Goal: Contribute content: Contribute content

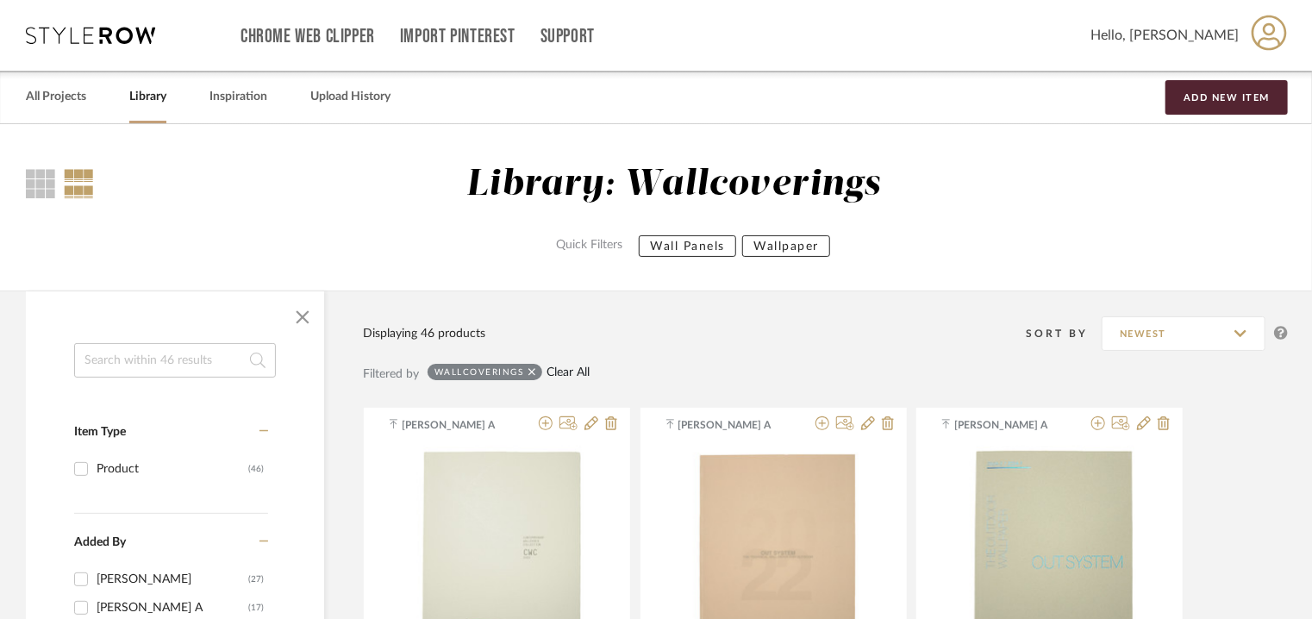
click at [554, 371] on link "Clear All" at bounding box center [568, 373] width 43 height 15
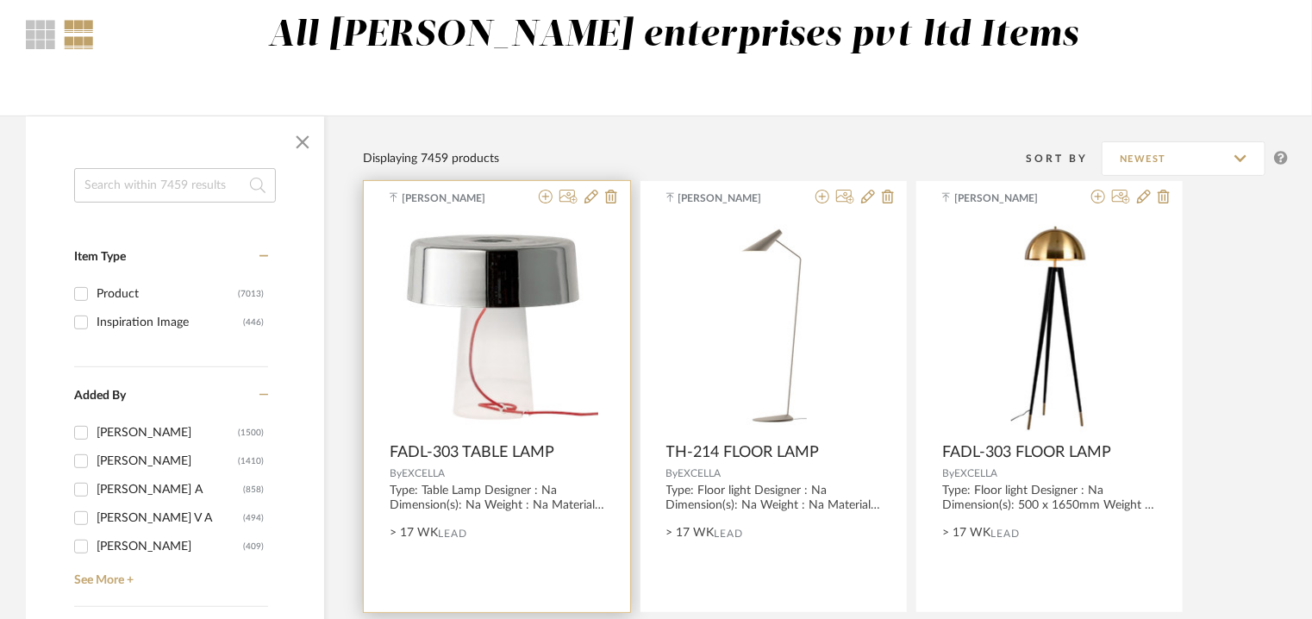
scroll to position [172, 0]
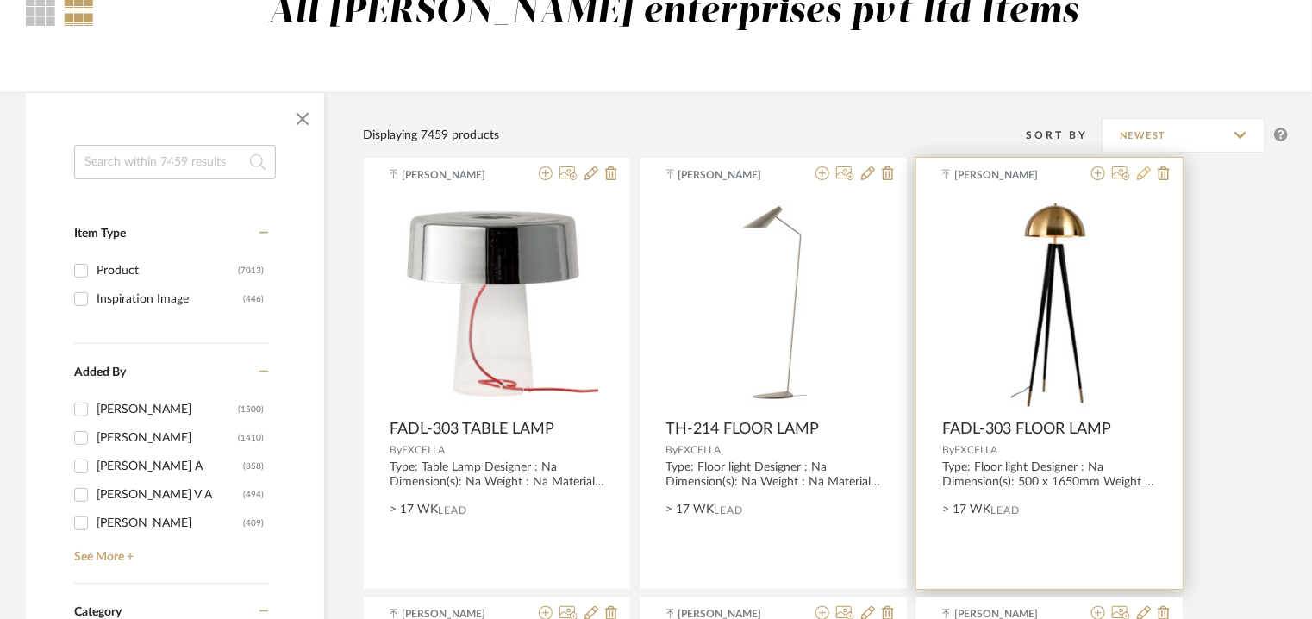
click at [1148, 171] on icon at bounding box center [1144, 173] width 14 height 14
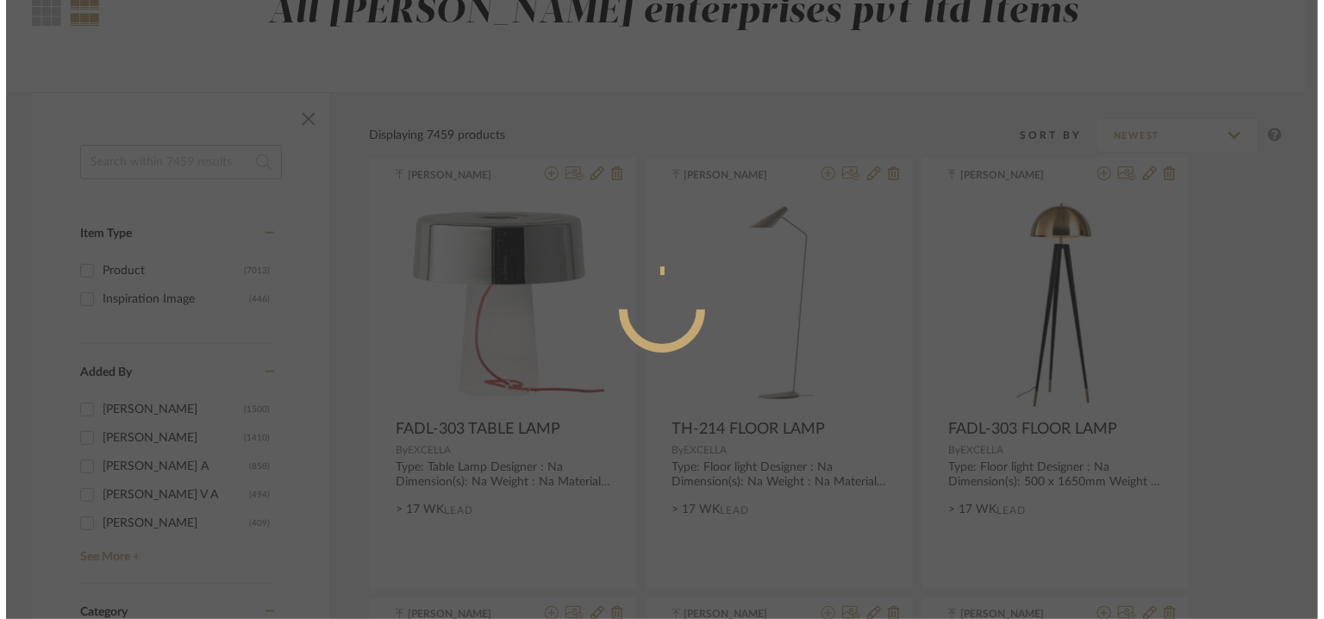
scroll to position [0, 0]
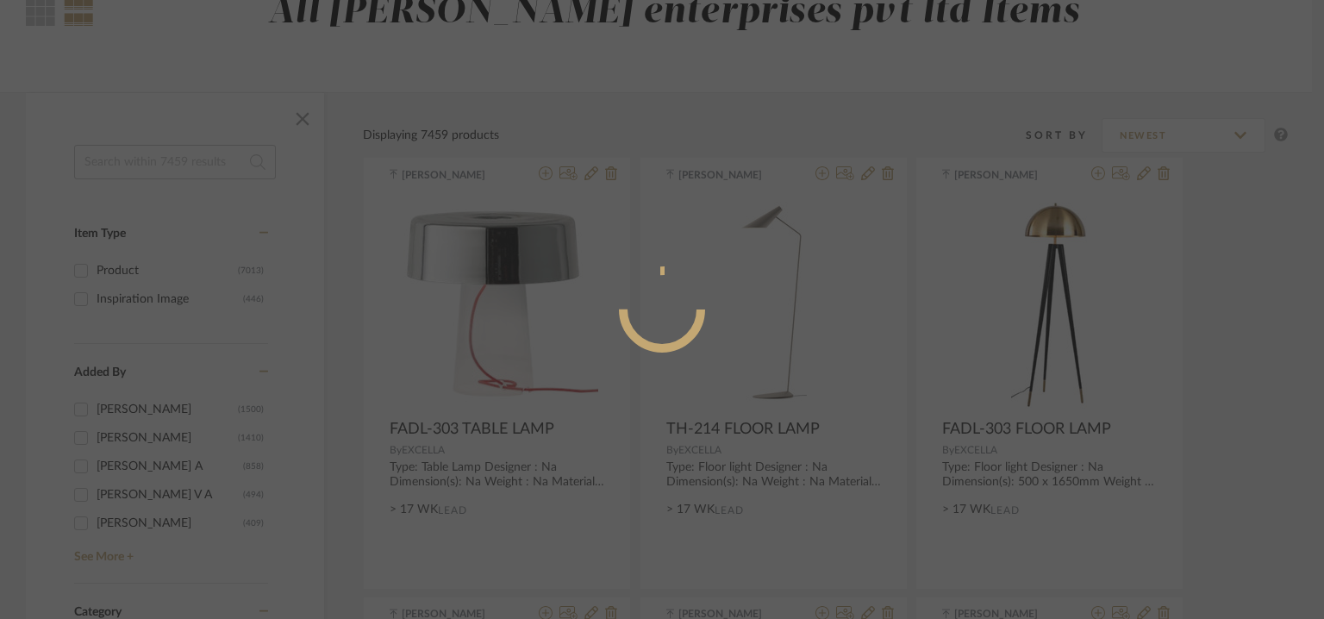
radio input "true"
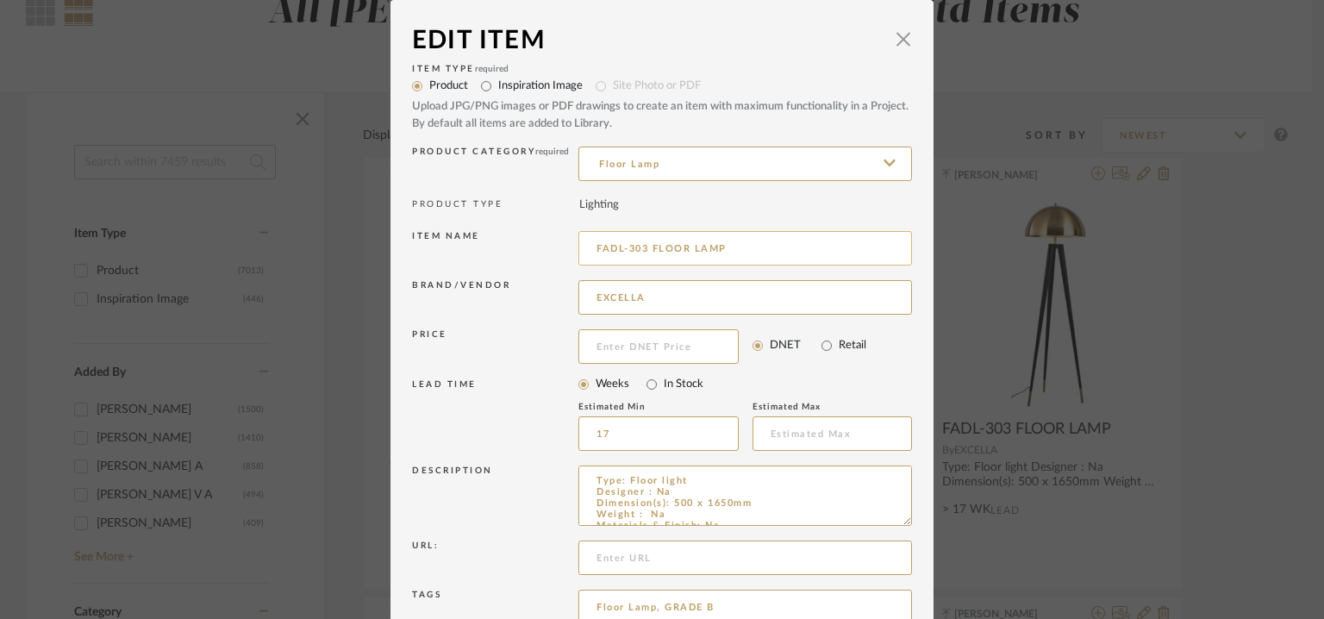
drag, startPoint x: 628, startPoint y: 247, endPoint x: 763, endPoint y: 246, distance: 135.4
click at [763, 246] on input "FADL-303 FLOOR LAMP" at bounding box center [746, 248] width 334 height 34
paste input "Mushroom Head Tripod Floor Lamp"
click at [610, 249] on input "Mushroom Head Tripod Floor Lamp" at bounding box center [746, 248] width 334 height 34
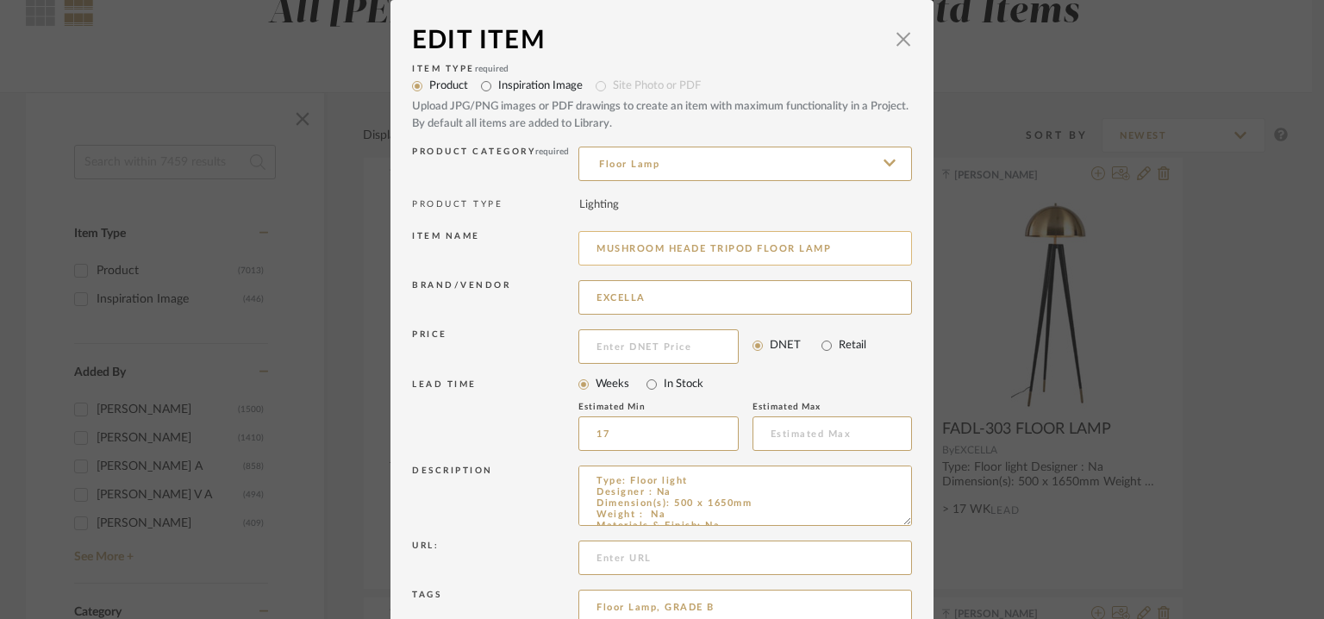
type input "MUSHROOM HEADE TRIPOD FLOOR LAMP"
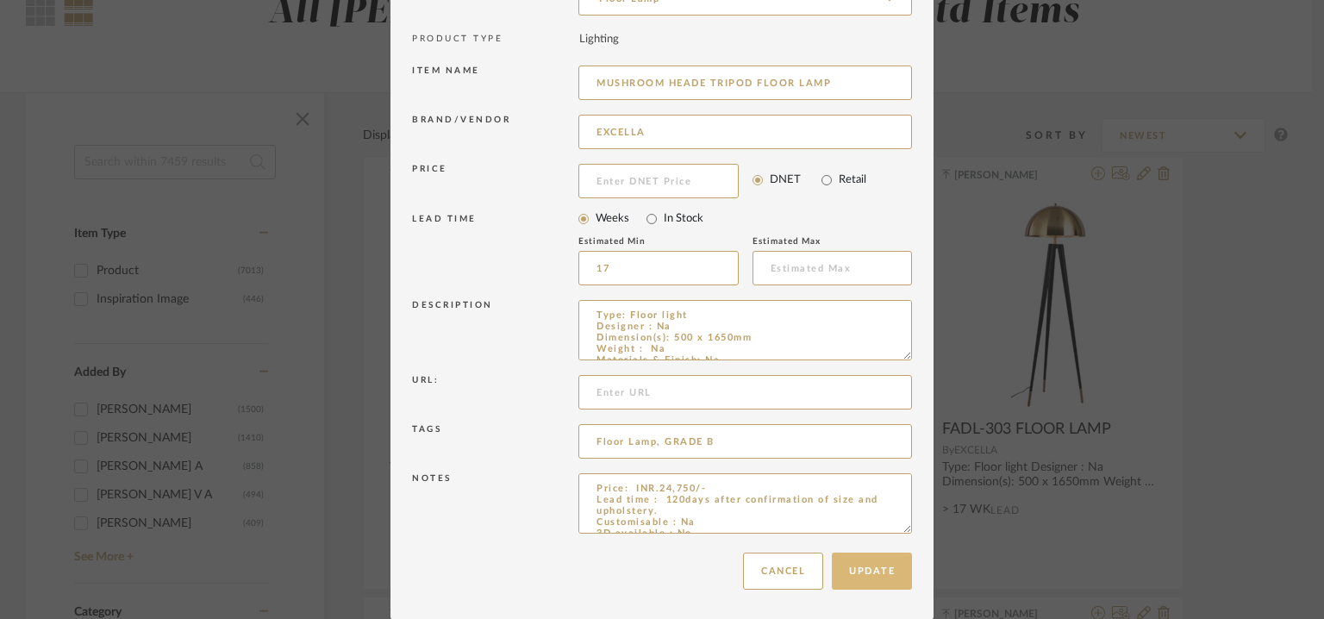
click at [875, 573] on button "Update" at bounding box center [872, 571] width 80 height 37
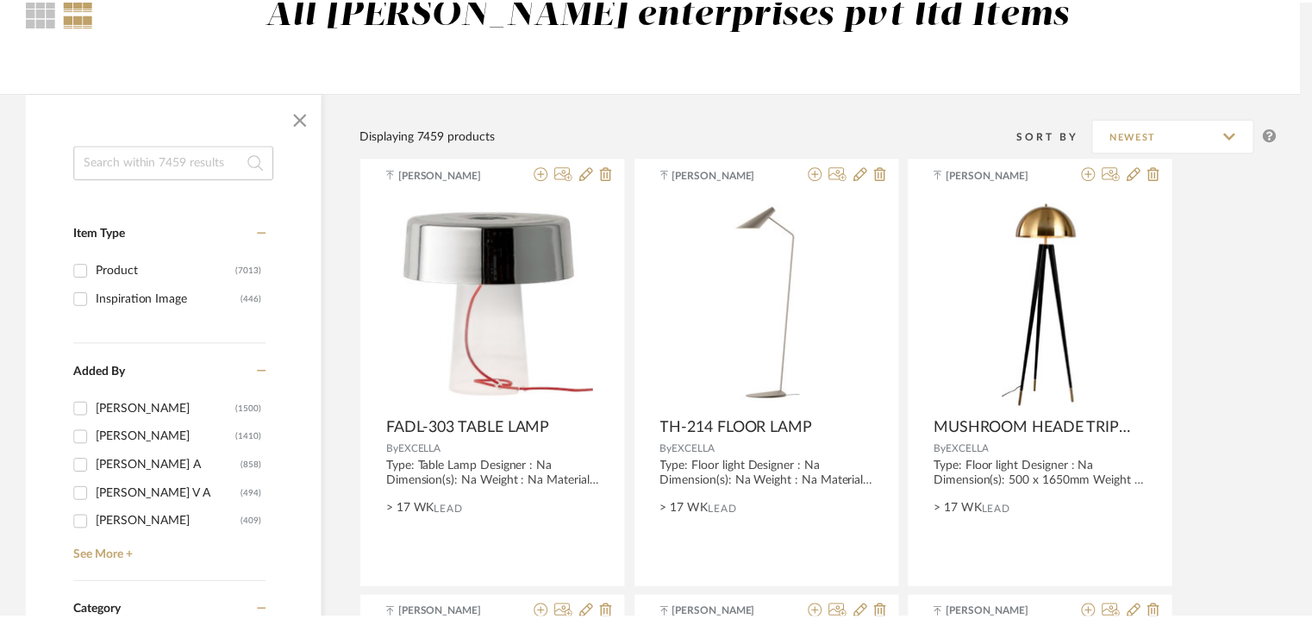
scroll to position [172, 0]
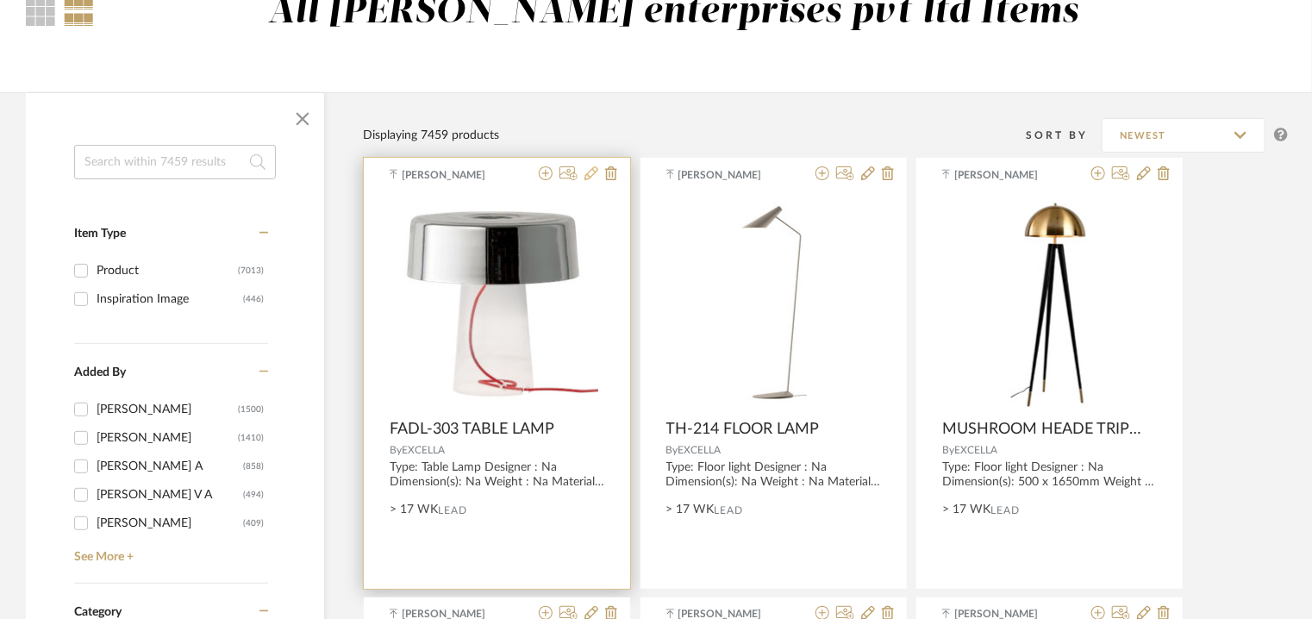
click at [593, 174] on icon at bounding box center [592, 173] width 14 height 14
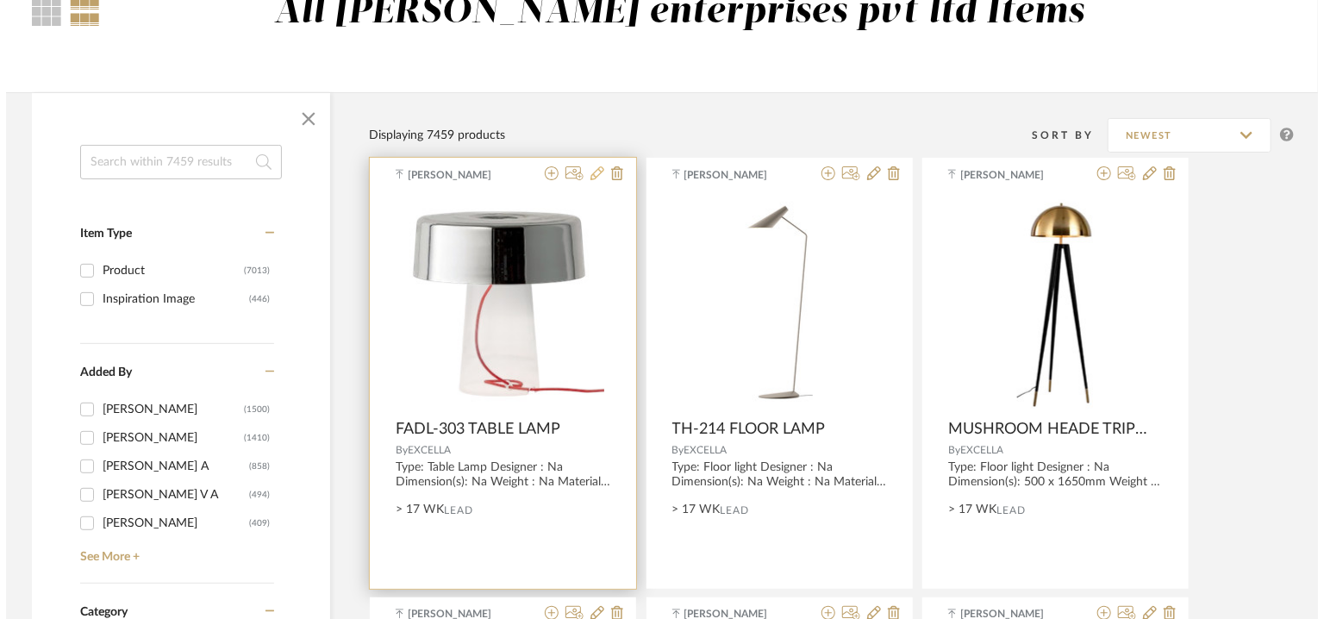
scroll to position [0, 0]
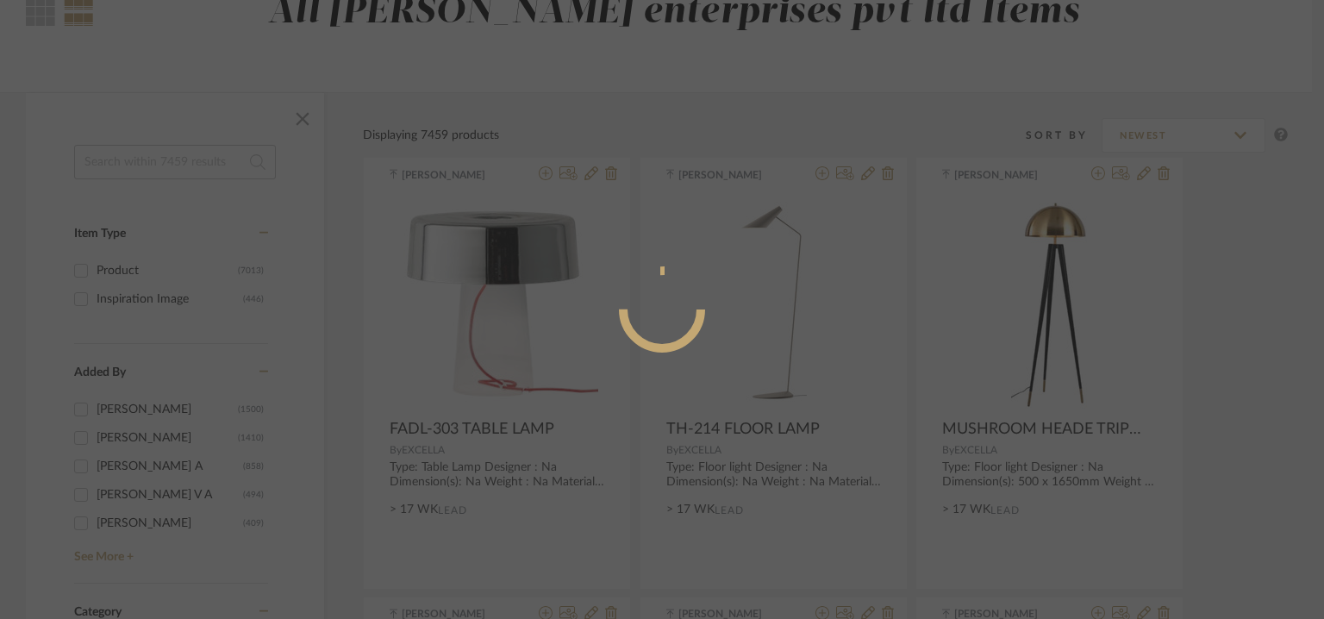
radio input "true"
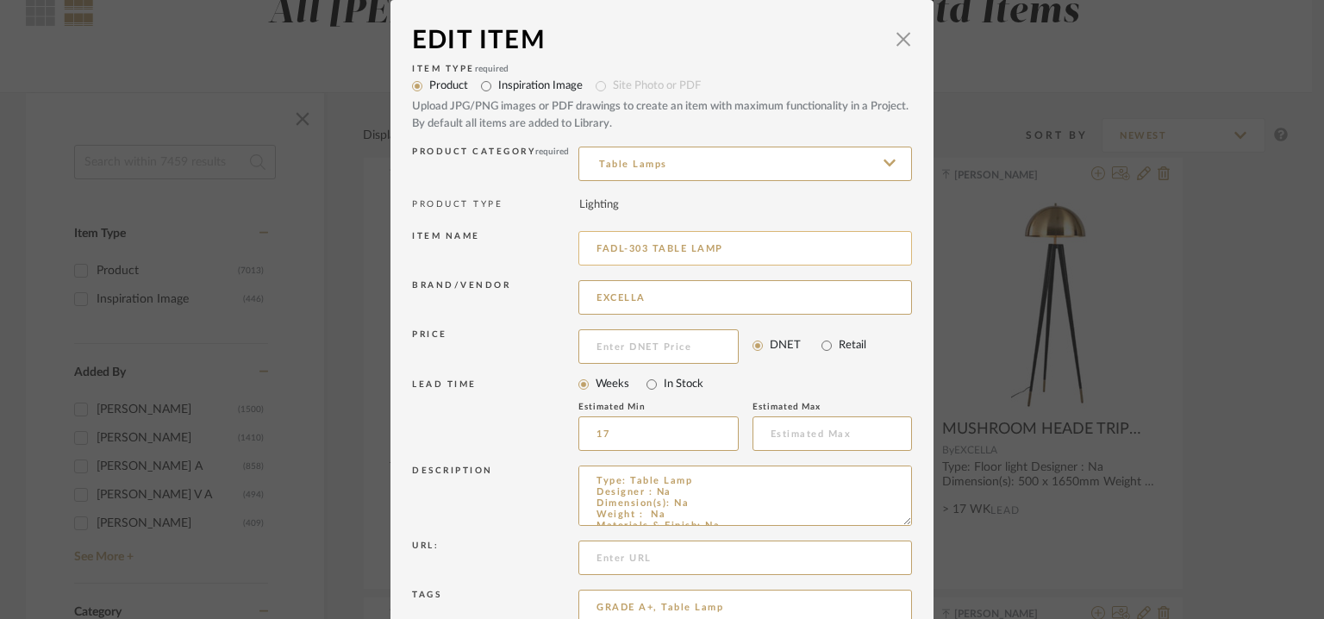
drag, startPoint x: 588, startPoint y: 243, endPoint x: 732, endPoint y: 244, distance: 144.0
click at [731, 244] on input "FADL-303 TABLE LAMP" at bounding box center [746, 248] width 334 height 34
type input "GLAMT1 TABLE LAMP"
click at [966, 389] on div "Edit Item × Item Type required Product Inspiration Image Site Photo or PDF Uplo…" at bounding box center [662, 309] width 1324 height 619
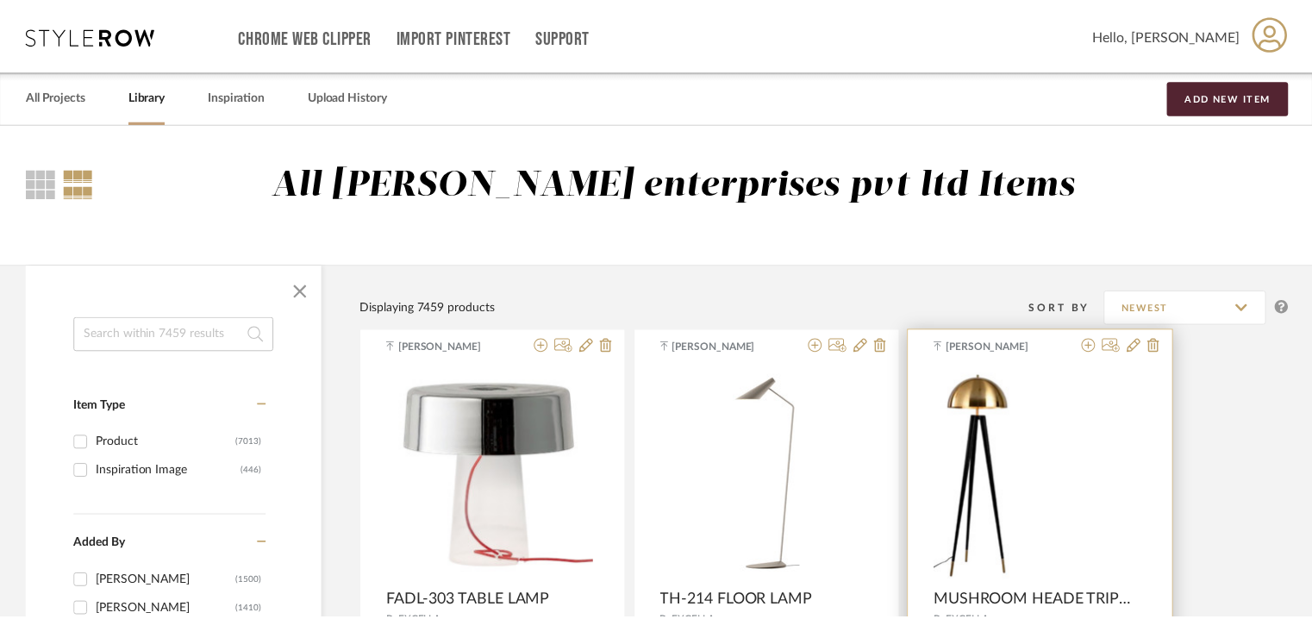
scroll to position [172, 0]
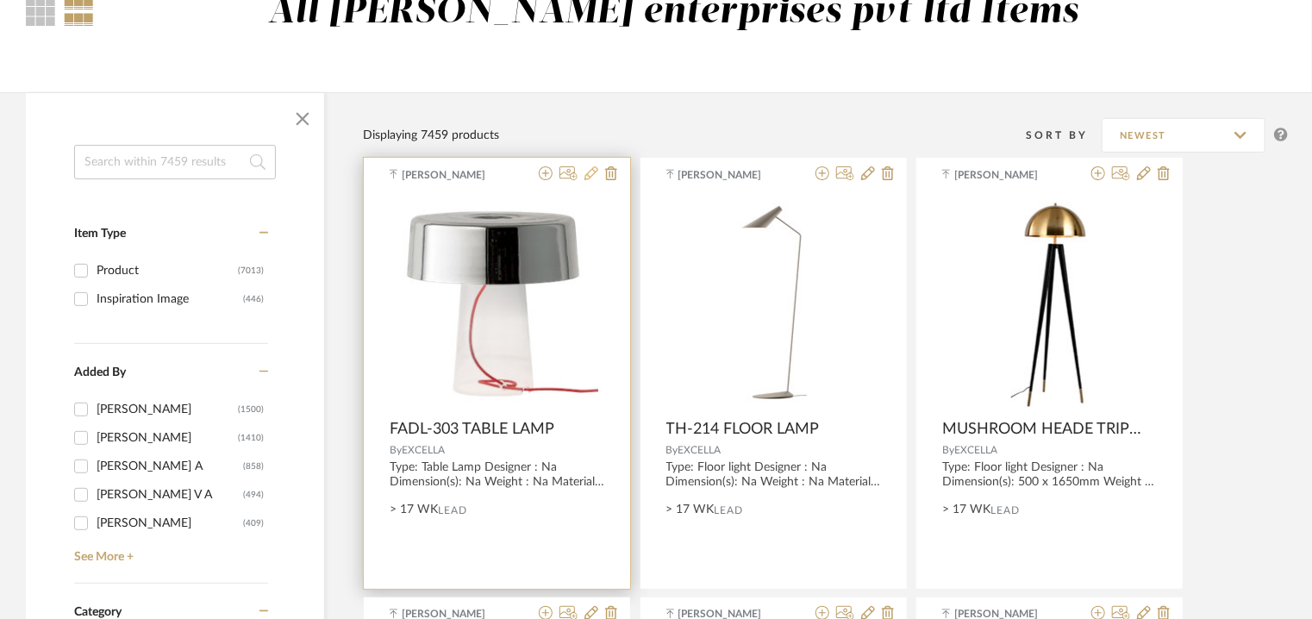
click at [591, 166] on icon at bounding box center [592, 173] width 14 height 14
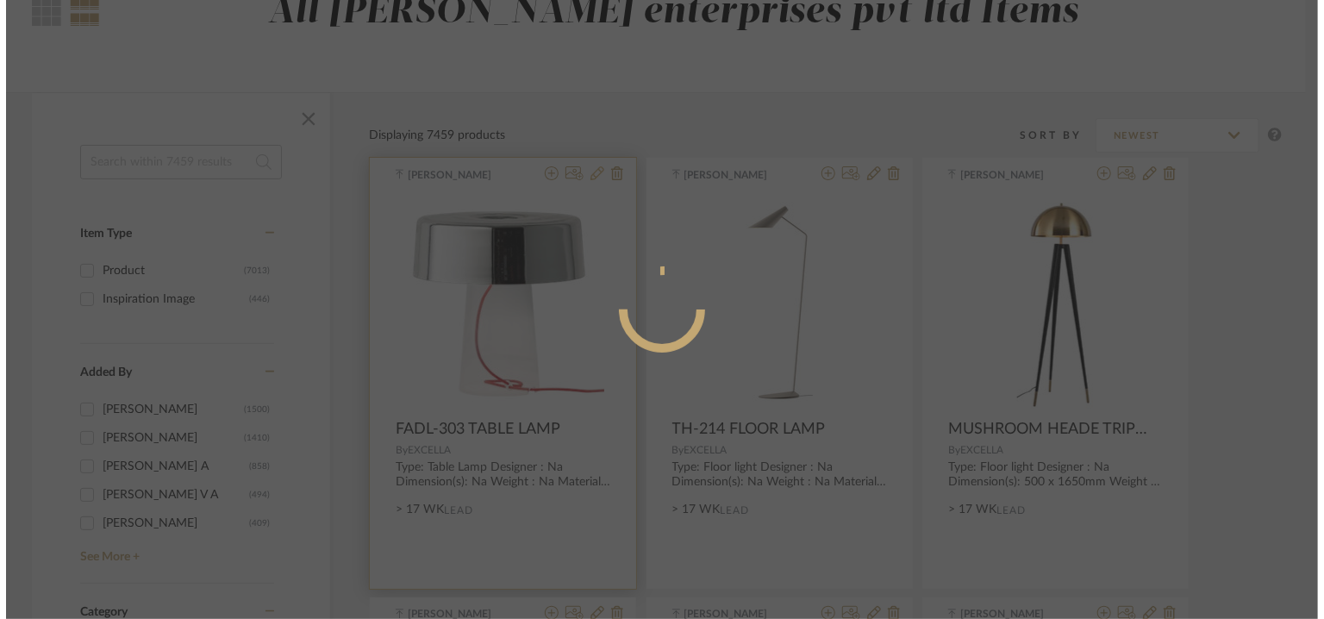
scroll to position [0, 0]
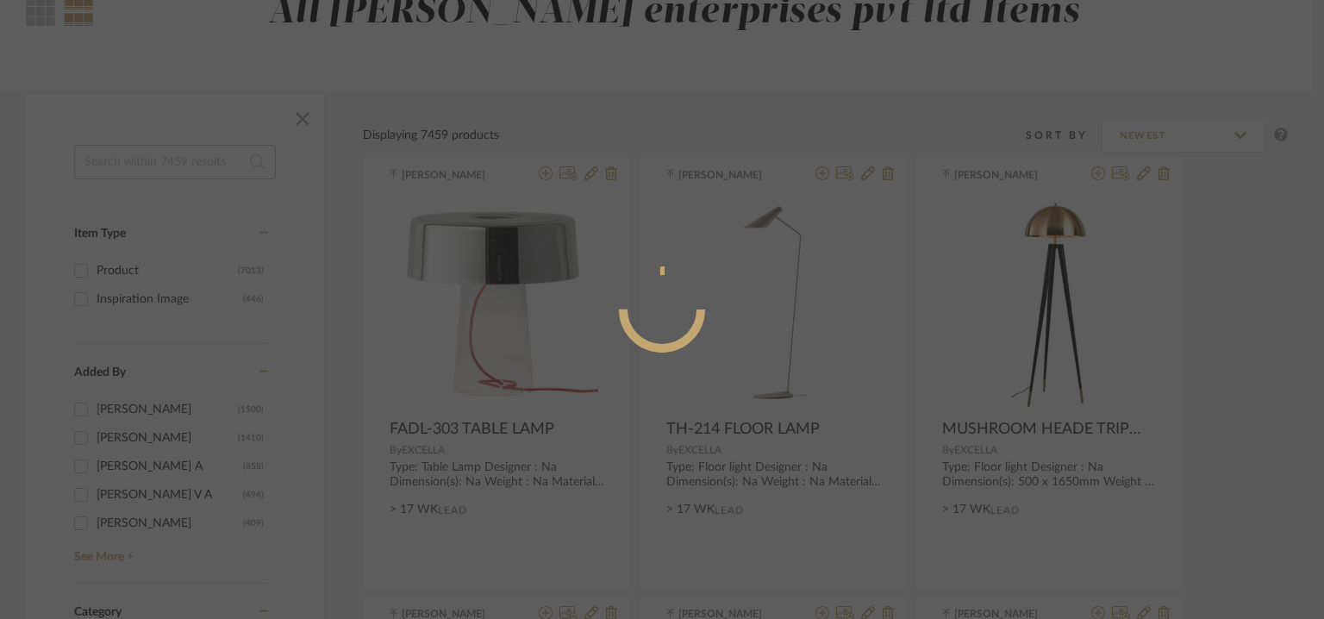
radio input "true"
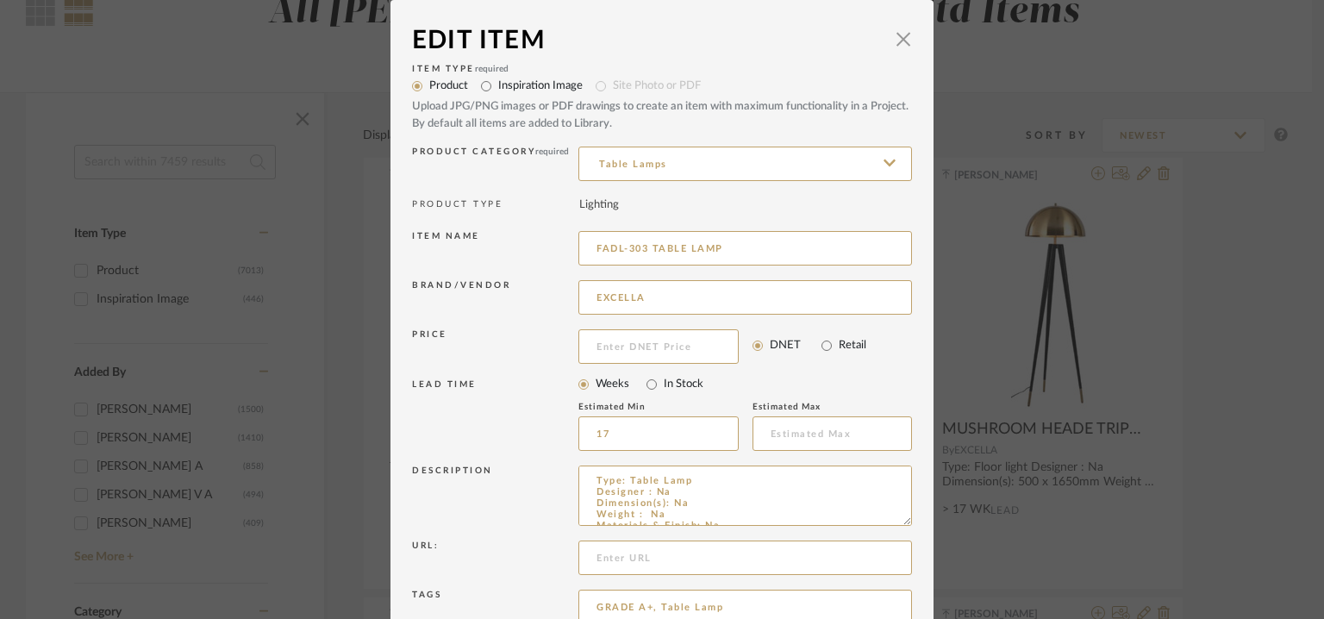
drag, startPoint x: 642, startPoint y: 241, endPoint x: 485, endPoint y: 249, distance: 158.0
click at [489, 249] on div "Item name FADL-303 TABLE LAMP" at bounding box center [662, 251] width 500 height 49
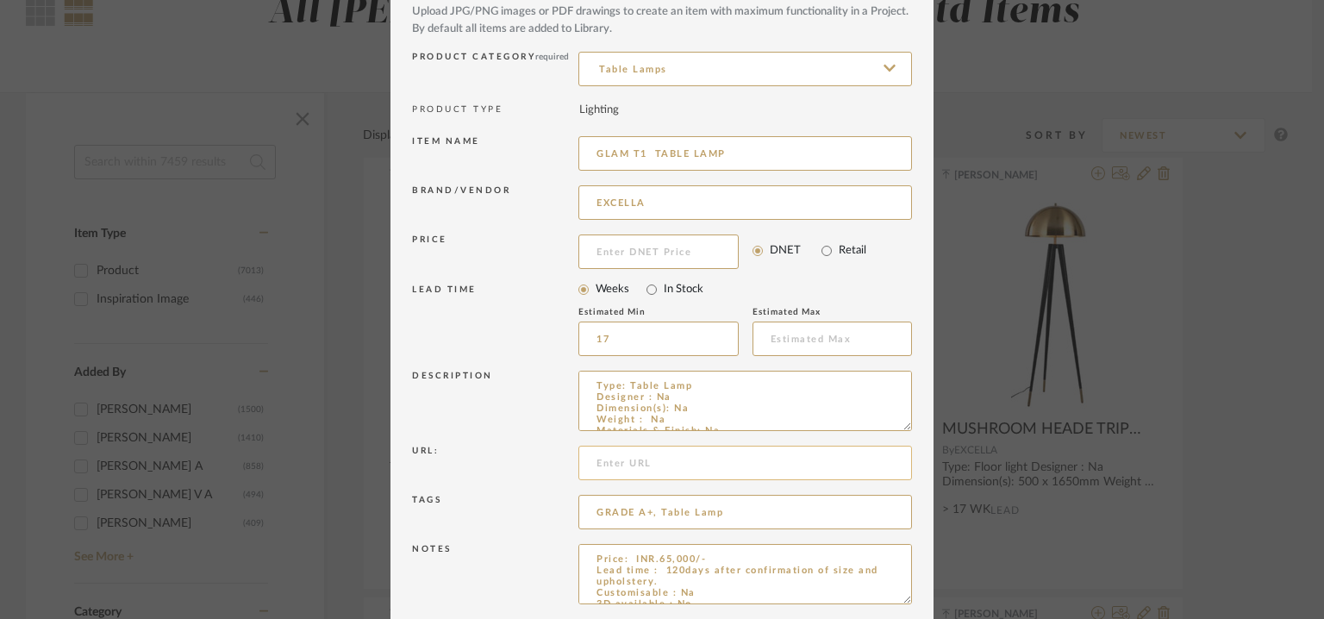
scroll to position [166, 0]
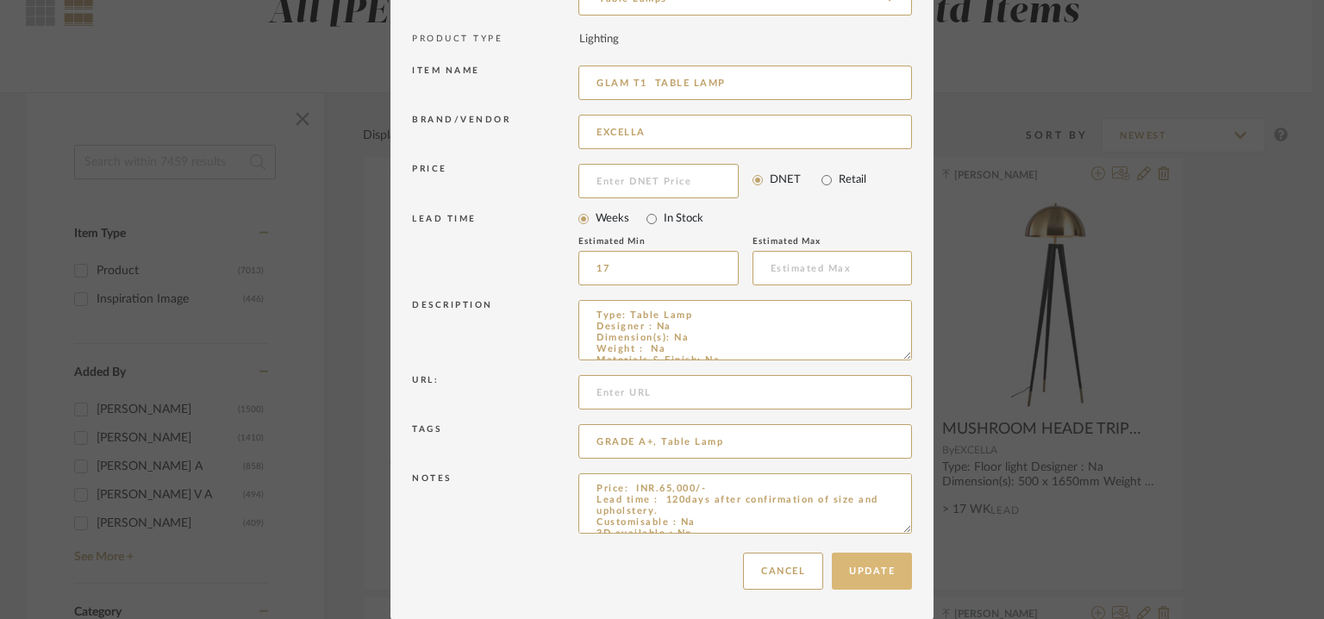
type input "GLAM T1 TABLE LAMP"
click at [887, 570] on button "Update" at bounding box center [872, 571] width 80 height 37
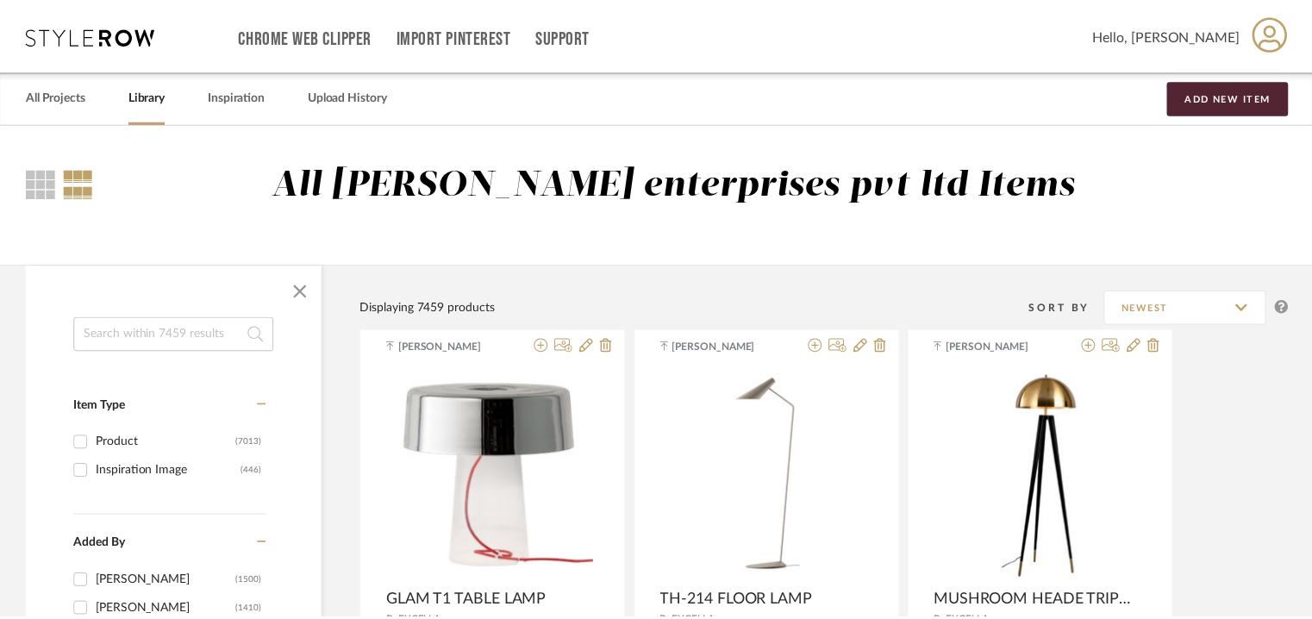
scroll to position [172, 0]
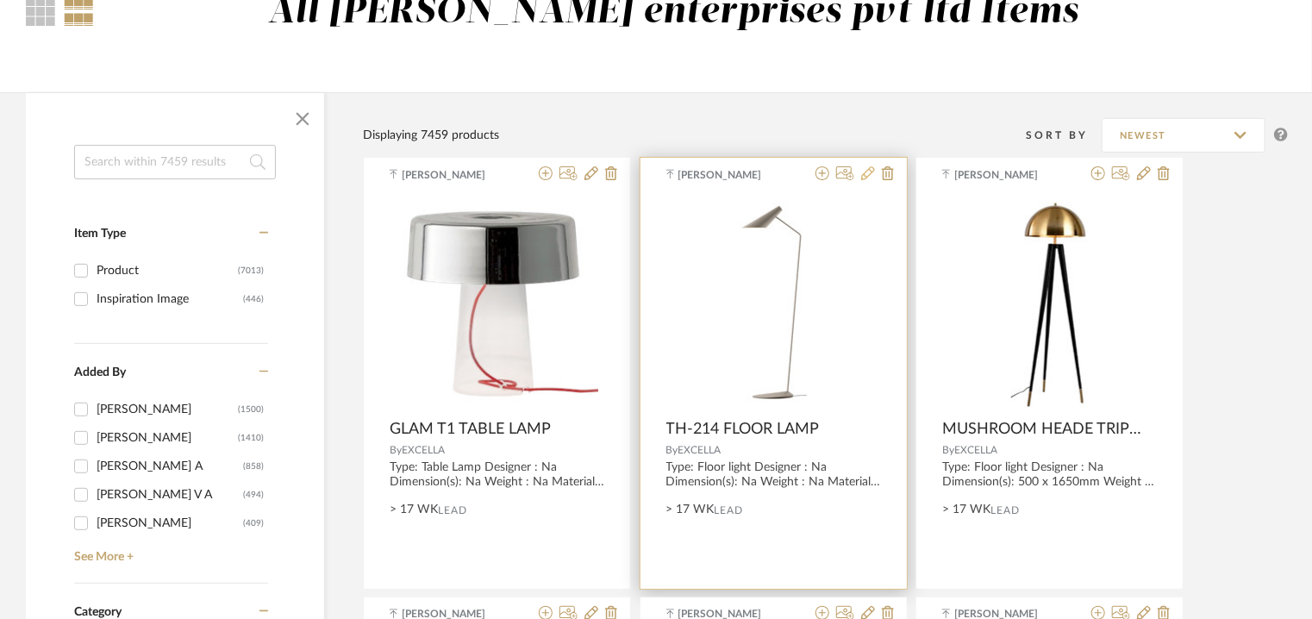
click at [866, 175] on icon at bounding box center [868, 173] width 14 height 14
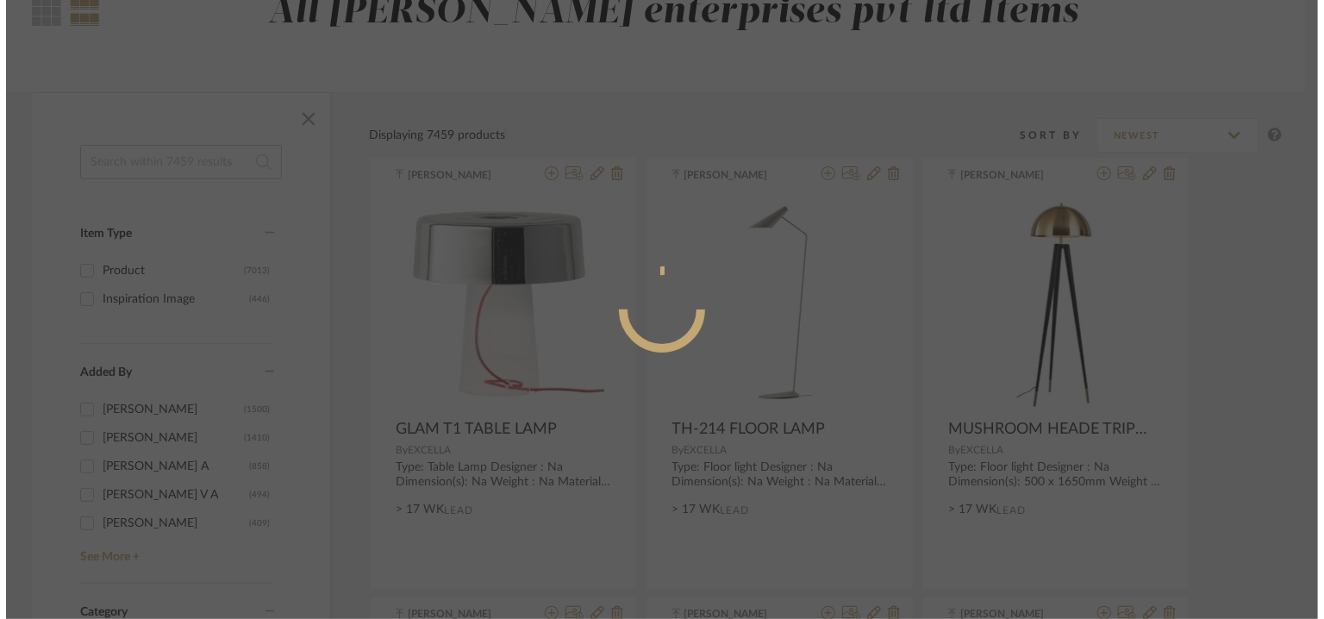
scroll to position [0, 0]
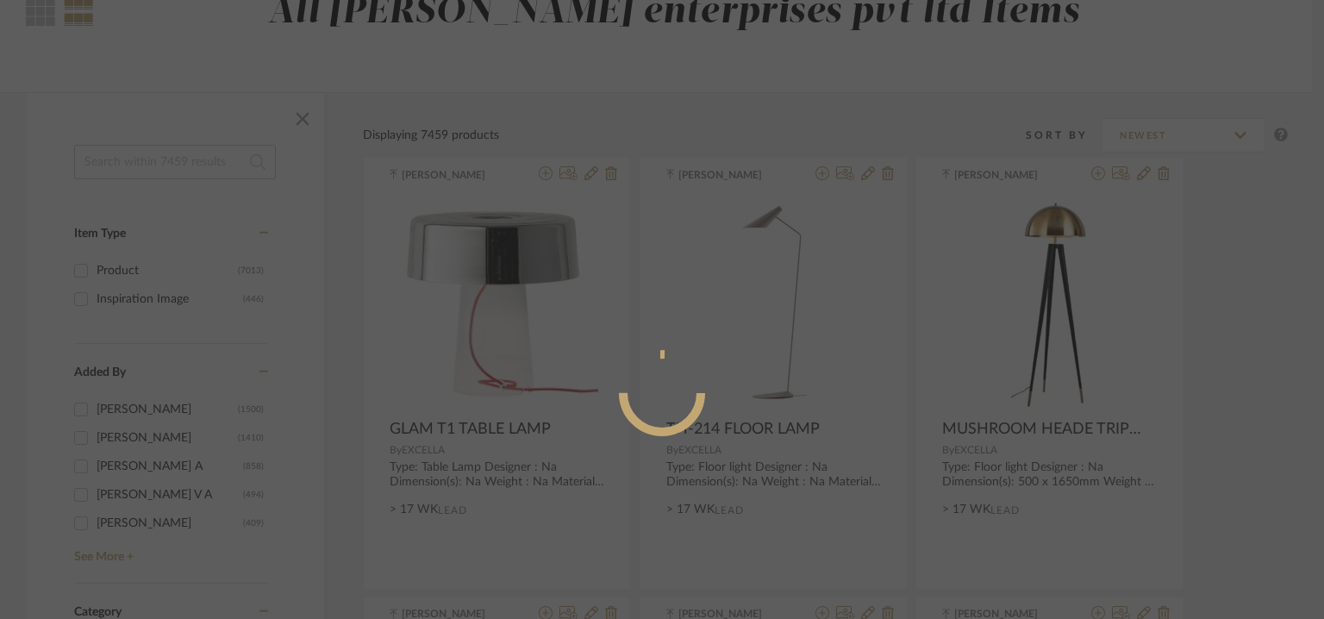
radio input "true"
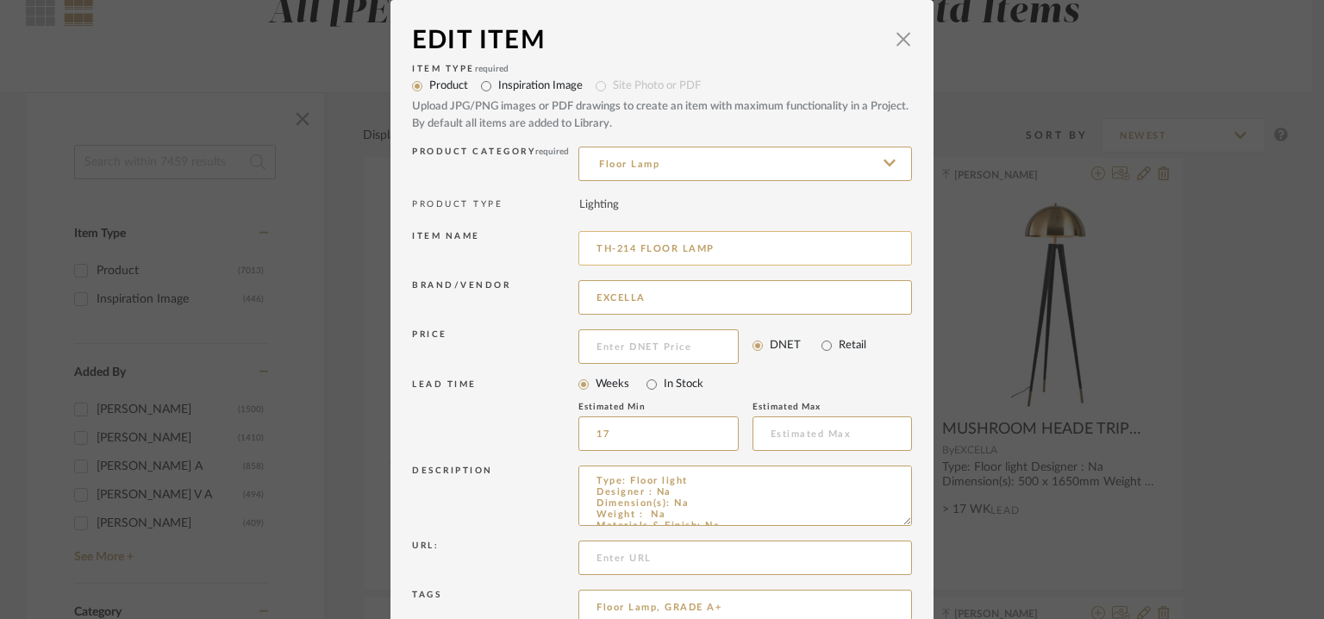
click at [592, 245] on input "TH-214 FLOOR LAMP" at bounding box center [746, 248] width 334 height 34
type input "I.CONO FLOOR LAMP"
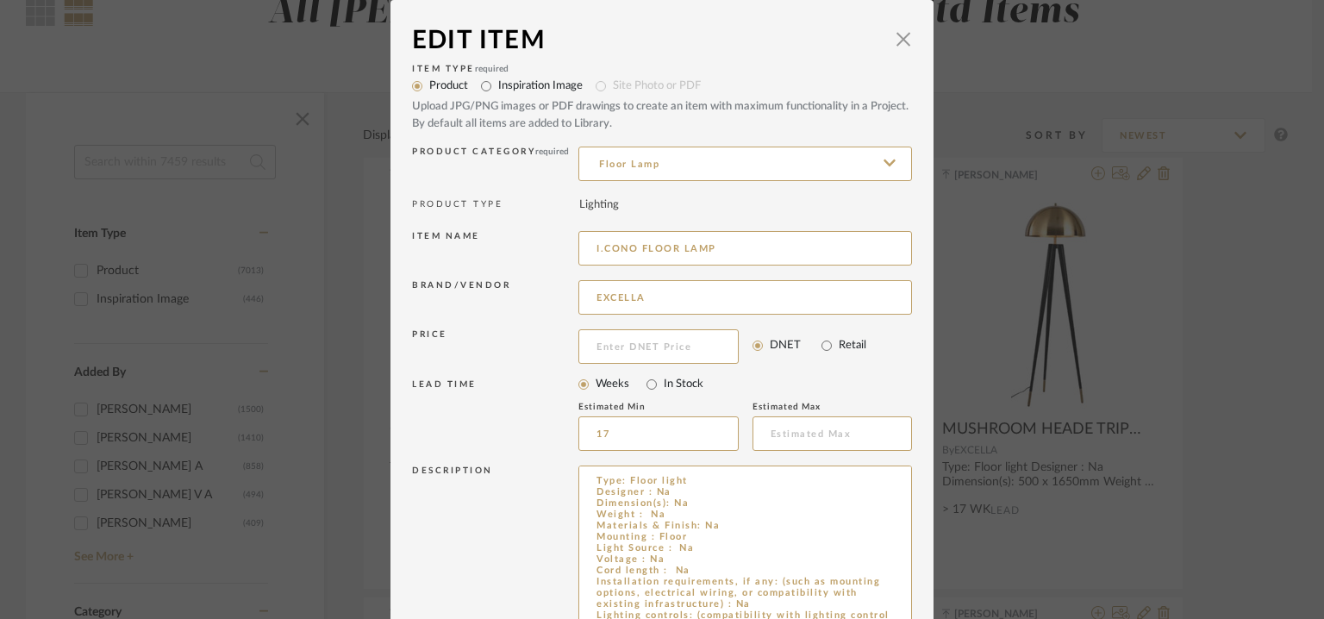
drag, startPoint x: 900, startPoint y: 522, endPoint x: 939, endPoint y: 642, distance: 126.0
click at [939, 447] on html "Chrome Web Clipper Import Pinterest Support All Projects Library Inspiration Up…" at bounding box center [662, 137] width 1324 height 619
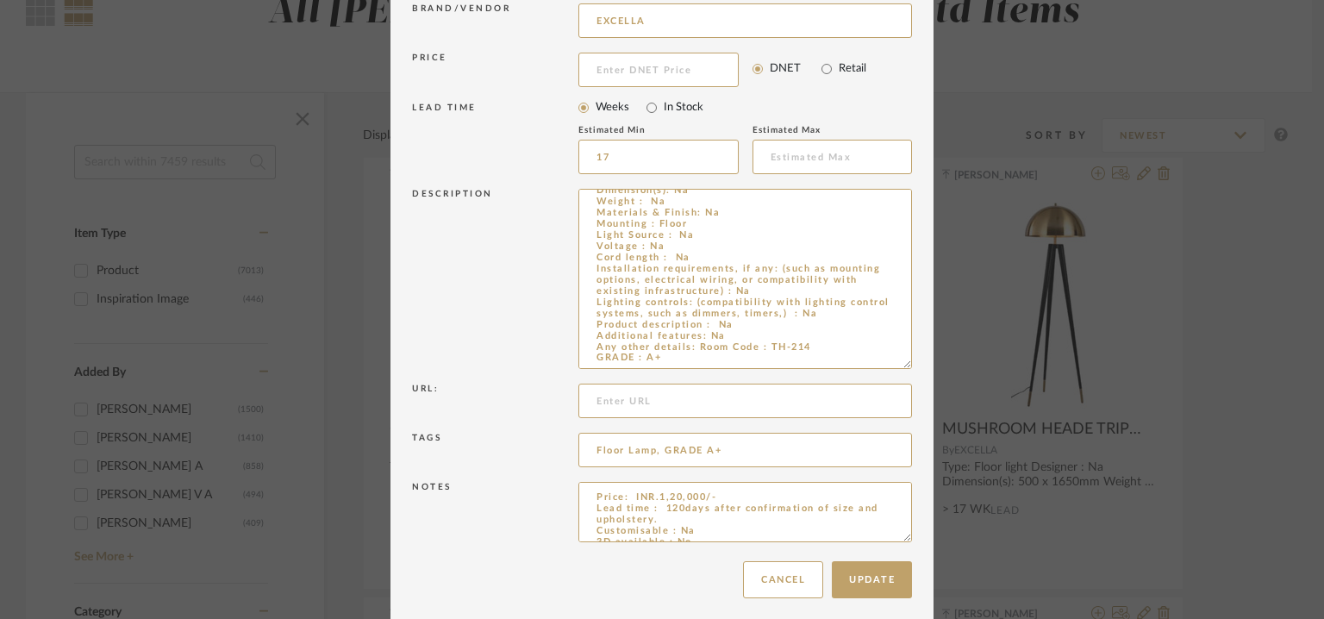
scroll to position [286, 0]
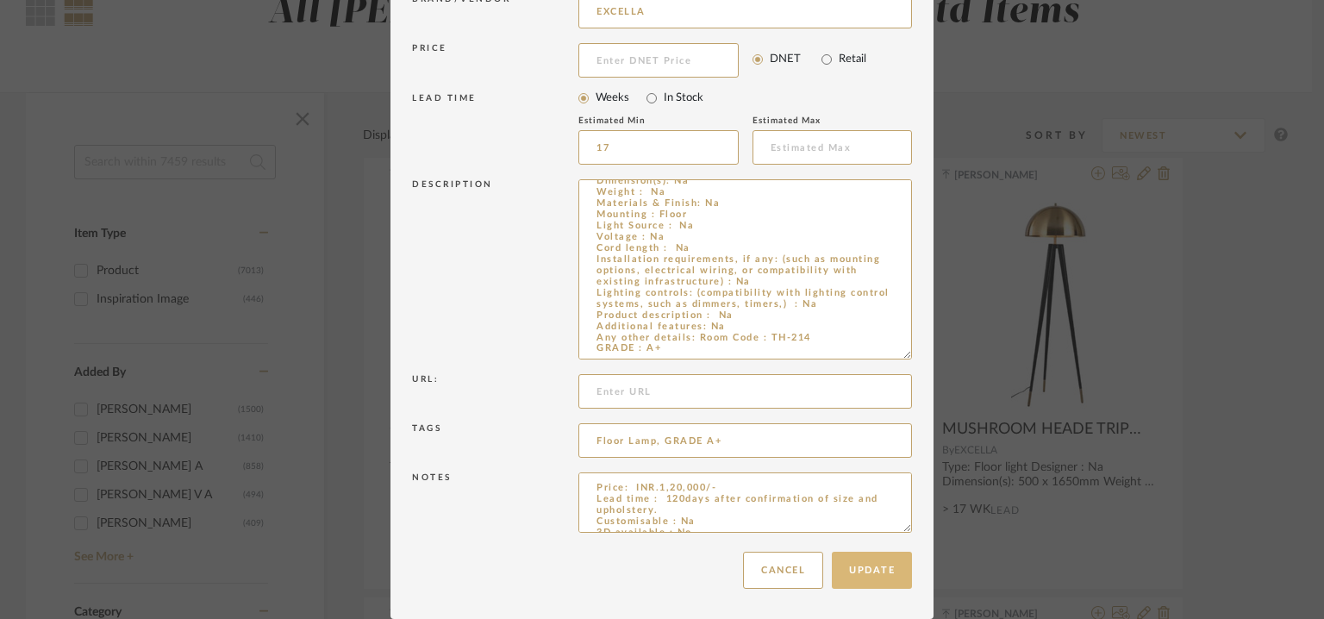
click at [866, 570] on button "Update" at bounding box center [872, 570] width 80 height 37
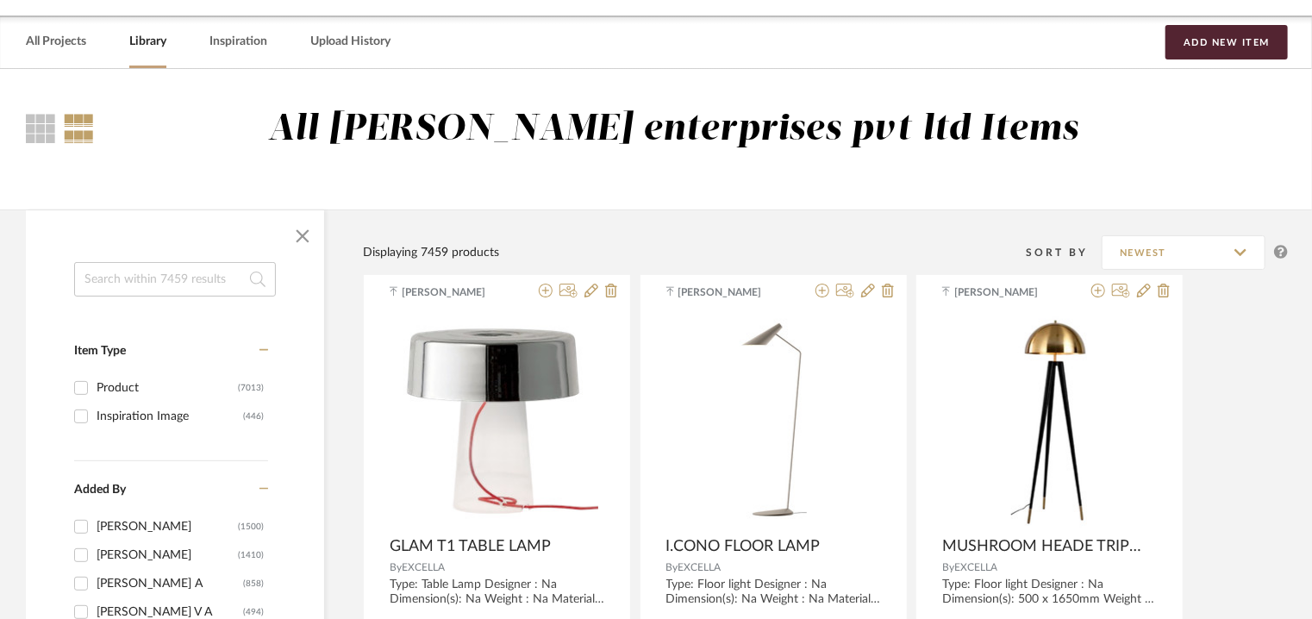
scroll to position [0, 0]
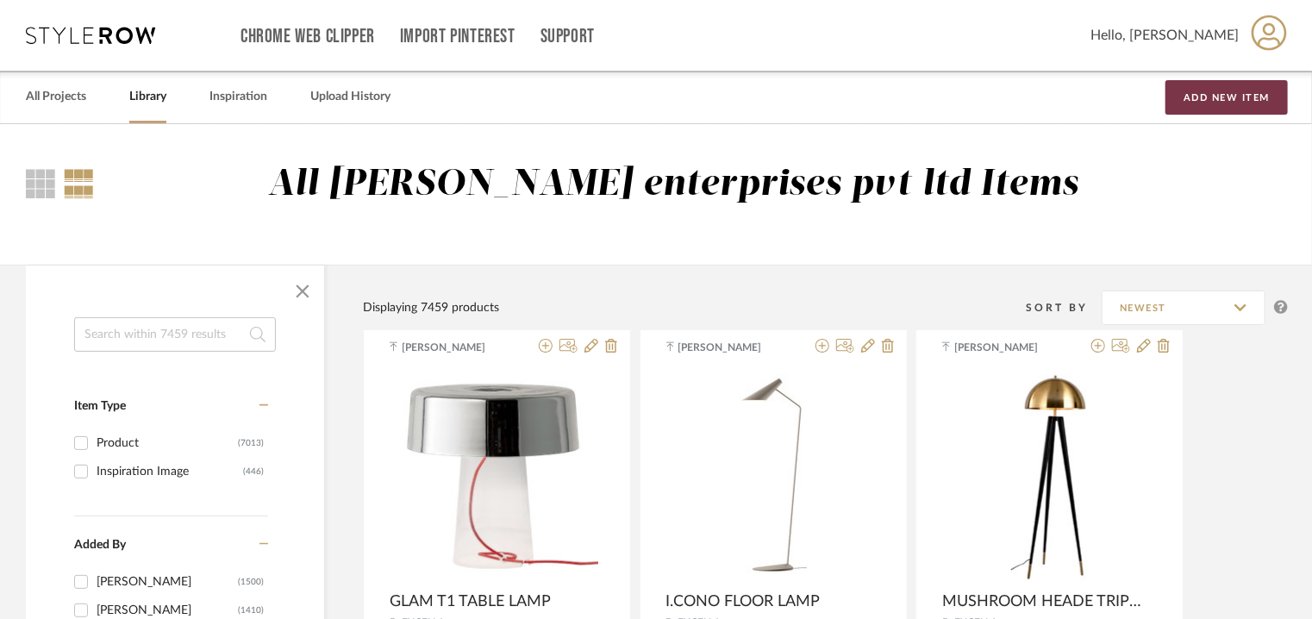
click at [1226, 93] on button "Add New Item" at bounding box center [1227, 97] width 122 height 34
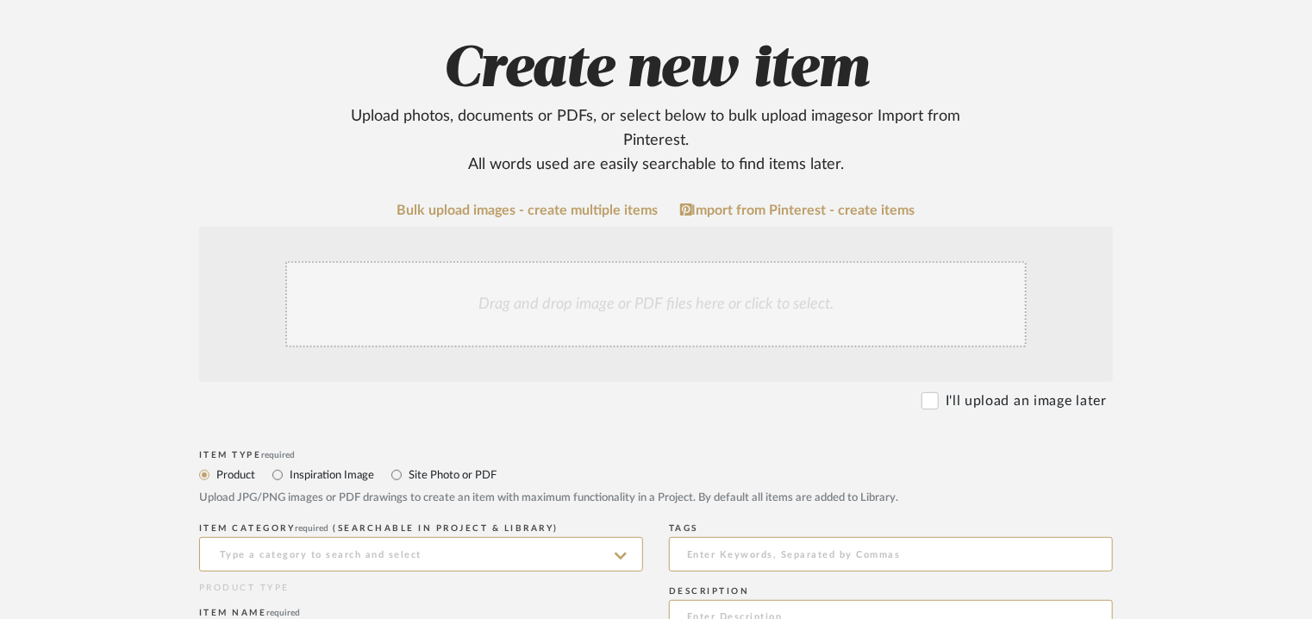
scroll to position [431, 0]
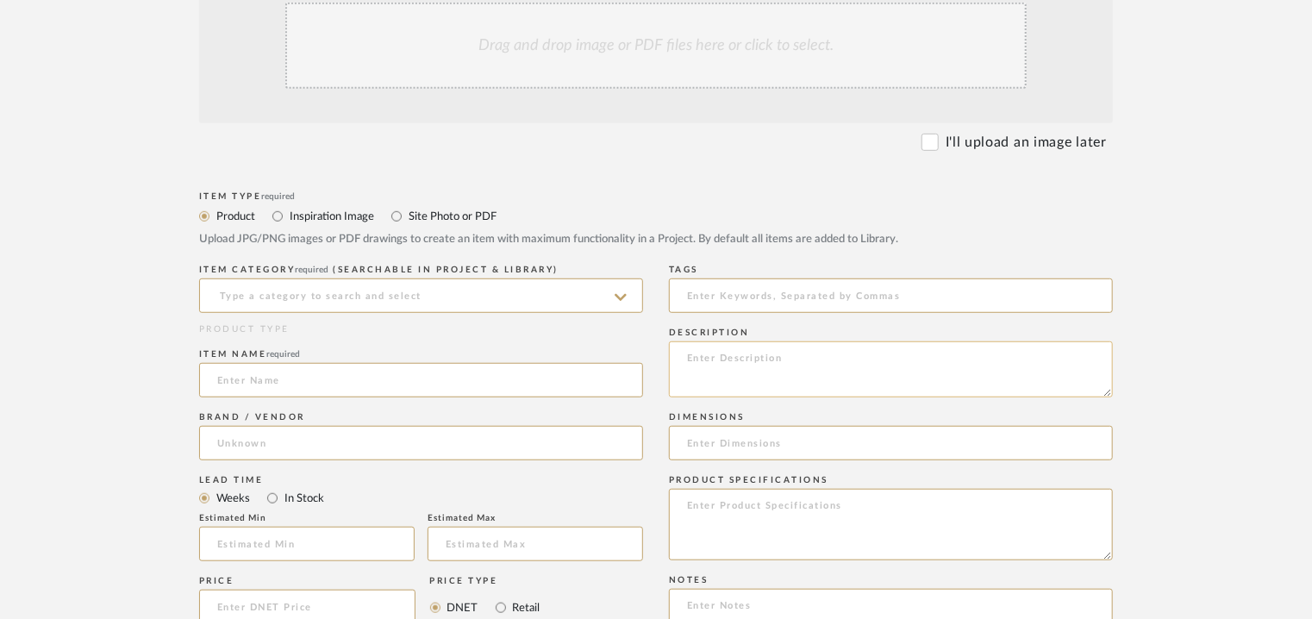
paste textarea "Type: Floor light Designer : Na Dimension(s): 350 x 1500 Weight : Na Materials …"
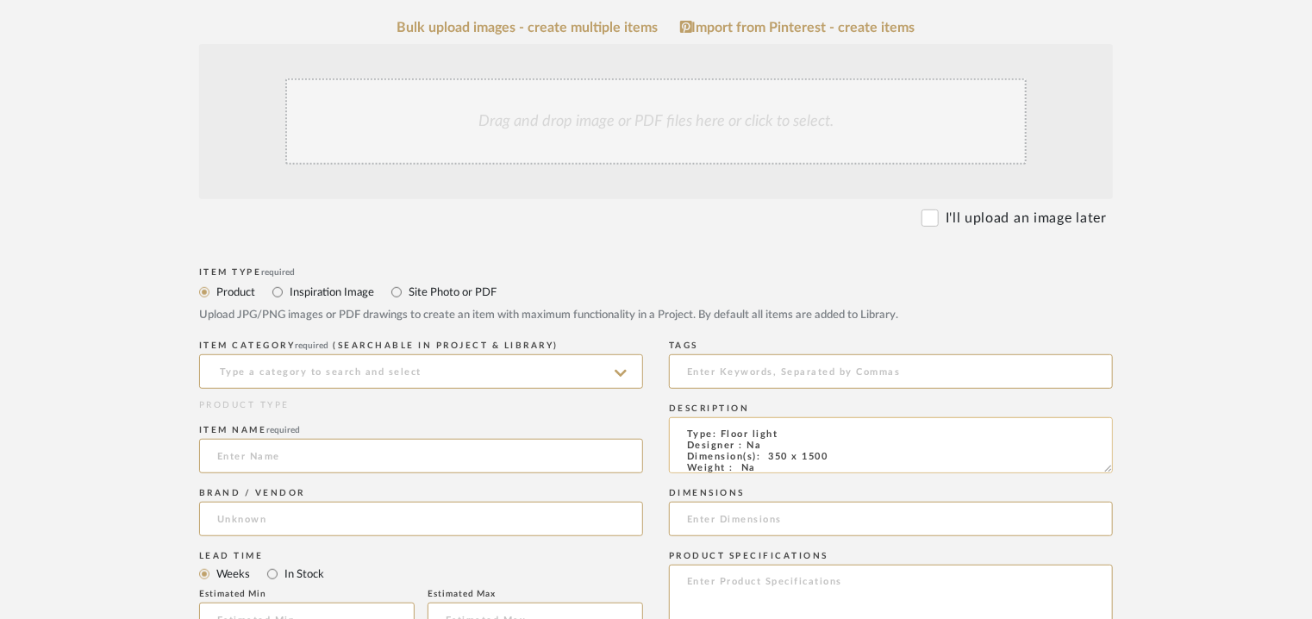
scroll to position [259, 0]
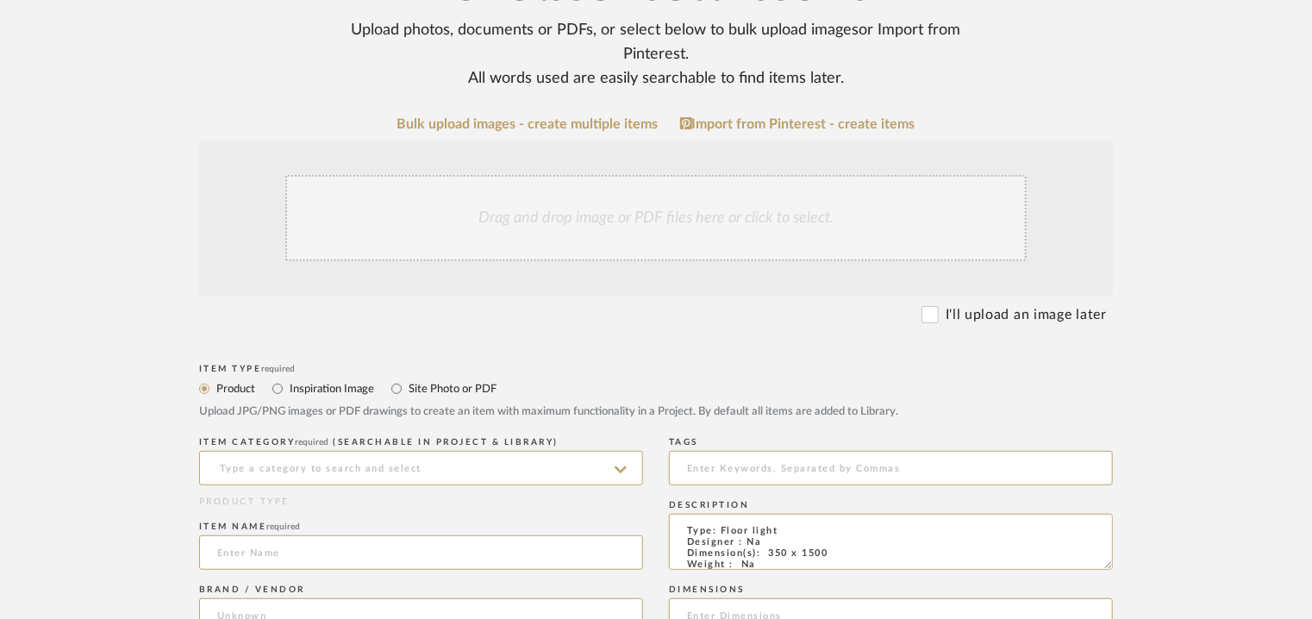
type textarea "Type: Floor light Designer : Na Dimension(s): 350 x 1500 Weight : Na Materials …"
click at [616, 222] on div "Drag and drop image or PDF files here or click to select." at bounding box center [655, 218] width 741 height 86
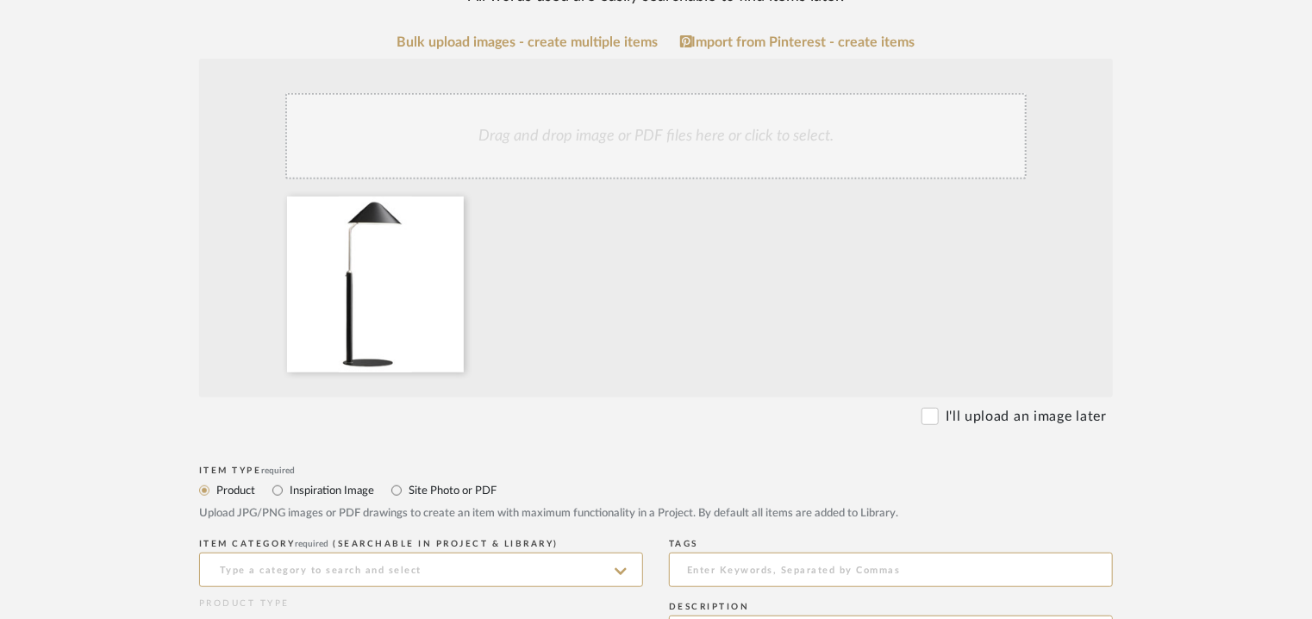
scroll to position [517, 0]
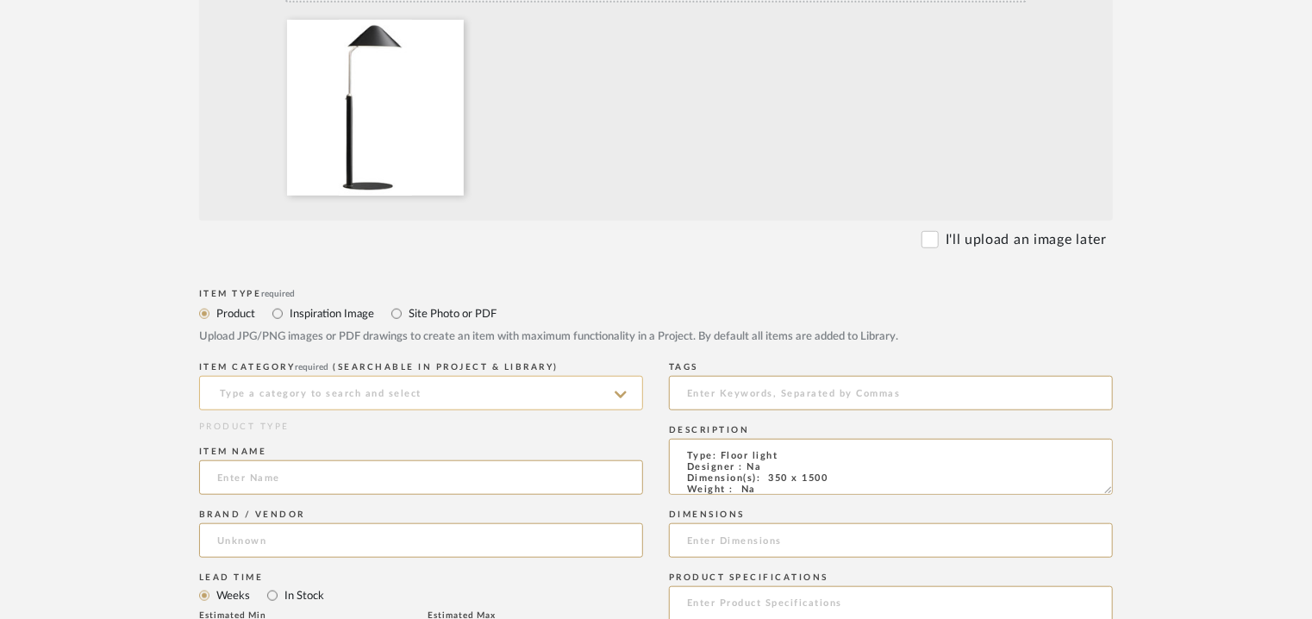
click at [393, 384] on input at bounding box center [421, 393] width 444 height 34
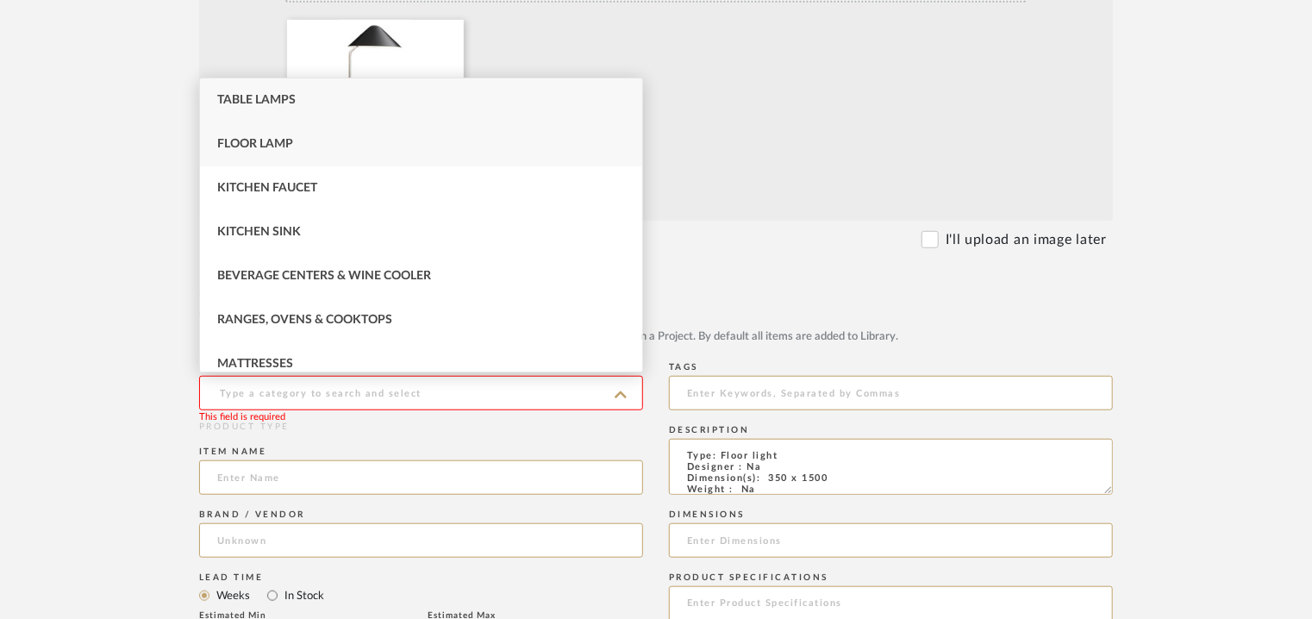
click at [310, 142] on div "Floor Lamp" at bounding box center [421, 144] width 442 height 44
type input "Floor Lamp"
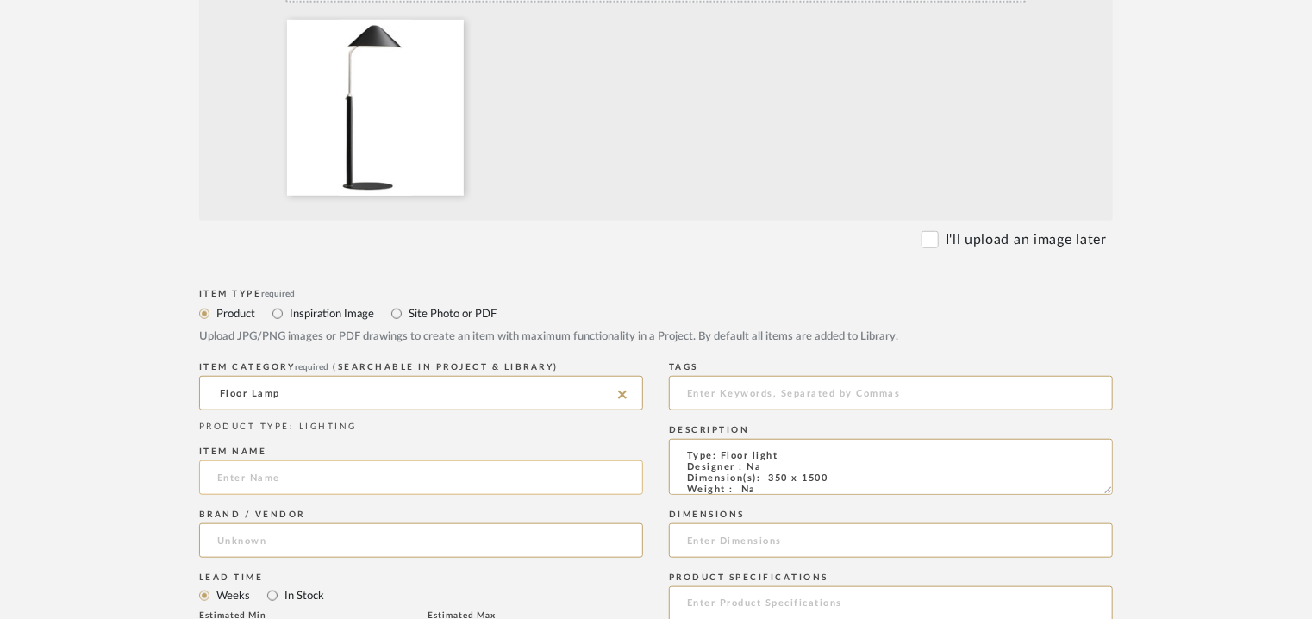
click at [302, 467] on input at bounding box center [421, 477] width 444 height 34
type input "PANDUL VIP FLOOR LAMP"
click at [247, 534] on input at bounding box center [421, 540] width 444 height 34
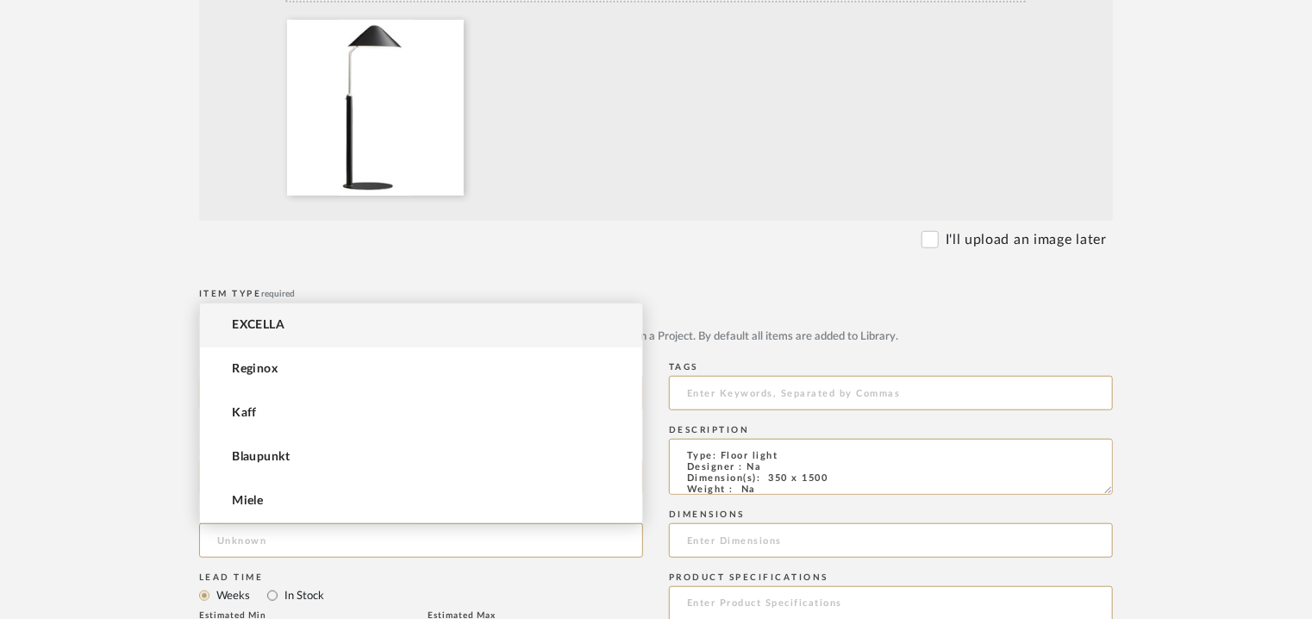
click at [266, 330] on span "EXCELLA" at bounding box center [258, 325] width 53 height 15
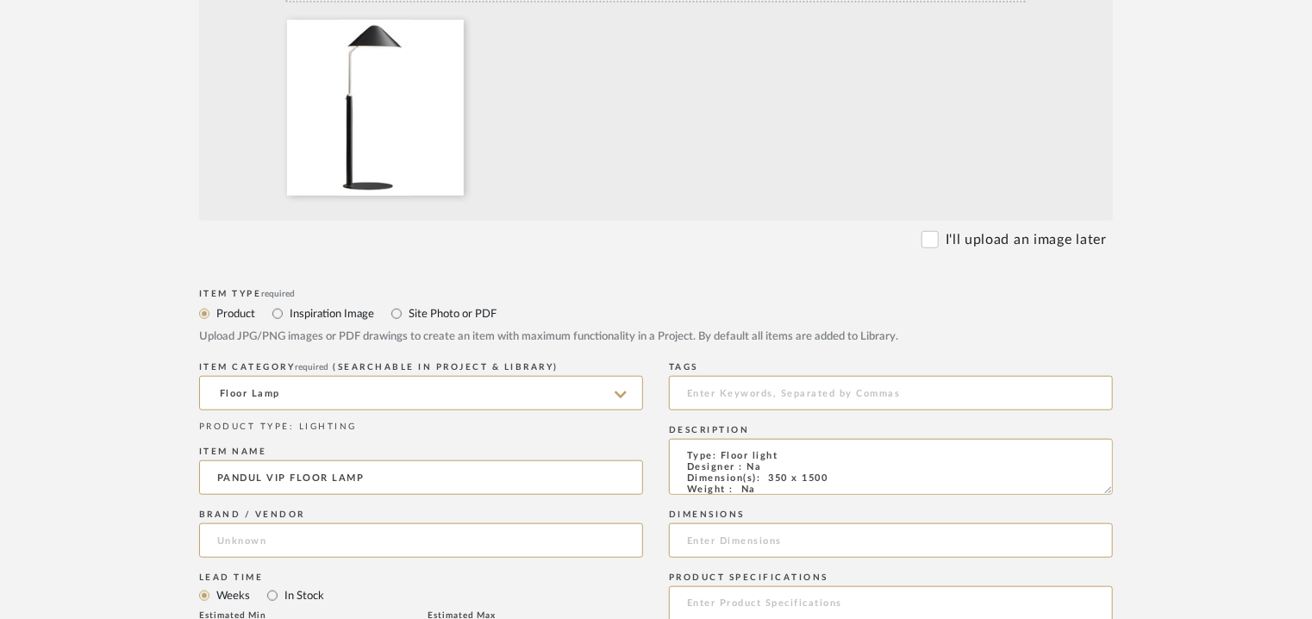
type input "EXCELLA"
click at [713, 392] on input at bounding box center [891, 393] width 444 height 34
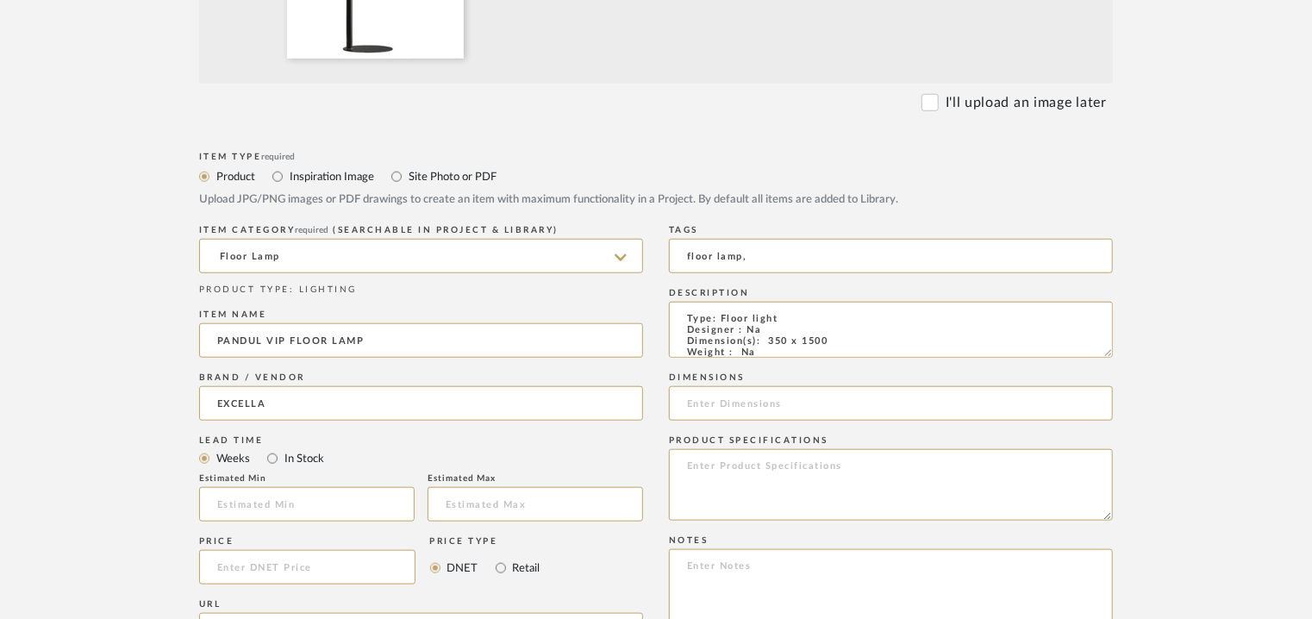
scroll to position [690, 0]
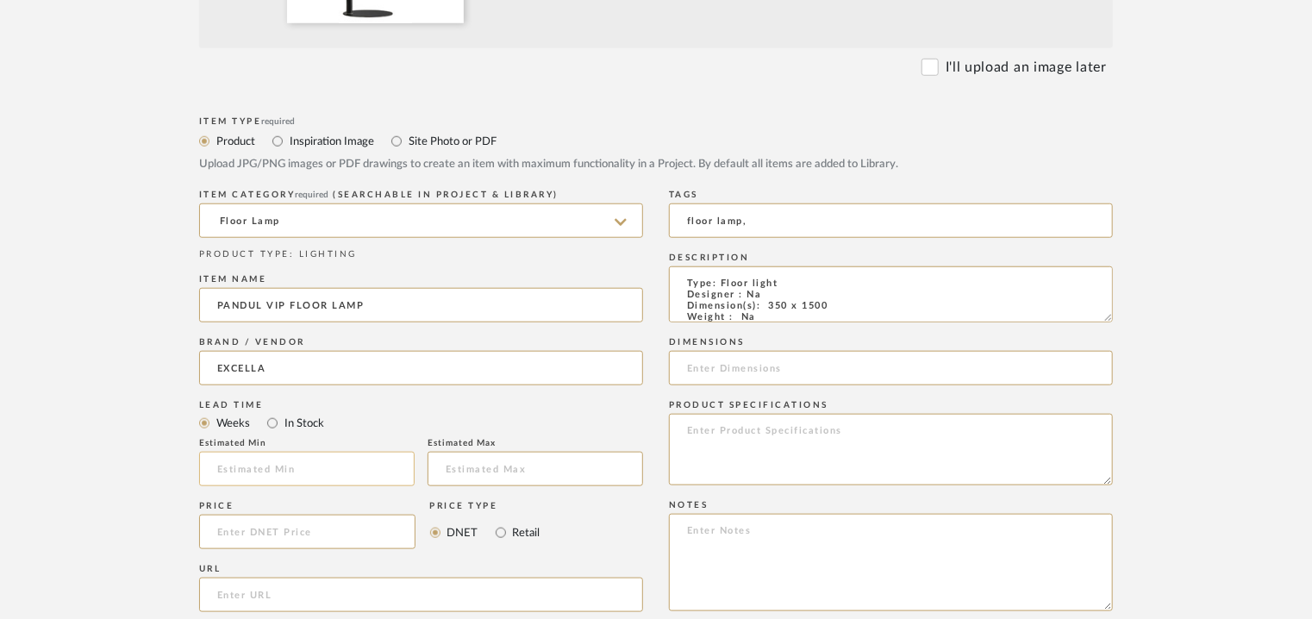
type input "floor lamp,"
click at [328, 469] on input "text" at bounding box center [307, 469] width 216 height 34
type input "17"
click at [749, 366] on input at bounding box center [891, 368] width 444 height 34
type input "350 x 1500mm"
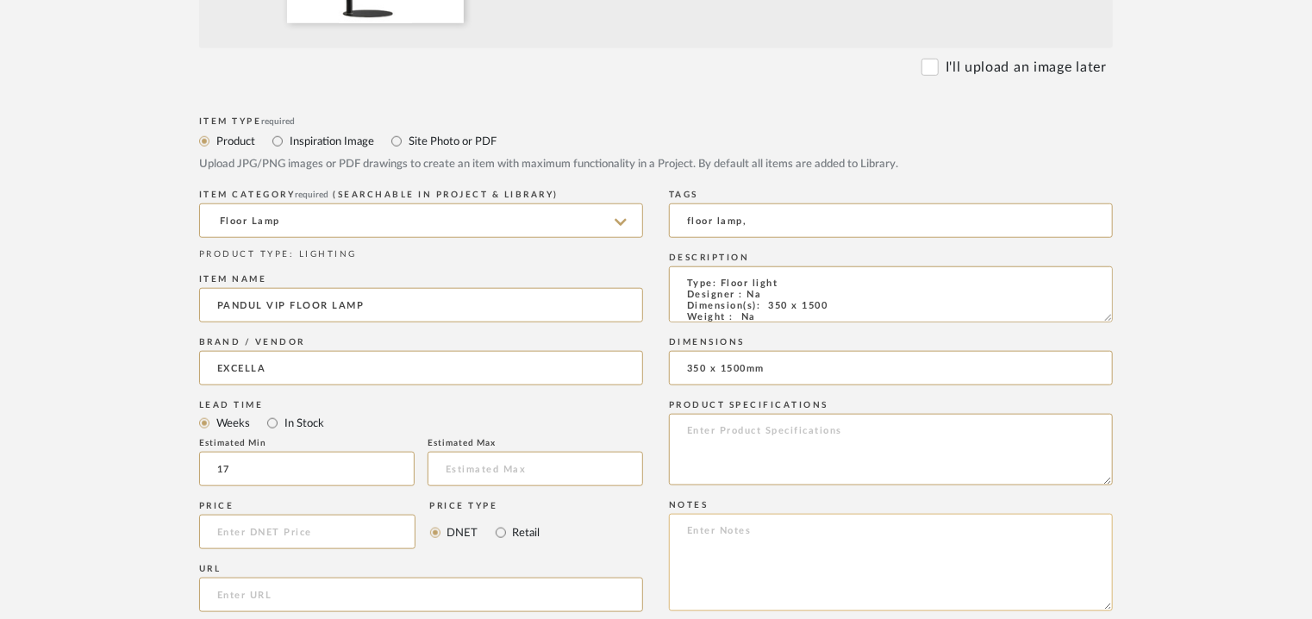
paste textarea "Price: INR.24,750/- Lead time : 120days after confirmation of size and upholste…"
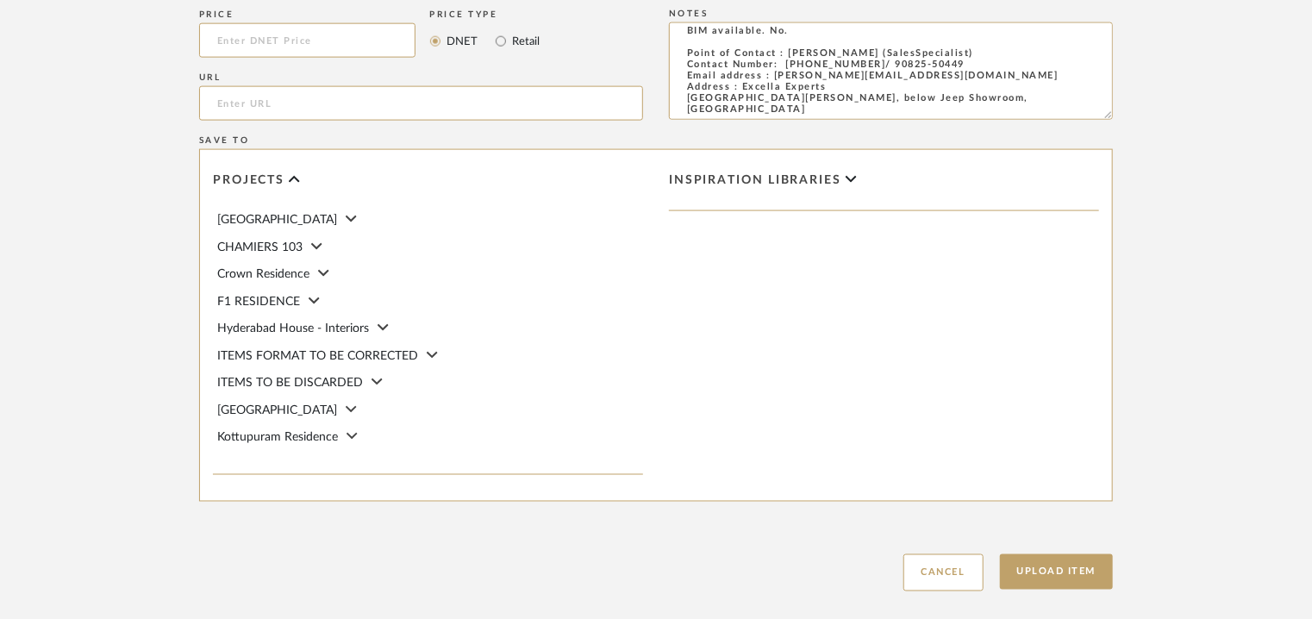
scroll to position [1276, 0]
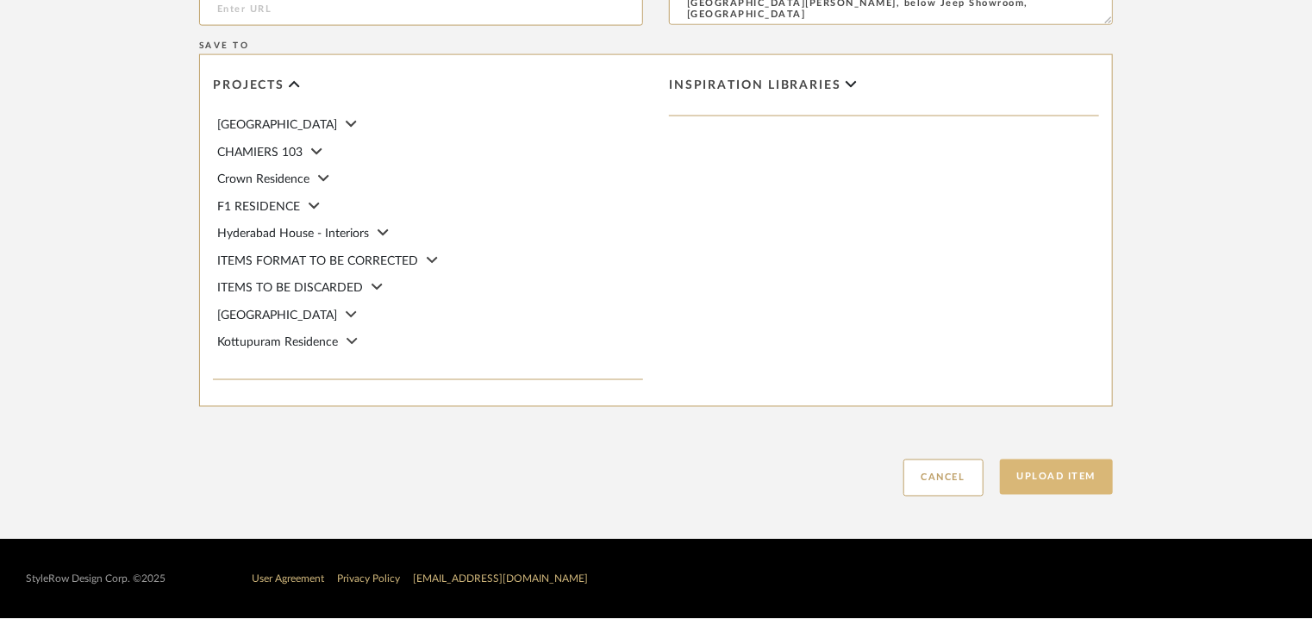
type textarea "Price: INR.24,750/- Lead time : 120days after confirmation of size and upholste…"
click at [1074, 470] on button "Upload Item" at bounding box center [1057, 477] width 114 height 35
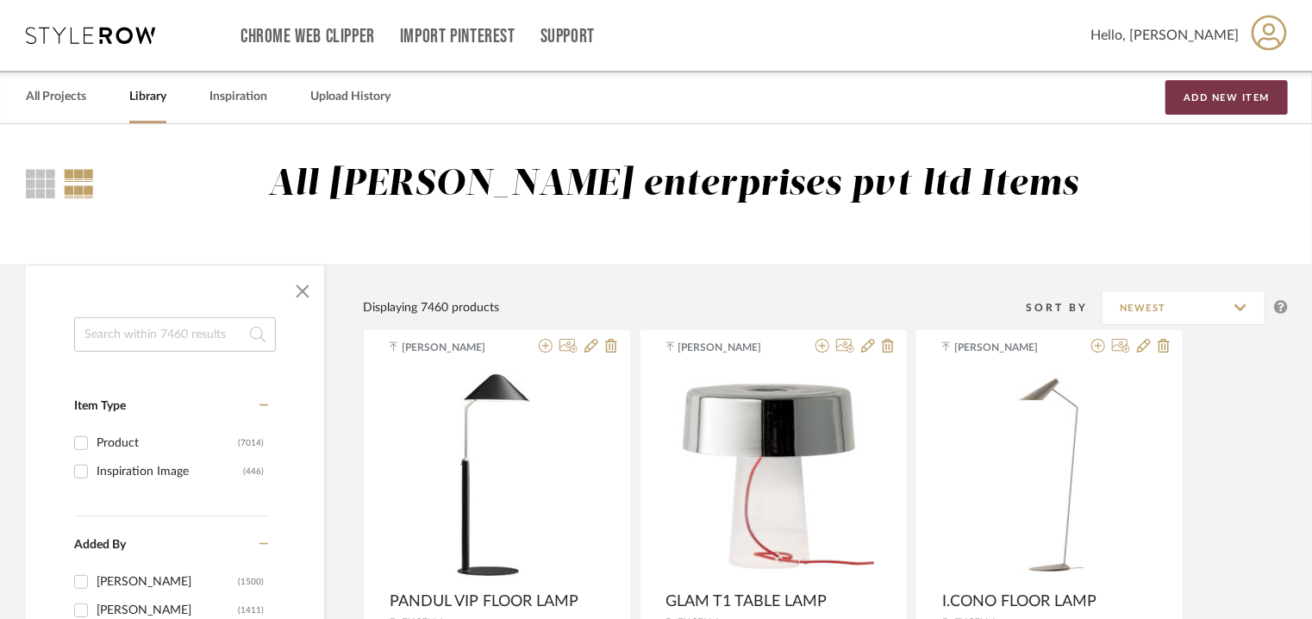
click at [1200, 96] on button "Add New Item" at bounding box center [1227, 97] width 122 height 34
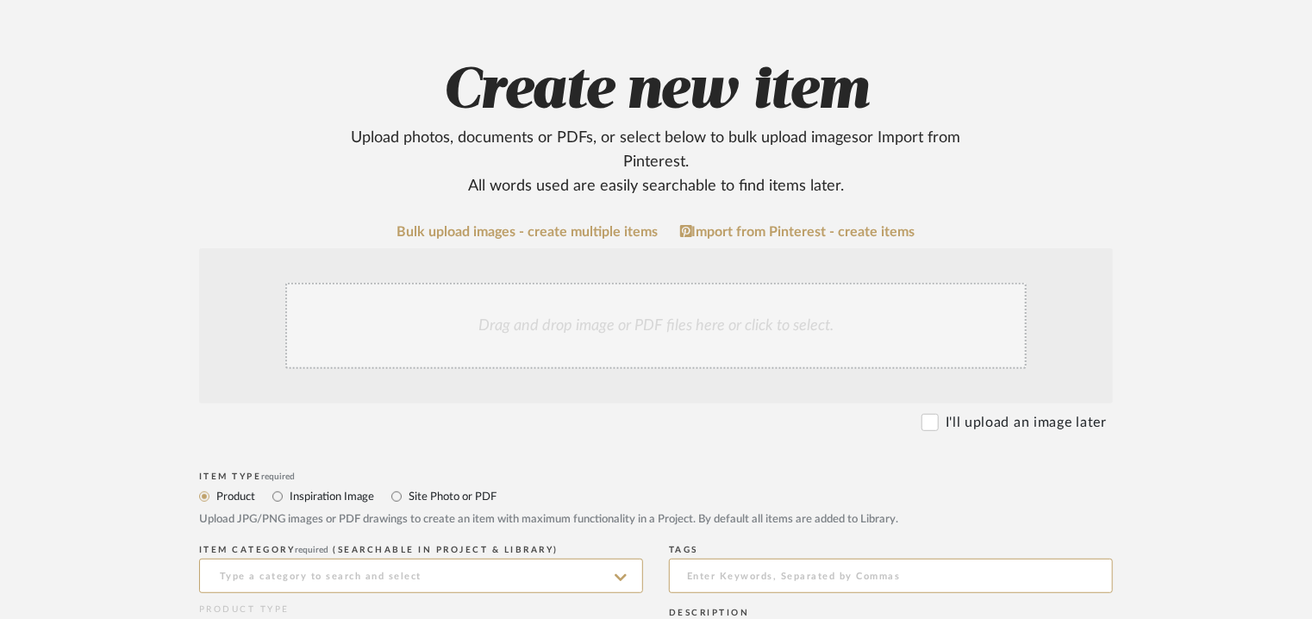
scroll to position [431, 0]
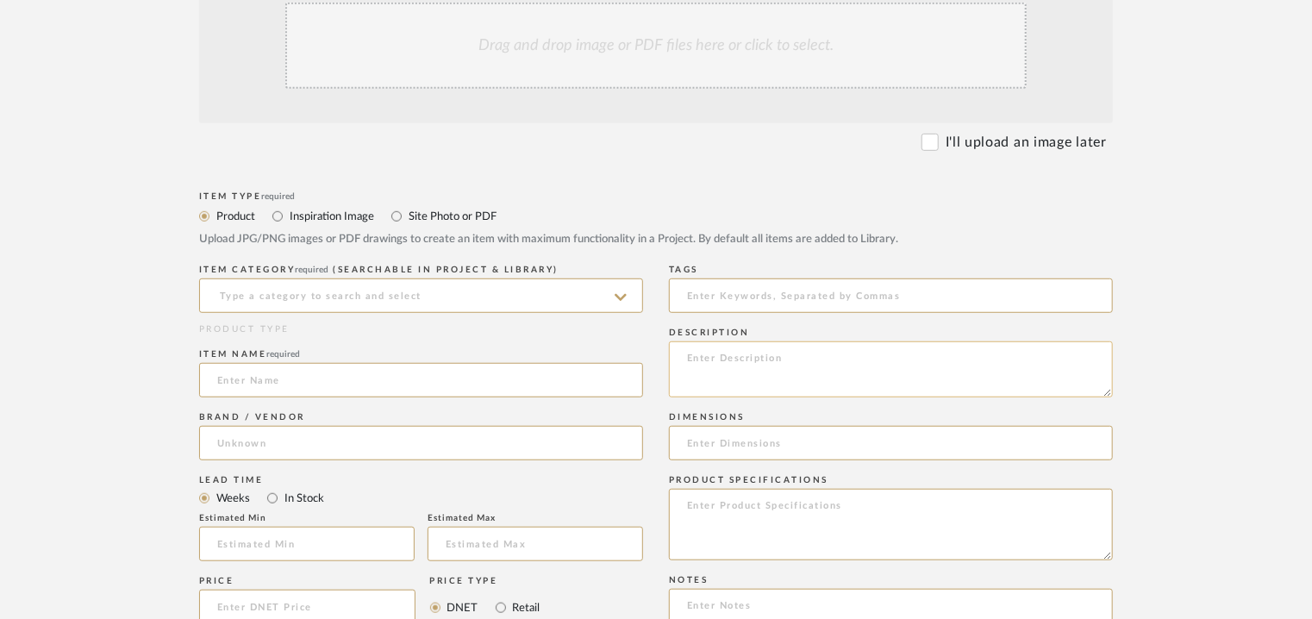
paste textarea "Type: Floor lamp Designer : Na Dimension(s): 500 x 1700 Weight : Na Materials &…"
type textarea "Type: Floor lamp Designer : Na Dimension(s): 500 x 1700 Weight : Na Materials &…"
click at [374, 303] on input at bounding box center [421, 295] width 444 height 34
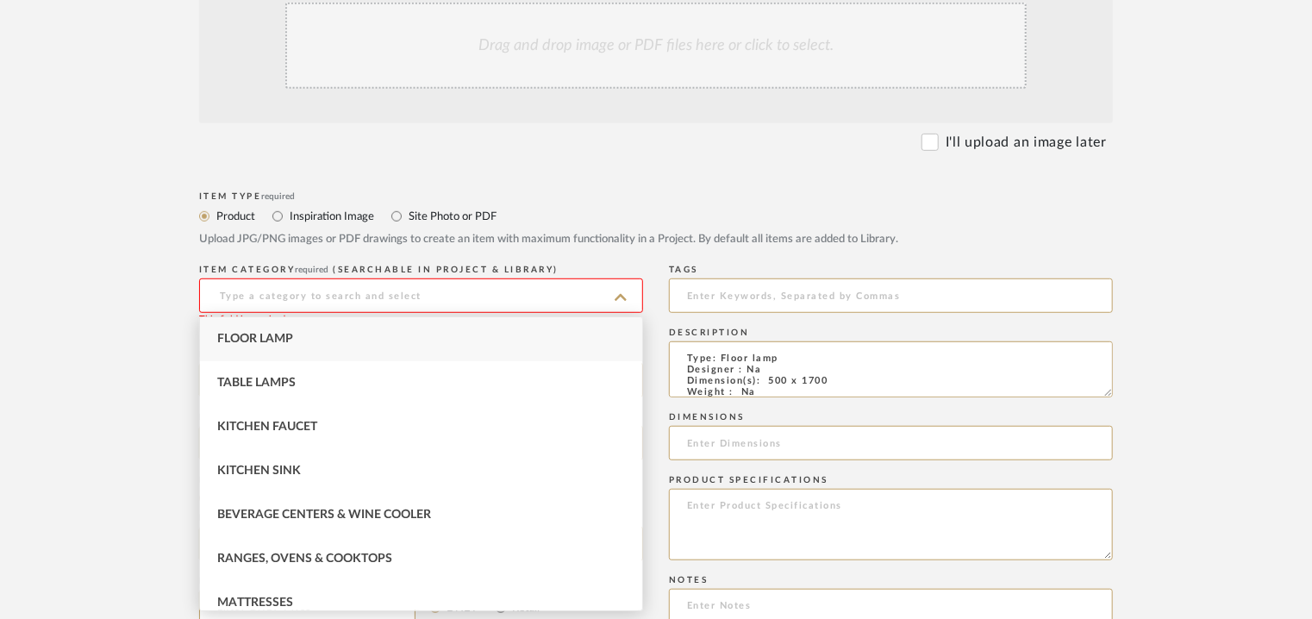
click at [282, 340] on span "Floor Lamp" at bounding box center [255, 339] width 76 height 12
type input "Floor Lamp"
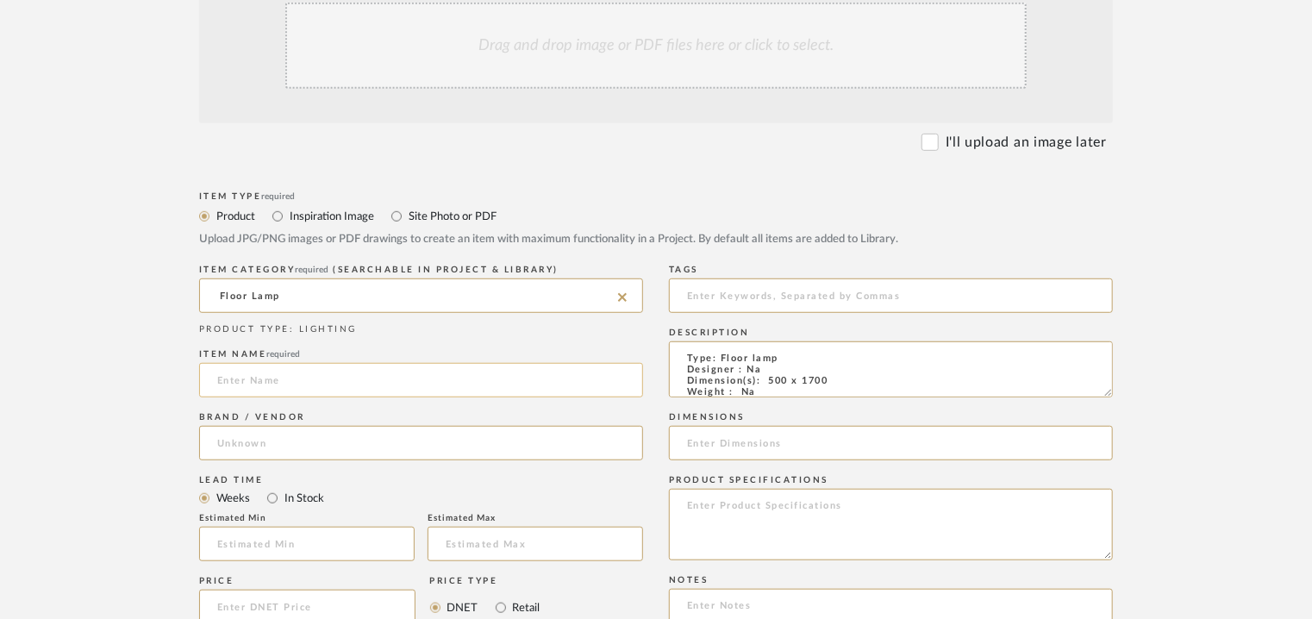
click at [285, 381] on input at bounding box center [421, 380] width 444 height 34
type input "REVOLVE FLOOR LAMP"
click at [298, 441] on input at bounding box center [421, 443] width 444 height 34
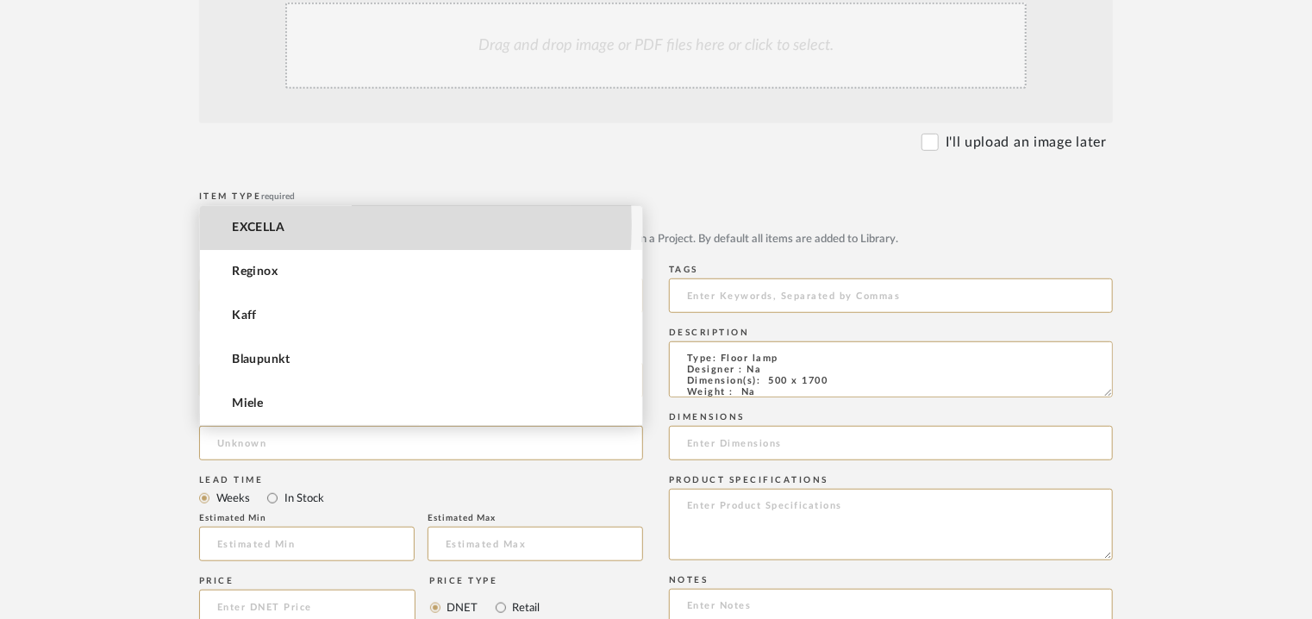
click at [272, 224] on span "EXCELLA" at bounding box center [258, 228] width 53 height 15
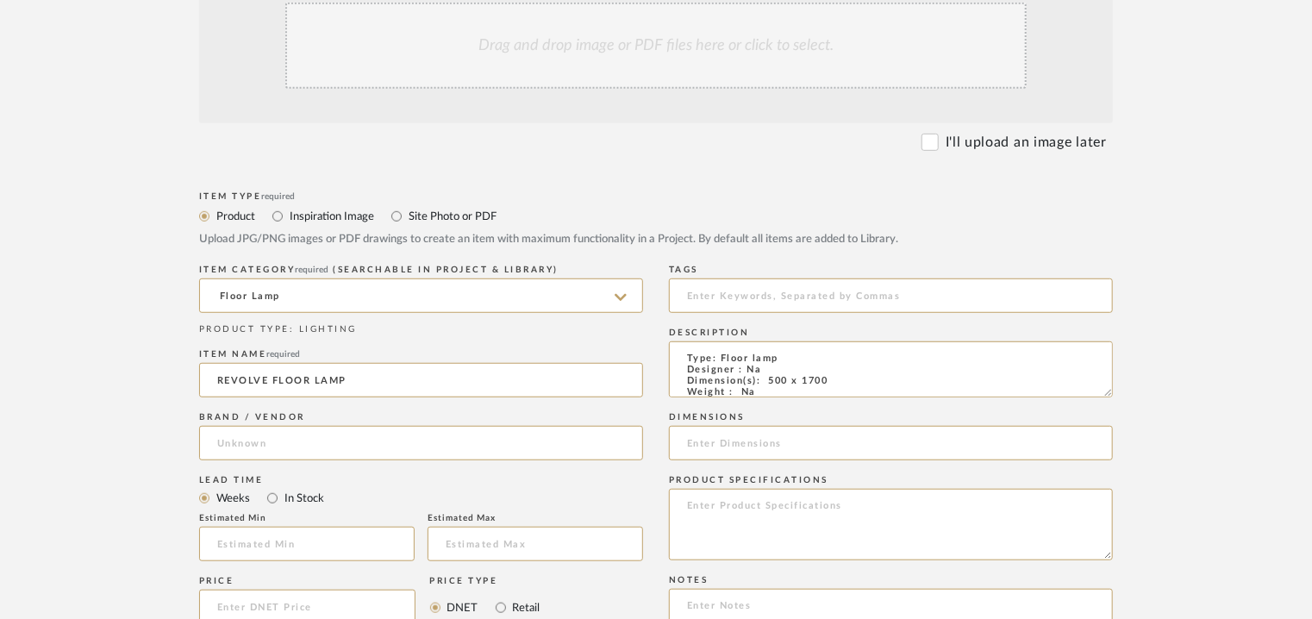
type input "EXCELLA"
click at [682, 291] on input at bounding box center [891, 295] width 444 height 34
type input "floor lamp,"
click at [724, 441] on input at bounding box center [891, 443] width 444 height 34
type input "500 x 1700mm"
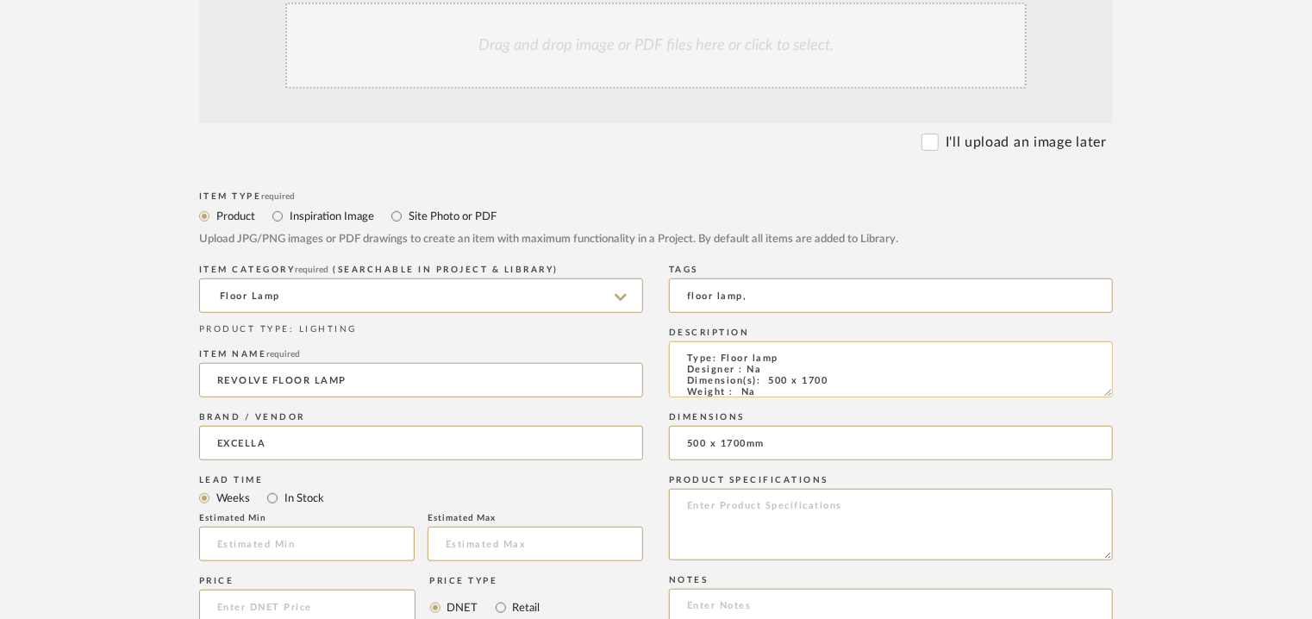
click at [865, 378] on textarea "Type: Floor lamp Designer : Na Dimension(s): 500 x 1700 Weight : Na Materials &…" at bounding box center [891, 369] width 444 height 56
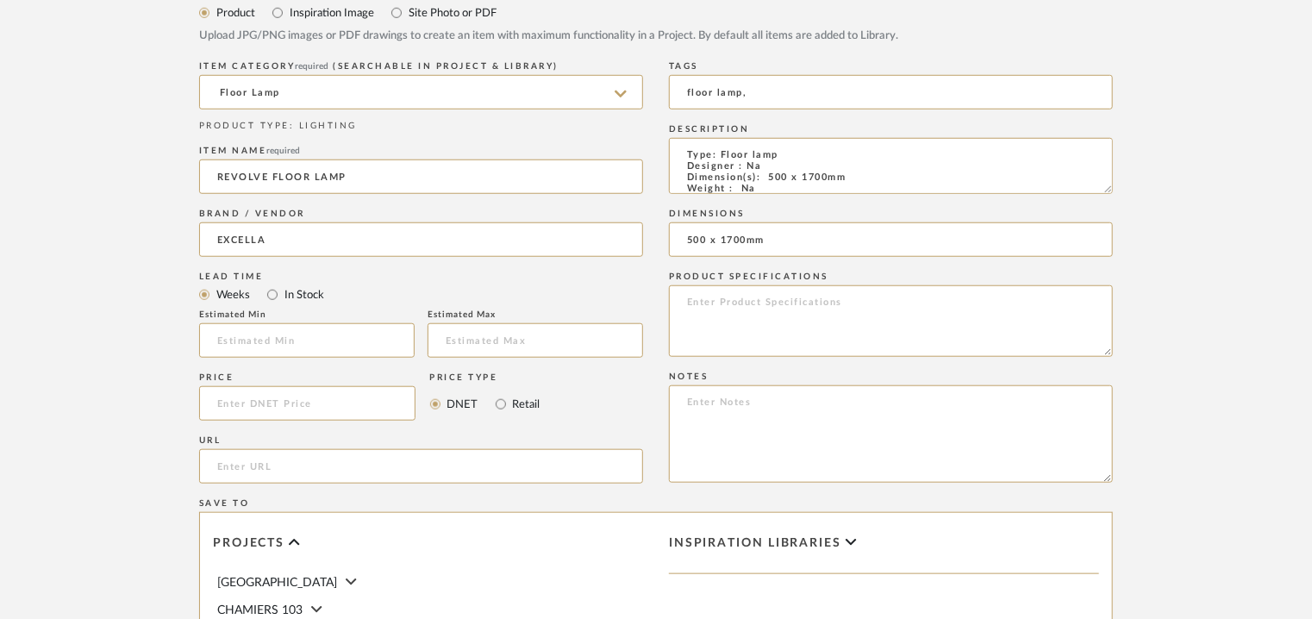
scroll to position [690, 0]
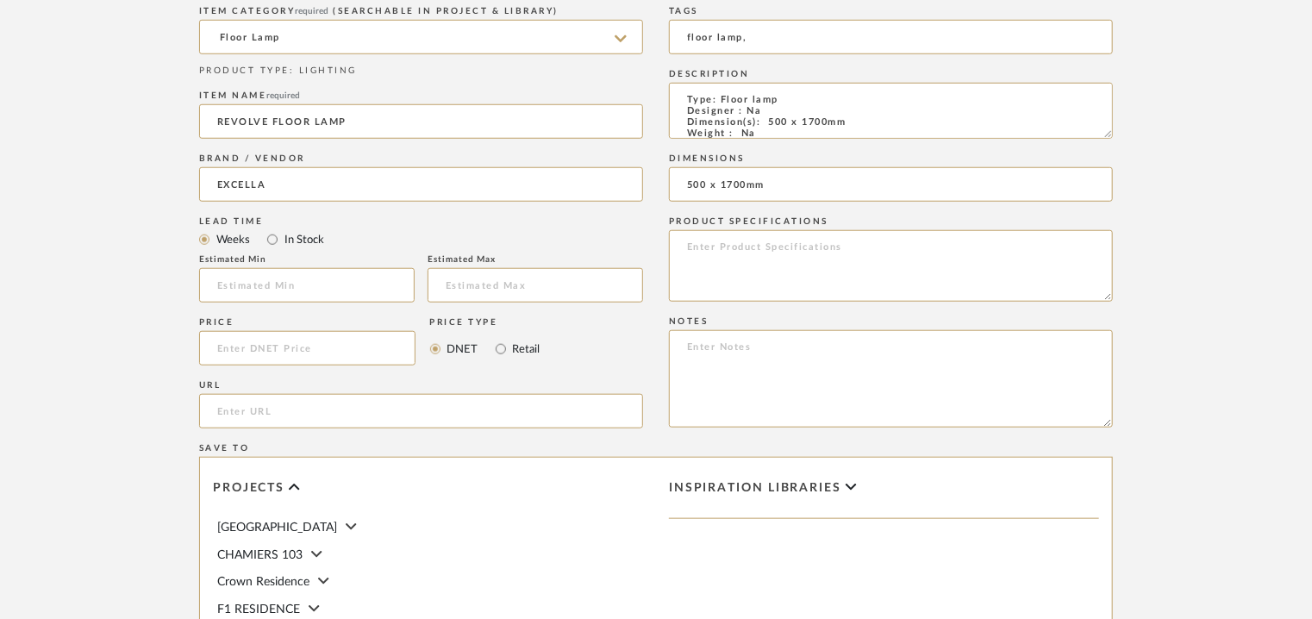
type textarea "Type: Floor lamp Designer : Na Dimension(s): 500 x 1700mm Weight : Na Materials…"
paste textarea "Price: INR.27,900/- Lead time : 120days after confirmation of size and upholste…"
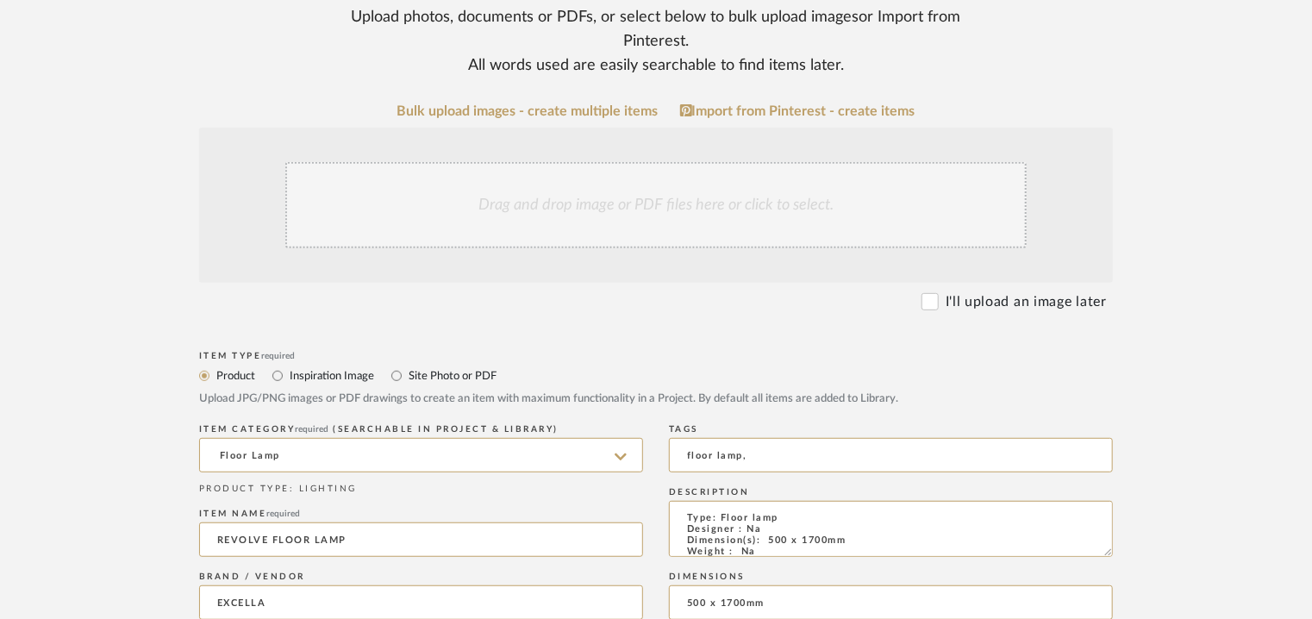
scroll to position [259, 0]
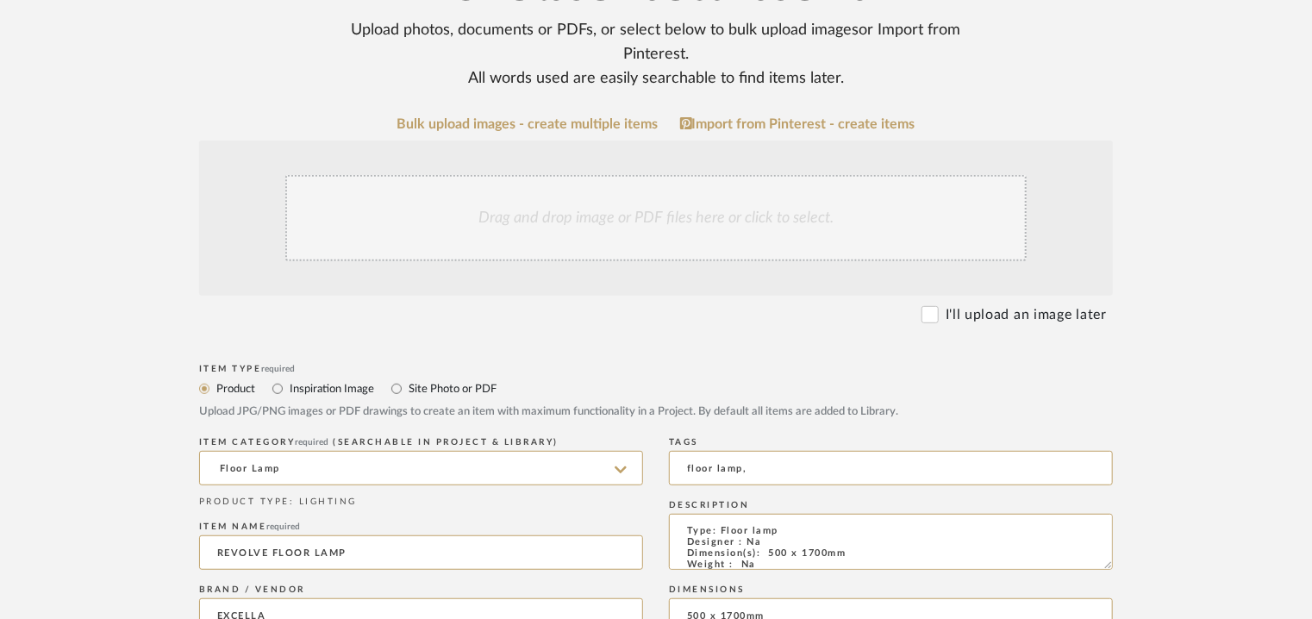
type textarea "Price: INR.27,900/- Lead time : 120days after confirmation of size and upholste…"
click at [693, 211] on div "Drag and drop image or PDF files here or click to select." at bounding box center [655, 218] width 741 height 86
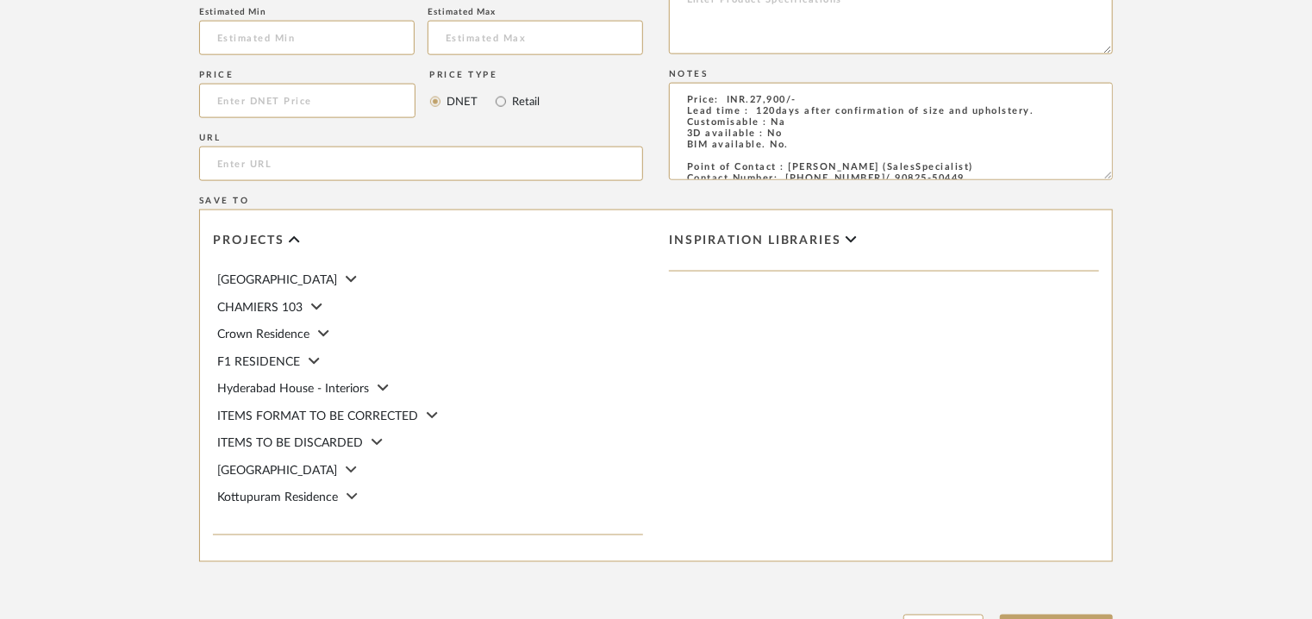
scroll to position [1276, 0]
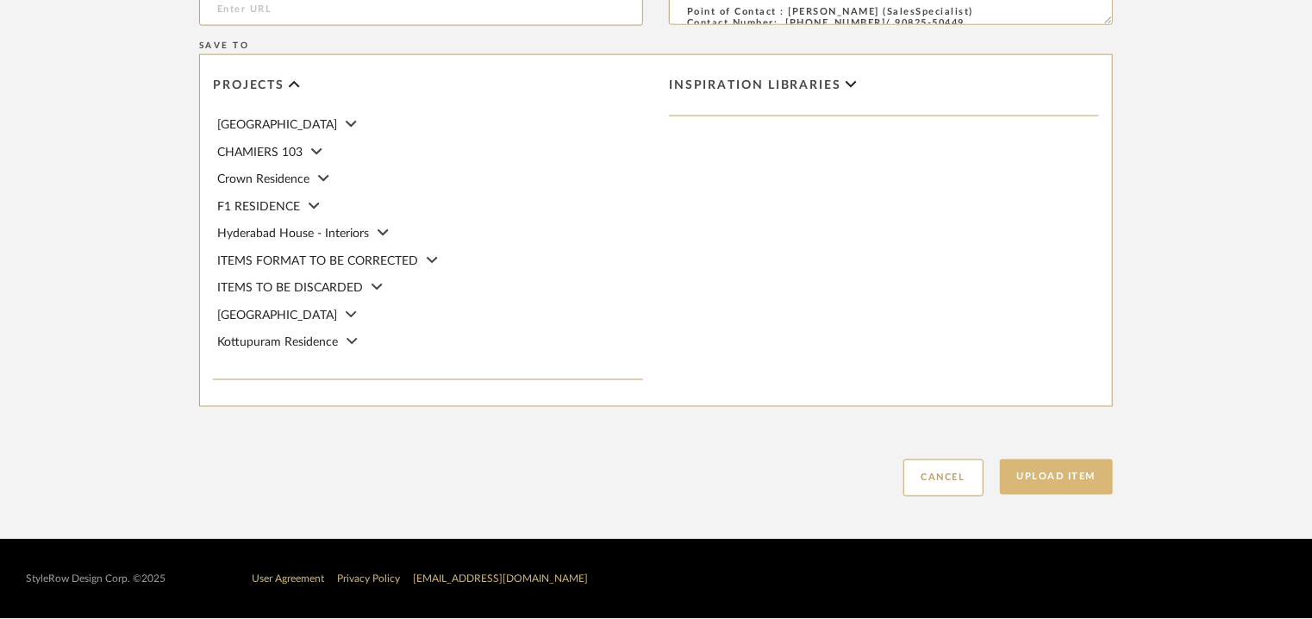
click at [1087, 476] on button "Upload Item" at bounding box center [1057, 477] width 114 height 35
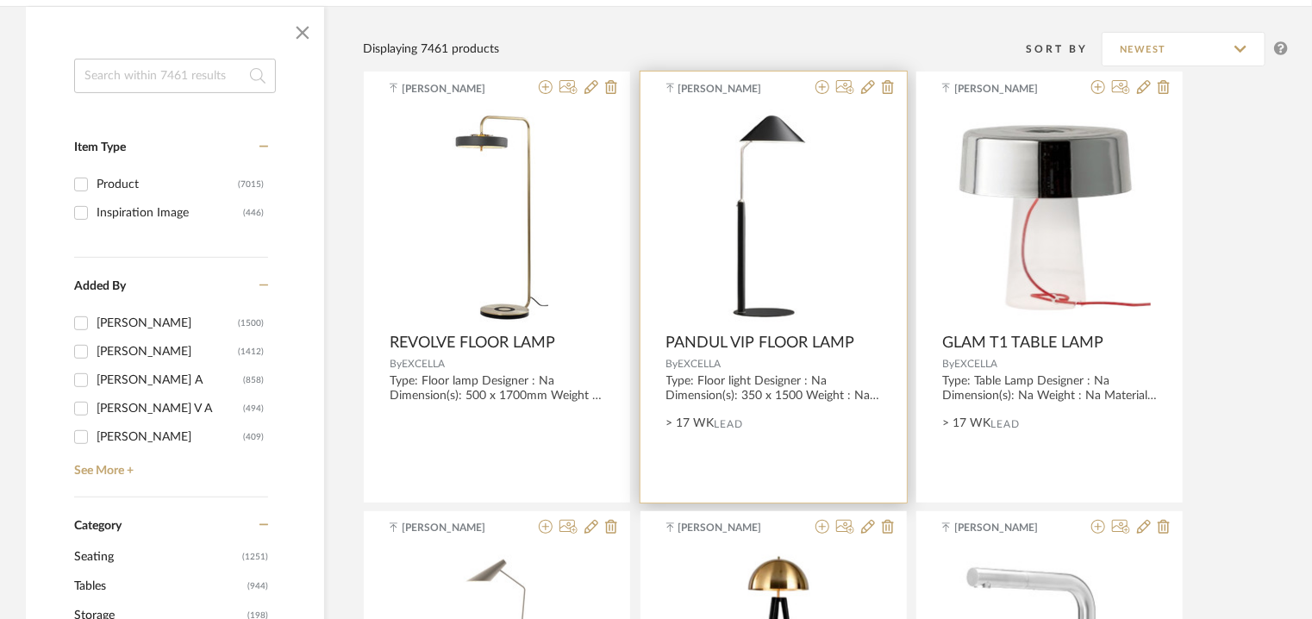
scroll to position [517, 0]
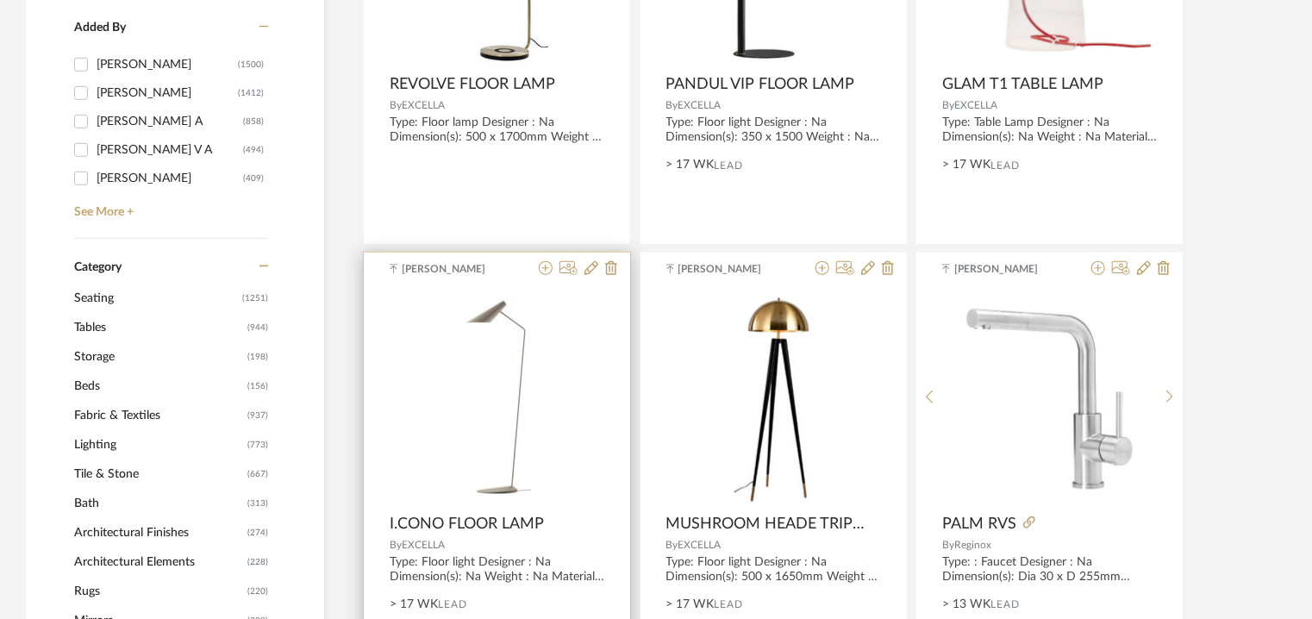
click at [420, 514] on div "[PERSON_NAME] [PERSON_NAME] FLOOR LAMP By EXCELLA Type: Floor light Designer : …" at bounding box center [497, 468] width 266 height 431
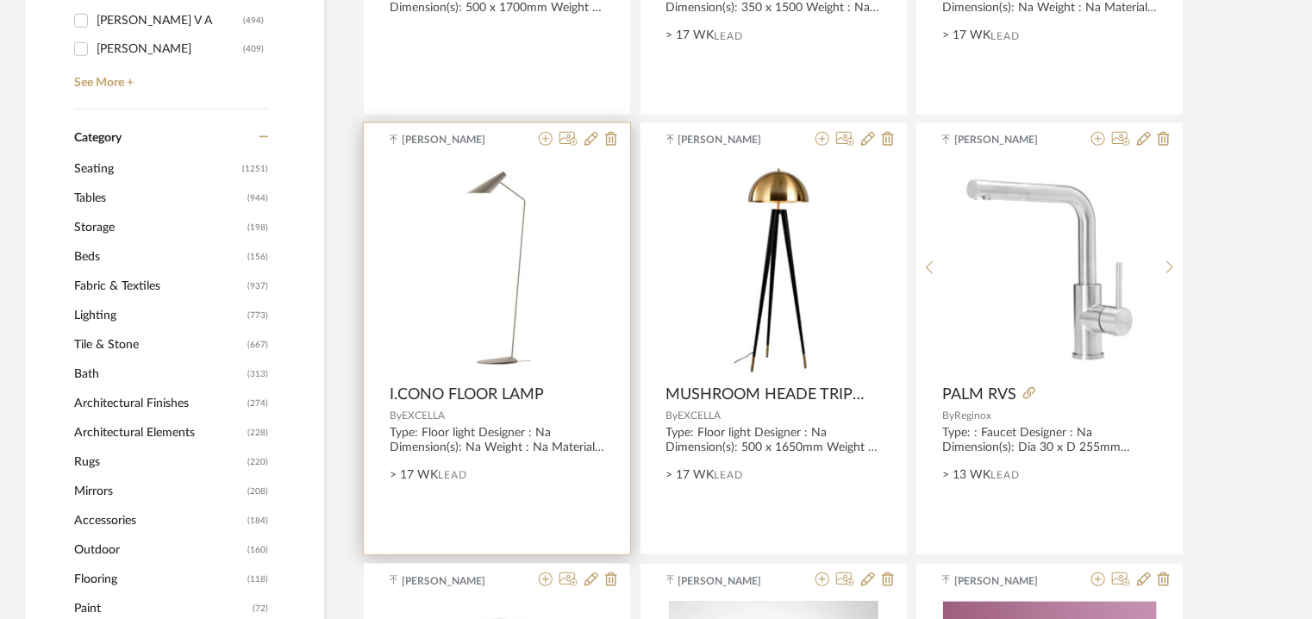
scroll to position [776, 0]
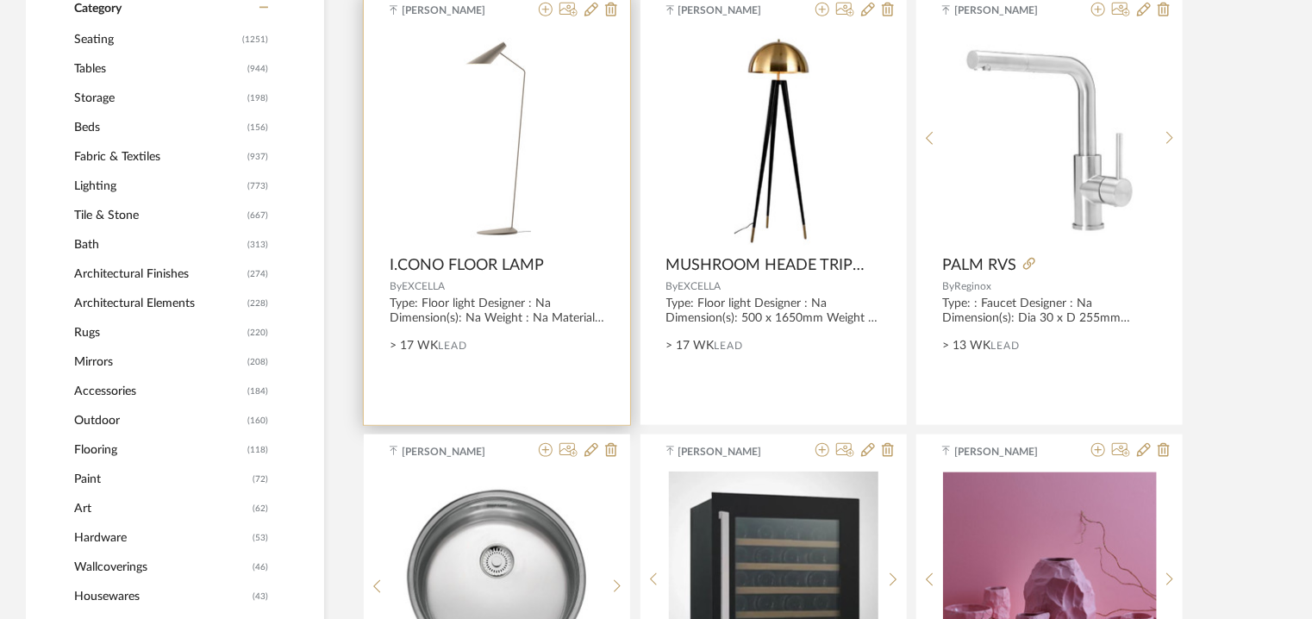
click at [507, 222] on img "0" at bounding box center [497, 139] width 67 height 216
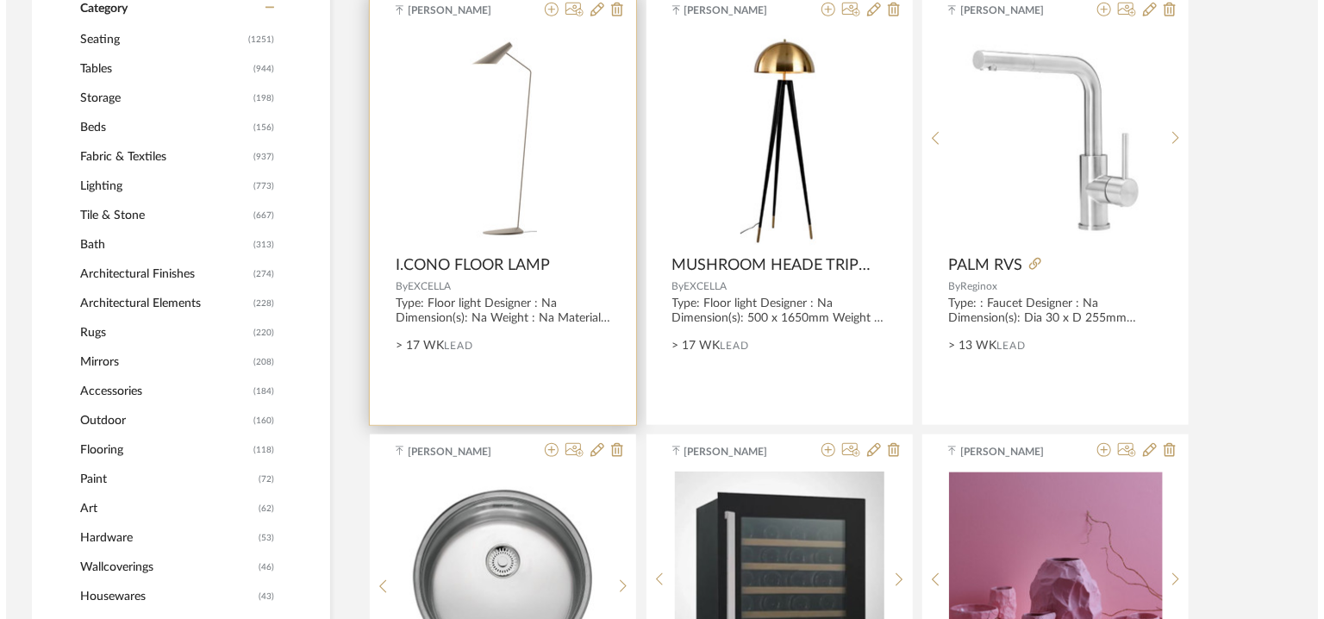
scroll to position [0, 0]
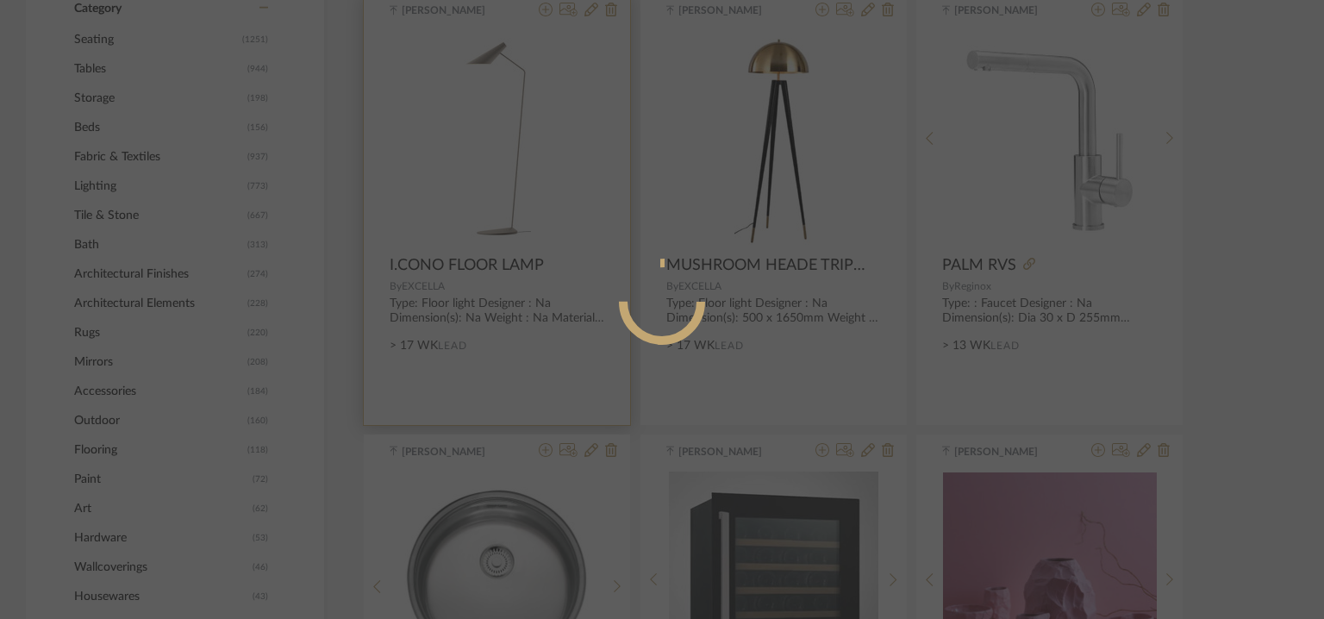
click at [588, 13] on div at bounding box center [662, 371] width 421 height 742
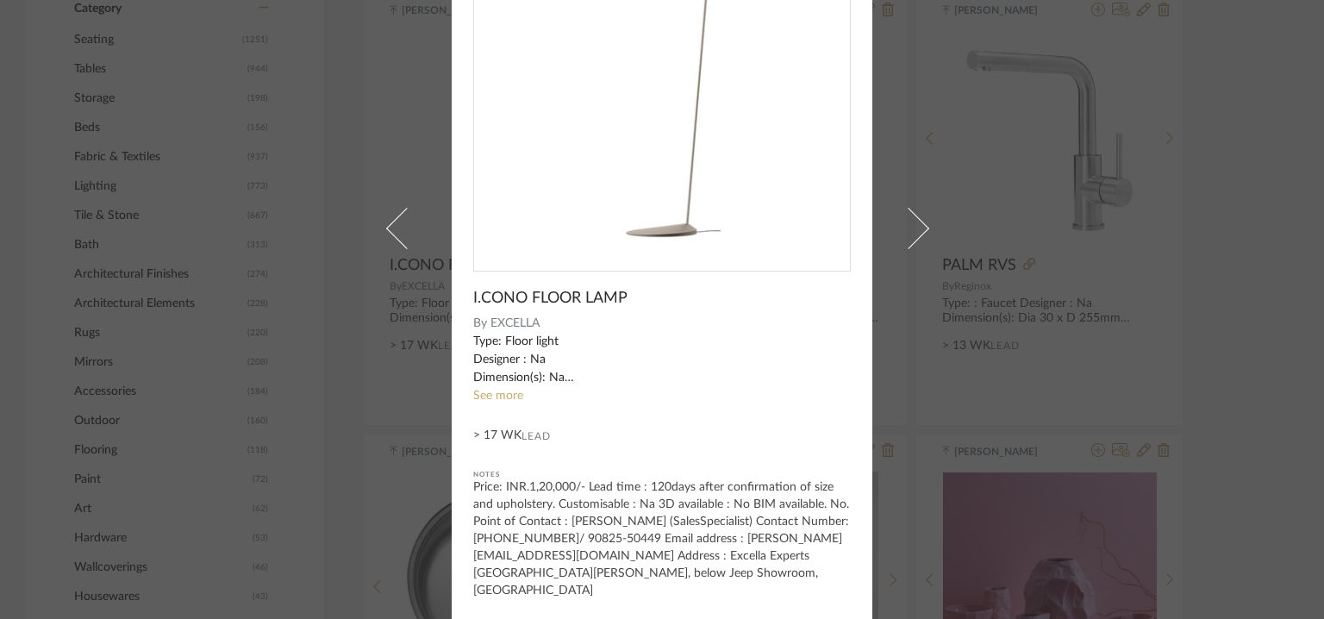
scroll to position [166, 0]
click at [485, 393] on link "See more" at bounding box center [498, 395] width 50 height 12
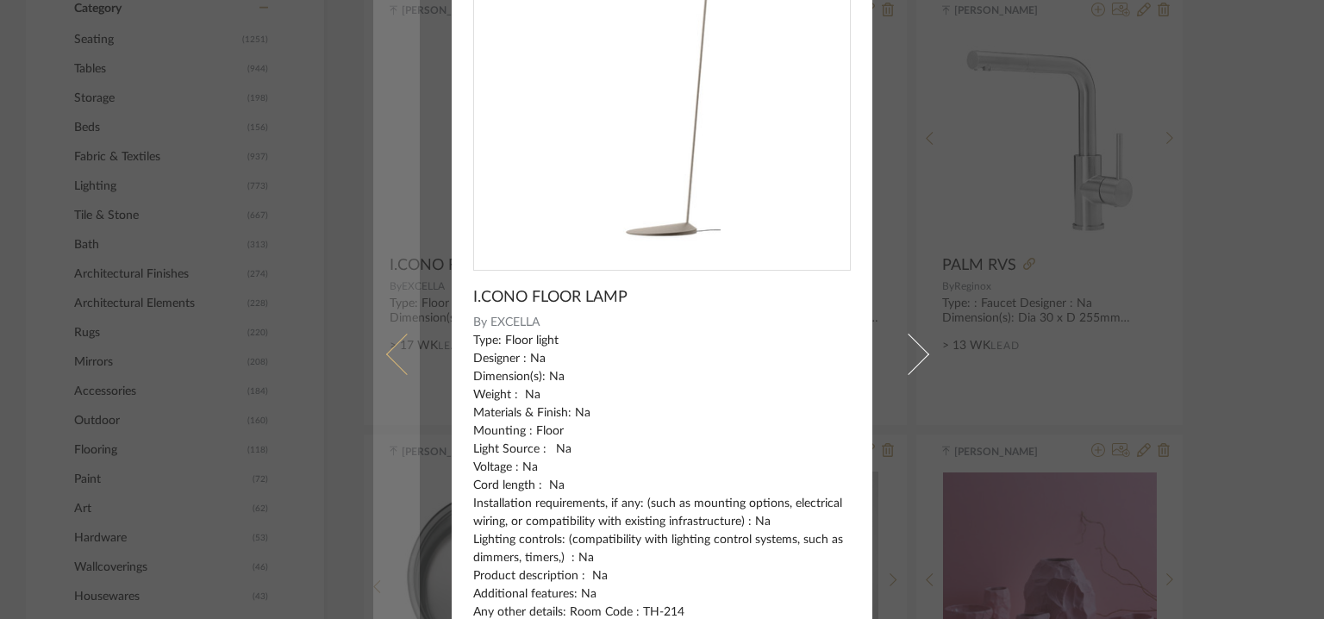
click at [390, 349] on span at bounding box center [406, 354] width 41 height 41
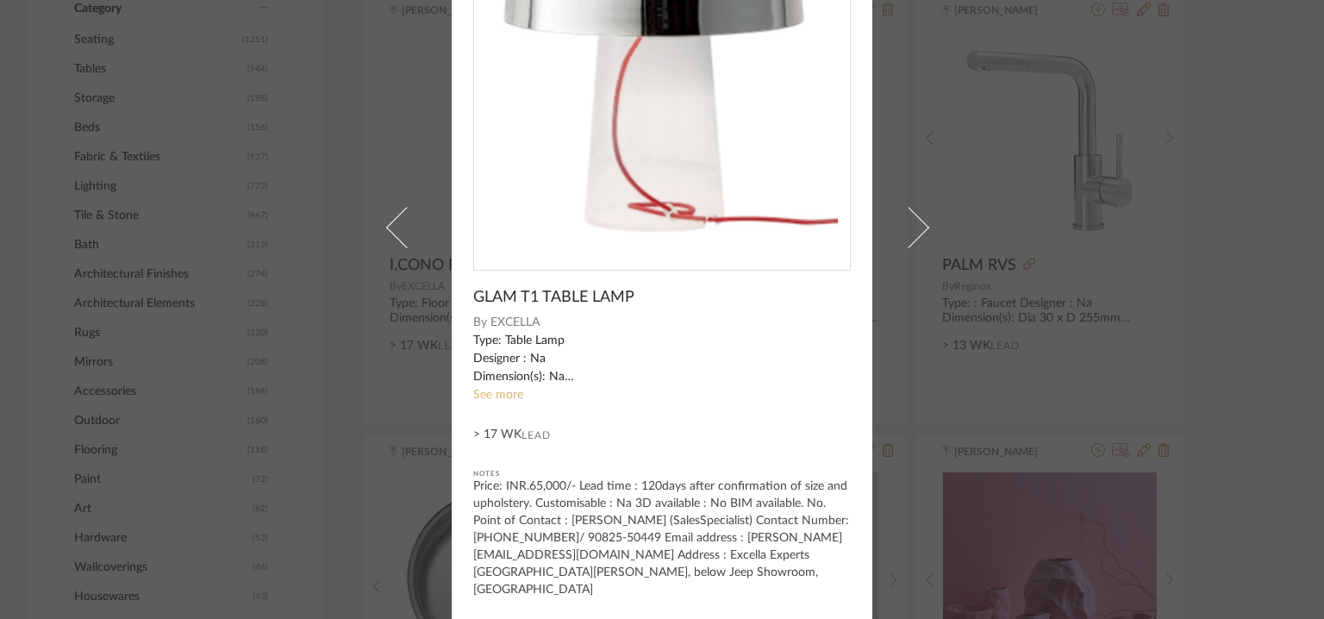
click at [503, 398] on link "See more" at bounding box center [498, 395] width 50 height 12
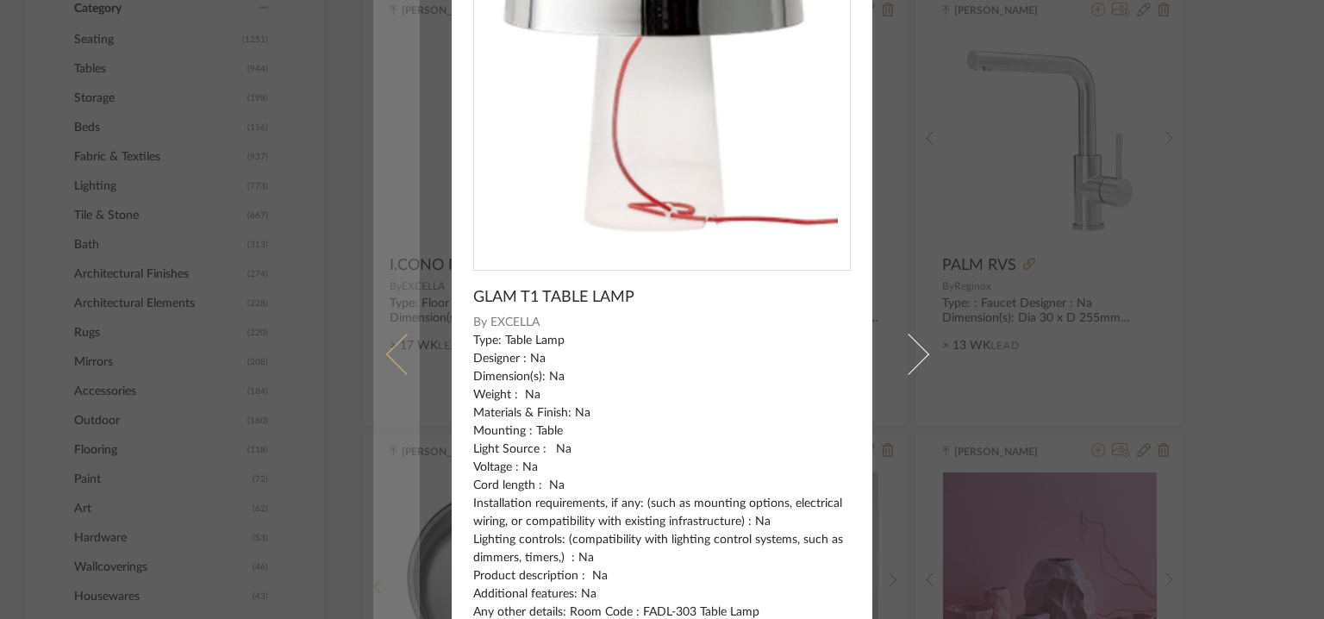
click at [394, 349] on span at bounding box center [406, 354] width 41 height 41
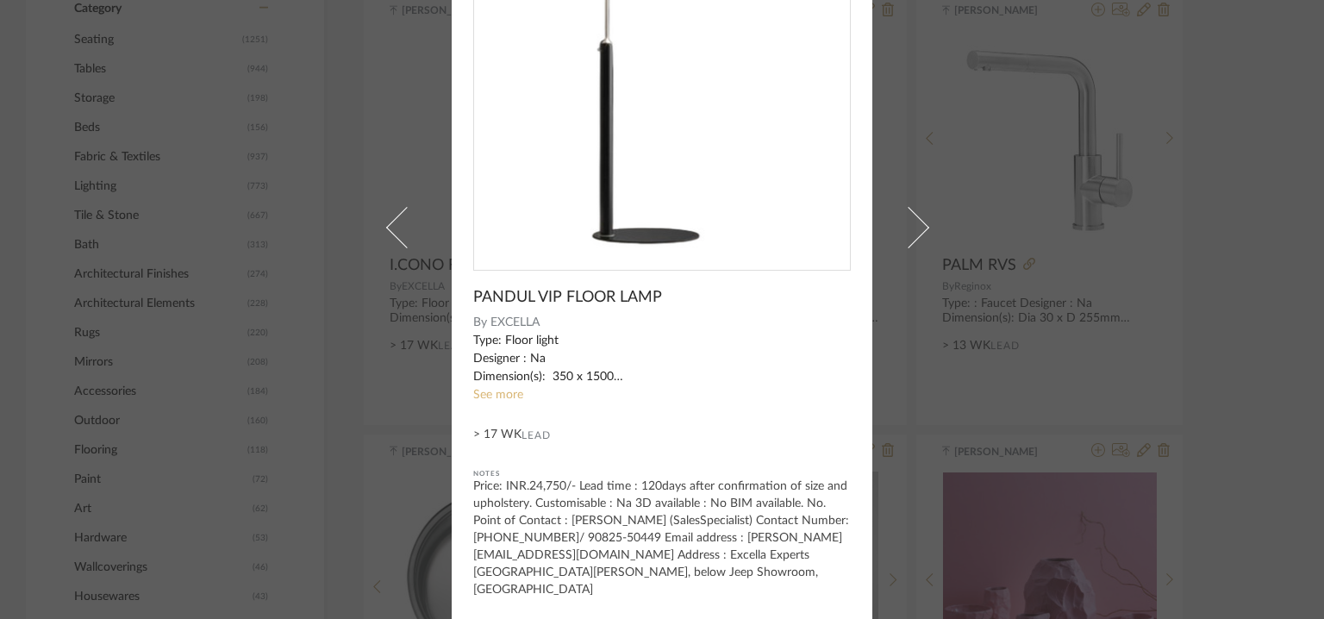
click at [490, 394] on link "See more" at bounding box center [498, 395] width 50 height 12
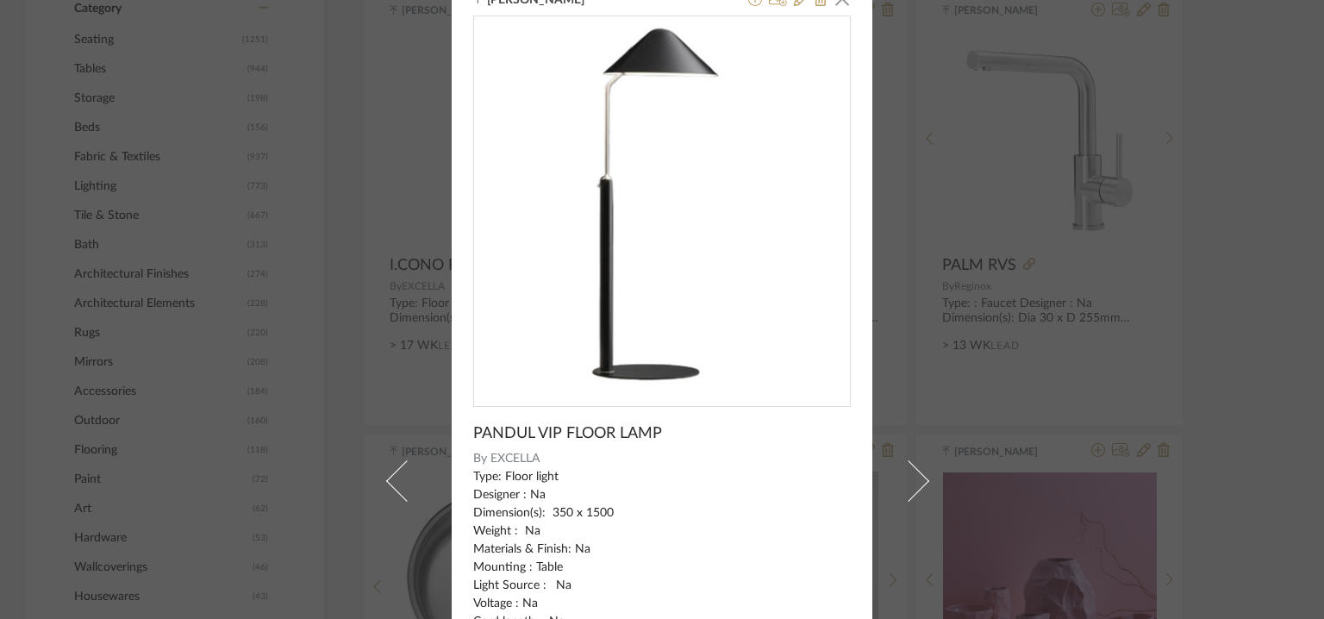
scroll to position [0, 0]
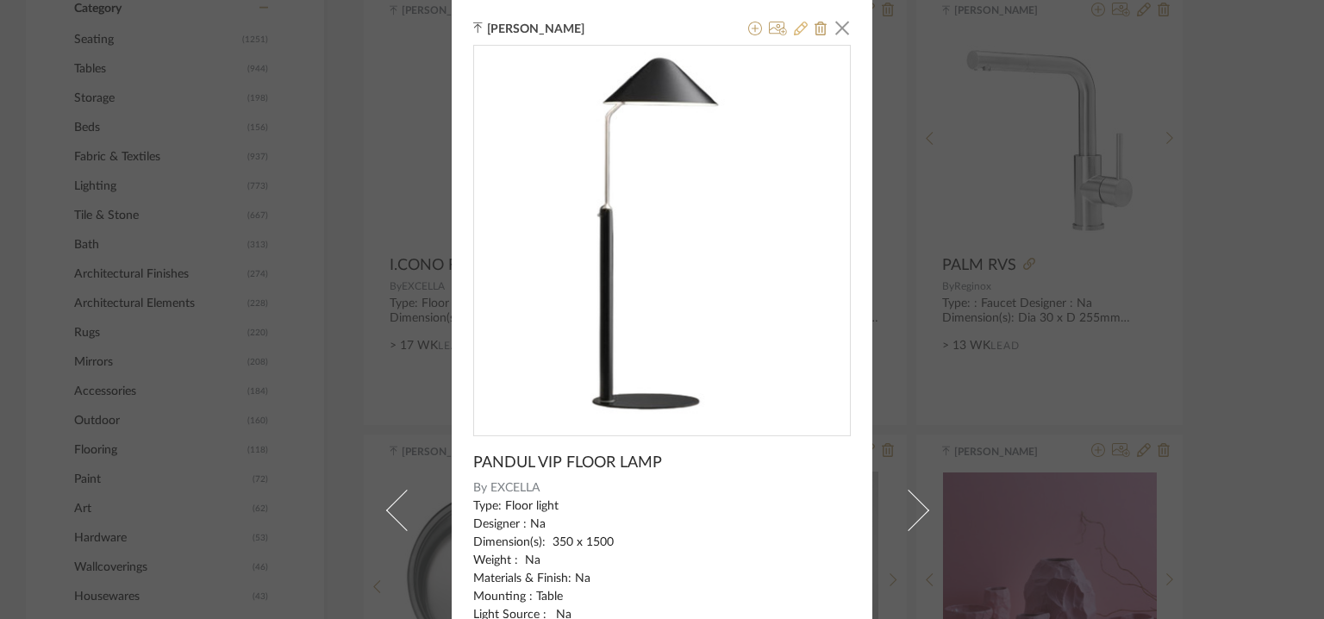
click at [800, 24] on icon at bounding box center [801, 29] width 14 height 14
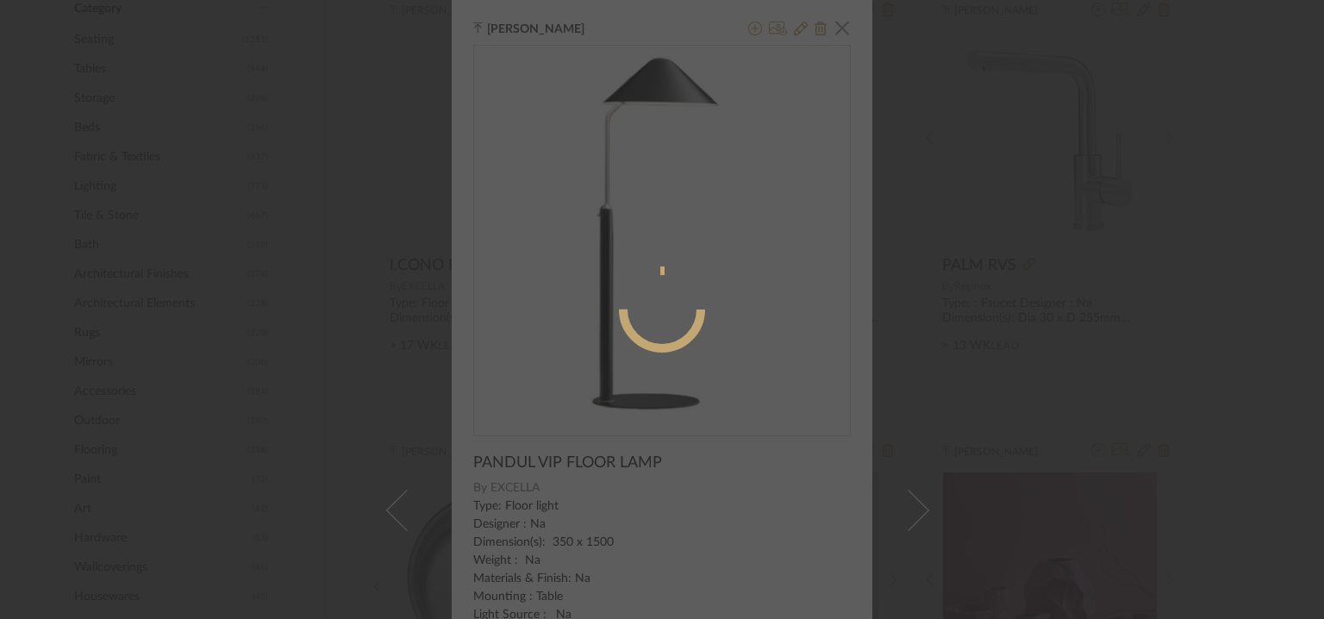
radio input "true"
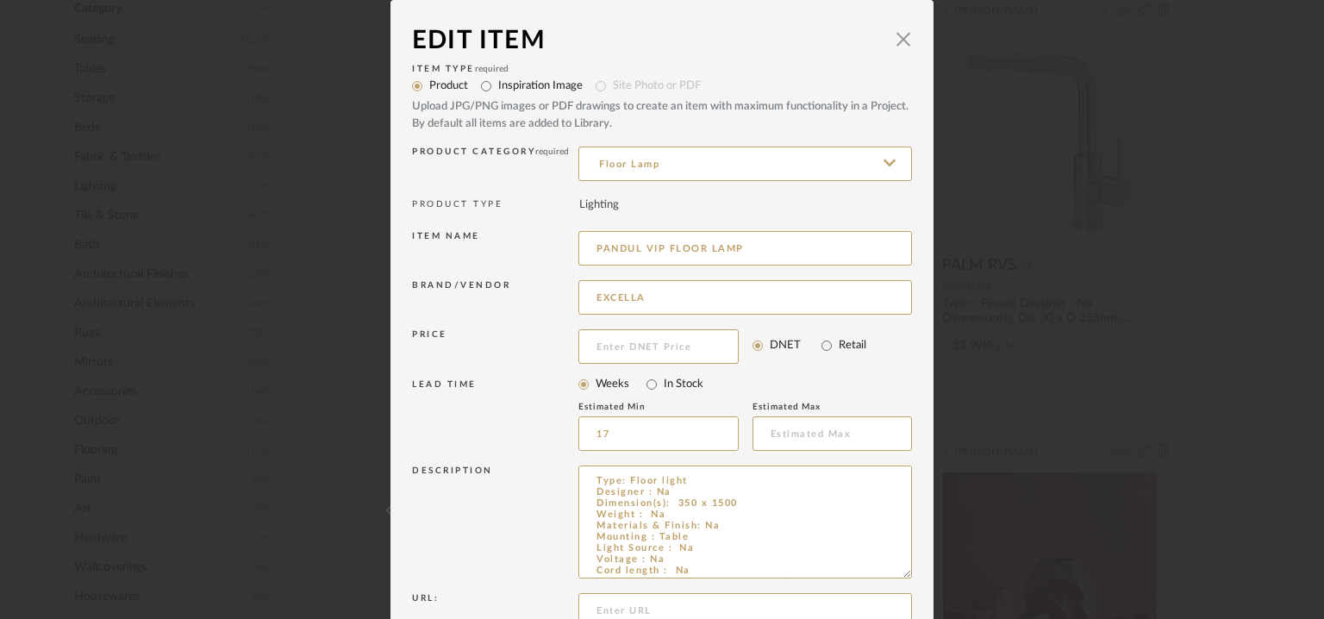
drag, startPoint x: 902, startPoint y: 522, endPoint x: 917, endPoint y: 613, distance: 92.7
click at [916, 598] on dialog-content "Edit Item × Item Type required Product Inspiration Image Site Photo or PDF Uplo…" at bounding box center [662, 419] width 543 height 838
click at [663, 537] on textarea "Type: Floor light Designer : Na Dimension(s): 350 x 1500 Weight : Na Materials …" at bounding box center [746, 535] width 334 height 138
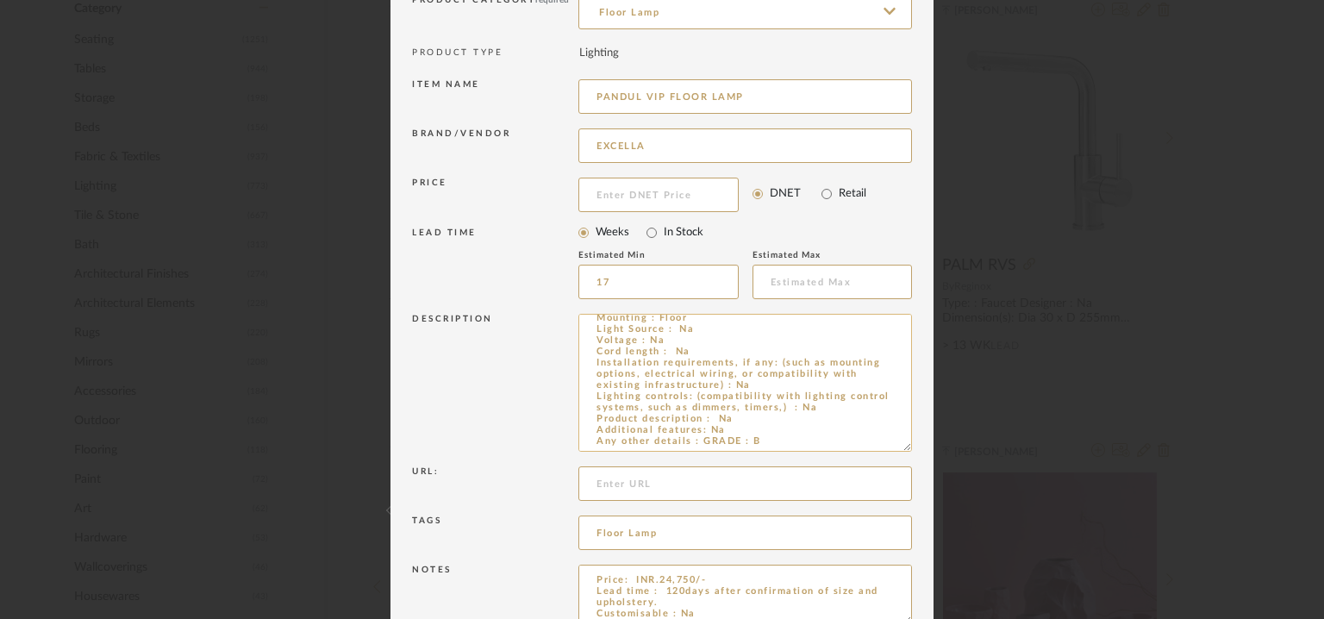
scroll to position [244, 0]
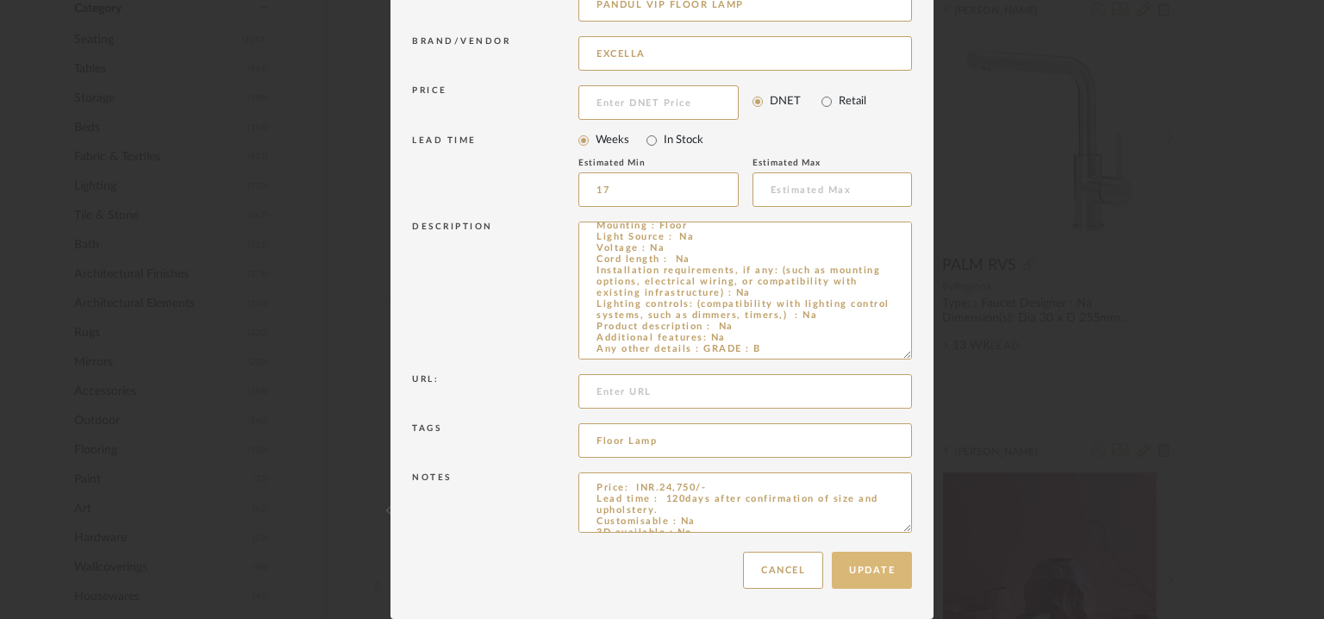
type textarea "Type: Floor light Designer : Na Dimension(s): 350 x 1500 Weight : Na Materials …"
click at [882, 564] on button "Update" at bounding box center [872, 570] width 80 height 37
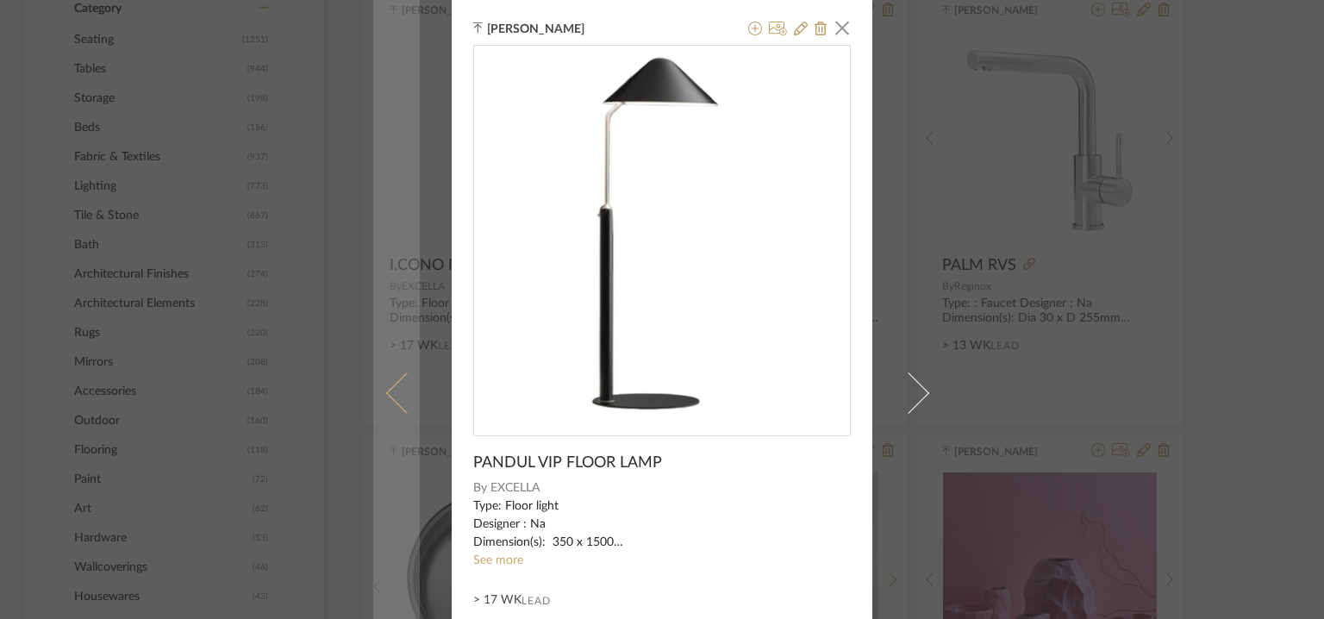
click at [397, 378] on span at bounding box center [406, 392] width 41 height 41
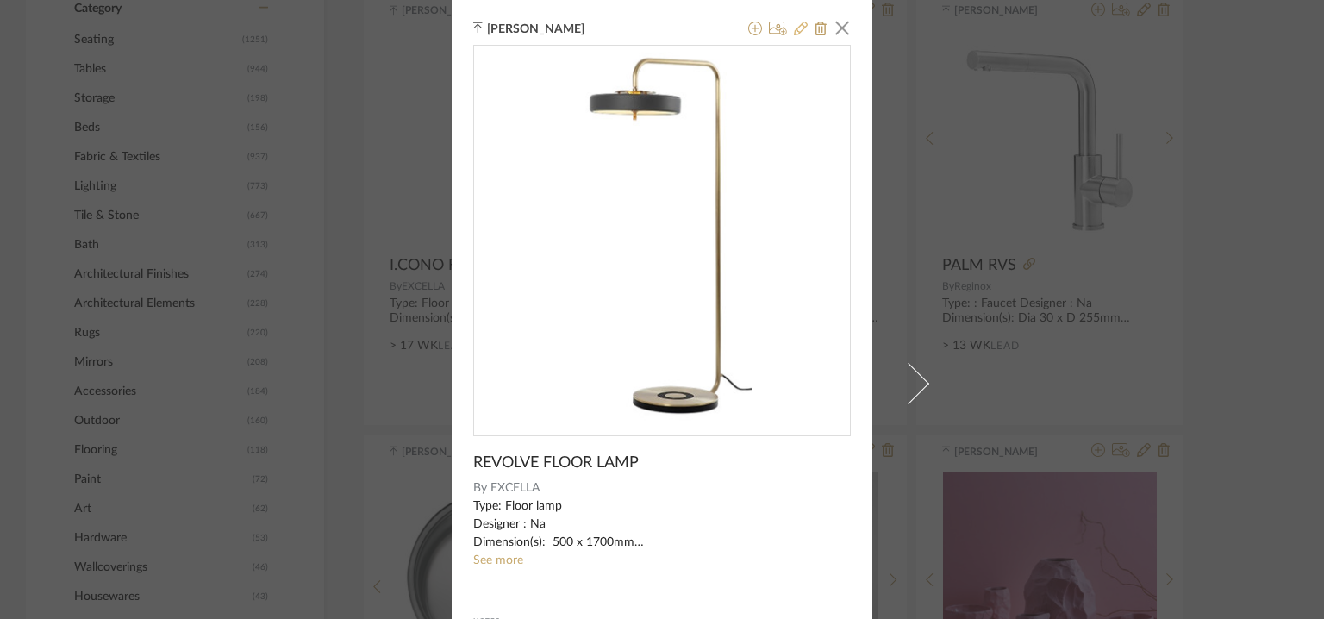
click at [797, 24] on icon at bounding box center [801, 29] width 14 height 14
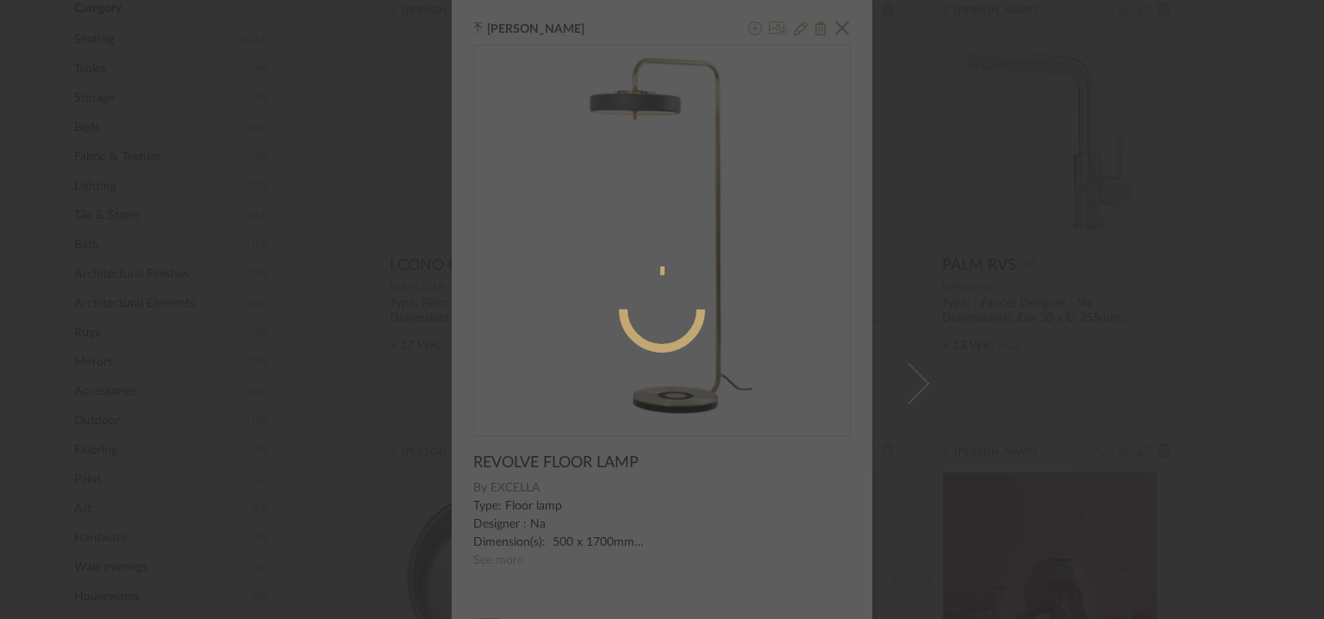
radio input "true"
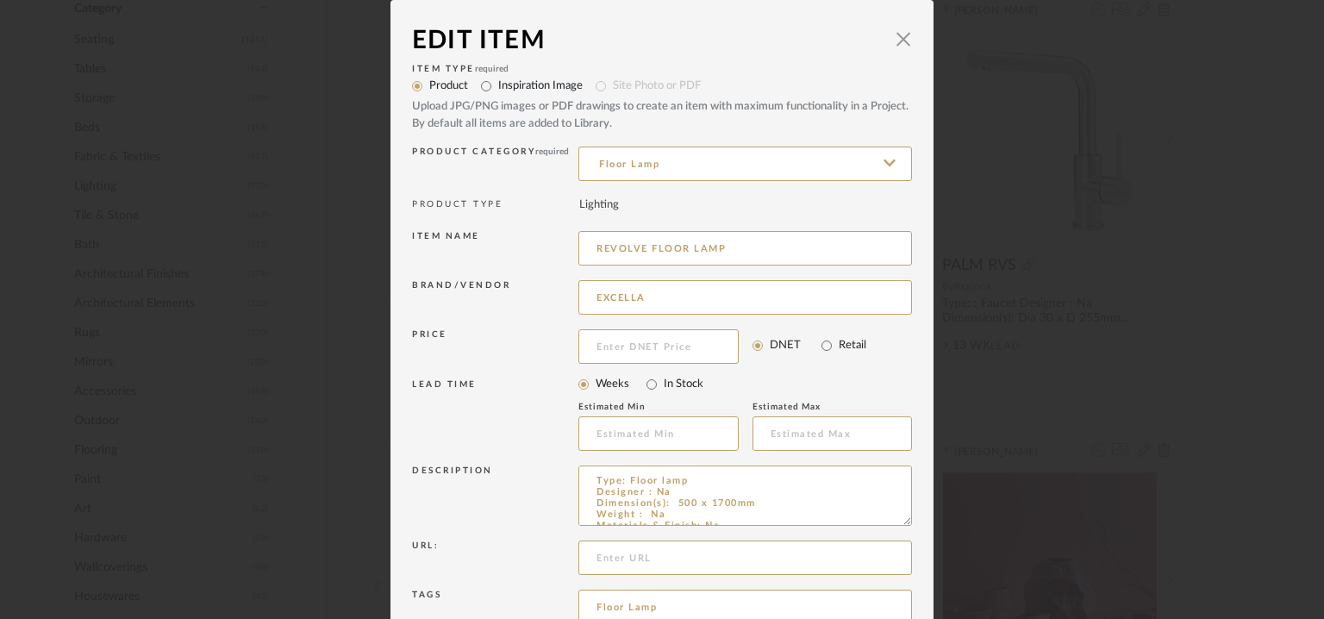
drag, startPoint x: 901, startPoint y: 518, endPoint x: 900, endPoint y: 663, distance: 144.8
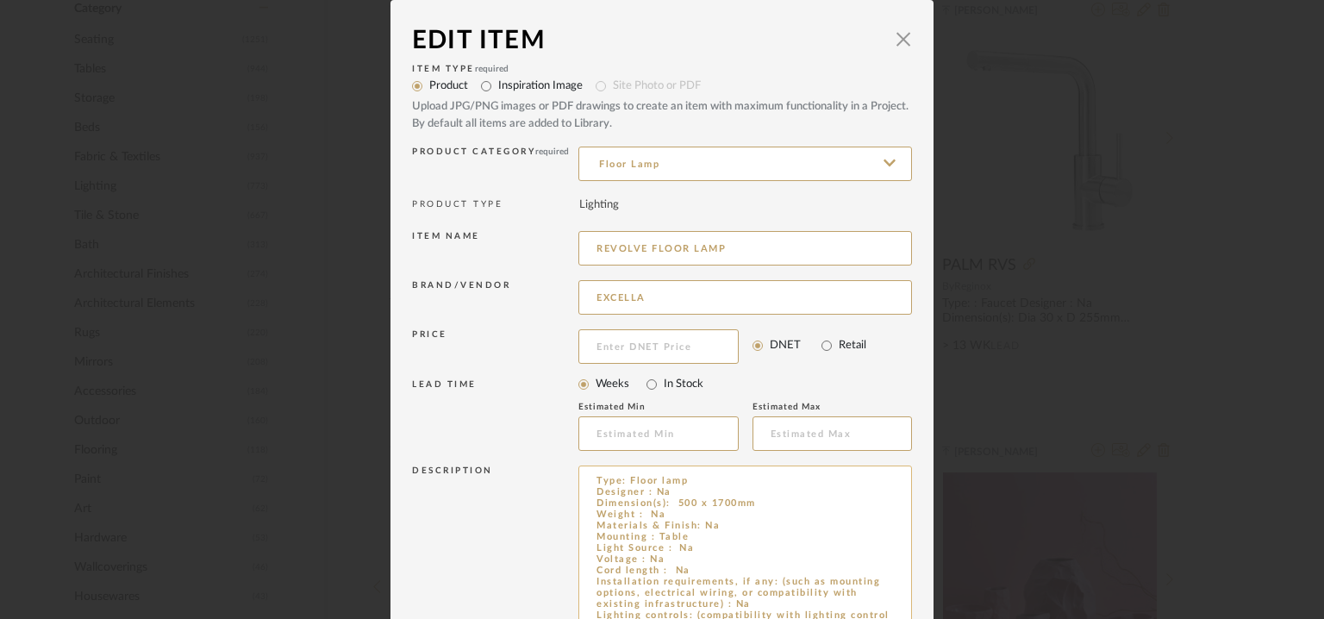
click at [672, 535] on textarea "Type: Floor lamp Designer : Na Dimension(s): 500 x 1700mm Weight : Na Materials…" at bounding box center [746, 568] width 334 height 205
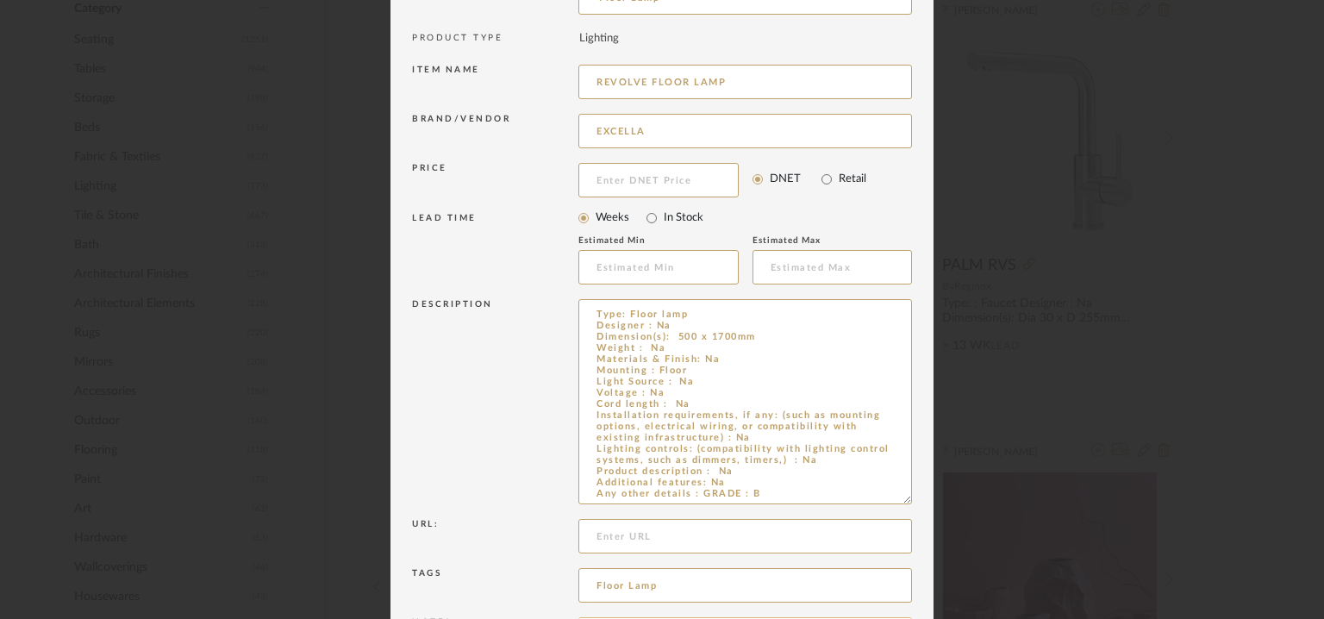
scroll to position [310, 0]
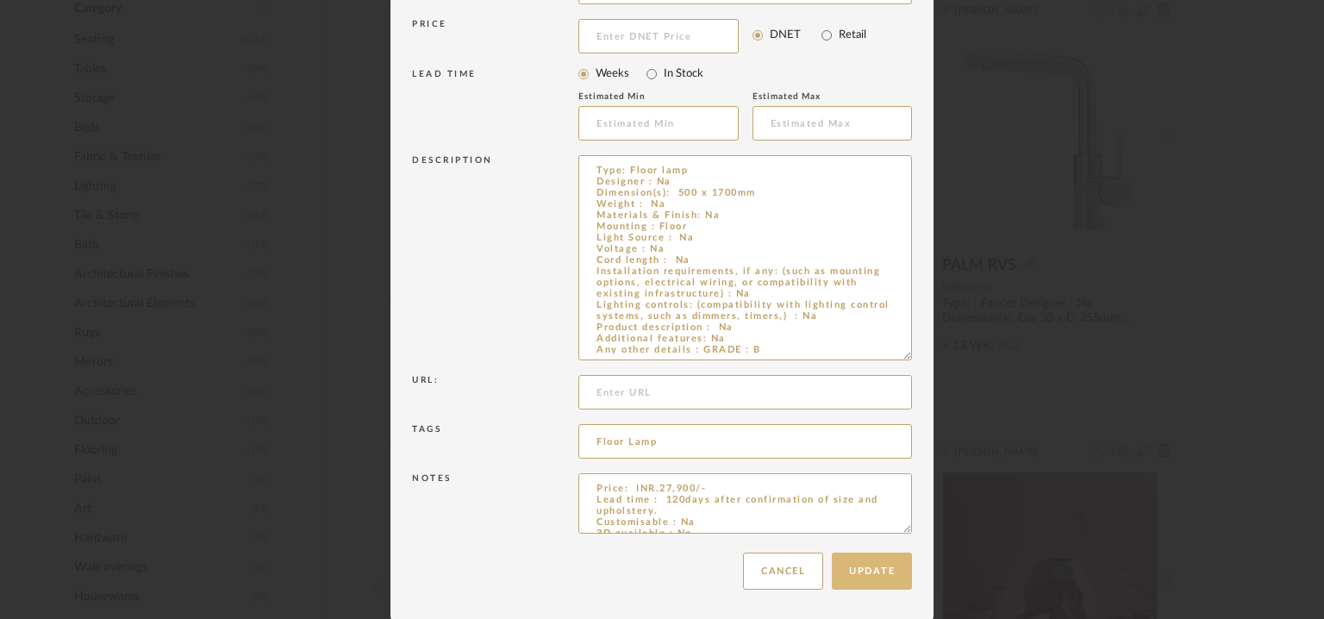
type textarea "Type: Floor lamp Designer : Na Dimension(s): 500 x 1700mm Weight : Na Materials…"
click at [885, 566] on button "Update" at bounding box center [872, 571] width 80 height 37
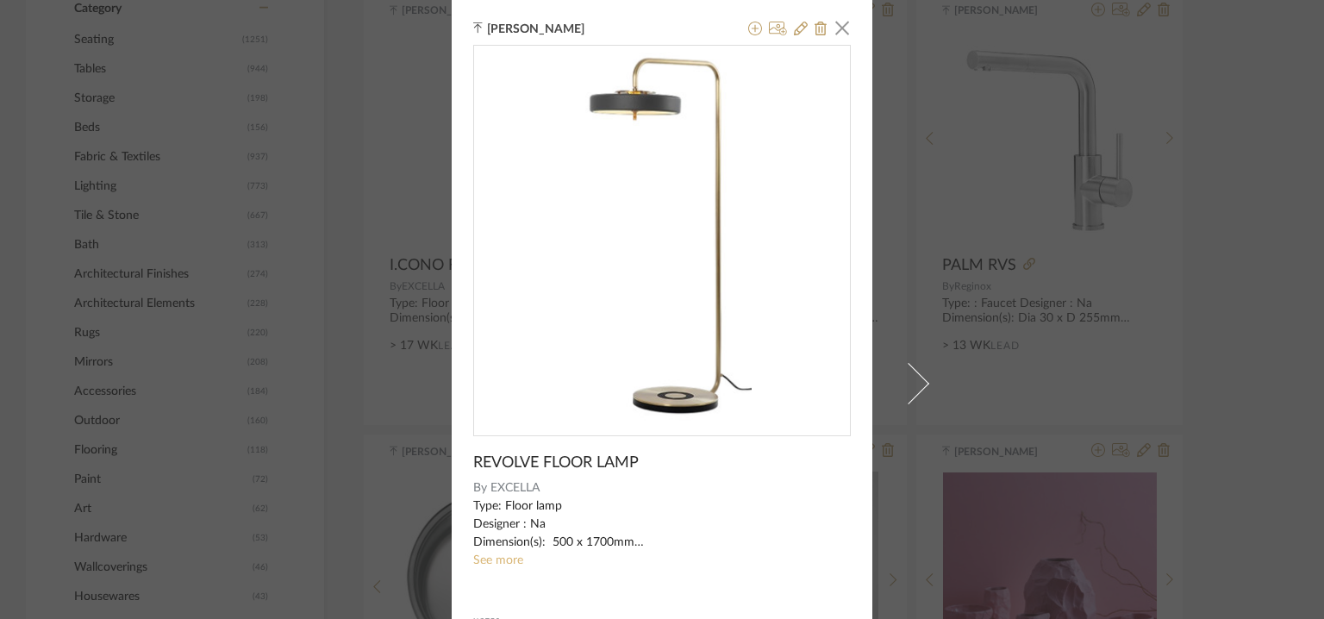
click at [490, 560] on link "See more" at bounding box center [498, 560] width 50 height 12
click at [841, 27] on span "button" at bounding box center [842, 27] width 34 height 34
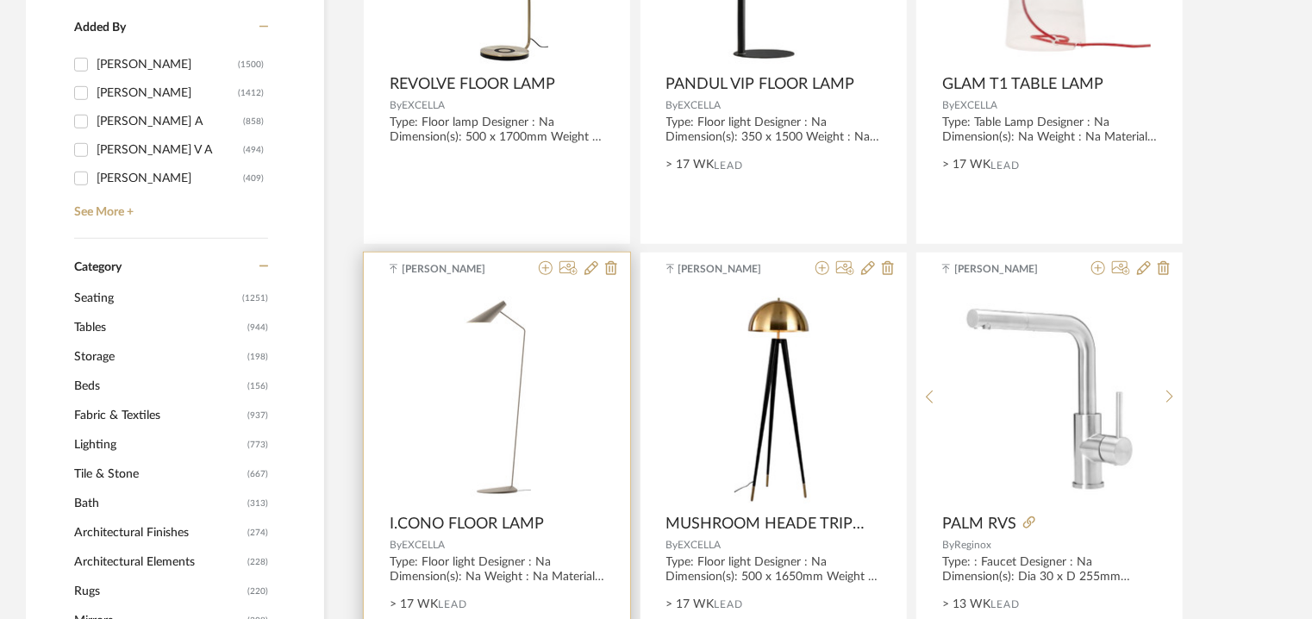
scroll to position [604, 0]
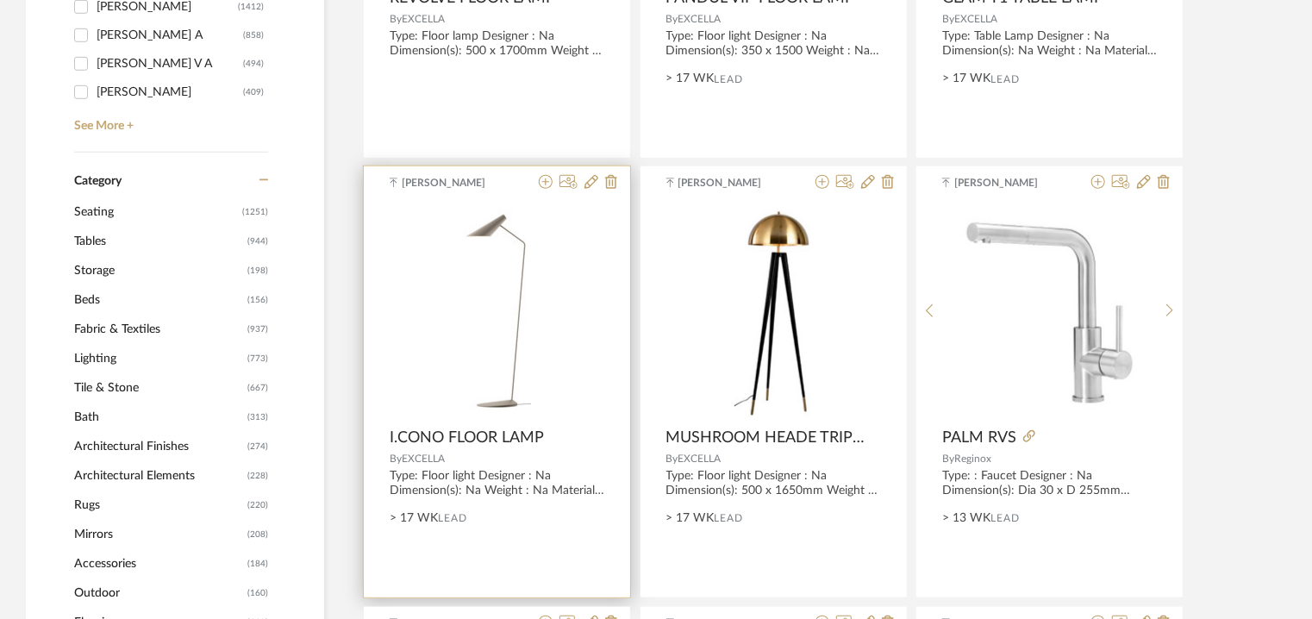
click at [550, 325] on div "0" at bounding box center [497, 311] width 215 height 216
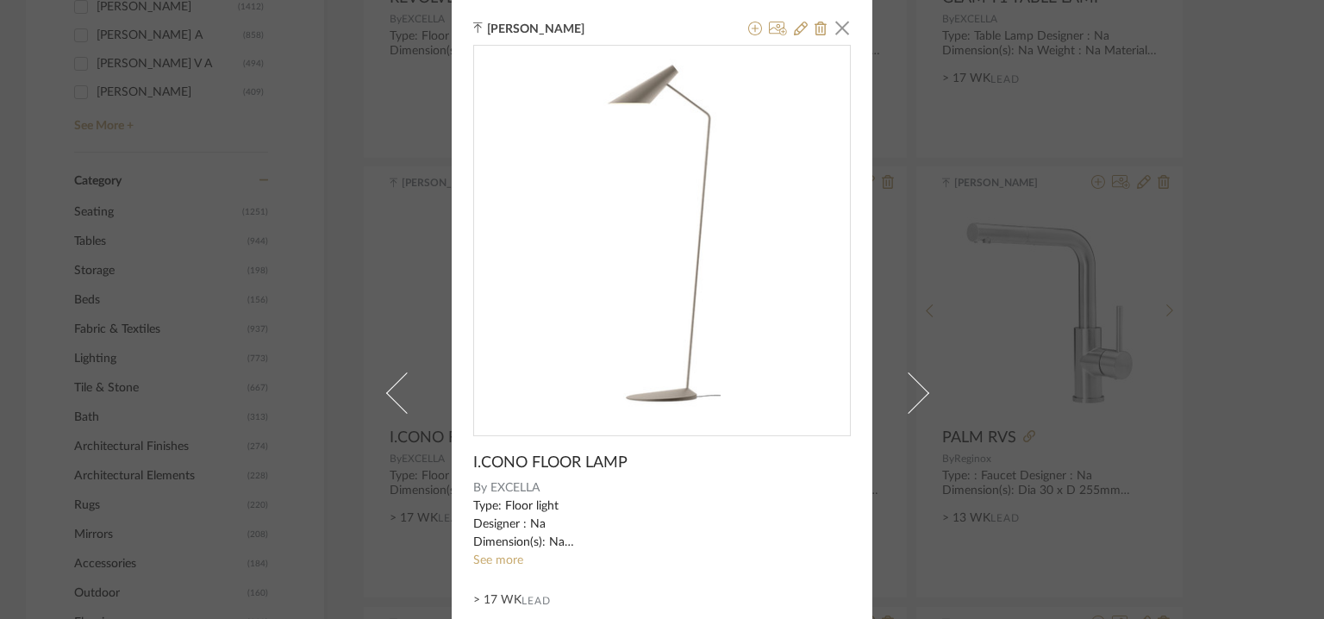
click at [495, 562] on link "See more" at bounding box center [498, 560] width 50 height 12
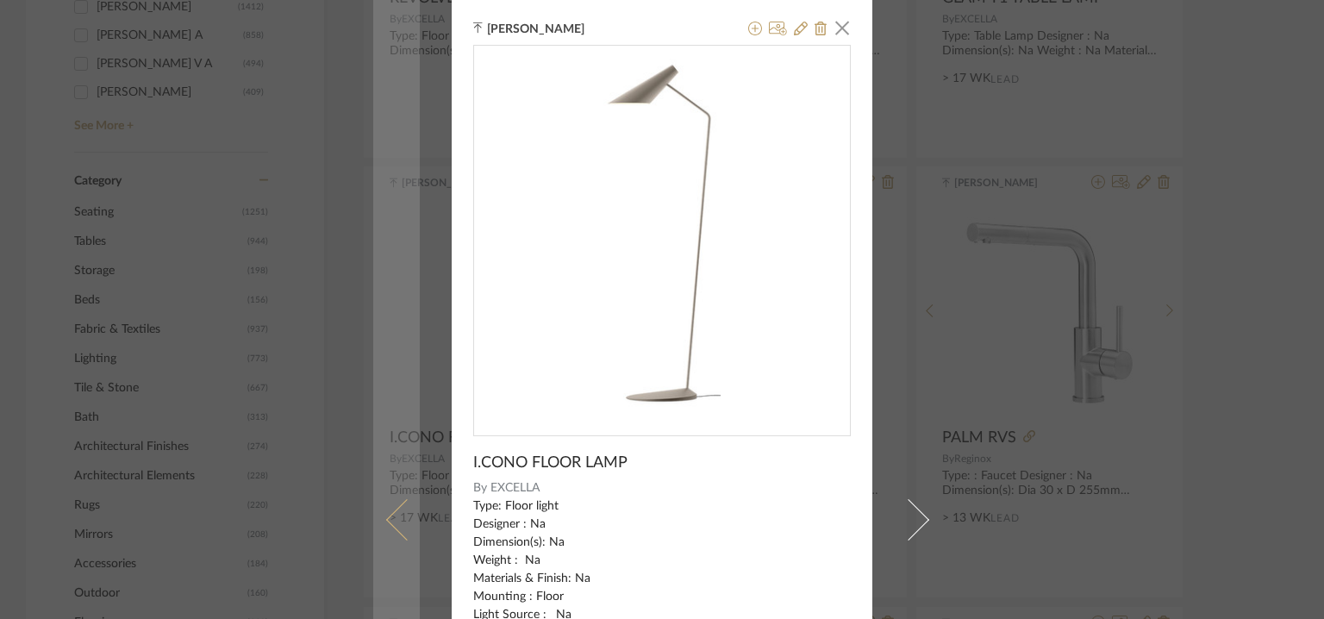
click at [388, 518] on span at bounding box center [406, 519] width 41 height 41
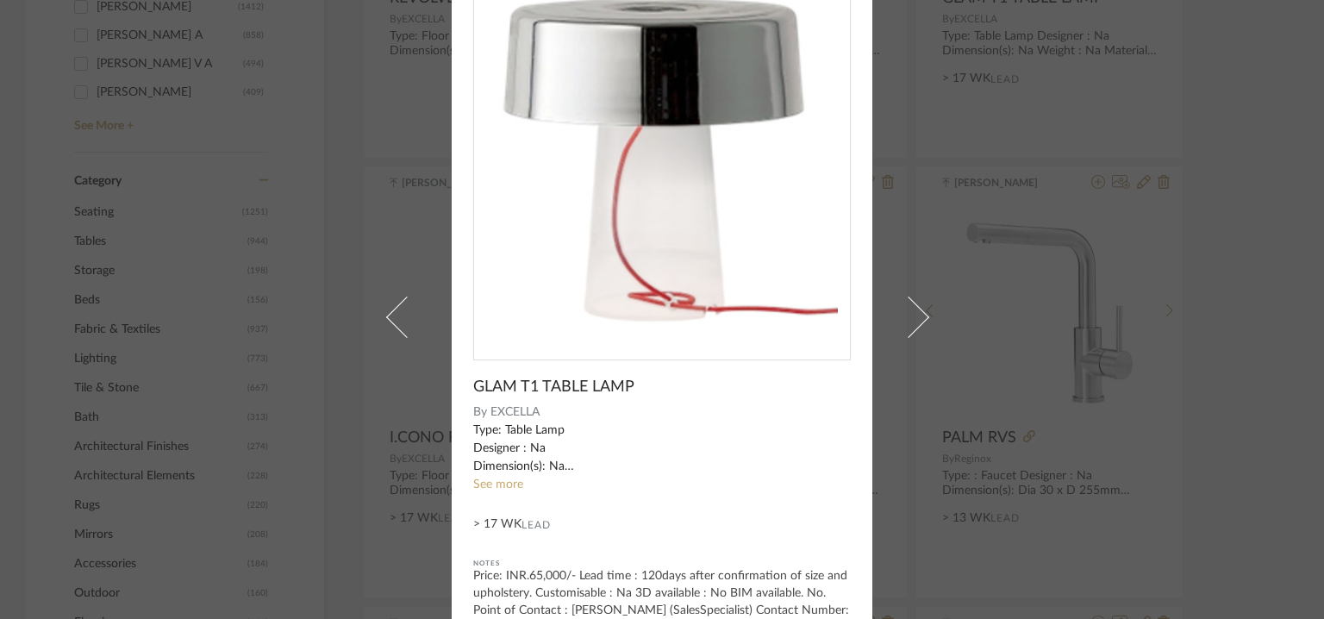
scroll to position [166, 0]
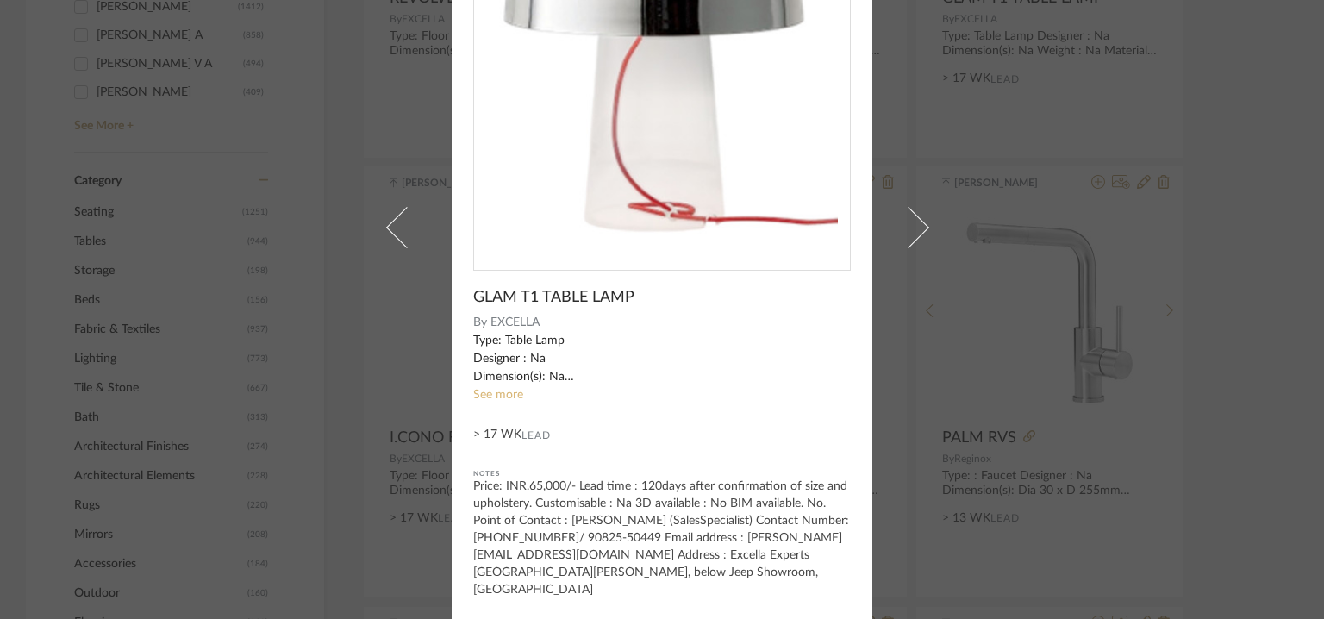
click at [502, 394] on link "See more" at bounding box center [498, 395] width 50 height 12
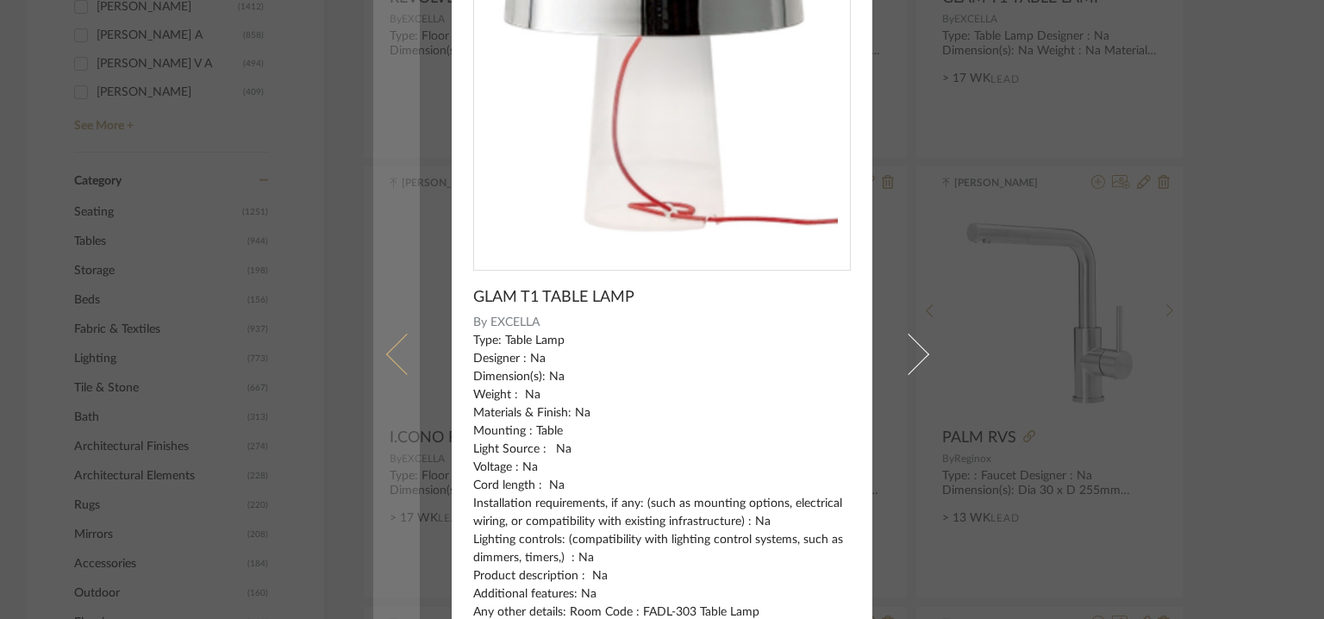
click at [386, 344] on link at bounding box center [396, 353] width 47 height 1039
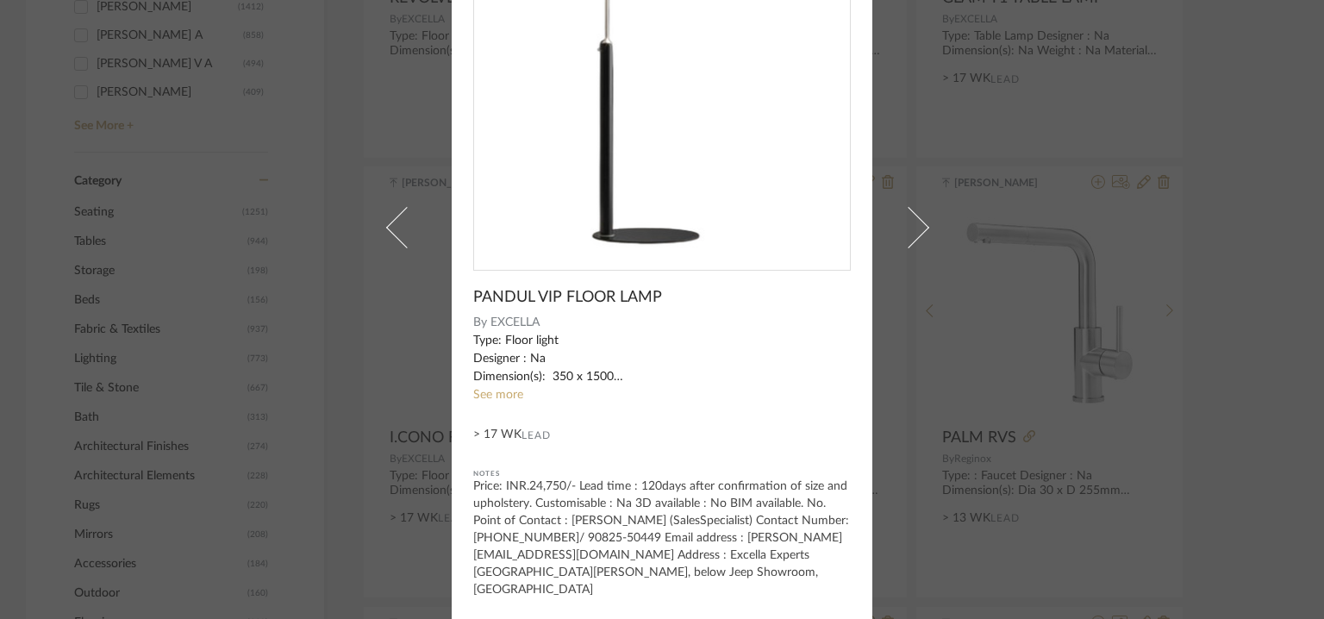
click at [497, 389] on link "See more" at bounding box center [498, 395] width 50 height 12
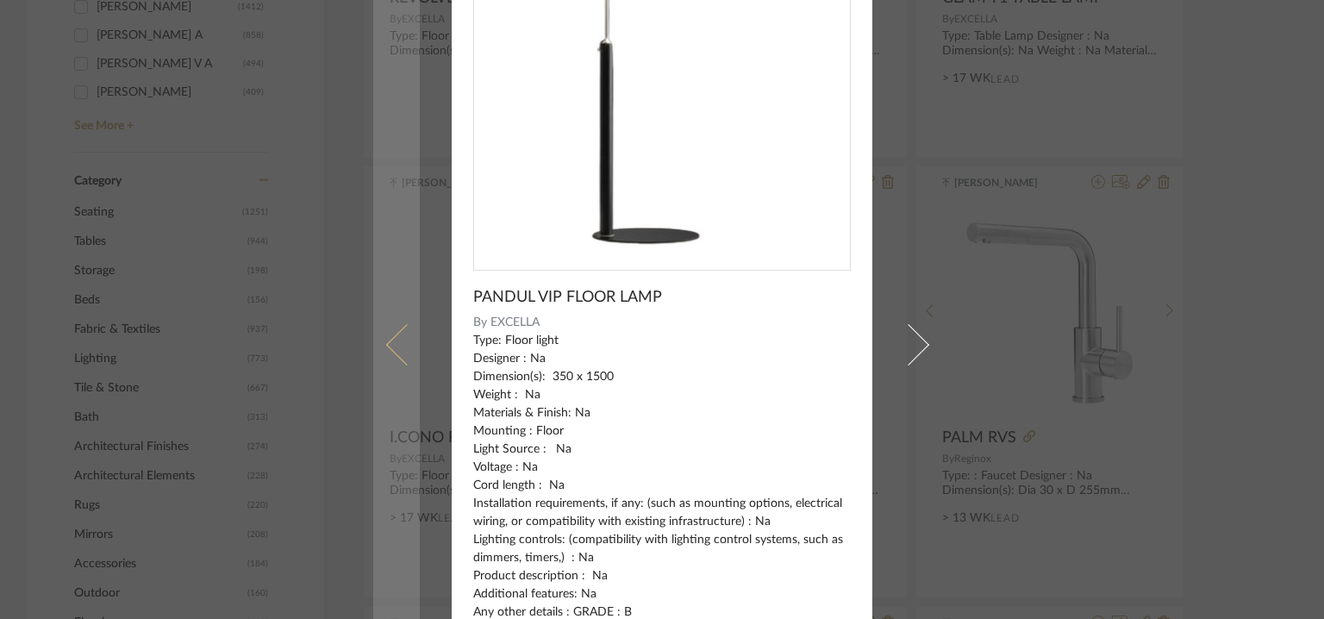
click at [397, 332] on span at bounding box center [406, 344] width 41 height 41
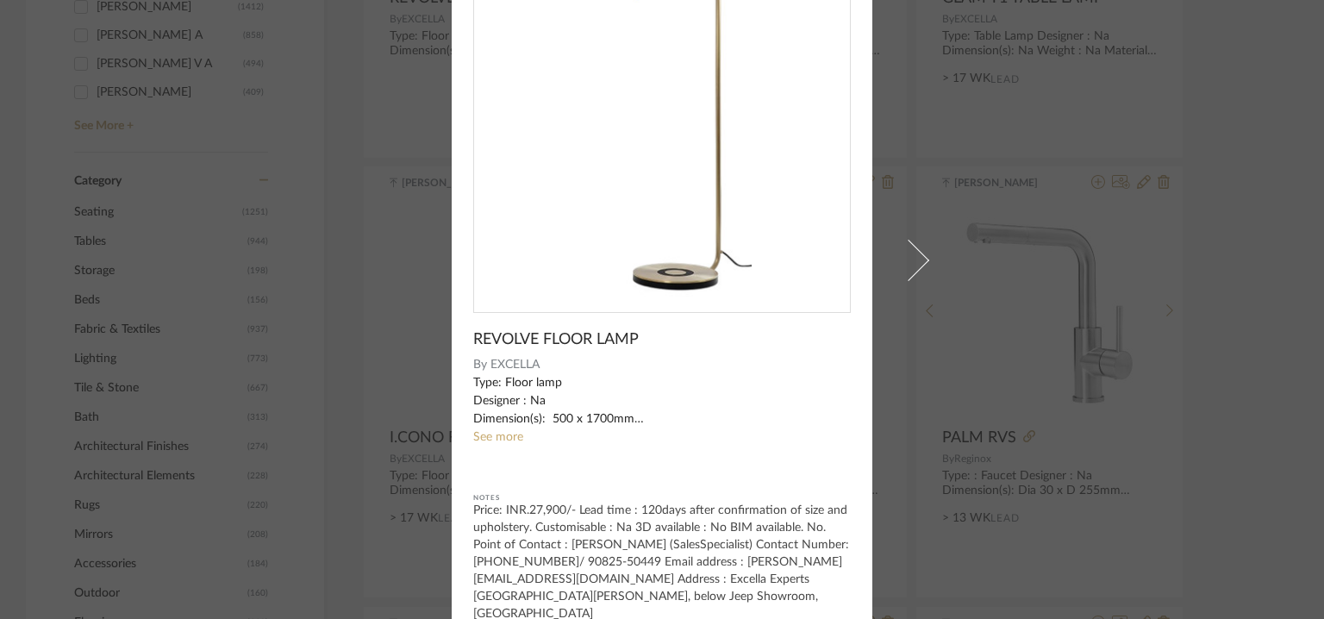
scroll to position [148, 0]
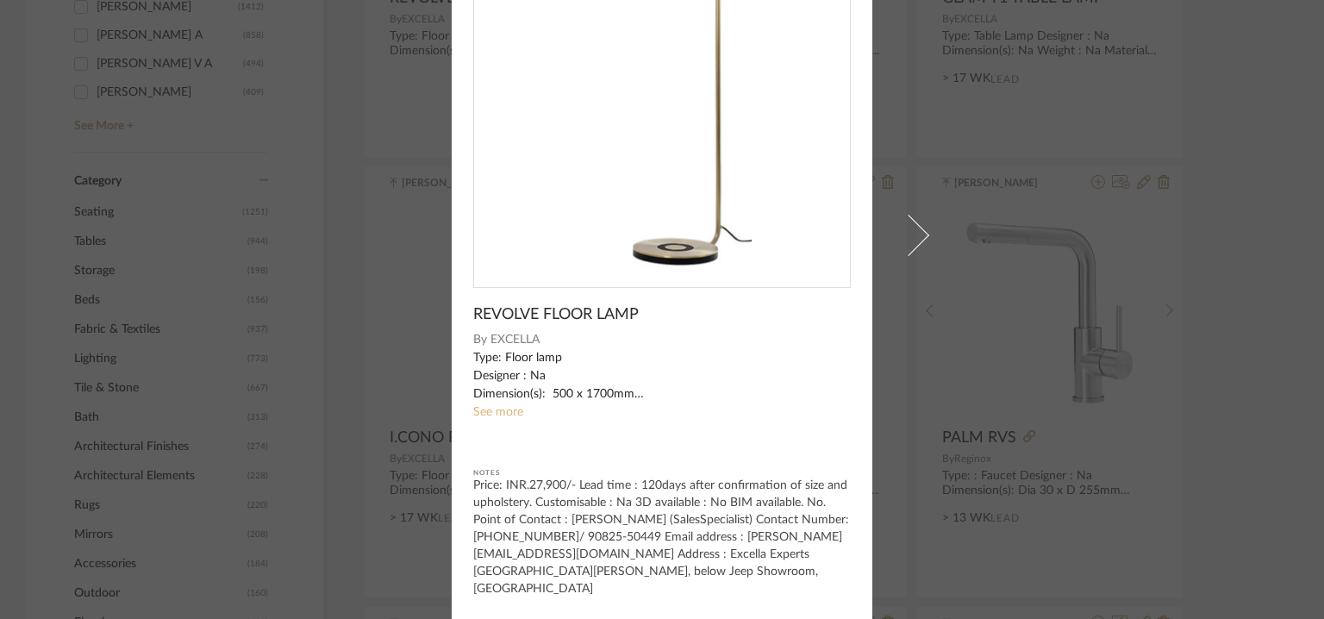
click at [485, 414] on link "See more" at bounding box center [498, 412] width 50 height 12
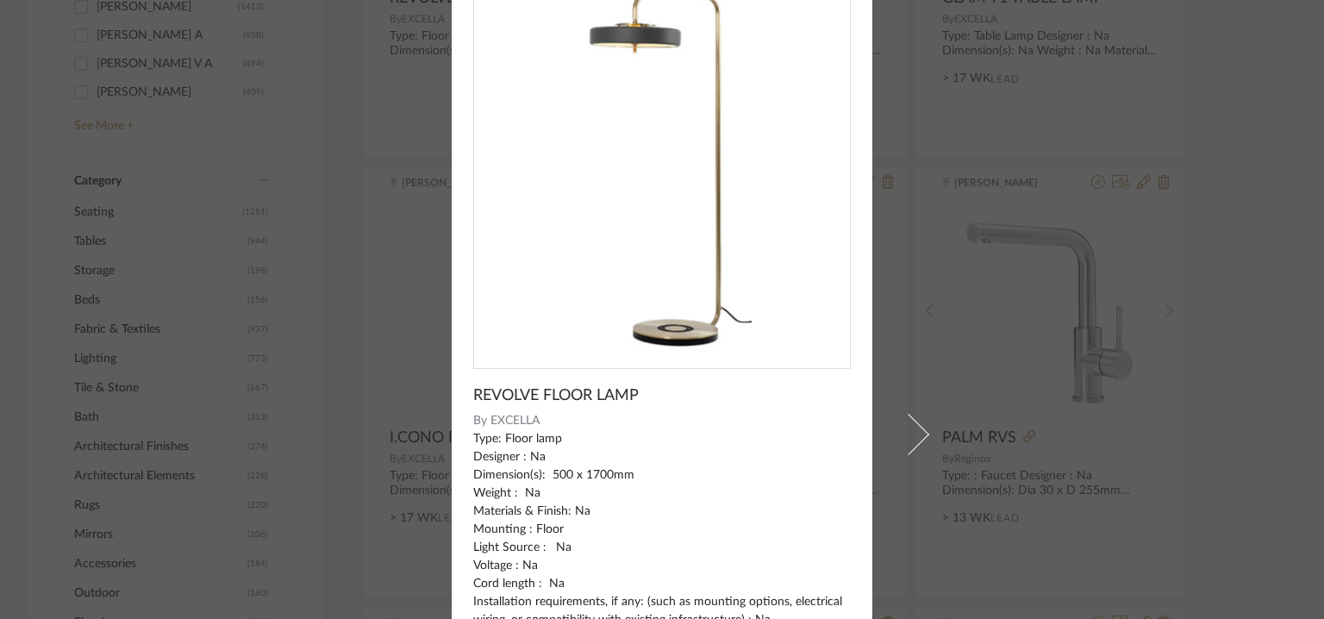
scroll to position [0, 0]
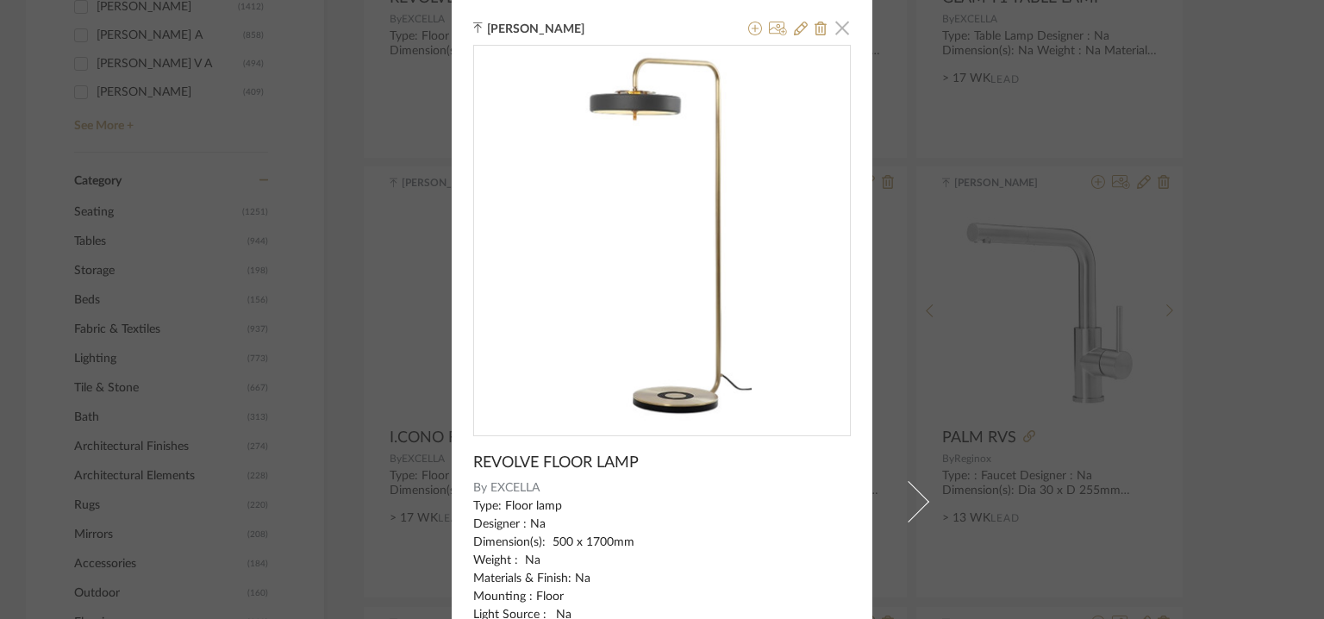
click at [838, 26] on span "button" at bounding box center [842, 27] width 34 height 34
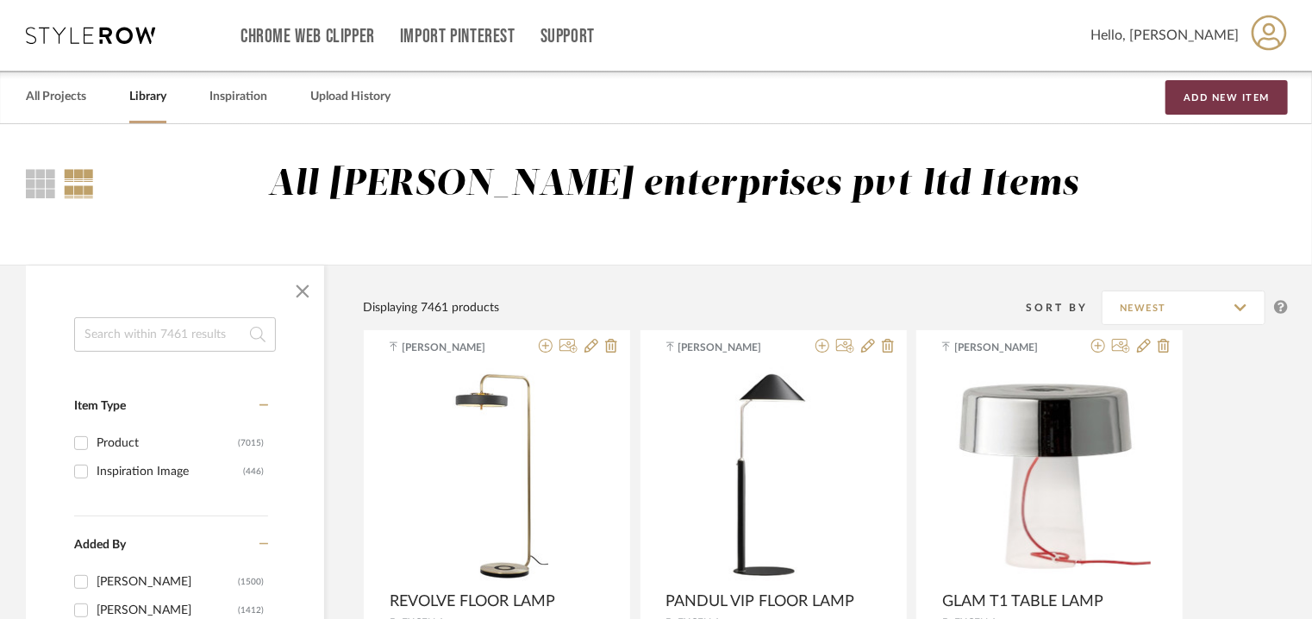
drag, startPoint x: 1222, startPoint y: 96, endPoint x: 1188, endPoint y: 126, distance: 45.2
click at [1222, 96] on button "Add New Item" at bounding box center [1227, 97] width 122 height 34
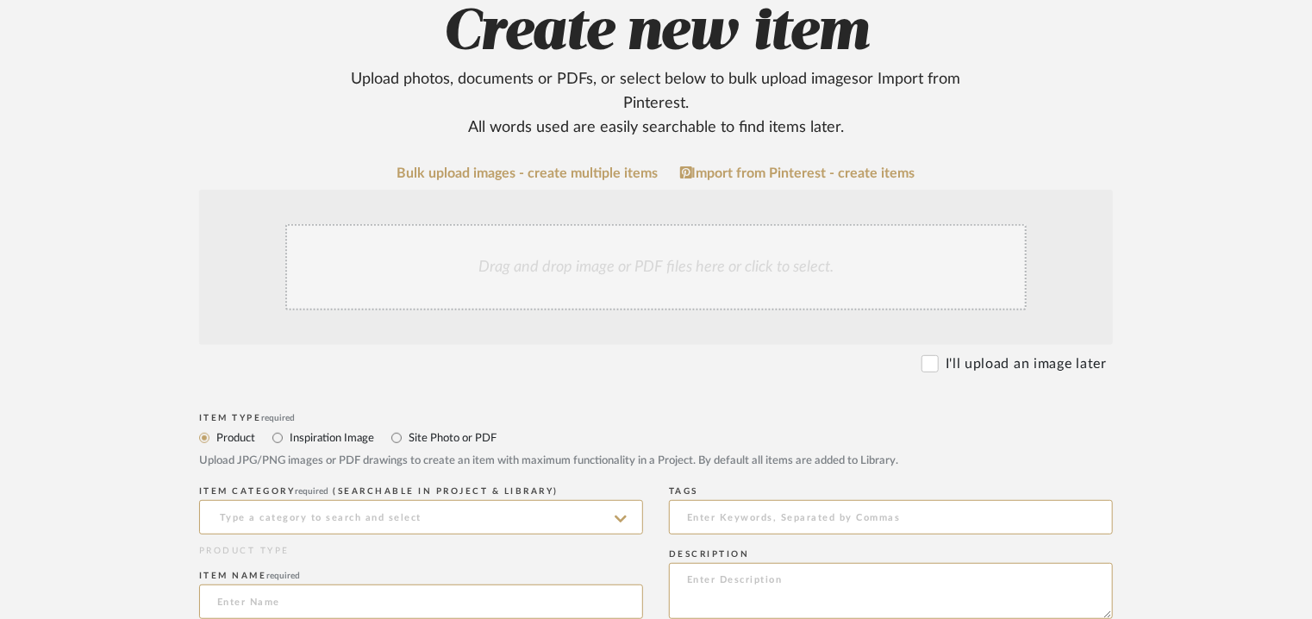
scroll to position [517, 0]
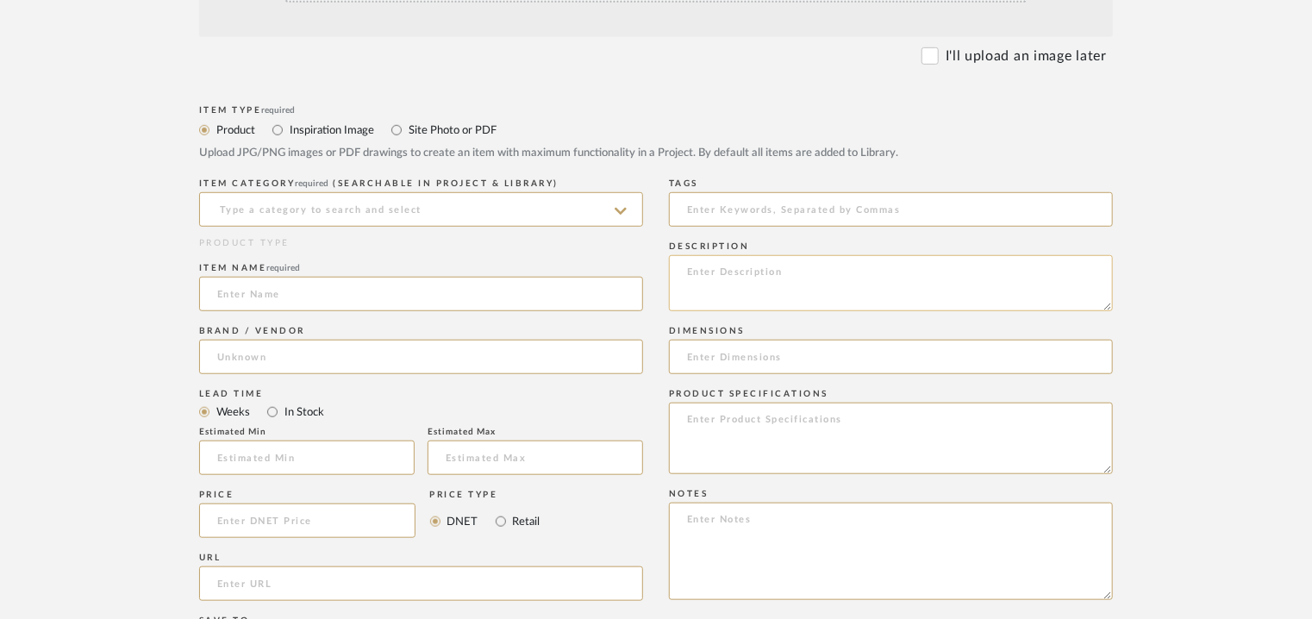
paste textarea "Type: Pendant Light Designer : Na Dimension(s): D180 x H 130mm Weight : Na Mate…"
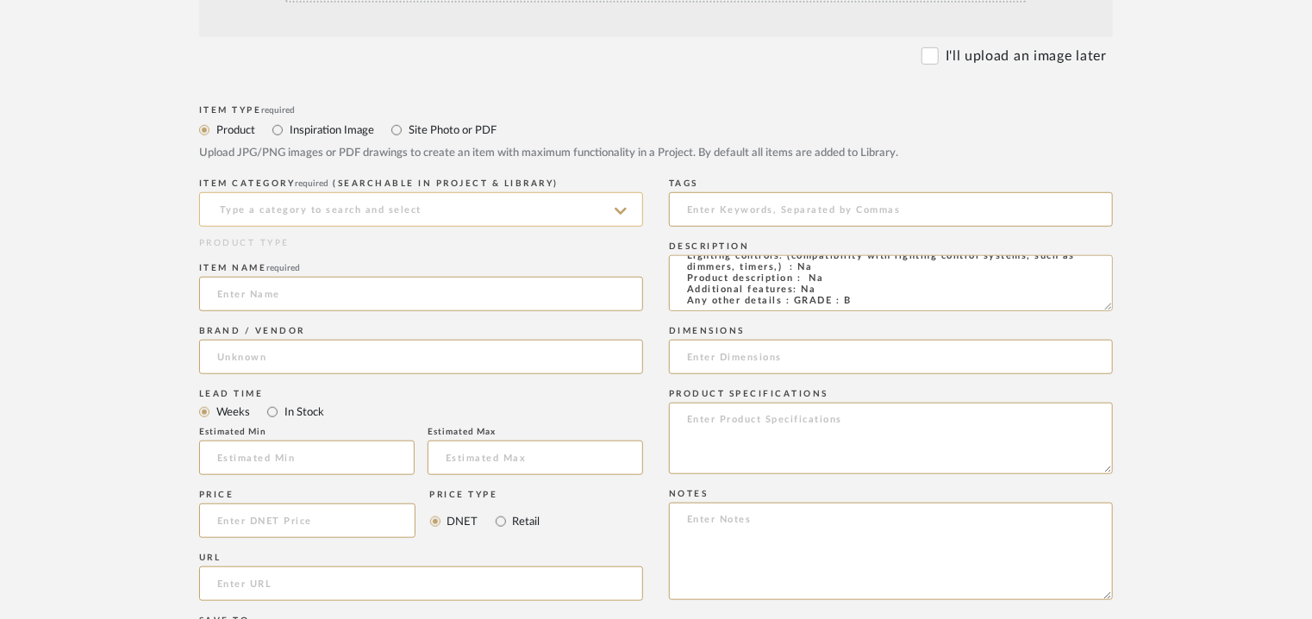
type textarea "Type: Pendant Light Designer : Na Dimension(s): D180 x H 130mm Weight : Na Mate…"
click at [303, 207] on input at bounding box center [421, 209] width 444 height 34
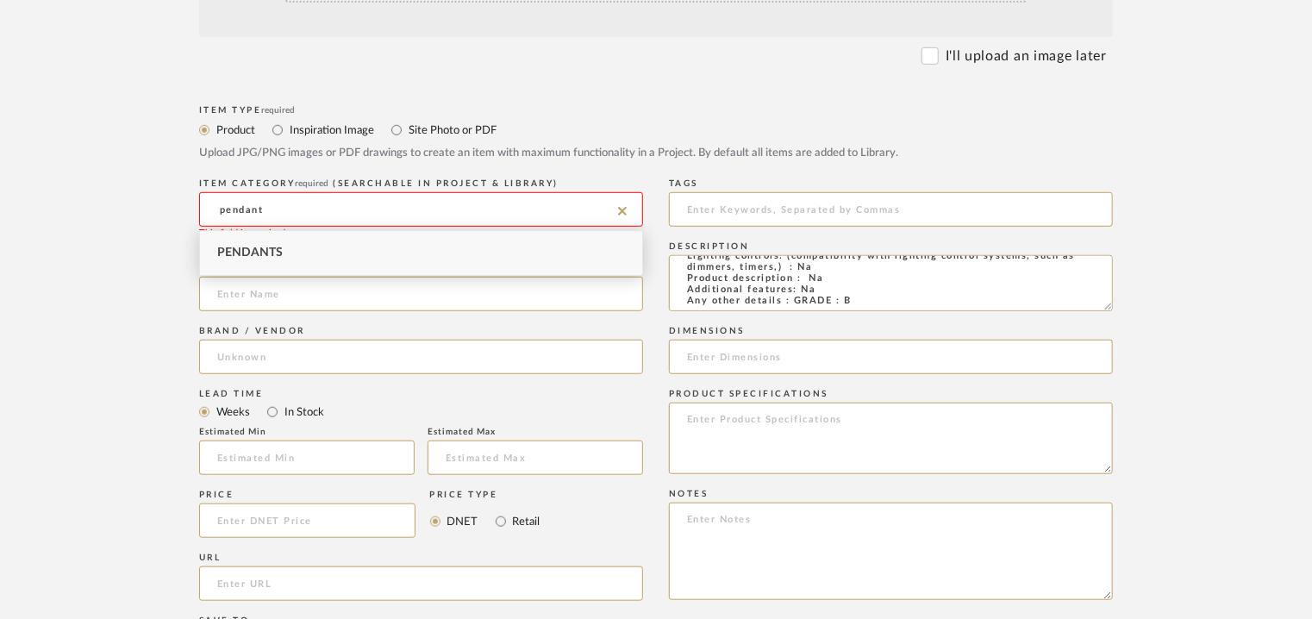
click at [257, 256] on span "Pendants" at bounding box center [250, 253] width 66 height 12
type input "Pendants"
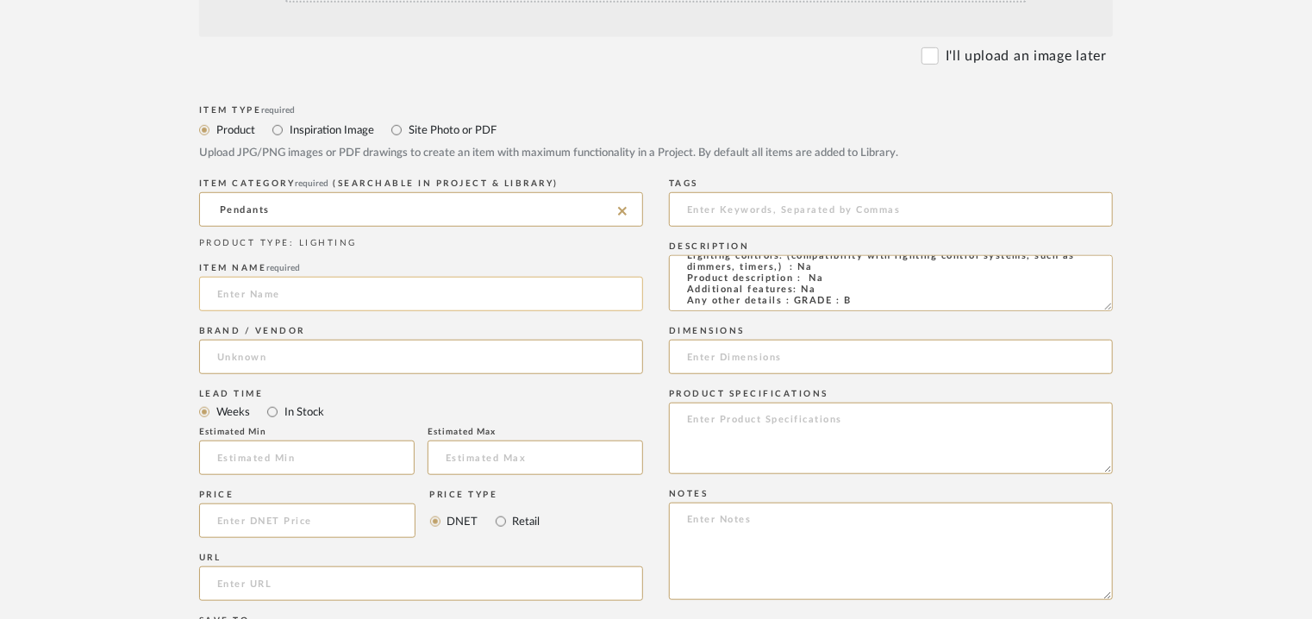
click at [288, 297] on input at bounding box center [421, 294] width 444 height 34
type input "STONE PENDANT LIGHT"
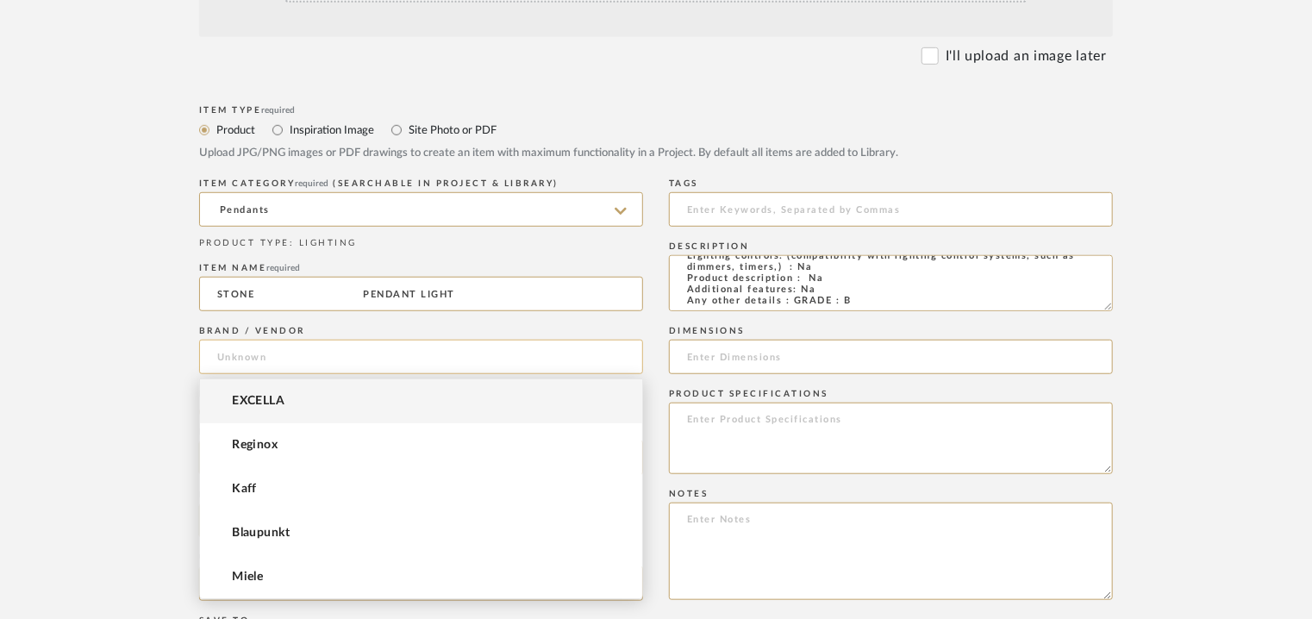
click at [253, 353] on input at bounding box center [421, 357] width 444 height 34
click at [253, 401] on span "EXCELLA" at bounding box center [258, 401] width 53 height 15
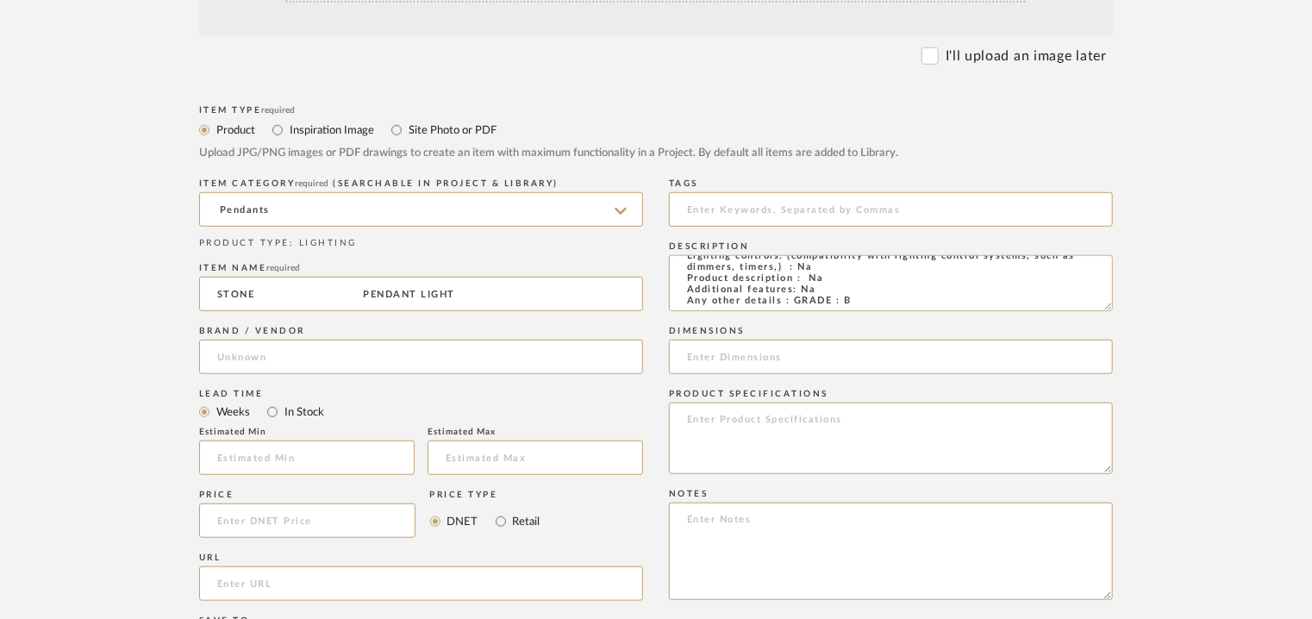
type input "EXCELLA"
click at [715, 208] on input at bounding box center [891, 209] width 444 height 34
type input "pendant lamp,"
click at [750, 360] on input at bounding box center [891, 357] width 444 height 34
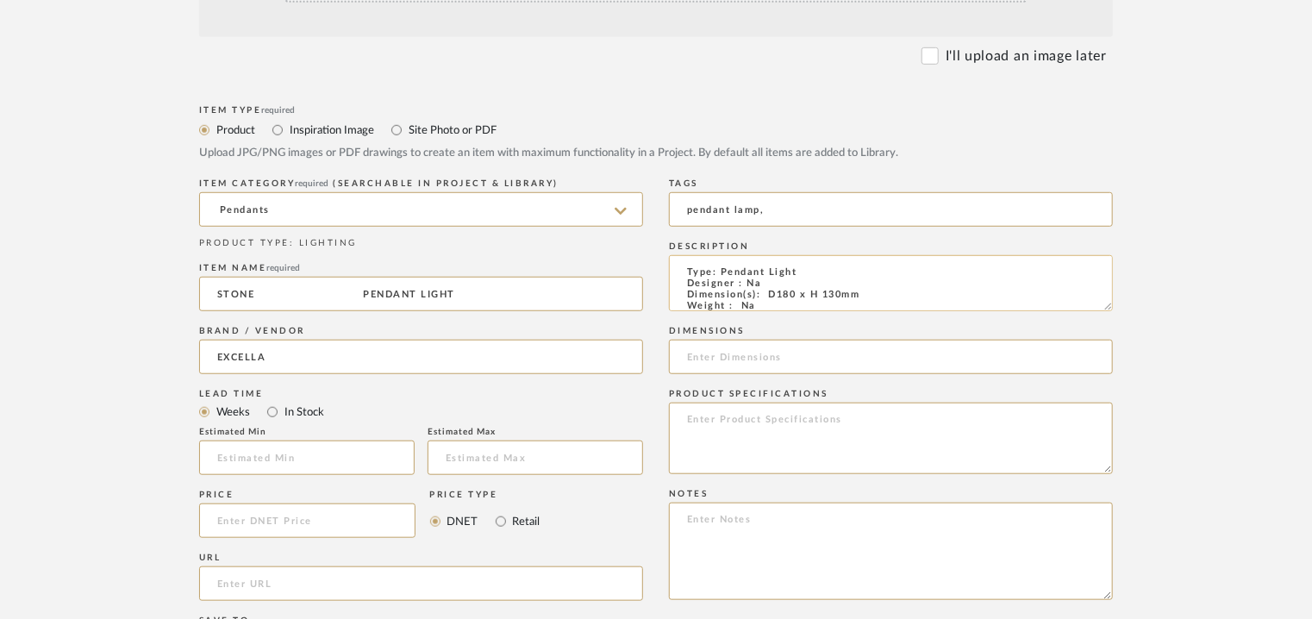
click at [775, 293] on textarea "Type: Pendant Light Designer : Na Dimension(s): D180 x H 130mm Weight : Na Mate…" at bounding box center [891, 283] width 444 height 56
type textarea "Type: Pendant Light Designer : Na Dimension(s): Dia180 x H 130mm Weight : Na Ma…"
click at [783, 342] on input at bounding box center [891, 357] width 444 height 34
type input "dia180 x H 130mm"
paste textarea "Price: INR.11,250/- Lead time : 120days after confirmation of size and upholste…"
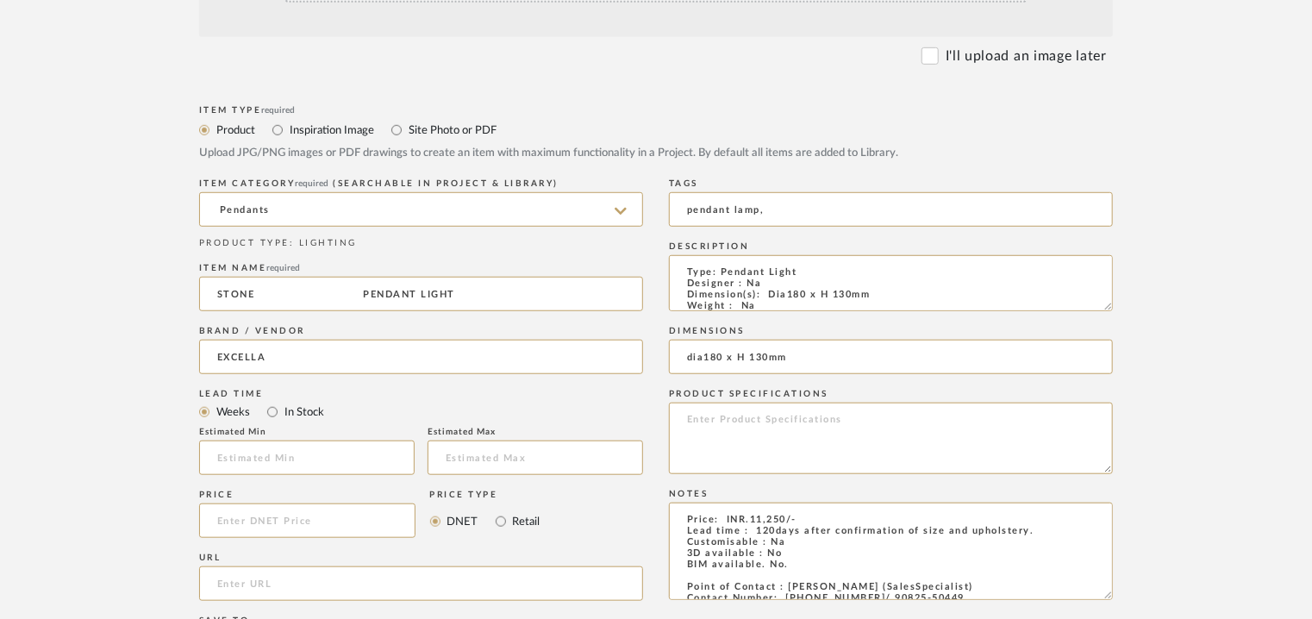
scroll to position [53, 0]
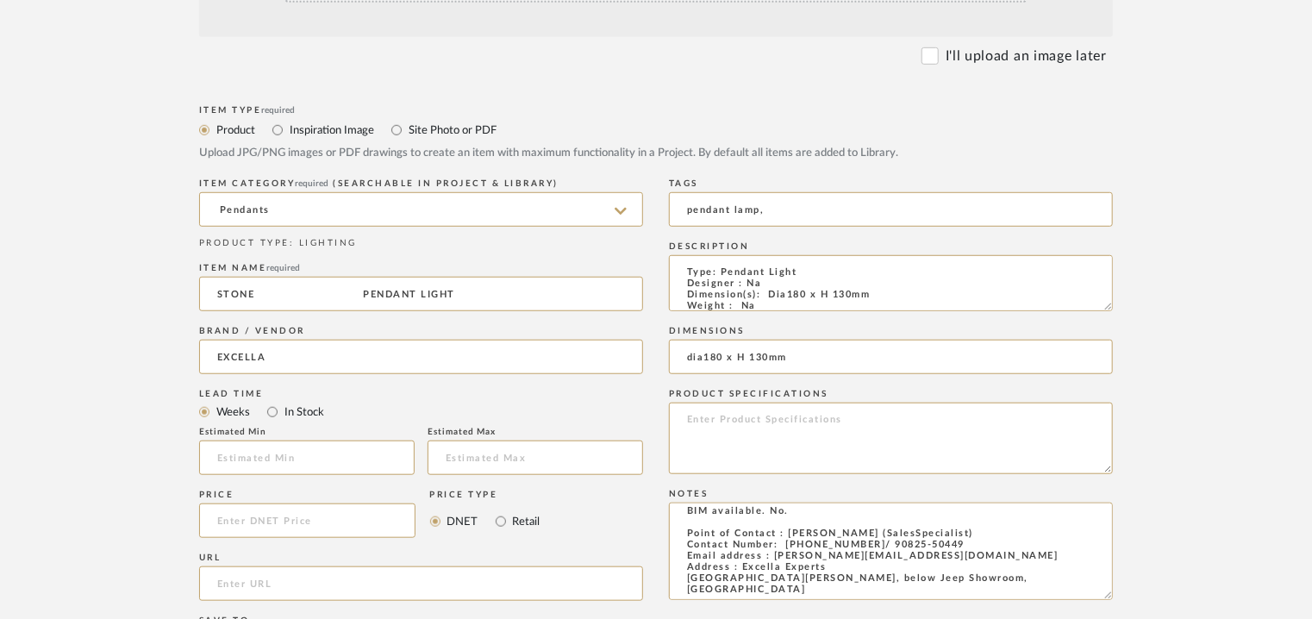
type textarea "Price: INR.11,250/- Lead time : 120days after confirmation of size and upholste…"
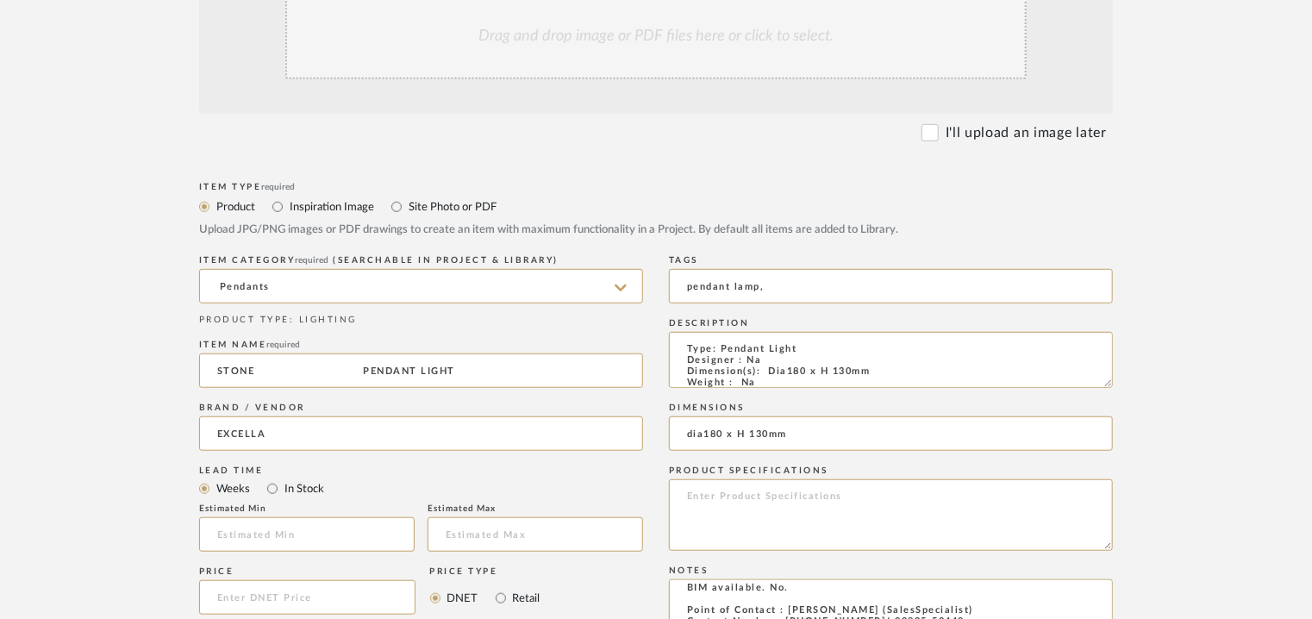
scroll to position [345, 0]
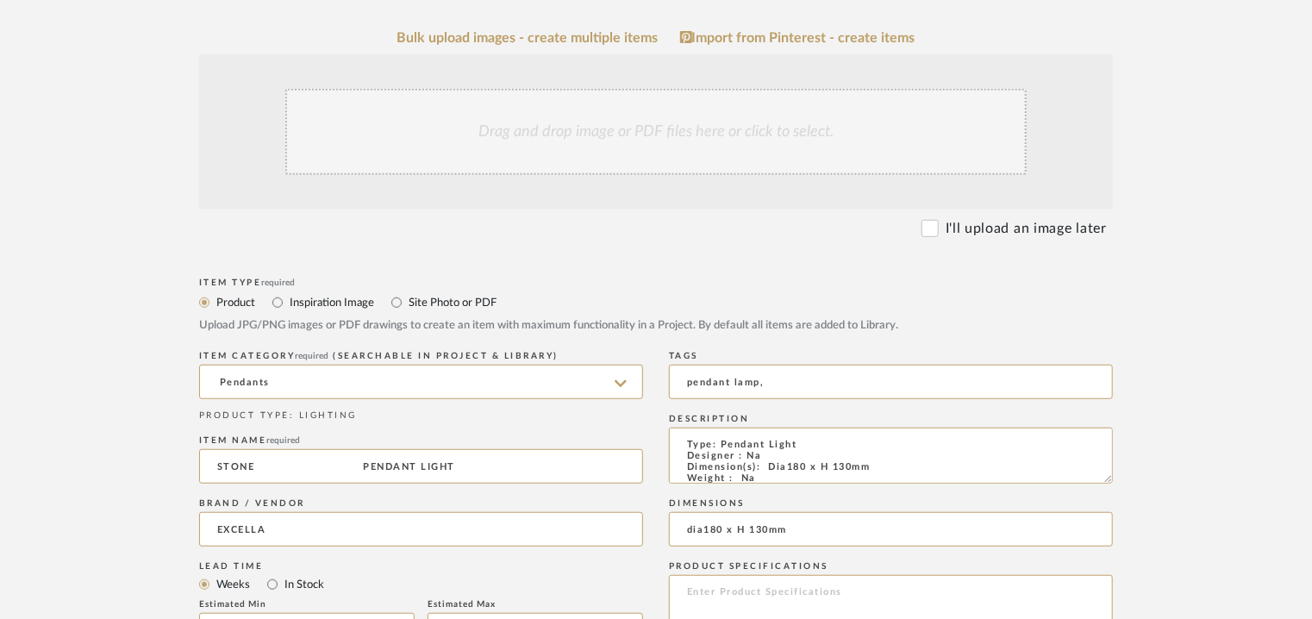
click at [455, 109] on div "Drag and drop image or PDF files here or click to select." at bounding box center [655, 132] width 741 height 86
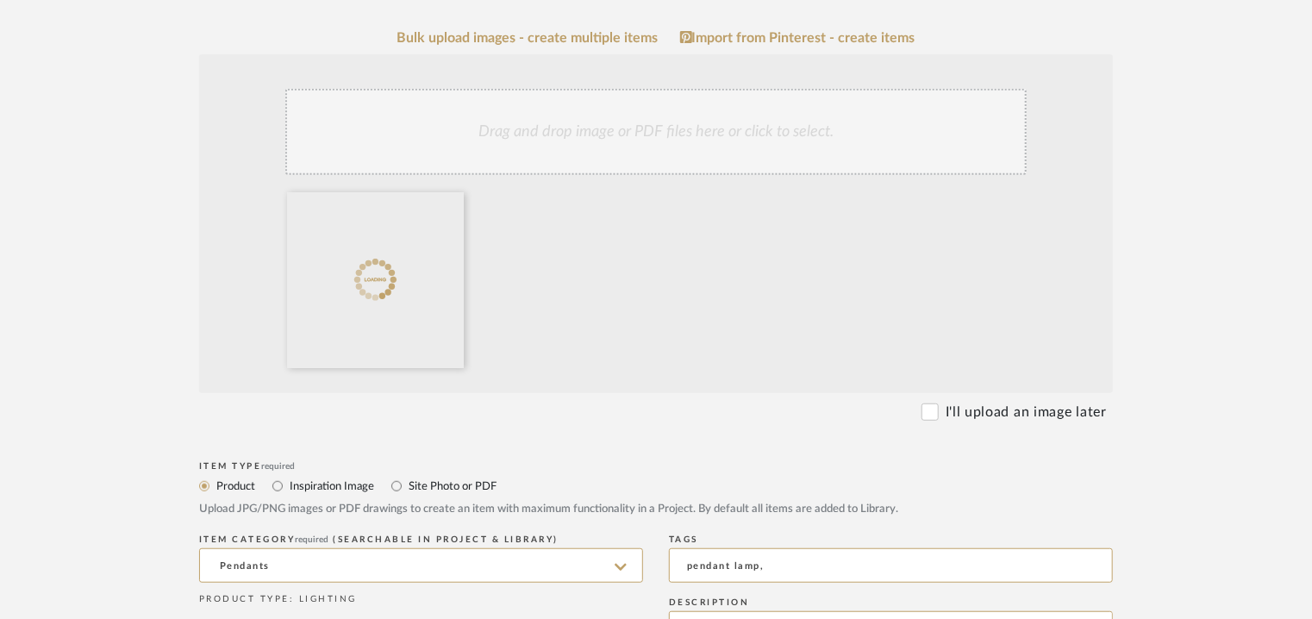
click at [512, 153] on div "Drag and drop image or PDF files here or click to select." at bounding box center [655, 132] width 741 height 86
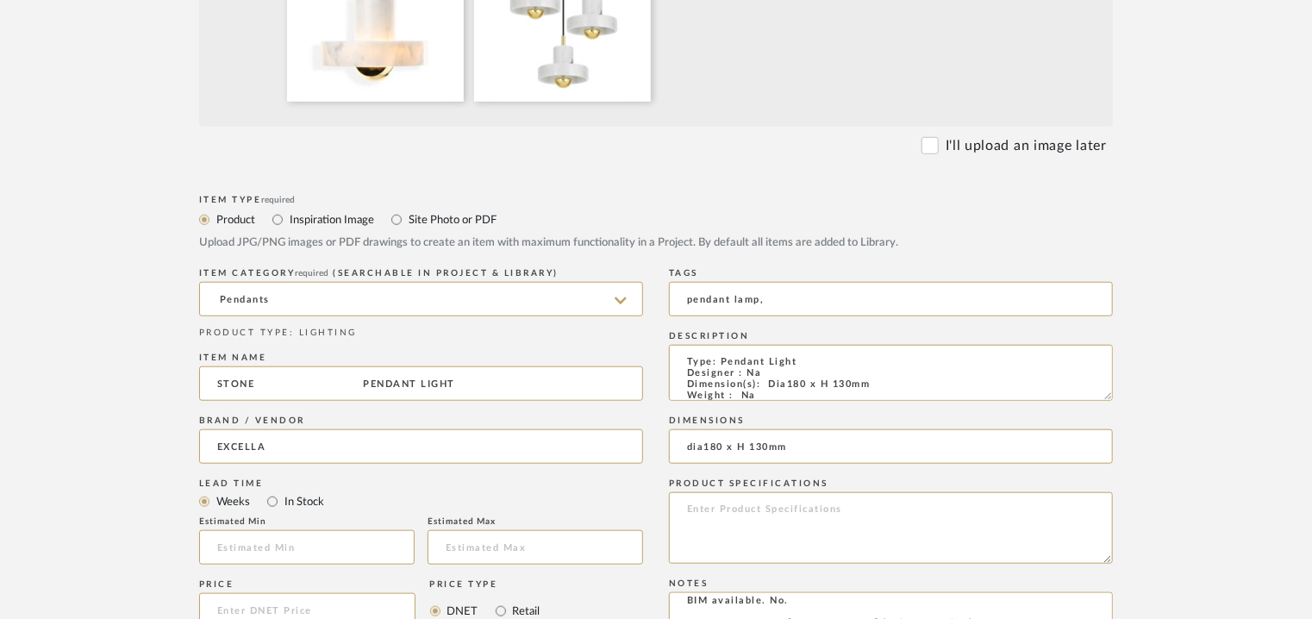
scroll to position [776, 0]
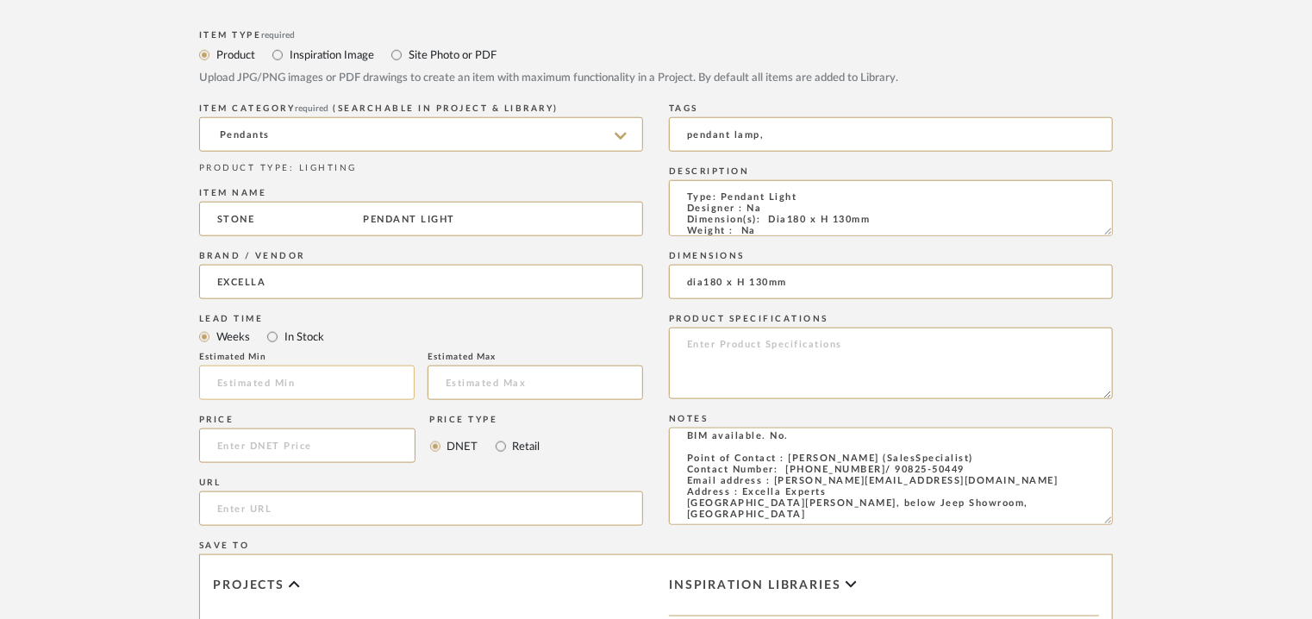
click at [266, 377] on input "text" at bounding box center [307, 383] width 216 height 34
type input "17"
drag, startPoint x: 256, startPoint y: 225, endPoint x: 351, endPoint y: 235, distance: 95.4
click at [351, 235] on input "STONE PENDANT LIGHT" at bounding box center [421, 219] width 444 height 34
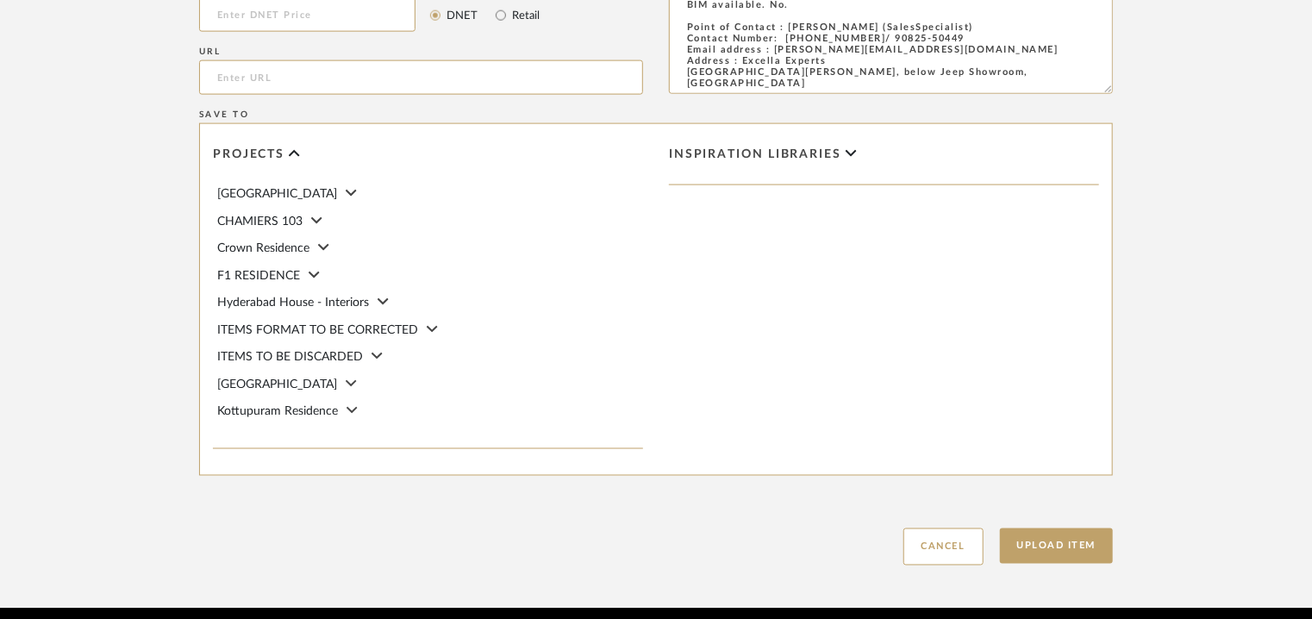
scroll to position [1276, 0]
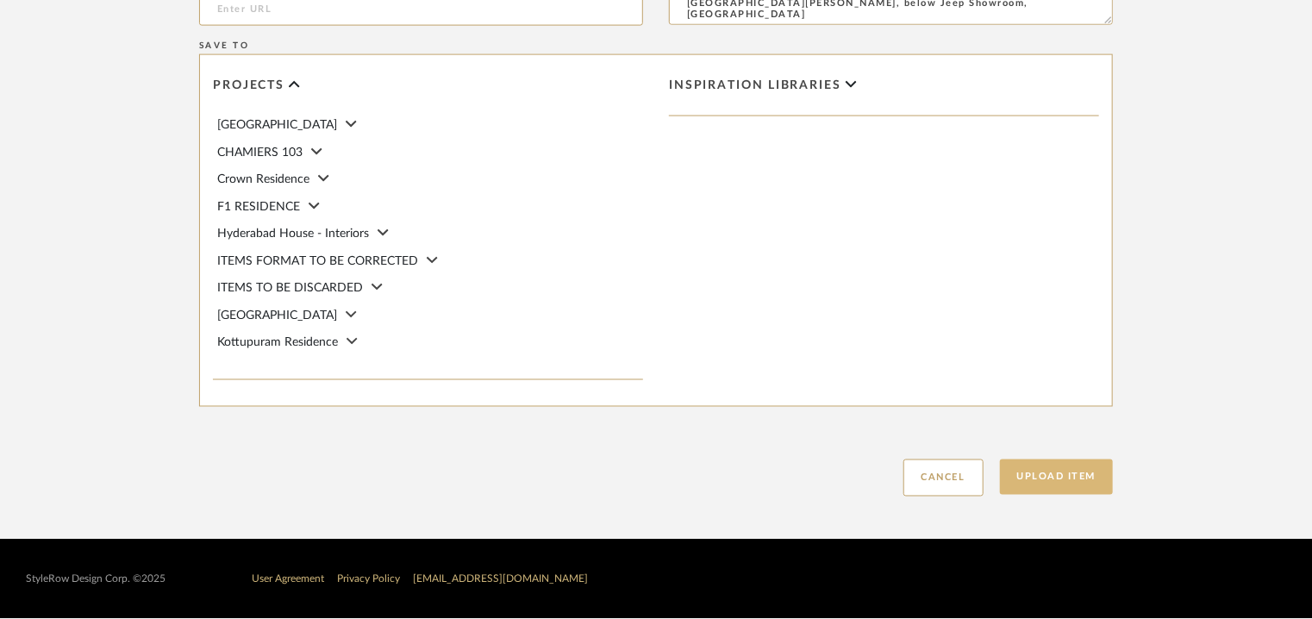
type input "STONE PENDANT LIGHT"
click at [1083, 482] on button "Upload Item" at bounding box center [1057, 477] width 114 height 35
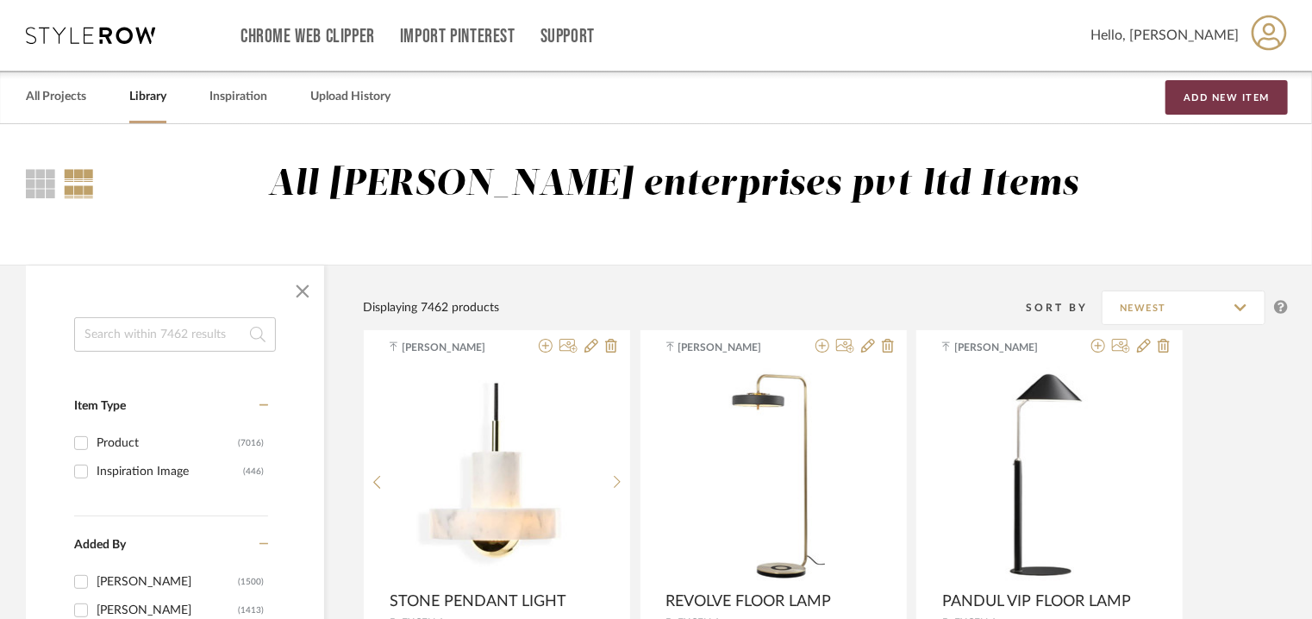
click at [1198, 94] on button "Add New Item" at bounding box center [1227, 97] width 122 height 34
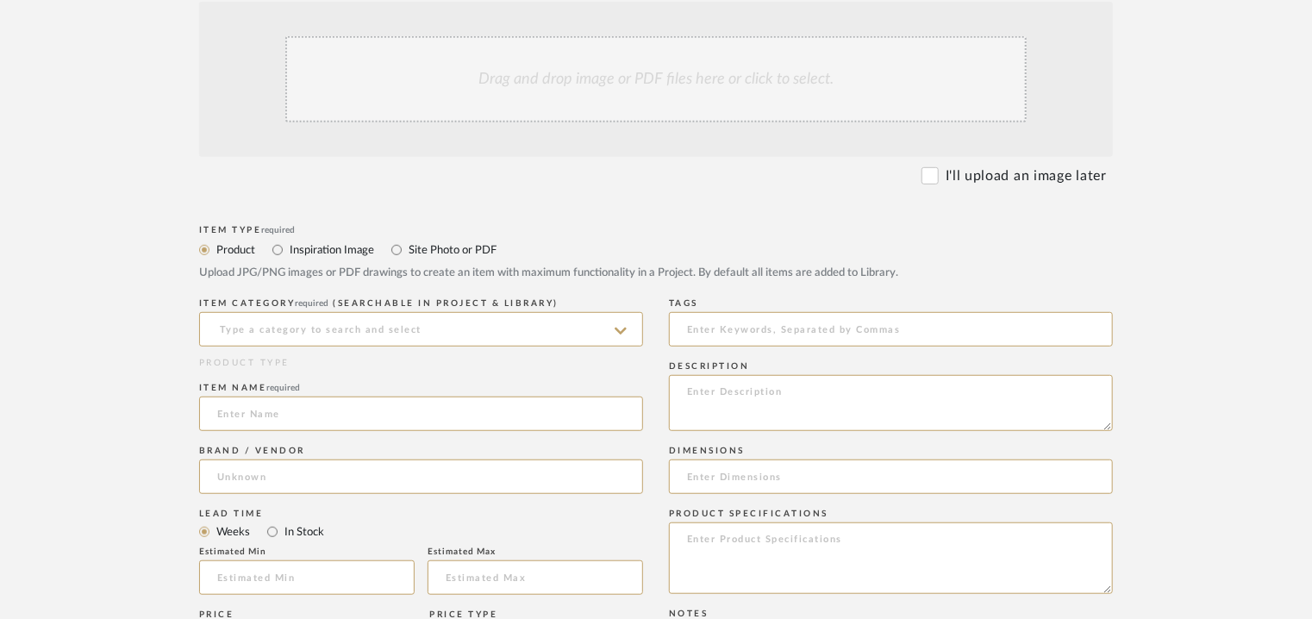
scroll to position [431, 0]
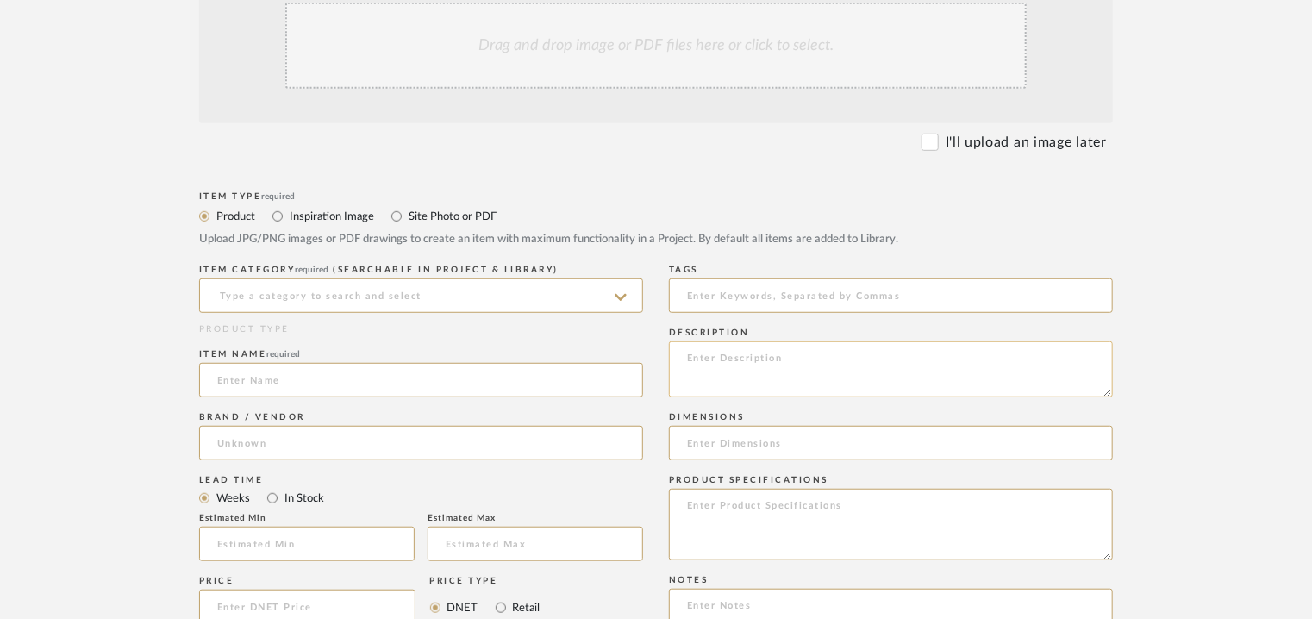
paste textarea "Type: Pendant Light Designer : Na Dimension(s): Weight : Na Materials & Finish:…"
type textarea "Type: Pendant Light Designer : Na Dimension(s): Weight : Na Materials & Finish:…"
click at [390, 300] on input at bounding box center [421, 295] width 444 height 34
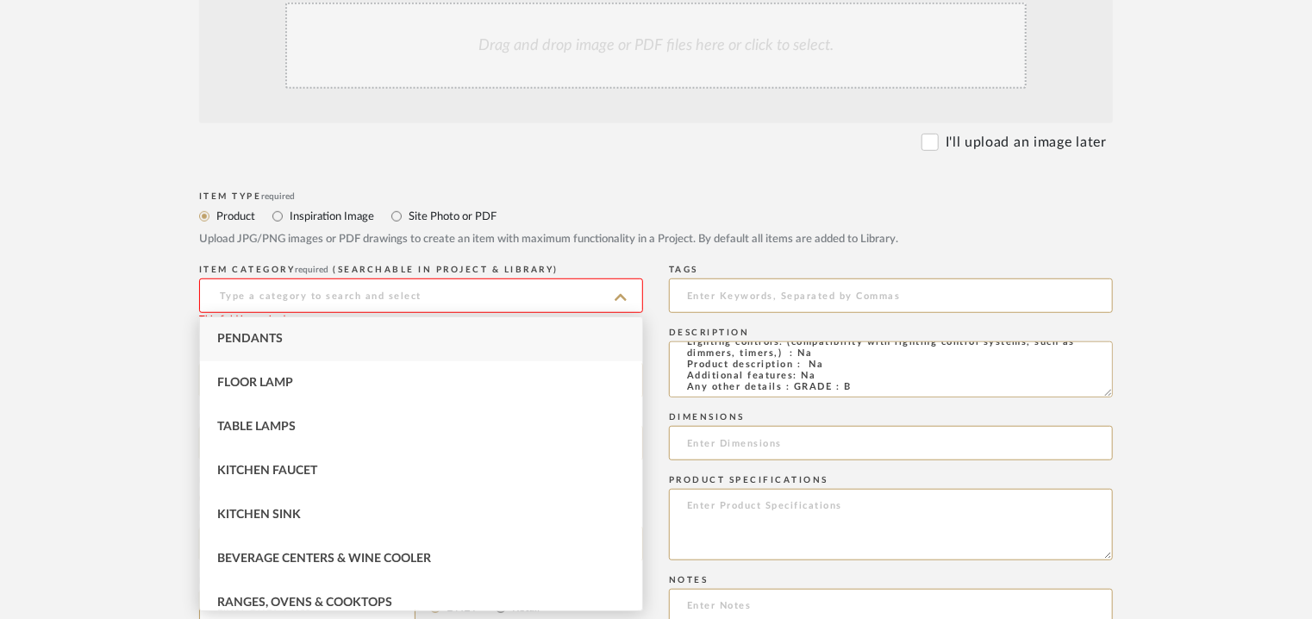
click at [288, 334] on div "Pendants" at bounding box center [421, 339] width 442 height 44
type input "Pendants"
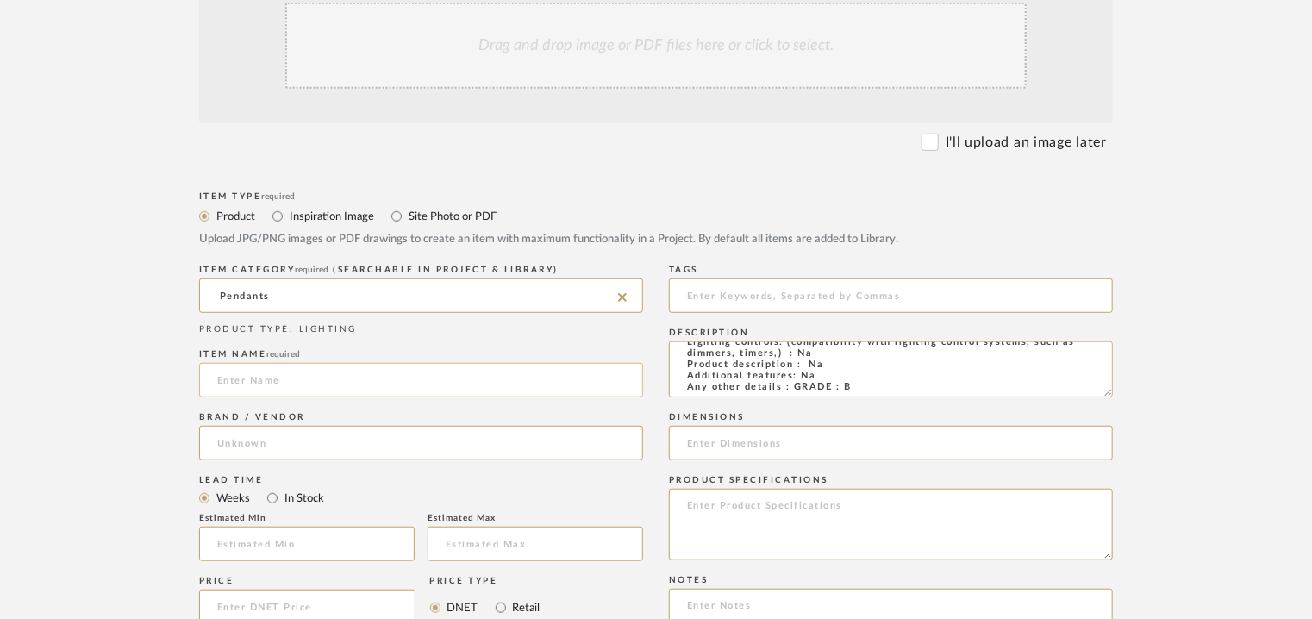
click at [272, 388] on input at bounding box center [421, 380] width 444 height 34
type input "f"
type input "FLAMINGO"
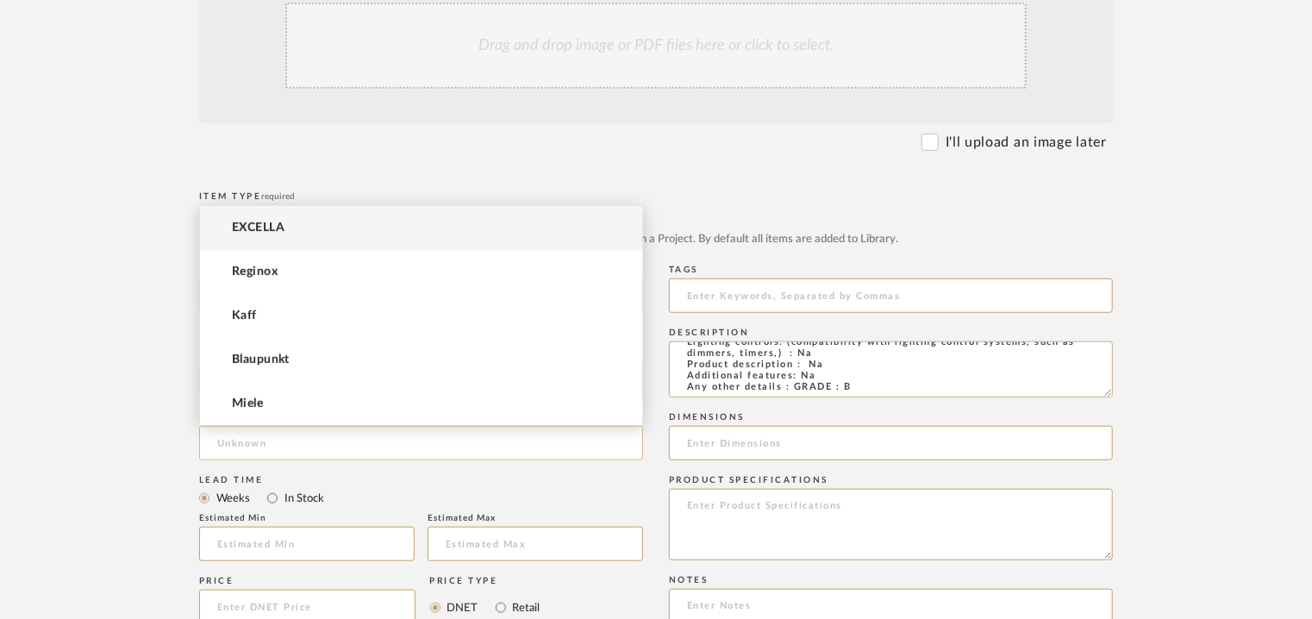
click at [253, 433] on input at bounding box center [421, 443] width 444 height 34
click at [276, 223] on span "EXCELLA" at bounding box center [258, 228] width 53 height 15
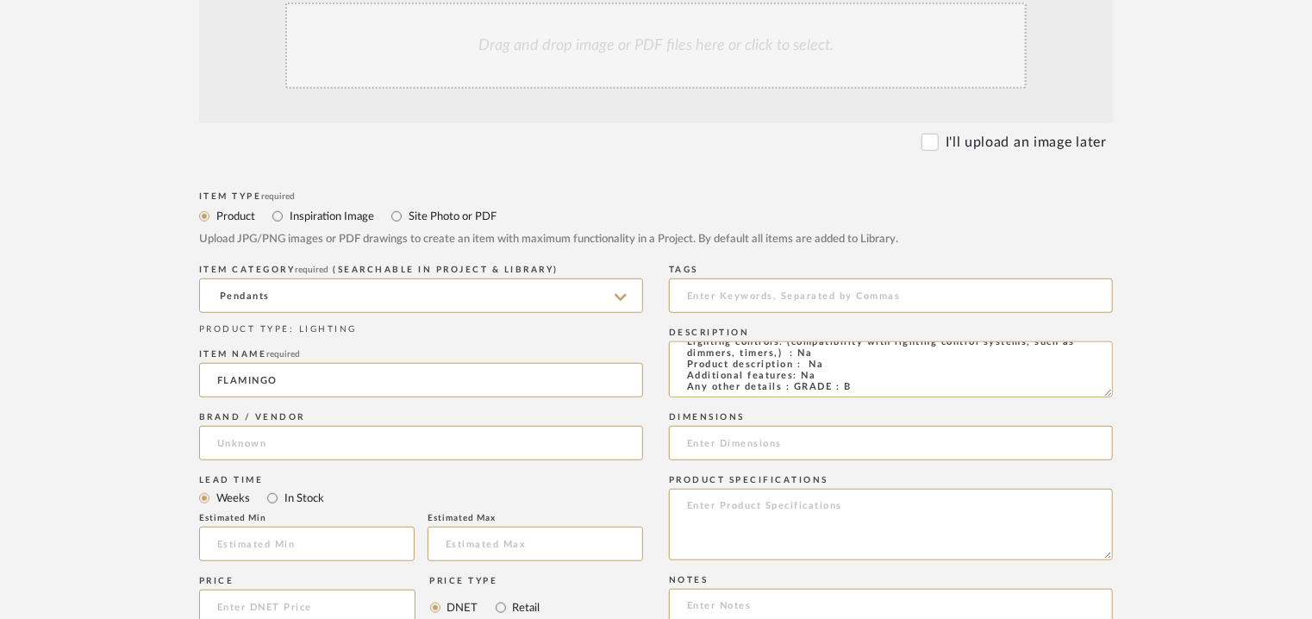
type input "EXCELLA"
click at [356, 533] on input at bounding box center [307, 544] width 216 height 34
type input "17"
click at [705, 278] on div "Tags" at bounding box center [891, 291] width 444 height 63
click at [779, 287] on input at bounding box center [891, 295] width 444 height 34
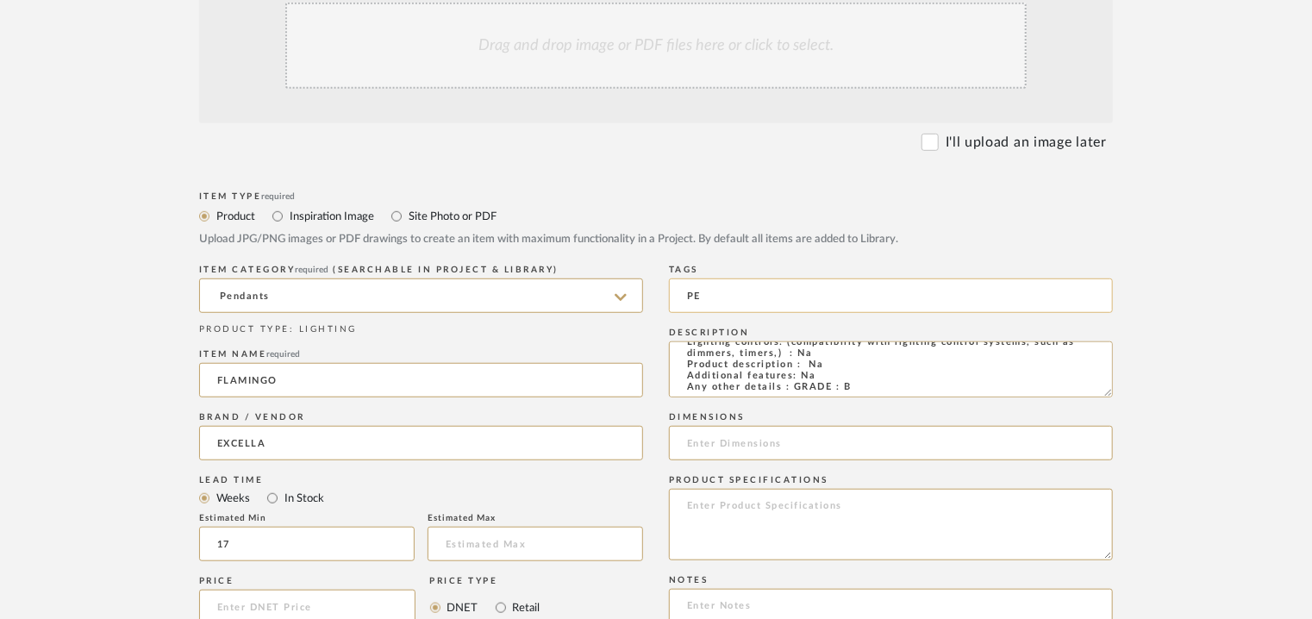
type input "P"
type input "pendant lamp,"
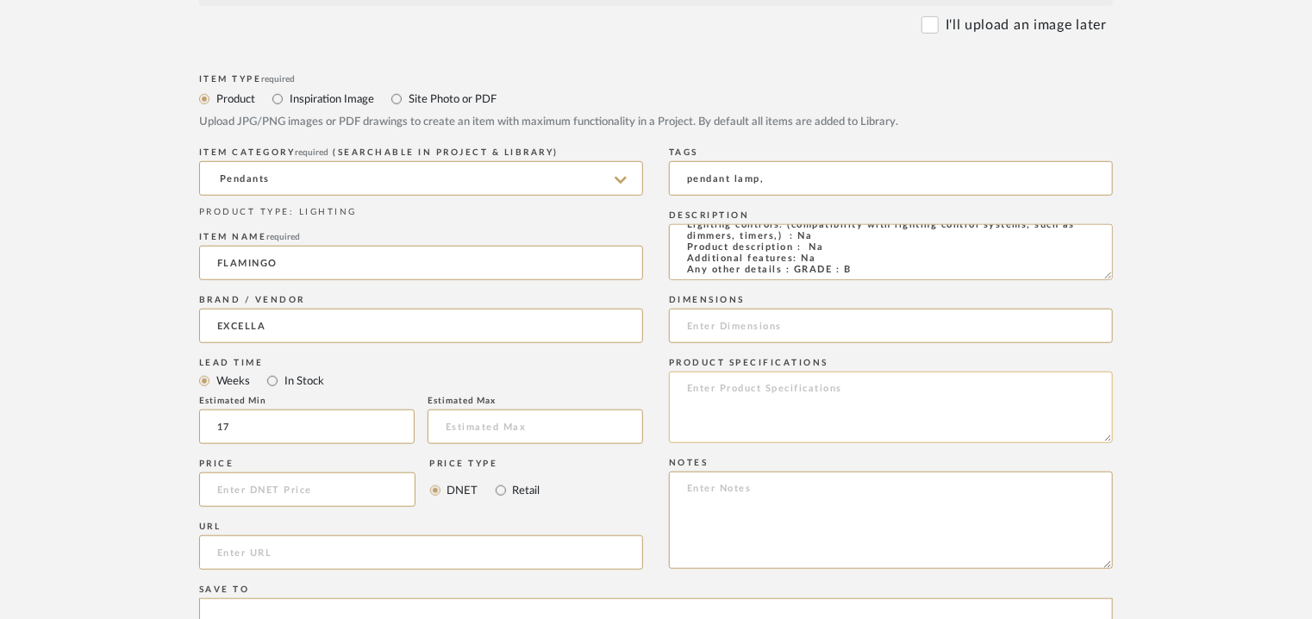
scroll to position [776, 0]
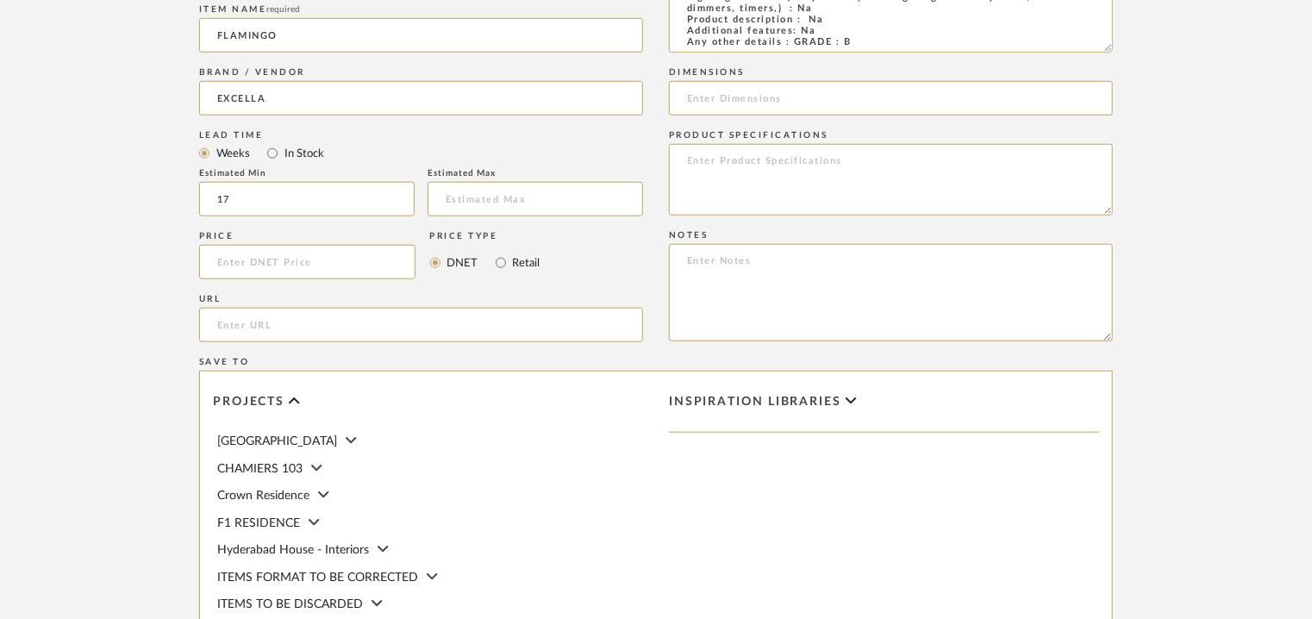
drag, startPoint x: 1021, startPoint y: 423, endPoint x: 962, endPoint y: 406, distance: 61.1
click at [1021, 423] on div "Inspiration libraries" at bounding box center [884, 417] width 430 height 57
paste textarea "Price: INR.15,750/- Lead time : 120days after confirmation of size and upholste…"
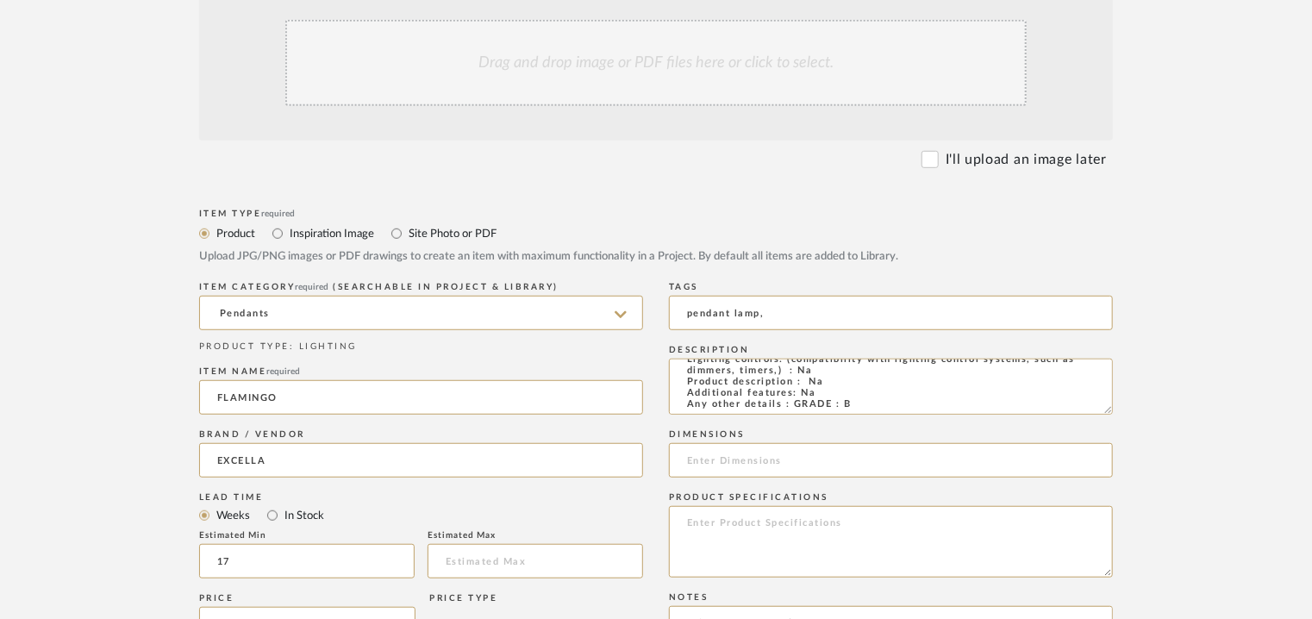
scroll to position [316, 0]
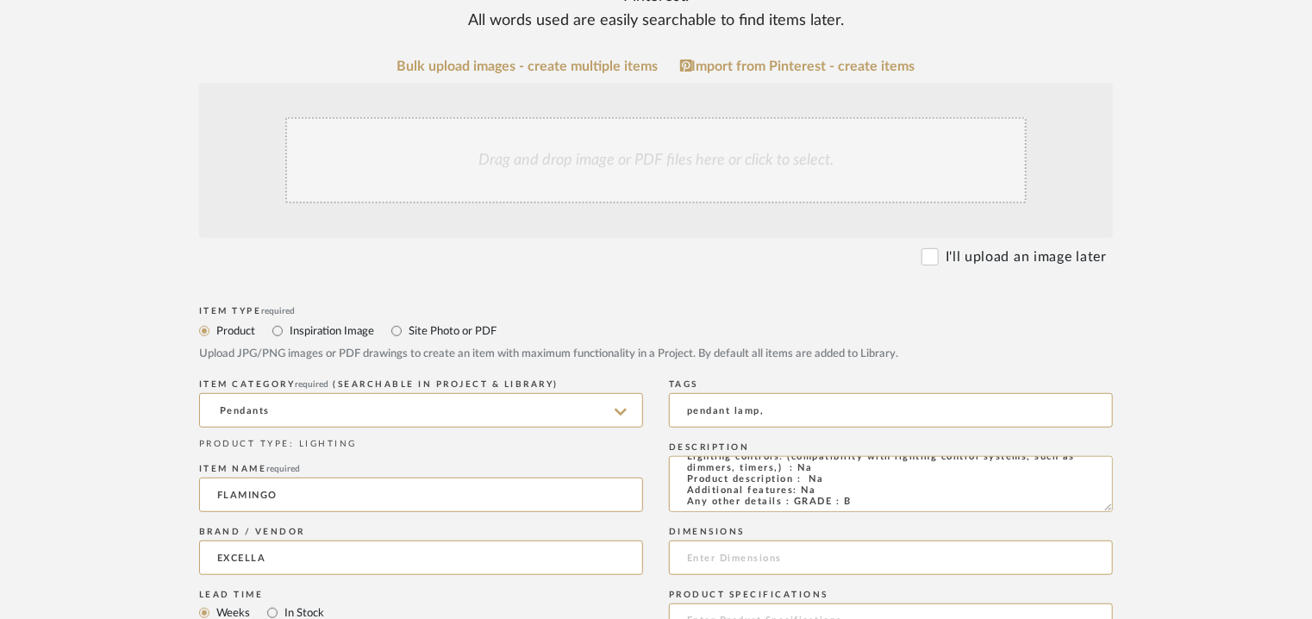
type textarea "Price: INR.15,750/- Lead time : 120days after confirmation of size and upholste…"
click at [551, 161] on div "Drag and drop image or PDF files here or click to select." at bounding box center [655, 160] width 741 height 86
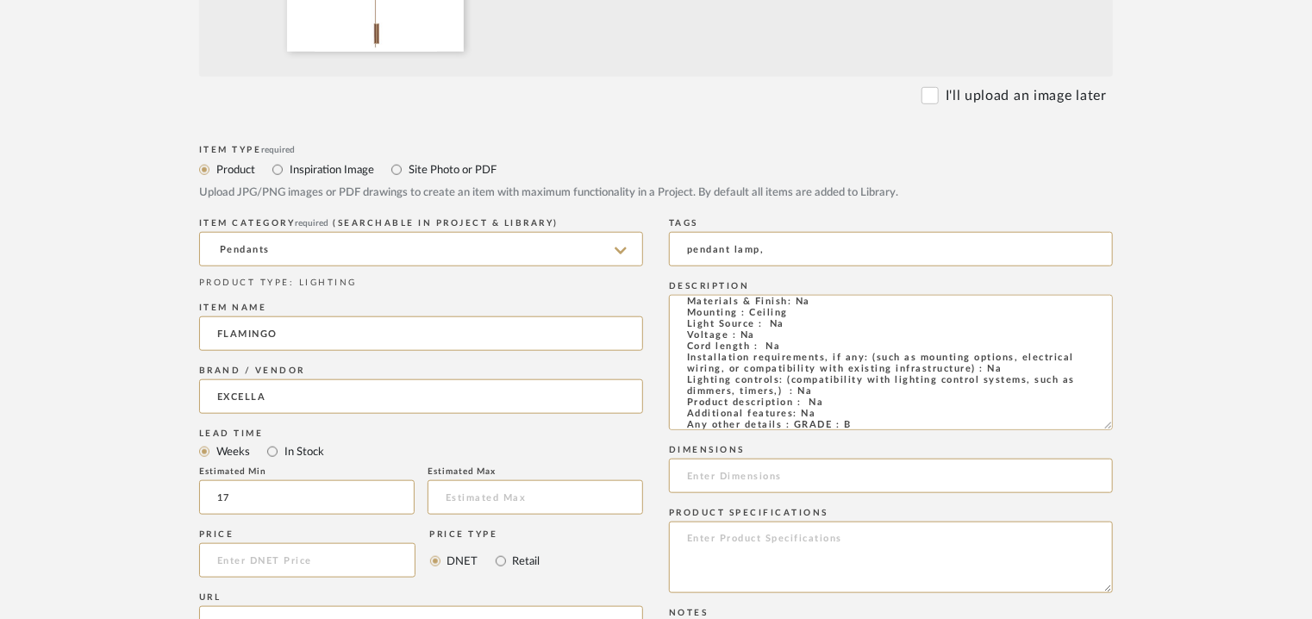
scroll to position [48, 0]
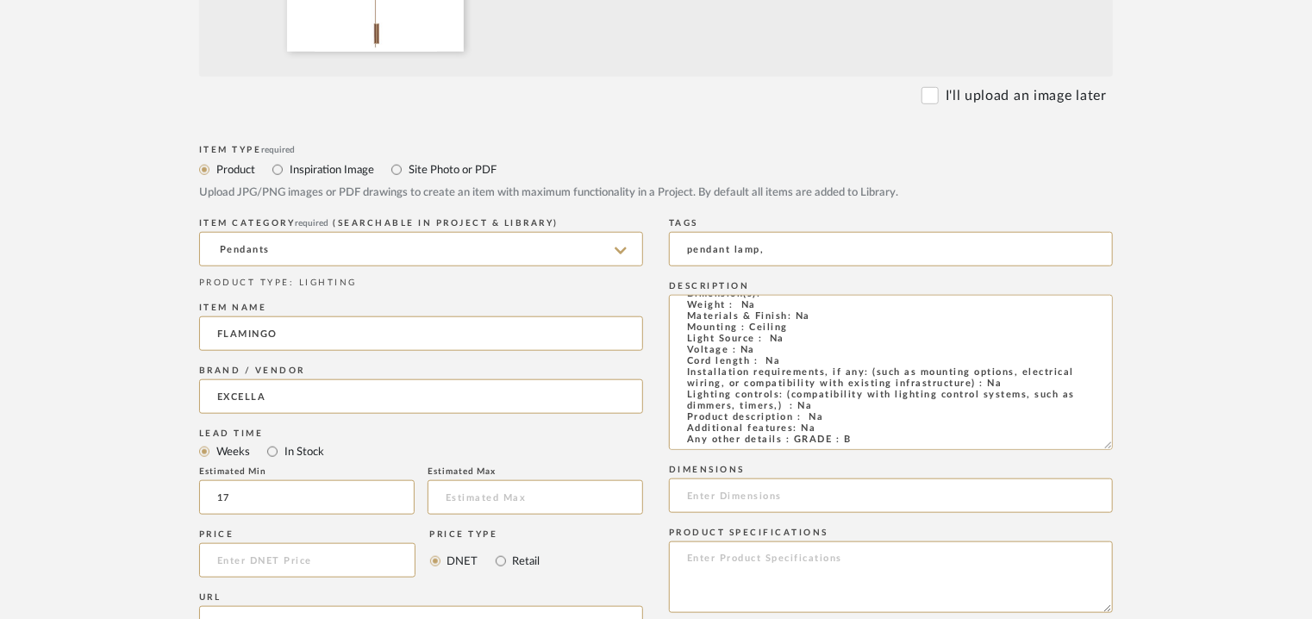
drag, startPoint x: 1110, startPoint y: 342, endPoint x: 1123, endPoint y: 442, distance: 100.8
click at [1123, 442] on form "Bulk upload images - create multiple items Import from Pinterest - create items…" at bounding box center [656, 462] width 1098 height 1496
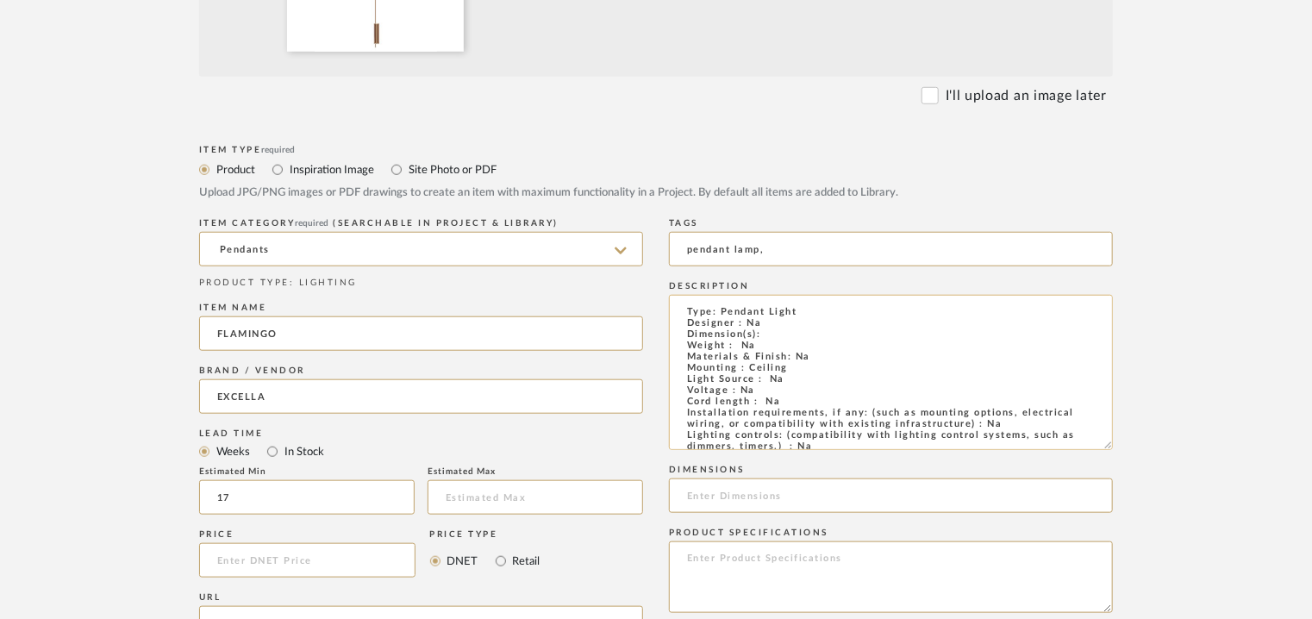
click at [786, 327] on textarea "Type: Pendant Light Designer : Na Dimension(s): Weight : Na Materials & Finish:…" at bounding box center [891, 372] width 444 height 155
click at [783, 332] on textarea "Type: Pendant Light Designer : Na Dimension(s): Weight : Na Materials & Finish:…" at bounding box center [891, 372] width 444 height 155
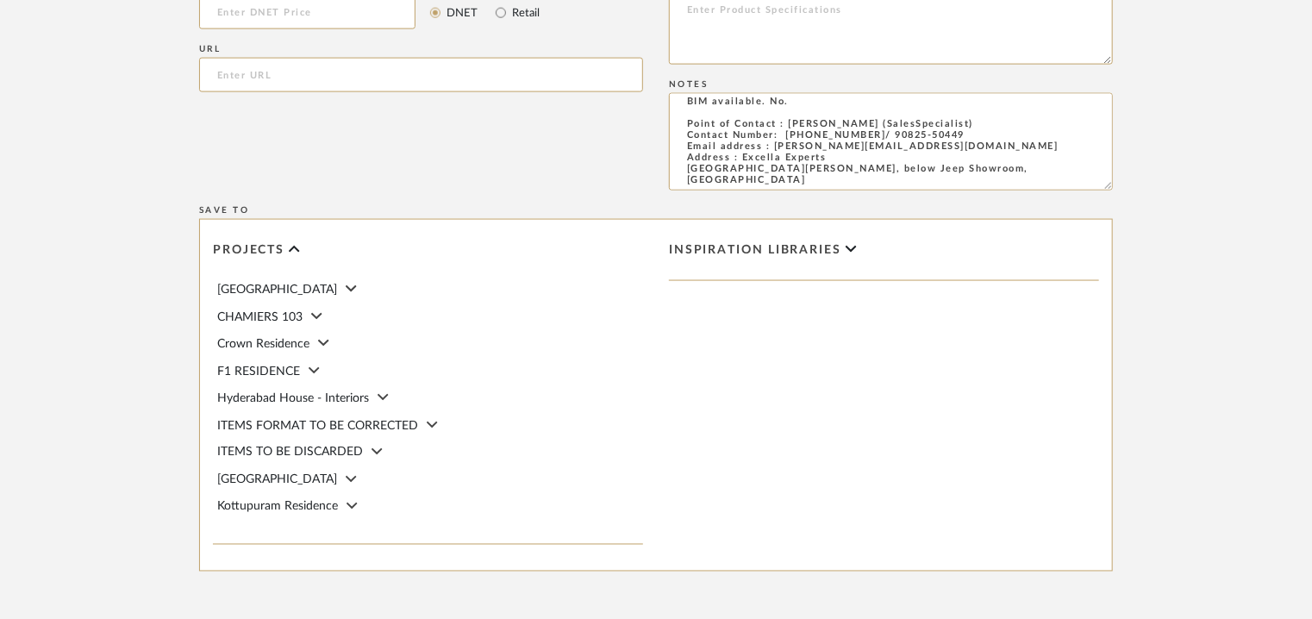
scroll to position [1374, 0]
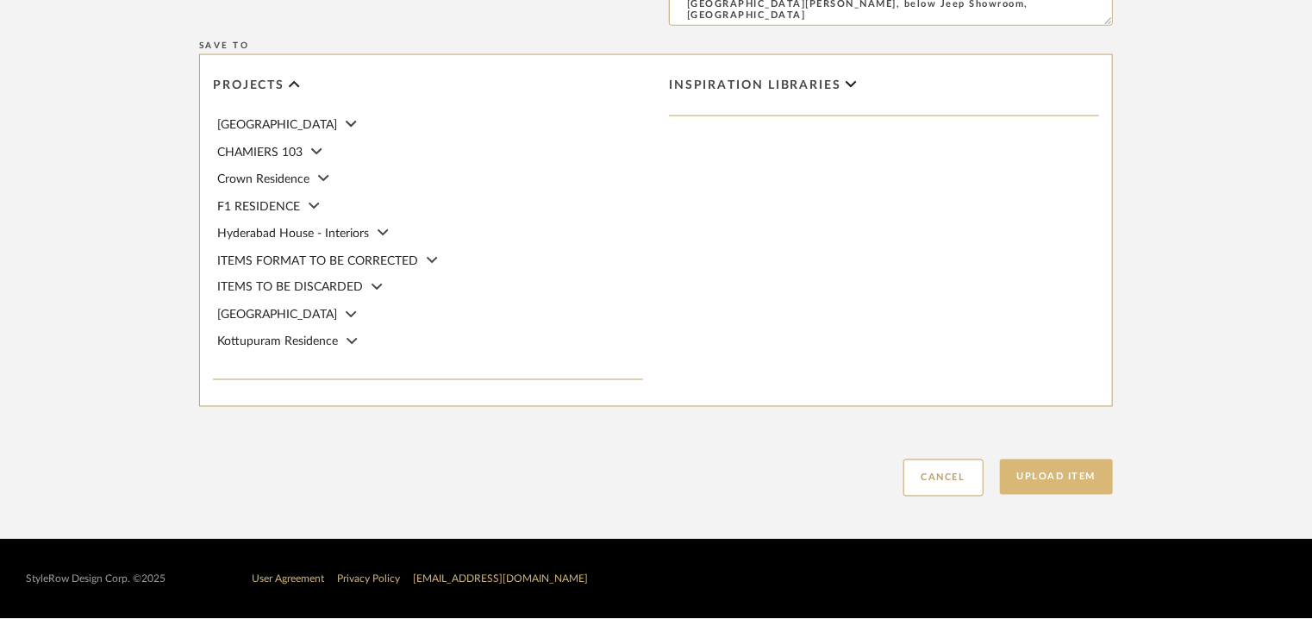
type textarea "Type: Pendant Light Designer : Na Dimension(s): Na Weight : Na Materials & Fini…"
click at [1041, 469] on button "Upload Item" at bounding box center [1057, 477] width 114 height 35
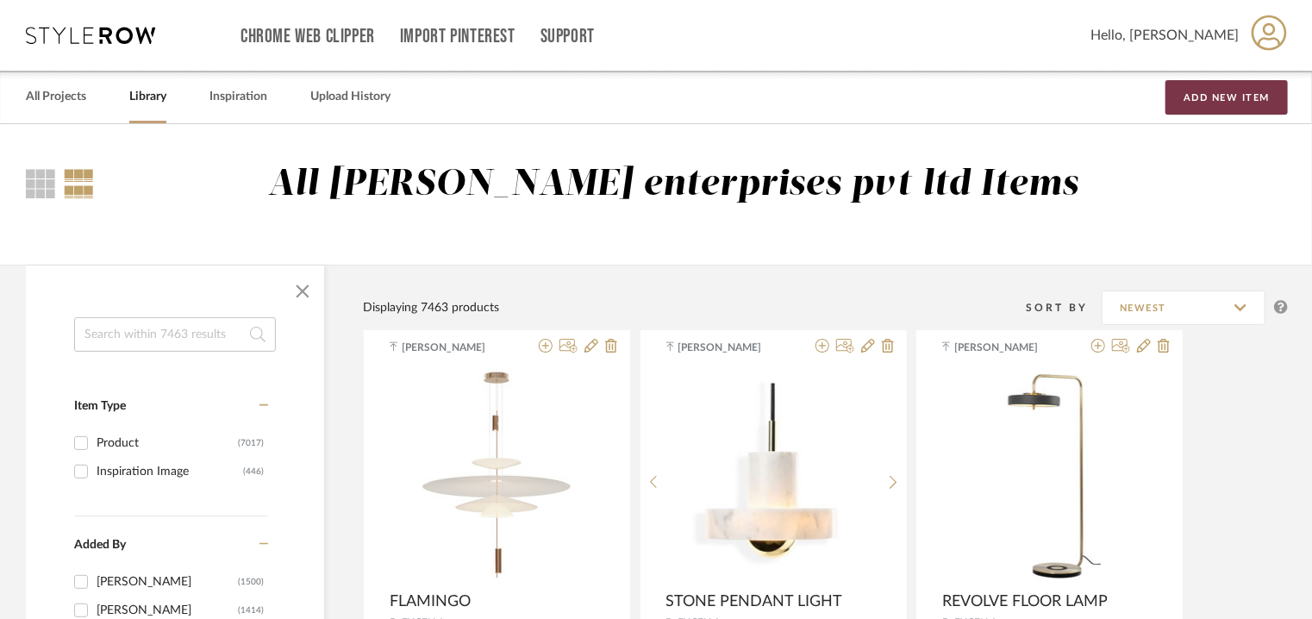
click at [1205, 108] on button "Add New Item" at bounding box center [1227, 97] width 122 height 34
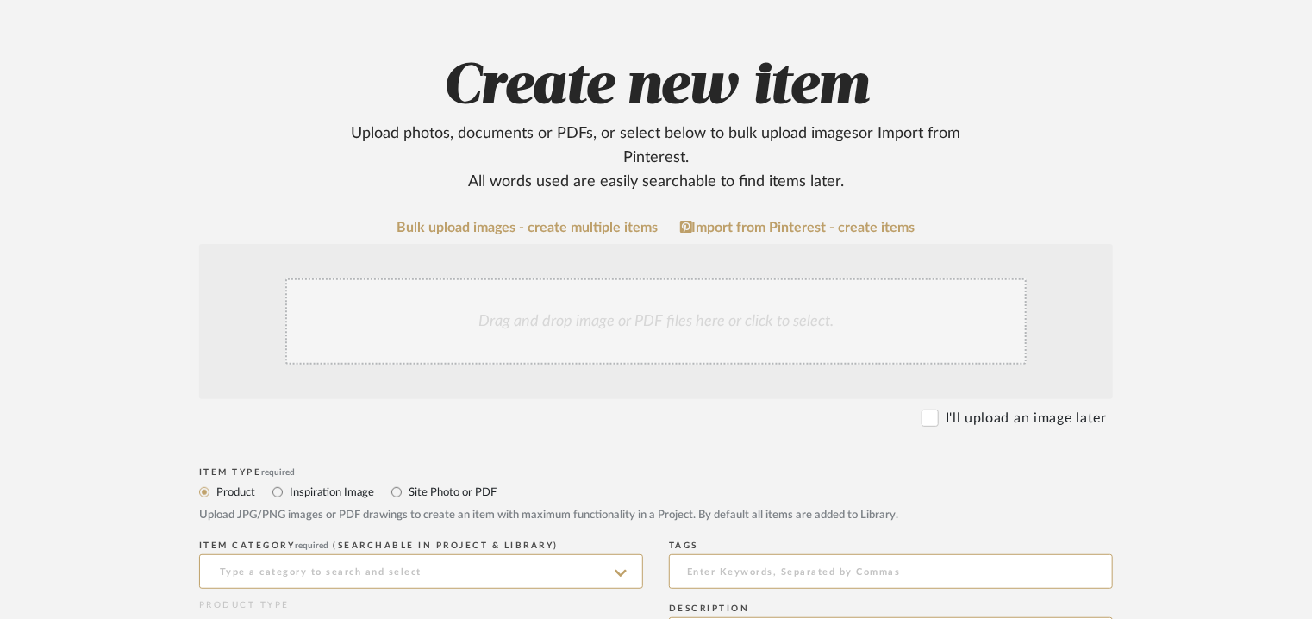
scroll to position [259, 0]
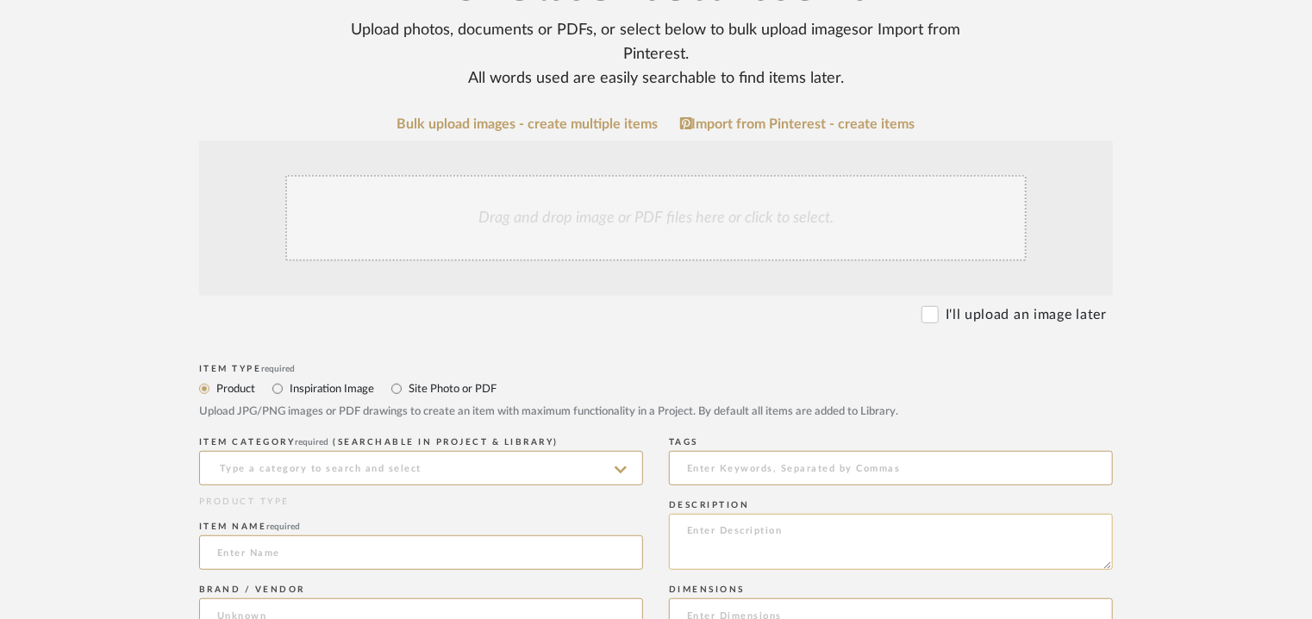
paste textarea "Type: Floor Lamp Designer : Na Dimension(s): 400x 1170mm Weight : Na Materials …"
type textarea "Type: Floor Lamp Designer : Na Dimension(s): 400x 1170mm Weight : Na Materials …"
click at [397, 463] on input at bounding box center [421, 468] width 444 height 34
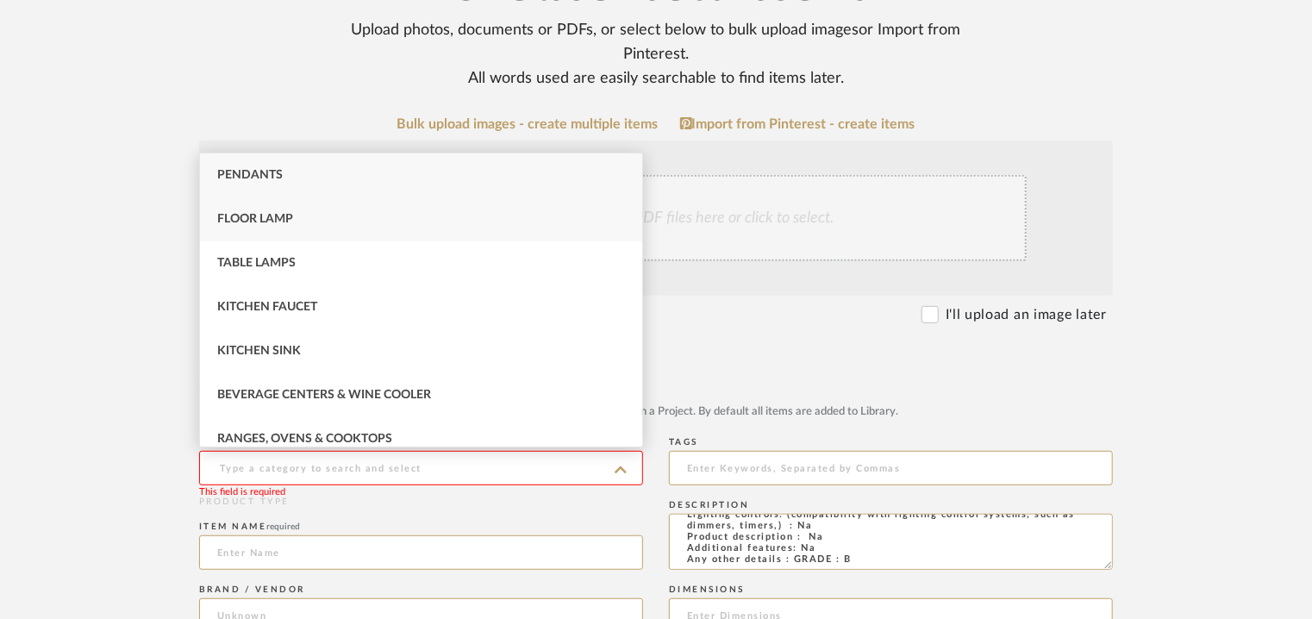
click at [283, 218] on span "Floor Lamp" at bounding box center [255, 219] width 76 height 12
type input "Floor Lamp"
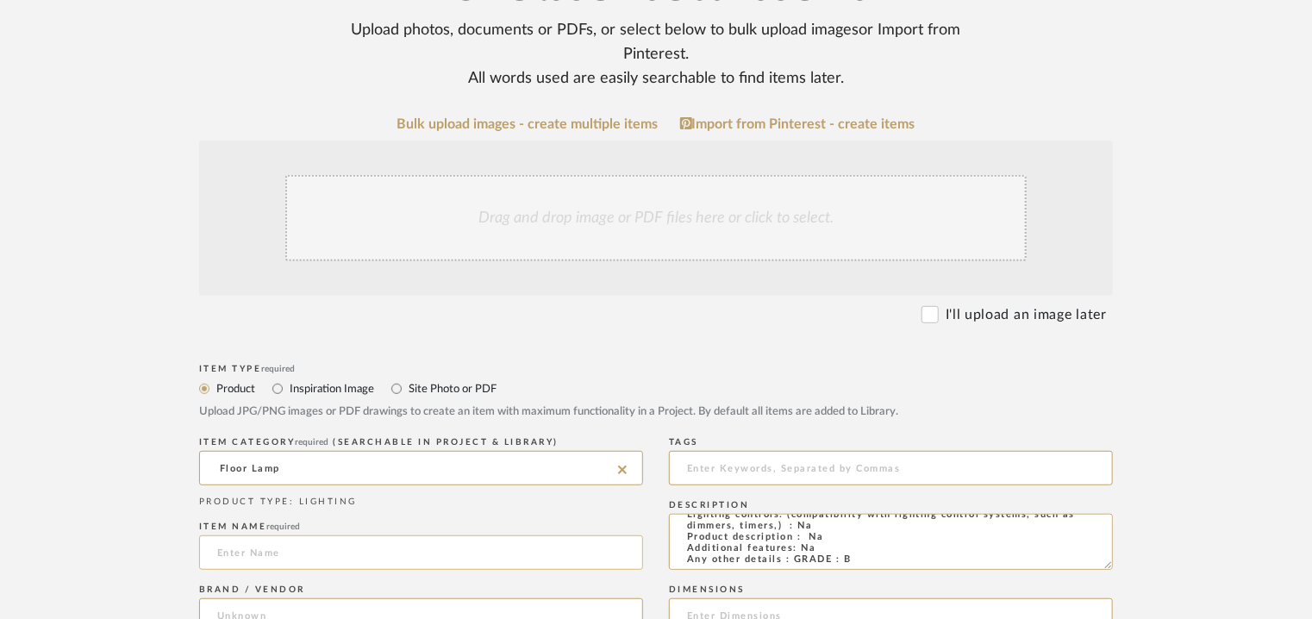
click at [255, 543] on input at bounding box center [421, 552] width 444 height 34
paste input "Noctambule Floor 3 High Cylinder Bowl Big Base"
click at [235, 551] on input "Noctambule Floor 3 High Cylinder Bowl Big Base" at bounding box center [421, 552] width 444 height 34
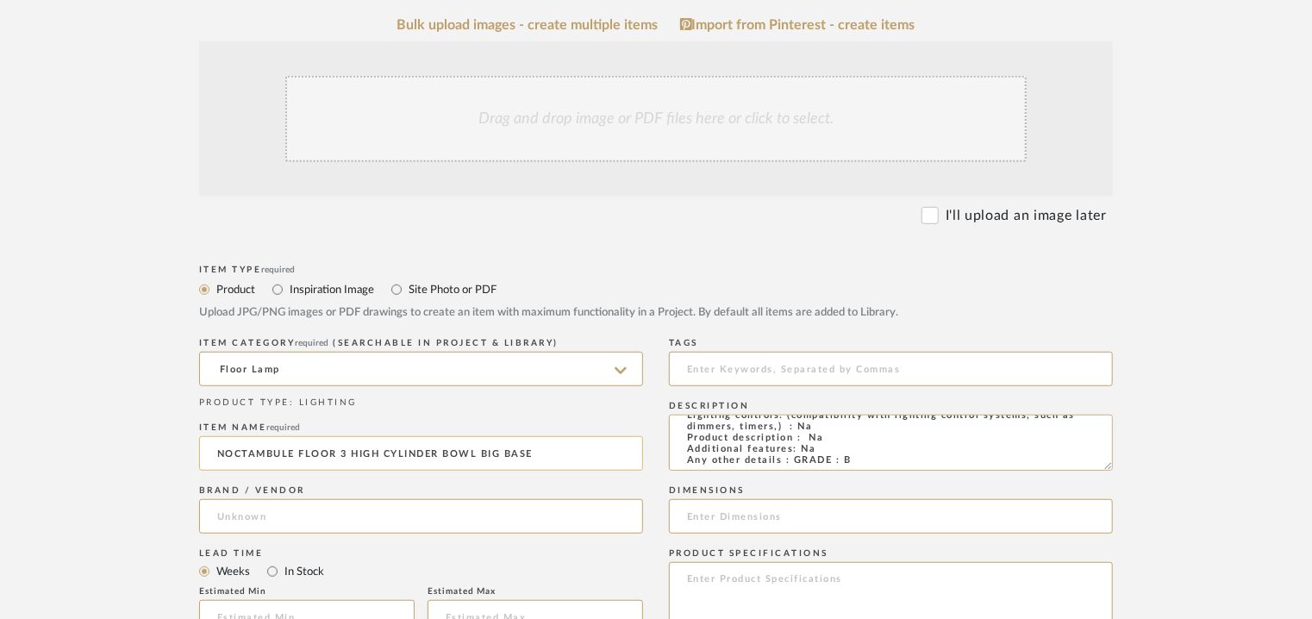
scroll to position [604, 0]
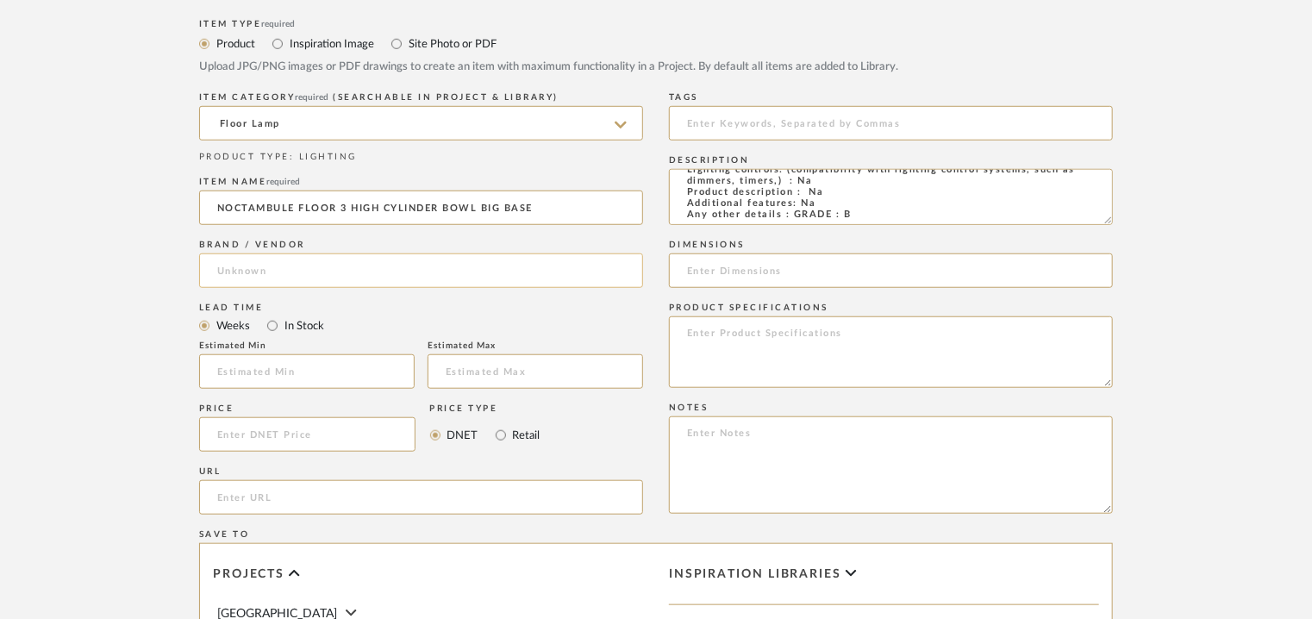
type input "NOCTAMBULE FLOOR 3 HIGH CYLINDER BOWL BIG BASE"
click at [222, 287] on input at bounding box center [421, 270] width 444 height 34
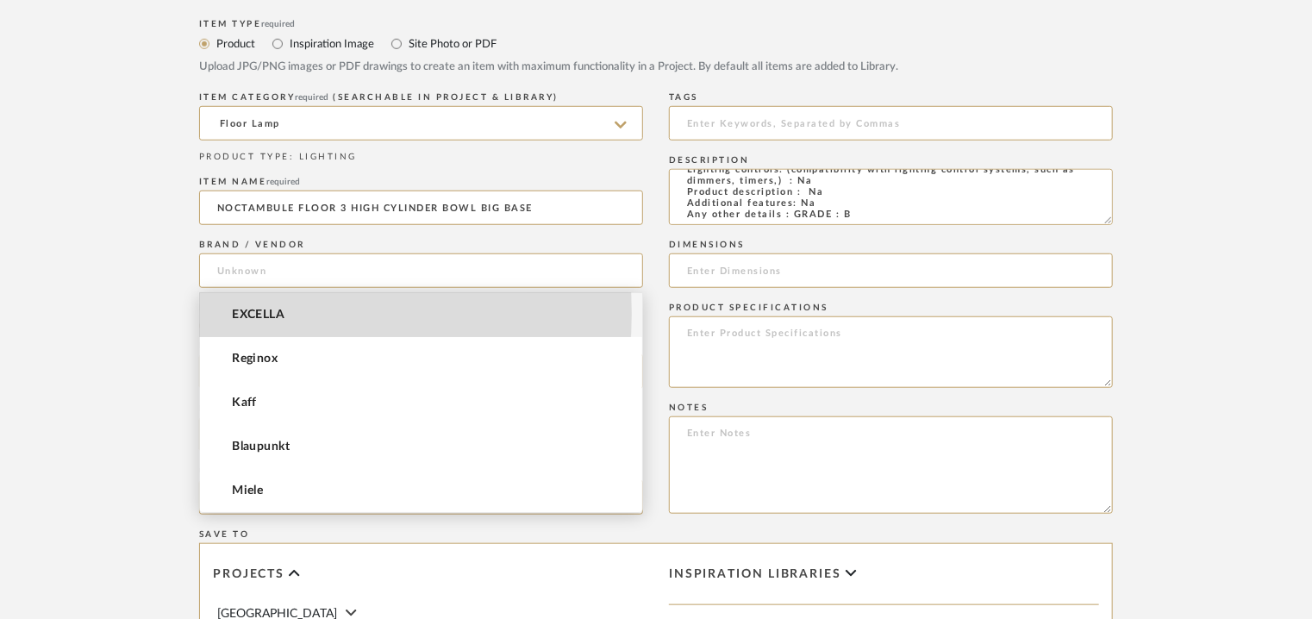
click at [250, 313] on span "EXCELLA" at bounding box center [258, 315] width 53 height 15
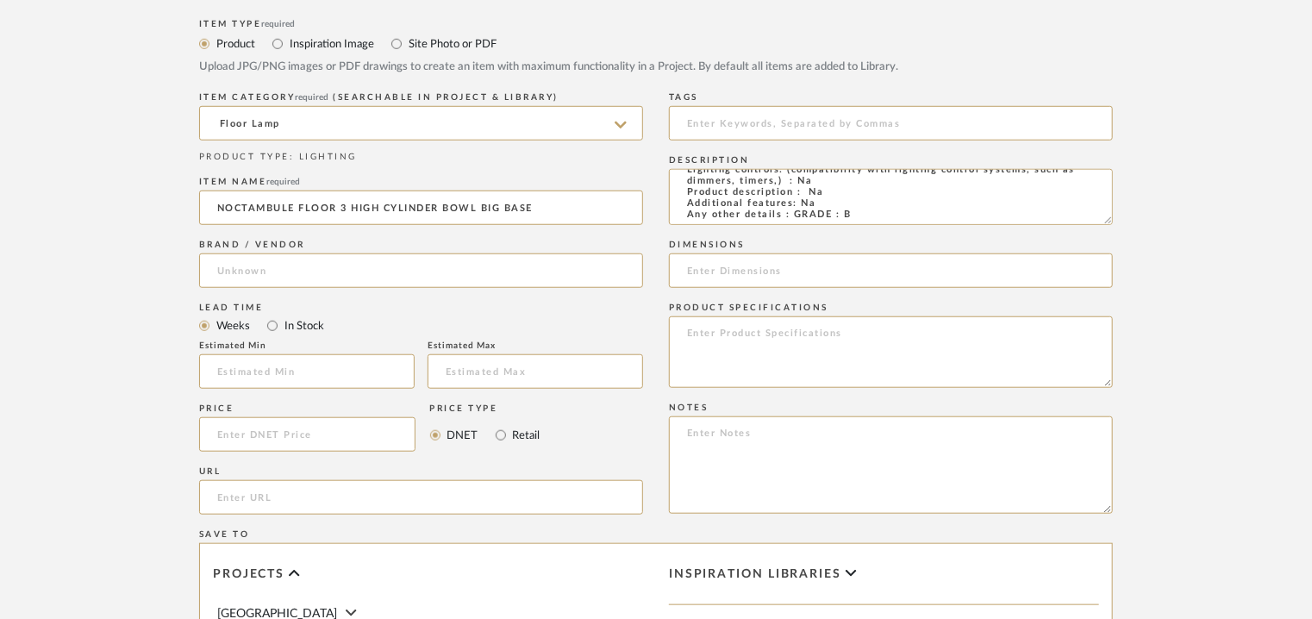
type input "EXCELLA"
click at [271, 377] on input "text" at bounding box center [307, 371] width 216 height 34
type input "17"
click at [725, 126] on input at bounding box center [891, 123] width 444 height 34
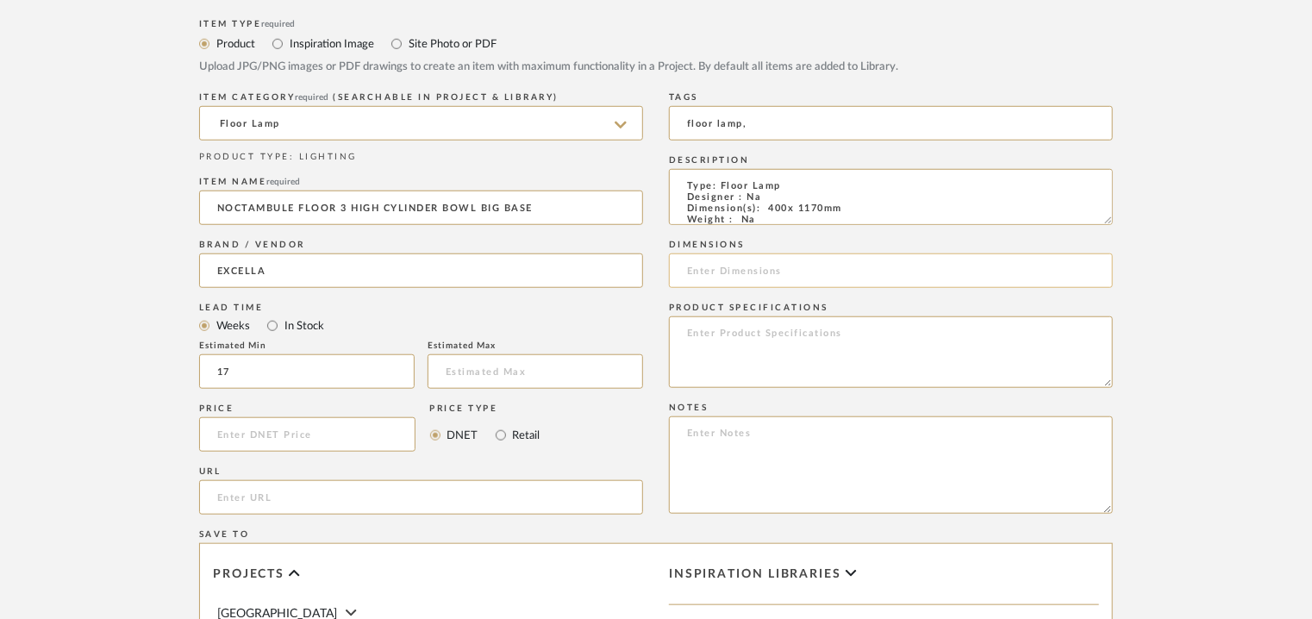
type input "floor lamp,"
click at [805, 273] on input at bounding box center [891, 270] width 444 height 34
type input "400 x 1170mm"
click at [767, 442] on textarea at bounding box center [891, 464] width 444 height 97
paste textarea "Price: INR.54,000/- Lead time : 120days after confirmation of size and upholste…"
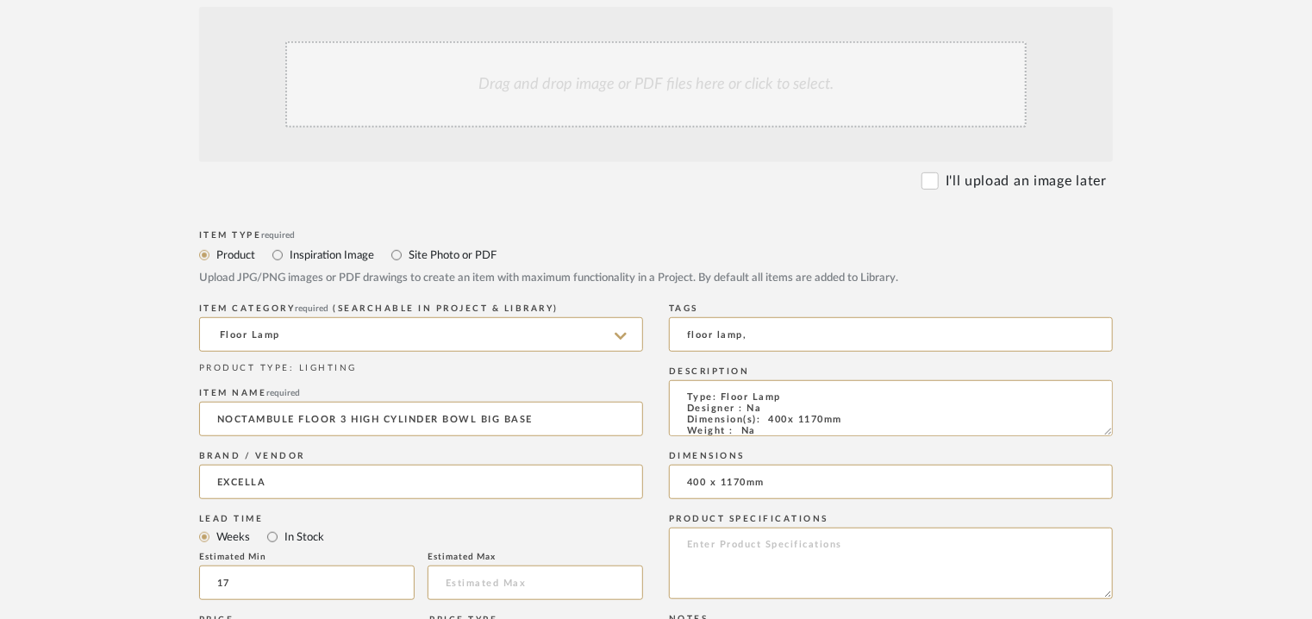
scroll to position [259, 0]
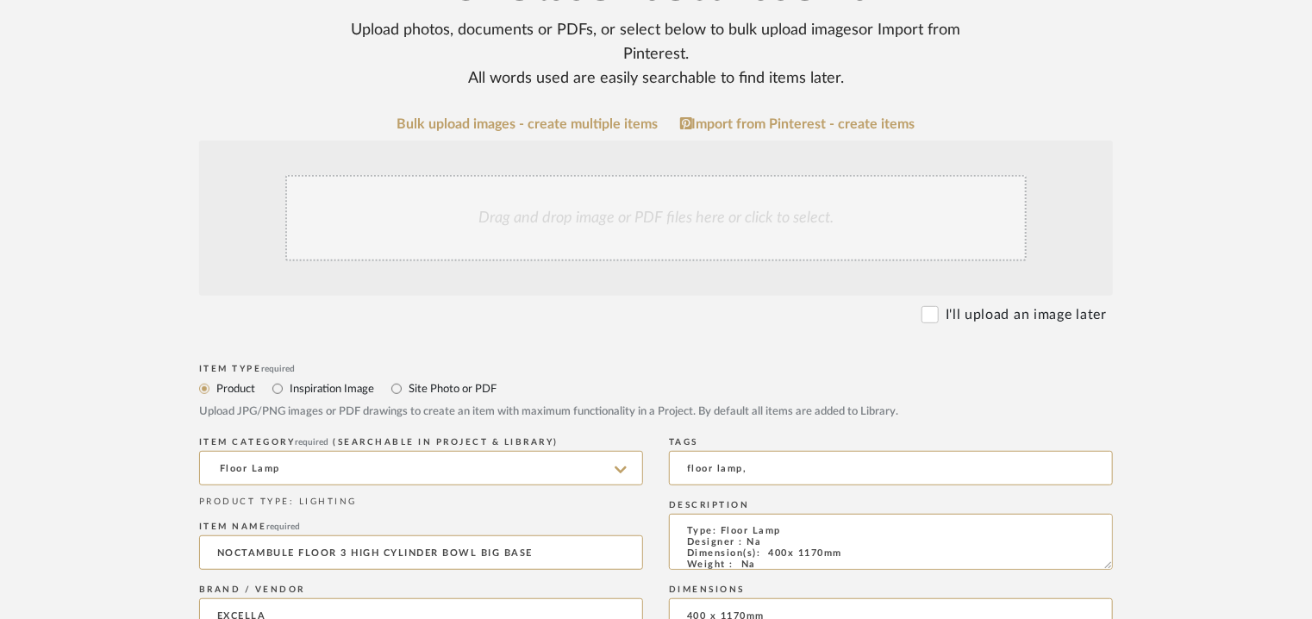
type textarea "Price: INR.54,000/- Lead time : 120days after confirmation of size and upholste…"
click at [498, 197] on div "Drag and drop image or PDF files here or click to select." at bounding box center [655, 218] width 741 height 86
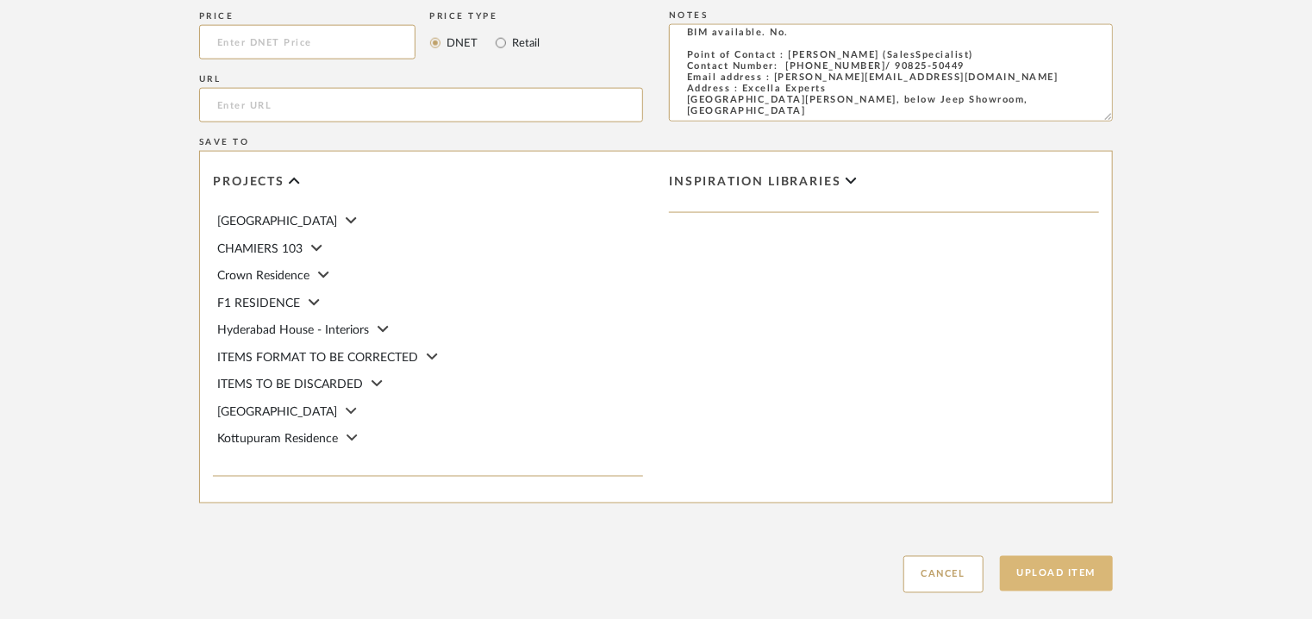
scroll to position [1276, 0]
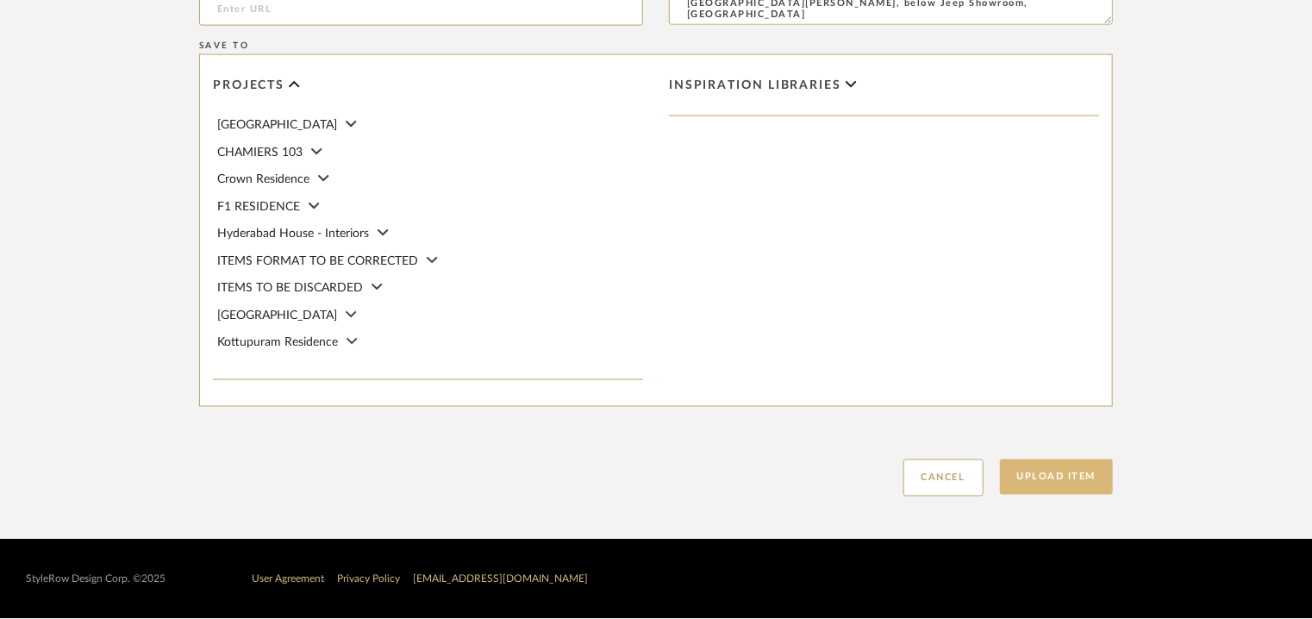
click at [1101, 480] on button "Upload Item" at bounding box center [1057, 477] width 114 height 35
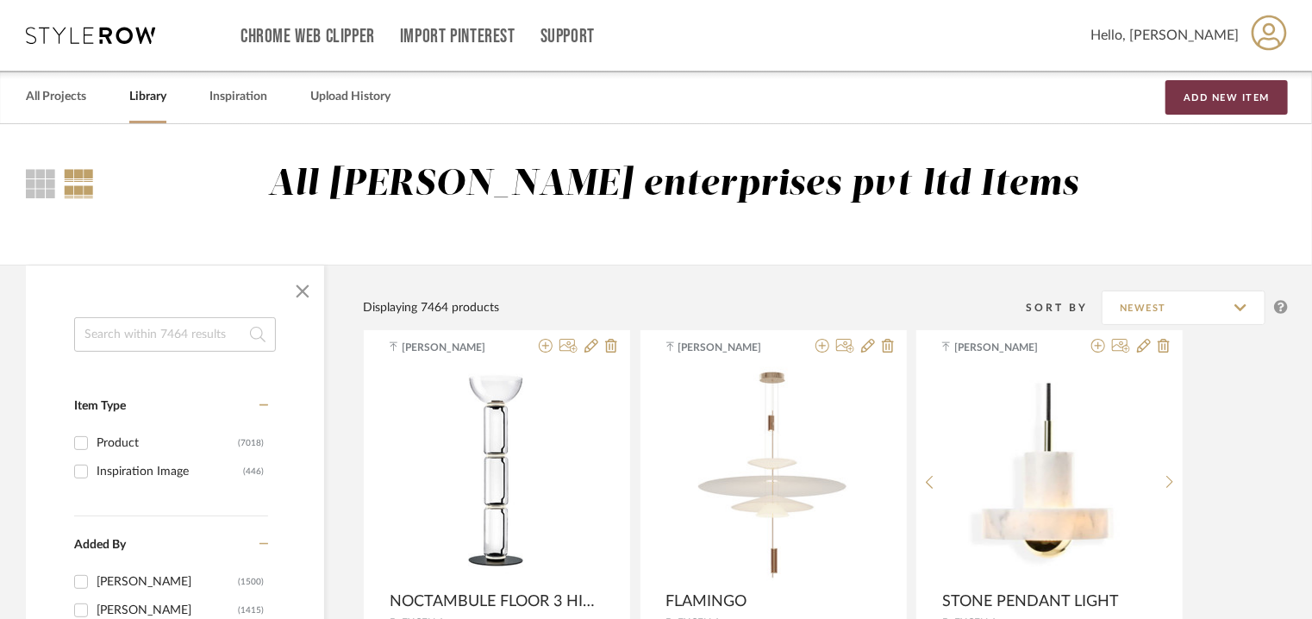
click at [1213, 103] on button "Add New Item" at bounding box center [1227, 97] width 122 height 34
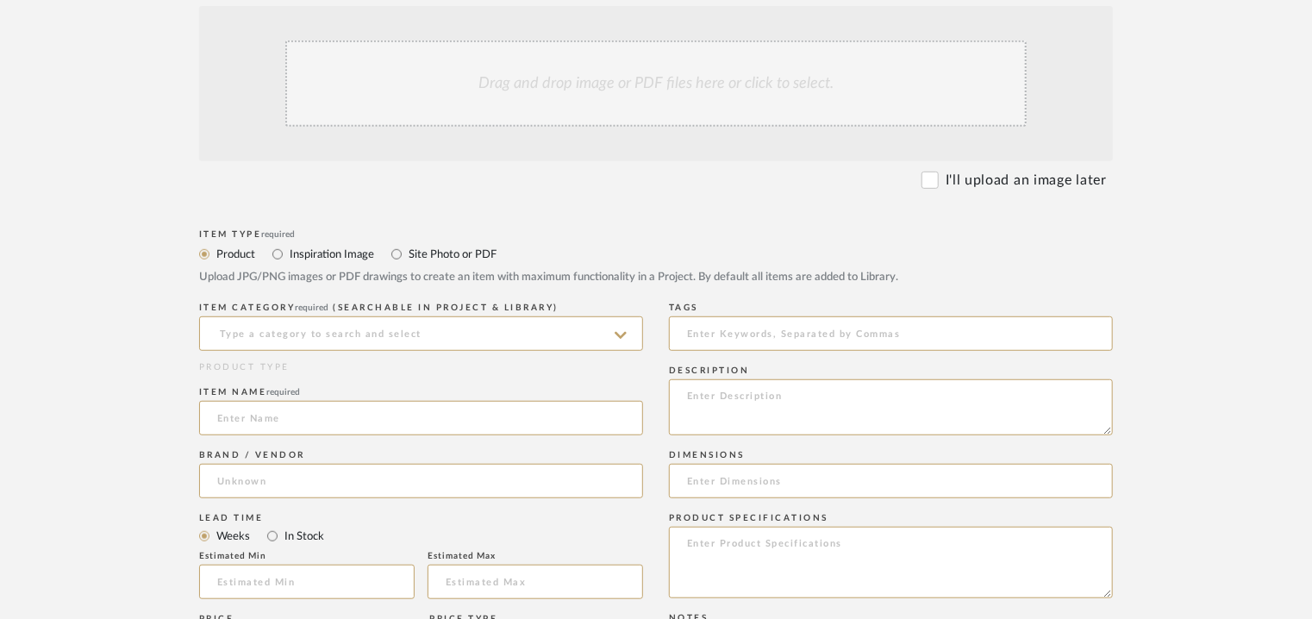
scroll to position [431, 0]
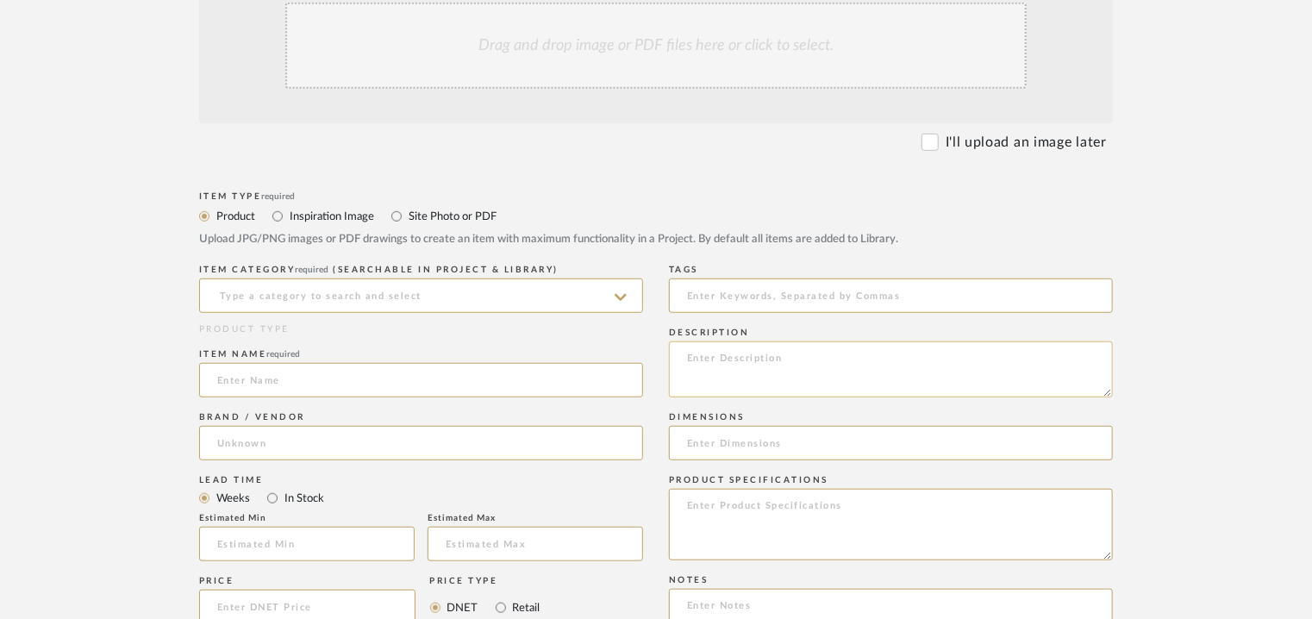
paste textarea "Type: Floor Lamp Designer : Na Dimension(s): 180 x 730mm Weight : Na Materials …"
type textarea "Type: Floor Lamp Designer : Na Dimension(s): 180 x 730mm Weight : Na Materials …"
click at [538, 298] on input at bounding box center [421, 295] width 444 height 34
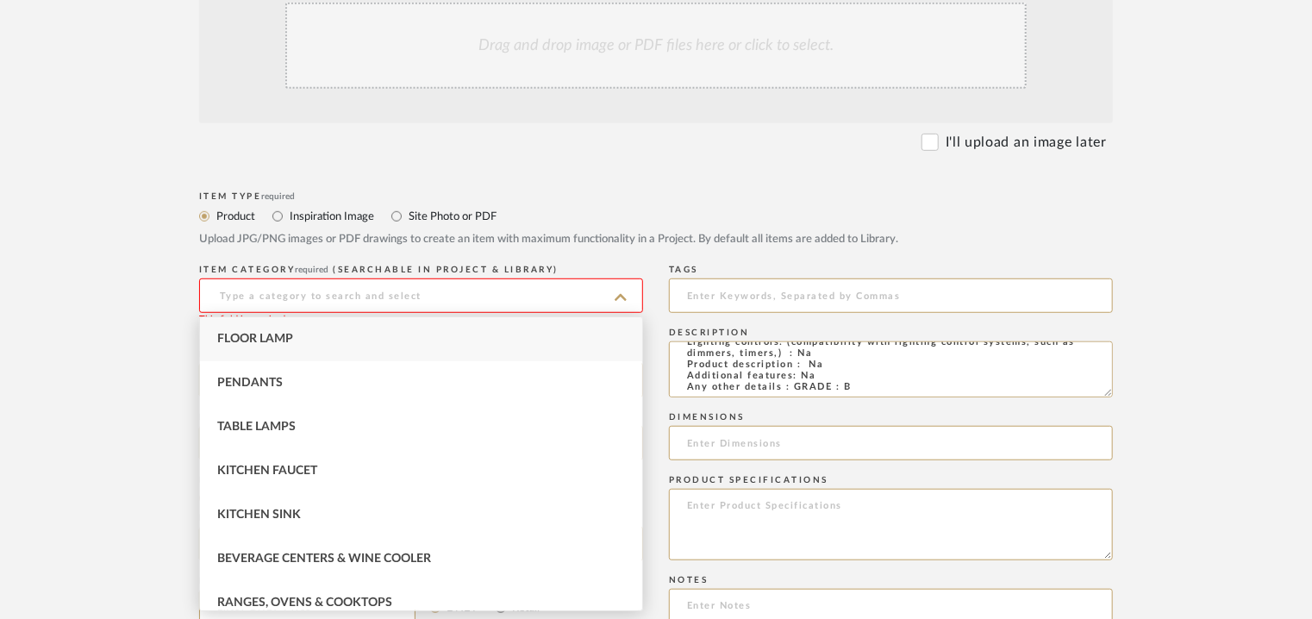
click at [265, 339] on span "Floor Lamp" at bounding box center [255, 339] width 76 height 12
type input "Floor Lamp"
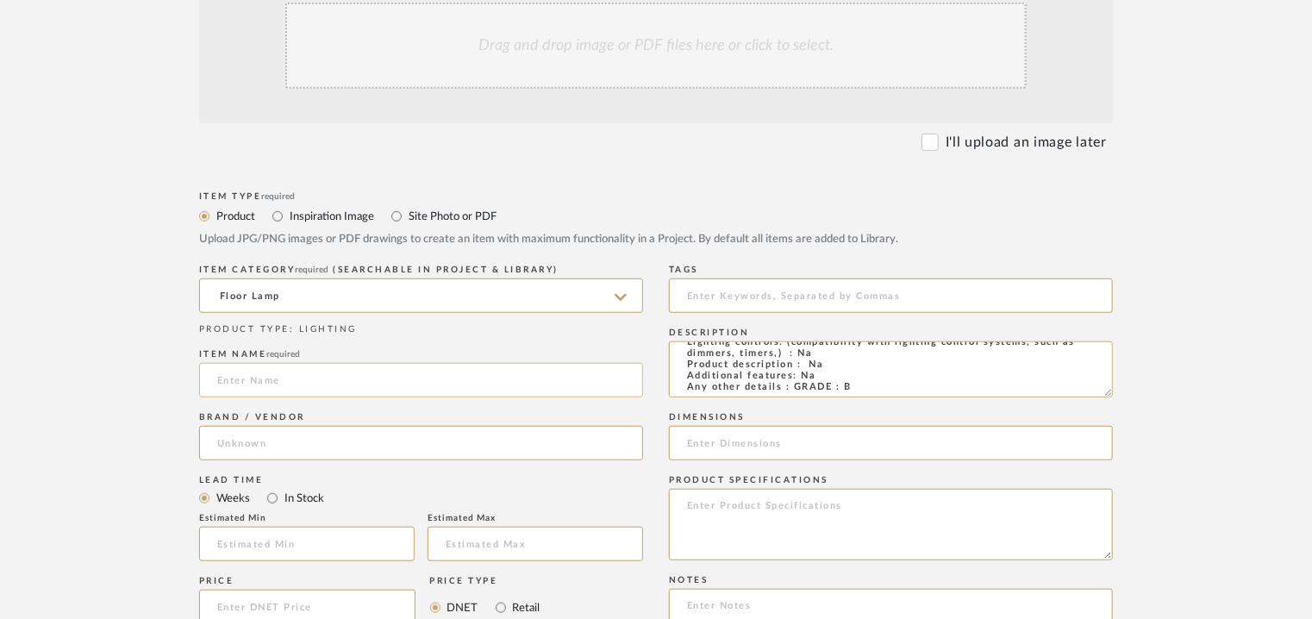
paste input "Type: Floor Lamp Designer : Na Dimension(s): 180 x 730mm Weight : Na Materials …"
type input "Type: Floor Lamp Designer : Na Dimension(s): 180 x 730mm Weight : Na Materials …"
drag, startPoint x: 635, startPoint y: 380, endPoint x: 0, endPoint y: 298, distance: 639.8
click at [0, 298] on upload-items "Create new item Upload photos, documents or PDFs, or select below to bulk uploa…" at bounding box center [656, 447] width 1312 height 1508
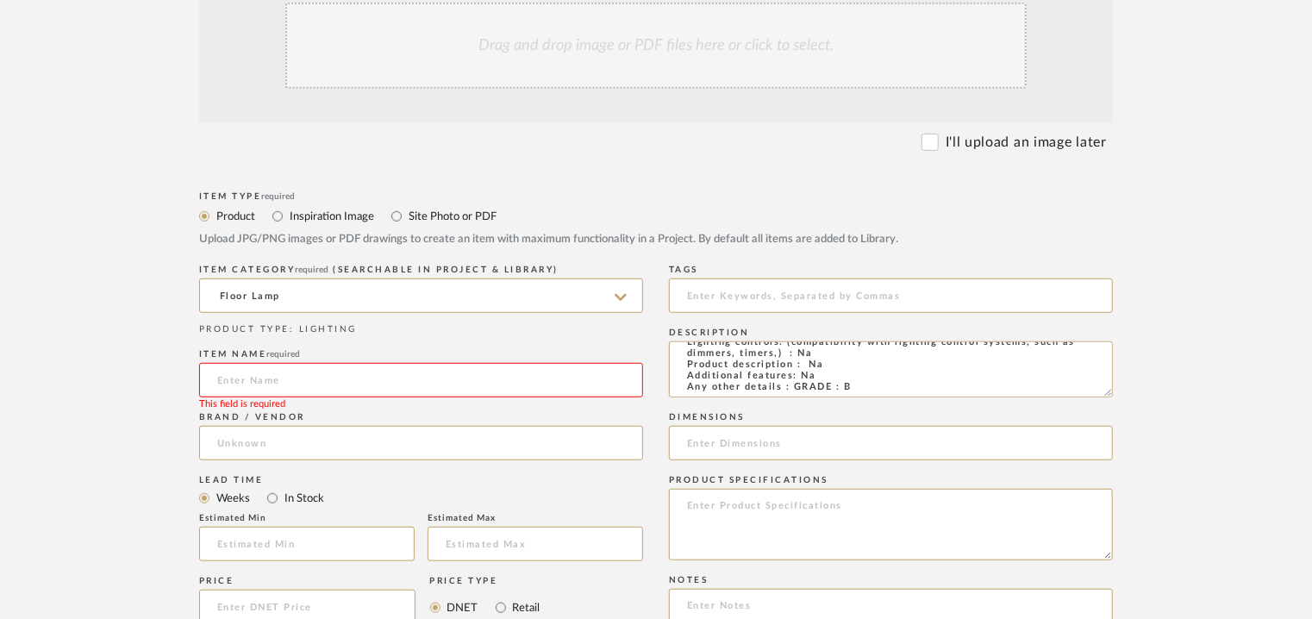
click at [226, 377] on input at bounding box center [421, 380] width 444 height 34
paste input "Noctambule Floor 1 High Cylinder"
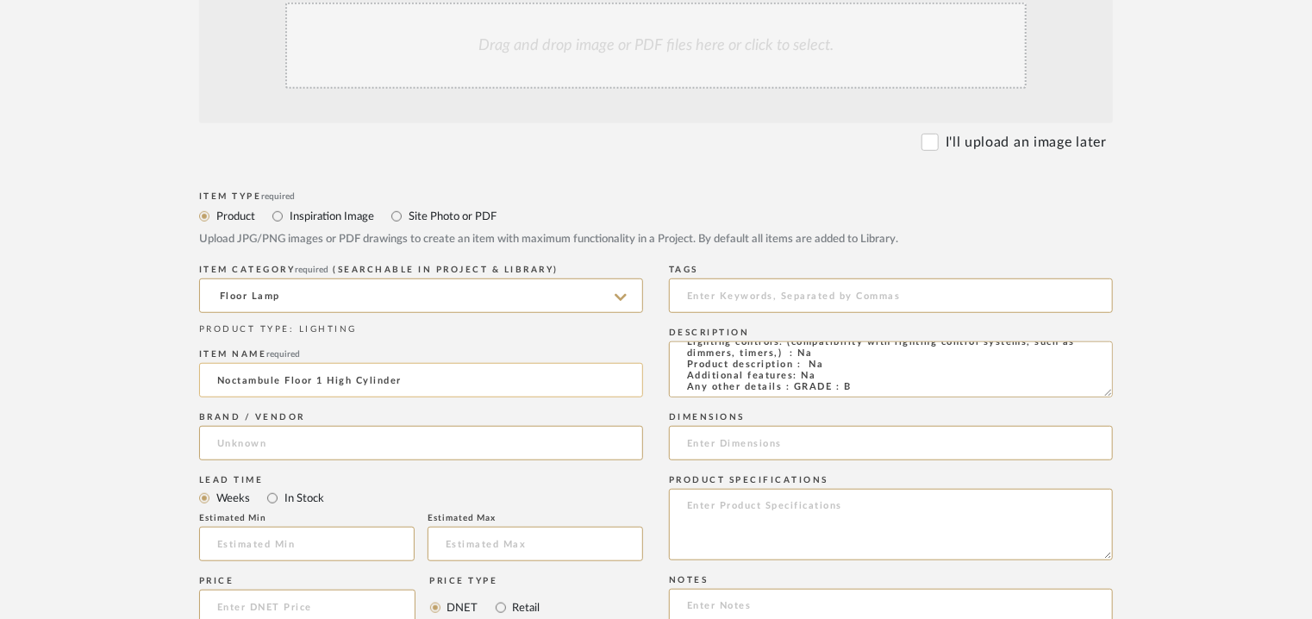
click at [231, 379] on input "Noctambule Floor 1 High Cylinder" at bounding box center [421, 380] width 444 height 34
type input "Noctambule Floor 1 High Cylinder"
click at [265, 451] on input at bounding box center [421, 443] width 444 height 34
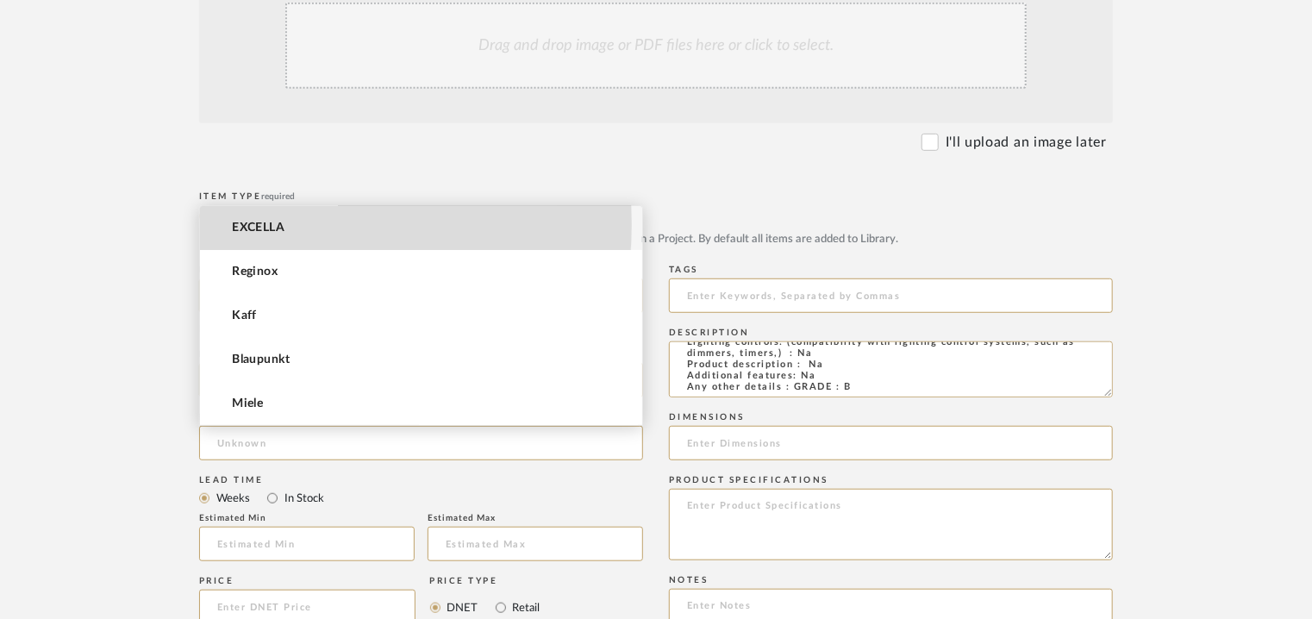
click at [266, 224] on span "EXCELLA" at bounding box center [258, 228] width 53 height 15
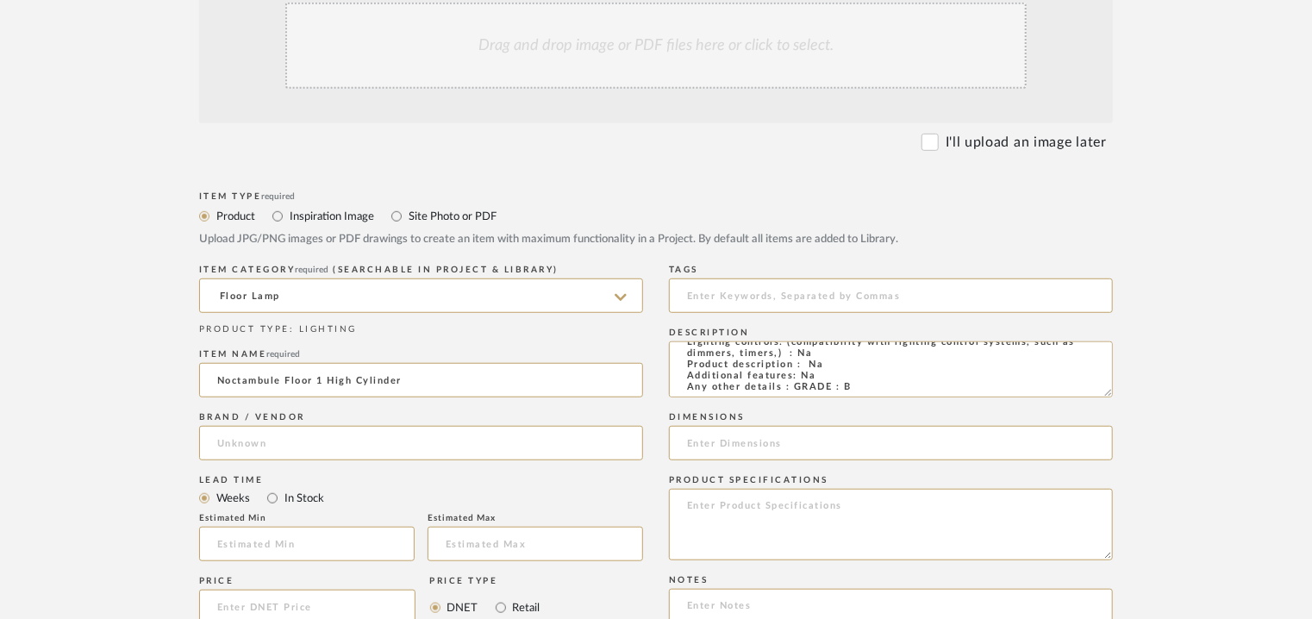
type input "EXCELLA"
click at [226, 378] on input "Noctambule Floor 1 High Cylinder" at bounding box center [421, 380] width 444 height 34
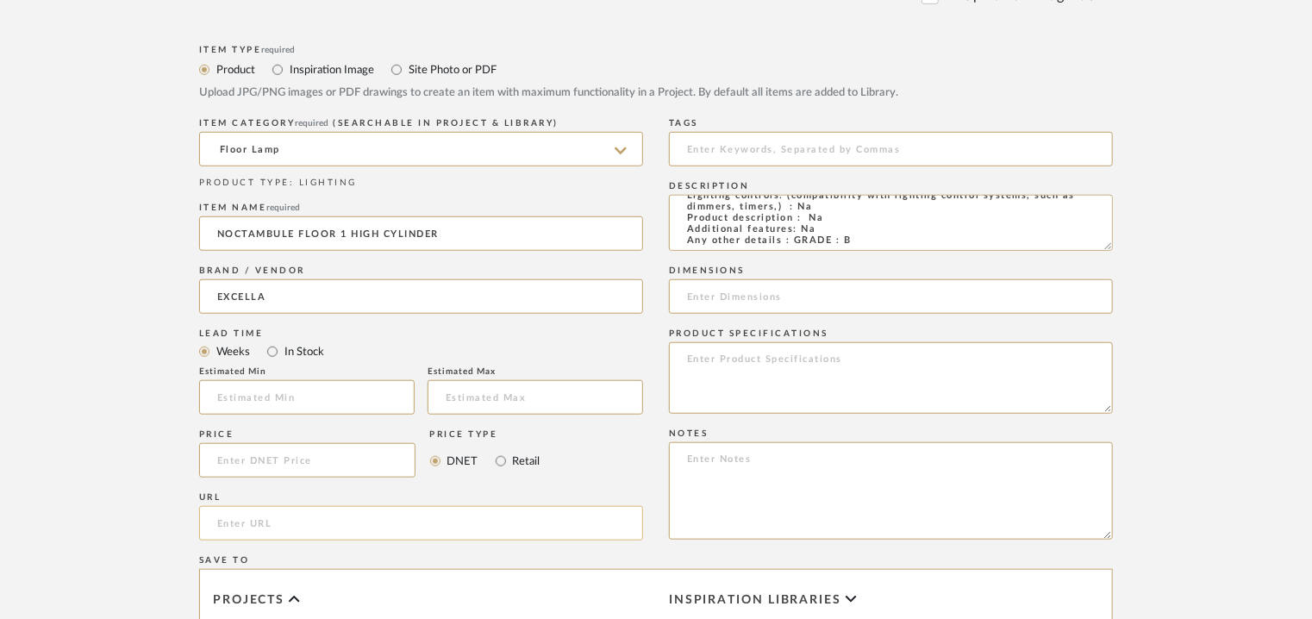
scroll to position [604, 0]
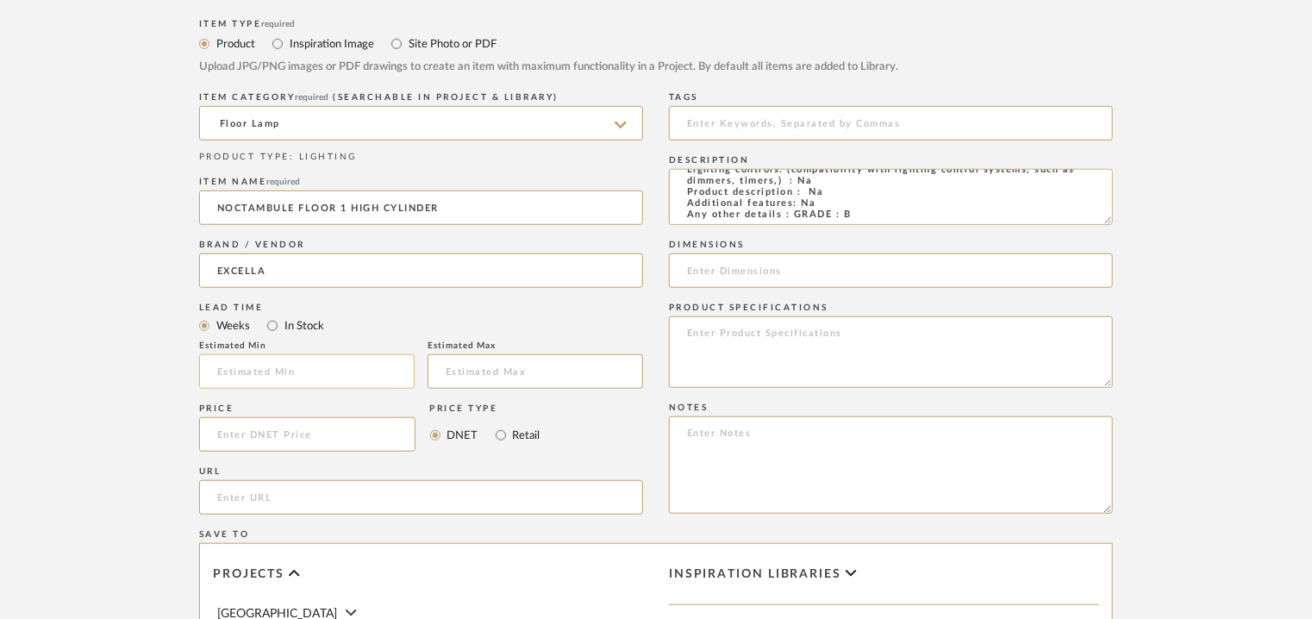
type input "NOCTAMBULE FLOOR 1 HIGH CYLINDER"
click at [281, 377] on input "text" at bounding box center [307, 371] width 216 height 34
type input "17"
click at [757, 128] on input at bounding box center [891, 123] width 444 height 34
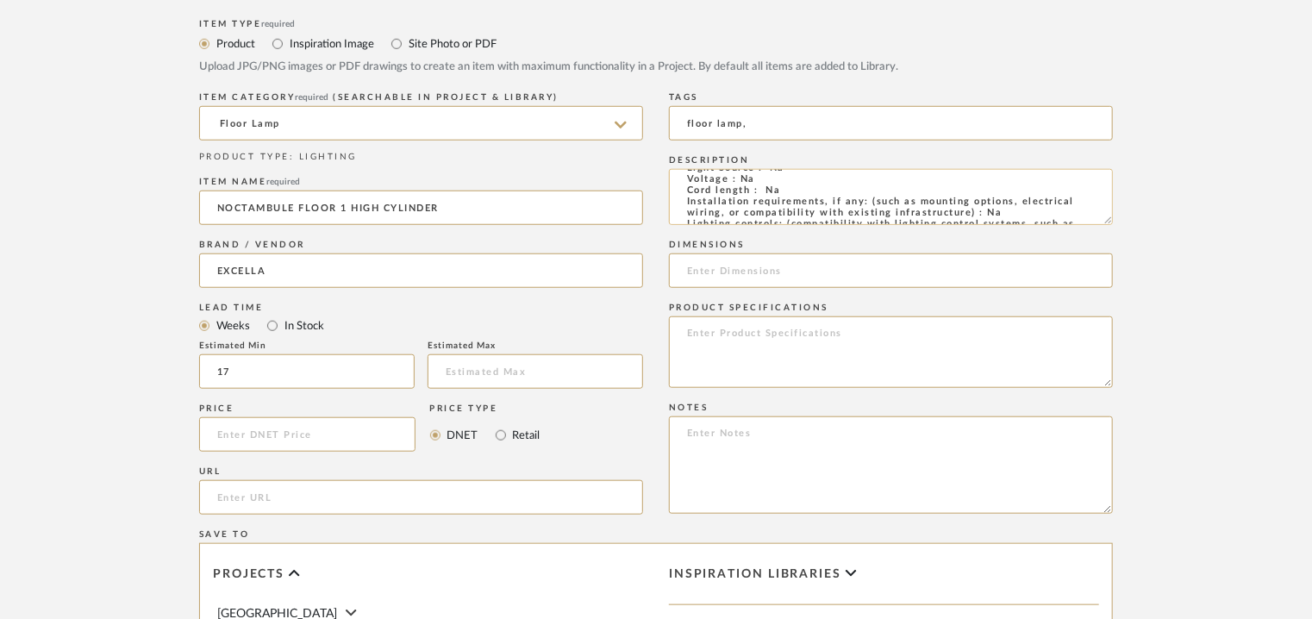
scroll to position [0, 0]
type input "floor lamp,"
click at [727, 272] on input at bounding box center [891, 270] width 444 height 34
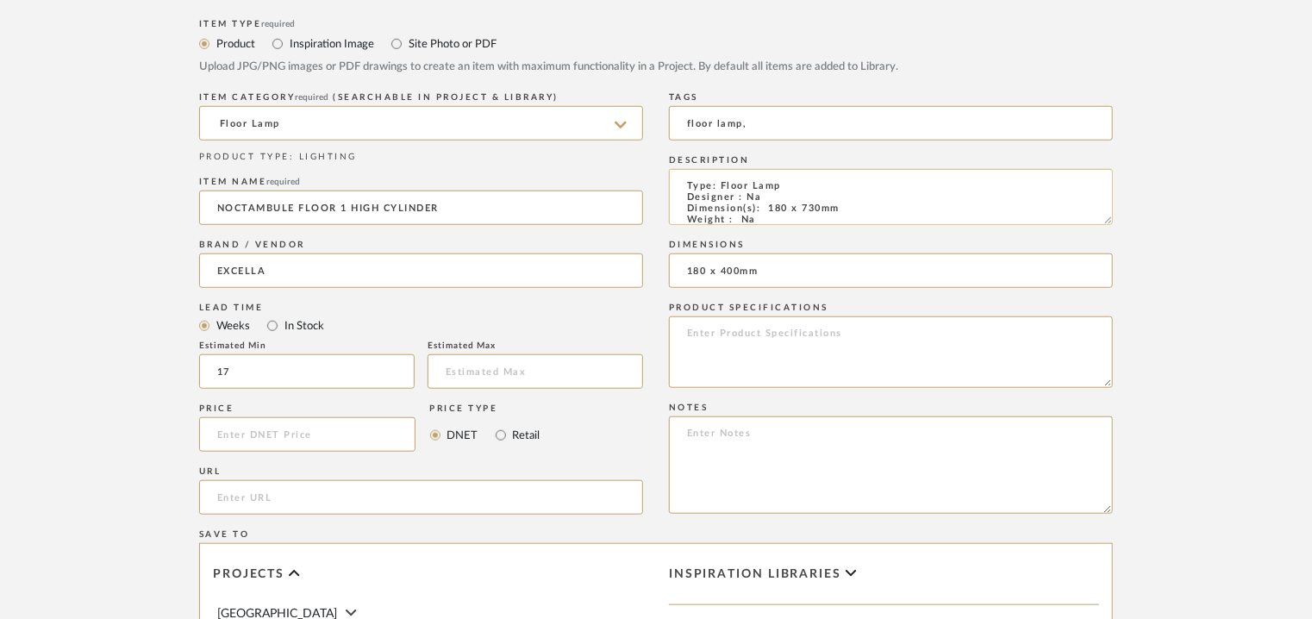
type input "180 x 400mm"
click at [804, 209] on textarea "Type: Floor Lamp Designer : Na Dimension(s): 180 x 730mm Weight : Na Materials …" at bounding box center [891, 197] width 444 height 56
drag, startPoint x: 737, startPoint y: 338, endPoint x: 1110, endPoint y: 220, distance: 391.6
click at [1110, 220] on textarea "Type: Floor Lamp Designer : Na Dimension(s): 180 x 400mm Weight : Na Materials …" at bounding box center [891, 197] width 444 height 56
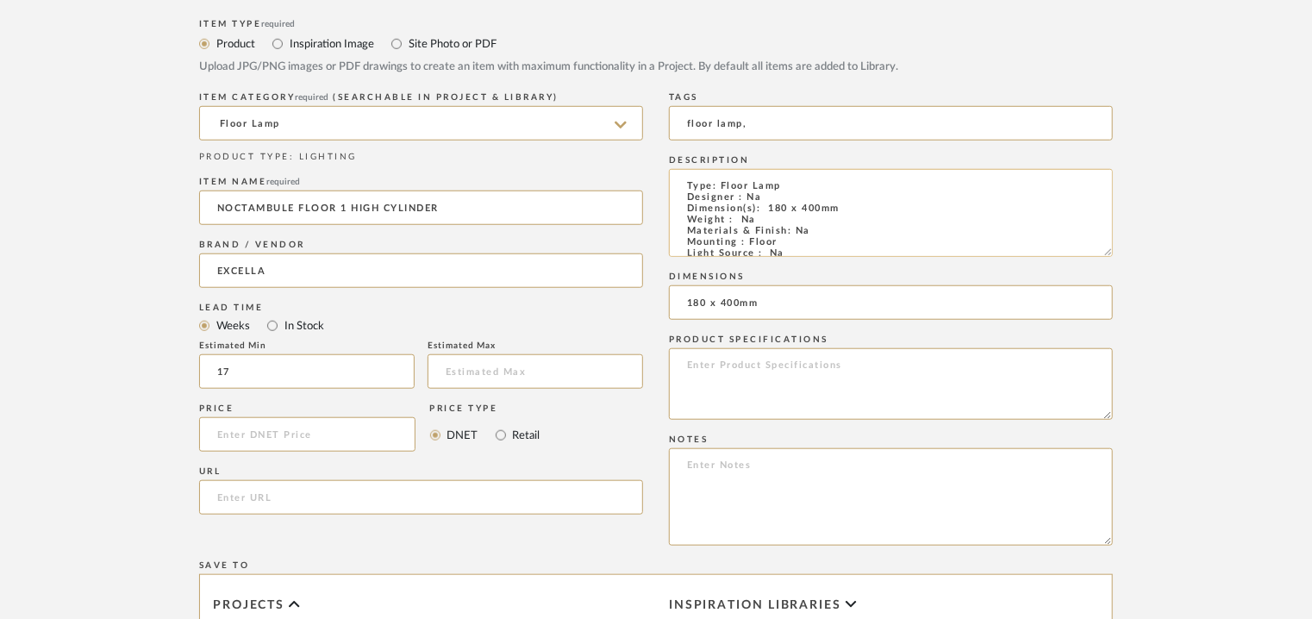
drag, startPoint x: 1109, startPoint y: 220, endPoint x: 955, endPoint y: 360, distance: 207.5
click at [1130, 356] on form "Bulk upload images - create multiple items Import from Pinterest - create items…" at bounding box center [656, 394] width 1098 height 1245
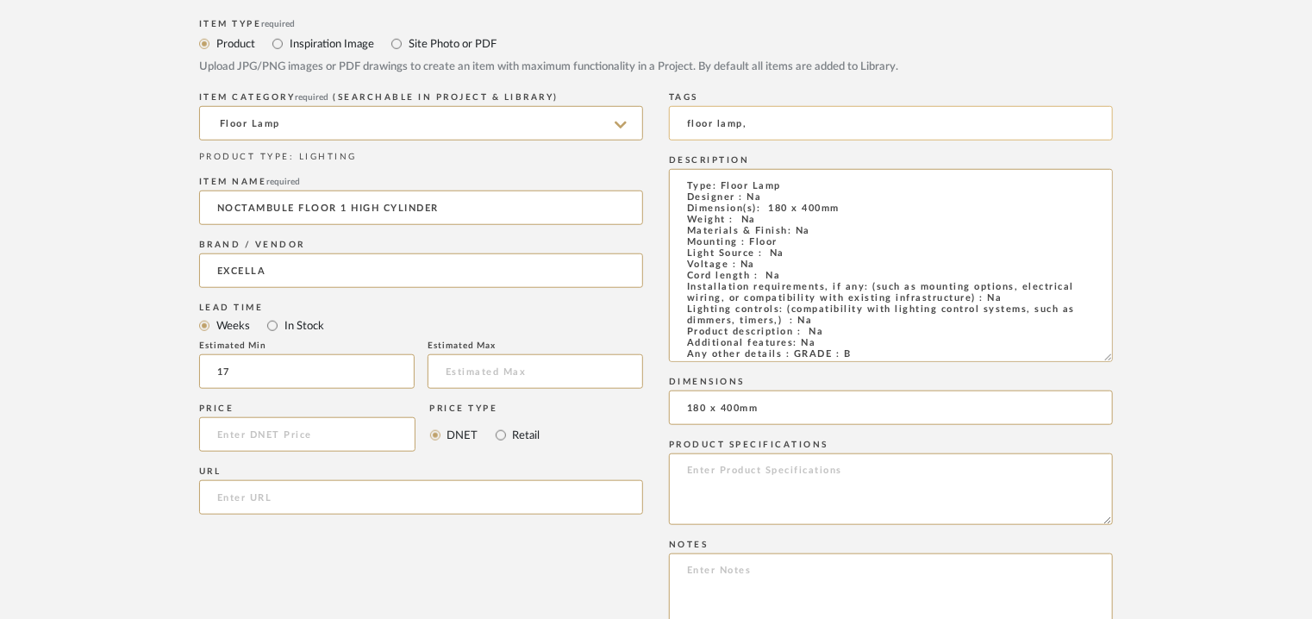
drag, startPoint x: 854, startPoint y: 360, endPoint x: 707, endPoint y: 140, distance: 264.2
click at [707, 140] on div "Tags floor lamp, Description Type: Floor Lamp Designer : Na Dimension(s): 180 x…" at bounding box center [891, 374] width 444 height 573
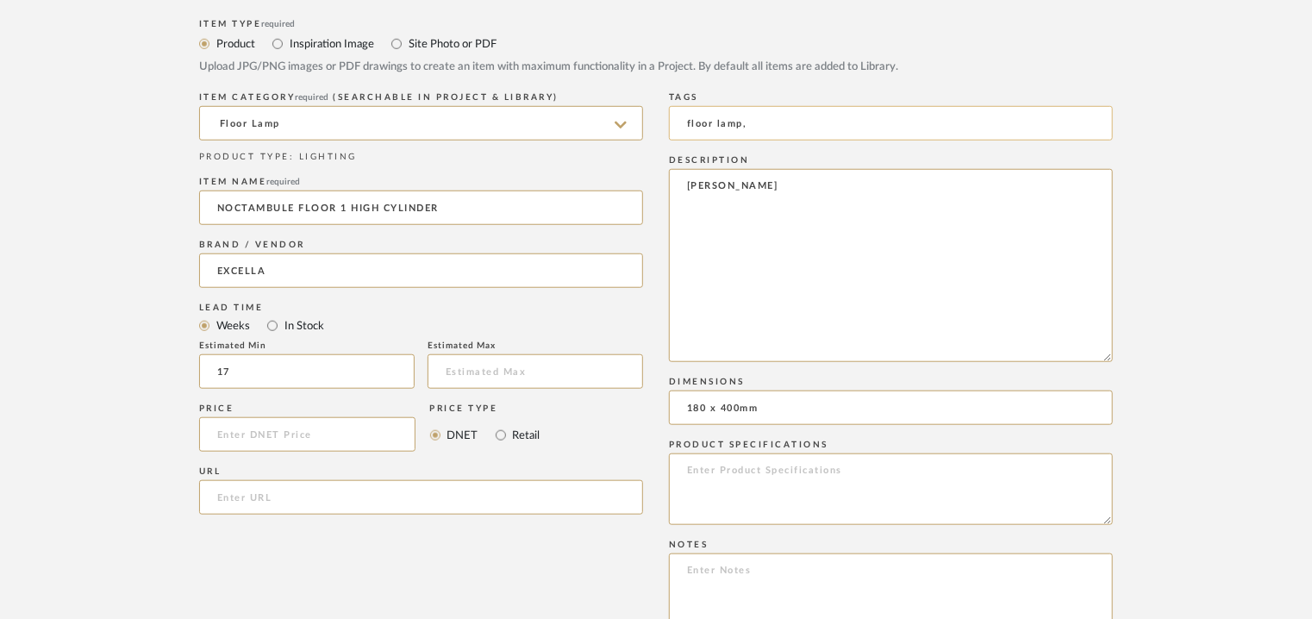
type textarea "T"
paste textarea "Type: Floor Lamp Designer : Na Dimension(s): 180 x 400mm Weight : Na Materials …"
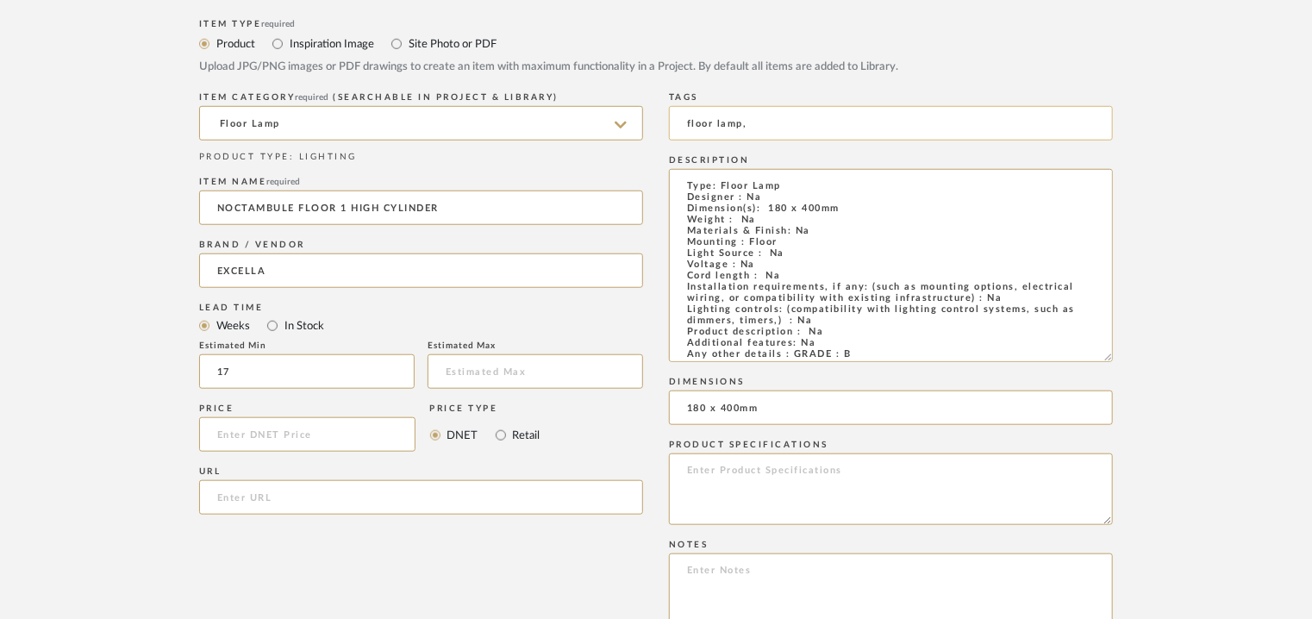
scroll to position [16, 0]
type textarea "Type: Floor Lamp Designer : Na Dimension(s): 180 x 400mm Weight : Na Materials …"
click at [697, 572] on textarea at bounding box center [891, 602] width 444 height 97
paste textarea "Price: INR.15,750/- Lead time : 120days after confirmation of size and upholste…"
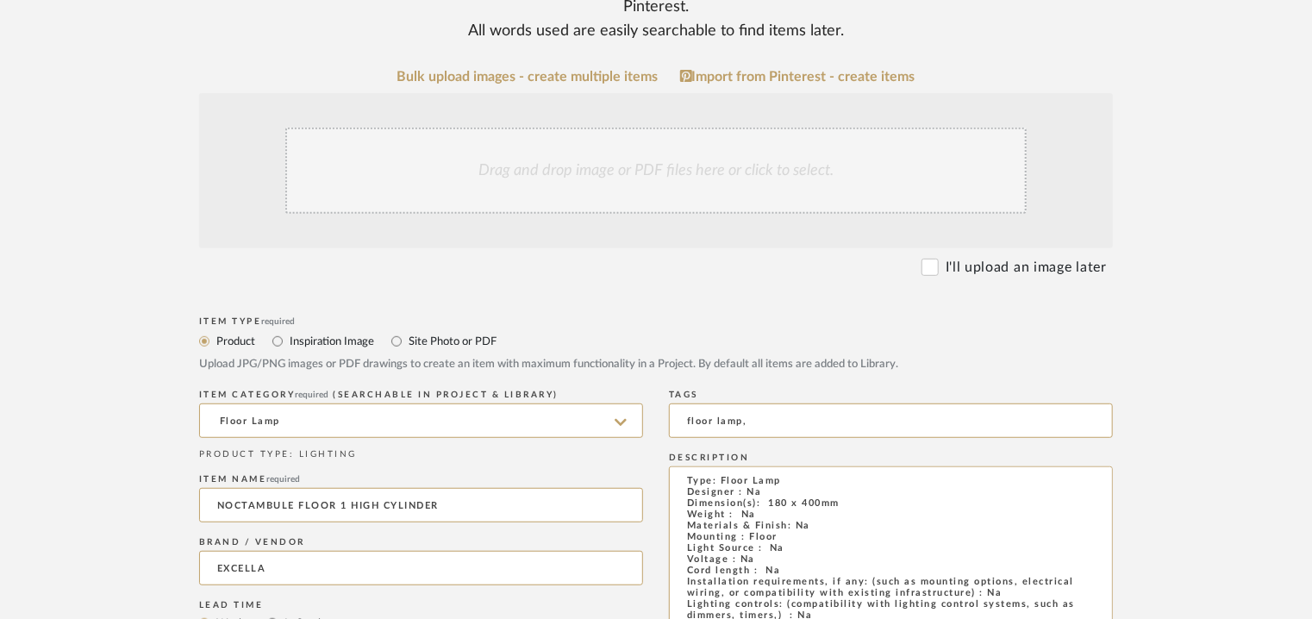
scroll to position [290, 0]
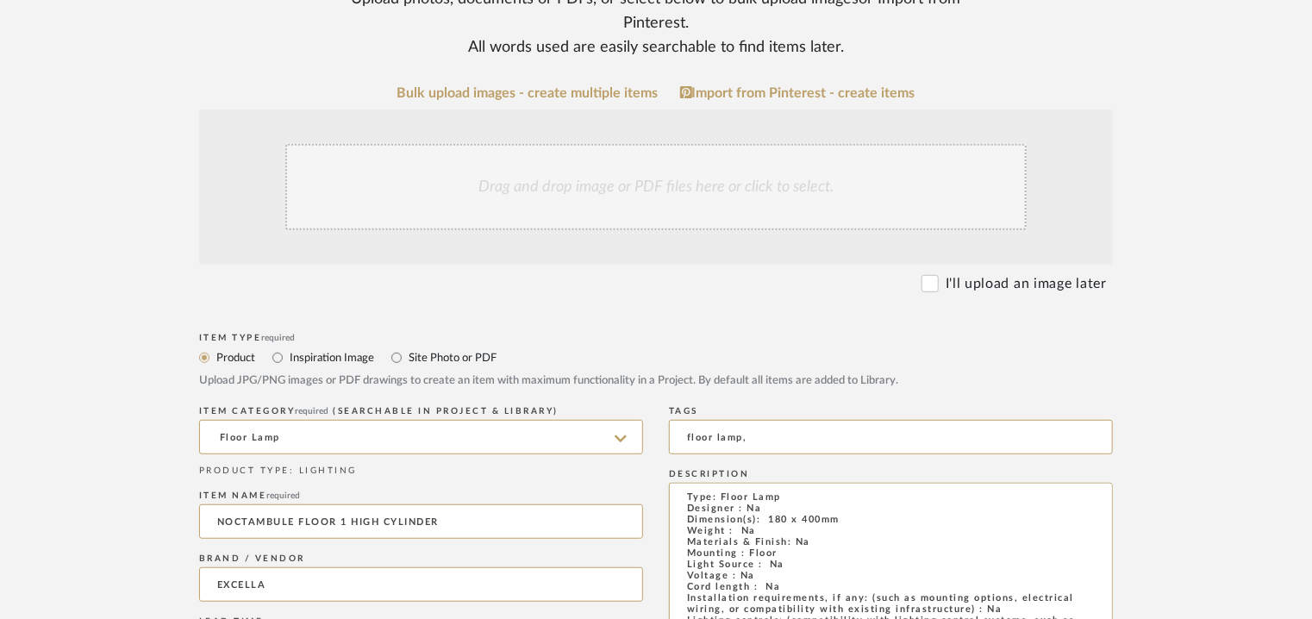
type textarea "Price: INR.15,750/- Lead time : 120days after confirmation of size and upholste…"
click at [553, 210] on div "Drag and drop image or PDF files here or click to select." at bounding box center [655, 187] width 741 height 86
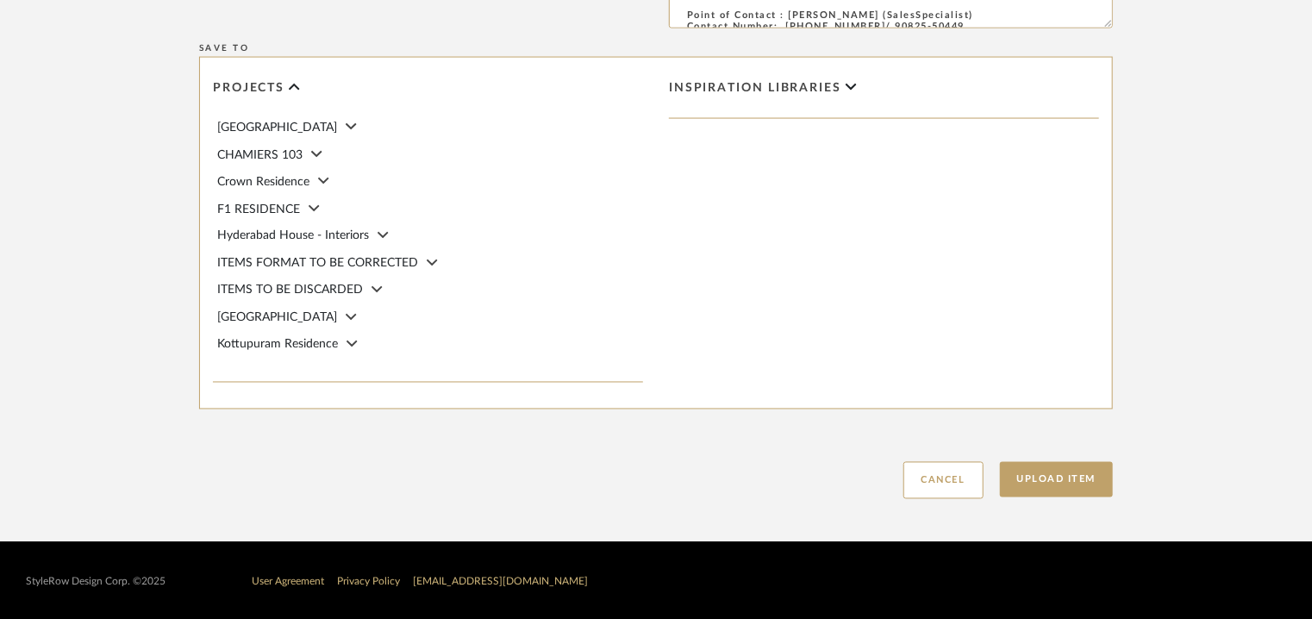
scroll to position [1412, 0]
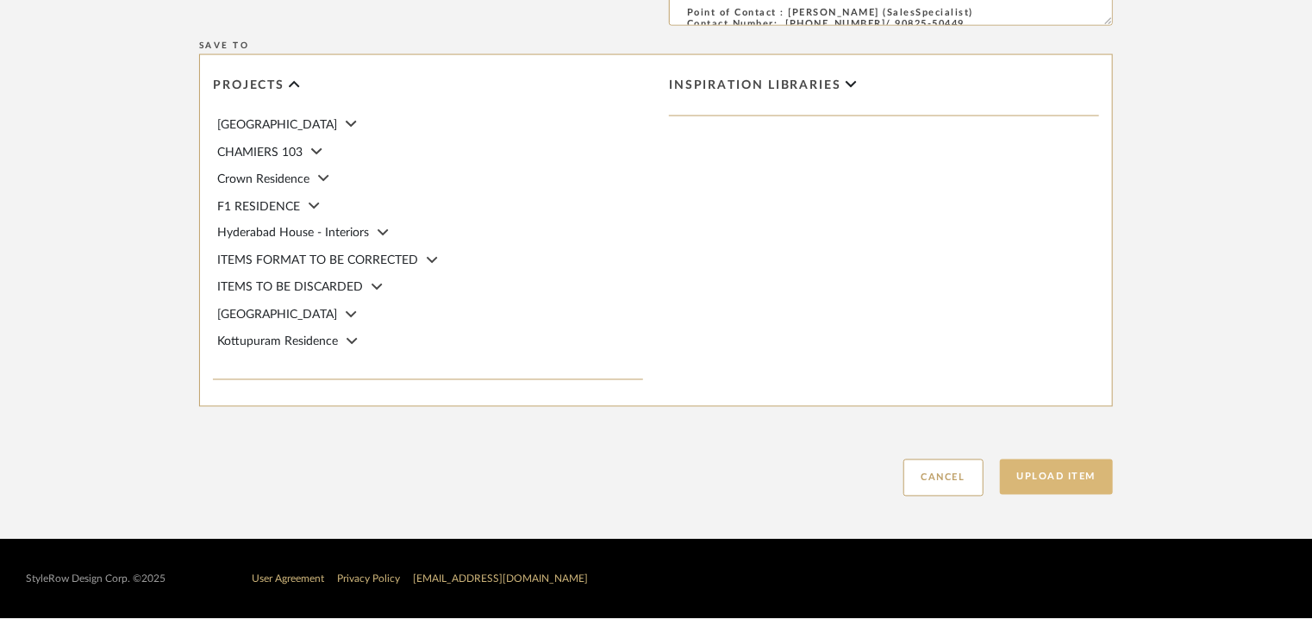
click at [1031, 476] on button "Upload Item" at bounding box center [1057, 477] width 114 height 35
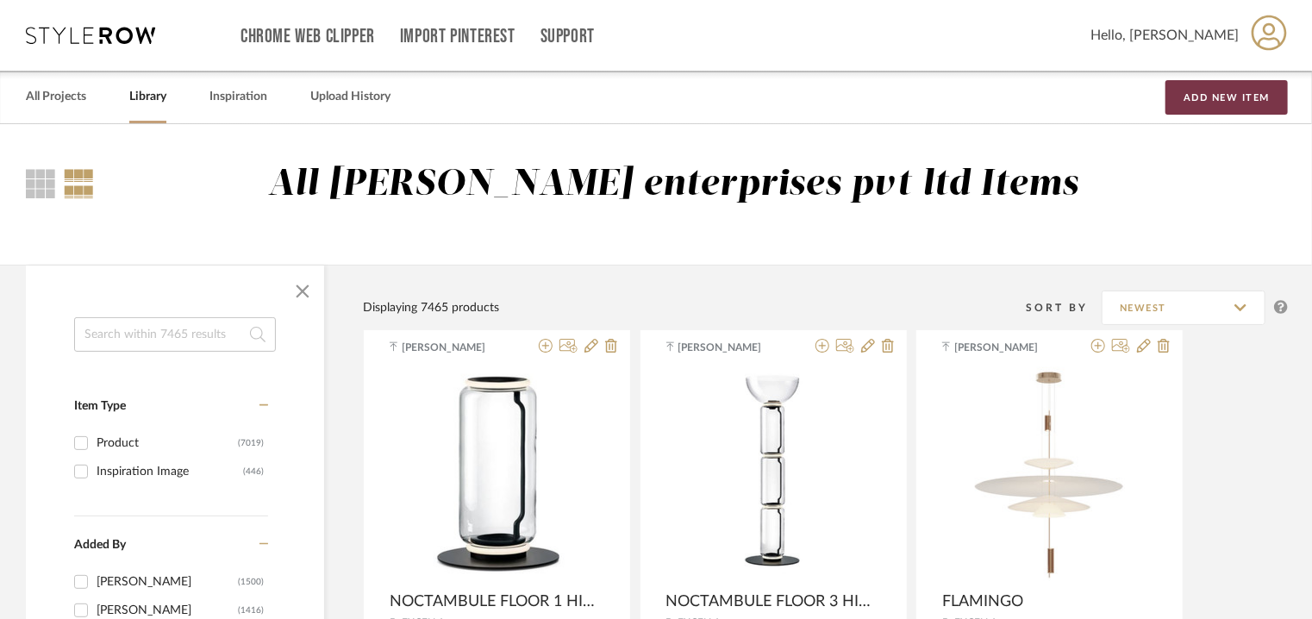
click at [1204, 90] on button "Add New Item" at bounding box center [1227, 97] width 122 height 34
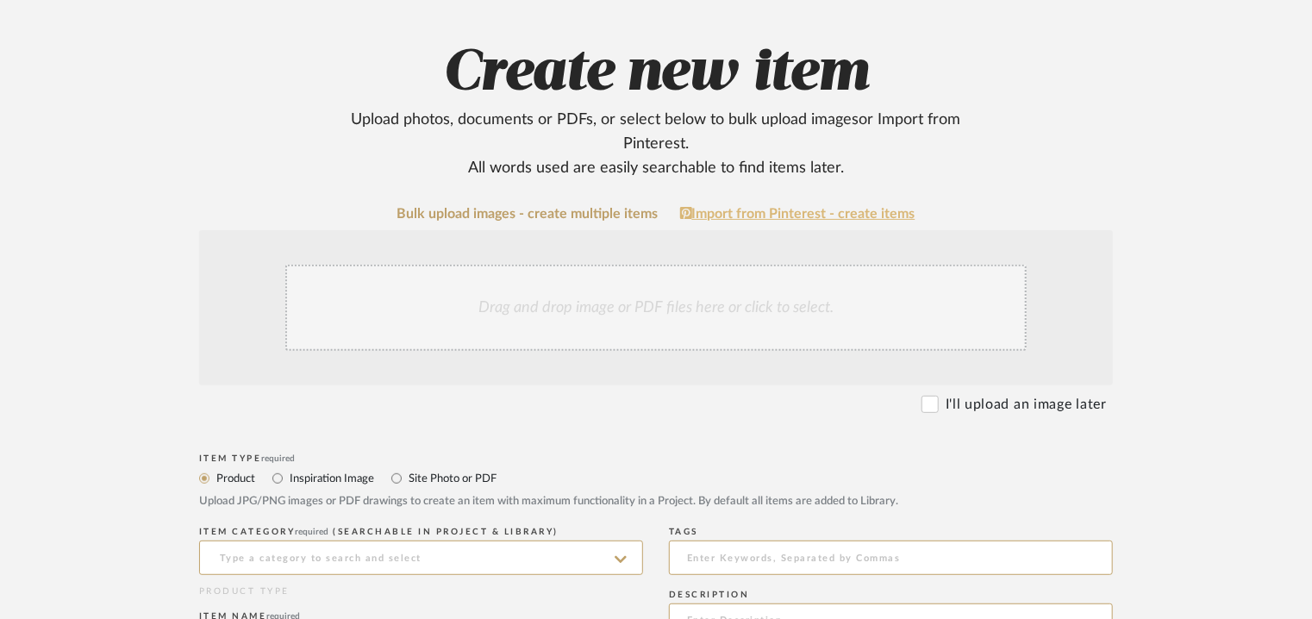
scroll to position [345, 0]
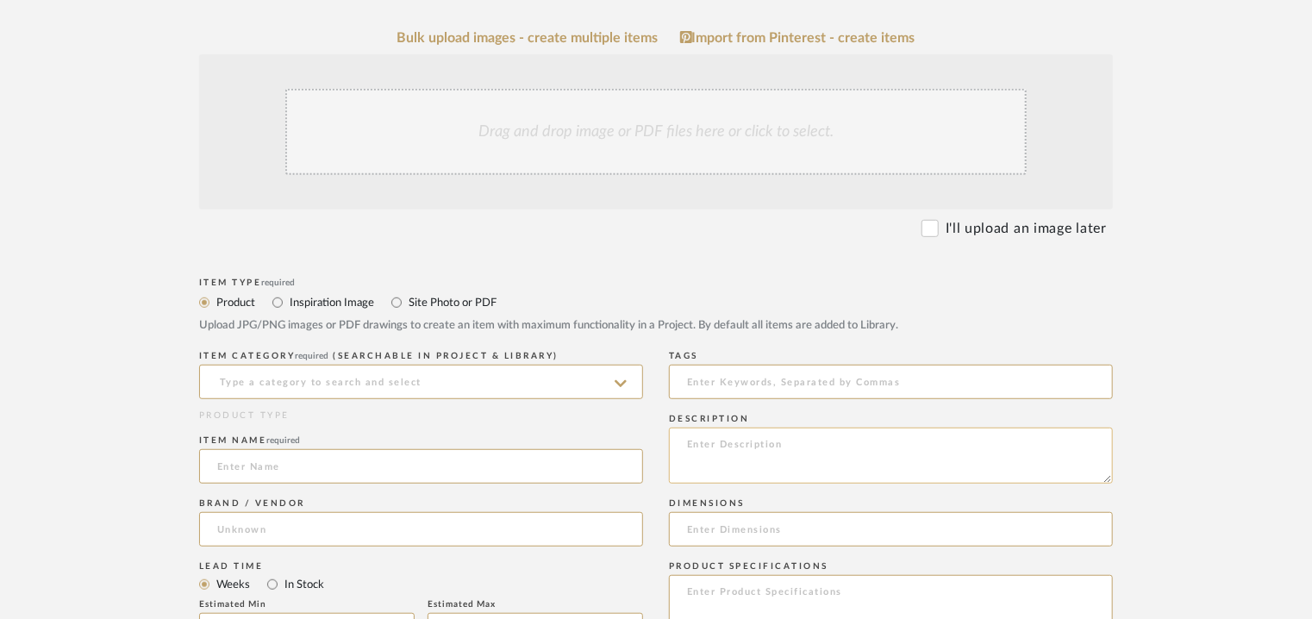
paste textarea "Type: Floor Lamp Designer : Na Dimension(s): 180 x 730mm Weight : Na Materials …"
type textarea "Type: Floor Lamp Designer : Na Dimension(s): 180 x 730mm Weight : Na Materials …"
click at [367, 377] on input at bounding box center [421, 382] width 444 height 34
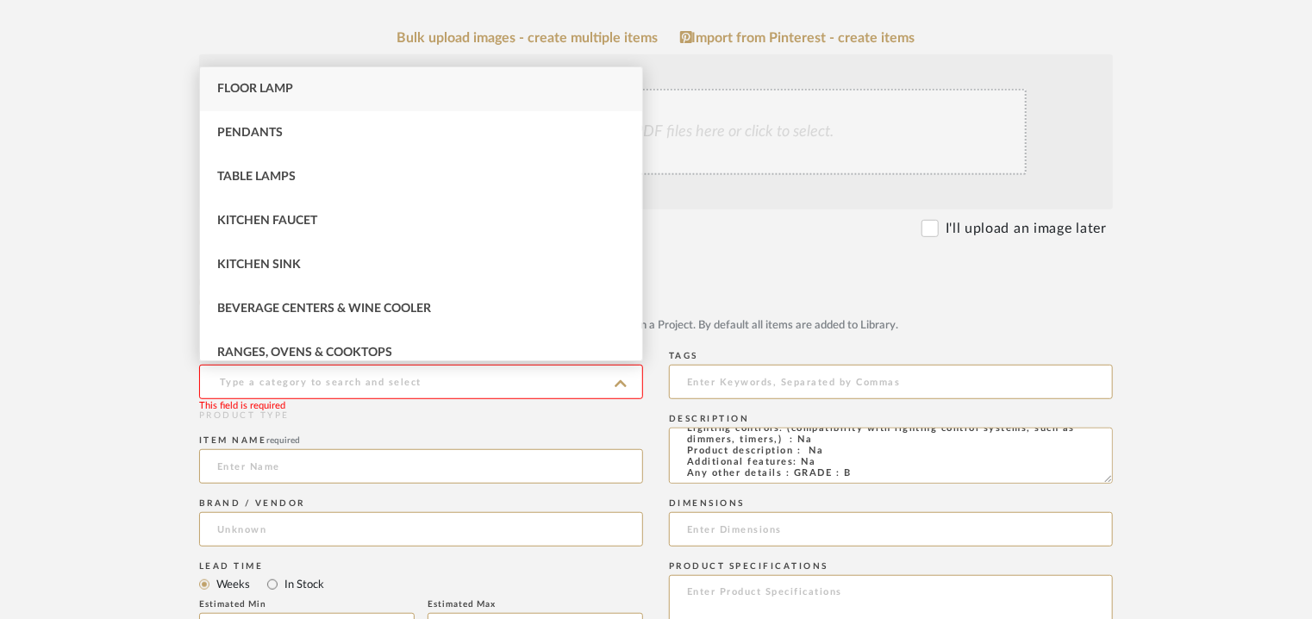
click at [238, 92] on span "Floor Lamp" at bounding box center [255, 89] width 76 height 12
type input "Floor Lamp"
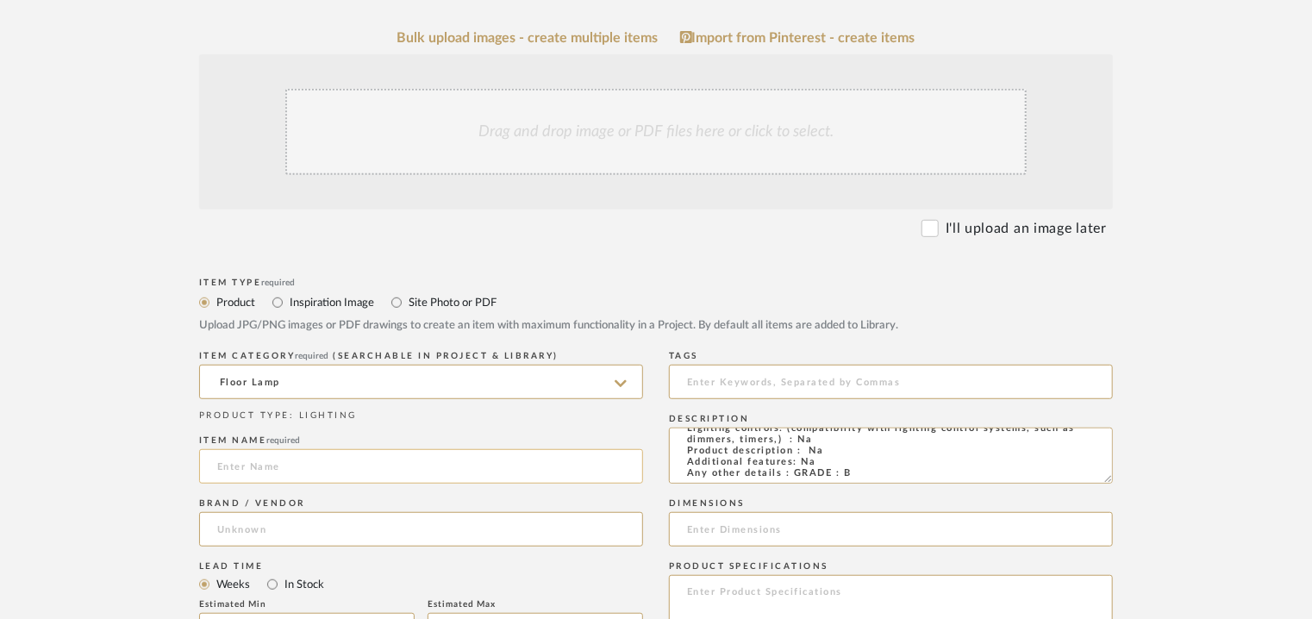
paste input "Noctambule Floor 2 High Cylinder Small Base"
click at [229, 467] on input "Noctambule Floor 2 High Cylinder Small Base" at bounding box center [421, 466] width 444 height 34
type input "NOCTAMBULE FLOOR 2 HIGH CYLINDER SMALL BASE"
click at [228, 528] on input at bounding box center [421, 529] width 444 height 34
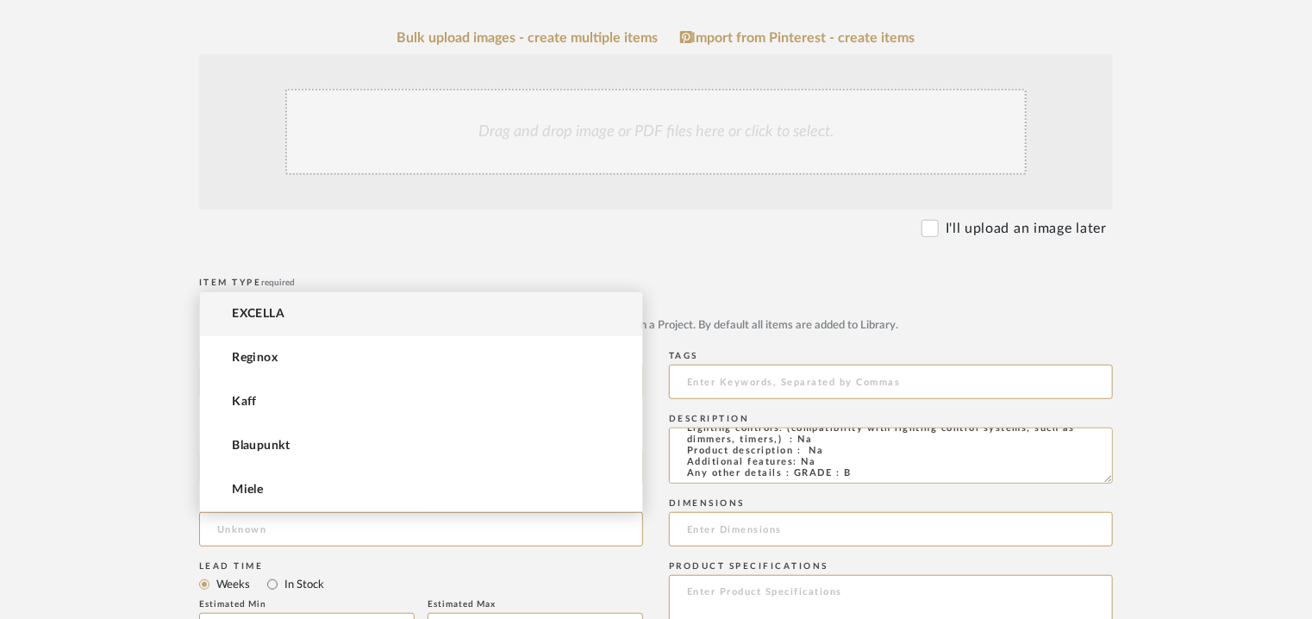
click at [307, 305] on mat-option "EXCELLA" at bounding box center [421, 314] width 442 height 44
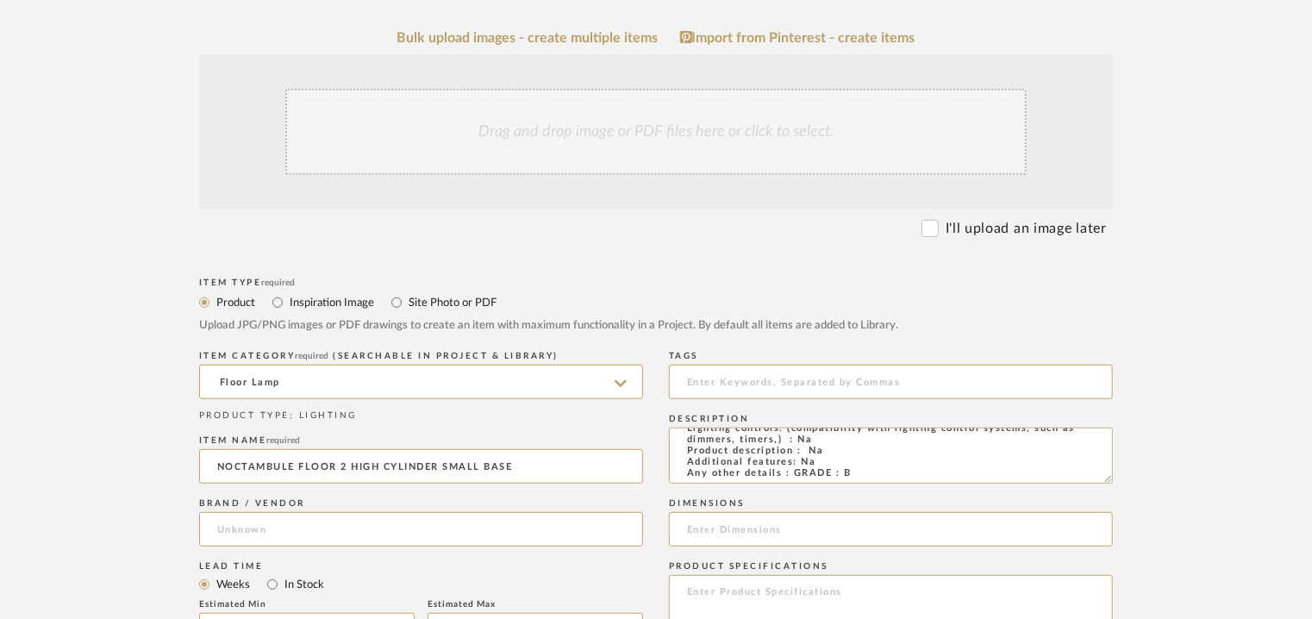
type input "EXCELLA"
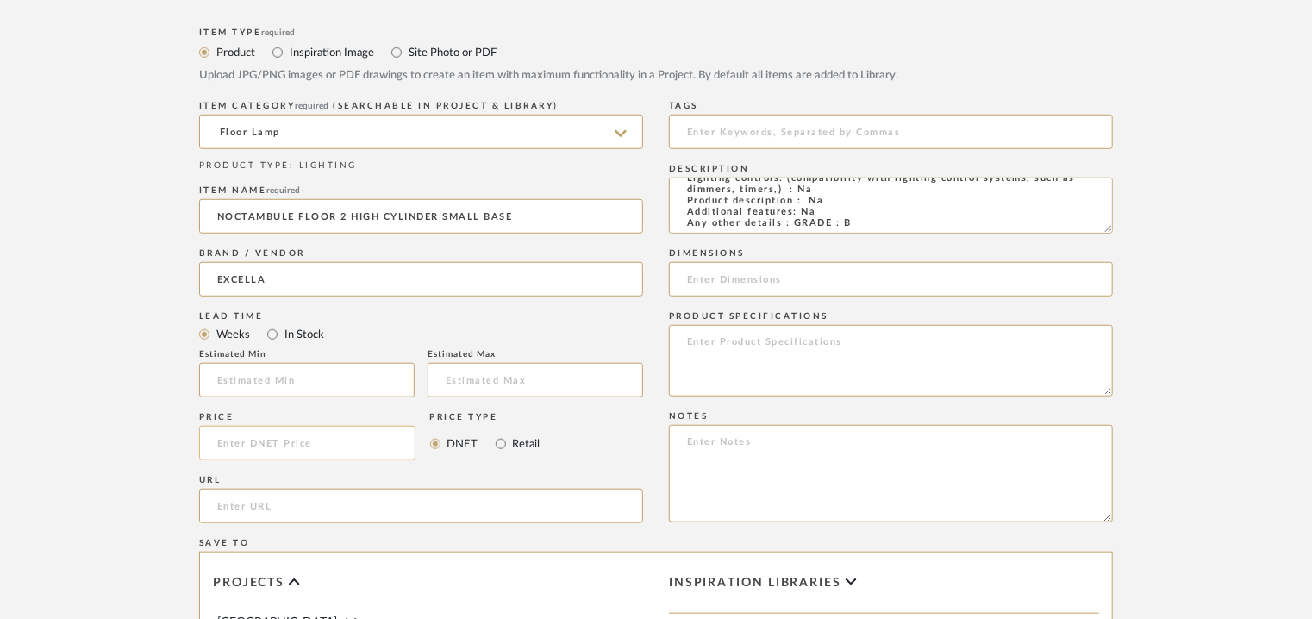
scroll to position [604, 0]
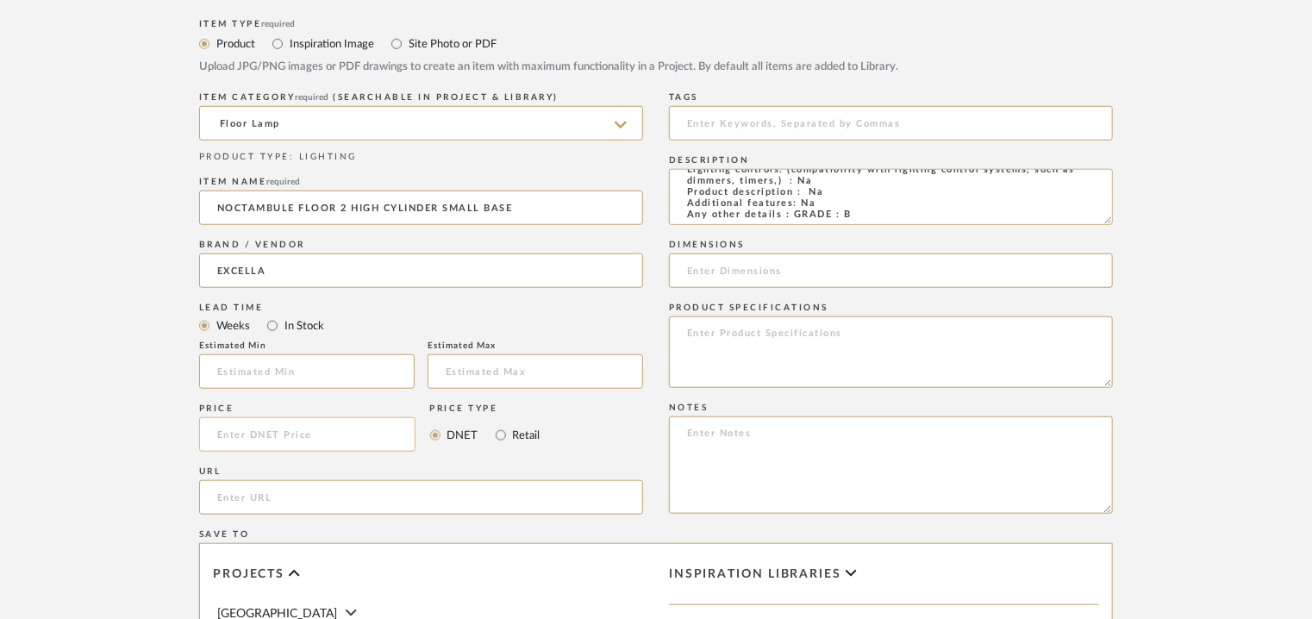
click at [260, 425] on input at bounding box center [307, 434] width 216 height 34
click at [261, 377] on input "text" at bounding box center [307, 371] width 216 height 34
type input "17"
click at [772, 120] on input at bounding box center [891, 123] width 444 height 34
type input "l"
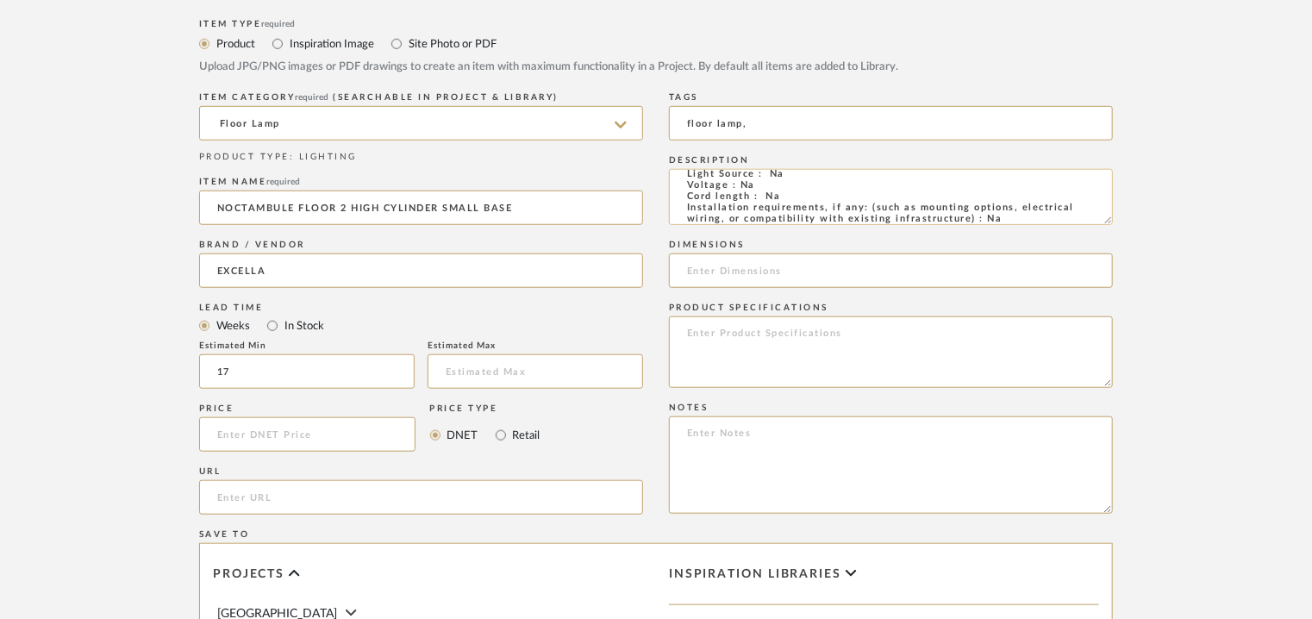
scroll to position [0, 0]
type input "floor lamp,"
click at [765, 271] on input at bounding box center [891, 270] width 444 height 34
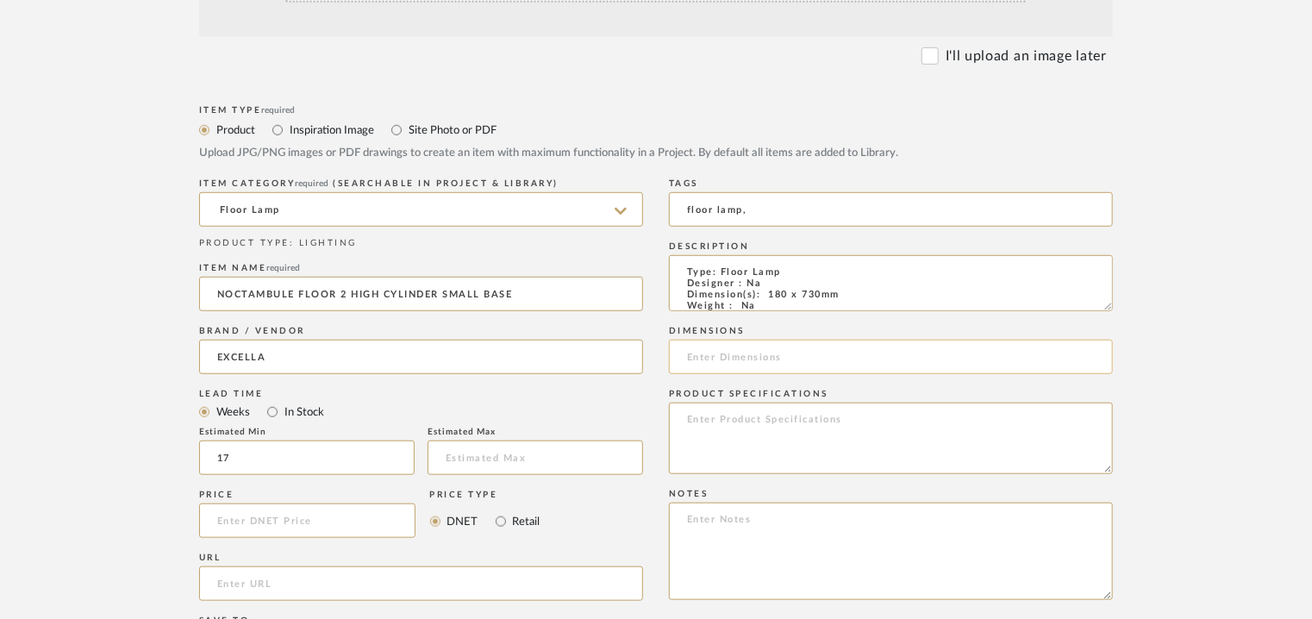
scroll to position [517, 0]
type input "180 x 730mm"
paste textarea "Price: INR.22,500/- Lead time : 120days after confirmation of size and upholste…"
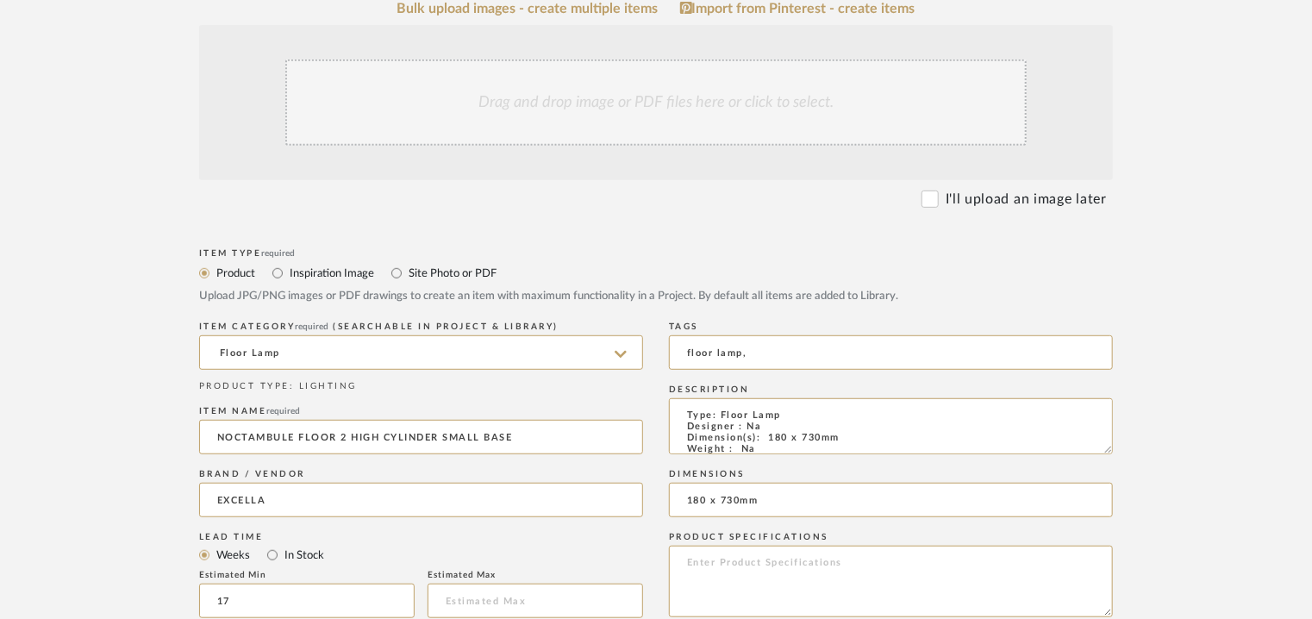
scroll to position [345, 0]
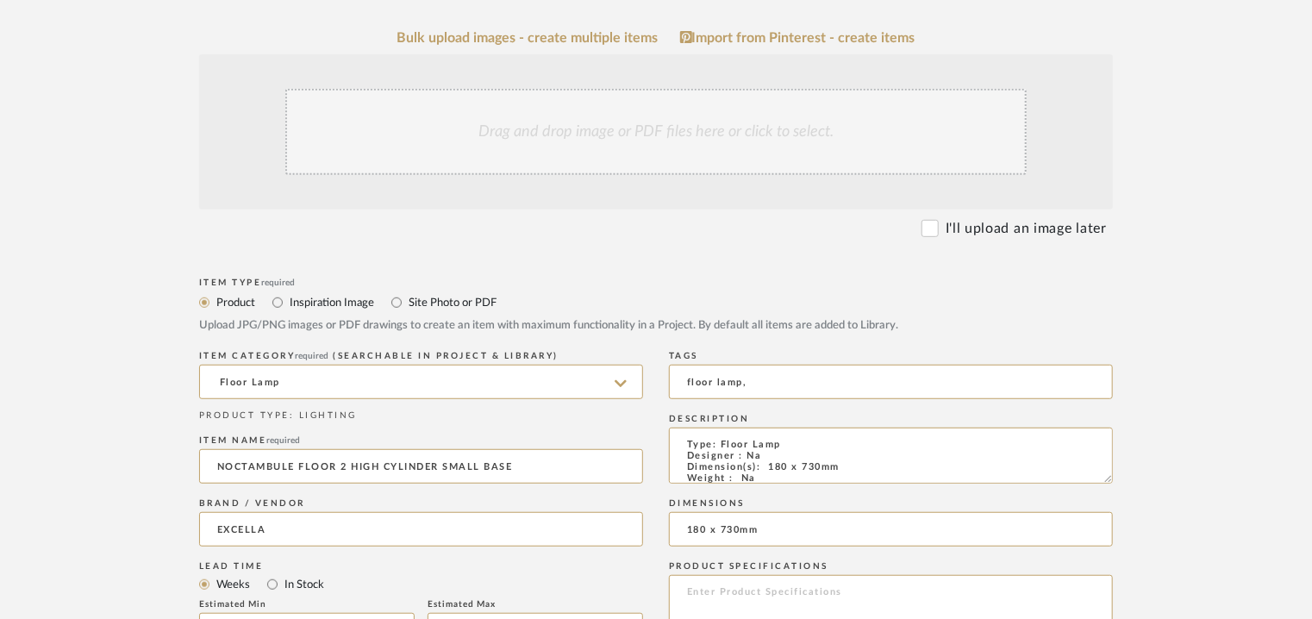
type textarea "Price: INR.22,500/- Lead time : 120days after confirmation of size and upholste…"
click at [608, 122] on div "Drag and drop image or PDF files here or click to select." at bounding box center [655, 132] width 741 height 86
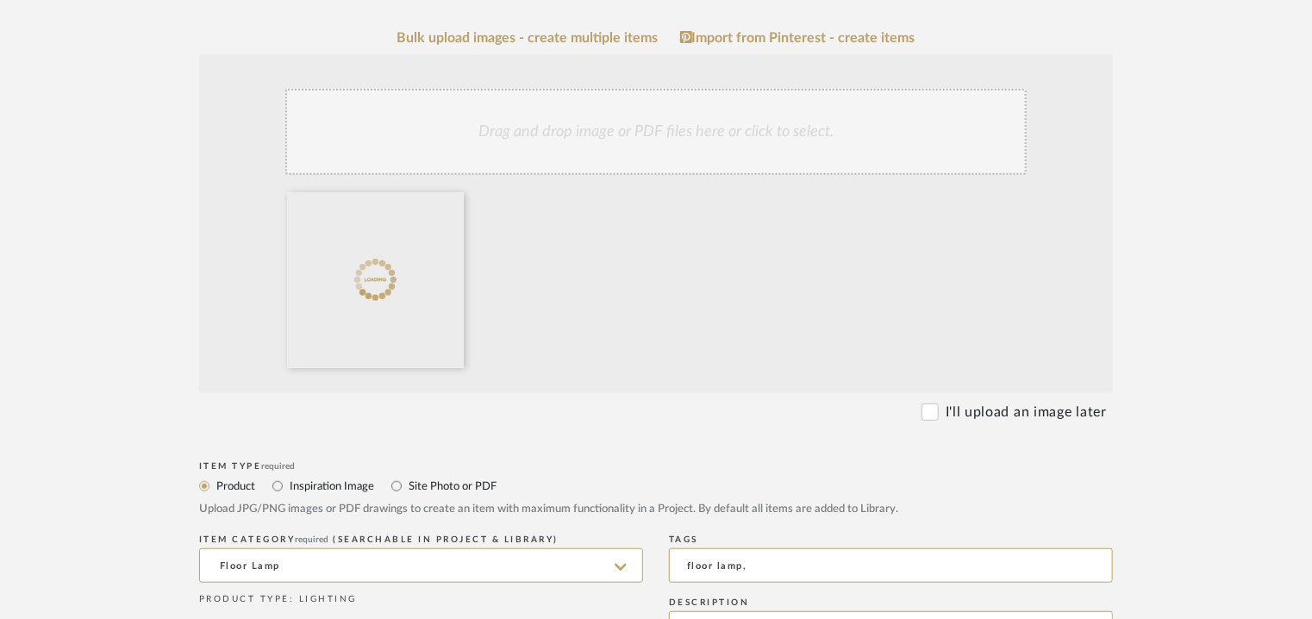
click at [634, 141] on div "Drag and drop image or PDF files here or click to select." at bounding box center [655, 132] width 741 height 86
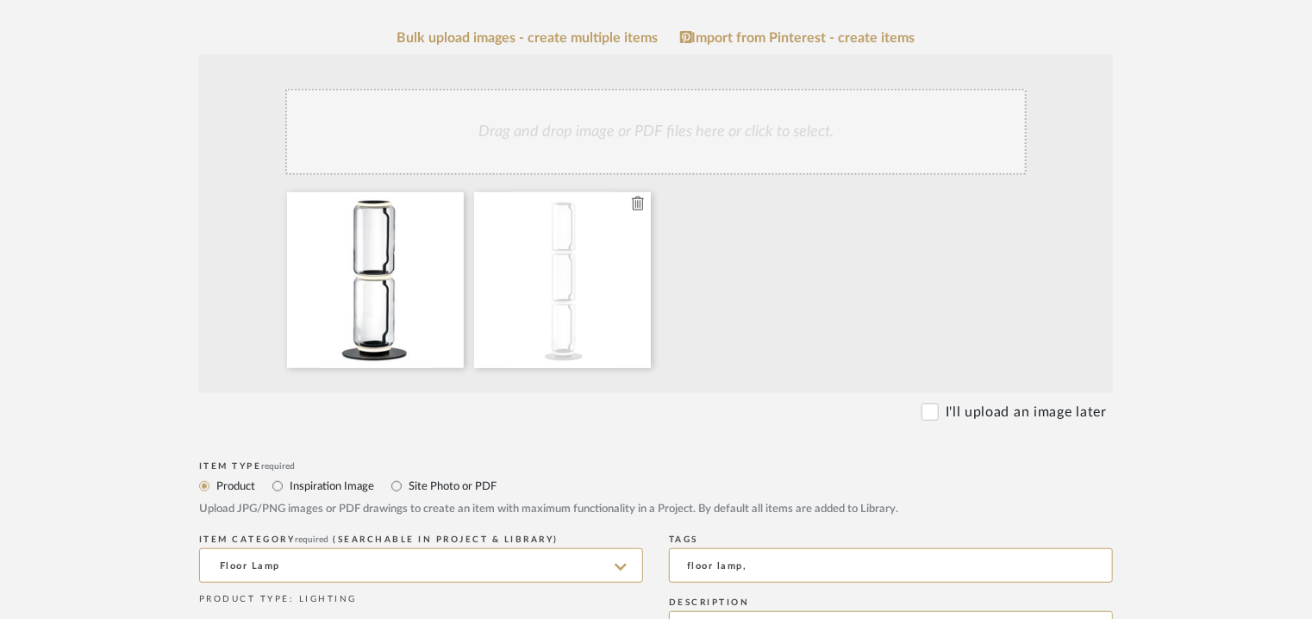
click at [641, 203] on icon at bounding box center [638, 204] width 12 height 14
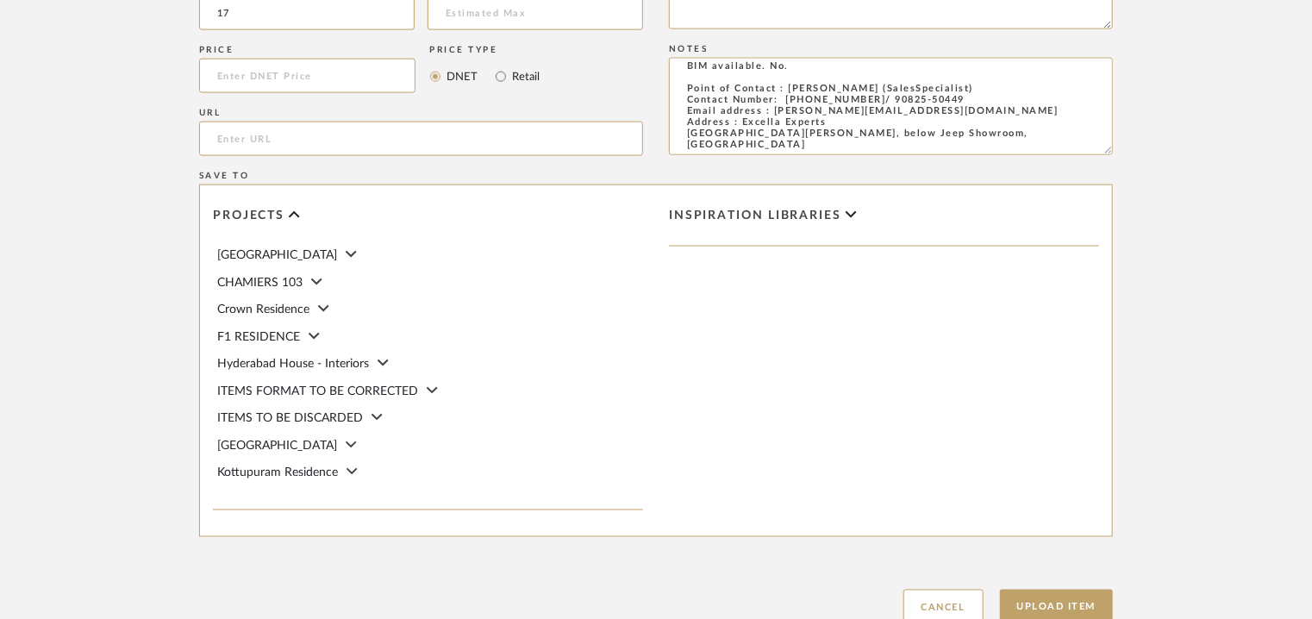
scroll to position [1276, 0]
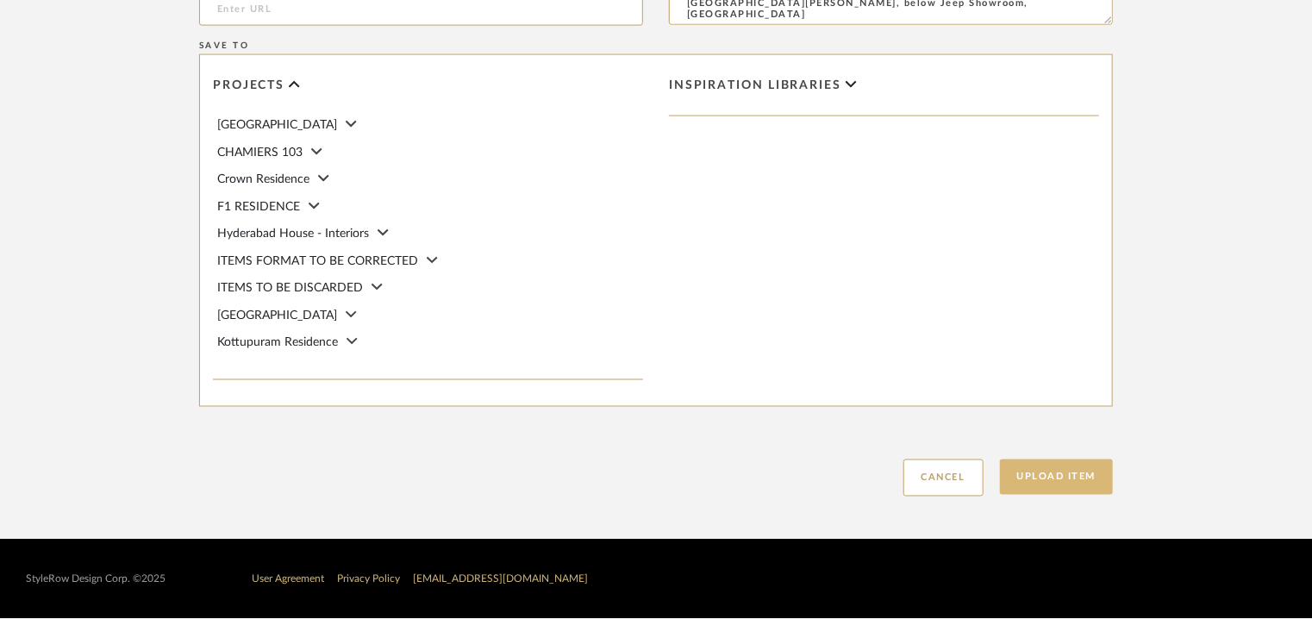
click at [1072, 469] on button "Upload Item" at bounding box center [1057, 477] width 114 height 35
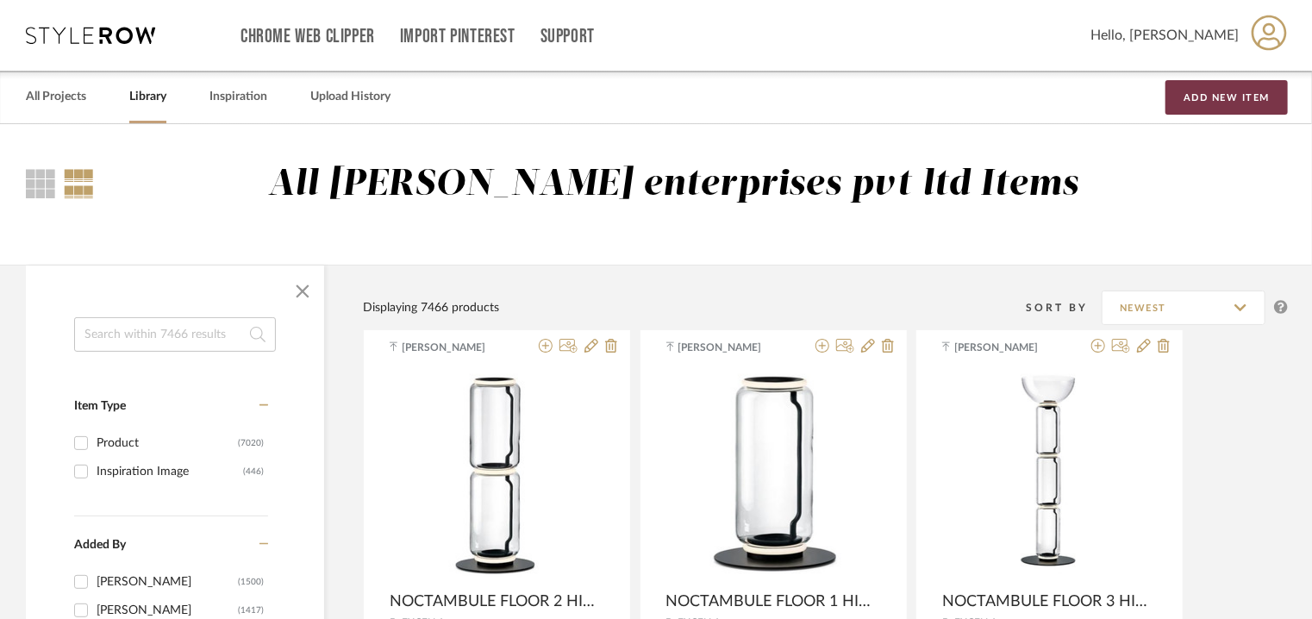
drag, startPoint x: 1252, startPoint y: 99, endPoint x: 1205, endPoint y: 125, distance: 53.3
click at [1251, 100] on button "Add New Item" at bounding box center [1227, 97] width 122 height 34
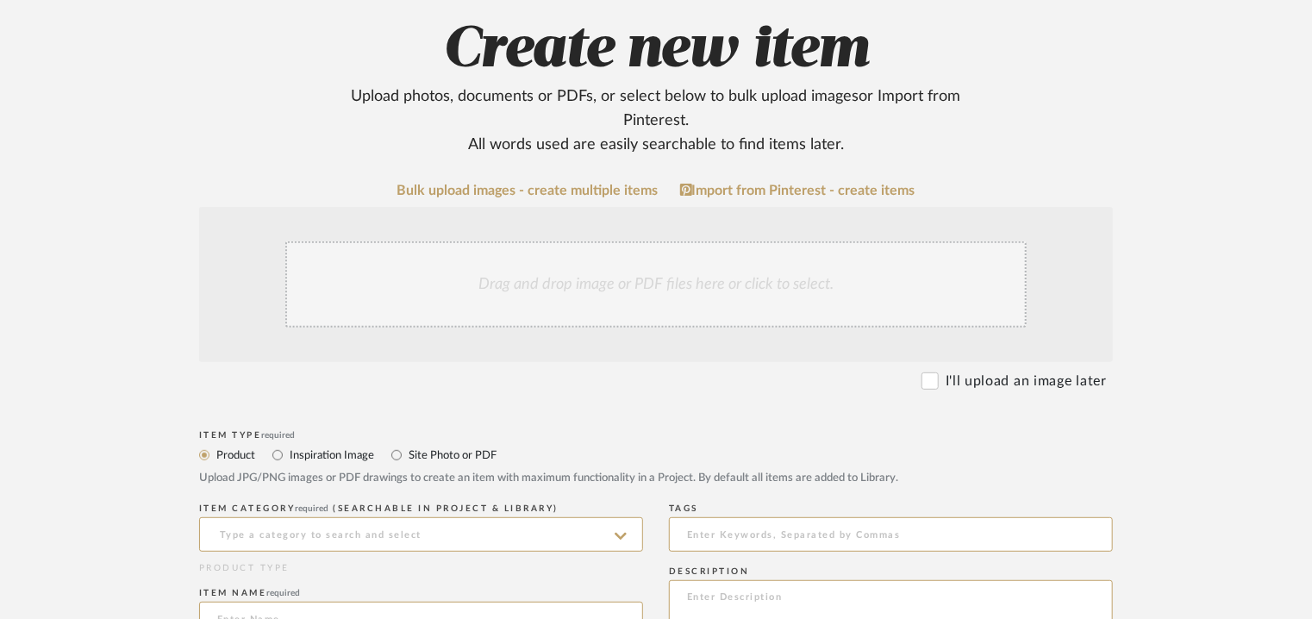
scroll to position [259, 0]
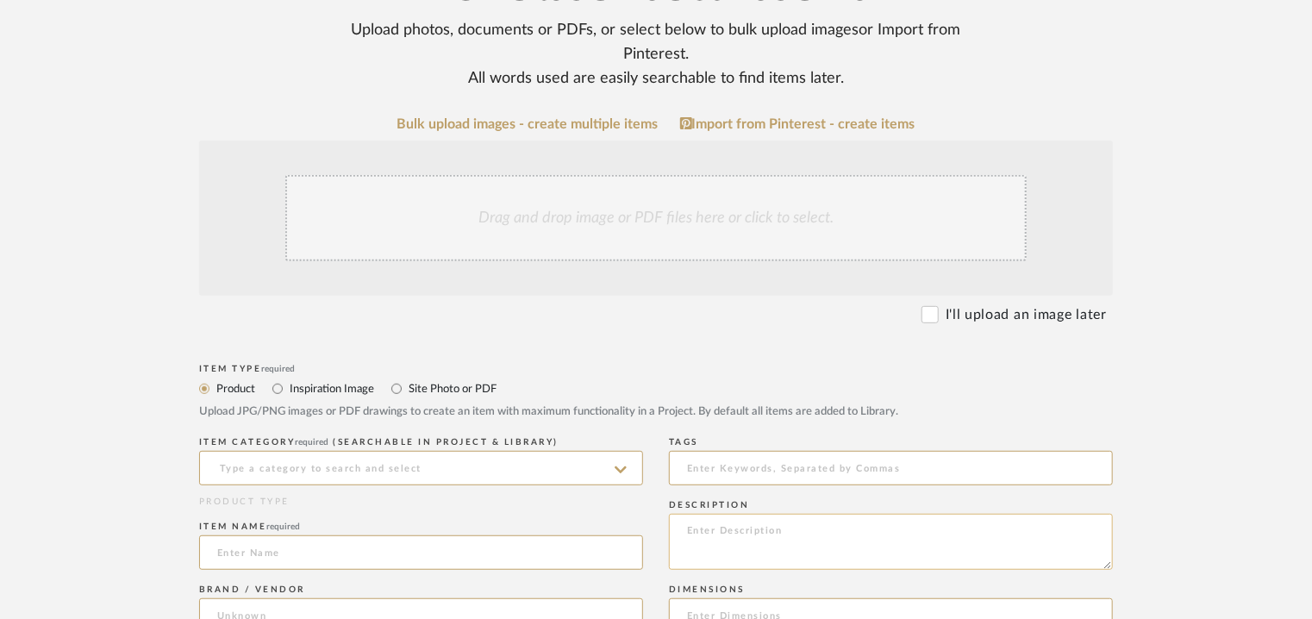
paste textarea "Type: Floor Lamp Designer : Na Dimension(s): 180 x 1050mm Weight : Na Materials…"
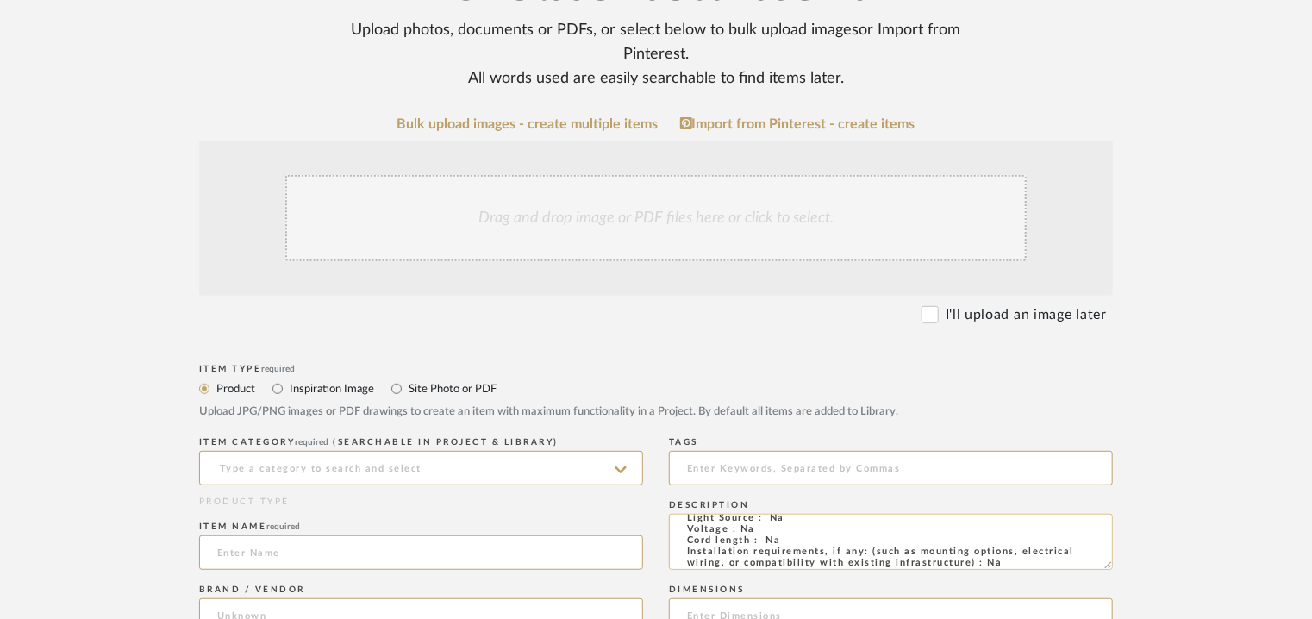
scroll to position [0, 0]
type textarea "Type: Floor Lamp Designer : Na Dimension(s): 180 x 1050mm Weight : Na Materials…"
click at [462, 459] on input at bounding box center [421, 468] width 444 height 34
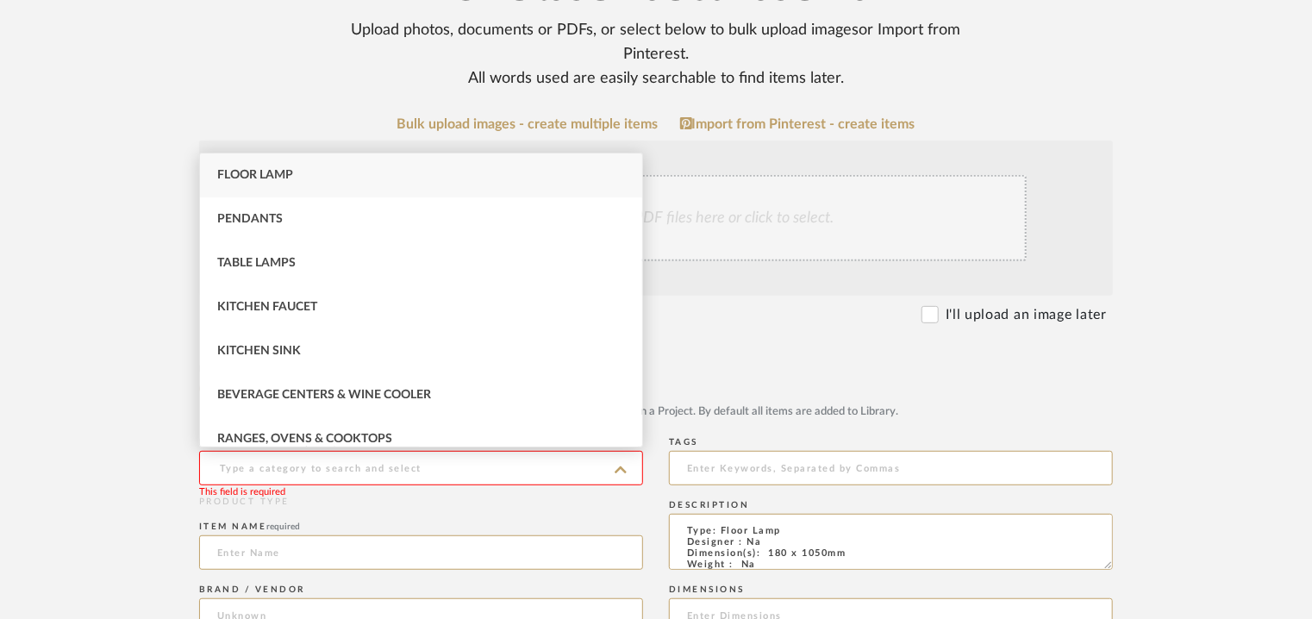
click at [297, 170] on div "Floor Lamp" at bounding box center [421, 175] width 442 height 44
type input "Floor Lamp"
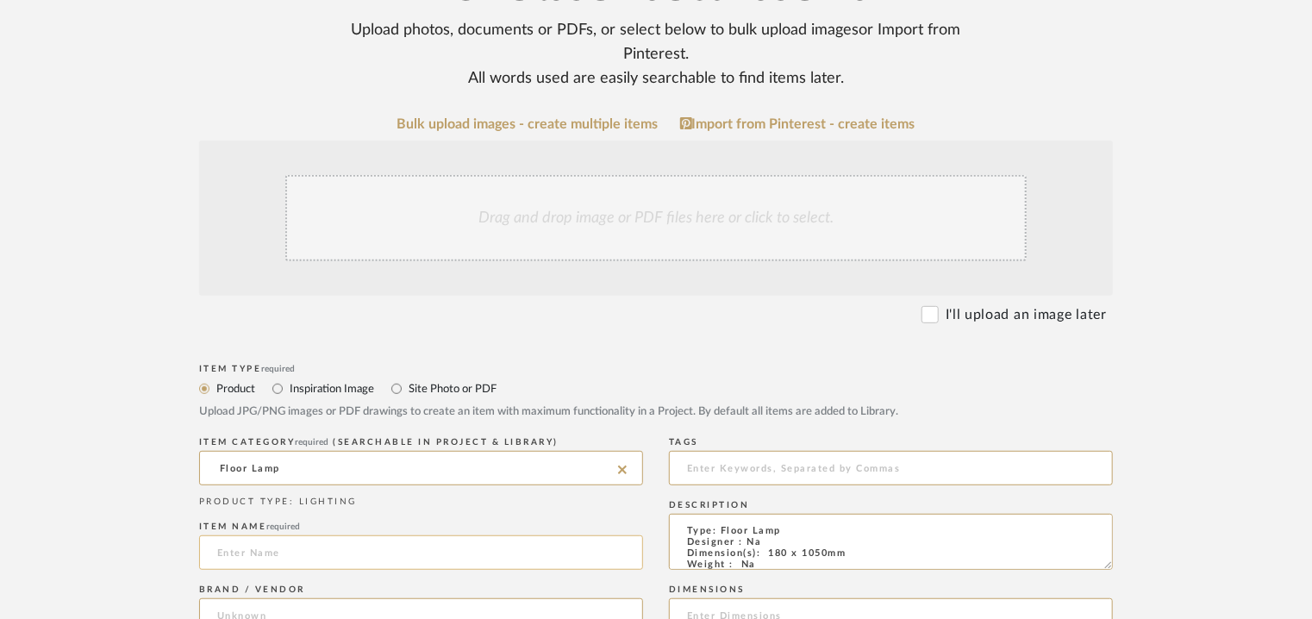
click at [243, 553] on input at bounding box center [421, 552] width 444 height 34
paste input "Noctambule Floor 3 Low Cylinder Small Base"
click at [231, 552] on input "Noctambule Floor 3 Low Cylinder Small Base" at bounding box center [421, 552] width 444 height 34
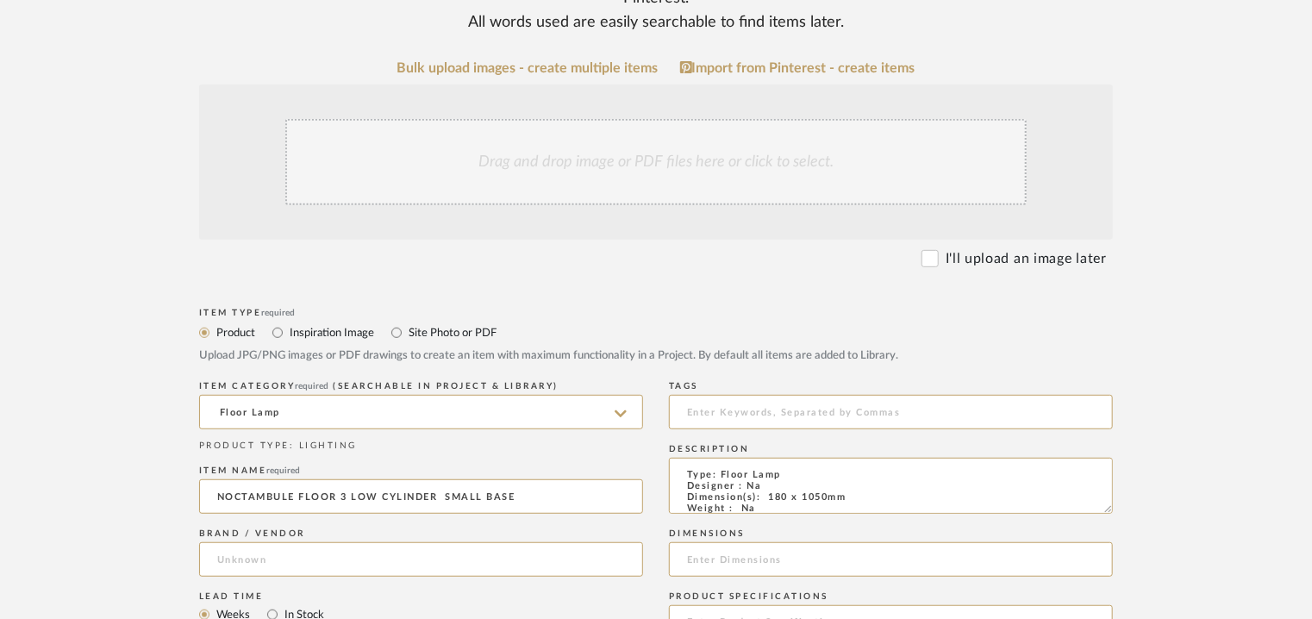
scroll to position [345, 0]
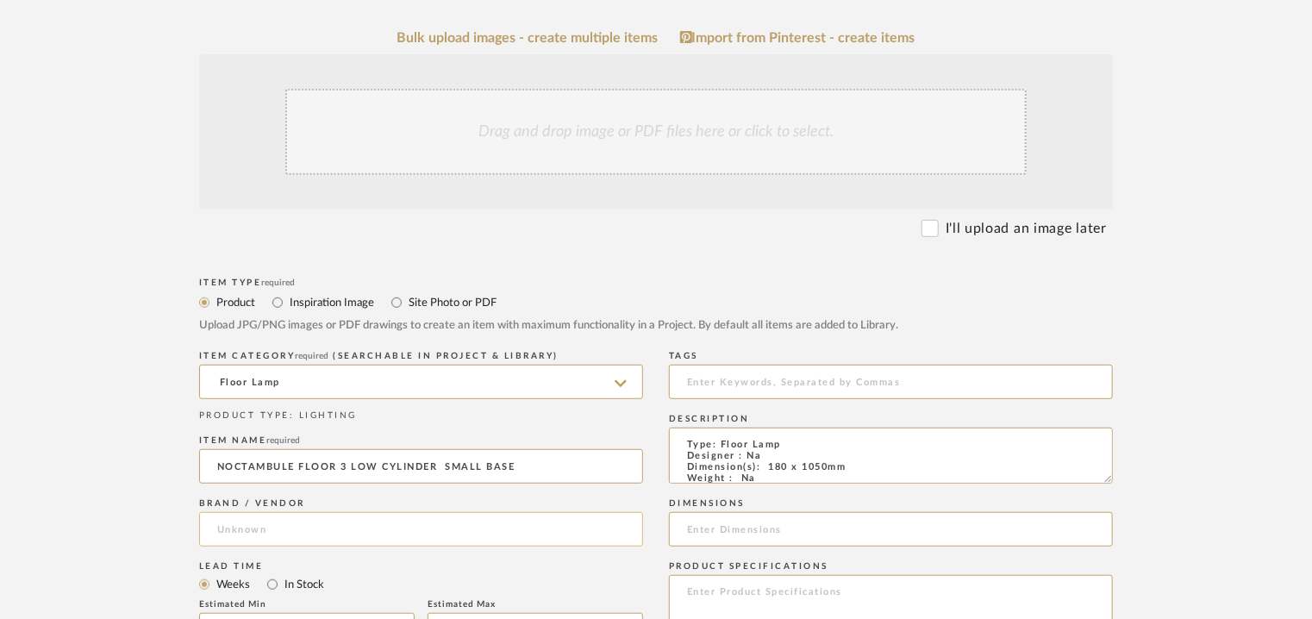
type input "NOCTAMBULE FLOOR 3 LOW CYLINDER SMALL BASE"
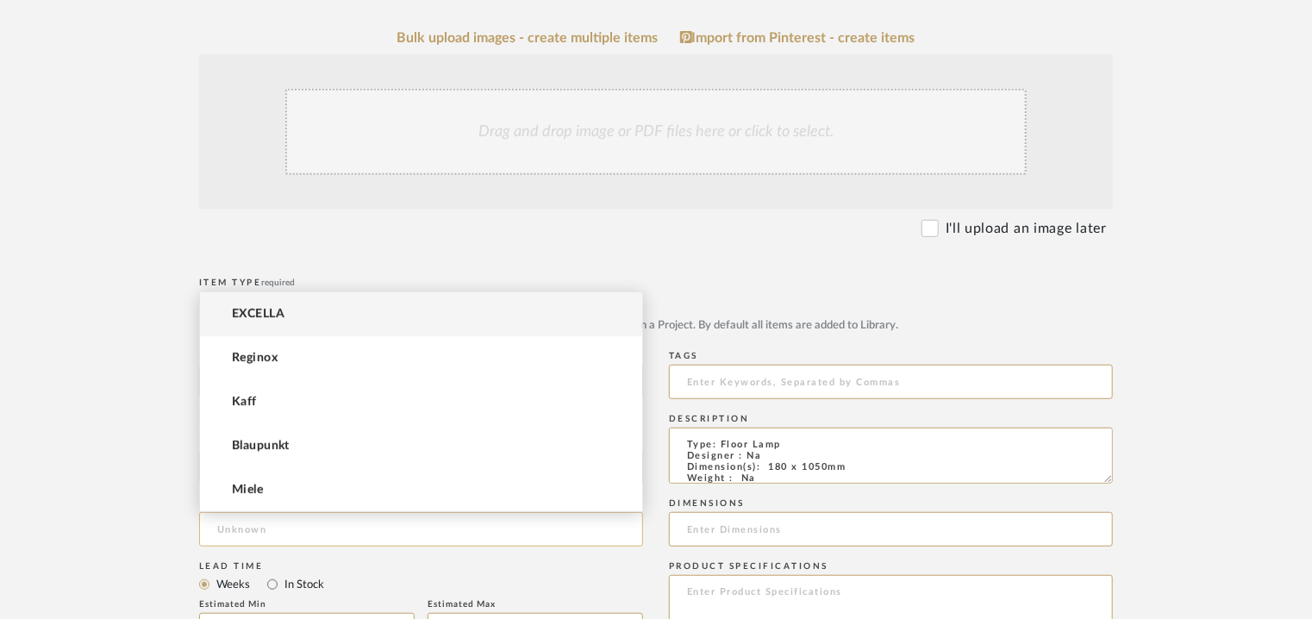
click at [318, 538] on input at bounding box center [421, 529] width 444 height 34
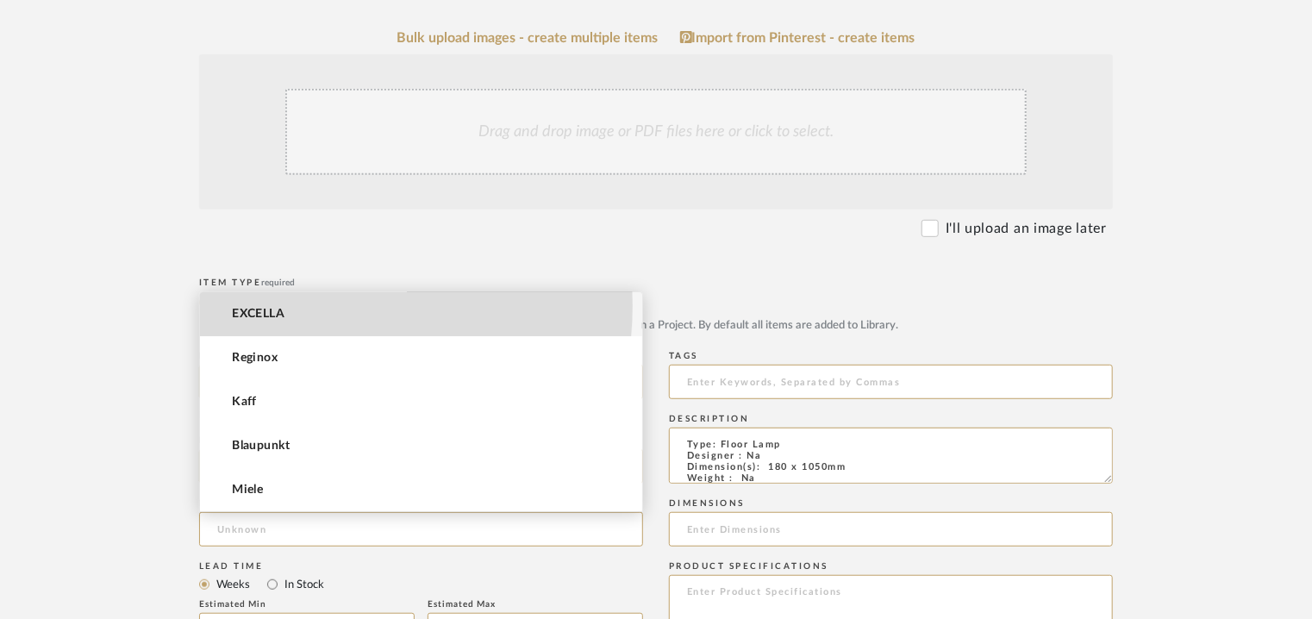
click at [300, 305] on mat-option "EXCELLA" at bounding box center [421, 314] width 442 height 44
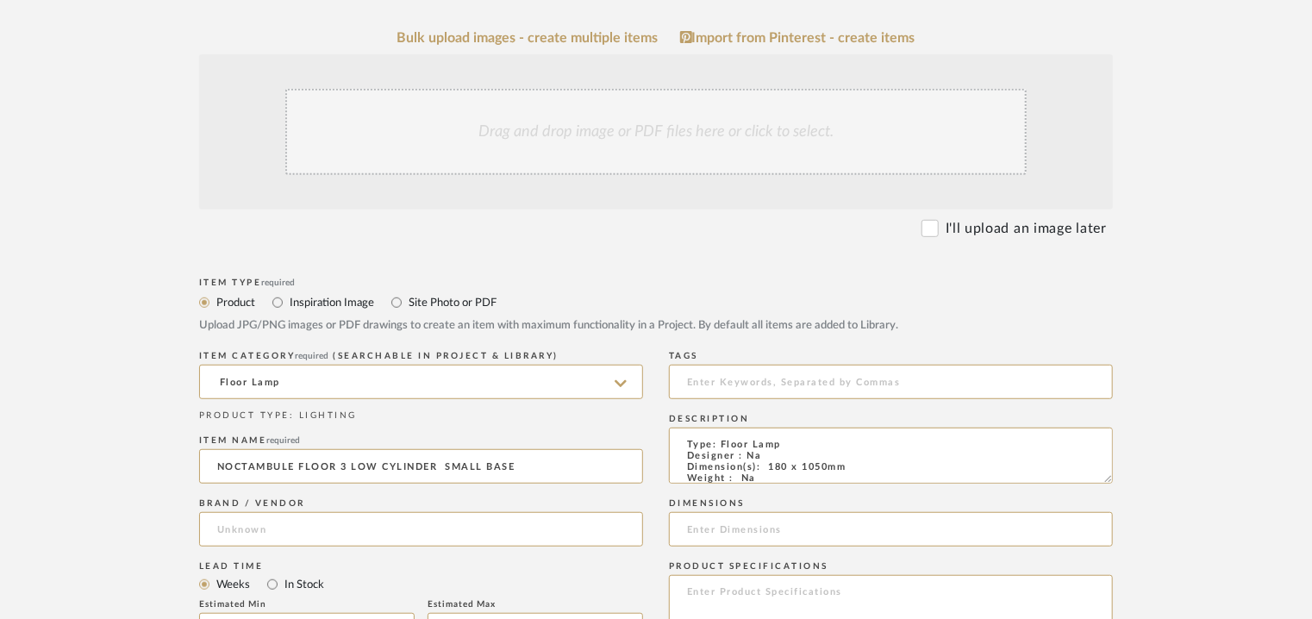
type input "EXCELLA"
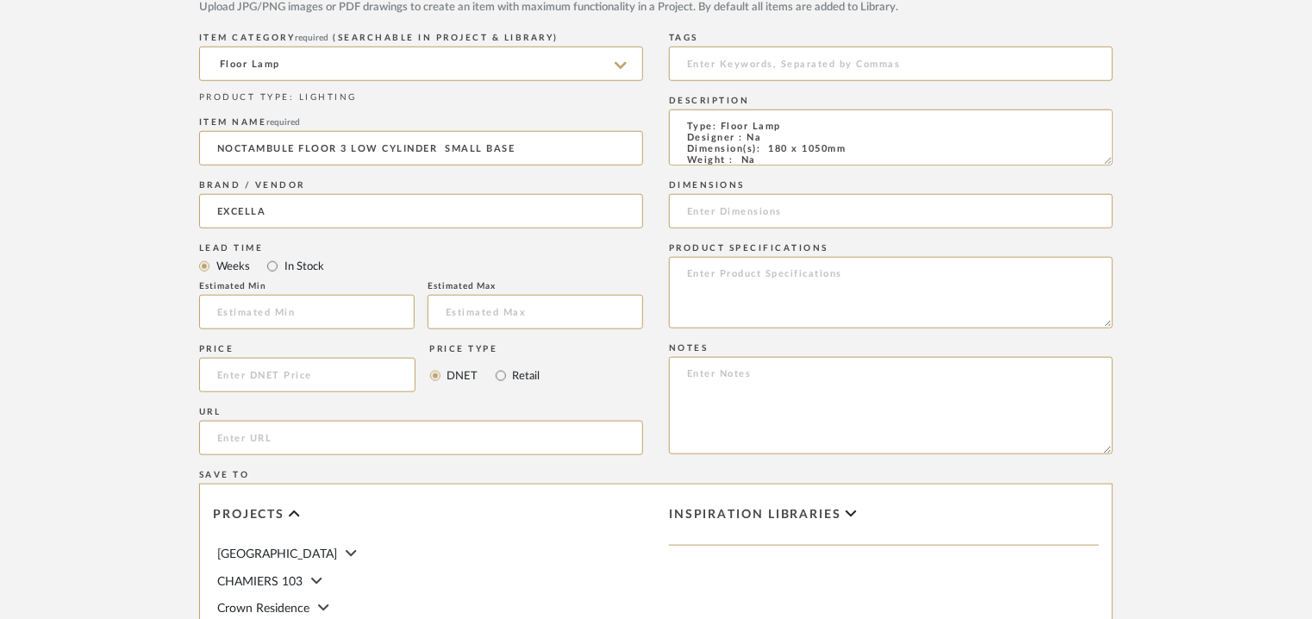
scroll to position [690, 0]
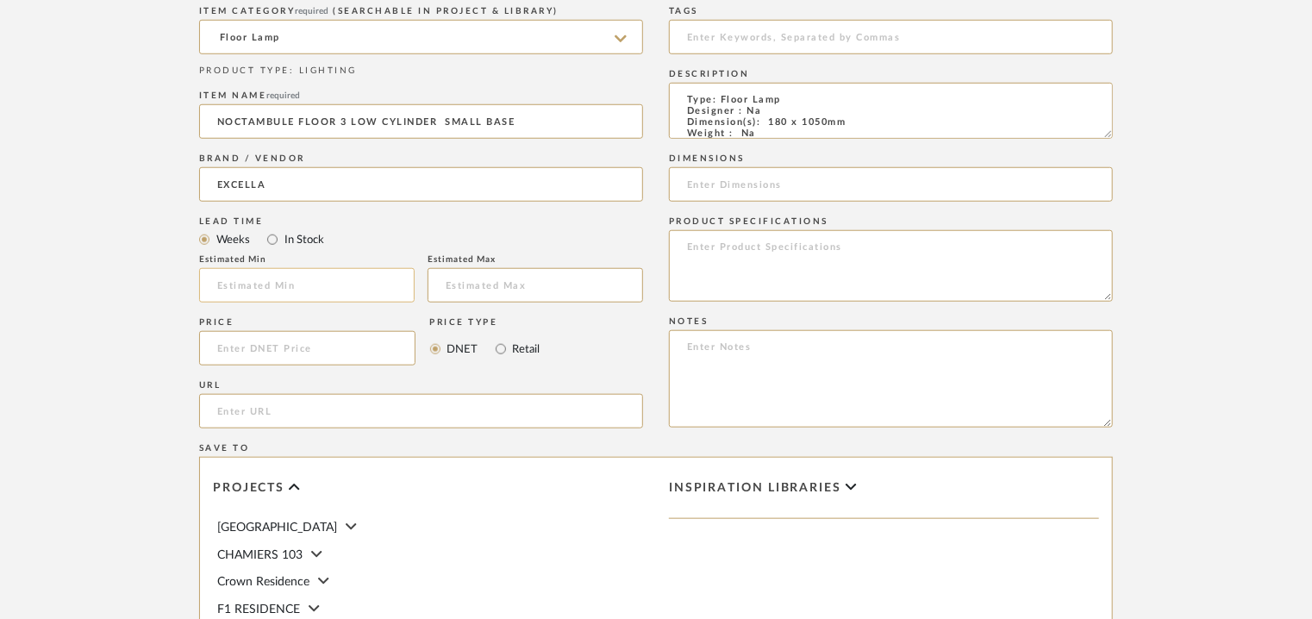
click at [301, 272] on input "text" at bounding box center [307, 285] width 216 height 34
type input "17"
click at [777, 30] on input at bounding box center [891, 37] width 444 height 34
type input "floor lamp,"
click at [766, 189] on input at bounding box center [891, 184] width 444 height 34
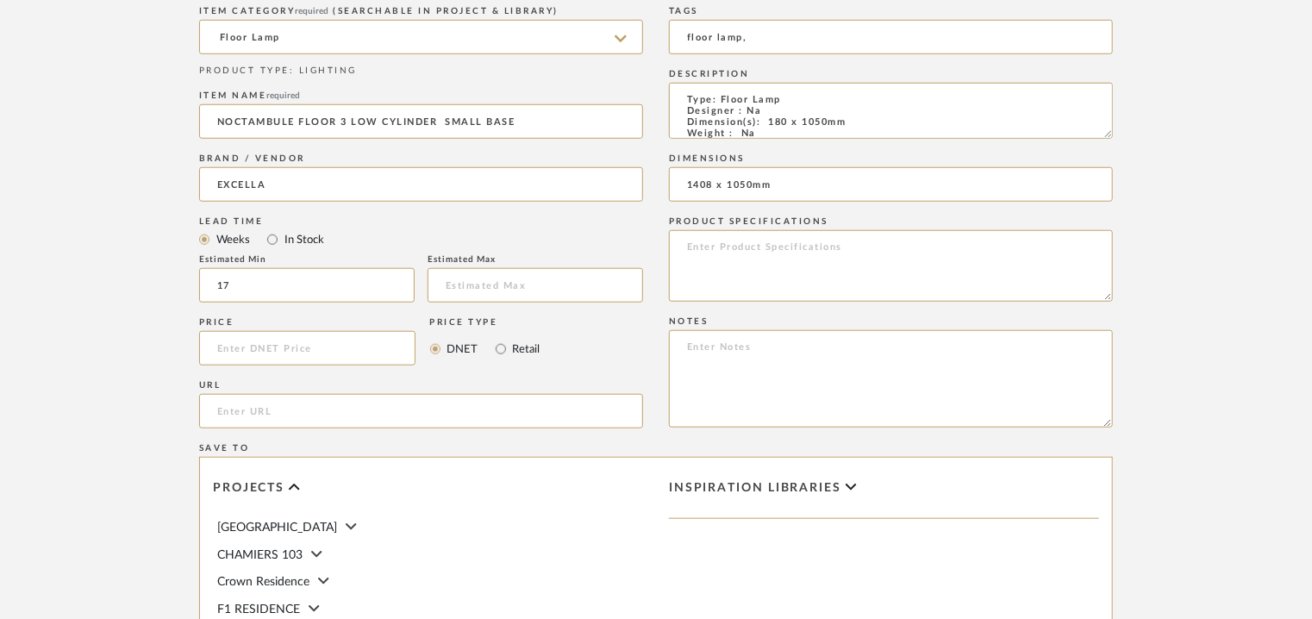
type input "1408 x 1050mm"
click at [754, 351] on textarea at bounding box center [891, 378] width 444 height 97
paste textarea "Price: INR.38,250/- Lead time : 120days after confirmation of size and upholste…"
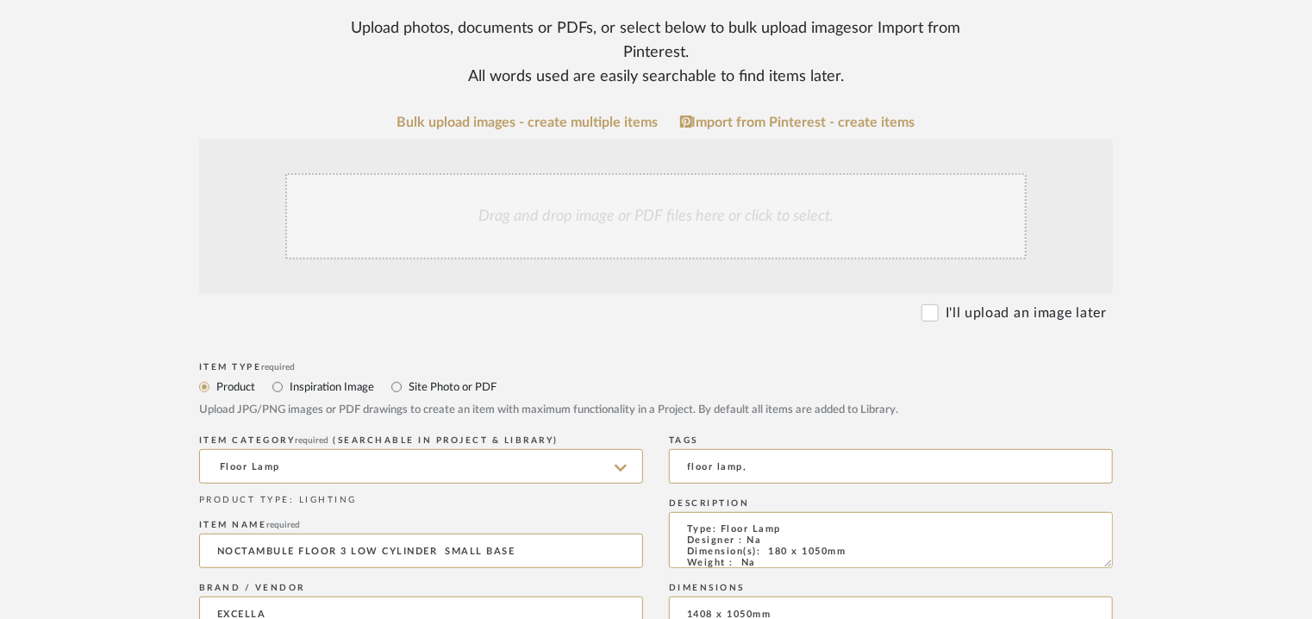
scroll to position [259, 0]
type textarea "Price: INR.38,250/- Lead time : 120days after confirmation of size and upholste…"
click at [628, 232] on div "Drag and drop image or PDF files here or click to select." at bounding box center [655, 218] width 741 height 86
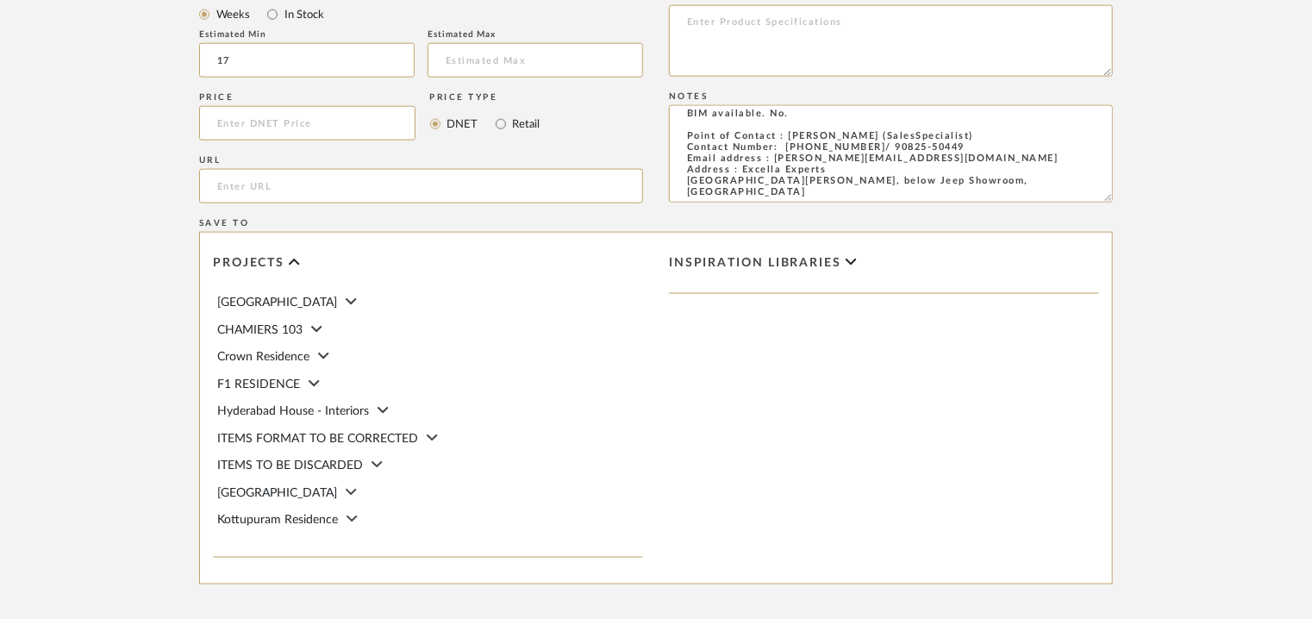
scroll to position [1276, 0]
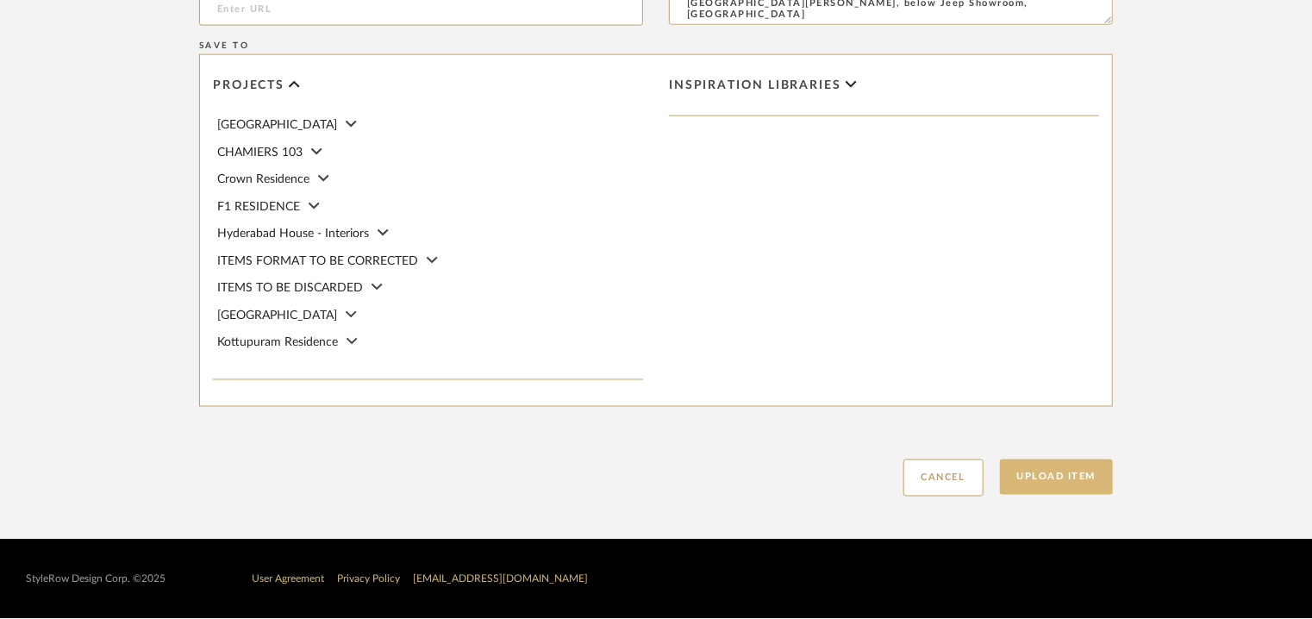
click at [1041, 474] on button "Upload Item" at bounding box center [1057, 477] width 114 height 35
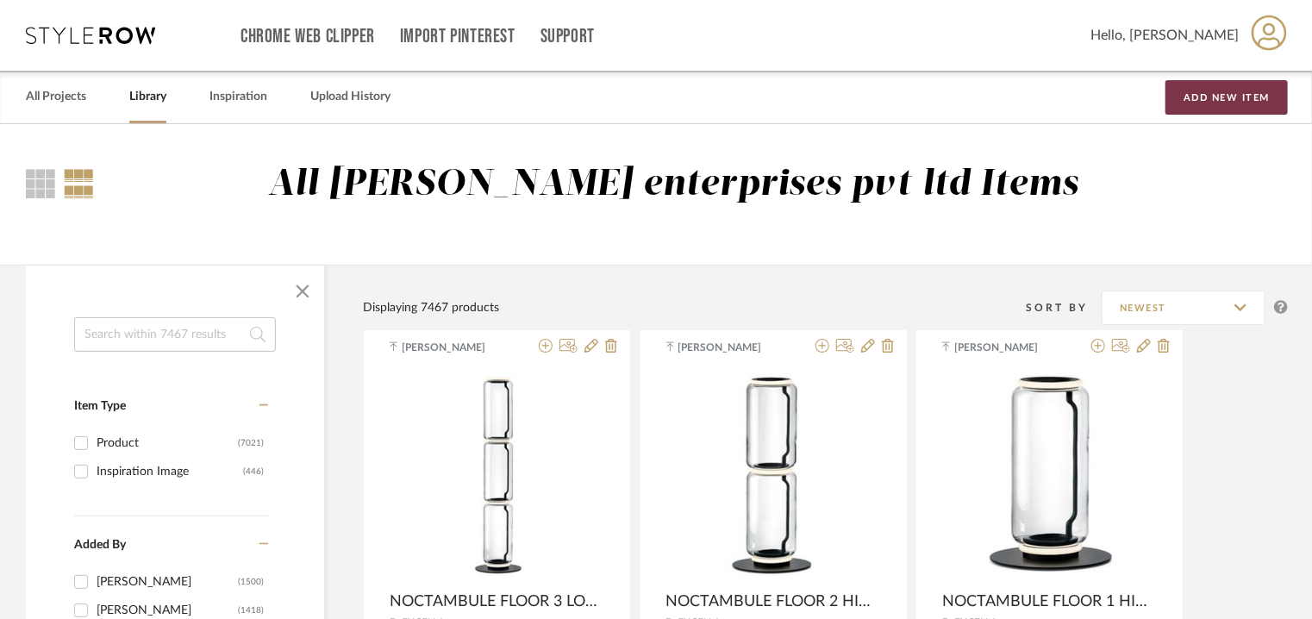
click at [1208, 94] on button "Add New Item" at bounding box center [1227, 97] width 122 height 34
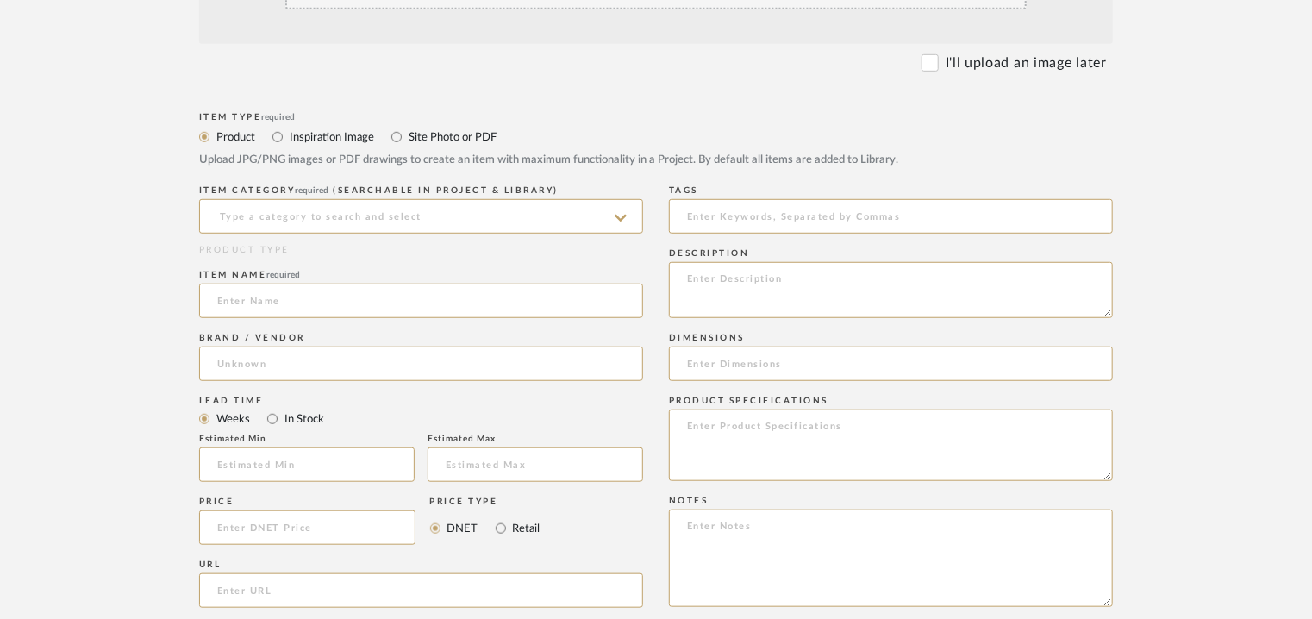
scroll to position [517, 0]
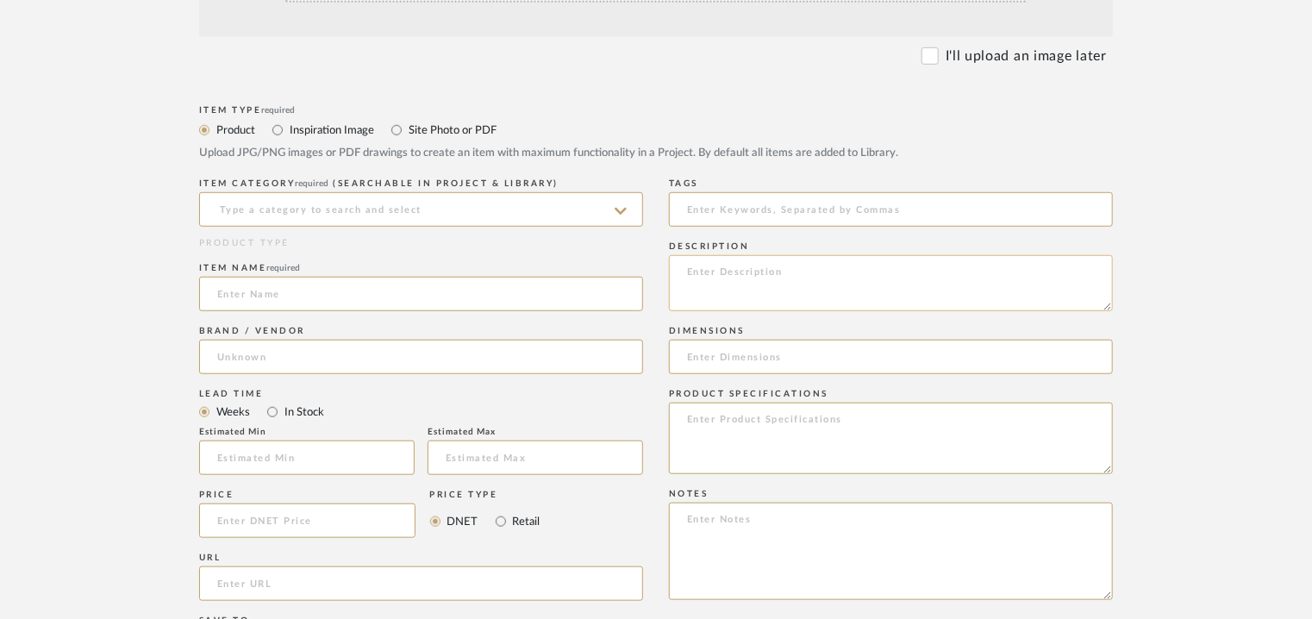
paste textarea "Type: Floor Lamp Designer : Na Dimension(s): 400 x 1800mm Weight : Na Materials…"
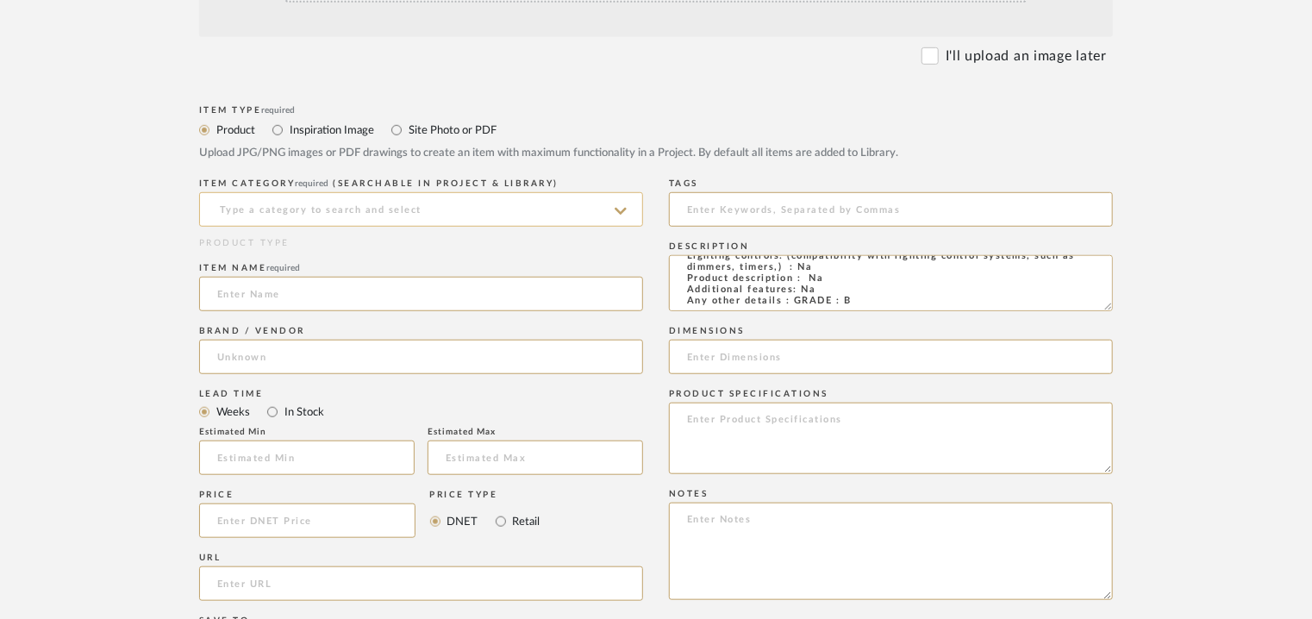
type textarea "Type: Floor Lamp Designer : Na Dimension(s): 400 x 1800mm Weight : Na Materials…"
click at [419, 205] on input at bounding box center [421, 209] width 444 height 34
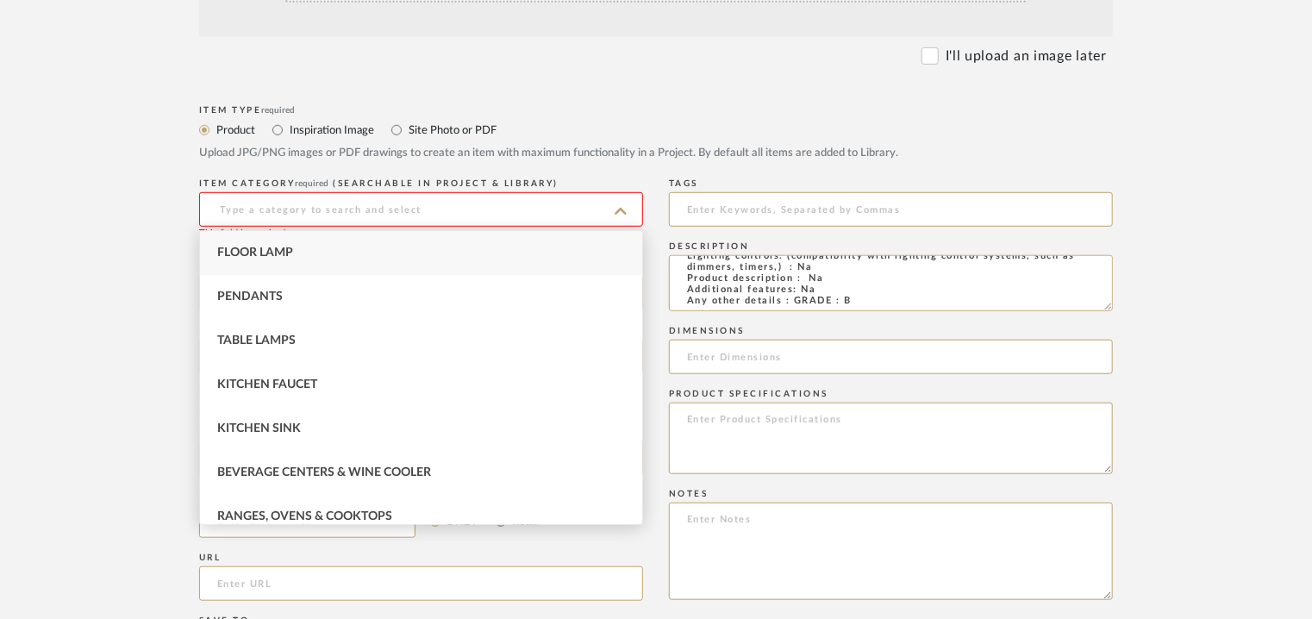
click at [234, 259] on div "Floor Lamp" at bounding box center [421, 253] width 442 height 44
type input "Floor Lamp"
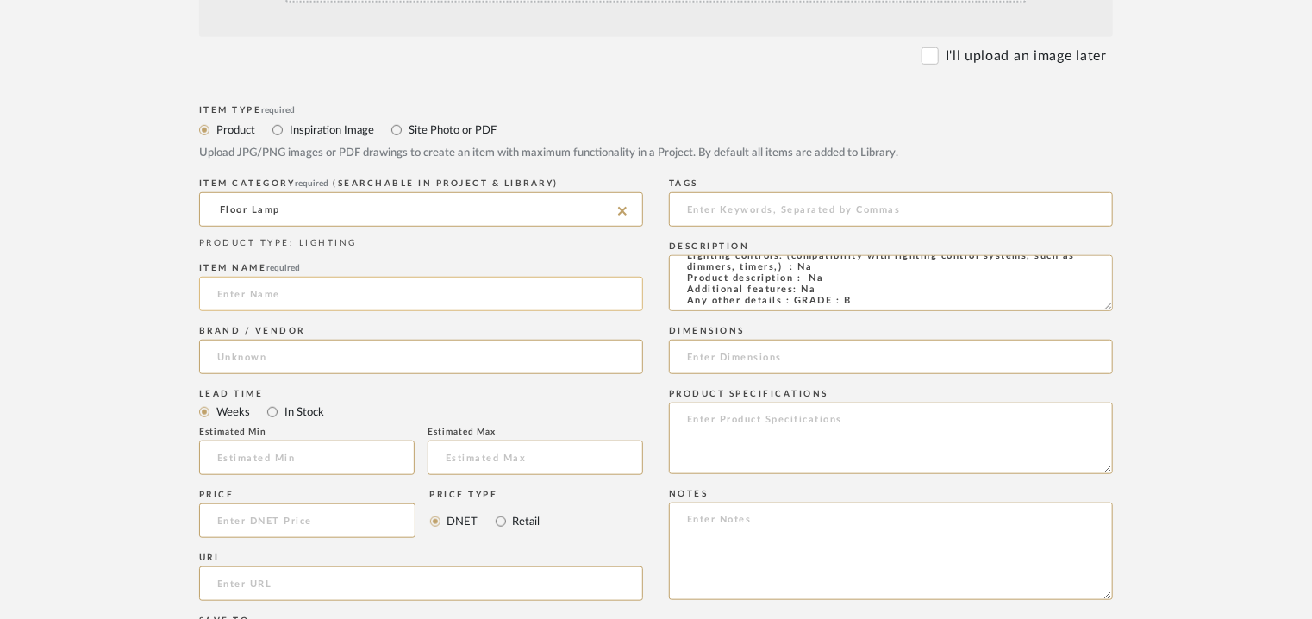
click at [293, 291] on input at bounding box center [421, 294] width 444 height 34
type input "g"
type input "GINGER"
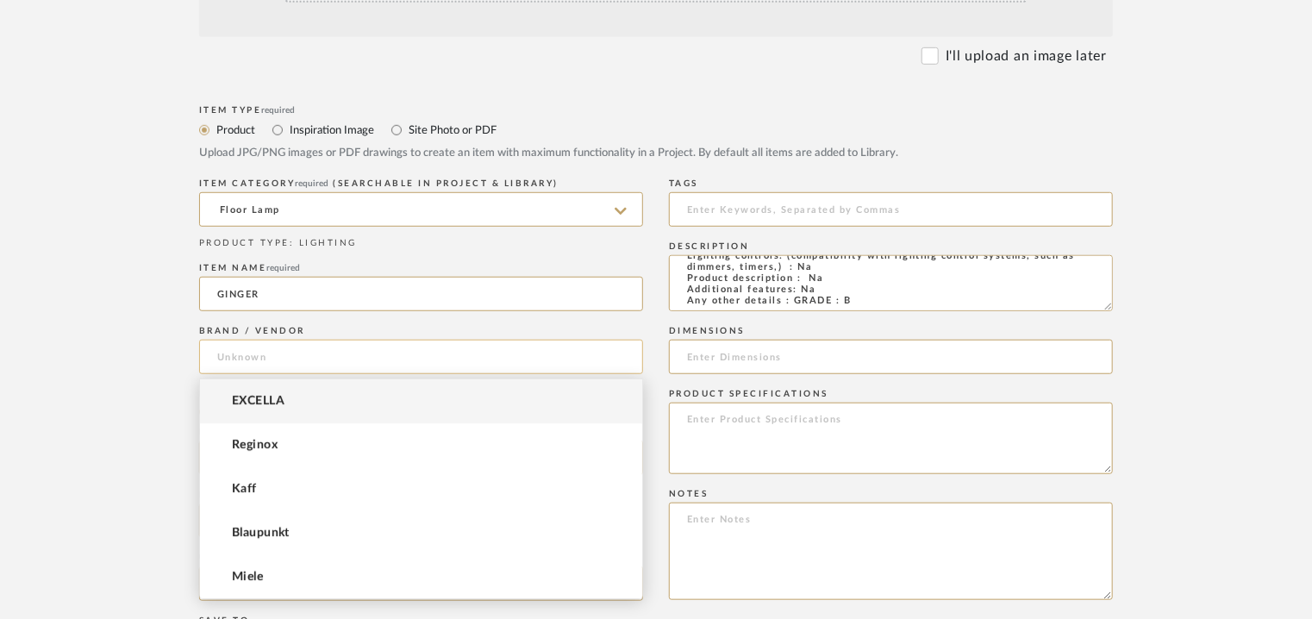
click at [253, 348] on input at bounding box center [421, 357] width 444 height 34
click at [272, 398] on span "EXCELLA" at bounding box center [258, 401] width 53 height 15
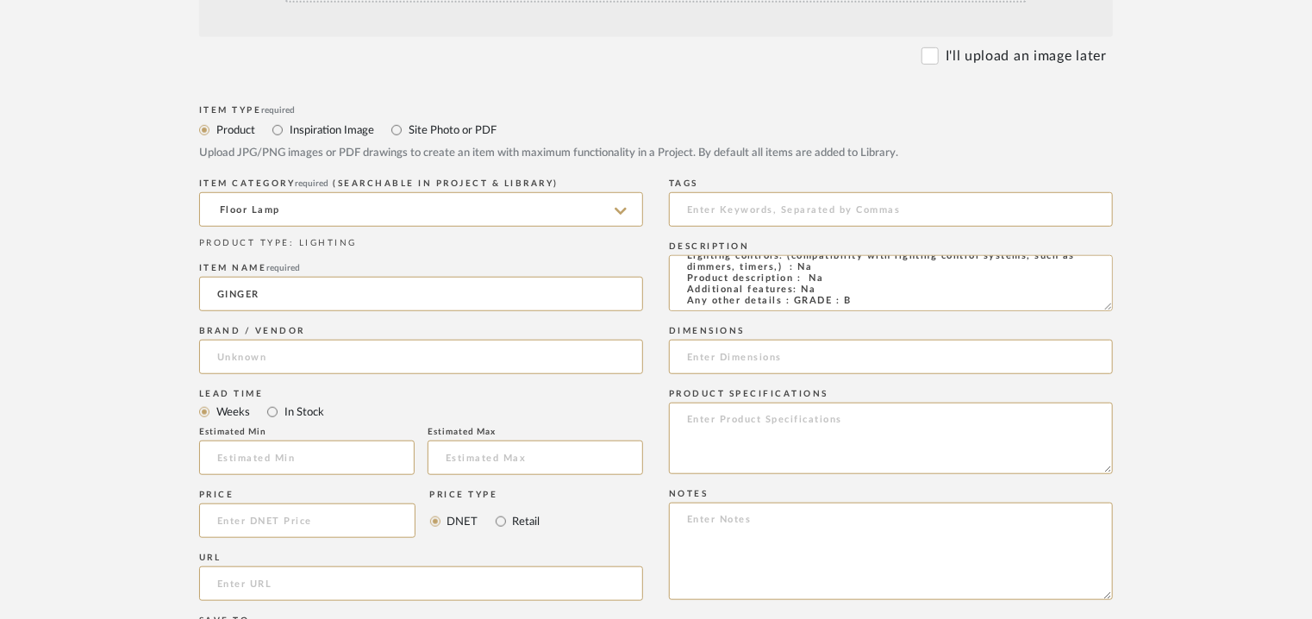
type input "EXCELLA"
click at [309, 450] on input at bounding box center [307, 458] width 216 height 34
type input "17"
click at [726, 221] on input at bounding box center [891, 209] width 444 height 34
type input "F"
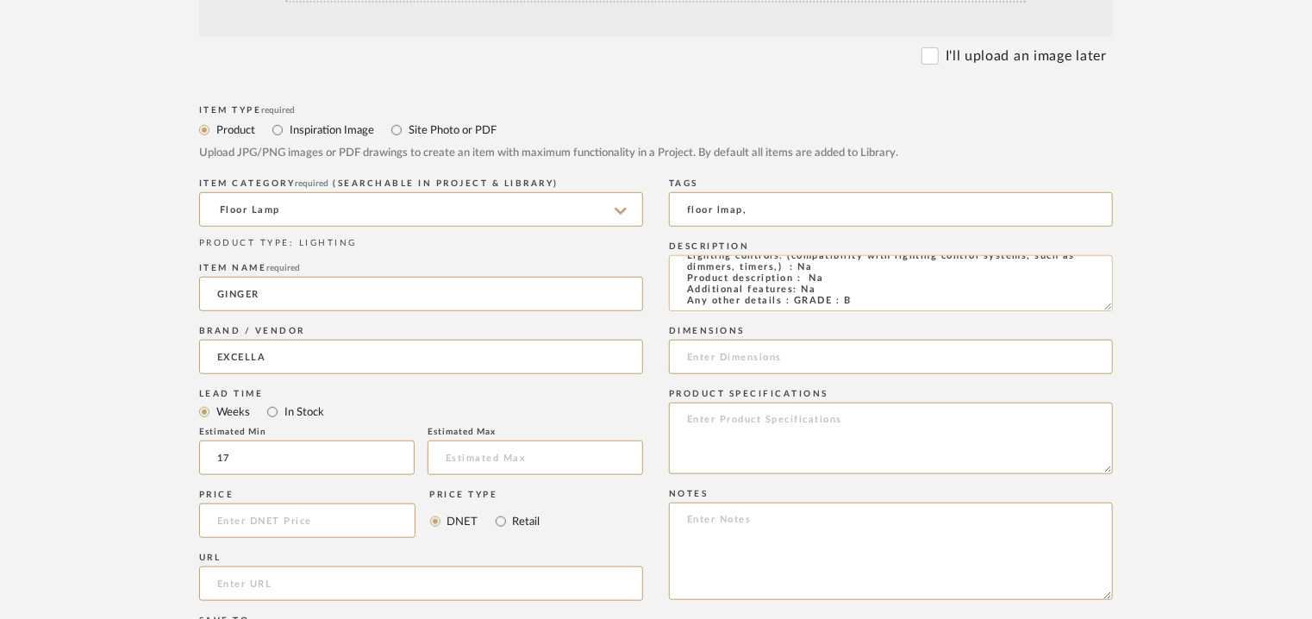
scroll to position [0, 0]
type input "floor lmap,"
click at [753, 364] on input at bounding box center [891, 357] width 444 height 34
type input "400 x 1800mm"
click at [700, 511] on textarea at bounding box center [891, 551] width 444 height 97
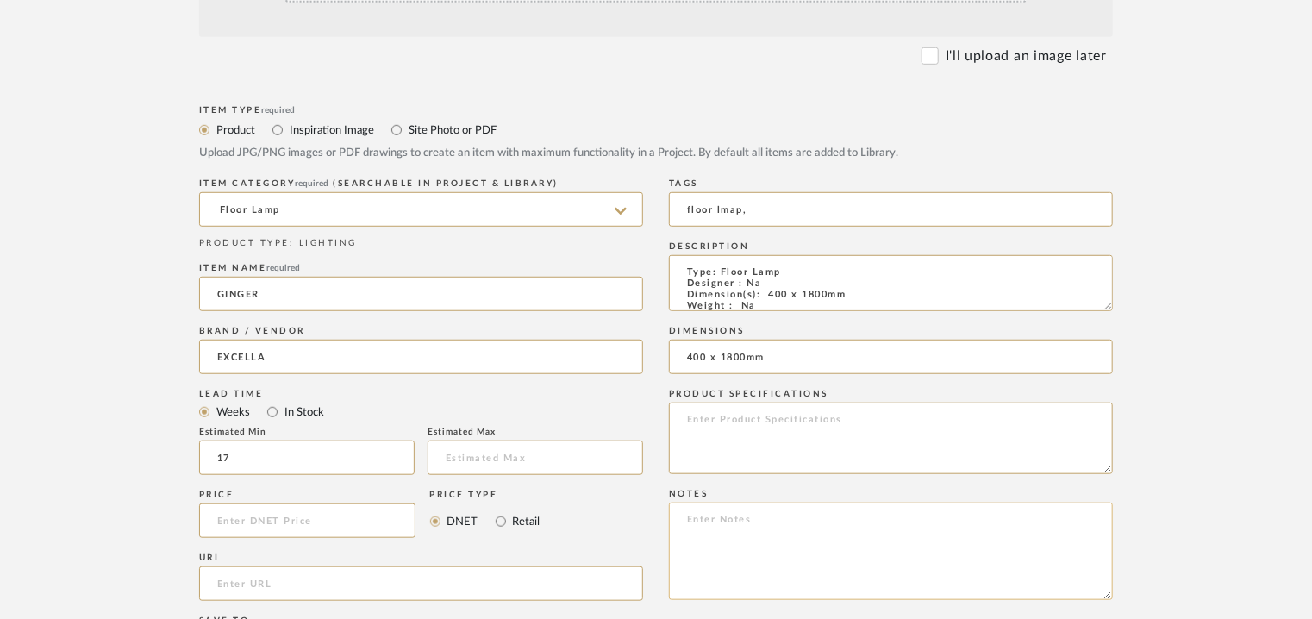
paste textarea "Price: INR.29,250/- Lead time : 120days after confirmation of size and upholste…"
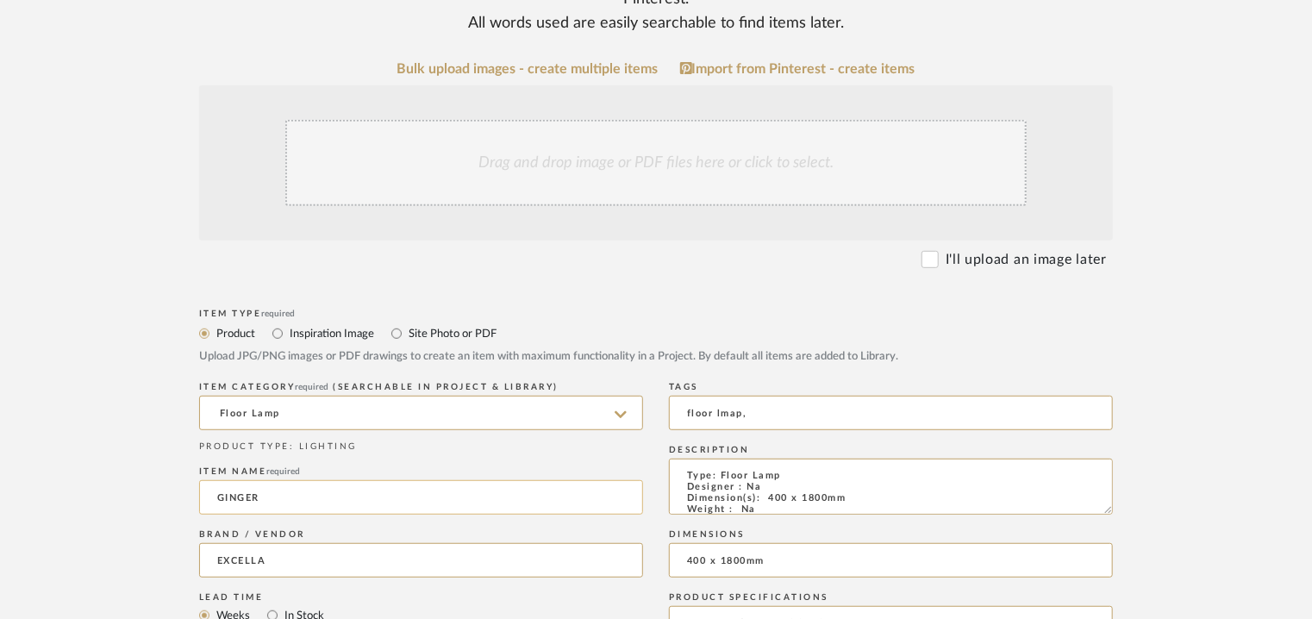
scroll to position [259, 0]
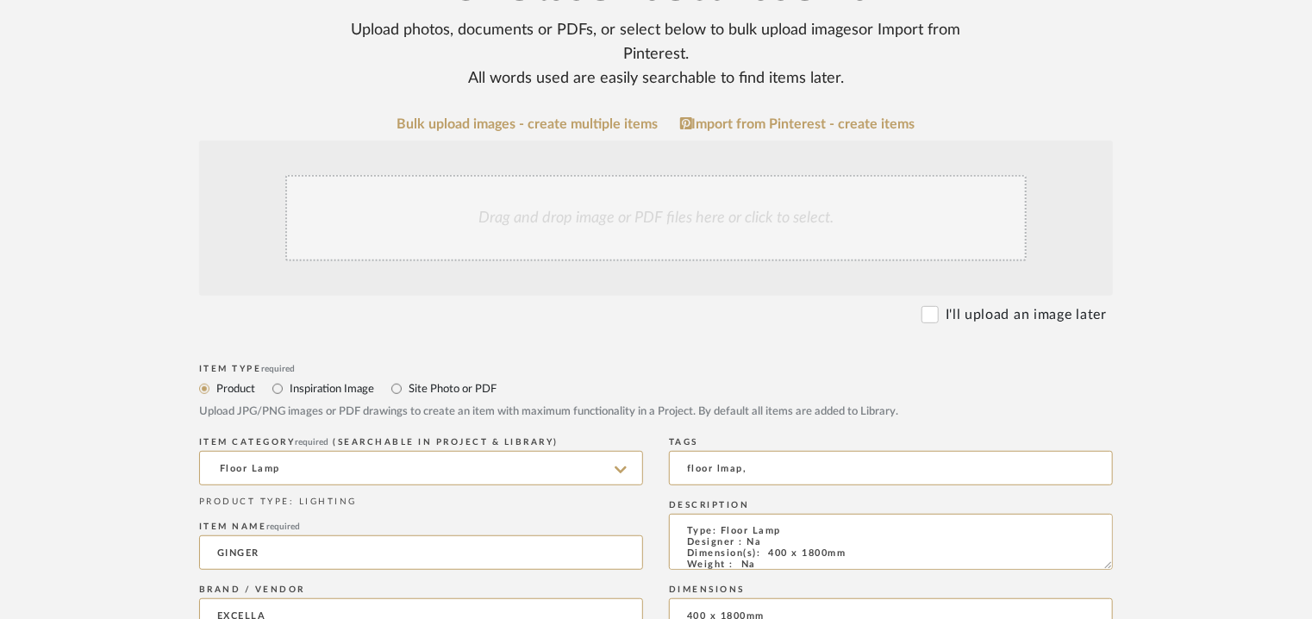
type textarea "Price: INR.29,250/- Lead time : 120days after confirmation of size and upholste…"
click at [600, 216] on div "Drag and drop image or PDF files here or click to select." at bounding box center [655, 218] width 741 height 86
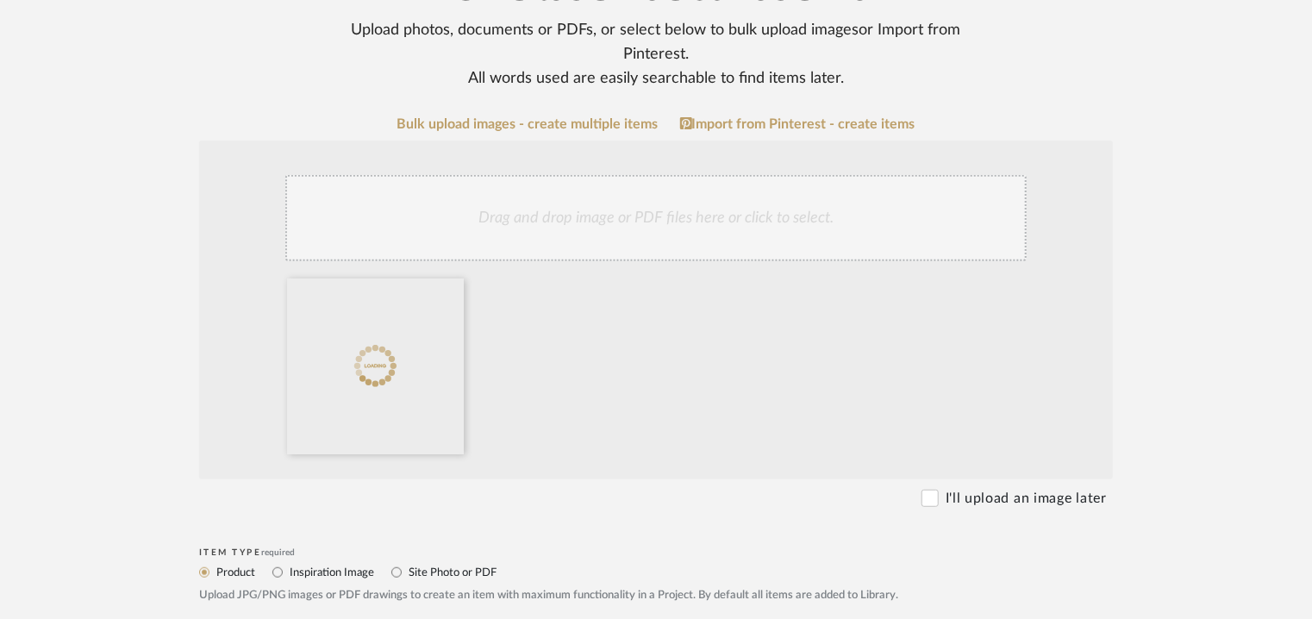
click at [610, 218] on div "Drag and drop image or PDF files here or click to select." at bounding box center [655, 218] width 741 height 86
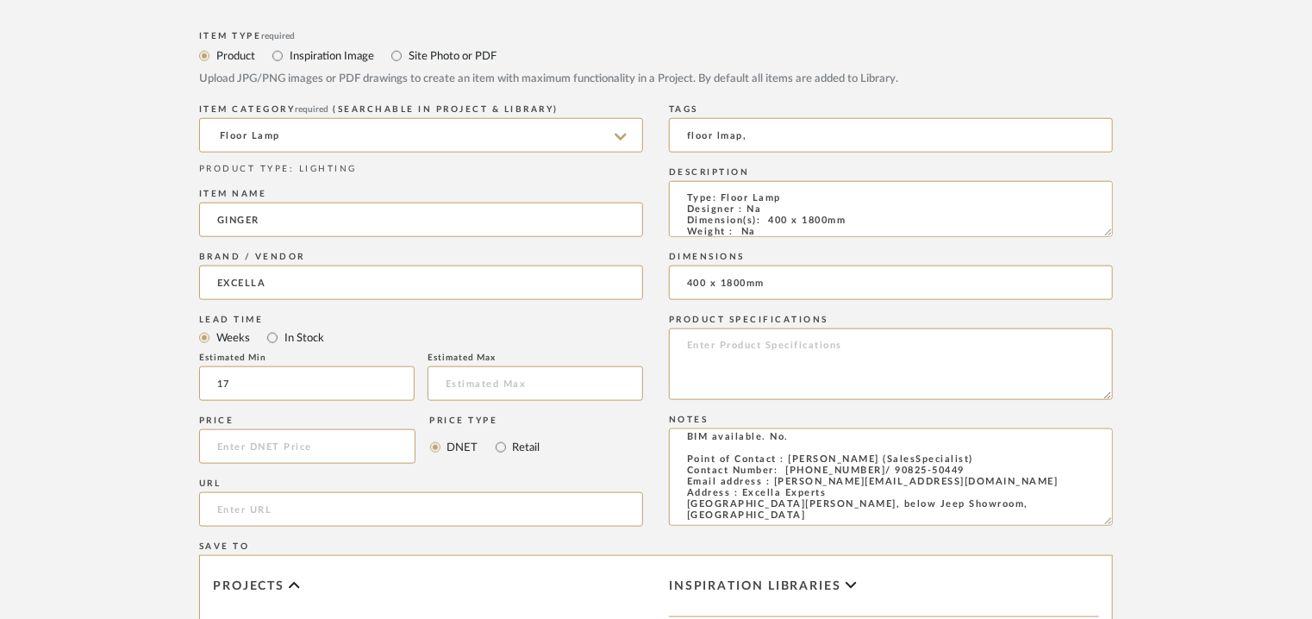
scroll to position [776, 0]
drag, startPoint x: 722, startPoint y: 133, endPoint x: 736, endPoint y: 133, distance: 13.8
click at [736, 133] on input "floor lmap," at bounding box center [891, 134] width 444 height 34
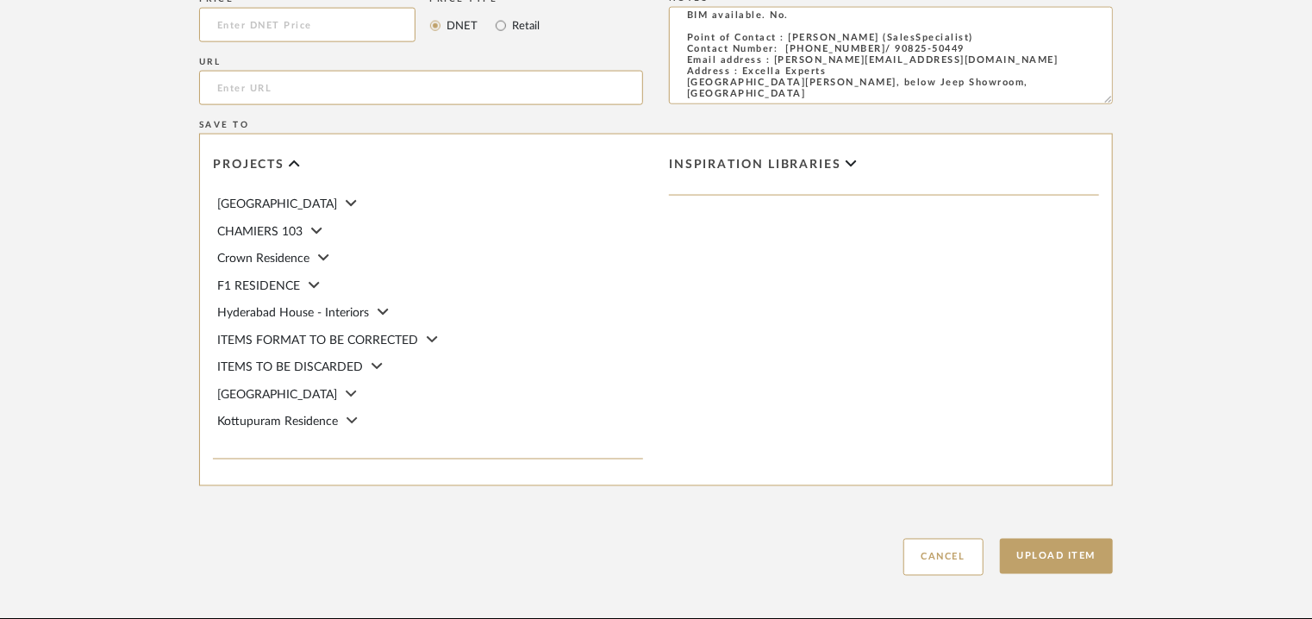
scroll to position [1207, 0]
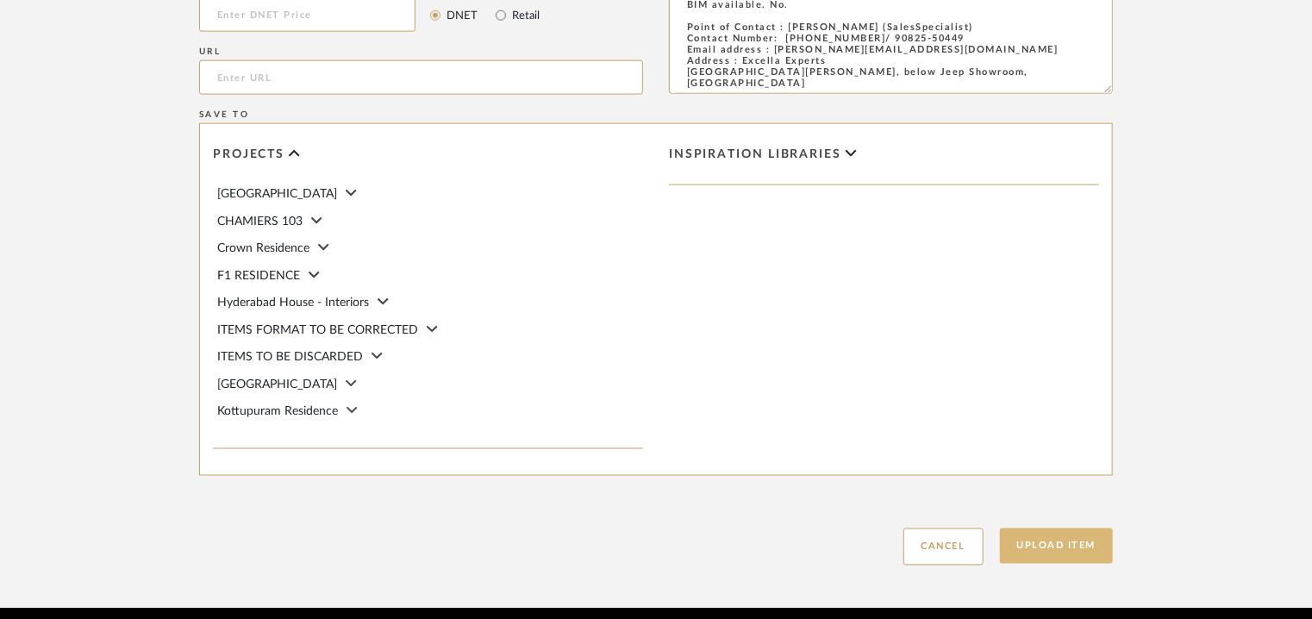
type input "floor lamp,"
click at [1041, 556] on button "Upload Item" at bounding box center [1057, 545] width 114 height 35
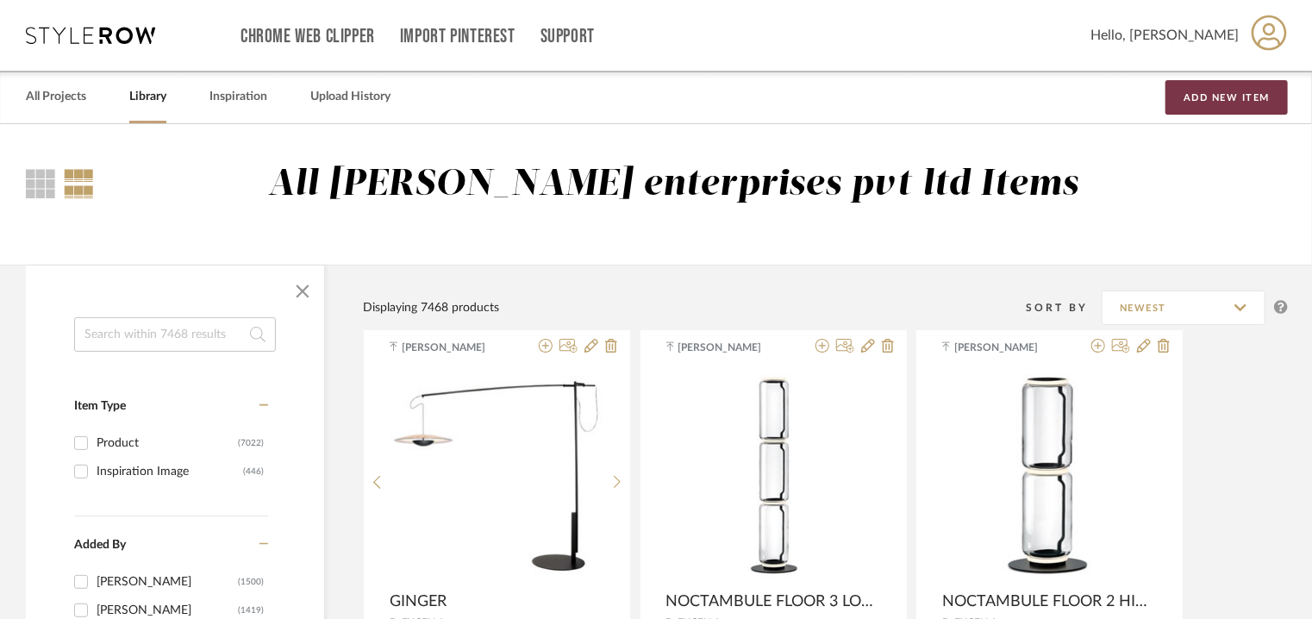
drag, startPoint x: 1219, startPoint y: 87, endPoint x: 1204, endPoint y: 107, distance: 25.2
click at [1219, 88] on button "Add New Item" at bounding box center [1227, 97] width 122 height 34
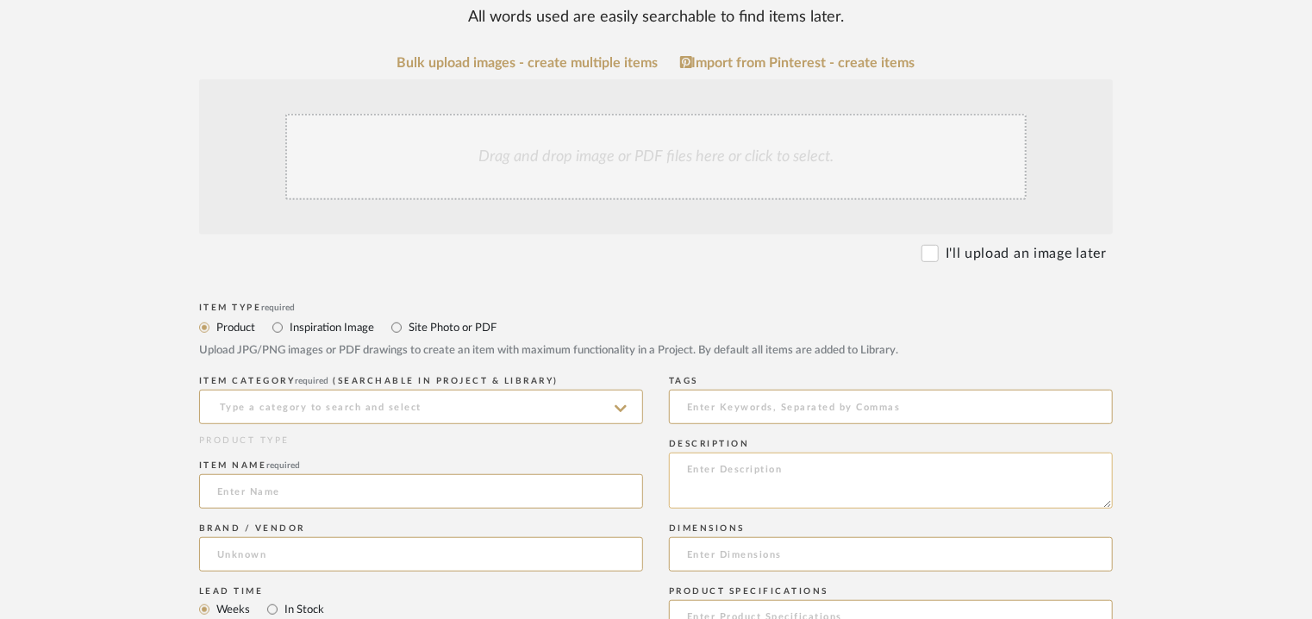
scroll to position [345, 0]
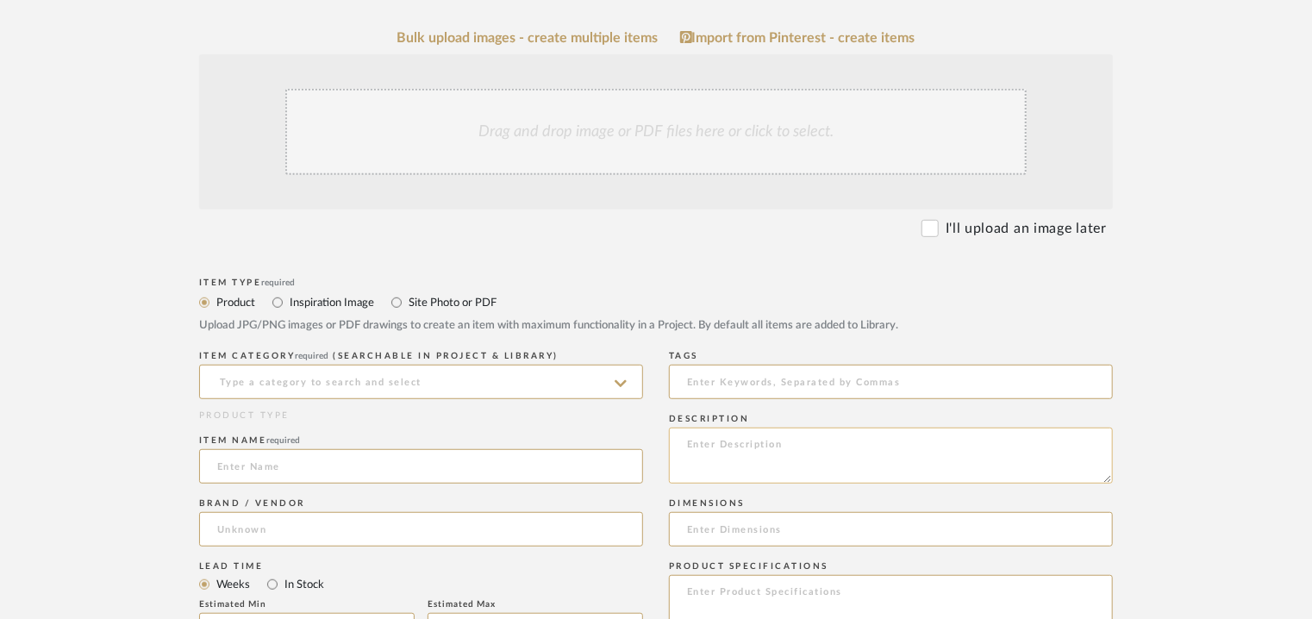
paste textarea "Type: Floor Lamp Designer : Na Dimension(s): 1320 x 1350mm Weight : Na Material…"
type textarea "Type: Floor Lamp Designer : Na Dimension(s): 1320 x 1350mm Weight : Na Material…"
click at [442, 385] on input at bounding box center [421, 382] width 444 height 34
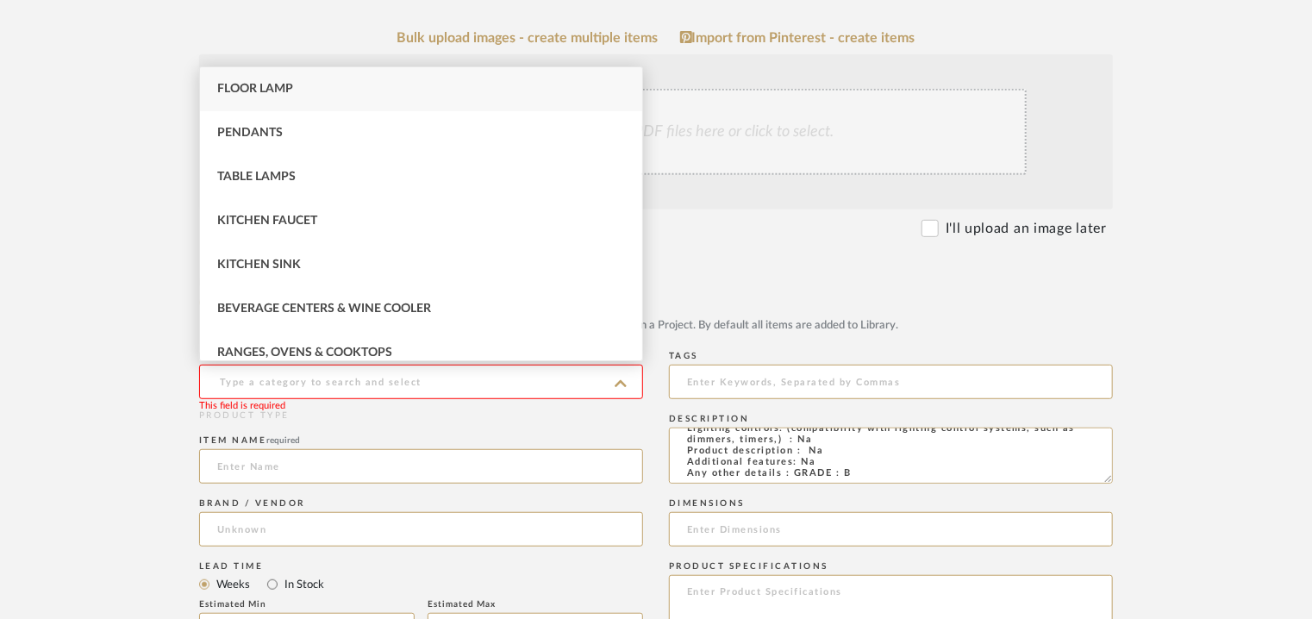
click at [248, 78] on div "Floor Lamp" at bounding box center [421, 89] width 442 height 44
type input "Floor Lamp"
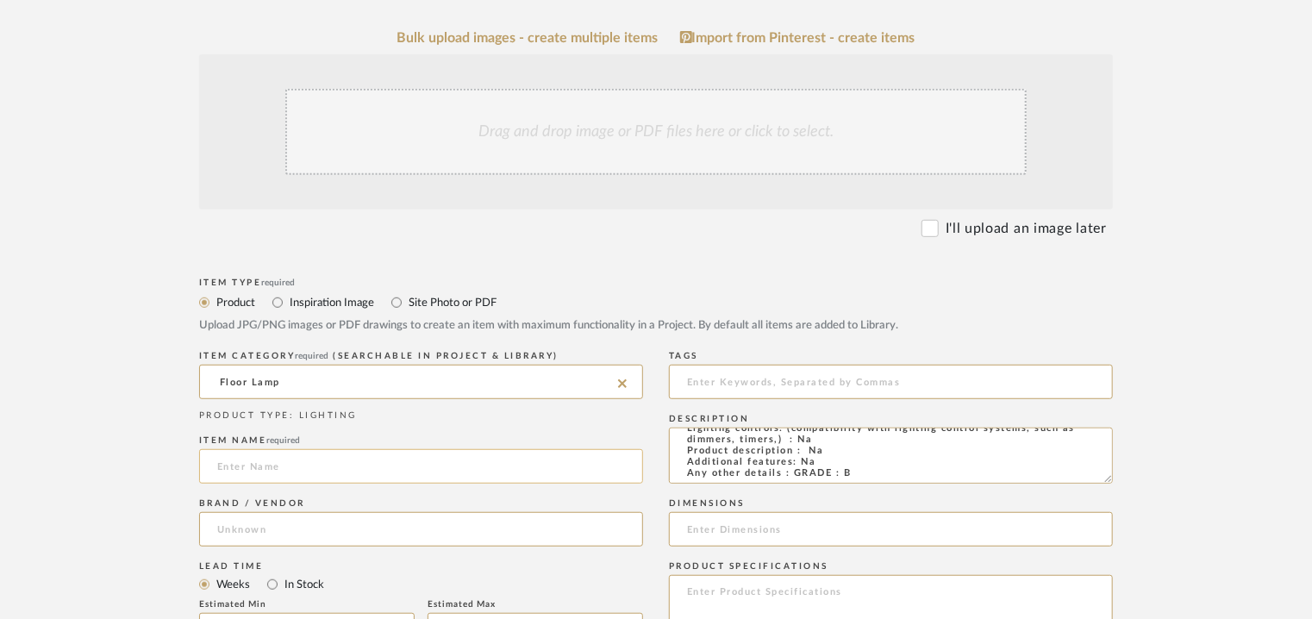
click at [269, 470] on input at bounding box center [421, 466] width 444 height 34
type input "COPERNICA"
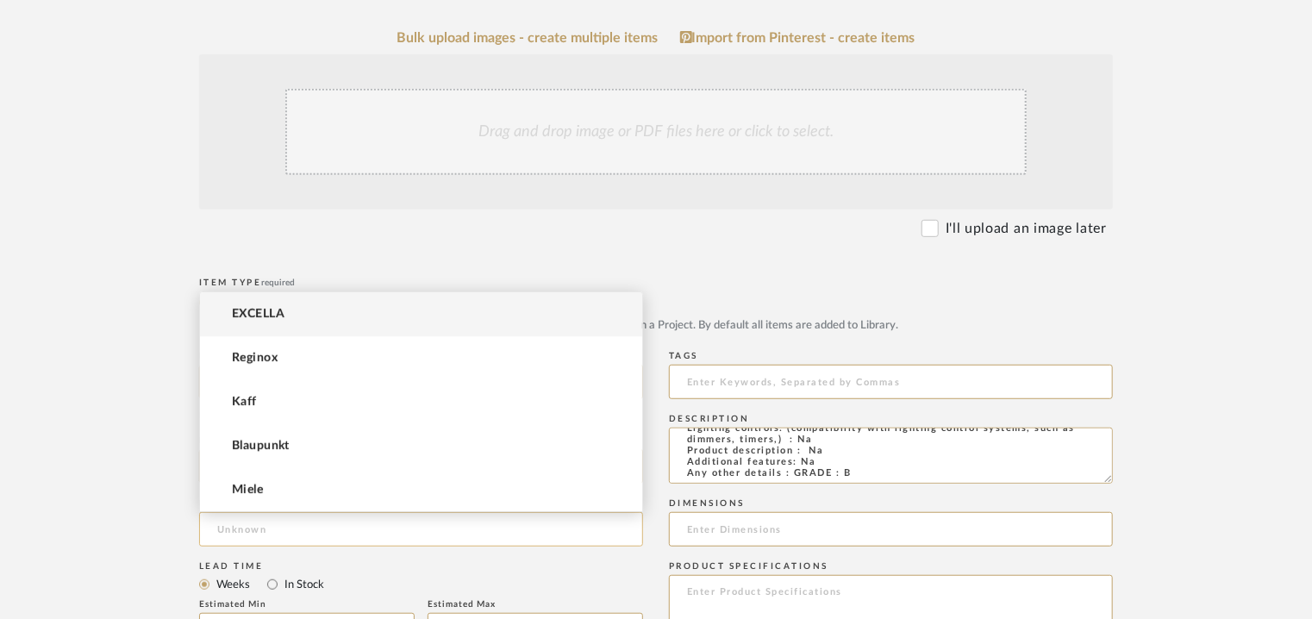
click at [310, 539] on input at bounding box center [421, 529] width 444 height 34
click at [283, 315] on span "EXCELLA" at bounding box center [258, 314] width 53 height 15
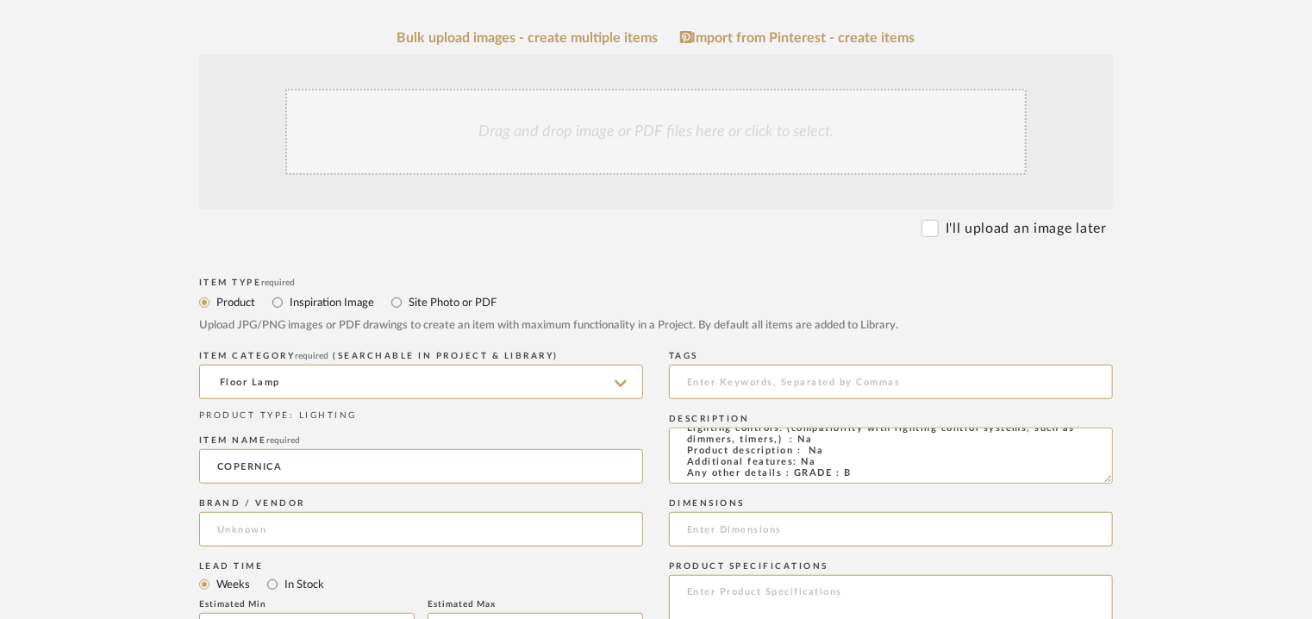
type input "EXCELLA"
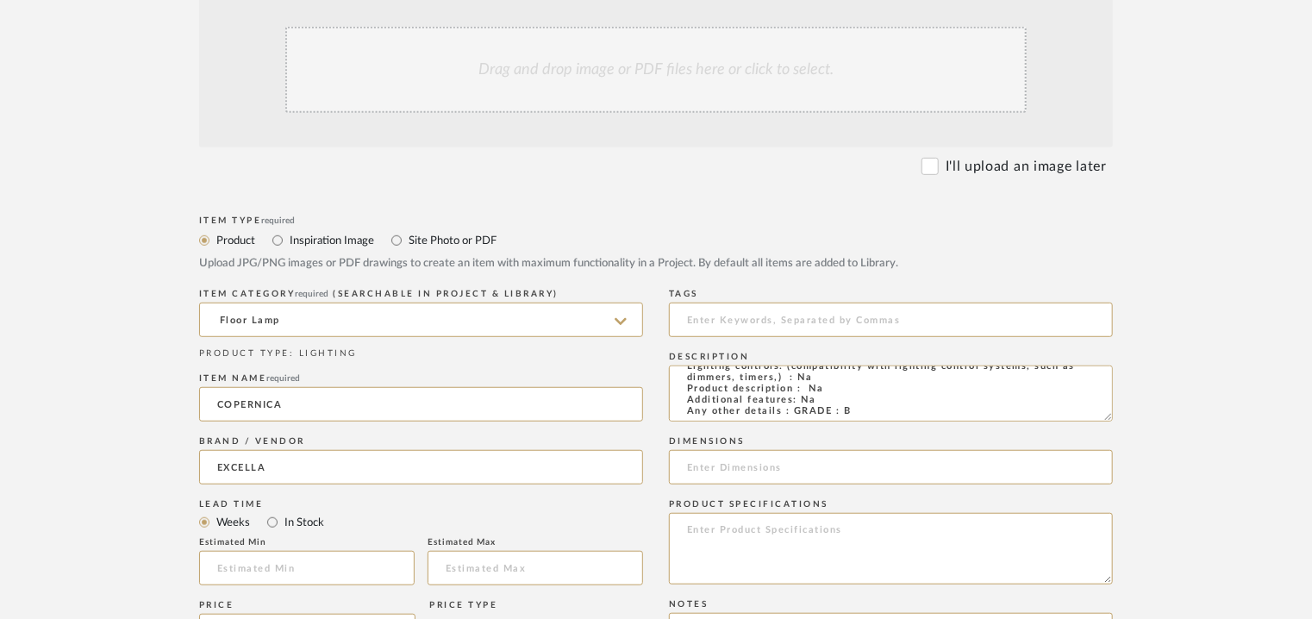
scroll to position [690, 0]
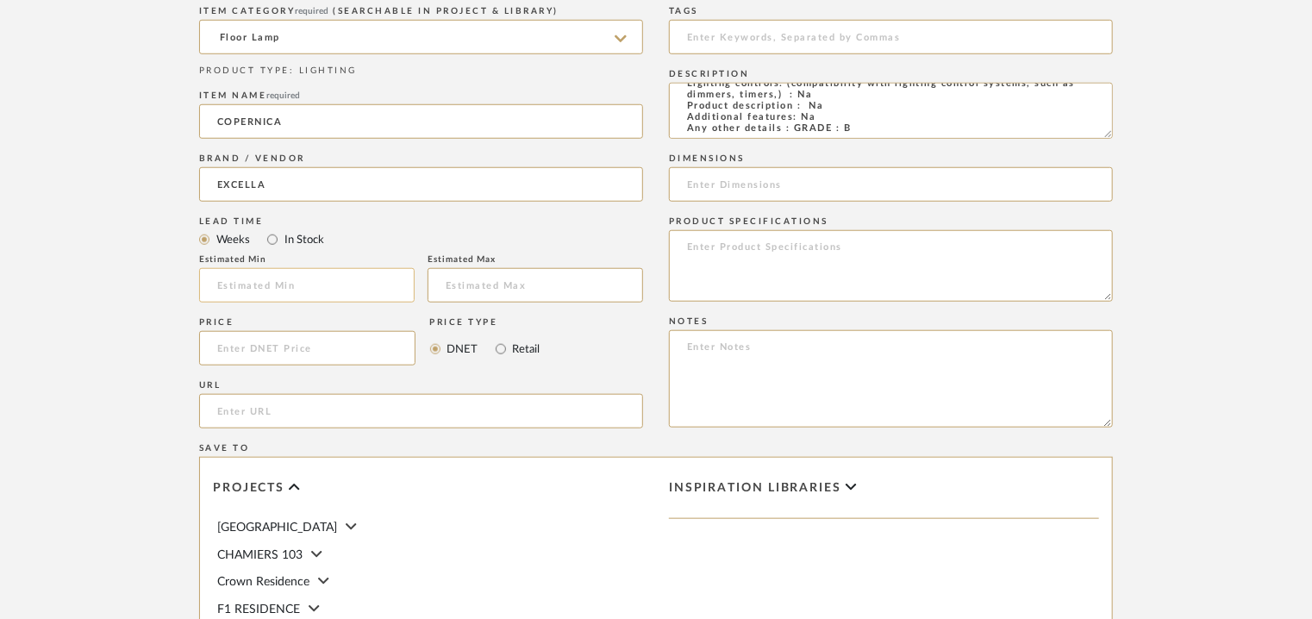
click at [297, 285] on input "text" at bounding box center [307, 285] width 216 height 34
type input "17"
click at [747, 197] on input at bounding box center [891, 184] width 444 height 34
type input "1320 x 1350mm"
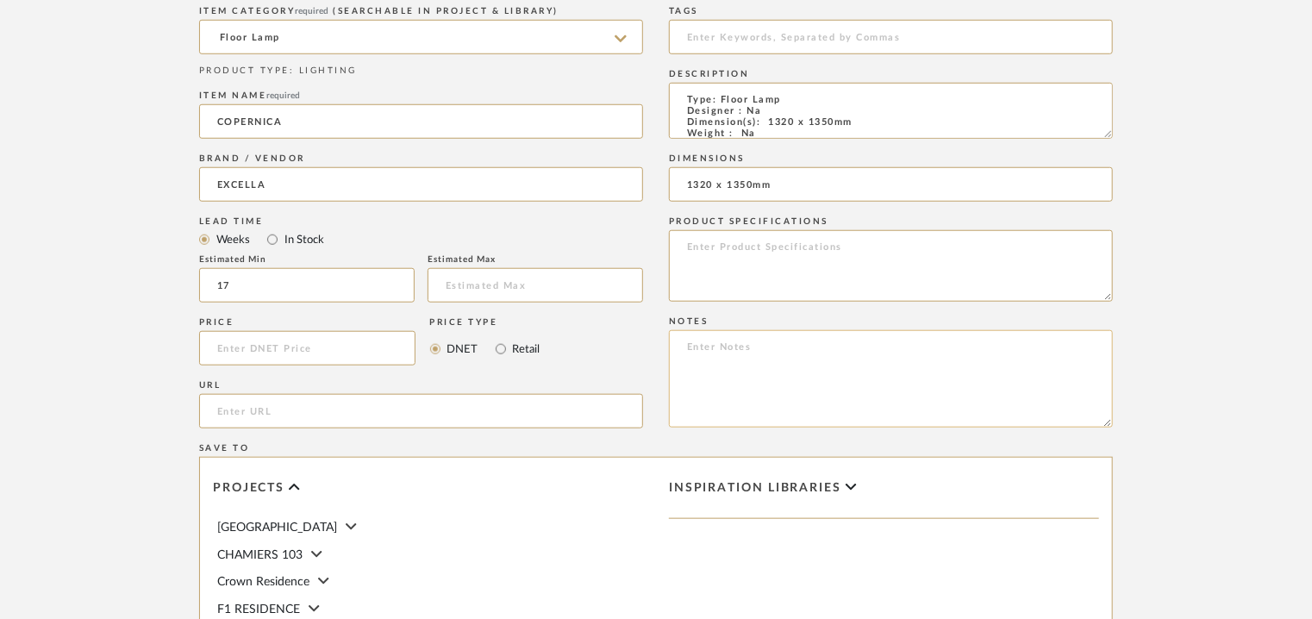
paste textarea "Price: INR.20,250/- Lead time : 120days after confirmation of size and upholste…"
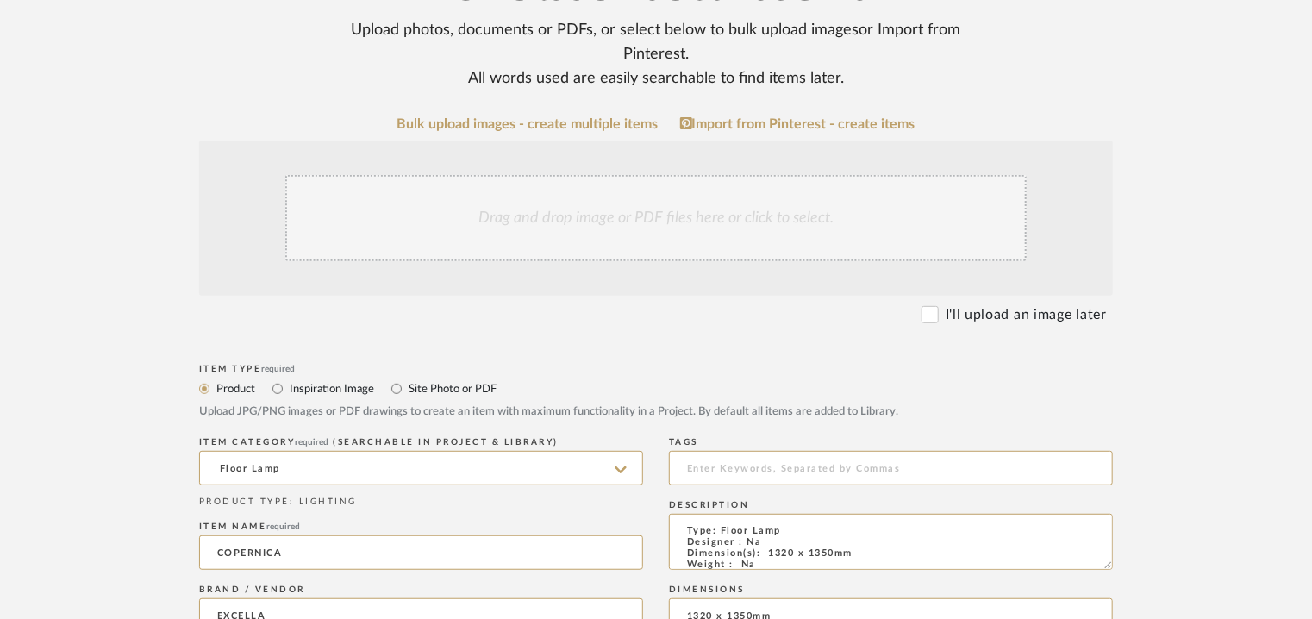
scroll to position [259, 0]
type textarea "Price: INR.20,250/- Lead time : 120days after confirmation of size and upholste…"
click at [672, 232] on div "Drag and drop image or PDF files here or click to select." at bounding box center [655, 218] width 741 height 86
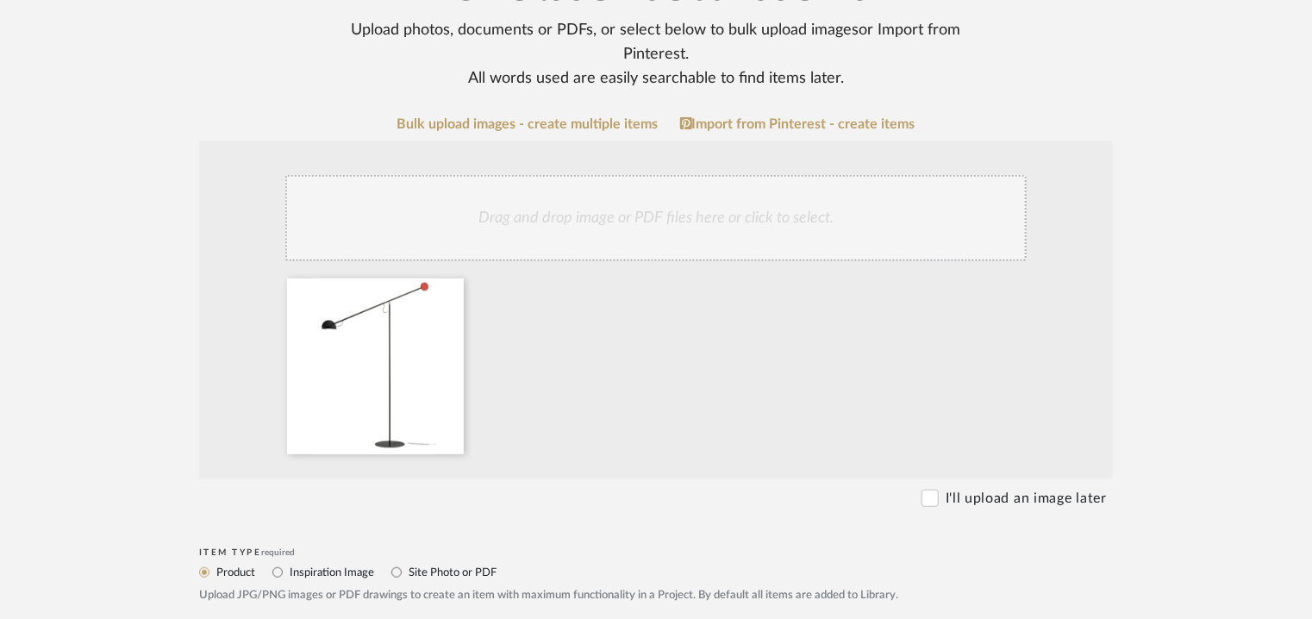
click at [547, 248] on div "Drag and drop image or PDF files here or click to select." at bounding box center [655, 218] width 741 height 86
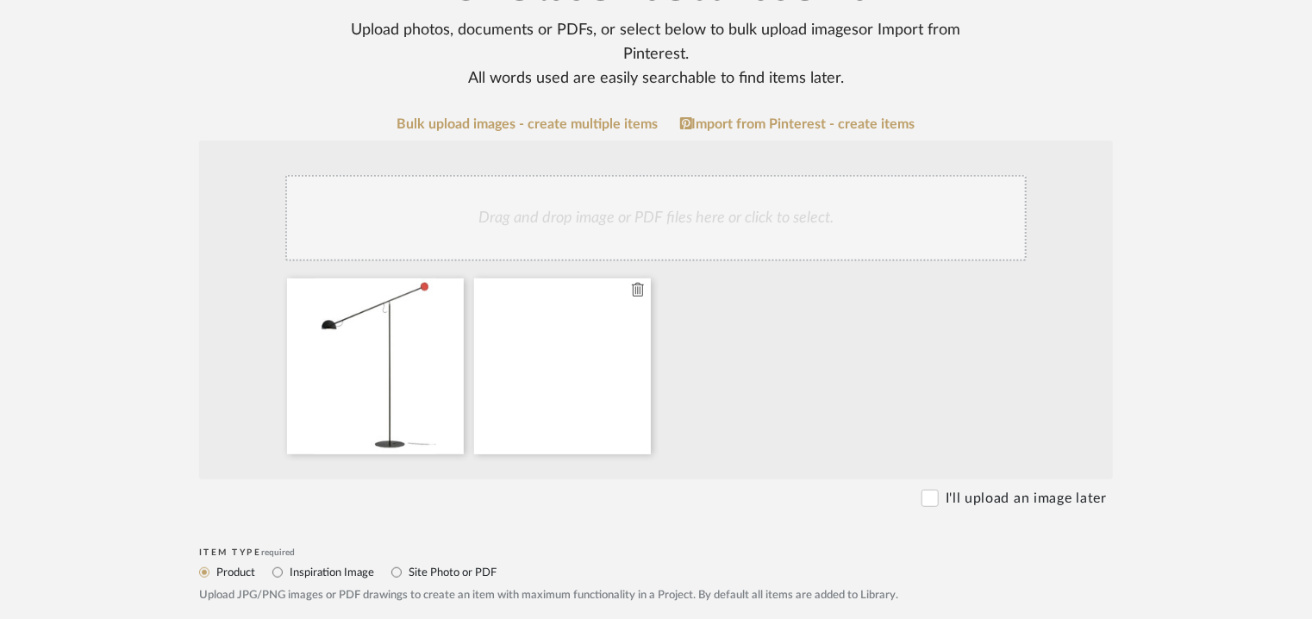
click at [635, 291] on icon at bounding box center [638, 290] width 12 height 14
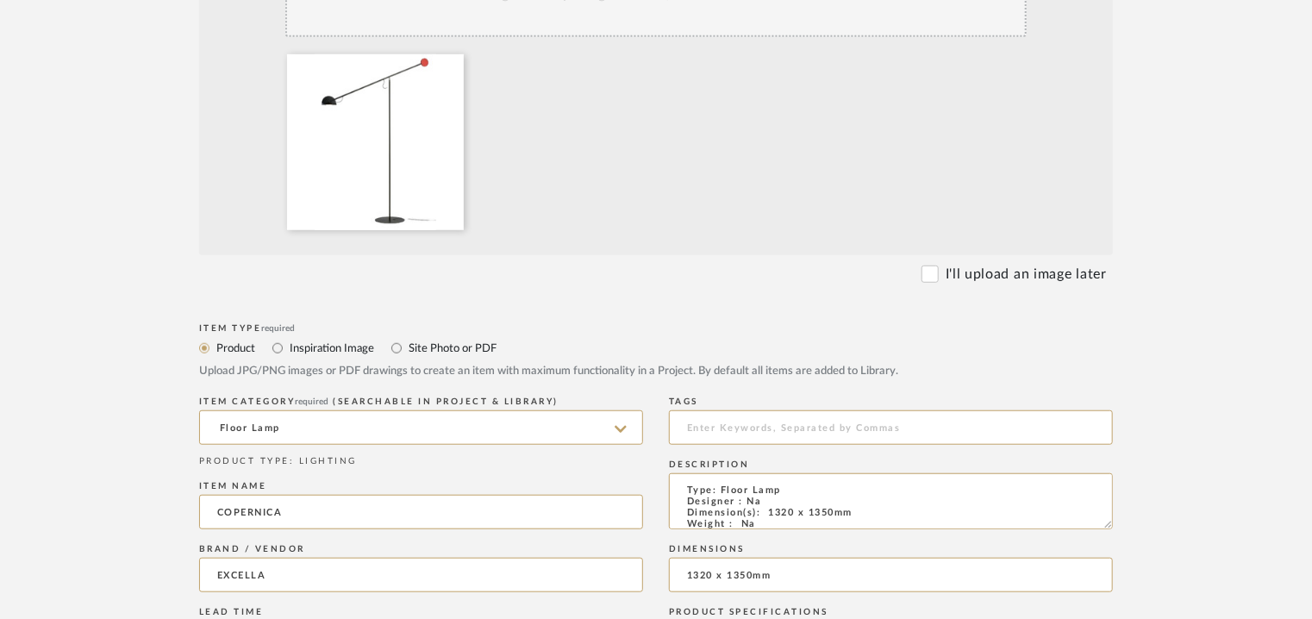
scroll to position [690, 0]
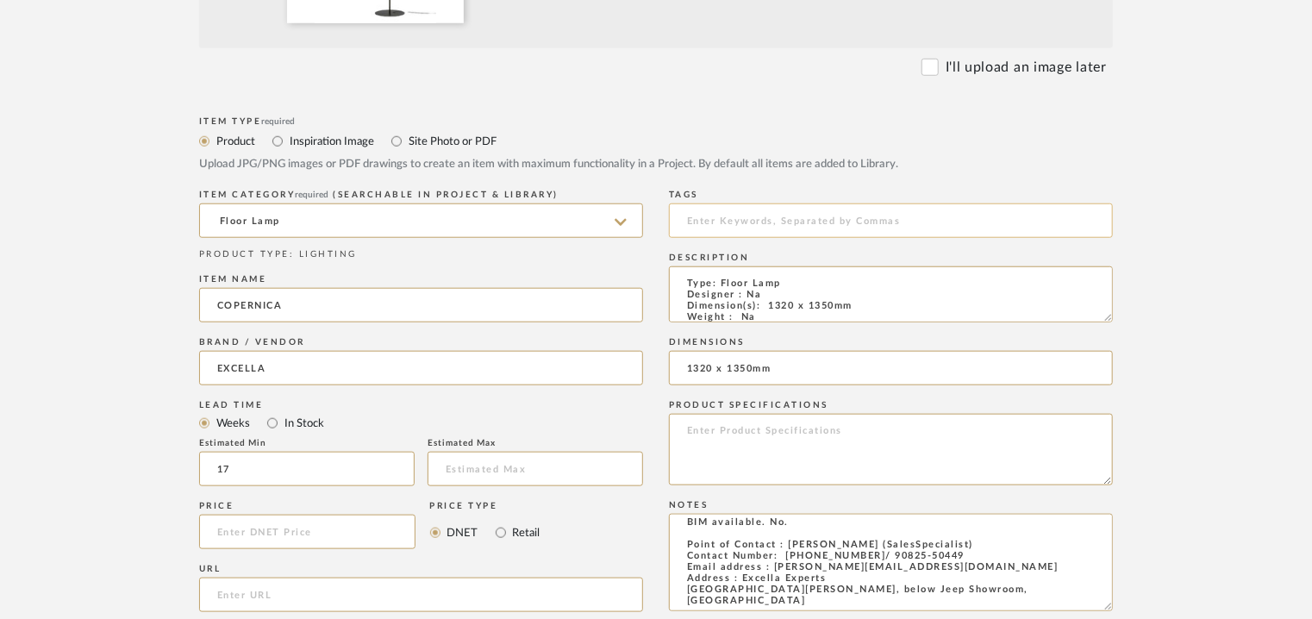
click at [707, 228] on input at bounding box center [891, 220] width 444 height 34
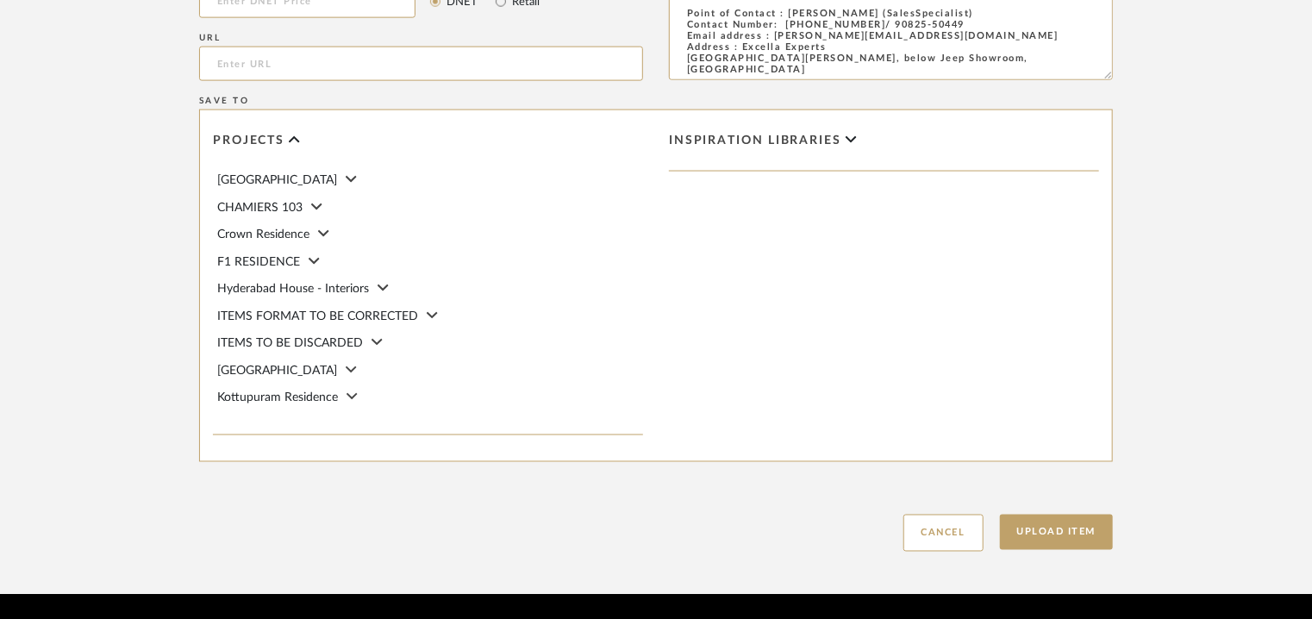
scroll to position [1276, 0]
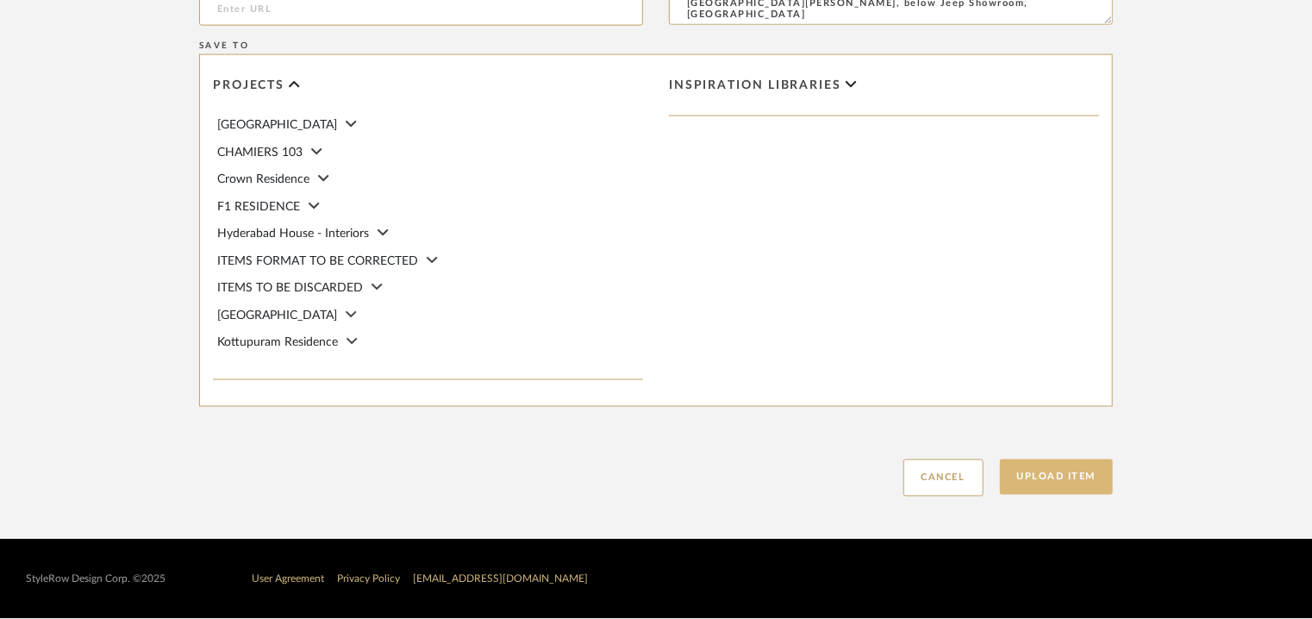
type input "floor lamp,"
click at [1058, 477] on button "Upload Item" at bounding box center [1057, 477] width 114 height 35
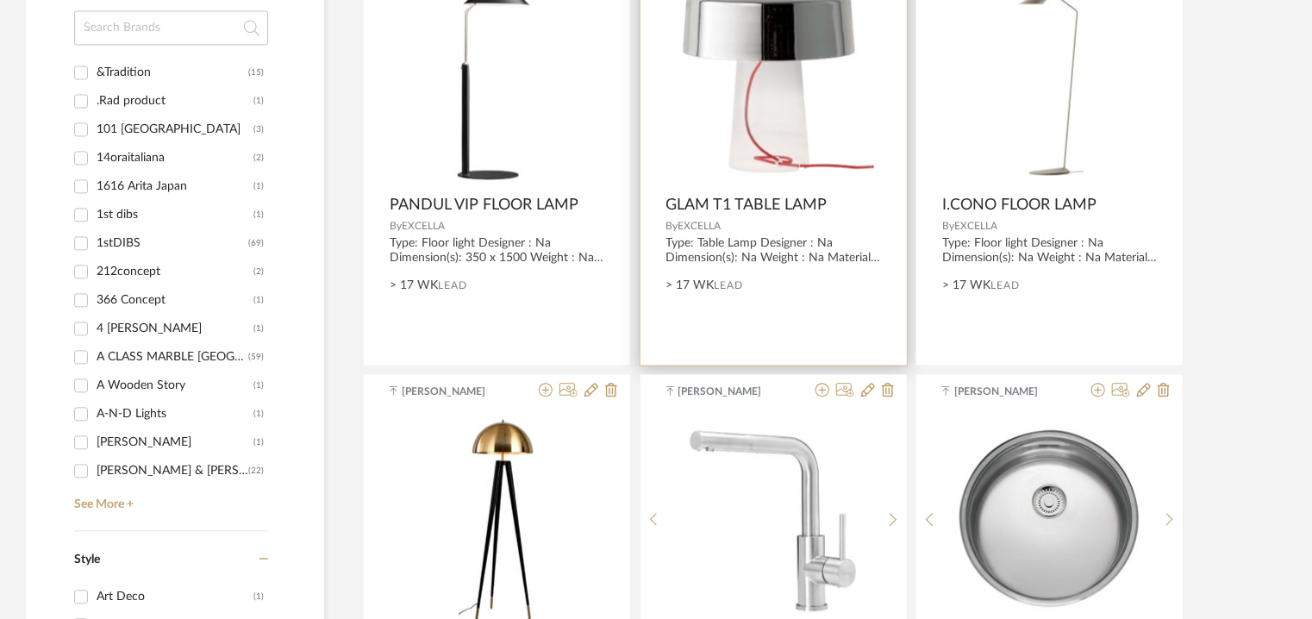
scroll to position [1897, 0]
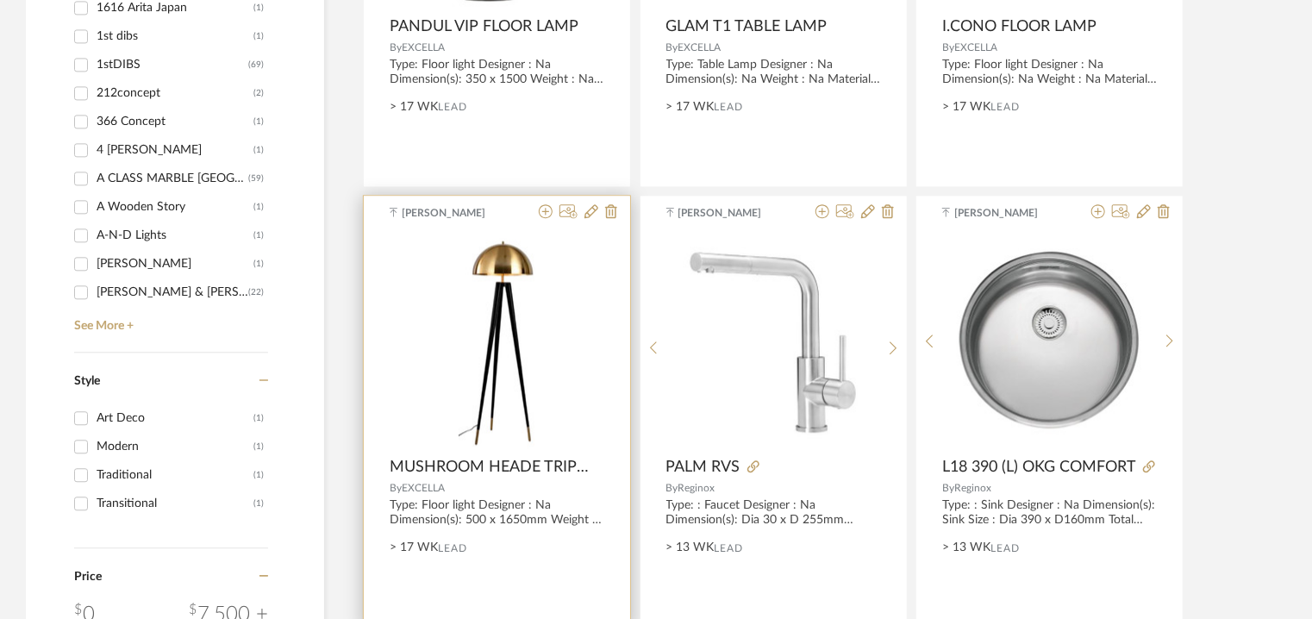
click at [528, 310] on img "0" at bounding box center [498, 341] width 78 height 216
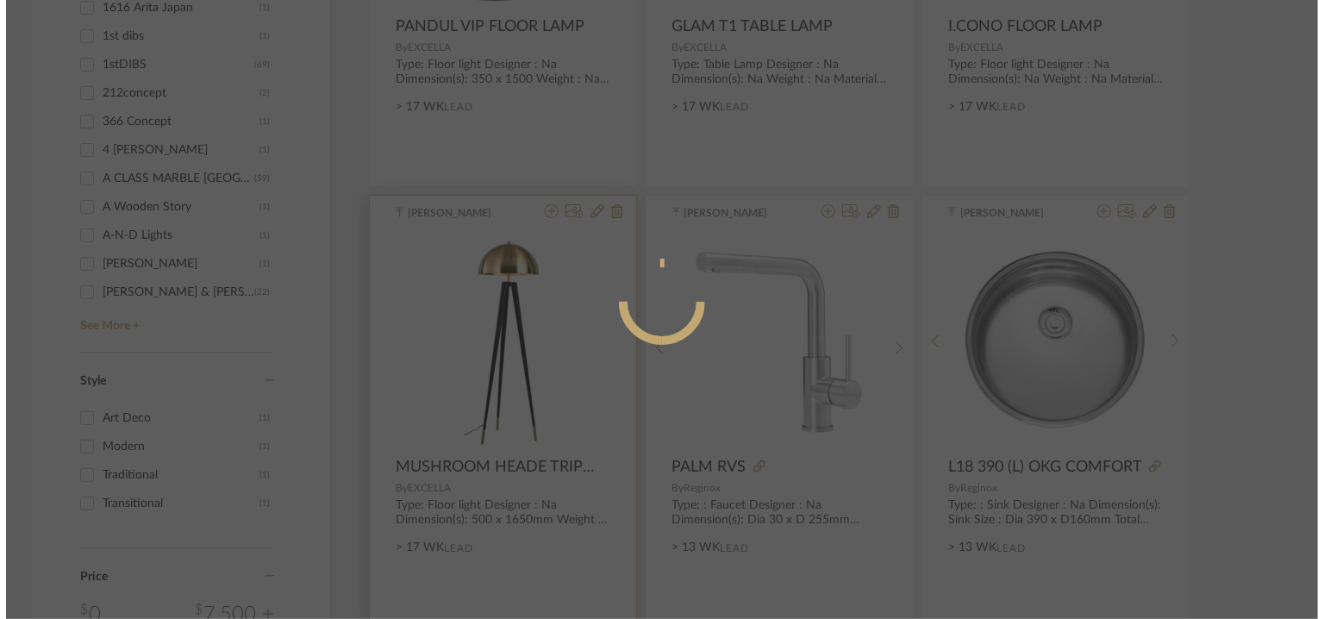
scroll to position [0, 0]
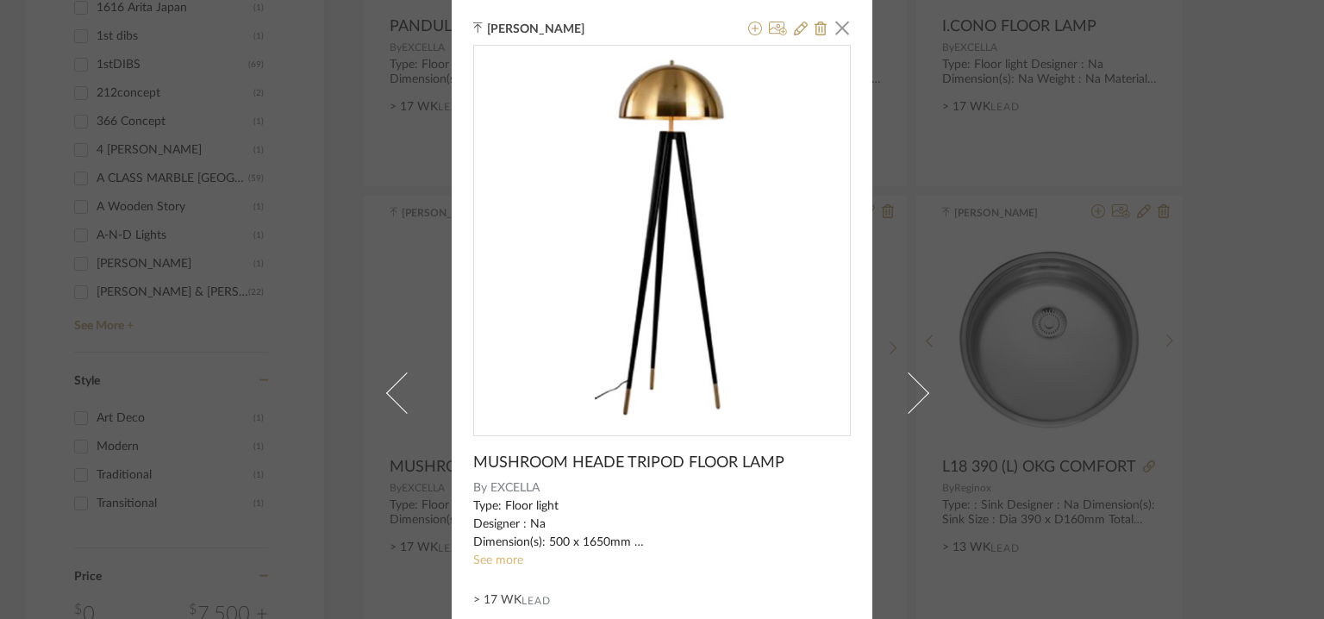
click at [498, 560] on link "See more" at bounding box center [498, 560] width 50 height 12
click at [799, 27] on icon at bounding box center [801, 29] width 14 height 14
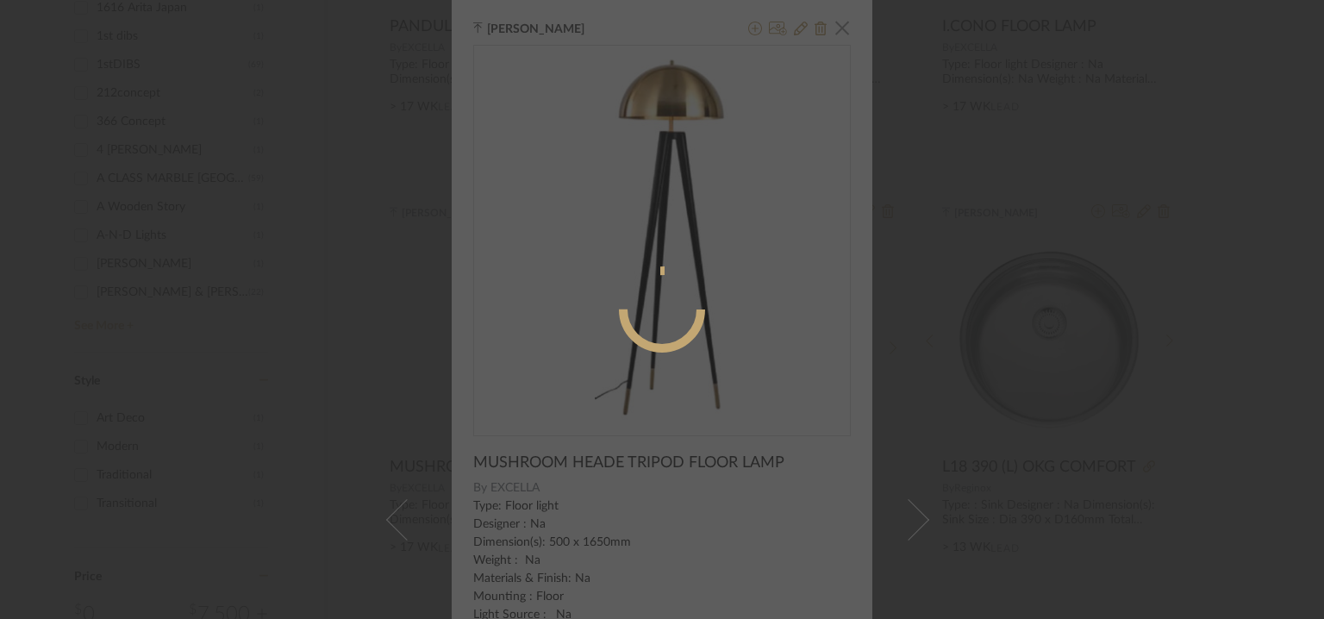
radio input "true"
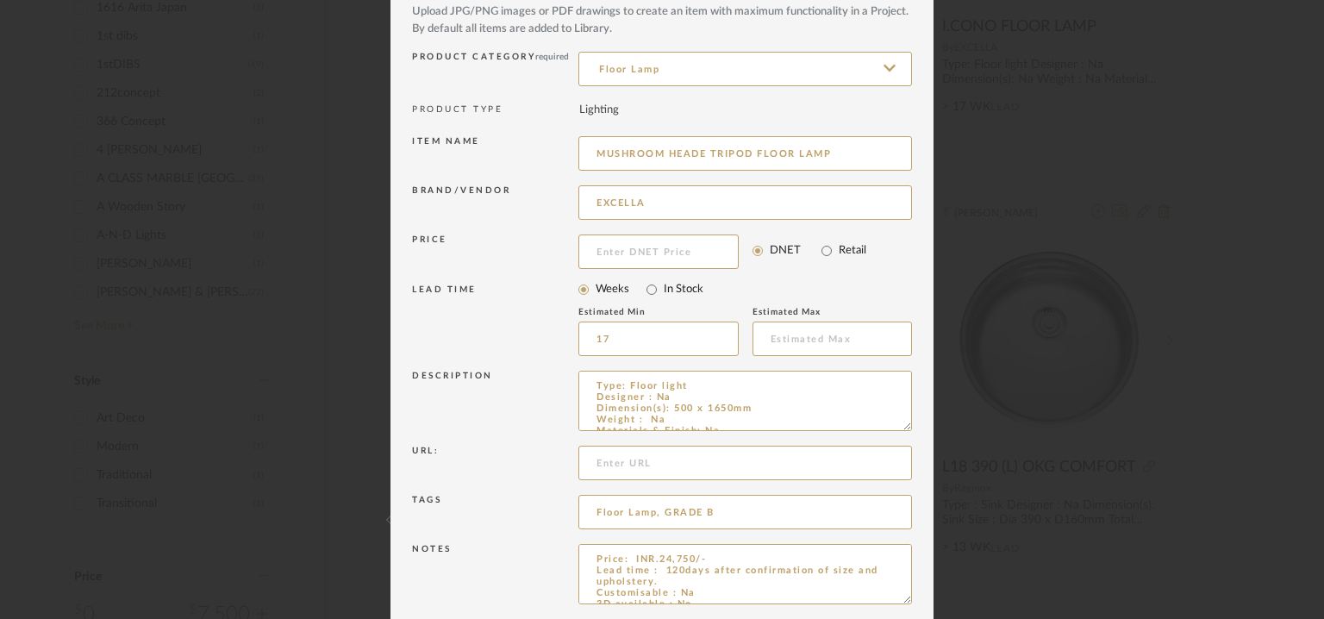
scroll to position [166, 0]
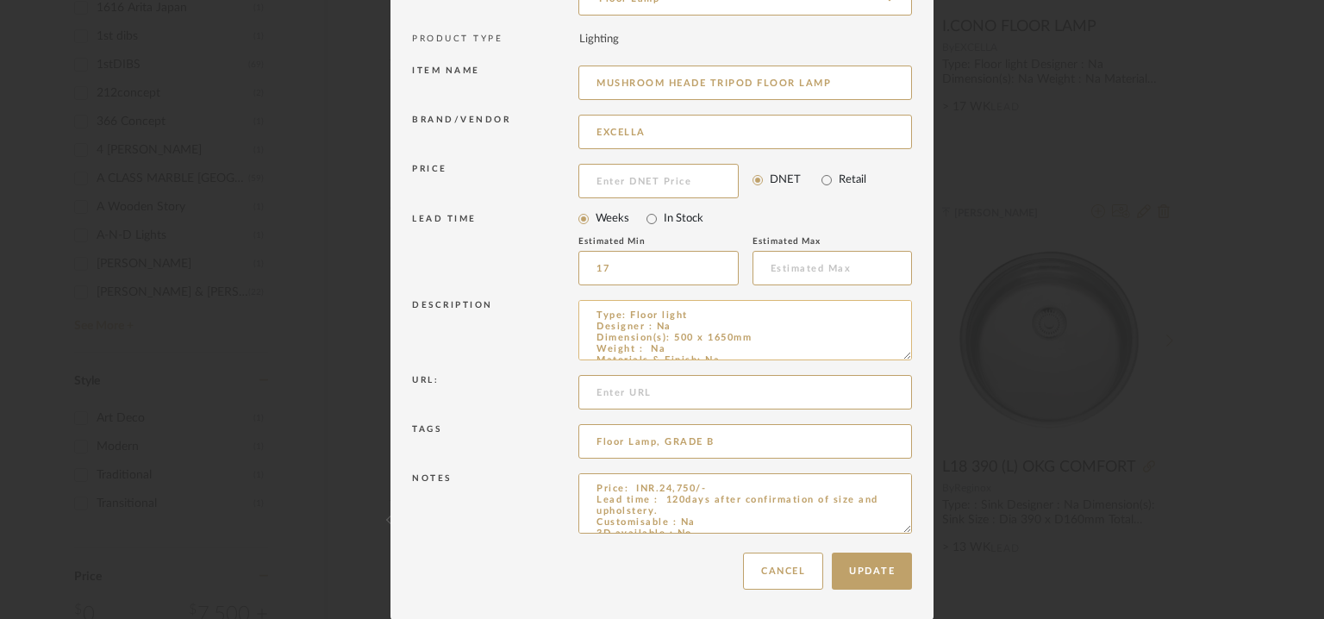
click at [777, 336] on textarea "Type: Floor light Designer : Na Dimension(s): 500 x 1650mm Weight : Na Material…" at bounding box center [746, 330] width 334 height 60
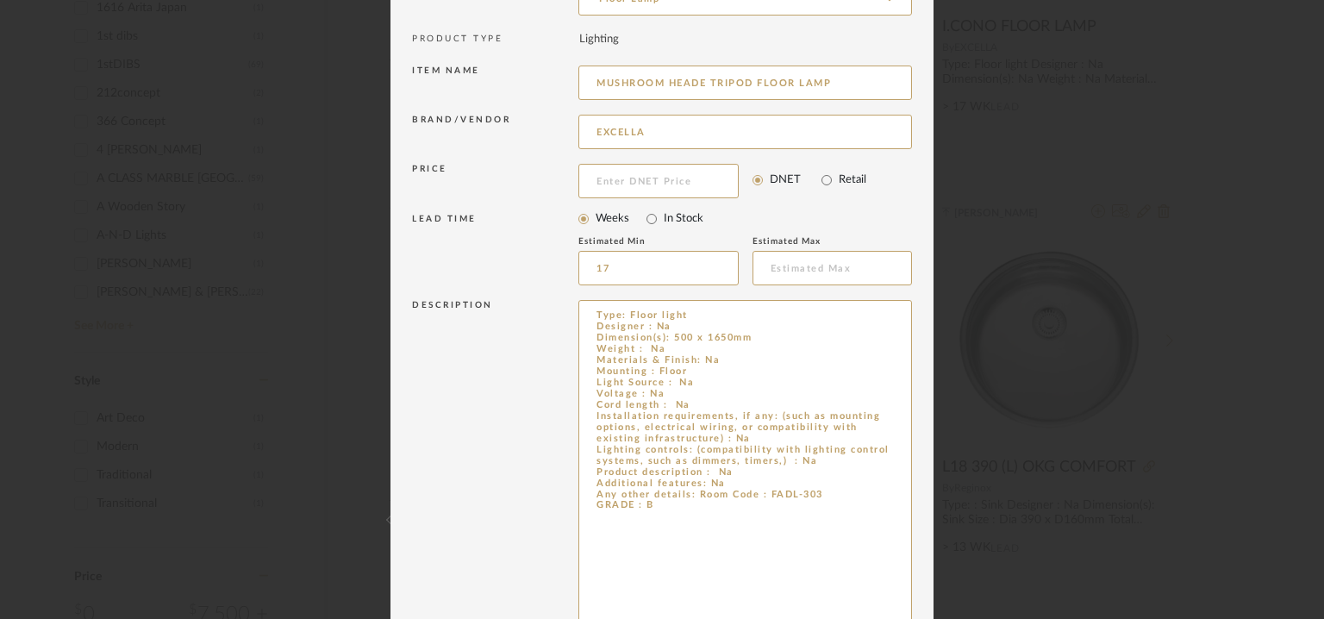
drag, startPoint x: 902, startPoint y: 353, endPoint x: 952, endPoint y: 663, distance: 313.5
drag, startPoint x: 689, startPoint y: 493, endPoint x: 828, endPoint y: 494, distance: 138.8
click at [828, 494] on textarea "Type: Floor light Designer : Na Dimension(s): 500 x 1650mm Weight : Na Material…" at bounding box center [746, 484] width 334 height 369
click at [752, 477] on textarea "Type: Floor light Designer : Na Dimension(s): 500 x 1650mm Weight : Na Material…" at bounding box center [746, 484] width 334 height 369
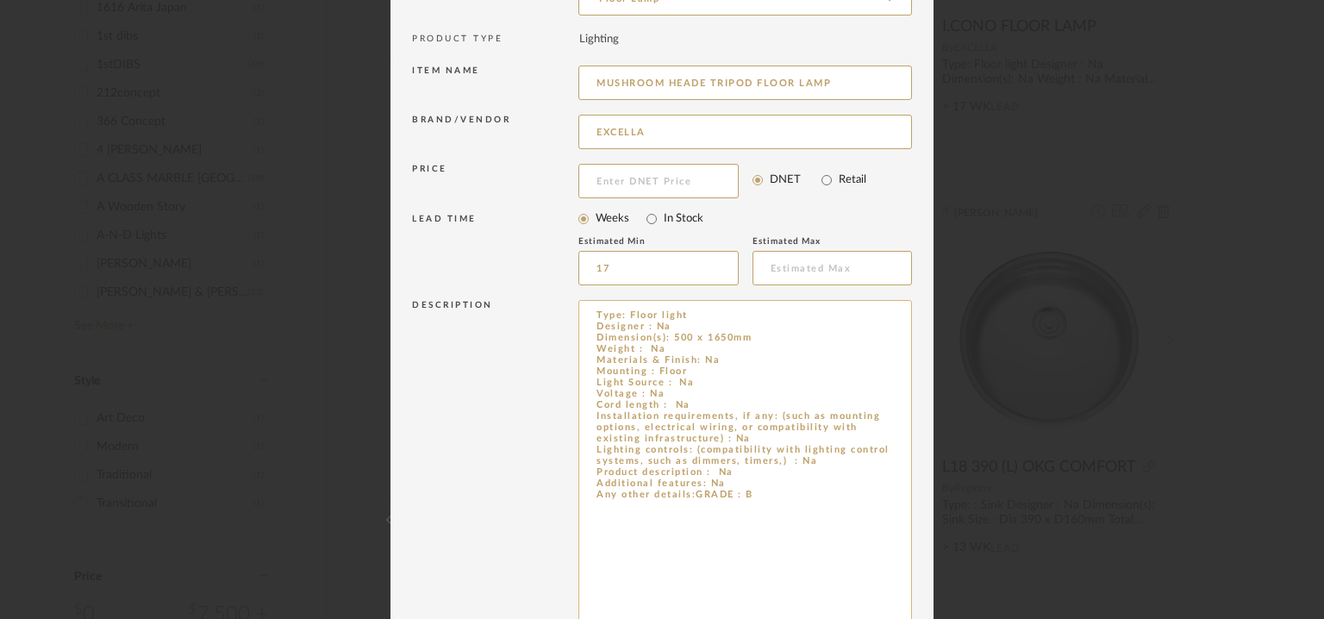
click at [747, 487] on textarea "Type: Floor light Designer : Na Dimension(s): 500 x 1650mm Weight : Na Material…" at bounding box center [746, 484] width 334 height 369
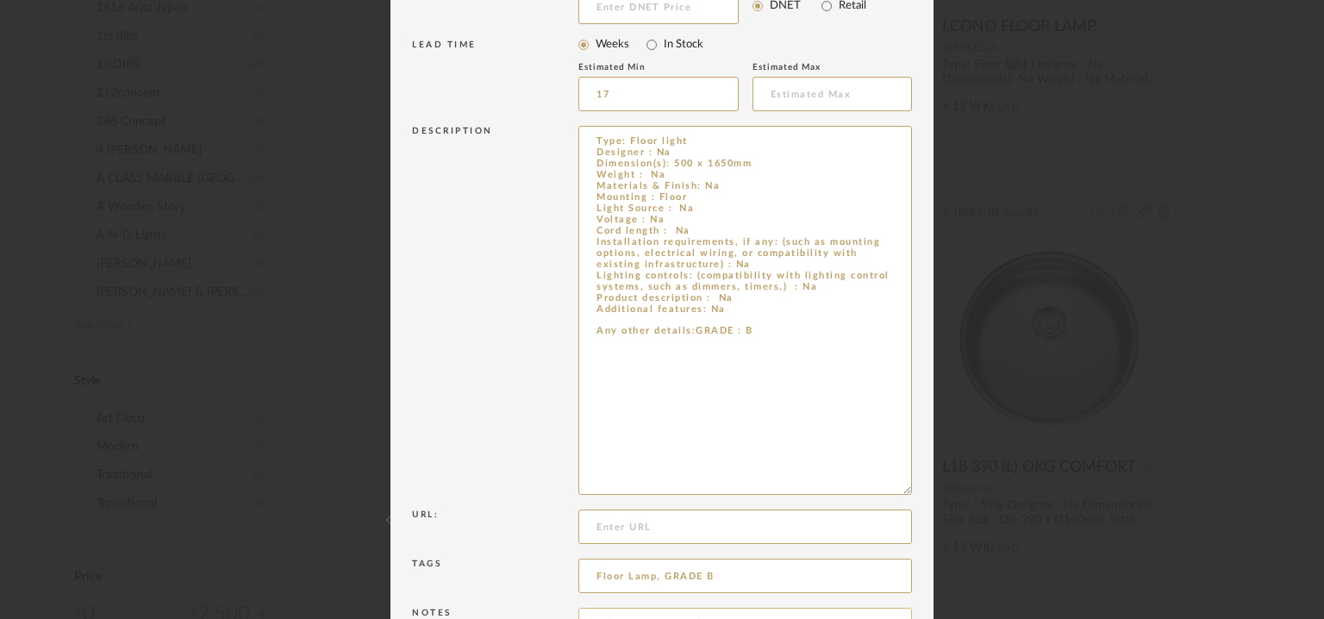
scroll to position [475, 0]
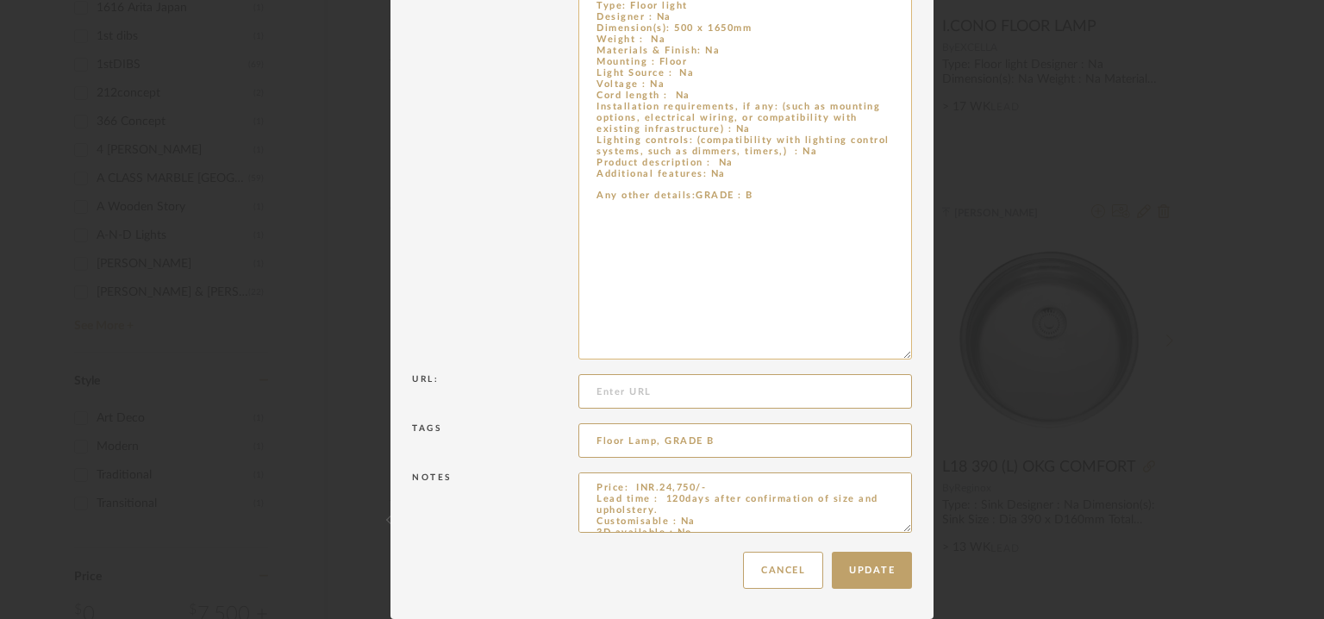
click at [686, 196] on textarea "Type: Floor light Designer : Na Dimension(s): 500 x 1650mm Weight : Na Material…" at bounding box center [746, 175] width 334 height 369
type textarea "Type: Floor light Designer : Na Dimension(s): 500 x 1650mm Weight : Na Material…"
click at [879, 577] on button "Update" at bounding box center [872, 570] width 80 height 37
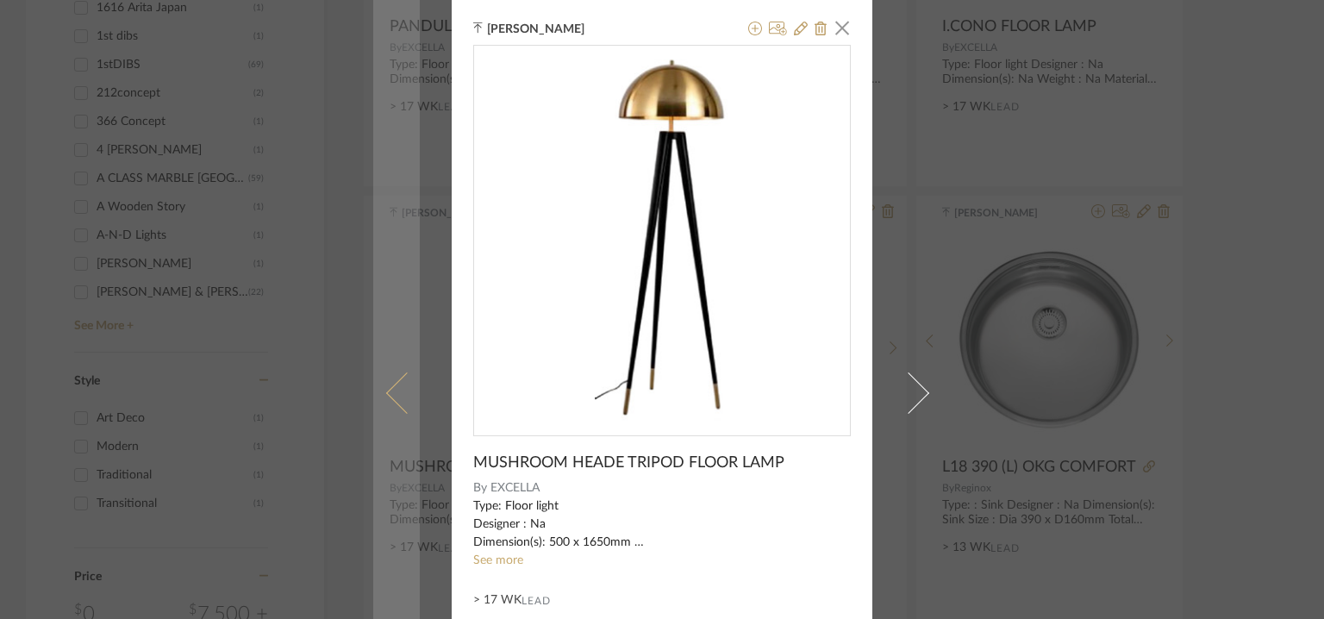
click at [392, 380] on span at bounding box center [406, 392] width 41 height 41
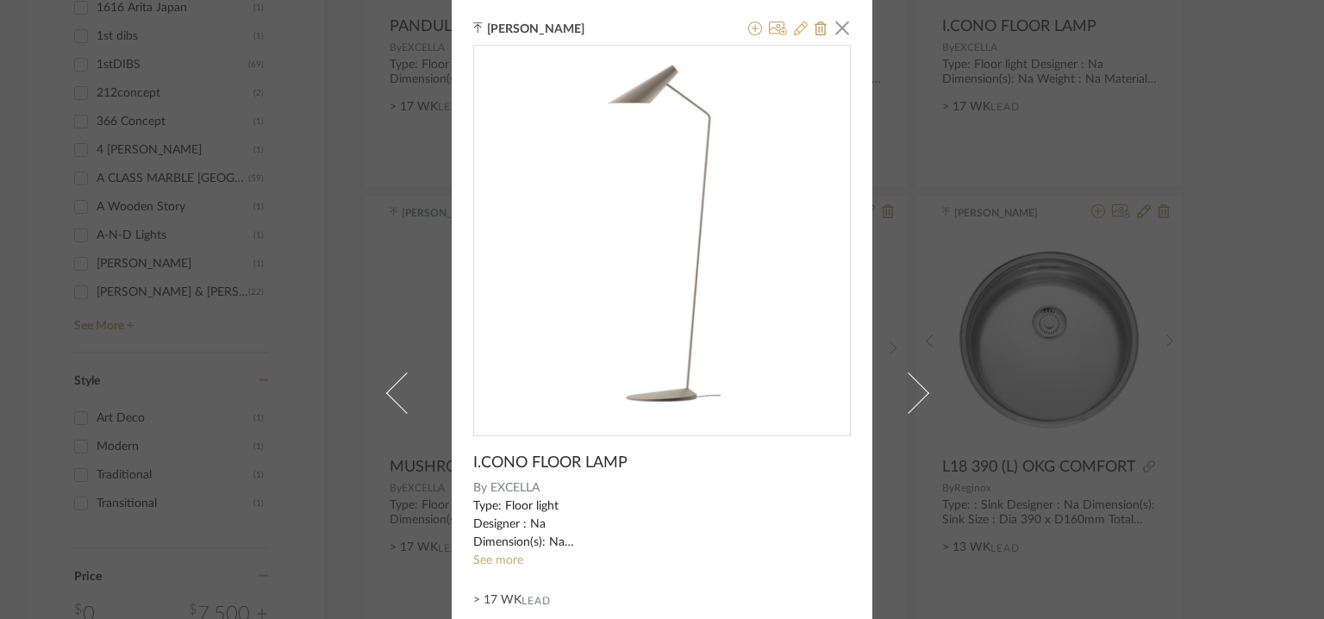
click at [795, 30] on icon at bounding box center [801, 29] width 14 height 14
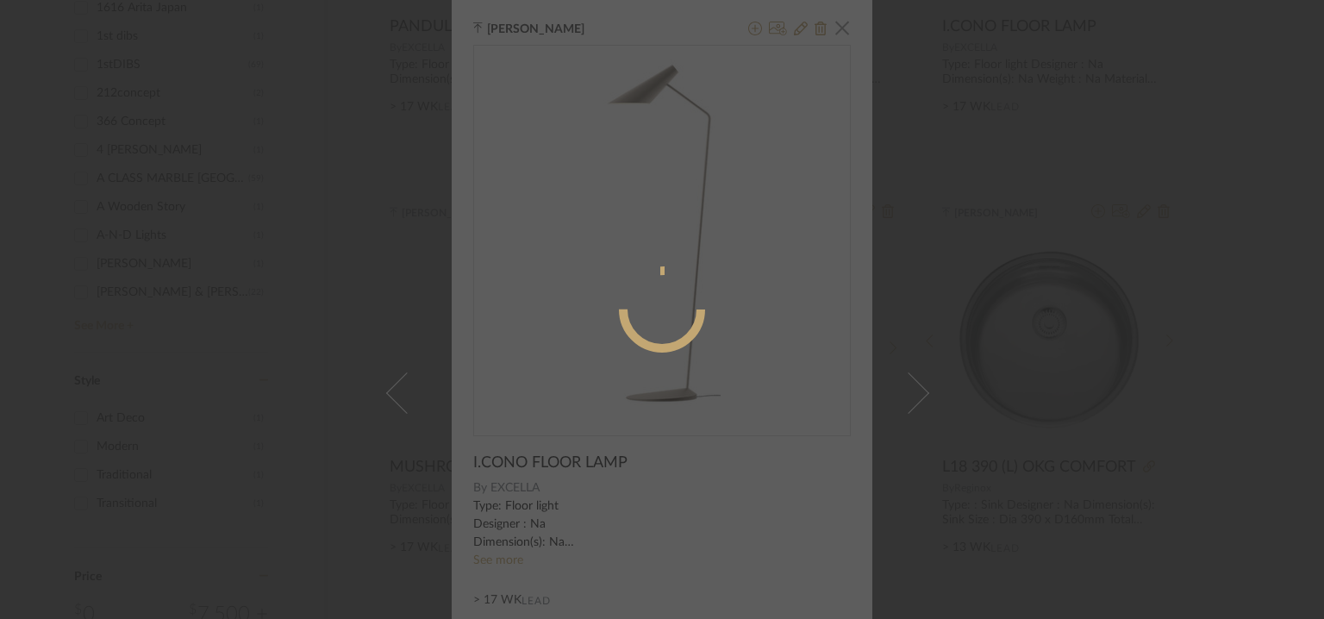
radio input "true"
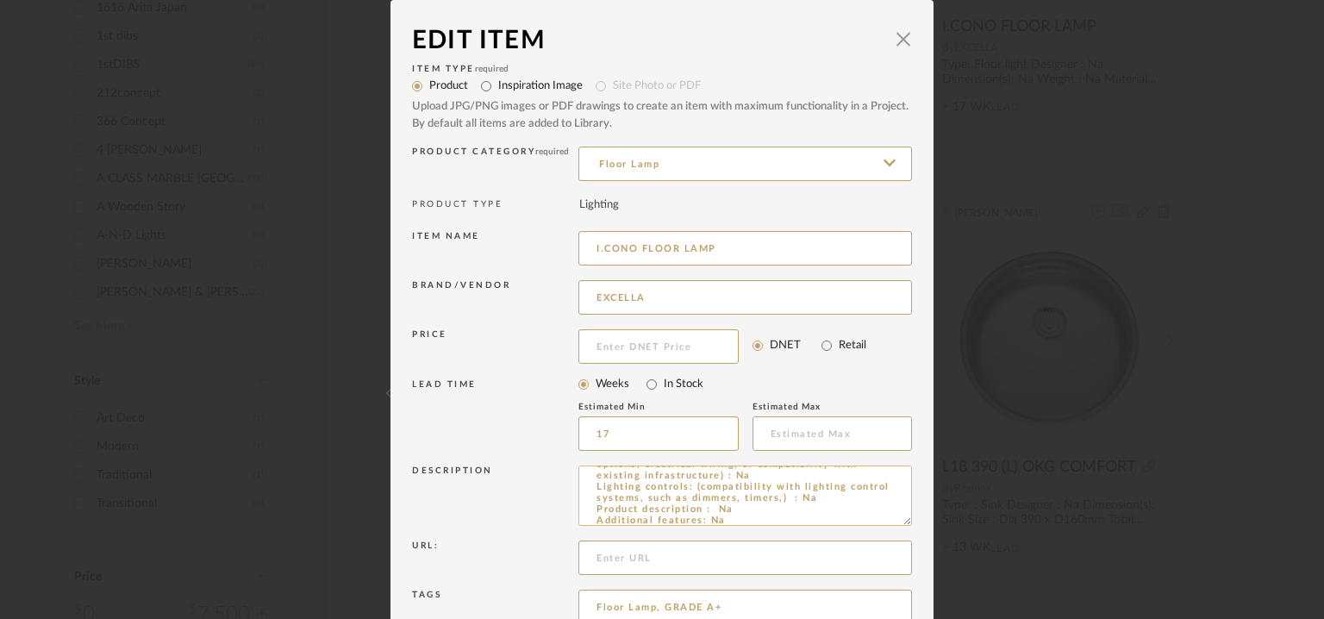
scroll to position [155, 0]
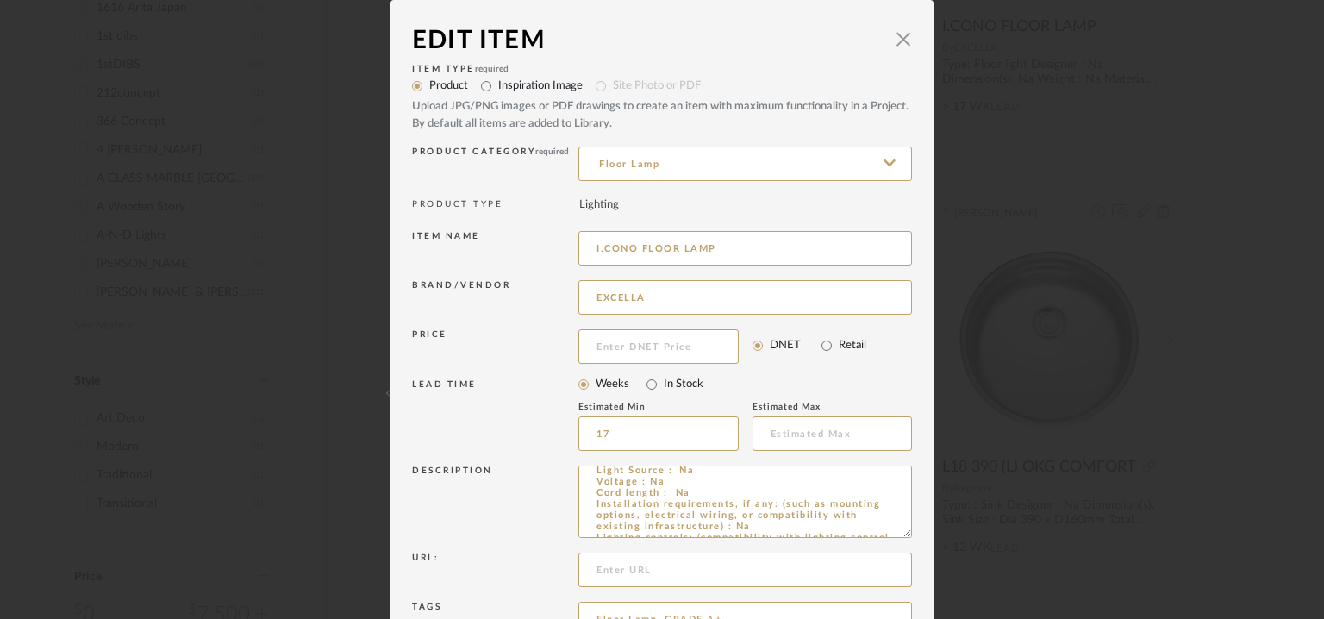
drag, startPoint x: 899, startPoint y: 520, endPoint x: 962, endPoint y: 669, distance: 161.9
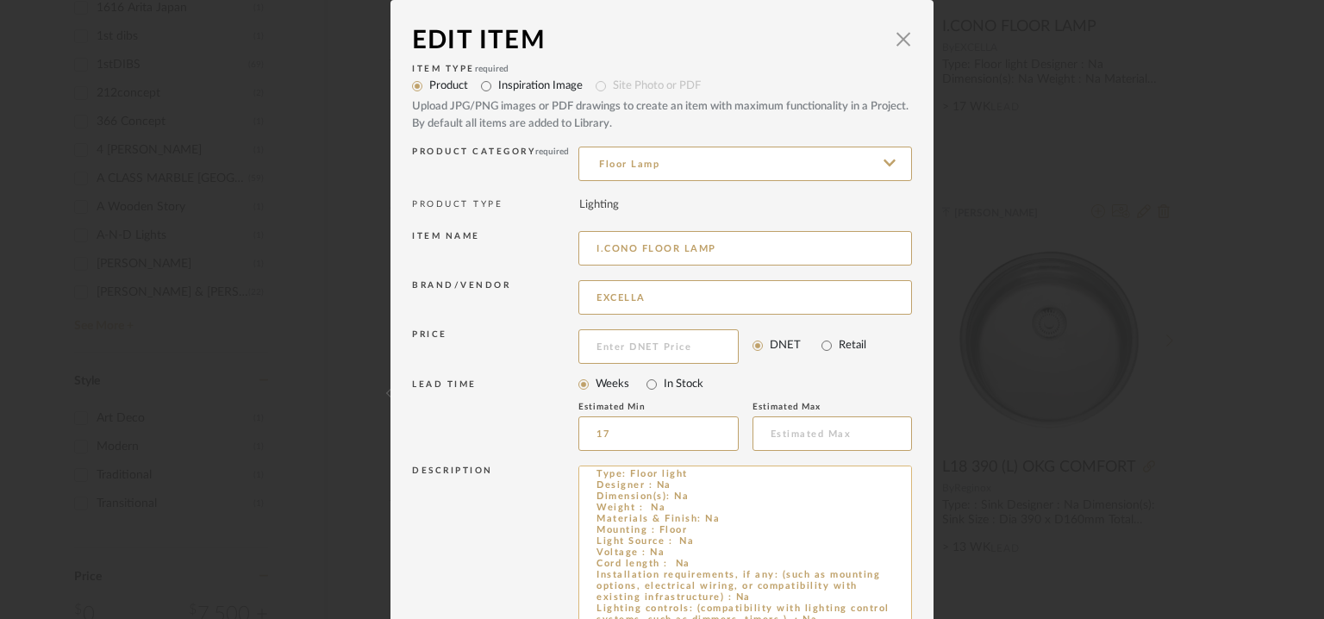
scroll to position [316, 0]
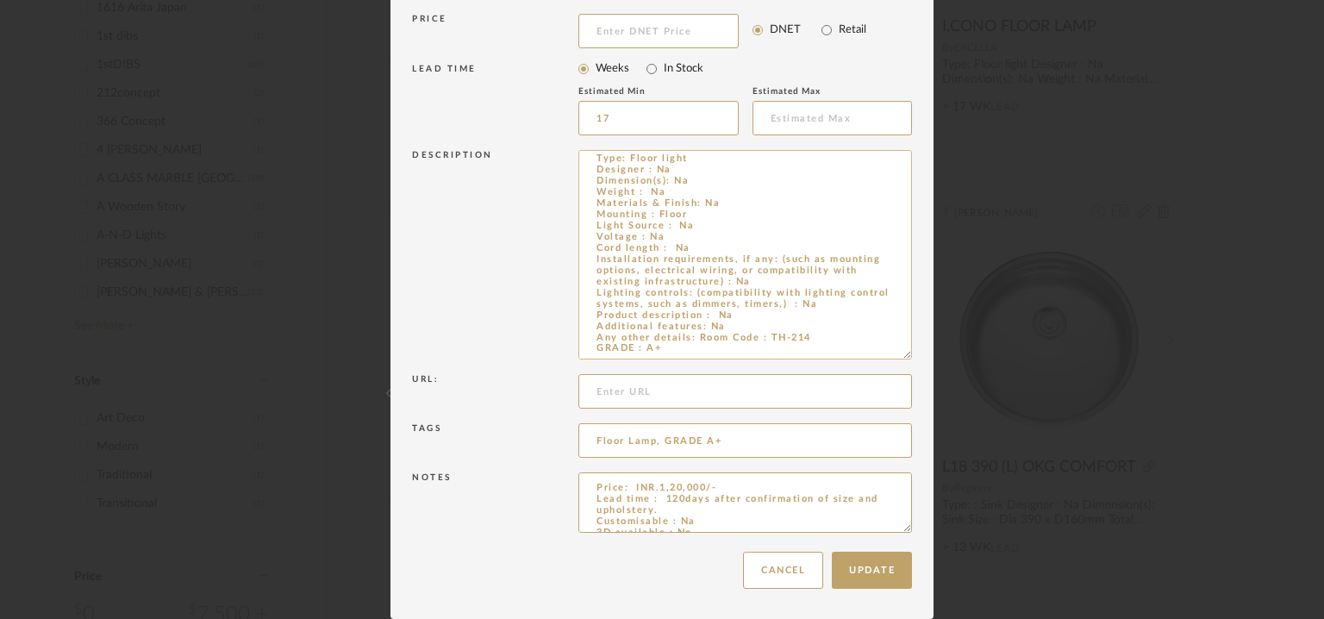
drag, startPoint x: 691, startPoint y: 338, endPoint x: 827, endPoint y: 335, distance: 136.2
click at [827, 335] on textarea "Type: Floor light Designer : Na Dimension(s): Na Weight : Na Materials & Finish…" at bounding box center [746, 255] width 334 height 210
type textarea "Type: Floor light Designer : Na Dimension(s): Na Weight : Na Materials & Finish…"
click at [883, 569] on button "Update" at bounding box center [872, 570] width 80 height 37
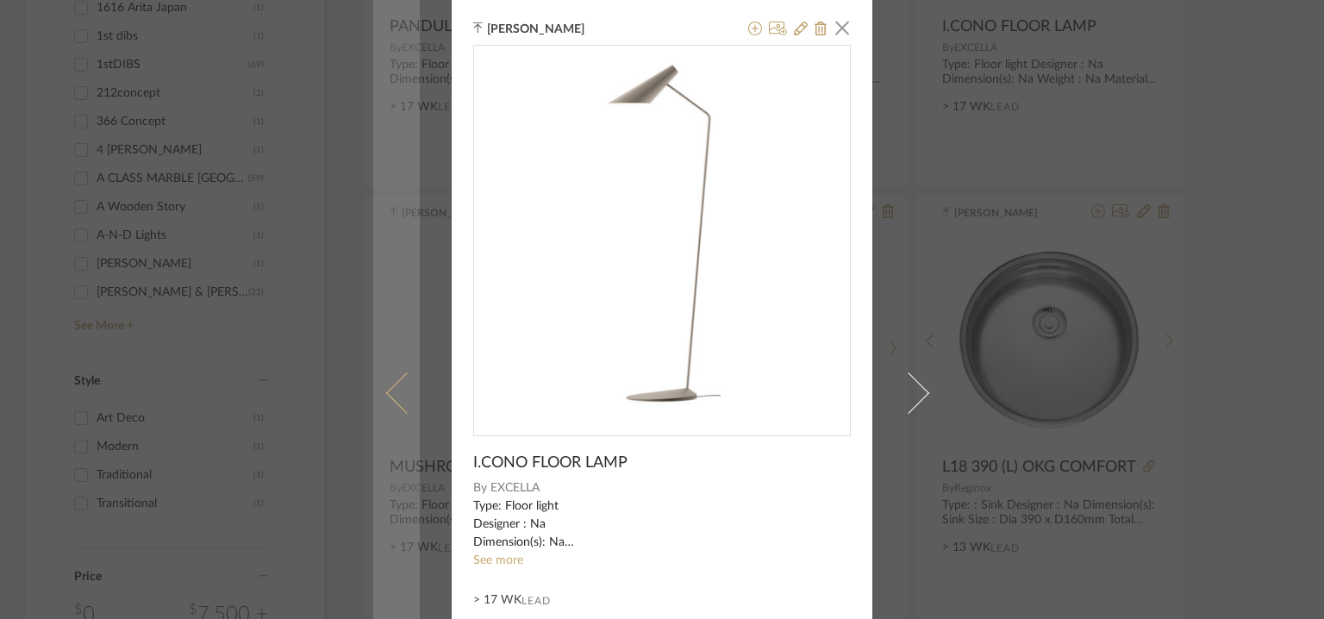
click at [390, 391] on span at bounding box center [406, 392] width 41 height 41
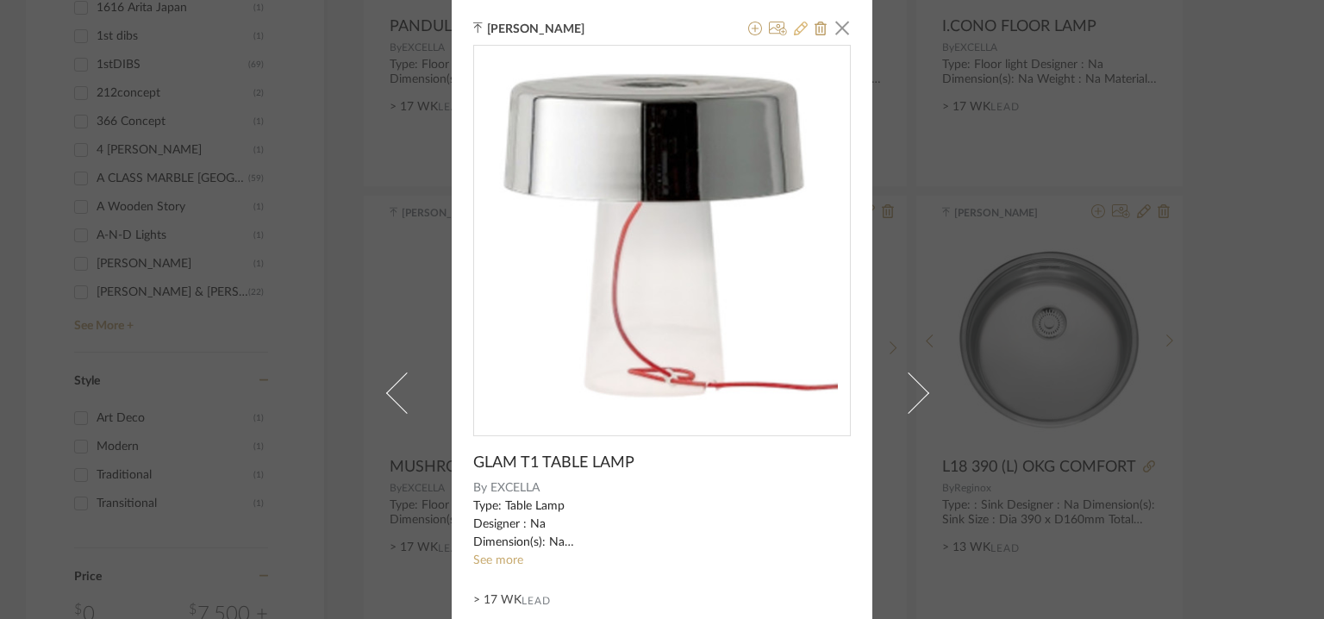
click at [794, 29] on icon at bounding box center [801, 29] width 14 height 14
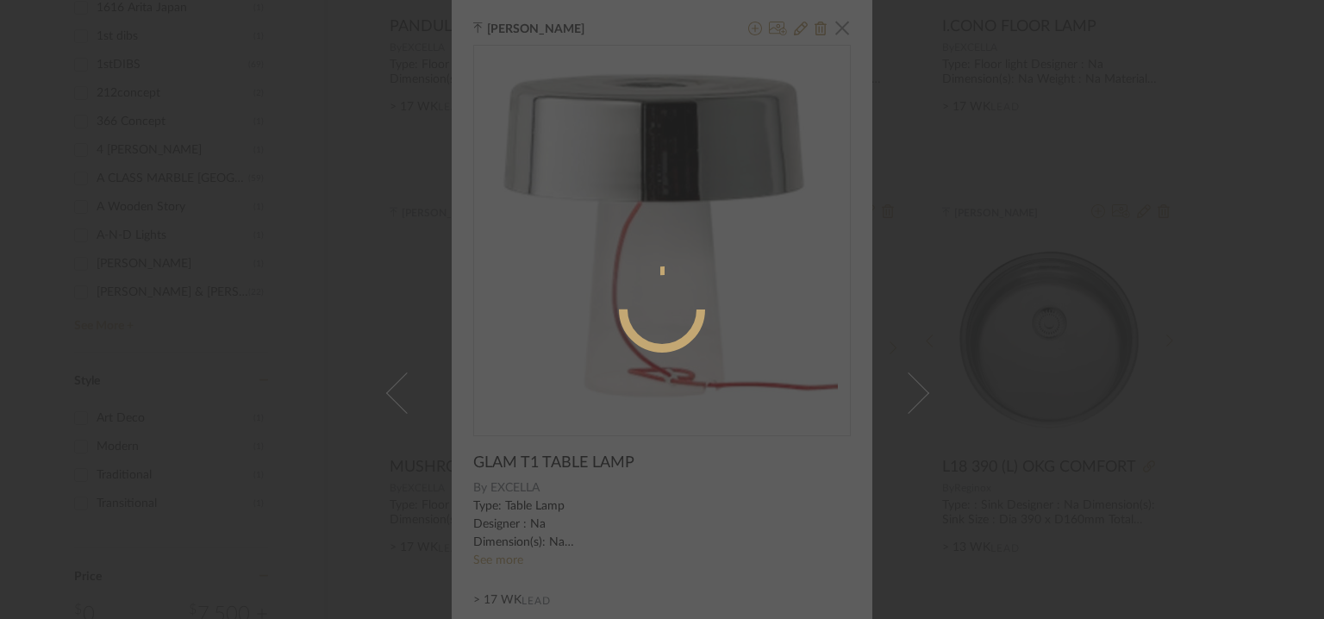
radio input "true"
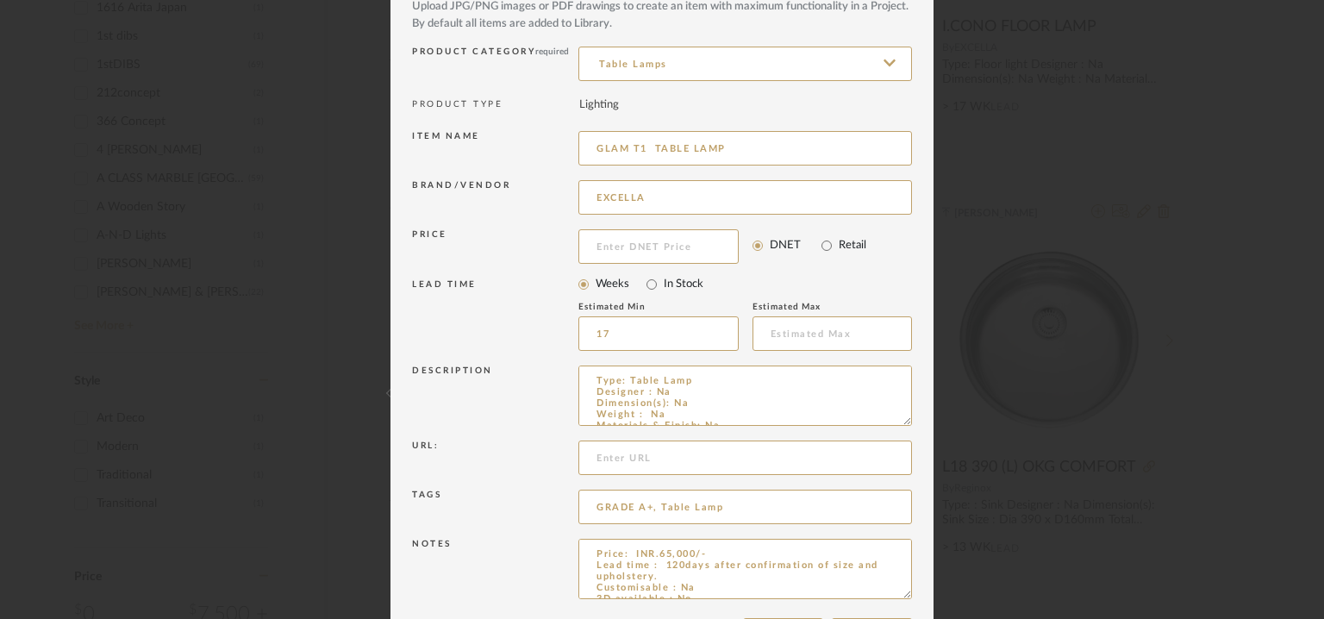
scroll to position [166, 0]
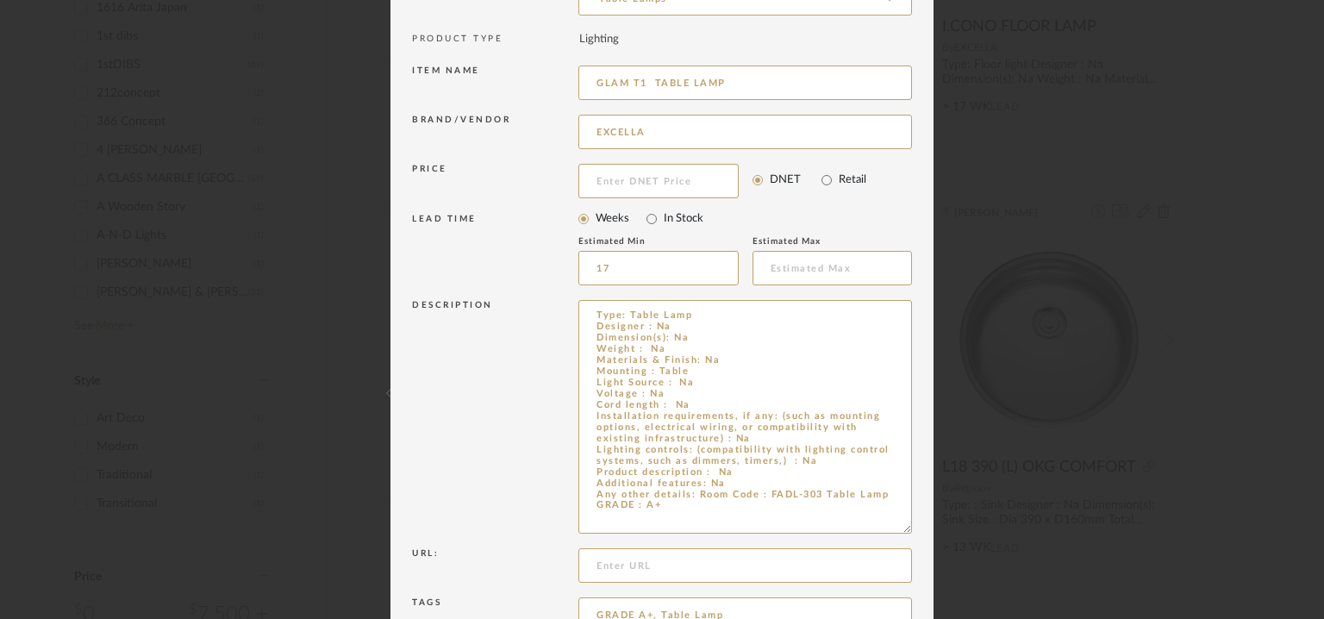
drag, startPoint x: 897, startPoint y: 354, endPoint x: 959, endPoint y: 609, distance: 261.8
click at [959, 609] on div "Edit Item × Item Type required Product Inspiration Image Site Photo or PDF Uplo…" at bounding box center [662, 309] width 1324 height 619
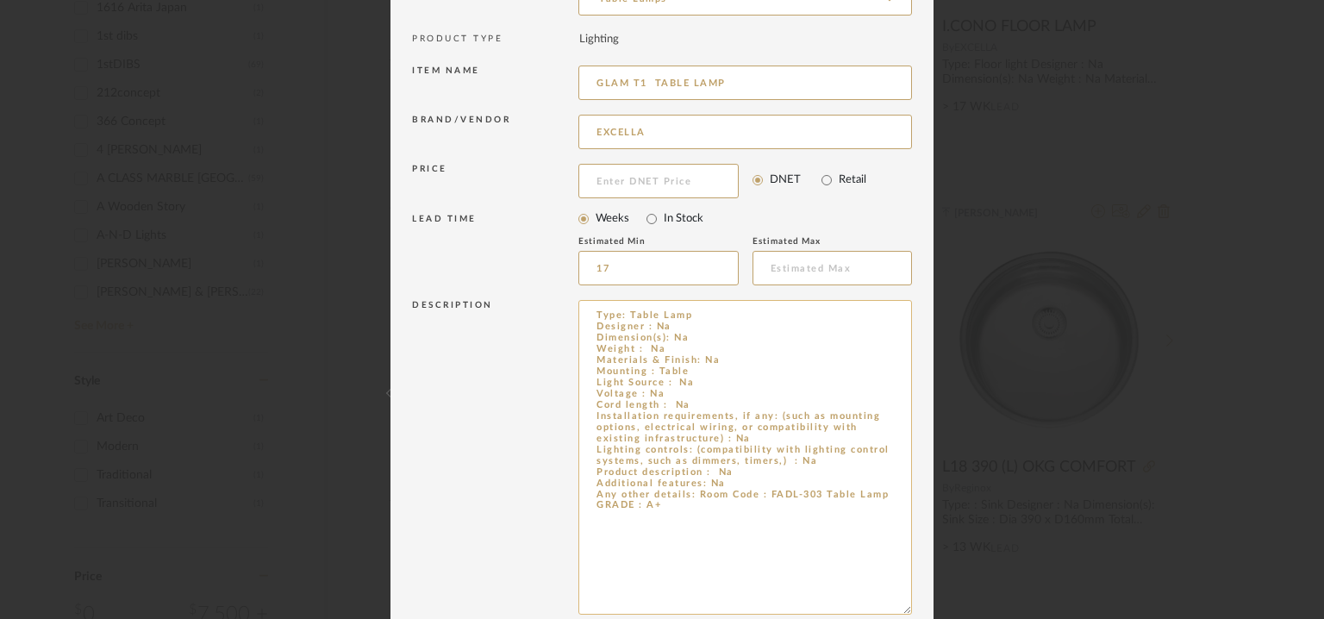
drag, startPoint x: 765, startPoint y: 493, endPoint x: 780, endPoint y: 494, distance: 15.5
click at [780, 494] on textarea "Type: Table Lamp Designer : Na Dimension(s): Na Weight : Na Materials & Finish:…" at bounding box center [746, 457] width 334 height 315
drag, startPoint x: 690, startPoint y: 491, endPoint x: 914, endPoint y: 495, distance: 224.2
click at [914, 495] on dialog-content "Edit Item × Item Type required Product Inspiration Image Site Photo or PDF Uplo…" at bounding box center [662, 354] width 543 height 1040
click at [738, 487] on textarea "Type: Table Lamp Designer : Na Dimension(s): Na Weight : Na Materials & Finish:…" at bounding box center [746, 457] width 334 height 315
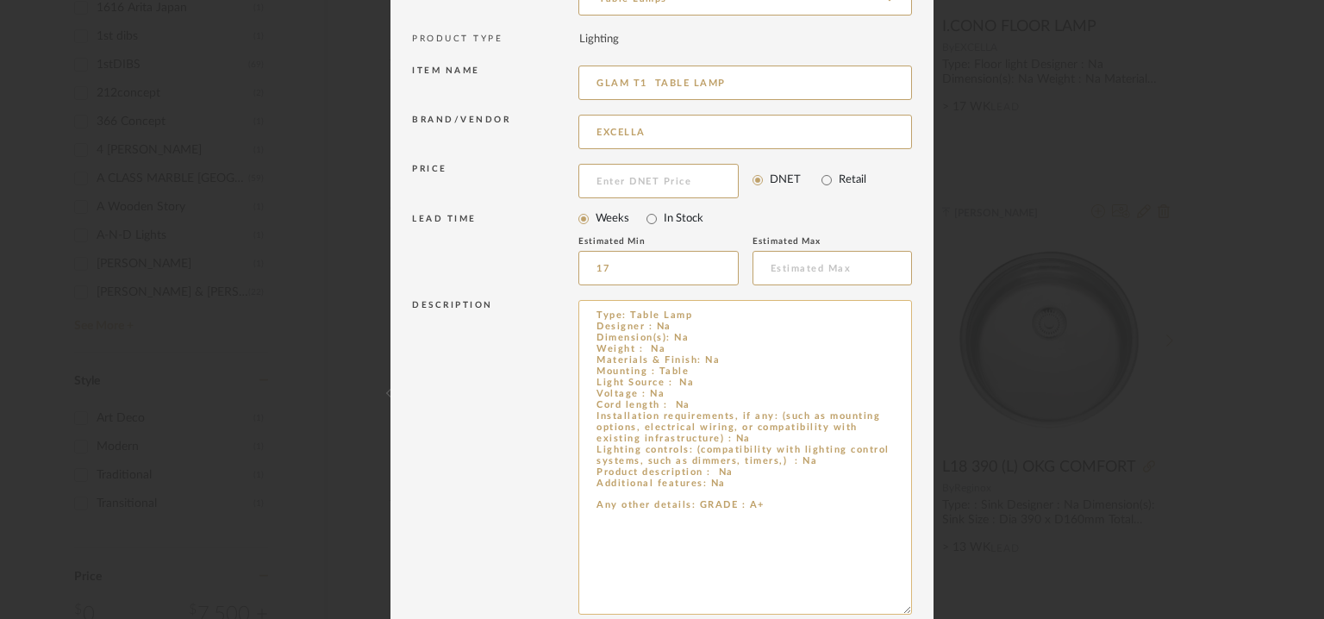
scroll to position [421, 0]
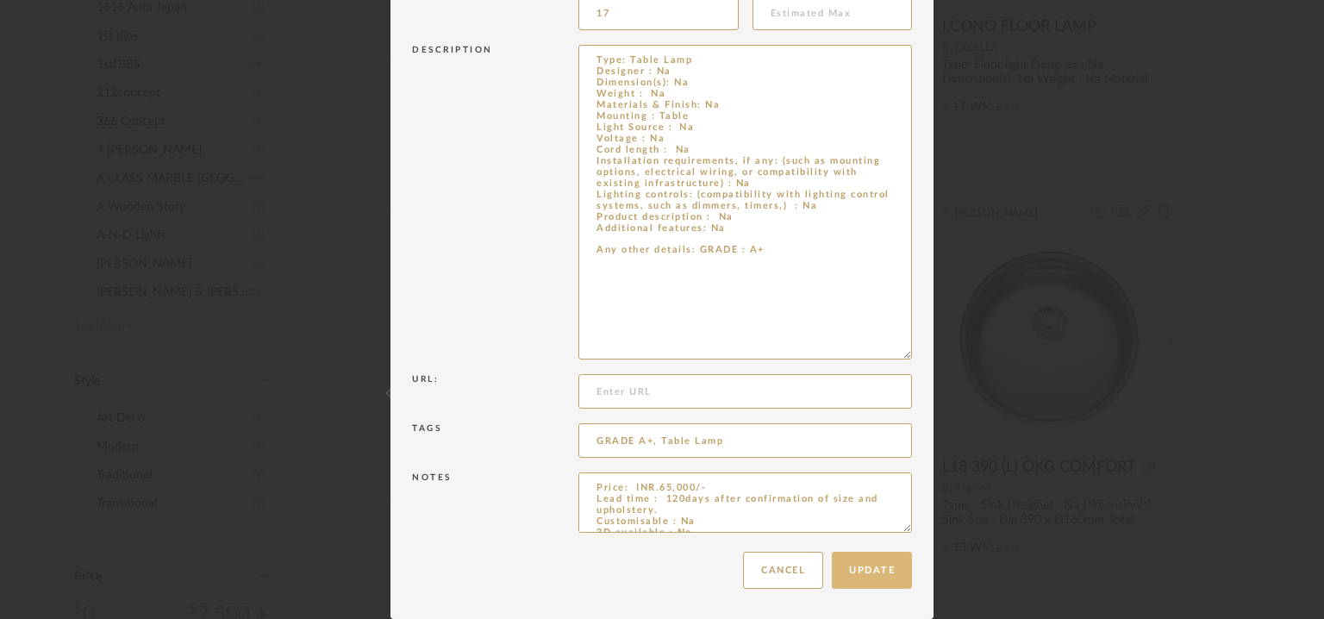
type textarea "Type: Table Lamp Designer : Na Dimension(s): Na Weight : Na Materials & Finish:…"
click at [864, 568] on button "Update" at bounding box center [872, 570] width 80 height 37
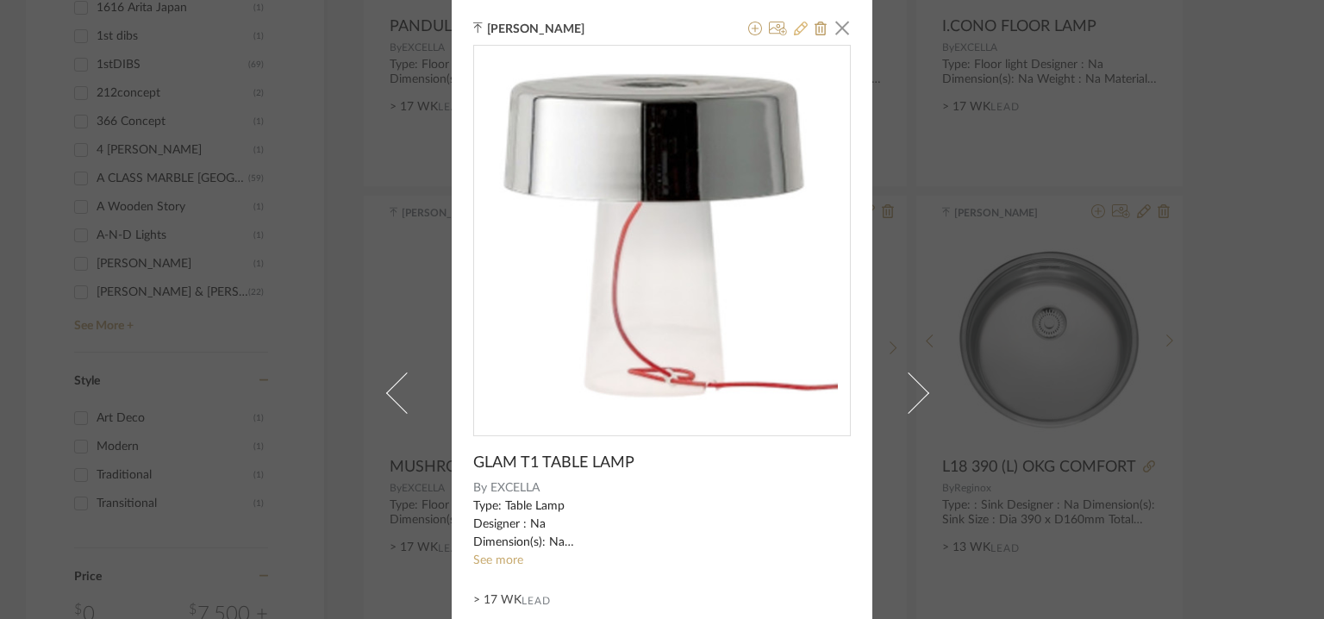
click at [794, 24] on icon at bounding box center [801, 29] width 14 height 14
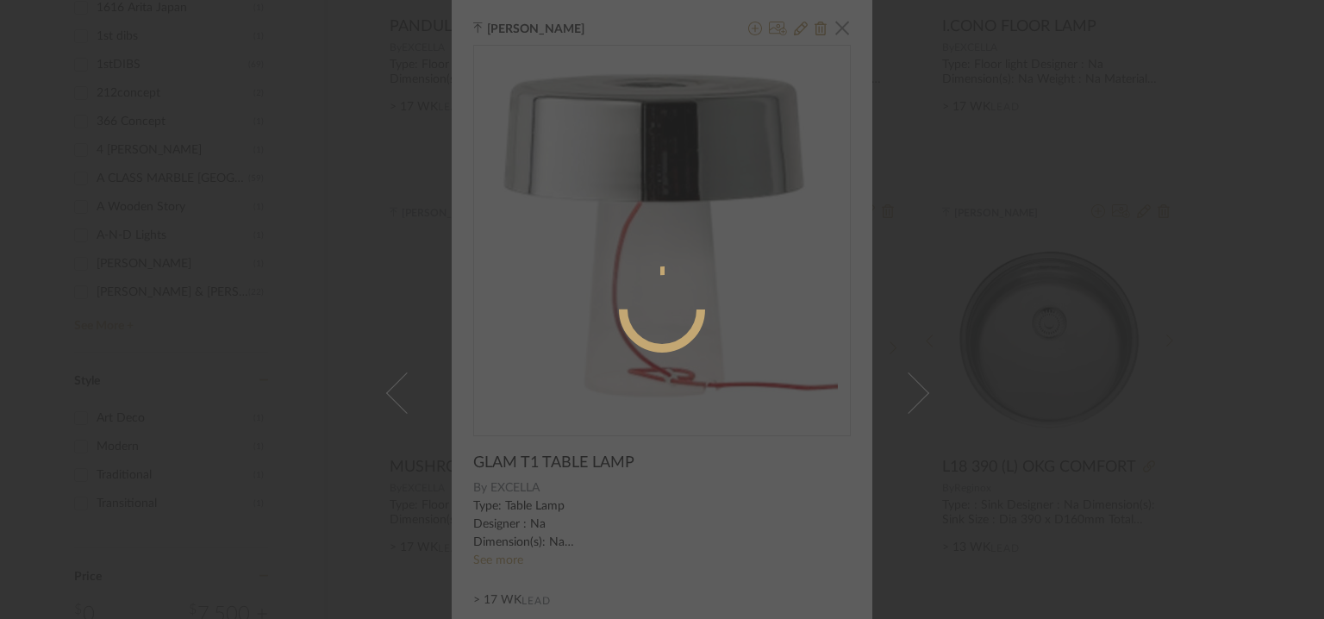
radio input "true"
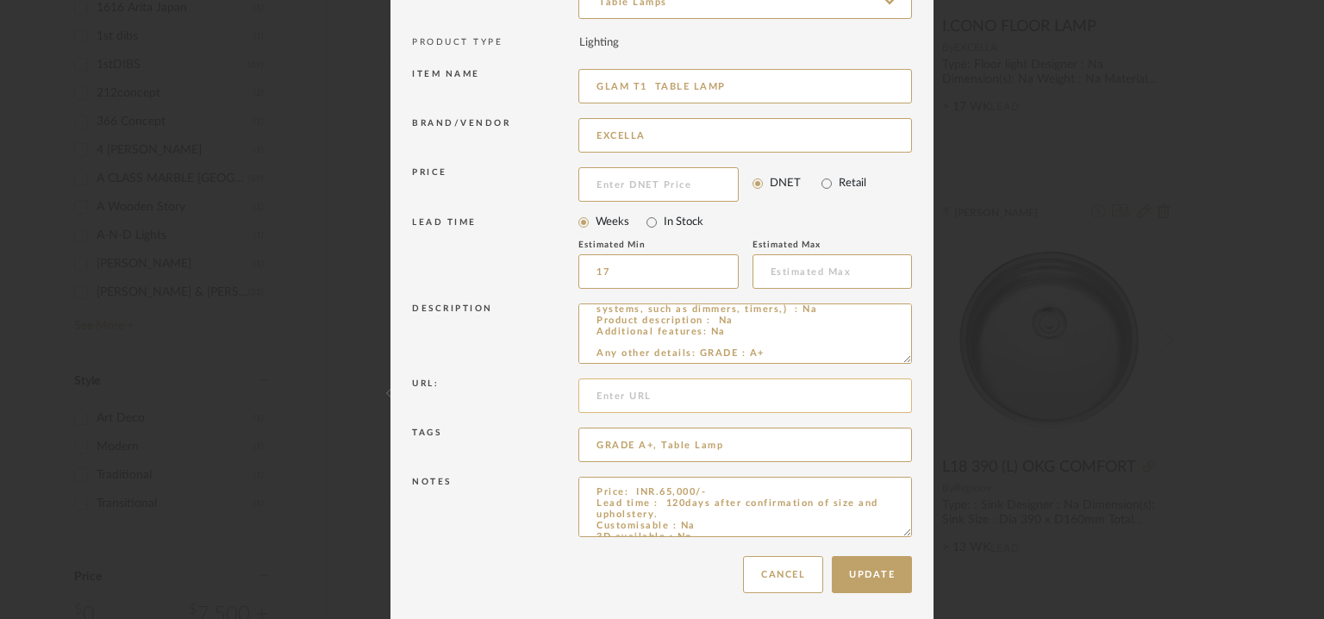
scroll to position [166, 0]
click at [778, 566] on button "Cancel" at bounding box center [783, 571] width 80 height 37
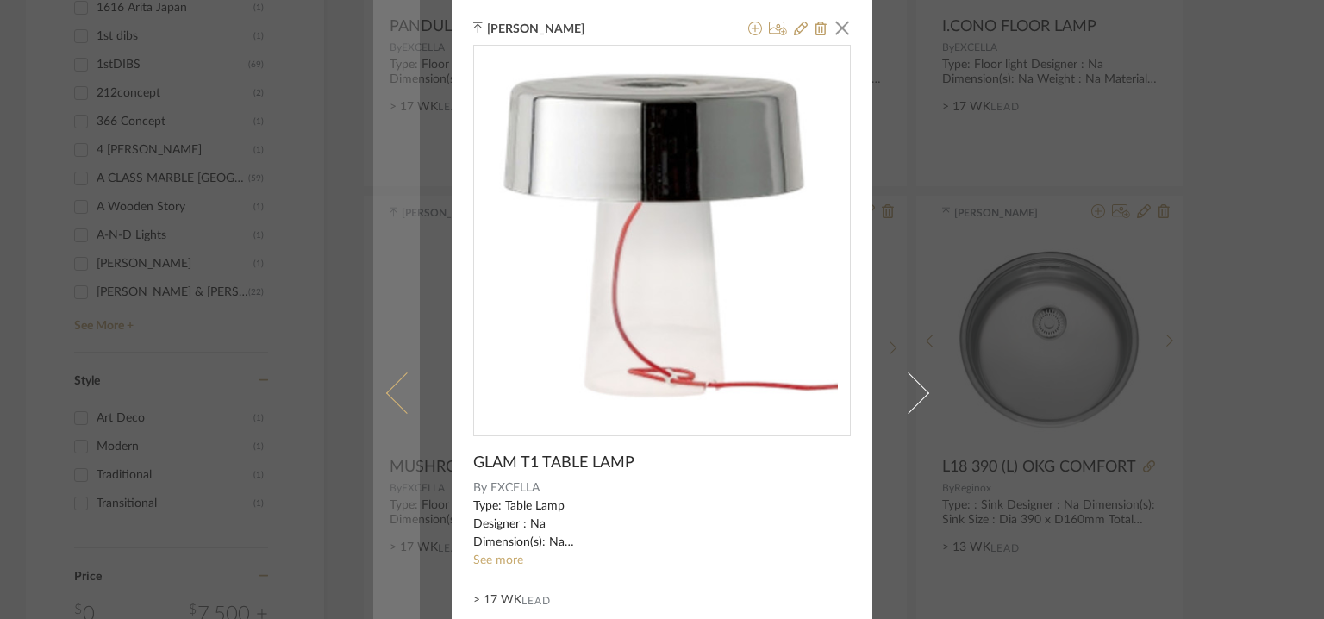
click at [394, 372] on link at bounding box center [396, 392] width 47 height 785
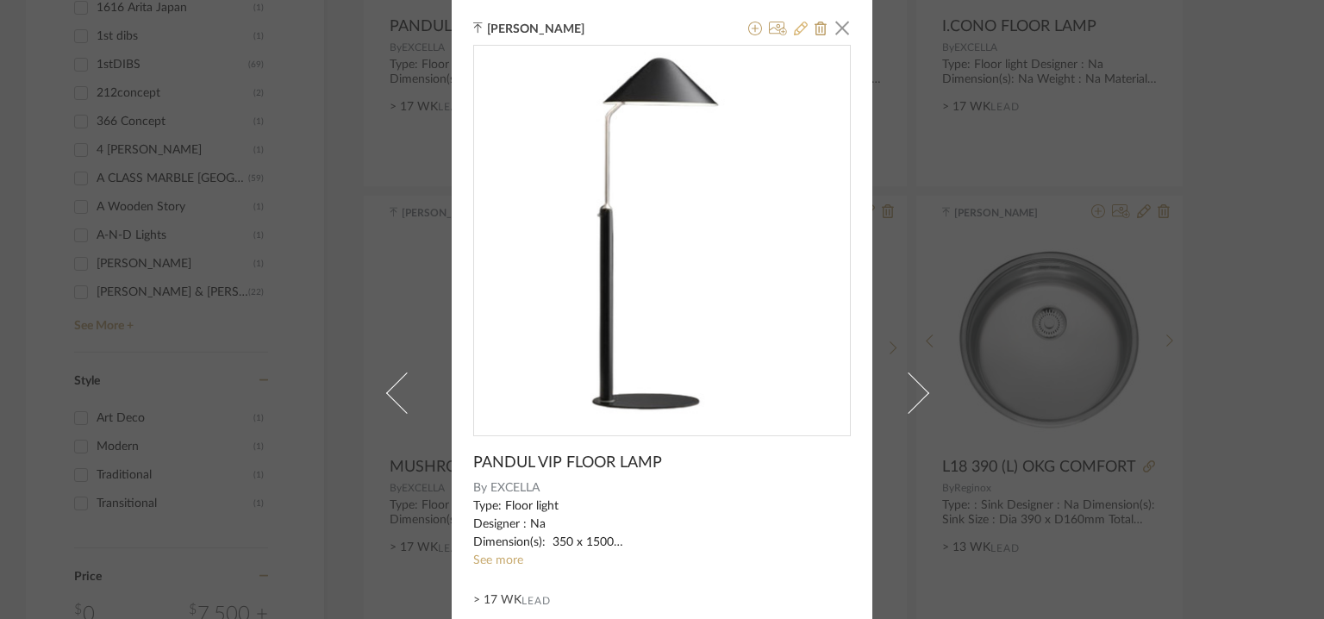
click at [794, 30] on icon at bounding box center [801, 29] width 14 height 14
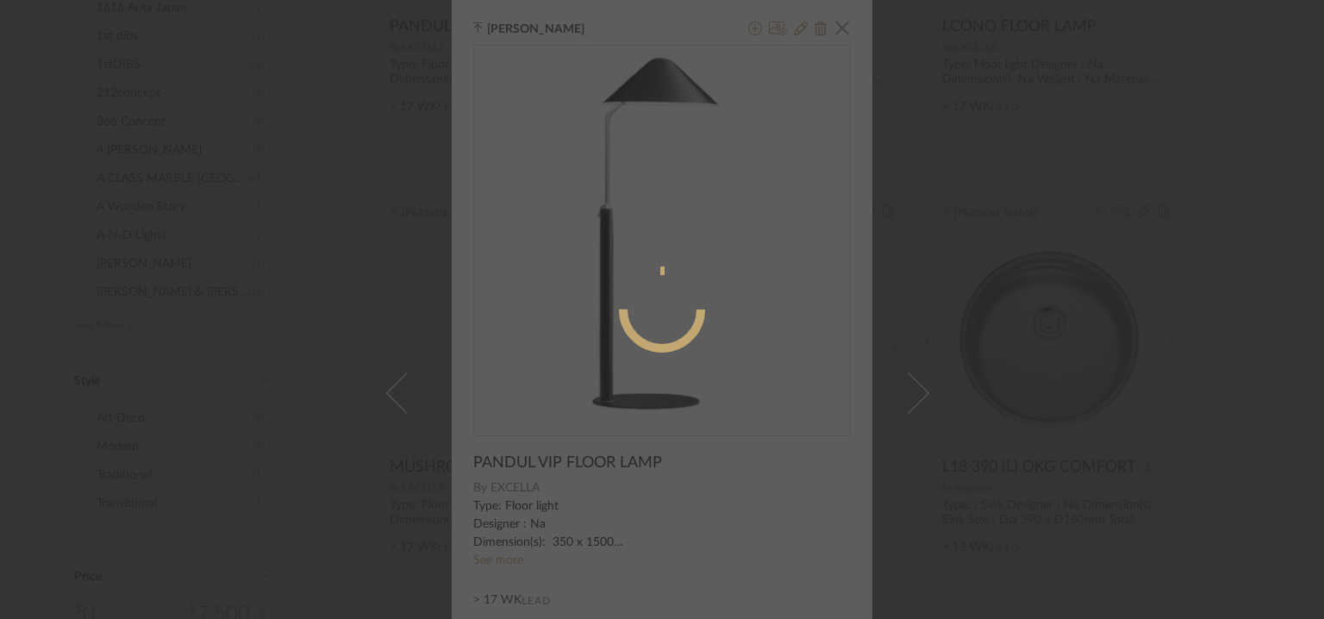
radio input "true"
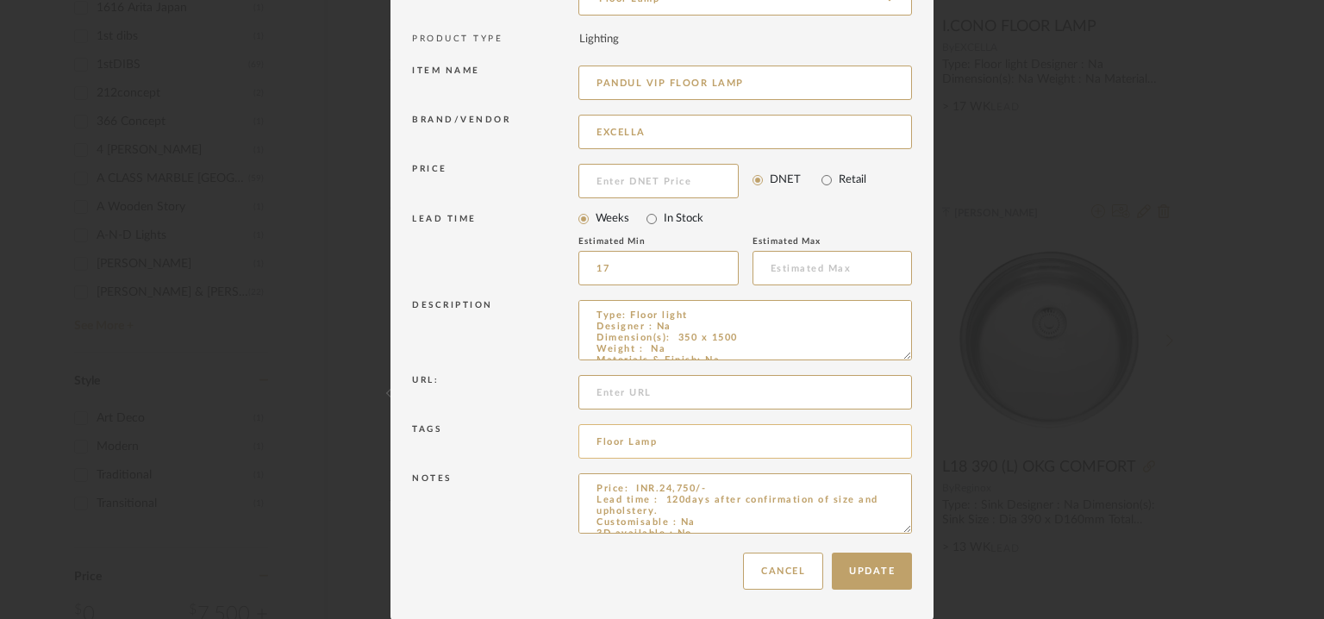
click at [691, 440] on input "Floor Lamp" at bounding box center [746, 441] width 334 height 34
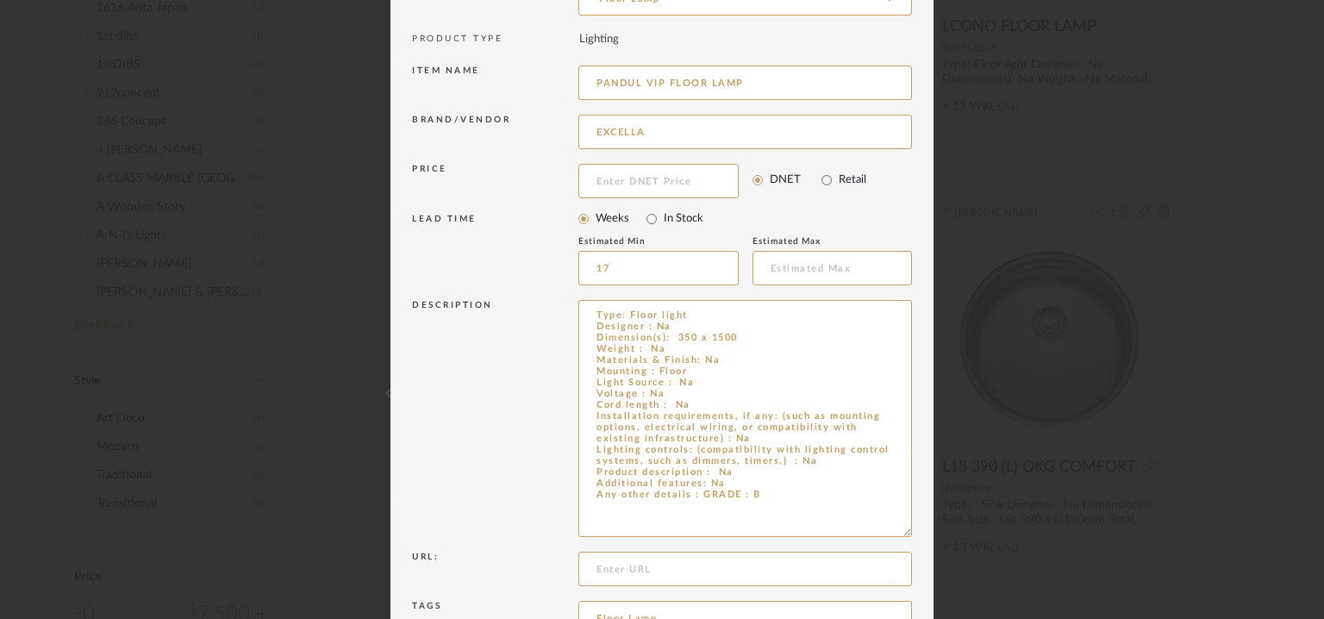
drag, startPoint x: 897, startPoint y: 356, endPoint x: 962, endPoint y: 538, distance: 193.1
click at [965, 538] on div "Edit Item × Item Type required Product Inspiration Image Site Photo or PDF Uplo…" at bounding box center [662, 309] width 1324 height 619
click at [725, 484] on textarea "Type: Floor light Designer : Na Dimension(s): 350 x 1500 Weight : Na Materials …" at bounding box center [746, 420] width 334 height 241
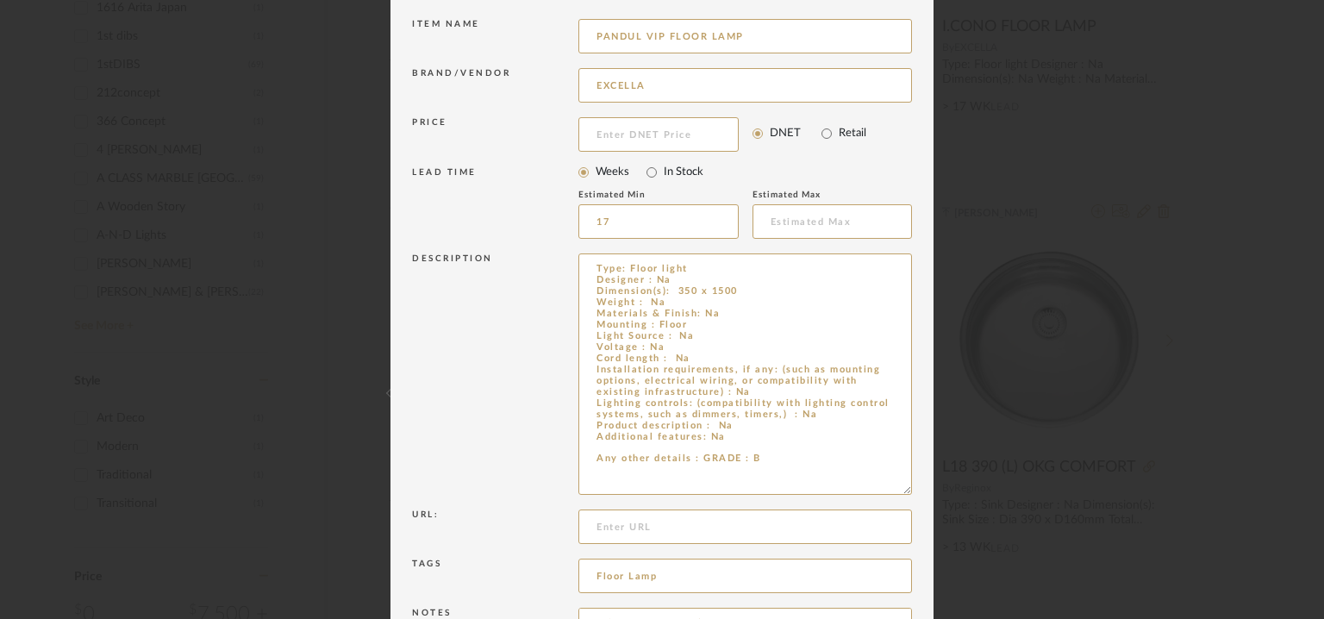
scroll to position [347, 0]
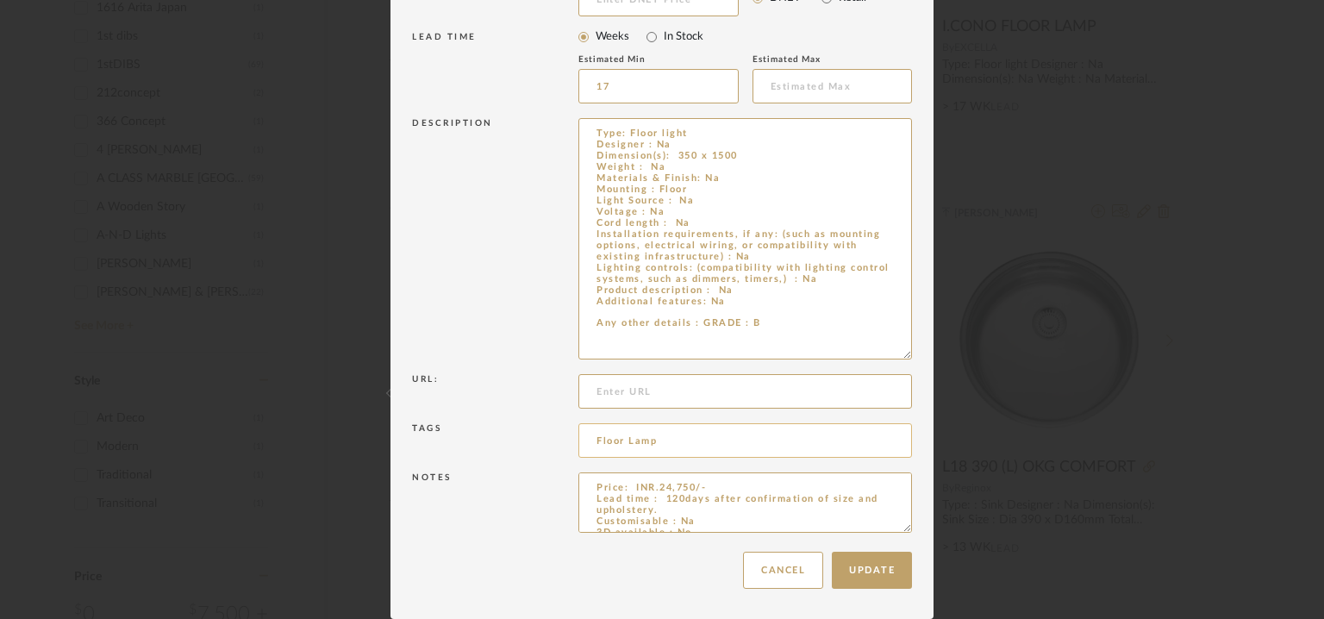
type textarea "Type: Floor light Designer : Na Dimension(s): 350 x 1500 Weight : Na Materials …"
click at [669, 440] on input "Floor Lamp" at bounding box center [746, 440] width 334 height 34
type input "Floor Lamp, GRADE B,"
click at [890, 569] on button "Update" at bounding box center [872, 570] width 80 height 37
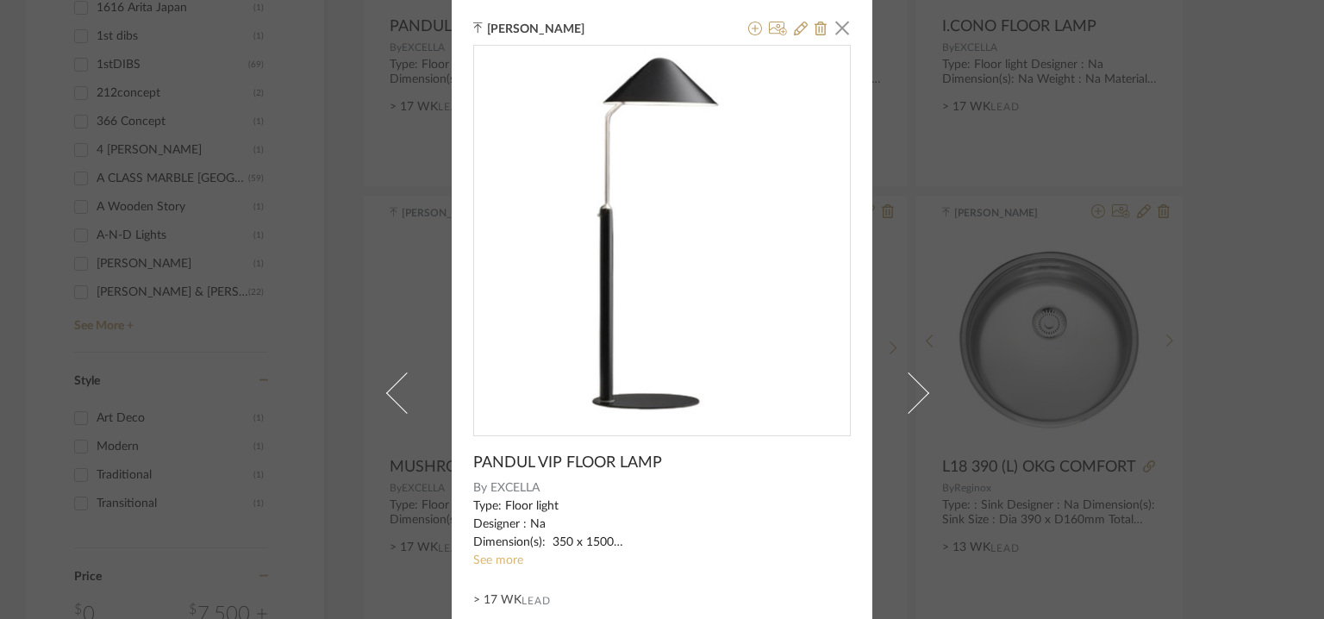
click at [503, 555] on link "See more" at bounding box center [498, 560] width 50 height 12
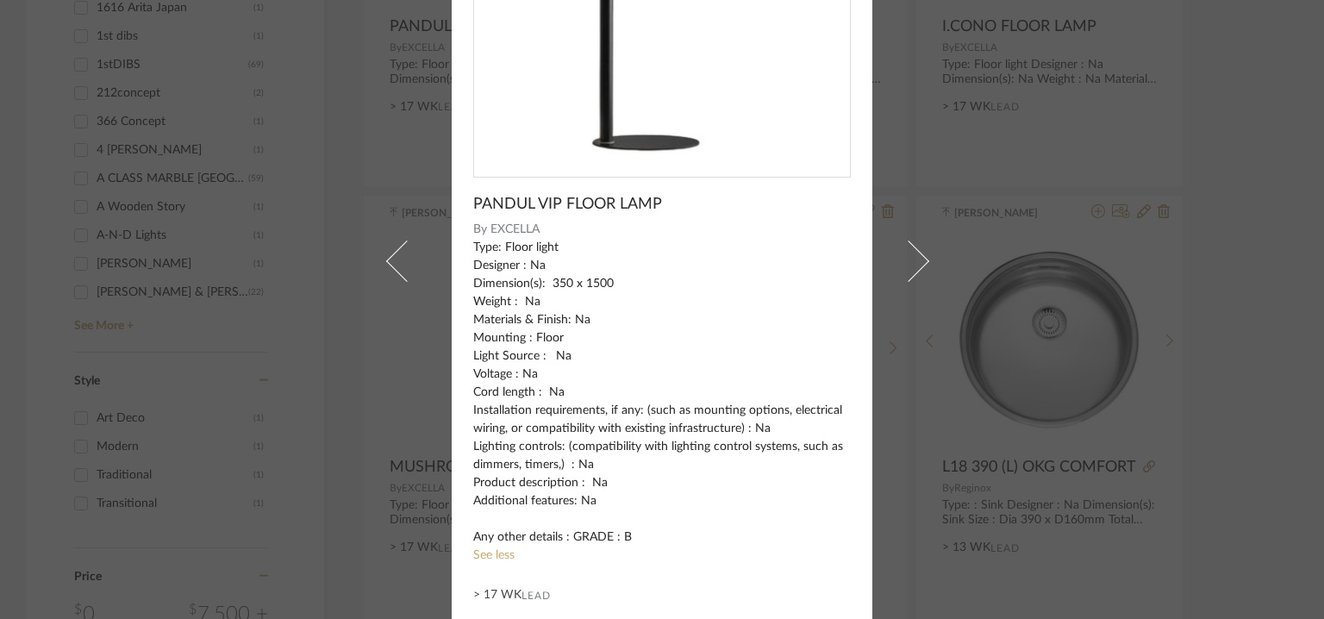
scroll to position [0, 0]
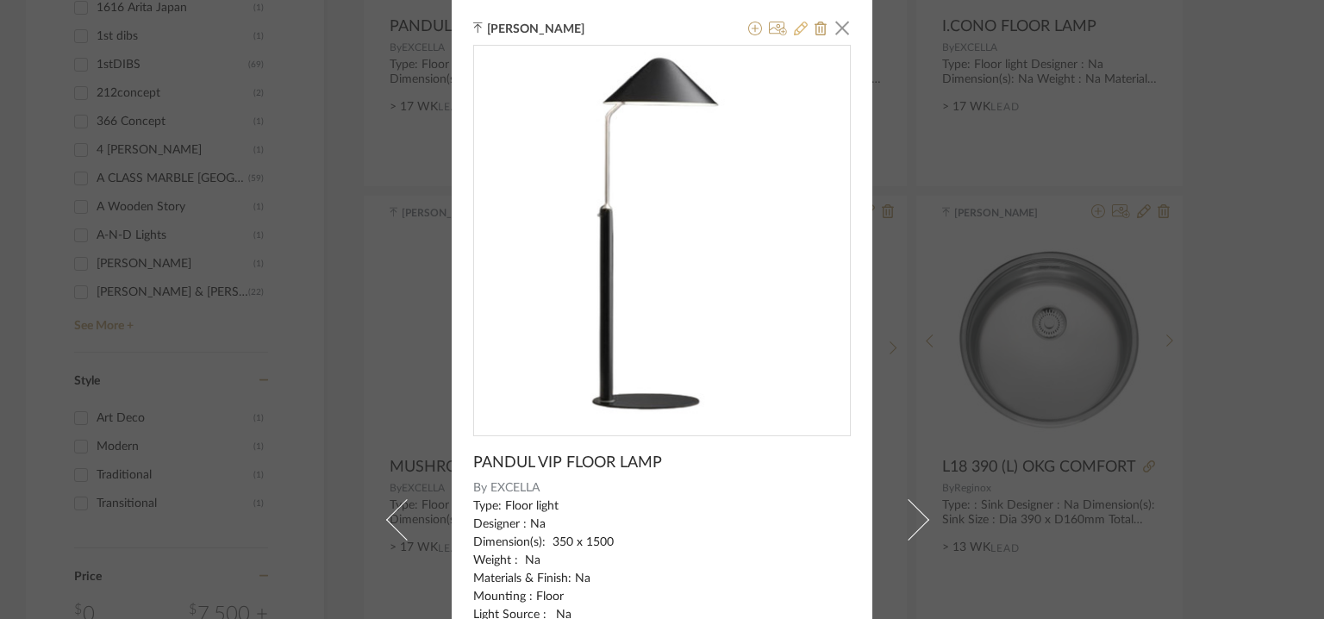
click at [799, 28] on icon at bounding box center [801, 29] width 14 height 14
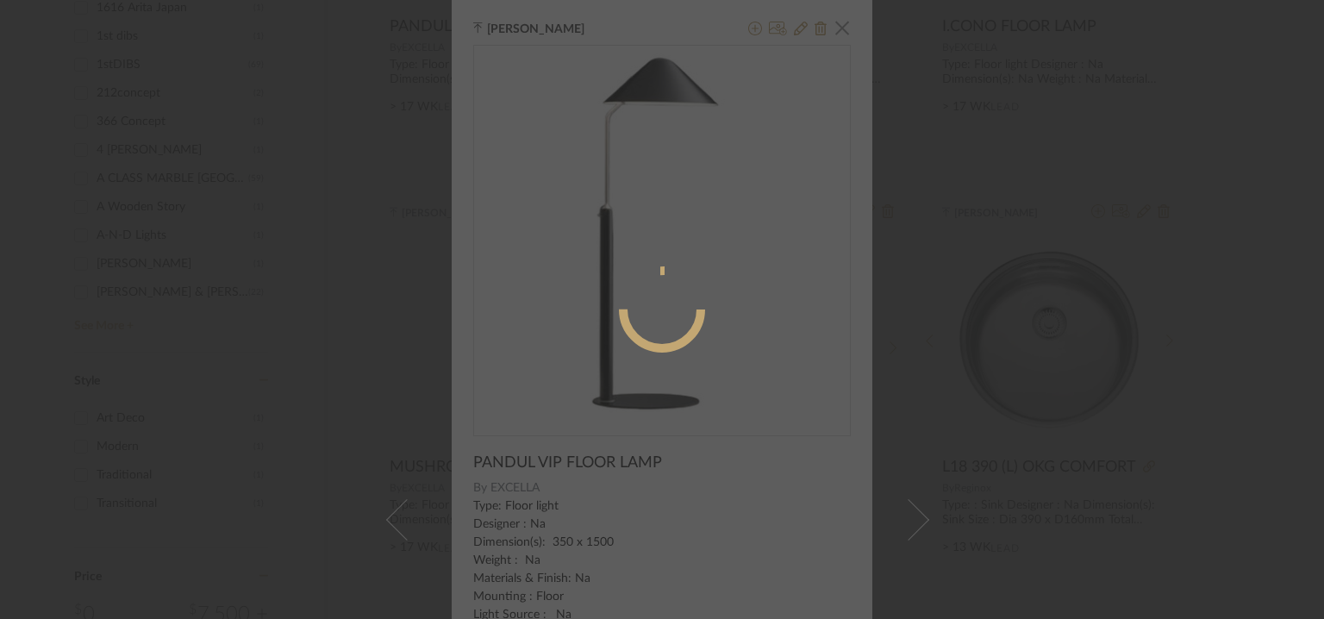
radio input "true"
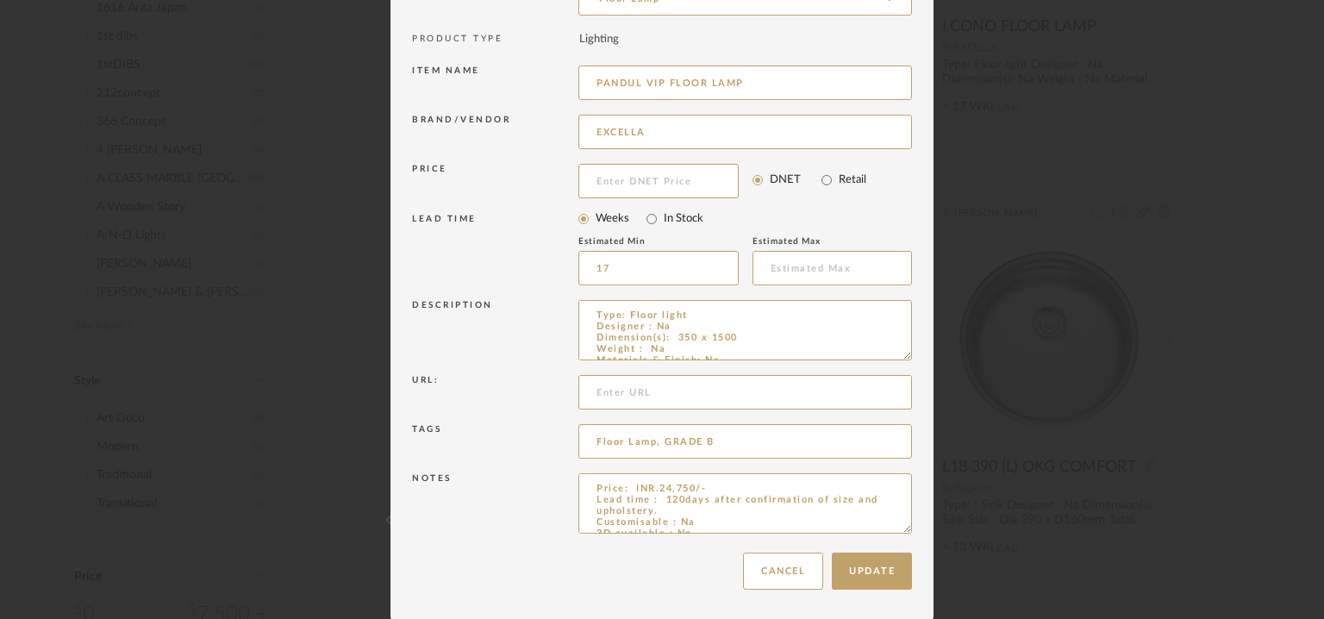
scroll to position [166, 0]
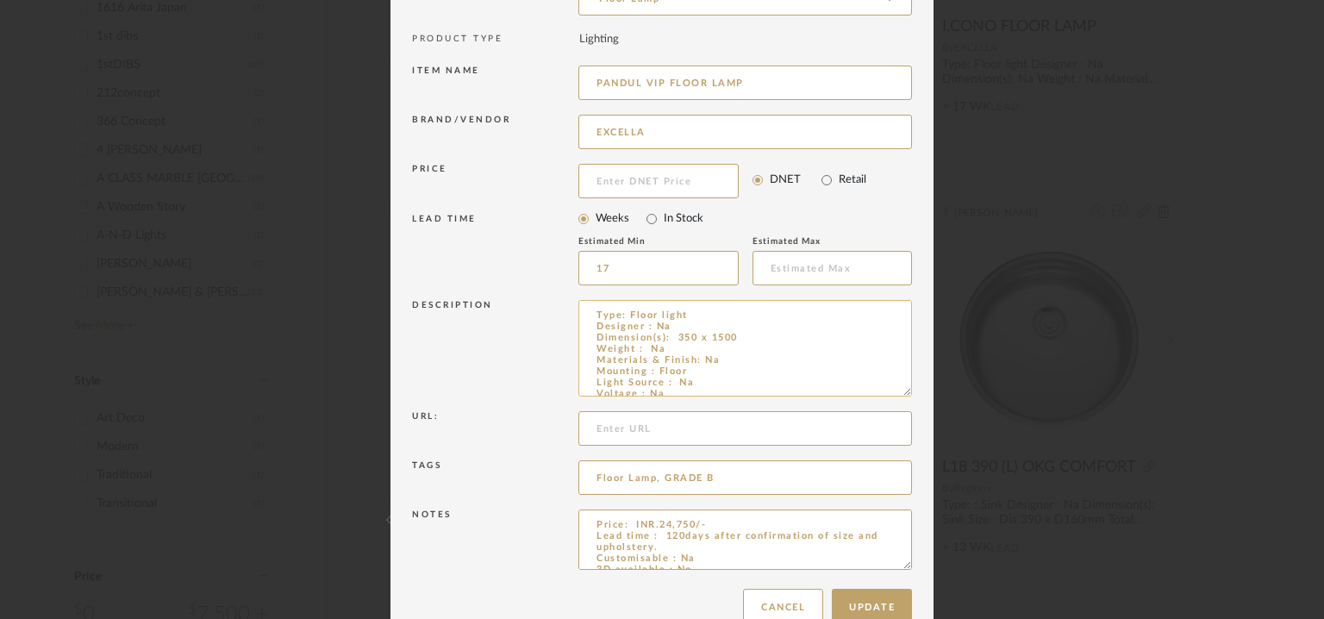
drag, startPoint x: 897, startPoint y: 354, endPoint x: 768, endPoint y: 348, distance: 129.5
click at [792, 368] on textarea "Type: Floor light Designer : Na Dimension(s): 350 x 1500 Weight : Na Materials …" at bounding box center [746, 348] width 334 height 97
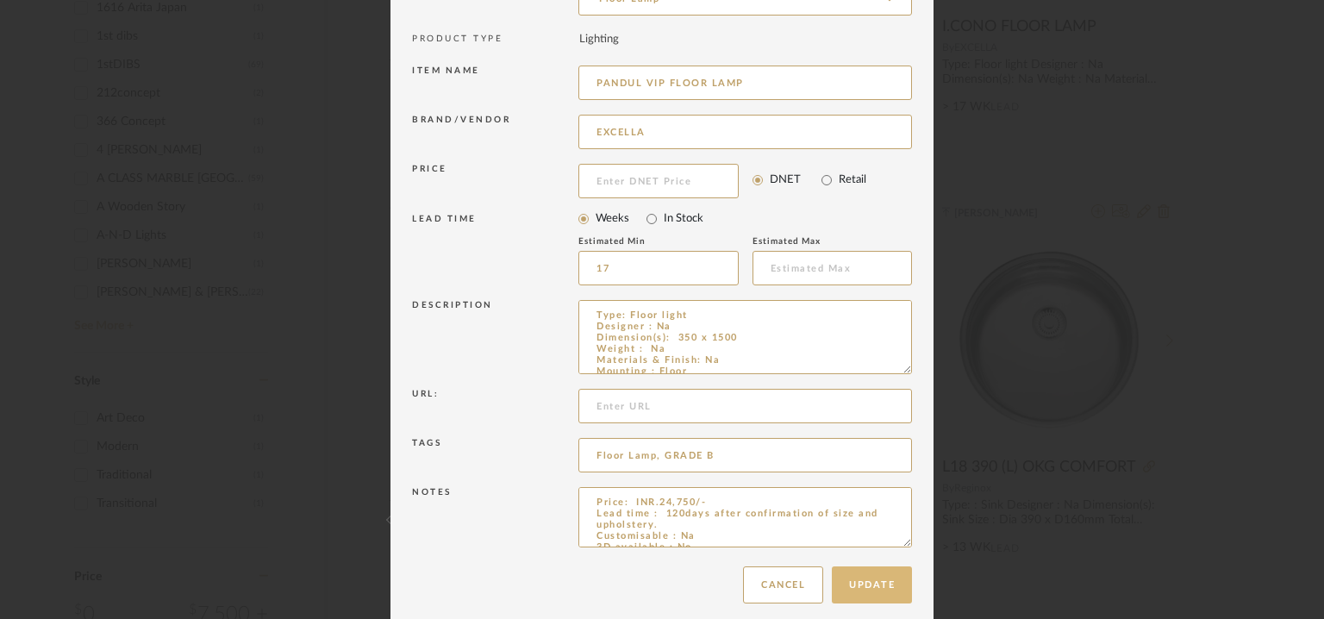
click at [863, 581] on button "Update" at bounding box center [872, 584] width 80 height 37
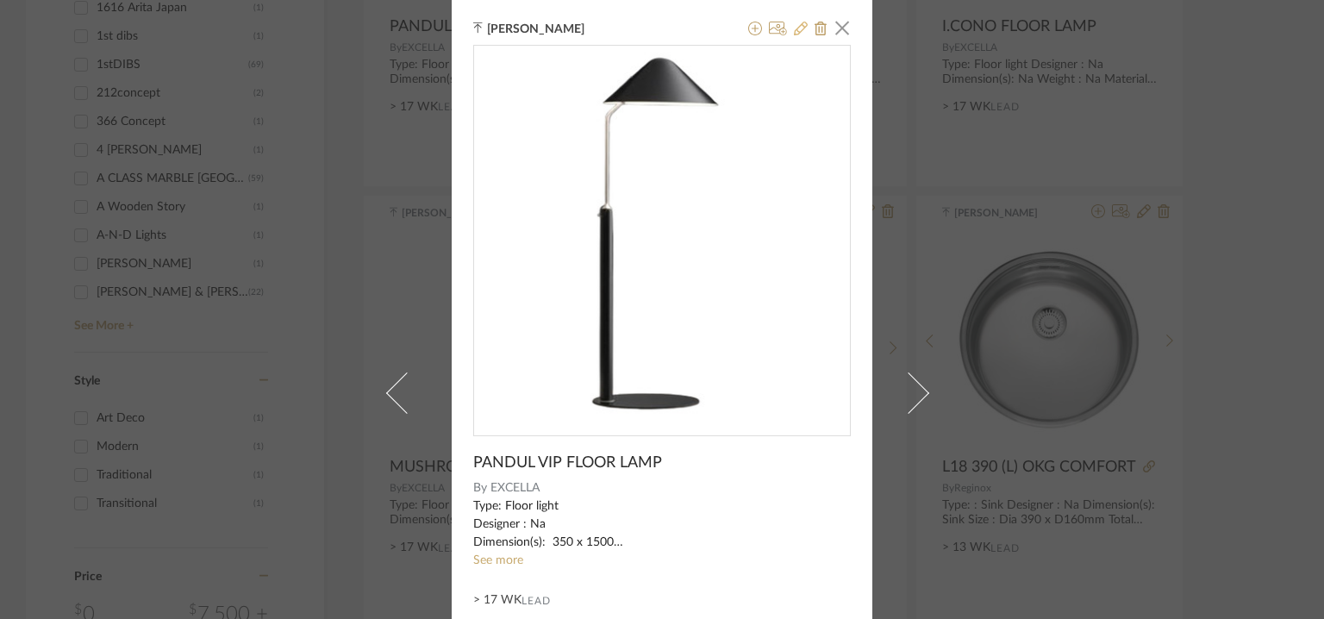
click at [794, 28] on icon at bounding box center [801, 29] width 14 height 14
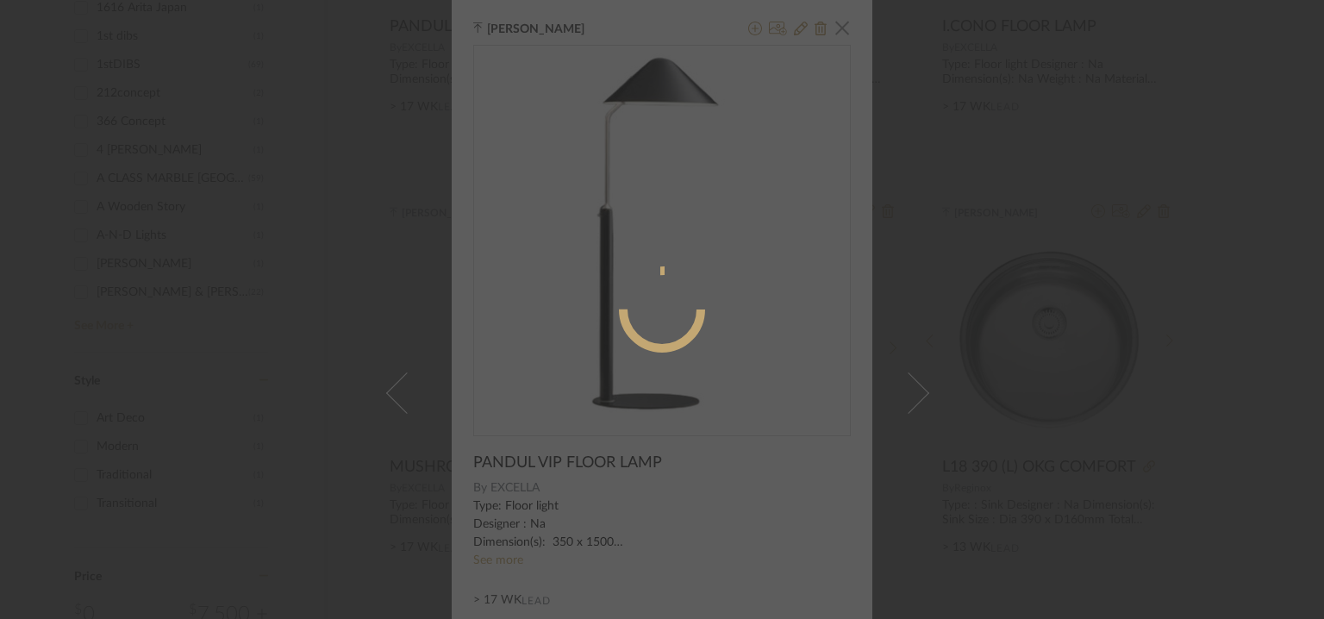
radio input "true"
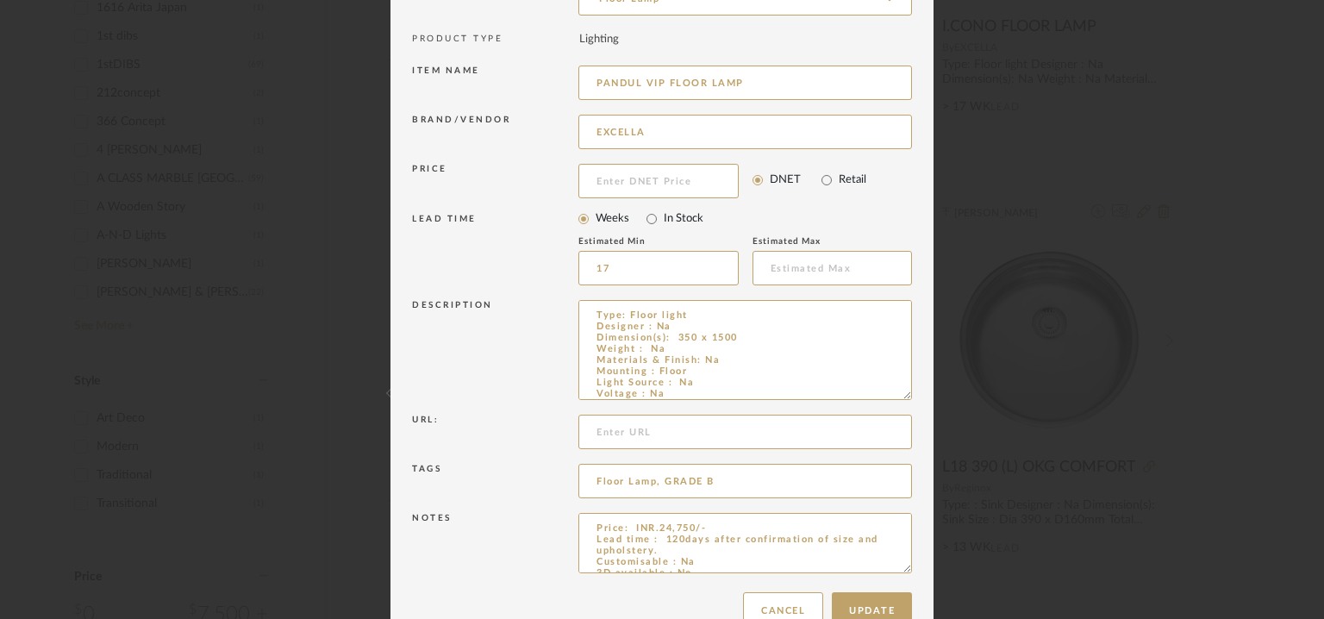
drag, startPoint x: 904, startPoint y: 353, endPoint x: 933, endPoint y: 574, distance: 223.5
click at [936, 568] on div "Edit Item × Item Type required Product Inspiration Image Site Photo or PDF Uplo…" at bounding box center [662, 309] width 1324 height 619
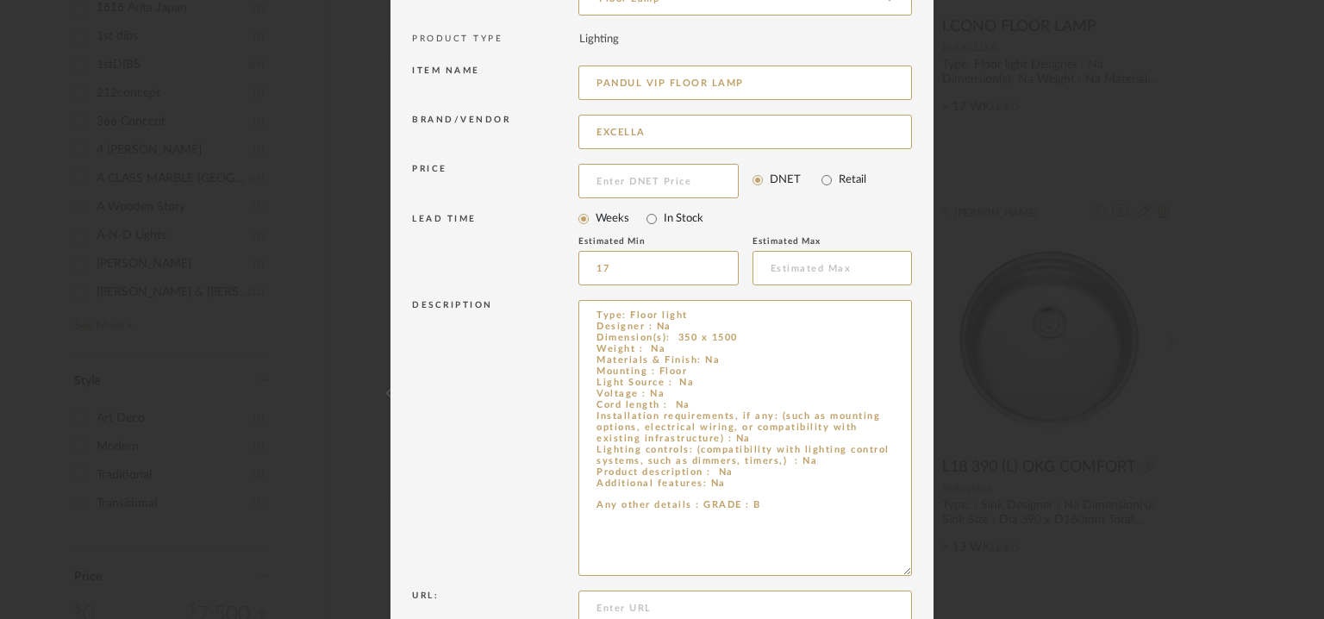
scroll to position [382, 0]
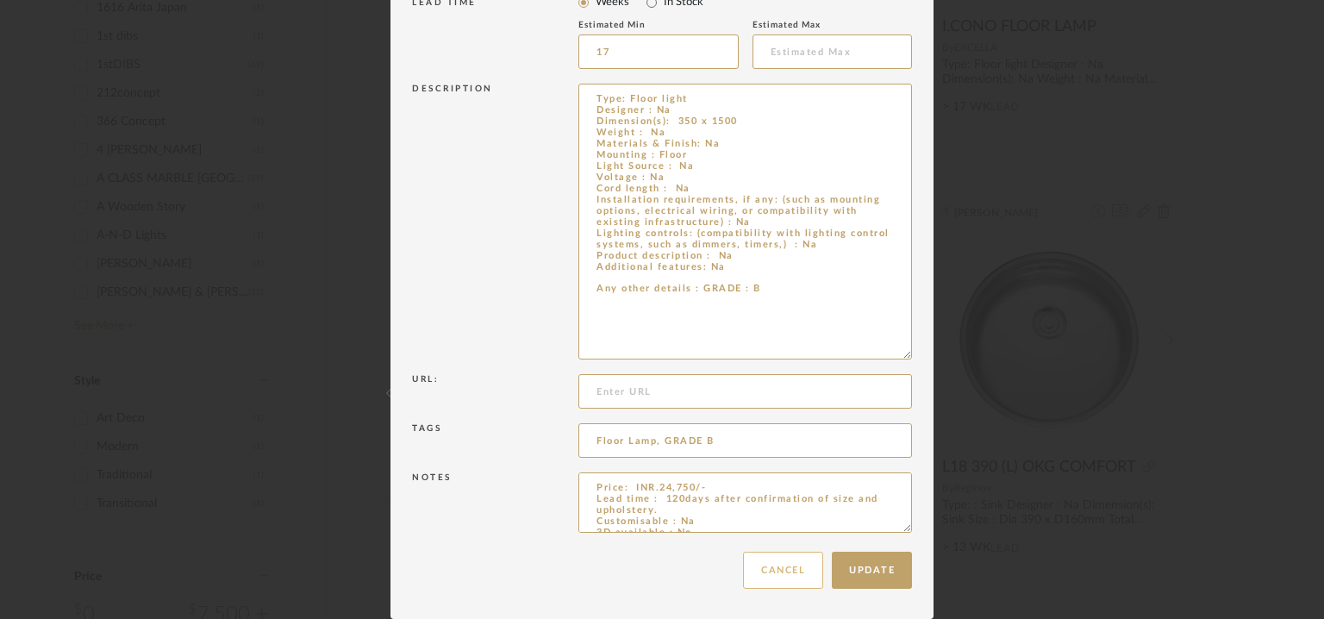
click at [786, 572] on button "Cancel" at bounding box center [783, 570] width 80 height 37
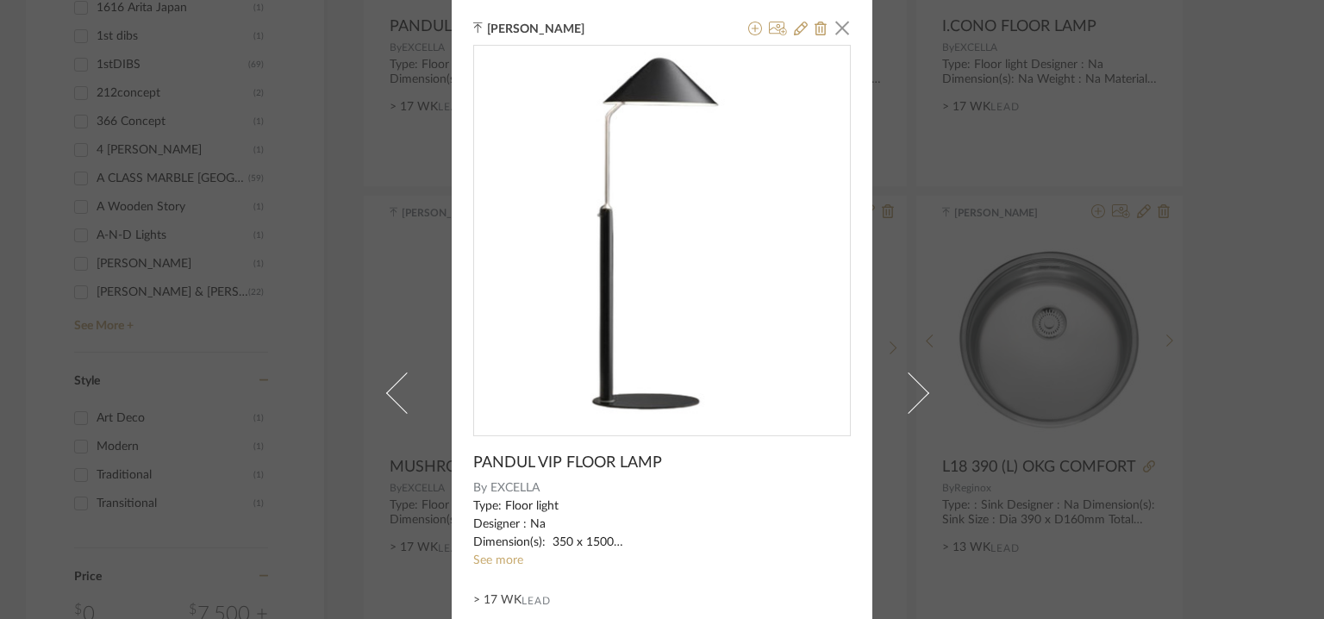
drag, startPoint x: 408, startPoint y: 393, endPoint x: 396, endPoint y: 394, distance: 12.1
click at [406, 393] on span at bounding box center [406, 392] width 41 height 41
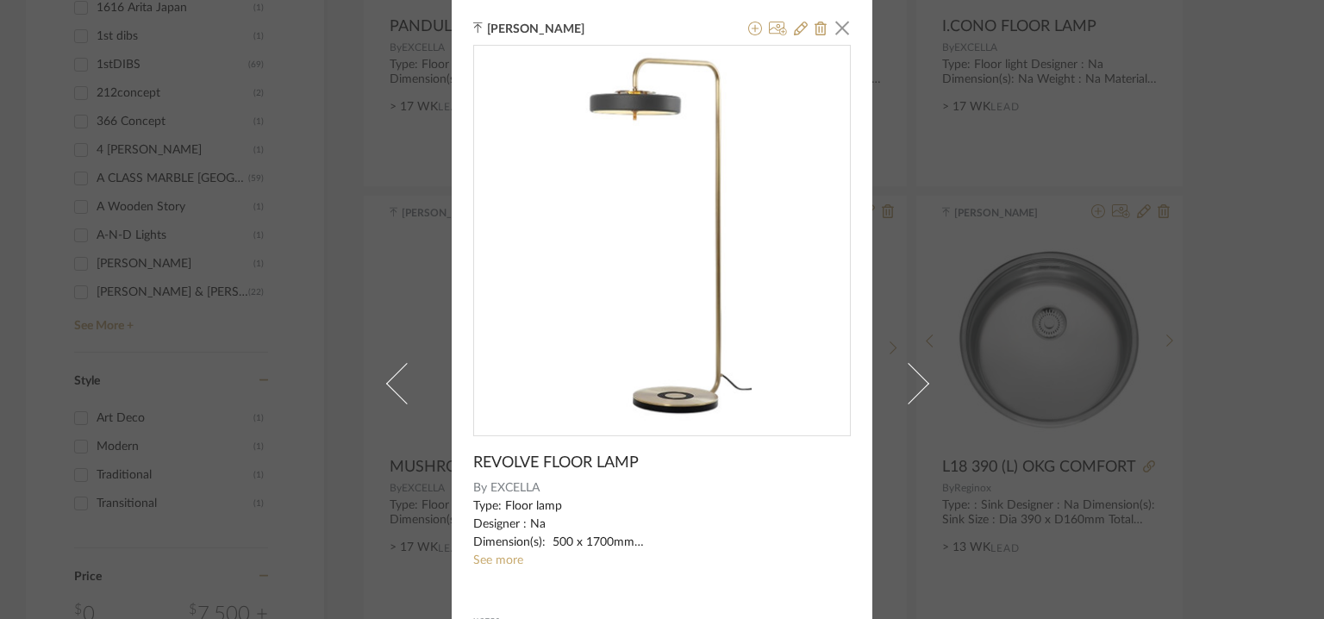
click at [482, 561] on link "See more" at bounding box center [498, 560] width 50 height 12
click at [795, 32] on icon at bounding box center [801, 29] width 14 height 14
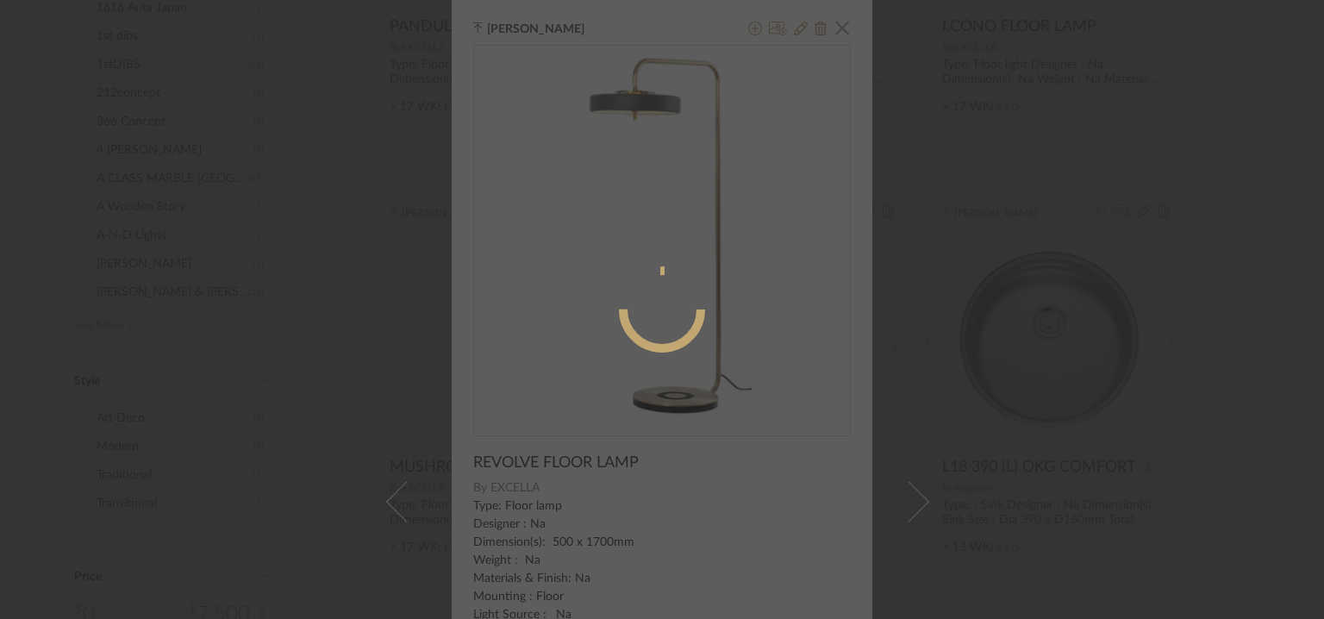
radio input "true"
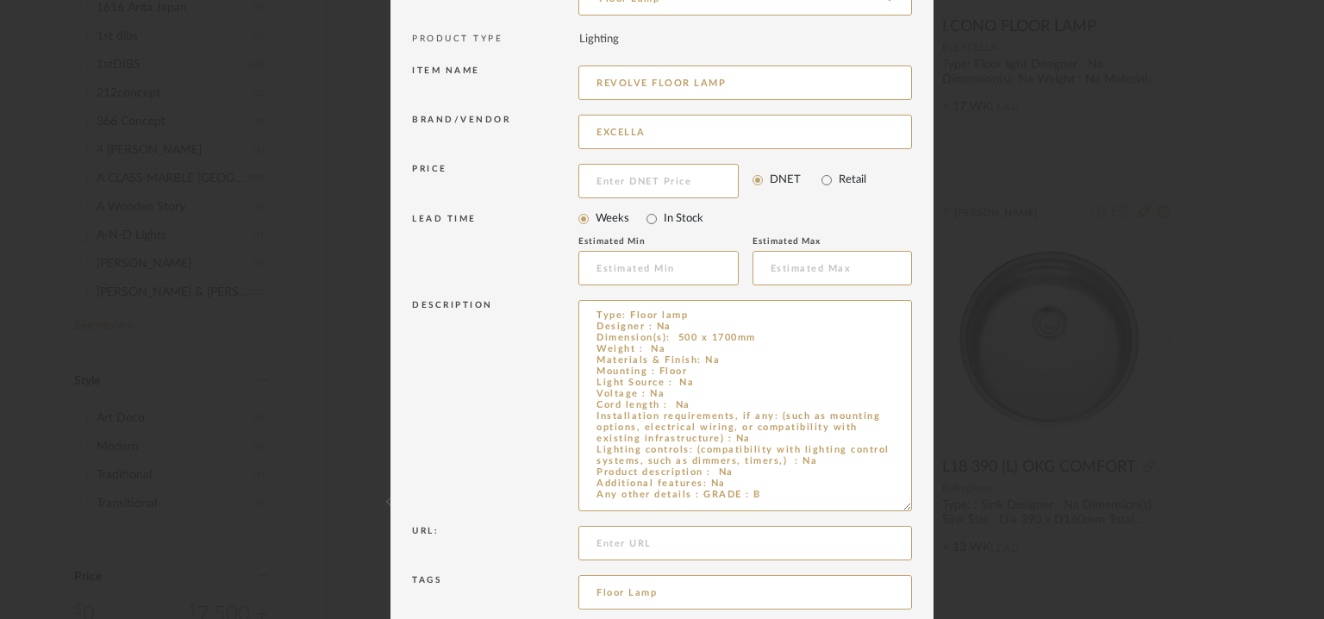
drag, startPoint x: 904, startPoint y: 353, endPoint x: 907, endPoint y: 501, distance: 148.3
click at [908, 503] on dialog-content "Edit Item × Item Type required Product Inspiration Image Site Photo or PDF Uplo…" at bounding box center [662, 302] width 543 height 936
click at [761, 478] on textarea "Type: Floor lamp Designer : Na Dimension(s): 500 x 1700mm Weight : Na Materials…" at bounding box center [746, 405] width 334 height 210
type textarea "Type: Floor lamp Designer : Na Dimension(s): 500 x 1700mm Weight : Na Materials…"
click at [682, 593] on input "Floor Lamp" at bounding box center [746, 591] width 334 height 34
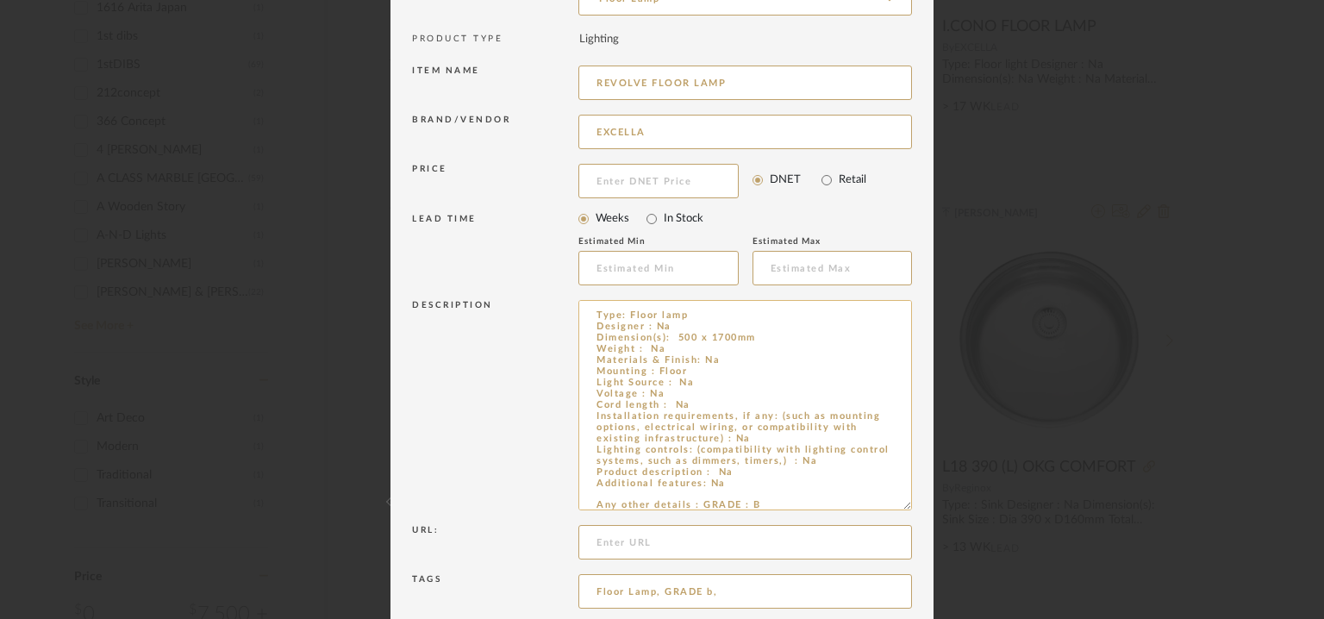
scroll to position [6, 0]
click at [706, 591] on input "Floor Lamp, GRADE b," at bounding box center [746, 591] width 334 height 34
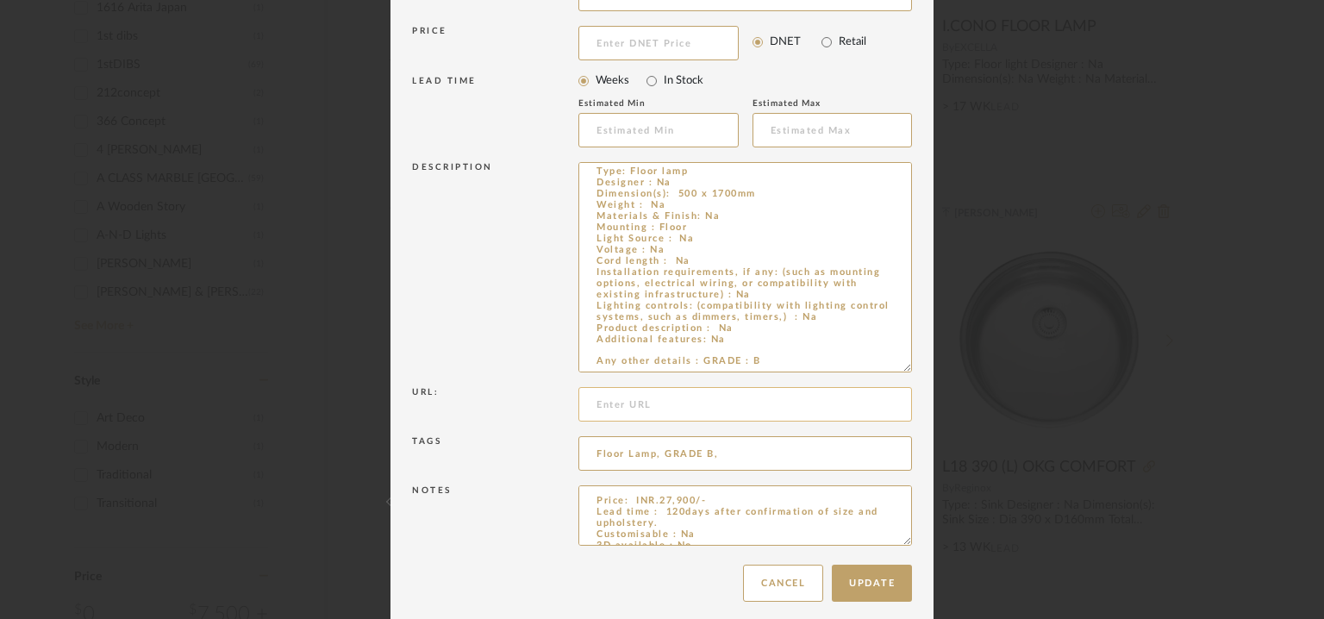
scroll to position [316, 0]
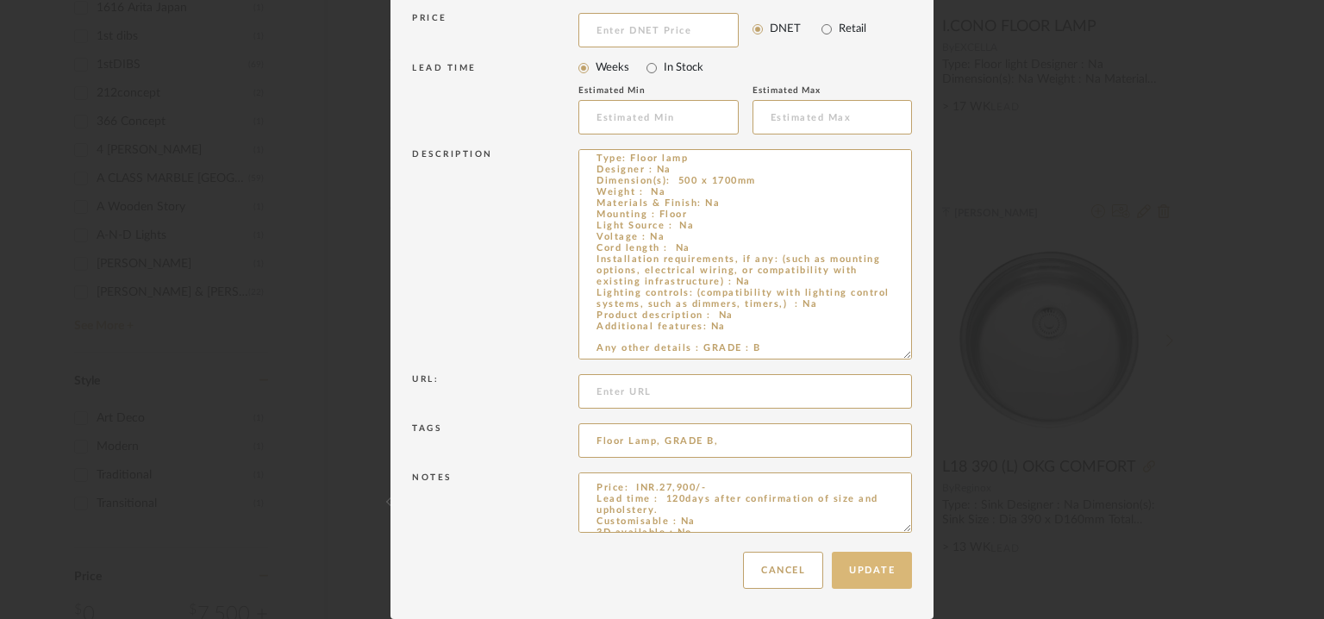
type input "Floor Lamp, GRADE B,"
click at [886, 581] on button "Update" at bounding box center [872, 570] width 80 height 37
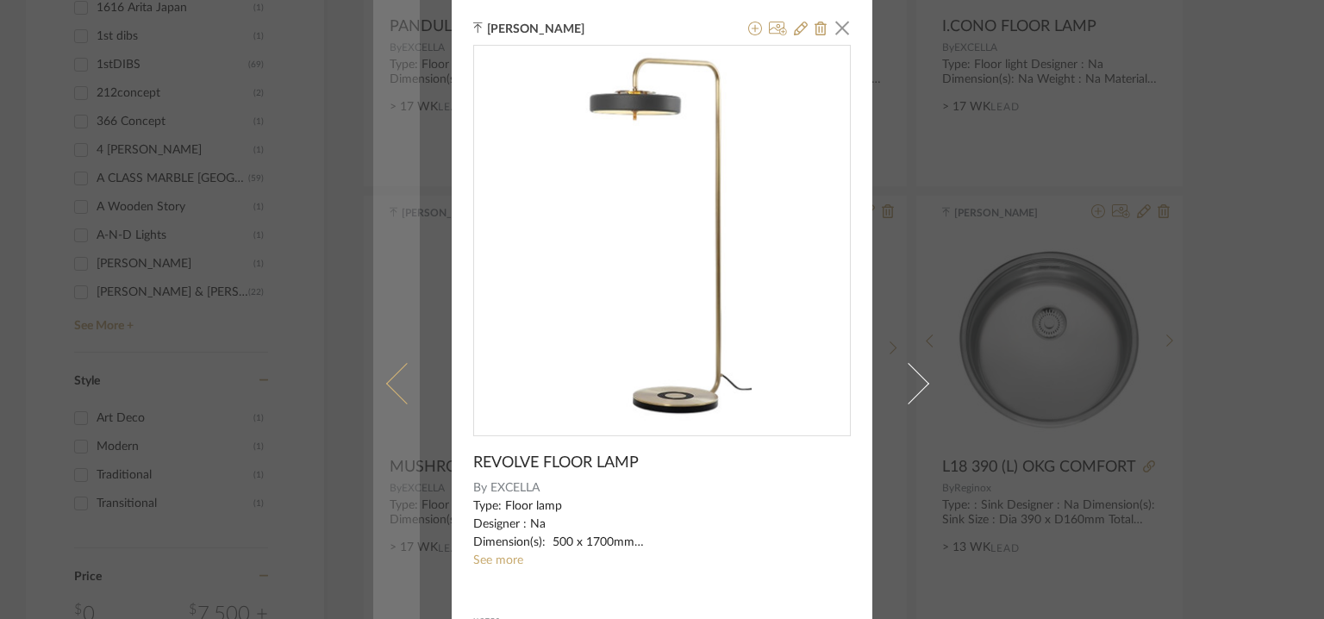
click at [378, 379] on link at bounding box center [396, 383] width 47 height 767
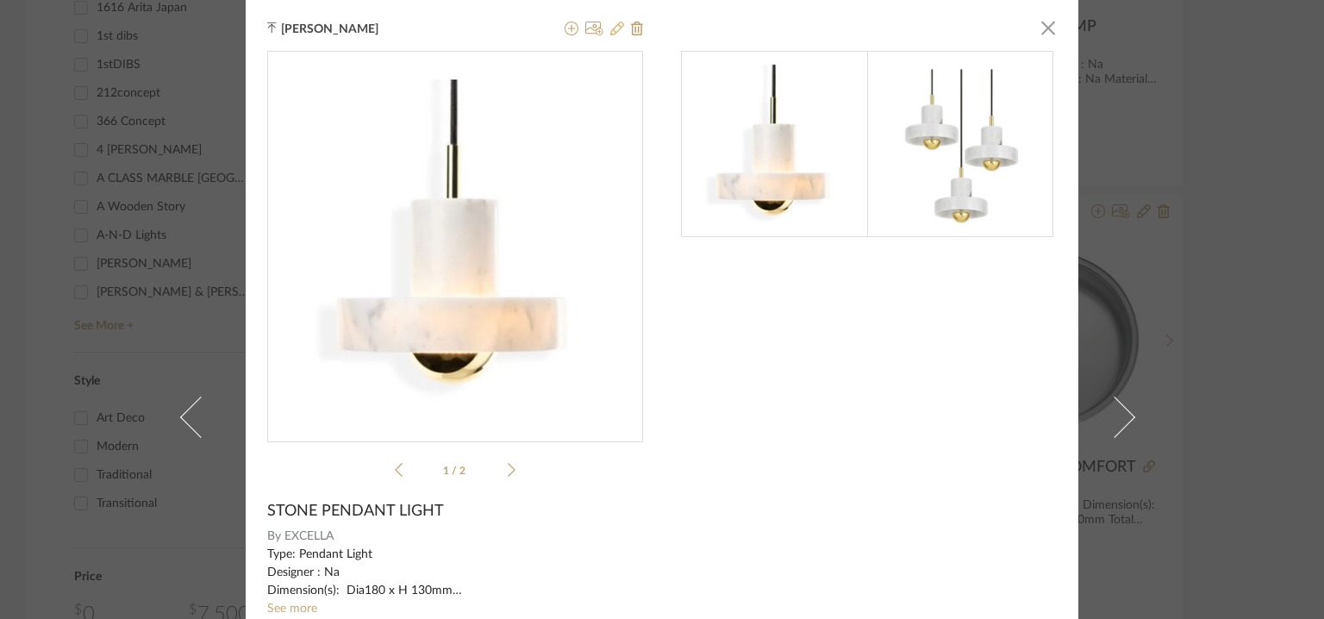
click at [611, 28] on icon at bounding box center [617, 29] width 14 height 14
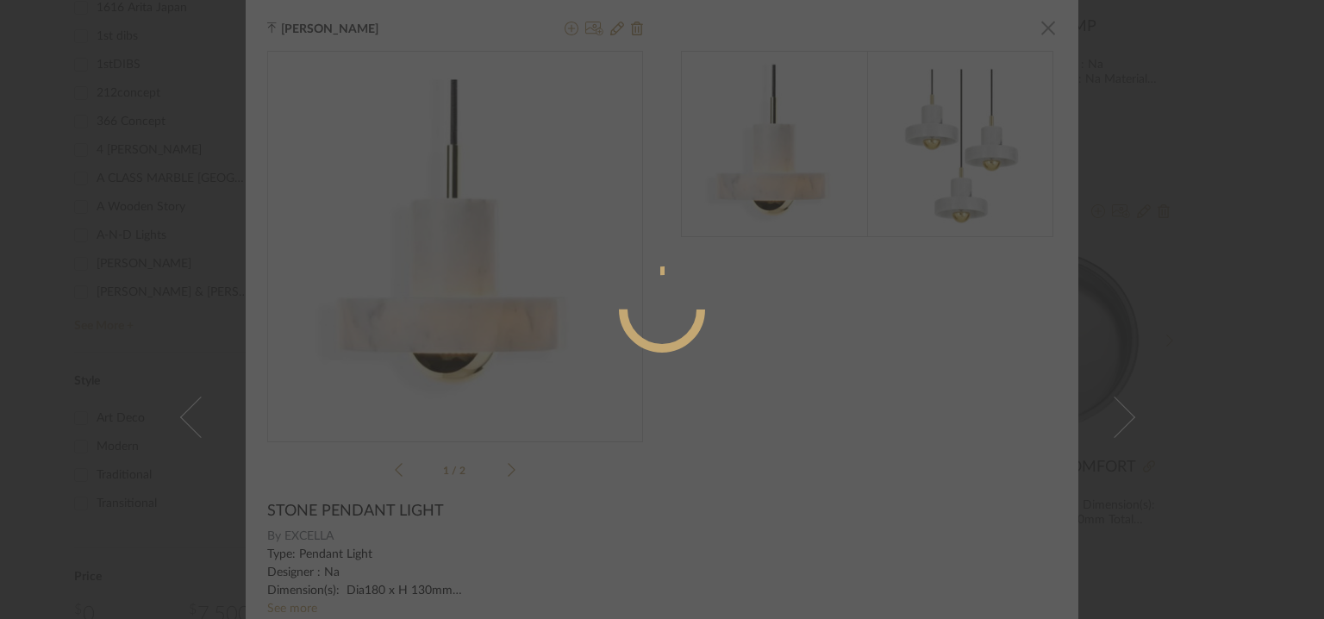
radio input "true"
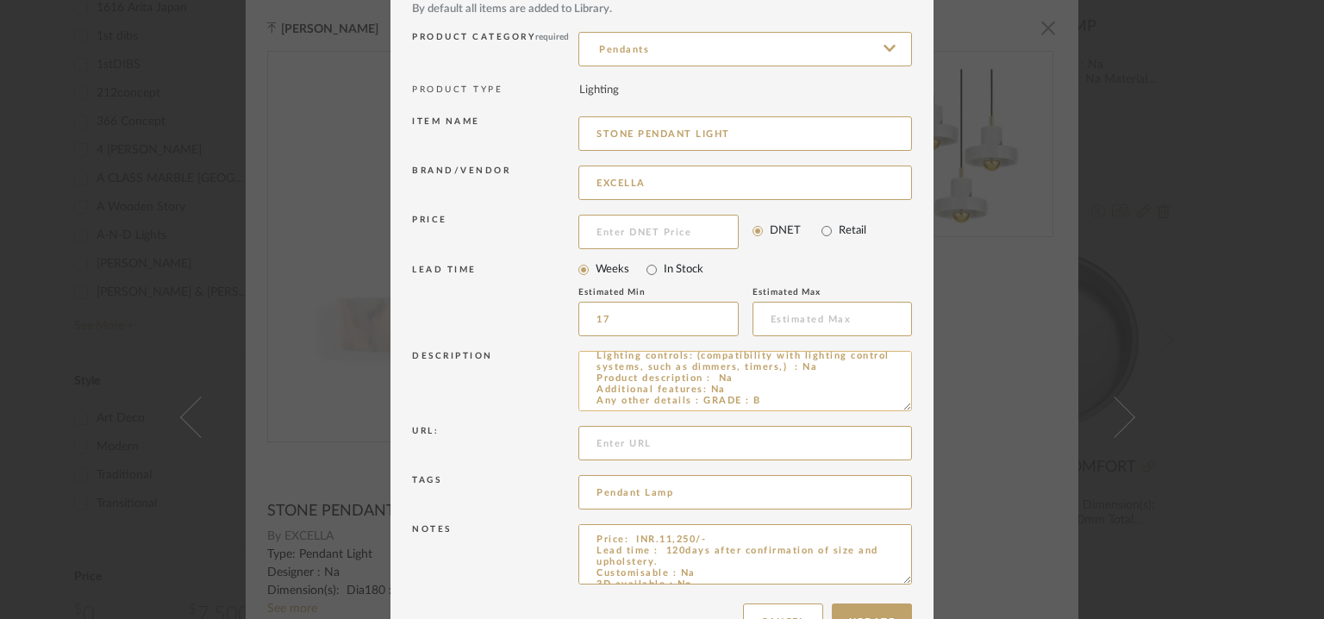
scroll to position [166, 0]
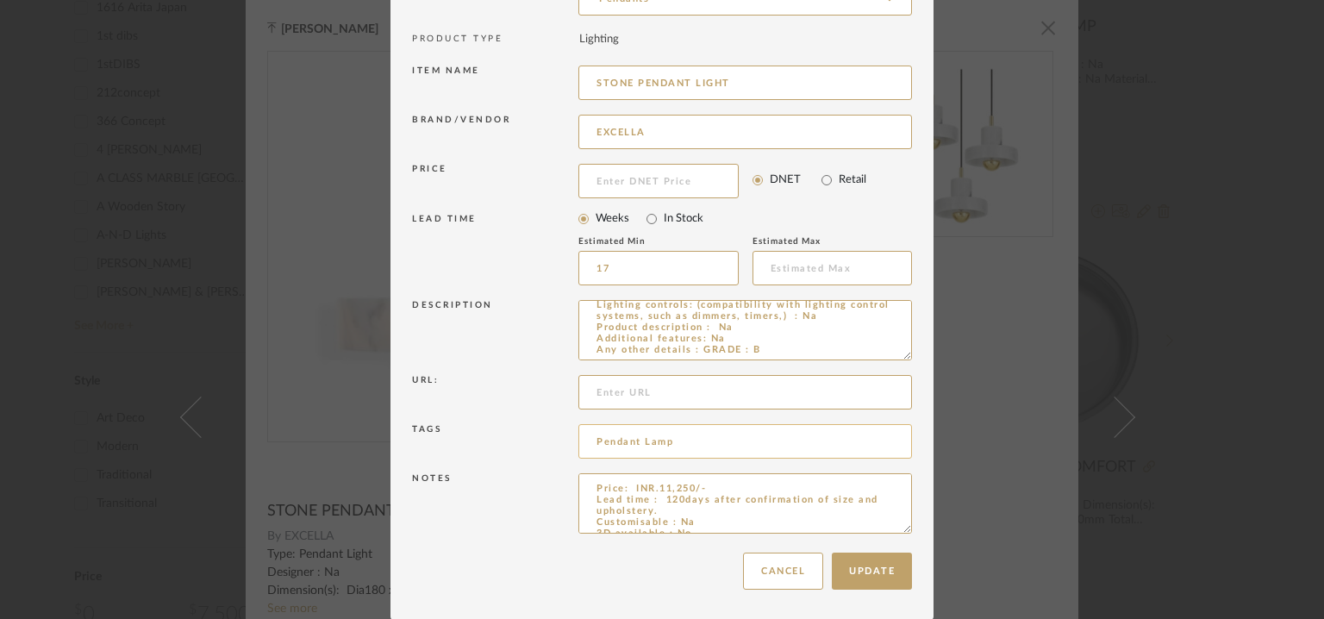
click at [676, 447] on input "Pendant Lamp" at bounding box center [746, 441] width 334 height 34
type input "Pendant Lamp, GRADE B,"
click at [726, 335] on textarea "Type: Pendant Light Designer : Na Dimension(s): Dia180 x H 130mm Weight : Na Ma…" at bounding box center [746, 330] width 334 height 60
type textarea "Type: Pendant Light Designer : Na Dimension(s): Dia180 x H 130mm Weight : Na Ma…"
click at [893, 560] on button "Update" at bounding box center [872, 571] width 80 height 37
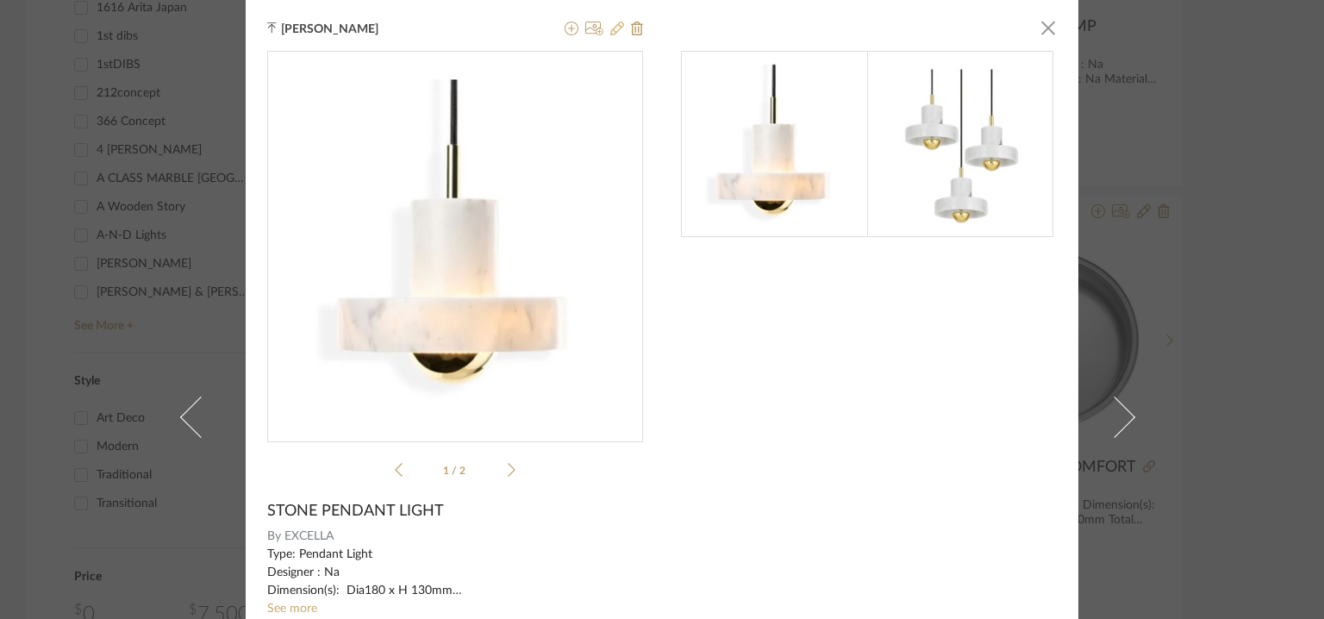
click at [613, 23] on icon at bounding box center [617, 29] width 14 height 14
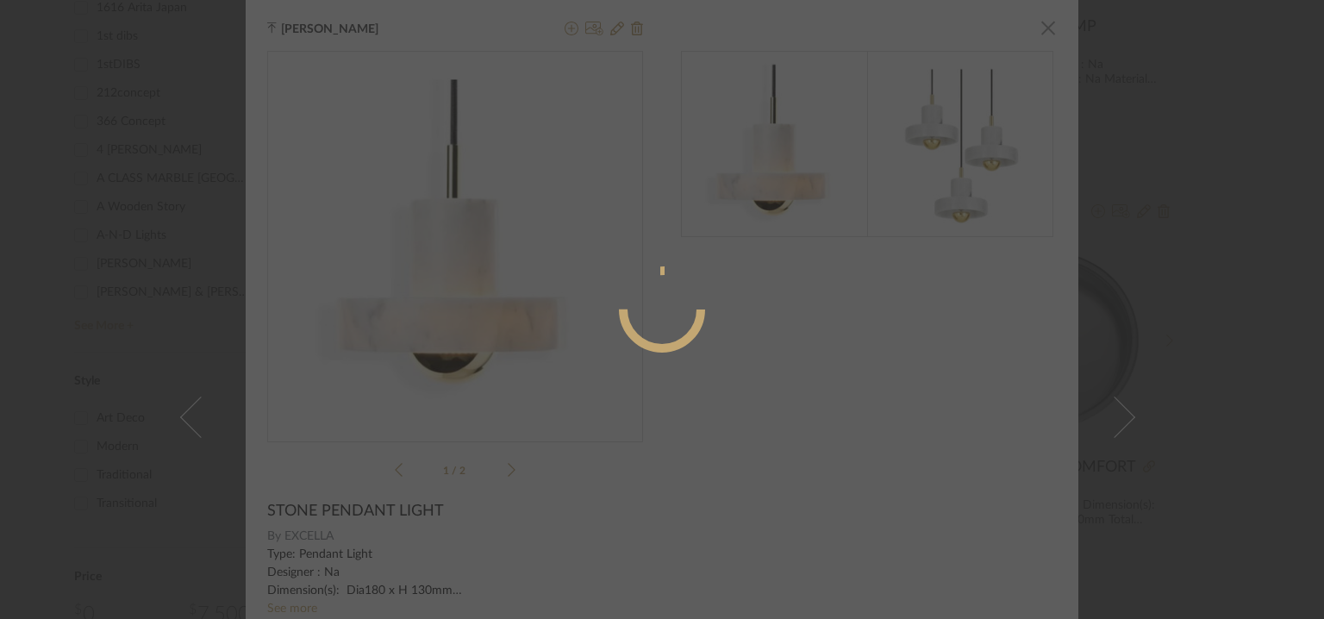
radio input "true"
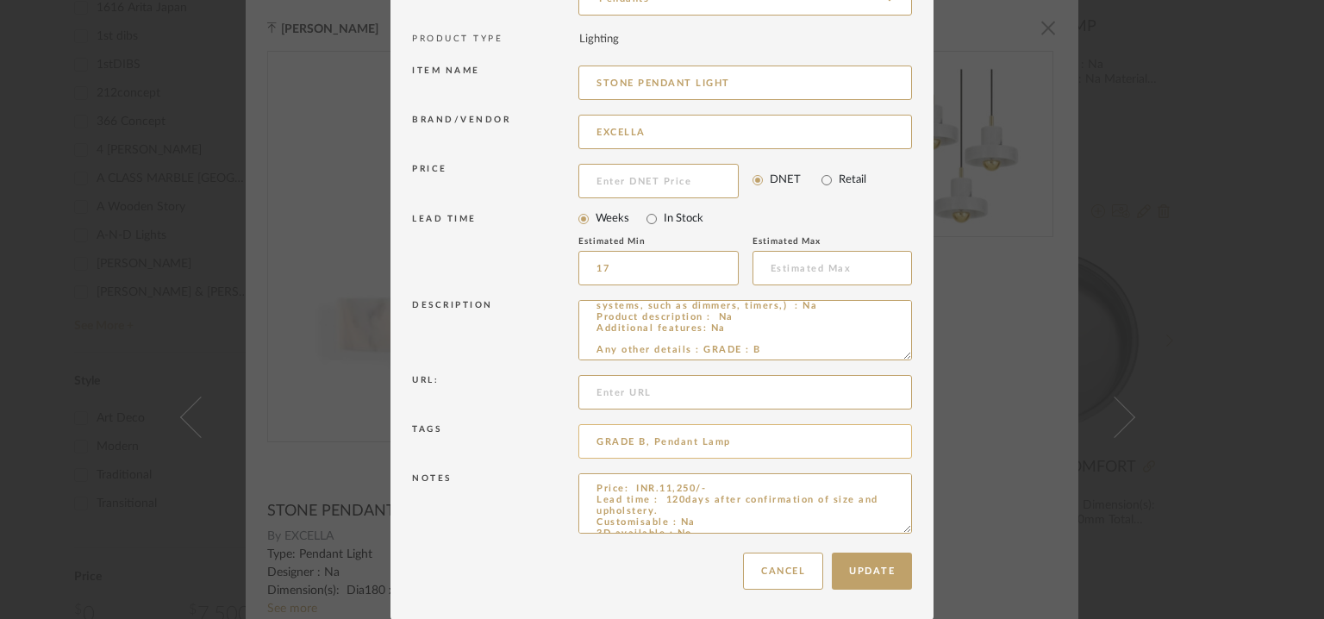
click at [751, 443] on input "GRADE B, Pendant Lamp" at bounding box center [746, 441] width 334 height 34
type input "GRADE B, Pendant Lamp,"
click at [856, 572] on button "Update" at bounding box center [872, 571] width 80 height 37
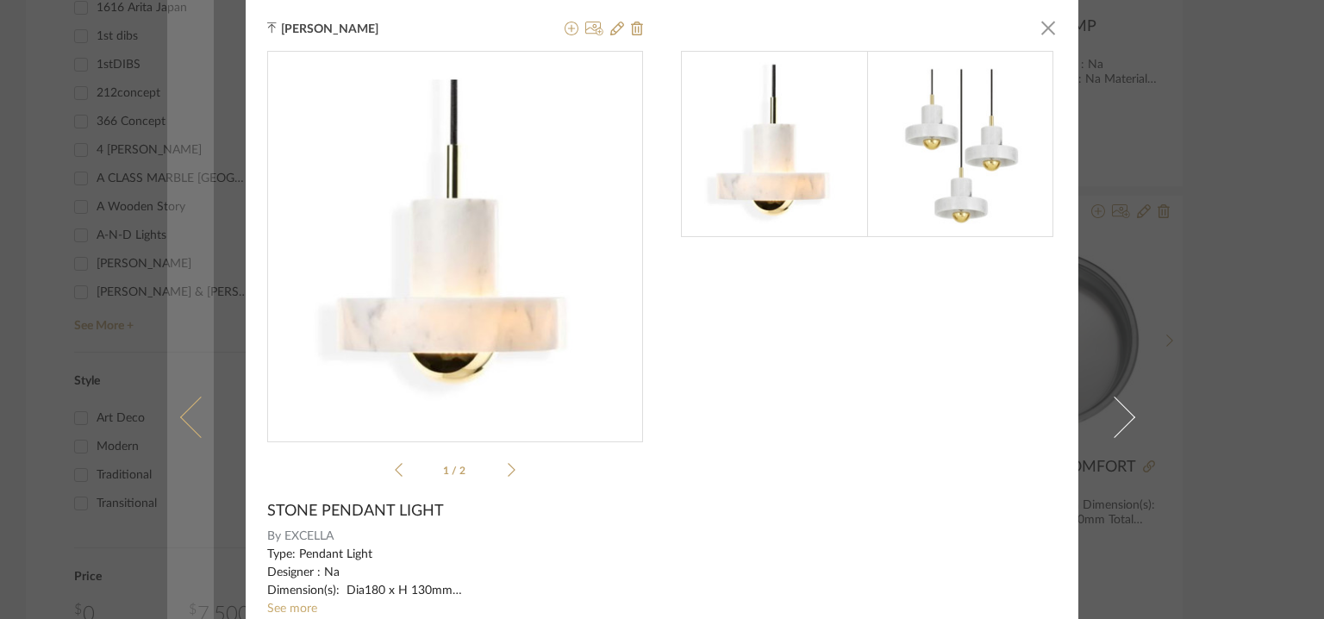
click at [190, 400] on span at bounding box center [200, 417] width 41 height 41
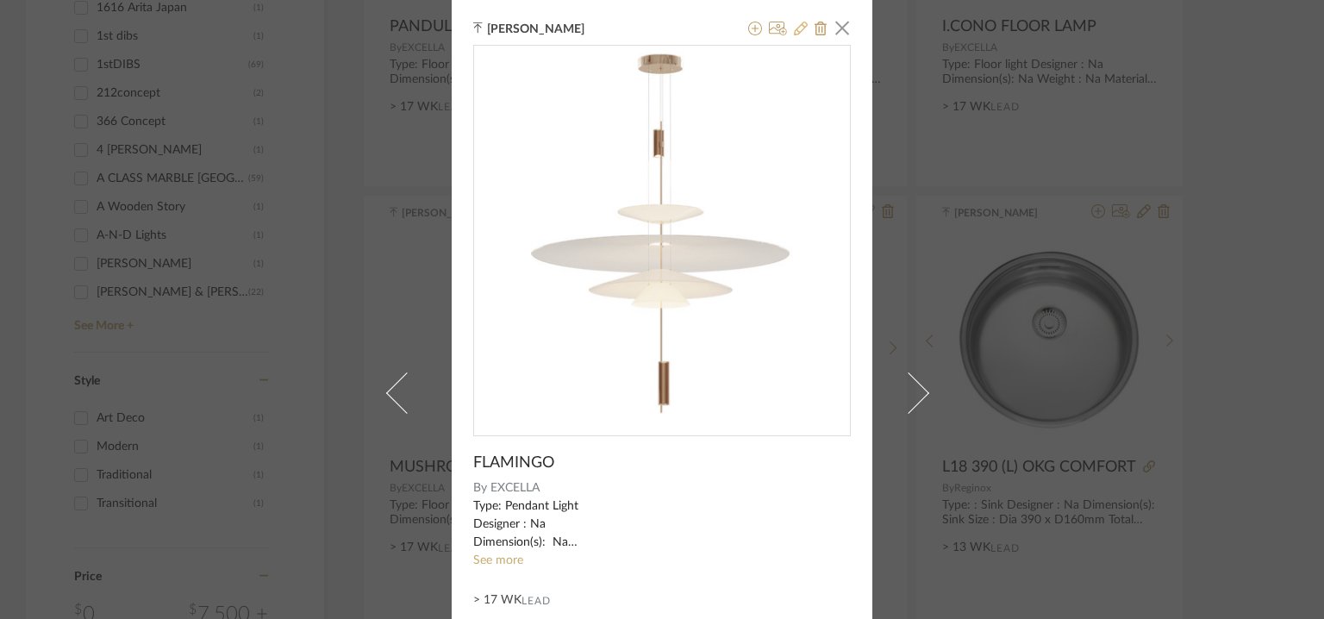
click at [796, 29] on icon at bounding box center [801, 29] width 14 height 14
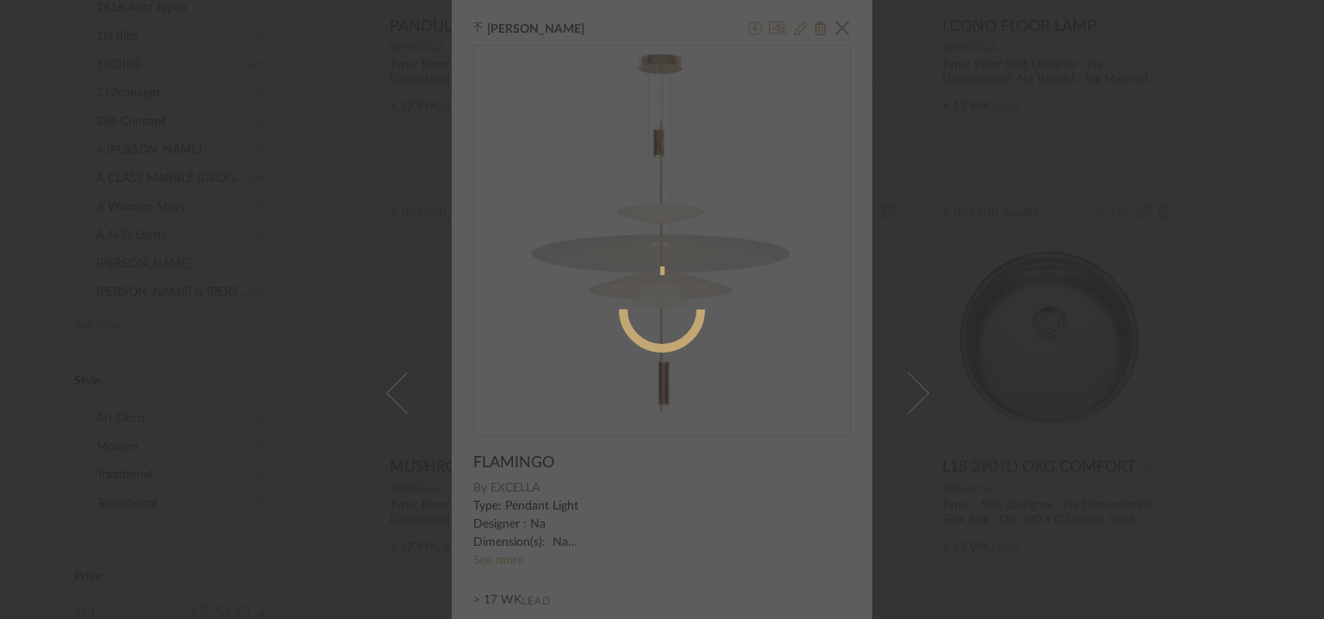
radio input "true"
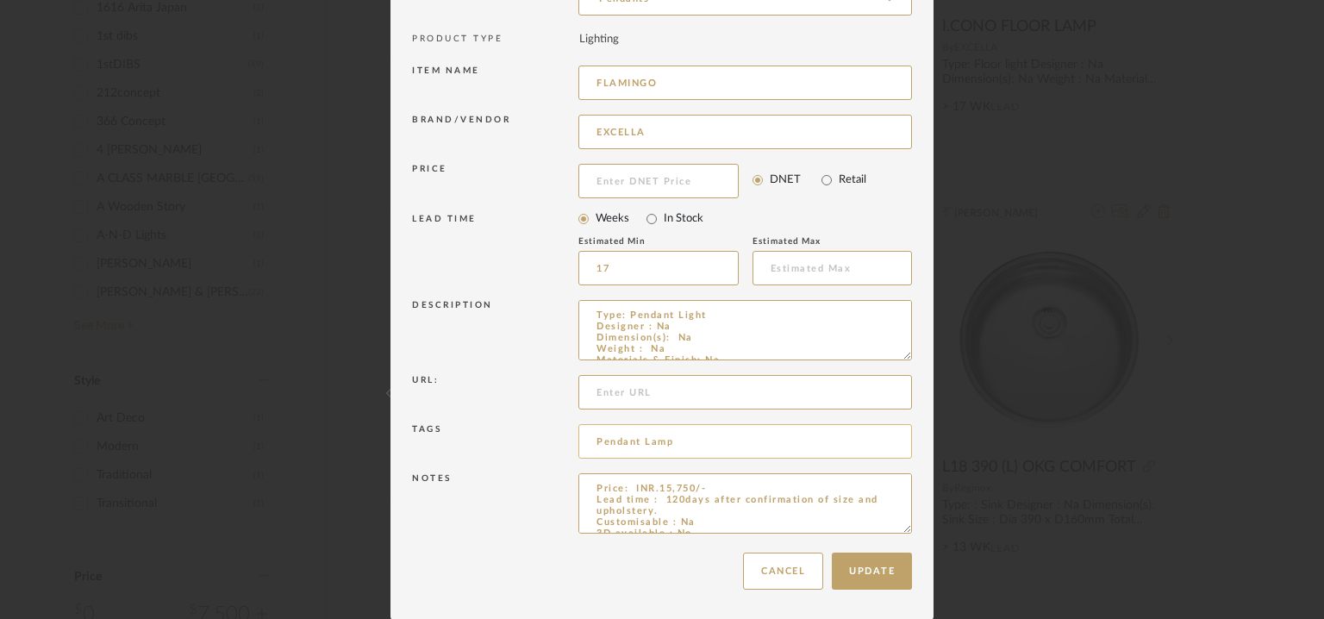
click at [704, 448] on input "Pendant Lamp" at bounding box center [746, 441] width 334 height 34
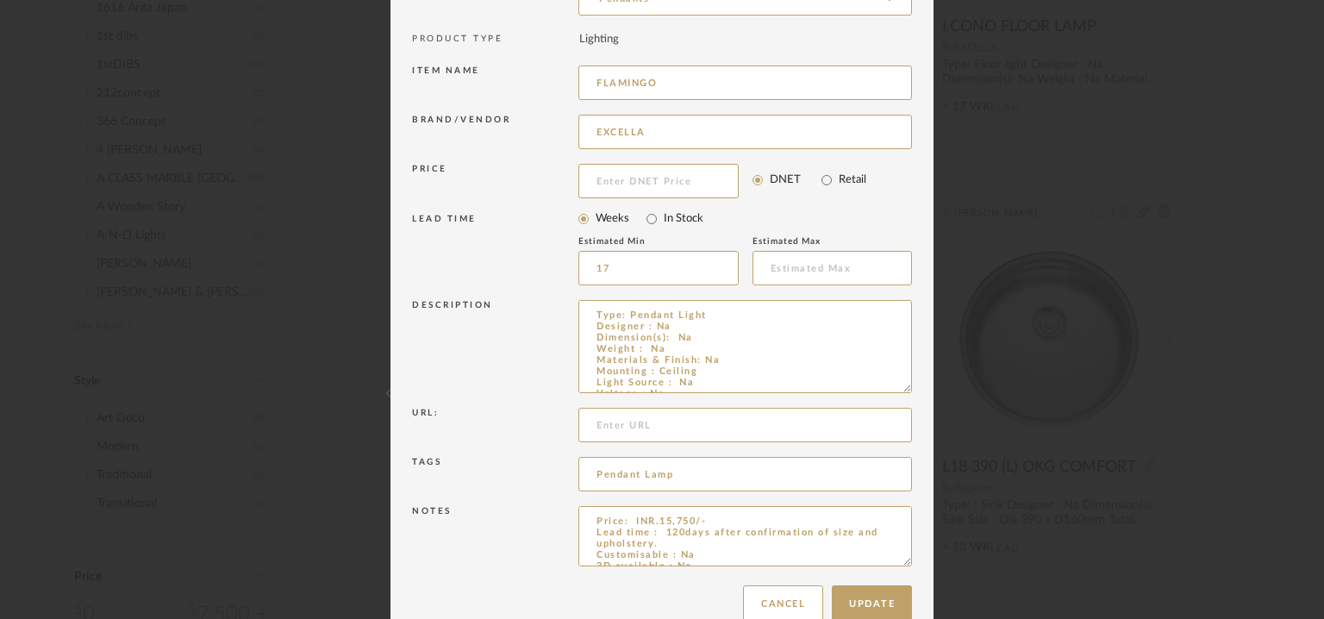
drag, startPoint x: 904, startPoint y: 354, endPoint x: 925, endPoint y: 448, distance: 96.2
click at [925, 445] on dialog-content "Edit Item × Item Type required Product Inspiration Image Site Photo or PDF Uplo…" at bounding box center [662, 243] width 543 height 818
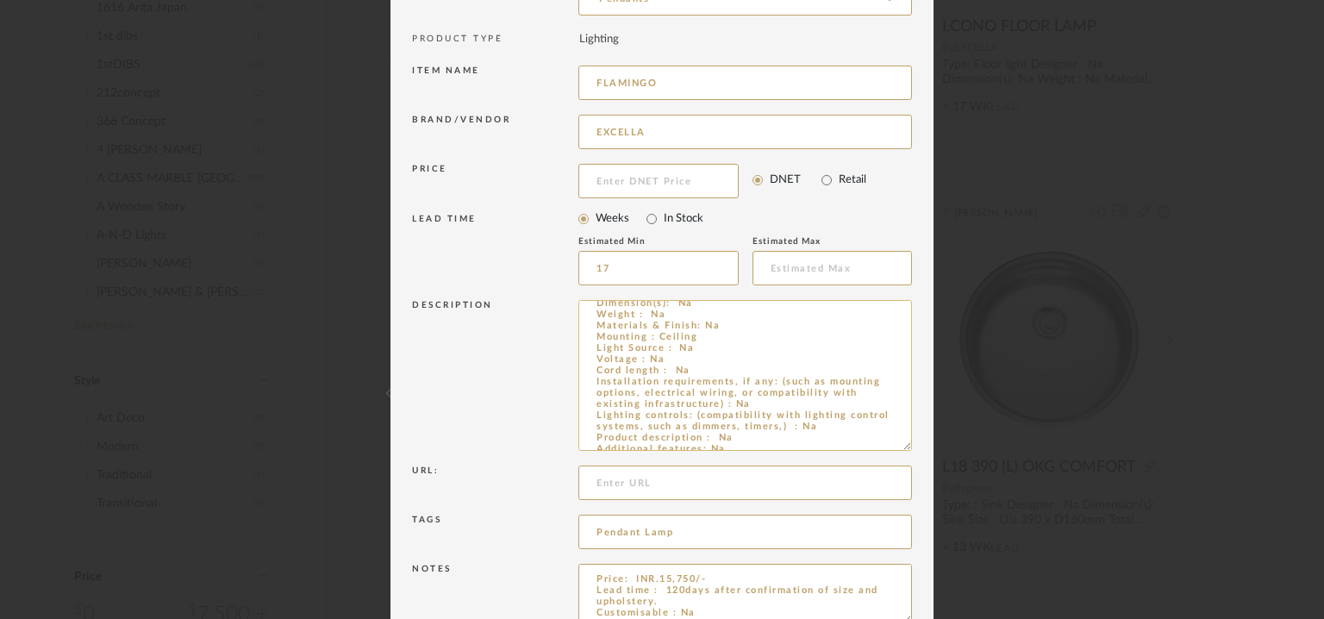
scroll to position [54, 0]
click at [742, 428] on textarea "Type: Pendant Light Designer : Na Dimension(s): Na Weight : Na Materials & Fini…" at bounding box center [746, 375] width 334 height 151
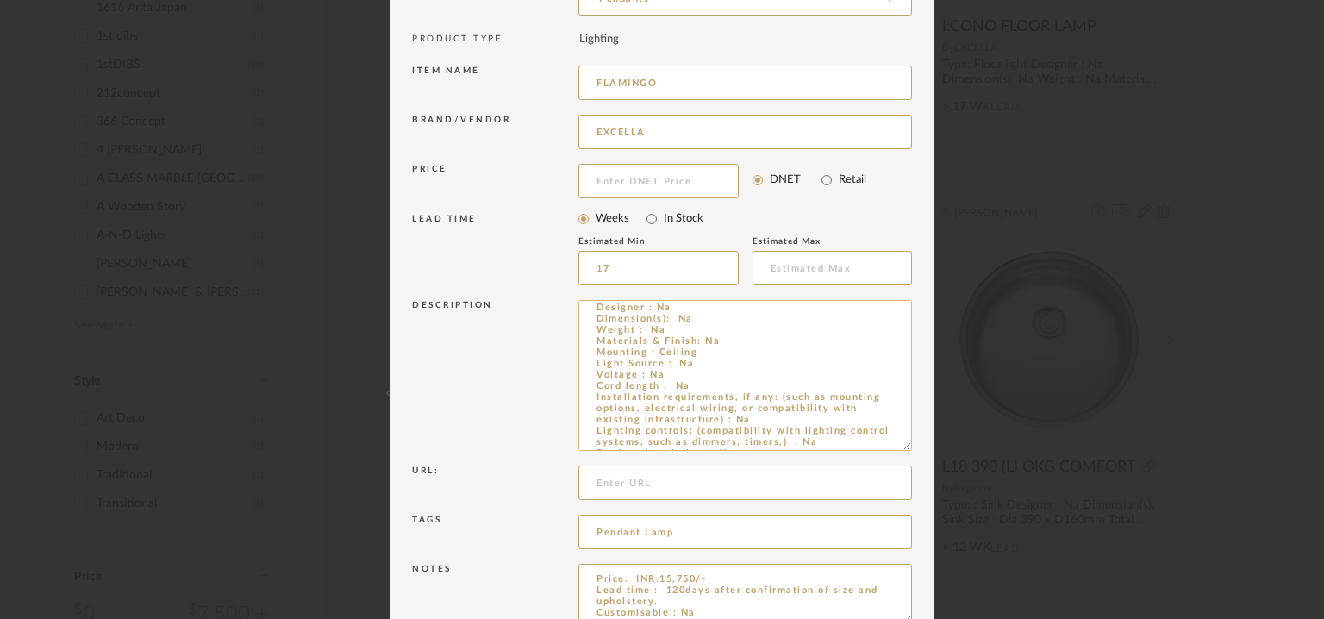
scroll to position [0, 0]
type textarea "Type: Pendant Light Designer : Na Dimension(s): Na Weight : Na Materials & Fini…"
click at [694, 535] on input "Pendant Lamp" at bounding box center [746, 532] width 334 height 34
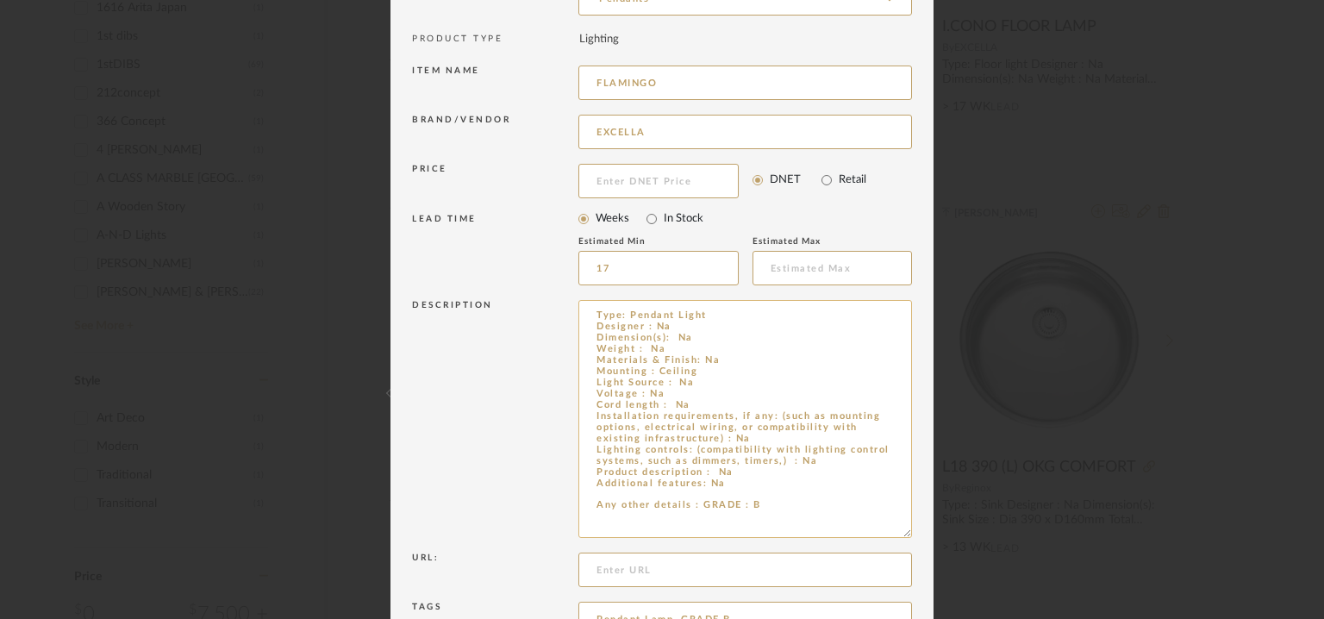
drag, startPoint x: 900, startPoint y: 443, endPoint x: 868, endPoint y: 478, distance: 47.6
click at [907, 528] on dialog-content "Edit Item × Item Type required Product Inspiration Image Site Photo or PDF Uplo…" at bounding box center [662, 315] width 543 height 963
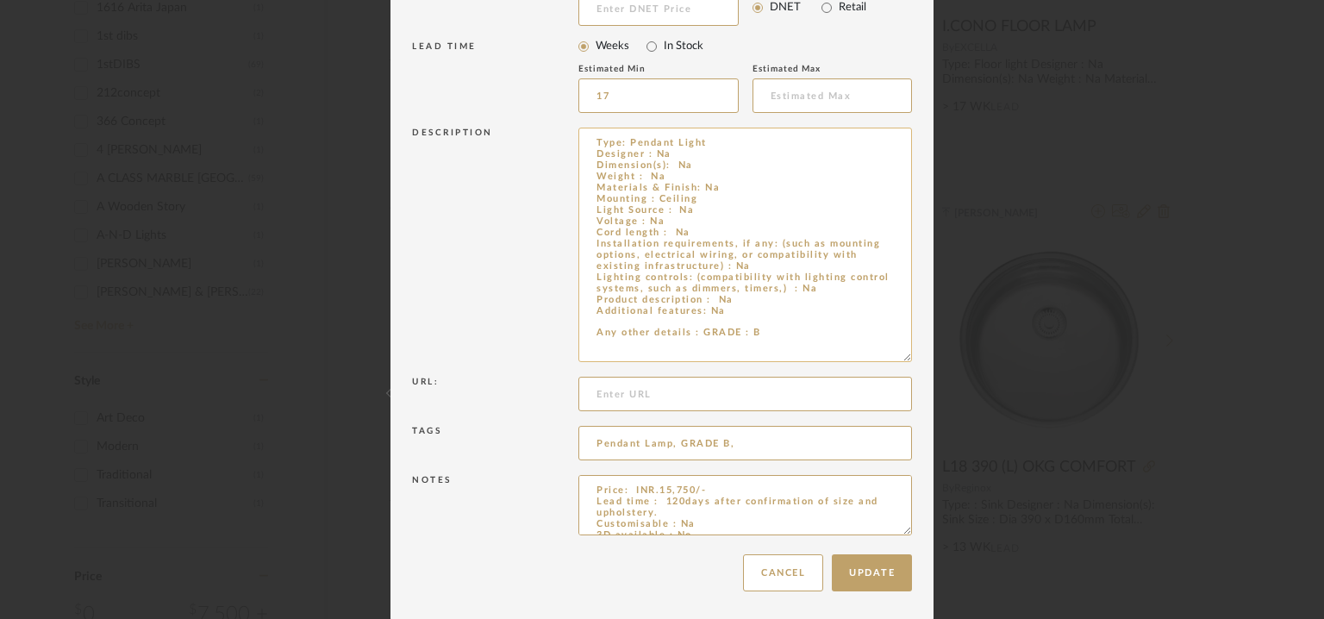
scroll to position [341, 0]
type input "Pendant Lamp, GRADE B,"
click at [868, 589] on div "Update Cancel" at bounding box center [662, 570] width 500 height 54
click at [872, 577] on button "Update" at bounding box center [872, 570] width 80 height 37
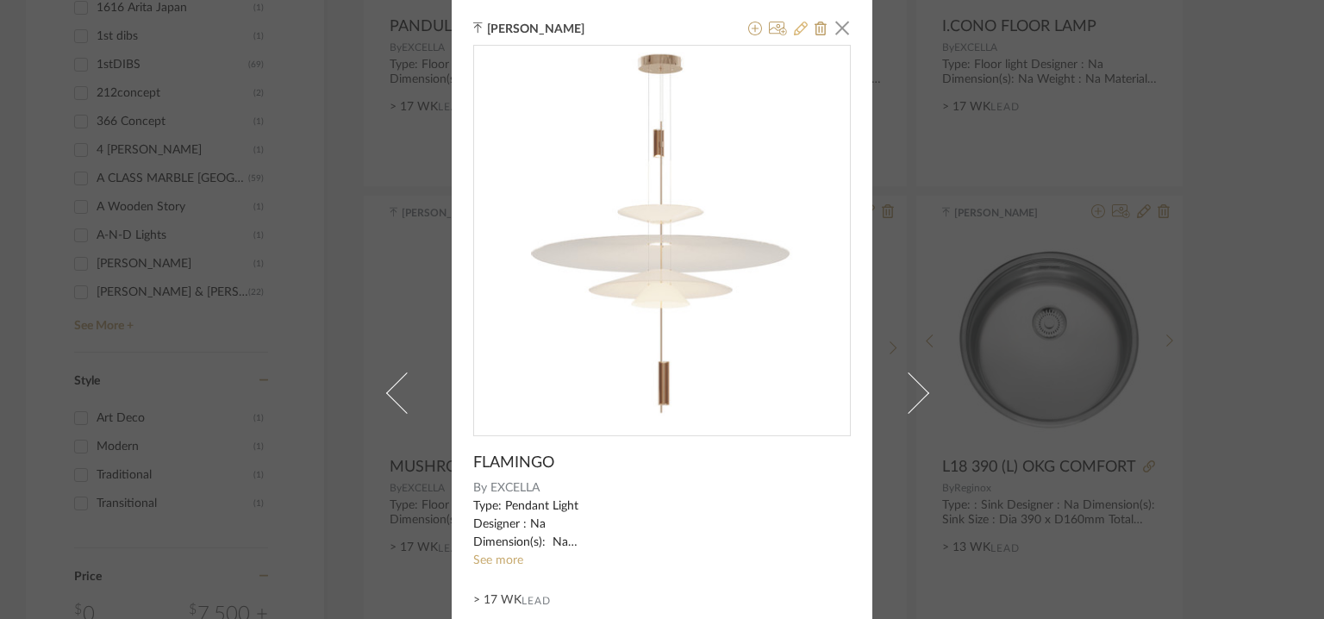
click at [796, 28] on icon at bounding box center [801, 29] width 14 height 14
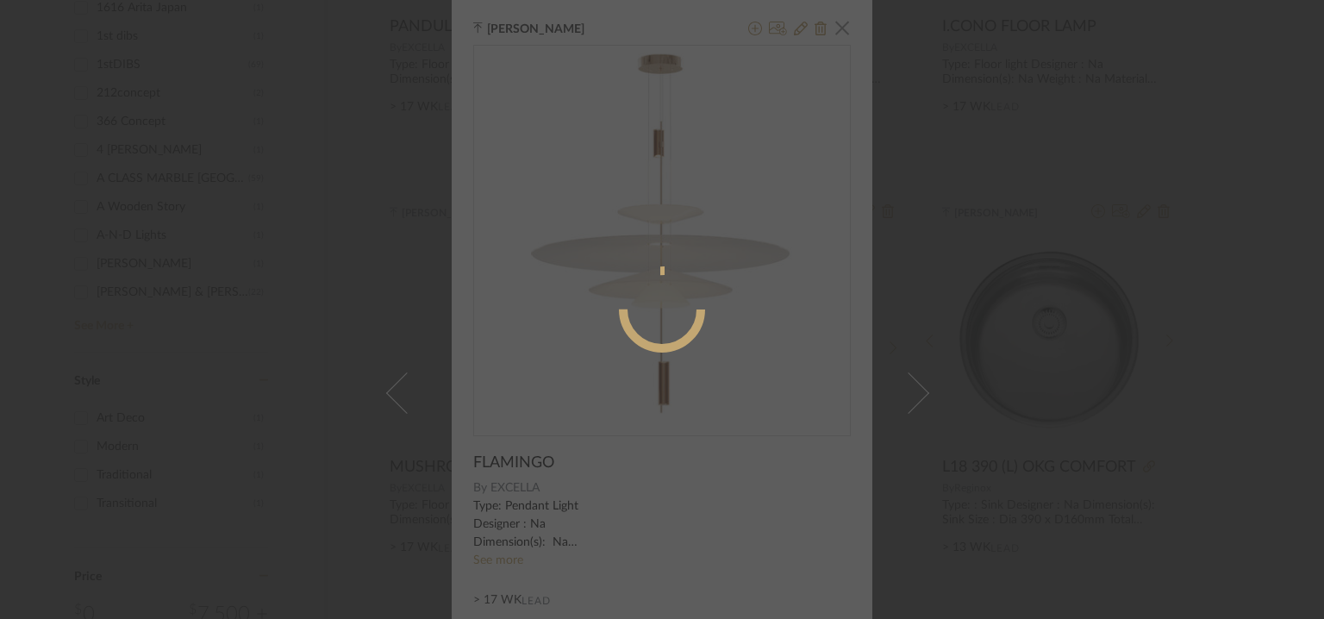
radio input "true"
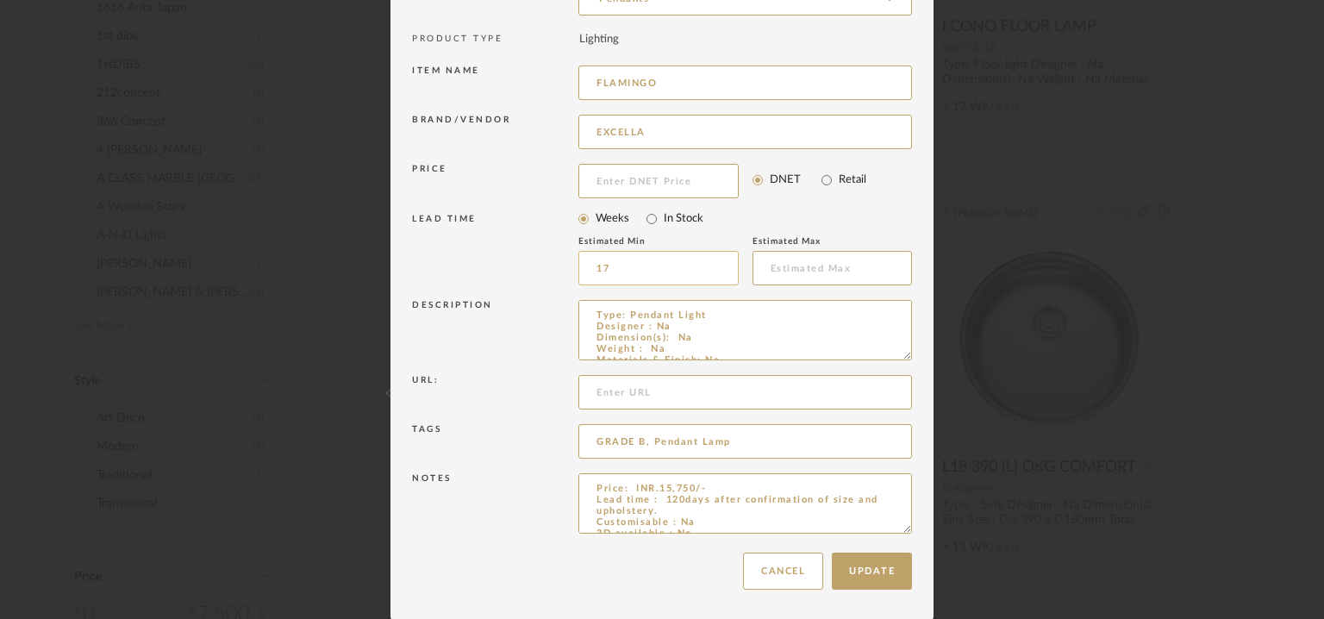
scroll to position [166, 0]
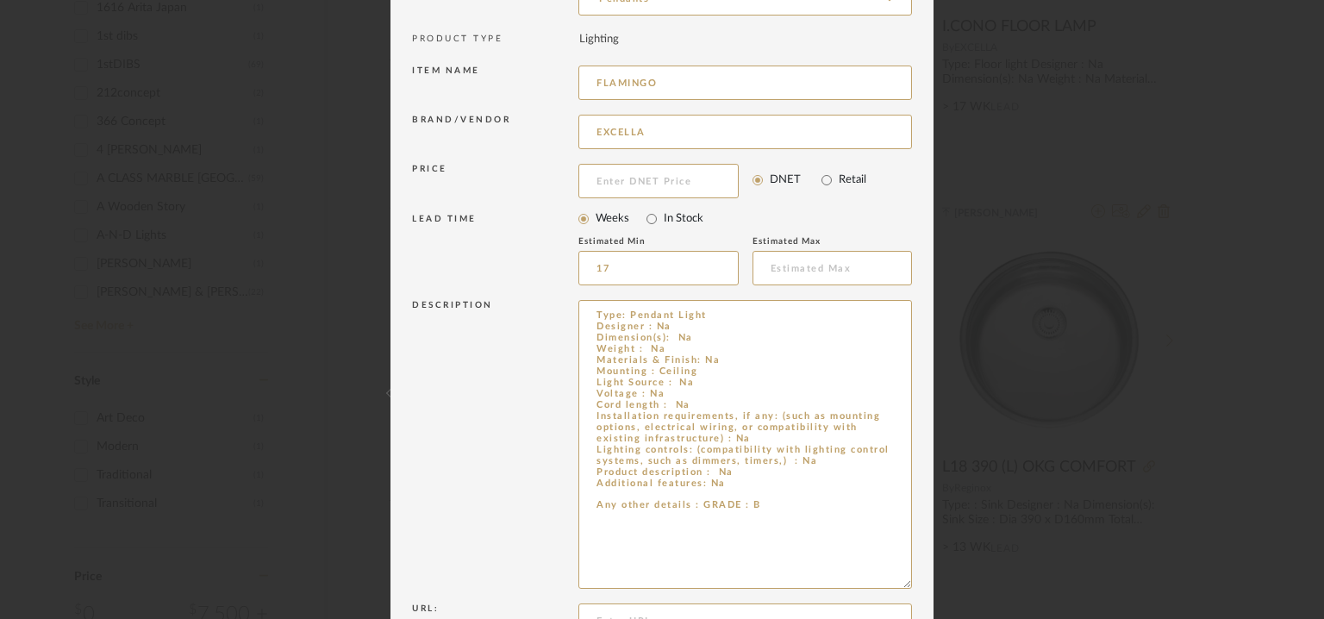
drag, startPoint x: 897, startPoint y: 355, endPoint x: 954, endPoint y: 587, distance: 239.0
click at [954, 585] on div "Edit Item × Item Type required Product Inspiration Image Site Photo or PDF Uplo…" at bounding box center [662, 309] width 1324 height 619
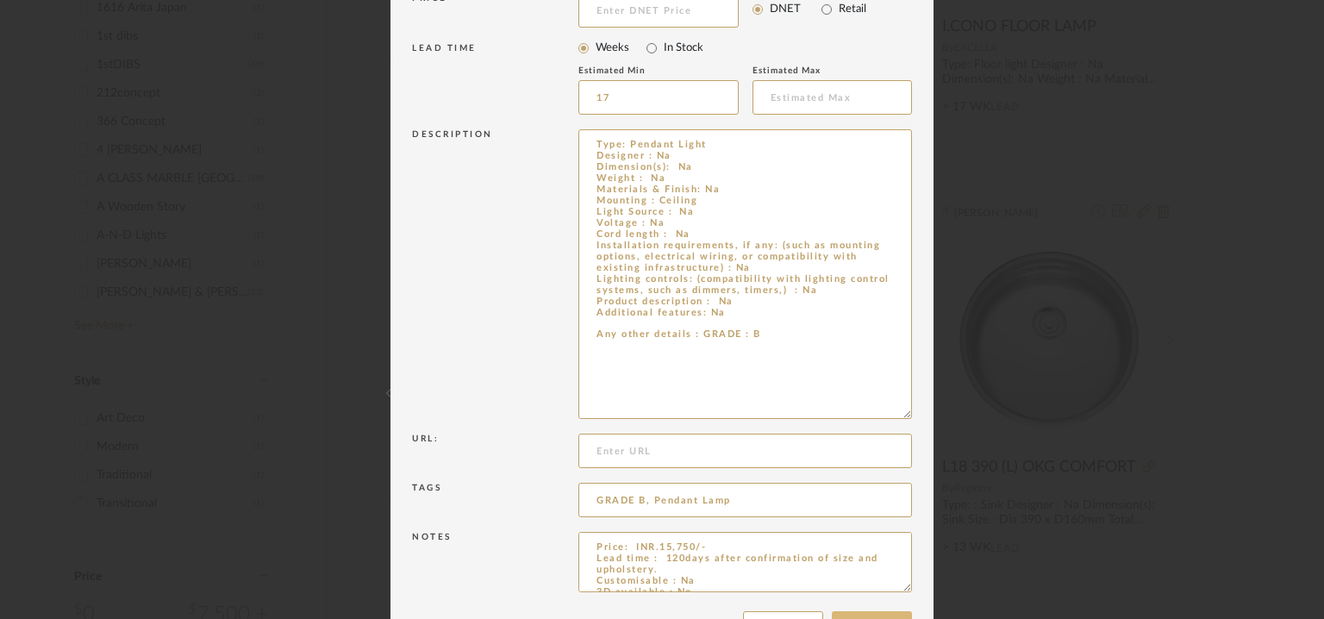
scroll to position [396, 0]
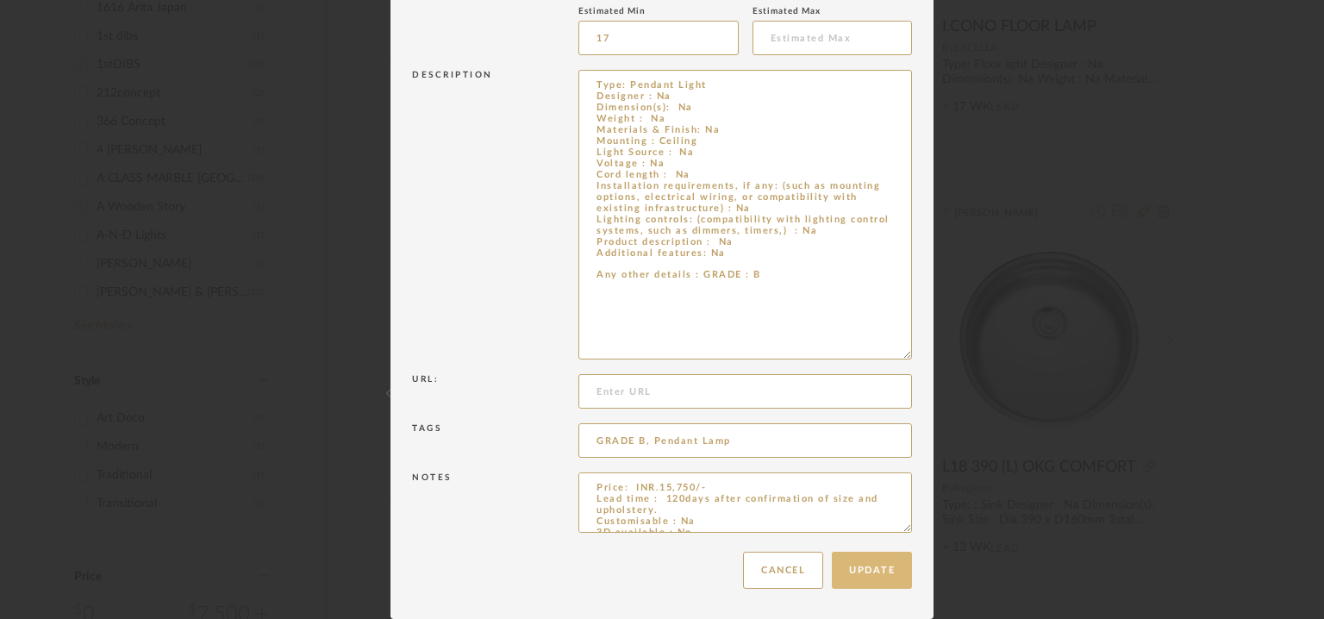
click at [838, 568] on button "Update" at bounding box center [872, 570] width 80 height 37
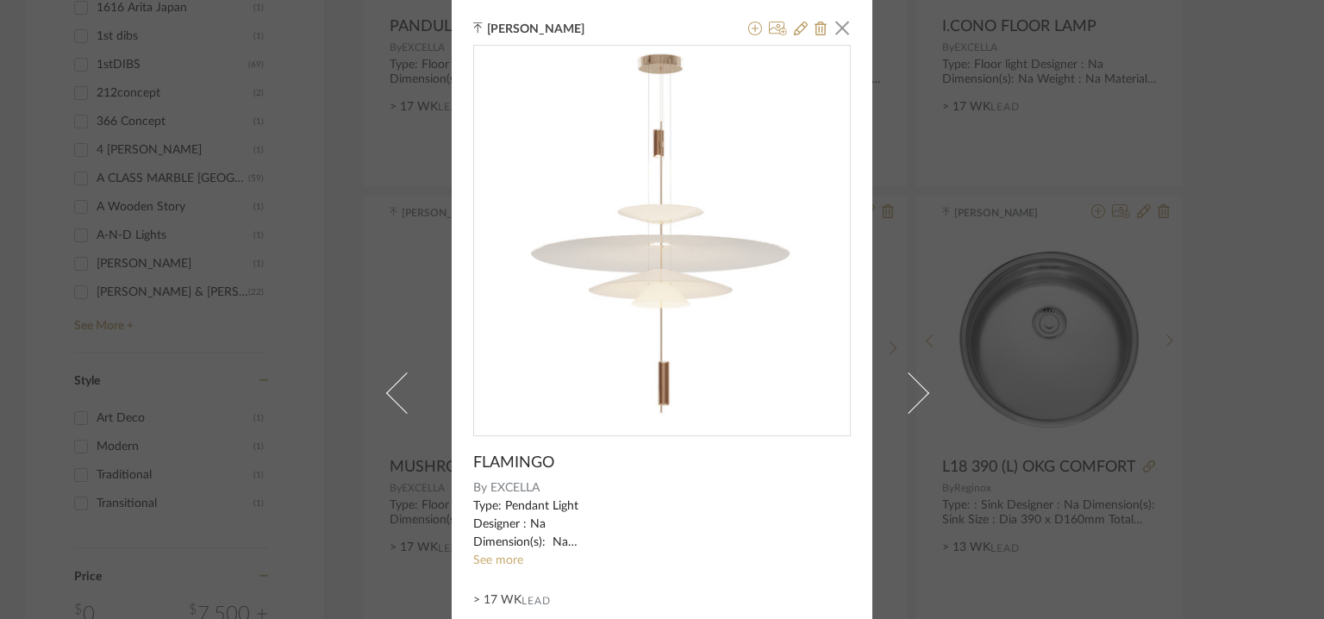
click at [386, 391] on span at bounding box center [406, 392] width 41 height 41
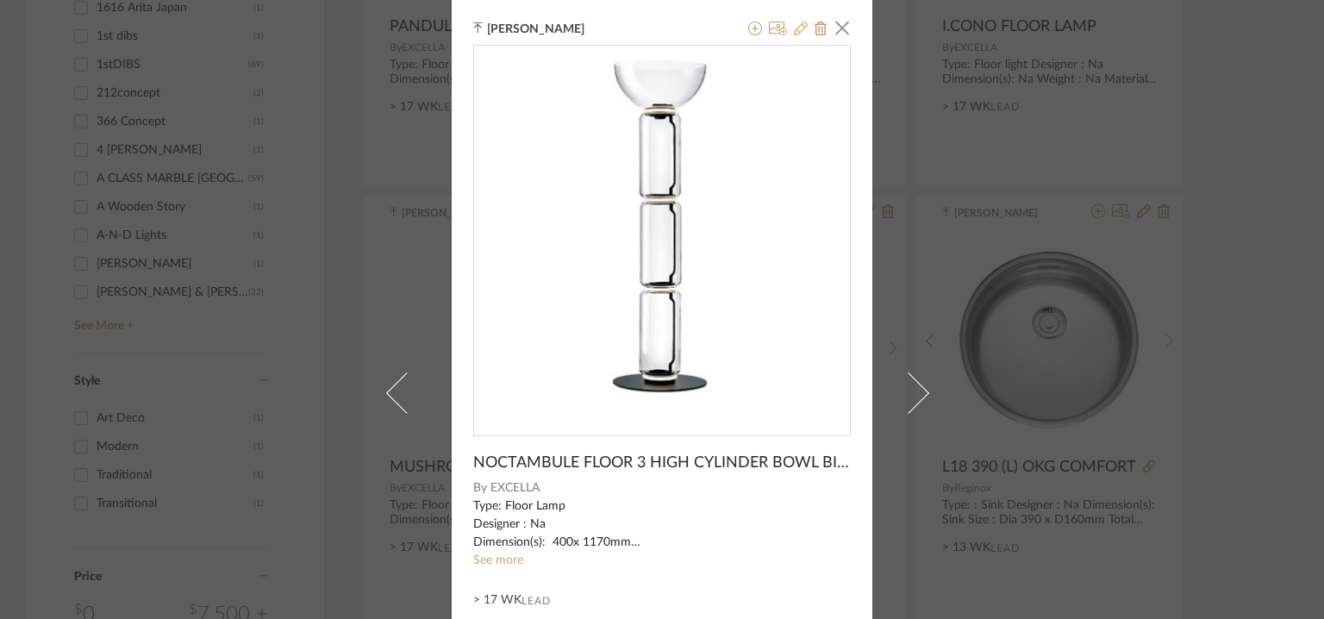
click at [794, 28] on icon at bounding box center [801, 29] width 14 height 14
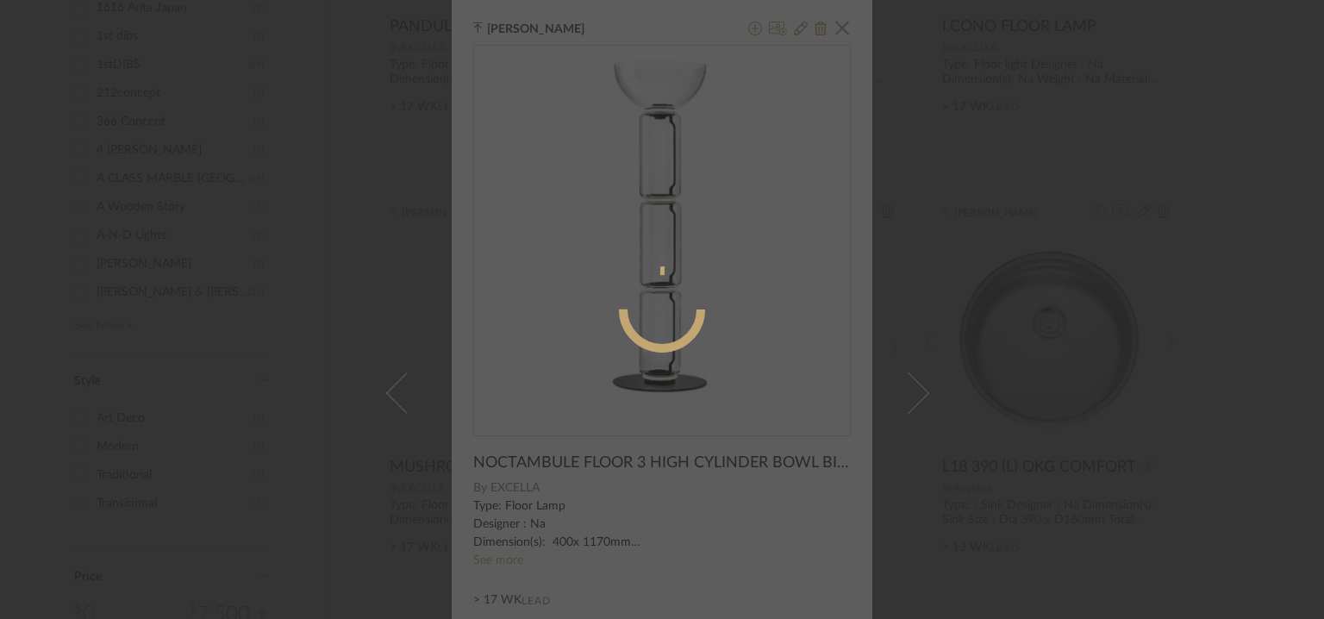
radio input "true"
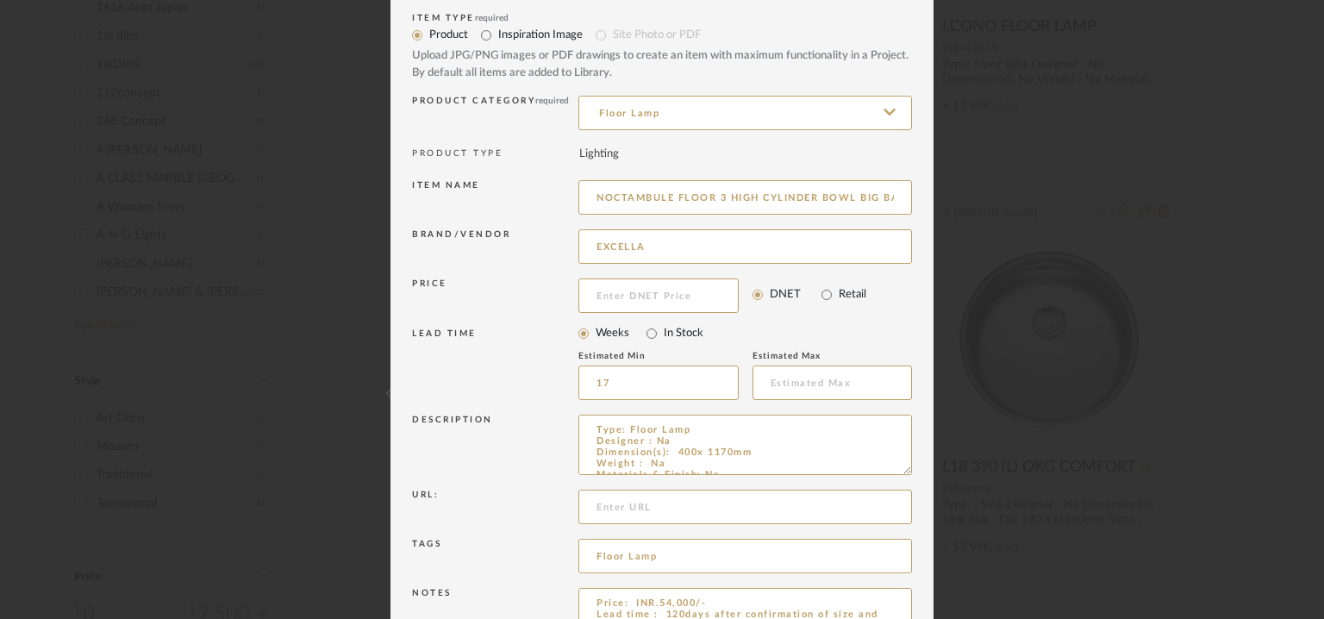
scroll to position [166, 0]
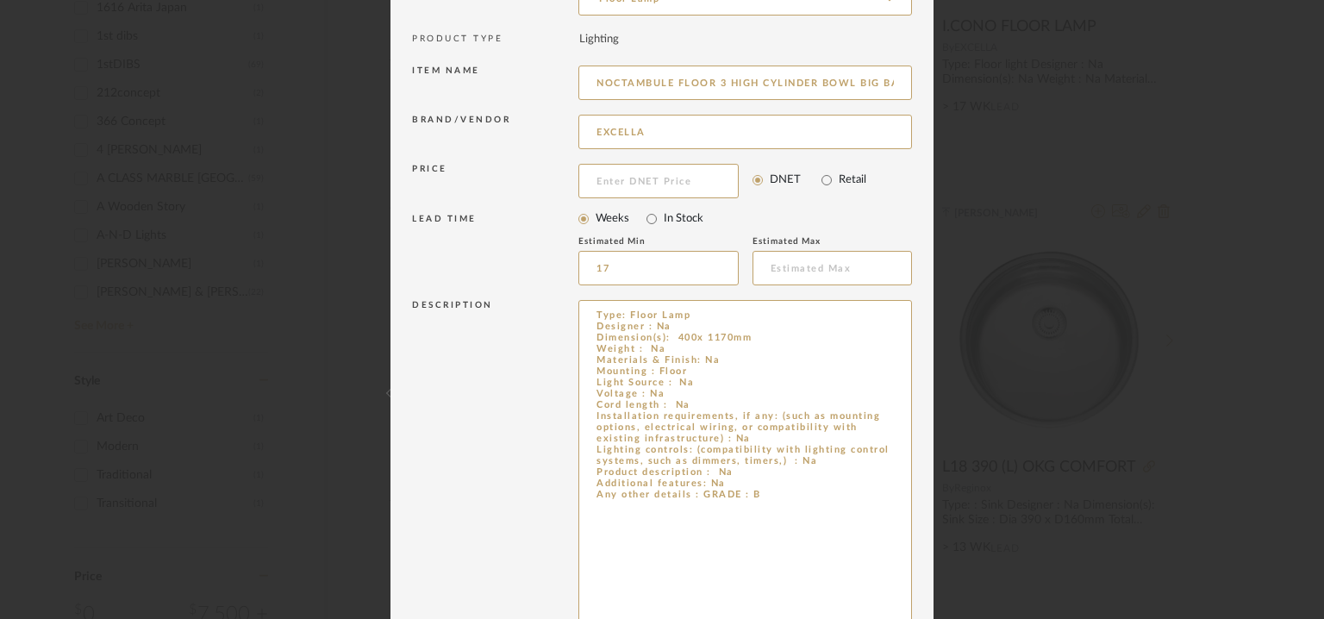
drag, startPoint x: 897, startPoint y: 353, endPoint x: 994, endPoint y: 669, distance: 330.0
click at [755, 489] on textarea "Type: Floor Lamp Designer : Na Dimension(s): 400x 1170mm Weight : Na Materials …" at bounding box center [746, 488] width 334 height 376
click at [734, 480] on textarea "Type: Floor Lamp Designer : Na Dimension(s): 400x 1170mm Weight : Na Materials …" at bounding box center [746, 488] width 334 height 376
drag, startPoint x: 758, startPoint y: 501, endPoint x: 697, endPoint y: 501, distance: 61.2
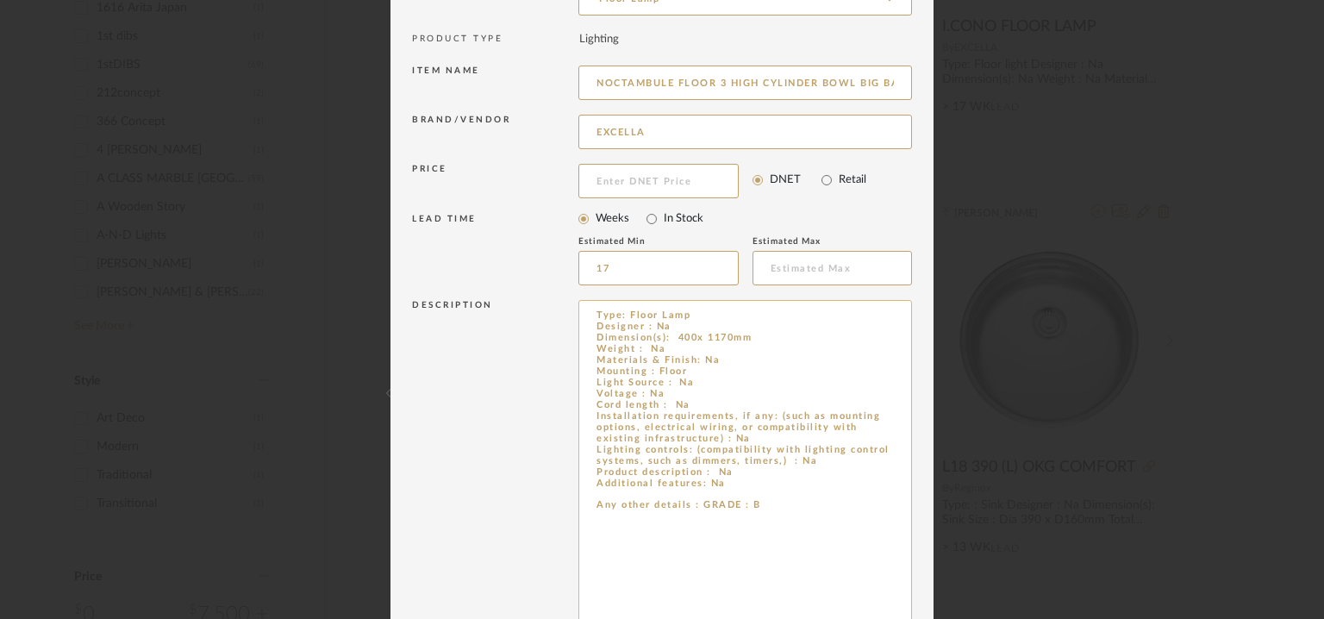
click at [697, 501] on textarea "Type: Floor Lamp Designer : Na Dimension(s): 400x 1170mm Weight : Na Materials …" at bounding box center [746, 488] width 334 height 376
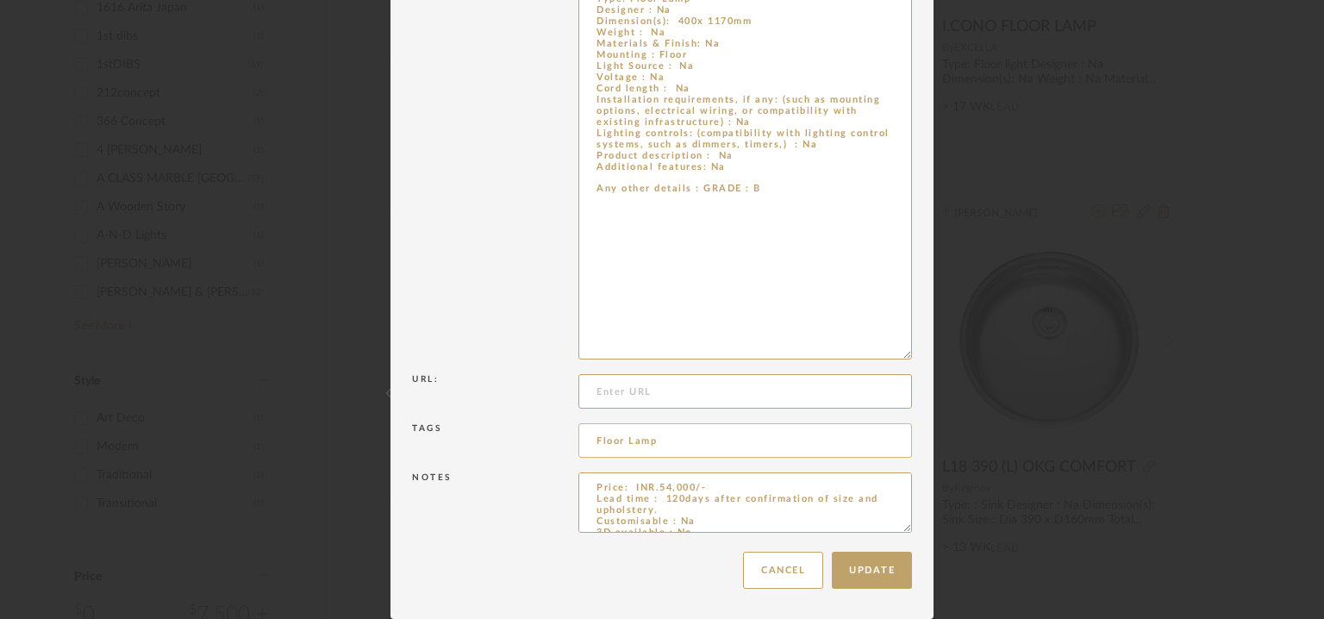
type textarea "Type: Floor Lamp Designer : Na Dimension(s): 400x 1170mm Weight : Na Materials …"
click at [666, 435] on input "Floor Lamp" at bounding box center [746, 440] width 334 height 34
paste input "GRADE : B"
click at [700, 442] on input "Floor Lamp, GRADE : B" at bounding box center [746, 440] width 334 height 34
type input "Floor Lamp, GRADE B,"
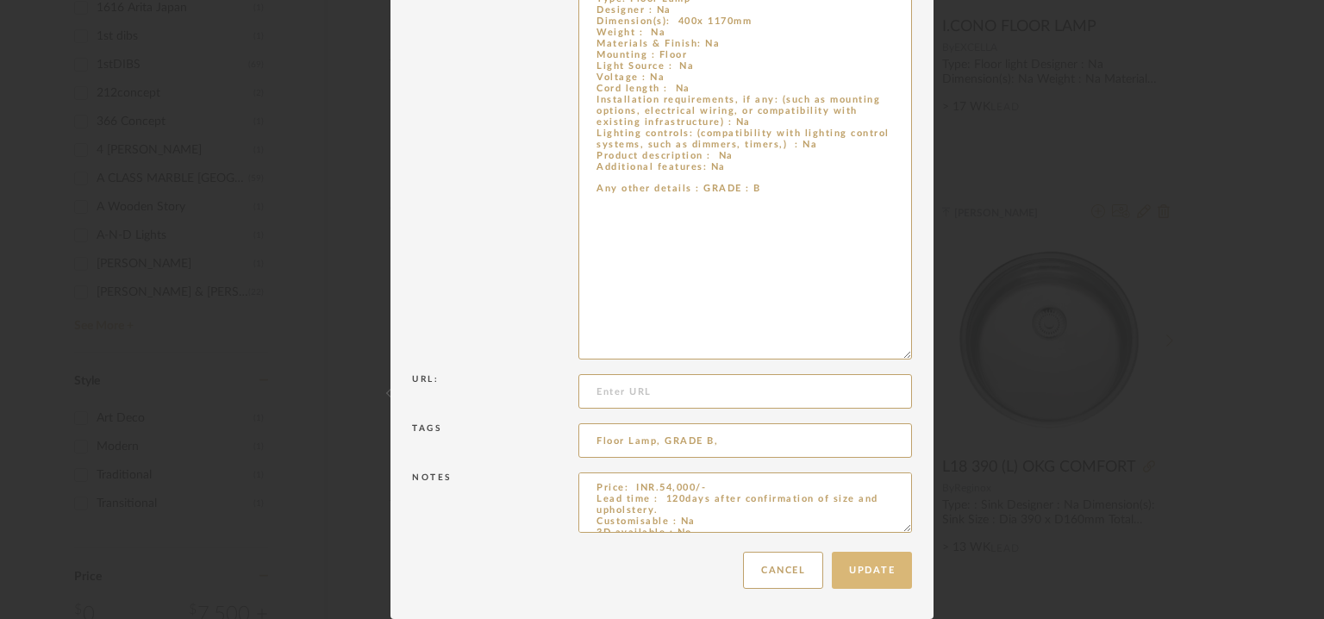
click at [875, 582] on button "Update" at bounding box center [872, 570] width 80 height 37
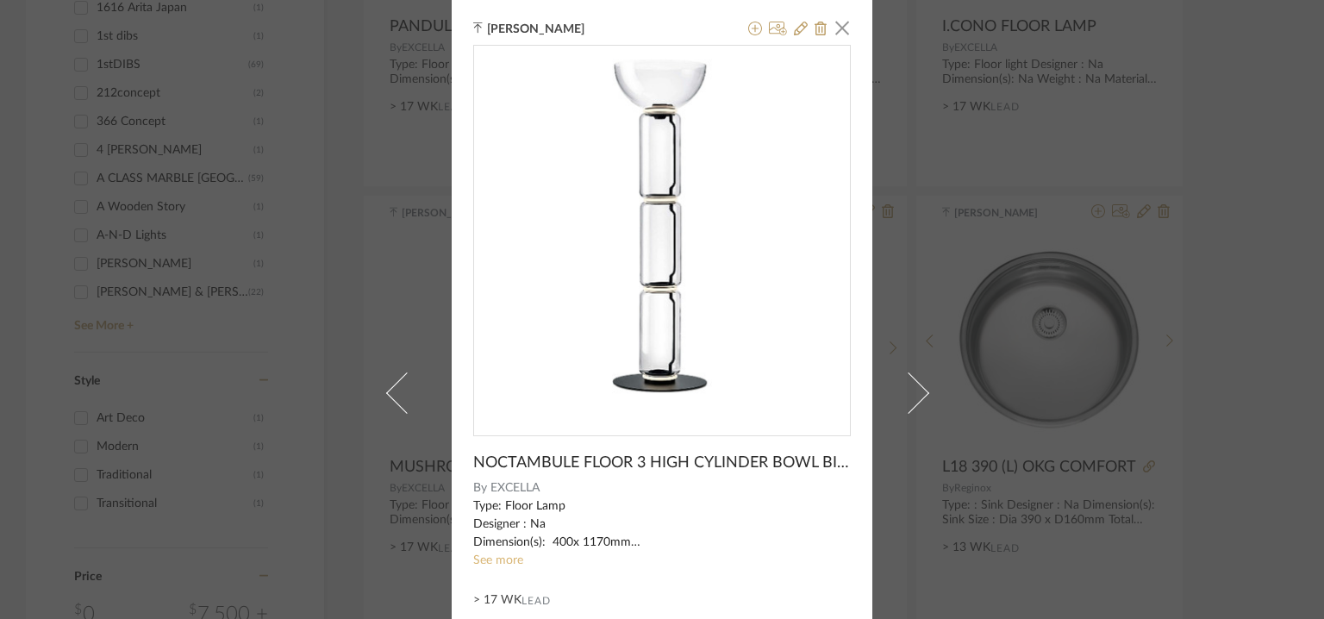
click at [491, 558] on link "See more" at bounding box center [498, 560] width 50 height 12
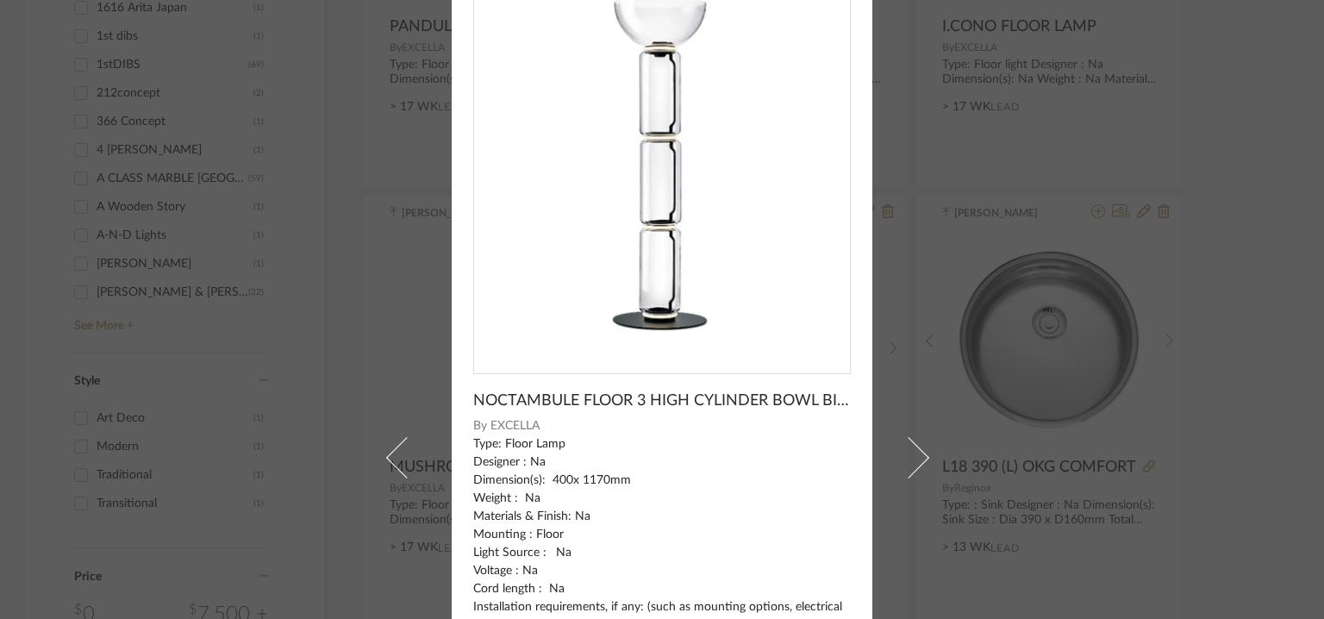
scroll to position [0, 0]
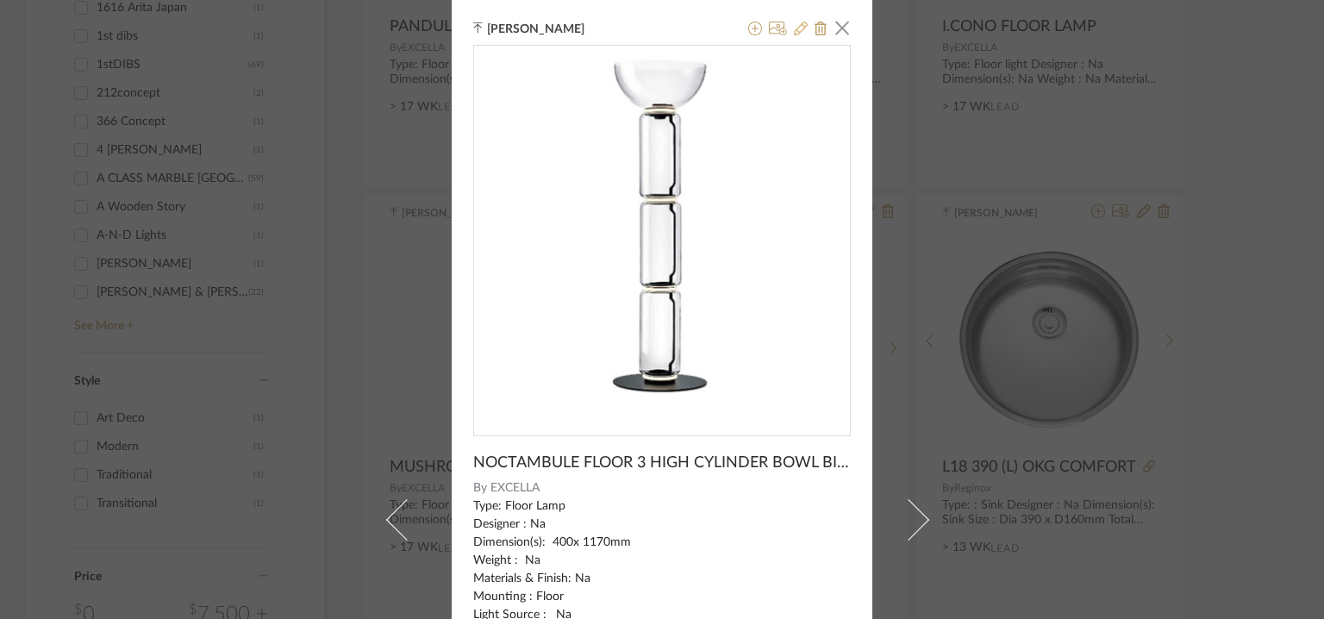
click at [797, 22] on icon at bounding box center [801, 29] width 14 height 14
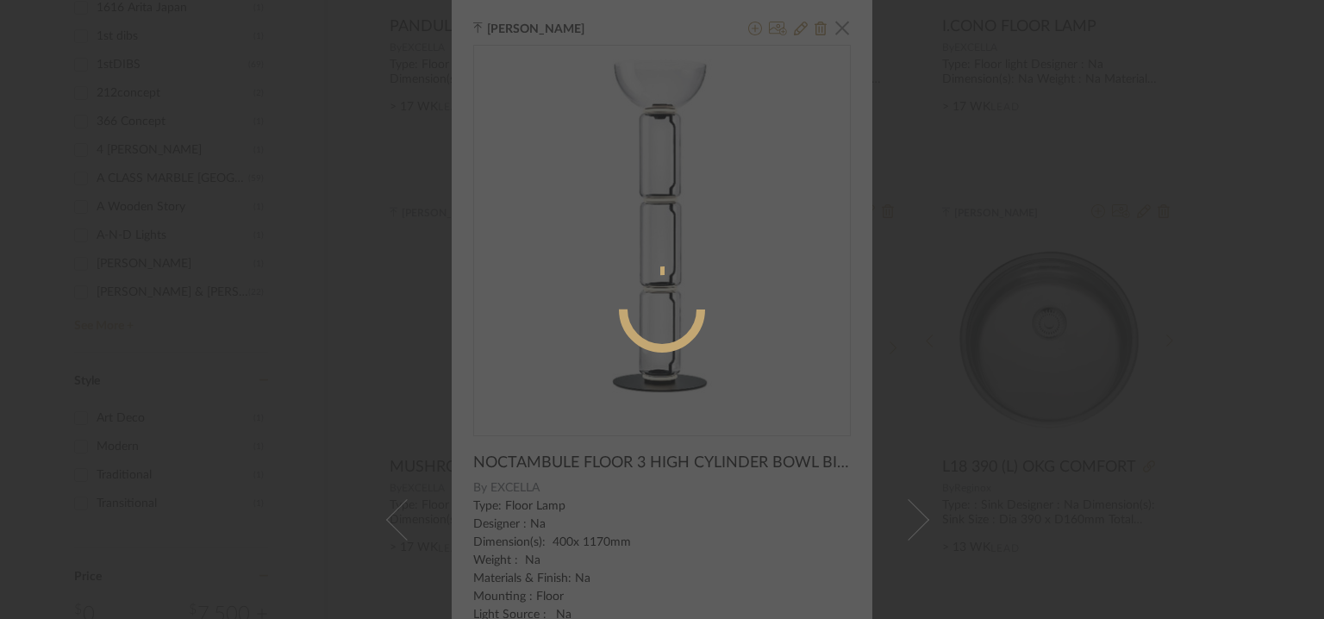
radio input "true"
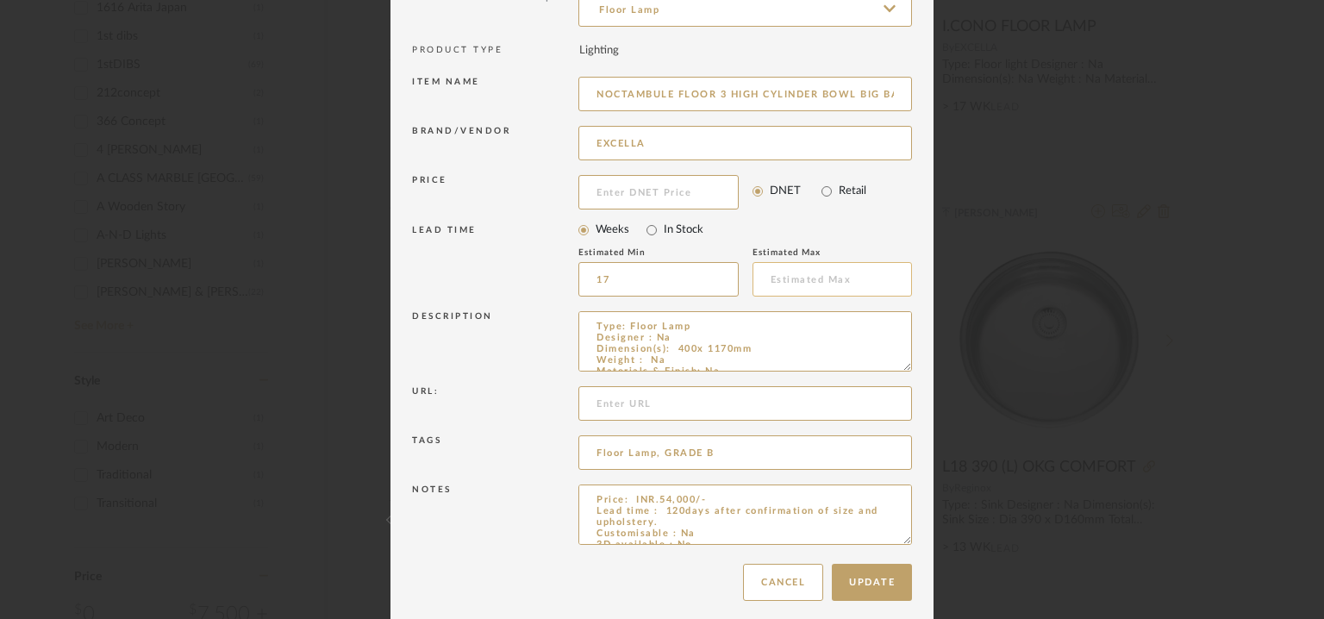
scroll to position [166, 0]
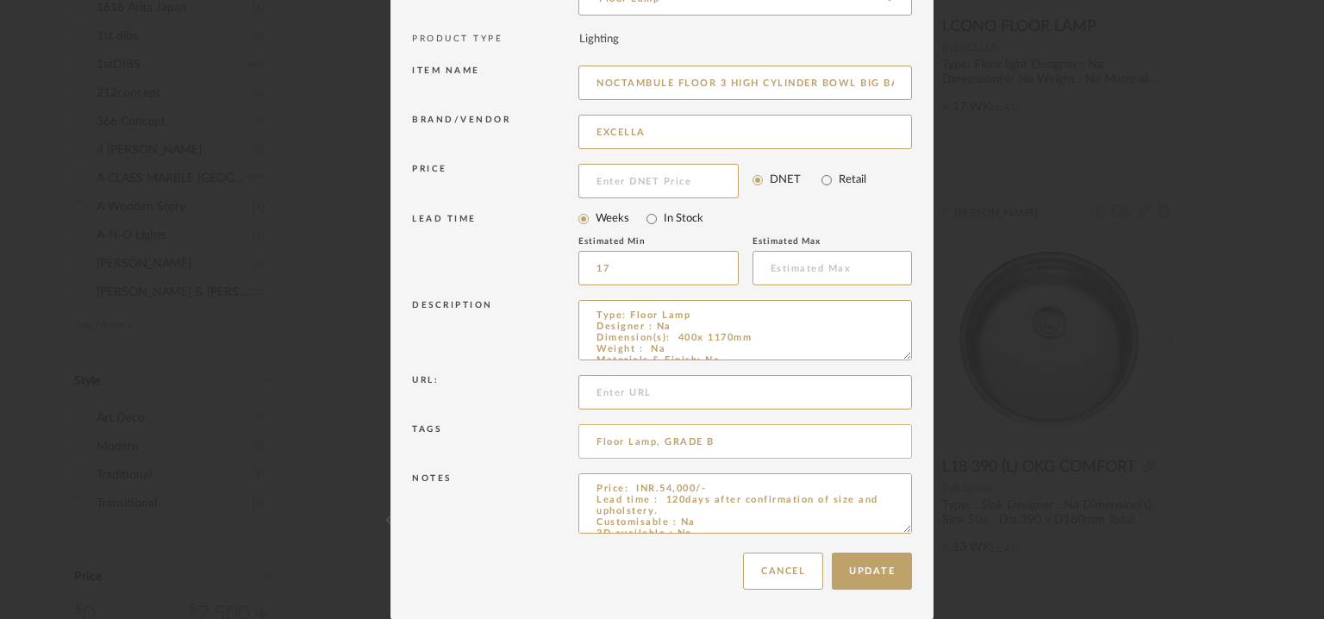
click at [751, 445] on input "Floor Lamp, GRADE B" at bounding box center [746, 441] width 334 height 34
type input "Floor Lamp, GRADE B,"
click at [855, 573] on button "Update" at bounding box center [872, 571] width 80 height 37
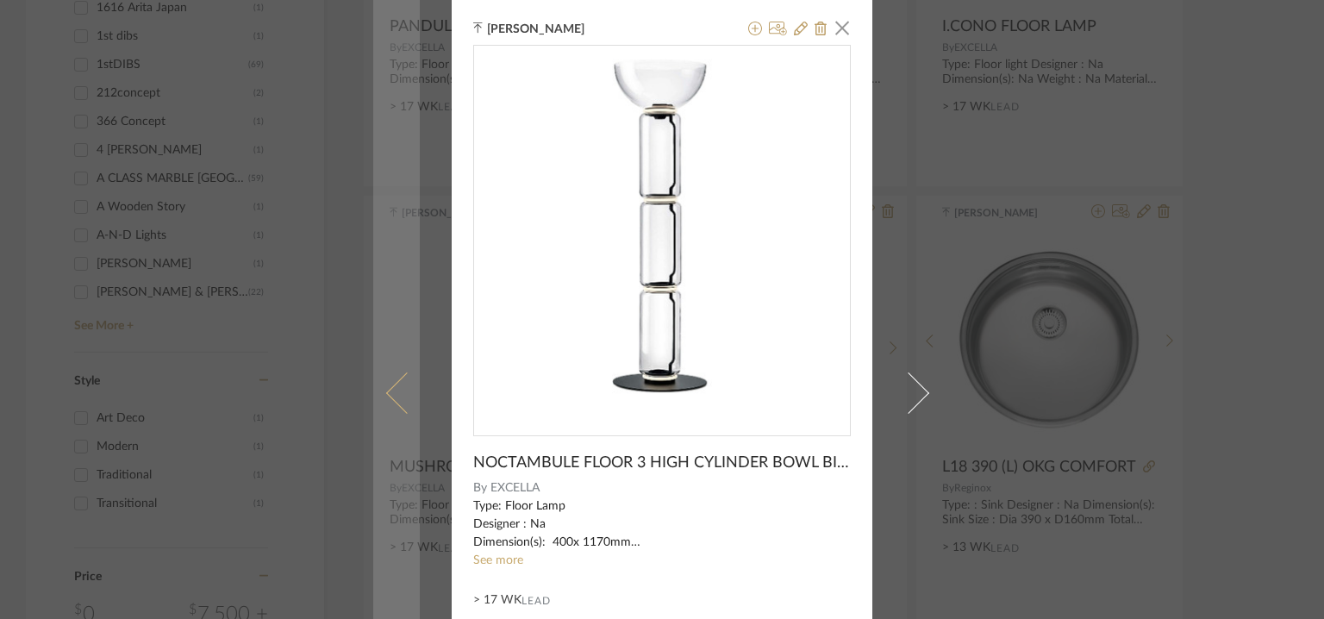
click at [392, 392] on span at bounding box center [406, 392] width 41 height 41
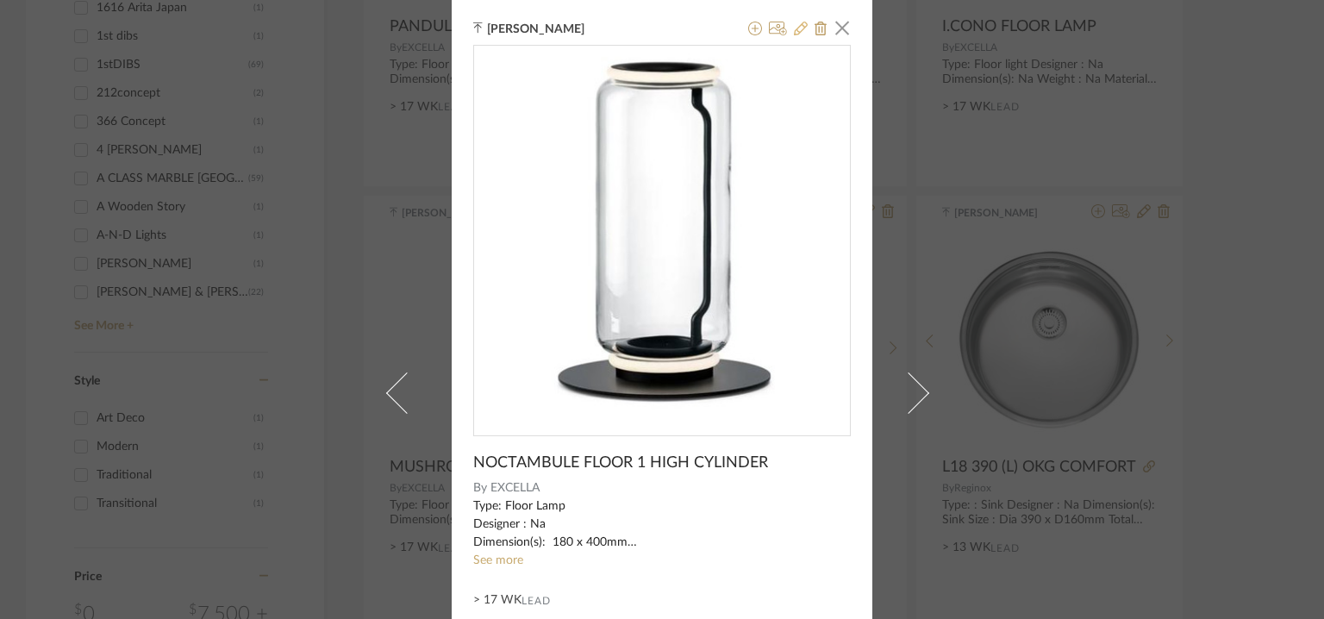
click at [794, 28] on icon at bounding box center [801, 29] width 14 height 14
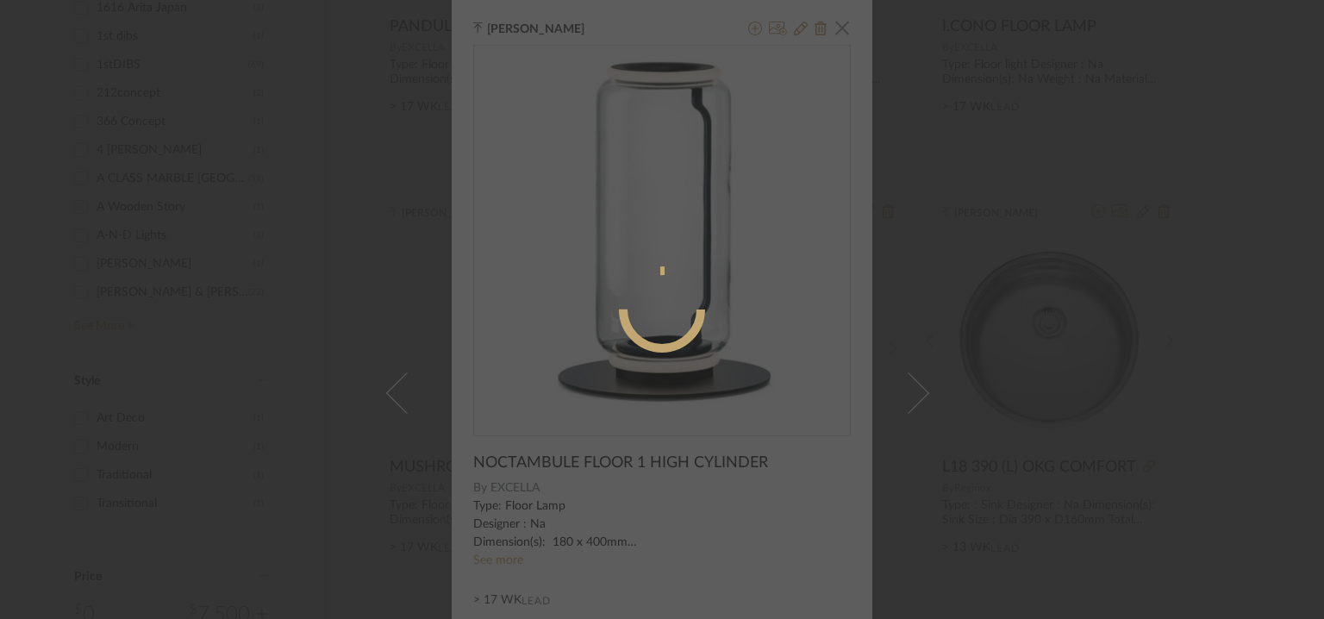
radio input "true"
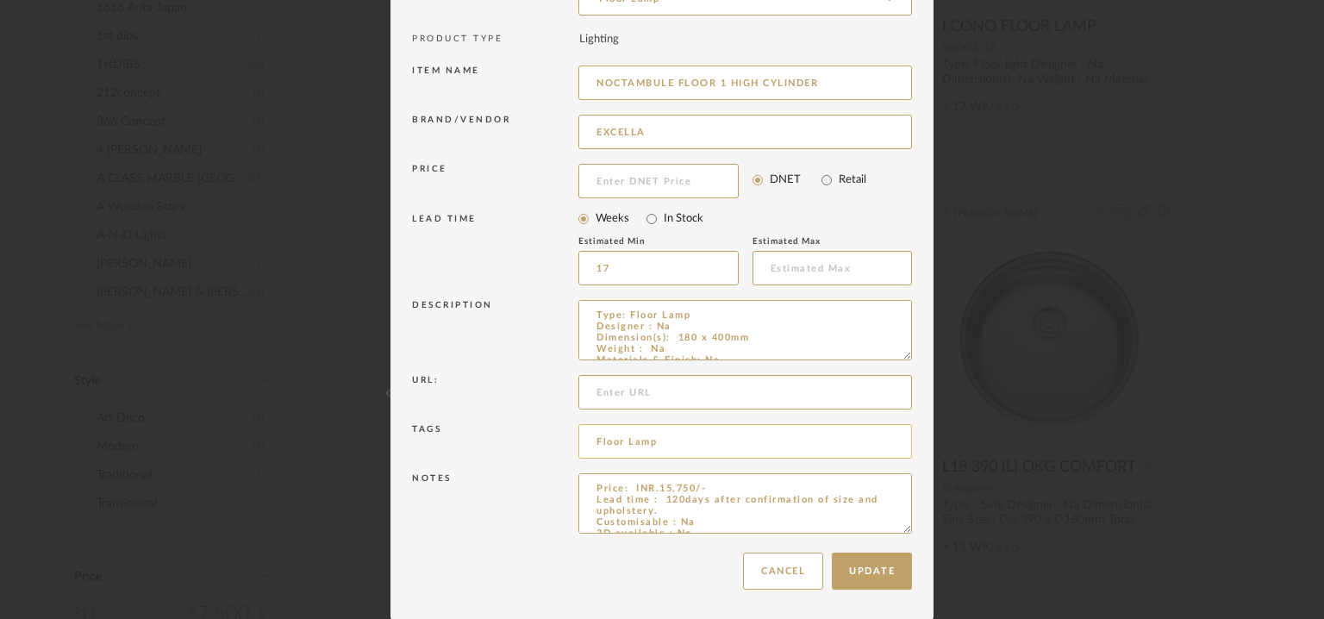
click at [693, 436] on input "Floor Lamp" at bounding box center [746, 441] width 334 height 34
paste input "GRADE : B"
drag, startPoint x: 693, startPoint y: 432, endPoint x: 704, endPoint y: 441, distance: 14.0
click at [704, 441] on input "Floor Lamp, GRADE : B" at bounding box center [746, 441] width 334 height 34
click at [710, 446] on input "Floor Lamp, GRADE B" at bounding box center [746, 441] width 334 height 34
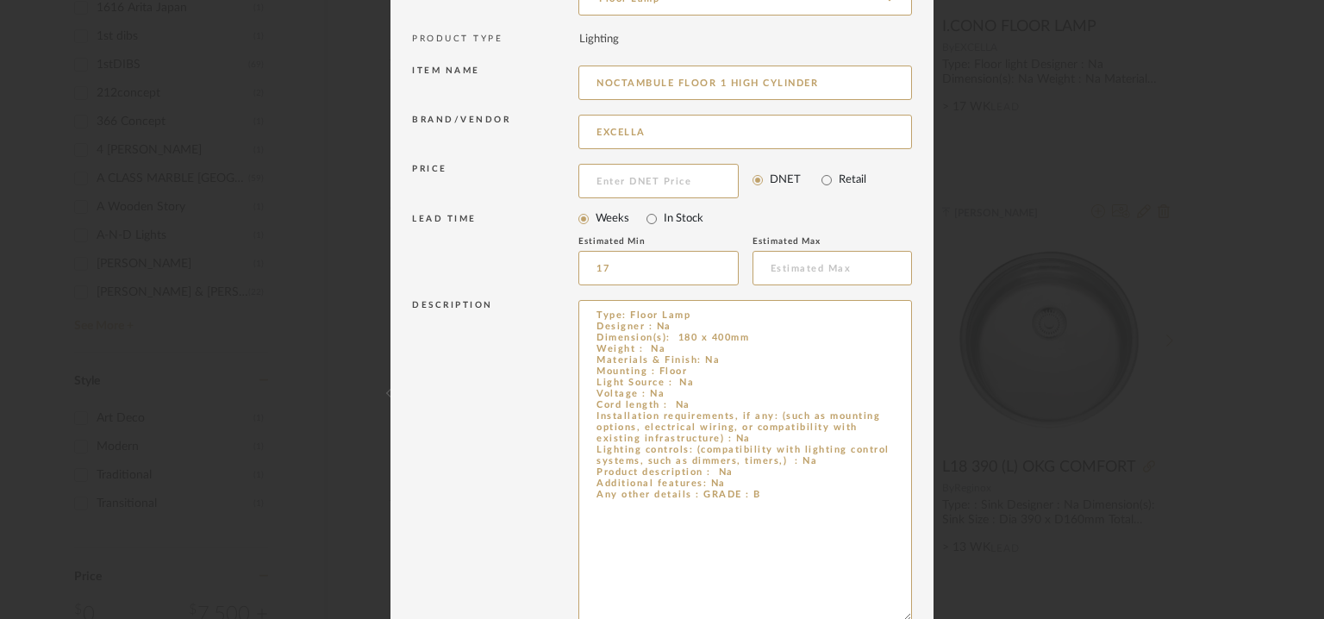
drag, startPoint x: 896, startPoint y: 354, endPoint x: 957, endPoint y: 618, distance: 270.8
type input "Floor Lamp, GRADE B,"
click at [741, 478] on textarea "Type: Floor Lamp Designer : Na Dimension(s): 180 x 400mm Weight : Na Materials …" at bounding box center [746, 462] width 334 height 324
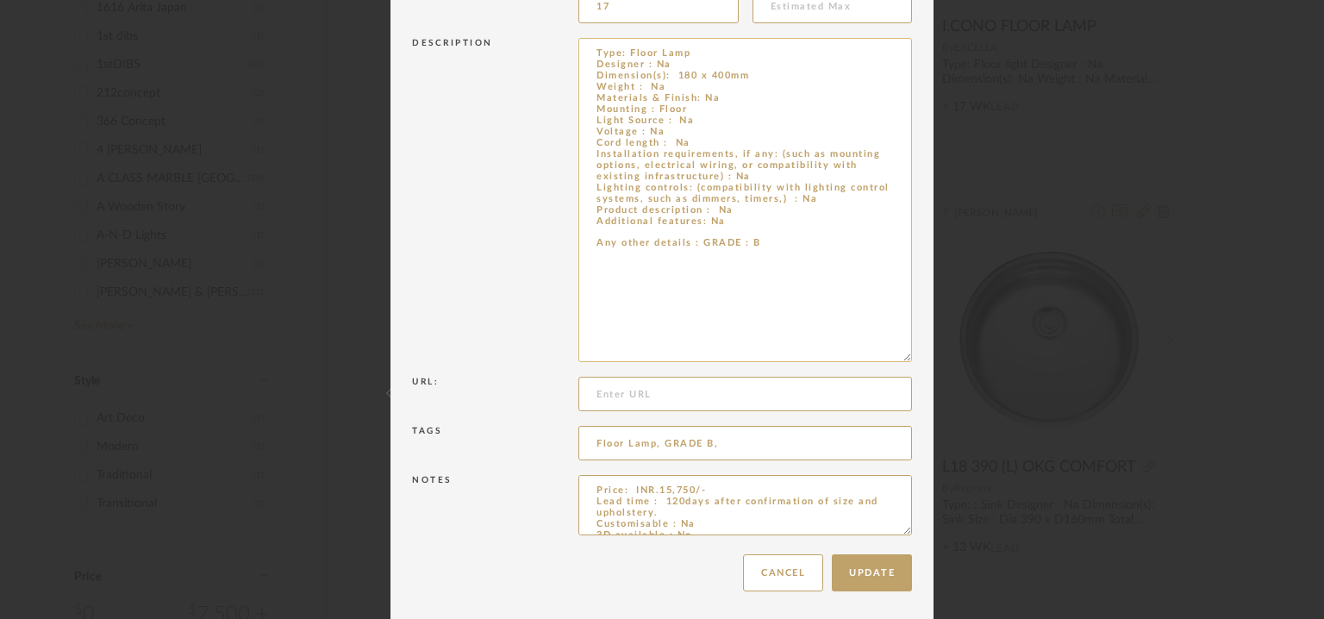
scroll to position [430, 0]
type textarea "Type: Floor Lamp Designer : Na Dimension(s): 180 x 400mm Weight : Na Materials …"
click at [885, 570] on button "Update" at bounding box center [872, 570] width 80 height 37
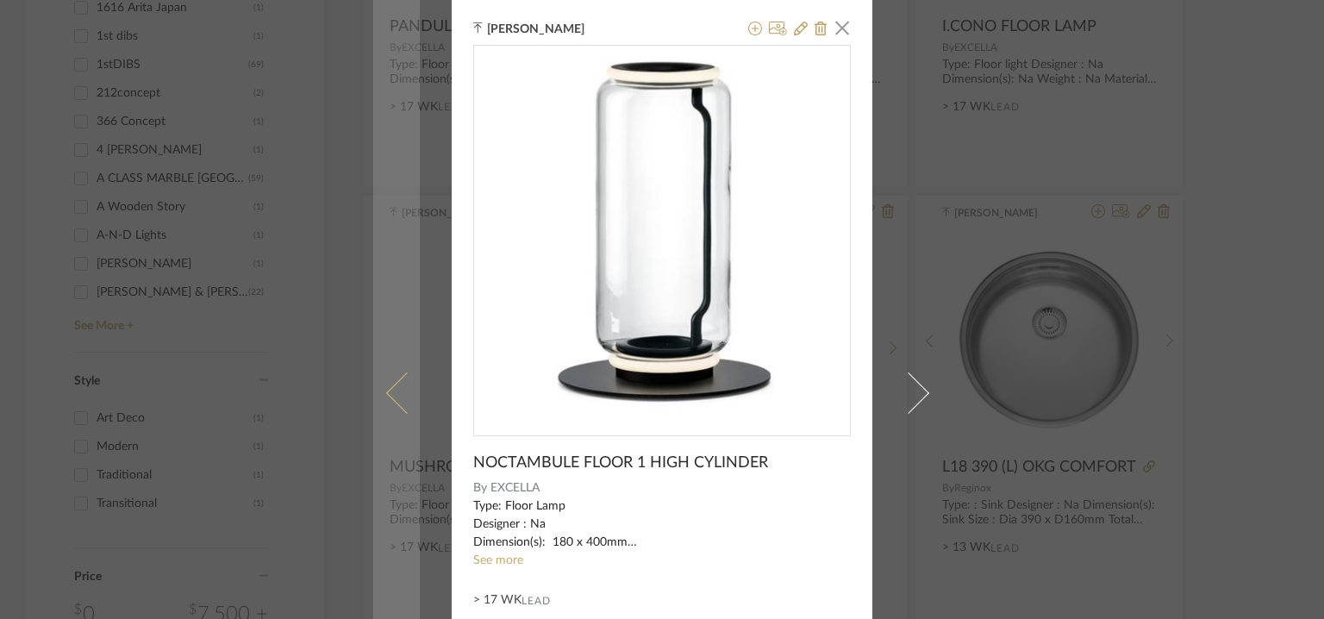
click at [394, 388] on span at bounding box center [406, 392] width 41 height 41
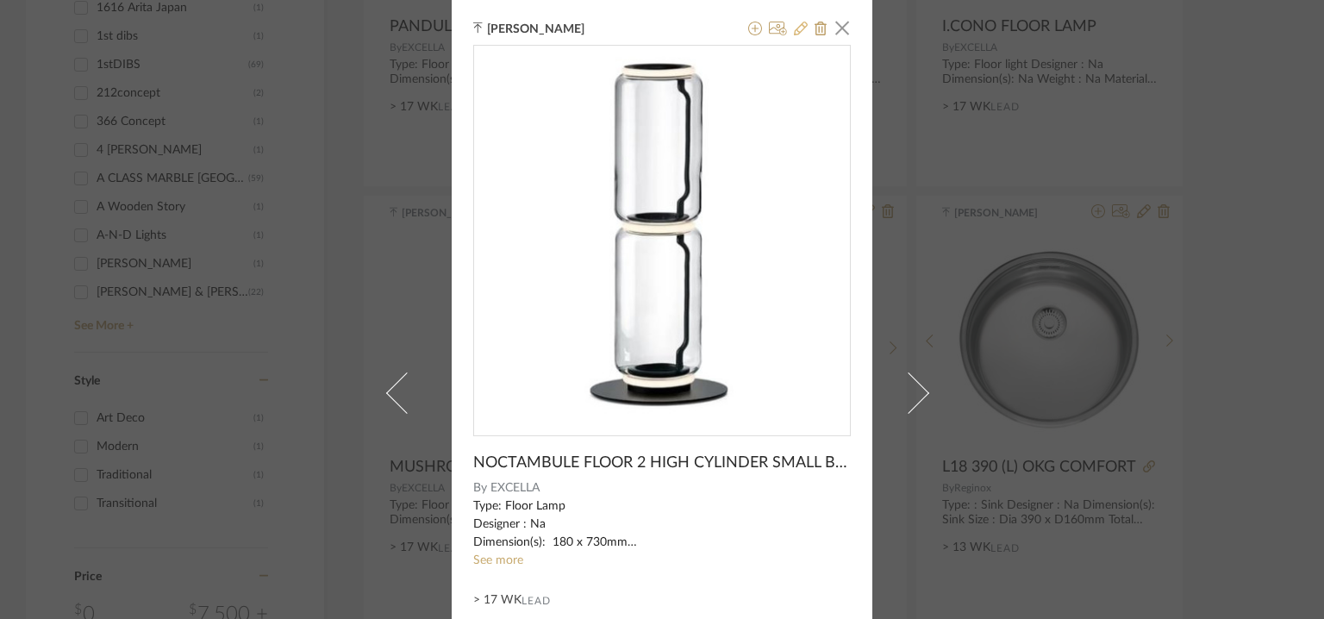
click at [794, 25] on icon at bounding box center [801, 29] width 14 height 14
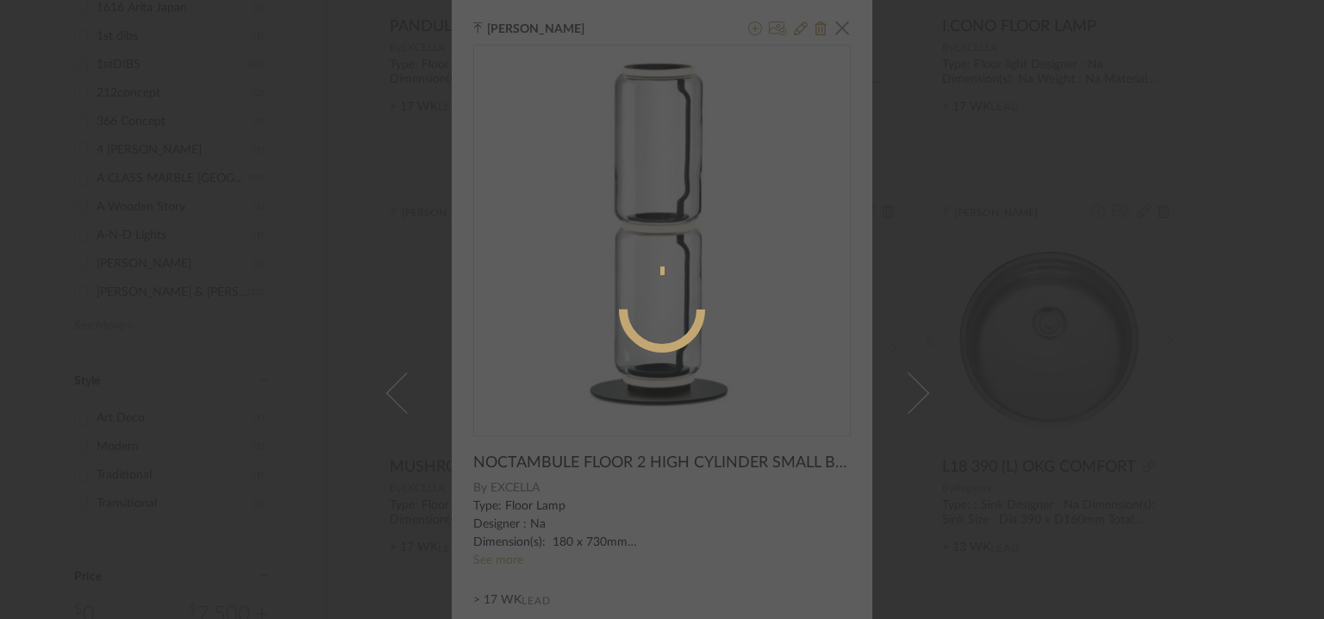
radio input "true"
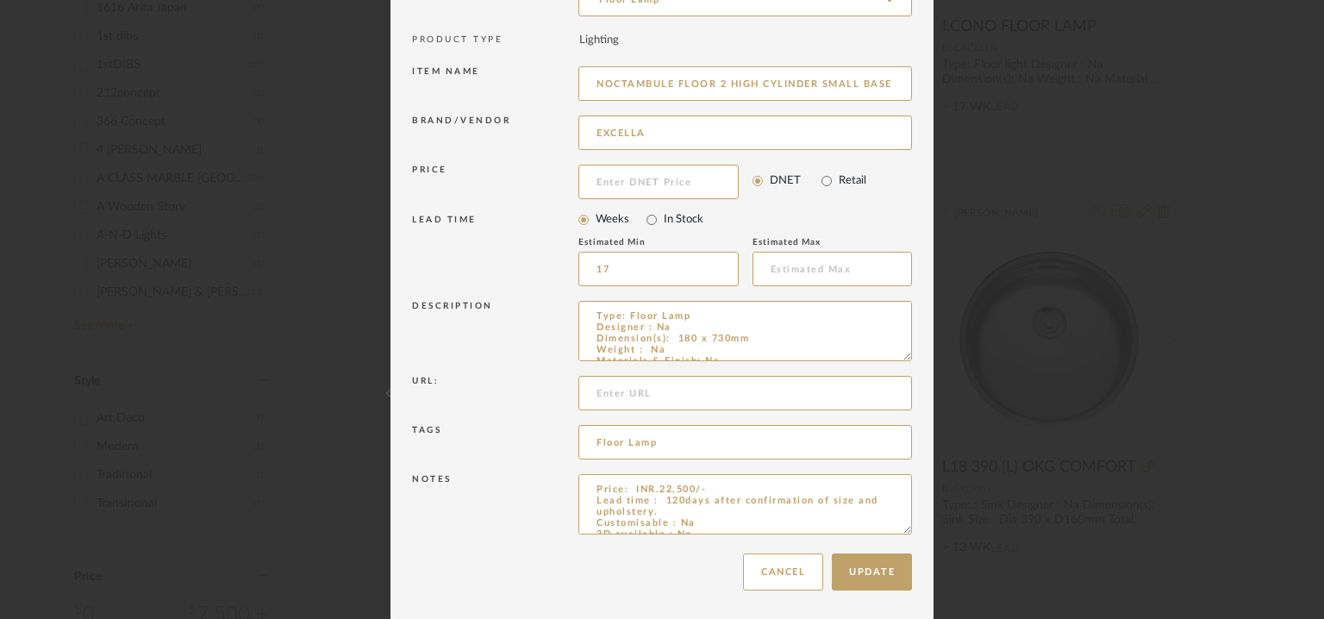
scroll to position [166, 0]
click at [679, 443] on input "Floor Lamp" at bounding box center [746, 441] width 334 height 34
paste input "GRADE : B"
click at [704, 443] on input "Floor Lamp, GRADE : B" at bounding box center [746, 441] width 334 height 34
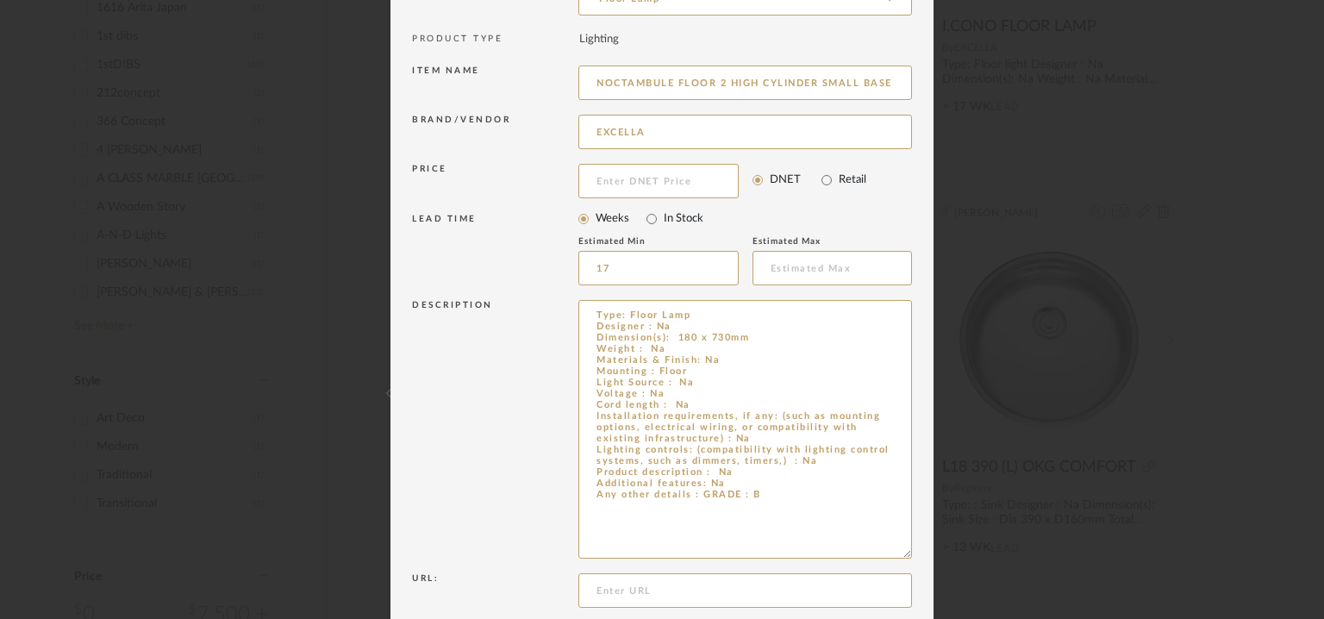
drag, startPoint x: 899, startPoint y: 353, endPoint x: 948, endPoint y: 550, distance: 203.5
click at [948, 550] on div "Edit Item × Item Type required Product Inspiration Image Site Photo or PDF Uplo…" at bounding box center [662, 309] width 1324 height 619
type input "Floor Lamp, GRADE B"
click at [753, 480] on textarea "Type: Floor Lamp Designer : Na Dimension(s): 180 x 730mm Weight : Na Materials …" at bounding box center [746, 429] width 334 height 259
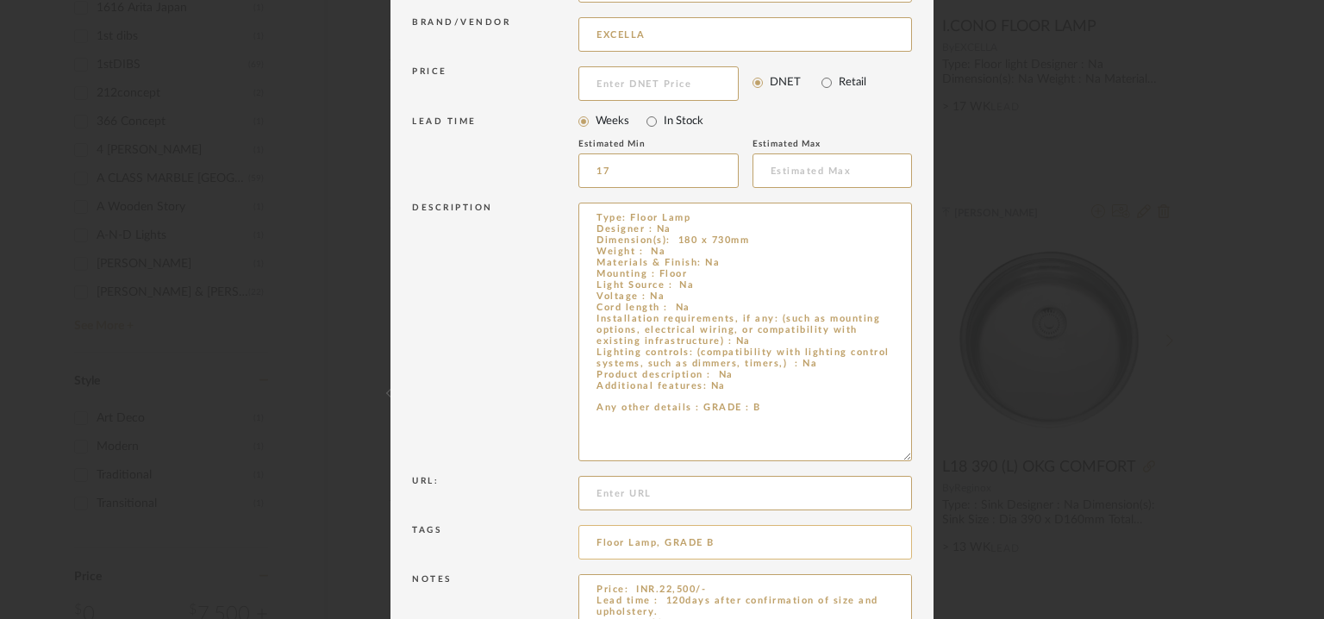
scroll to position [365, 0]
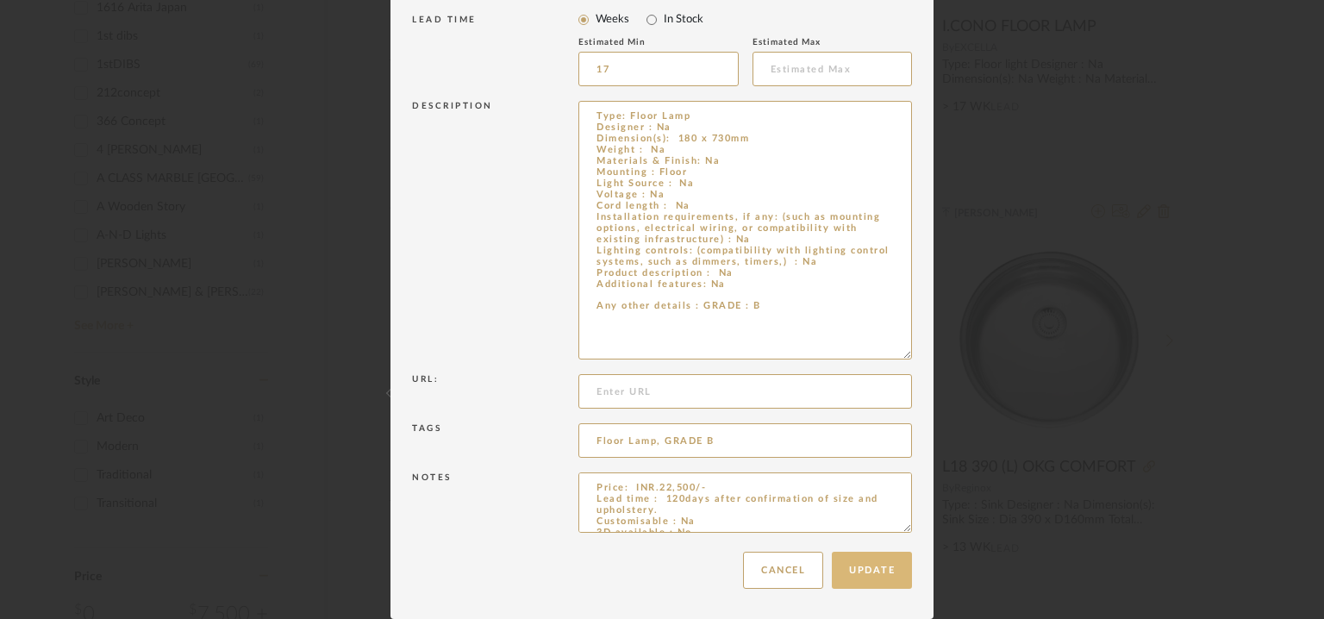
type textarea "Type: Floor Lamp Designer : Na Dimension(s): 180 x 730mm Weight : Na Materials …"
click at [864, 574] on button "Update" at bounding box center [872, 570] width 80 height 37
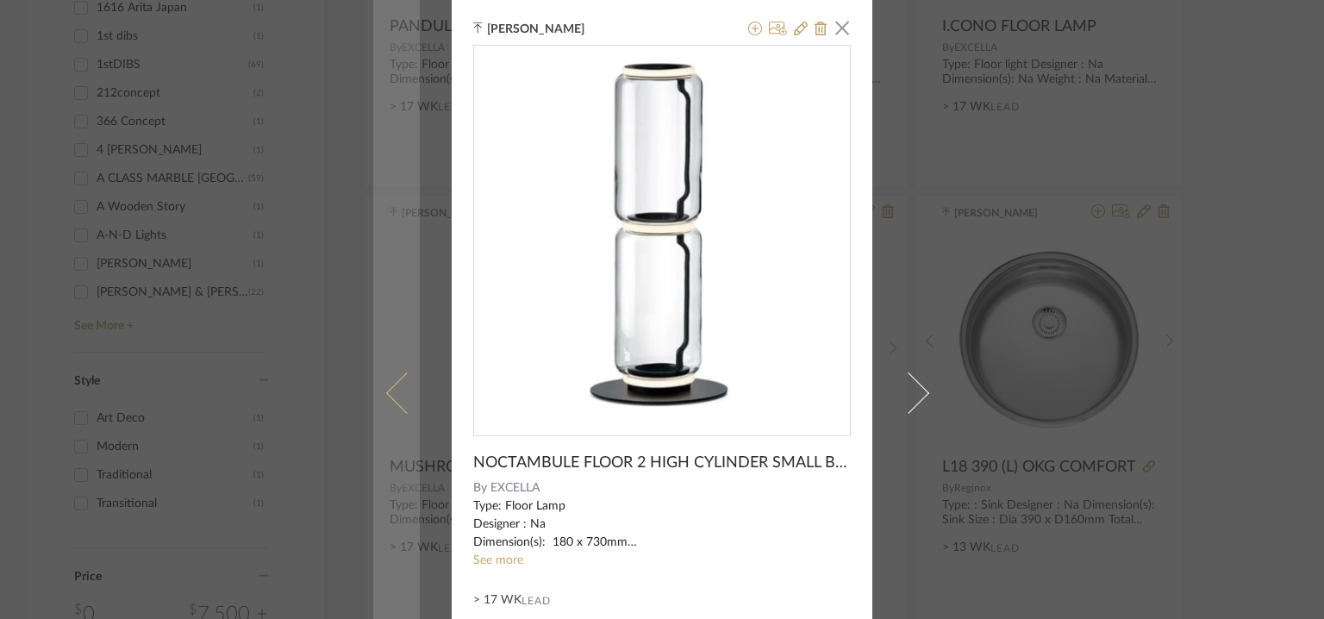
click at [402, 381] on span at bounding box center [406, 392] width 41 height 41
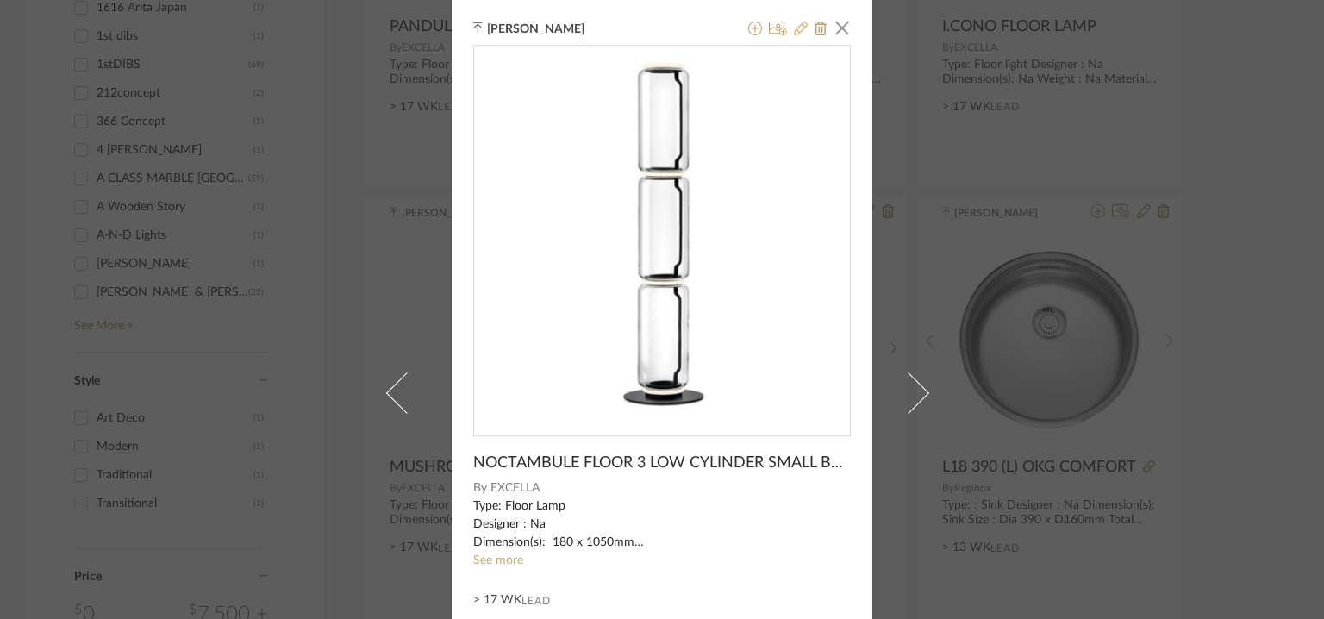
click at [794, 27] on icon at bounding box center [801, 29] width 14 height 14
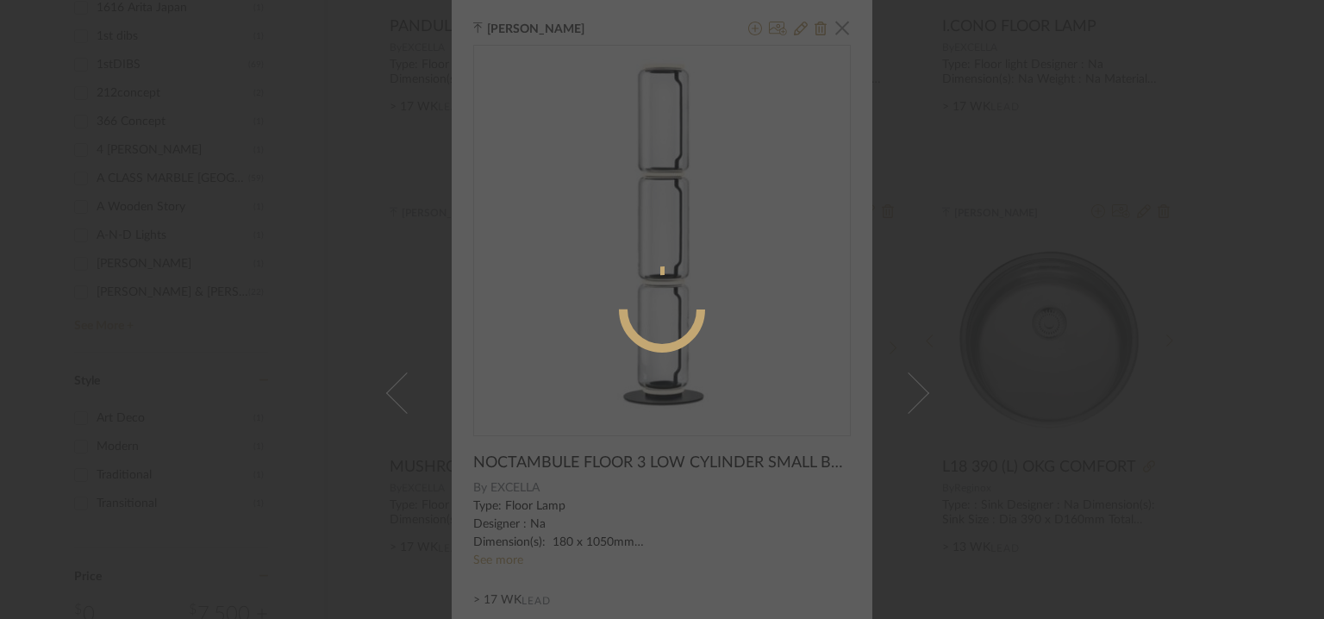
radio input "true"
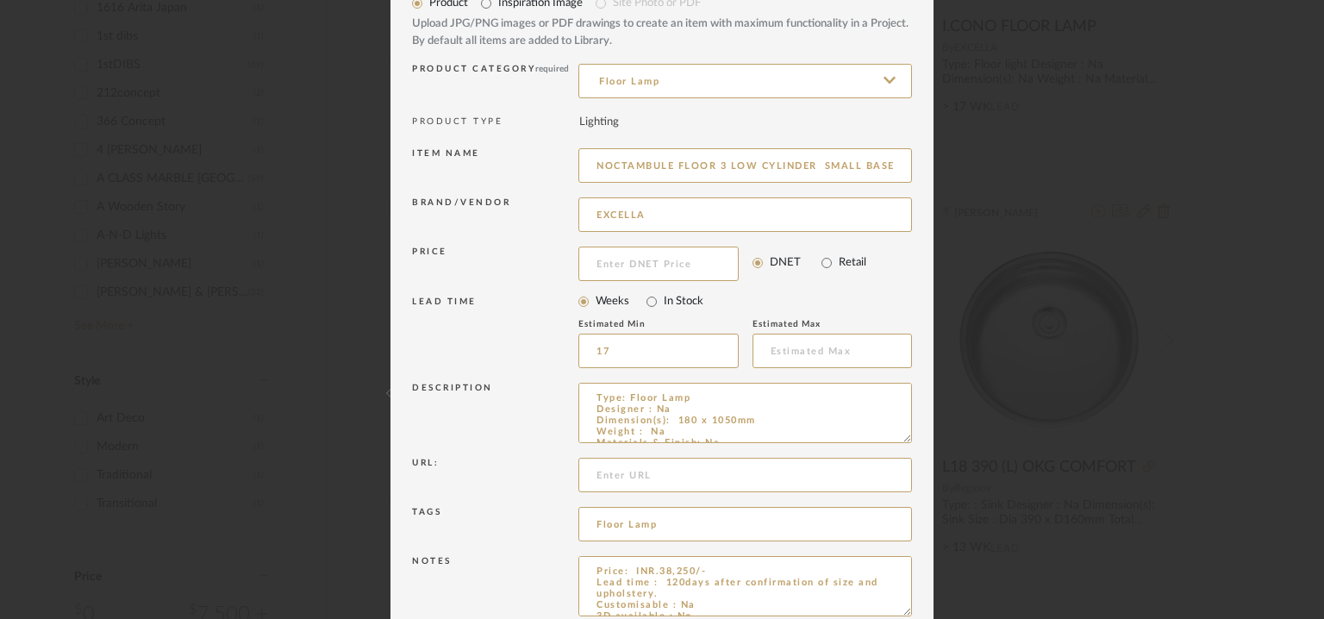
scroll to position [166, 0]
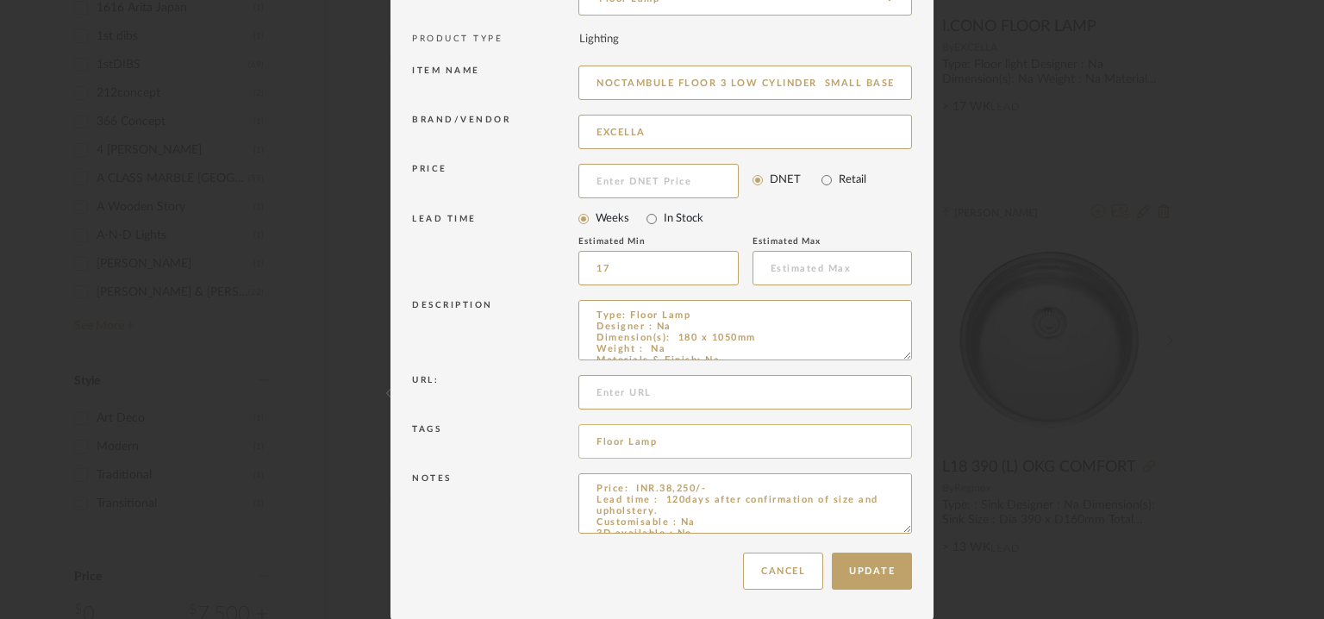
click at [696, 443] on input "Floor Lamp" at bounding box center [746, 441] width 334 height 34
paste input "GRADE : B"
drag, startPoint x: 701, startPoint y: 435, endPoint x: 708, endPoint y: 443, distance: 10.4
click at [708, 443] on input "Floor Lamp, GRADE : B" at bounding box center [746, 441] width 334 height 34
click at [714, 442] on input "Floor Lamp, GRADE B" at bounding box center [746, 441] width 334 height 34
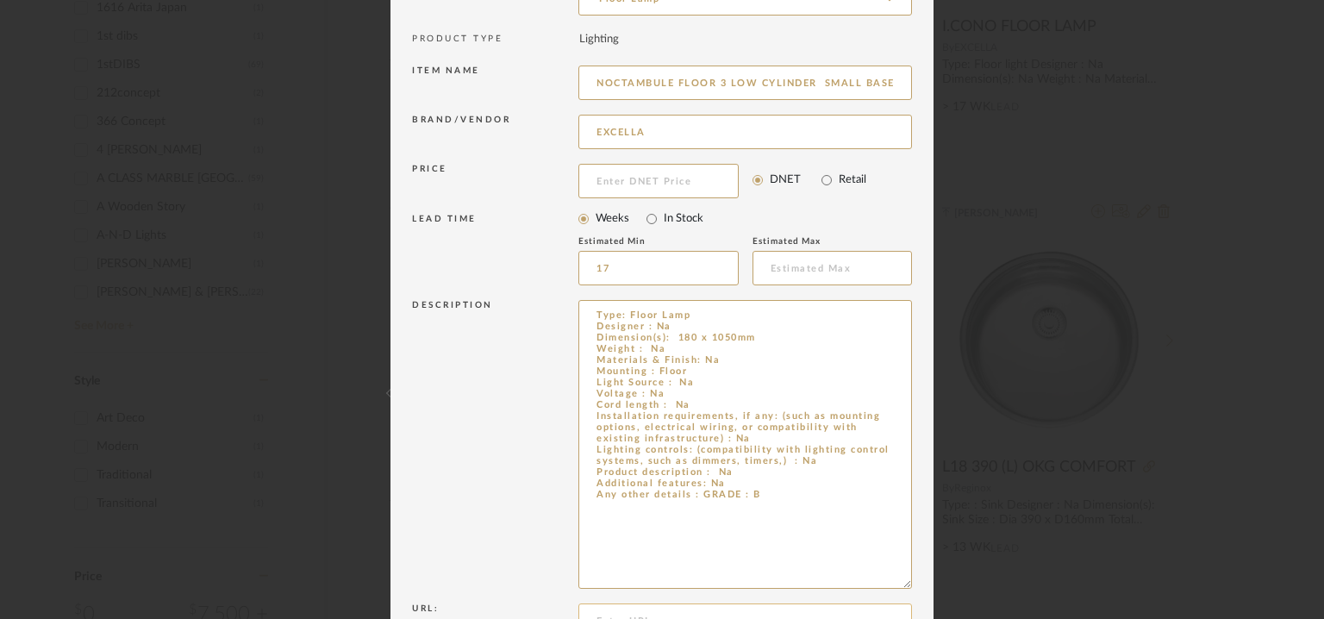
drag, startPoint x: 895, startPoint y: 355, endPoint x: 645, endPoint y: 617, distance: 362.2
click at [996, 585] on div "Edit Item × Item Type required Product Inspiration Image Site Photo or PDF Uplo…" at bounding box center [662, 309] width 1324 height 619
type input "Floor Lamp, GRADE B,"
click at [728, 478] on textarea "Type: Floor Lamp Designer : Na Dimension(s): 180 x 1050mm Weight : Na Materials…" at bounding box center [746, 445] width 334 height 290
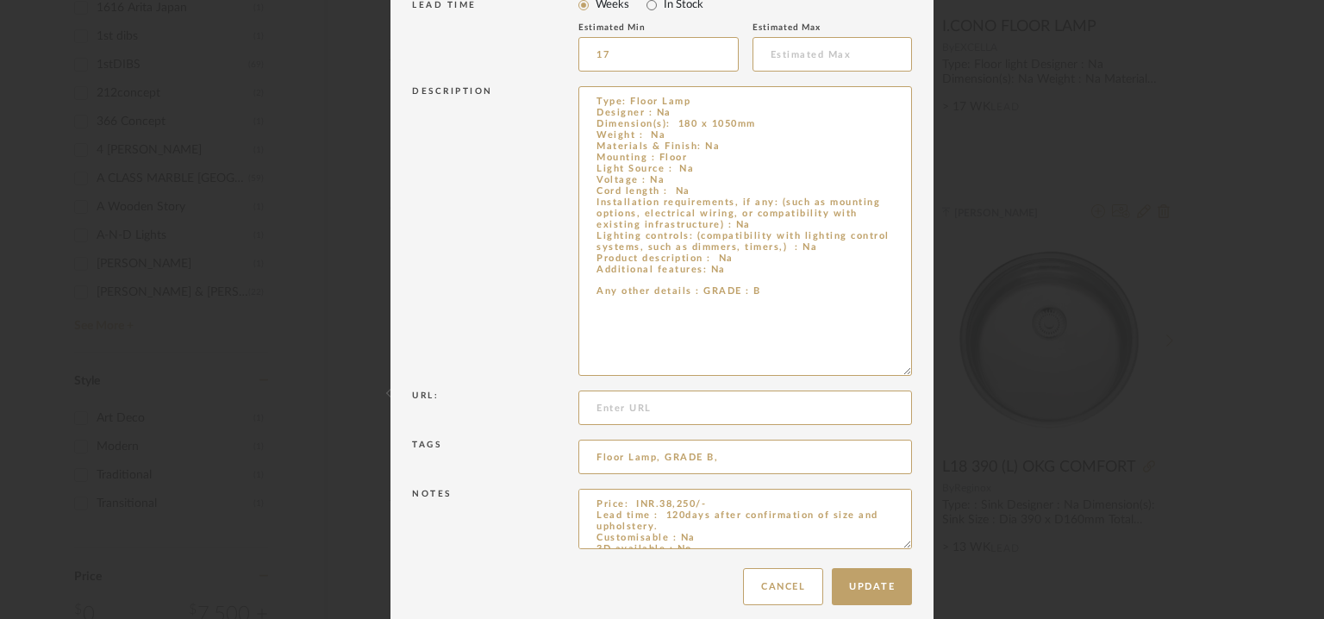
scroll to position [396, 0]
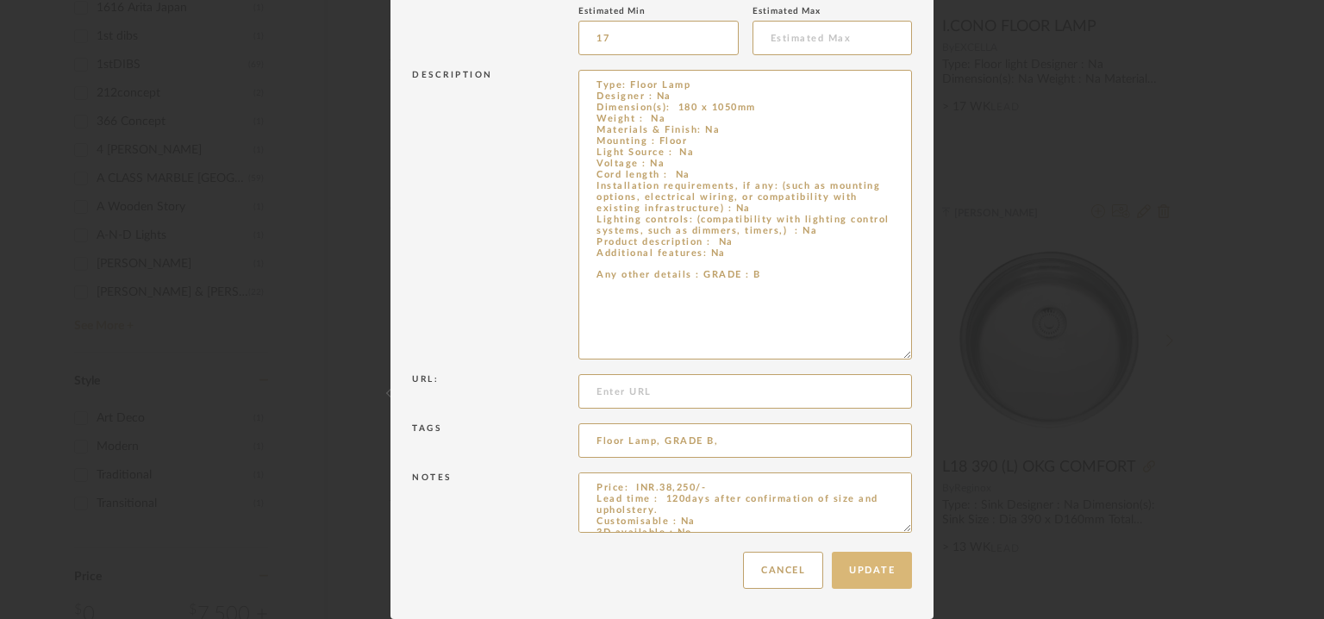
type textarea "Type: Floor Lamp Designer : Na Dimension(s): 180 x 1050mm Weight : Na Materials…"
click at [879, 576] on button "Update" at bounding box center [872, 570] width 80 height 37
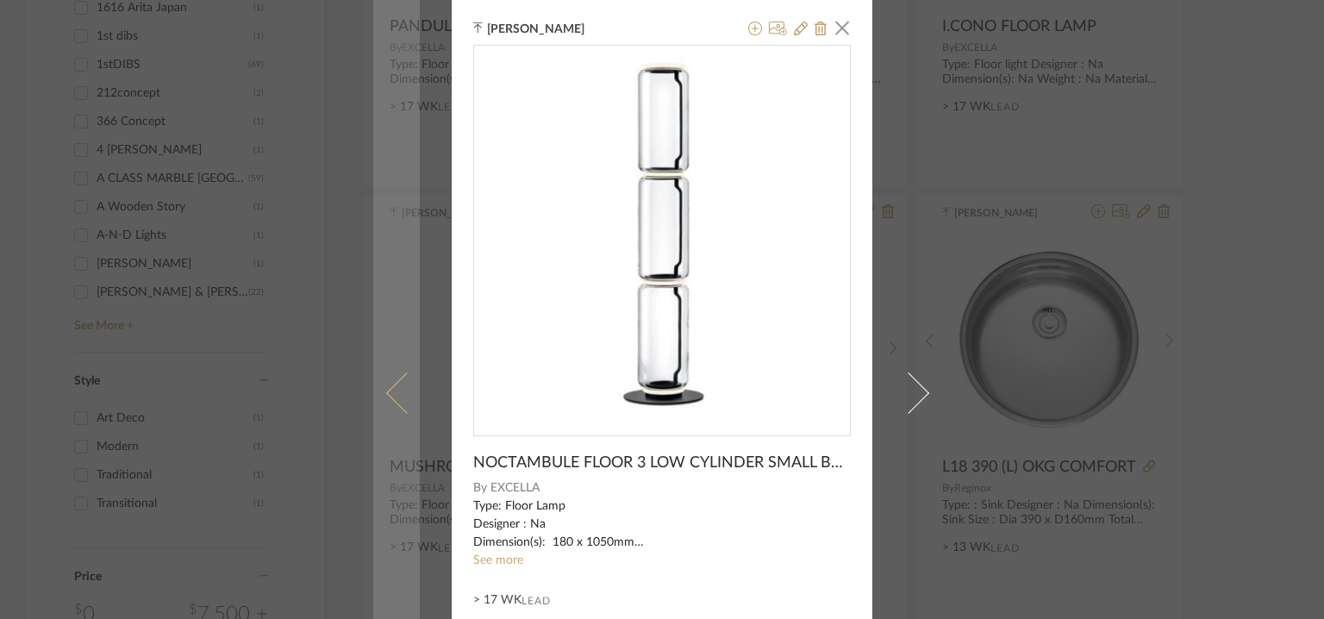
click at [400, 380] on span at bounding box center [406, 392] width 41 height 41
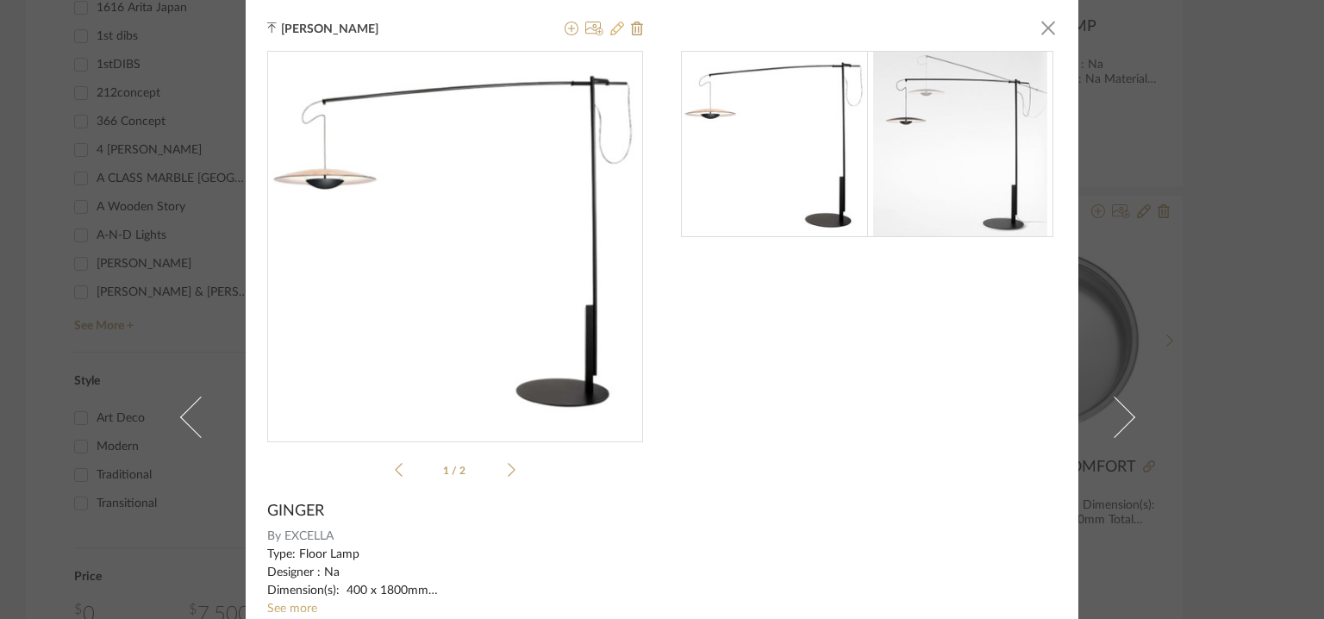
click at [610, 28] on icon at bounding box center [617, 29] width 14 height 14
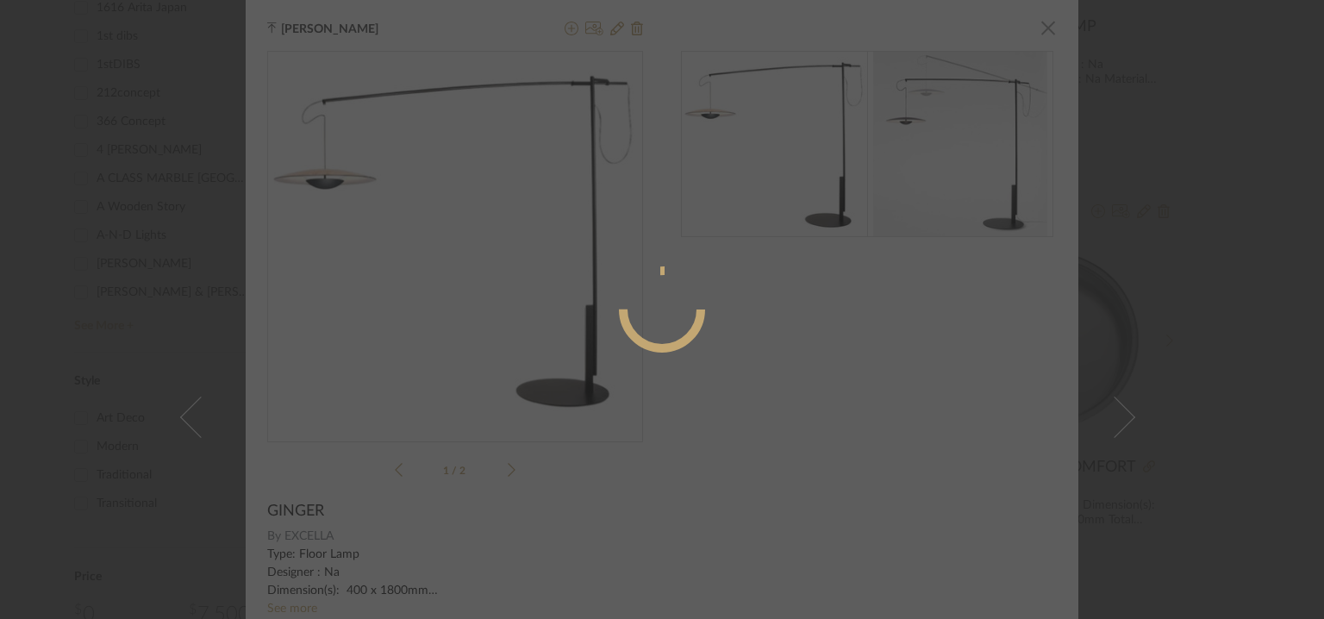
radio input "true"
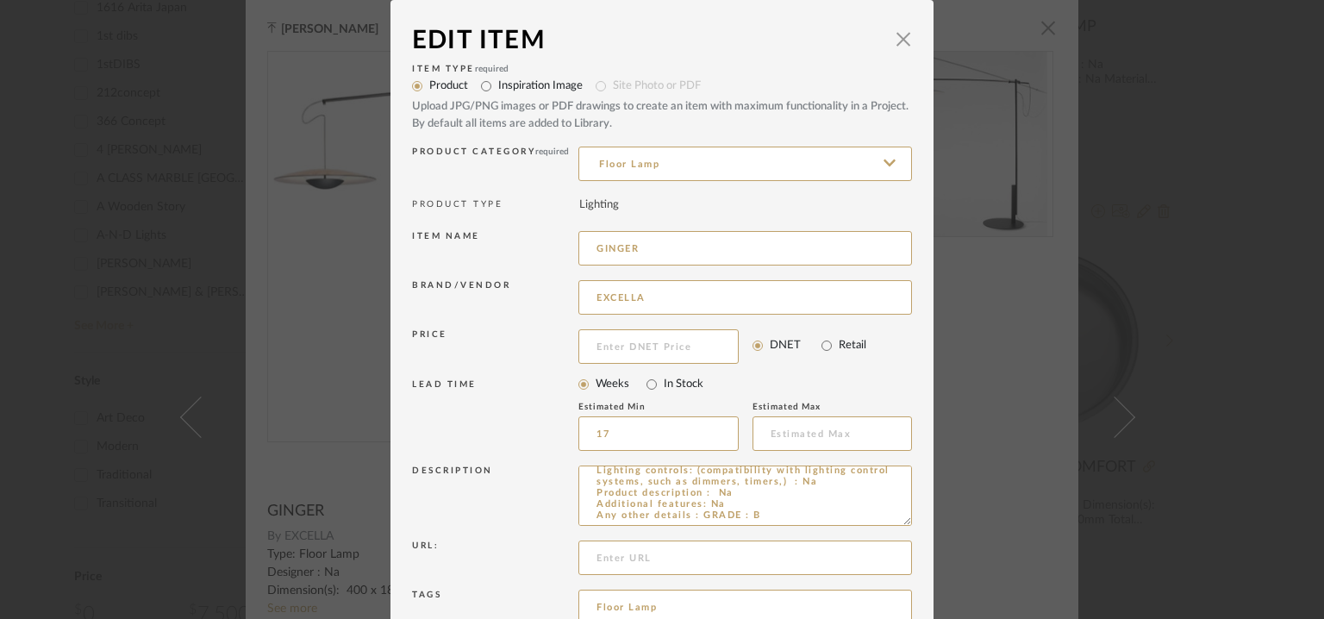
scroll to position [166, 0]
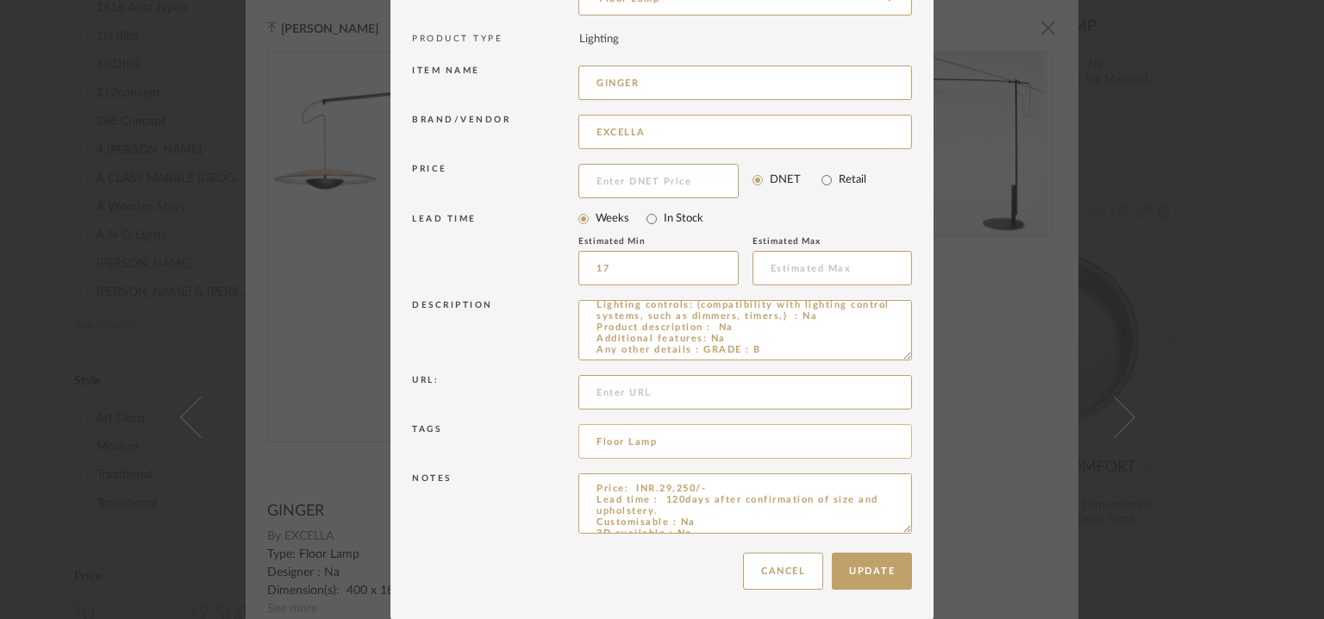
click at [682, 441] on input "Floor Lamp" at bounding box center [746, 441] width 334 height 34
paste input "GRADE : B"
click at [705, 443] on input "Floor Lamp, GRADE : B" at bounding box center [746, 441] width 334 height 34
click at [717, 439] on input "Floor Lamp, GRADE B" at bounding box center [746, 441] width 334 height 34
type input "Floor Lamp, GRADE B,"
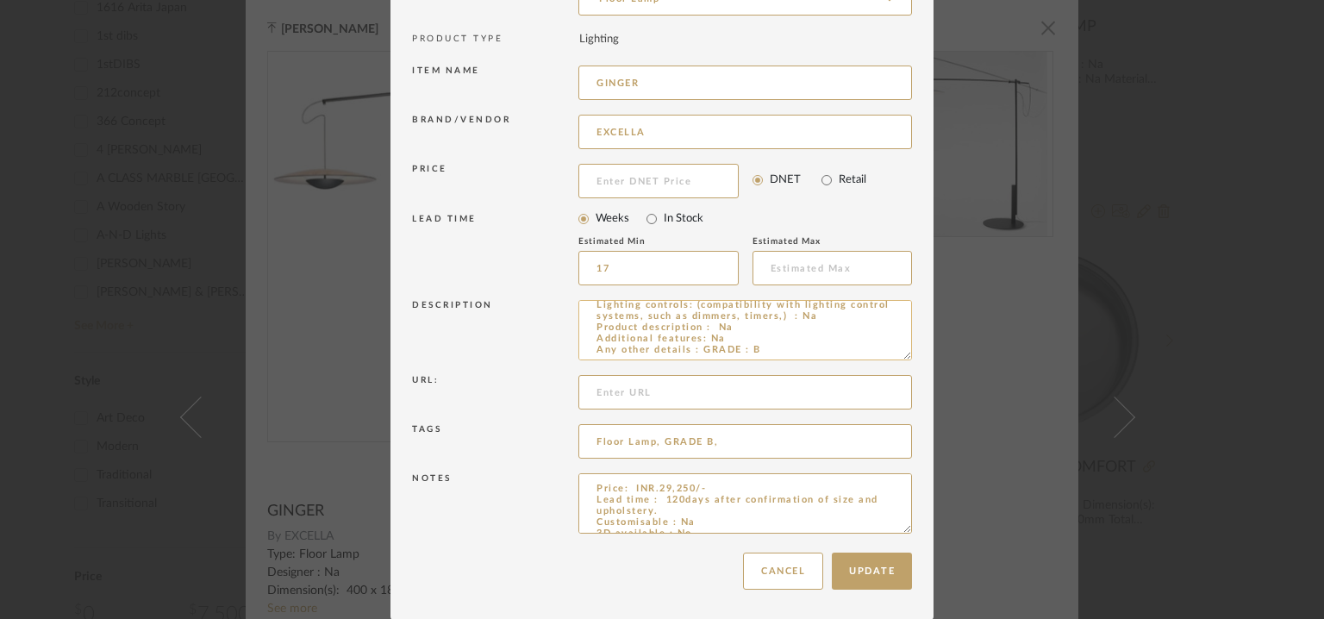
click at [766, 336] on textarea "Type: Floor Lamp Designer : Na Dimension(s): 400 x 1800mm Weight : Na Materials…" at bounding box center [746, 330] width 334 height 60
type textarea "Type: Floor Lamp Designer : Na Dimension(s): 400 x 1800mm Weight : Na Materials…"
click at [878, 563] on button "Update" at bounding box center [872, 571] width 80 height 37
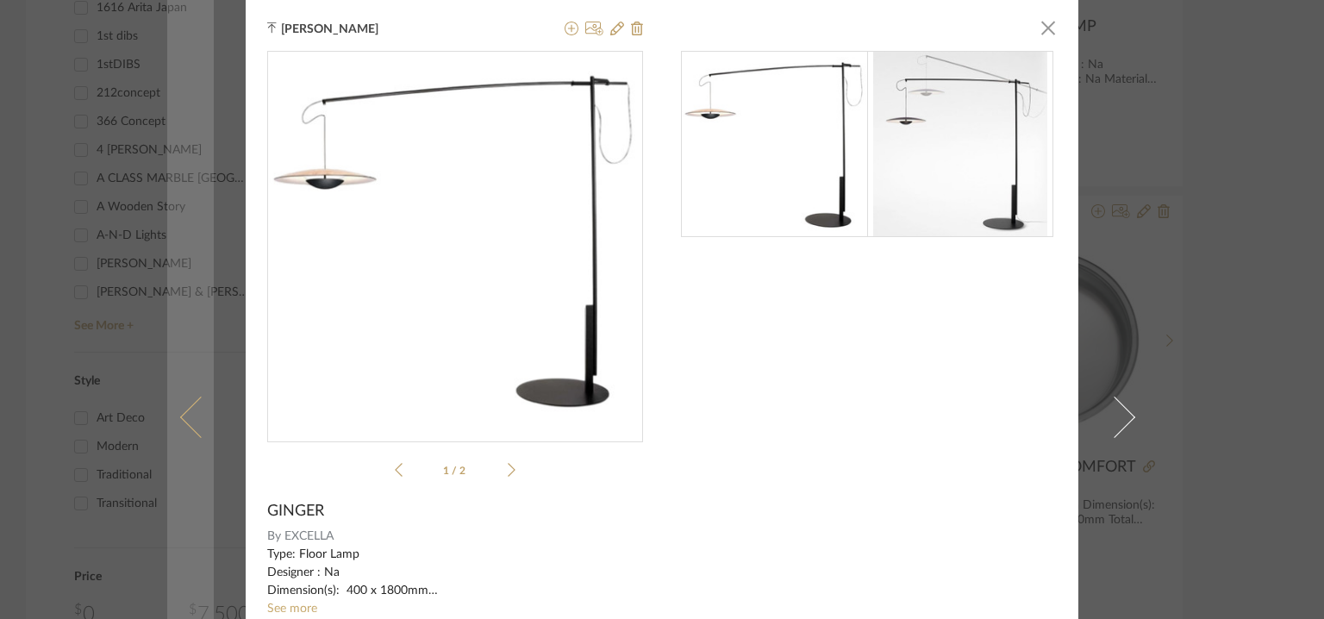
click at [180, 410] on link at bounding box center [190, 417] width 47 height 834
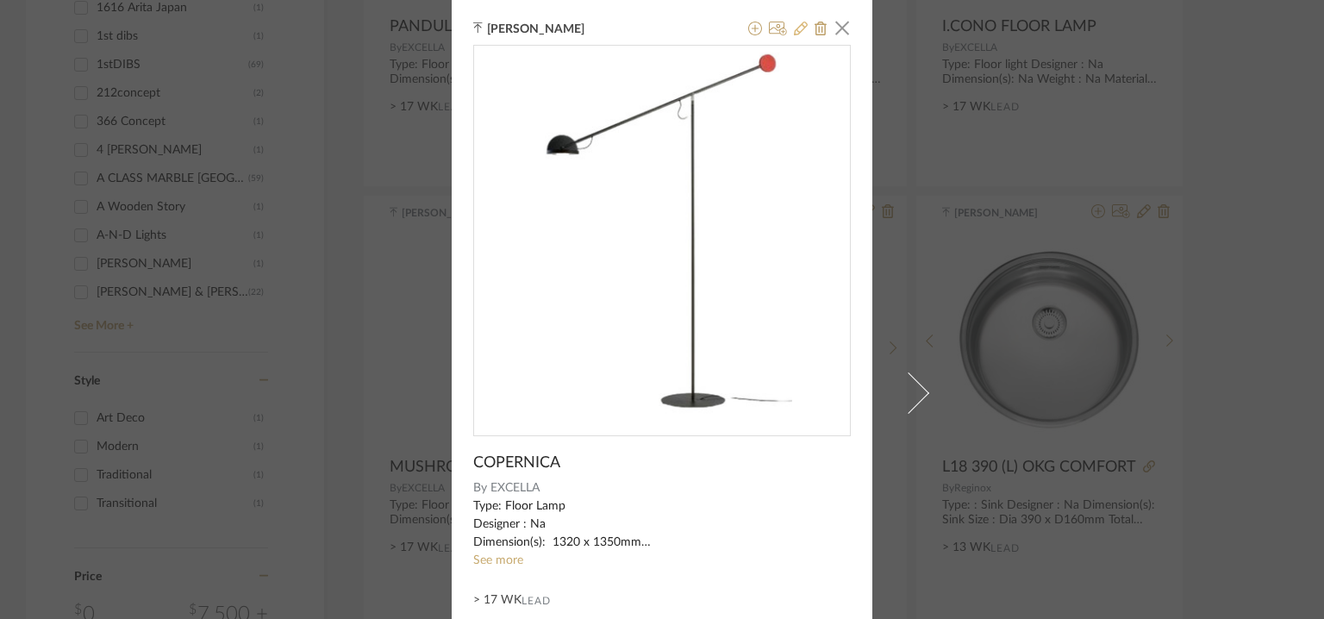
click at [799, 23] on icon at bounding box center [801, 29] width 14 height 14
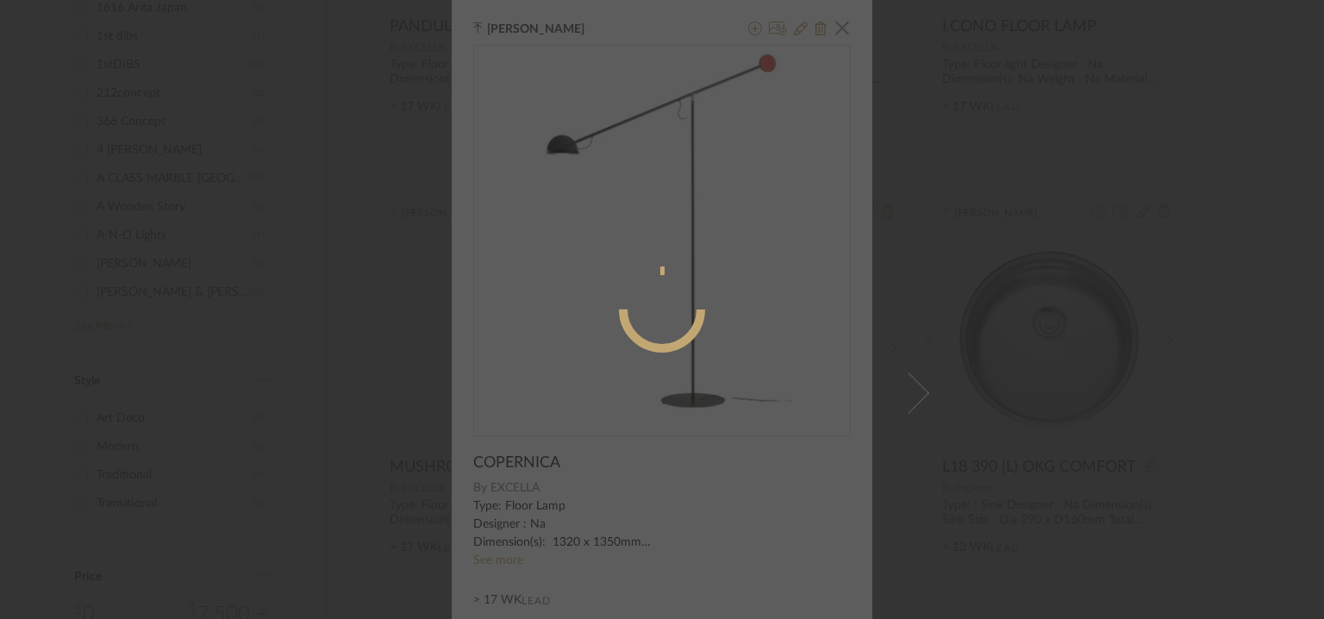
radio input "true"
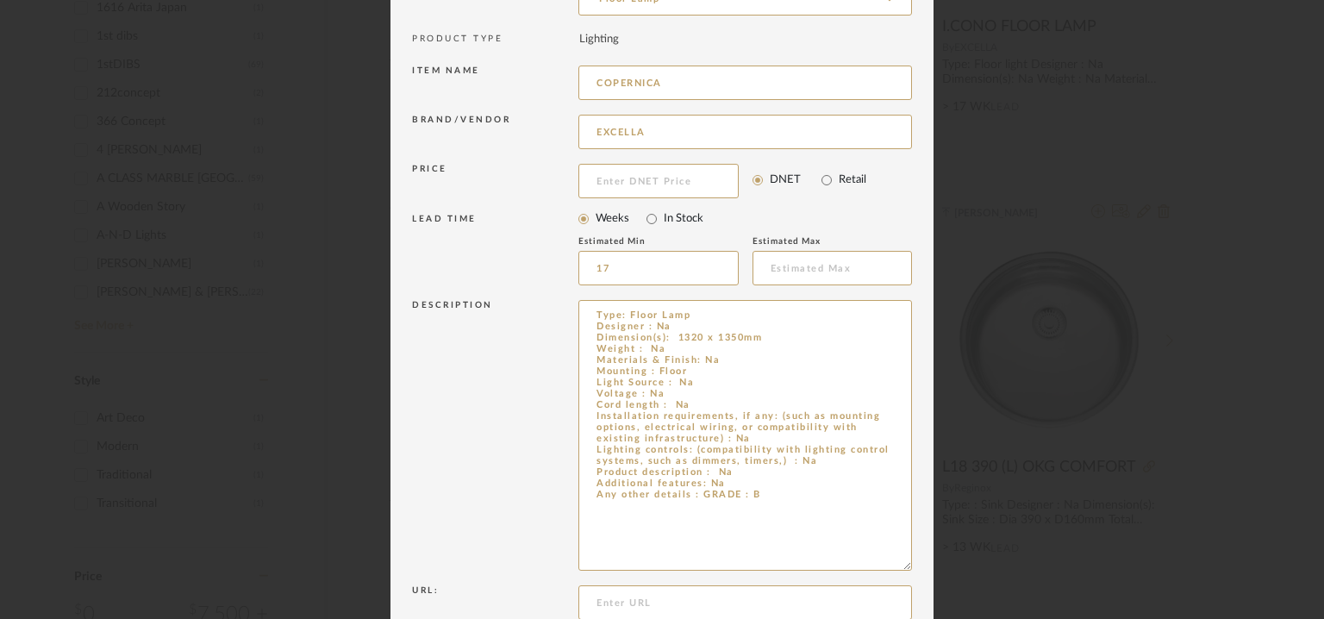
drag, startPoint x: 900, startPoint y: 356, endPoint x: 925, endPoint y: 557, distance: 202.4
click at [925, 557] on dialog-content "Edit Item × Item Type required Product Inspiration Image Site Photo or PDF Uplo…" at bounding box center [662, 332] width 543 height 996
click at [735, 478] on textarea "Type: Floor Lamp Designer : Na Dimension(s): 1320 x 1350mm Weight : Na Material…" at bounding box center [746, 430] width 334 height 261
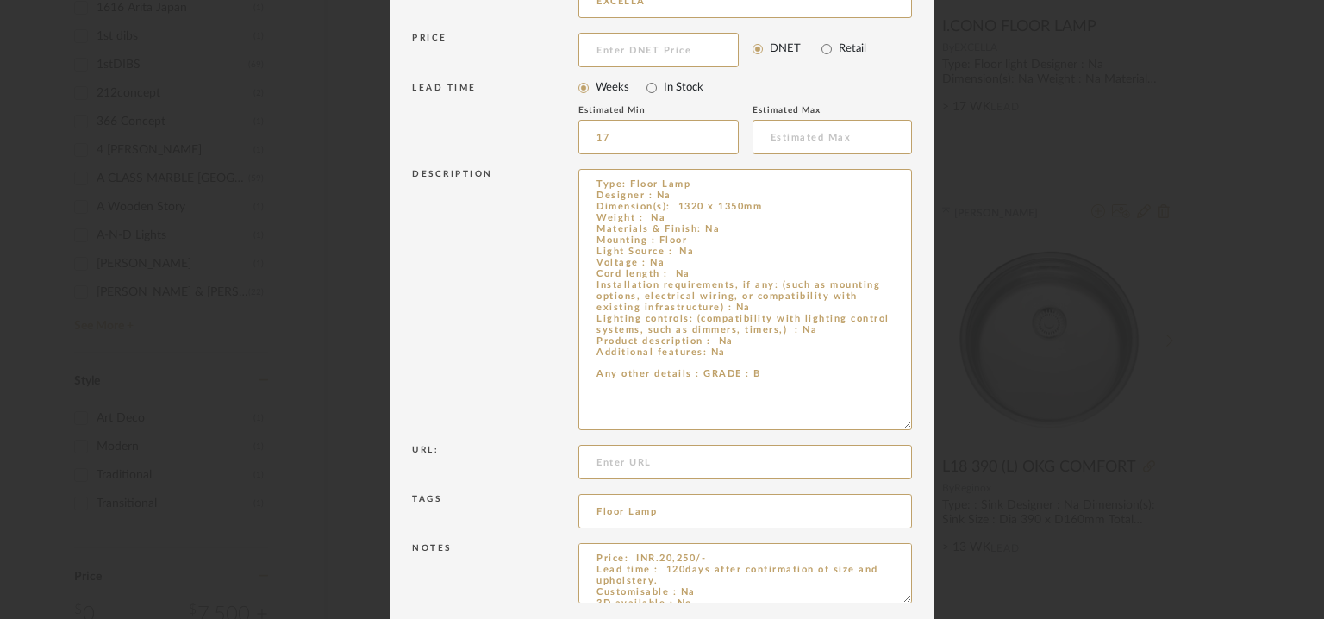
scroll to position [367, 0]
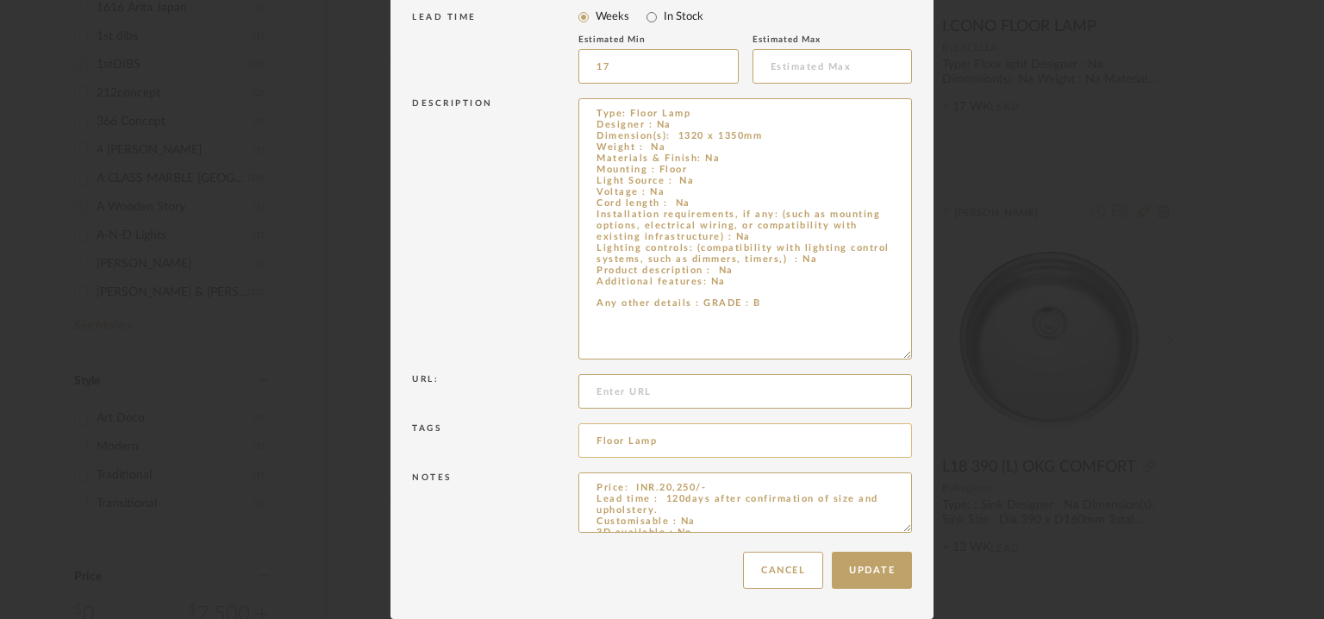
type textarea "Type: Floor Lamp Designer : Na Dimension(s): 1320 x 1350mm Weight : Na Material…"
click at [675, 441] on input "Floor Lamp" at bounding box center [746, 440] width 334 height 34
paste input "GRADE : B"
drag, startPoint x: 697, startPoint y: 441, endPoint x: 705, endPoint y: 445, distance: 9.3
click at [705, 443] on input "Floor Lamp, GRADE : B" at bounding box center [746, 440] width 334 height 34
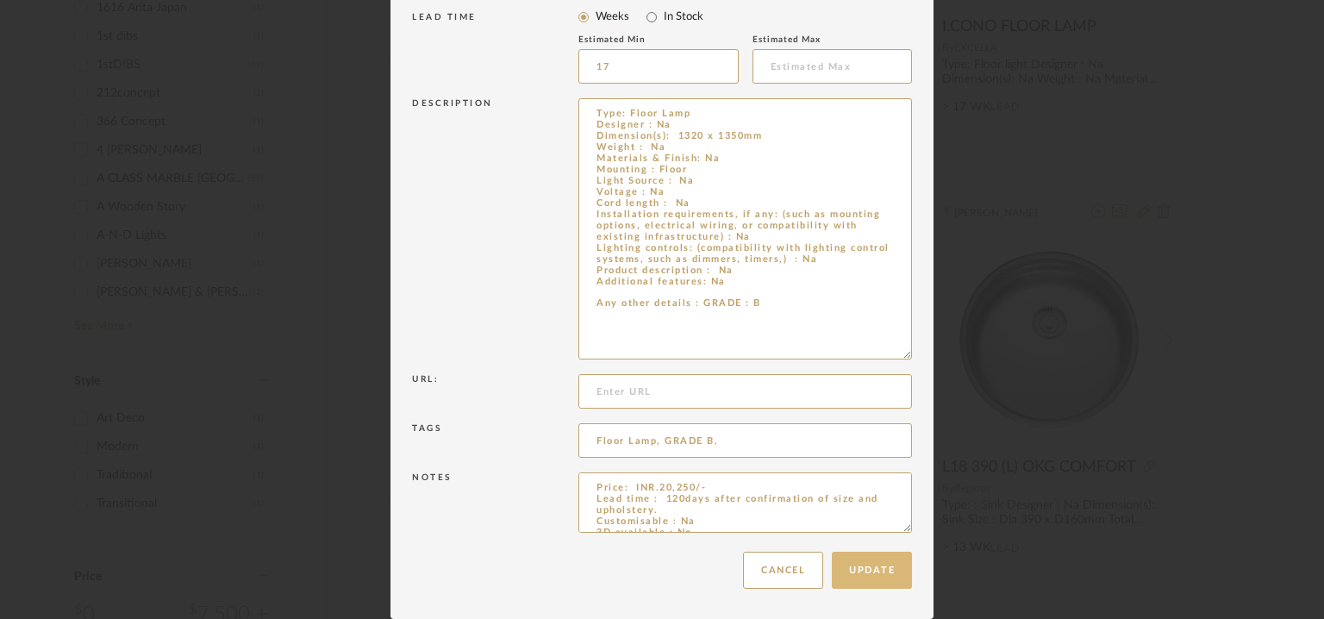
type input "Floor Lamp, GRADE B,"
click at [881, 569] on button "Update" at bounding box center [872, 570] width 80 height 37
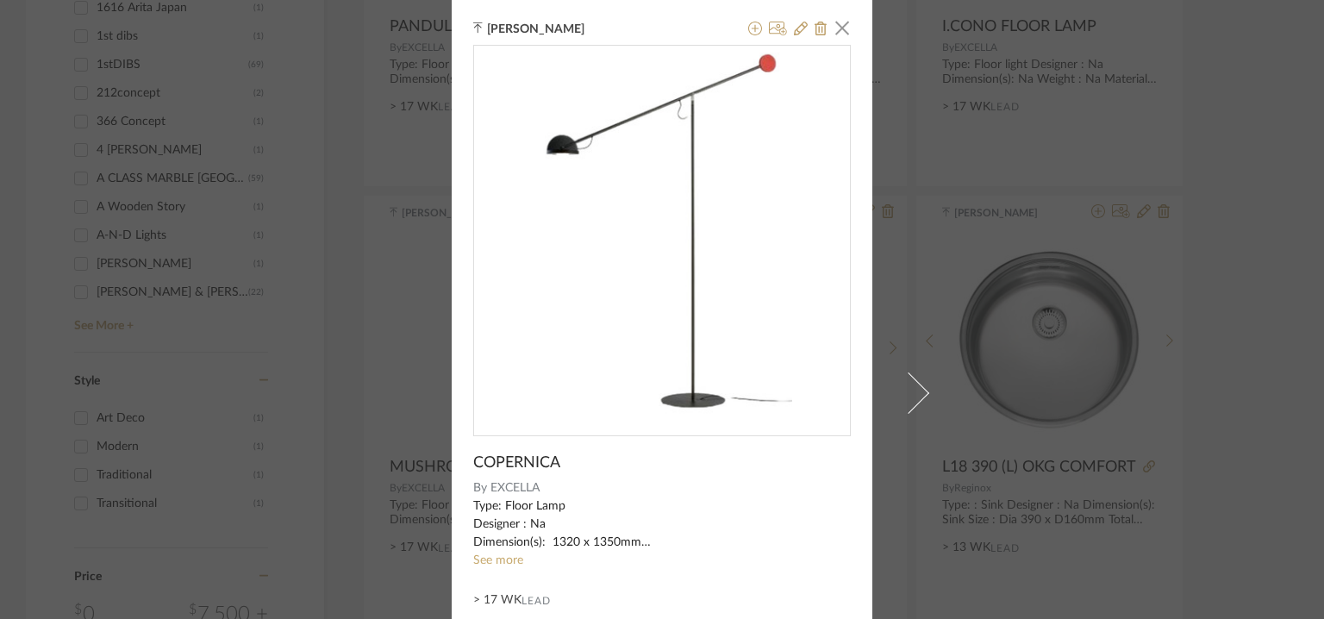
click at [485, 562] on link "See more" at bounding box center [498, 560] width 50 height 12
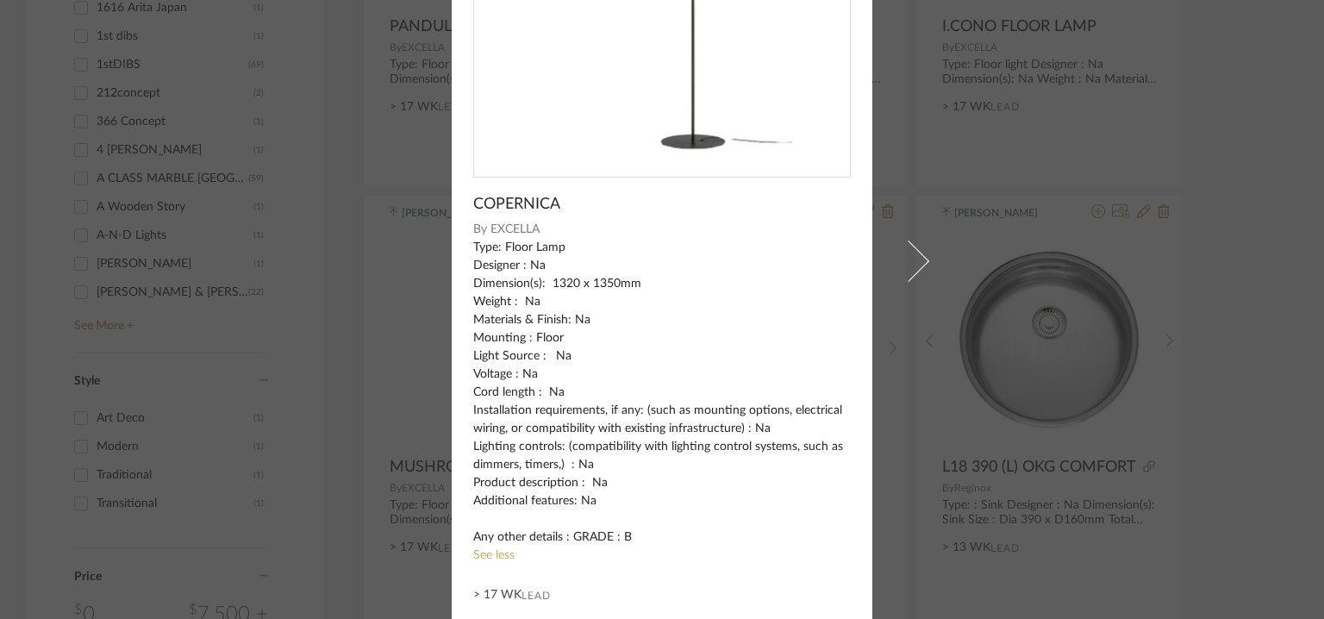
scroll to position [0, 0]
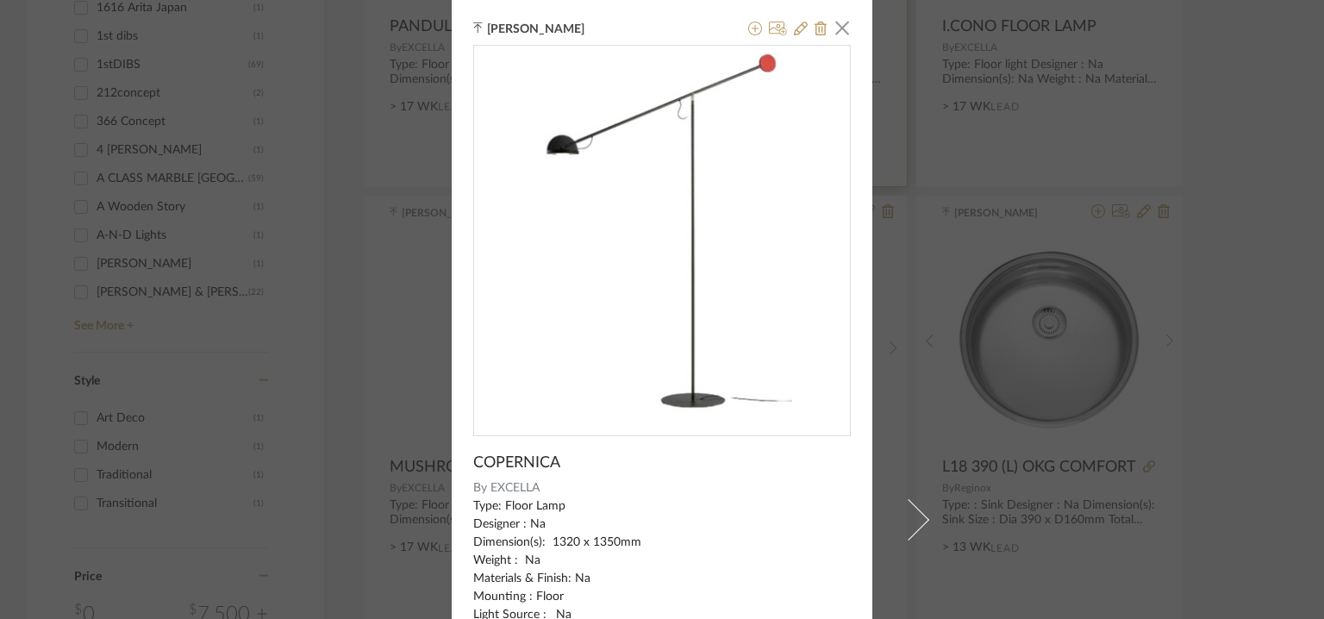
drag, startPoint x: 837, startPoint y: 28, endPoint x: 838, endPoint y: 37, distance: 8.7
click at [838, 28] on span "button" at bounding box center [842, 27] width 34 height 34
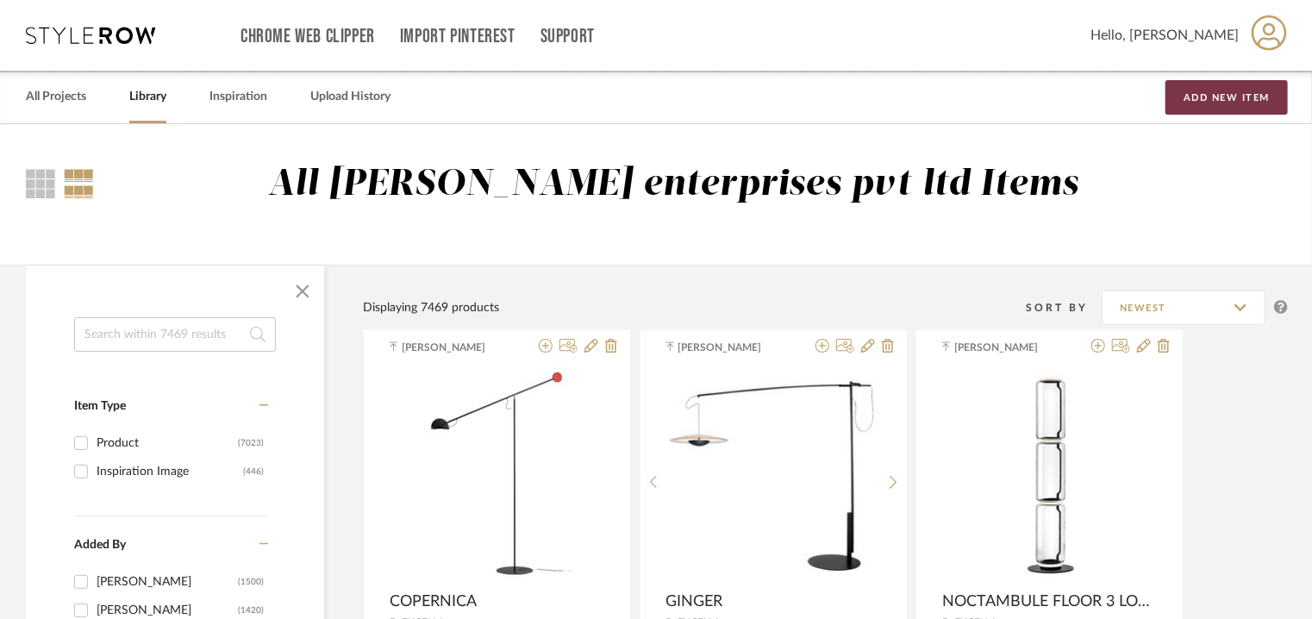
click at [1214, 97] on button "Add New Item" at bounding box center [1227, 97] width 122 height 34
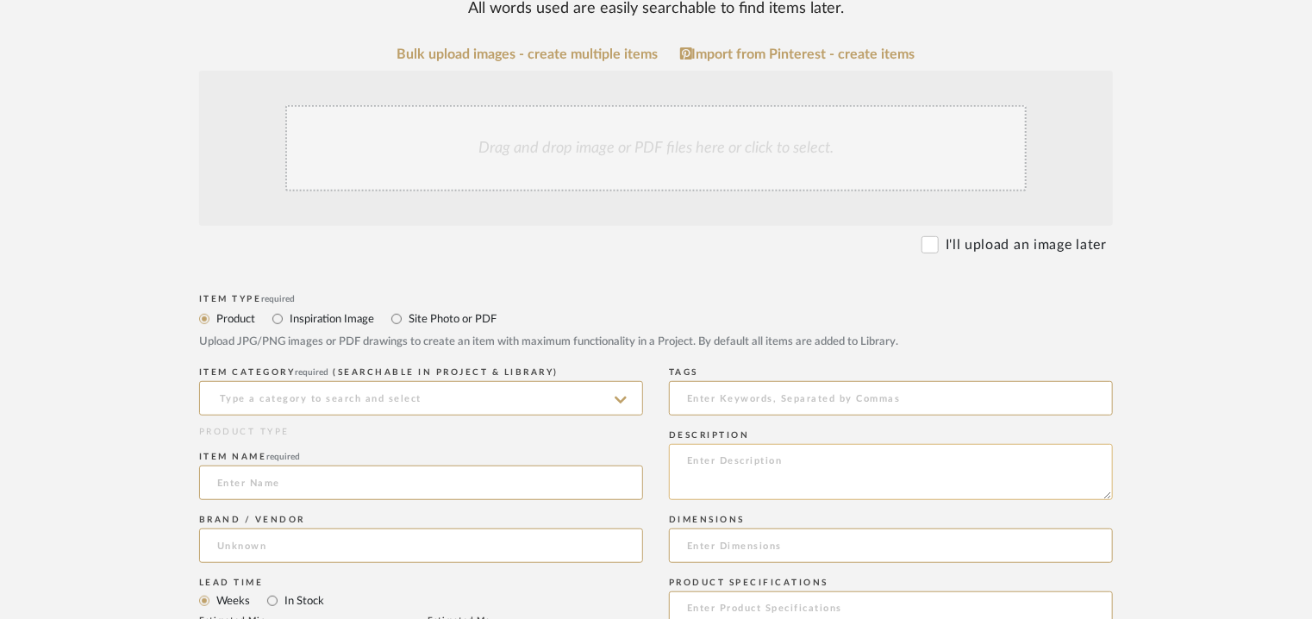
scroll to position [345, 0]
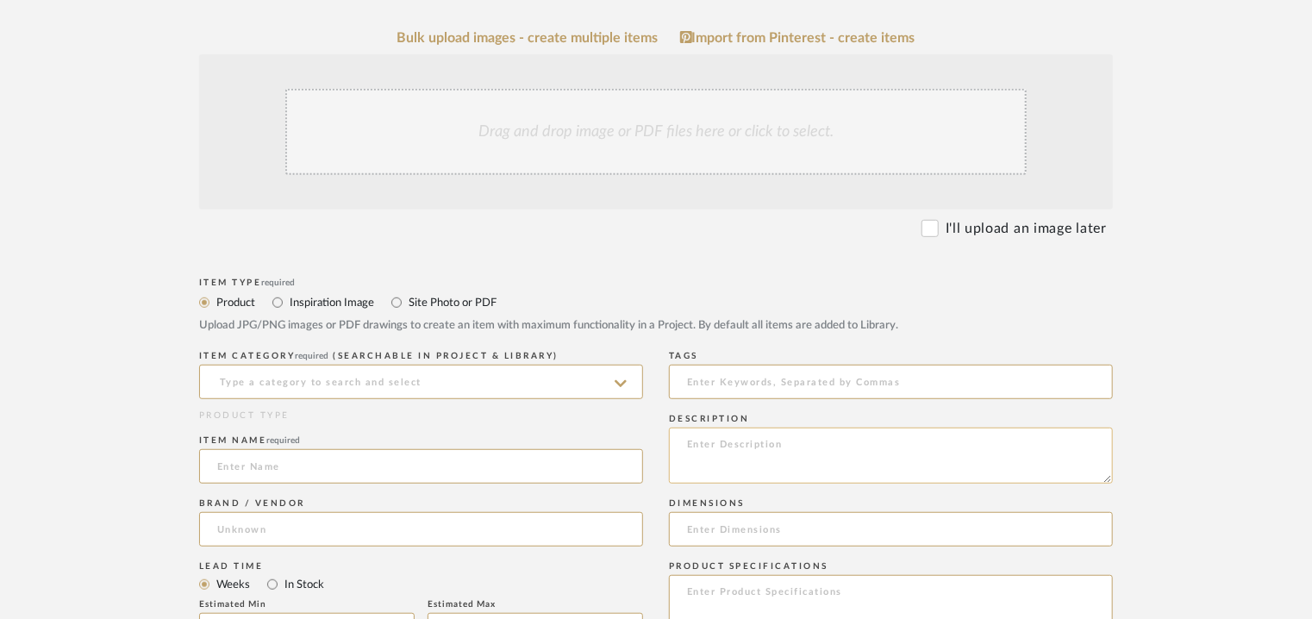
click at [730, 446] on textarea at bounding box center [891, 456] width 444 height 56
paste textarea "Type: Wall light Designer : Na Dimension(s): Na Weight : Na Materials & Finish:…"
type textarea "Type: Wall light Designer : Na Dimension(s): Na Weight : Na Materials & Finish:…"
click at [378, 387] on input at bounding box center [421, 382] width 444 height 34
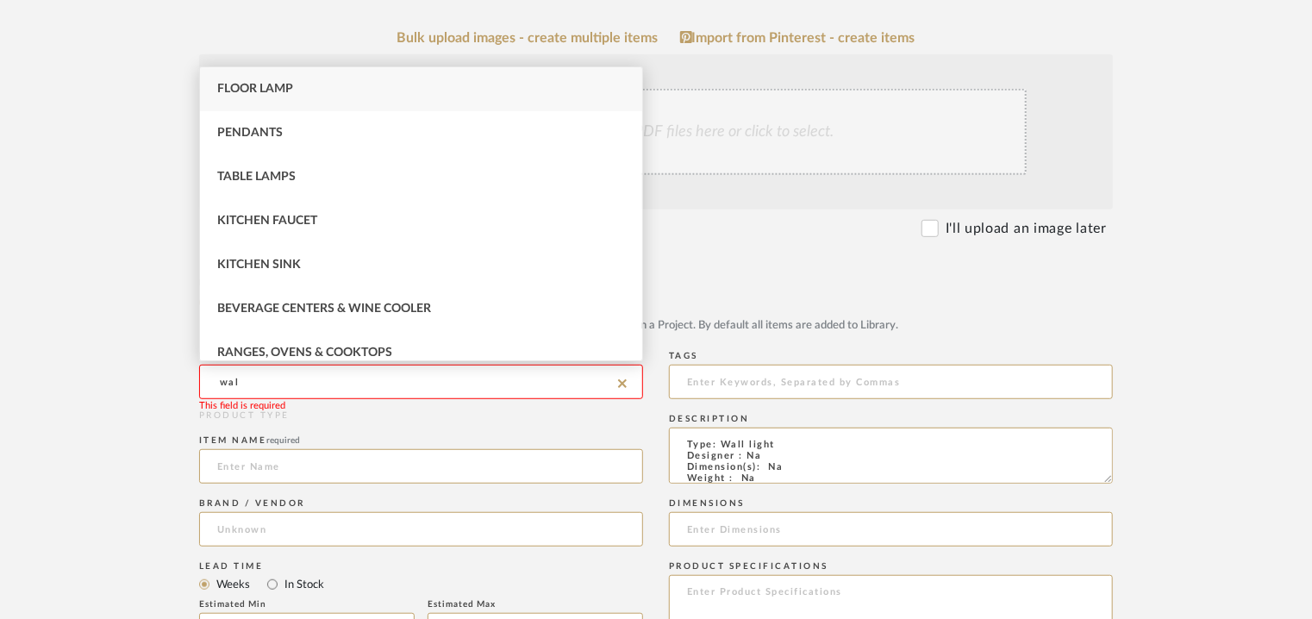
type input "wall"
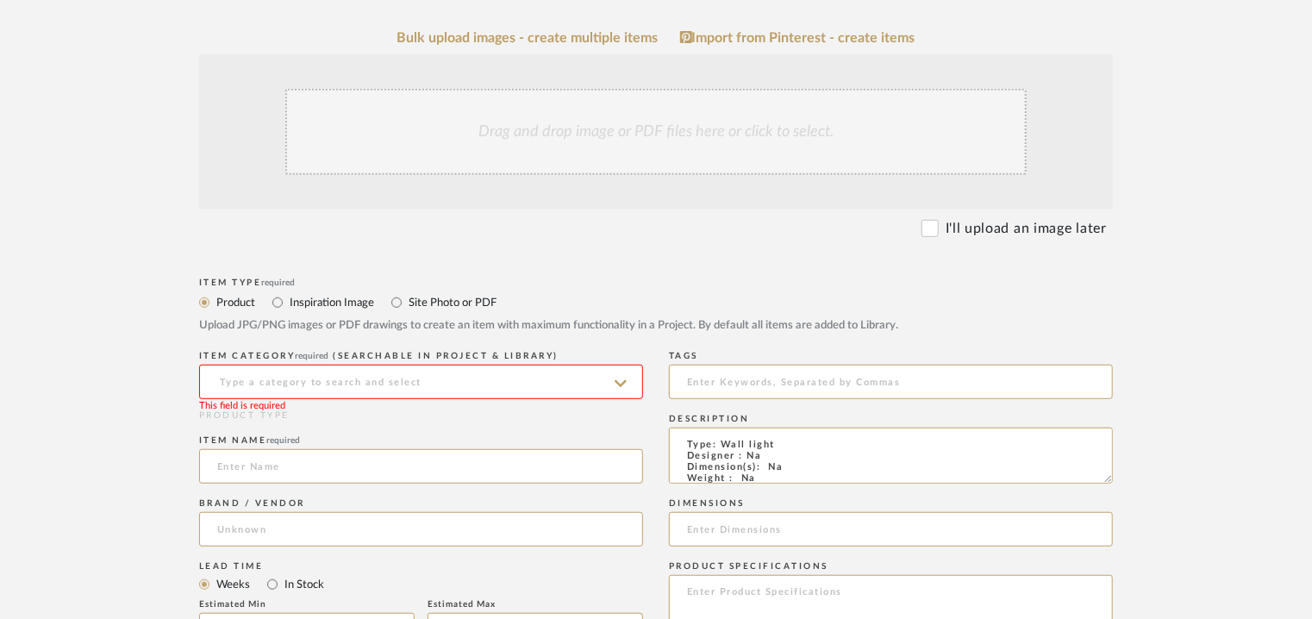
click at [235, 380] on input at bounding box center [421, 382] width 444 height 34
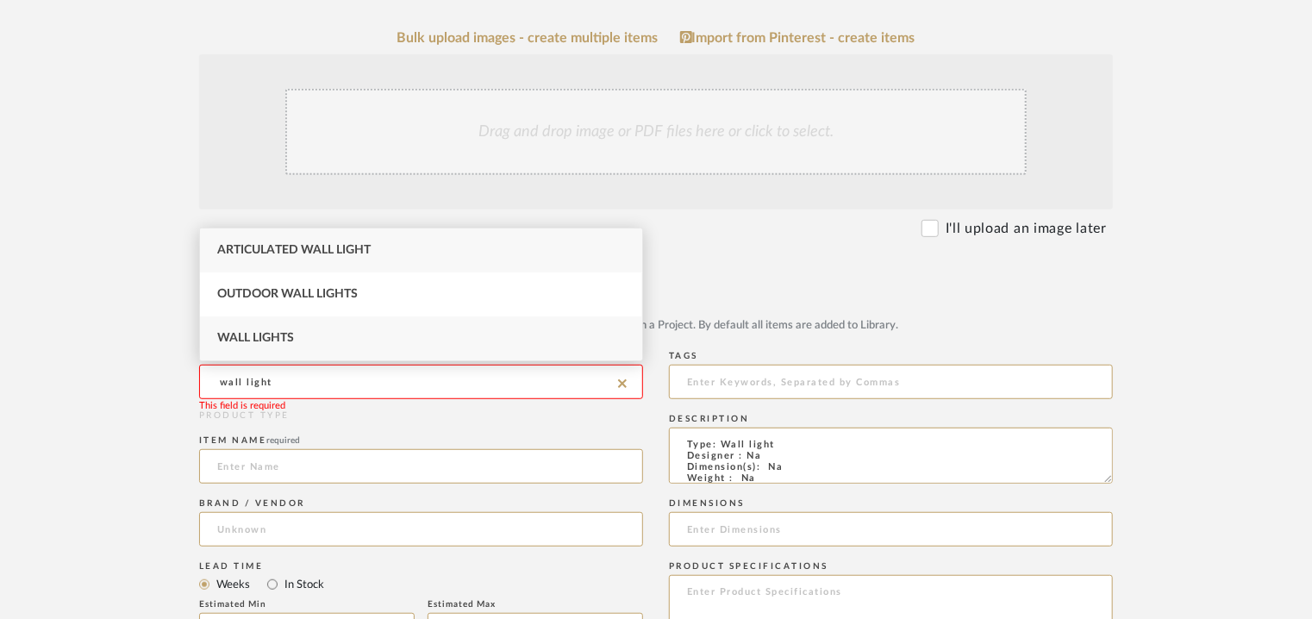
click at [269, 341] on span "Wall Lights" at bounding box center [255, 338] width 77 height 12
type input "Wall Lights"
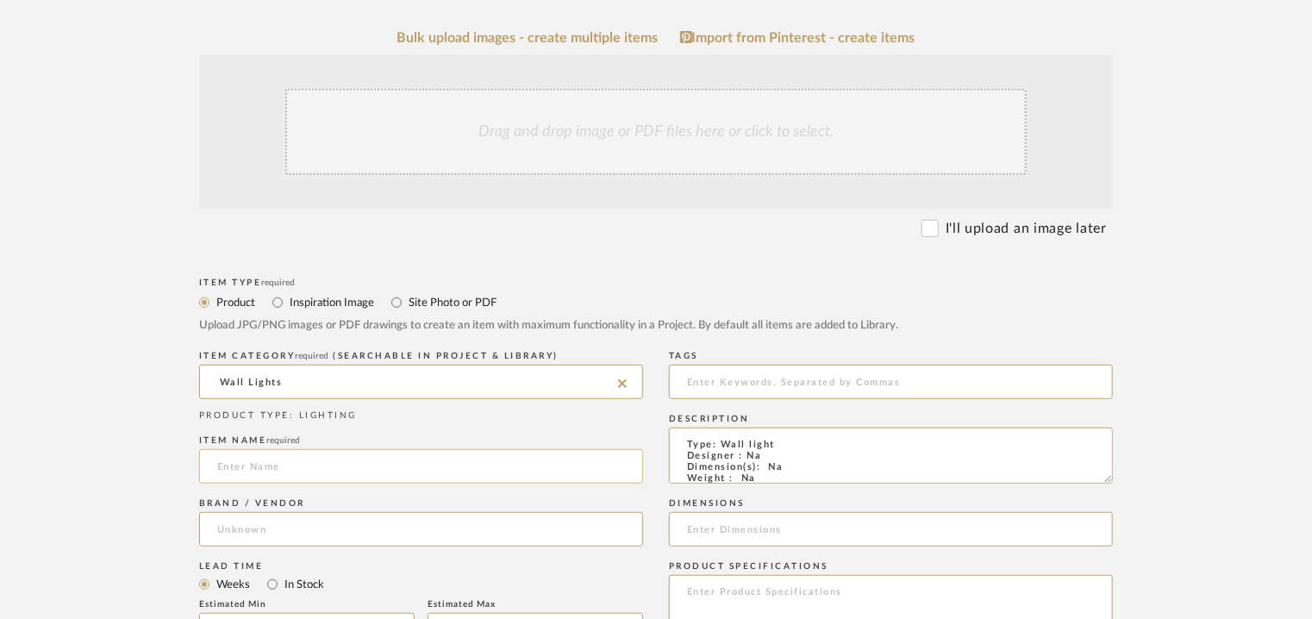
click at [285, 466] on input at bounding box center [421, 466] width 444 height 34
click at [710, 389] on input at bounding box center [891, 382] width 444 height 34
type input "wall light,"
paste input "Modern Luxurious Alabaster wall light"
click at [232, 468] on input "Modern Luxurious Alabaster wall light" at bounding box center [421, 466] width 444 height 34
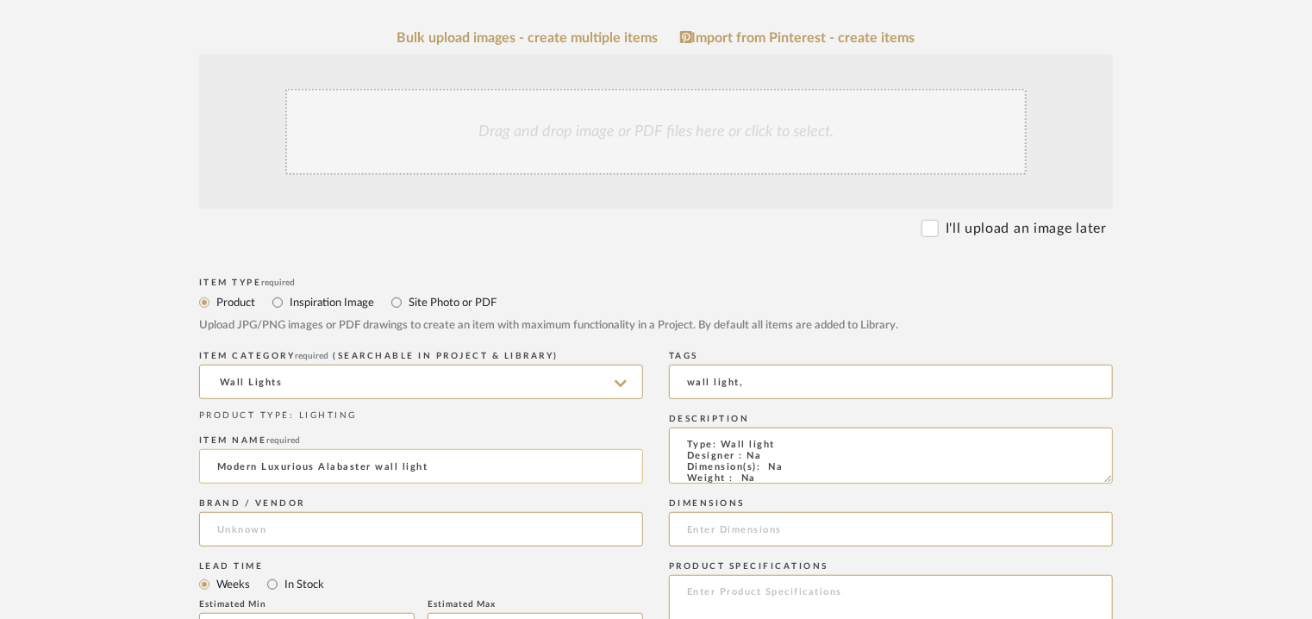
click at [232, 469] on input "Modern Luxurious Alabaster wall light" at bounding box center [421, 466] width 444 height 34
type input "MODERN LUXURIOUS ALABASTER WALL LIGHT"
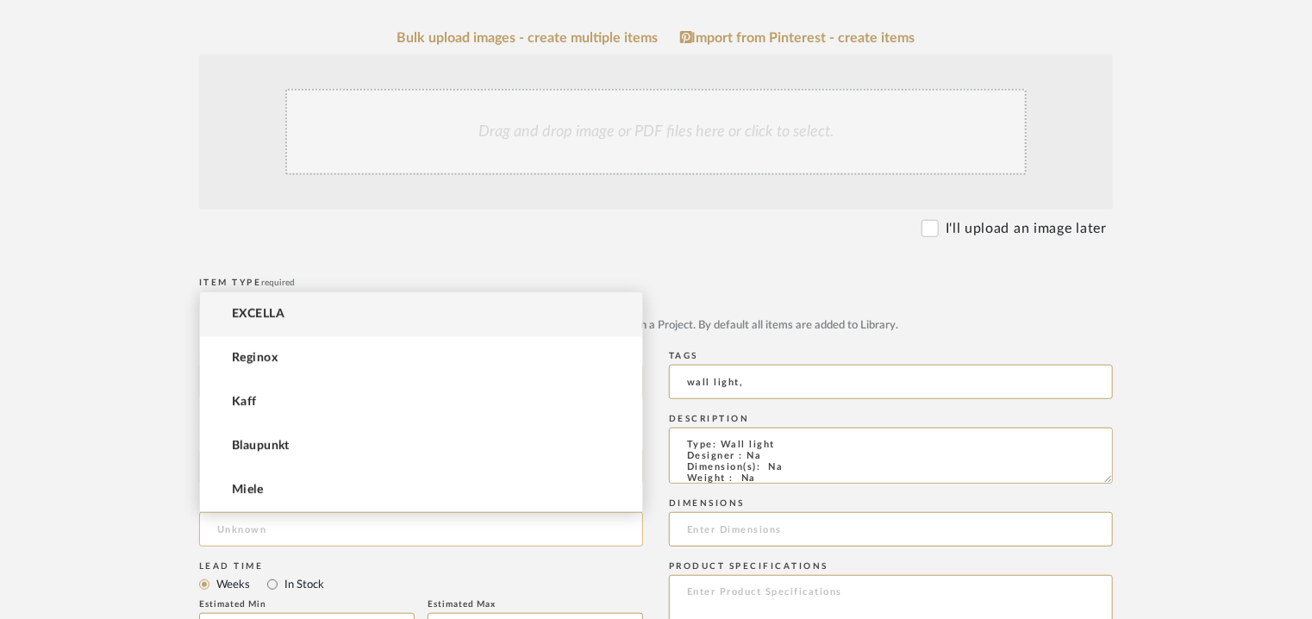
click at [297, 522] on input at bounding box center [421, 529] width 444 height 34
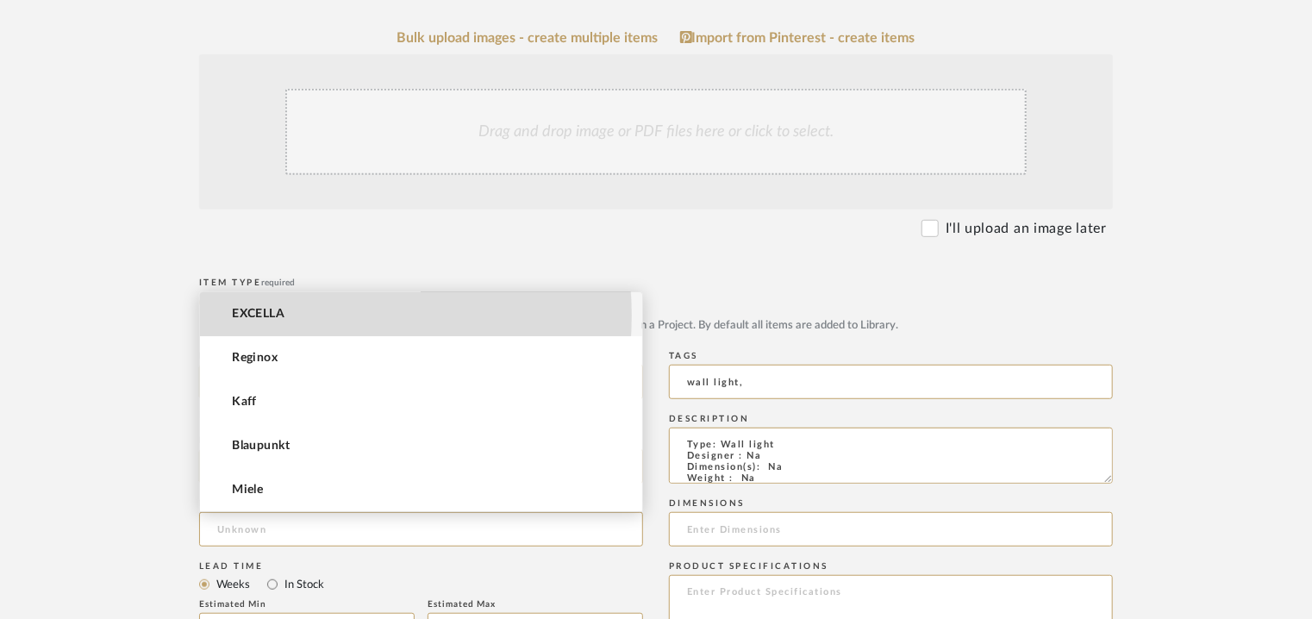
click at [307, 315] on mat-option "EXCELLA" at bounding box center [421, 314] width 442 height 44
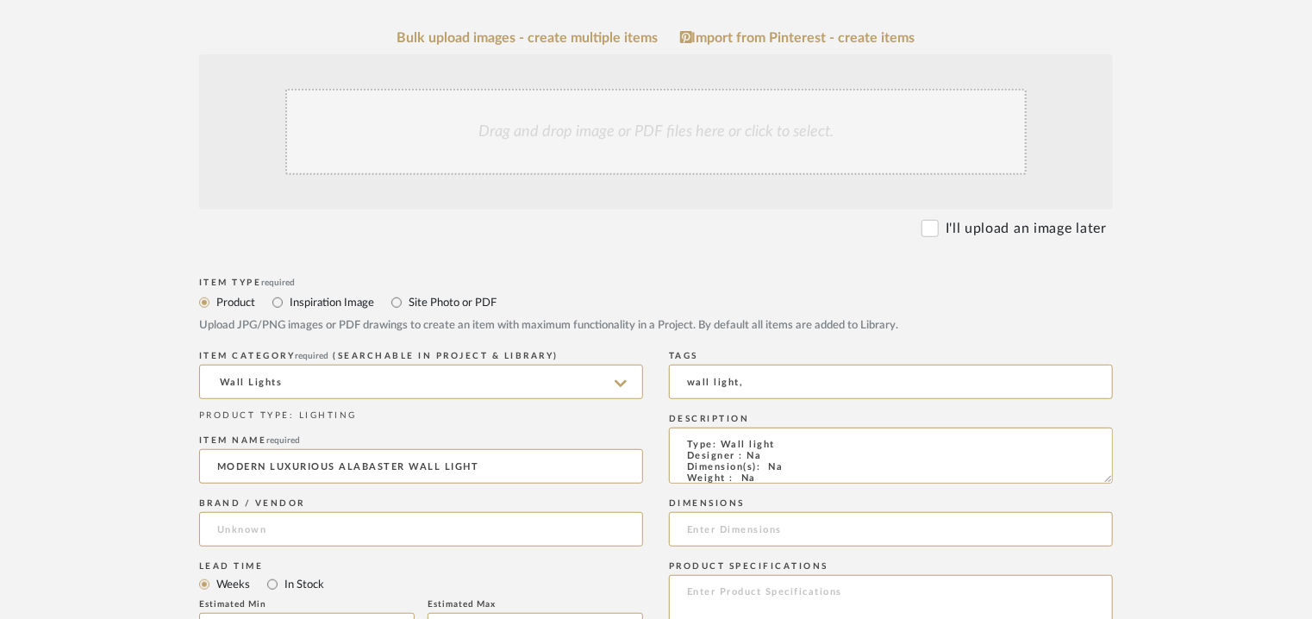
type input "EXCELLA"
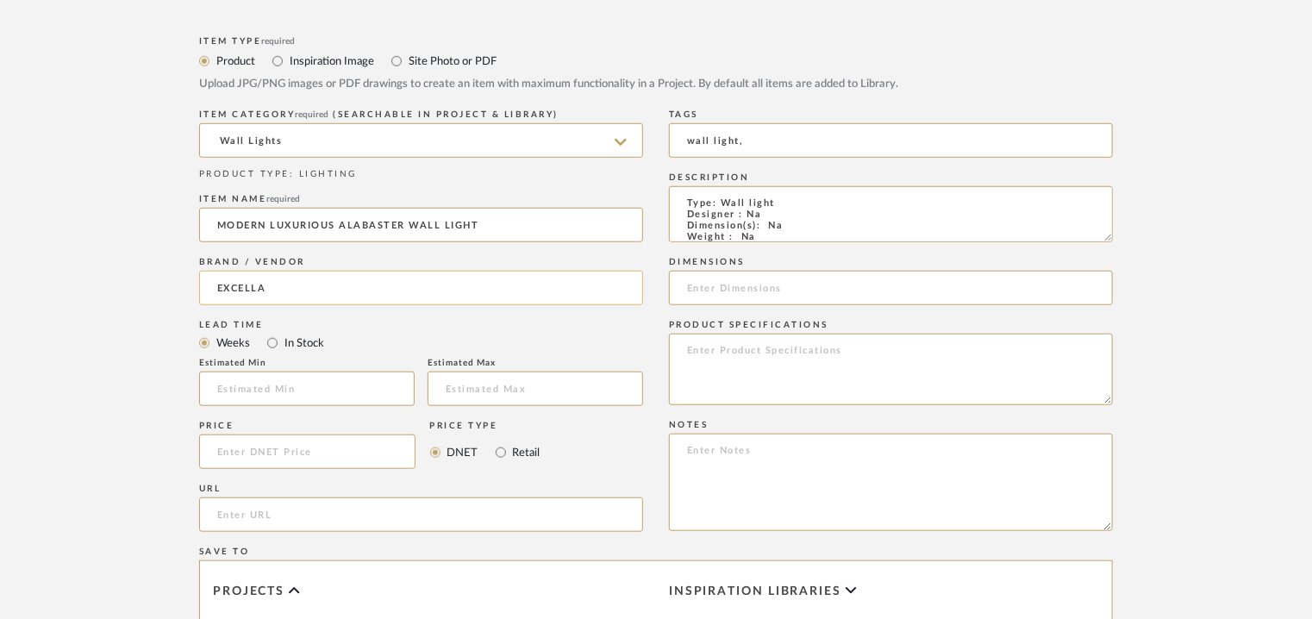
scroll to position [604, 0]
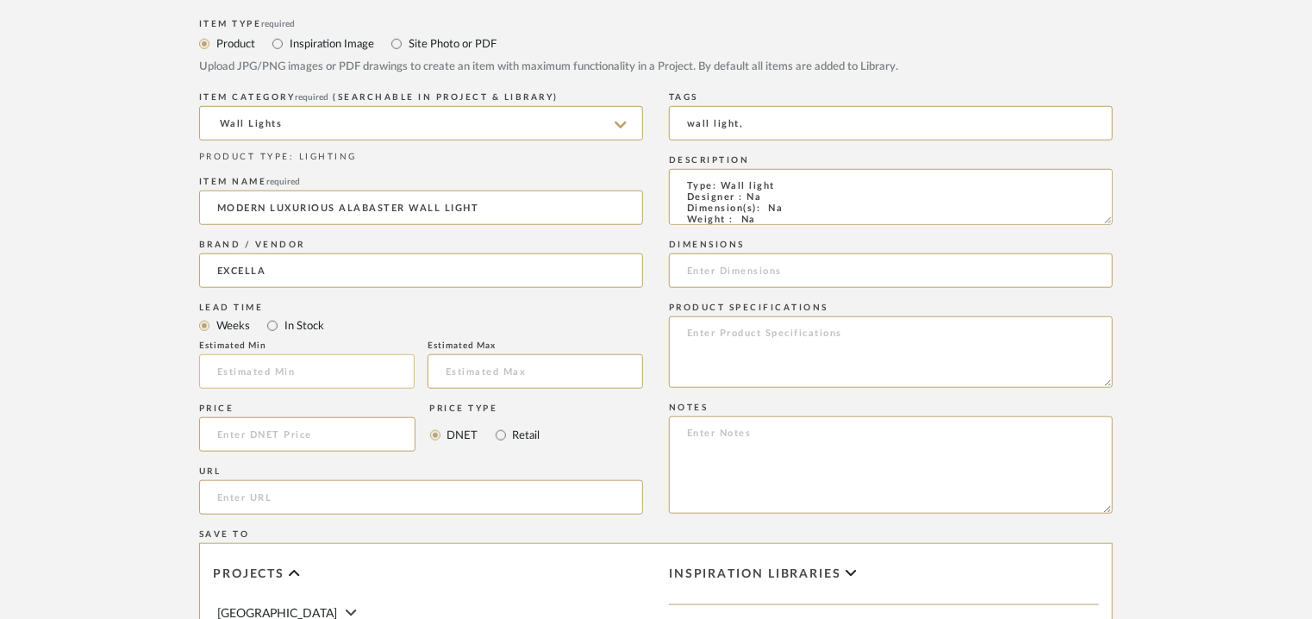
click at [286, 367] on input "text" at bounding box center [307, 371] width 216 height 34
type input "17"
click at [704, 428] on textarea at bounding box center [891, 464] width 444 height 97
paste textarea "Price: INR.1,50,000/- Lead time : 120days after confirmation of size and uphols…"
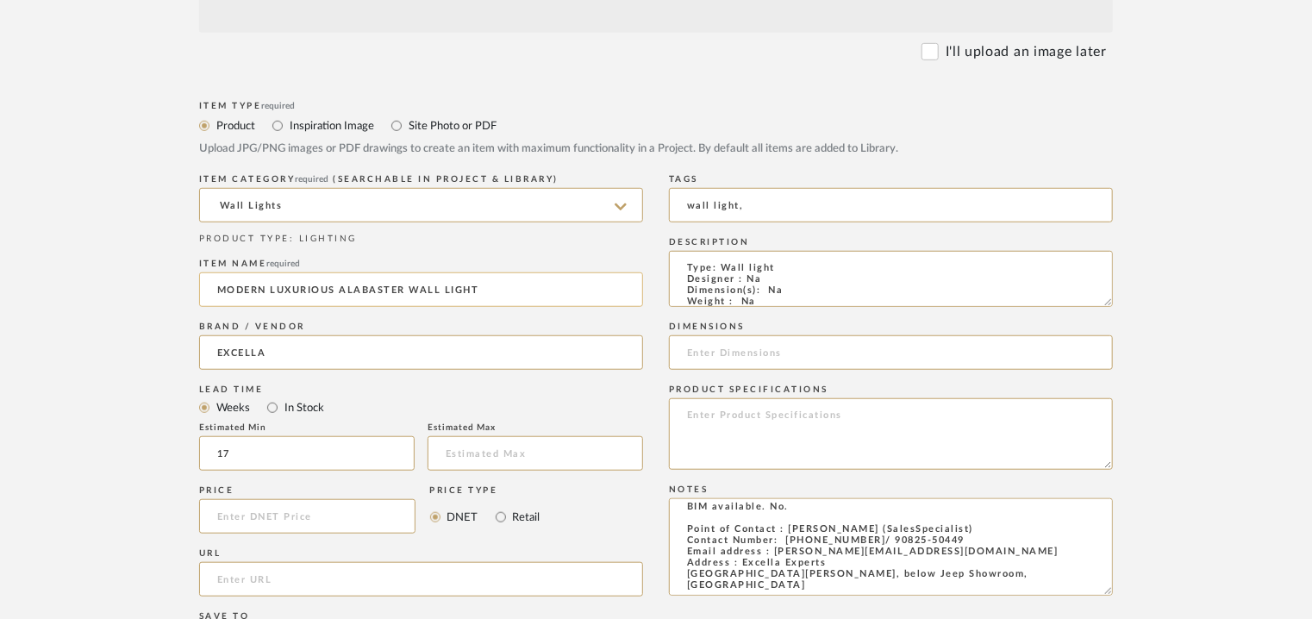
scroll to position [345, 0]
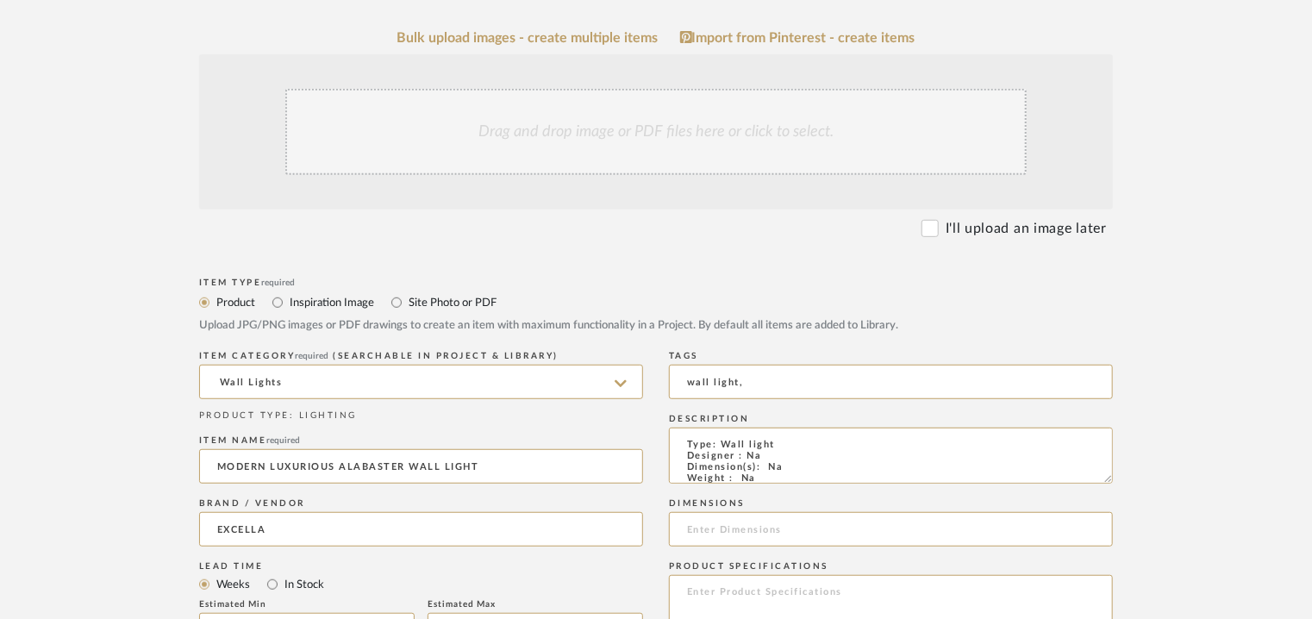
type textarea "Price: INR.1,50,000/- Lead time : 120days after confirmation of size and uphols…"
click at [628, 157] on div "Drag and drop image or PDF files here or click to select." at bounding box center [655, 132] width 741 height 86
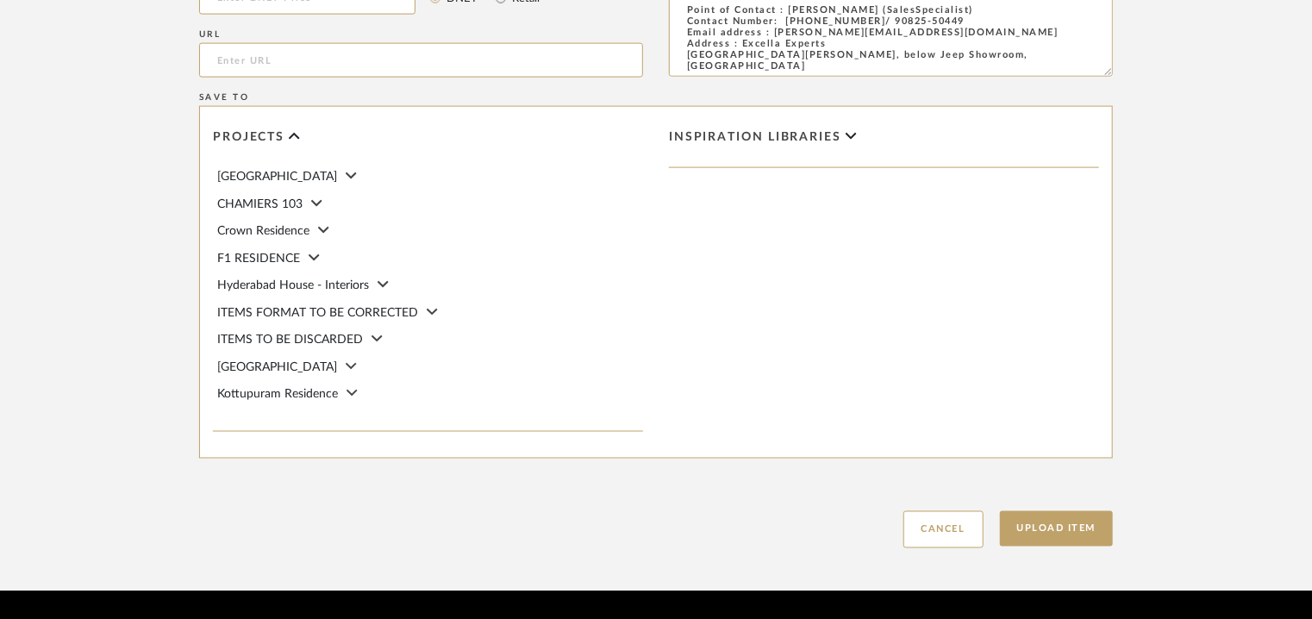
scroll to position [1276, 0]
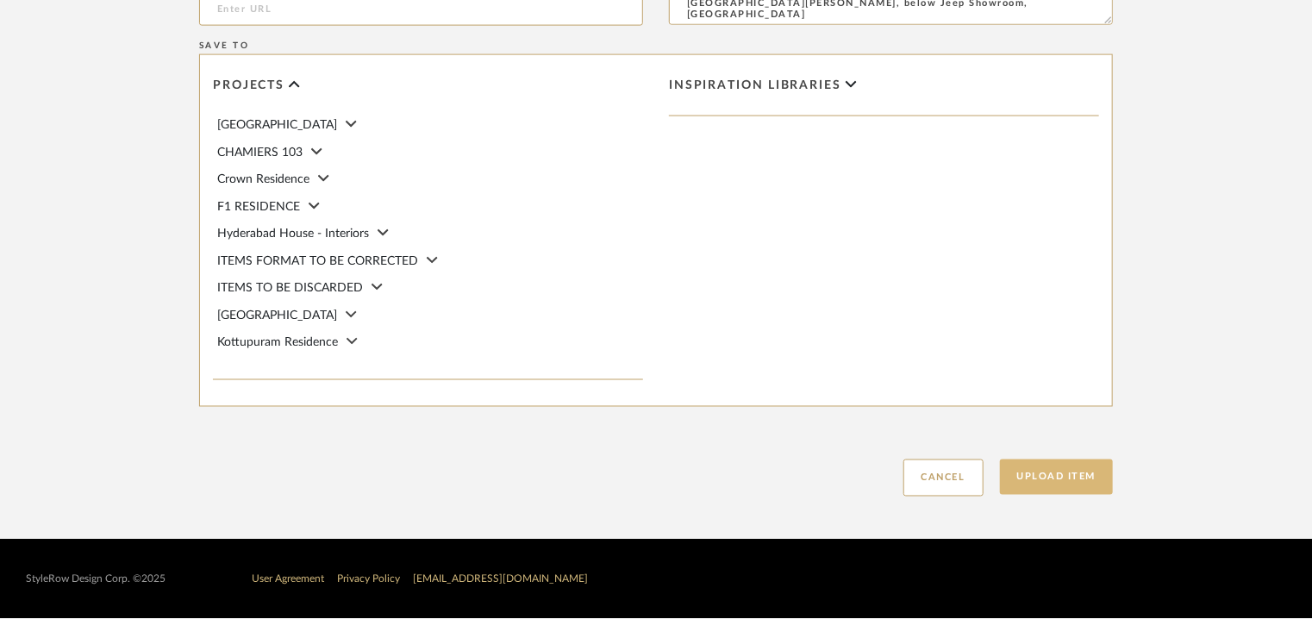
click at [1060, 475] on button "Upload Item" at bounding box center [1057, 477] width 114 height 35
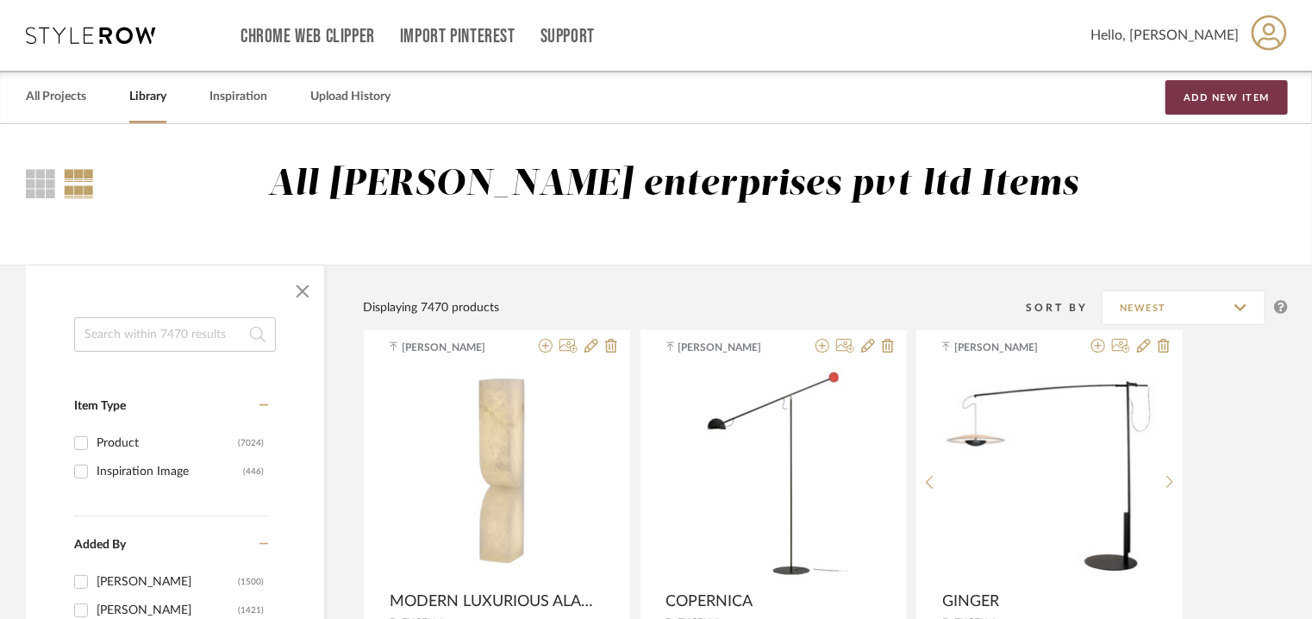
click at [1230, 96] on button "Add New Item" at bounding box center [1227, 97] width 122 height 34
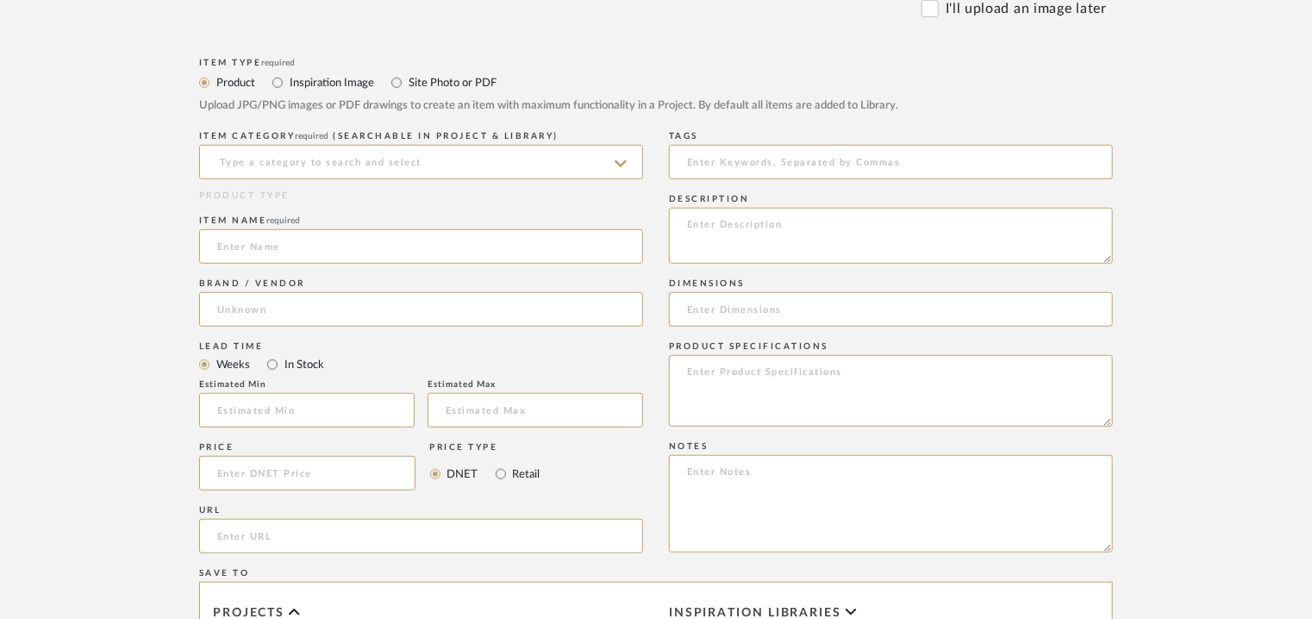
scroll to position [604, 0]
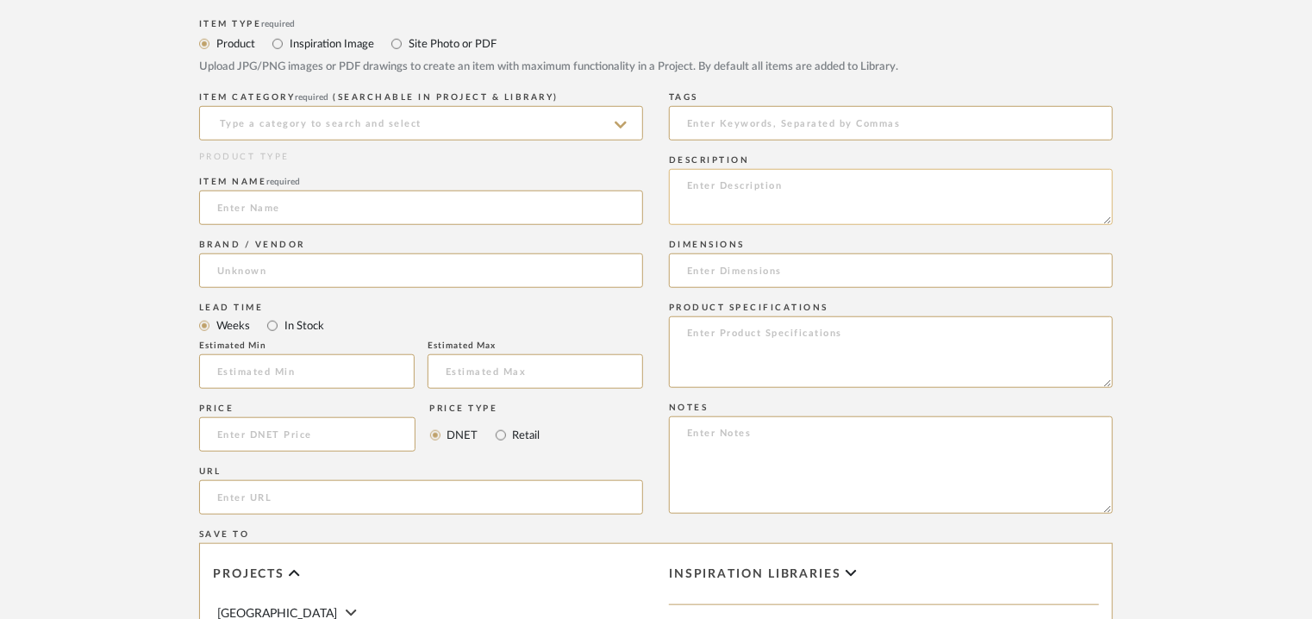
paste textarea "Type: Table lamp Designer : Na Dimension(s): 270 x 550mm Weight : Na Materials …"
type textarea "Type: Table lamp Designer : Na Dimension(s): 270 x 550mm Weight : Na Materials …"
click at [362, 122] on input at bounding box center [421, 123] width 444 height 34
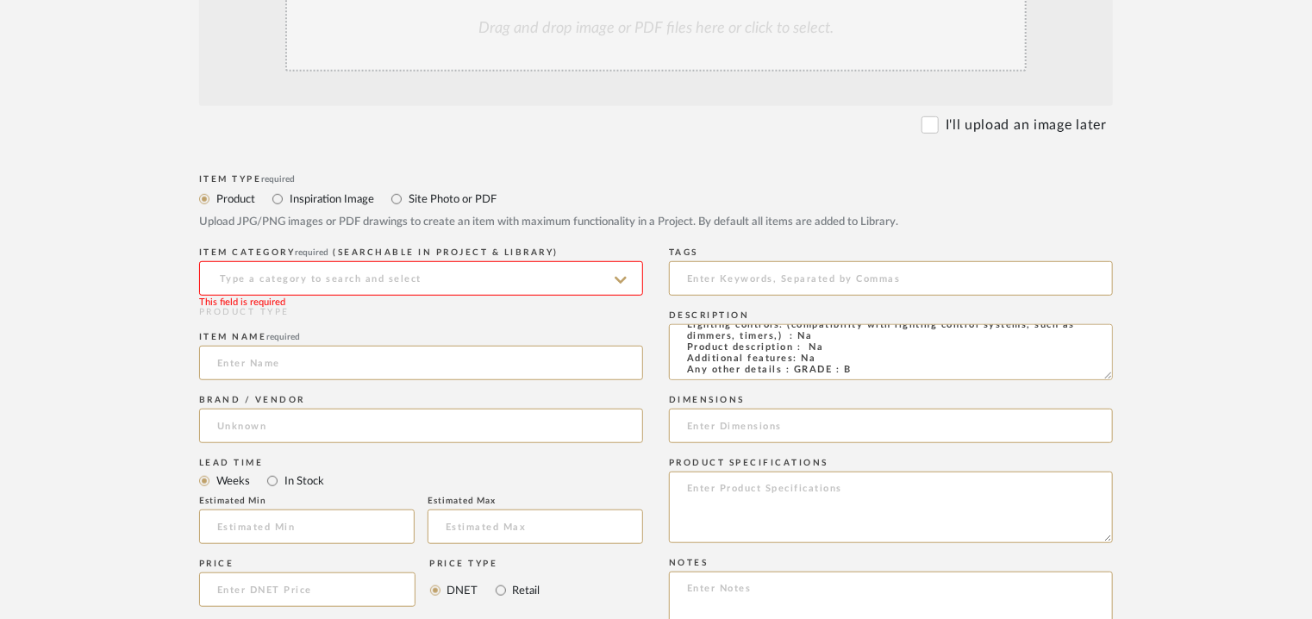
scroll to position [431, 0]
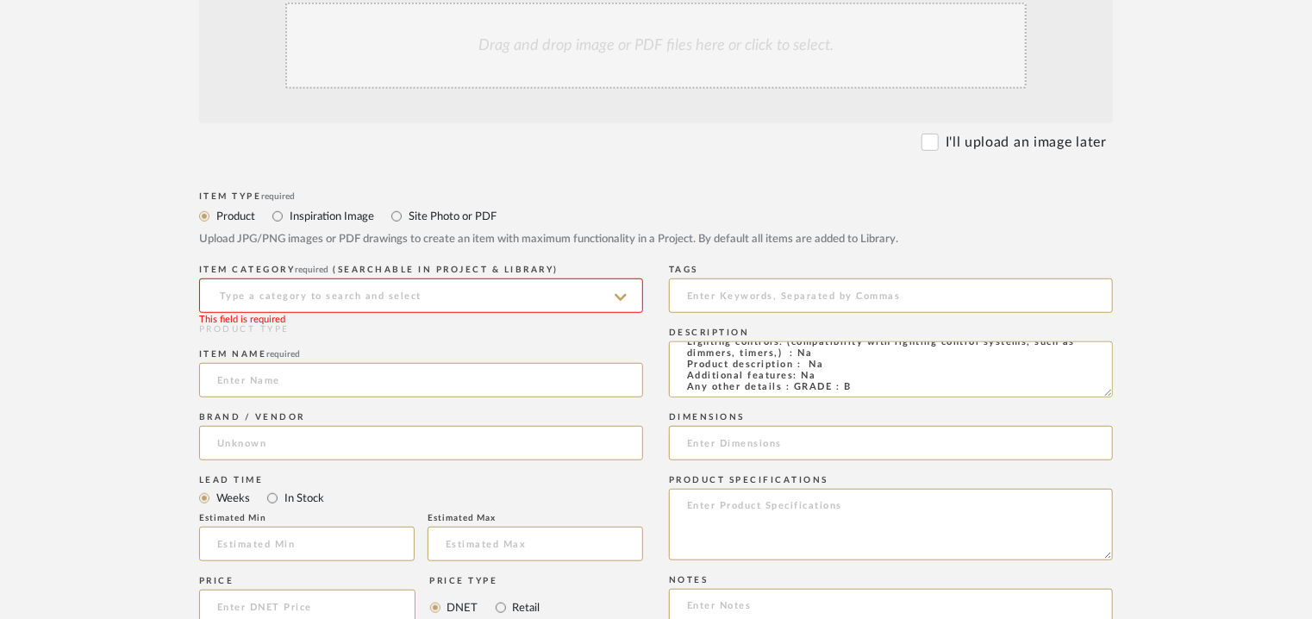
click at [615, 49] on div "Drag and drop image or PDF files here or click to select." at bounding box center [655, 46] width 741 height 86
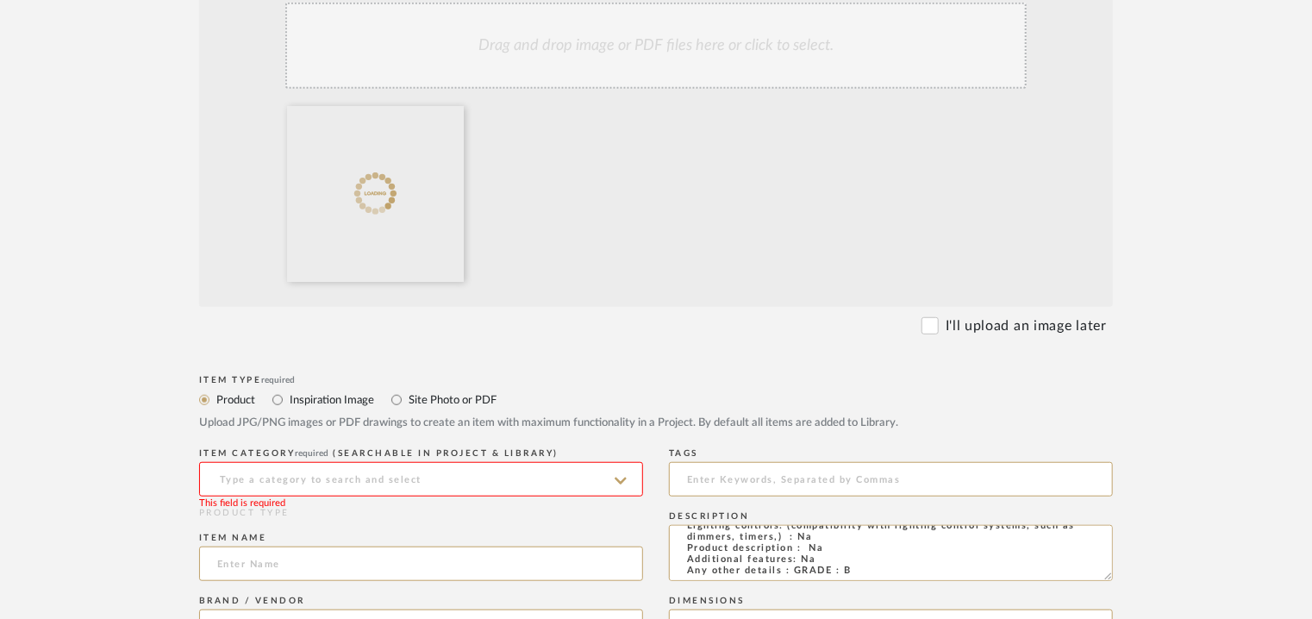
click at [290, 472] on input at bounding box center [421, 479] width 444 height 34
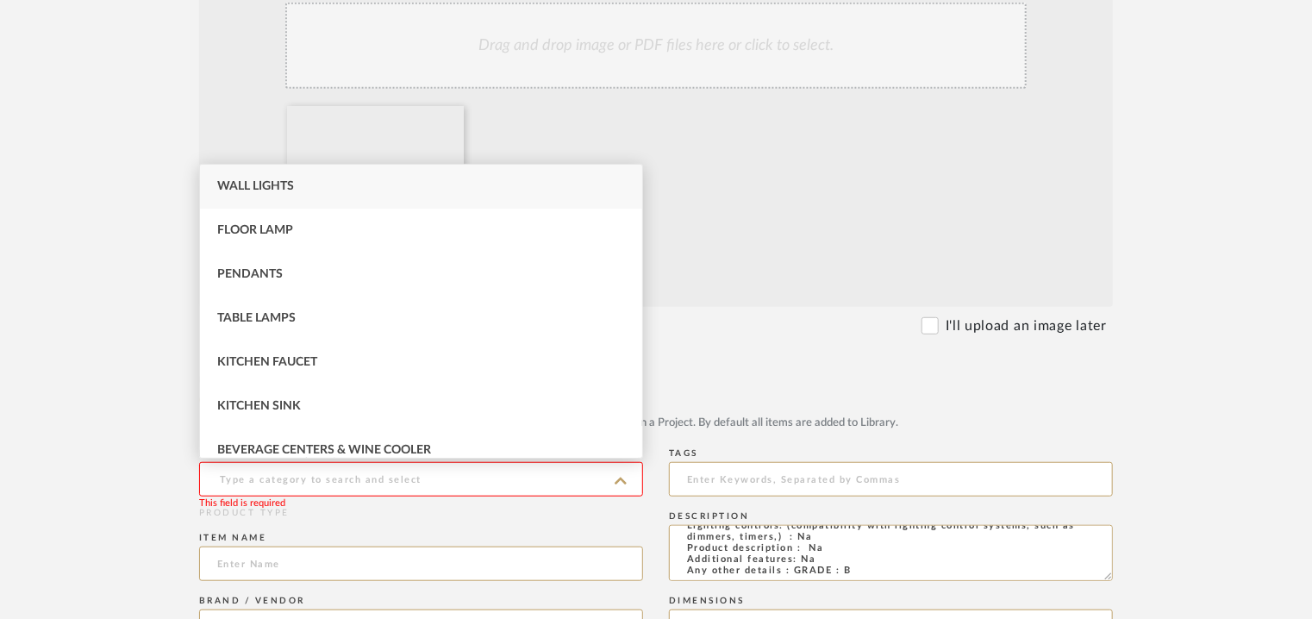
click at [266, 304] on div "Table Lamps" at bounding box center [421, 319] width 442 height 44
type input "Table Lamps"
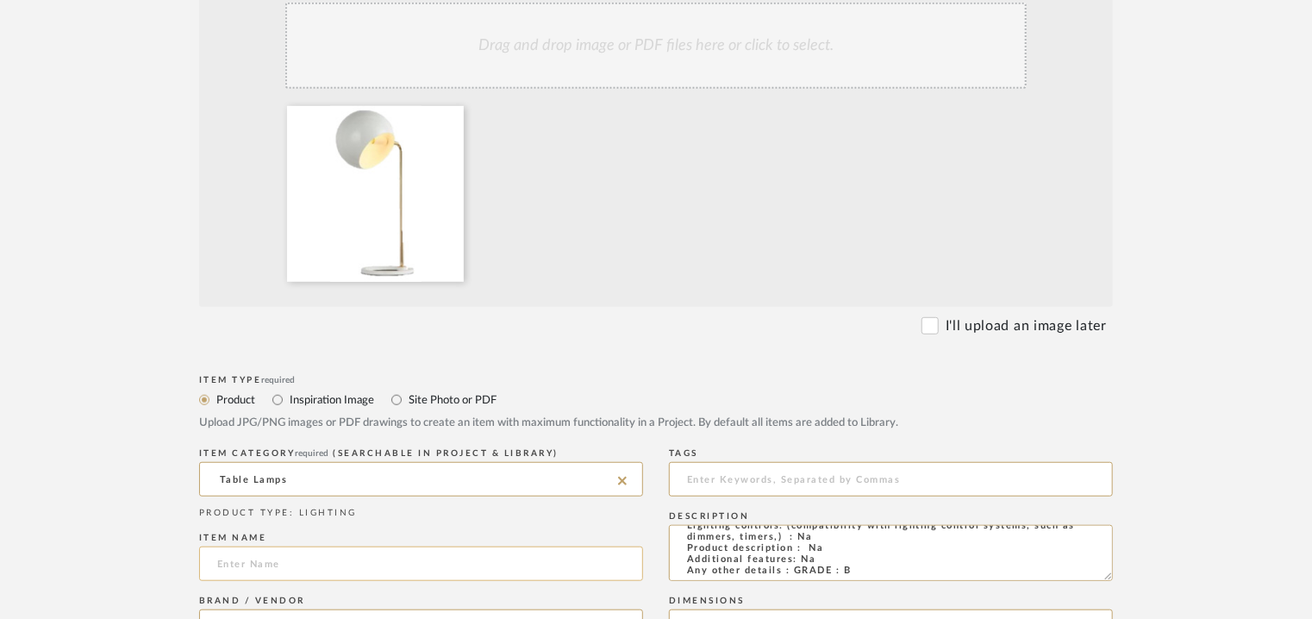
click at [244, 566] on input at bounding box center [421, 564] width 444 height 34
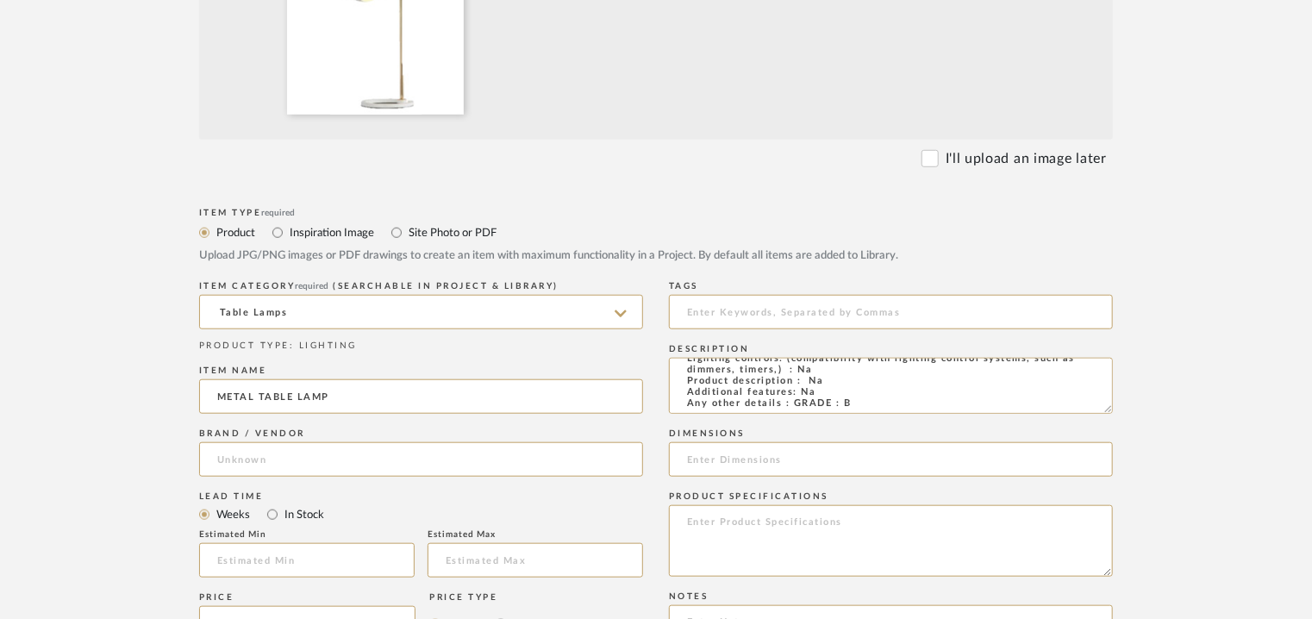
scroll to position [776, 0]
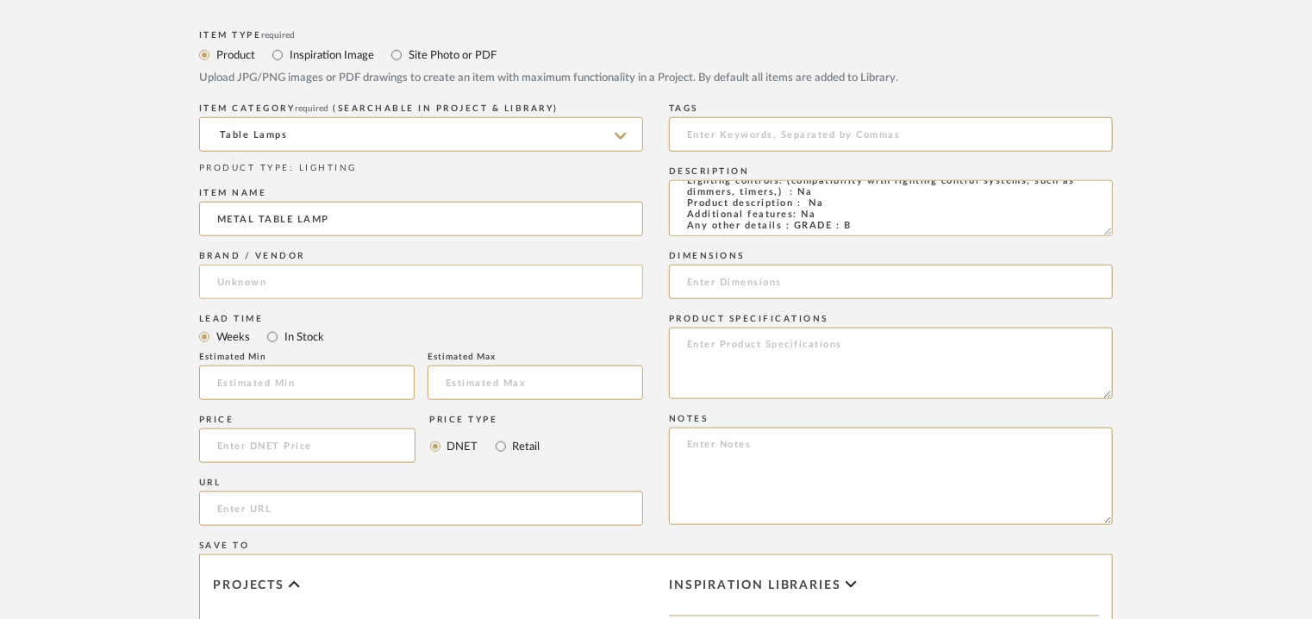
type input "METAL TABLE LAMP"
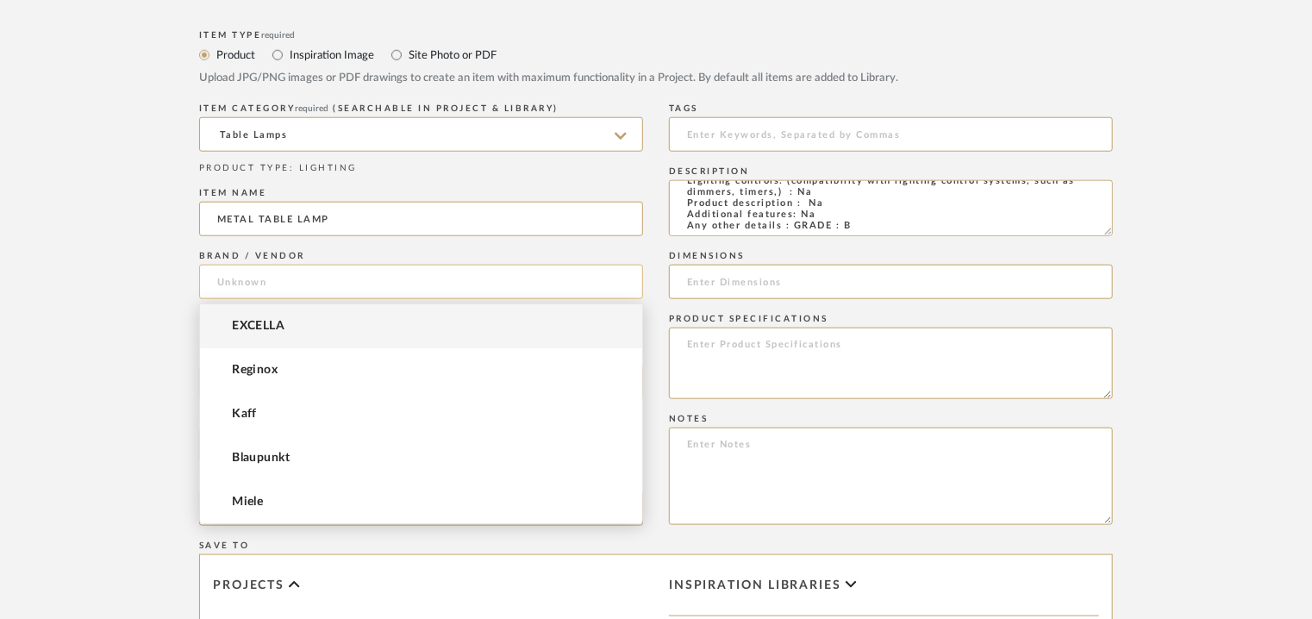
click at [215, 290] on input at bounding box center [421, 282] width 444 height 34
click at [231, 318] on mat-option "EXCELLA" at bounding box center [421, 326] width 442 height 44
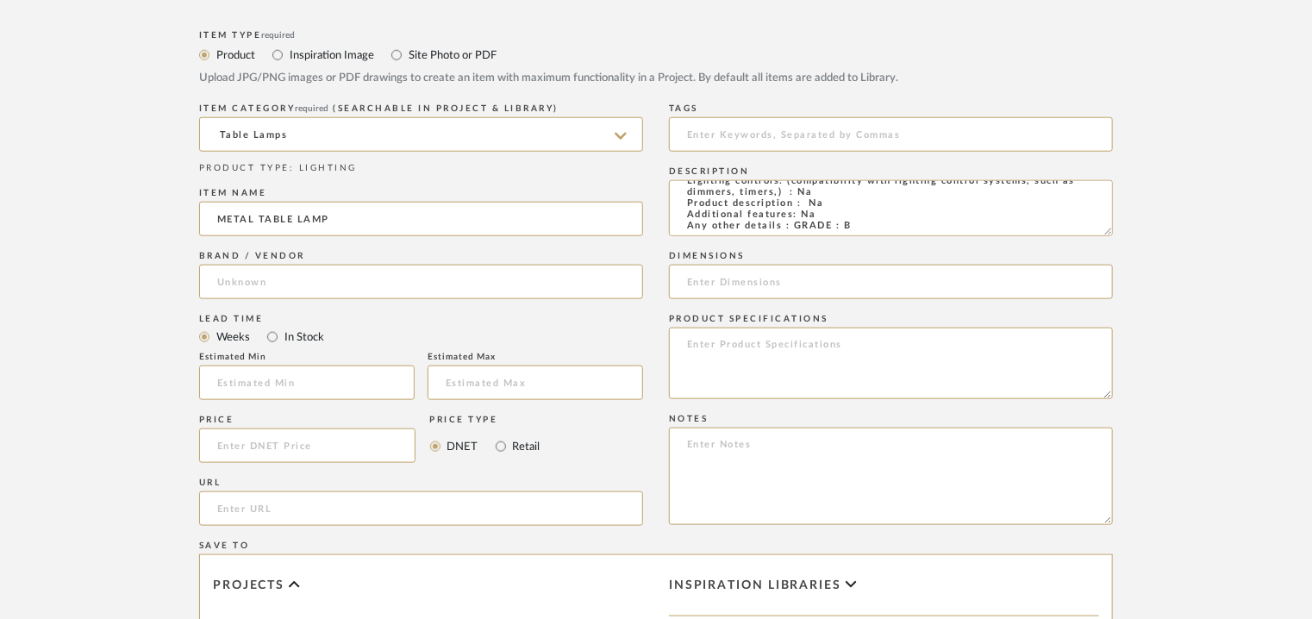
type input "EXCELLA"
click at [260, 381] on input "text" at bounding box center [307, 383] width 216 height 34
type input "17"
click at [721, 135] on input at bounding box center [891, 134] width 444 height 34
type input "T"
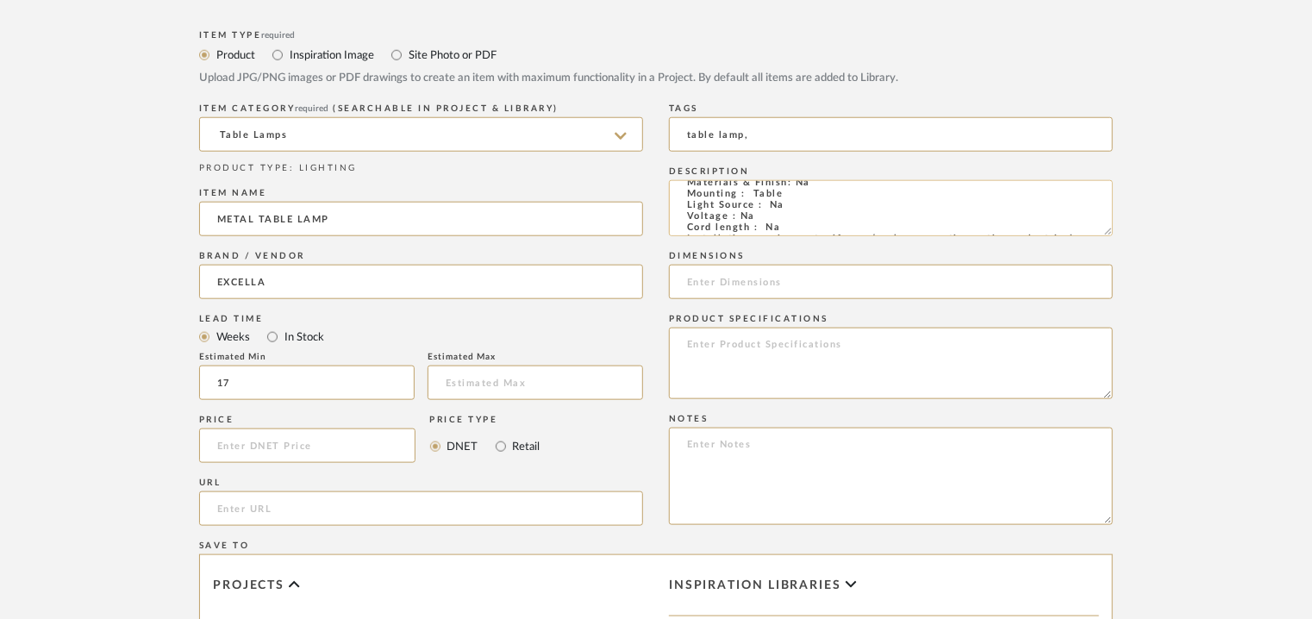
scroll to position [0, 0]
type input "table lamp,"
click at [709, 297] on input at bounding box center [891, 282] width 444 height 34
type input "270 x 550mm"
click at [710, 437] on textarea at bounding box center [891, 476] width 444 height 97
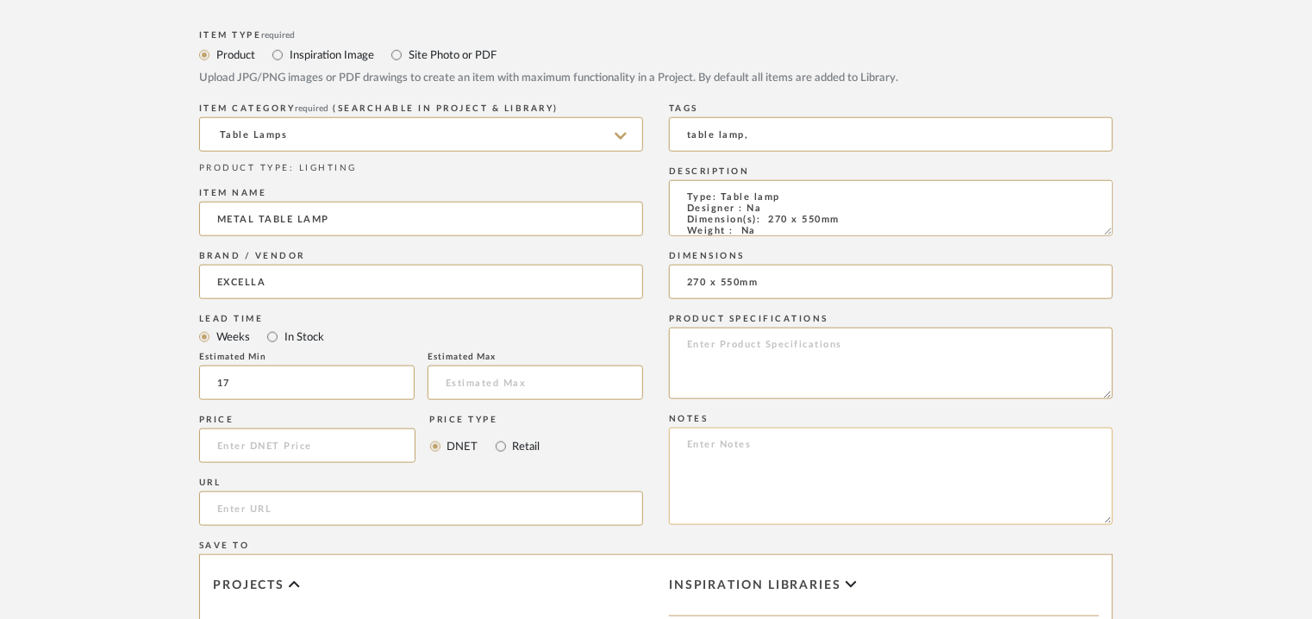
paste textarea "Price: INR.17,100/- Lead time : 120days after confirmation of size and upholste…"
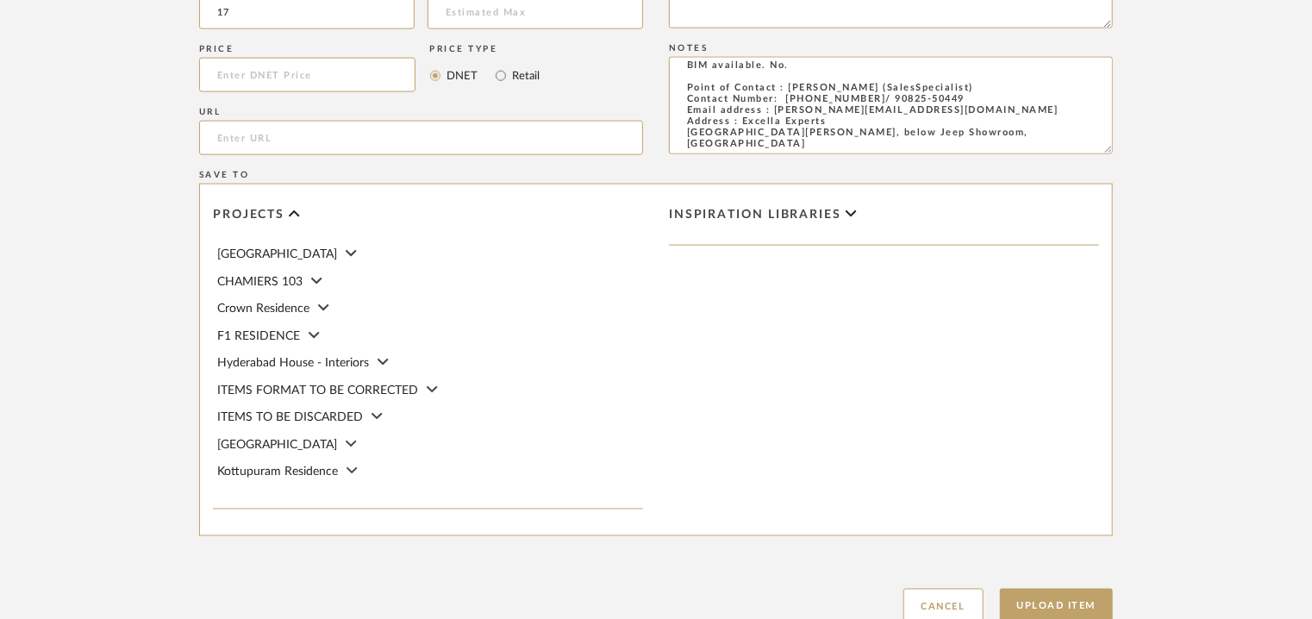
scroll to position [1276, 0]
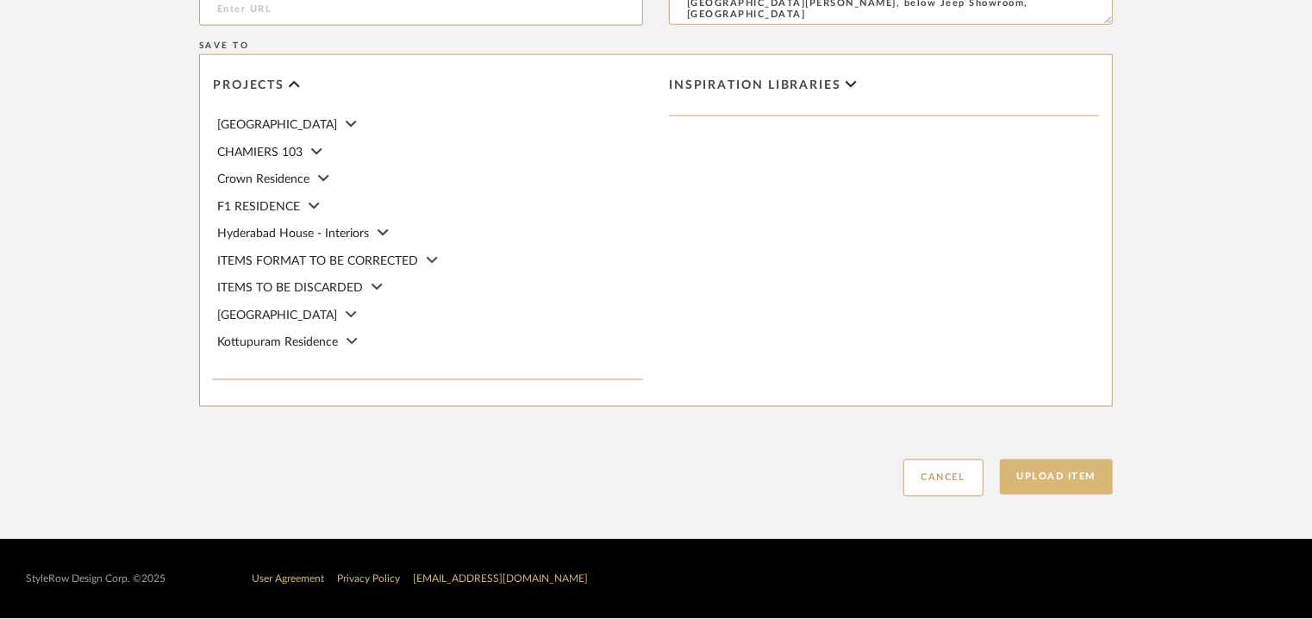
type textarea "Price: INR.17,100/- Lead time : 120days after confirmation of size and upholste…"
click at [1043, 472] on button "Upload Item" at bounding box center [1057, 477] width 114 height 35
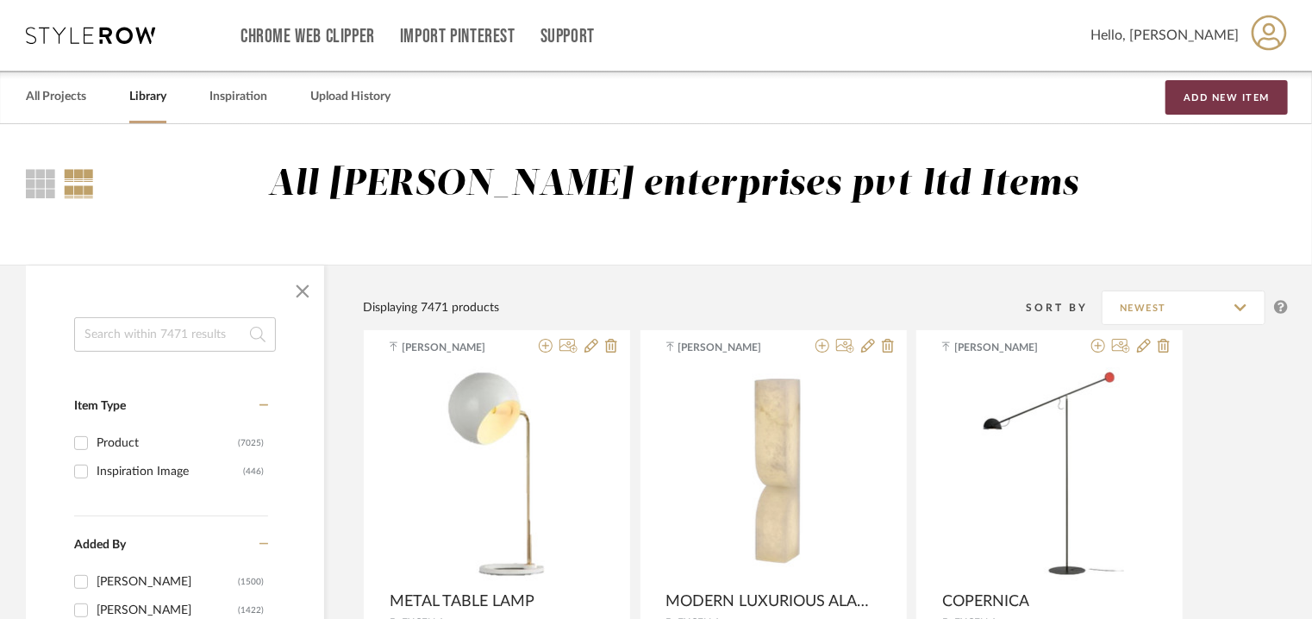
click at [1237, 101] on button "Add New Item" at bounding box center [1227, 97] width 122 height 34
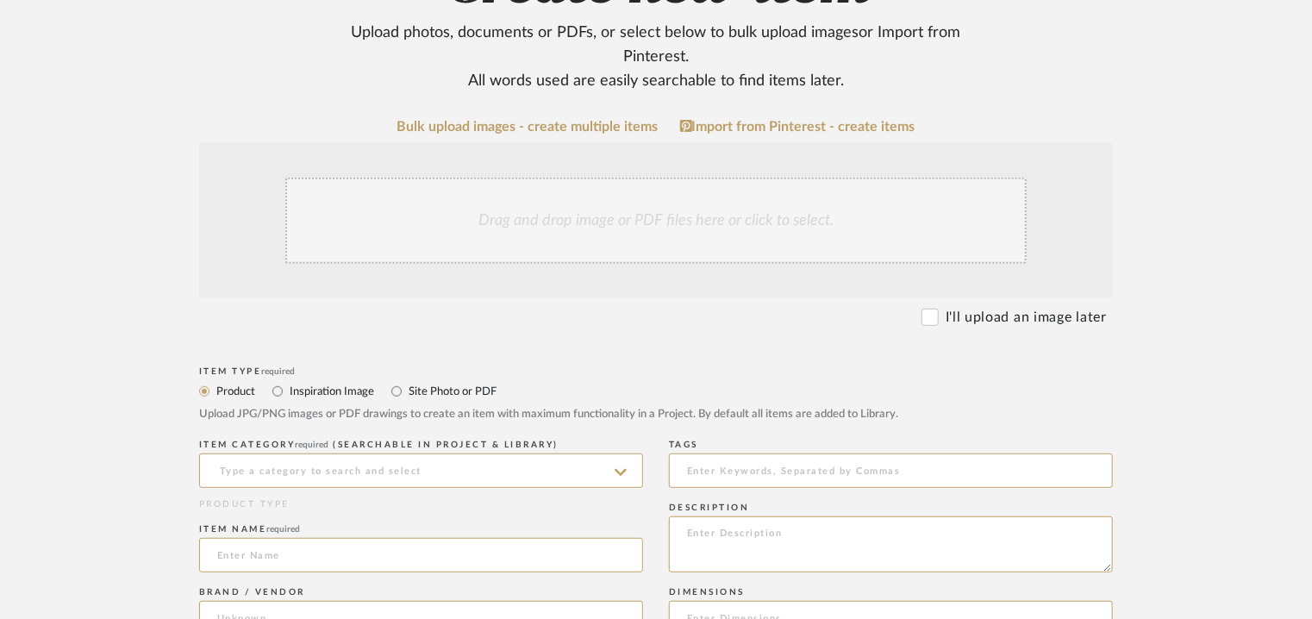
scroll to position [259, 0]
paste textarea "Type: Table lamp Designer : Na Dimension(s): 230 x 470mm Weight : Na Materials …"
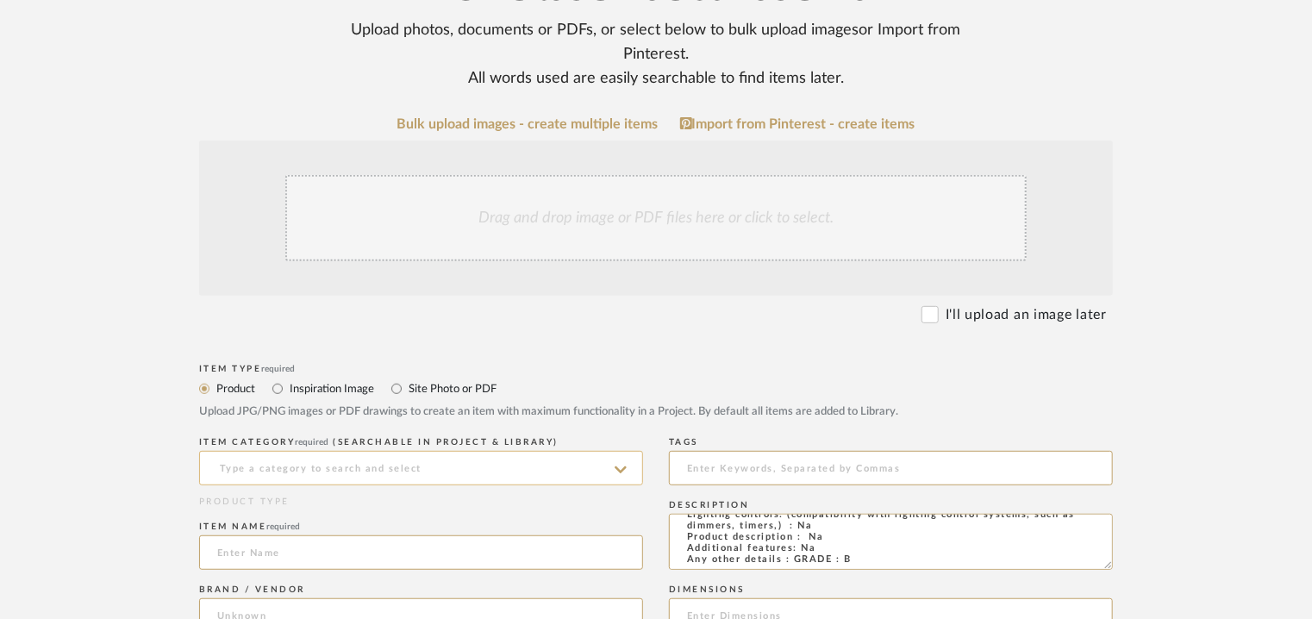
type textarea "Type: Table lamp Designer : Na Dimension(s): 230 x 470mm Weight : Na Materials …"
click at [359, 468] on input at bounding box center [421, 468] width 444 height 34
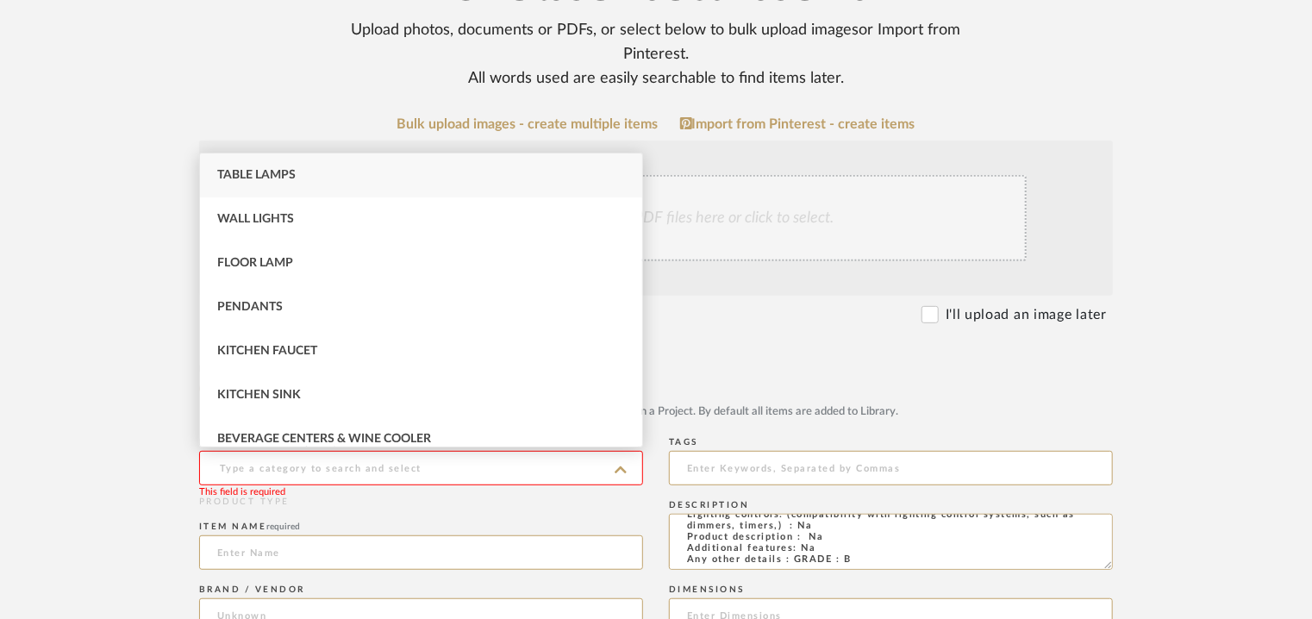
click at [240, 184] on div "Table Lamps" at bounding box center [421, 175] width 442 height 44
type input "Table Lamps"
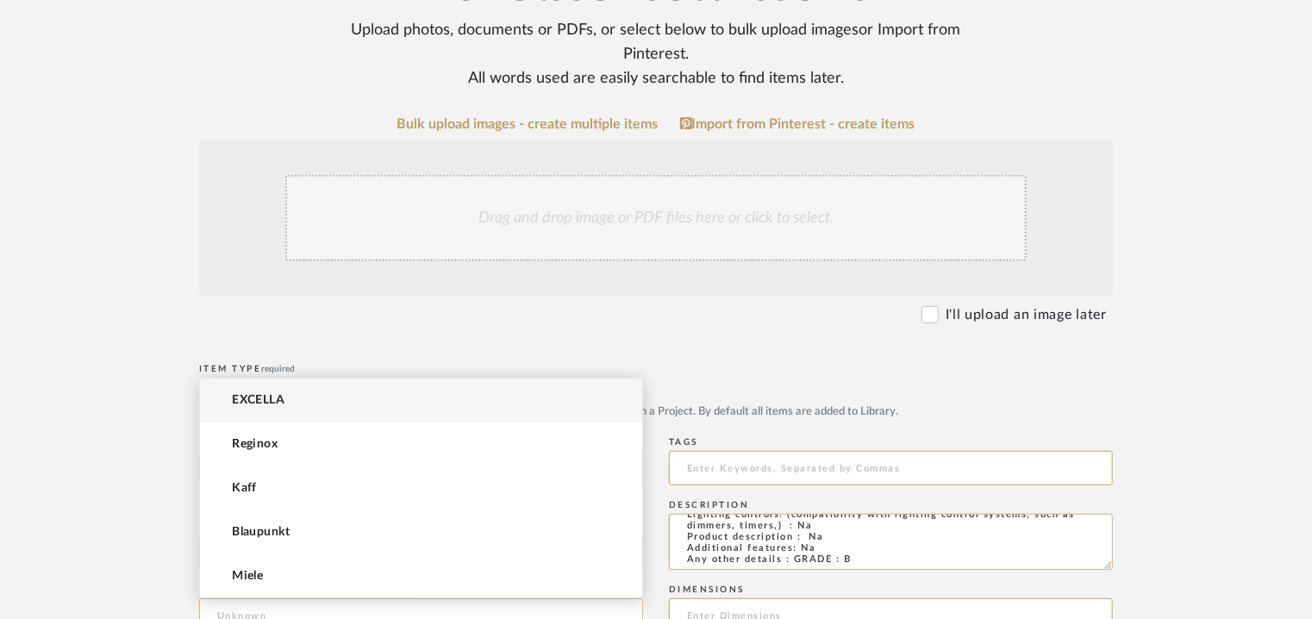
click at [247, 605] on input at bounding box center [421, 615] width 444 height 34
click at [296, 392] on mat-option "EXCELLA" at bounding box center [421, 400] width 442 height 44
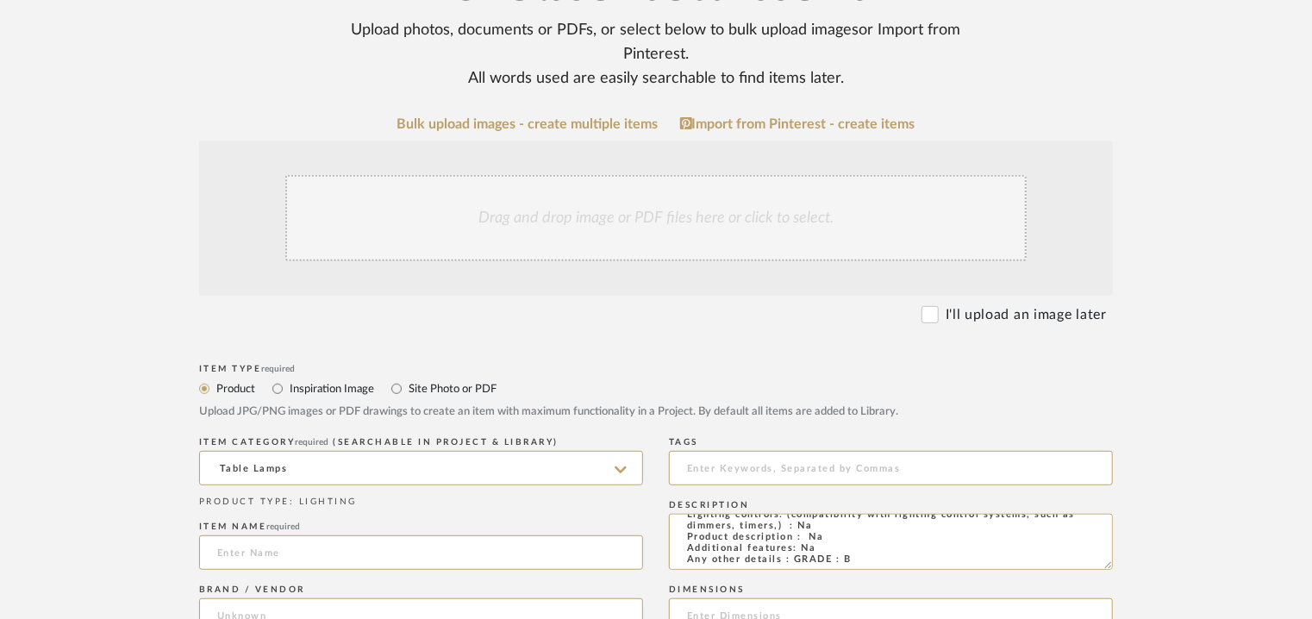
type input "EXCELLA"
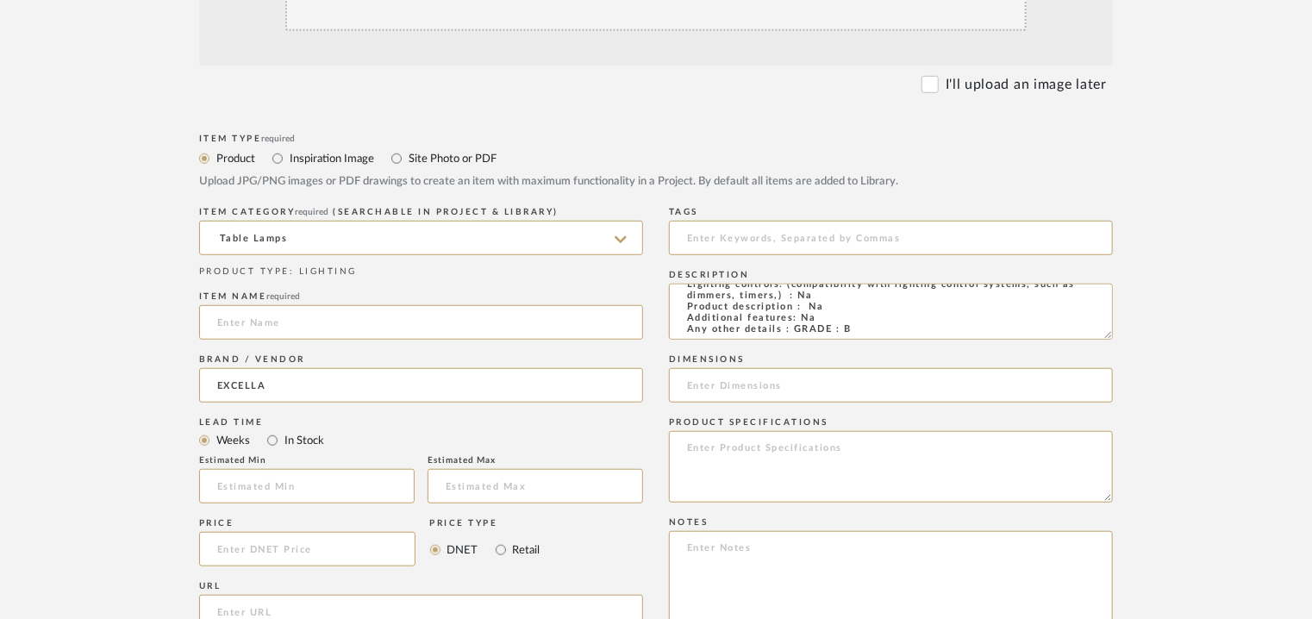
scroll to position [519, 0]
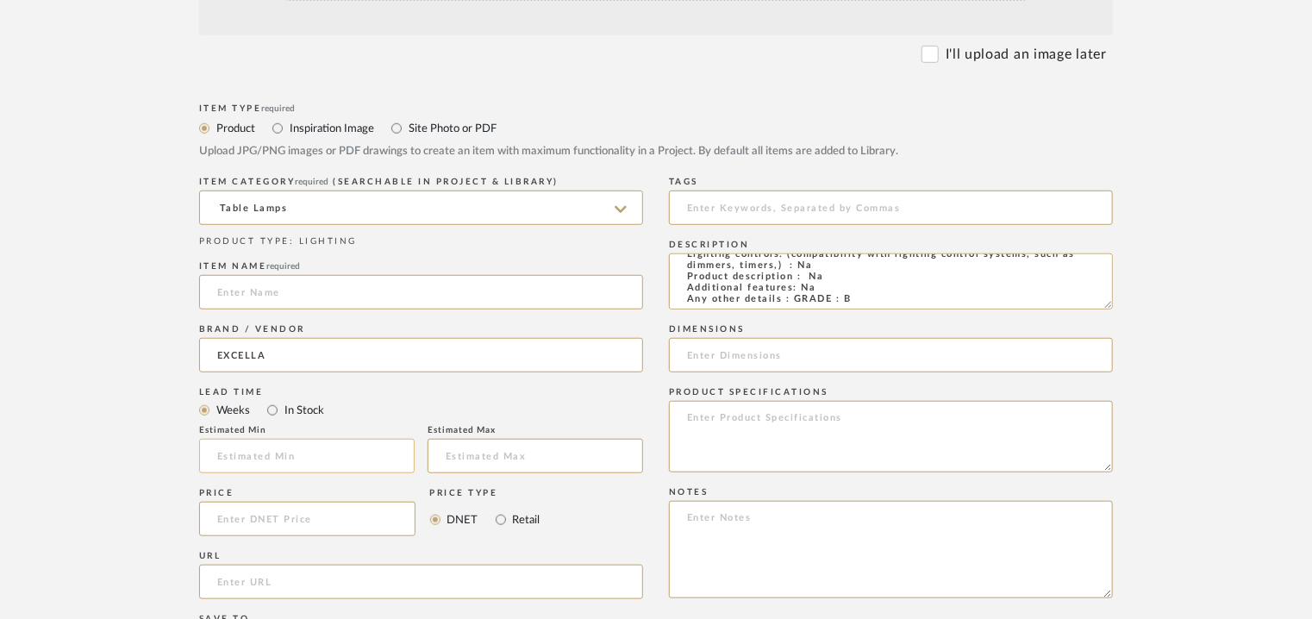
click at [286, 447] on input "text" at bounding box center [307, 456] width 216 height 34
type input "17"
paste textarea "Price: INR.10,575/- Lead time : 120days after confirmation of size and upholste…"
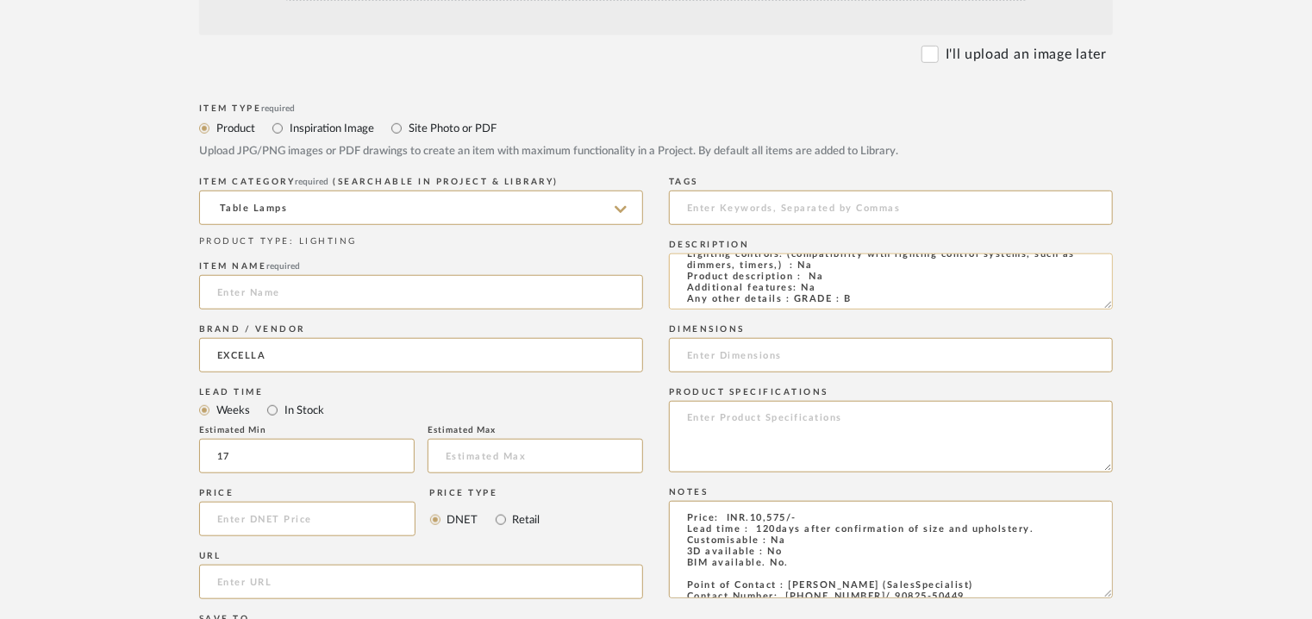
scroll to position [0, 0]
type textarea "Price: INR.10,575/- Lead time : 120days after confirmation of size and upholste…"
click at [738, 363] on input at bounding box center [891, 355] width 444 height 34
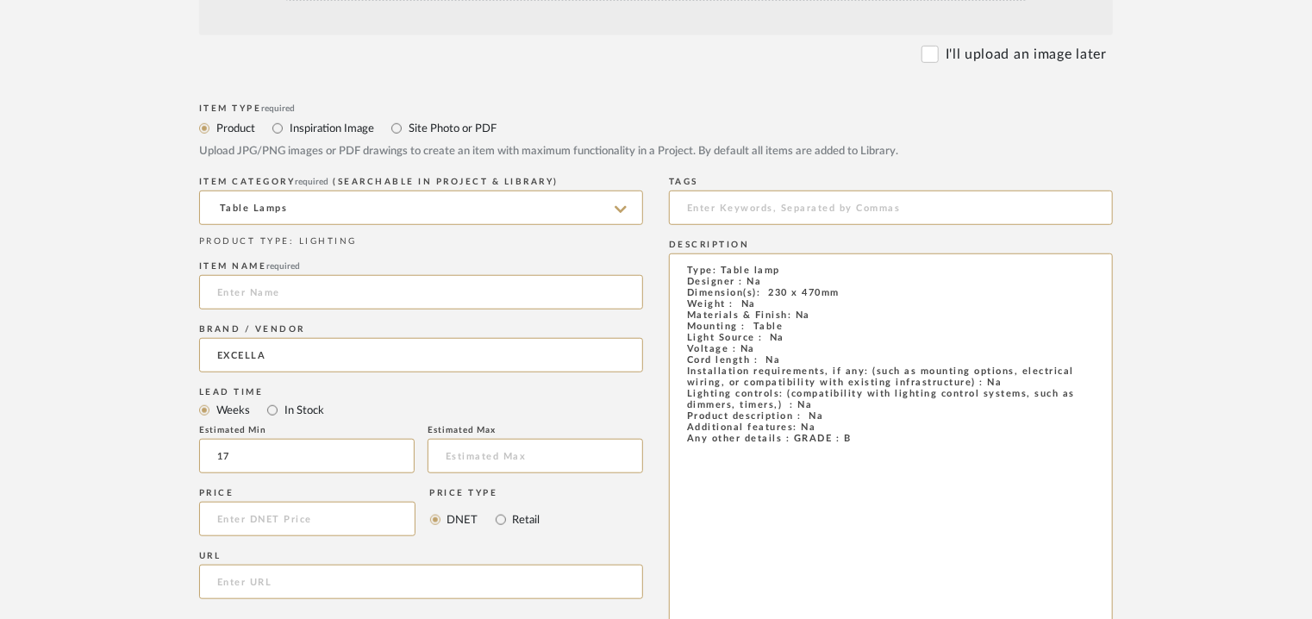
drag, startPoint x: 1106, startPoint y: 304, endPoint x: 1148, endPoint y: 669, distance: 367.1
type input "230 x 470mm"
click at [785, 207] on input at bounding box center [891, 208] width 444 height 34
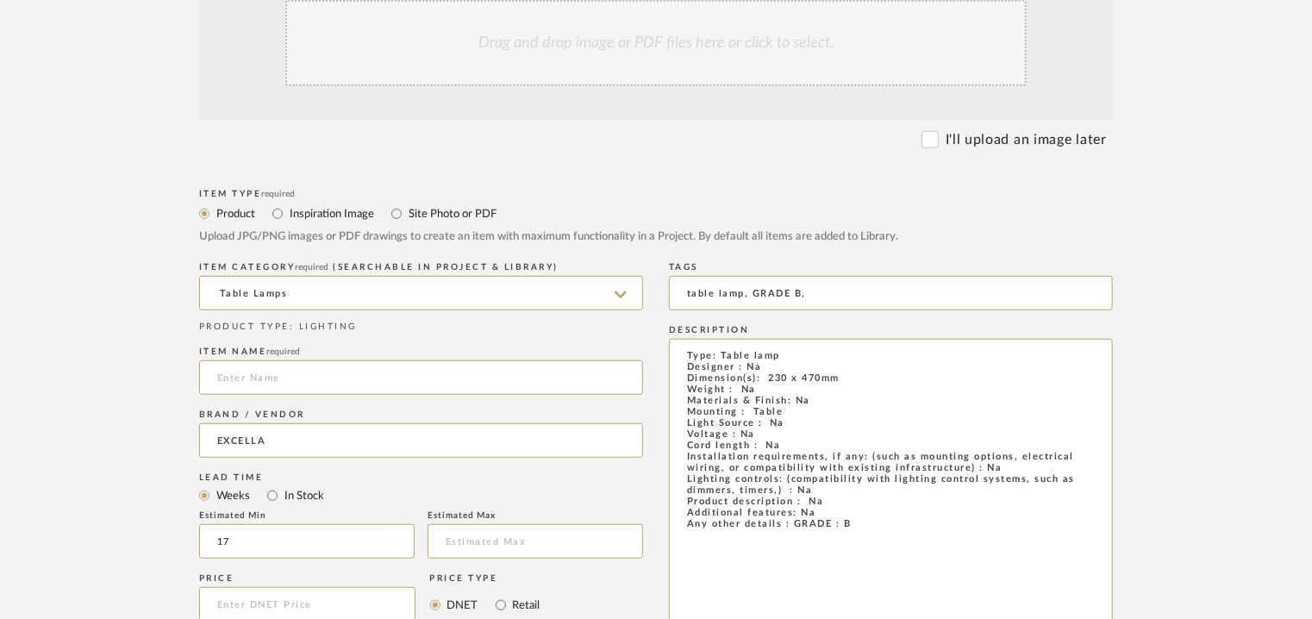
scroll to position [433, 0]
type input "table lamp, GRADE B,"
click at [593, 40] on div "Drag and drop image or PDF files here or click to select." at bounding box center [655, 44] width 741 height 86
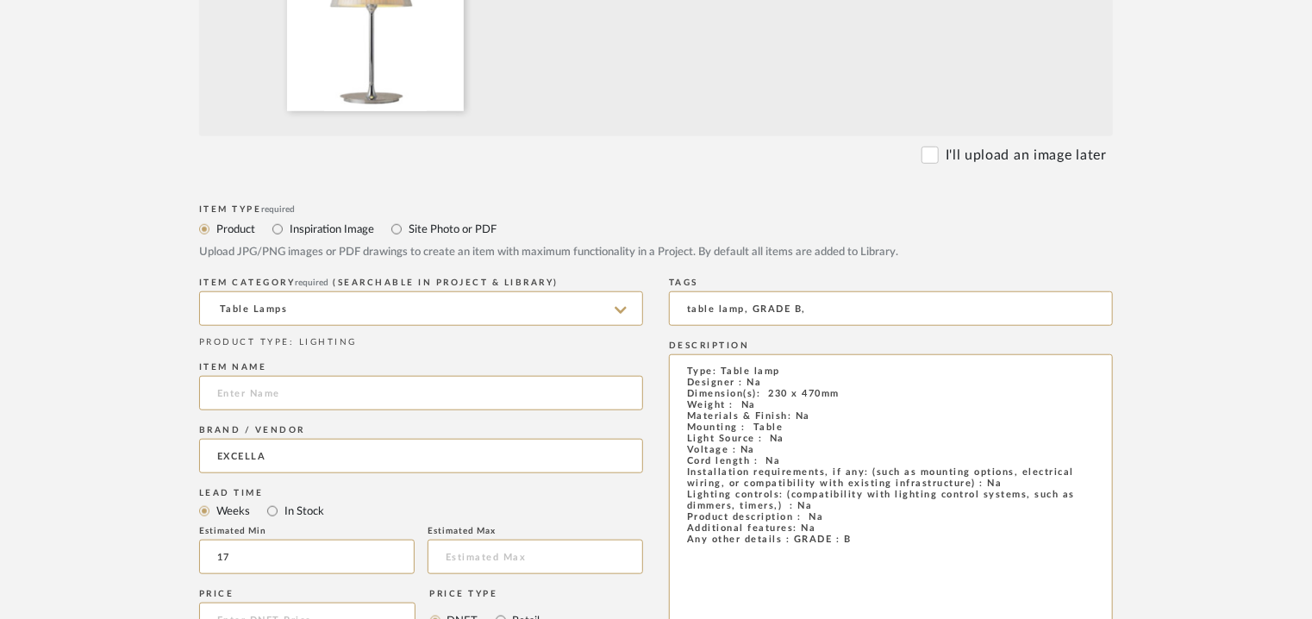
scroll to position [605, 0]
click at [295, 394] on input at bounding box center [421, 389] width 444 height 34
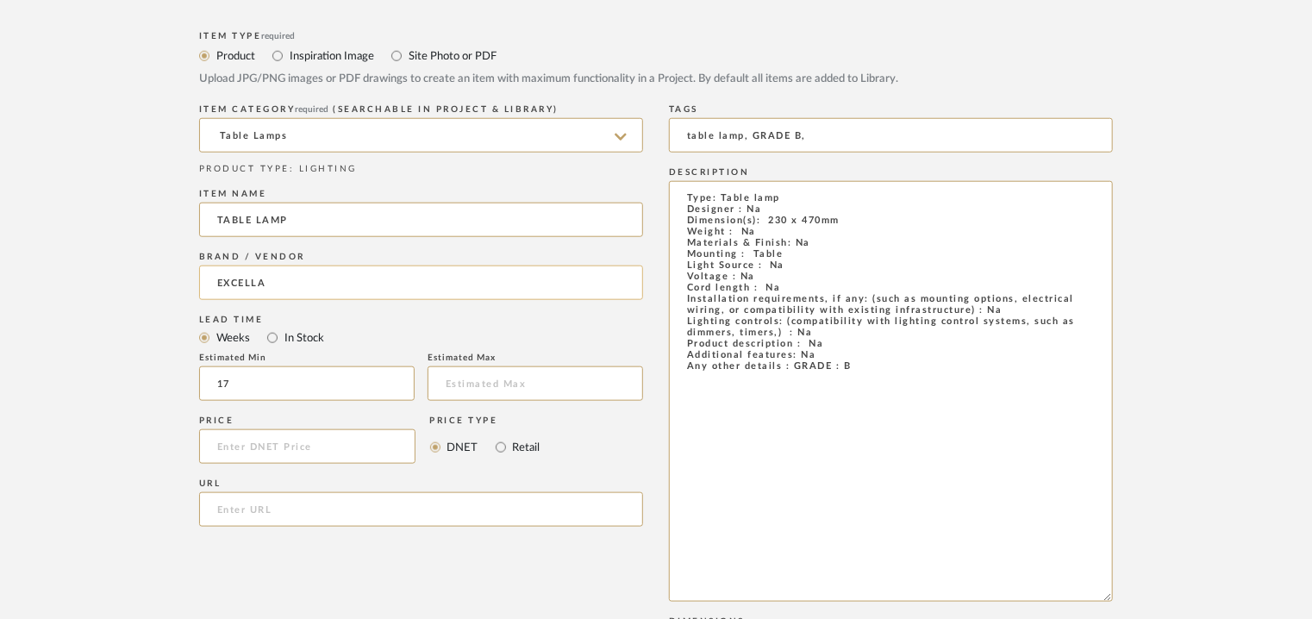
scroll to position [778, 0]
type input "TABLE LAMP"
click at [854, 362] on textarea "Type: Table lamp Designer : Na Dimension(s): 230 x 470mm Weight : Na Materials …" at bounding box center [891, 388] width 444 height 421
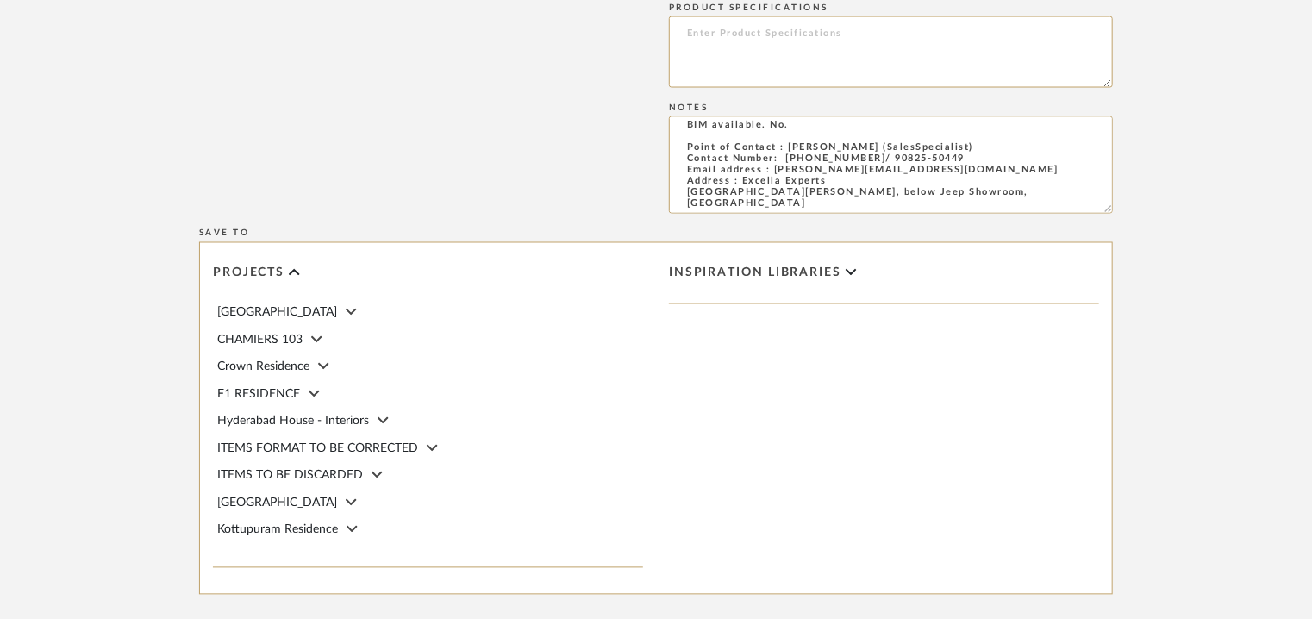
scroll to position [1640, 0]
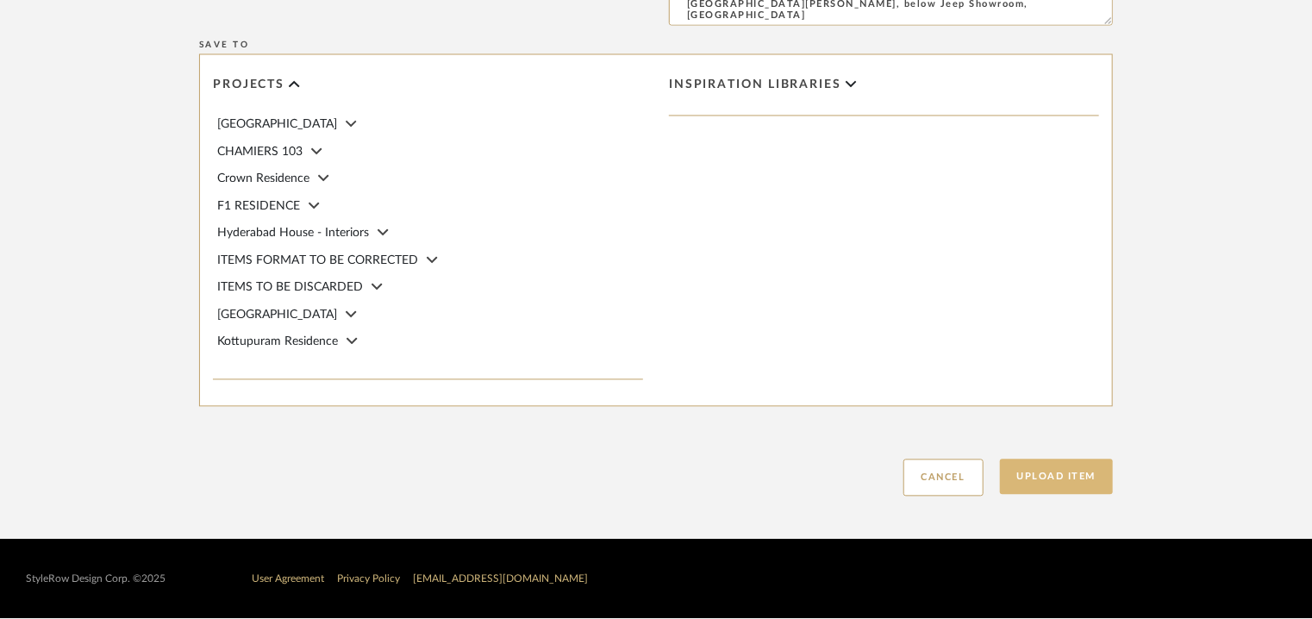
type textarea "Type: Table lamp Designer : Na Dimension(s): 230 x 470mm Weight : Na Materials …"
click at [1066, 476] on button "Upload Item" at bounding box center [1057, 477] width 114 height 35
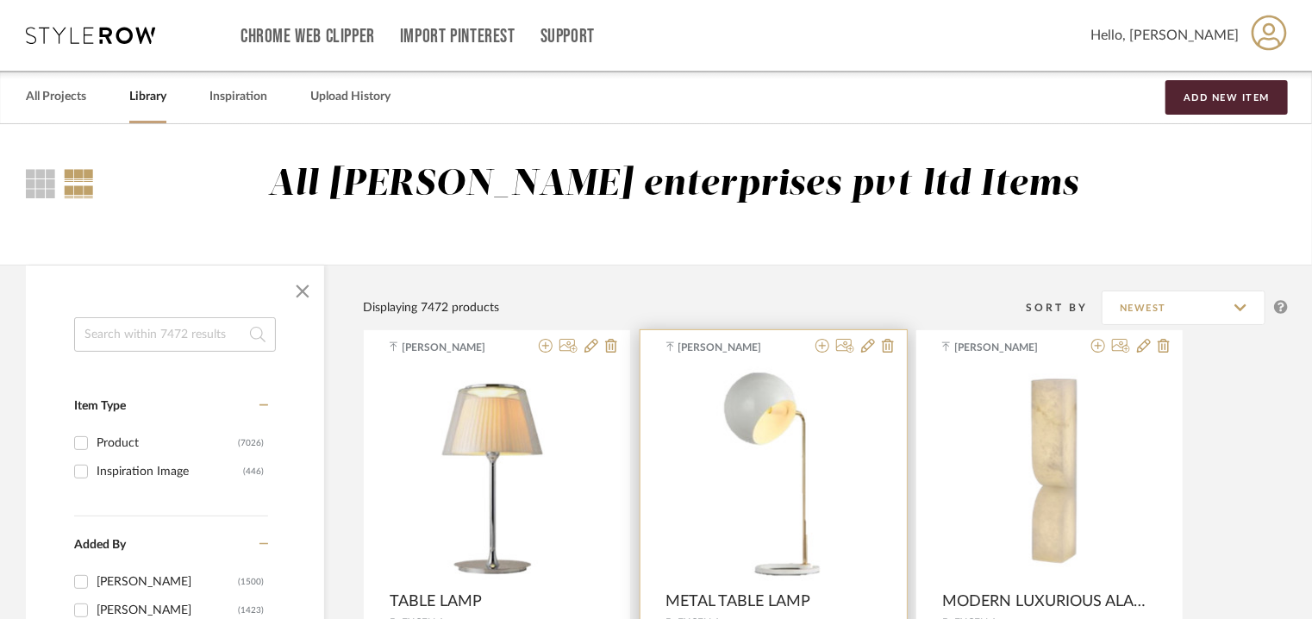
click at [772, 393] on img "0" at bounding box center [773, 475] width 112 height 216
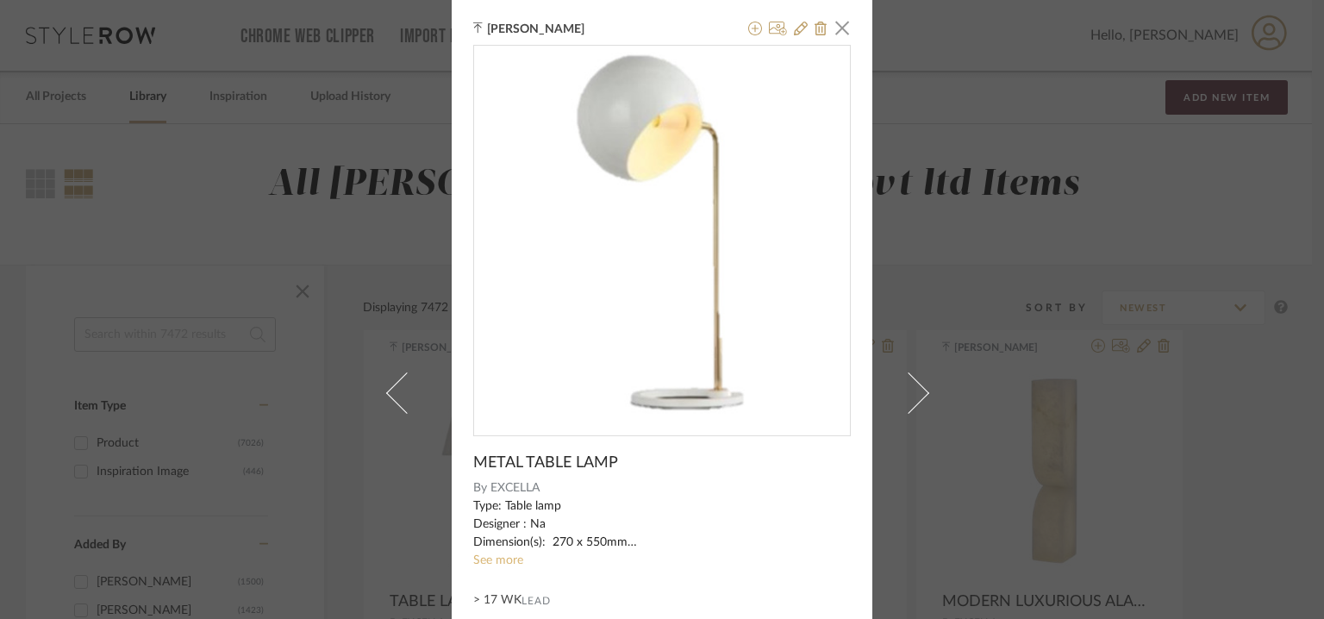
click at [498, 561] on link "See more" at bounding box center [498, 560] width 50 height 12
click at [794, 28] on icon at bounding box center [801, 29] width 14 height 14
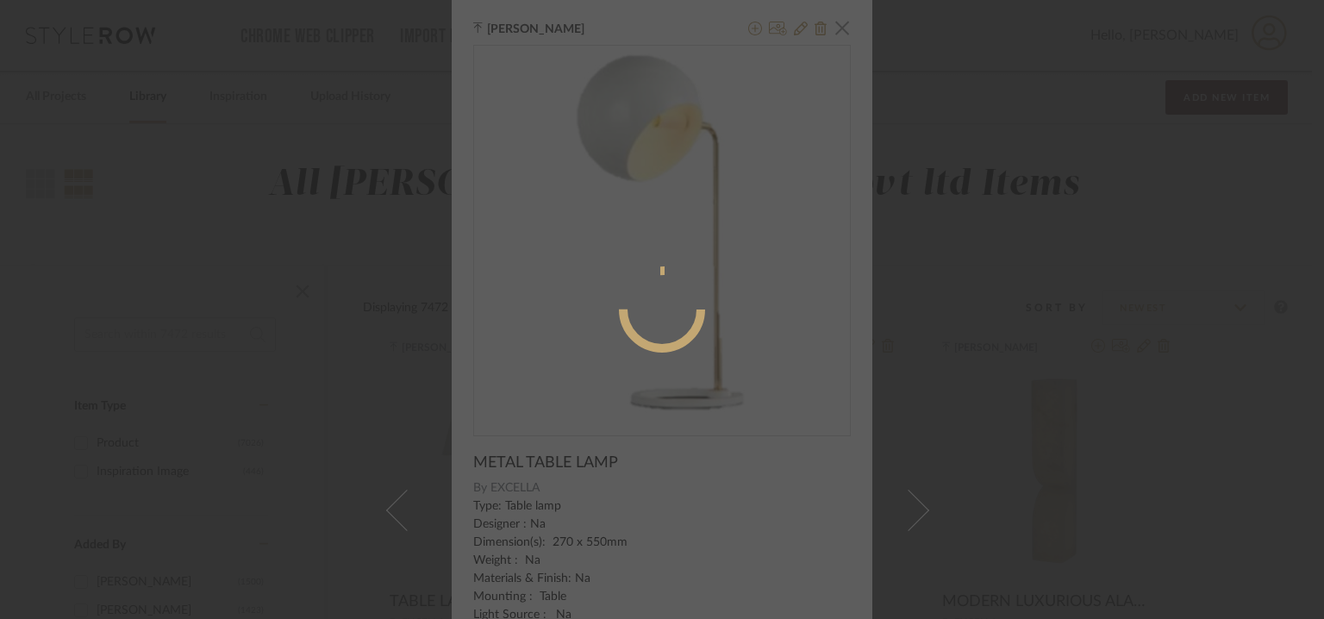
radio input "true"
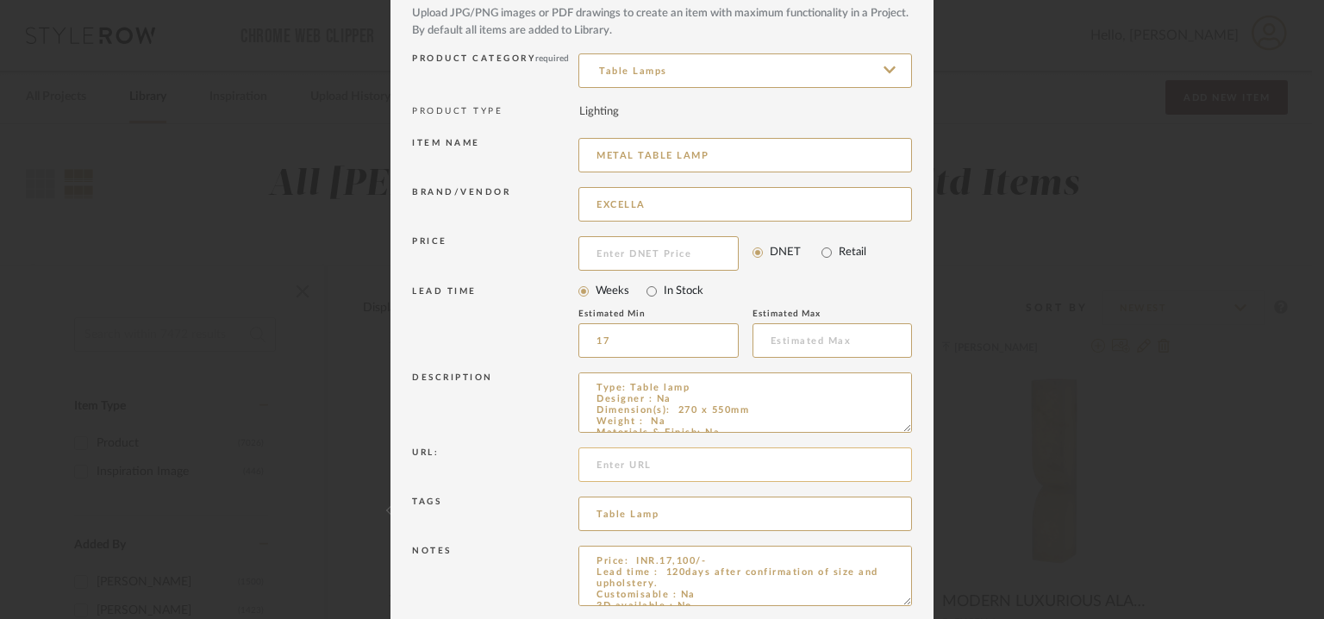
scroll to position [166, 0]
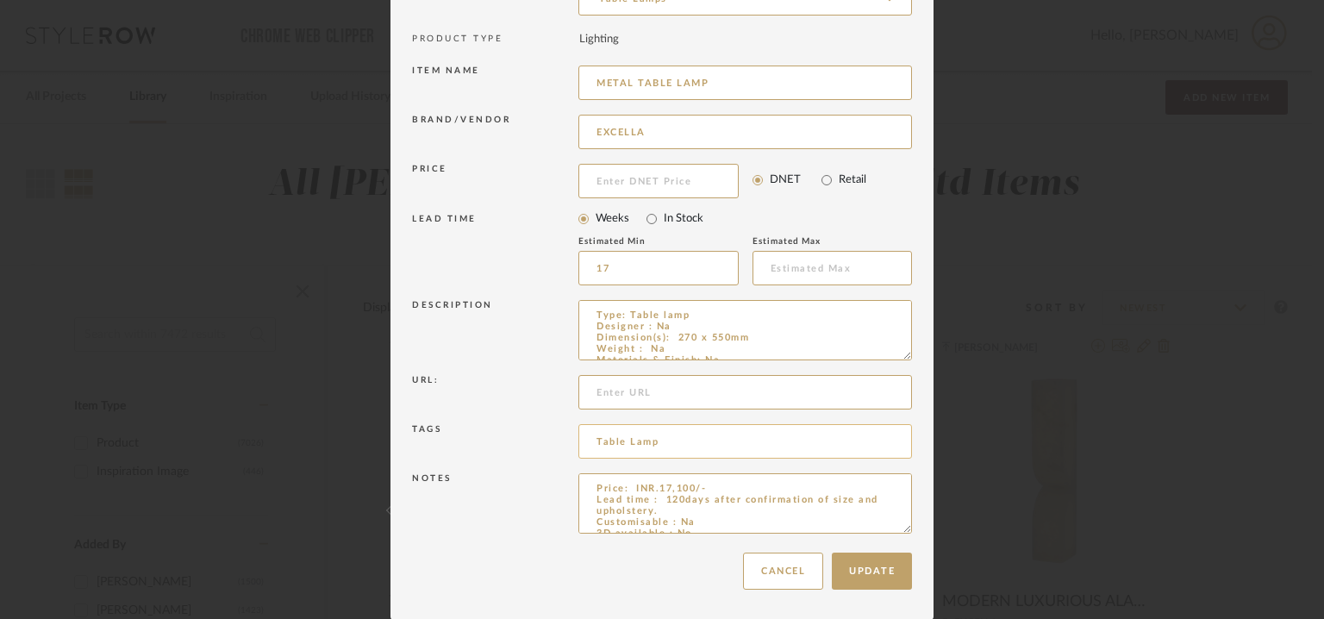
click at [672, 439] on input "Table Lamp" at bounding box center [746, 441] width 334 height 34
type input "Table Lamp, GRADE B,"
click at [876, 563] on button "Update" at bounding box center [872, 571] width 80 height 37
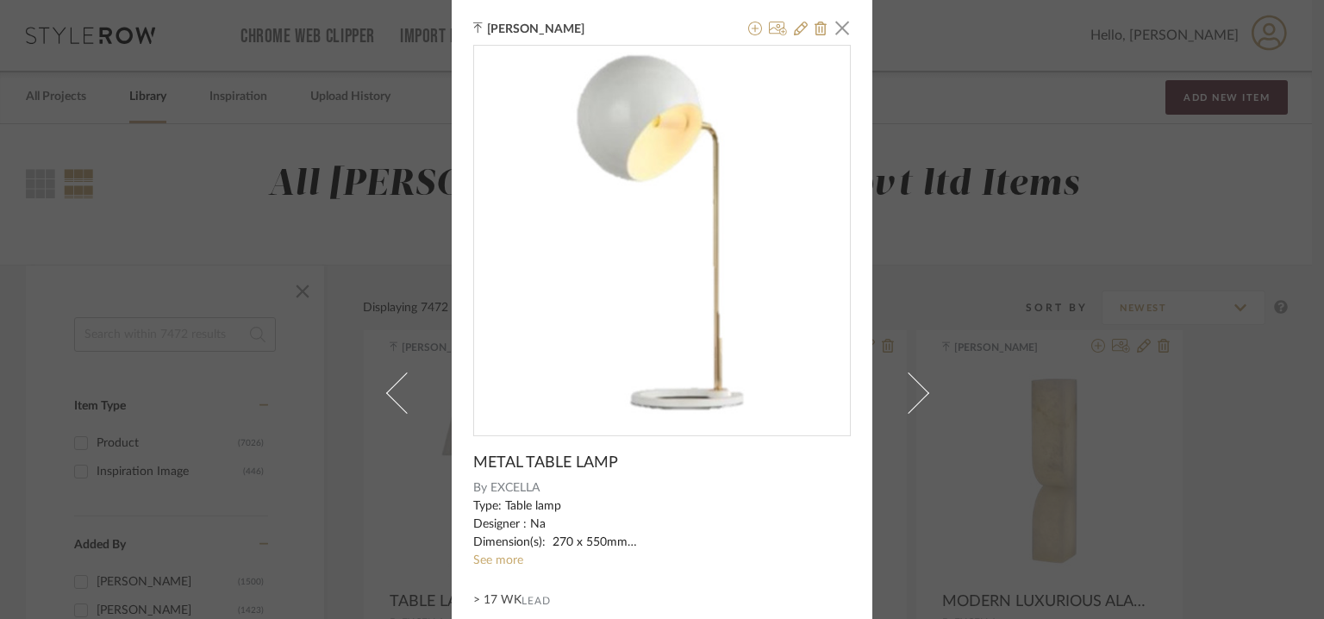
click at [543, 291] on div "0" at bounding box center [662, 234] width 376 height 376
click at [495, 560] on link "See more" at bounding box center [498, 560] width 50 height 12
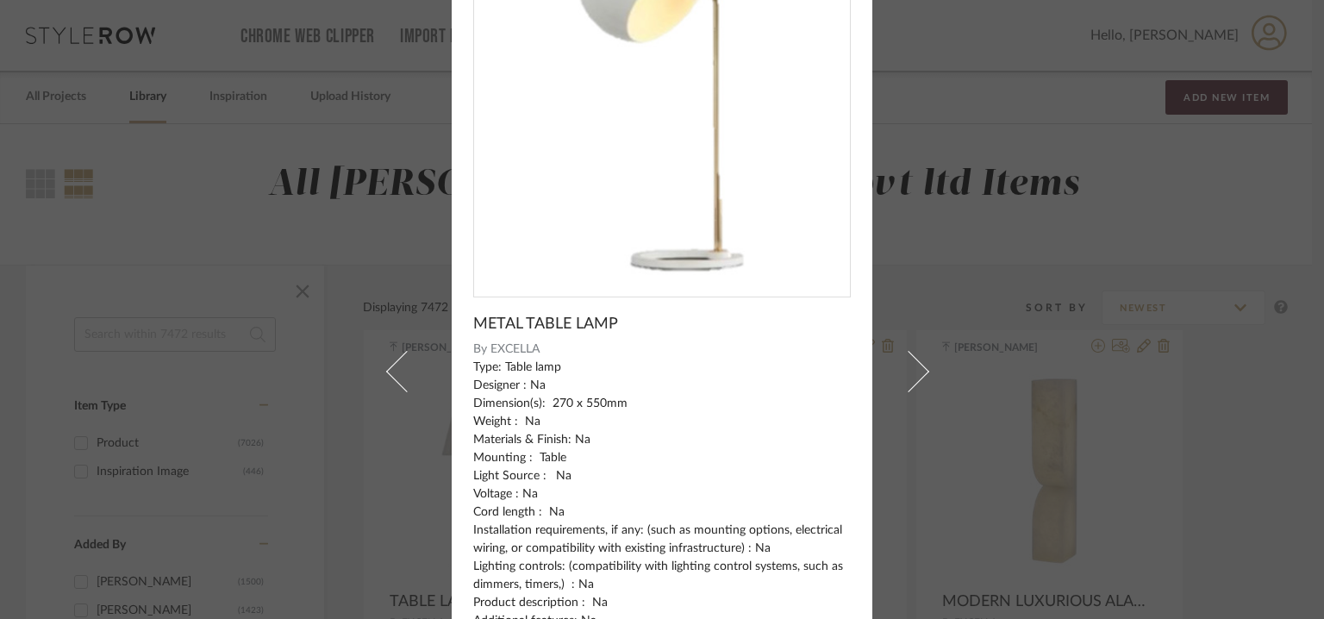
scroll to position [0, 0]
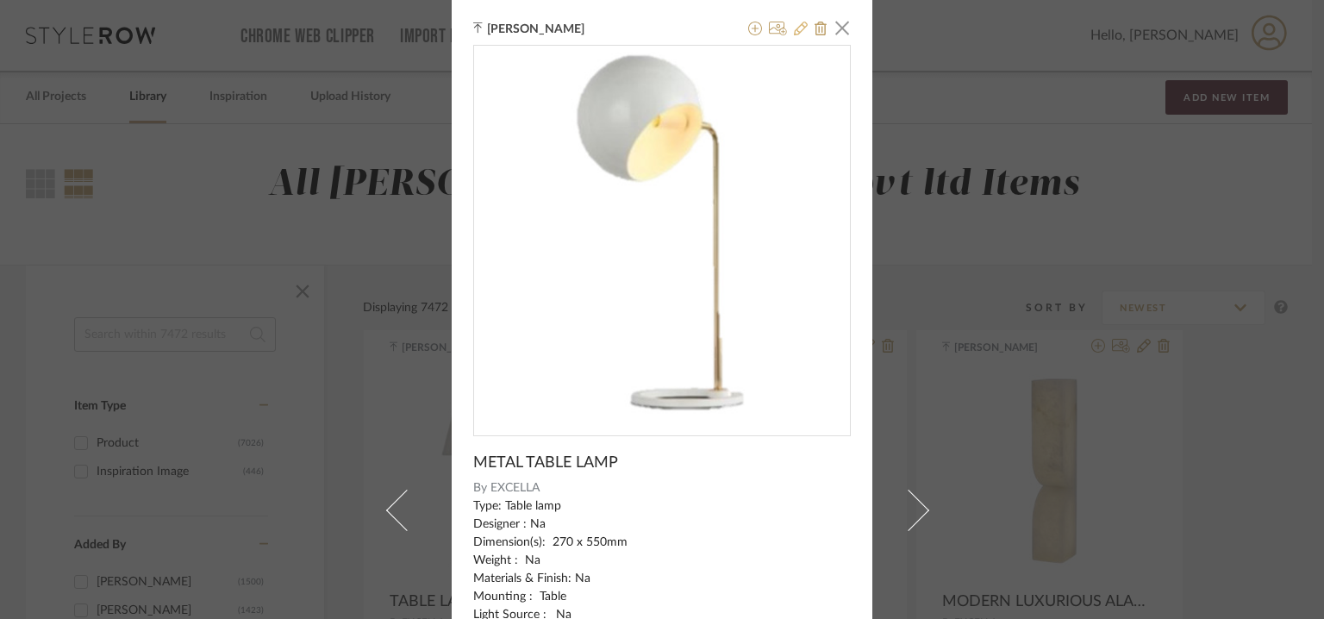
click at [794, 30] on icon at bounding box center [801, 29] width 14 height 14
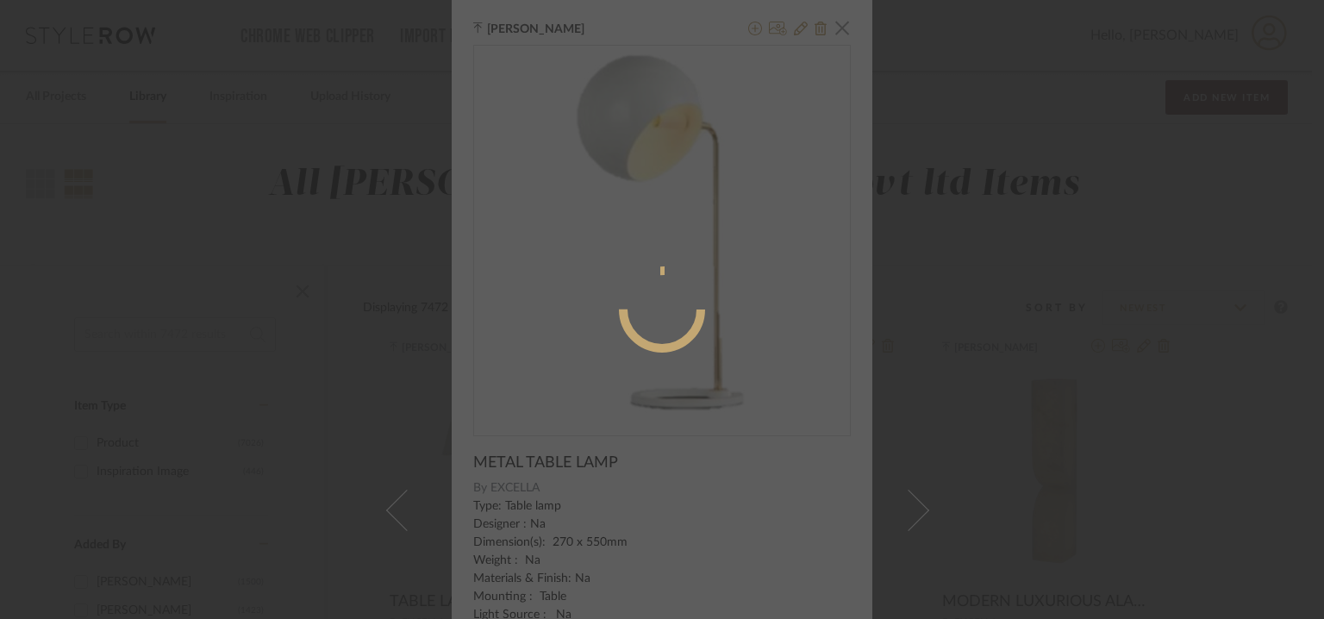
radio input "true"
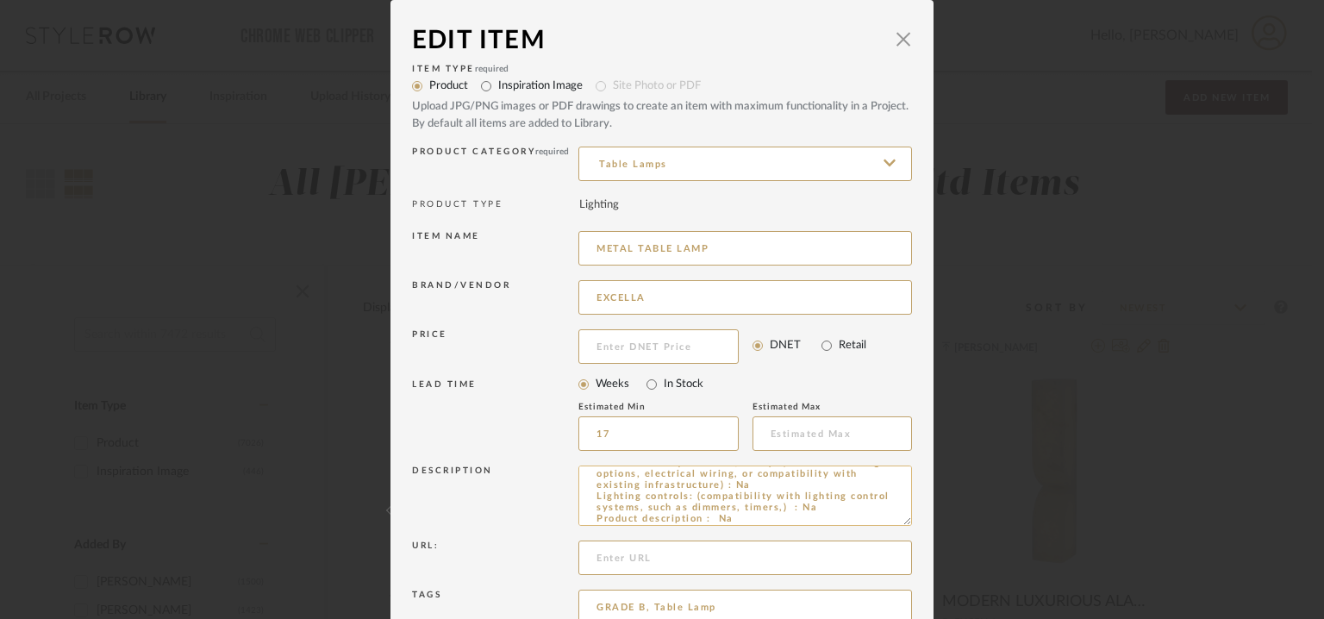
scroll to position [145, 0]
click at [899, 38] on span "button" at bounding box center [903, 39] width 34 height 34
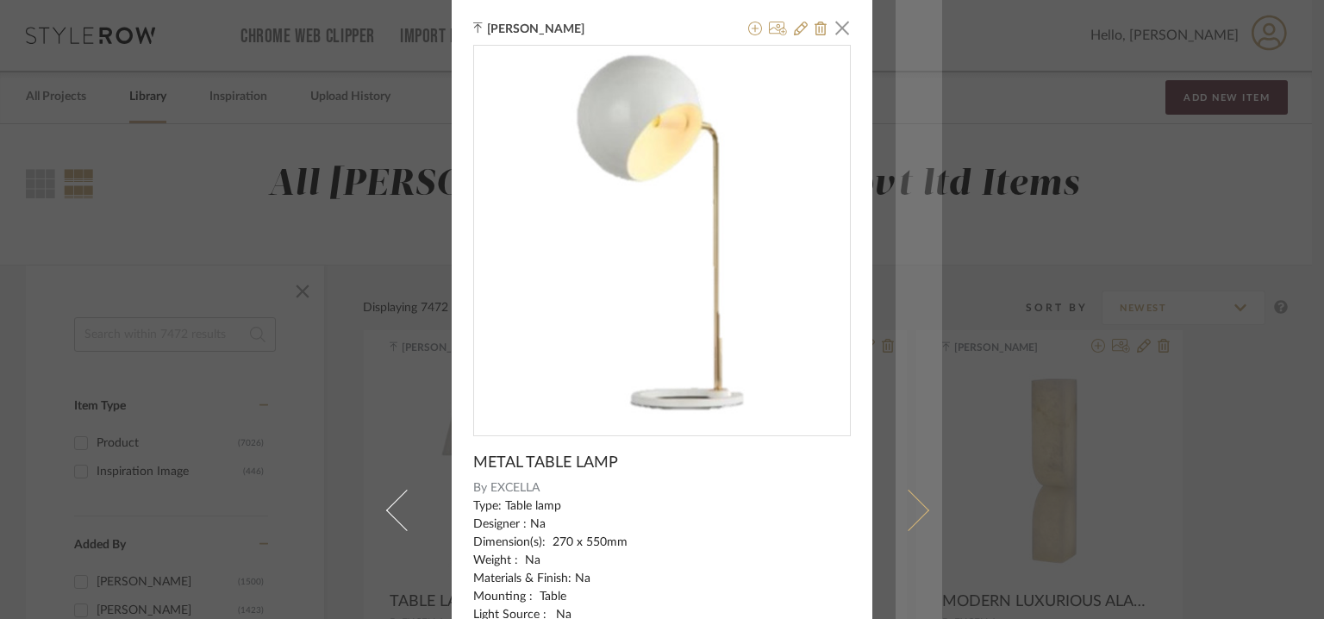
click at [907, 505] on span at bounding box center [908, 510] width 41 height 41
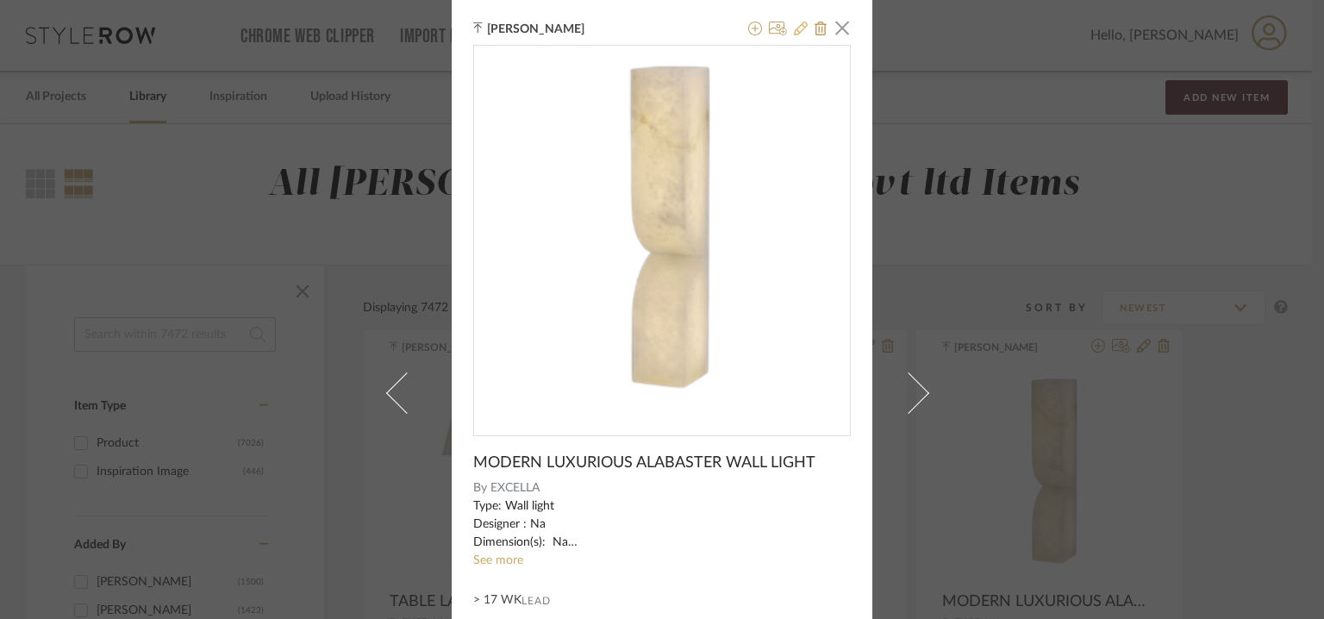
click at [797, 24] on icon at bounding box center [801, 29] width 14 height 14
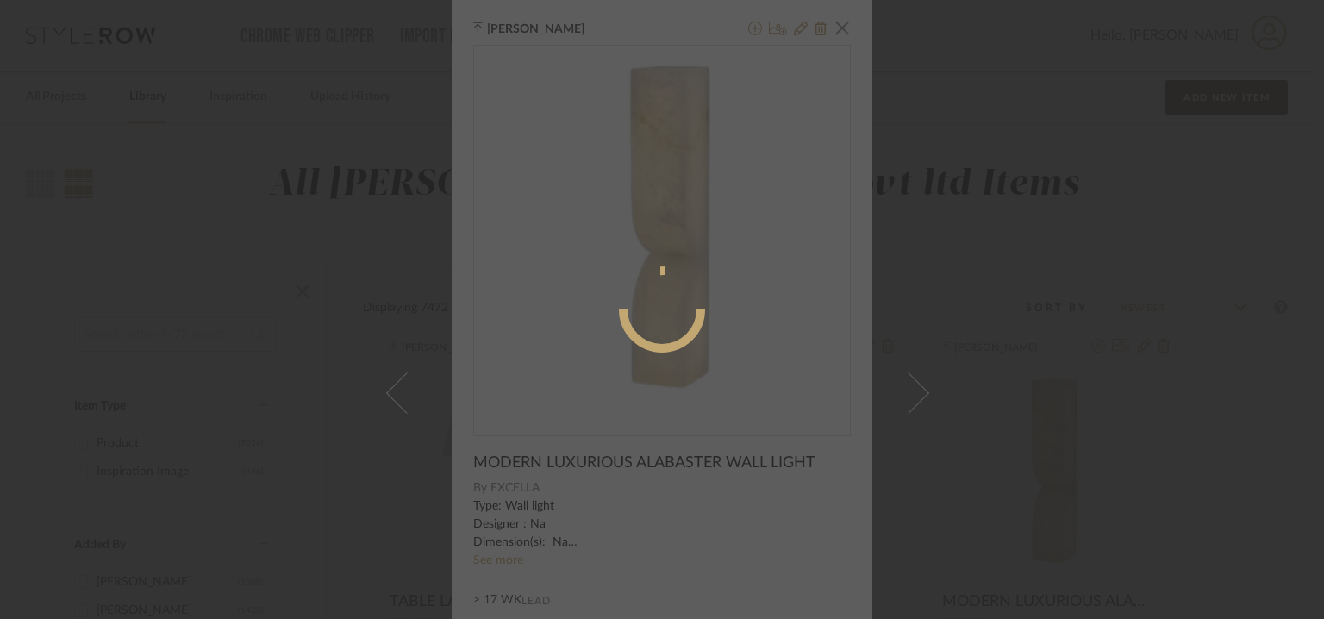
radio input "true"
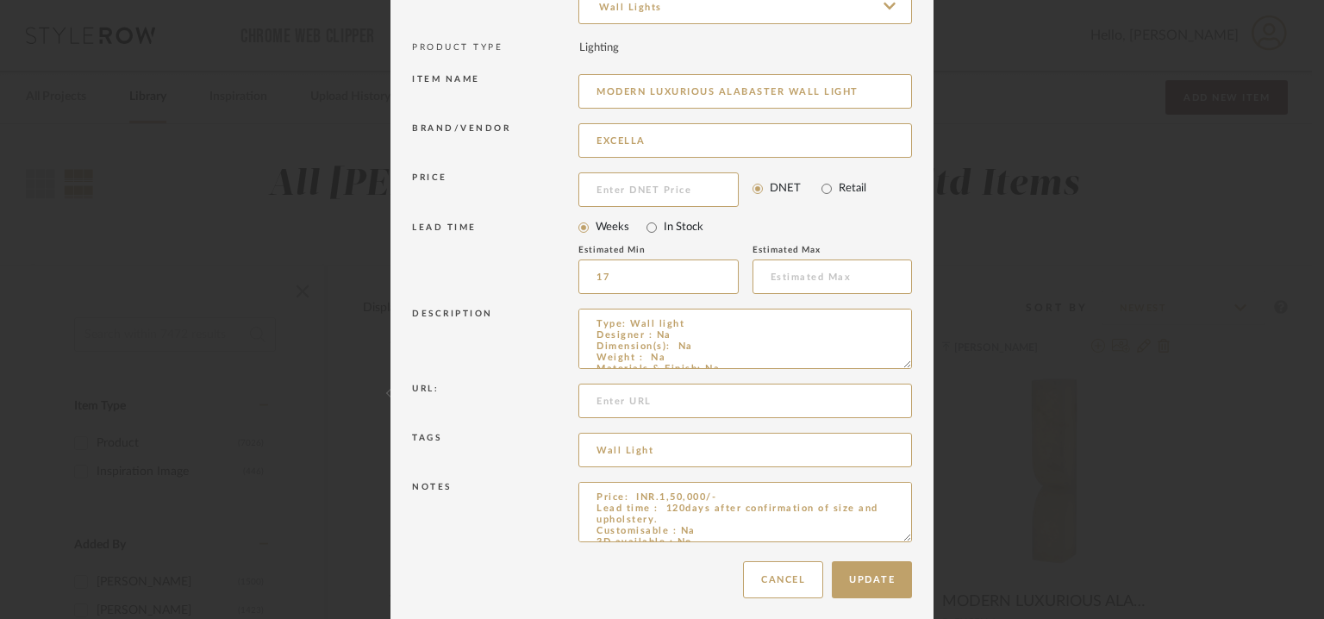
scroll to position [166, 0]
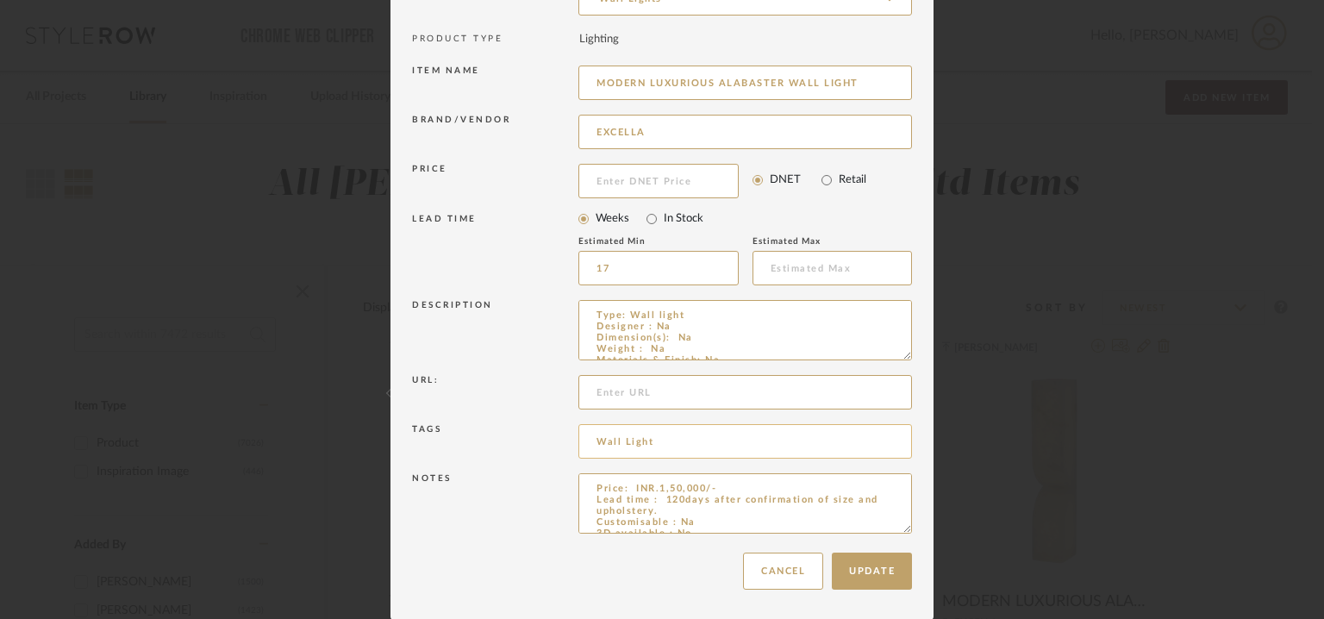
click at [676, 449] on input "Wall Light" at bounding box center [746, 441] width 334 height 34
type input "Wall Light, GRADE B"
click at [869, 560] on button "Update" at bounding box center [872, 571] width 80 height 37
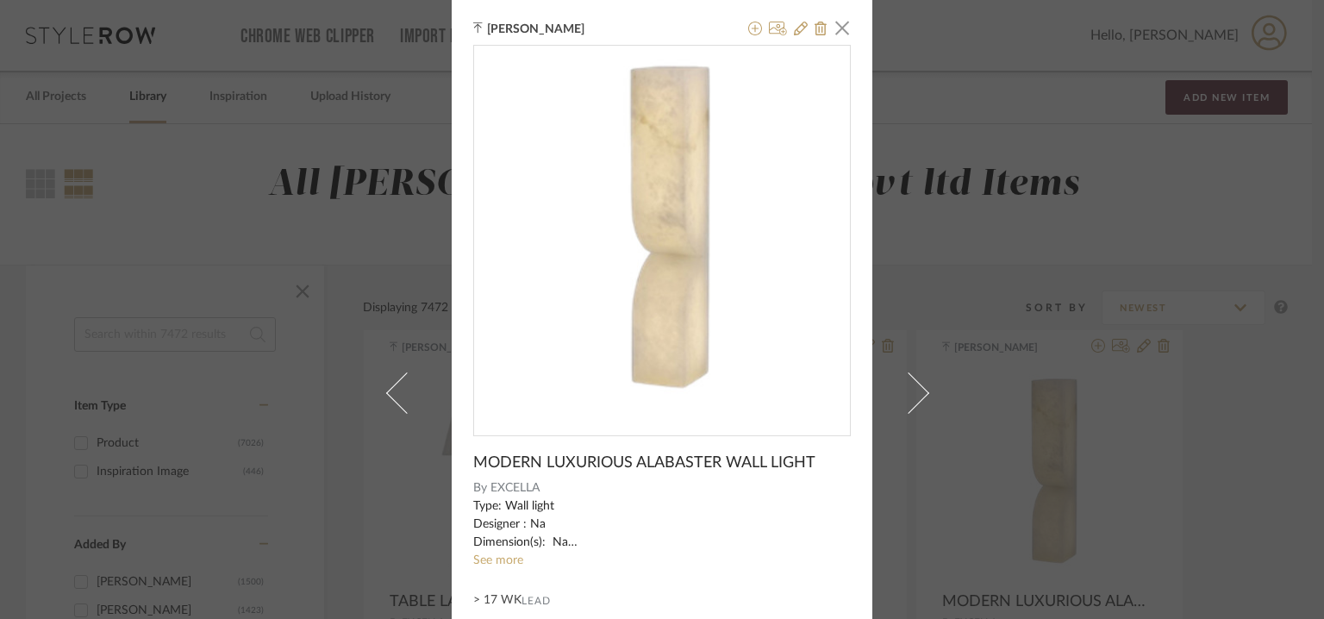
click at [493, 558] on link "See more" at bounding box center [498, 560] width 50 height 12
click at [795, 24] on icon at bounding box center [801, 29] width 14 height 14
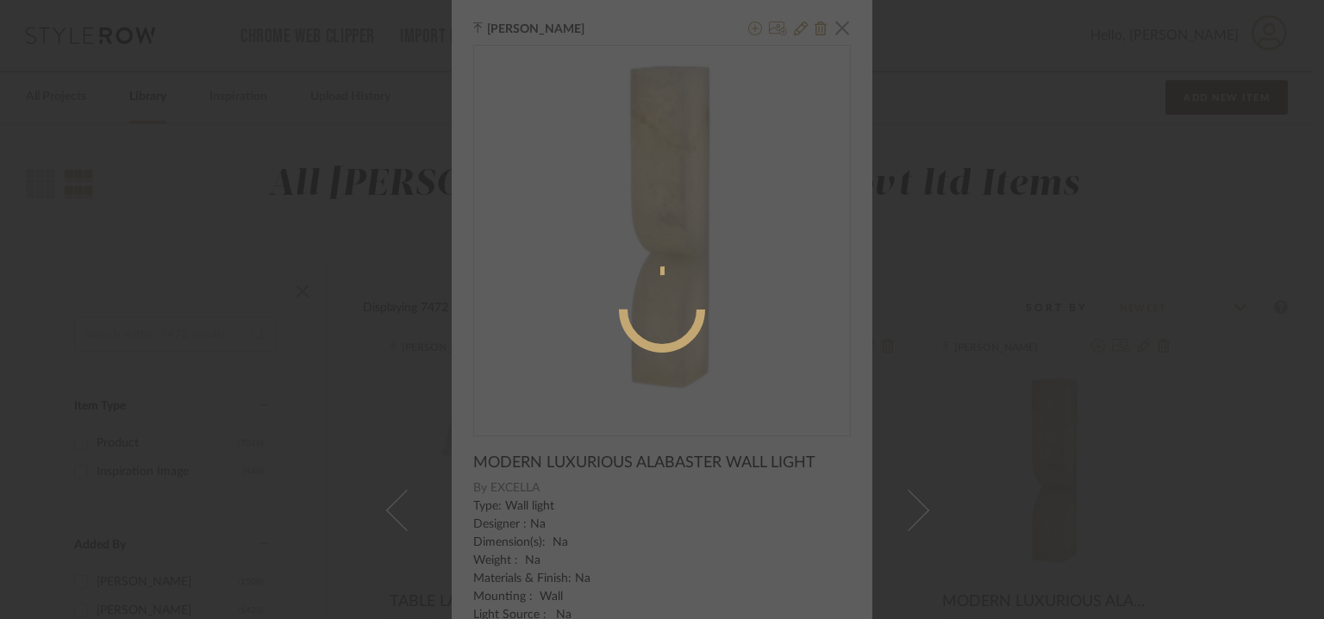
radio input "true"
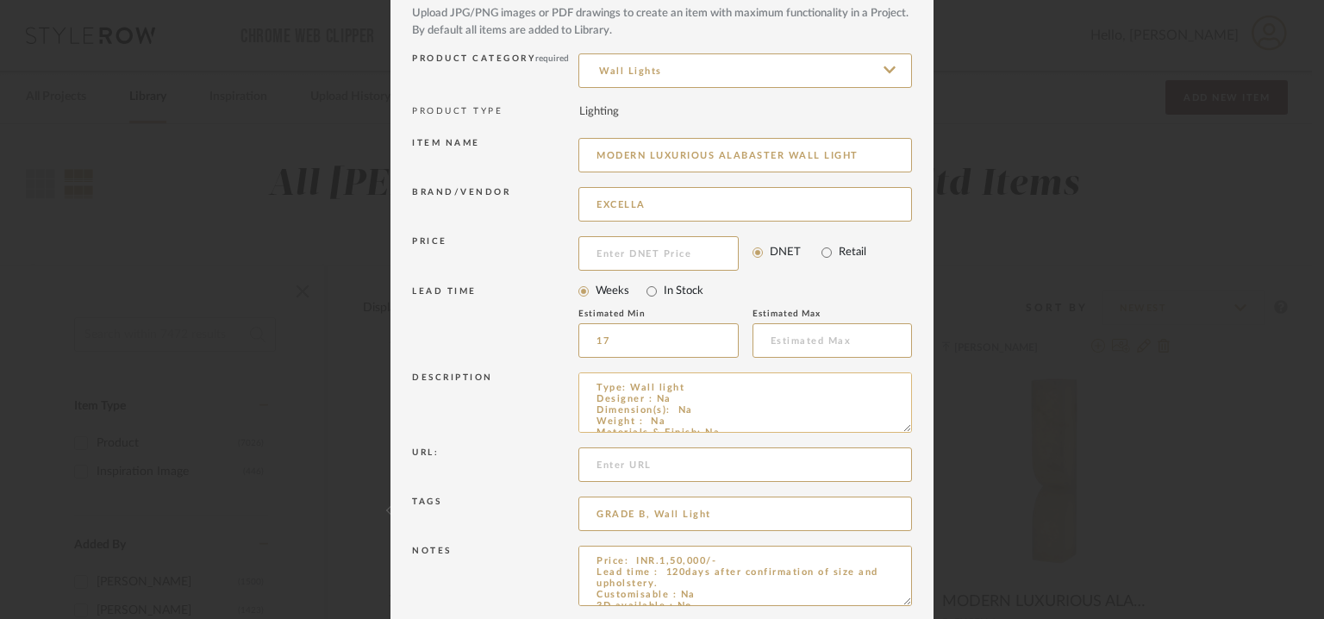
scroll to position [166, 0]
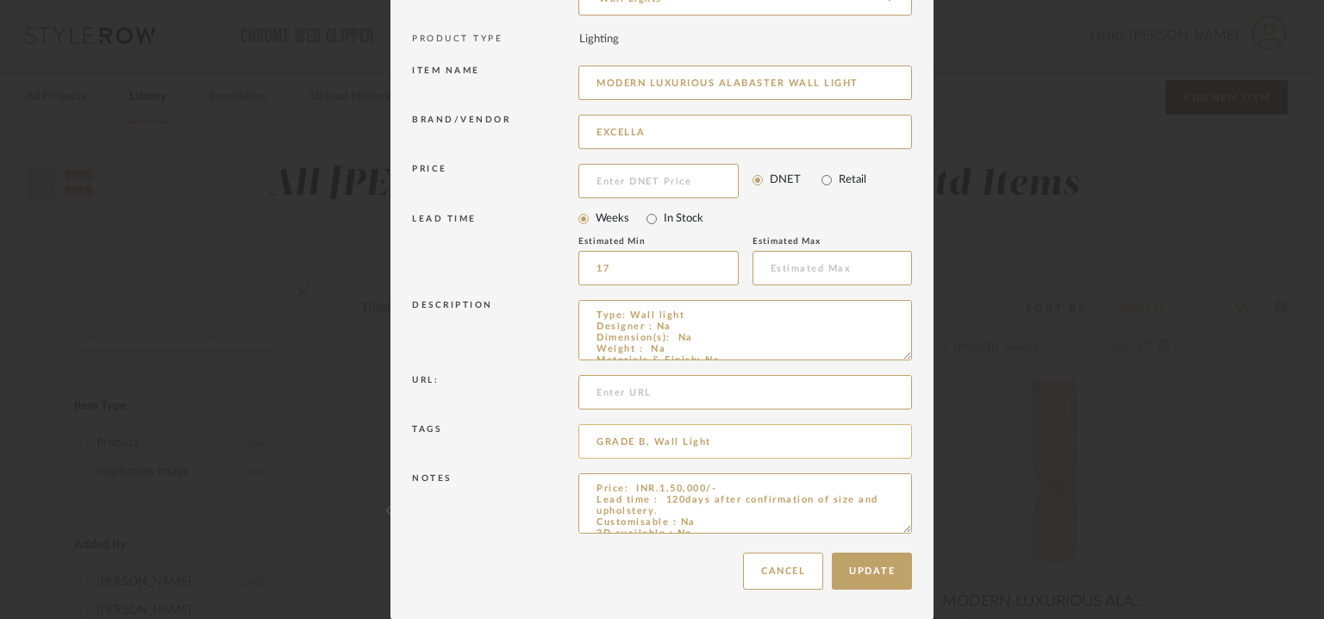
drag, startPoint x: 634, startPoint y: 439, endPoint x: 641, endPoint y: 446, distance: 10.4
click at [639, 441] on input "GRADE B, Wall Light" at bounding box center [746, 441] width 334 height 34
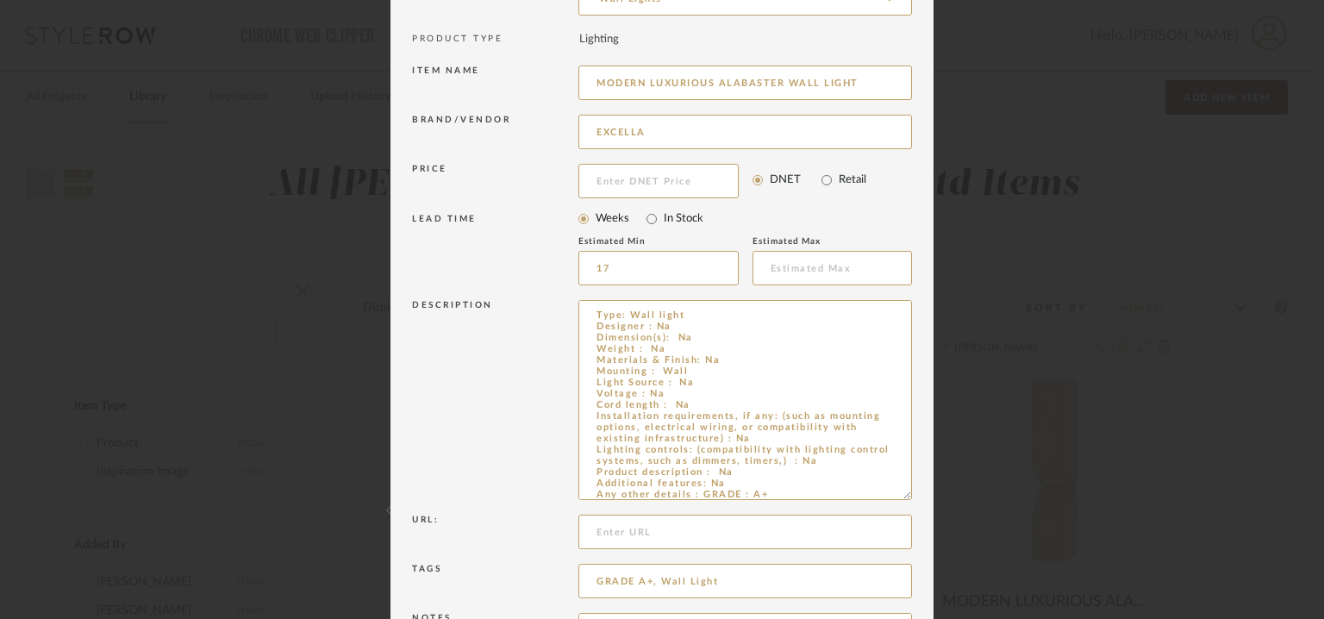
drag, startPoint x: 901, startPoint y: 358, endPoint x: 910, endPoint y: 522, distance: 164.1
click at [910, 522] on dialog-content "Edit Item × Item Type required Product Inspiration Image Site Photo or PDF Uplo…" at bounding box center [662, 296] width 543 height 925
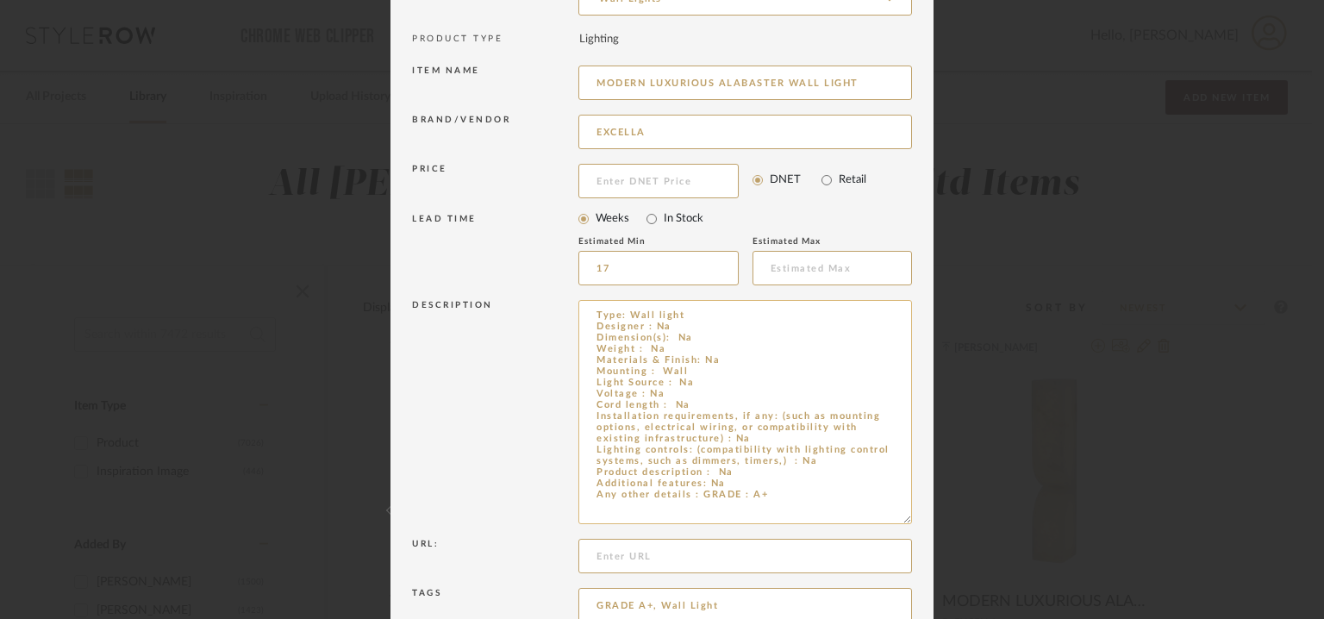
type input "GRADE A+, Wall Light"
click at [774, 481] on textarea "Type: Wall light Designer : Na Dimension(s): Na Weight : Na Materials & Finish:…" at bounding box center [746, 412] width 334 height 224
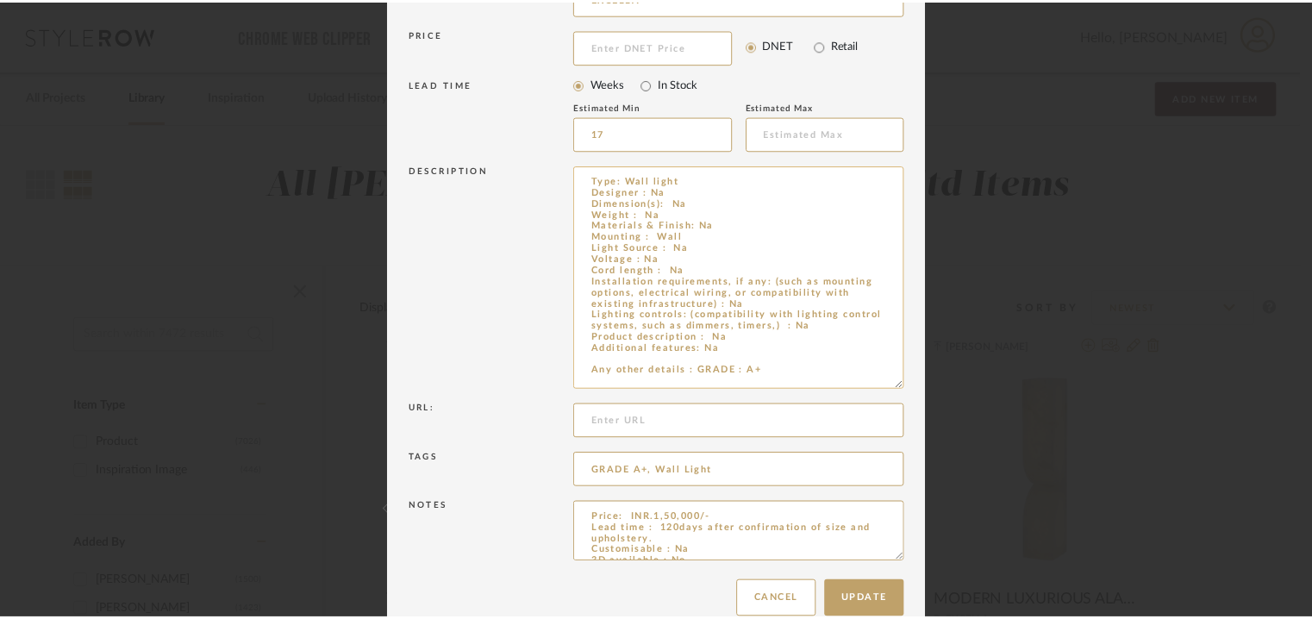
scroll to position [330, 0]
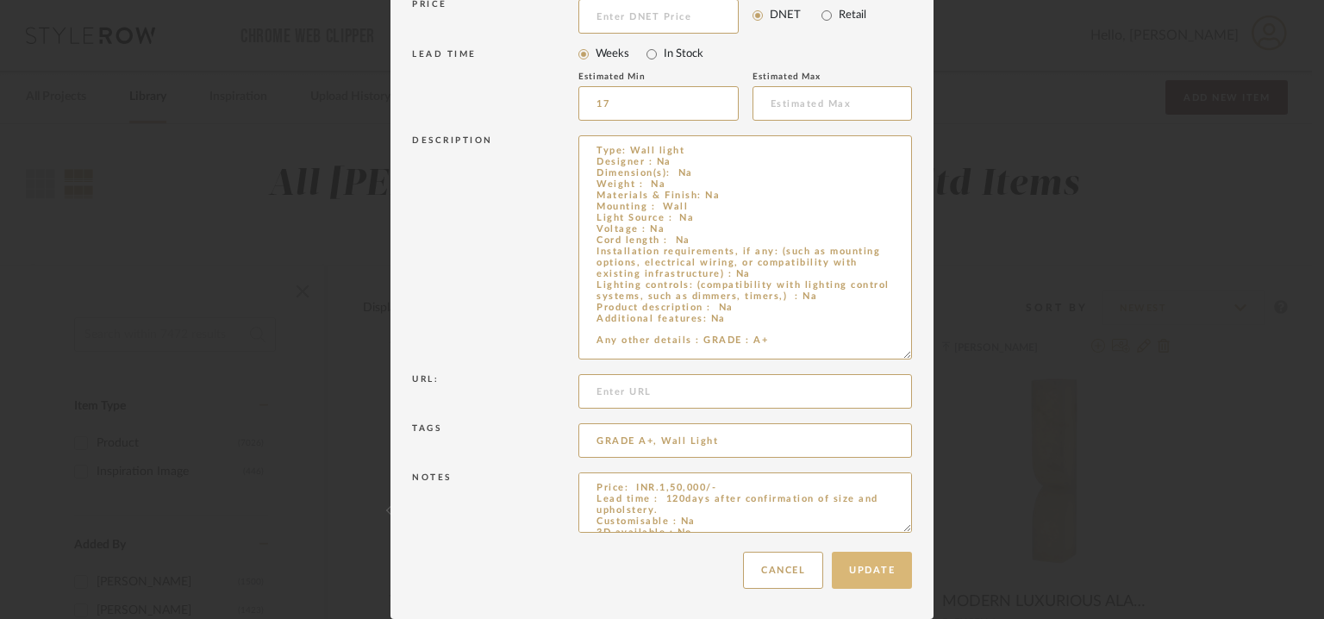
type textarea "Type: Wall light Designer : Na Dimension(s): Na Weight : Na Materials & Finish:…"
click at [894, 579] on button "Update" at bounding box center [872, 570] width 80 height 37
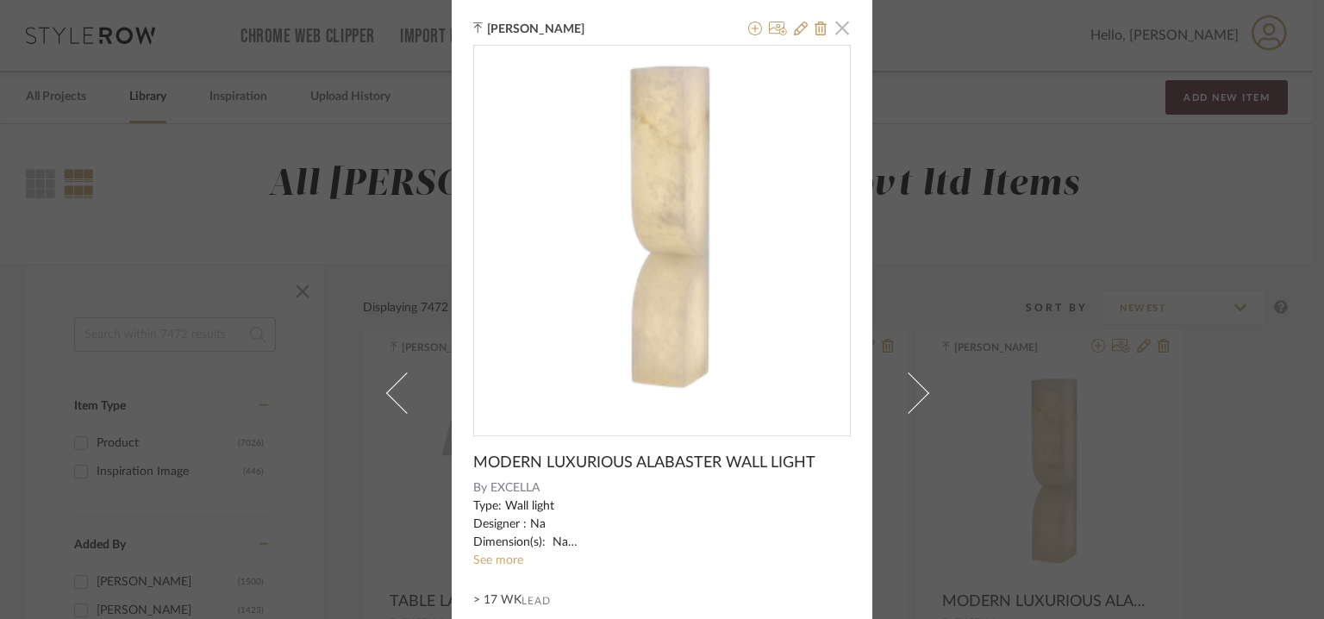
click at [838, 28] on span "button" at bounding box center [842, 27] width 34 height 34
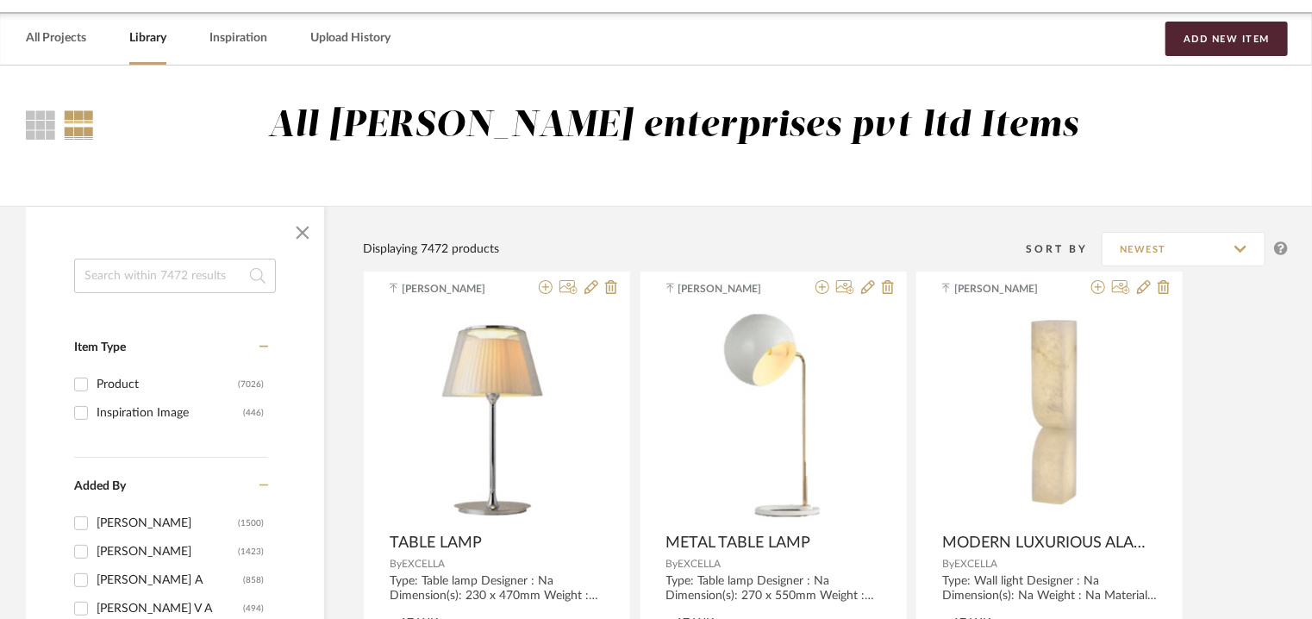
scroll to position [0, 0]
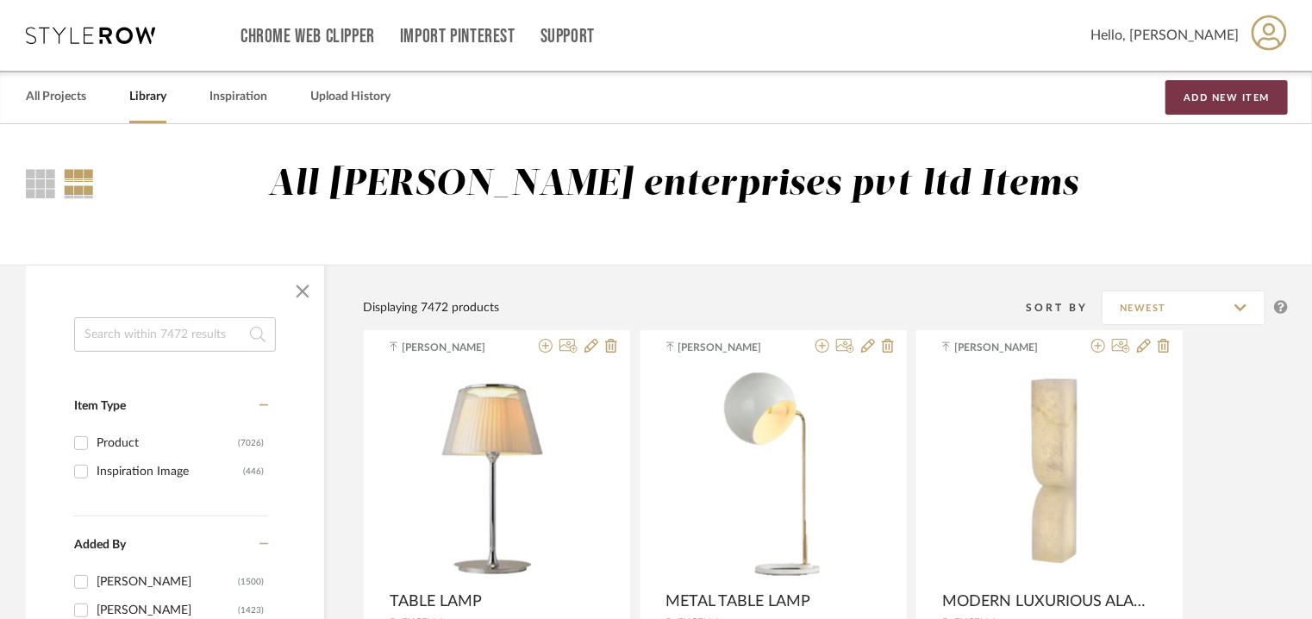
click at [1197, 94] on button "Add New Item" at bounding box center [1227, 97] width 122 height 34
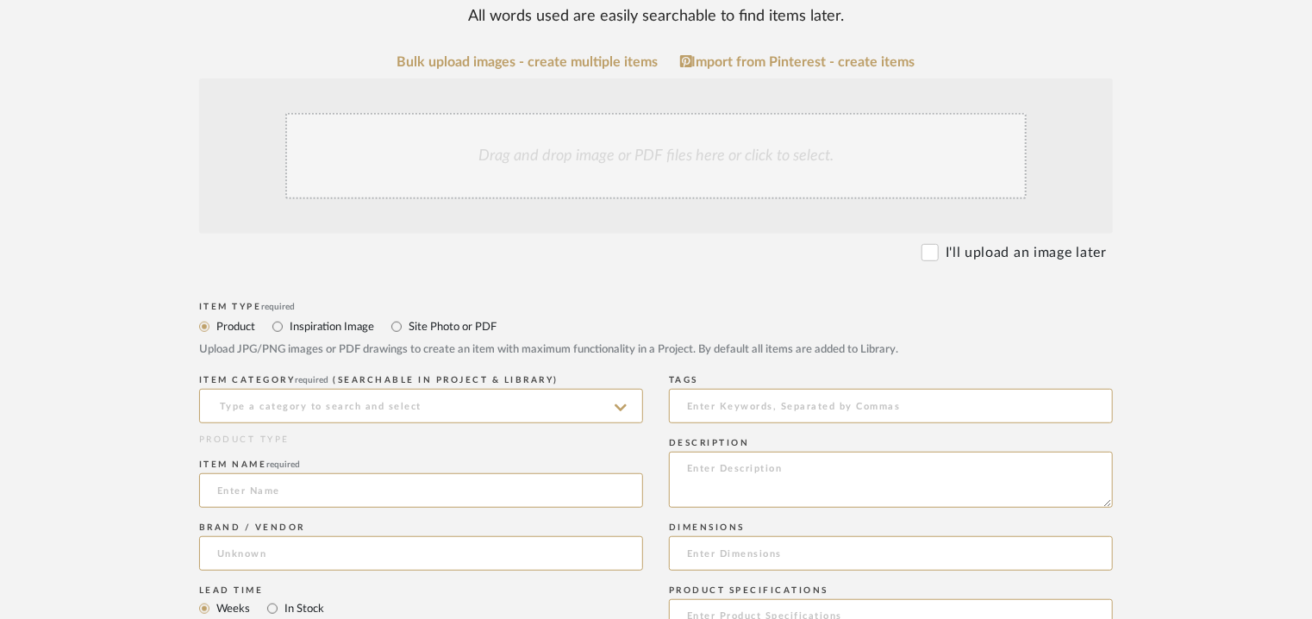
scroll to position [345, 0]
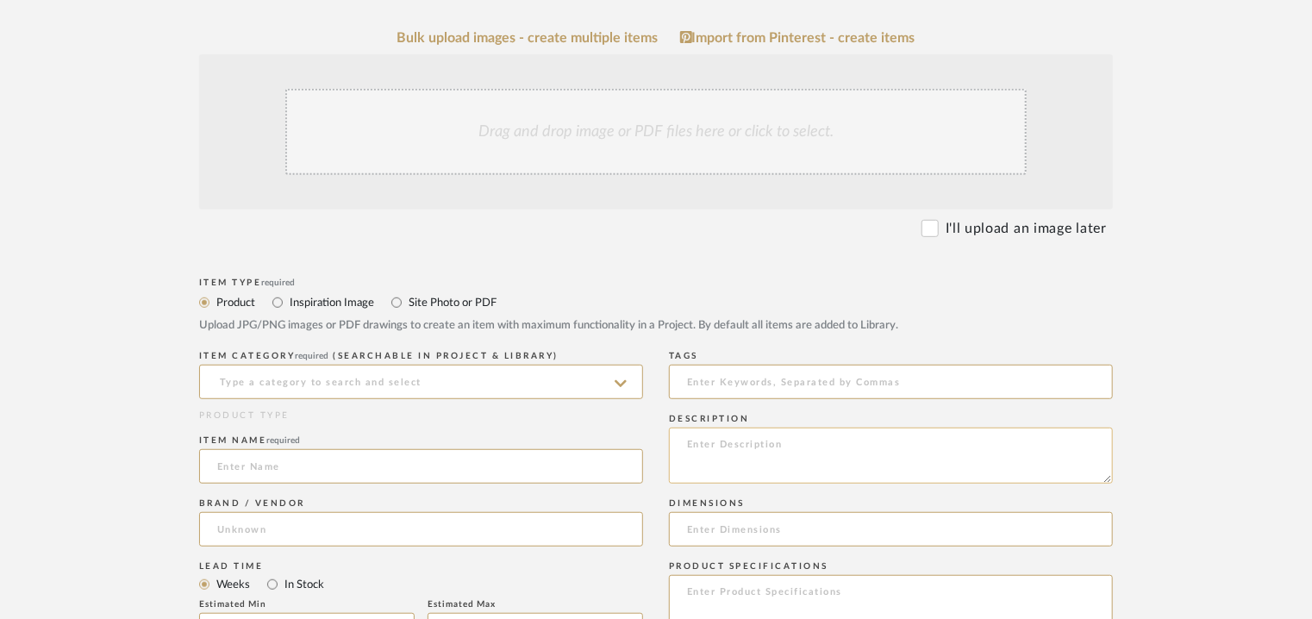
paste textarea "Type: Side Table Designer : Na Dimensions : Dia 45 x H 58cm Material & Finish :…"
type textarea "Type: Side Table Designer : Na Dimensions : Dia 45 x H 58cm Material & Finish :…"
click at [763, 532] on input at bounding box center [891, 529] width 444 height 34
type input "d"
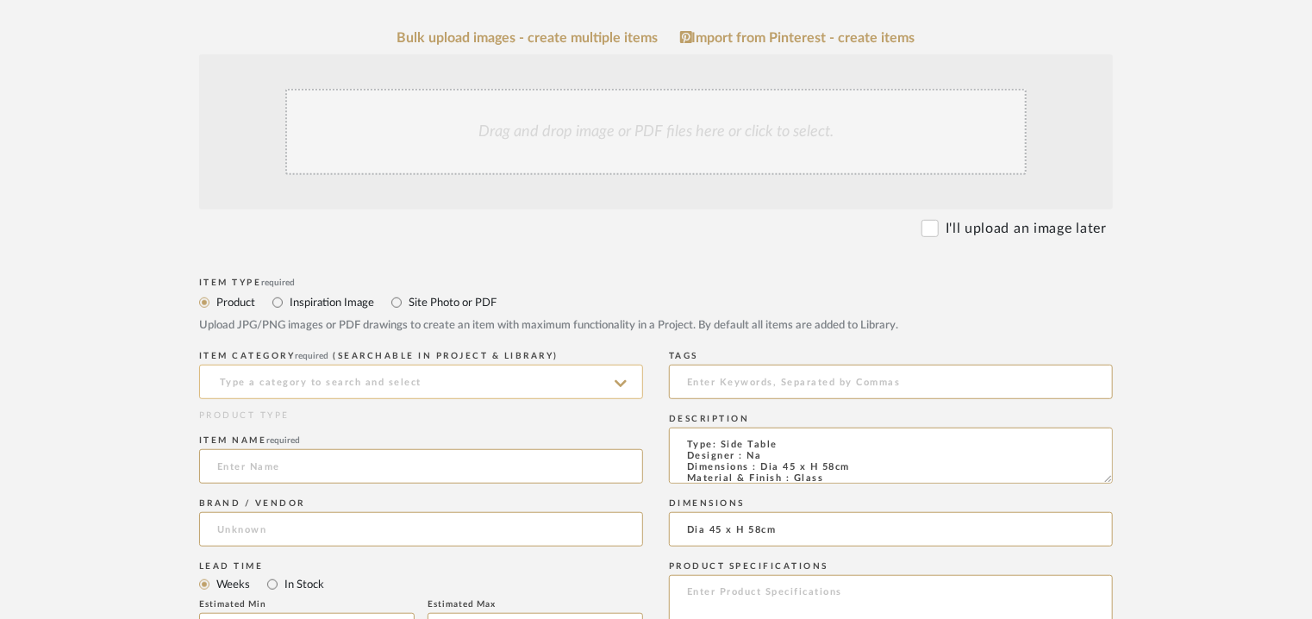
type input "Dia 45 x H 58cm"
click at [503, 391] on input at bounding box center [421, 382] width 444 height 34
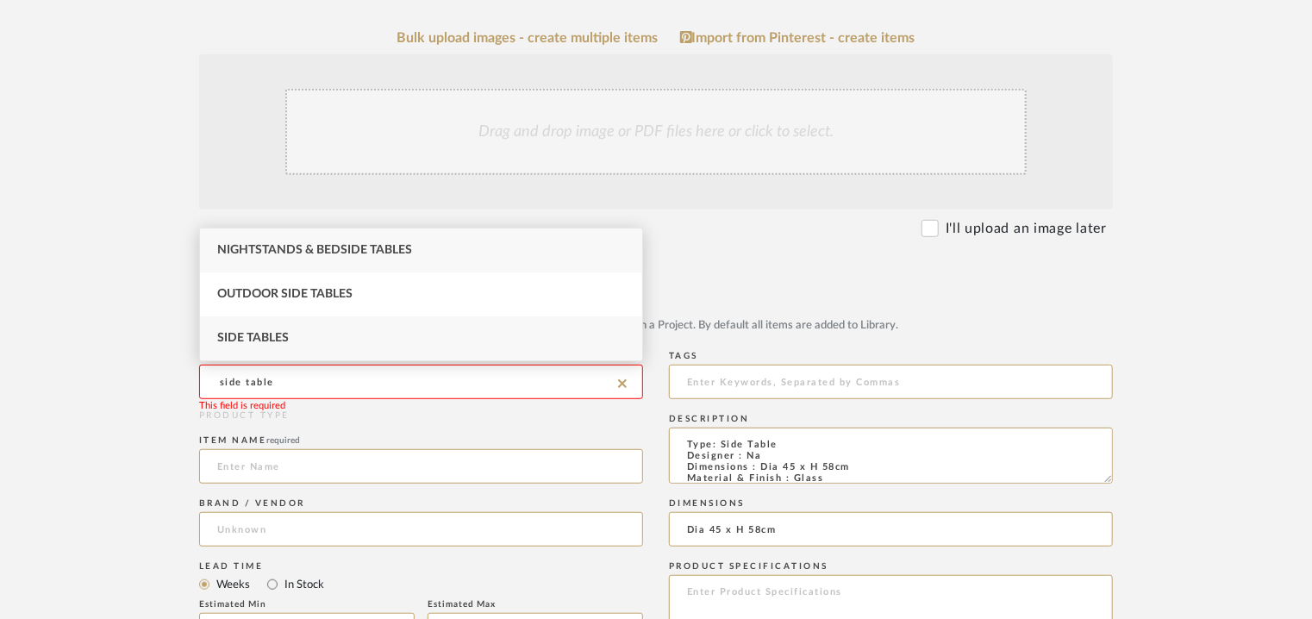
click at [310, 335] on div "Side Tables" at bounding box center [421, 338] width 442 height 44
type input "Side Tables"
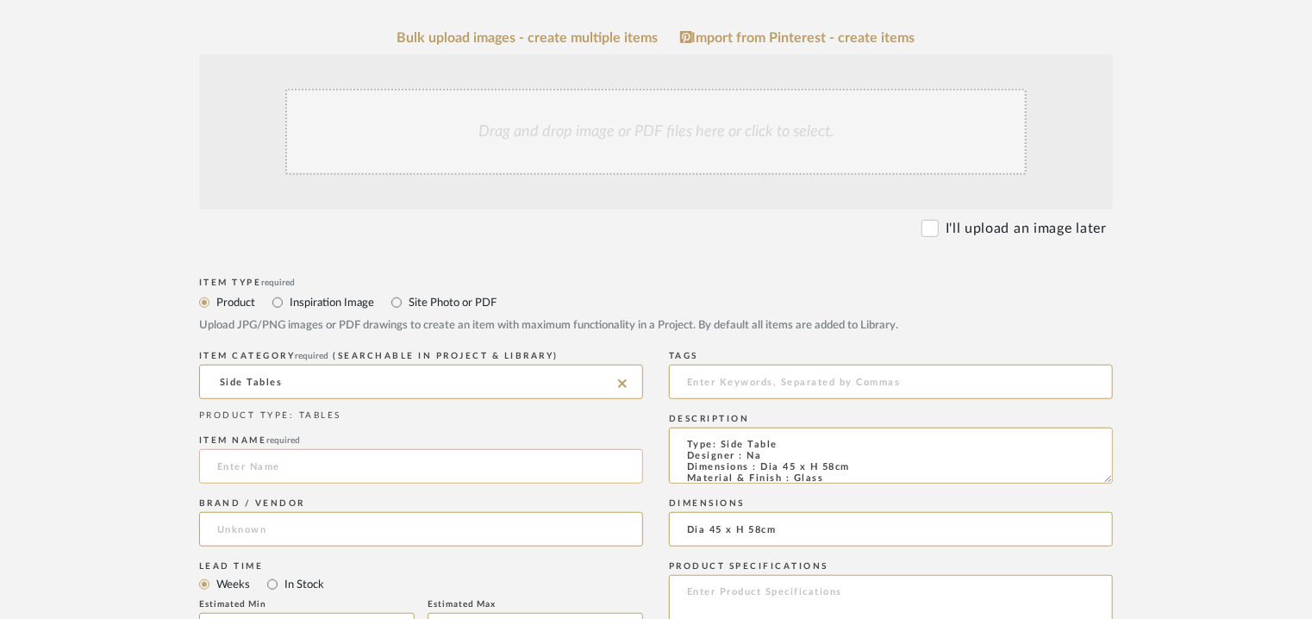
click at [342, 464] on input at bounding box center [421, 466] width 444 height 34
type input "SODA SIDE TABLE"
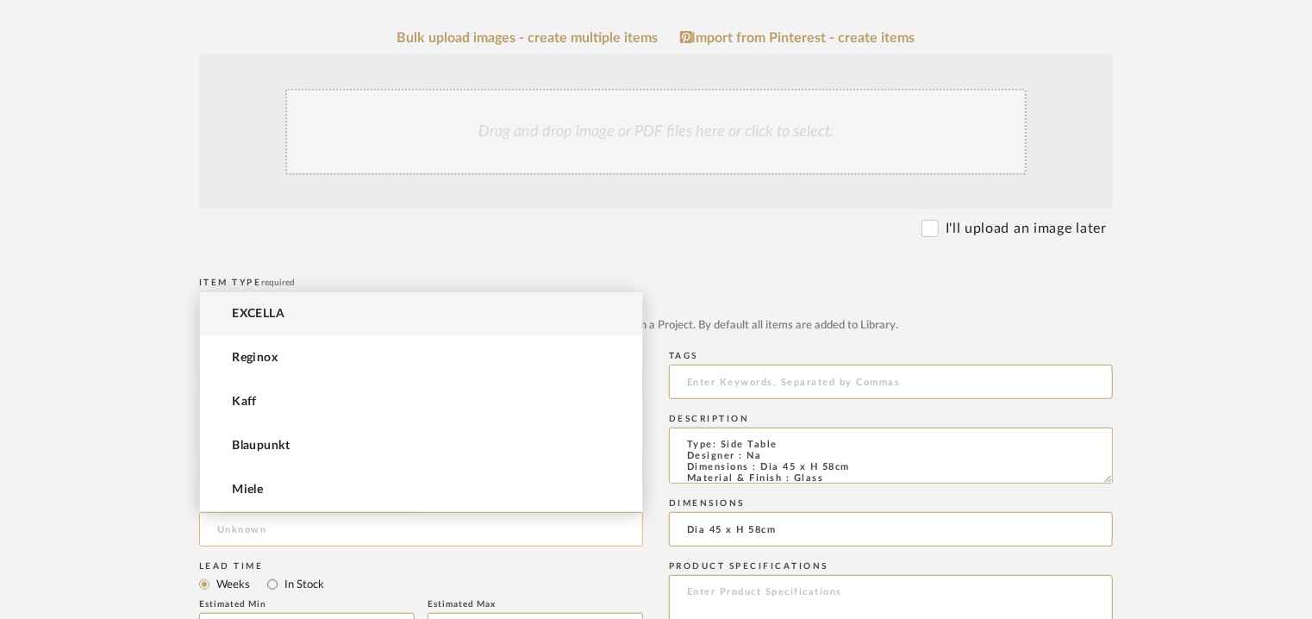
click at [272, 518] on input at bounding box center [421, 529] width 444 height 34
click at [295, 314] on mat-option "EXCELLA" at bounding box center [421, 314] width 442 height 44
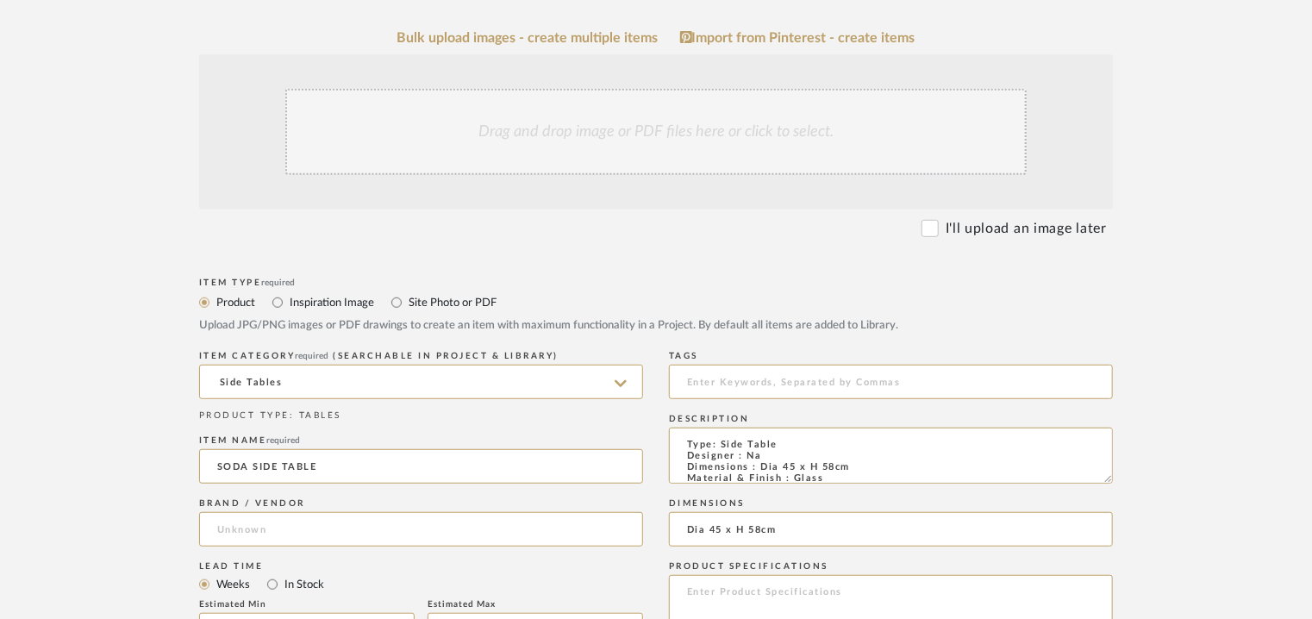
type input "EXCELLA"
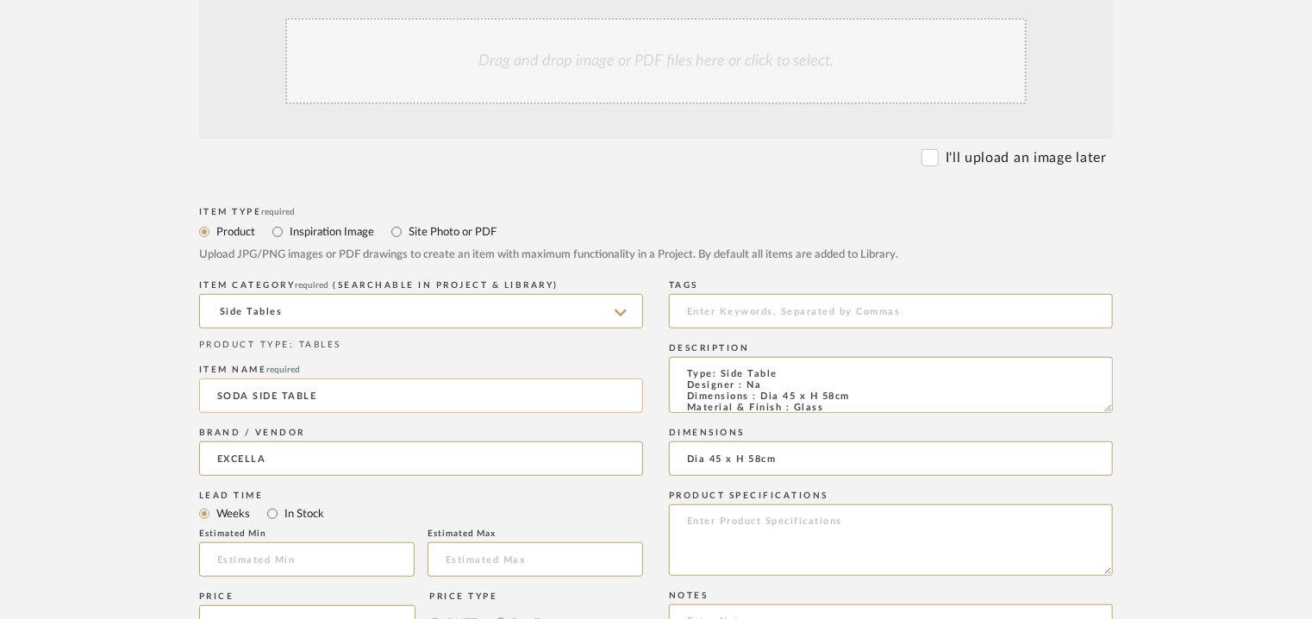
scroll to position [517, 0]
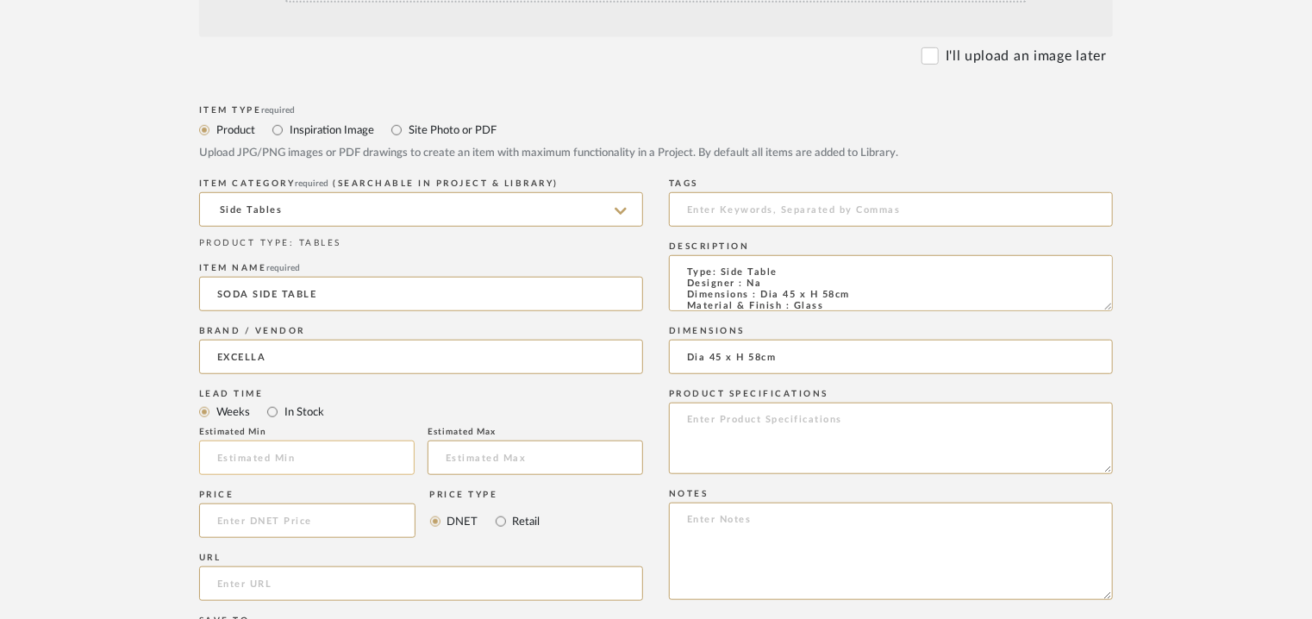
click at [353, 459] on input "text" at bounding box center [307, 458] width 216 height 34
type input "17"
click at [840, 217] on input at bounding box center [891, 209] width 444 height 34
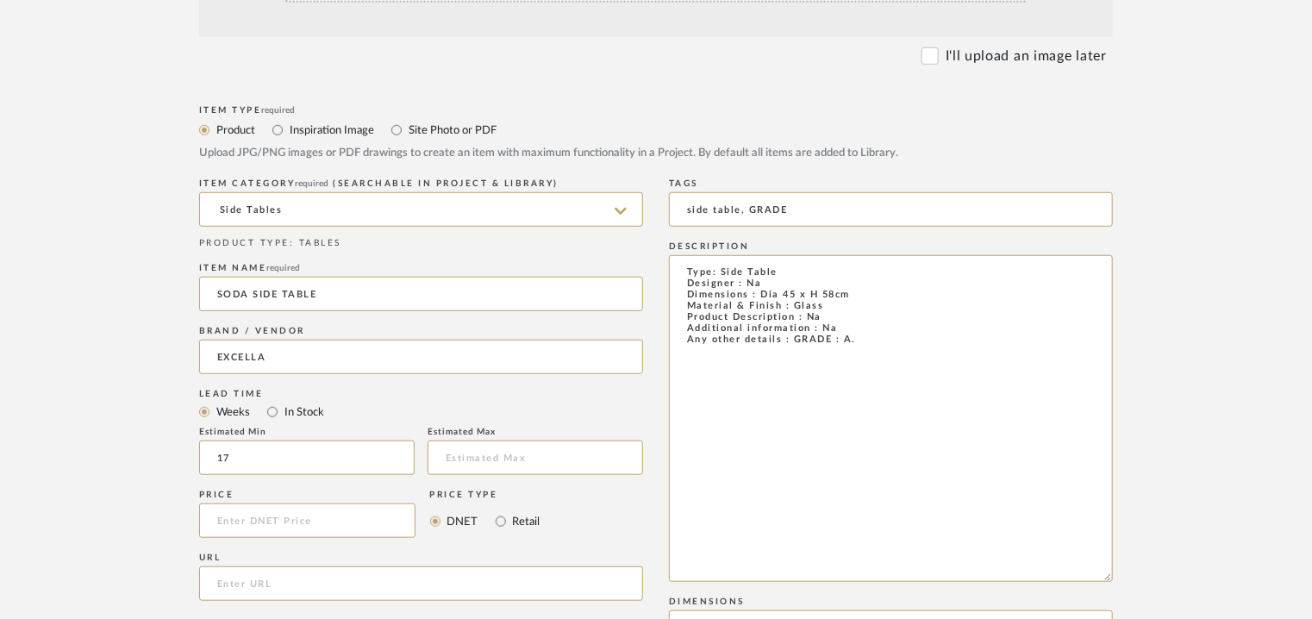
drag, startPoint x: 1110, startPoint y: 308, endPoint x: 1210, endPoint y: 652, distance: 358.2
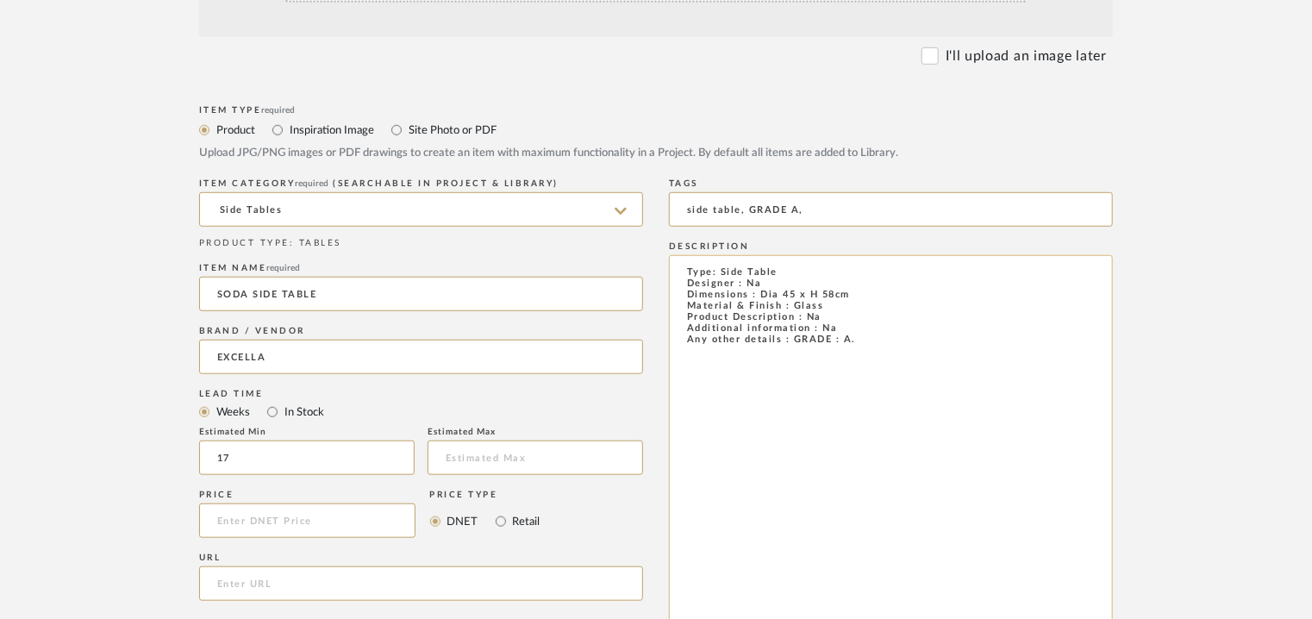
type input "side table, GRADE A,"
click at [879, 328] on textarea "Type: Side Table Designer : Na Dimensions : Dia 45 x H 58cm Material & Finish :…" at bounding box center [891, 455] width 444 height 400
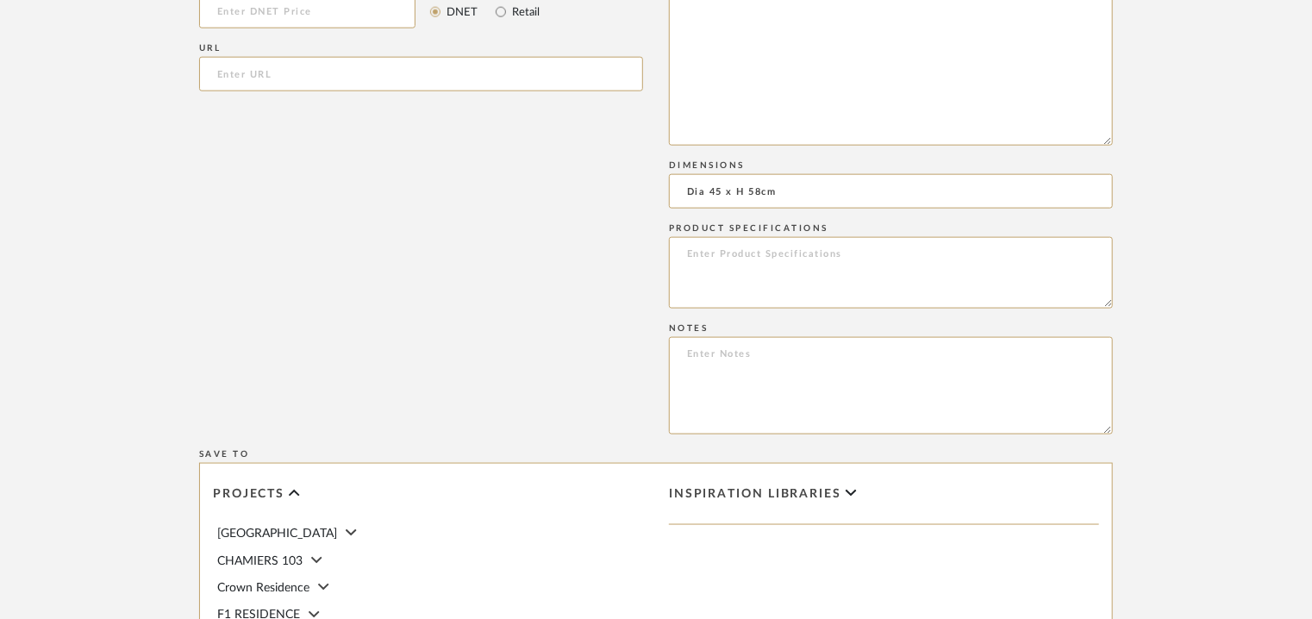
scroll to position [1035, 0]
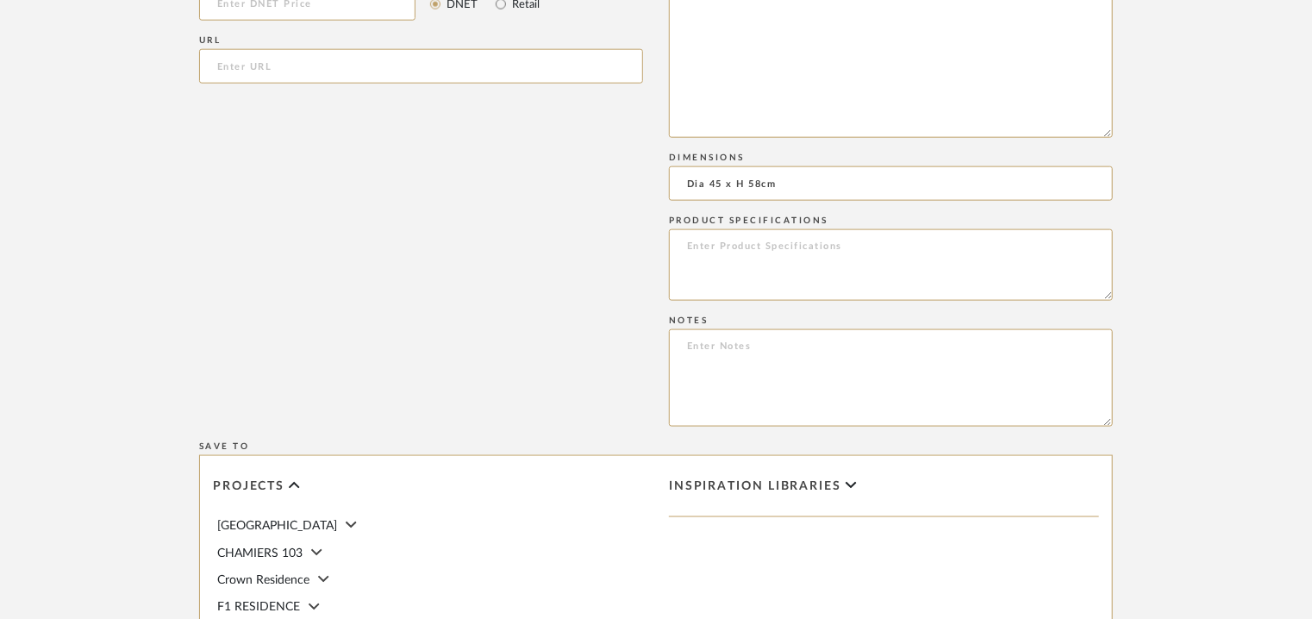
type textarea "Type: Side Table Designer : Na Dimensions : Dia 45 x H 58cm Material & Finish :…"
click at [691, 346] on textarea at bounding box center [891, 377] width 444 height 97
paste textarea "Price: INR.70,000/- Lead time : 120days after confirmation of size and upholste…"
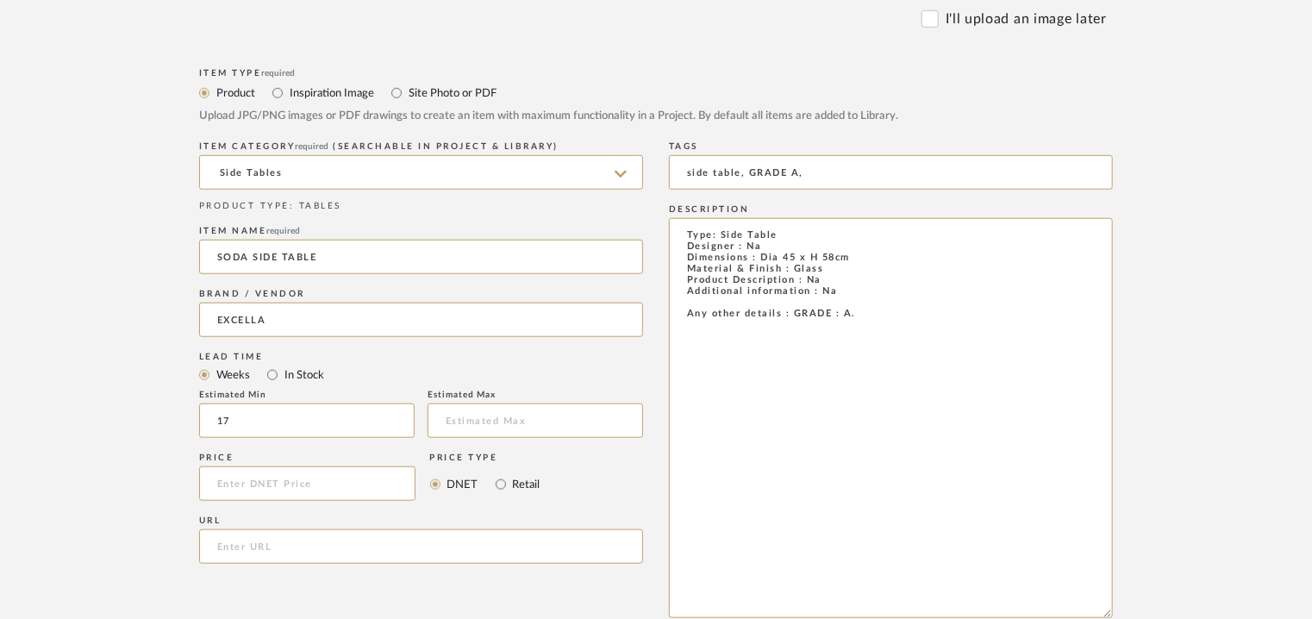
scroll to position [345, 0]
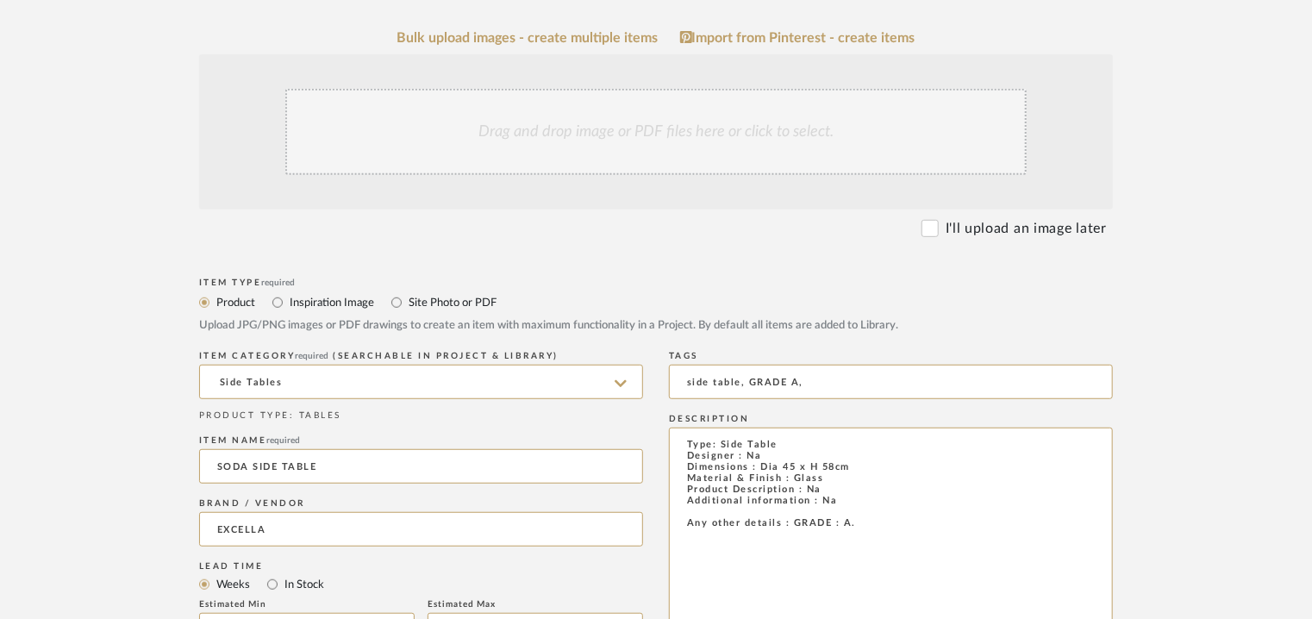
type textarea "Price: INR.70,000/- Lead time : 120days after confirmation of size and upholste…"
click at [588, 135] on div "Drag and drop image or PDF files here or click to select." at bounding box center [655, 132] width 741 height 86
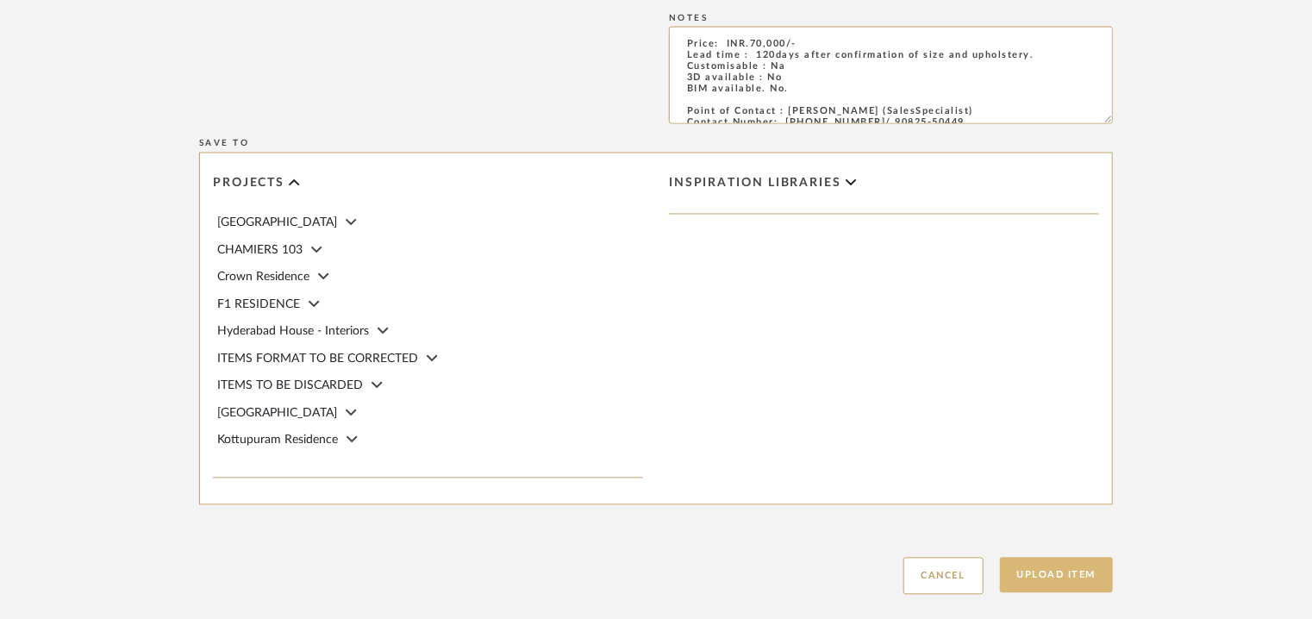
scroll to position [1619, 0]
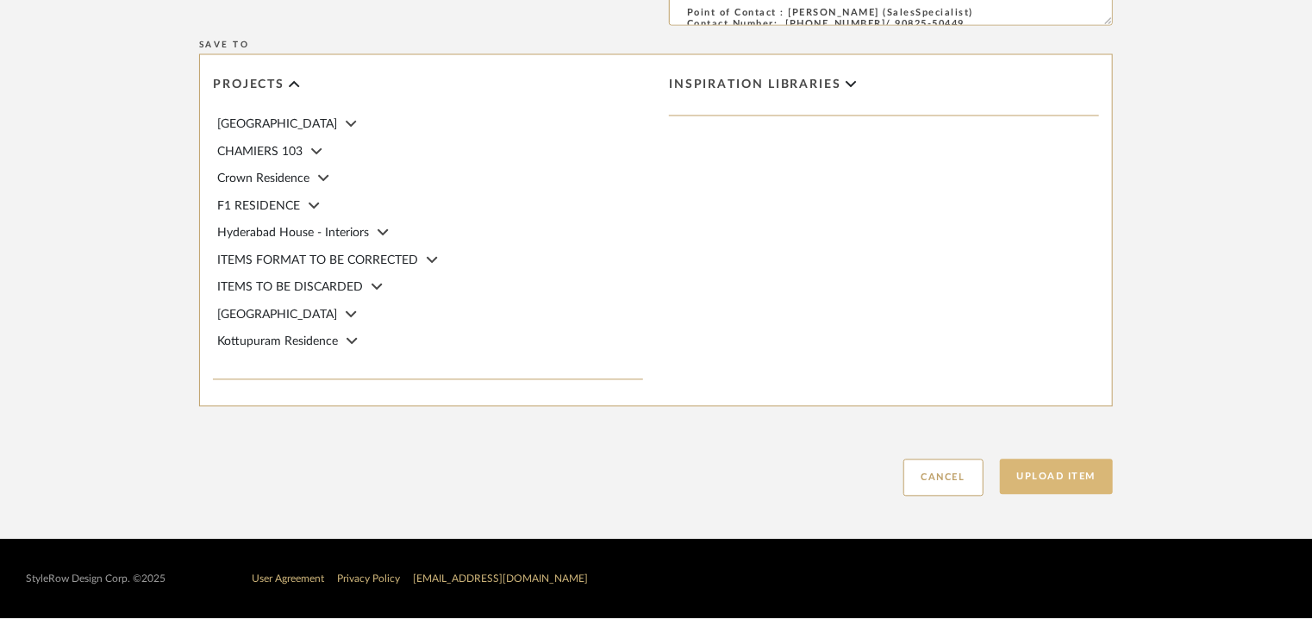
click at [1043, 466] on button "Upload Item" at bounding box center [1057, 477] width 114 height 35
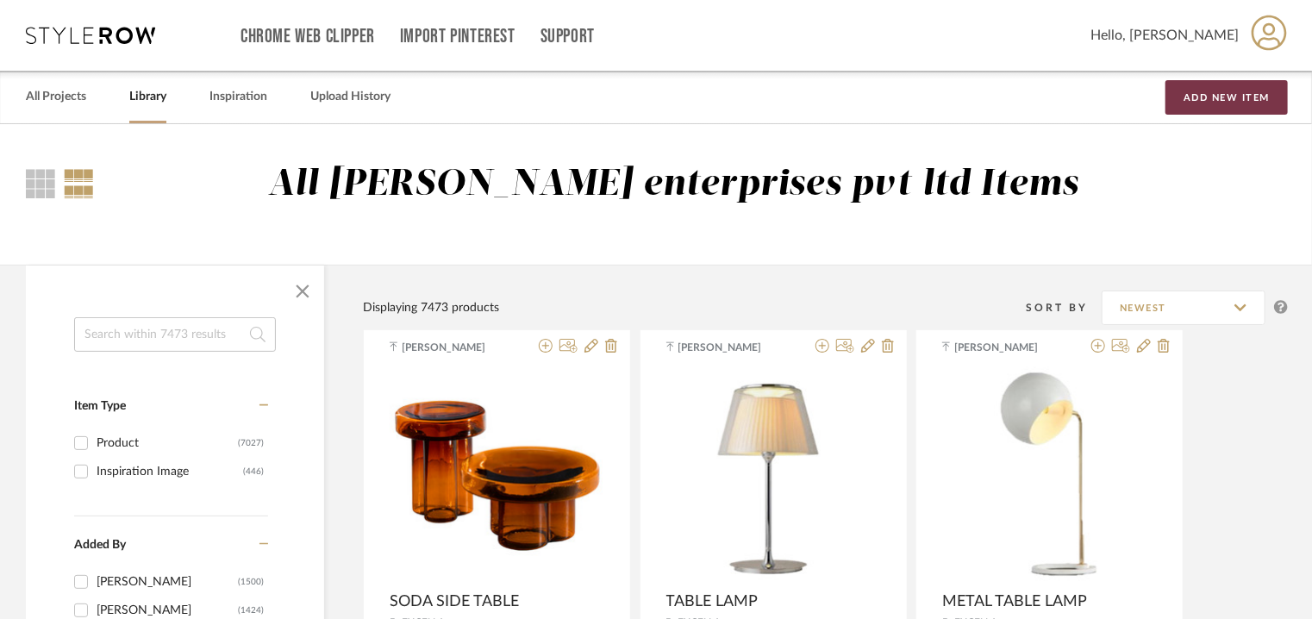
click at [1217, 101] on button "Add New Item" at bounding box center [1227, 97] width 122 height 34
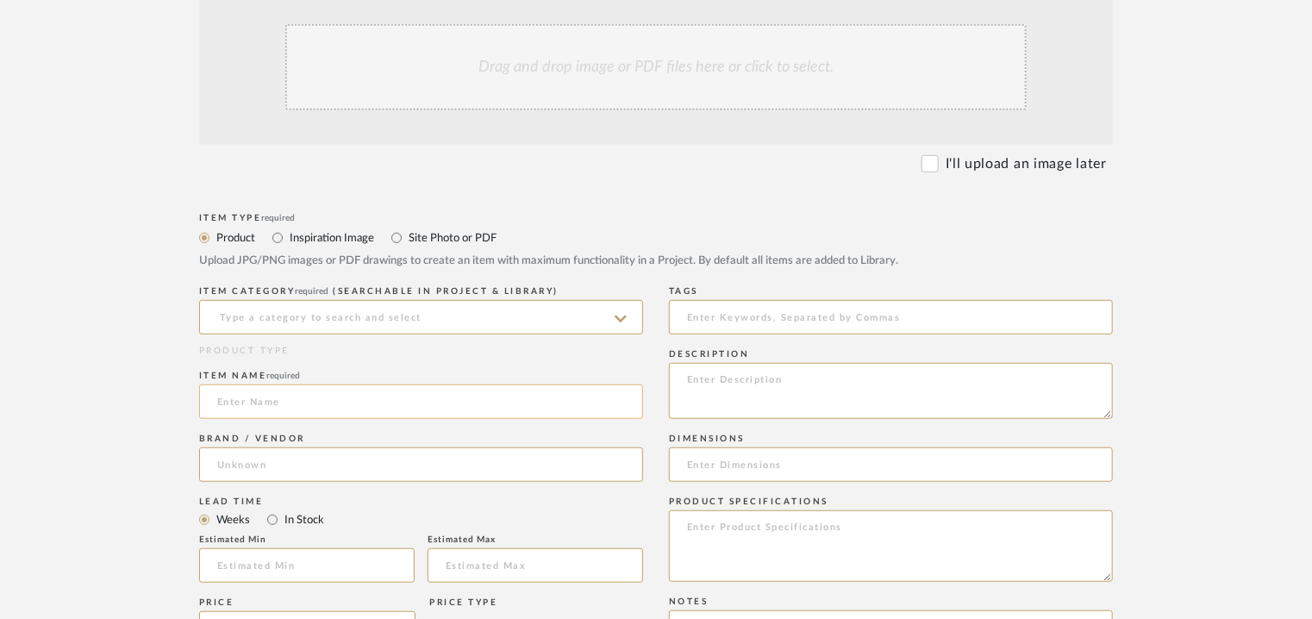
scroll to position [431, 0]
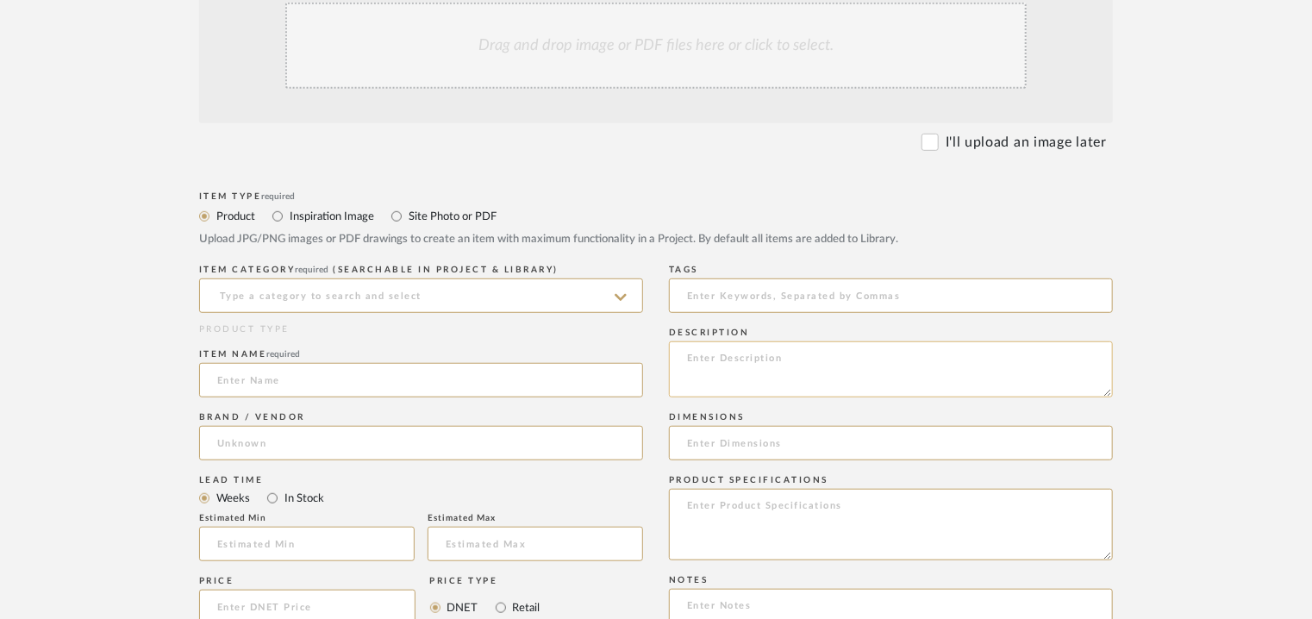
paste textarea "Price: INR.74,100/- Lead time : 120days after confirmation of size and upholste…"
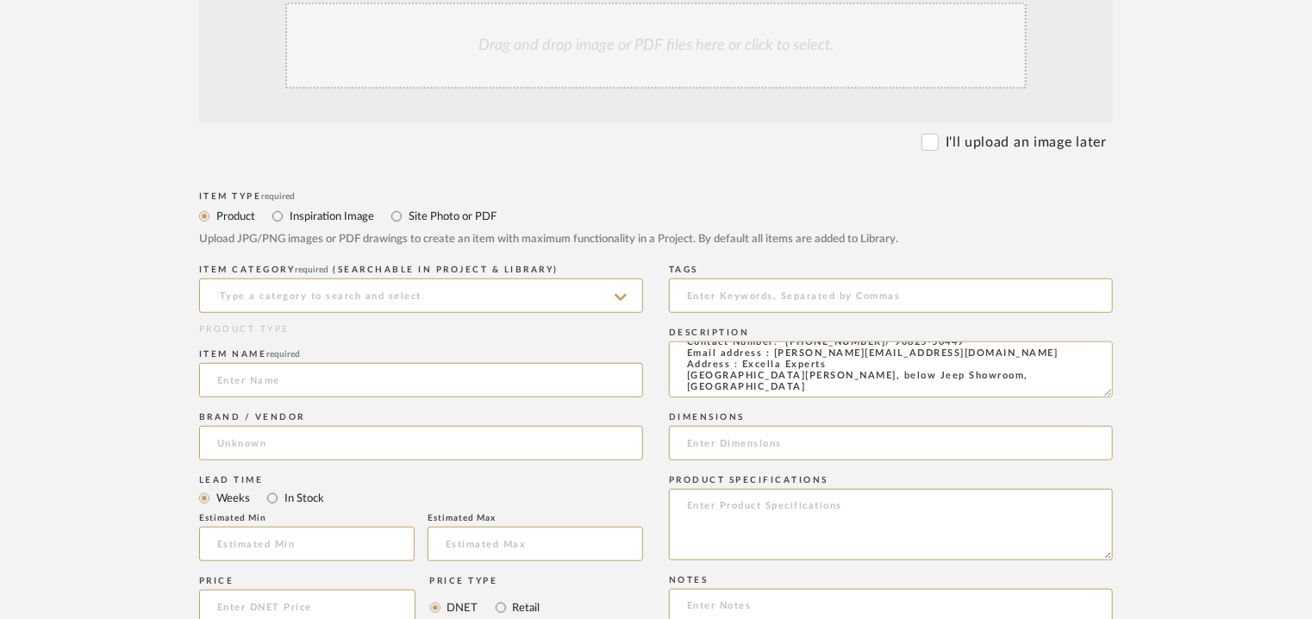
type textarea "Price: INR.74,100/- Lead time : 120days after confirmation of size and upholste…"
click at [573, 52] on div "Drag and drop image or PDF files here or click to select." at bounding box center [655, 46] width 741 height 86
click at [464, 37] on div "Drag and drop image or PDF files here or click to select." at bounding box center [655, 46] width 741 height 86
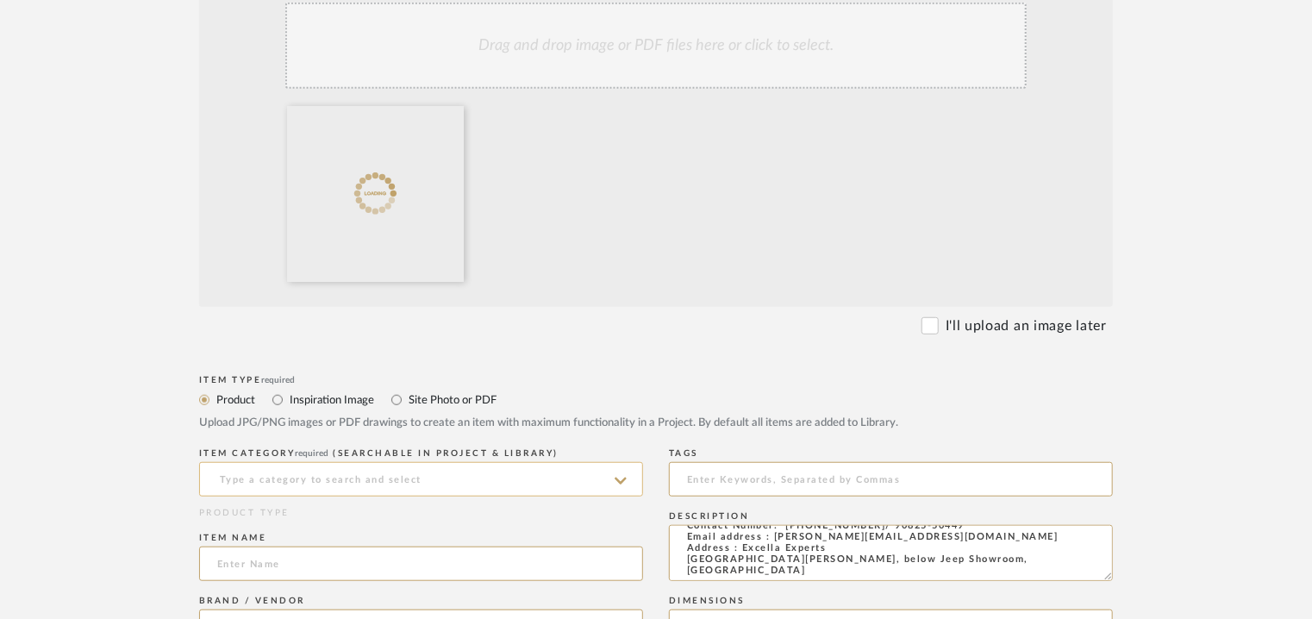
click at [441, 477] on input at bounding box center [421, 479] width 444 height 34
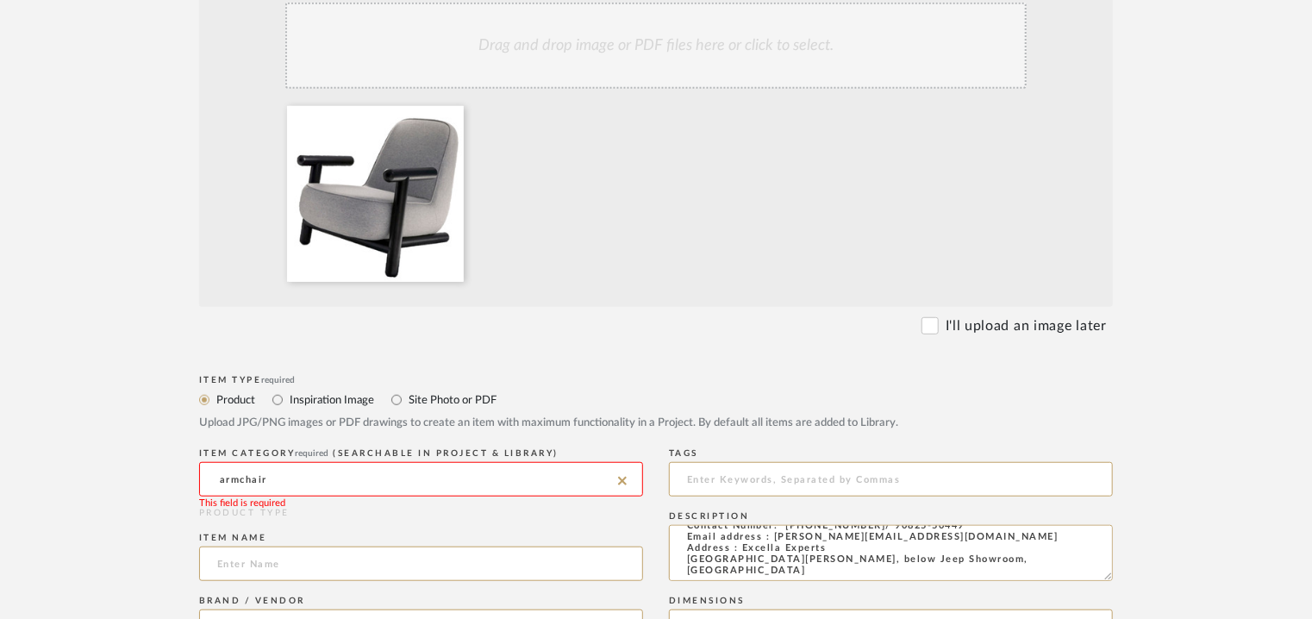
click at [246, 477] on input "armchair" at bounding box center [421, 479] width 444 height 34
click at [273, 520] on span "Arm Chairs" at bounding box center [254, 522] width 74 height 12
type input "Arm Chairs"
drag, startPoint x: 289, startPoint y: 572, endPoint x: 331, endPoint y: 546, distance: 50.0
click at [290, 572] on input at bounding box center [421, 564] width 444 height 34
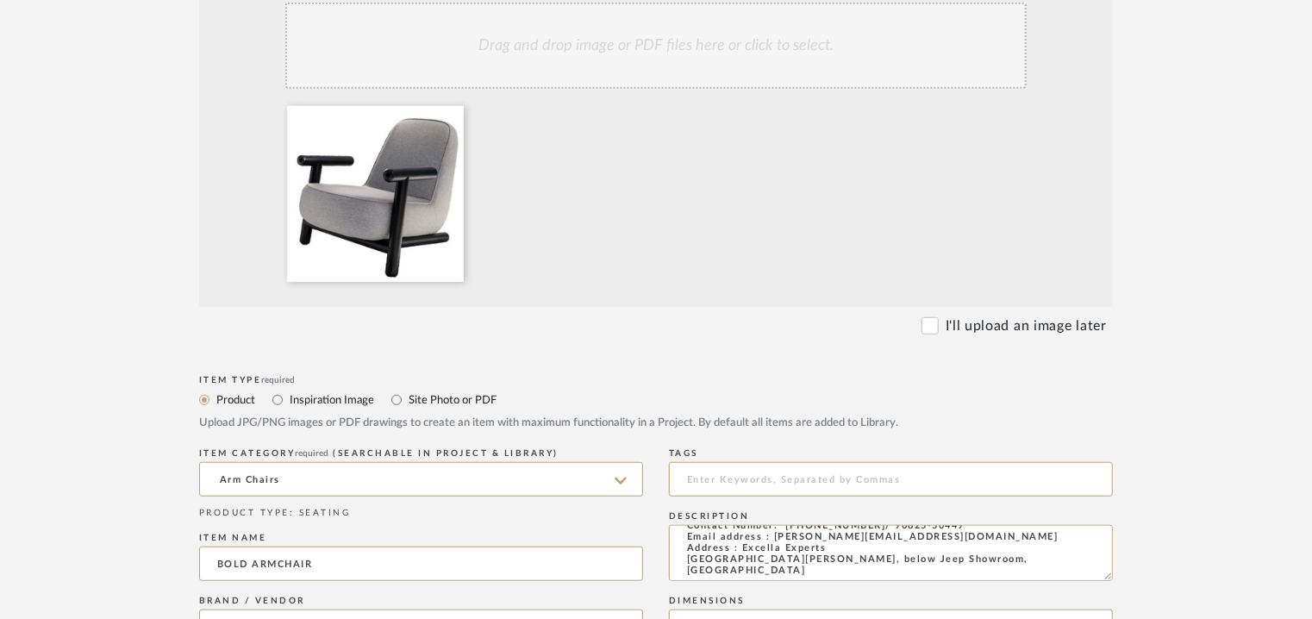
scroll to position [604, 0]
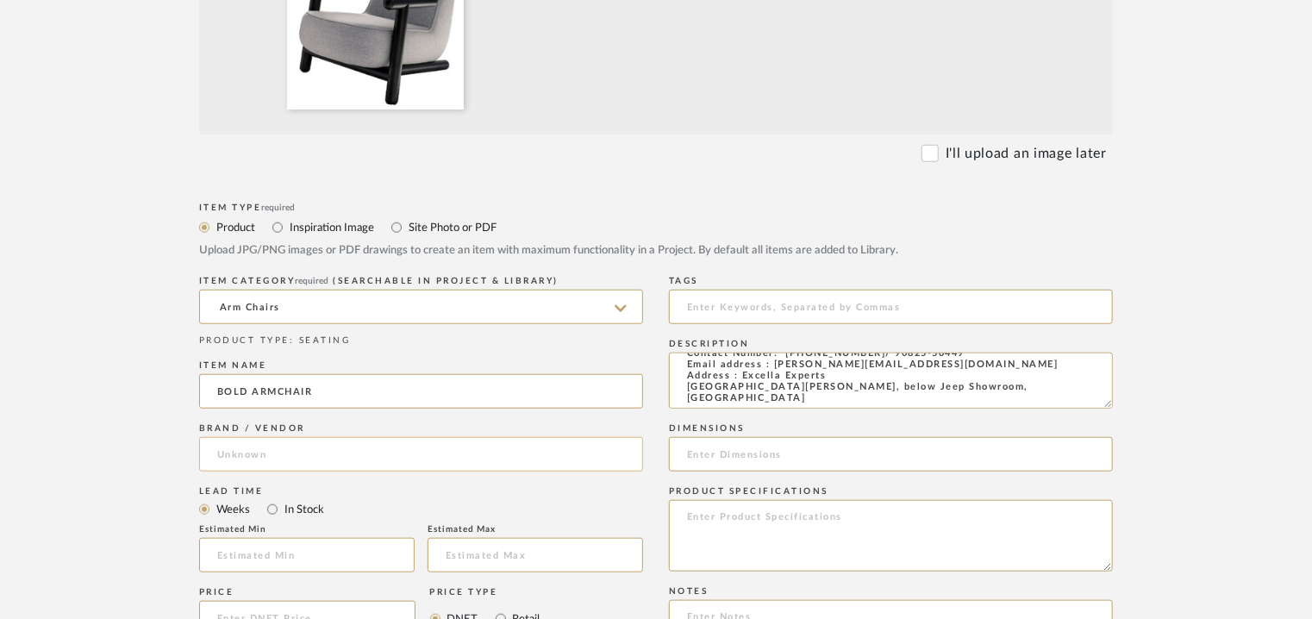
type input "BOLD ARMCHAIR"
click at [249, 461] on input at bounding box center [421, 454] width 444 height 34
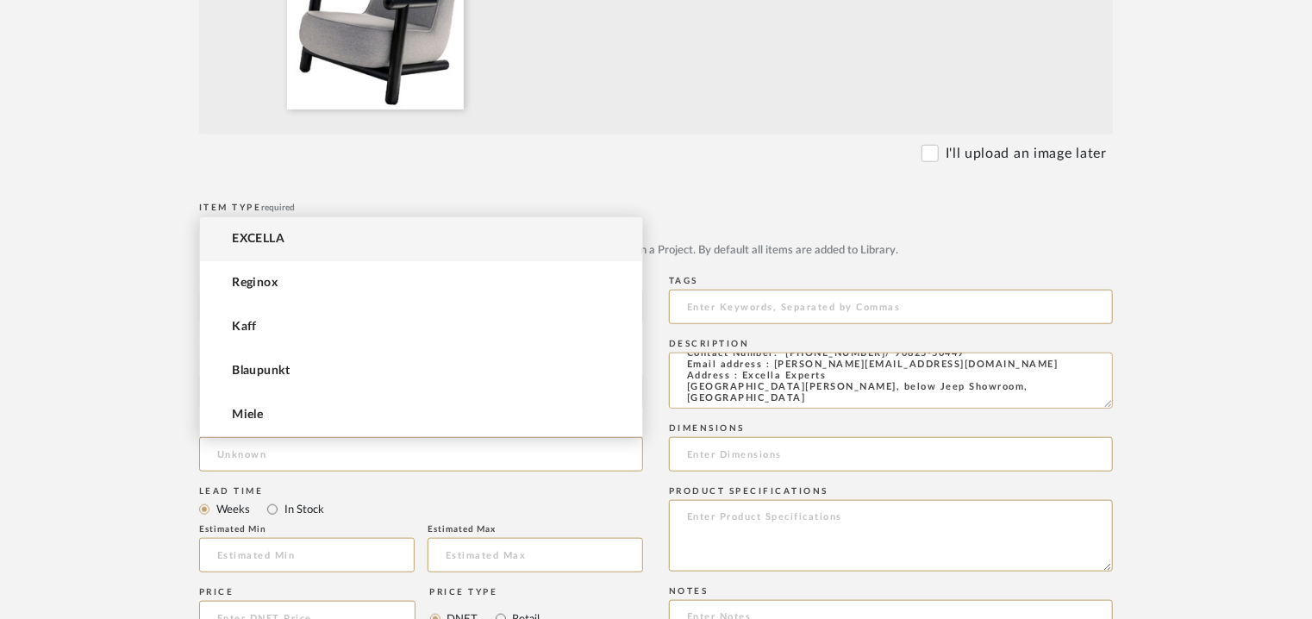
click at [276, 240] on span "EXCELLA" at bounding box center [258, 239] width 53 height 15
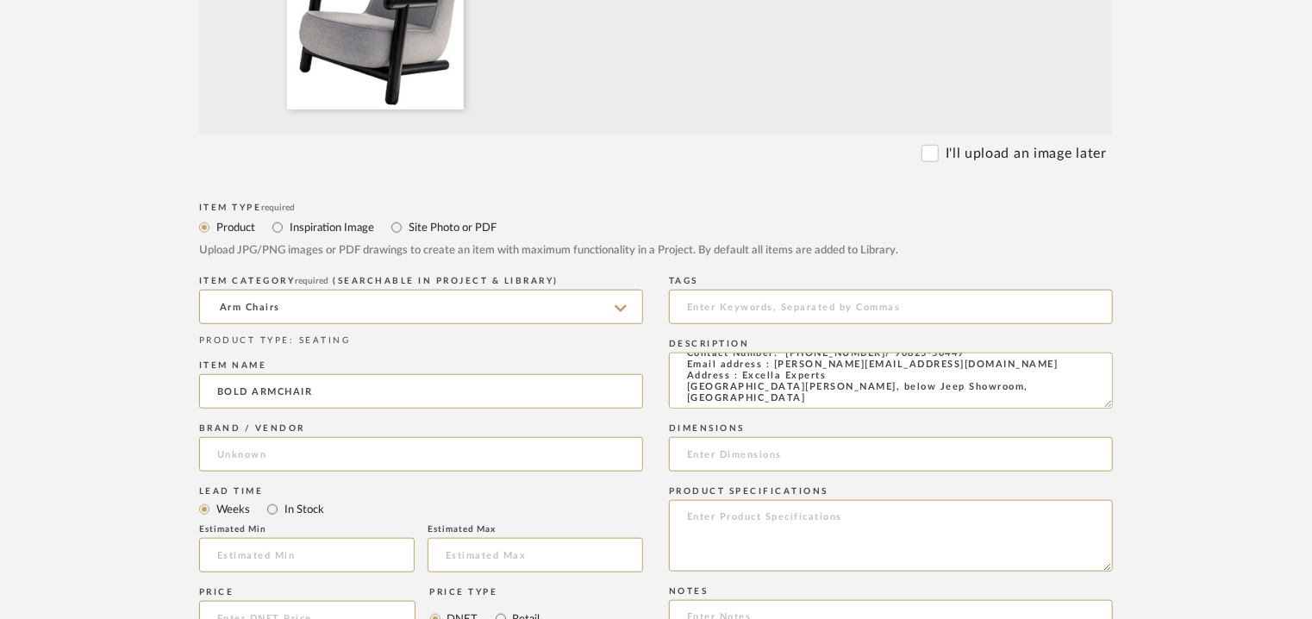
type input "EXCELLA"
drag, startPoint x: 283, startPoint y: 549, endPoint x: 521, endPoint y: 387, distance: 287.9
click at [285, 546] on input at bounding box center [307, 555] width 216 height 34
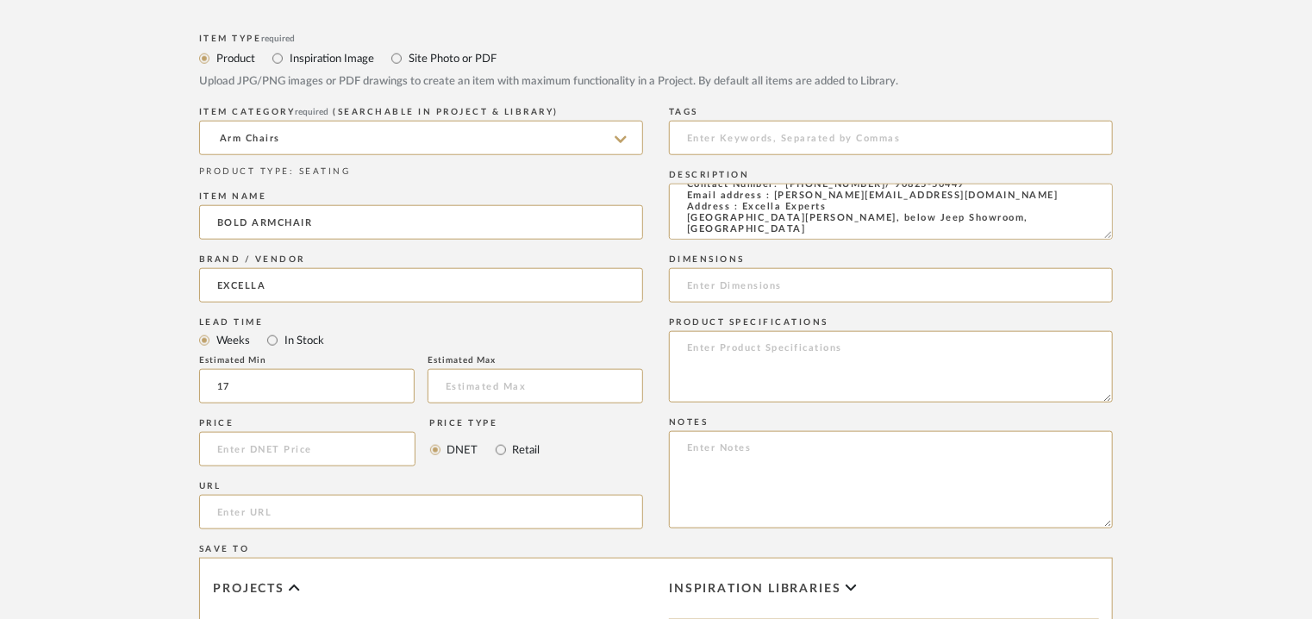
scroll to position [776, 0]
type input "17"
click at [721, 136] on input at bounding box center [891, 134] width 444 height 34
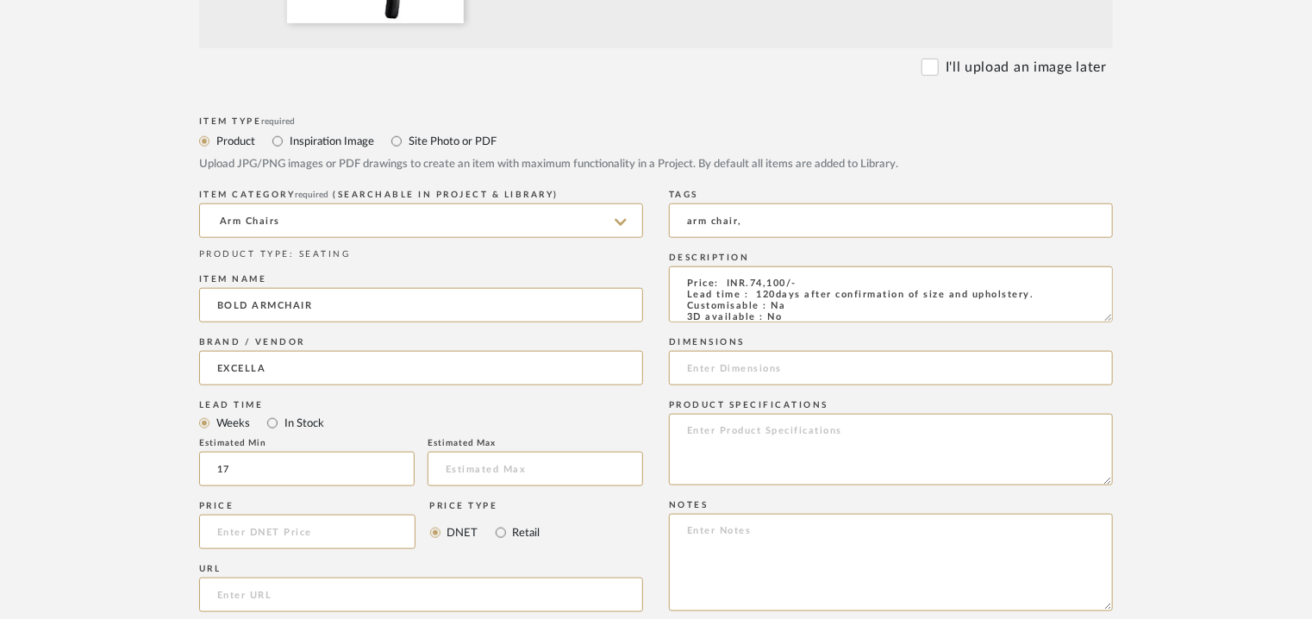
scroll to position [100, 0]
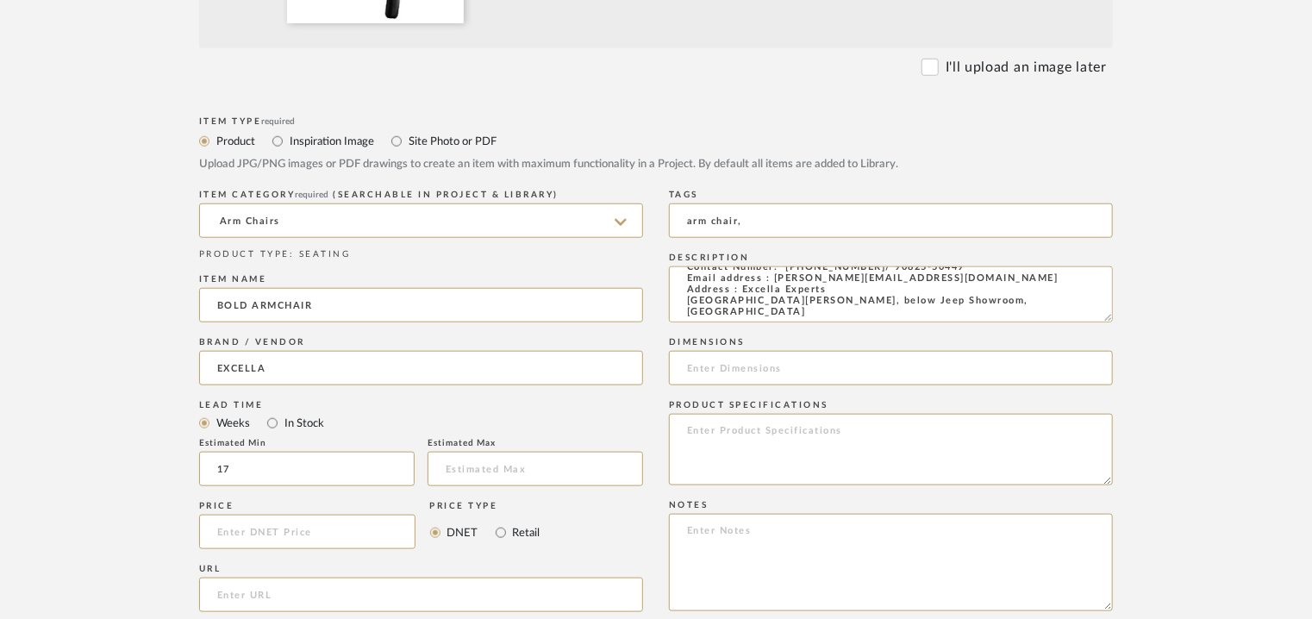
drag, startPoint x: 698, startPoint y: 307, endPoint x: 1323, endPoint y: 379, distance: 629.2
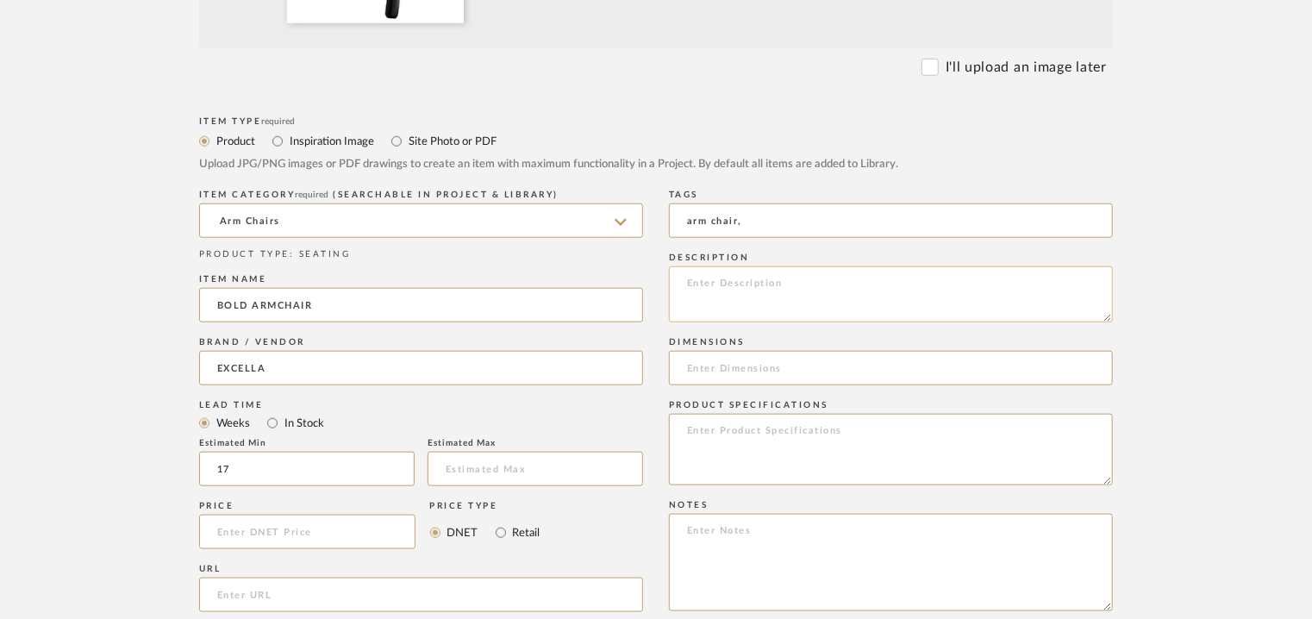
scroll to position [0, 0]
click at [704, 526] on textarea at bounding box center [891, 562] width 444 height 97
paste textarea "Price: INR.74,100/- Lead time : 120days after confirmation of size and upholste…"
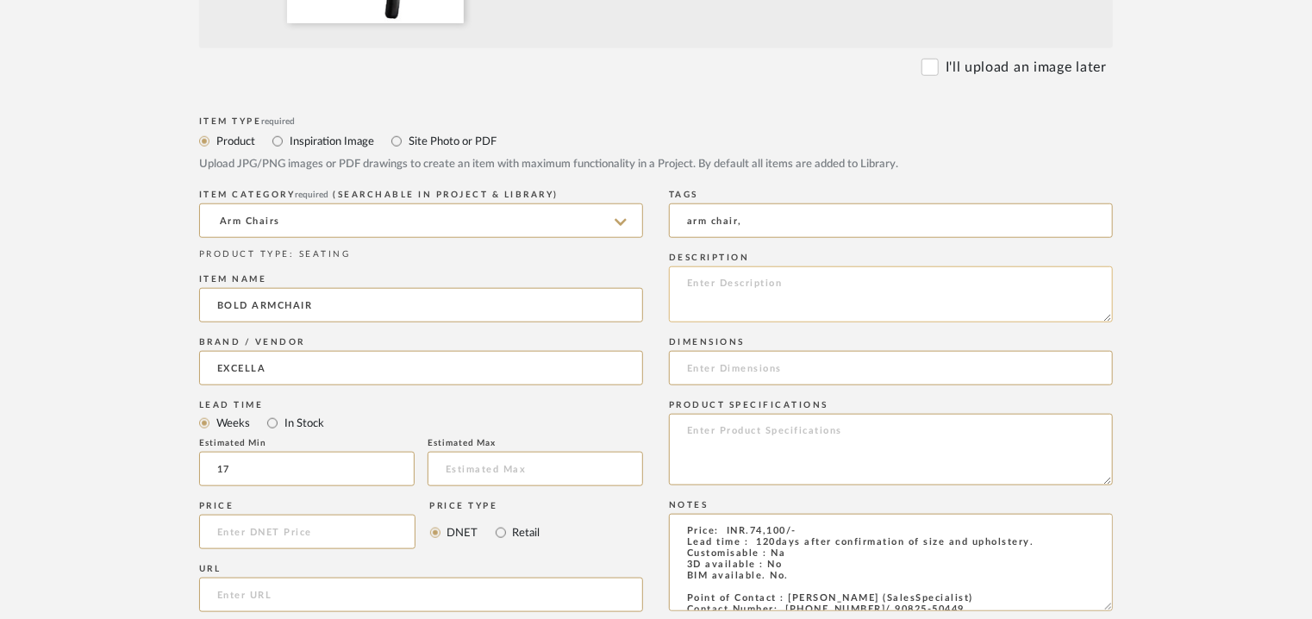
click at [707, 281] on textarea at bounding box center [891, 294] width 444 height 56
paste textarea "Type: Armchair Designer : Na Dimensions : W 720 x D 889 x H 810/SH 420mmDia 45 …"
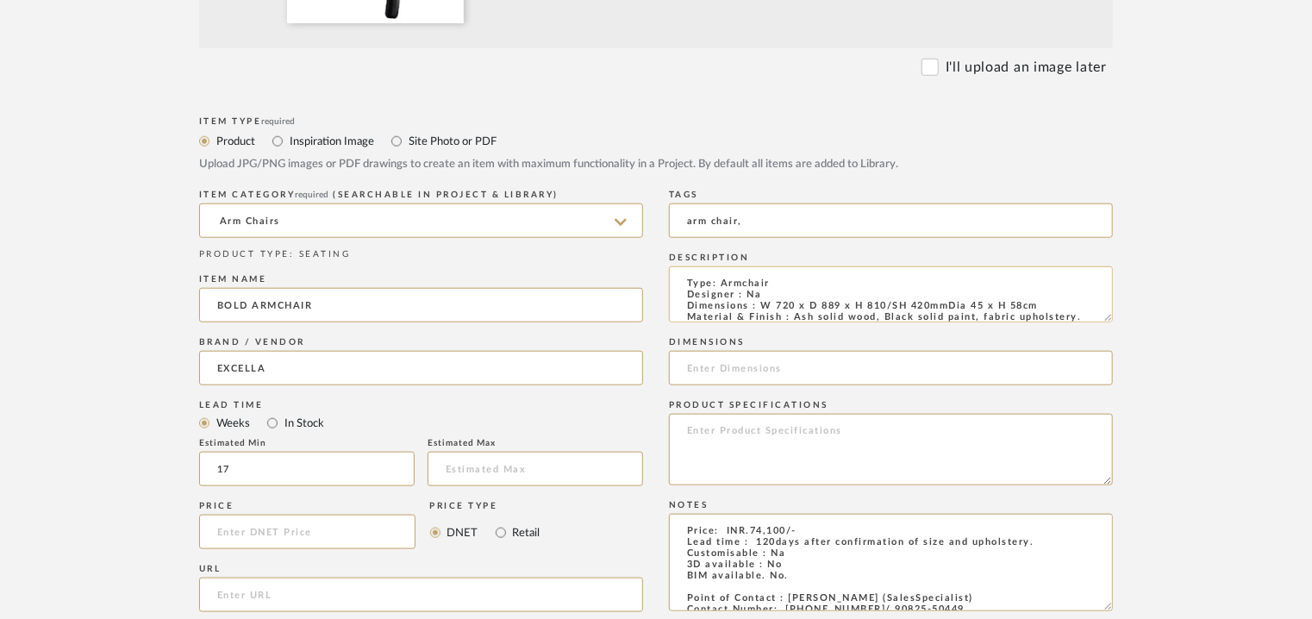
drag, startPoint x: 952, startPoint y: 305, endPoint x: 1041, endPoint y: 305, distance: 89.7
click at [1041, 305] on textarea "Type: Armchair Designer : Na Dimensions : W 720 x D 889 x H 810/SH 420mmDia 45 …" at bounding box center [891, 294] width 444 height 56
click at [755, 368] on input at bounding box center [891, 368] width 444 height 34
paste input "W 720 x D 889 x H 810/SH 420mm"
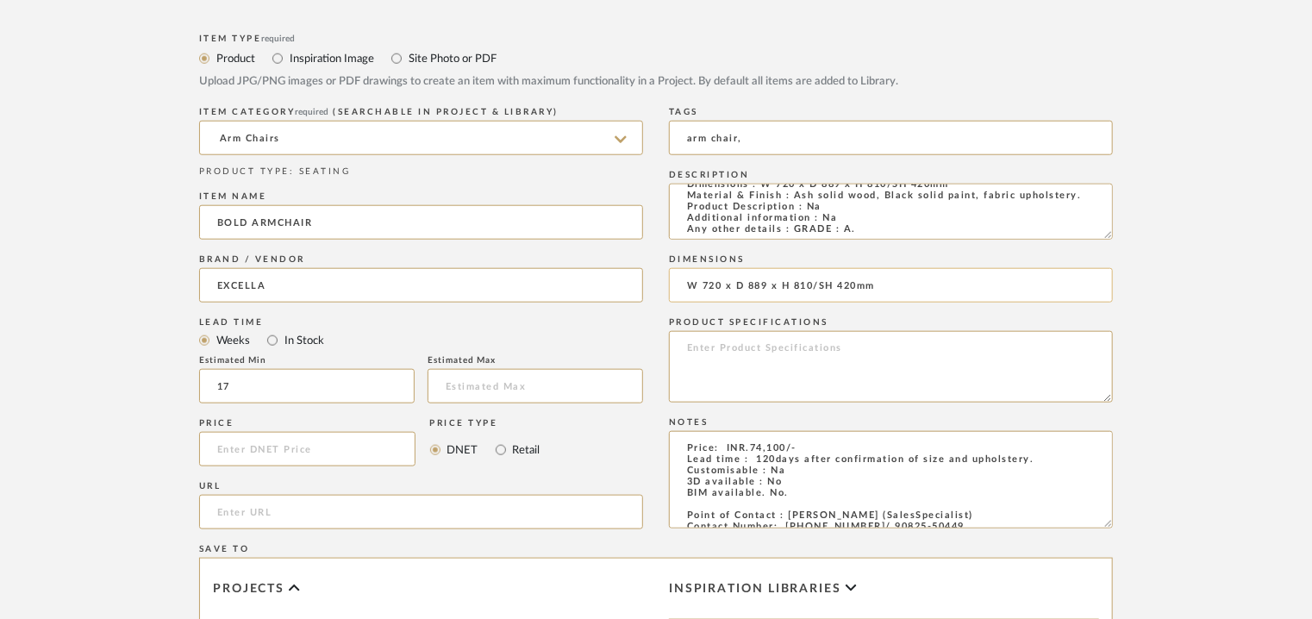
scroll to position [862, 0]
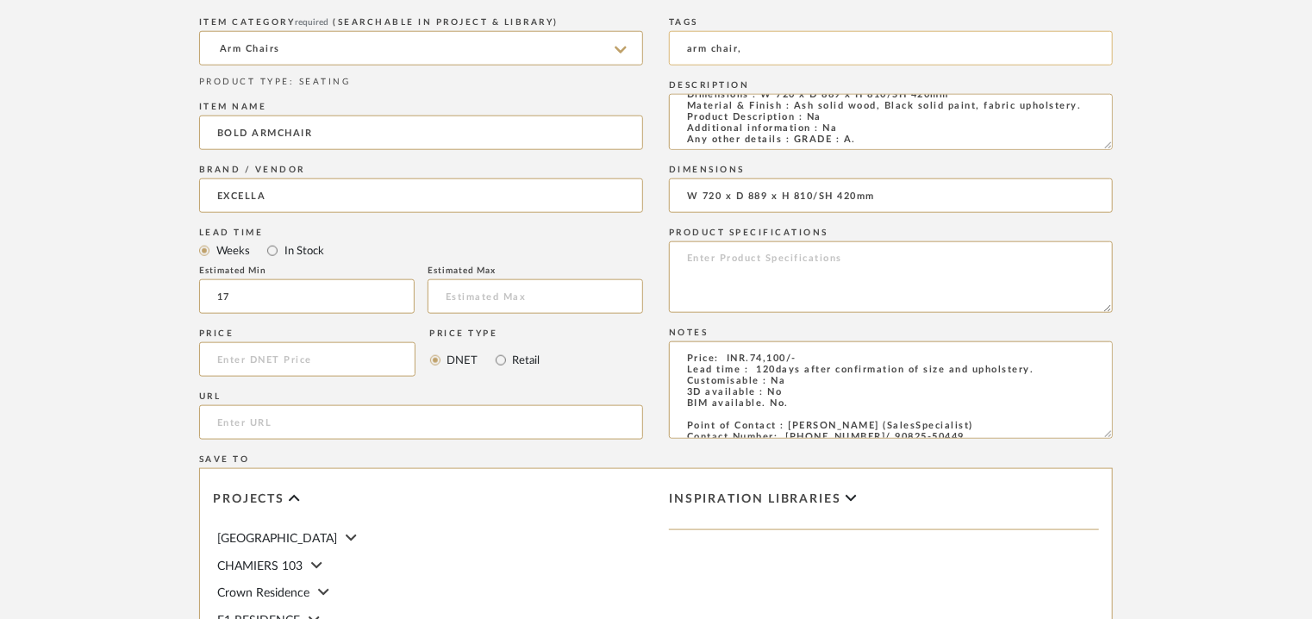
click at [801, 49] on input "arm chair," at bounding box center [891, 48] width 444 height 34
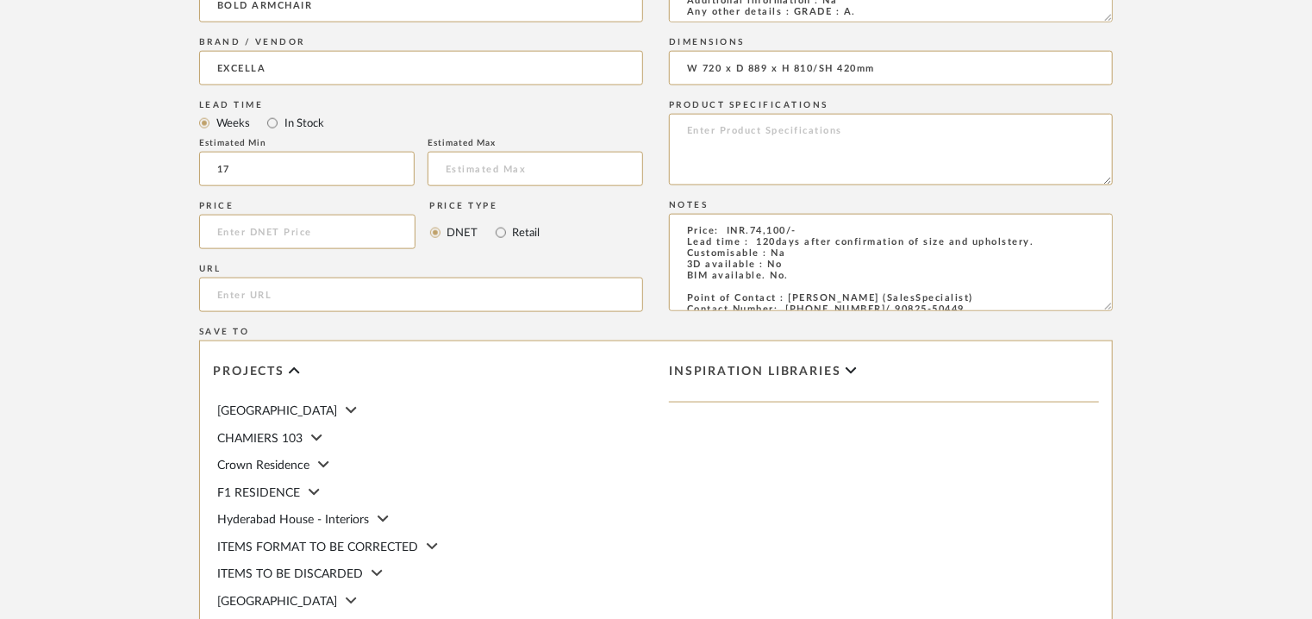
scroll to position [1276, 0]
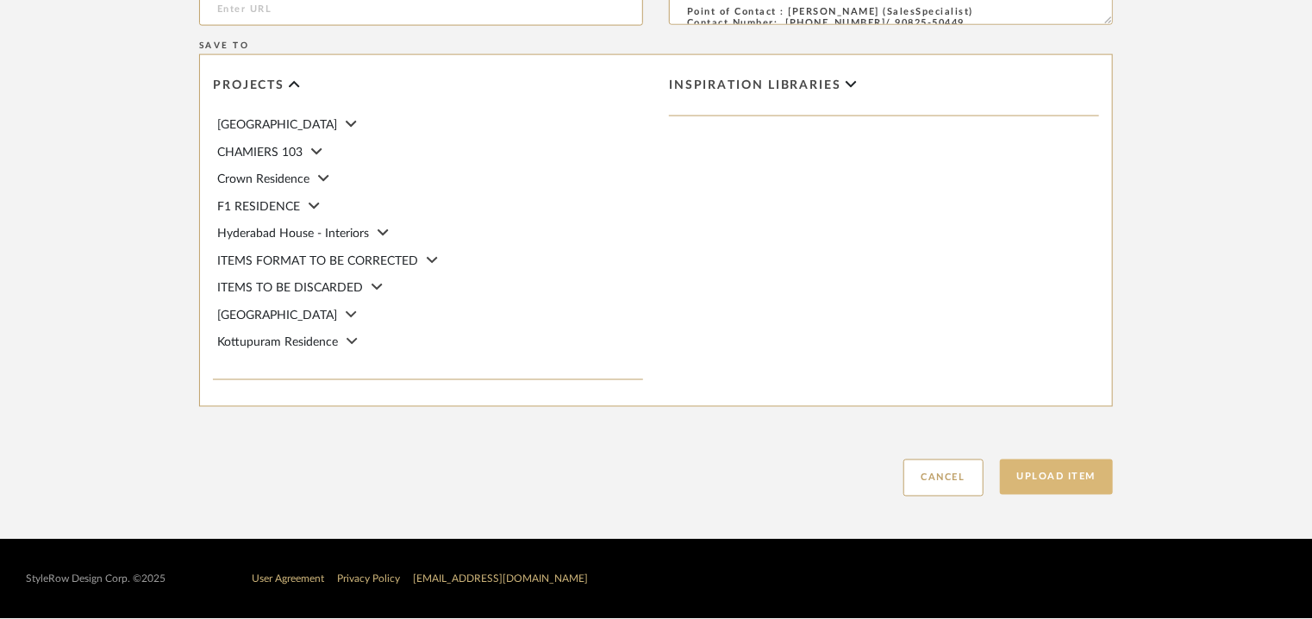
click at [1067, 472] on button "Upload Item" at bounding box center [1057, 477] width 114 height 35
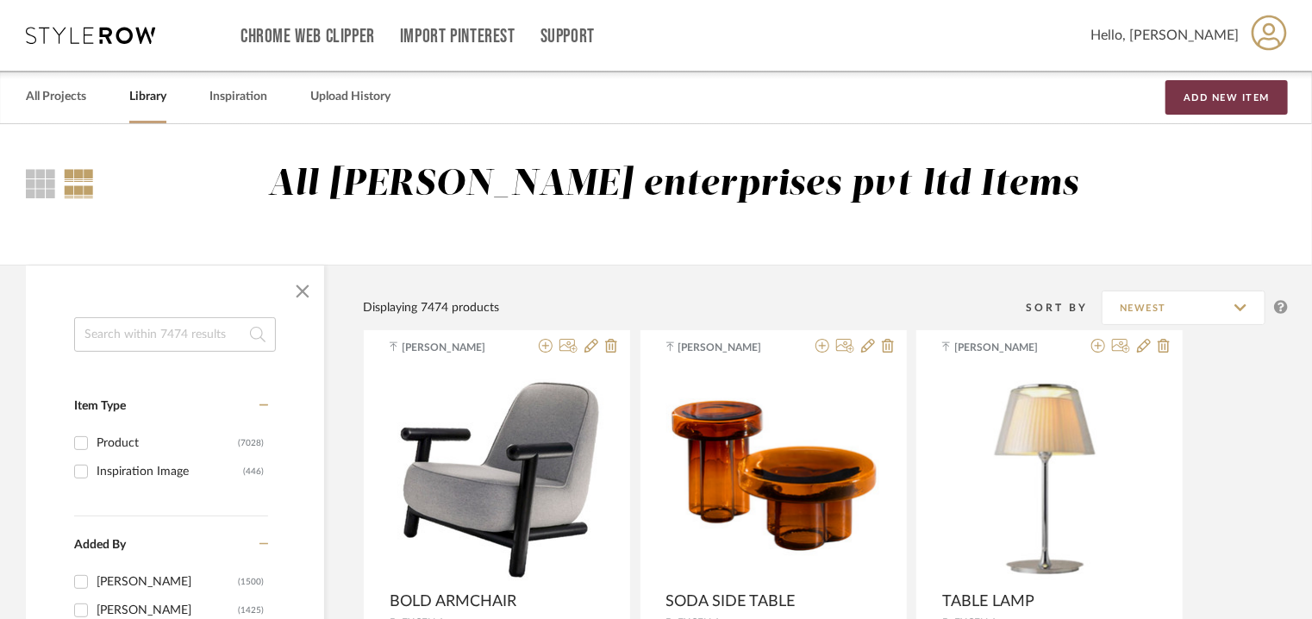
click at [1206, 87] on button "Add New Item" at bounding box center [1227, 97] width 122 height 34
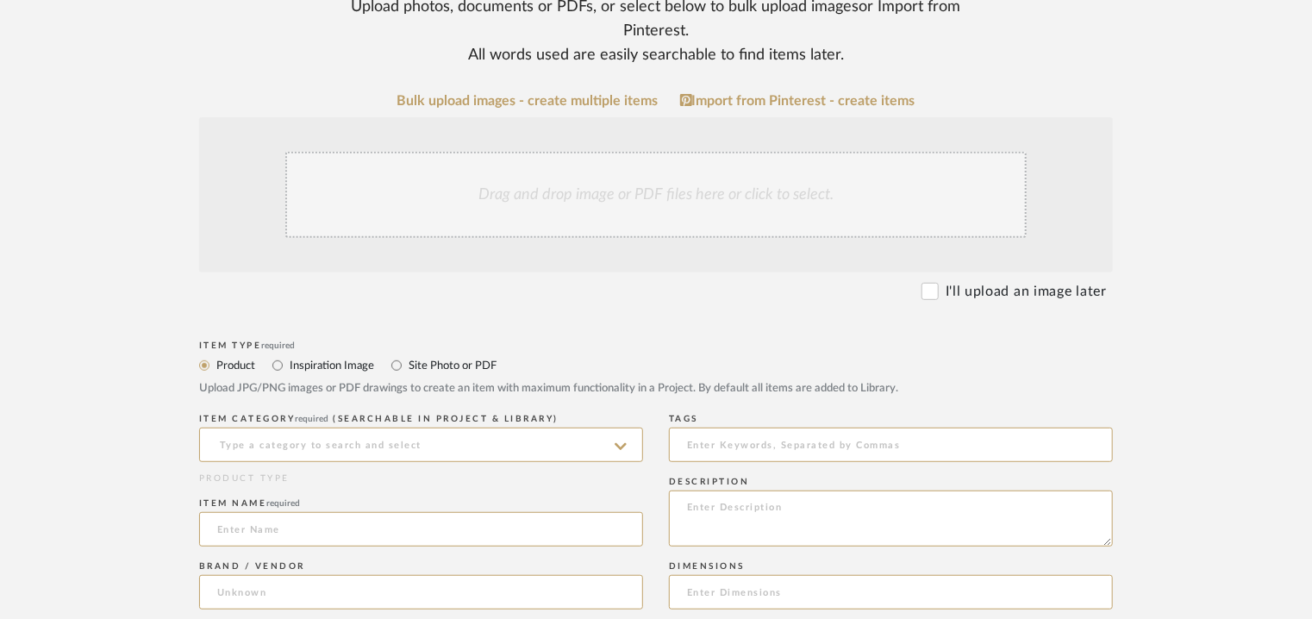
scroll to position [345, 0]
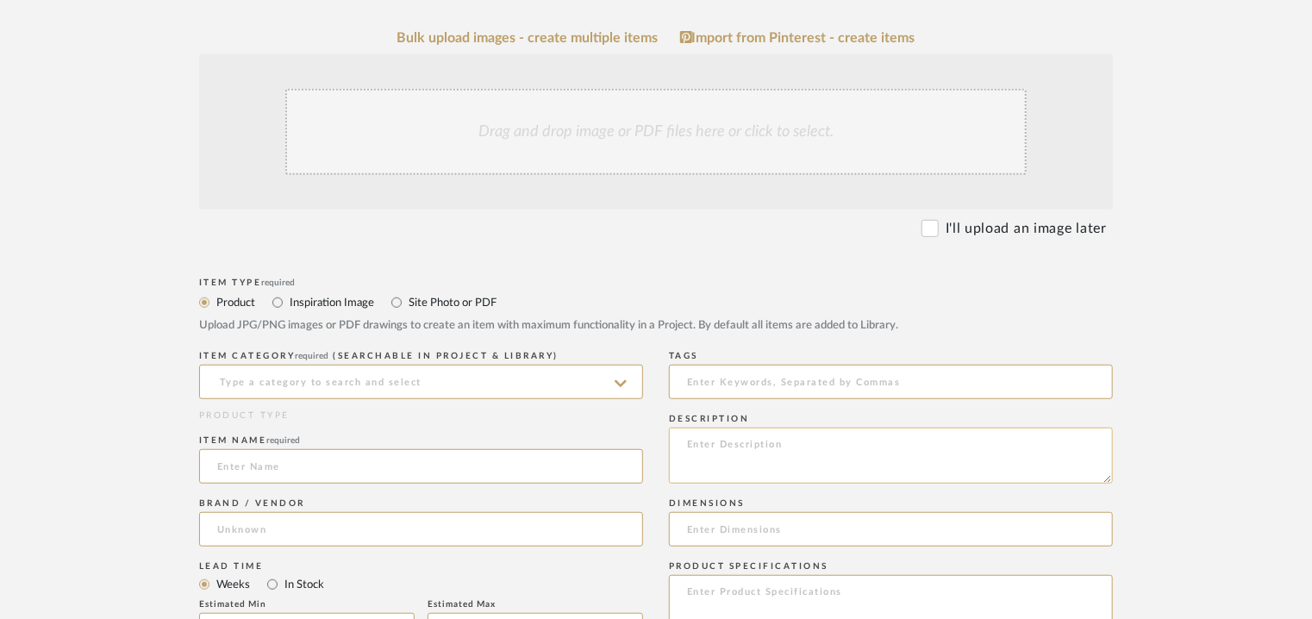
paste textarea "Type: Coffee Table Designer : Na Dimensions : 1200 x 1200mm Material & Finish :…"
click at [442, 383] on input at bounding box center [421, 382] width 444 height 34
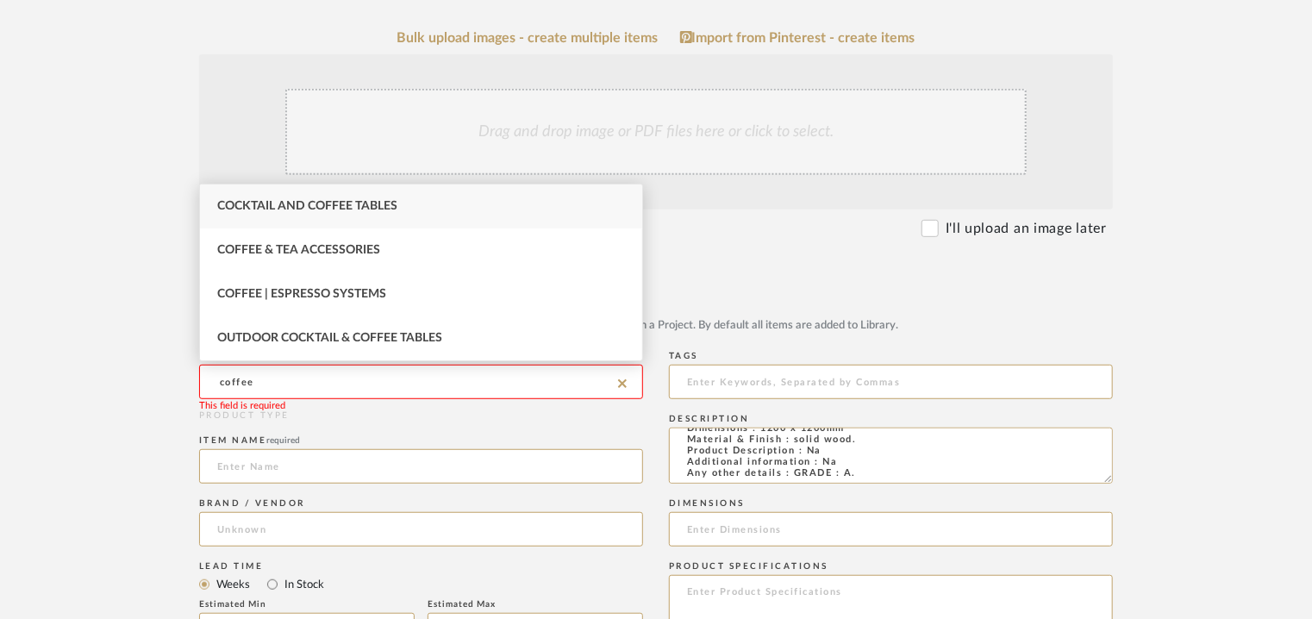
click at [310, 199] on div "Cocktail and Coffee Tables" at bounding box center [421, 207] width 442 height 44
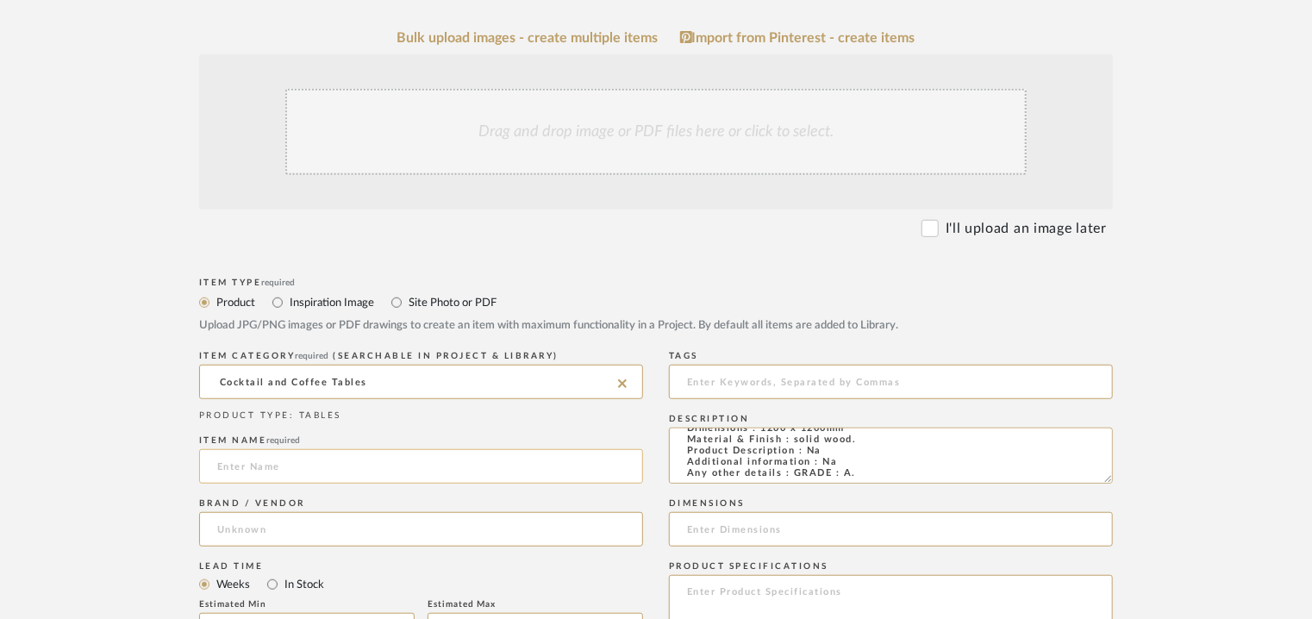
click at [338, 466] on input at bounding box center [421, 466] width 444 height 34
click at [252, 526] on input at bounding box center [421, 529] width 444 height 34
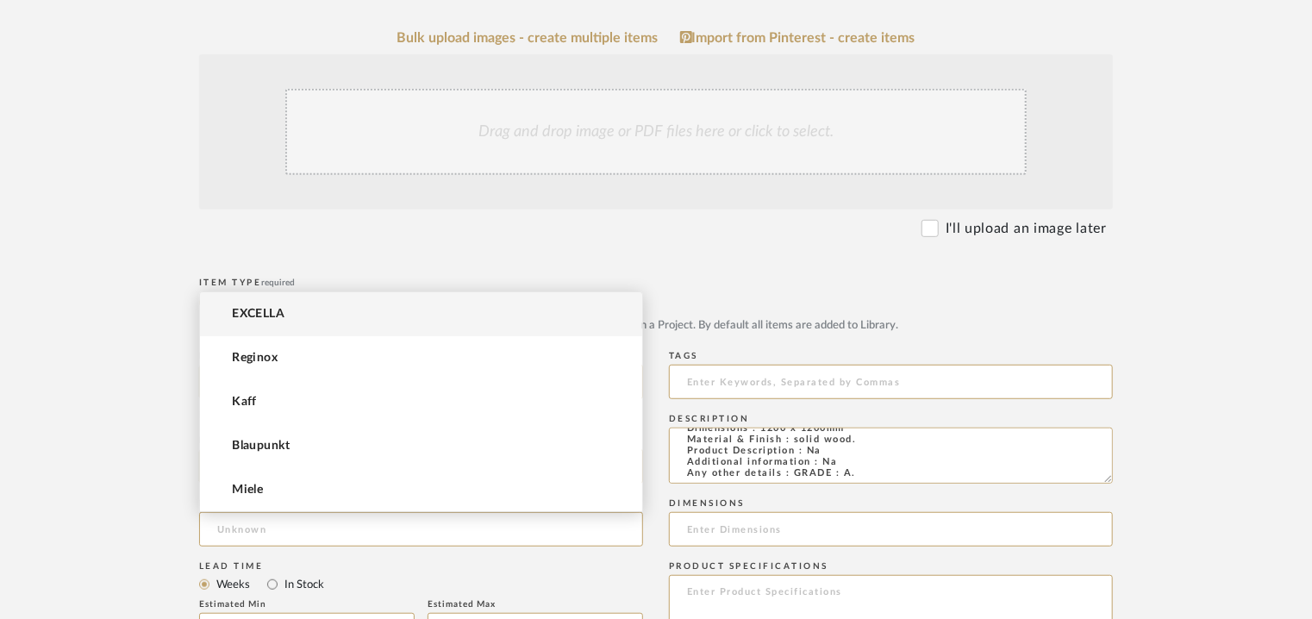
click at [303, 322] on mat-option "EXCELLA" at bounding box center [421, 314] width 442 height 44
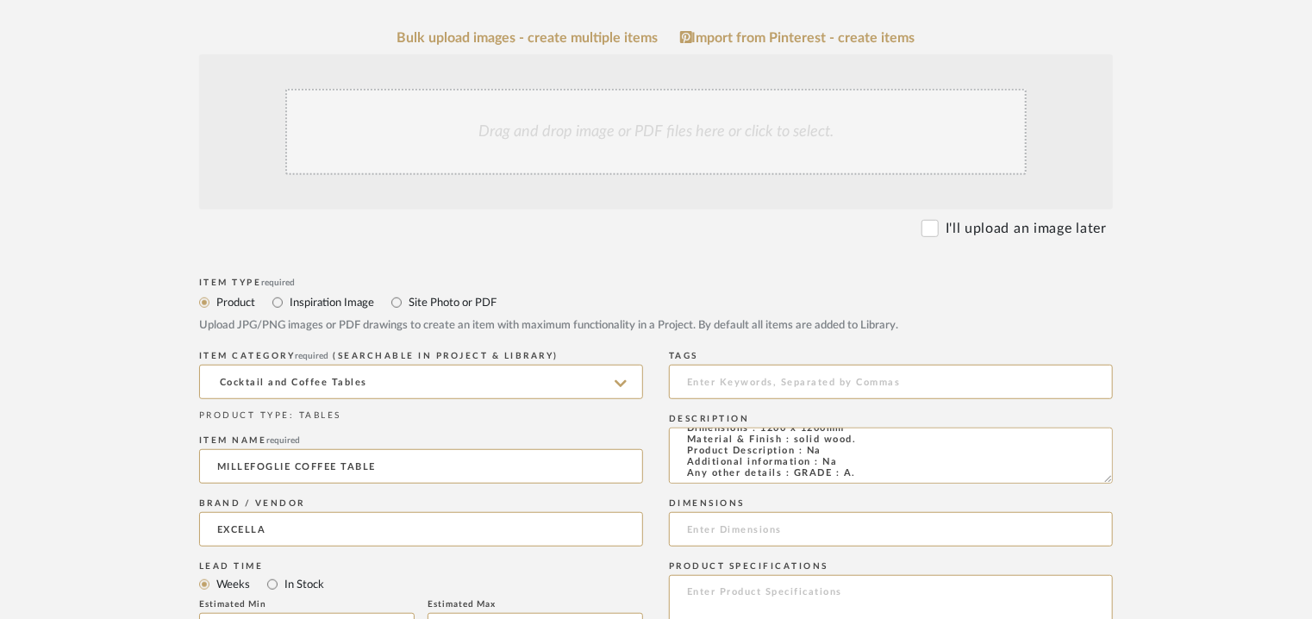
scroll to position [517, 0]
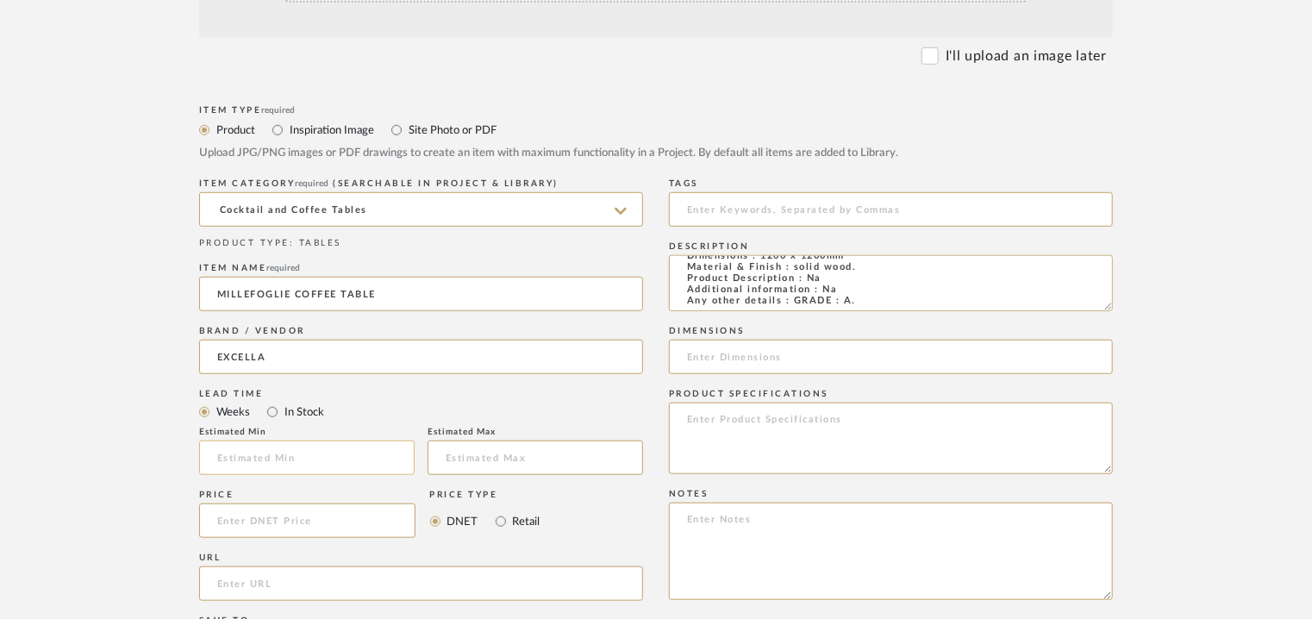
click at [344, 456] on input at bounding box center [307, 458] width 216 height 34
click at [718, 216] on input at bounding box center [891, 209] width 444 height 34
paste textarea "Price: INR.1,36,500/- Lead time : 120days after confirmation of size and uphols…"
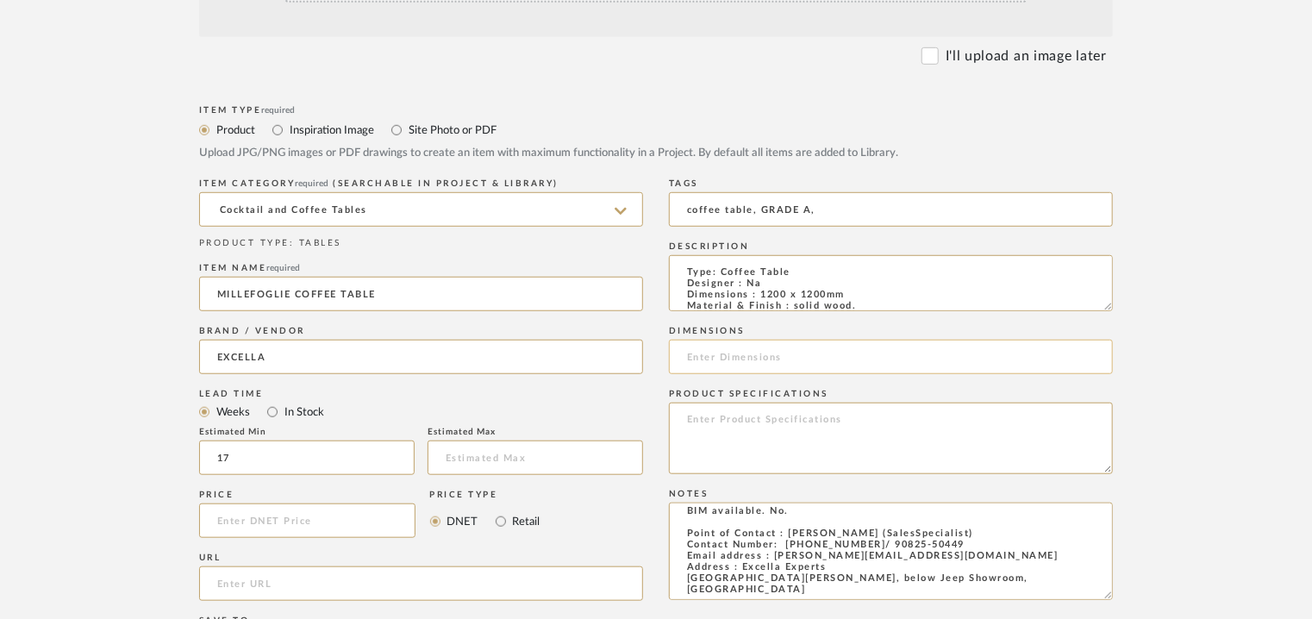
scroll to position [59, 0]
click at [741, 353] on input at bounding box center [891, 357] width 444 height 34
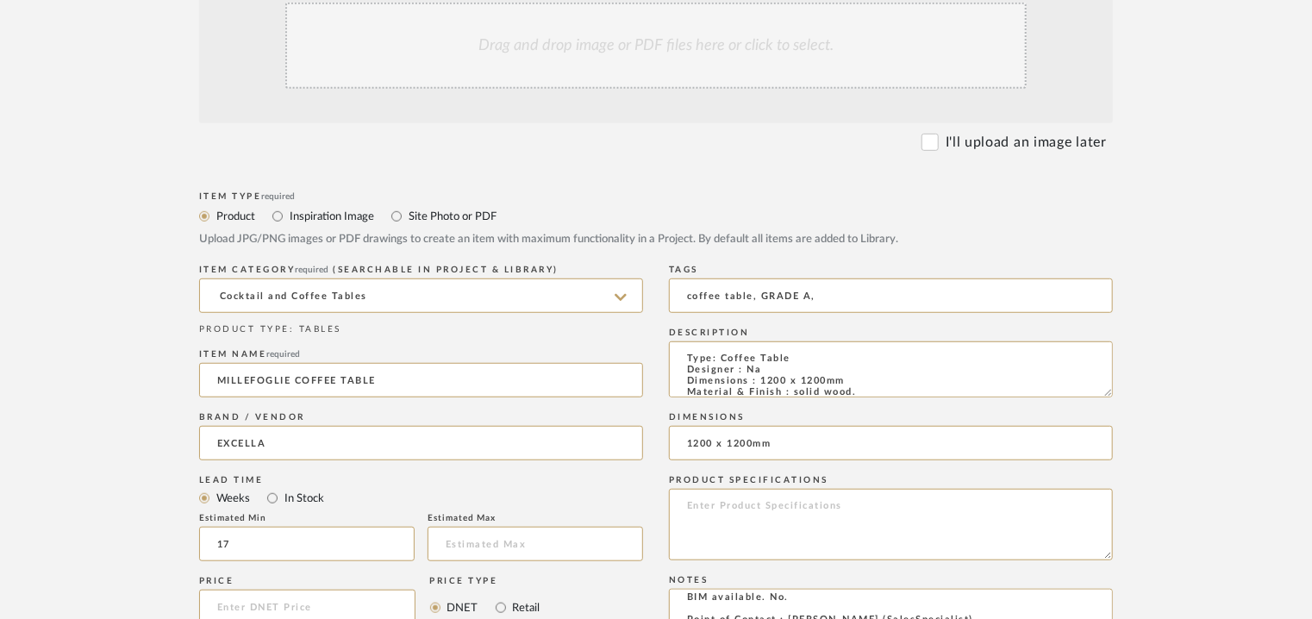
click at [610, 49] on div "Drag and drop image or PDF files here or click to select." at bounding box center [655, 46] width 741 height 86
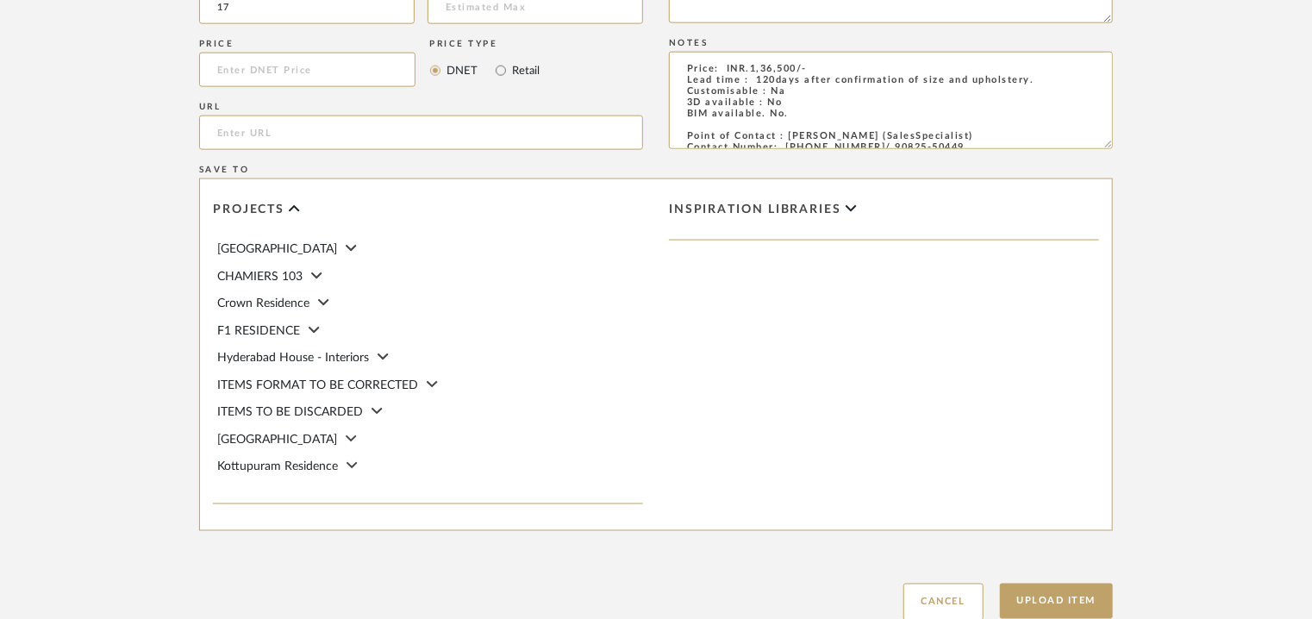
scroll to position [1276, 0]
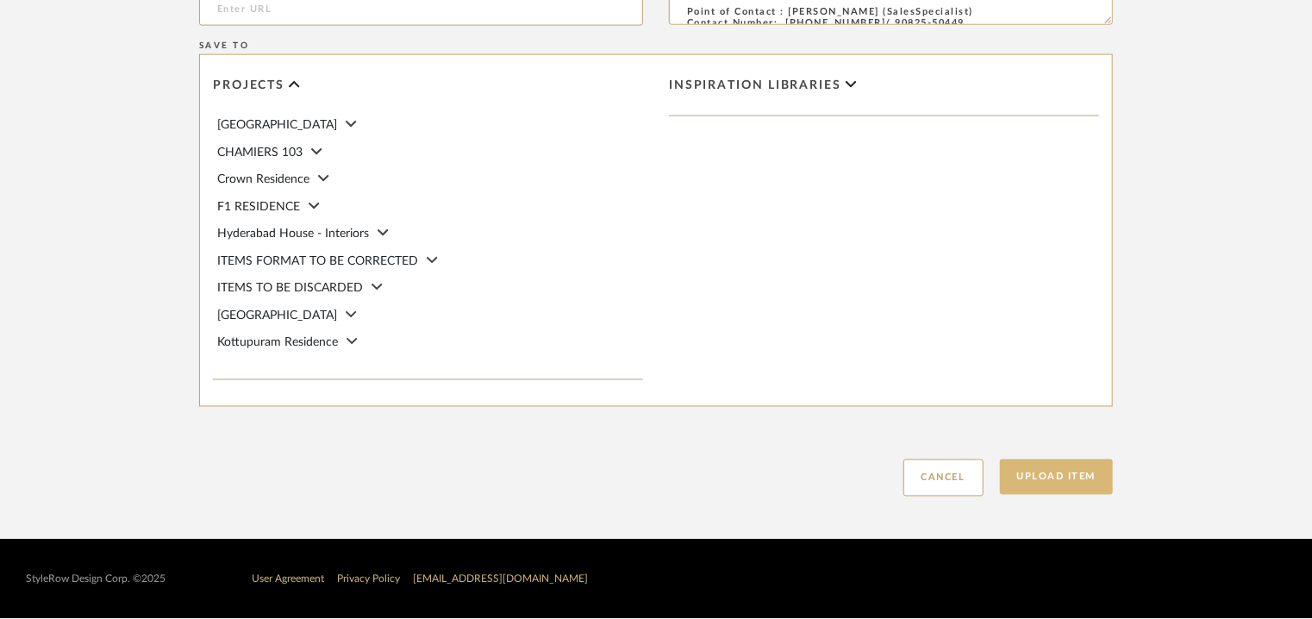
click at [1059, 475] on button "Upload Item" at bounding box center [1057, 477] width 114 height 35
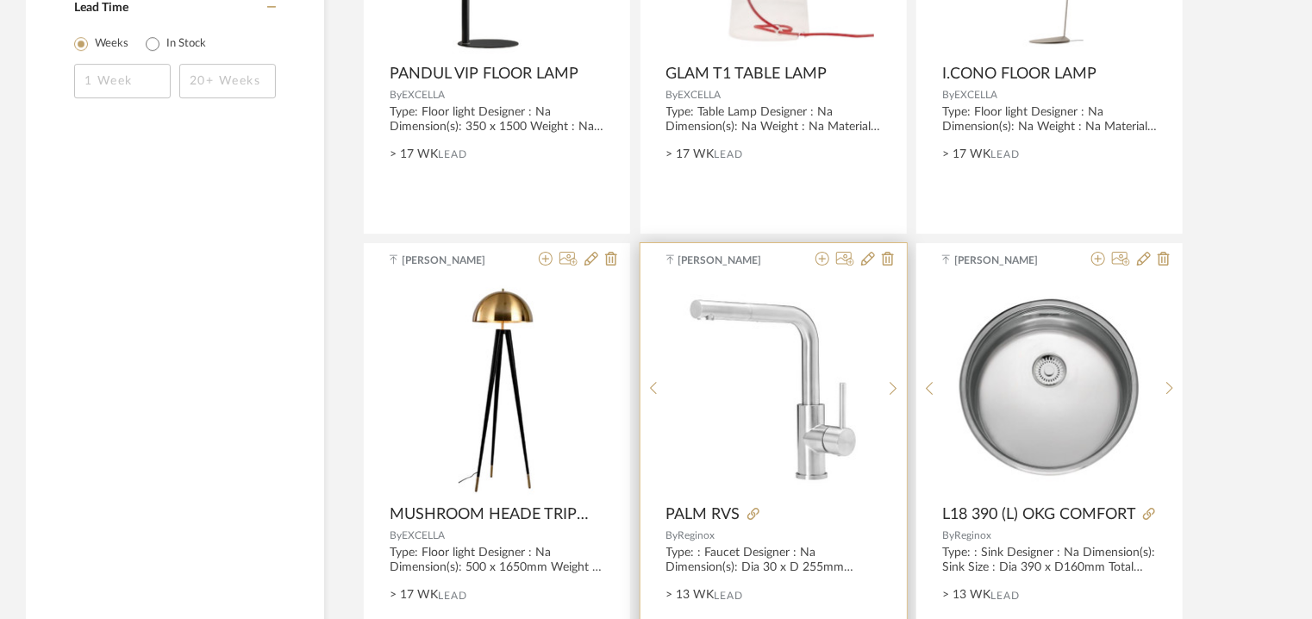
scroll to position [2845, 0]
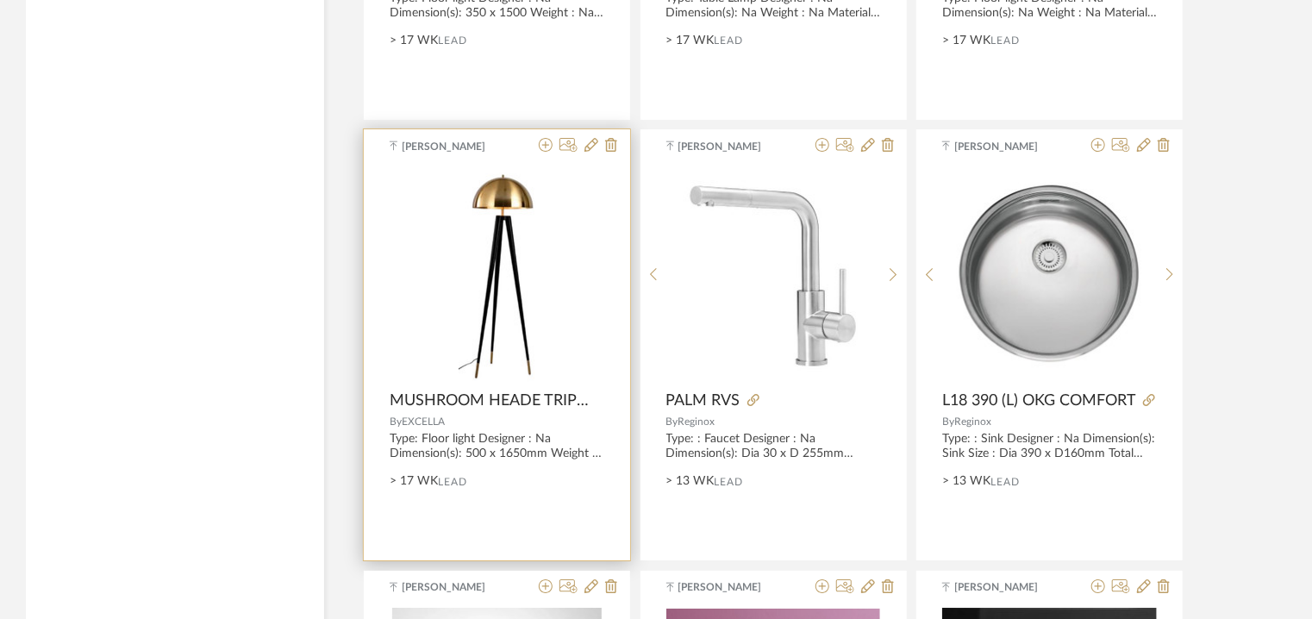
click at [541, 201] on div "0" at bounding box center [497, 274] width 215 height 216
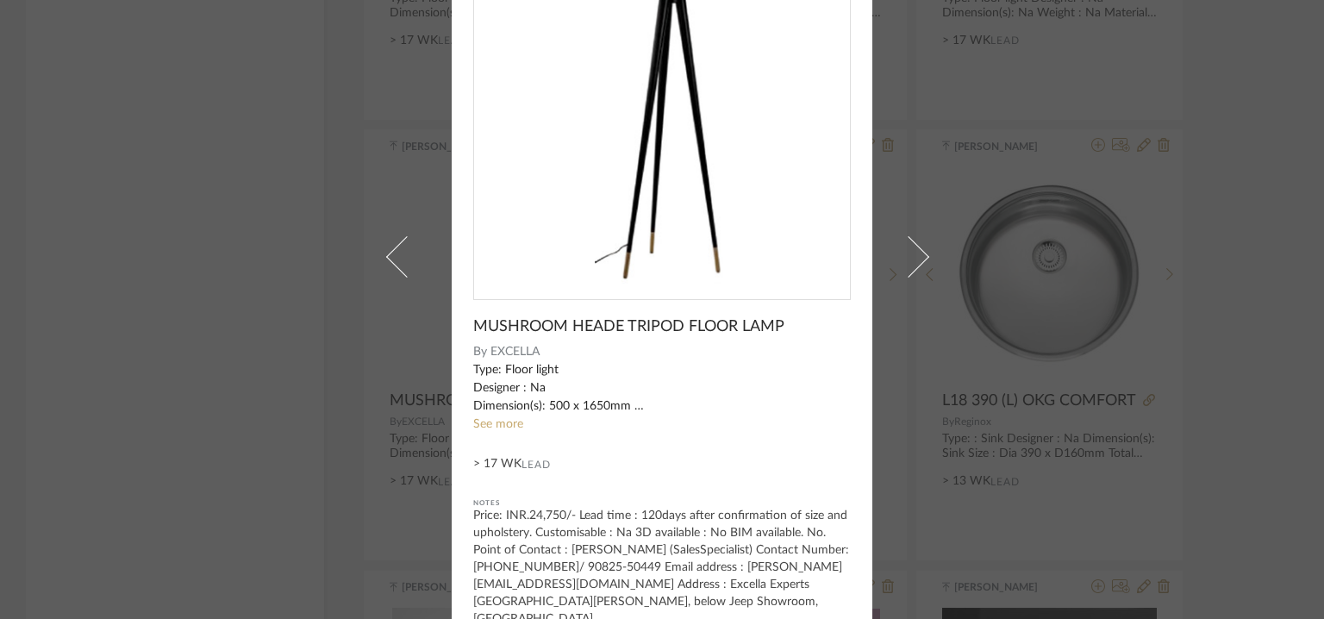
scroll to position [166, 0]
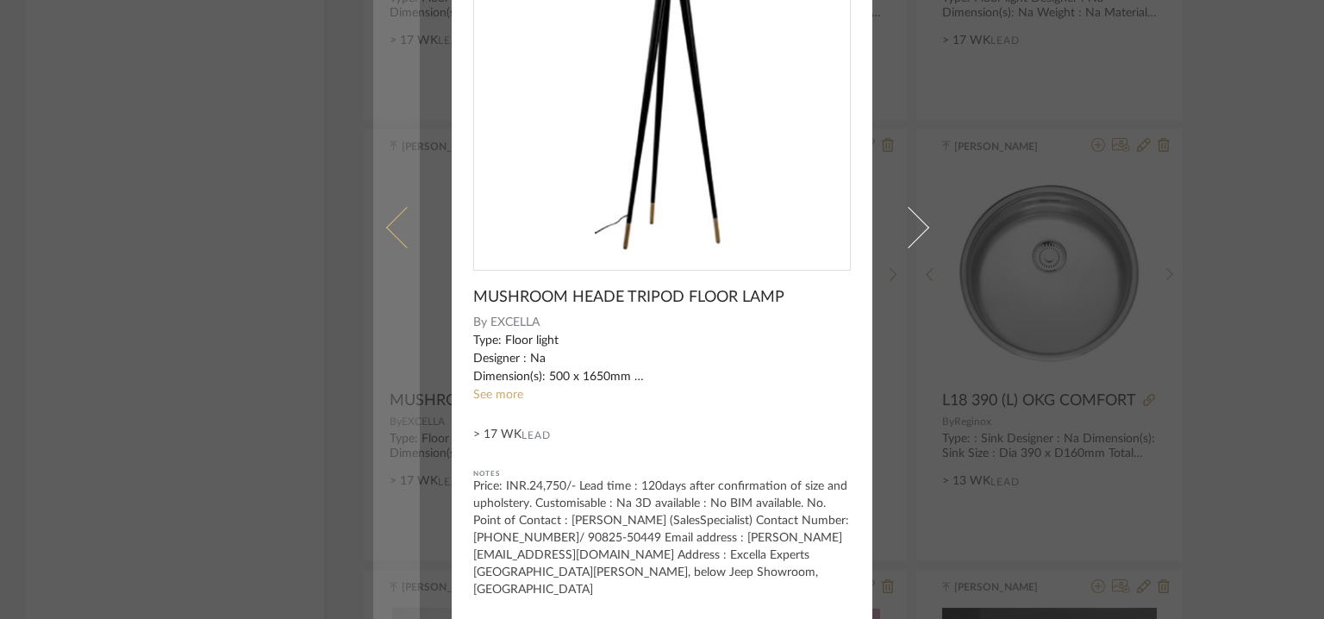
click at [402, 233] on span at bounding box center [406, 227] width 41 height 41
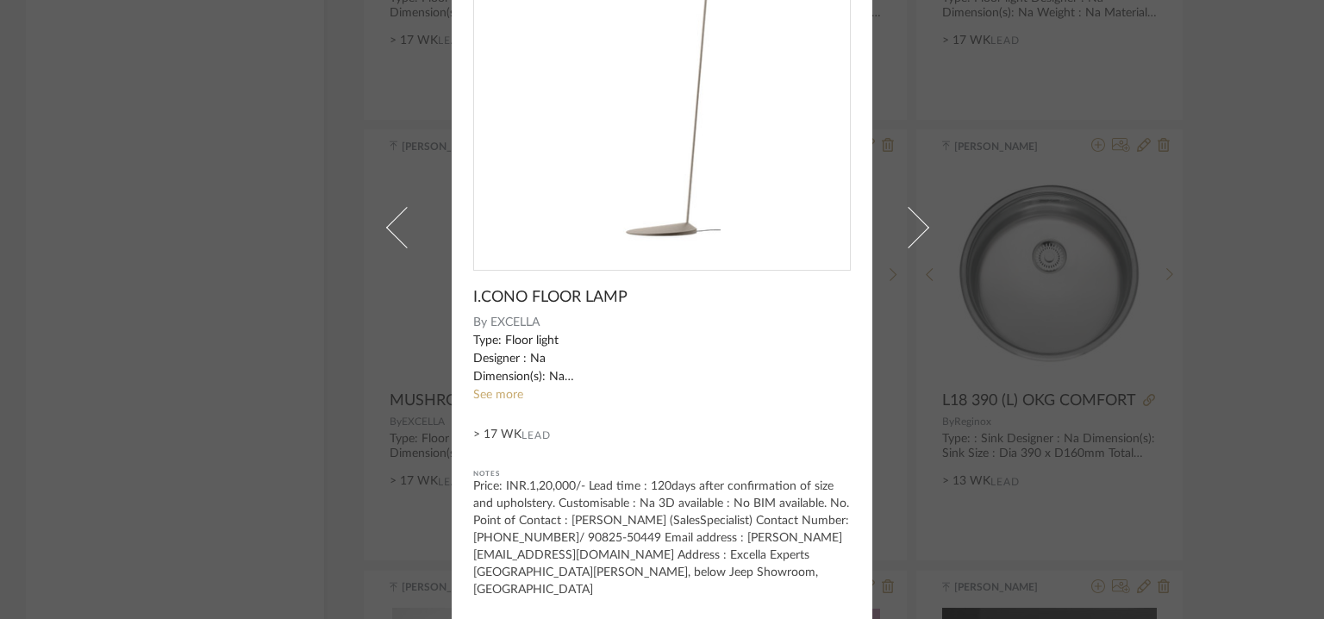
click at [402, 233] on span at bounding box center [406, 227] width 41 height 41
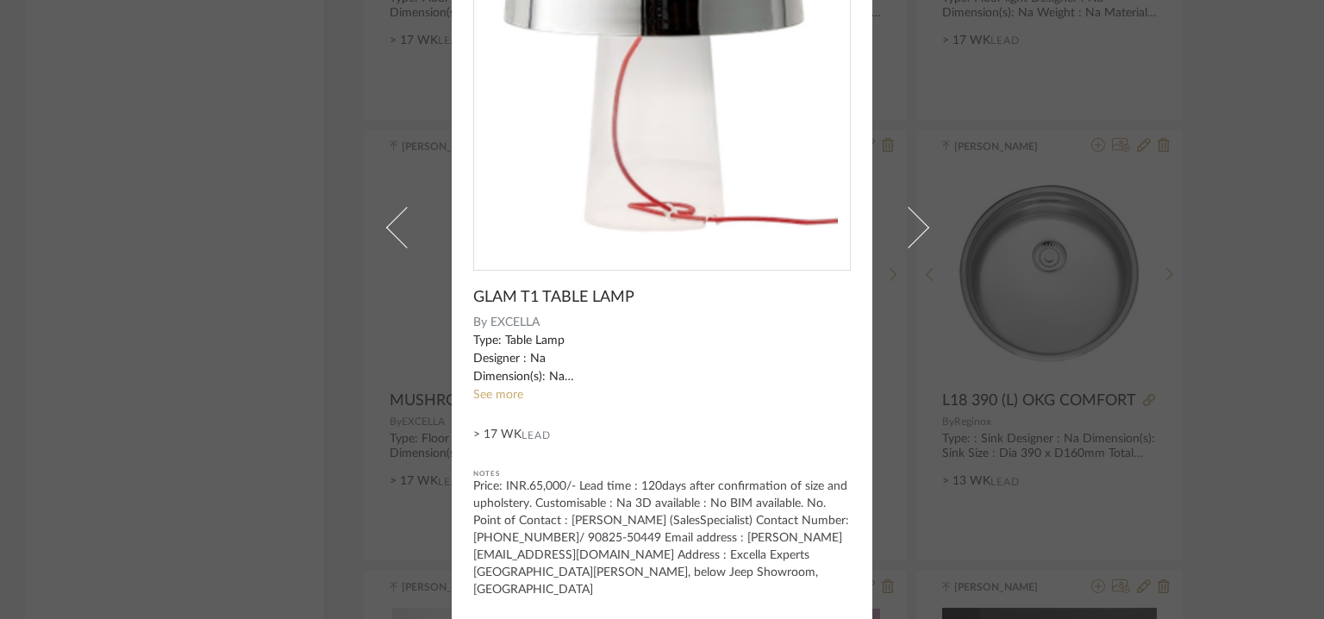
click at [402, 233] on span at bounding box center [406, 227] width 41 height 41
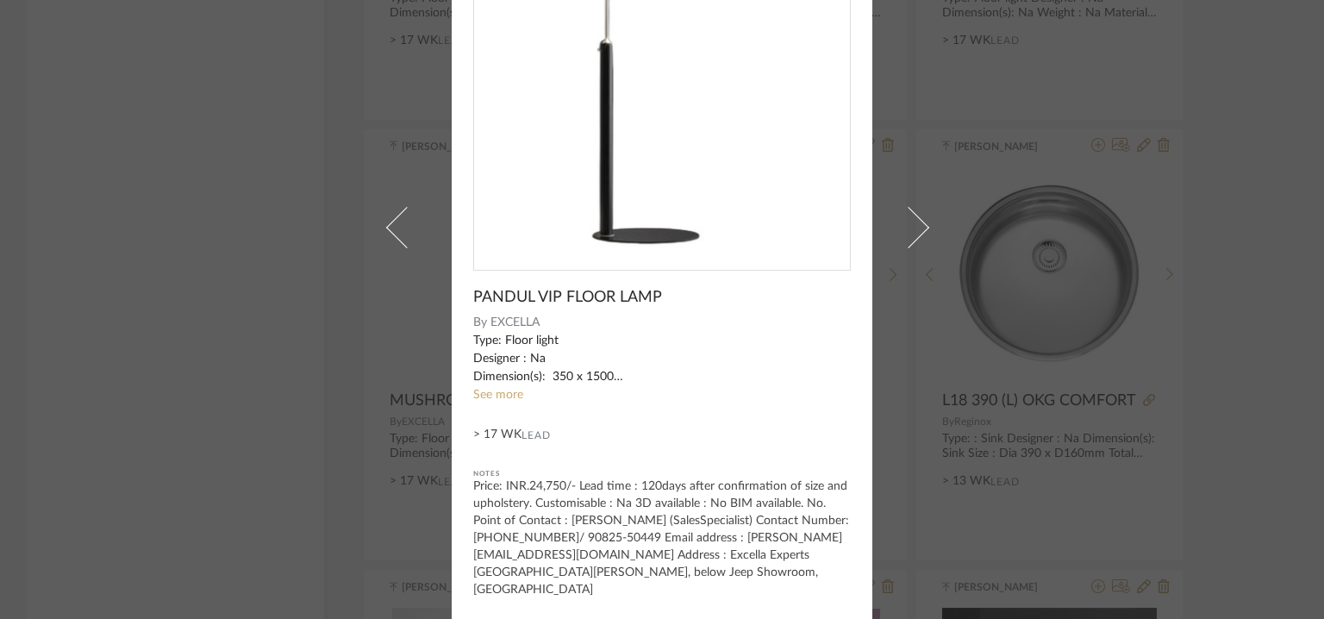
click at [402, 233] on span at bounding box center [406, 227] width 41 height 41
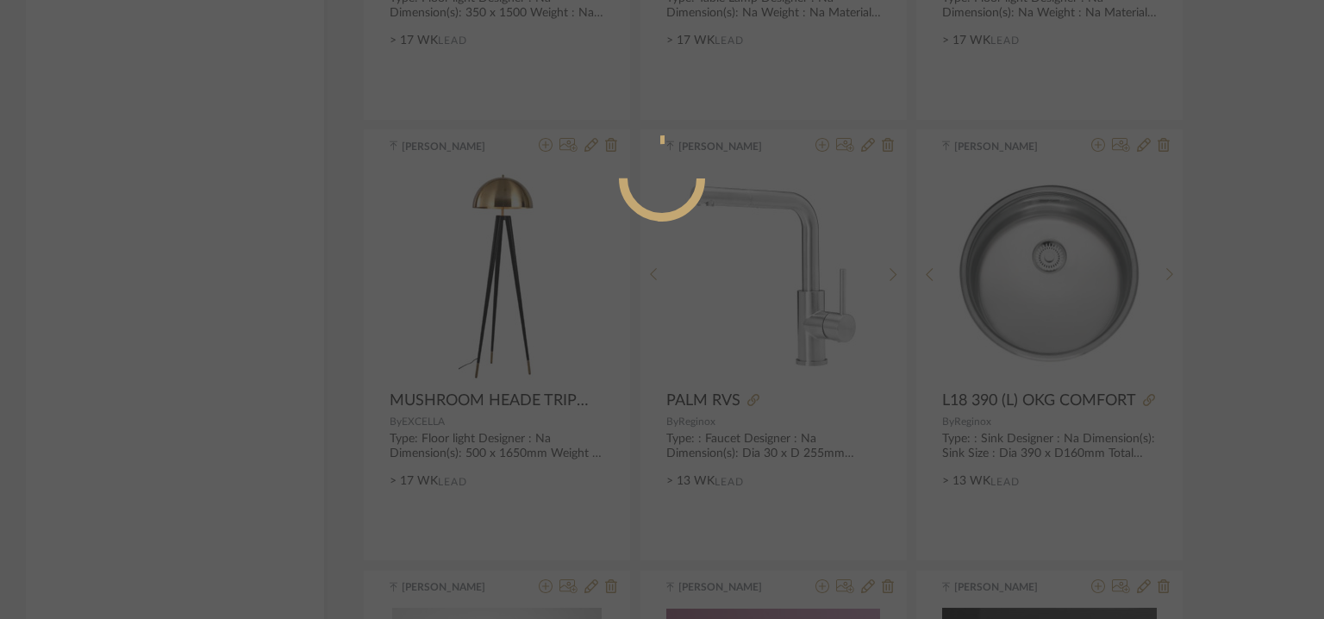
scroll to position [148, 0]
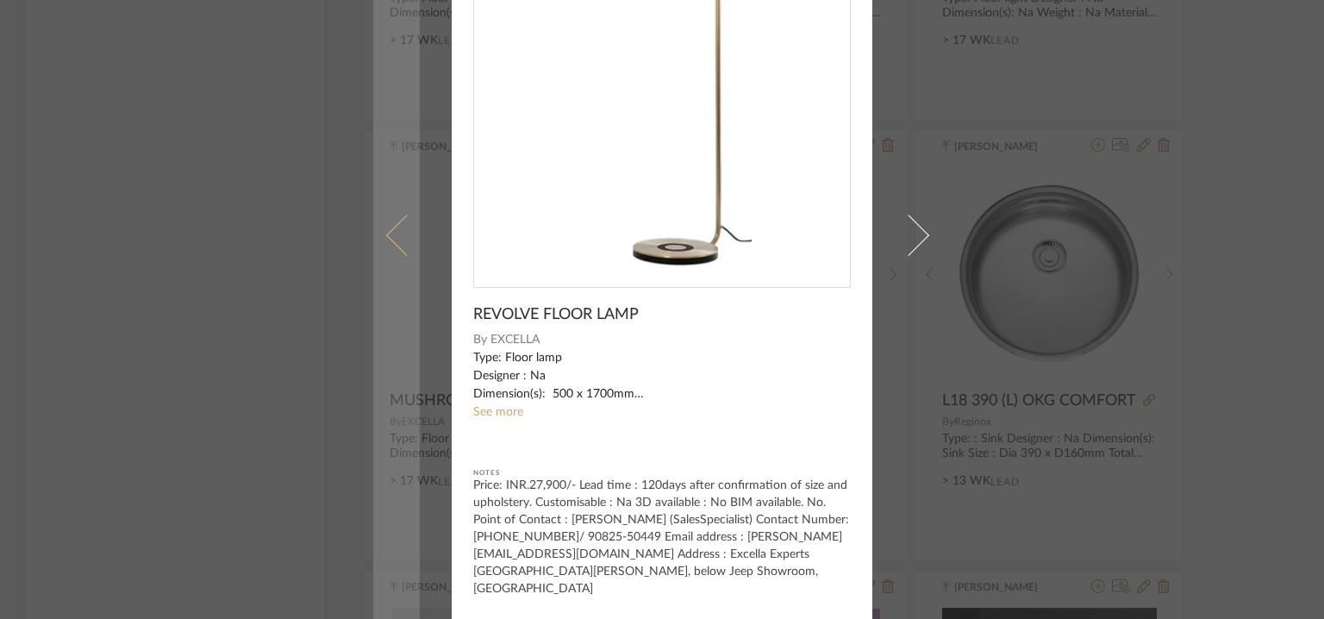
click at [400, 222] on span at bounding box center [406, 235] width 41 height 41
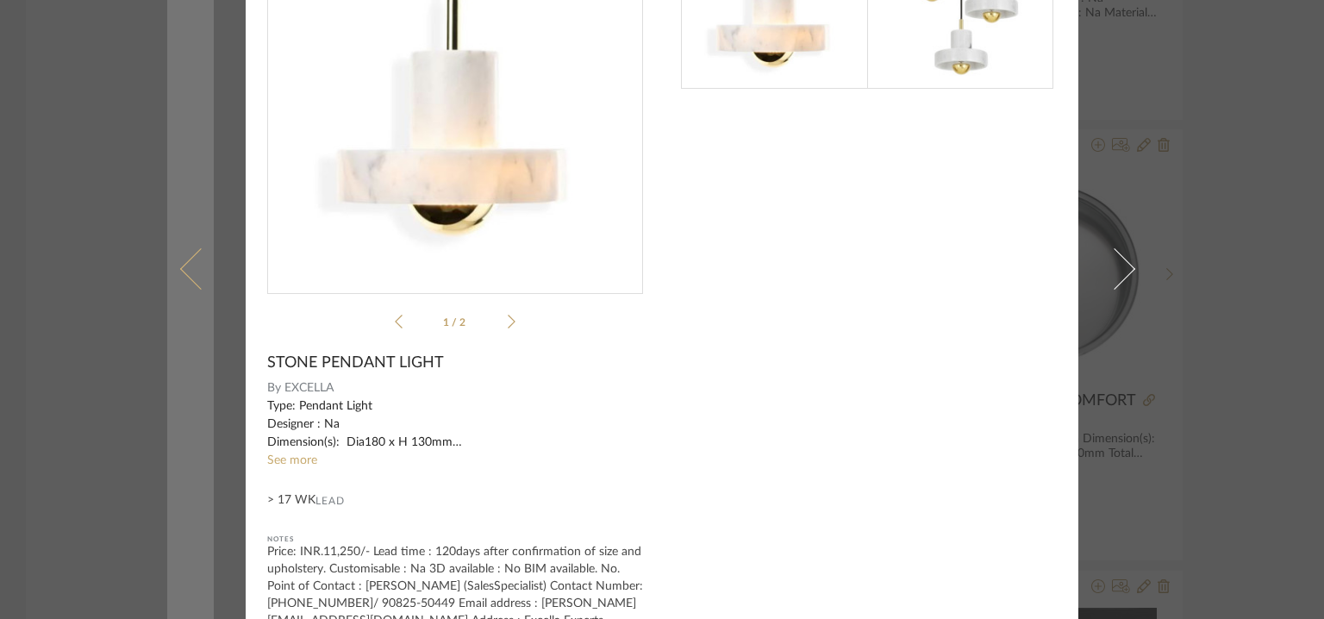
click at [193, 270] on span at bounding box center [200, 268] width 41 height 41
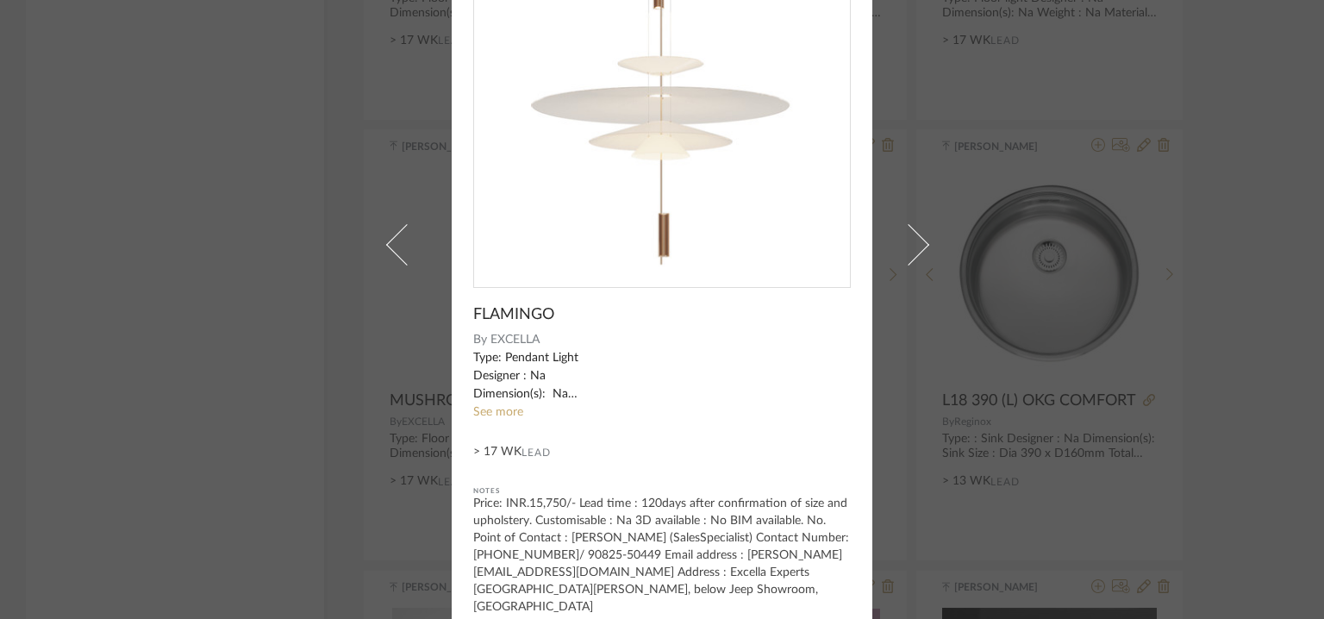
click at [193, 269] on div "[PERSON_NAME] × FLAMINGO By EXCELLA Type: Pendant Light Designer : Na Dimension…" at bounding box center [662, 309] width 1324 height 619
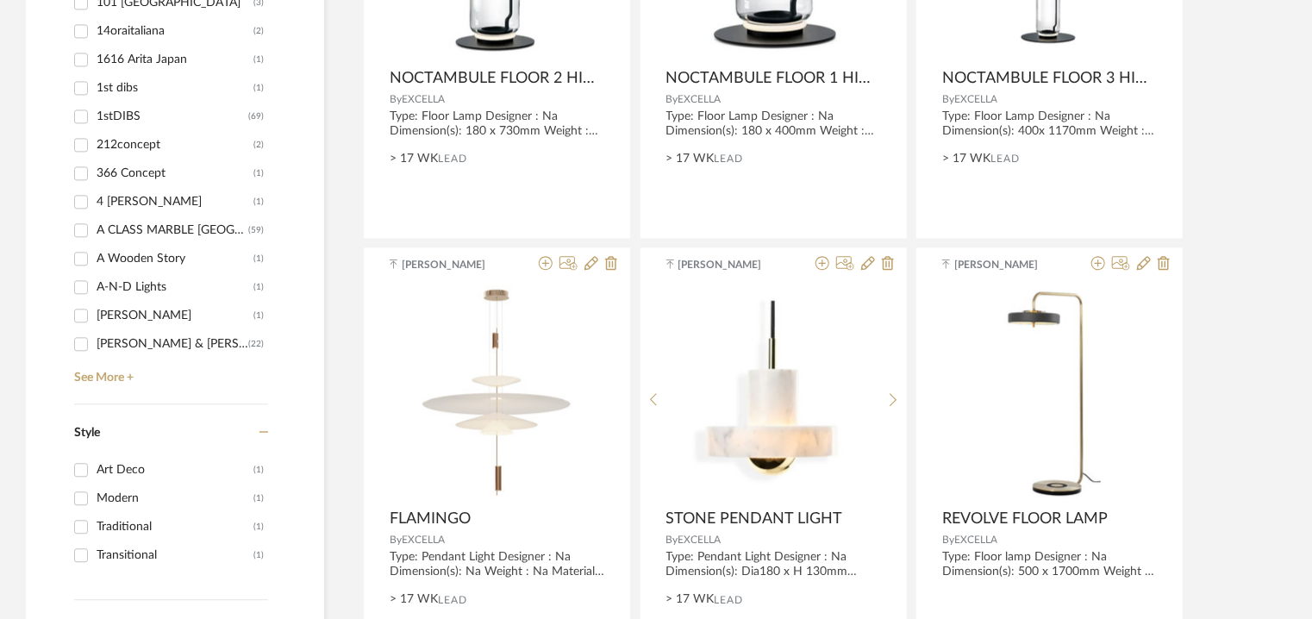
scroll to position [1811, 0]
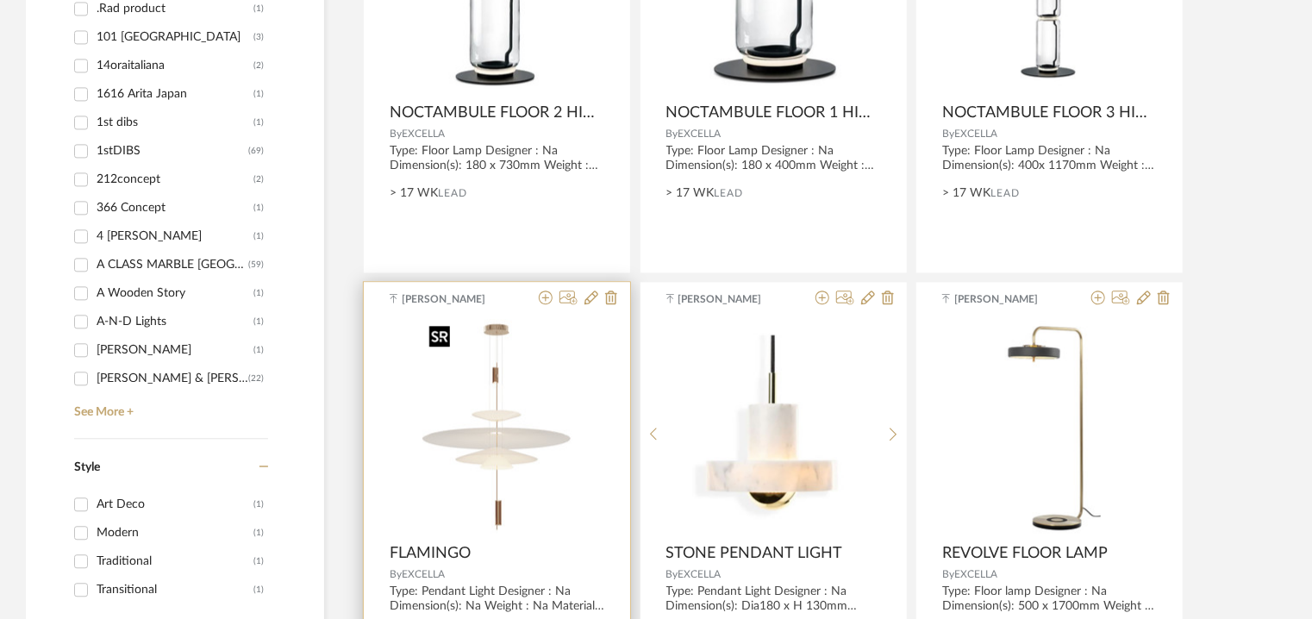
click at [0, 0] on img at bounding box center [0, 0] width 0 height 0
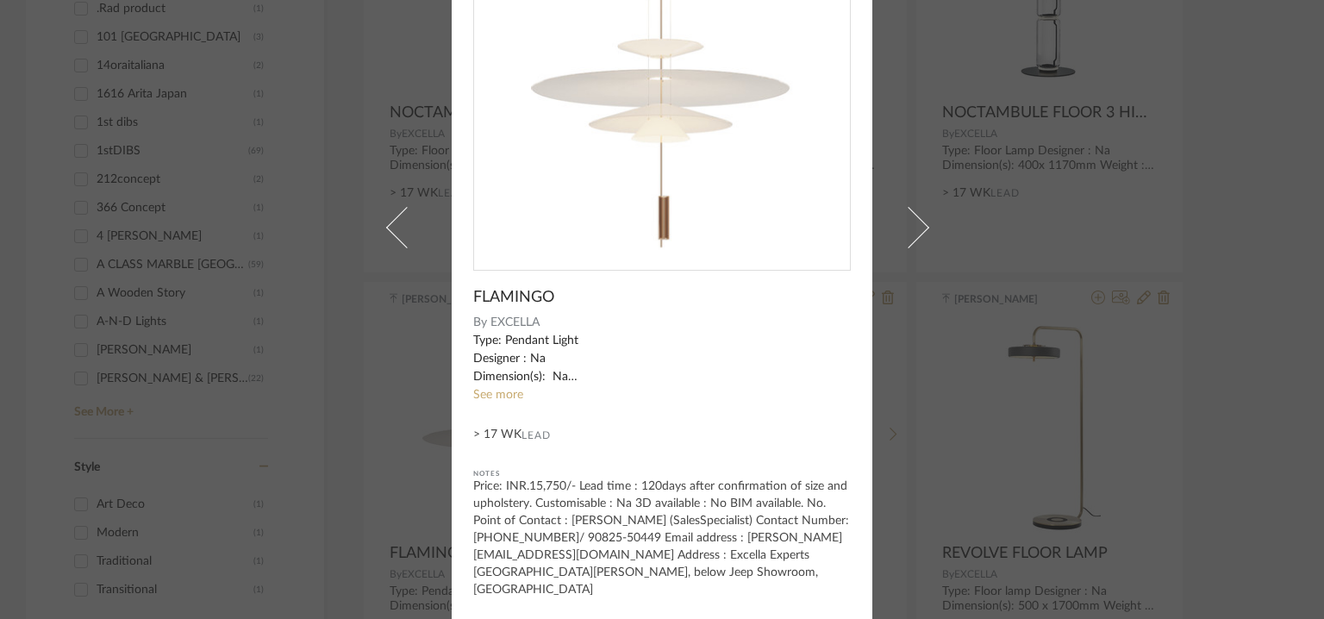
scroll to position [0, 0]
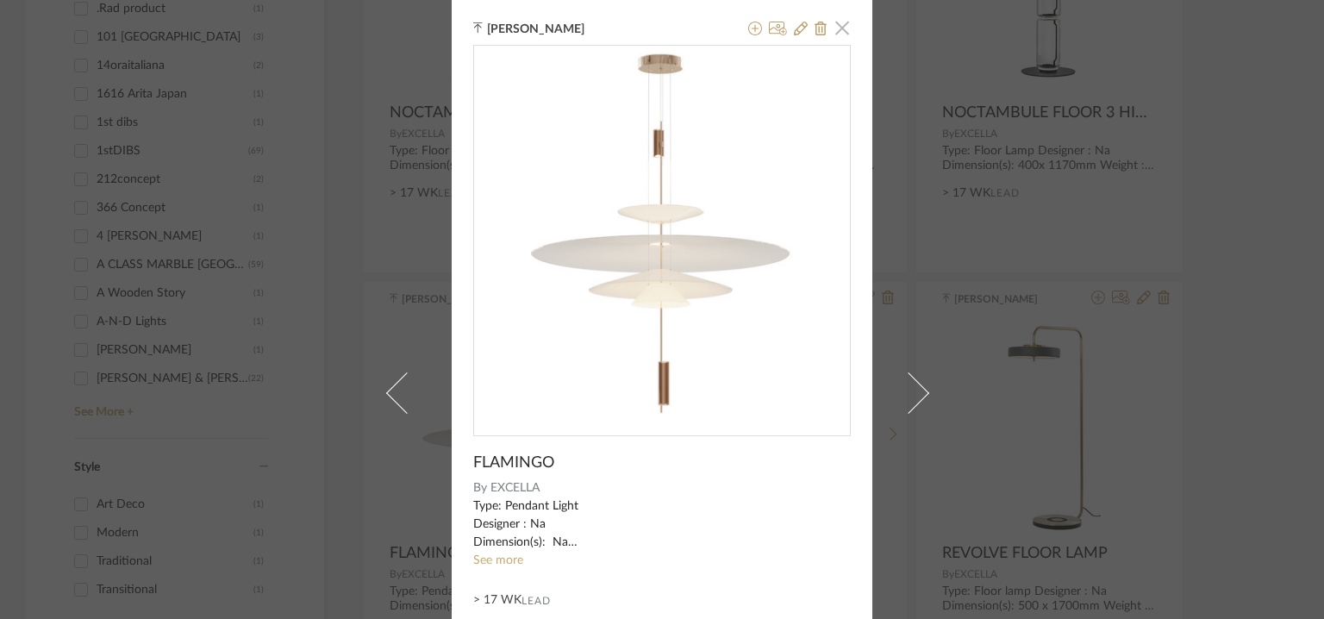
click at [838, 28] on span "button" at bounding box center [842, 27] width 34 height 34
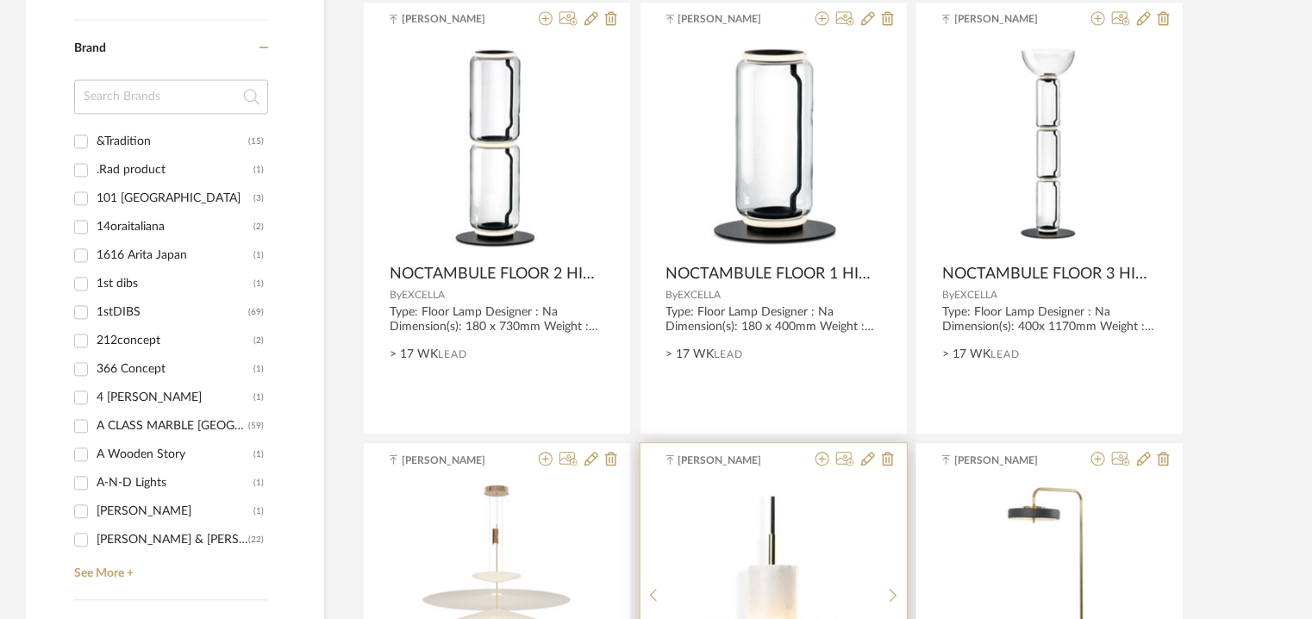
scroll to position [1552, 0]
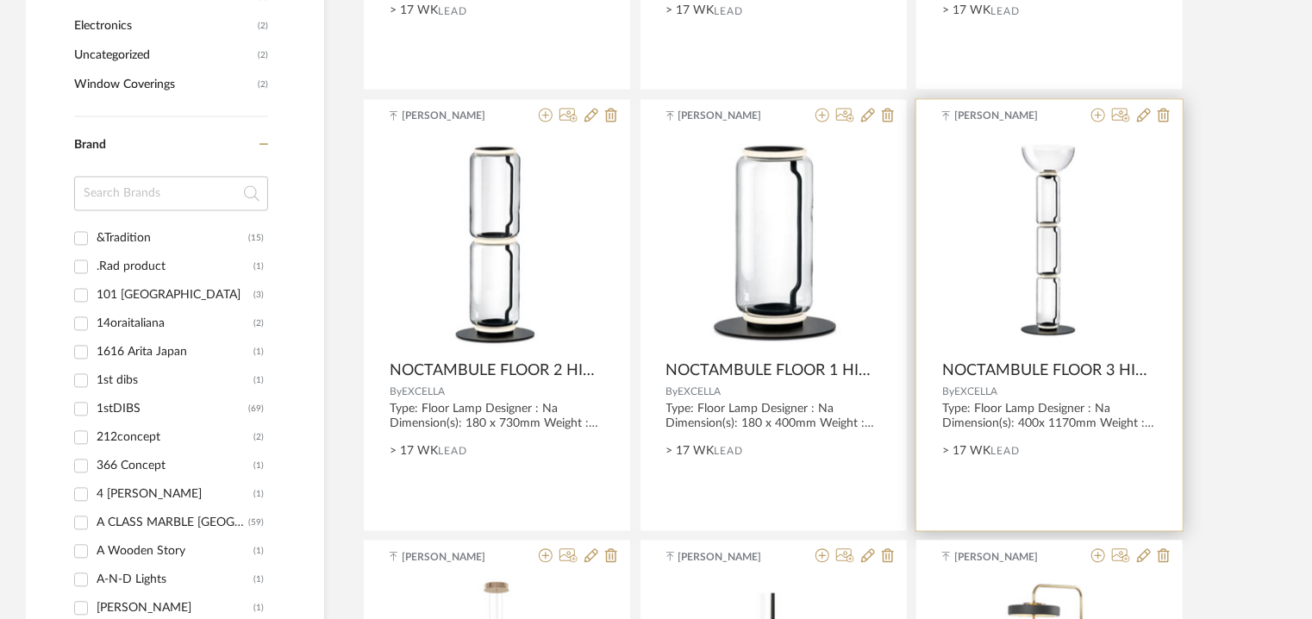
click at [1010, 256] on div "0" at bounding box center [1049, 245] width 215 height 216
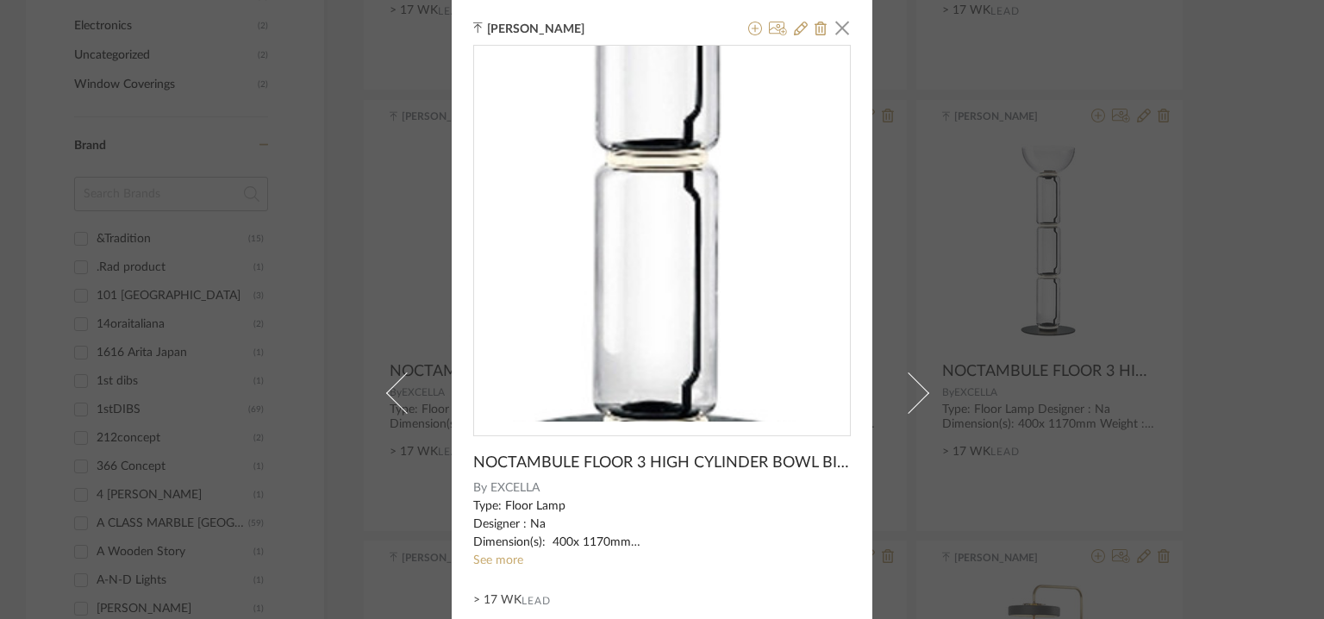
scroll to position [166, 0]
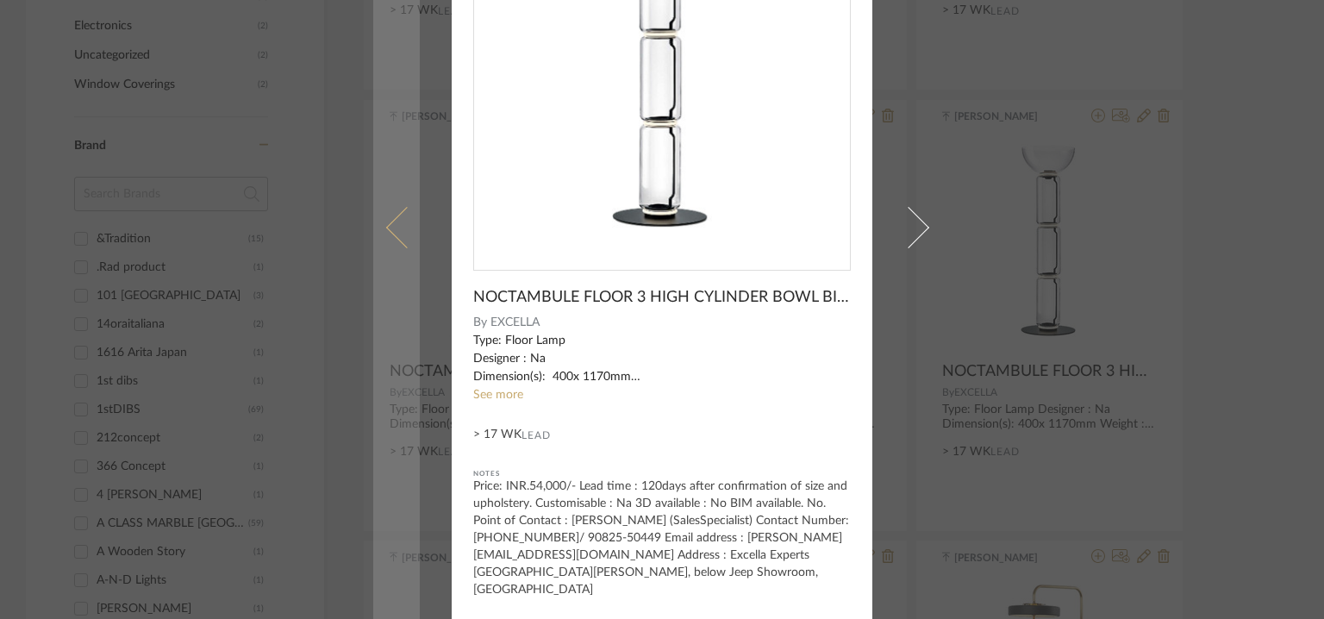
click at [395, 220] on span at bounding box center [406, 227] width 41 height 41
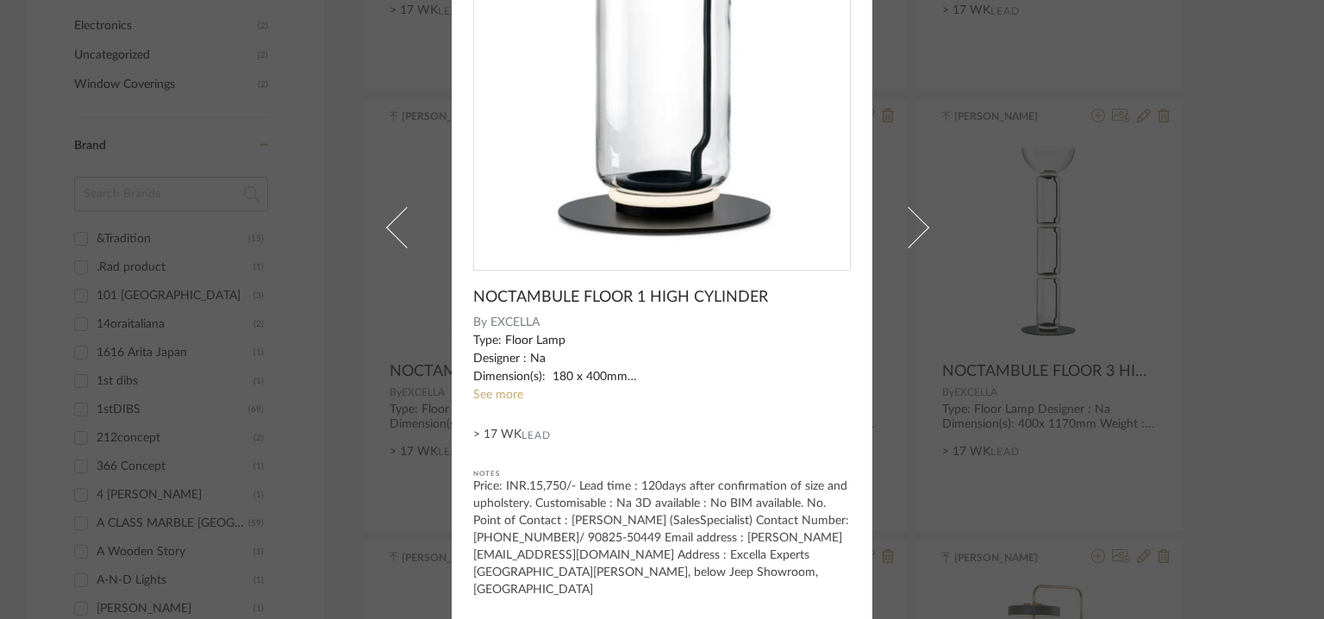
click at [394, 205] on link at bounding box center [396, 226] width 47 height 785
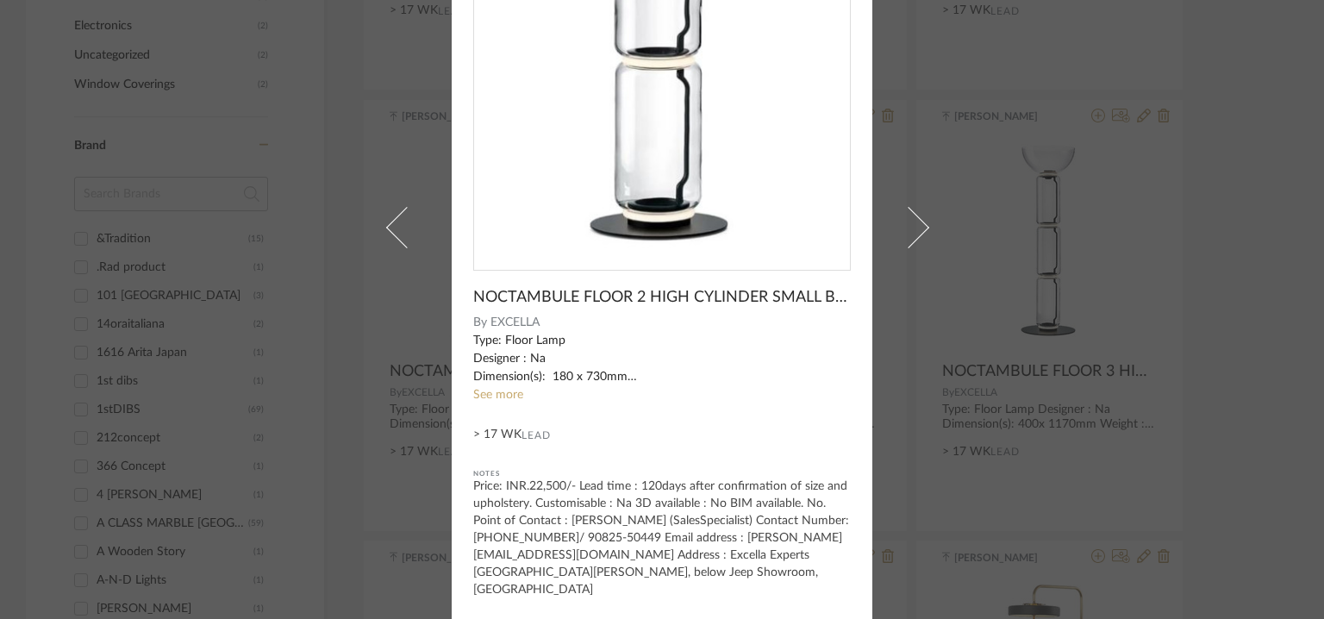
click at [394, 205] on link at bounding box center [396, 226] width 47 height 785
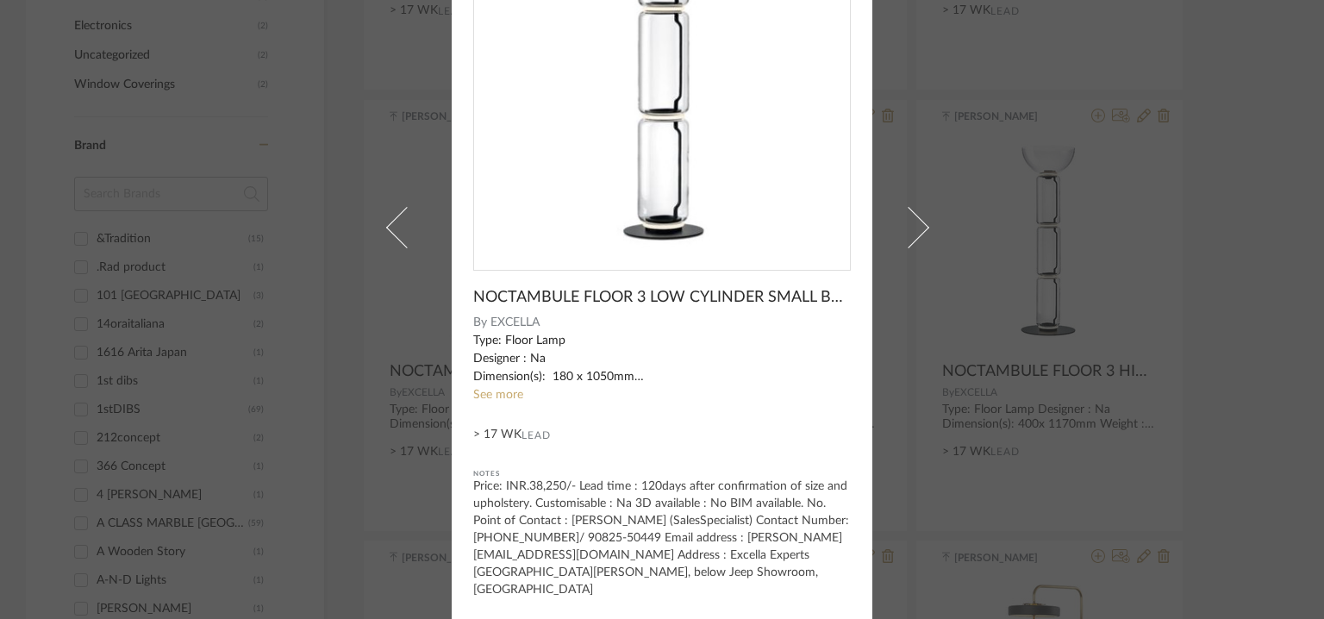
click at [393, 204] on link at bounding box center [396, 226] width 47 height 785
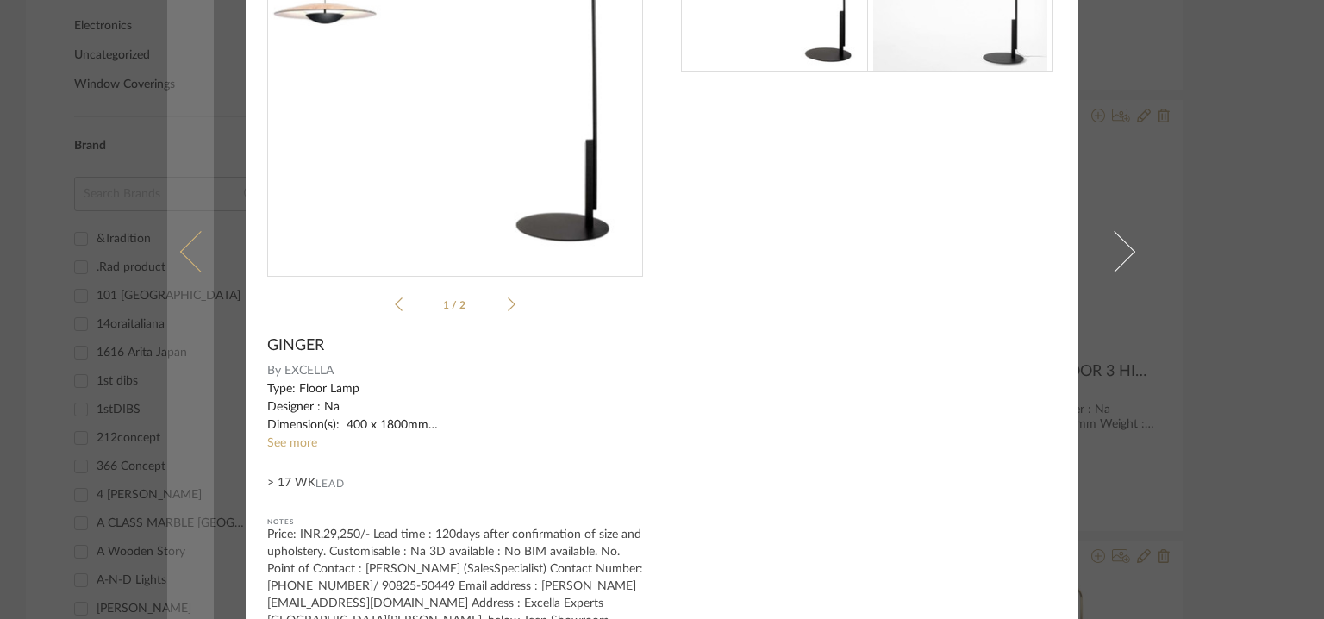
click at [183, 248] on span at bounding box center [200, 251] width 41 height 41
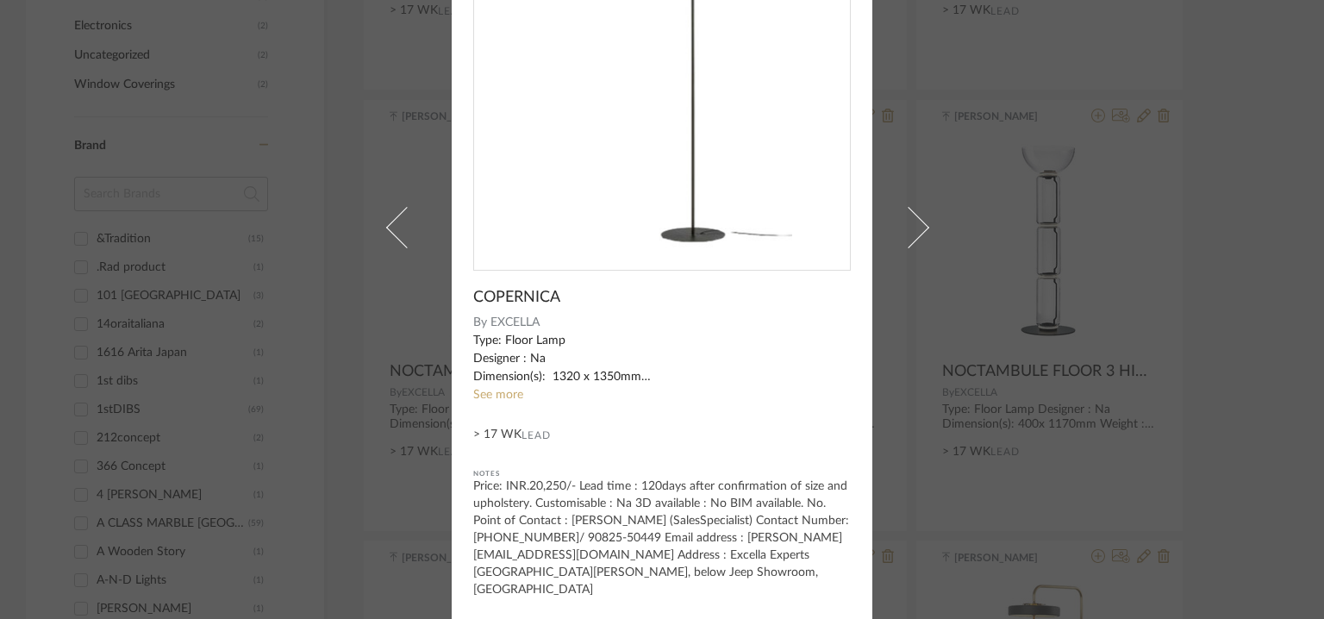
click at [183, 248] on div "[PERSON_NAME] × COPERNICA By EXCELLA Type: Floor Lamp Designer : Na Dimension(s…" at bounding box center [662, 309] width 1324 height 619
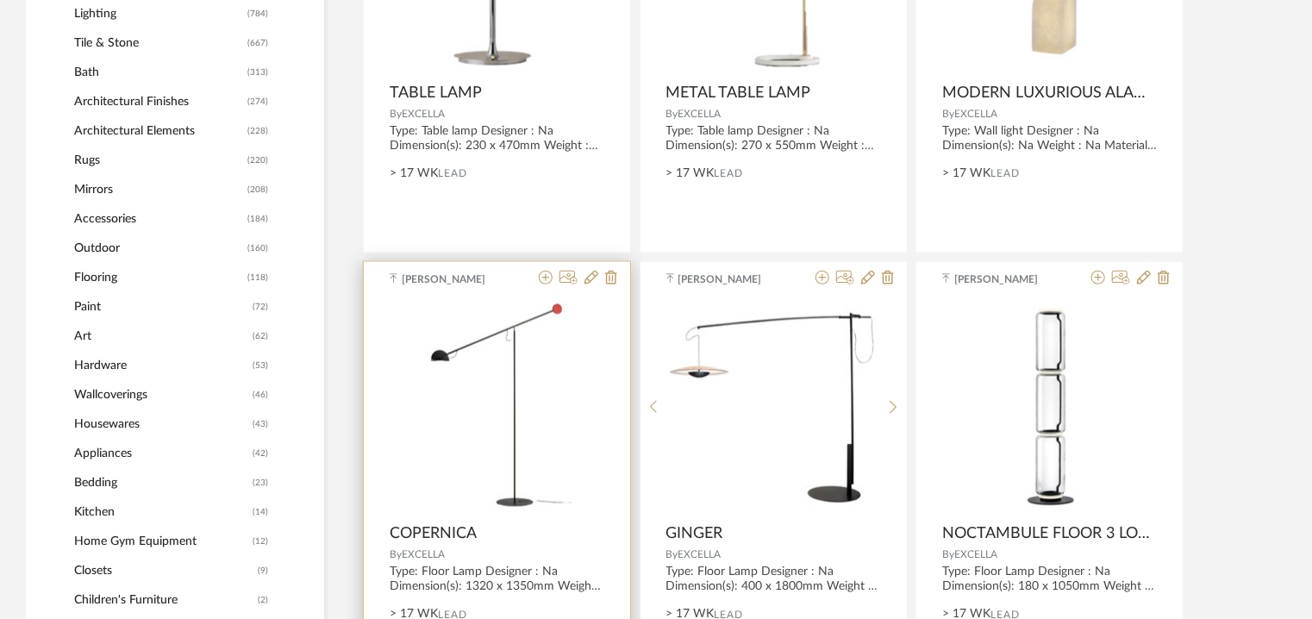
scroll to position [431, 0]
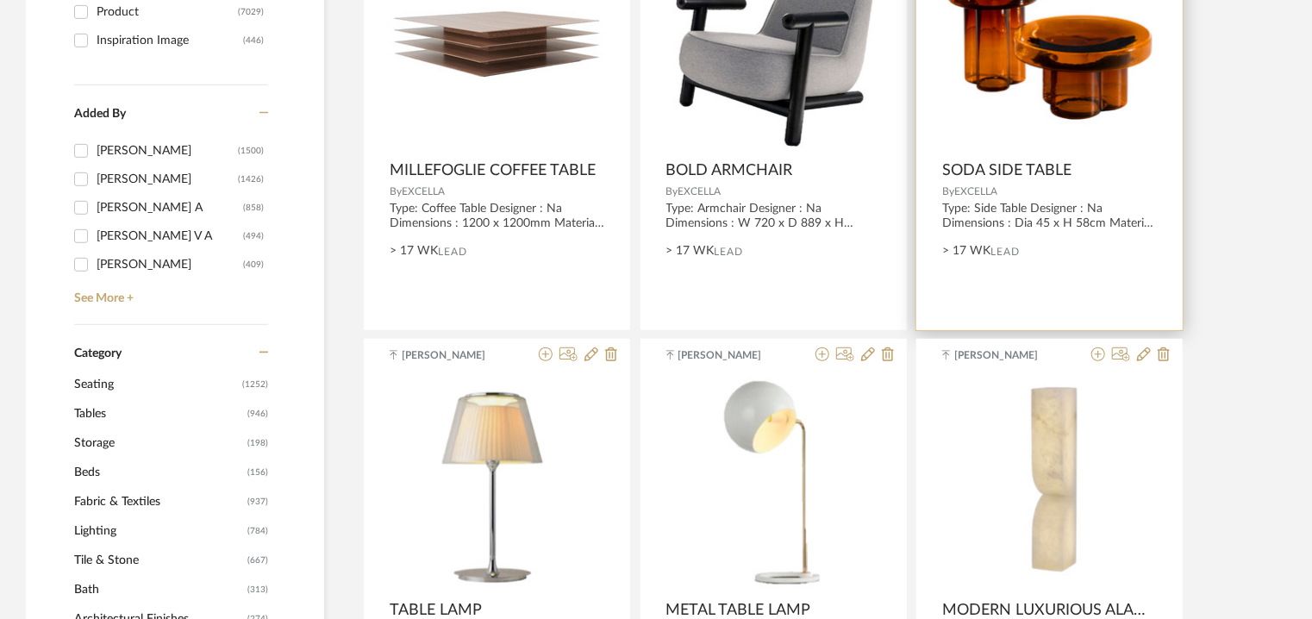
click at [1041, 53] on img "0" at bounding box center [1049, 43] width 215 height 167
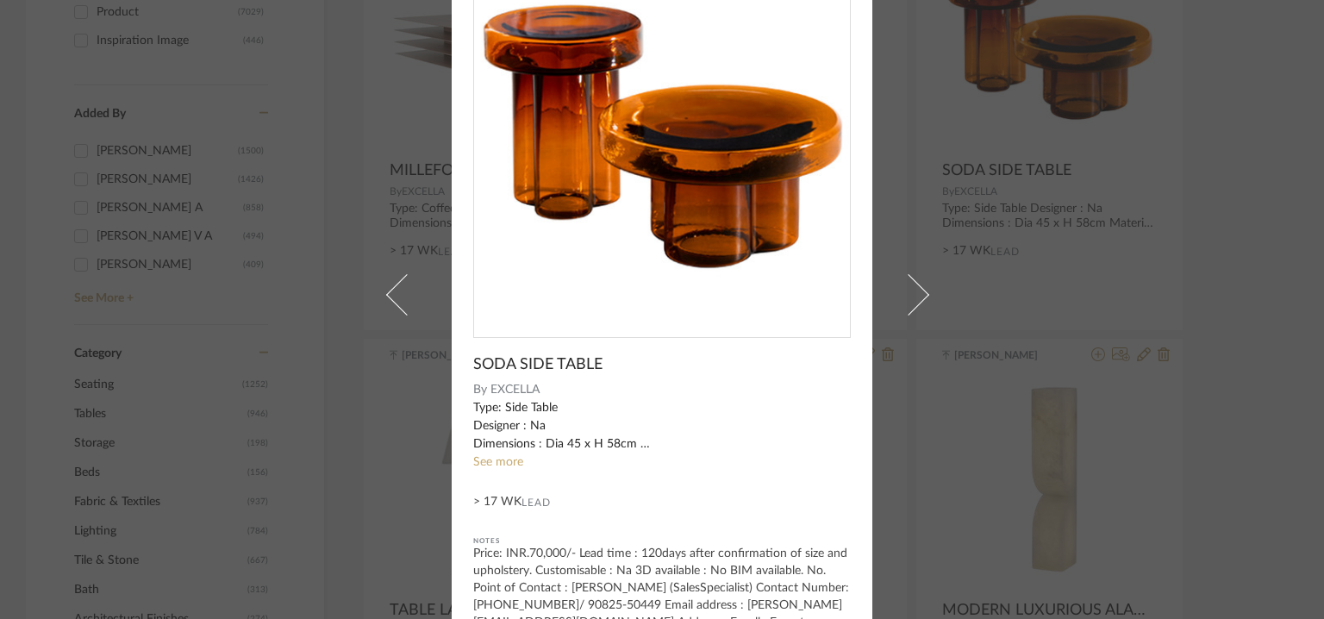
scroll to position [166, 0]
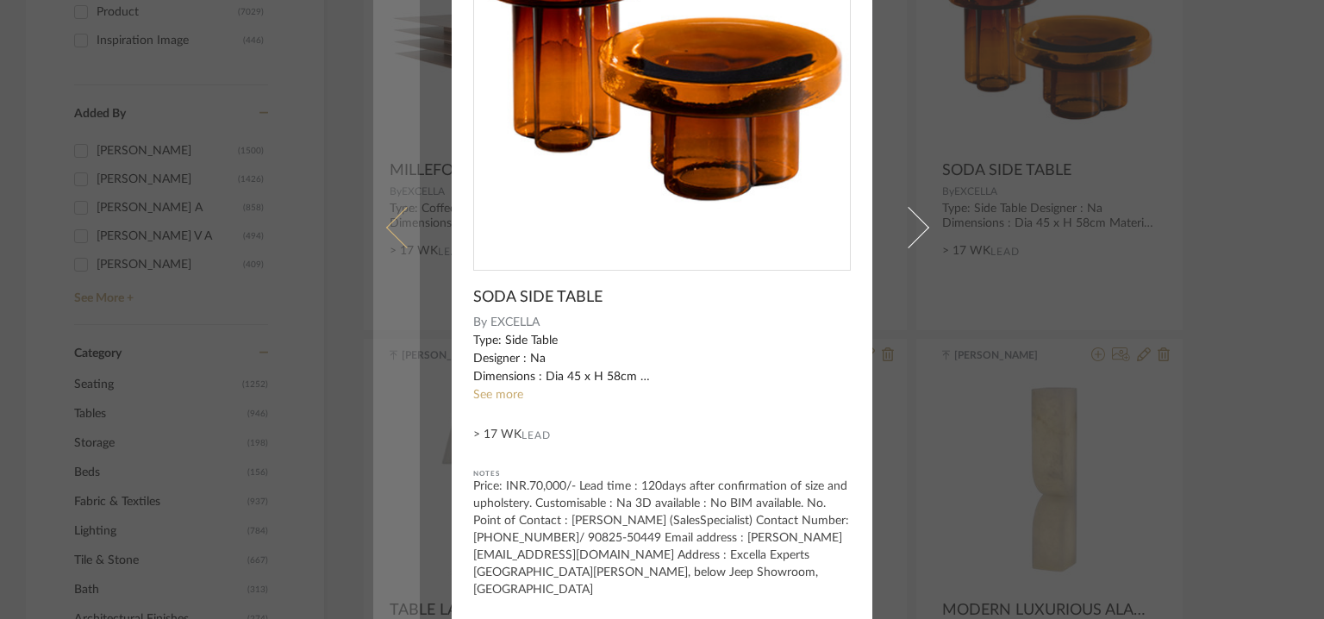
click at [387, 220] on span at bounding box center [406, 227] width 41 height 41
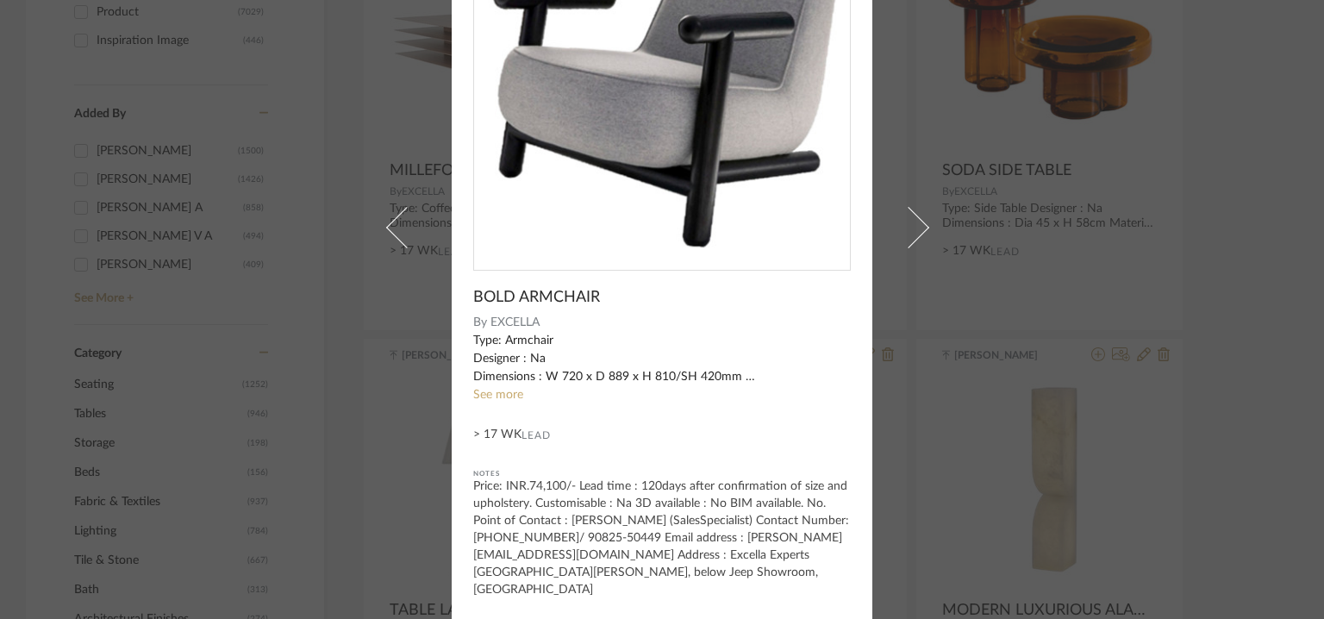
click at [1250, 196] on div "[PERSON_NAME] × BOLD ARMCHAIR By EXCELLA Type: Armchair Designer : Na Dimension…" at bounding box center [662, 309] width 1324 height 619
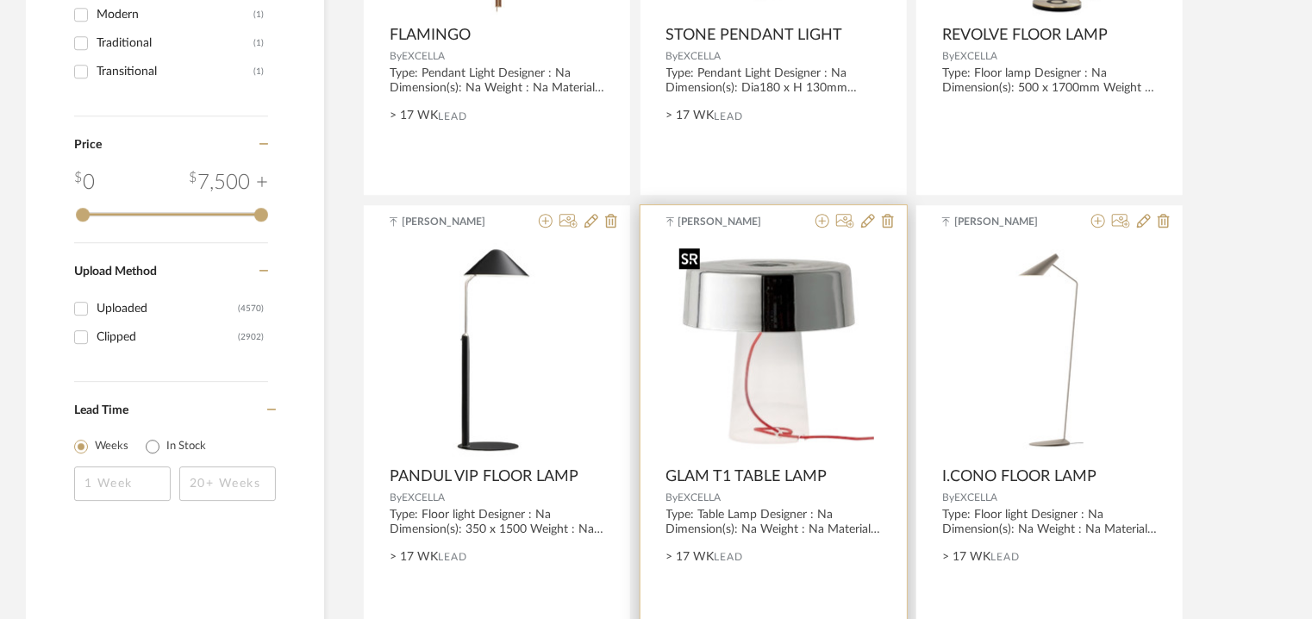
scroll to position [2414, 0]
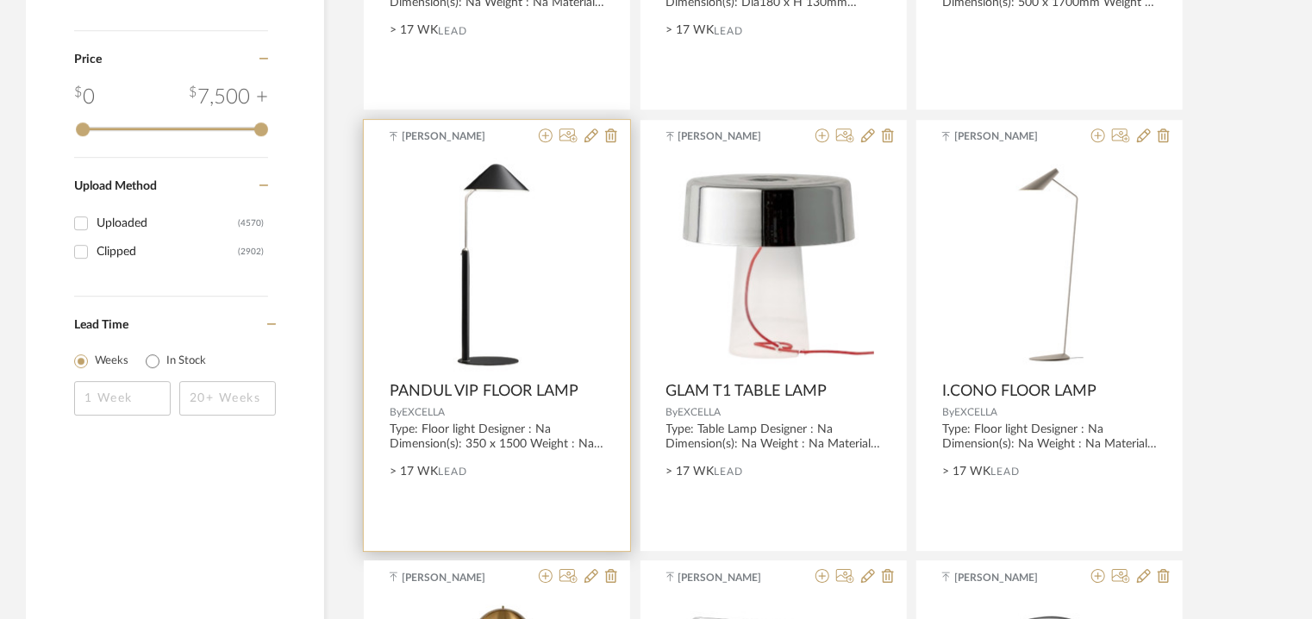
click at [0, 0] on img at bounding box center [0, 0] width 0 height 0
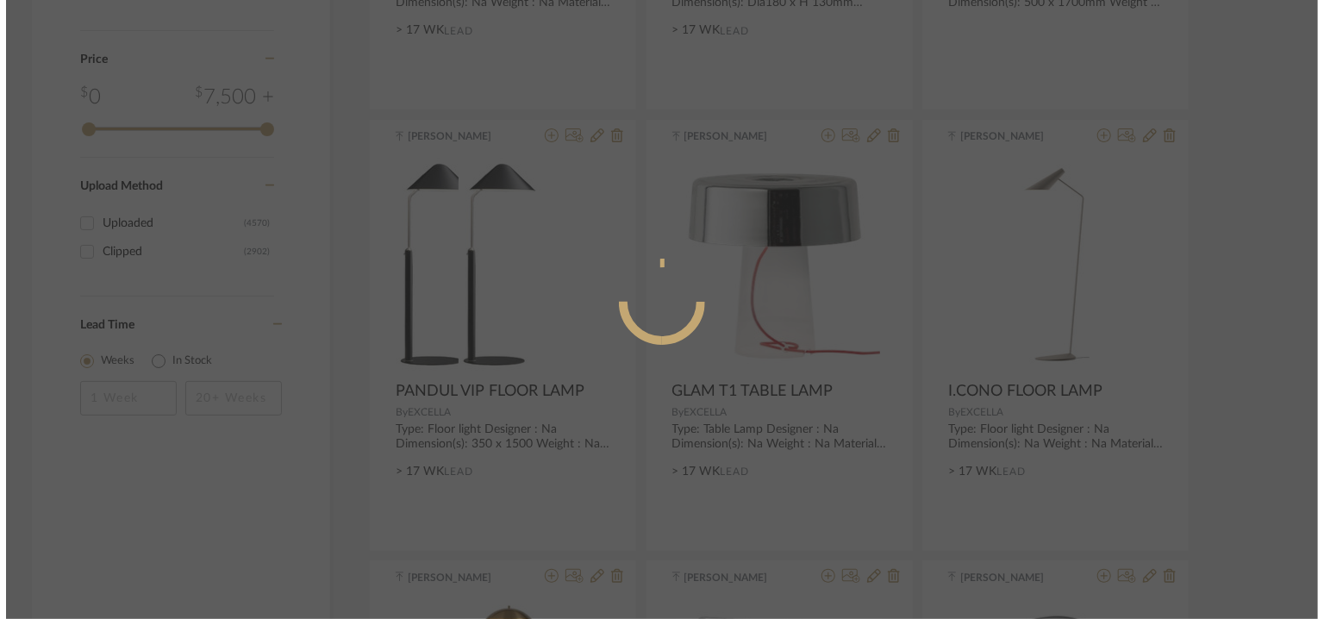
scroll to position [0, 0]
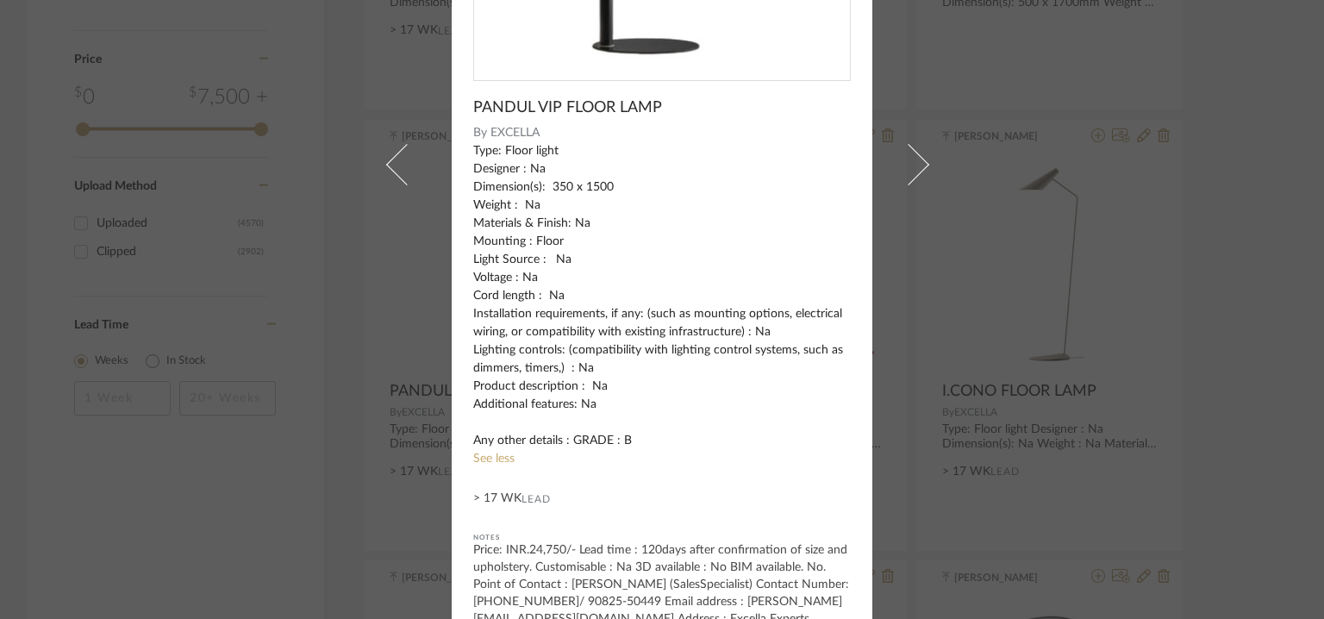
scroll to position [419, 0]
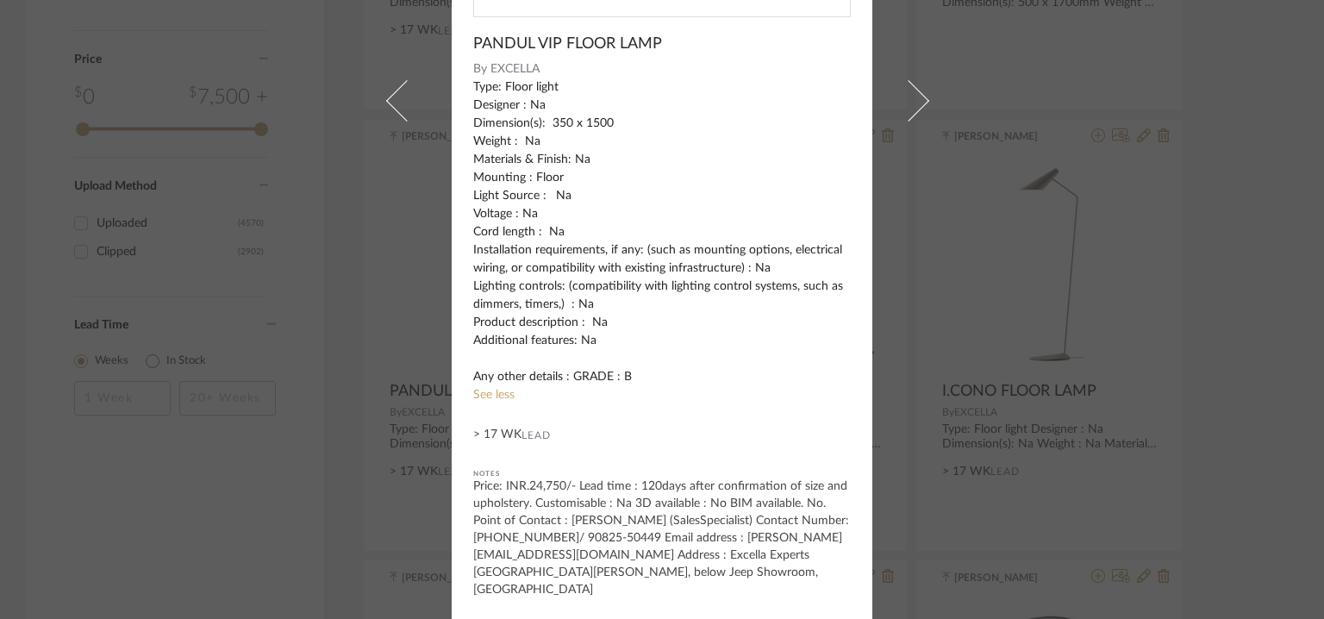
click at [967, 259] on div "[PERSON_NAME] × PANDUL VIP FLOOR LAMP By EXCELLA Type: Floor light Designer : N…" at bounding box center [662, 309] width 1324 height 619
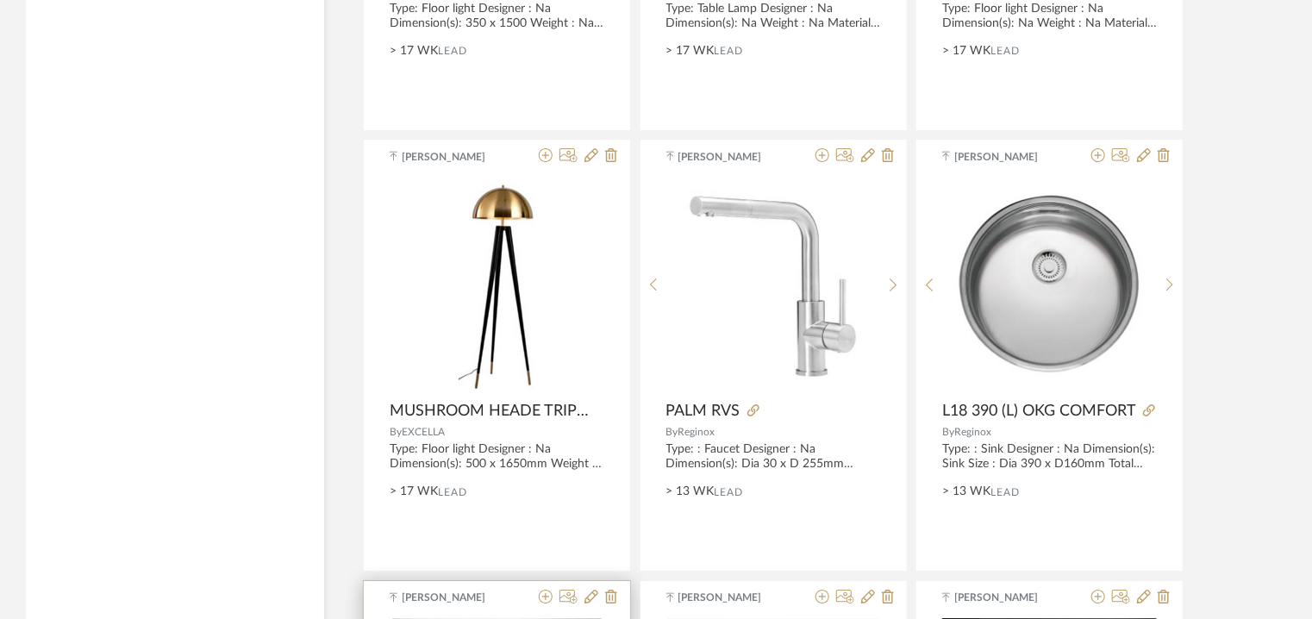
scroll to position [3018, 0]
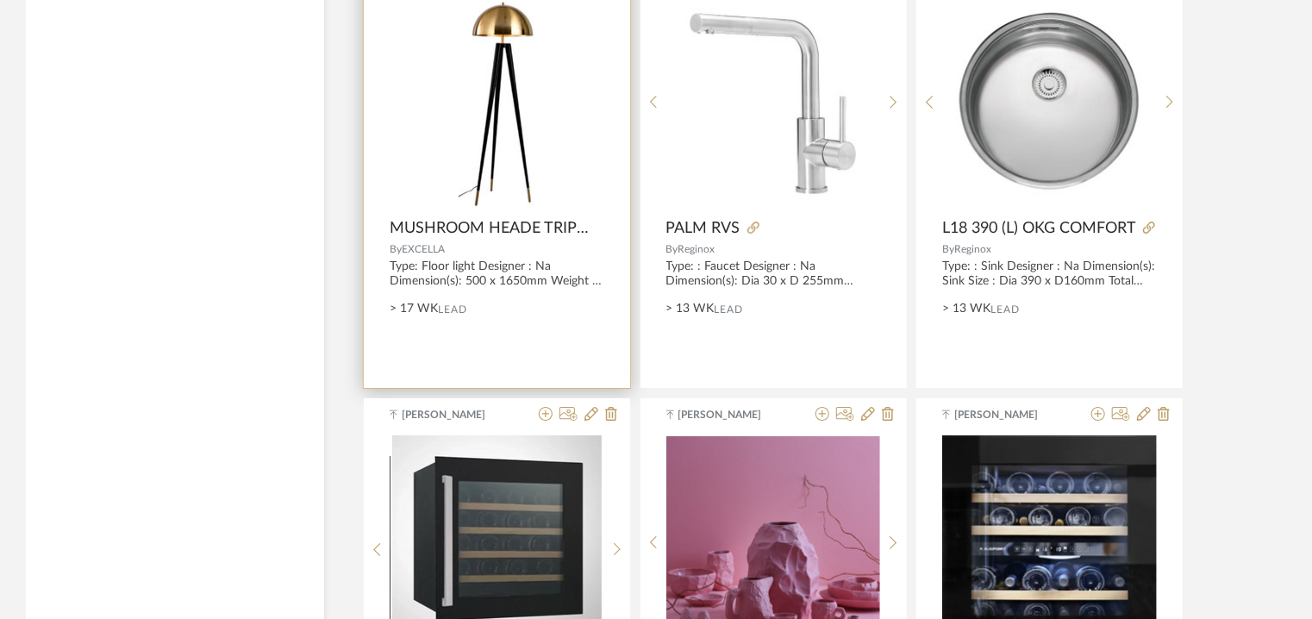
click at [518, 81] on img "0" at bounding box center [498, 102] width 78 height 216
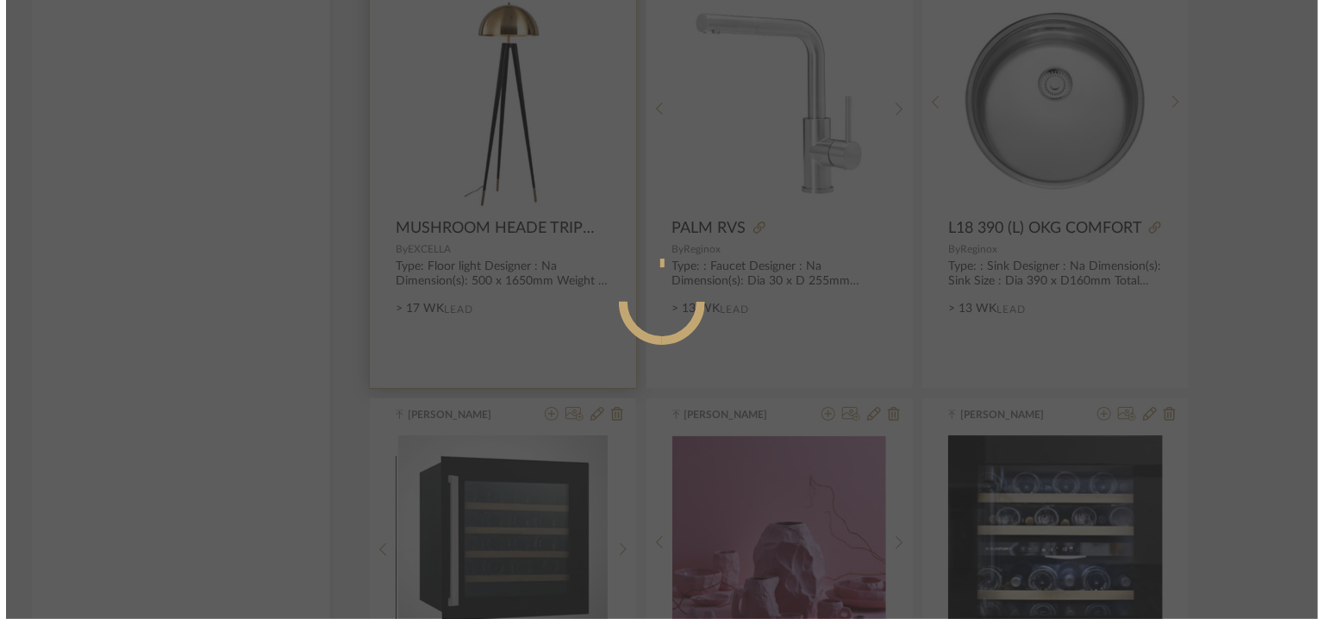
scroll to position [0, 0]
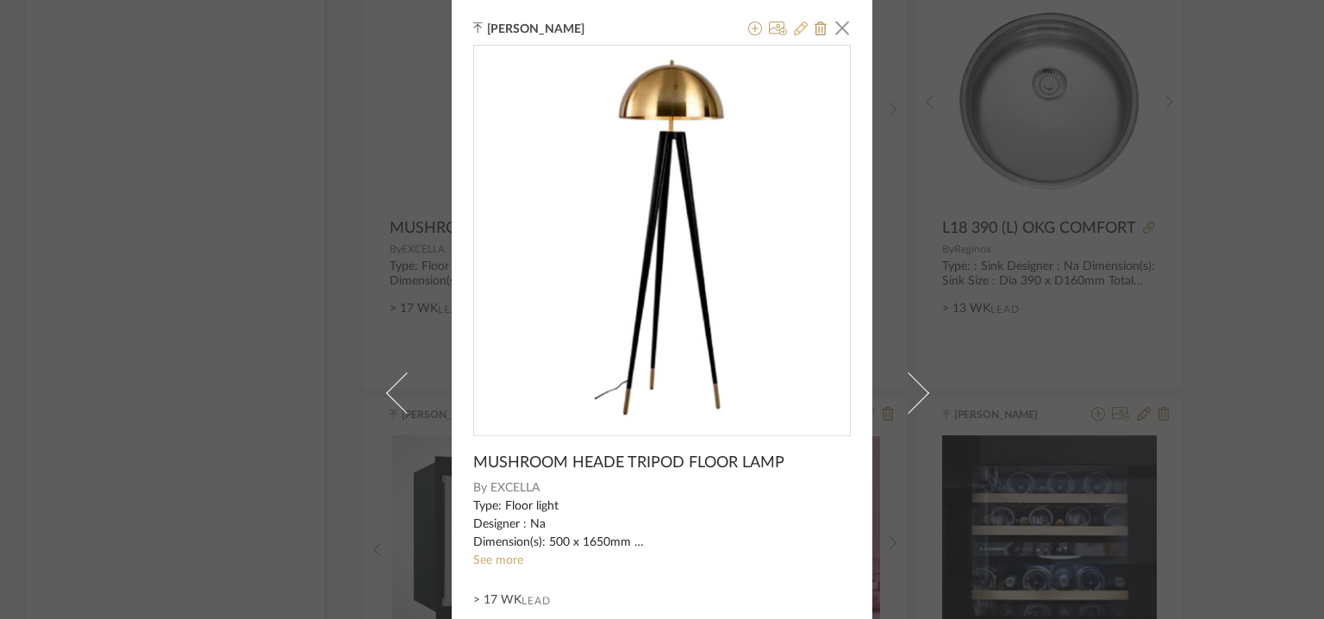
click at [796, 29] on icon at bounding box center [801, 29] width 14 height 14
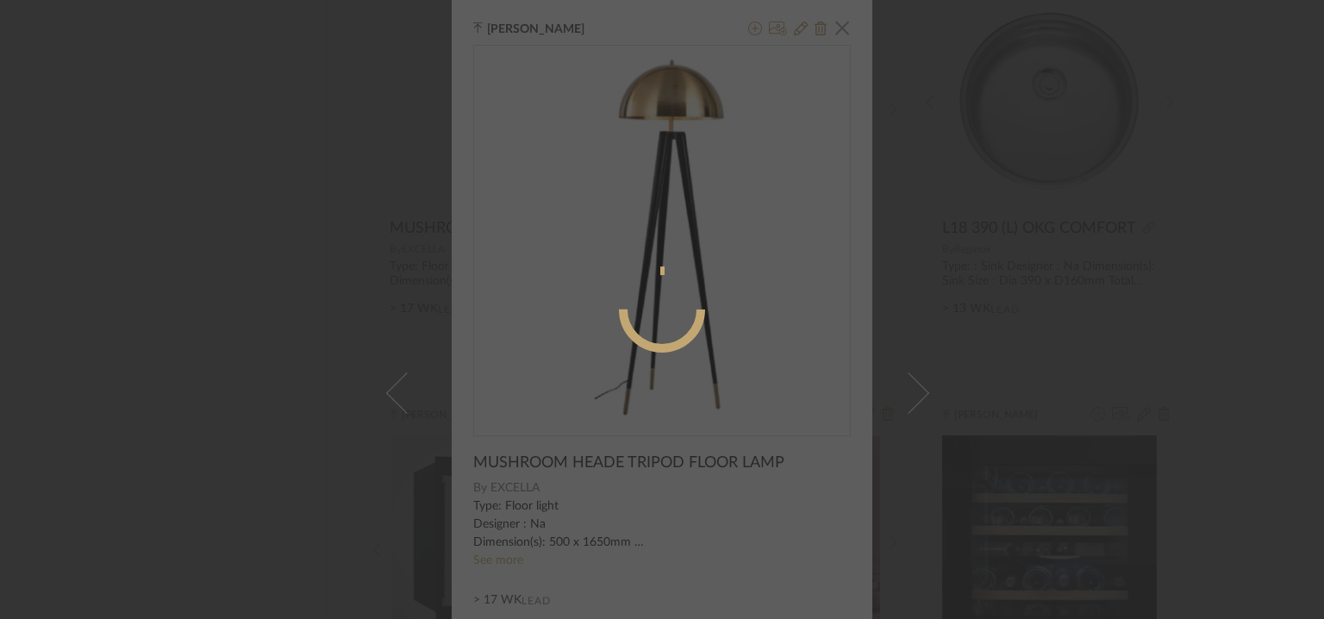
radio input "true"
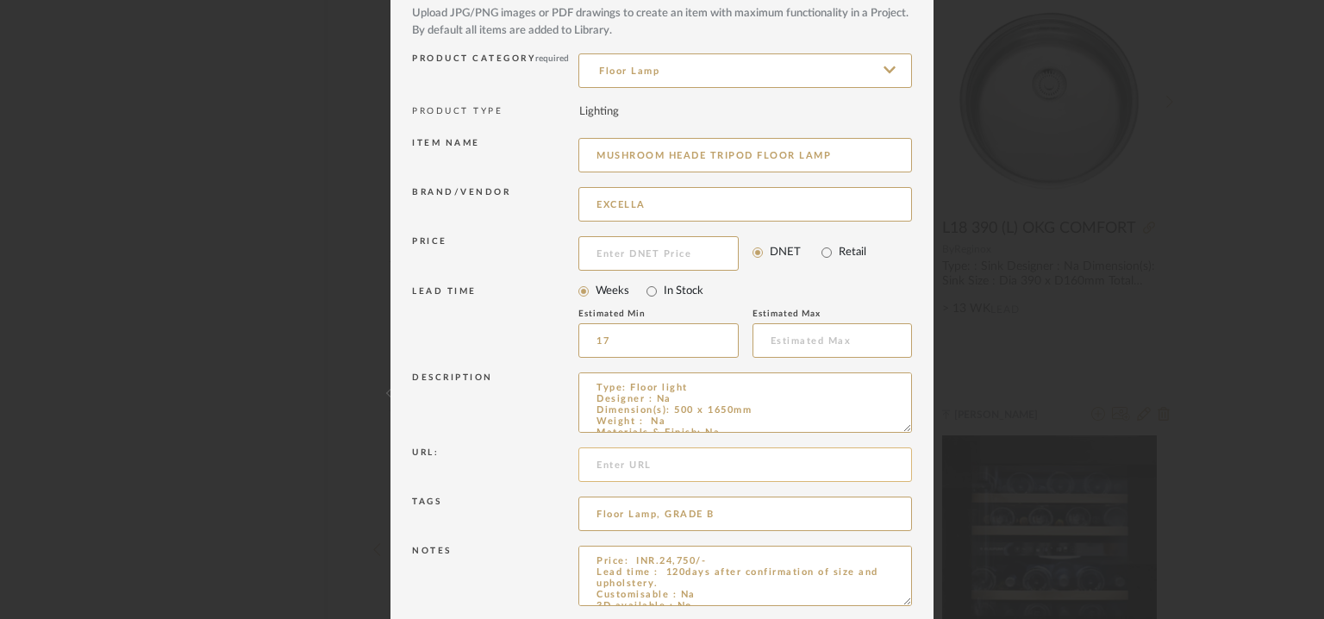
scroll to position [166, 0]
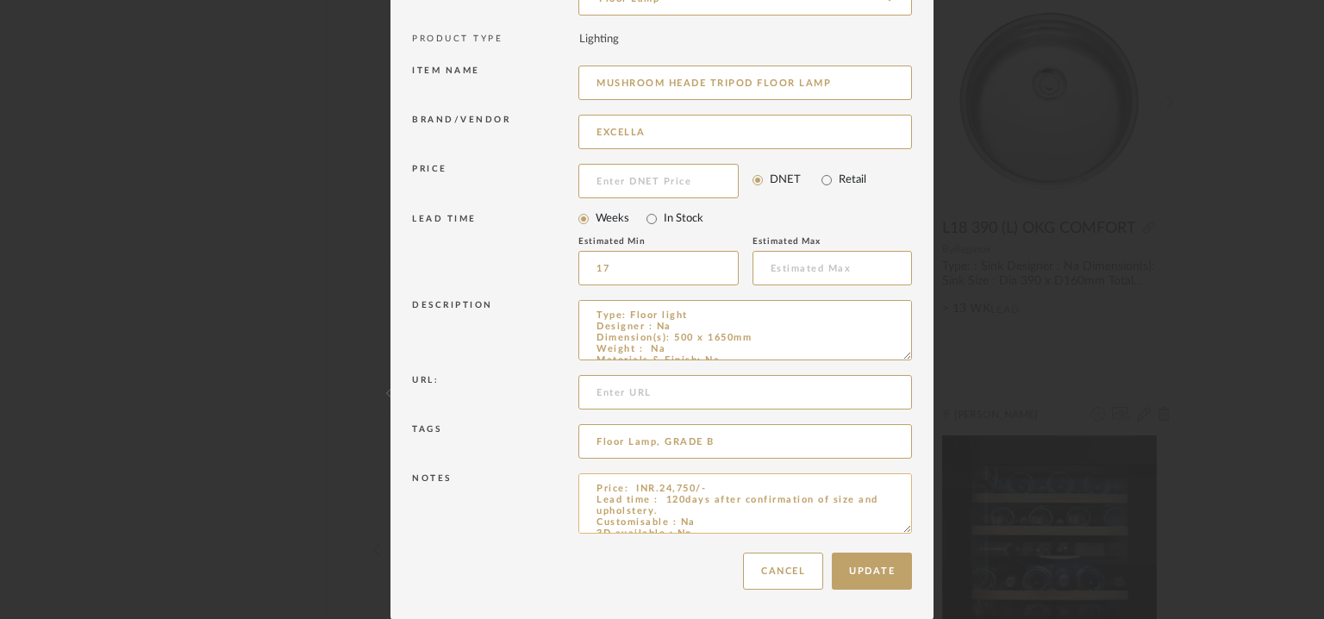
drag, startPoint x: 845, startPoint y: 499, endPoint x: 872, endPoint y: 511, distance: 29.3
click at [872, 511] on textarea "Price: INR.24,750/- Lead time : 120days after confirmation of size and upholste…" at bounding box center [746, 503] width 334 height 60
drag, startPoint x: 658, startPoint y: 496, endPoint x: 685, endPoint y: 510, distance: 30.8
click at [685, 510] on textarea "Price: INR.24,750/- Lead time : 120days after confirmation of size and upholste…" at bounding box center [746, 503] width 334 height 60
click at [723, 501] on textarea "Price: INR.24,750/- Lead time : 120days after confirmation of size and upholste…" at bounding box center [746, 503] width 334 height 60
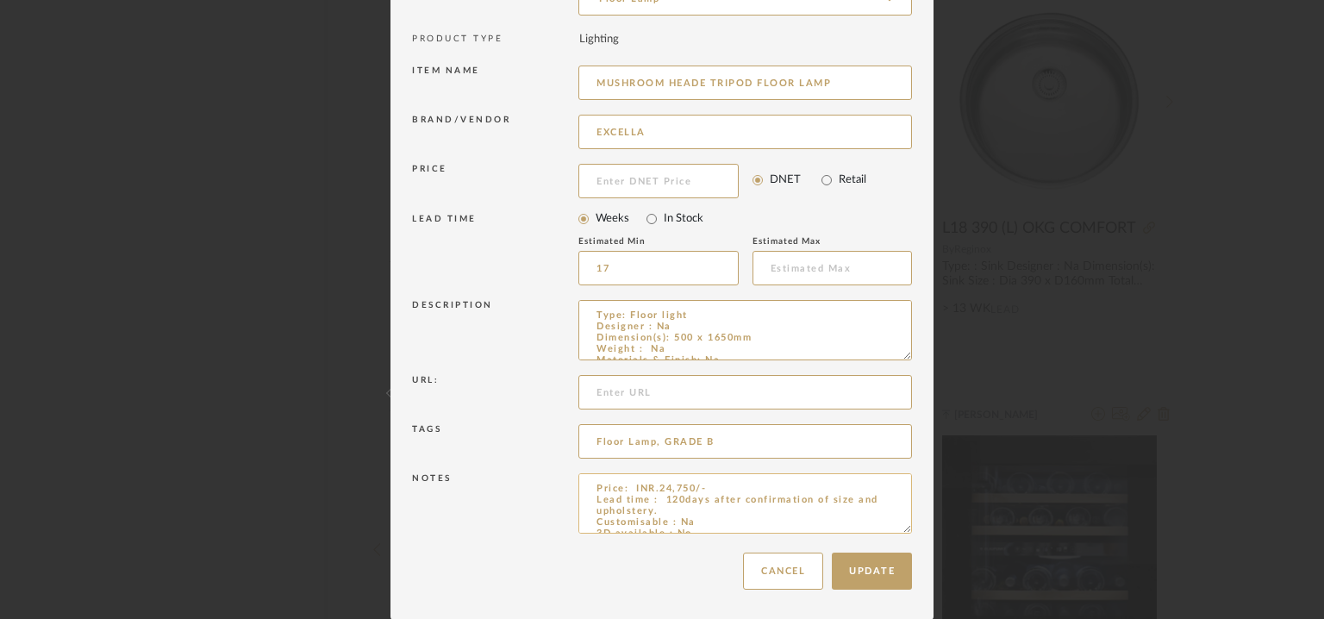
drag, startPoint x: 848, startPoint y: 497, endPoint x: 864, endPoint y: 508, distance: 18.7
click at [864, 508] on textarea "Price: INR.24,750/- Lead time : 120days after confirmation of size and upholste…" at bounding box center [746, 503] width 334 height 60
type textarea "Price: INR.24,750/- Lead time : 120days after confirmation of size. Customisabl…"
click at [882, 568] on button "Update" at bounding box center [872, 571] width 80 height 37
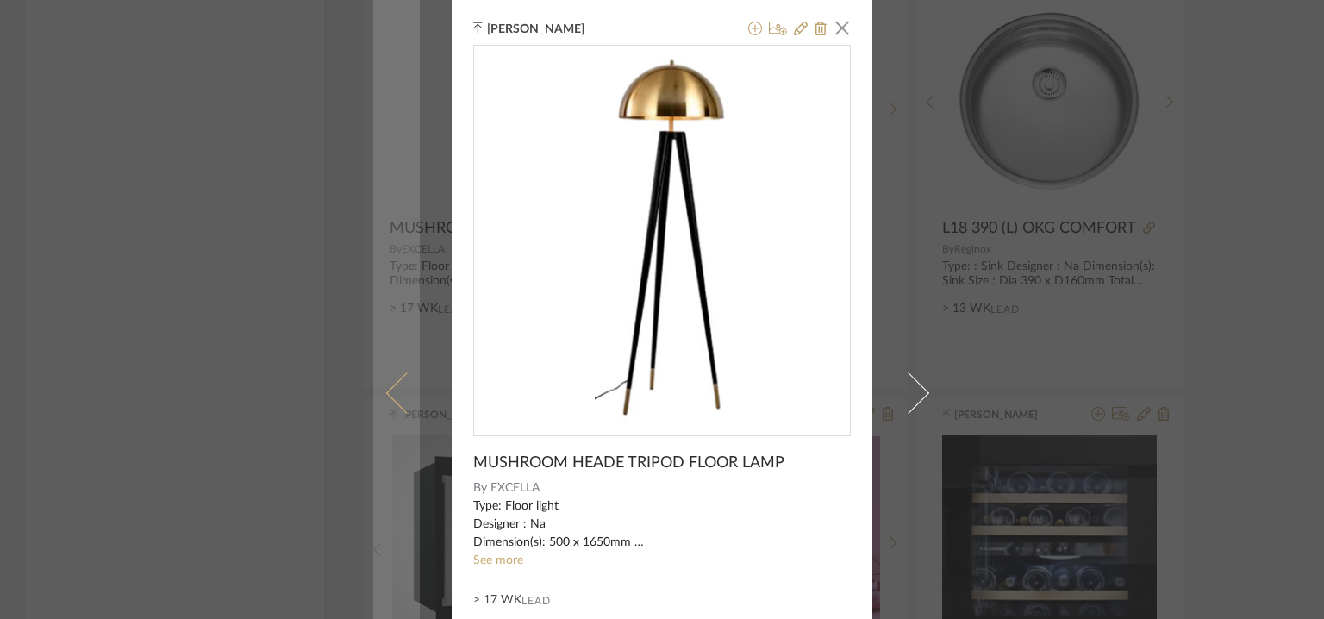
click at [386, 378] on span at bounding box center [406, 392] width 41 height 41
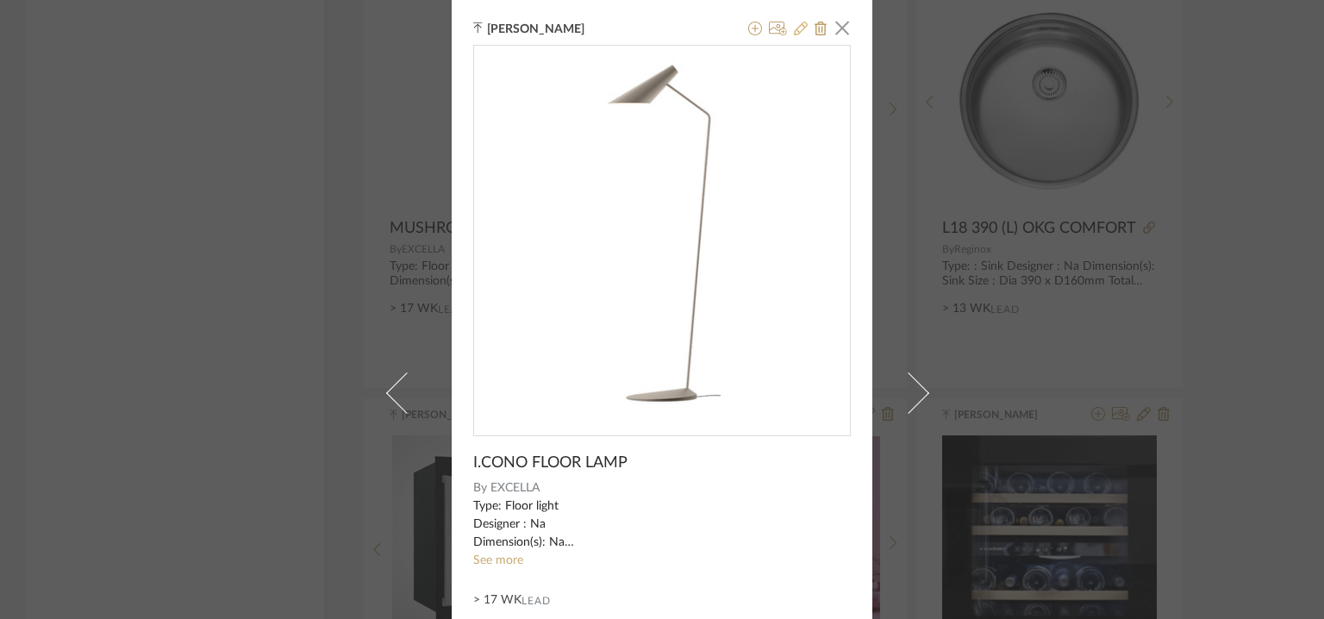
click at [794, 25] on icon at bounding box center [801, 29] width 14 height 14
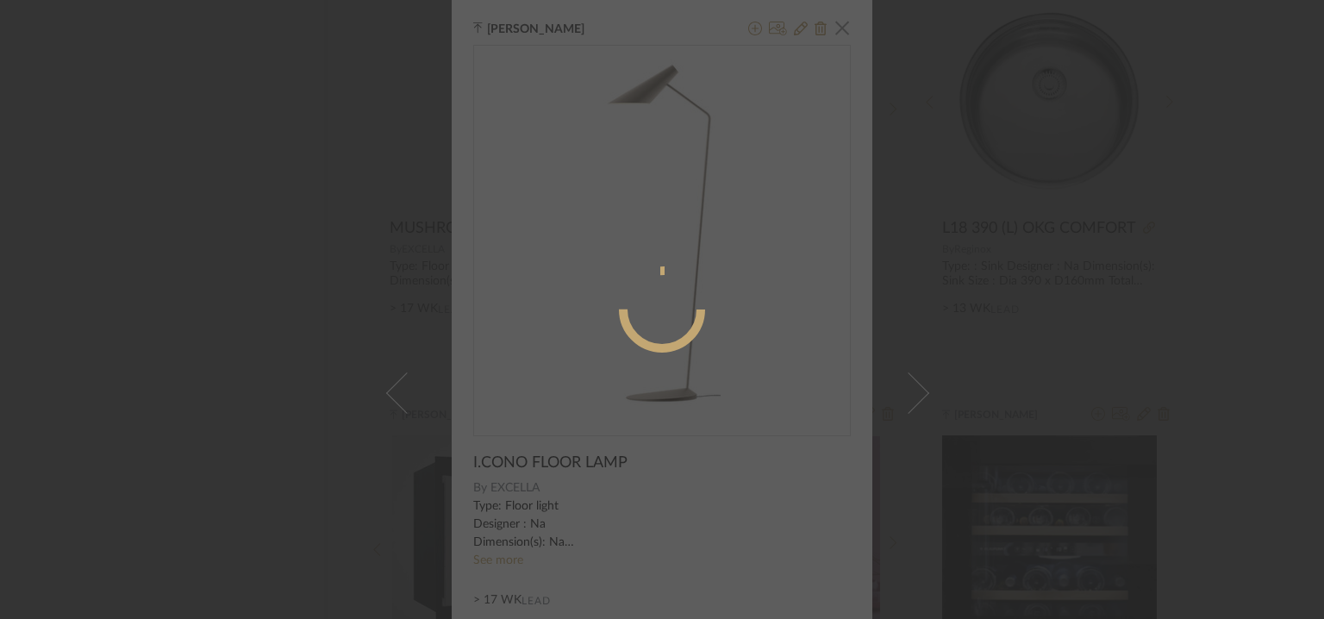
radio input "true"
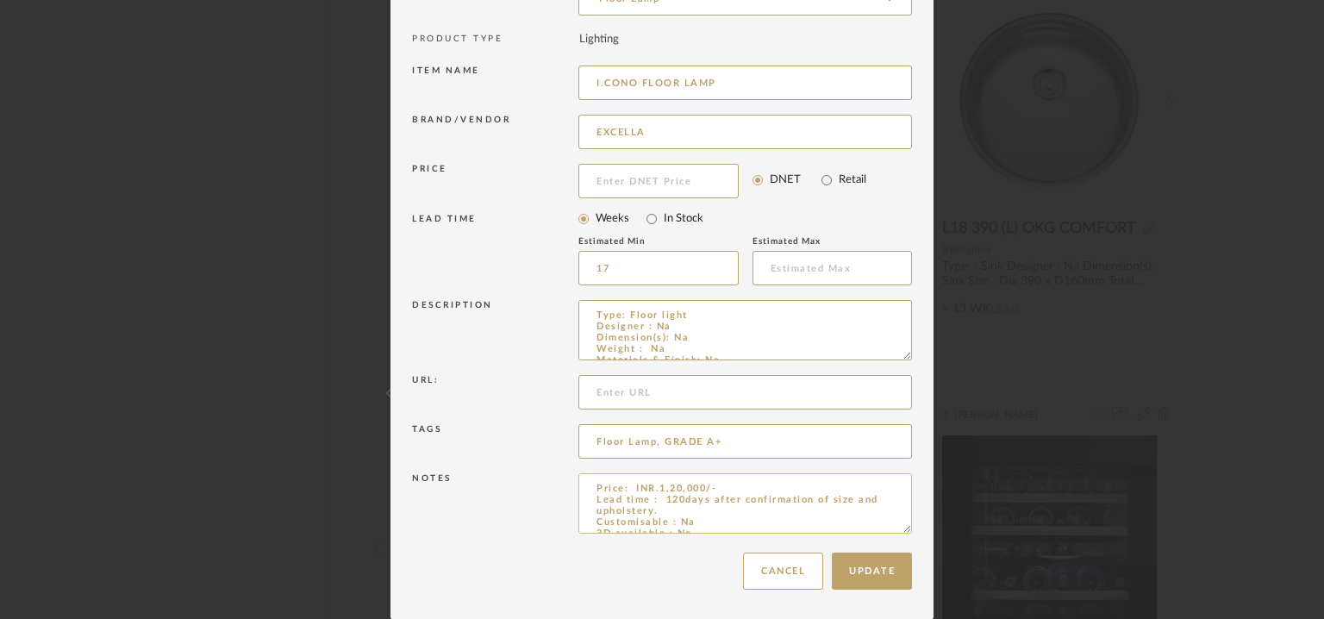
click at [841, 499] on textarea "Price: INR.1,20,000/- Lead time : 120days after confirmation of size and uphols…" at bounding box center [746, 503] width 334 height 60
type textarea "Price: INR.1,20,000/- Lead time : 120days after confirmation of size. Customisa…"
click at [893, 565] on button "Update" at bounding box center [872, 571] width 80 height 37
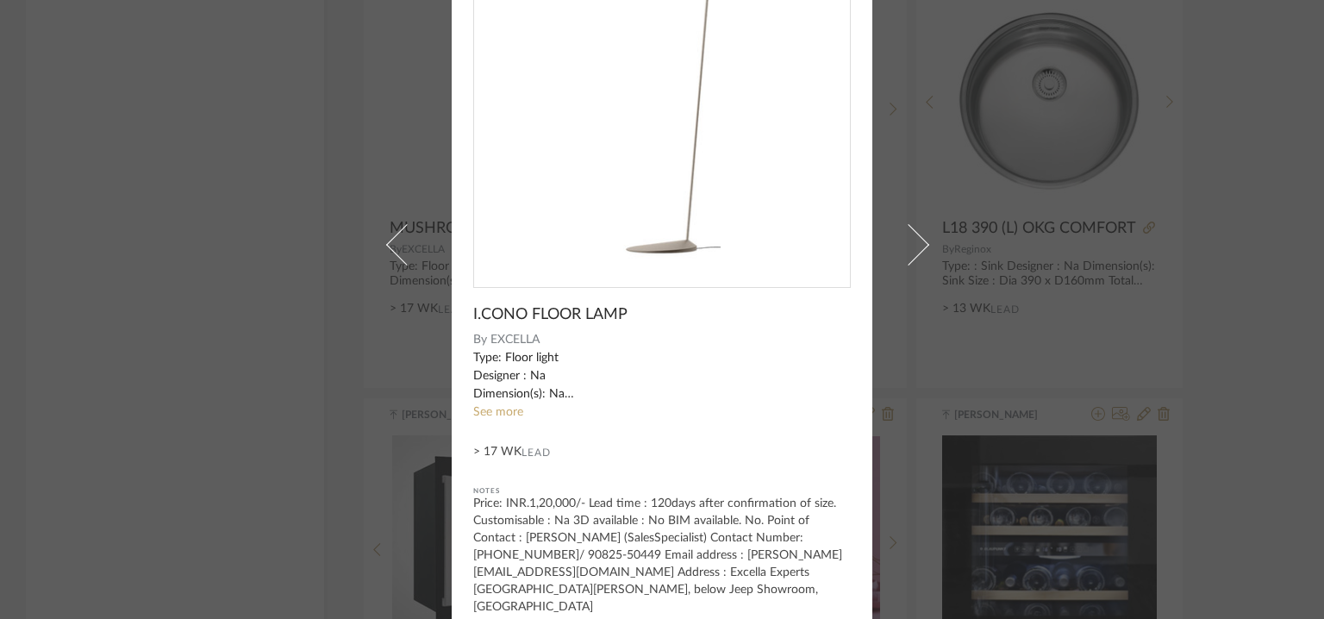
scroll to position [148, 0]
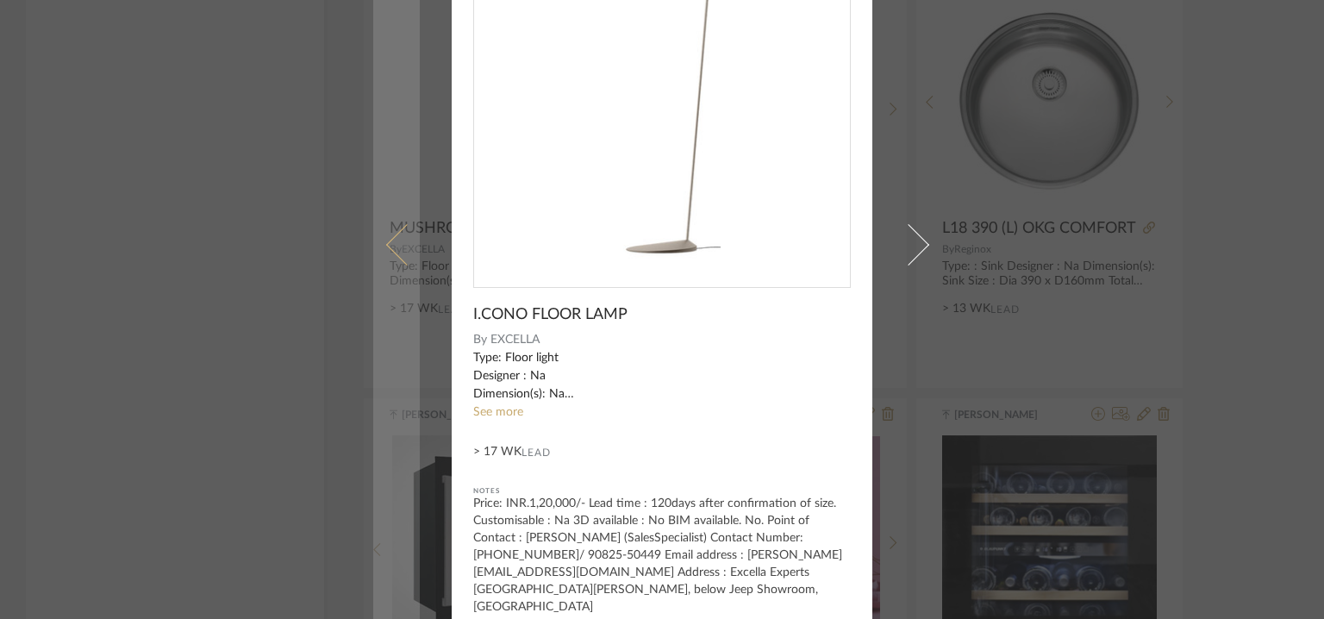
click at [399, 231] on span at bounding box center [406, 244] width 41 height 41
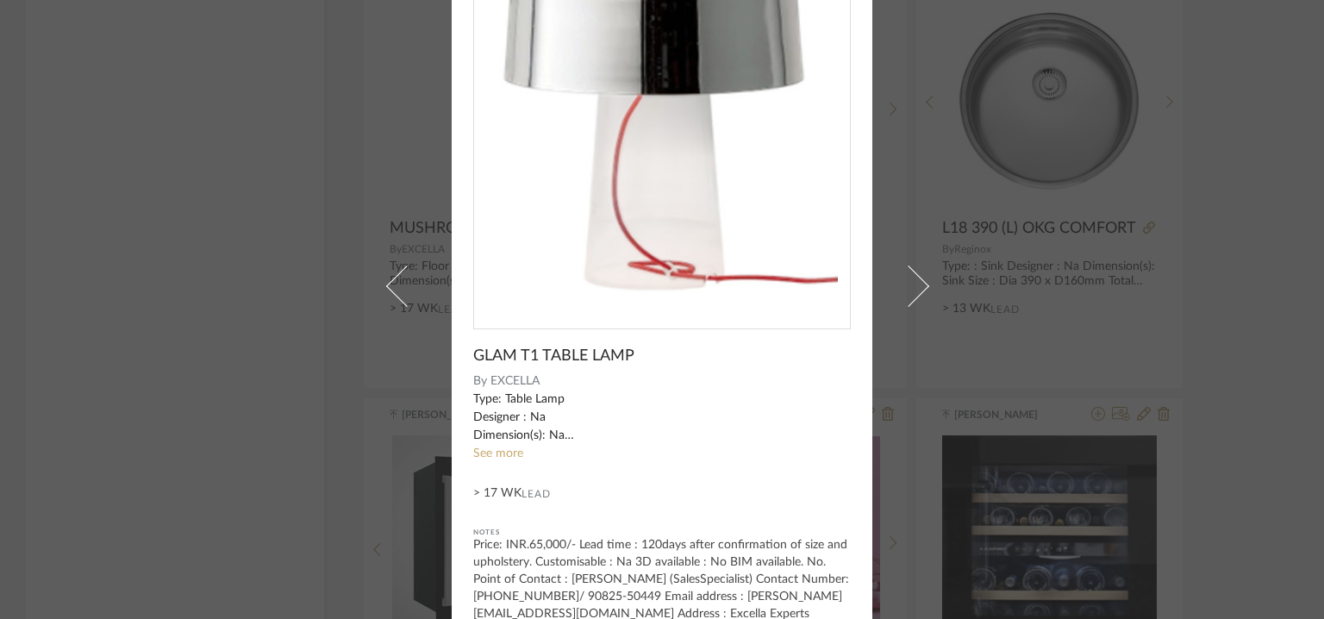
scroll to position [0, 0]
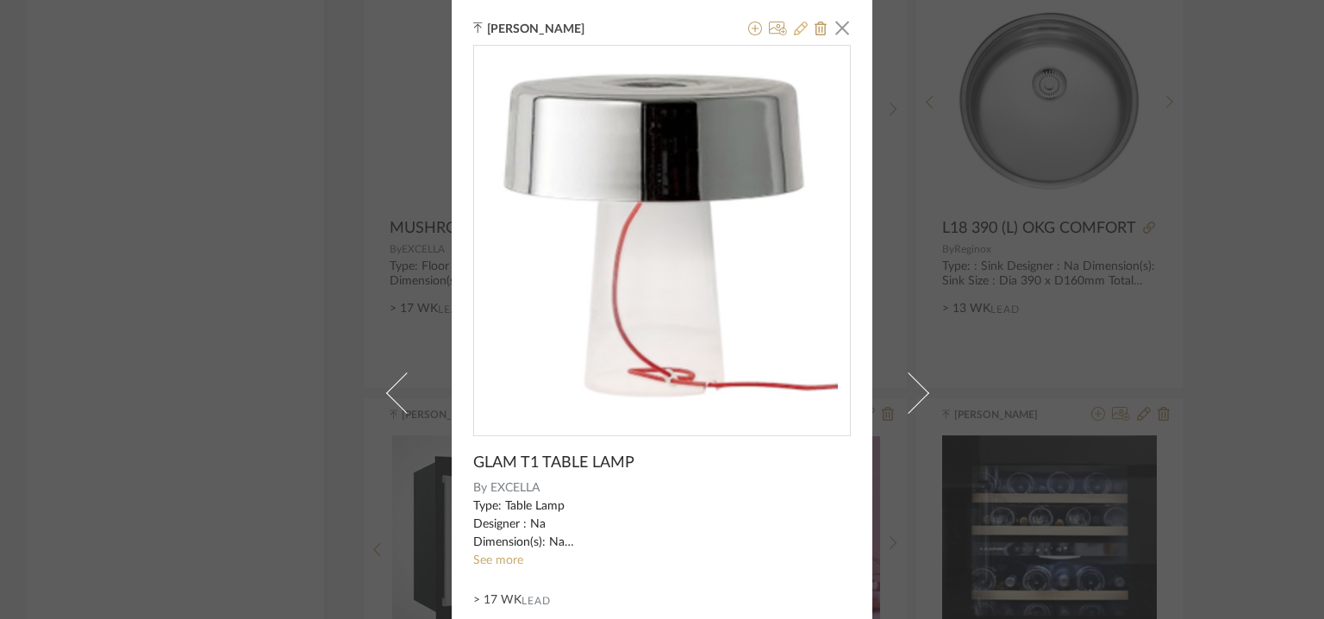
click at [794, 26] on icon at bounding box center [801, 29] width 14 height 14
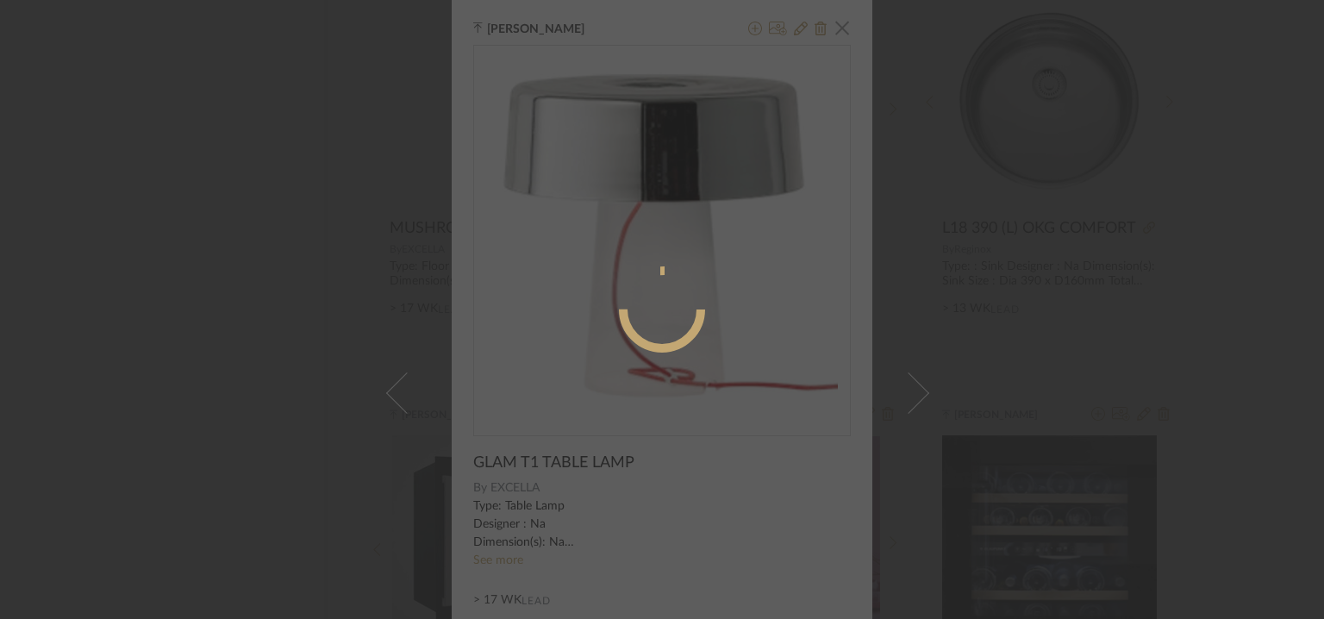
radio input "true"
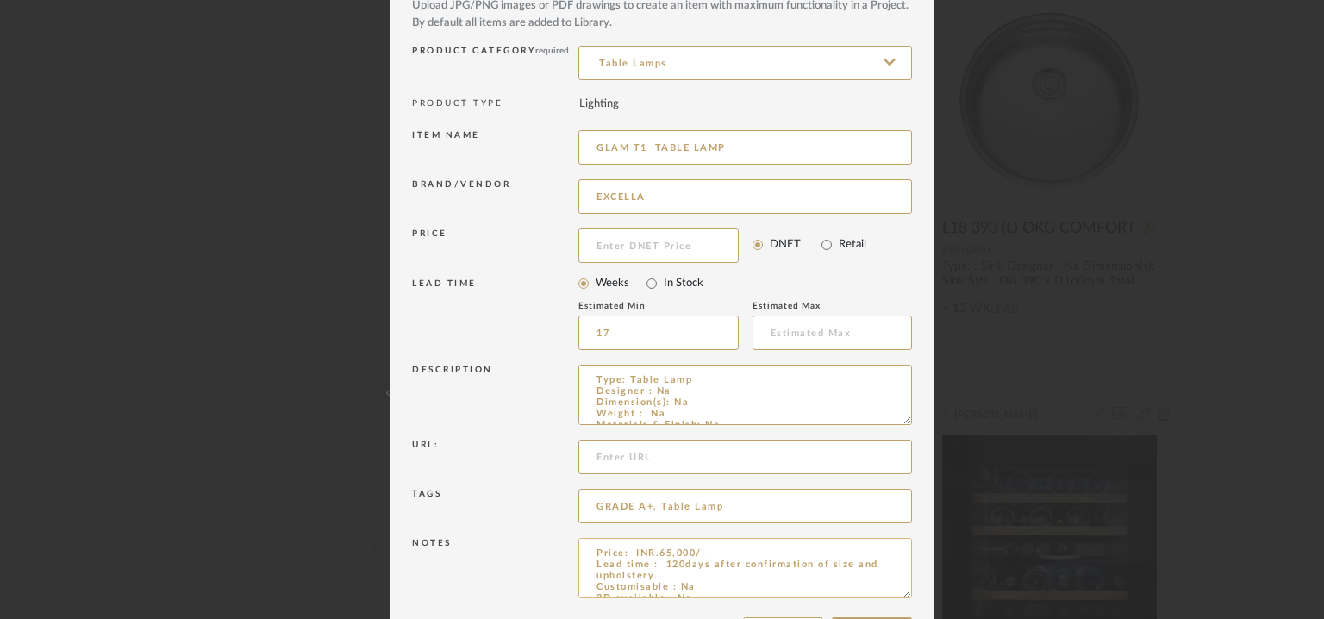
scroll to position [166, 0]
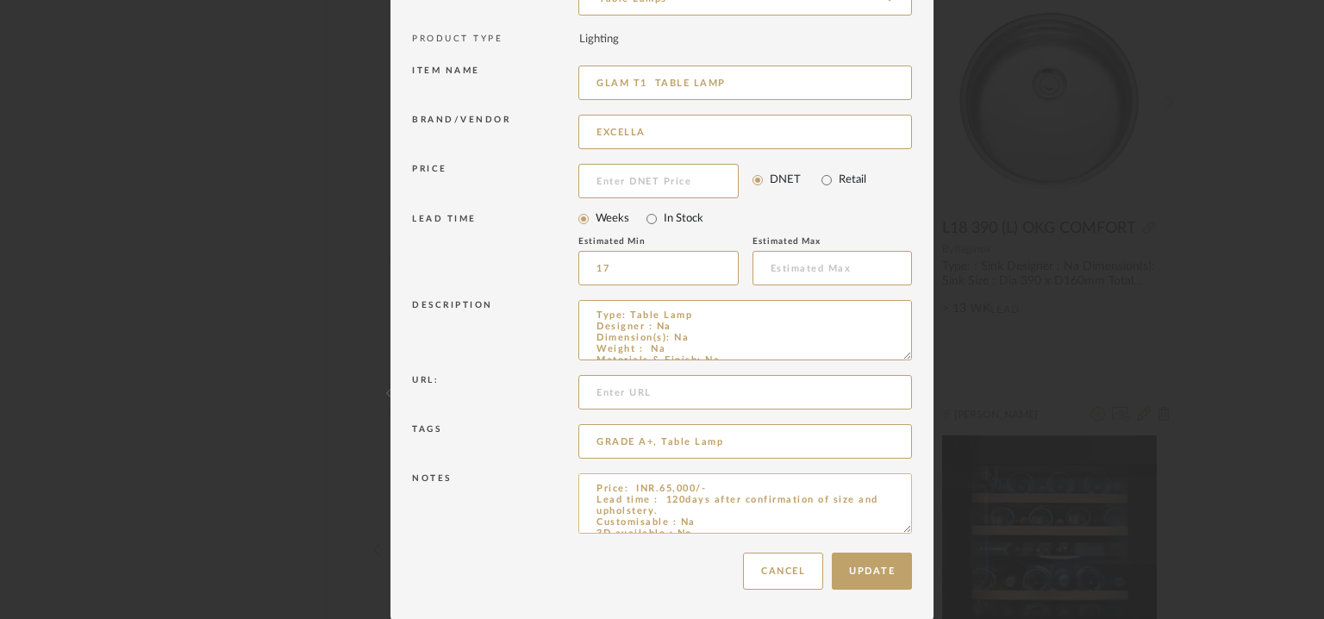
click at [843, 501] on textarea "Price: INR.65,000/- Lead time : 120days after confirmation of size and upholste…" at bounding box center [746, 503] width 334 height 60
type textarea "Price: INR.65,000/- Lead time : 120days after confirmation of size. Customisabl…"
click at [873, 577] on button "Update" at bounding box center [872, 571] width 80 height 37
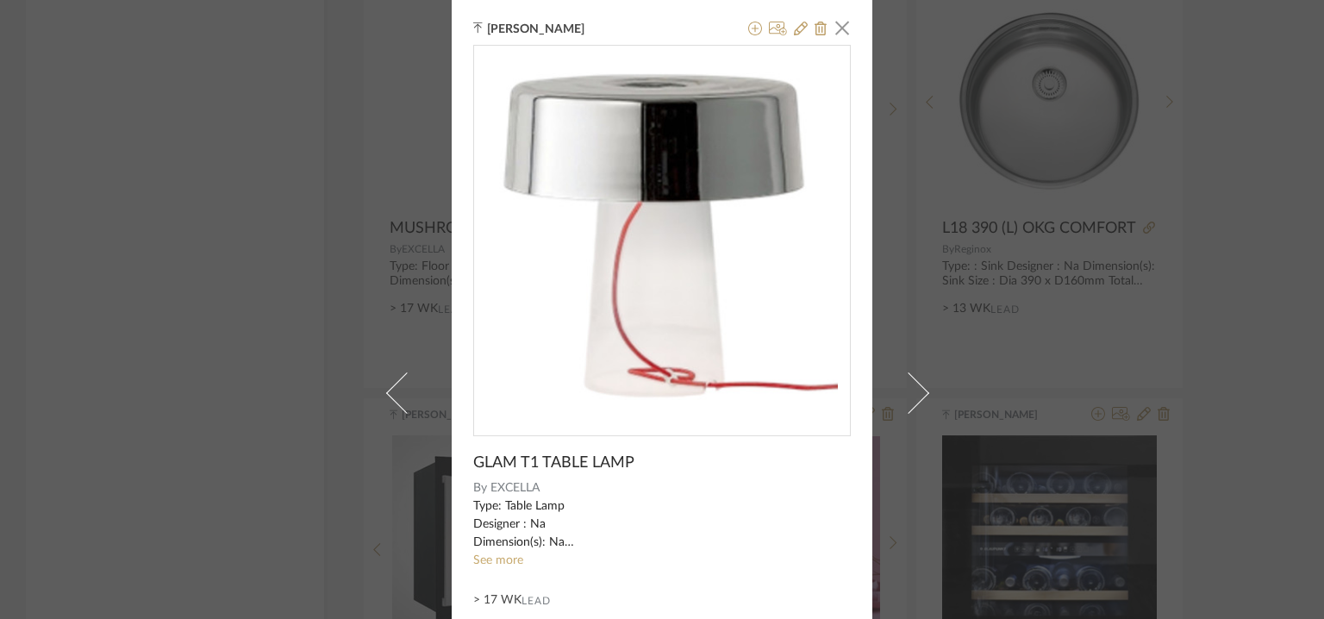
click at [481, 555] on link "See more" at bounding box center [498, 560] width 50 height 12
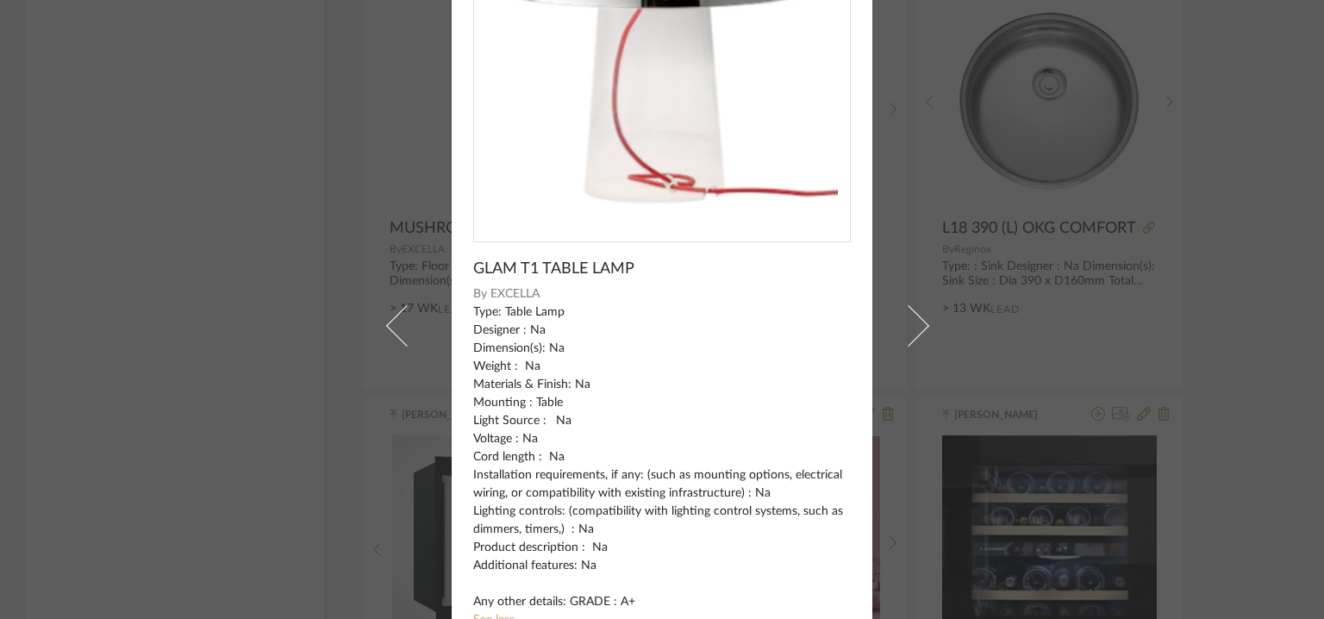
scroll to position [0, 0]
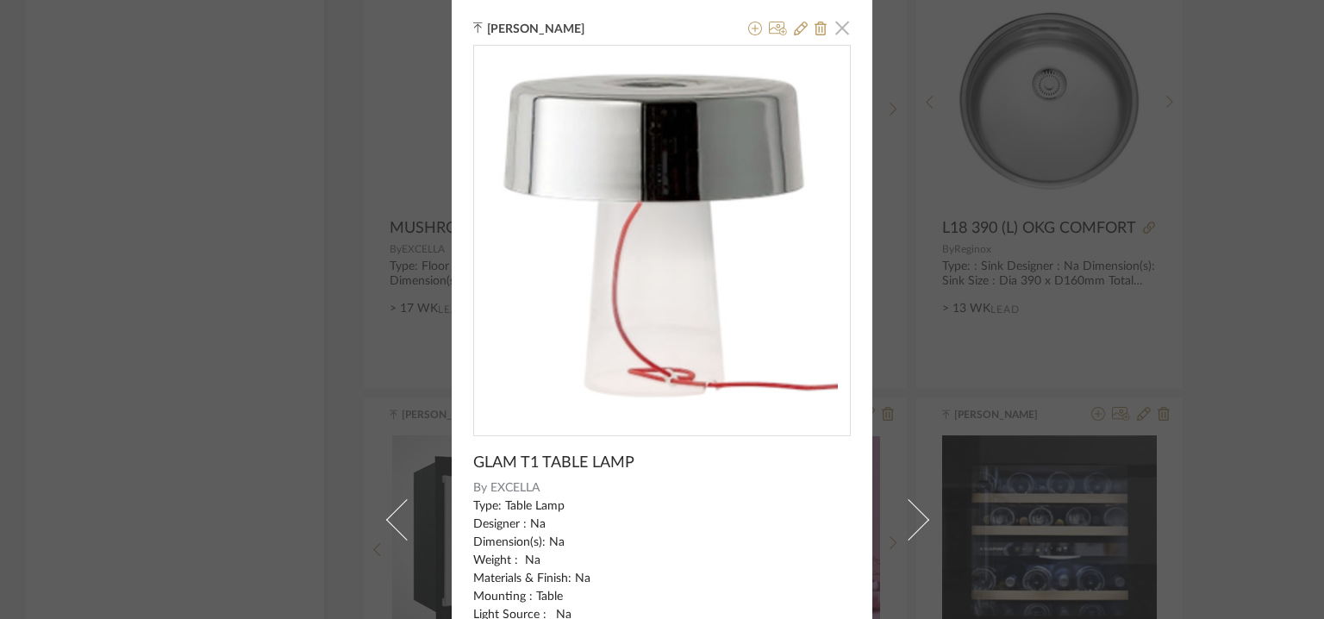
click at [839, 23] on span "button" at bounding box center [842, 27] width 34 height 34
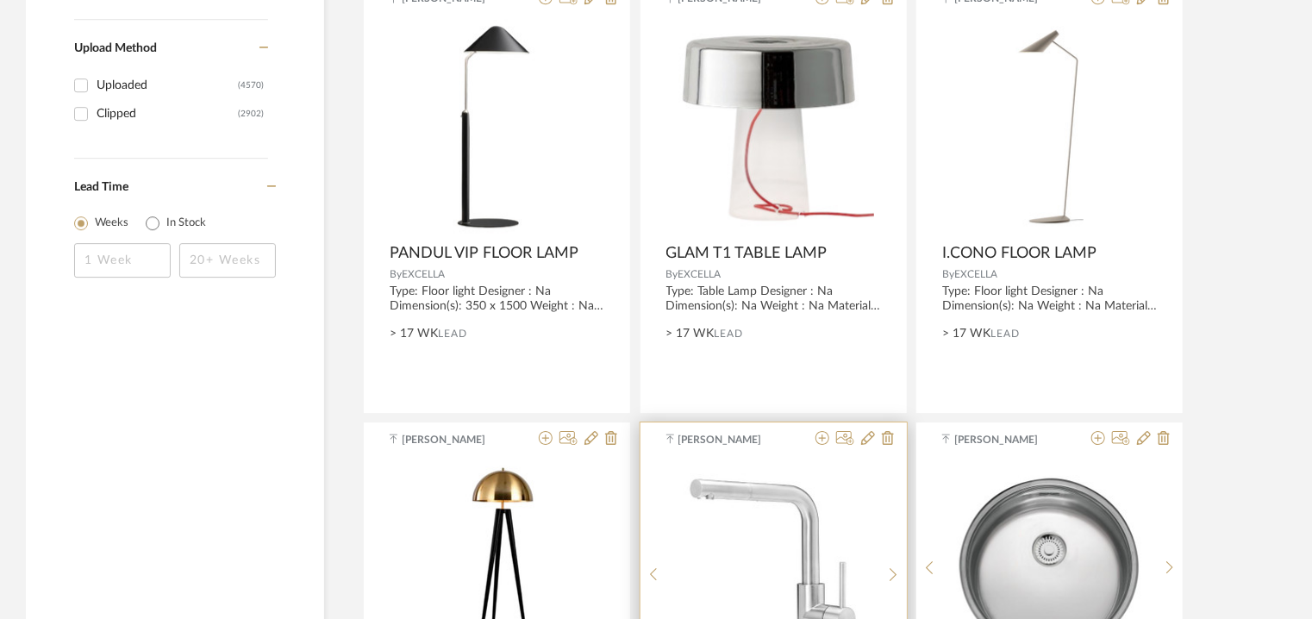
scroll to position [2500, 0]
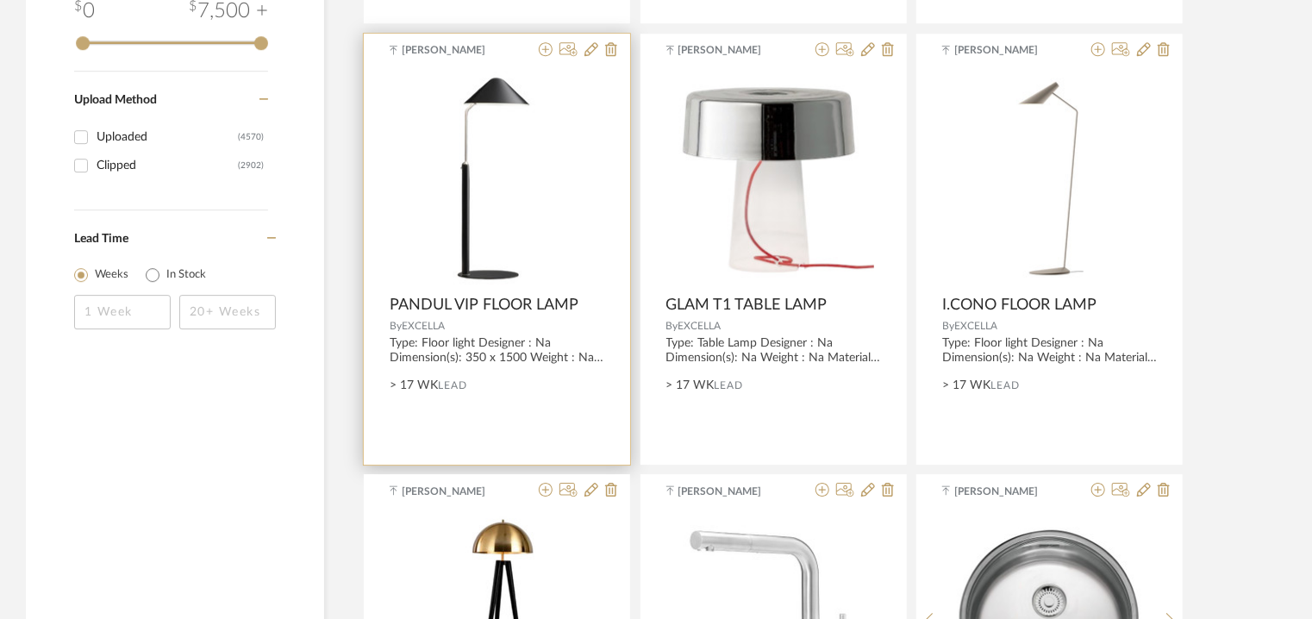
click at [565, 172] on div "0" at bounding box center [497, 179] width 215 height 216
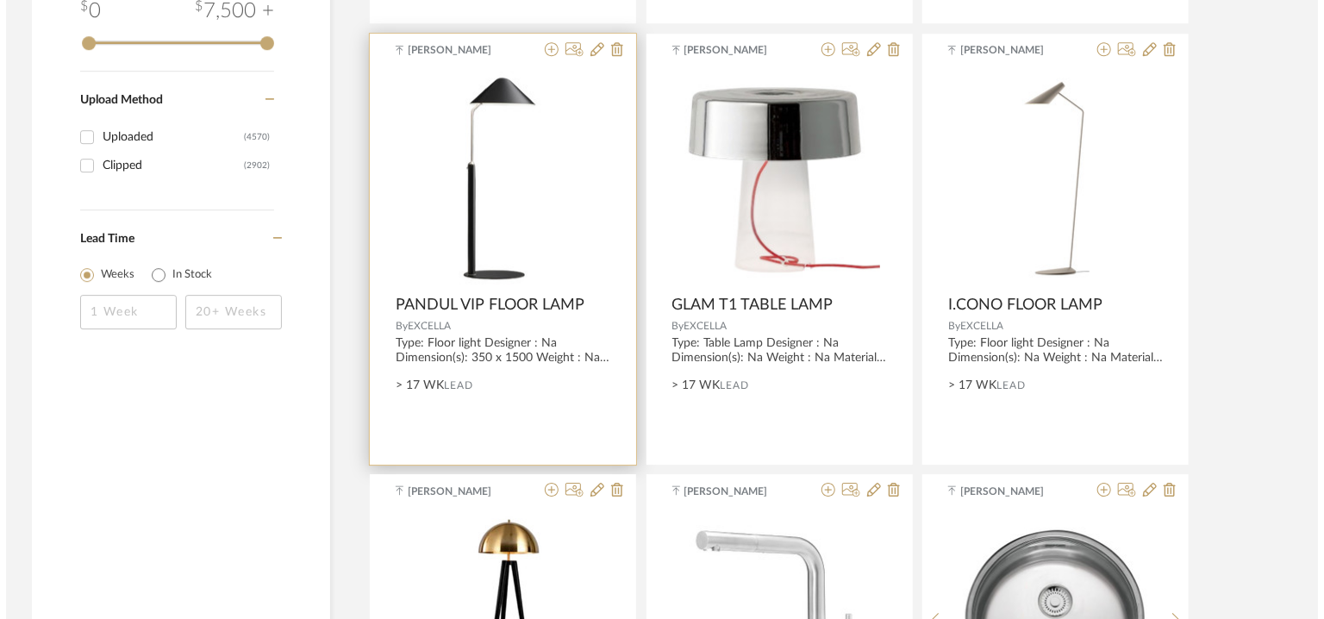
scroll to position [0, 0]
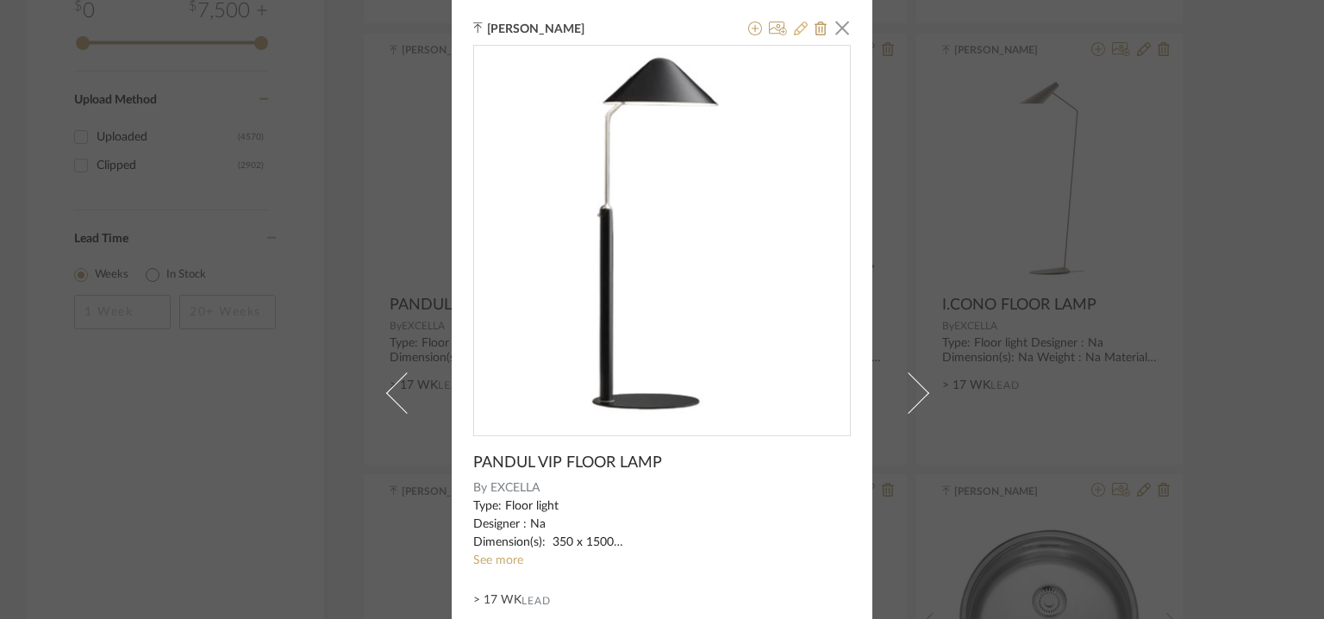
click at [798, 25] on icon at bounding box center [801, 29] width 14 height 14
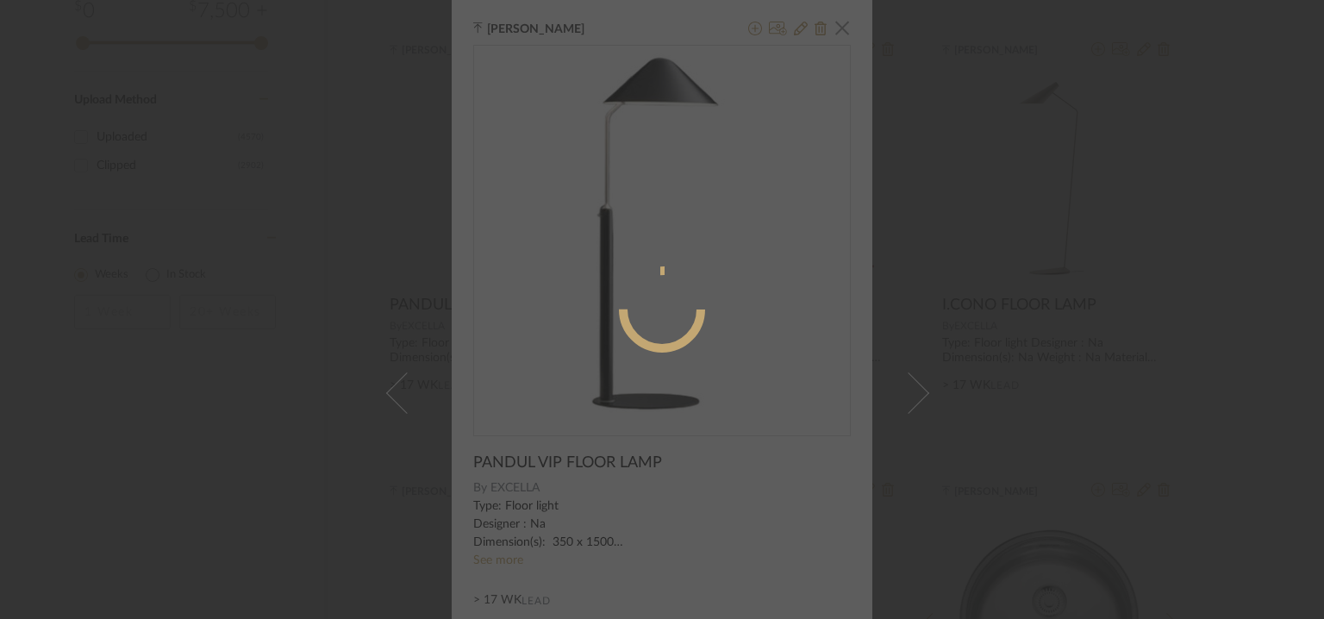
radio input "true"
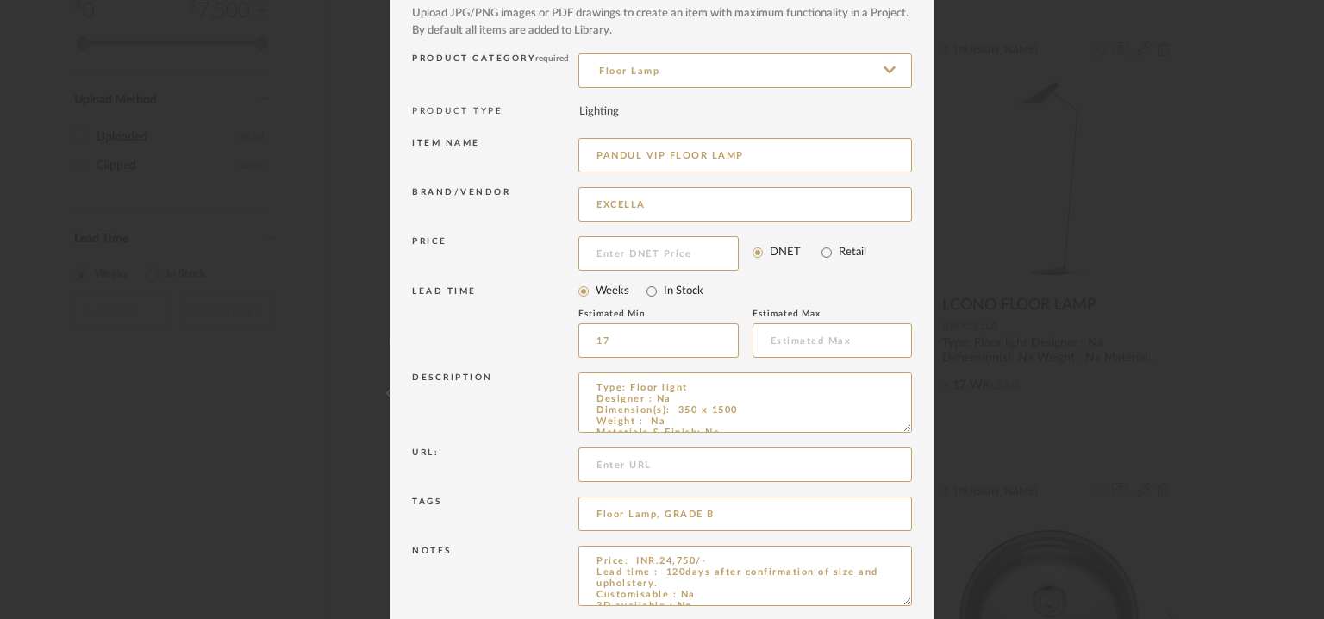
scroll to position [166, 0]
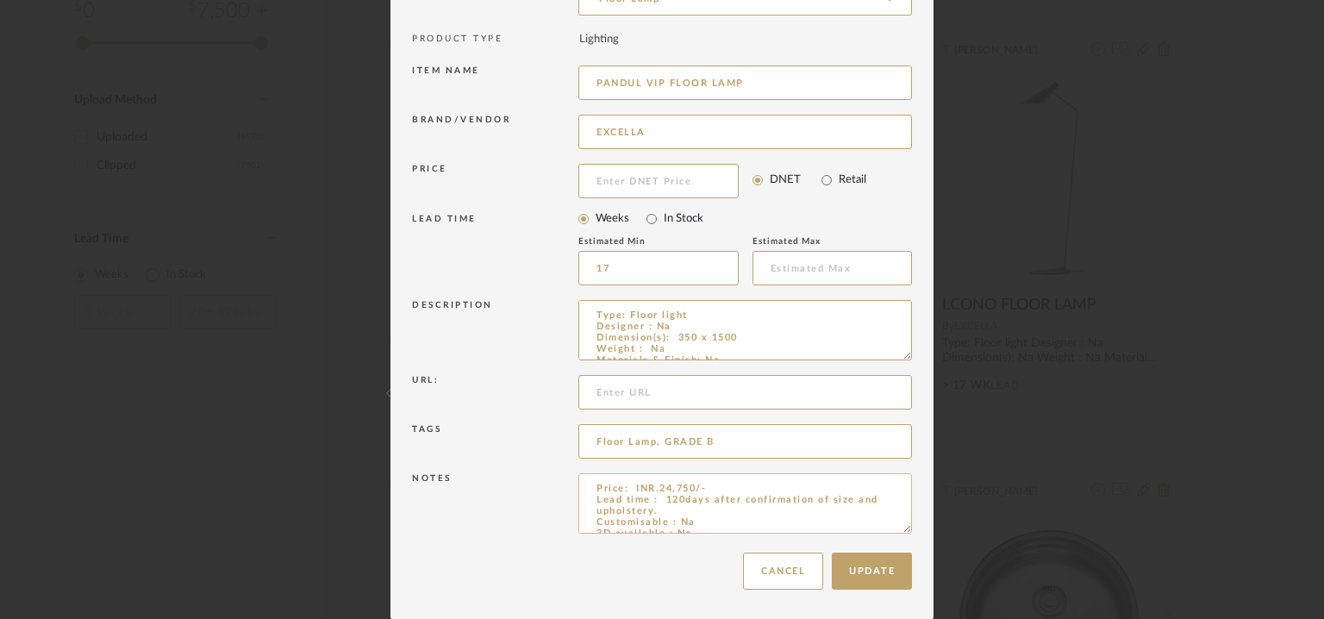
click at [845, 498] on textarea "Price: INR.24,750/- Lead time : 120days after confirmation of size and upholste…" at bounding box center [746, 503] width 334 height 60
type textarea "Price: INR.24,750/- Lead time : 120days after confirmation of size. Customisabl…"
click at [894, 579] on button "Update" at bounding box center [872, 571] width 80 height 37
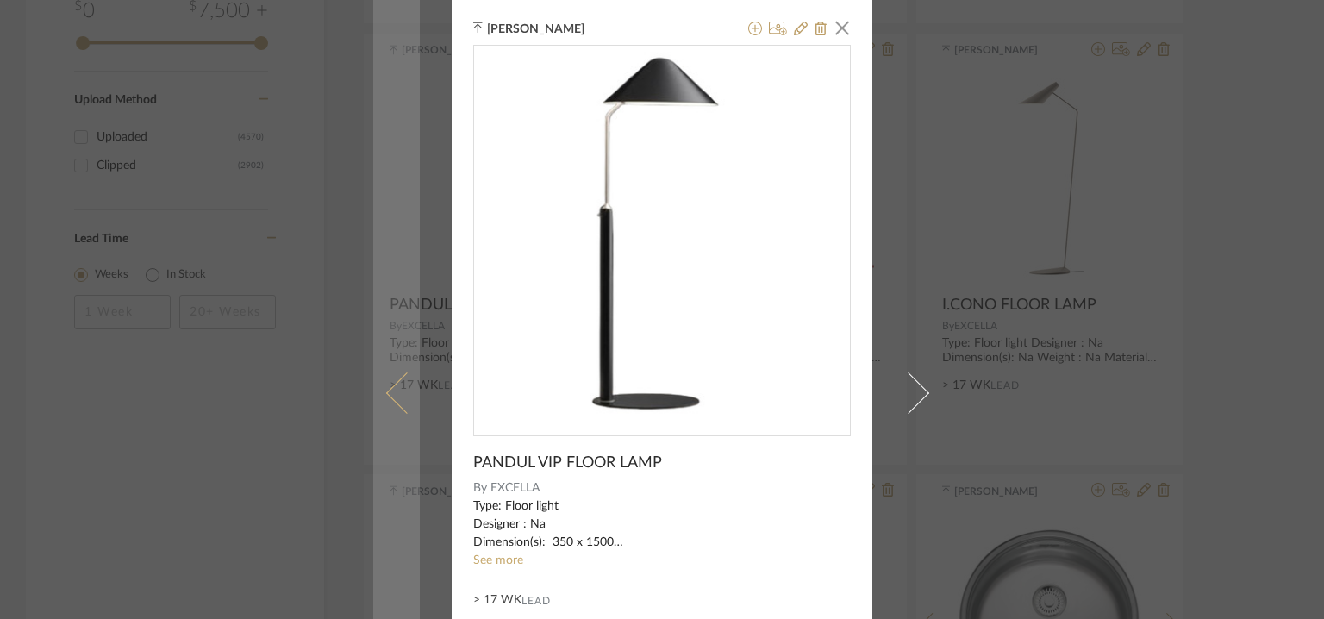
click at [380, 377] on link at bounding box center [396, 392] width 47 height 785
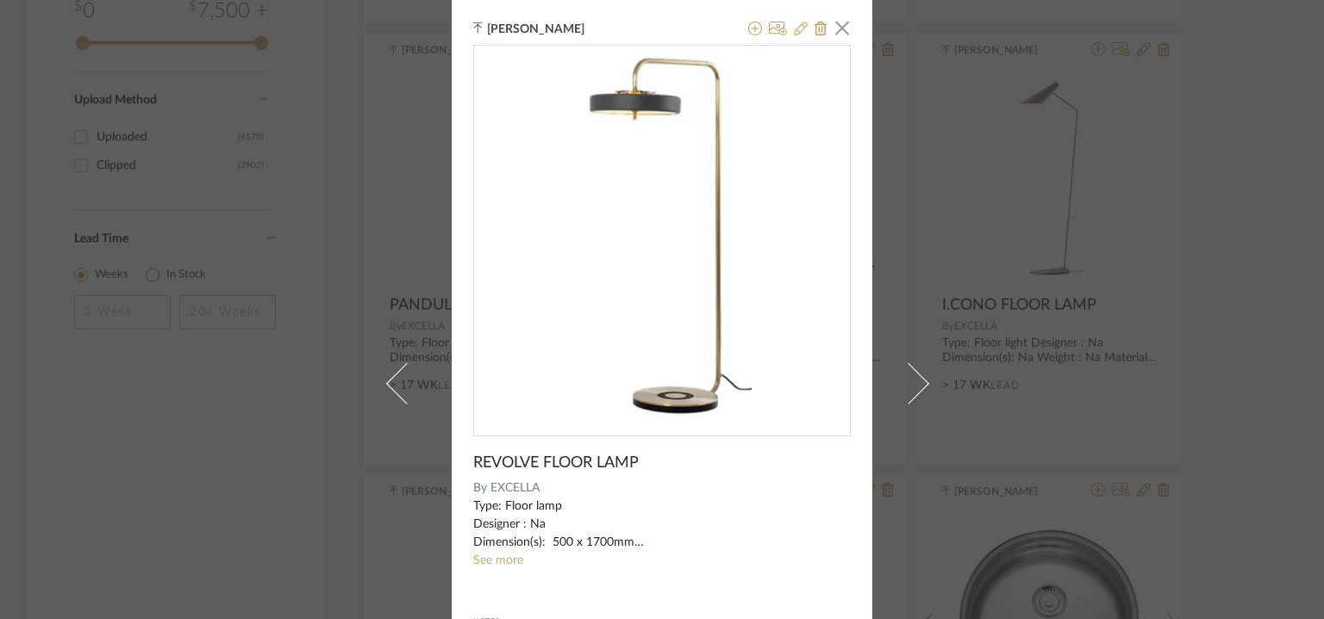
click at [794, 29] on icon at bounding box center [801, 29] width 14 height 14
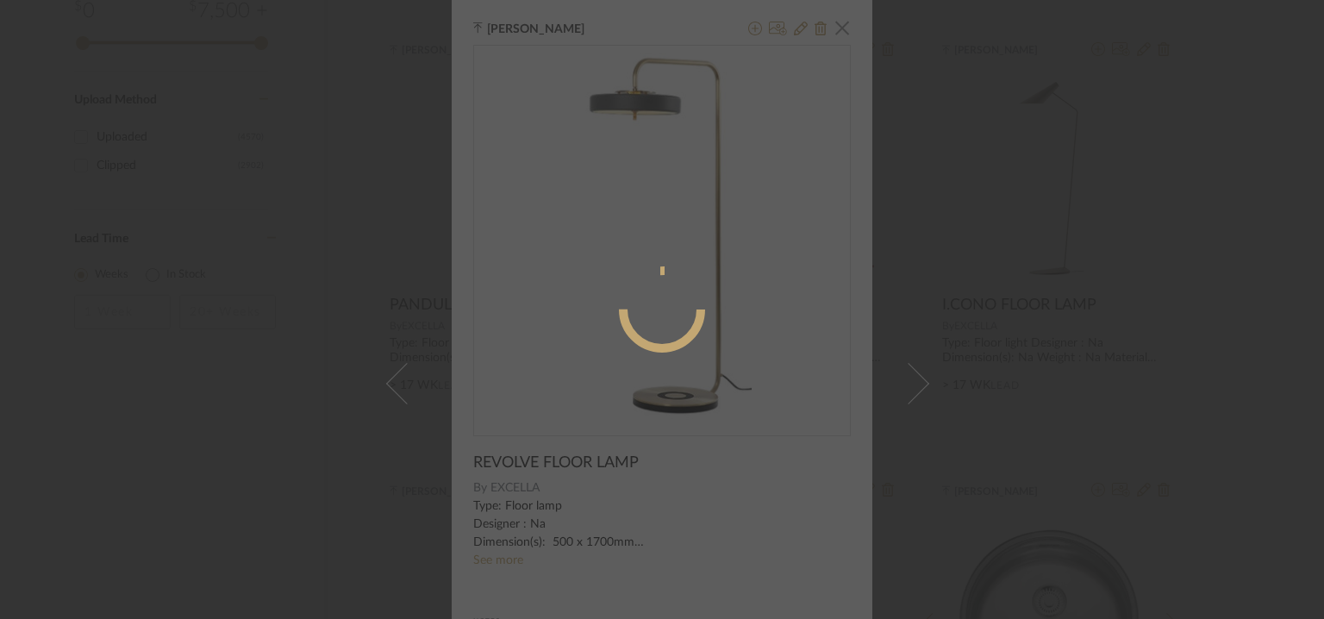
radio input "true"
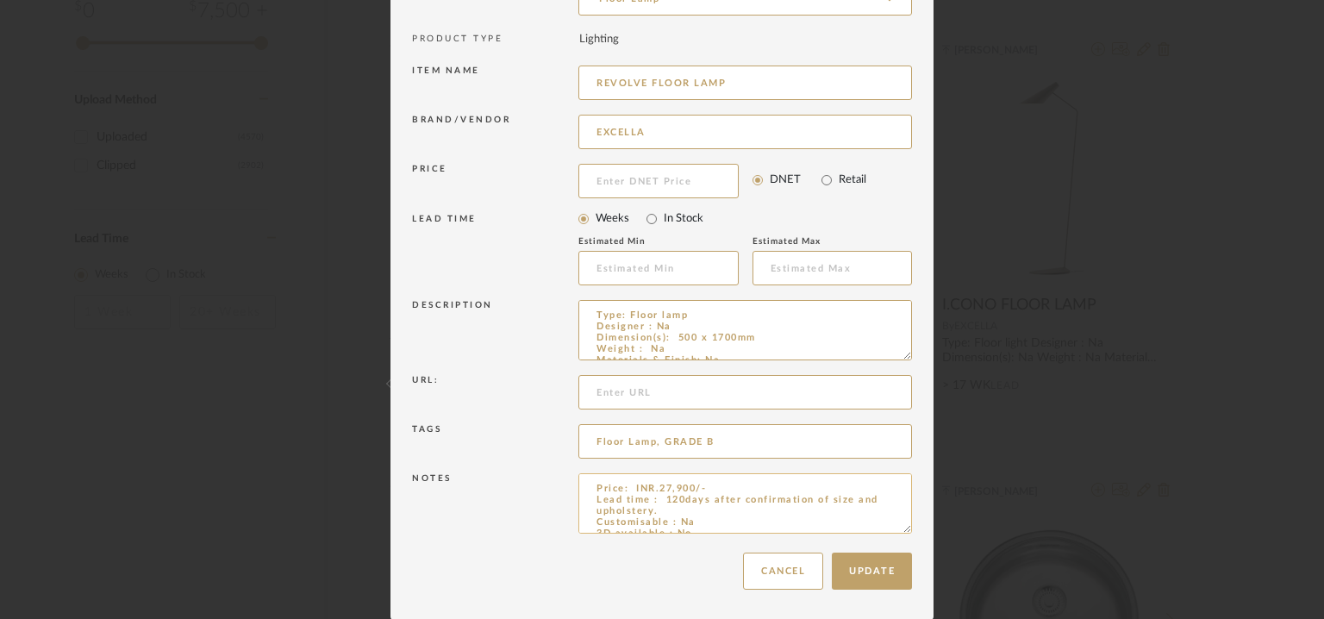
click at [843, 499] on textarea "Price: INR.27,900/- Lead time : 120days after confirmation of size and upholste…" at bounding box center [746, 503] width 334 height 60
type textarea "Price: INR.27,900/- Lead time : 120days after confirmation of size. Customisabl…"
click at [845, 566] on button "Update" at bounding box center [872, 571] width 80 height 37
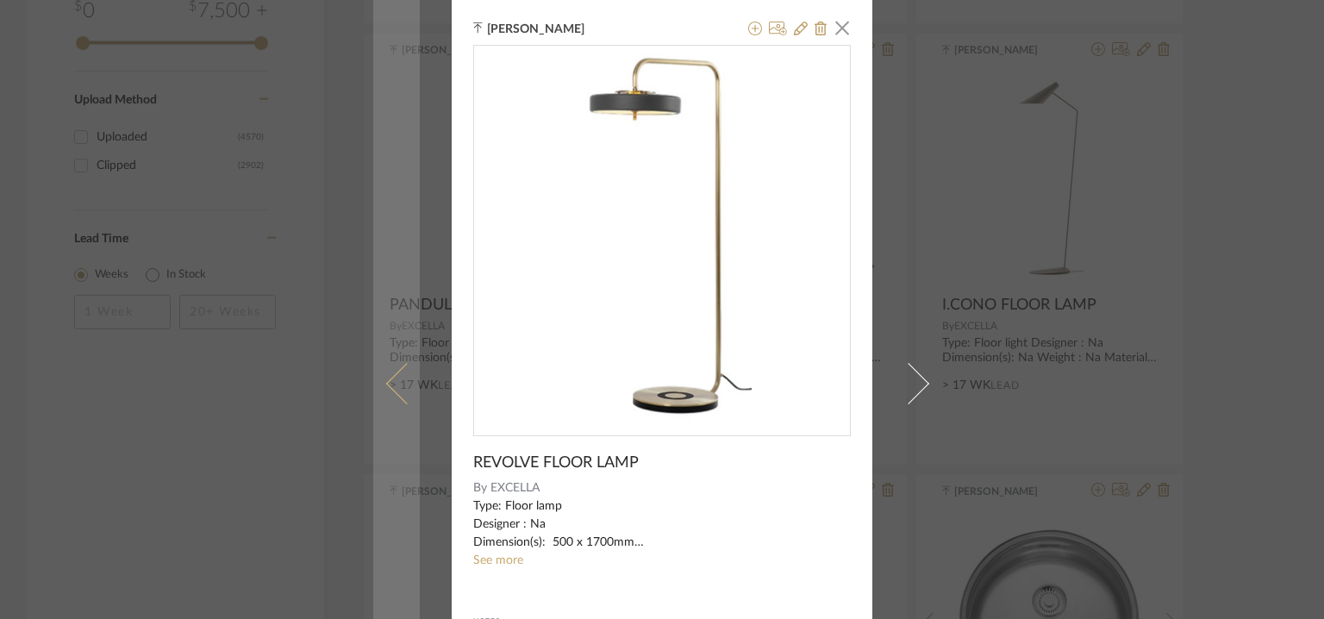
click at [386, 363] on link at bounding box center [396, 383] width 47 height 767
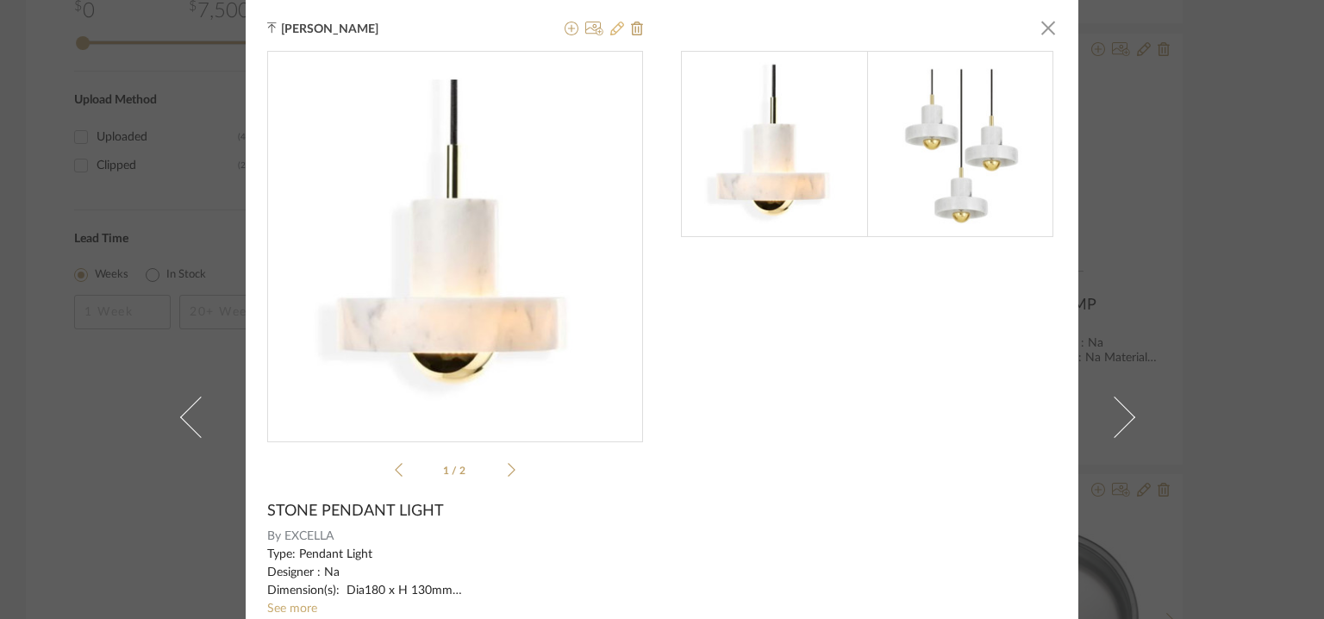
click at [616, 27] on icon at bounding box center [617, 29] width 14 height 14
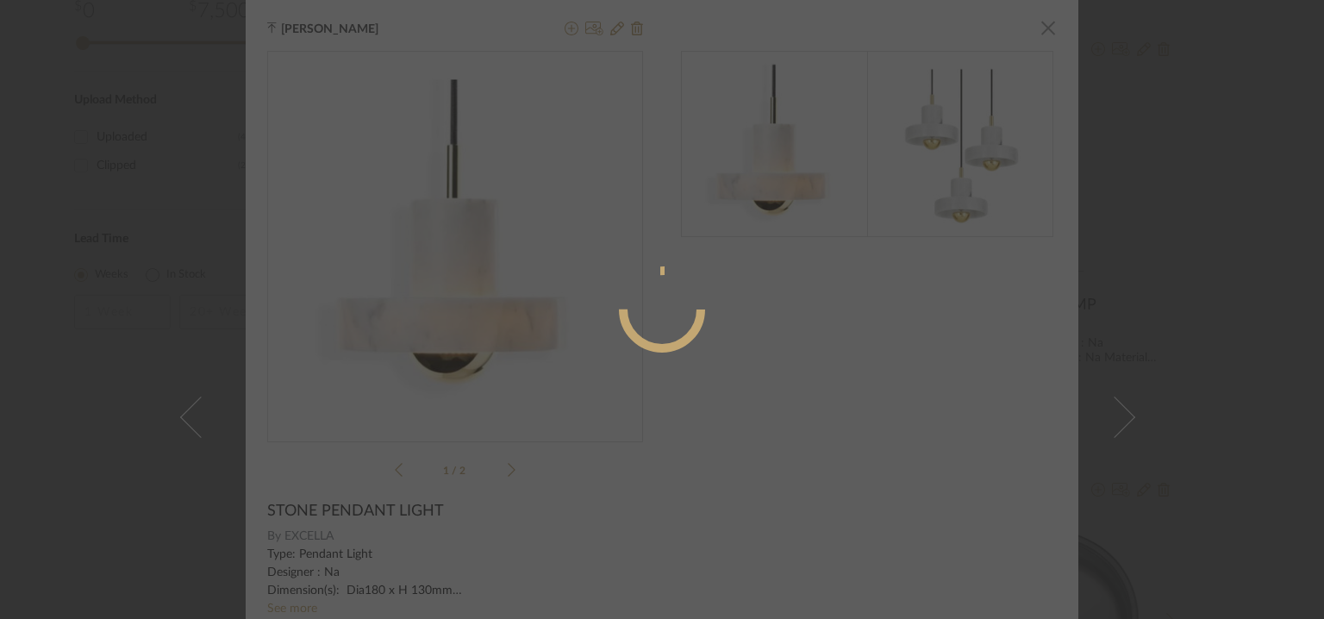
radio input "true"
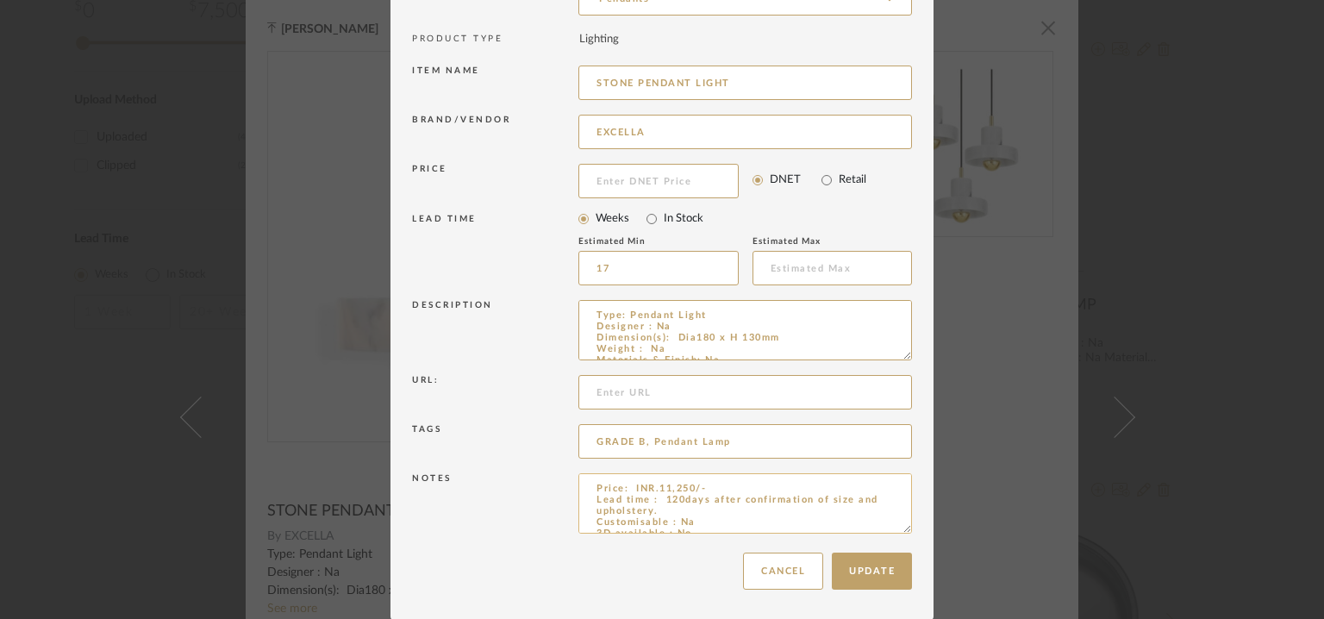
drag, startPoint x: 844, startPoint y: 497, endPoint x: 864, endPoint y: 497, distance: 19.8
click at [845, 497] on textarea "Price: INR.11,250/- Lead time : 120days after confirmation of size and upholste…" at bounding box center [746, 503] width 334 height 60
type textarea "Price: INR.11,250/- Lead time : 120days after confirmation of size. Customisabl…"
click at [881, 550] on div "Update Cancel" at bounding box center [662, 571] width 500 height 54
click at [866, 560] on button "Update" at bounding box center [872, 571] width 80 height 37
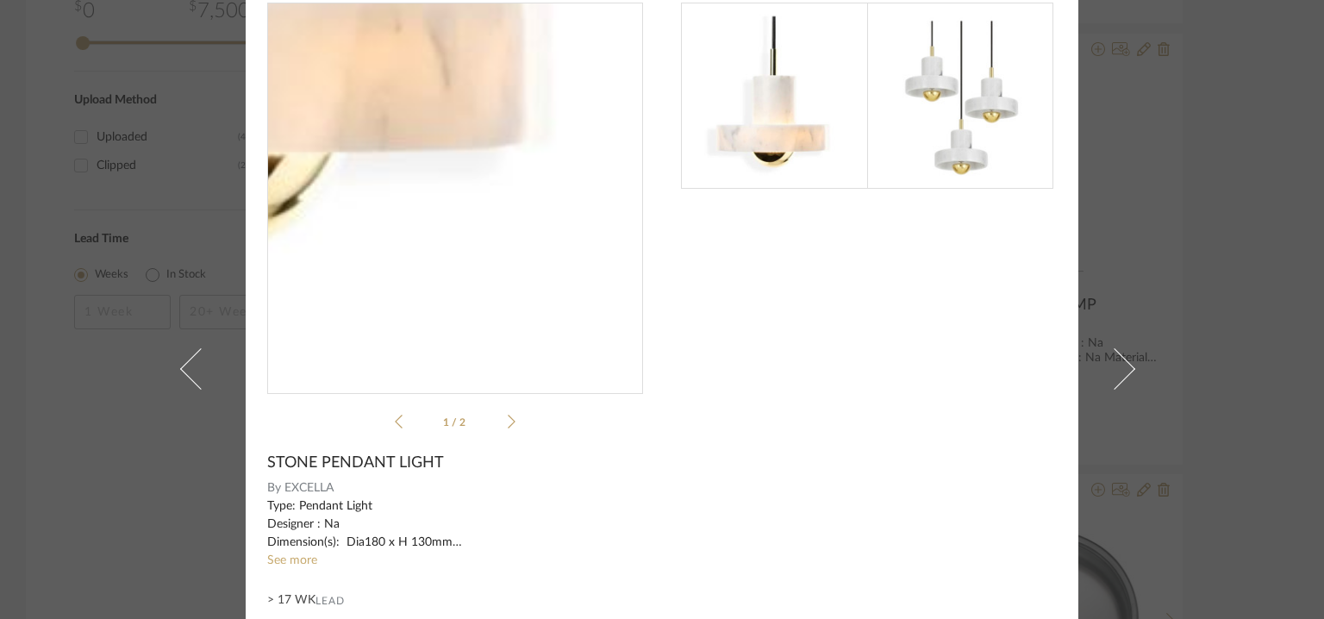
scroll to position [172, 0]
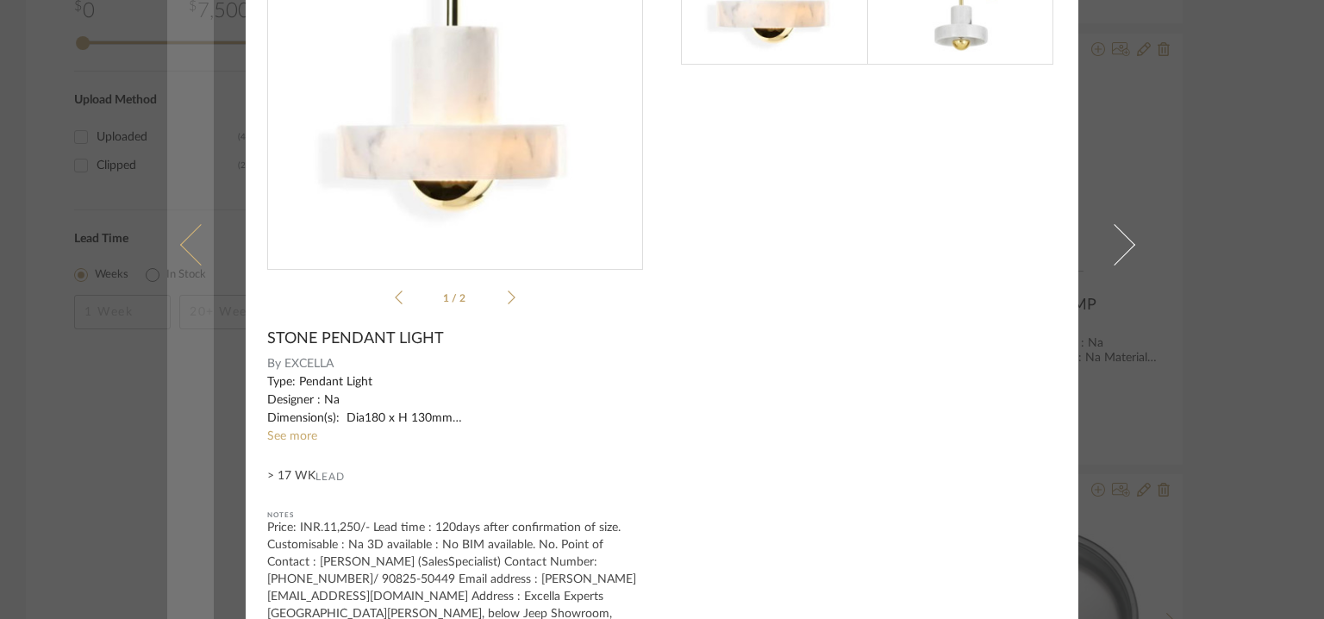
click at [191, 238] on span at bounding box center [200, 244] width 41 height 41
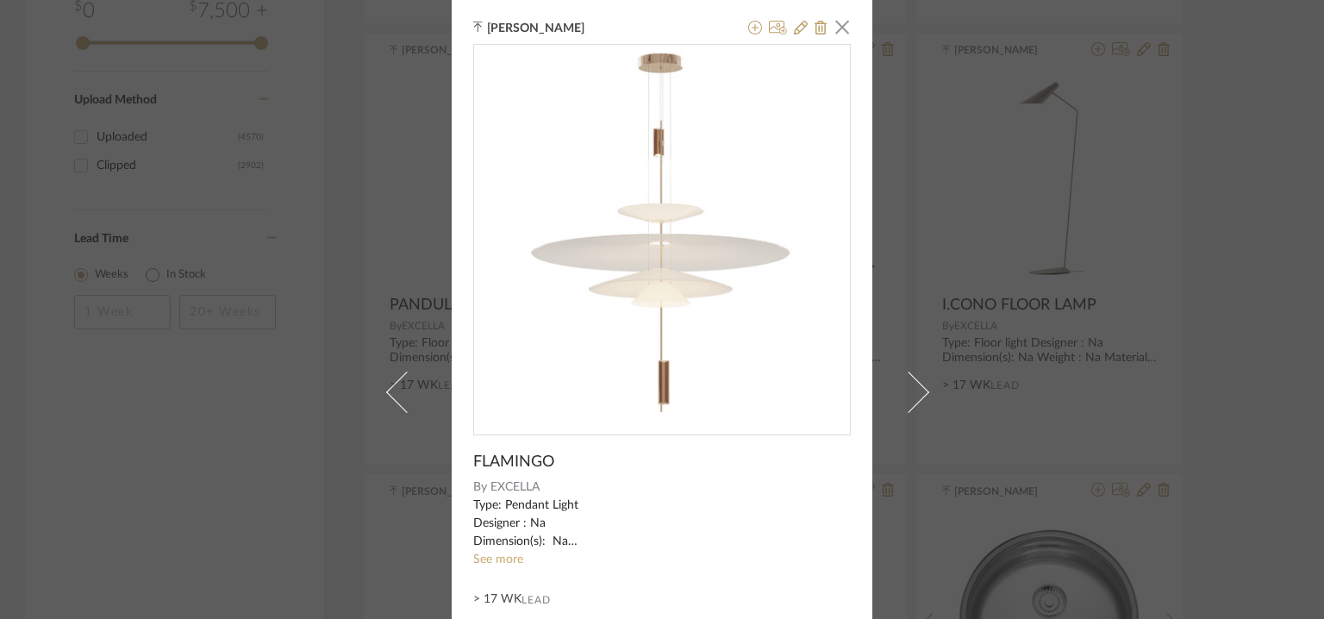
scroll to position [0, 0]
click at [794, 28] on icon at bounding box center [801, 29] width 14 height 14
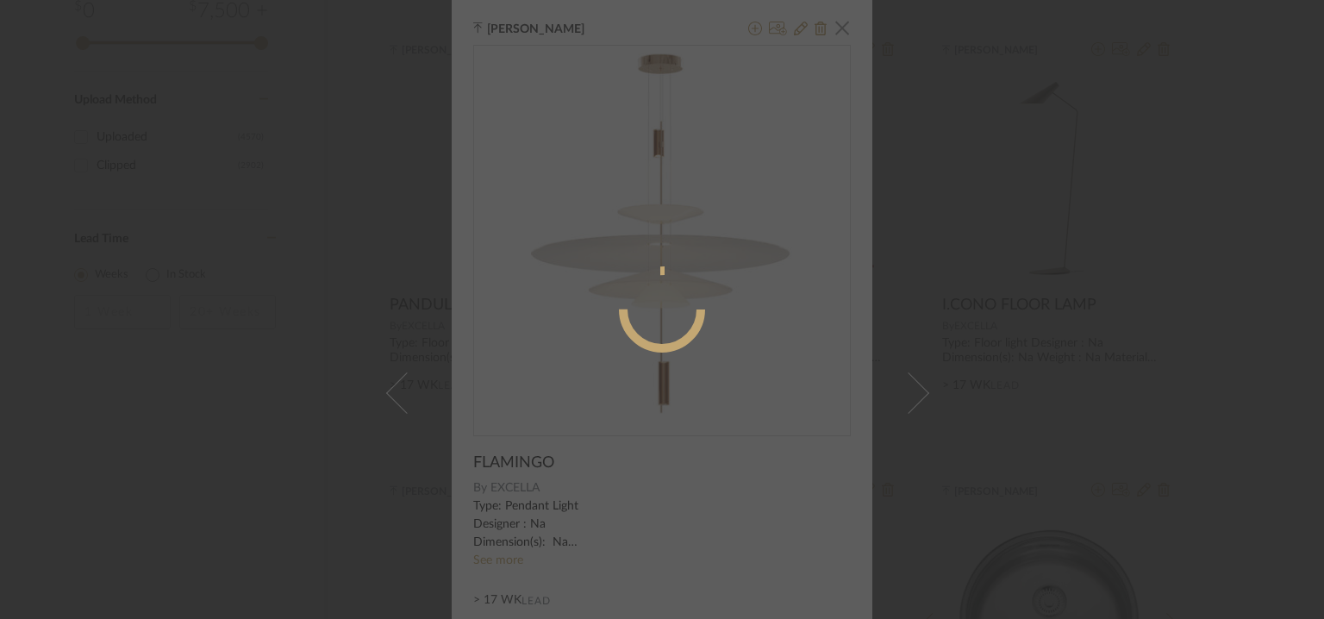
radio input "true"
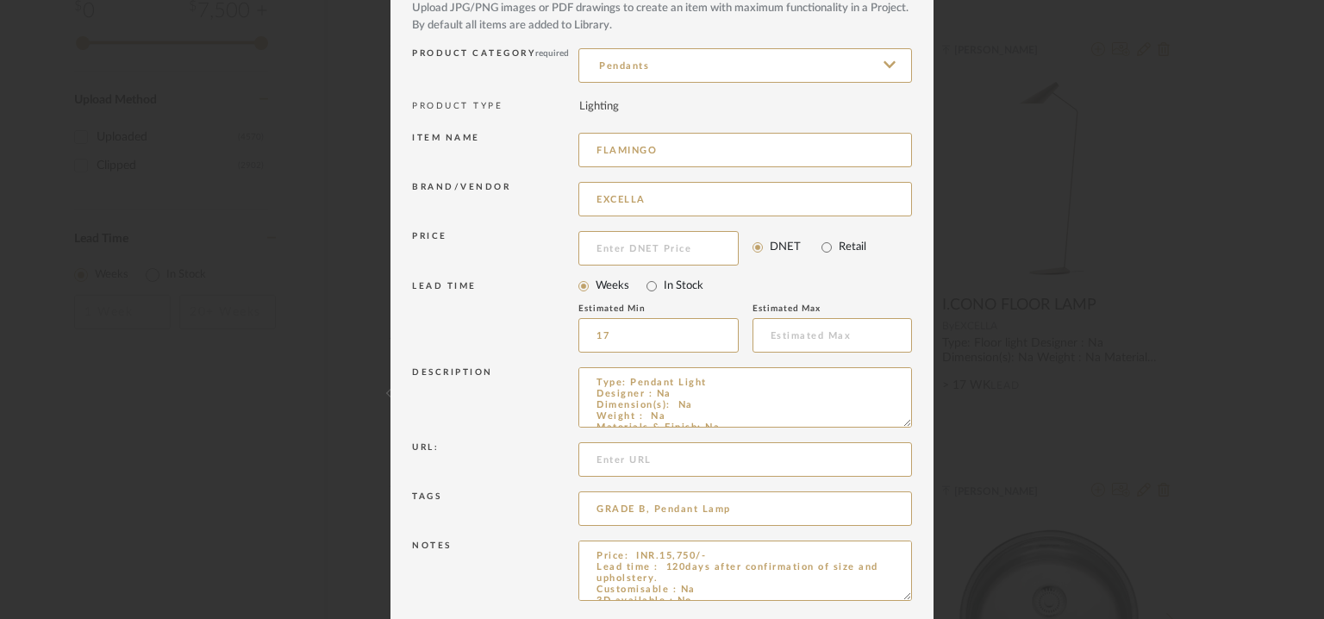
scroll to position [166, 0]
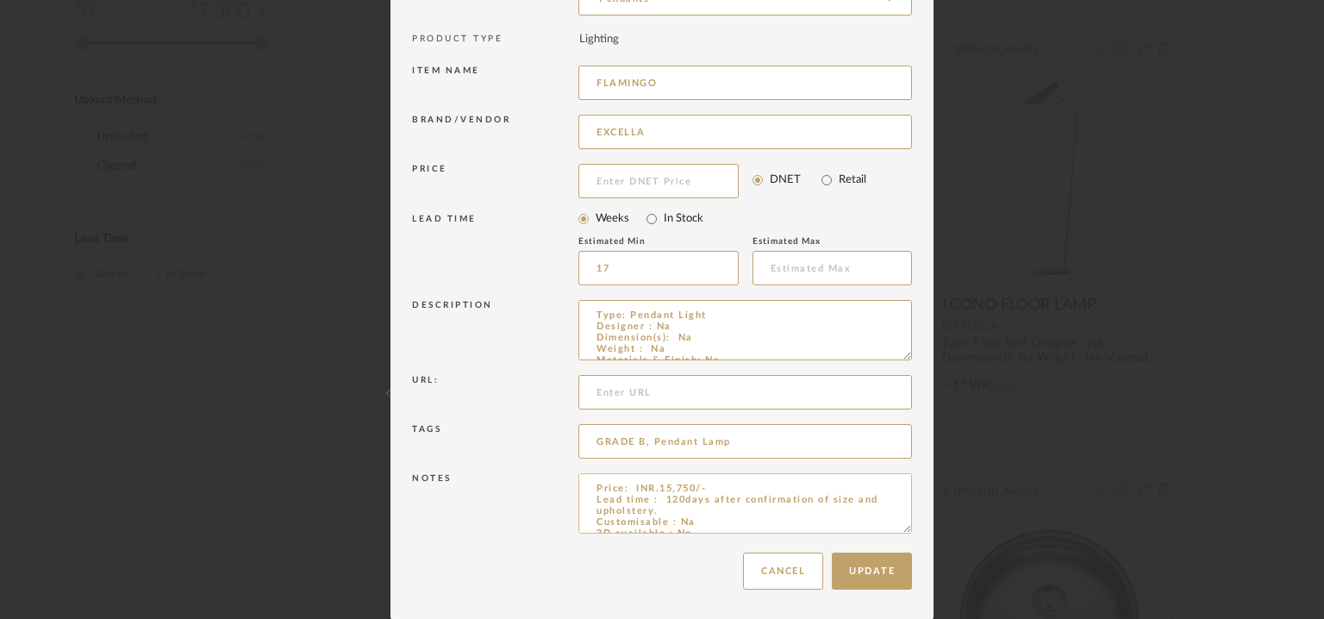
drag, startPoint x: 847, startPoint y: 499, endPoint x: 859, endPoint y: 497, distance: 12.3
click at [846, 501] on textarea "Price: INR.15,750/- Lead time : 120days after confirmation of size and upholste…" at bounding box center [746, 503] width 334 height 60
type textarea "Price: INR.15,750/- Lead time : 120days after confirmation of size. Customisabl…"
click at [886, 574] on button "Update" at bounding box center [872, 571] width 80 height 37
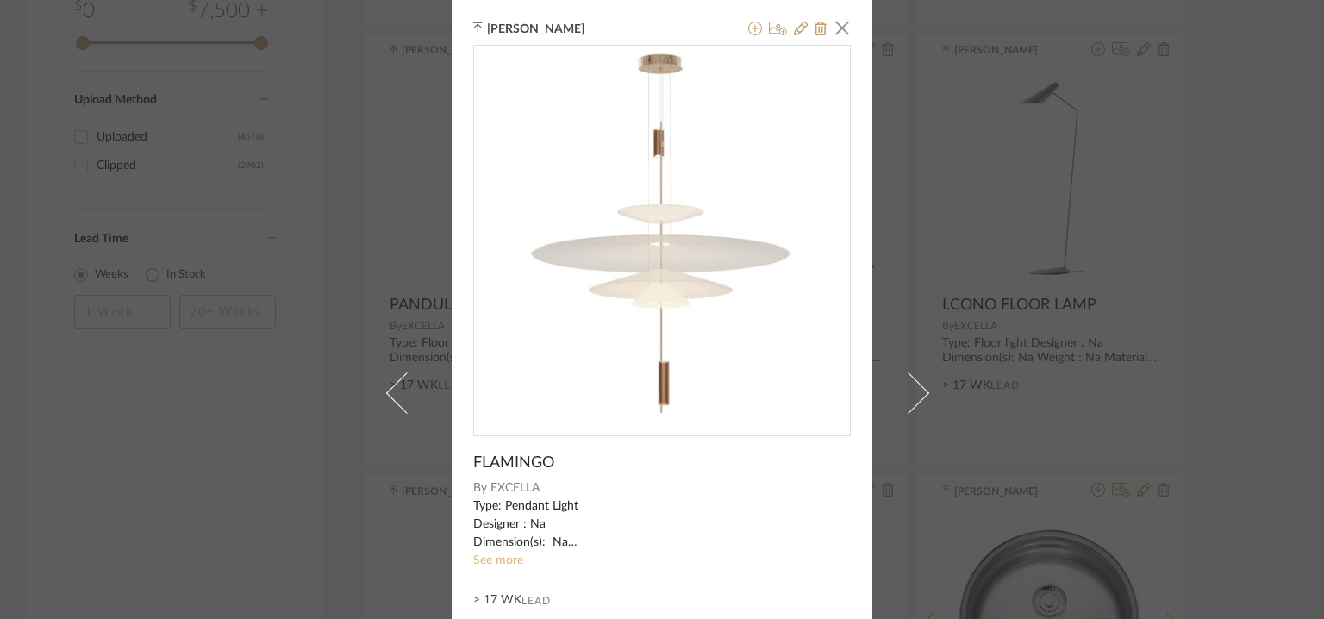
click at [481, 561] on link "See more" at bounding box center [498, 560] width 50 height 12
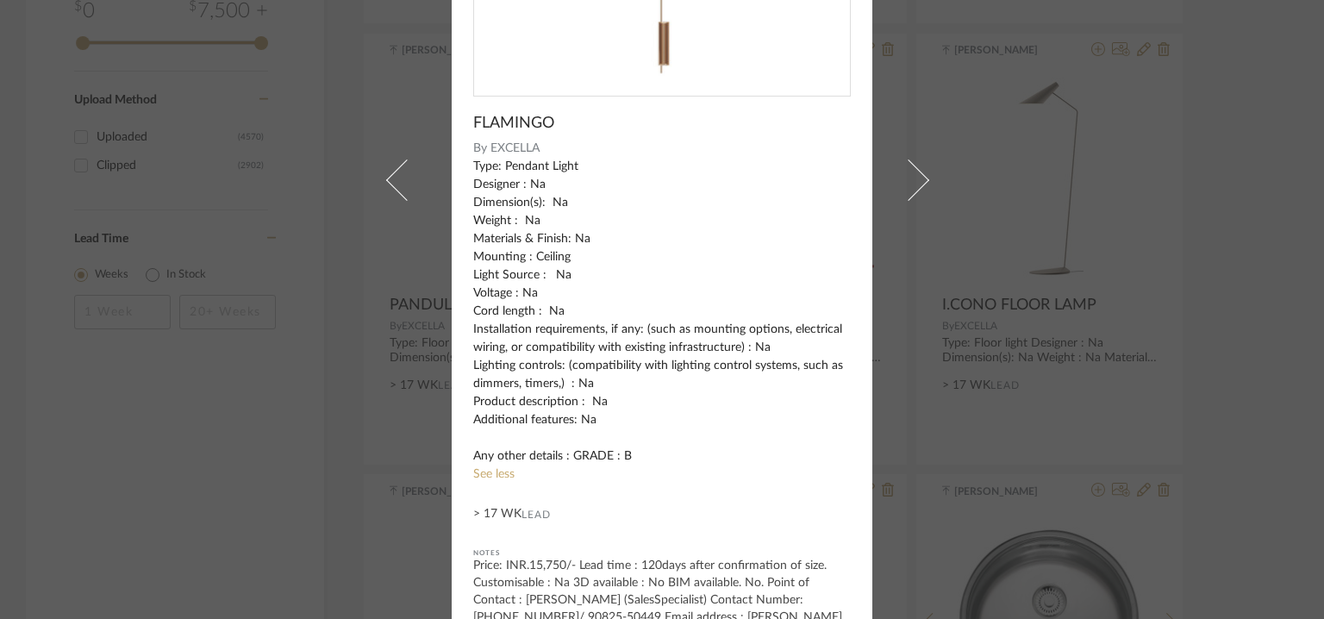
scroll to position [402, 0]
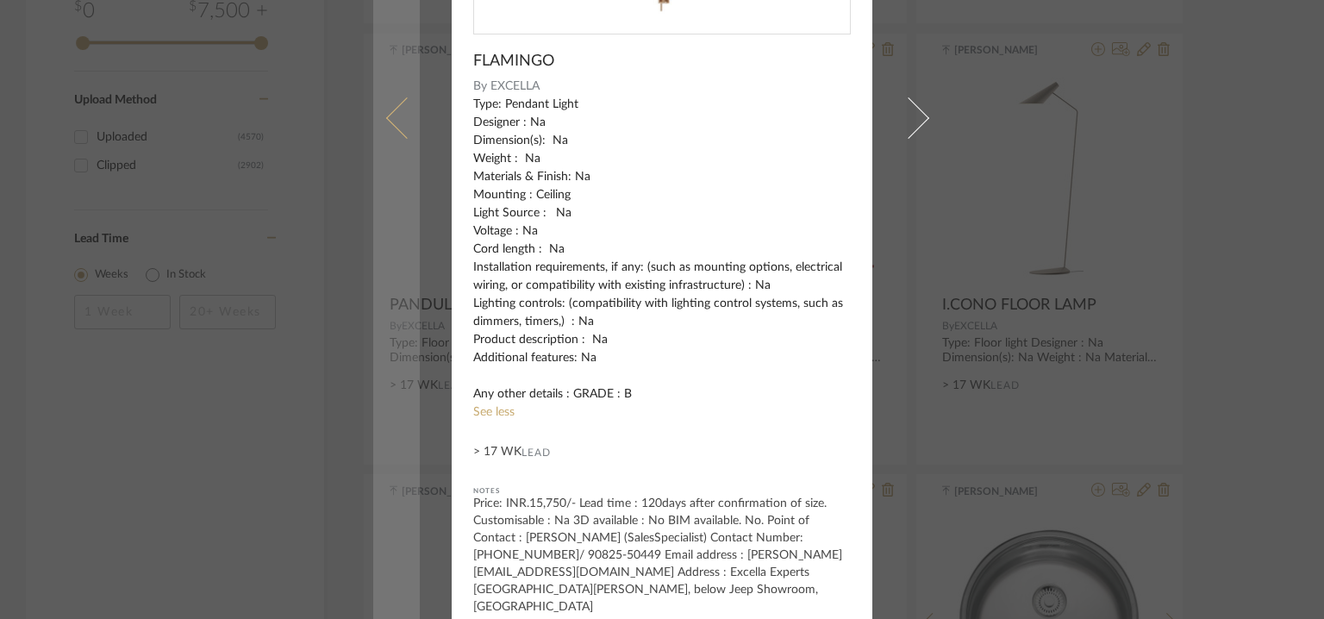
click at [380, 100] on link at bounding box center [396, 117] width 47 height 1039
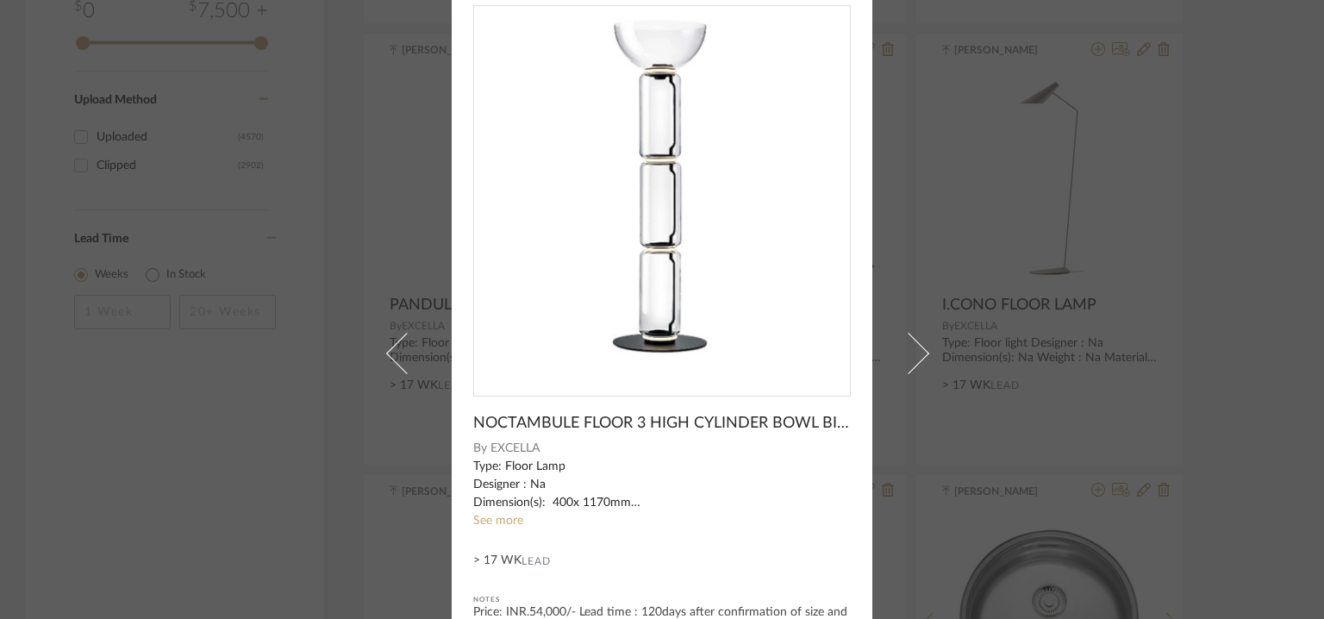
scroll to position [0, 0]
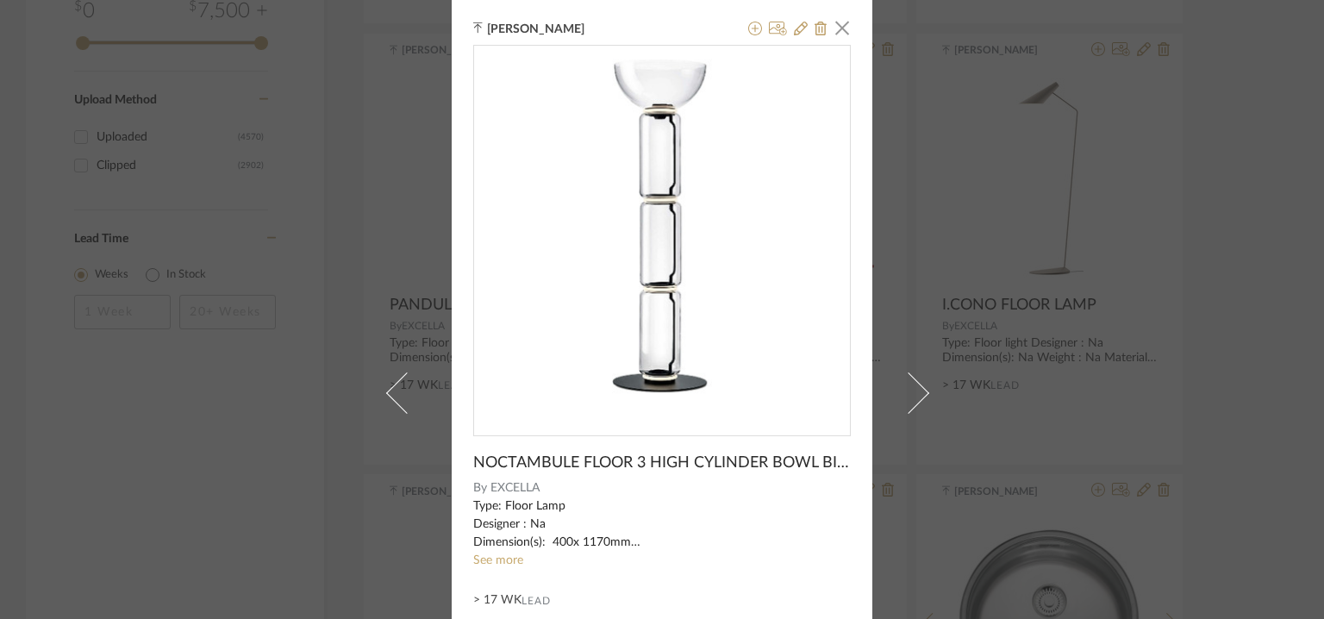
click at [802, 23] on div at bounding box center [783, 29] width 85 height 21
click at [794, 24] on icon at bounding box center [801, 29] width 14 height 14
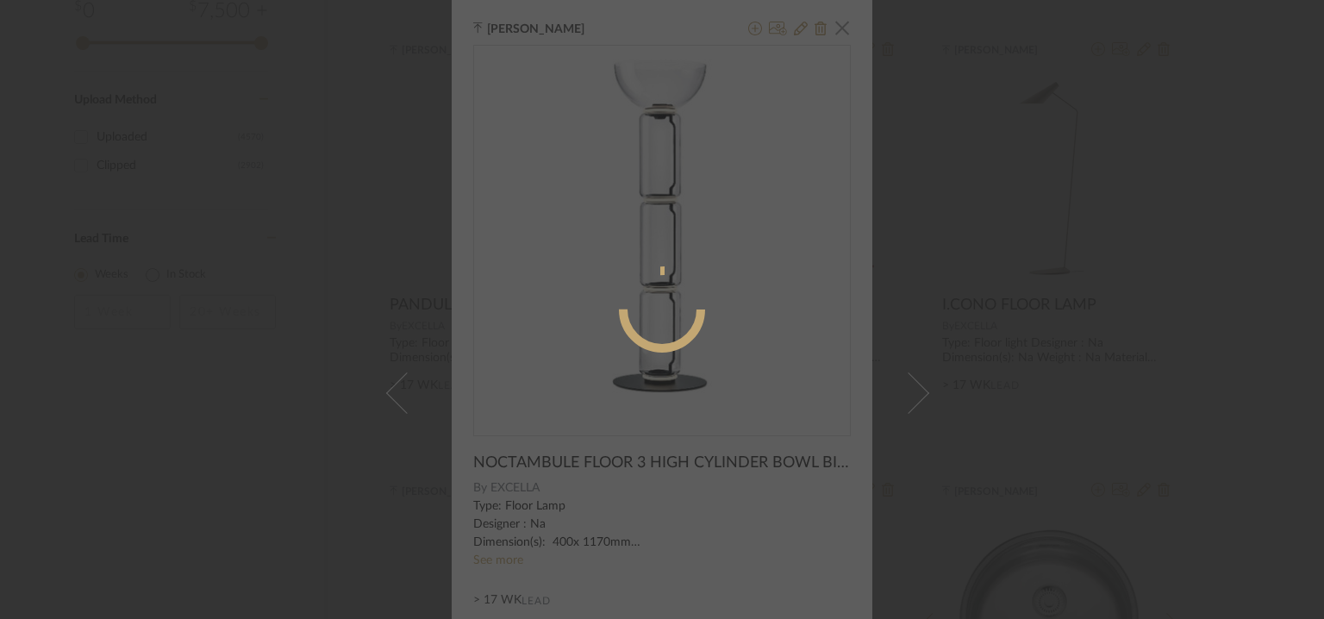
radio input "true"
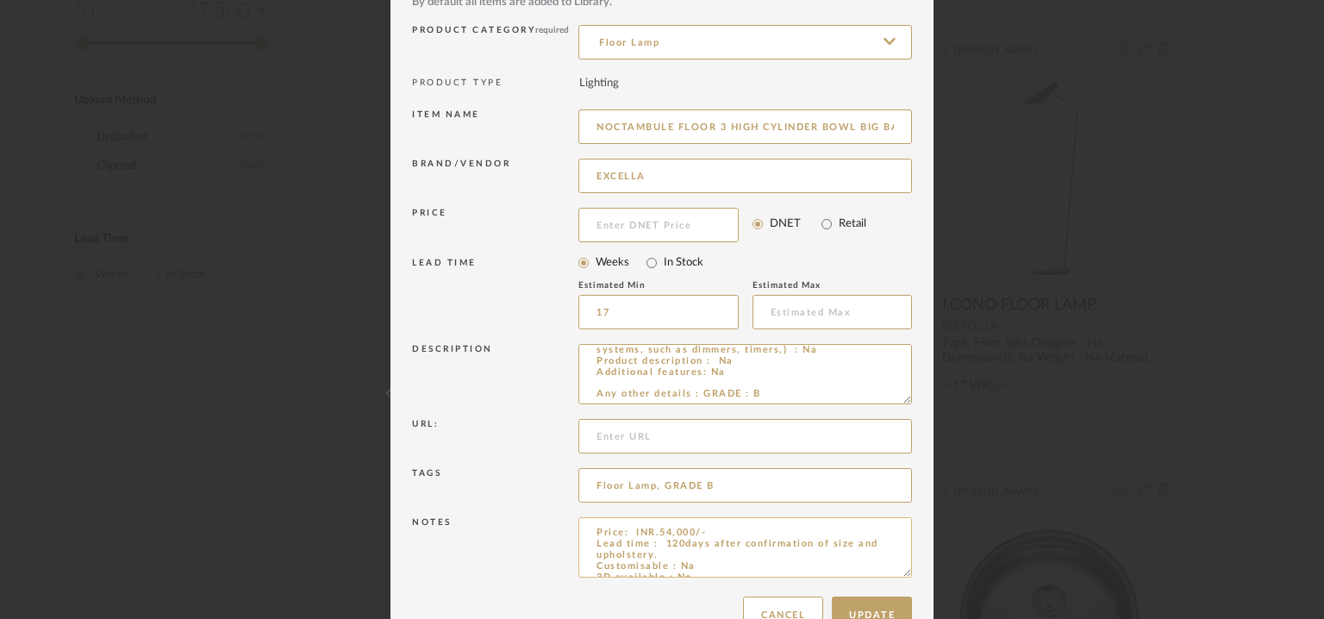
scroll to position [166, 0]
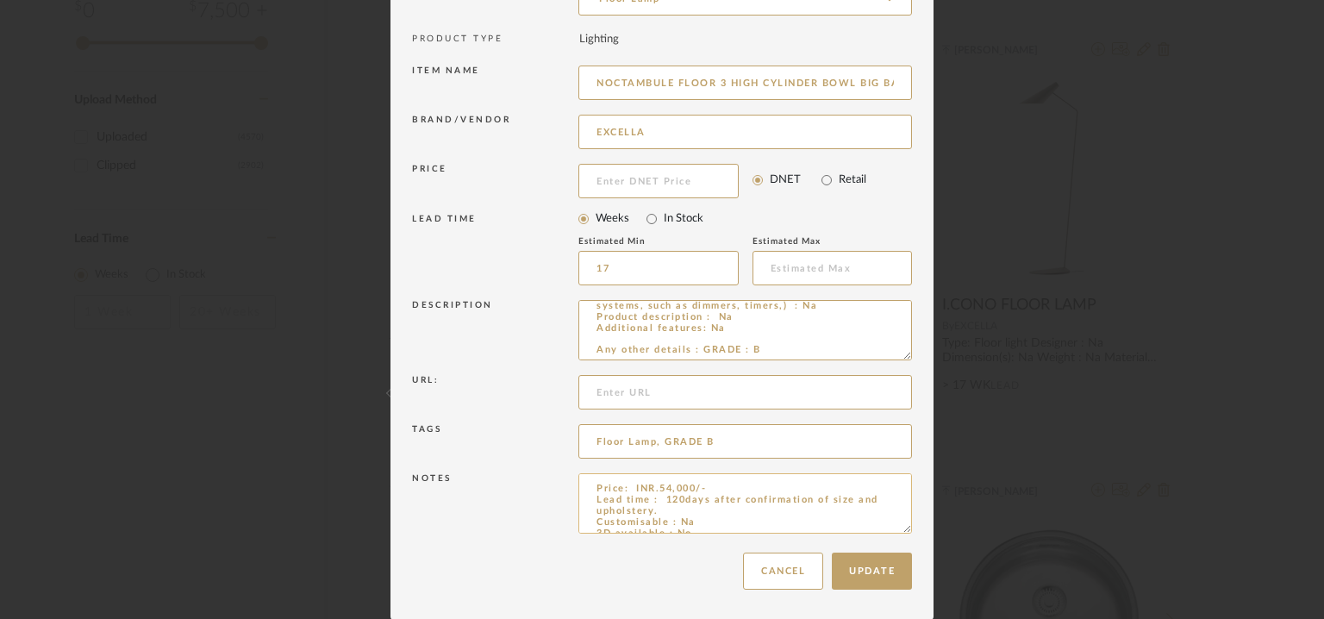
click at [845, 501] on textarea "Price: INR.54,000/- Lead time : 120days after confirmation of size and upholste…" at bounding box center [746, 503] width 334 height 60
type textarea "Price: INR.54,000/- Lead time : 120days after confirmation of size. Customisabl…"
click at [880, 573] on button "Update" at bounding box center [872, 571] width 80 height 37
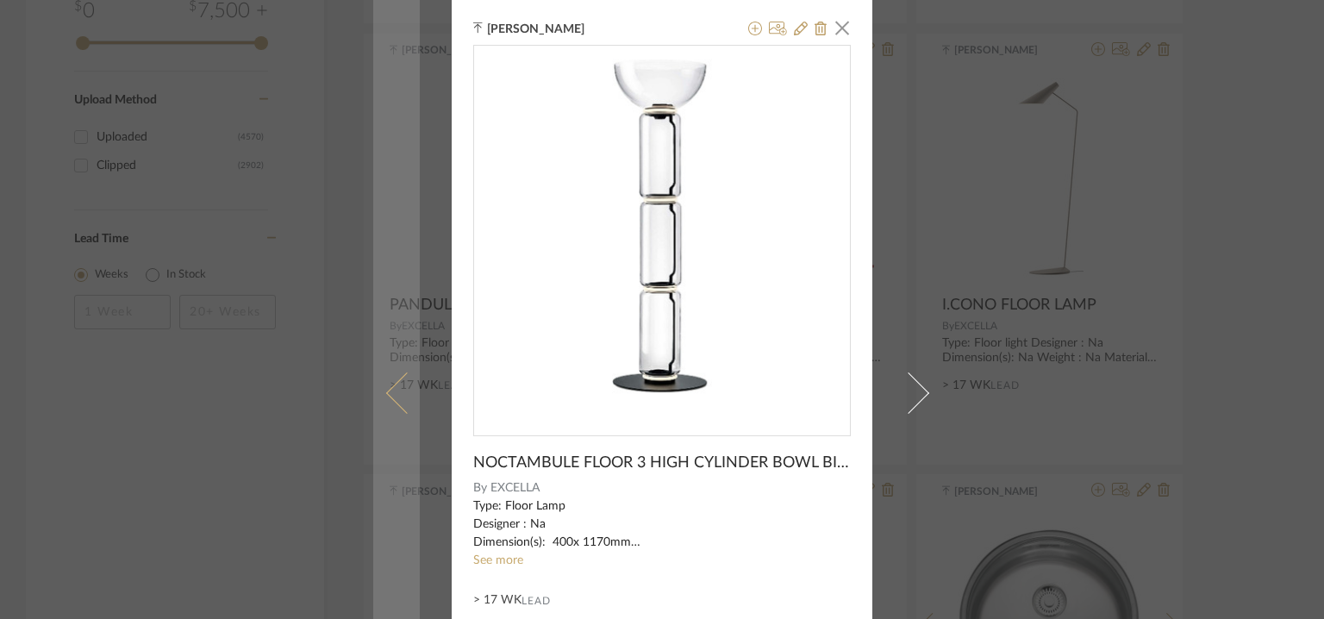
click at [387, 391] on span at bounding box center [406, 392] width 41 height 41
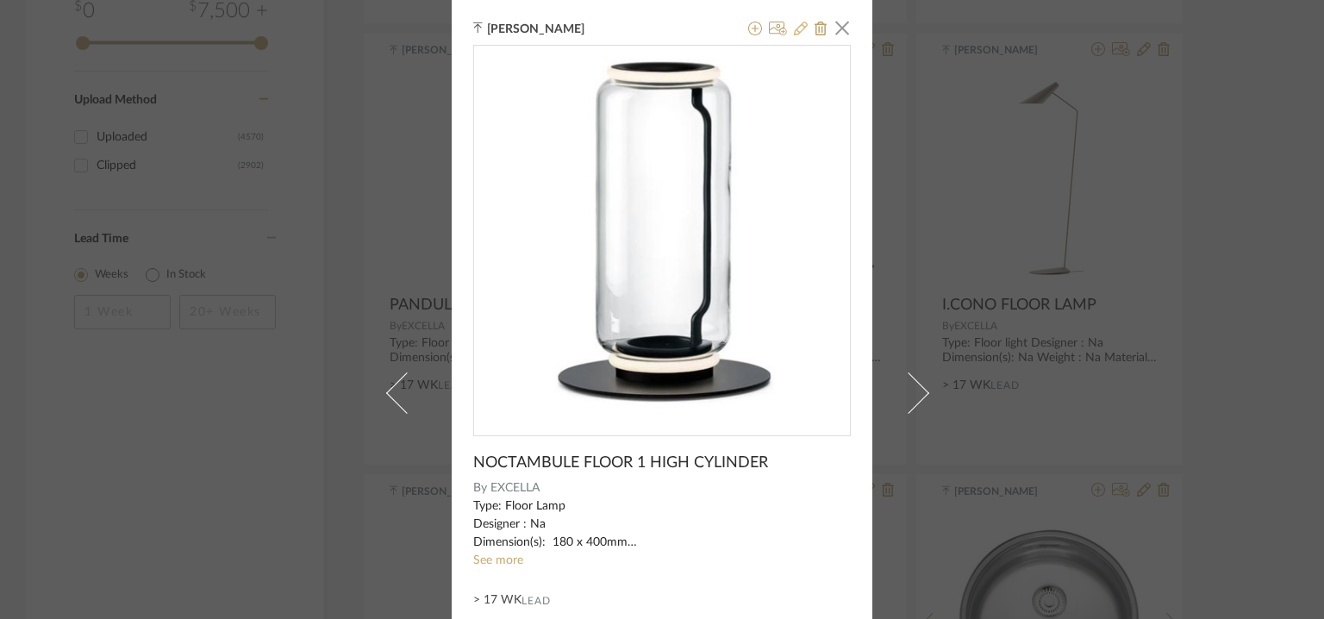
click at [794, 29] on icon at bounding box center [801, 29] width 14 height 14
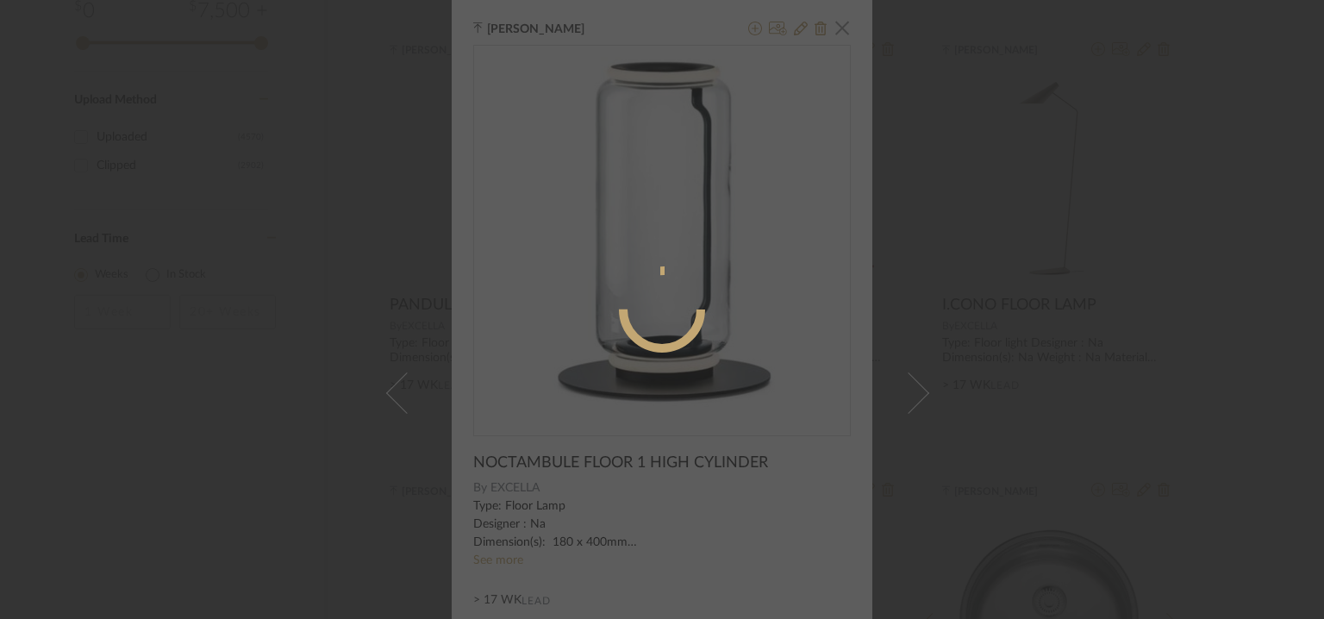
radio input "true"
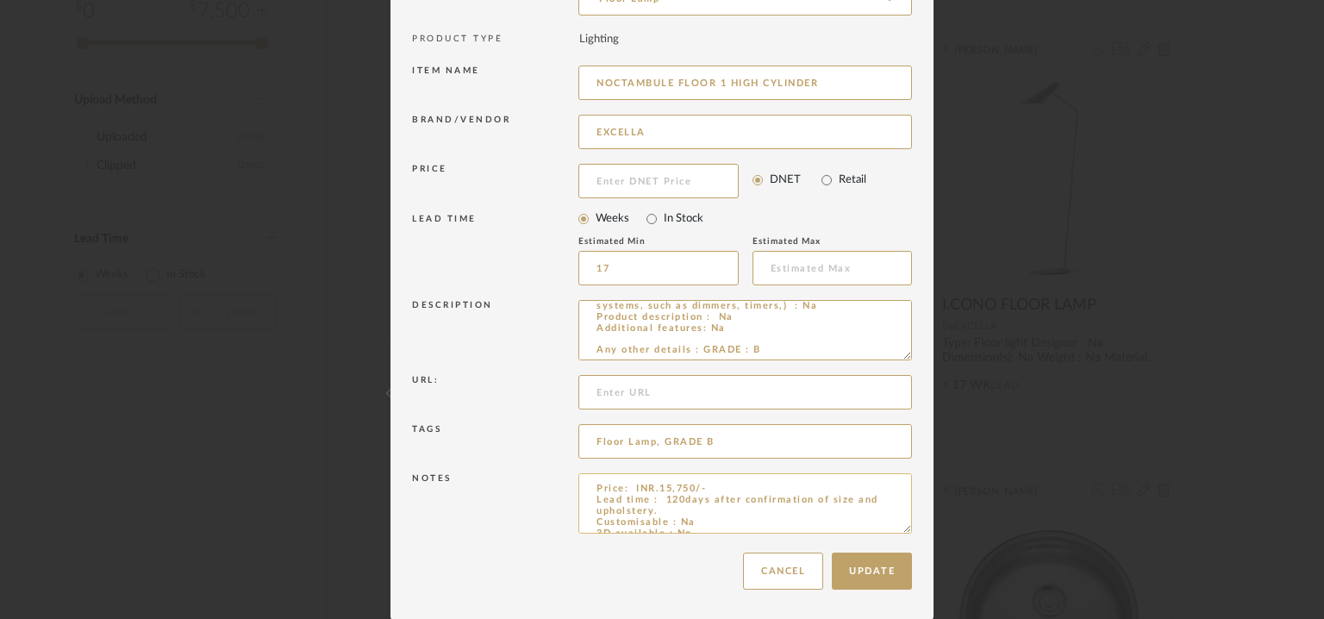
click at [841, 498] on textarea "Price: INR.15,750/- Lead time : 120days after confirmation of size and upholste…" at bounding box center [746, 503] width 334 height 60
type textarea "Price: INR.15,750/- Lead time : 120days after confirmation of size. Customisabl…"
click at [862, 583] on button "Update" at bounding box center [872, 571] width 80 height 37
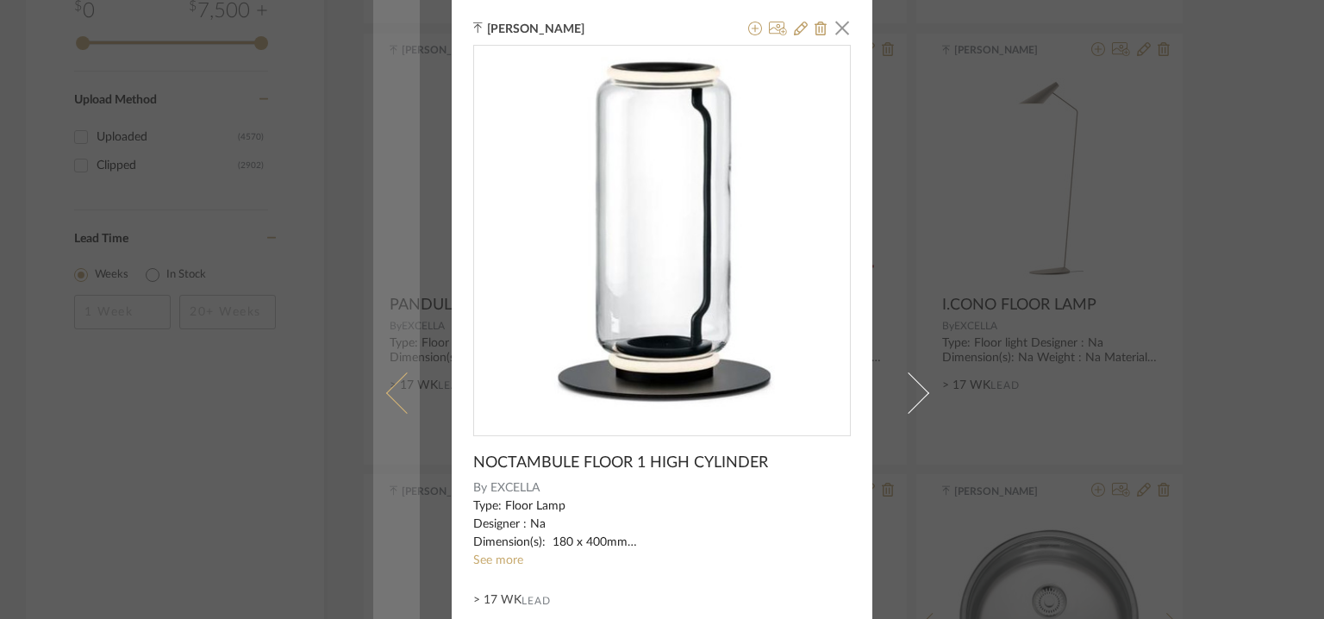
click at [385, 377] on link at bounding box center [396, 392] width 47 height 785
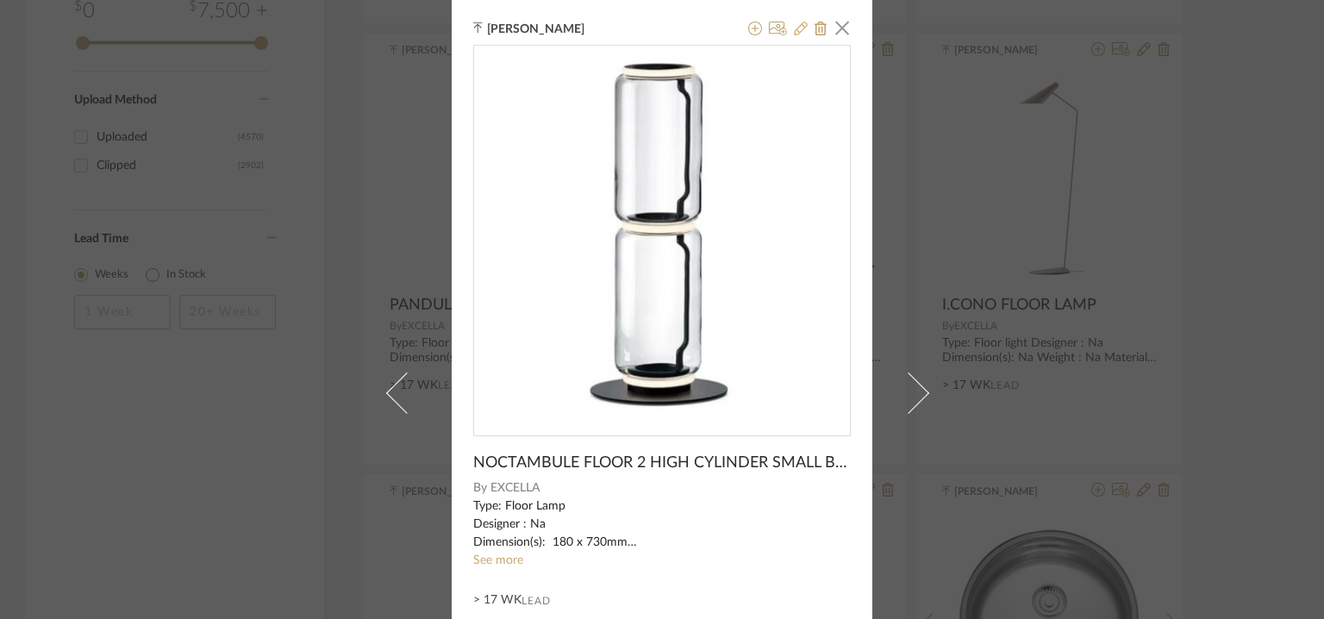
click at [794, 30] on icon at bounding box center [801, 29] width 14 height 14
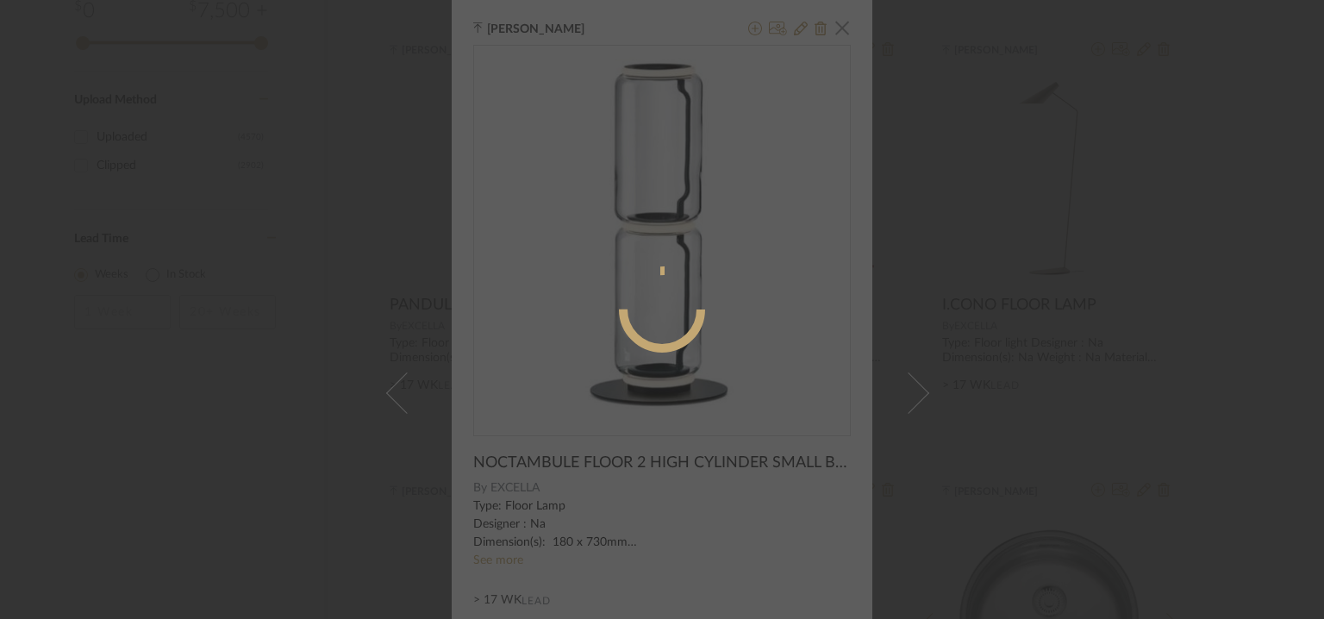
radio input "true"
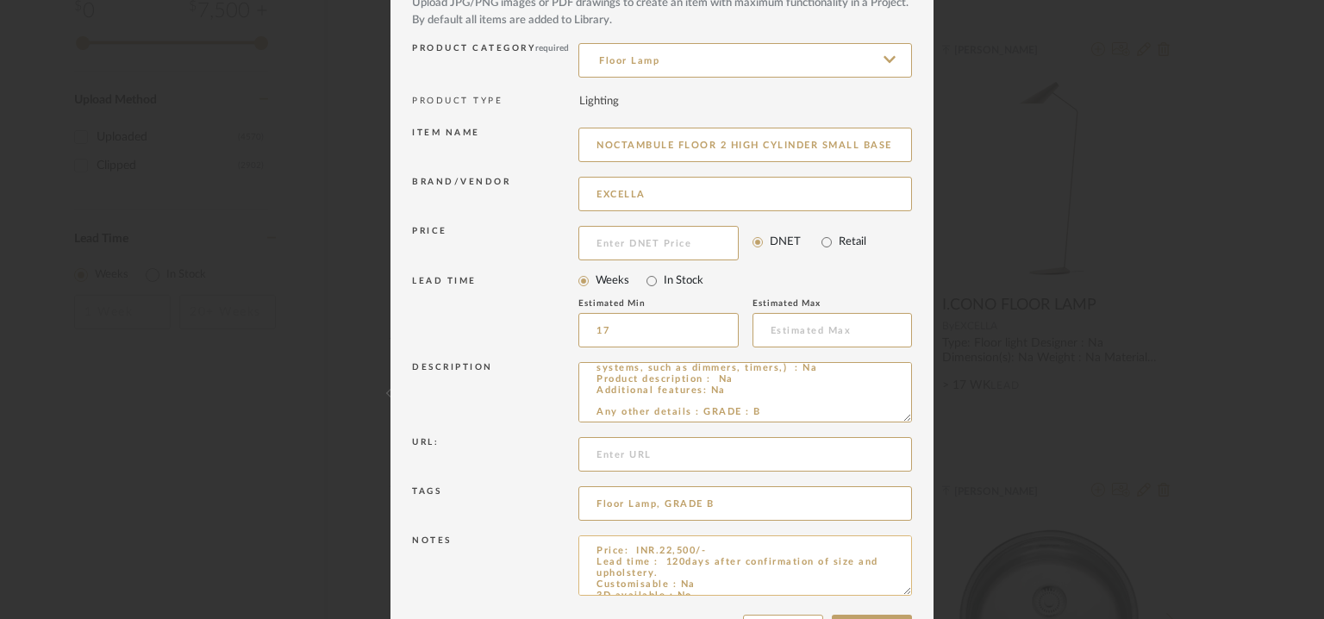
scroll to position [166, 0]
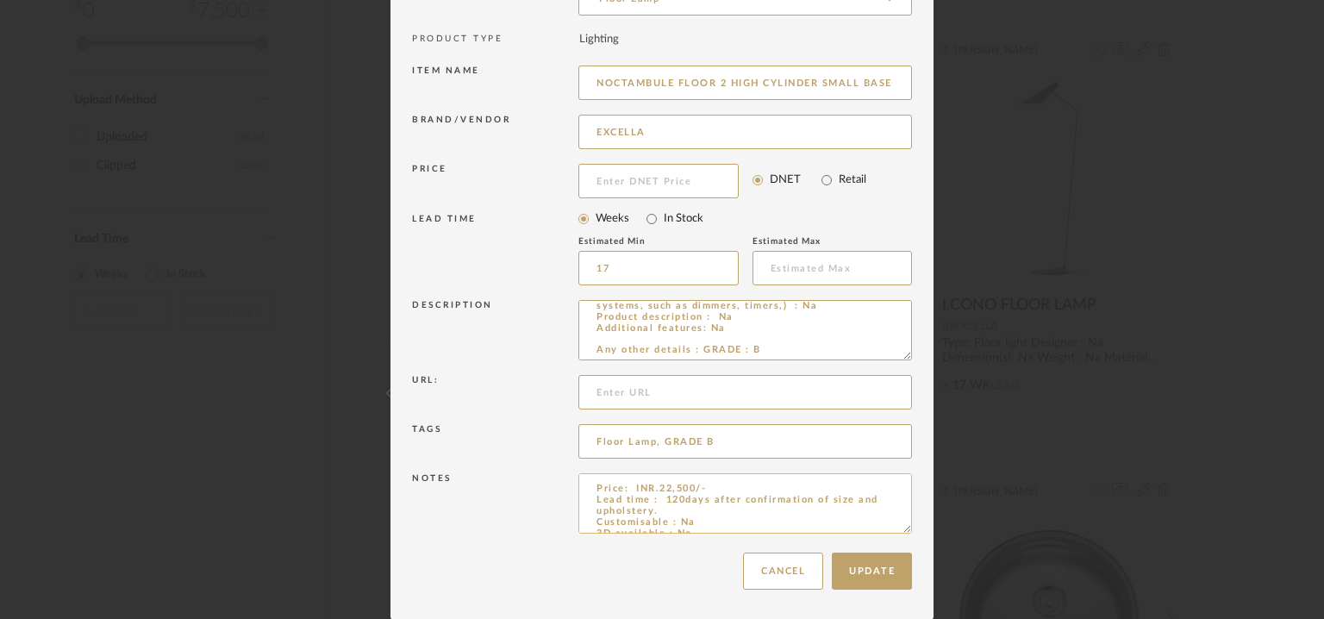
click at [846, 499] on textarea "Price: INR.22,500/- Lead time : 120days after confirmation of size and upholste…" at bounding box center [746, 503] width 334 height 60
type textarea "Price: INR.22,500/- Lead time : 120days after confirmation of size. Customisabl…"
click at [879, 565] on button "Update" at bounding box center [872, 571] width 80 height 37
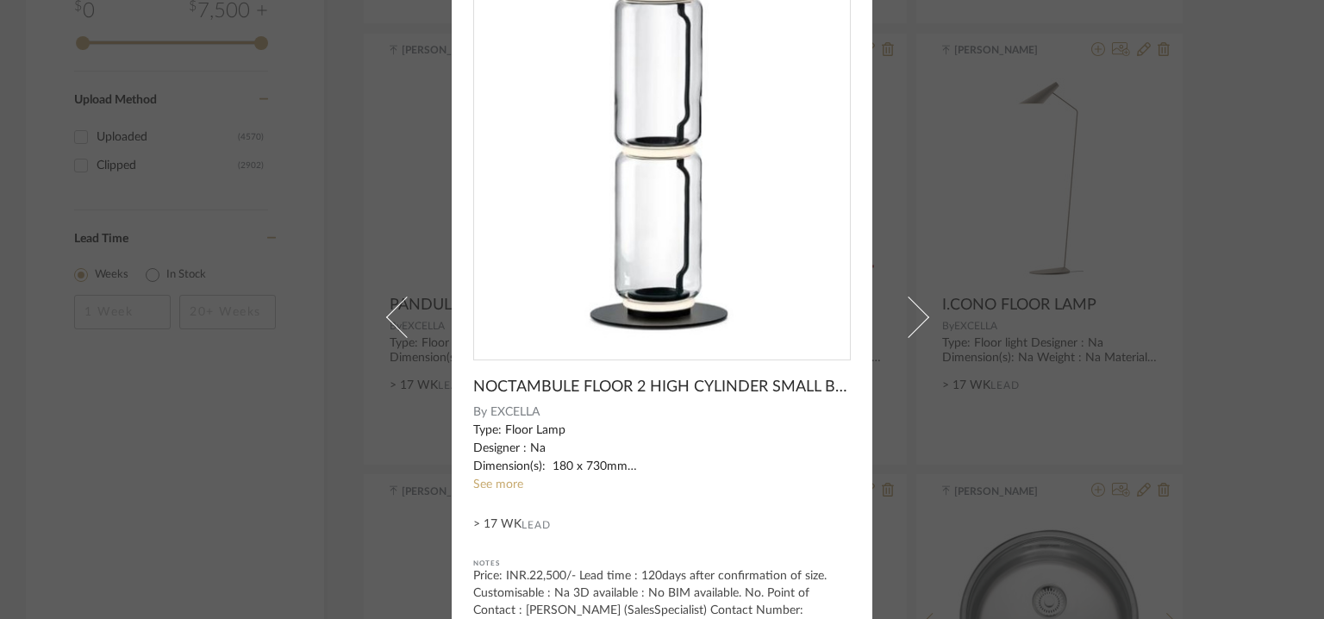
scroll to position [148, 0]
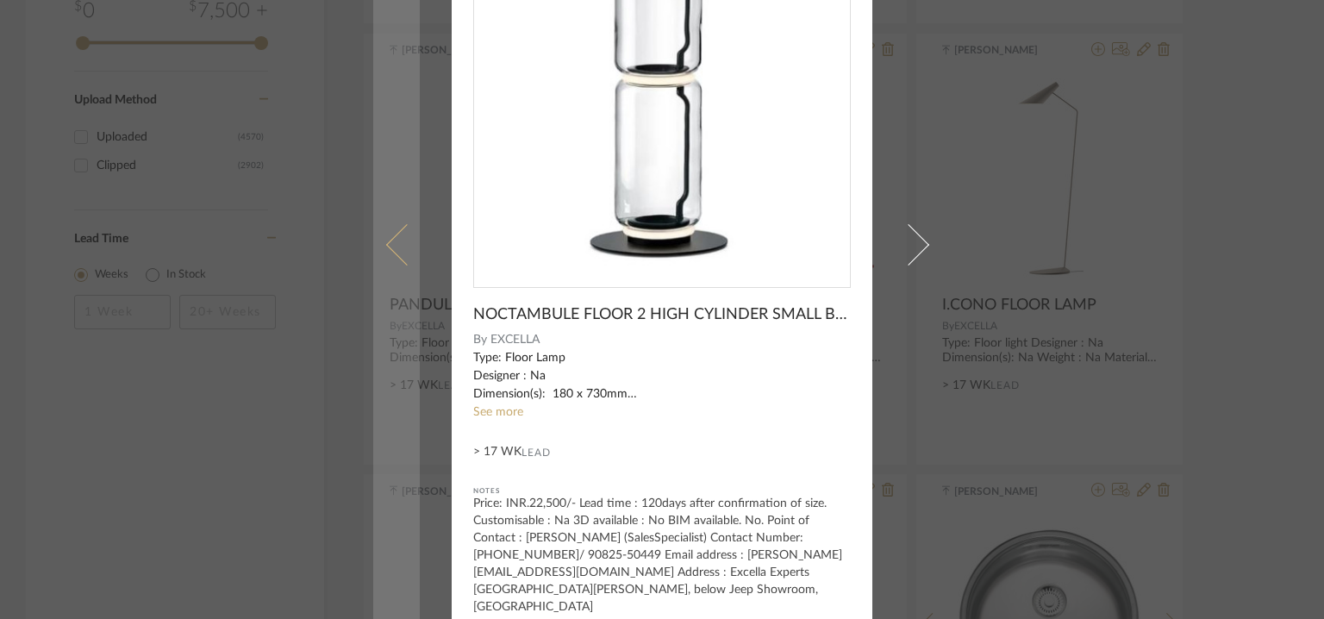
click at [389, 225] on span at bounding box center [406, 244] width 41 height 41
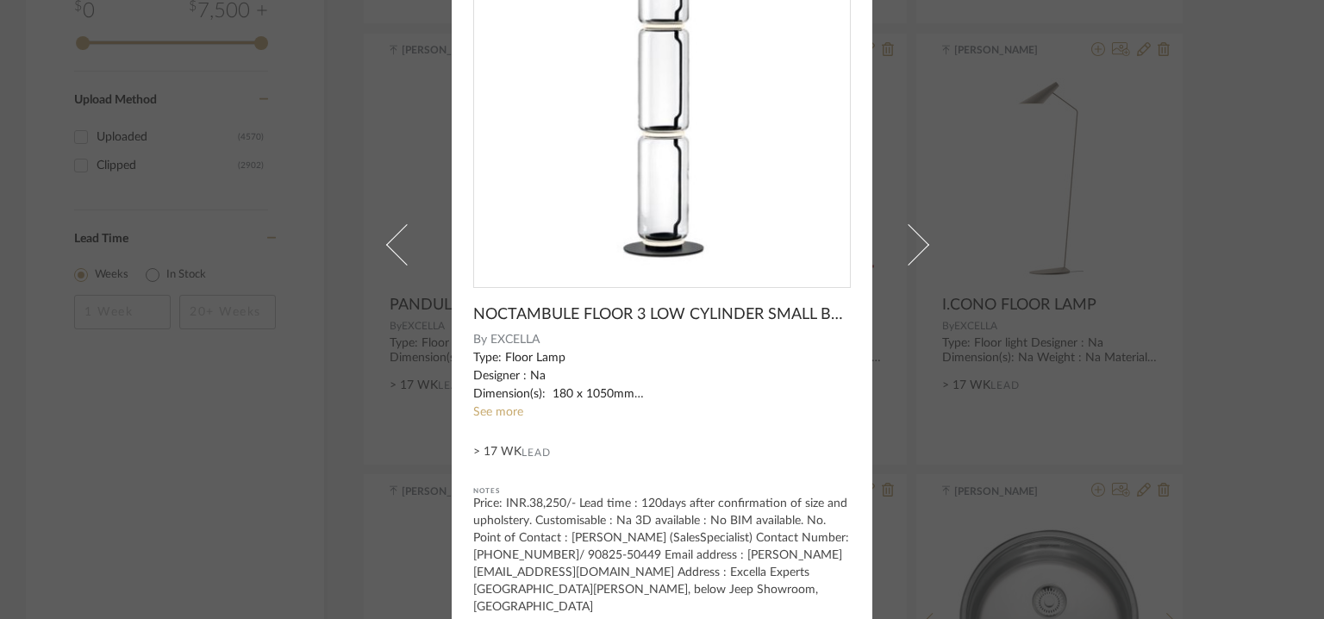
scroll to position [0, 0]
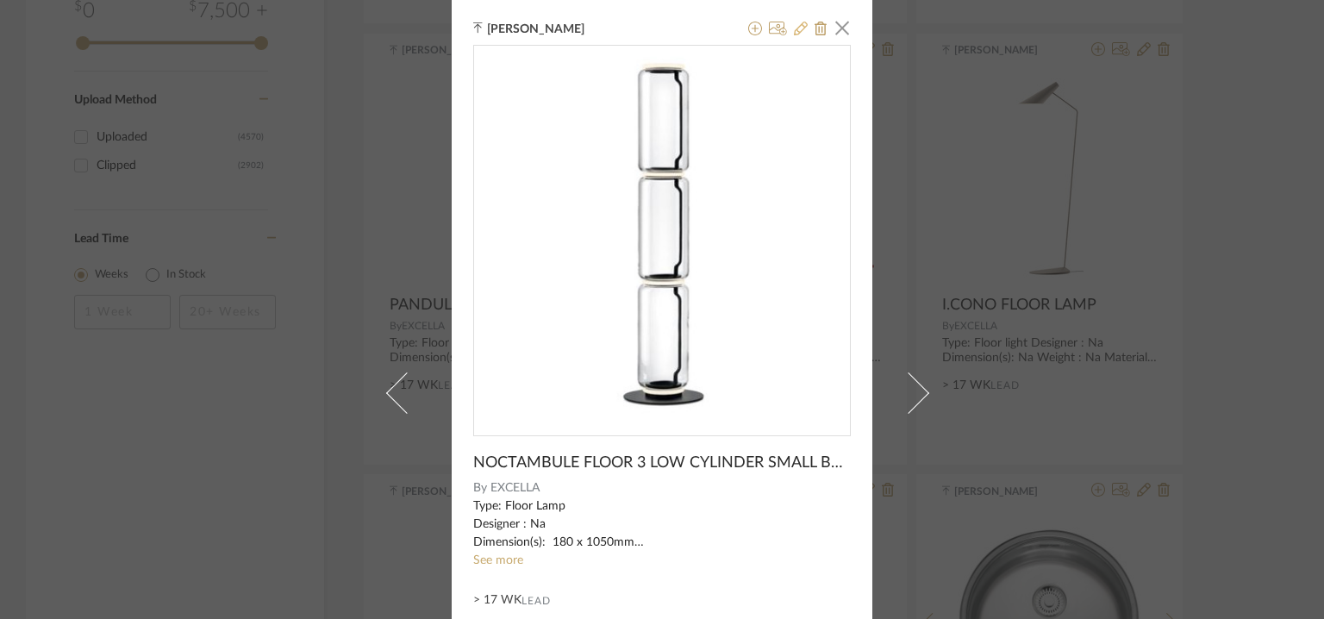
click at [794, 25] on icon at bounding box center [801, 29] width 14 height 14
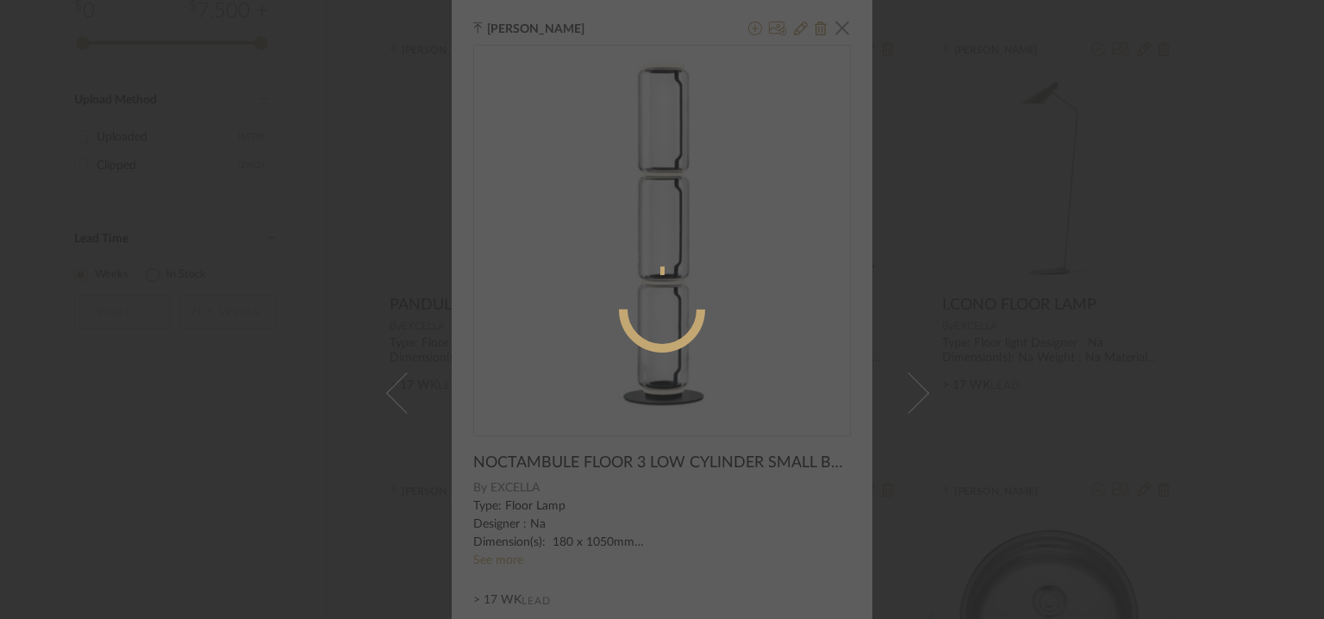
radio input "true"
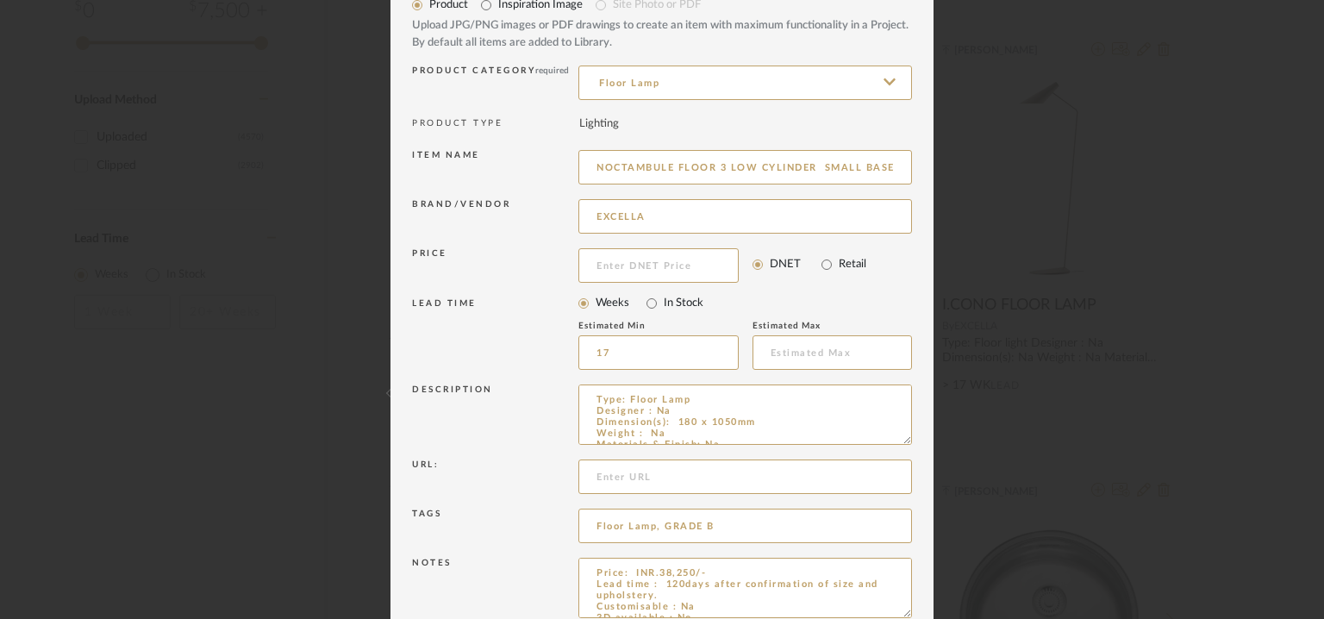
scroll to position [166, 0]
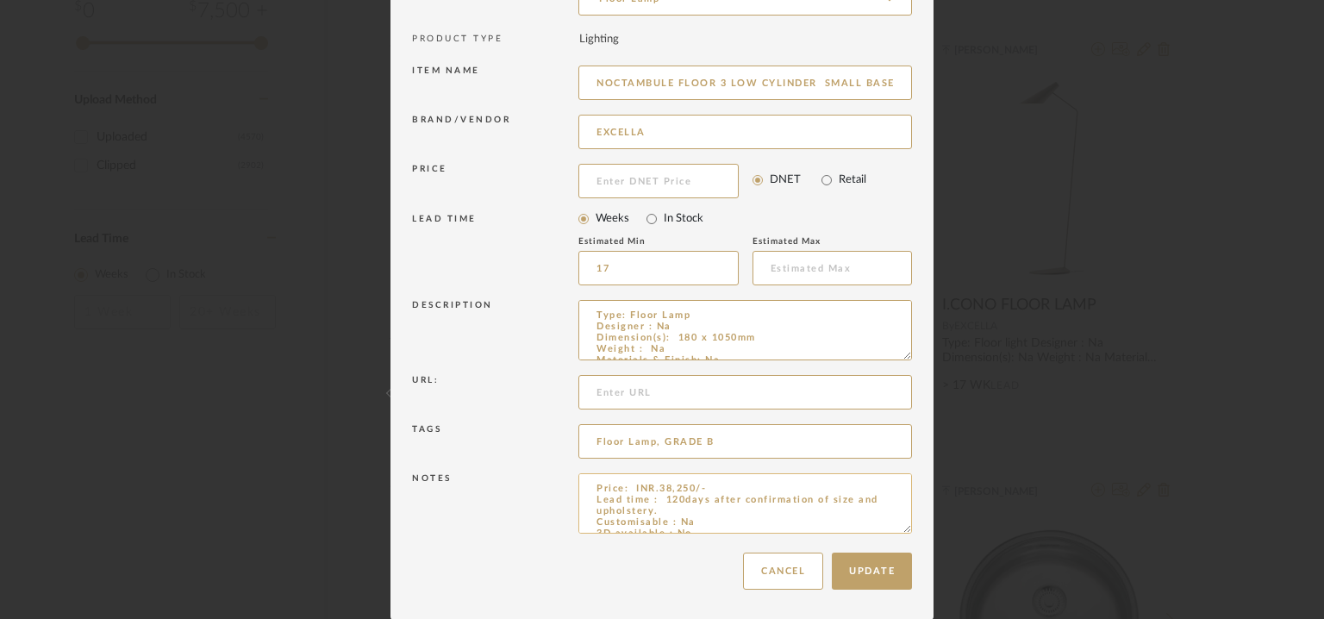
click at [843, 501] on textarea "Price: INR.38,250/- Lead time : 120days after confirmation of size and upholste…" at bounding box center [746, 503] width 334 height 60
type textarea "Price: INR.38,250/- Lead time : 120days after confirmation of size. Customisabl…"
click at [869, 570] on button "Update" at bounding box center [872, 571] width 80 height 37
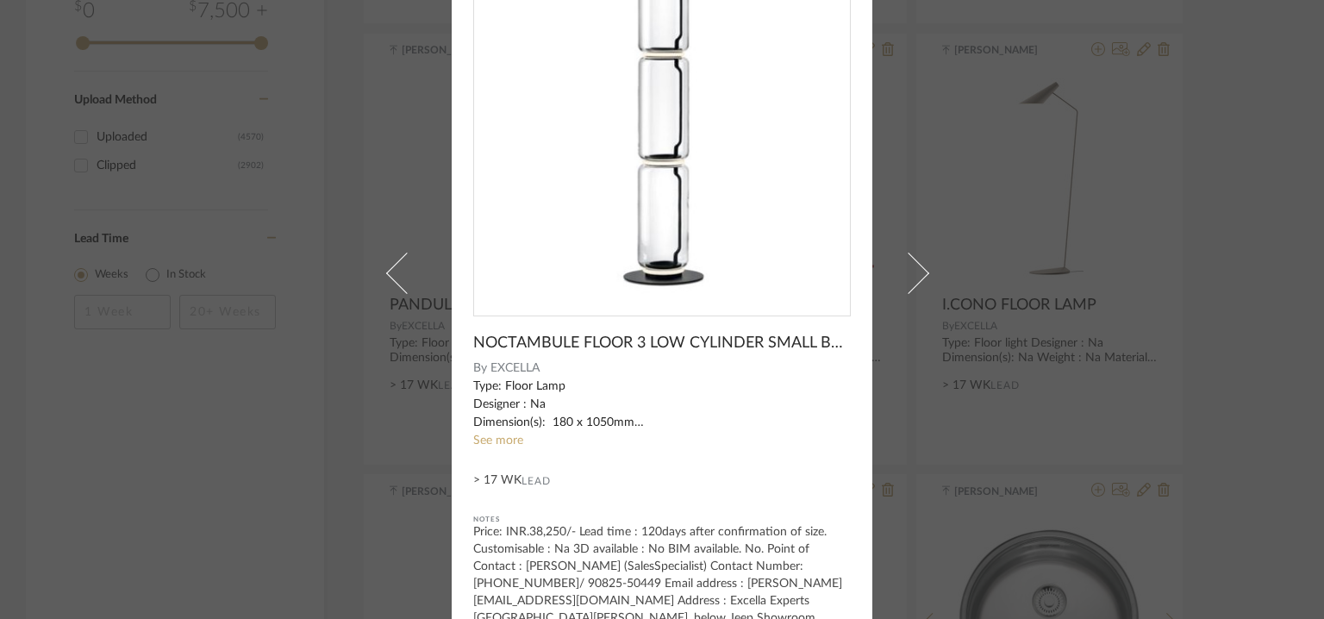
scroll to position [148, 0]
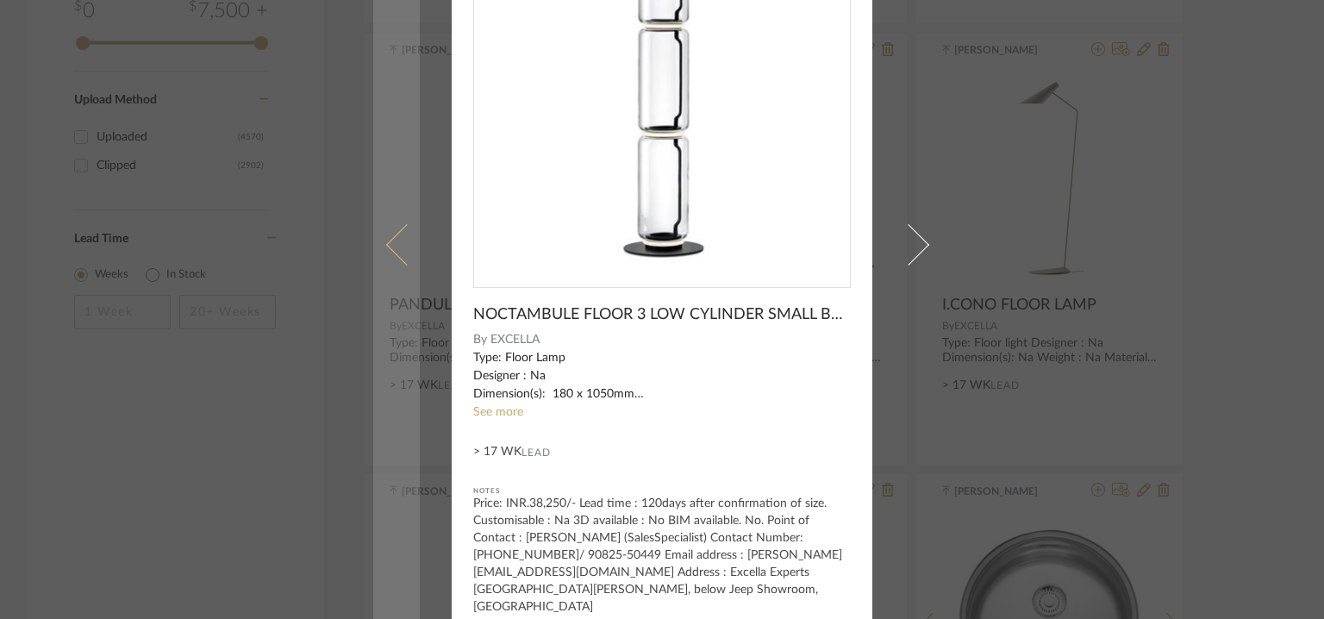
click at [384, 210] on link at bounding box center [396, 244] width 47 height 785
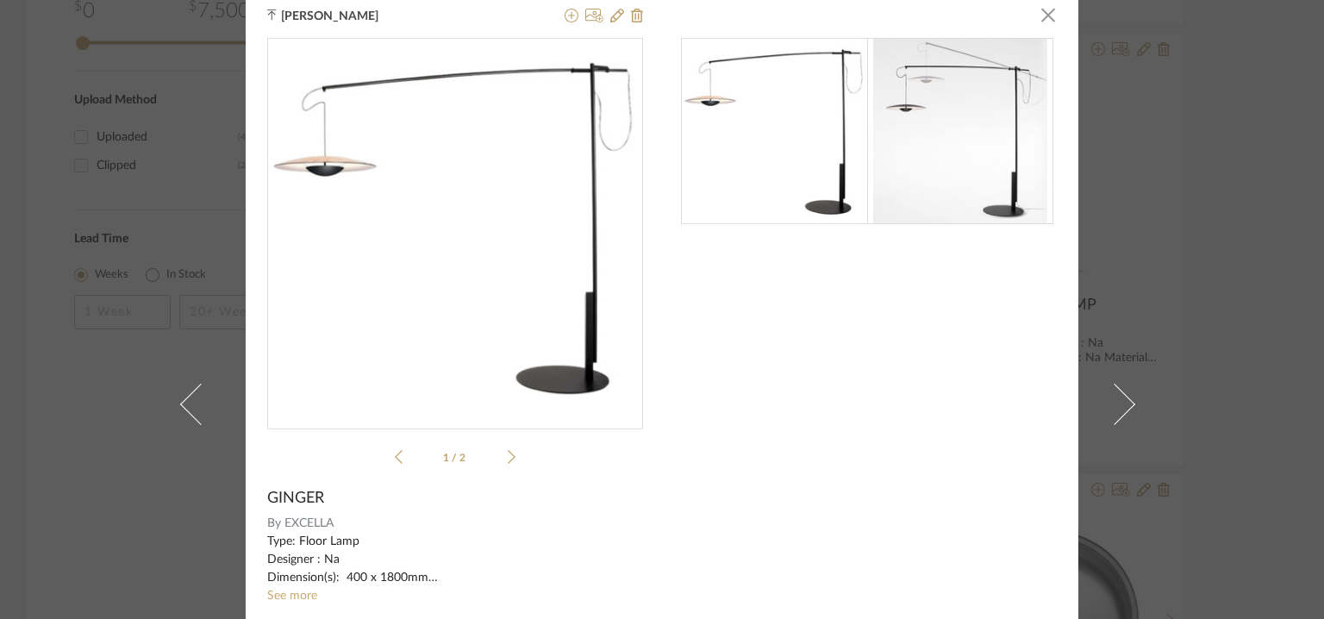
scroll to position [0, 0]
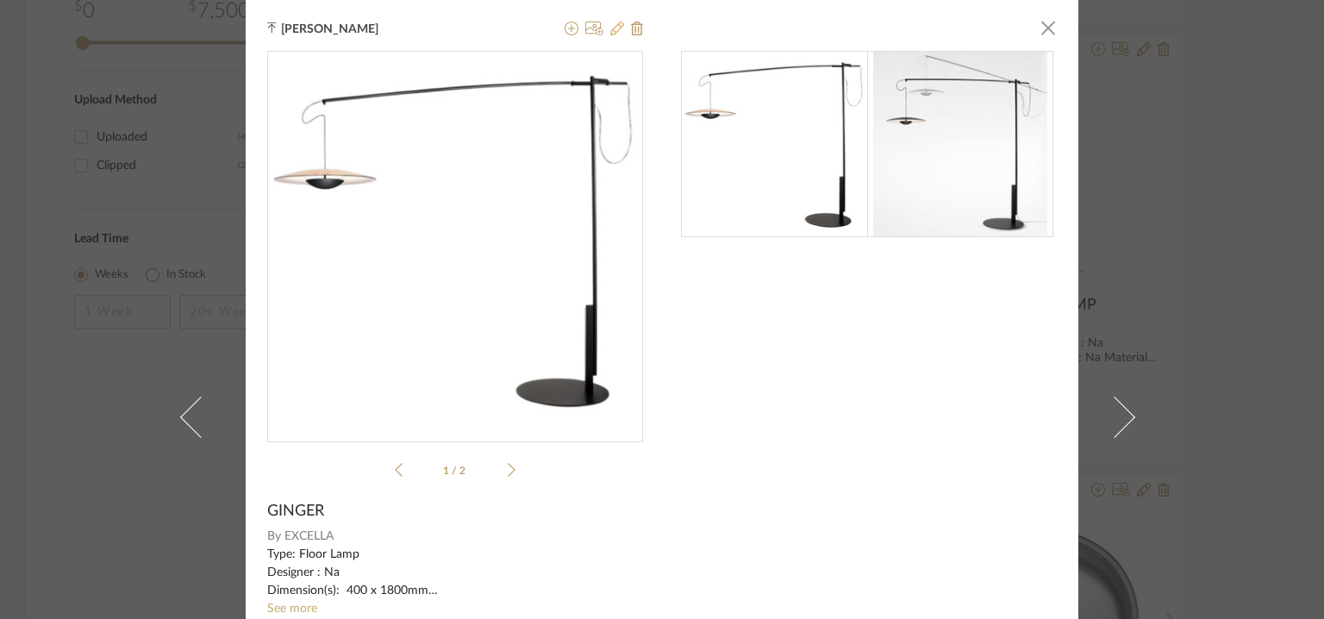
click at [610, 23] on icon at bounding box center [617, 29] width 14 height 14
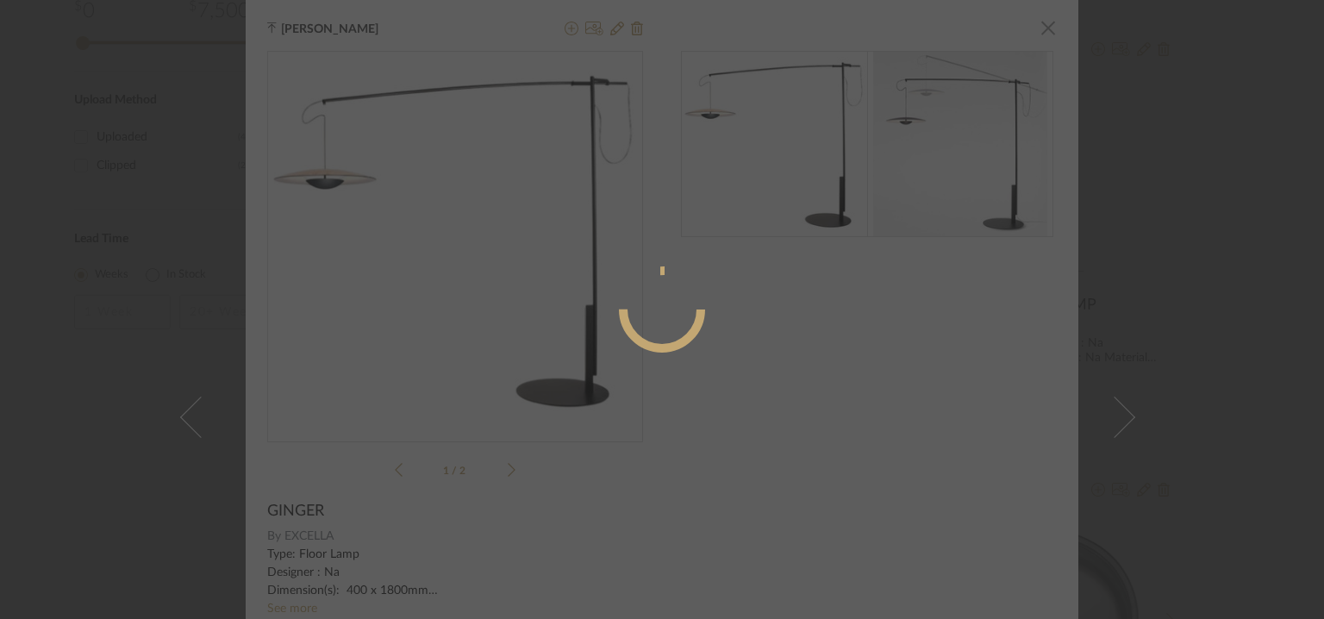
radio input "true"
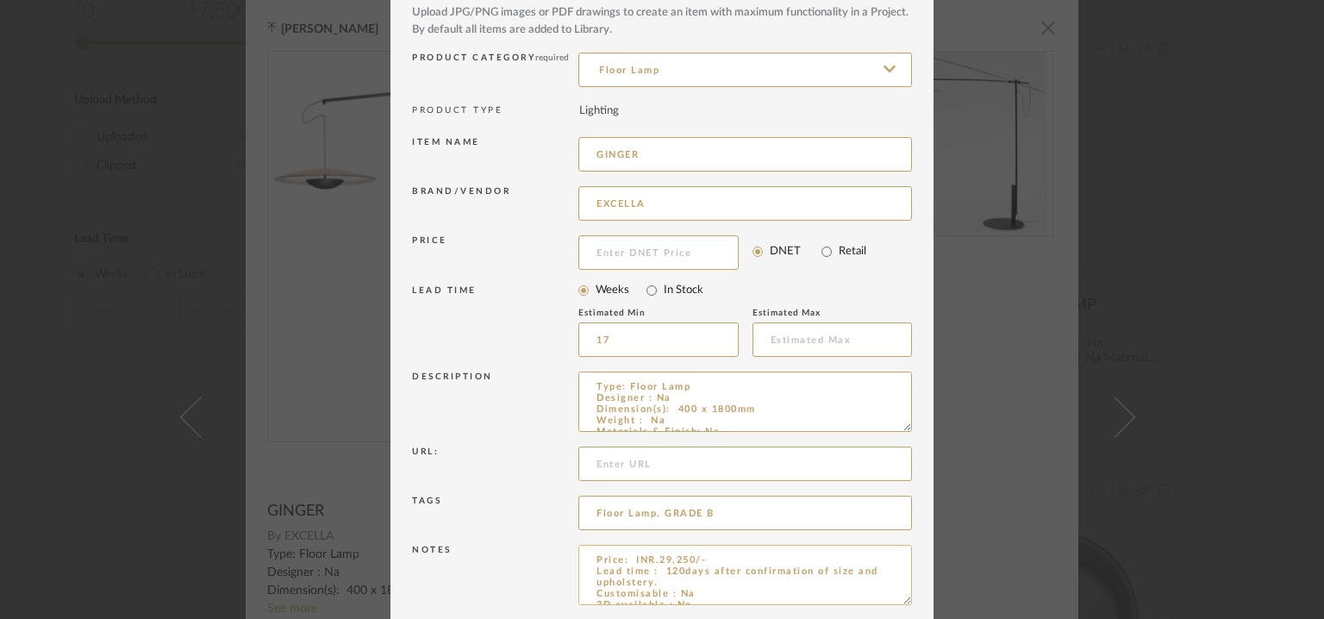
scroll to position [166, 0]
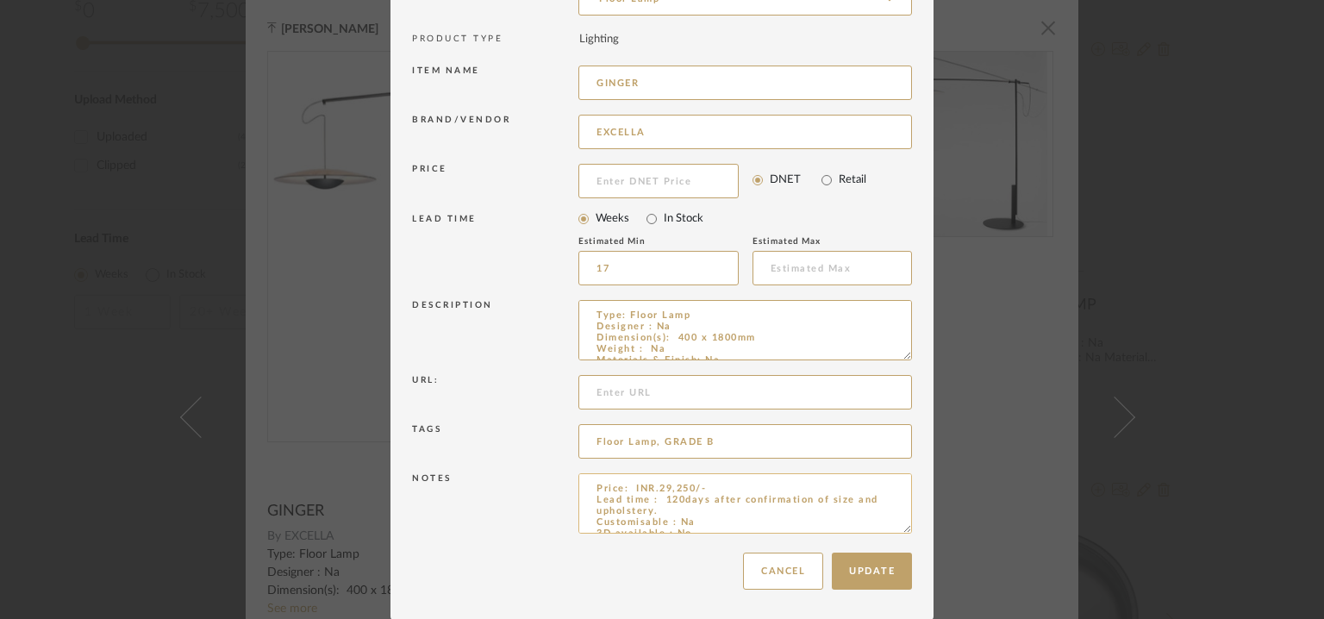
drag, startPoint x: 845, startPoint y: 501, endPoint x: 860, endPoint y: 503, distance: 14.8
click at [847, 501] on textarea "Price: INR.29,250/- Lead time : 120days after confirmation of size and upholste…" at bounding box center [746, 503] width 334 height 60
type textarea "Price: INR.29,250/- Lead time : 120days after confirmation of size. Customisabl…"
click at [857, 576] on button "Update" at bounding box center [872, 571] width 80 height 37
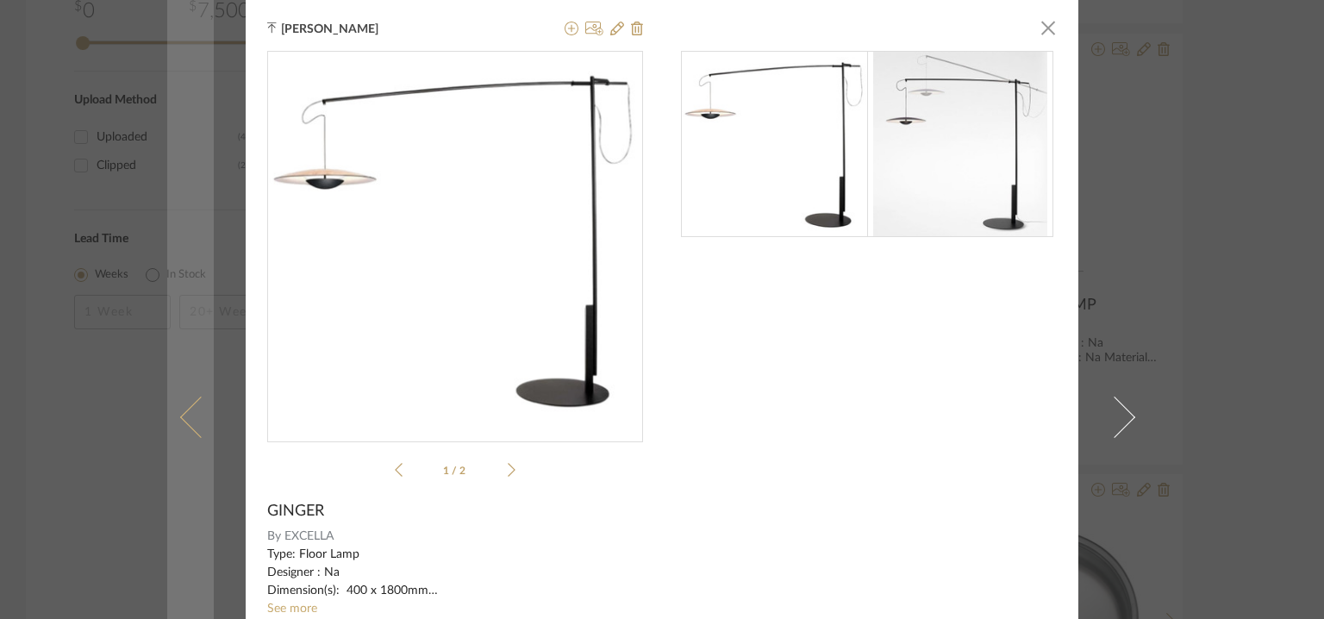
click at [179, 401] on link at bounding box center [190, 417] width 47 height 834
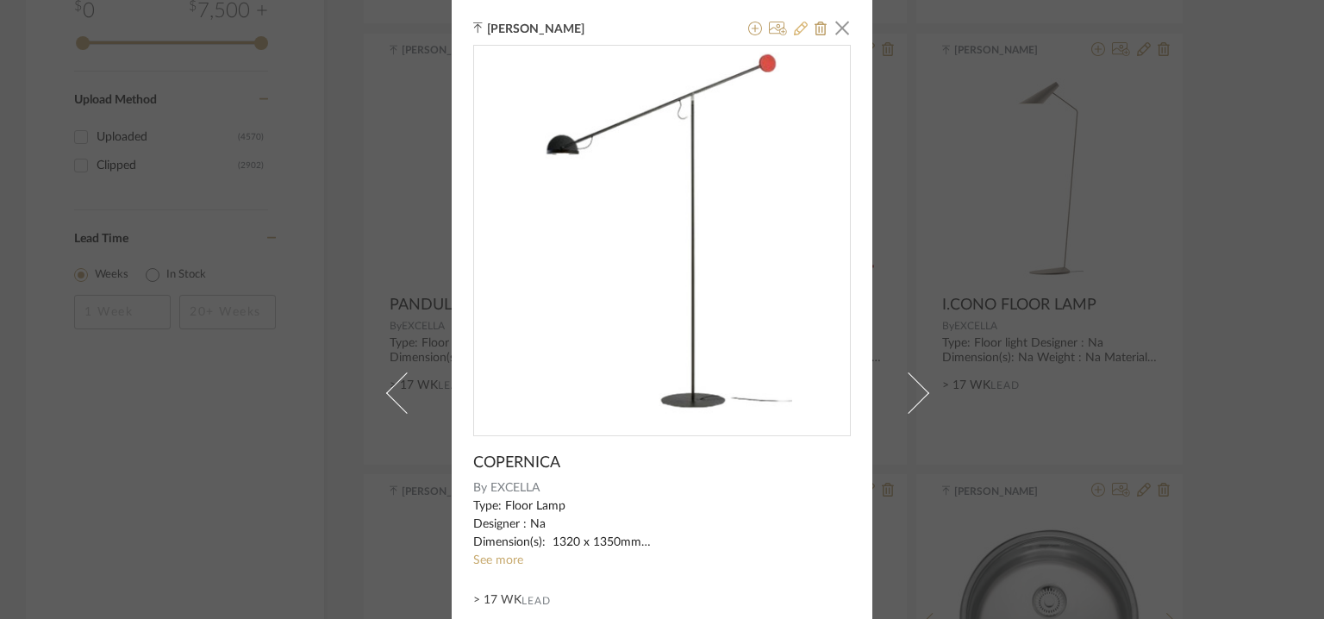
click at [794, 27] on icon at bounding box center [801, 29] width 14 height 14
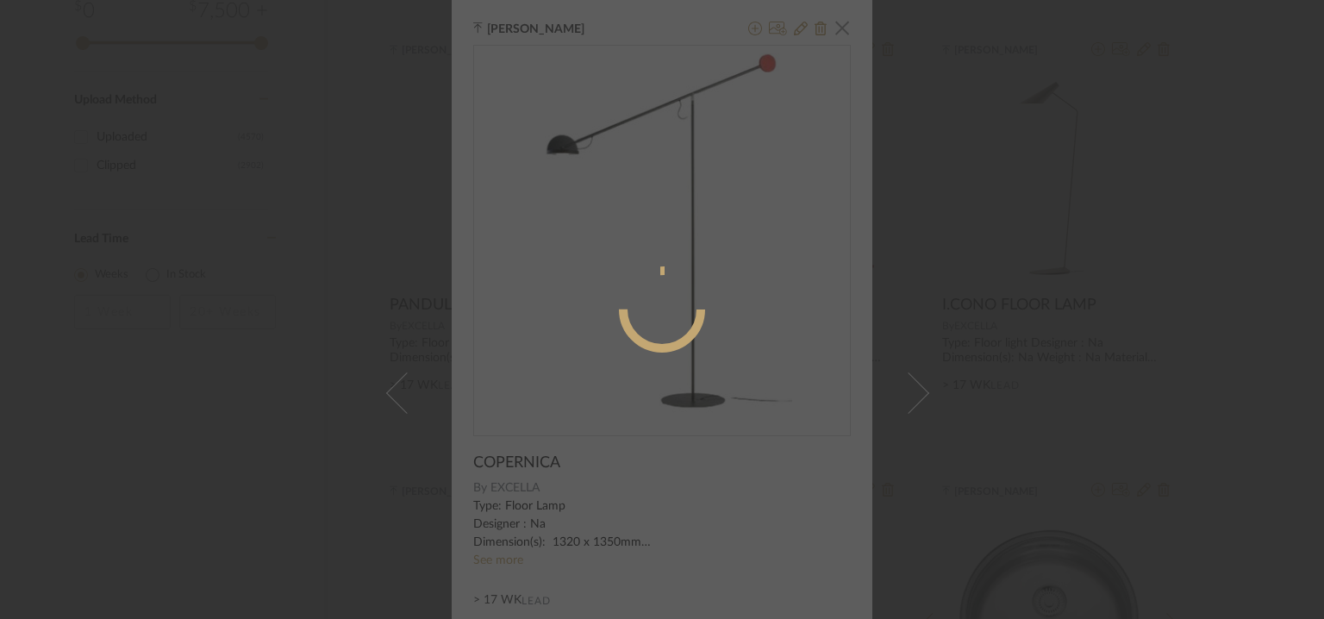
radio input "true"
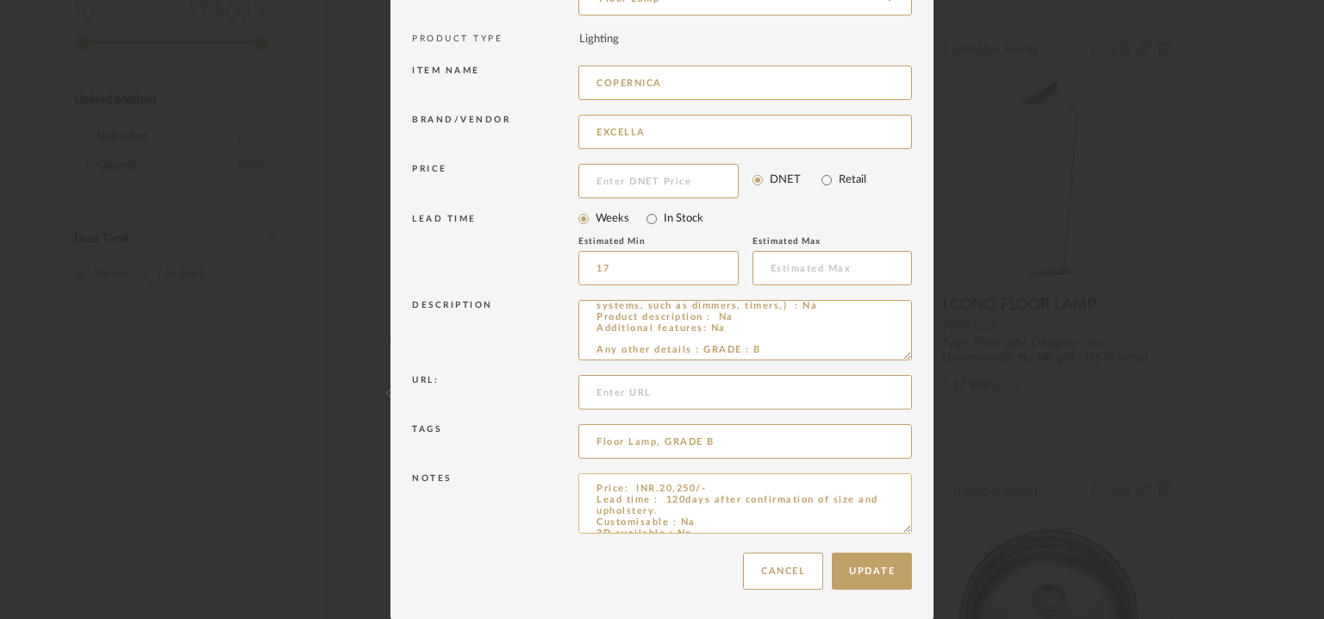
click at [847, 499] on textarea "Price: INR.20,250/- Lead time : 120days after confirmation of size and upholste…" at bounding box center [746, 503] width 334 height 60
type textarea "Price: INR.20,250/- Lead time : 120days after confirmation of size. Customisabl…"
click at [867, 577] on button "Update" at bounding box center [872, 571] width 80 height 37
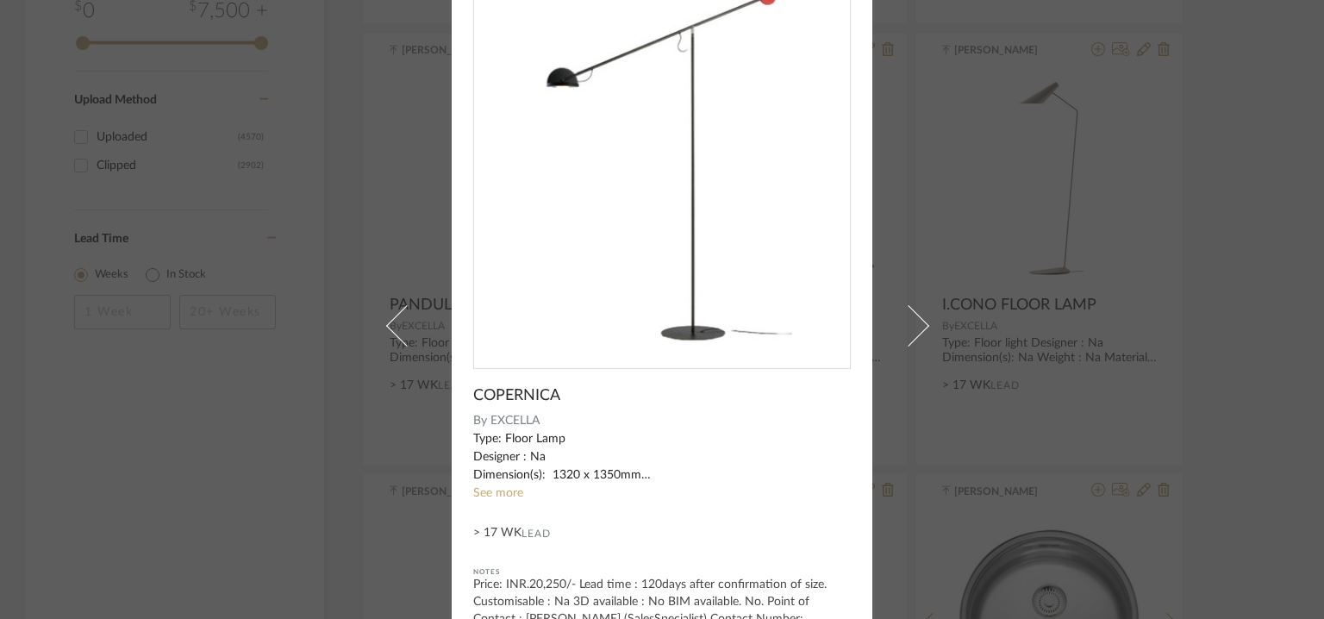
scroll to position [148, 0]
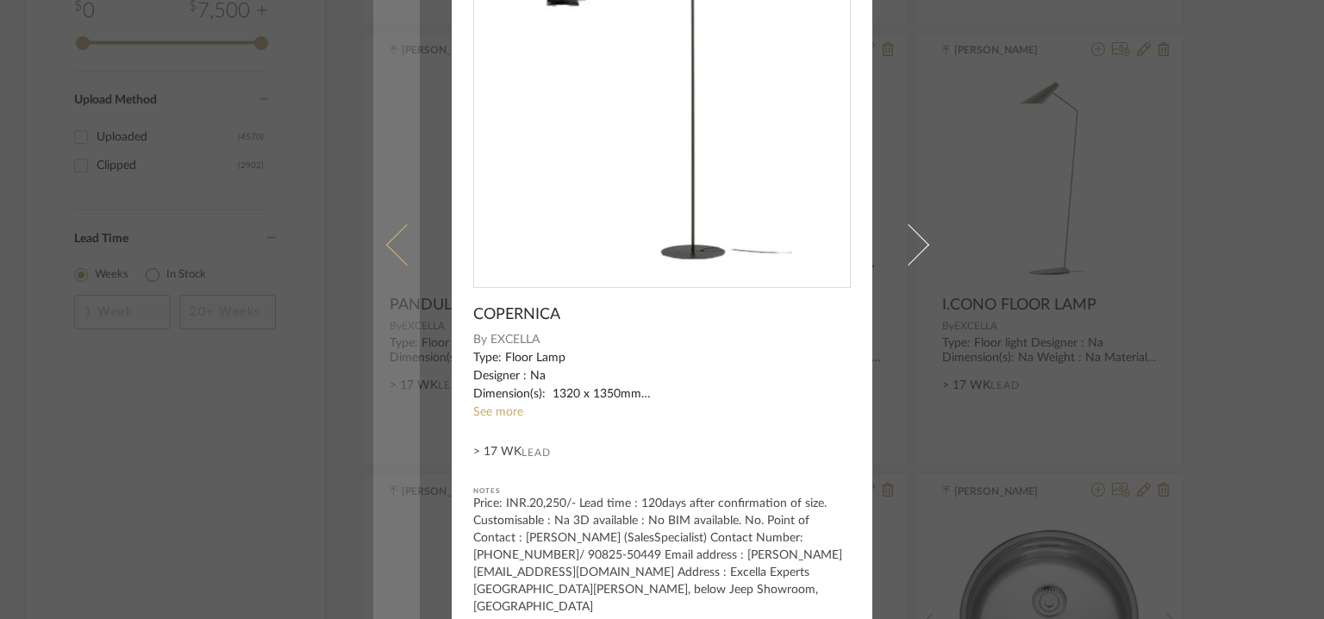
click at [385, 225] on link at bounding box center [396, 244] width 47 height 785
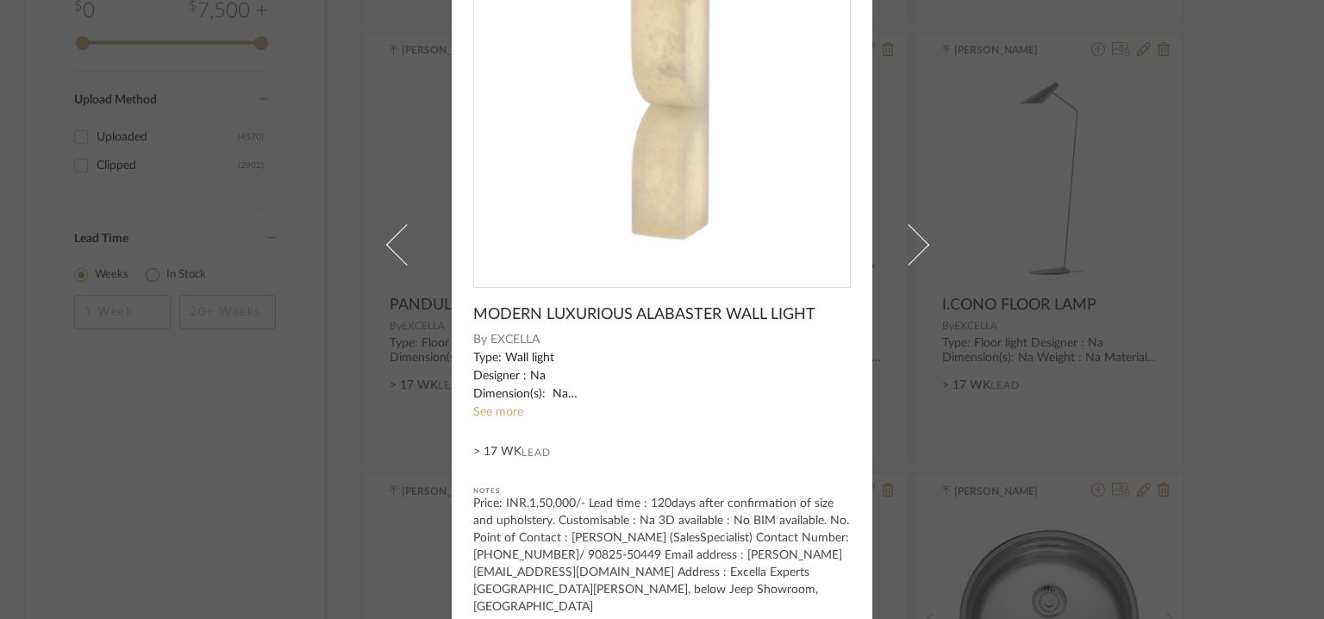
scroll to position [0, 0]
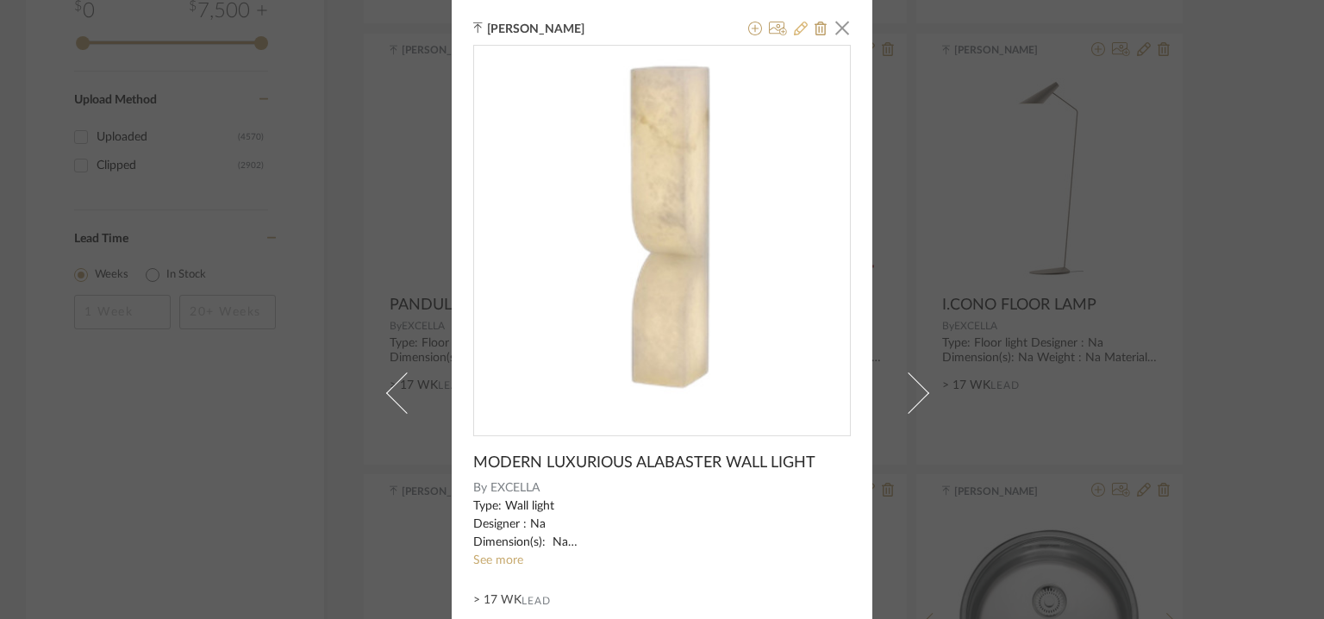
click at [797, 30] on icon at bounding box center [801, 29] width 14 height 14
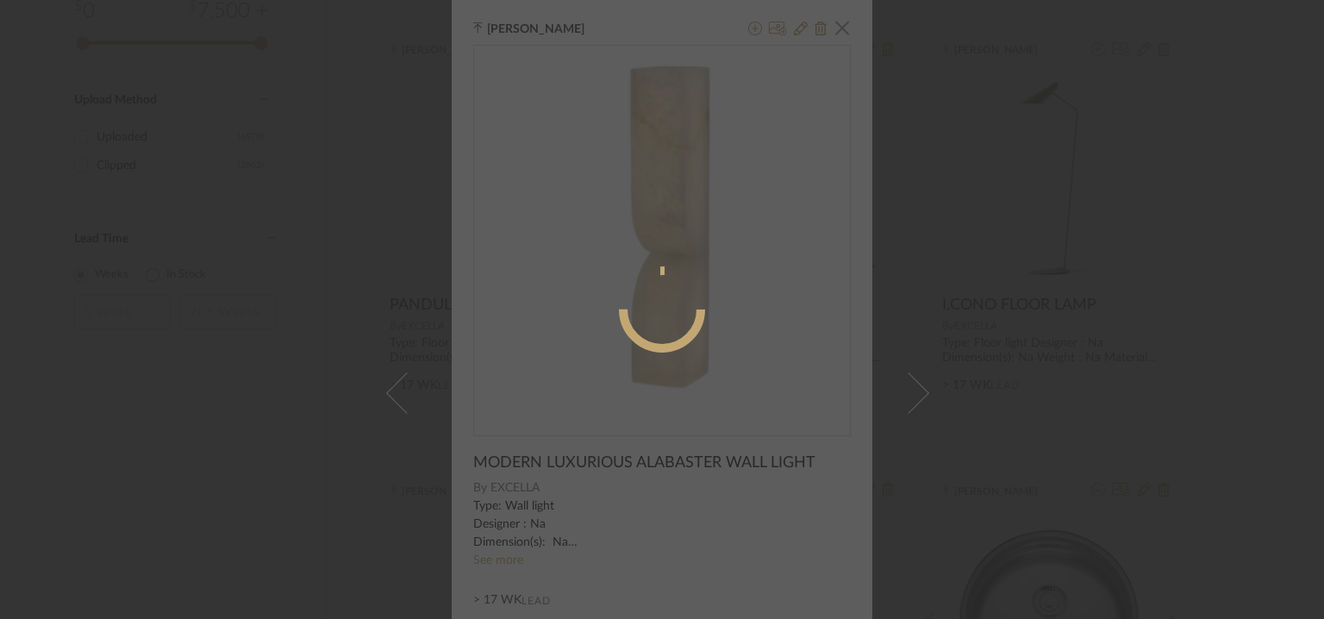
radio input "true"
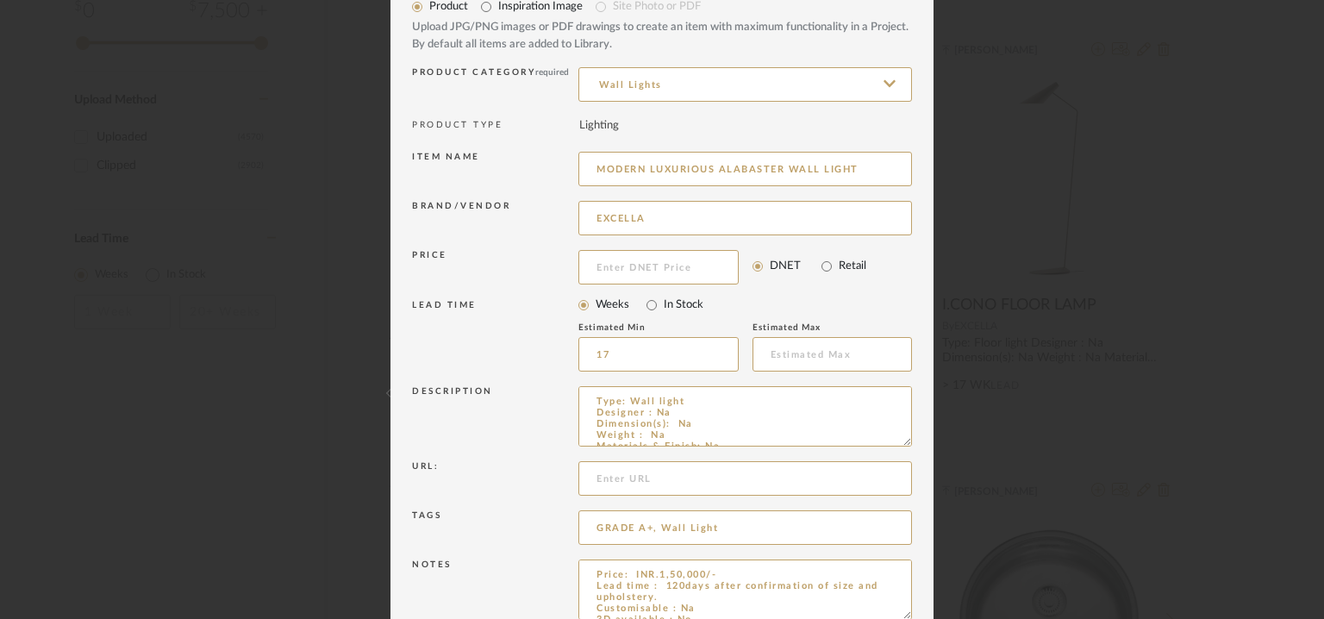
scroll to position [166, 0]
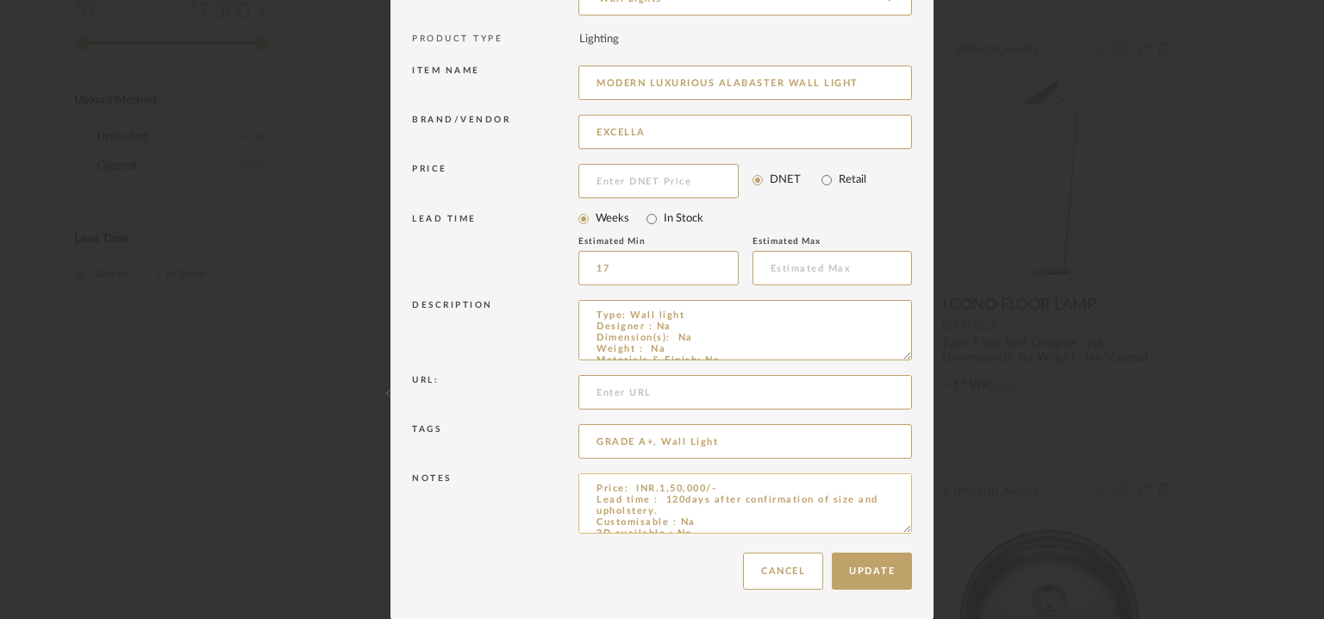
click at [845, 501] on textarea "Price: INR.1,50,000/- Lead time : 120days after confirmation of size and uphols…" at bounding box center [746, 503] width 334 height 60
type textarea "Price: INR.1,50,000/- Lead time : 120days after confirmation of size. Customisa…"
click at [885, 574] on button "Update" at bounding box center [872, 571] width 80 height 37
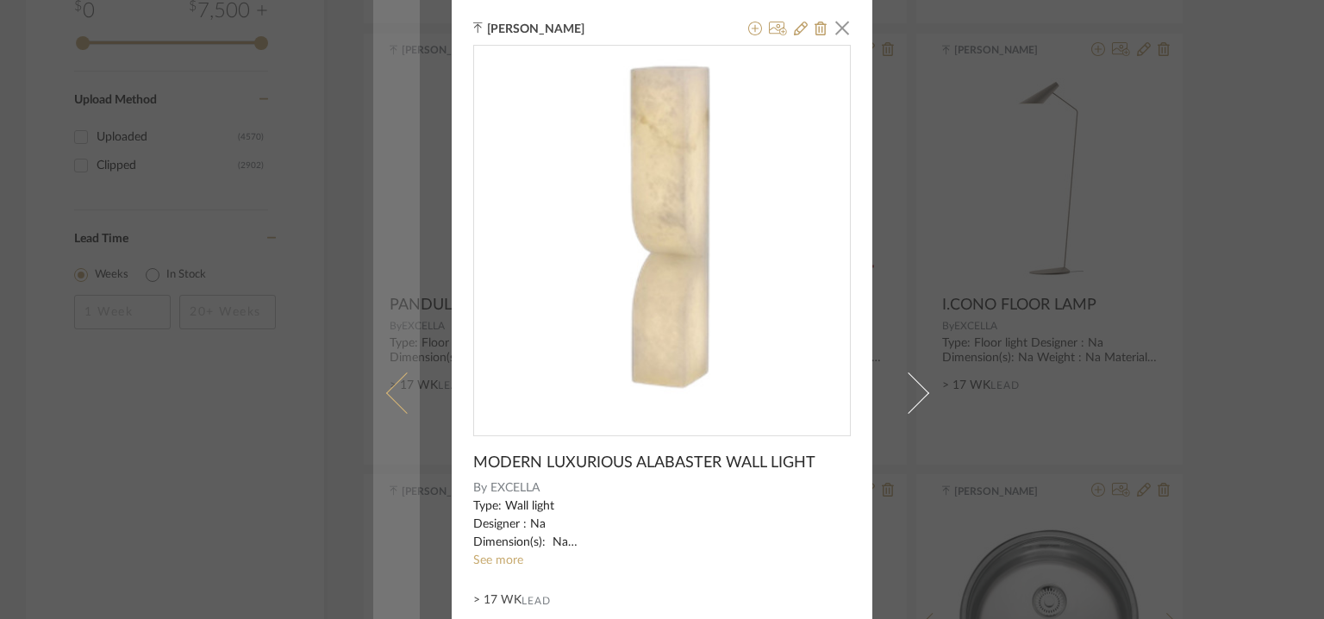
click at [385, 361] on link at bounding box center [396, 392] width 47 height 785
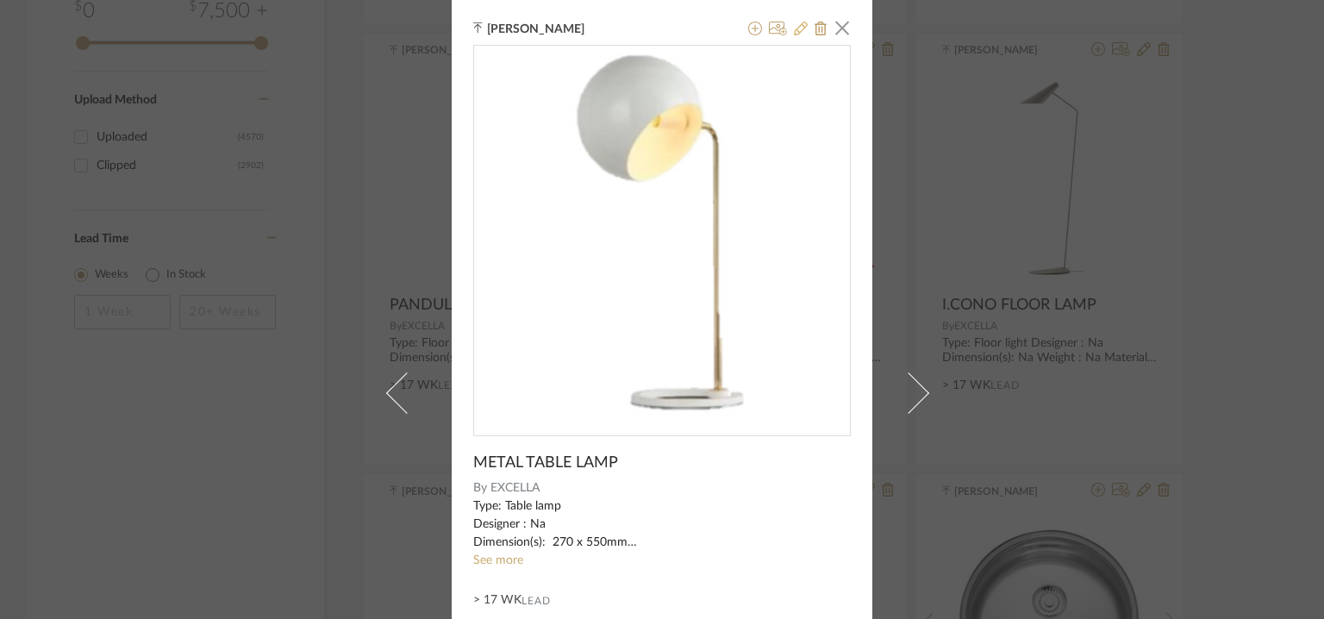
click at [796, 27] on icon at bounding box center [801, 29] width 14 height 14
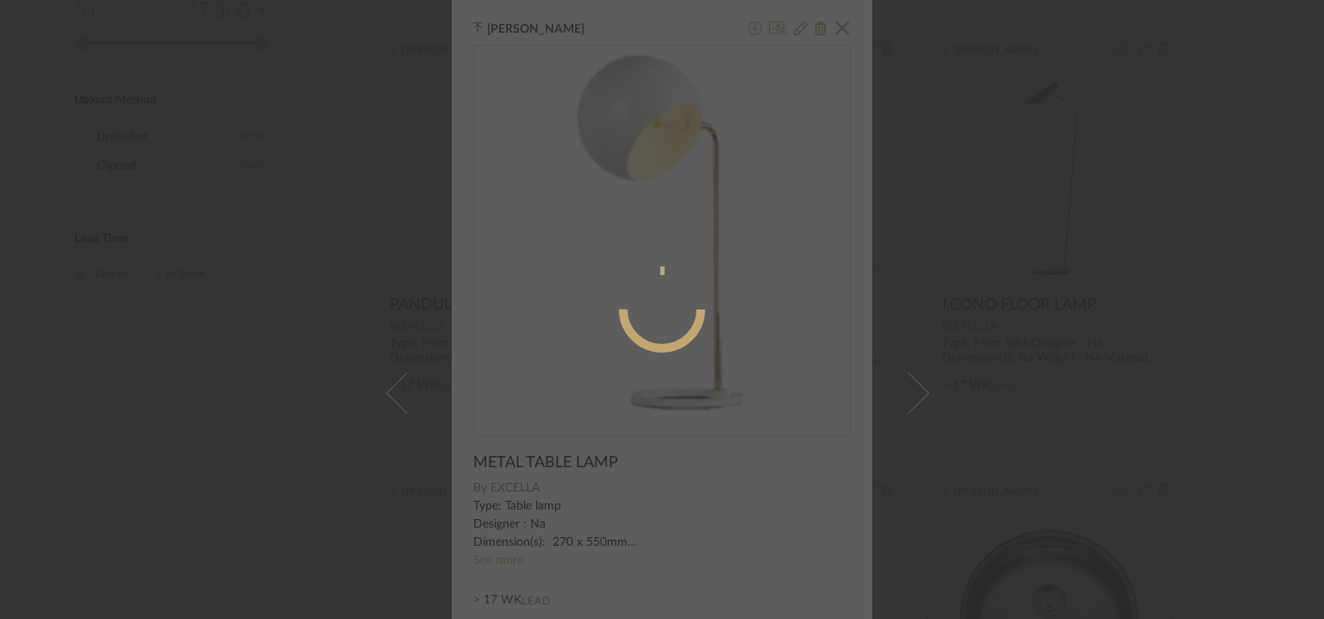
radio input "true"
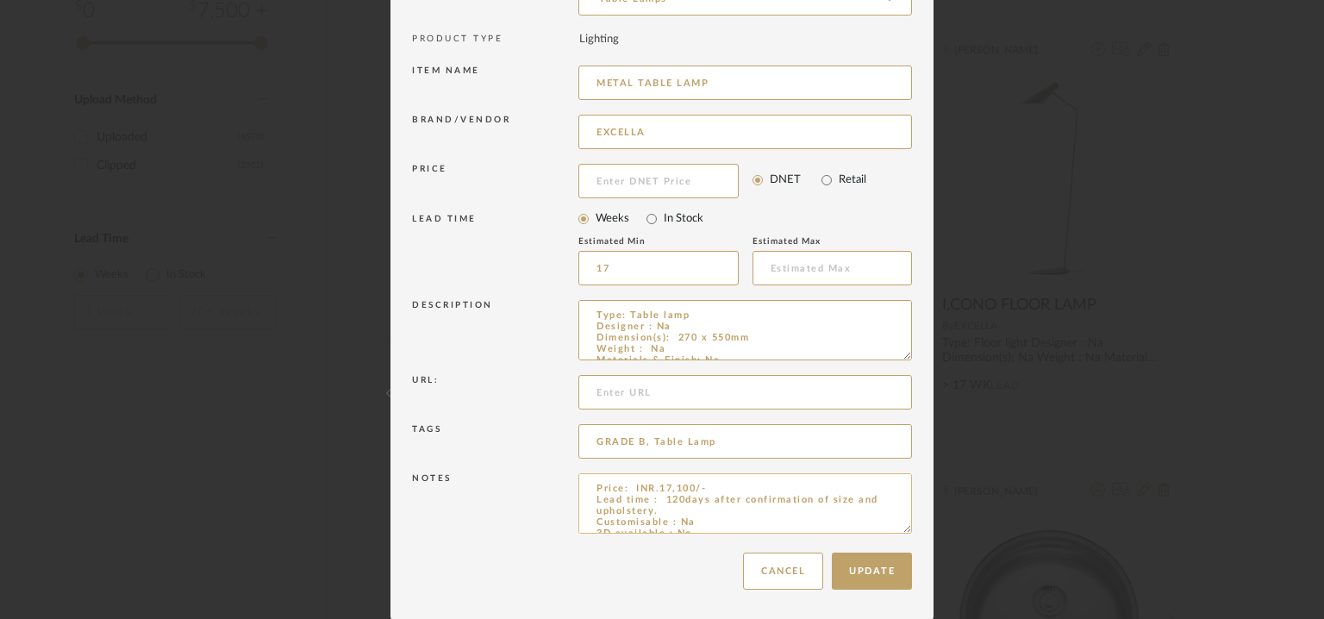
click at [842, 500] on textarea "Price: INR.17,100/- Lead time : 120days after confirmation of size and upholste…" at bounding box center [746, 503] width 334 height 60
type textarea "Price: INR.17,100/- Lead time : 120days after confirmation of size. Customisabl…"
click at [884, 566] on button "Update" at bounding box center [872, 571] width 80 height 37
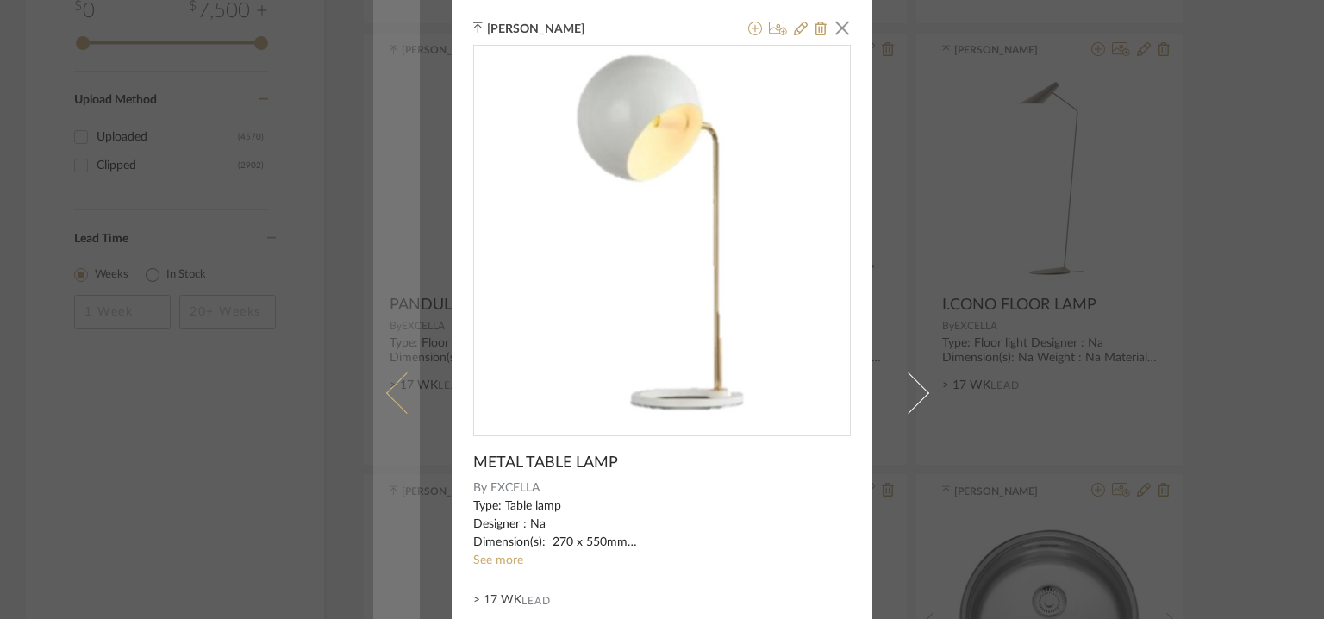
click at [388, 385] on span at bounding box center [406, 392] width 41 height 41
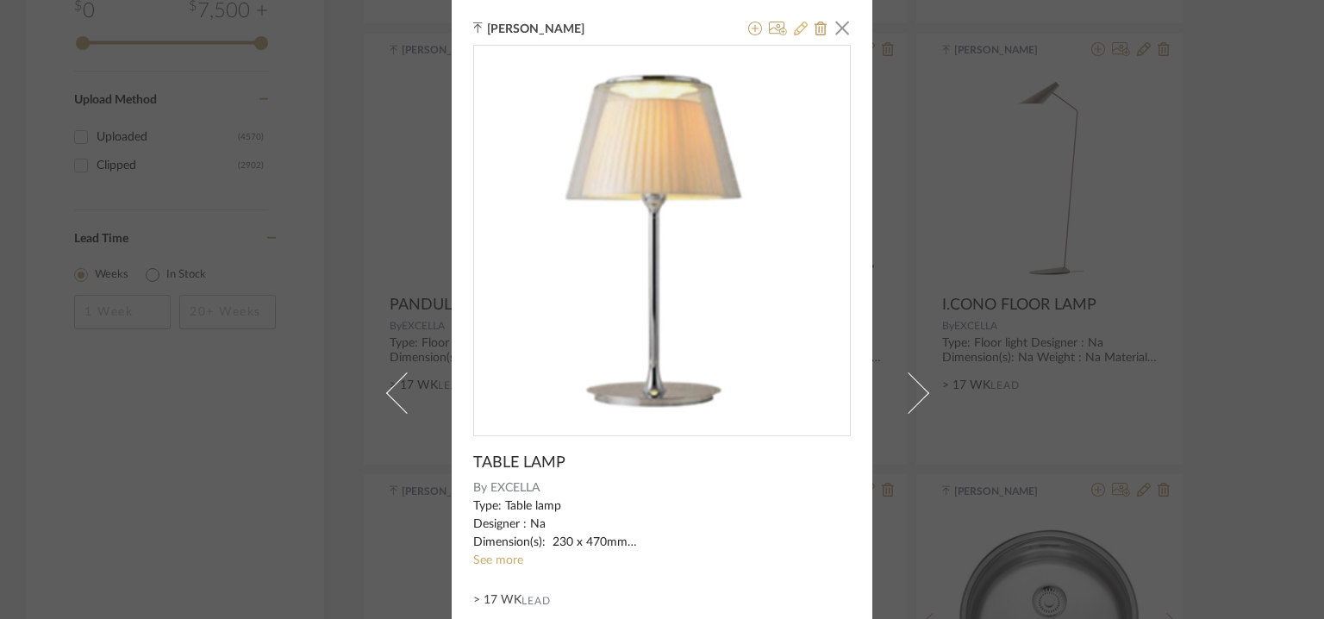
click at [796, 25] on icon at bounding box center [801, 29] width 14 height 14
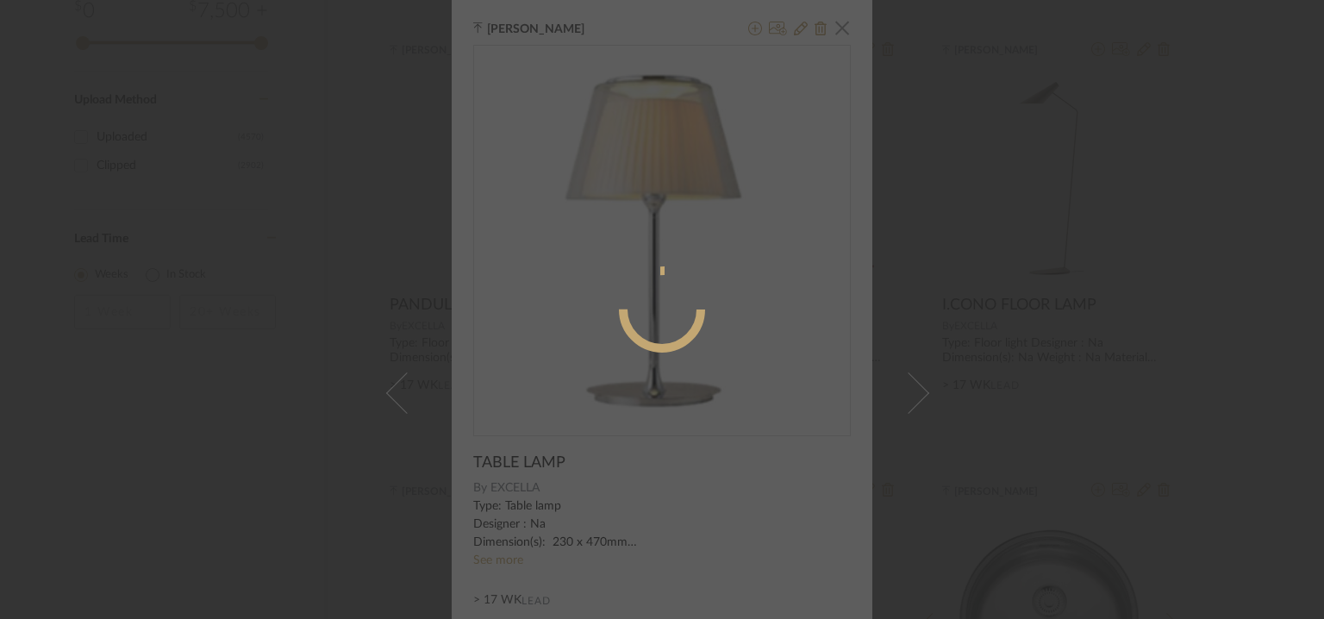
radio input "true"
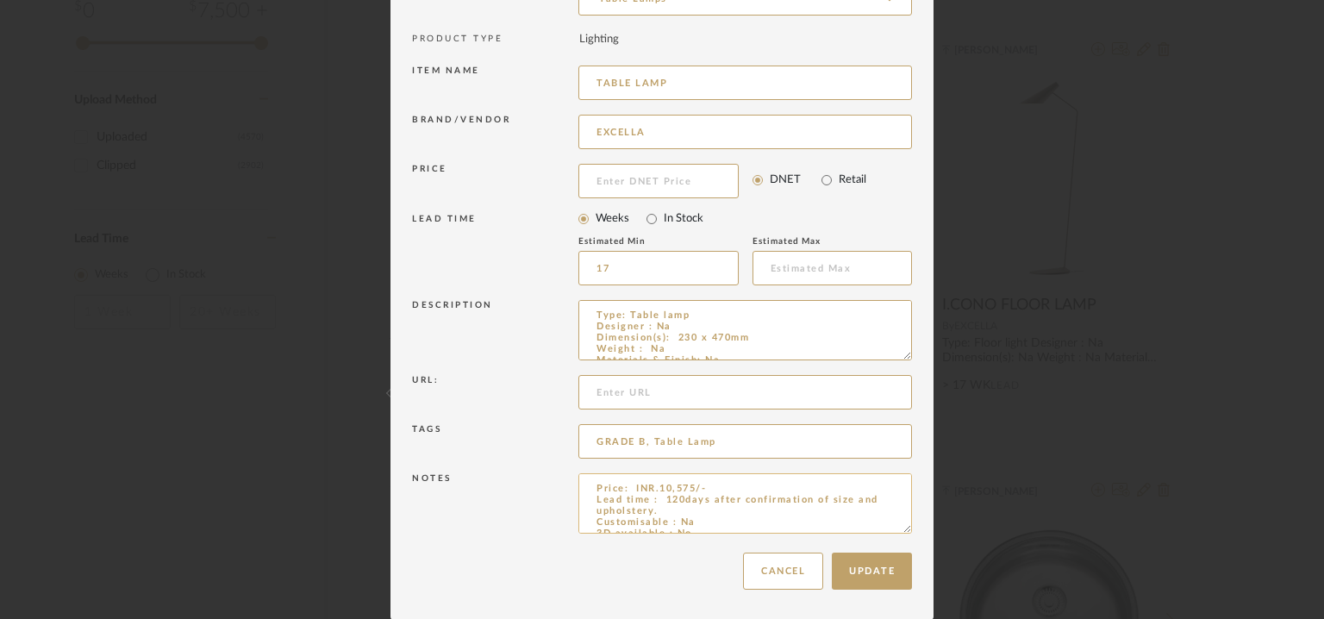
click at [845, 497] on textarea "Price: INR.10,575/- Lead time : 120days after confirmation of size and upholste…" at bounding box center [746, 503] width 334 height 60
type textarea "Price: INR.10,575/- Lead time : 120days after confirmation of size. Customisabl…"
click at [888, 568] on button "Update" at bounding box center [872, 571] width 80 height 37
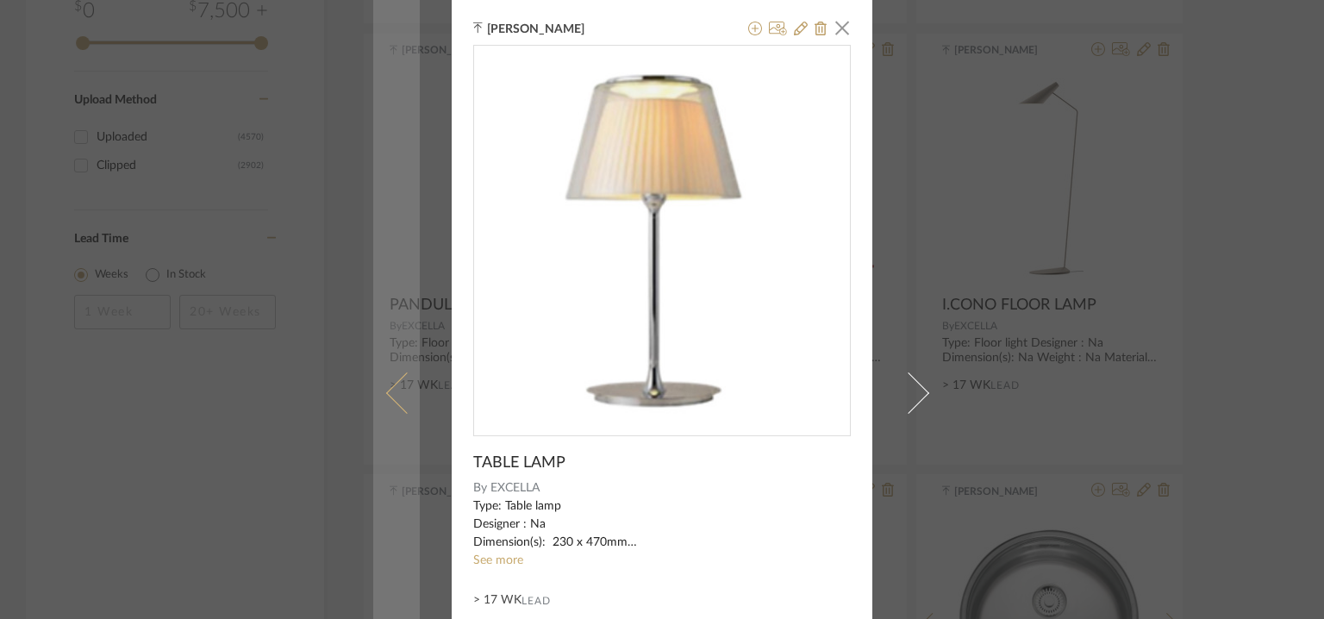
click at [390, 379] on span at bounding box center [406, 392] width 41 height 41
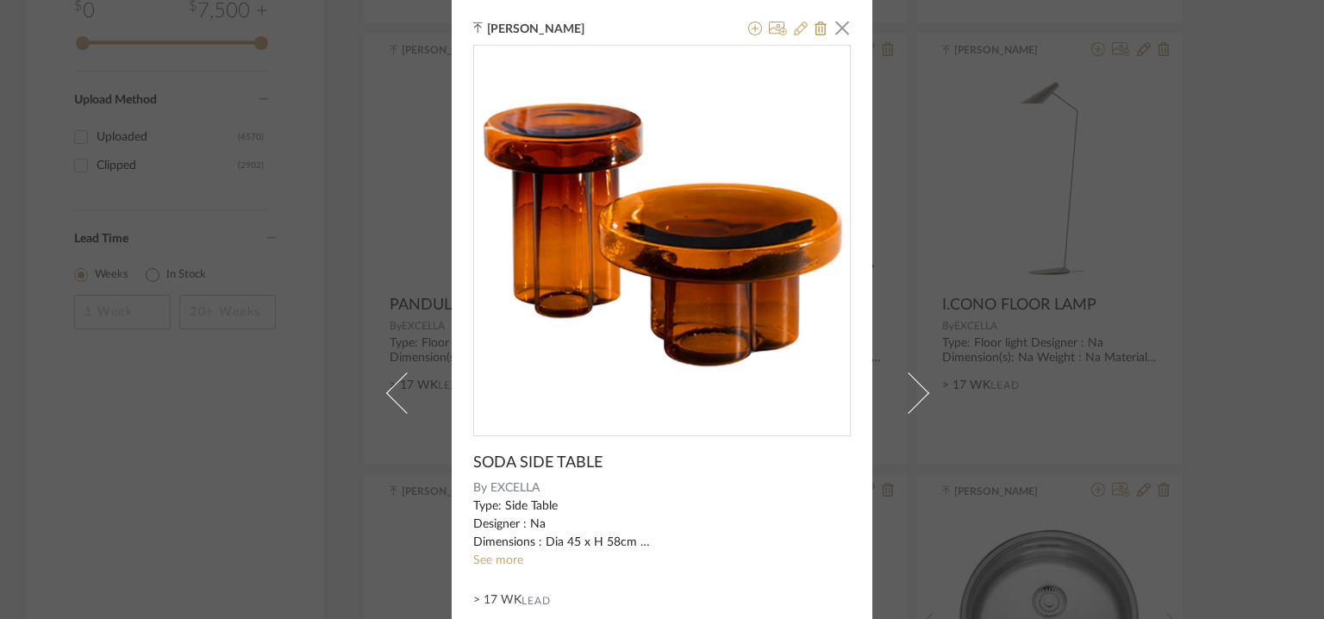
click at [798, 26] on icon at bounding box center [801, 29] width 14 height 14
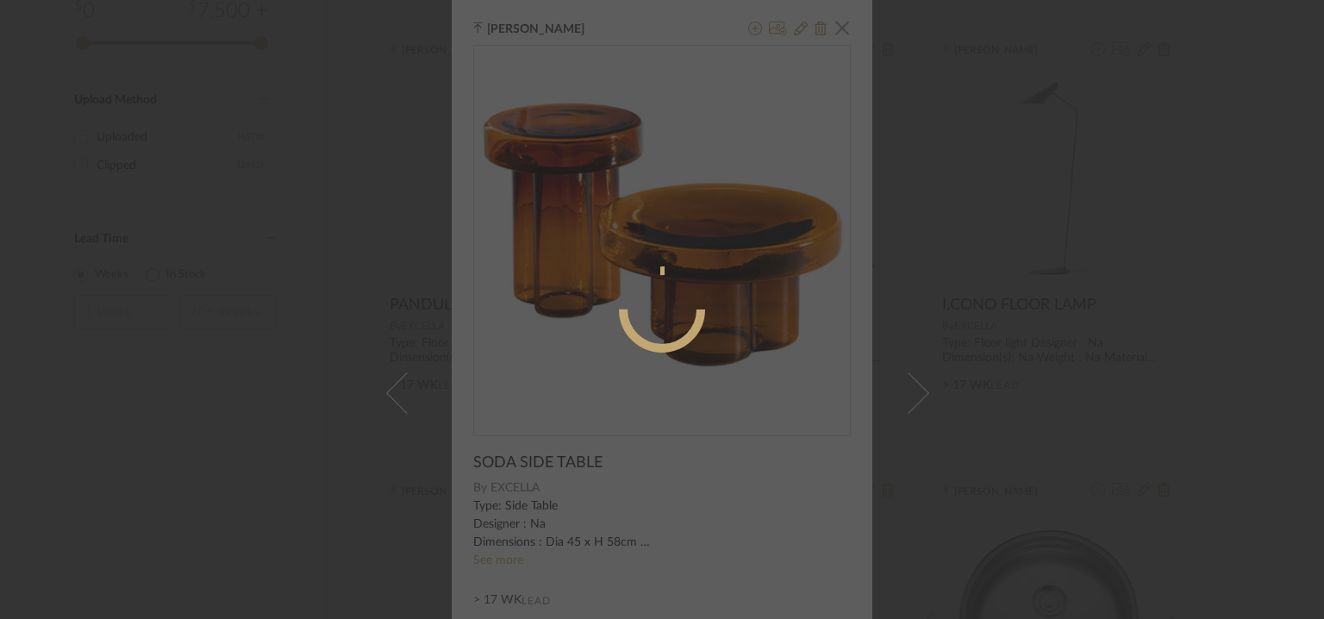
radio input "true"
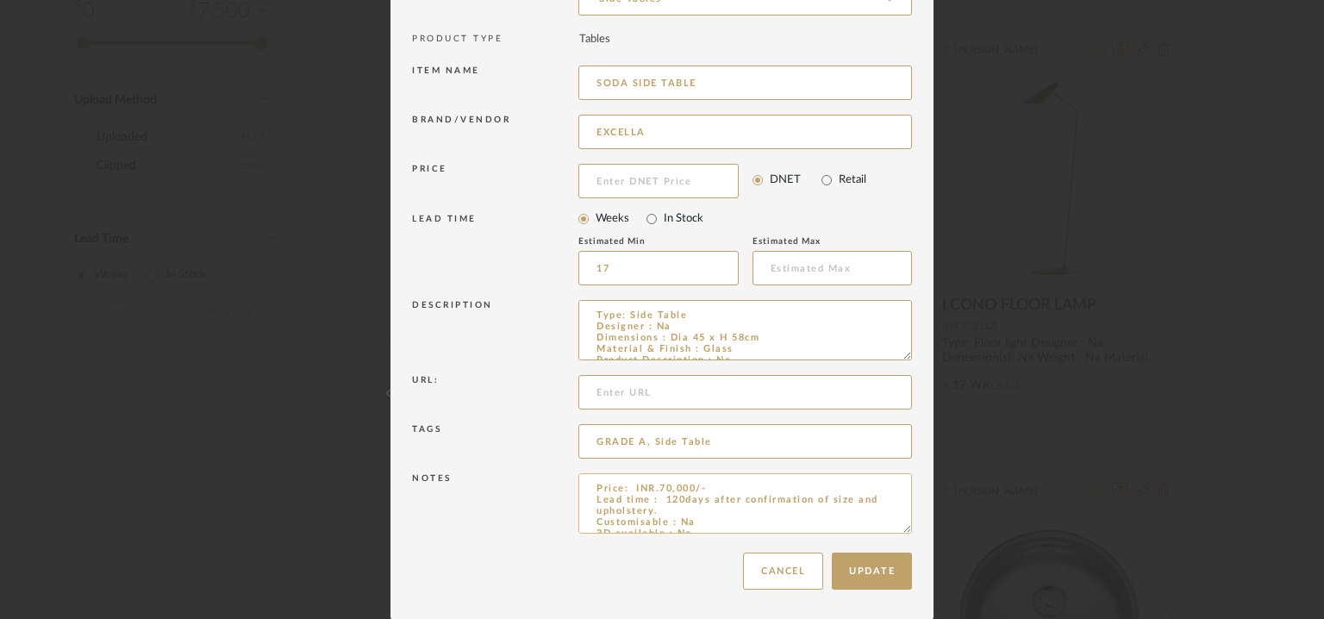
drag, startPoint x: 845, startPoint y: 497, endPoint x: 862, endPoint y: 501, distance: 17.6
click at [844, 499] on textarea "Price: INR.70,000/- Lead time : 120days after confirmation of size and upholste…" at bounding box center [746, 503] width 334 height 60
type textarea "Price: INR.70,000/- Lead time : 120days after confirmation of size. Customisabl…"
click at [879, 581] on button "Update" at bounding box center [872, 571] width 80 height 37
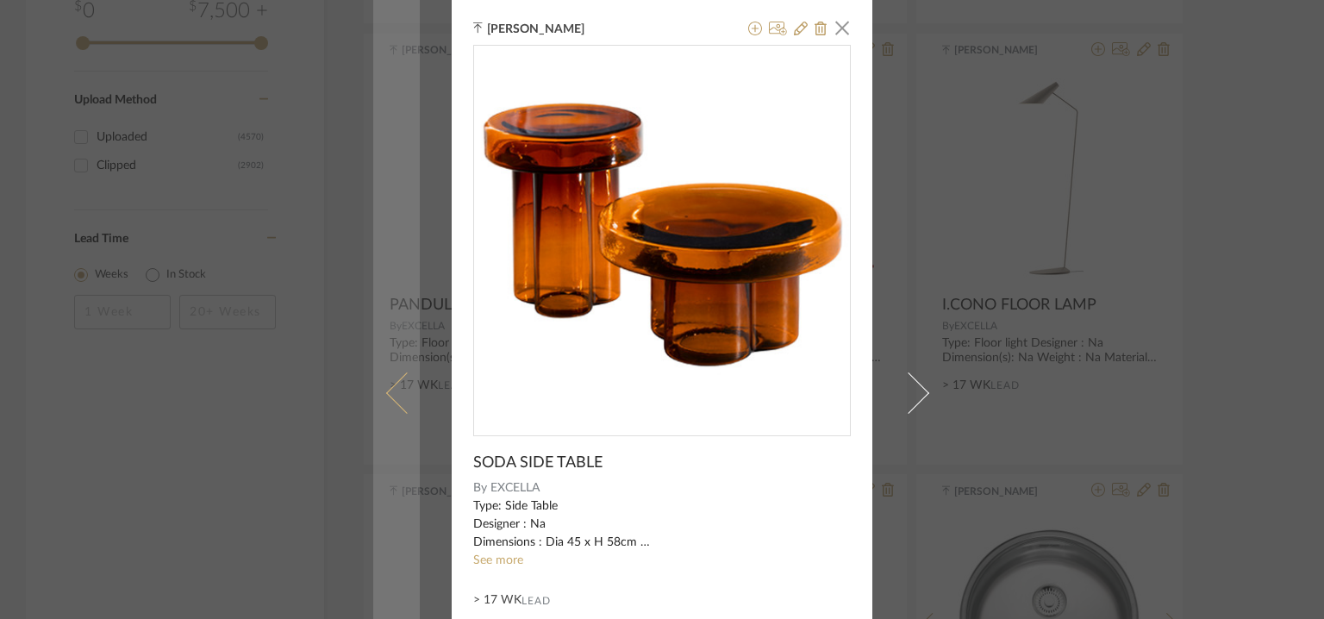
click at [396, 372] on span at bounding box center [406, 392] width 41 height 41
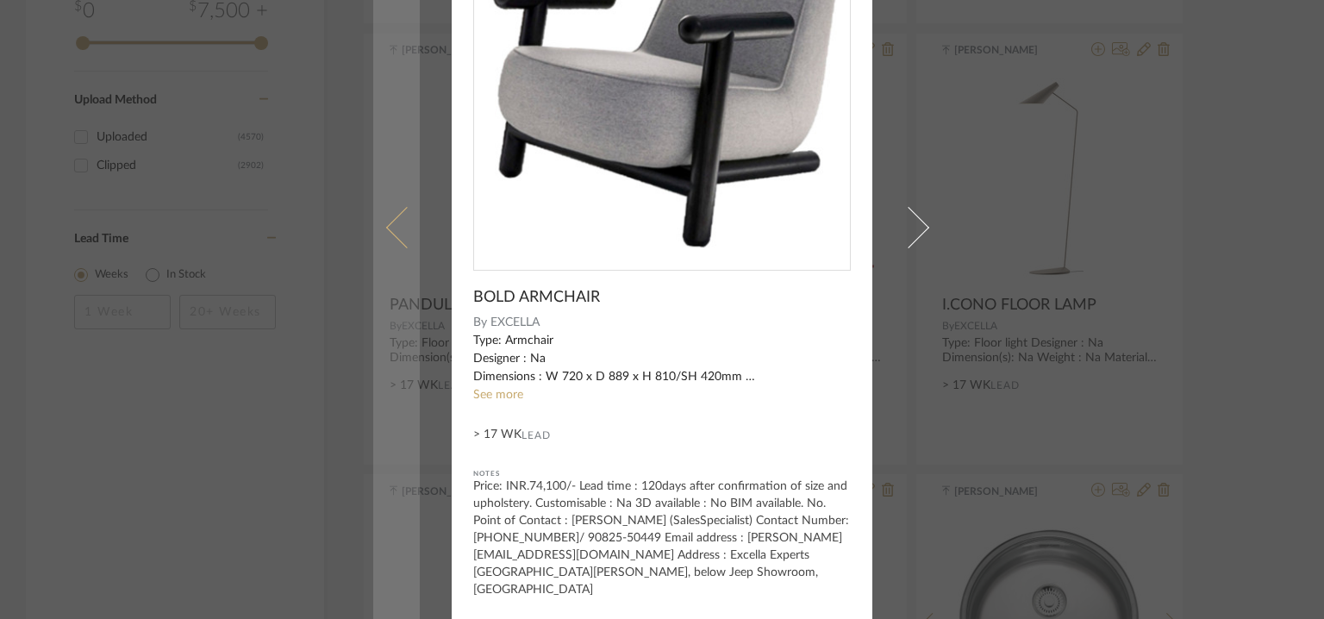
click at [387, 222] on span at bounding box center [406, 227] width 41 height 41
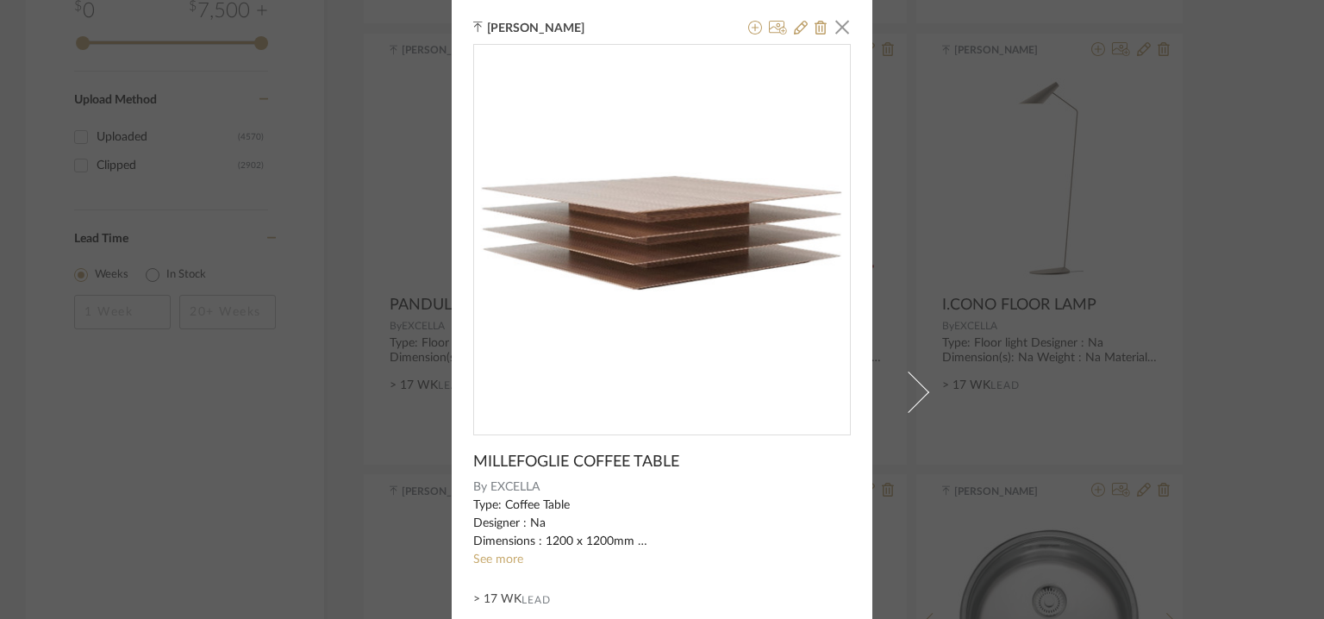
scroll to position [0, 0]
click at [794, 28] on icon at bounding box center [801, 29] width 14 height 14
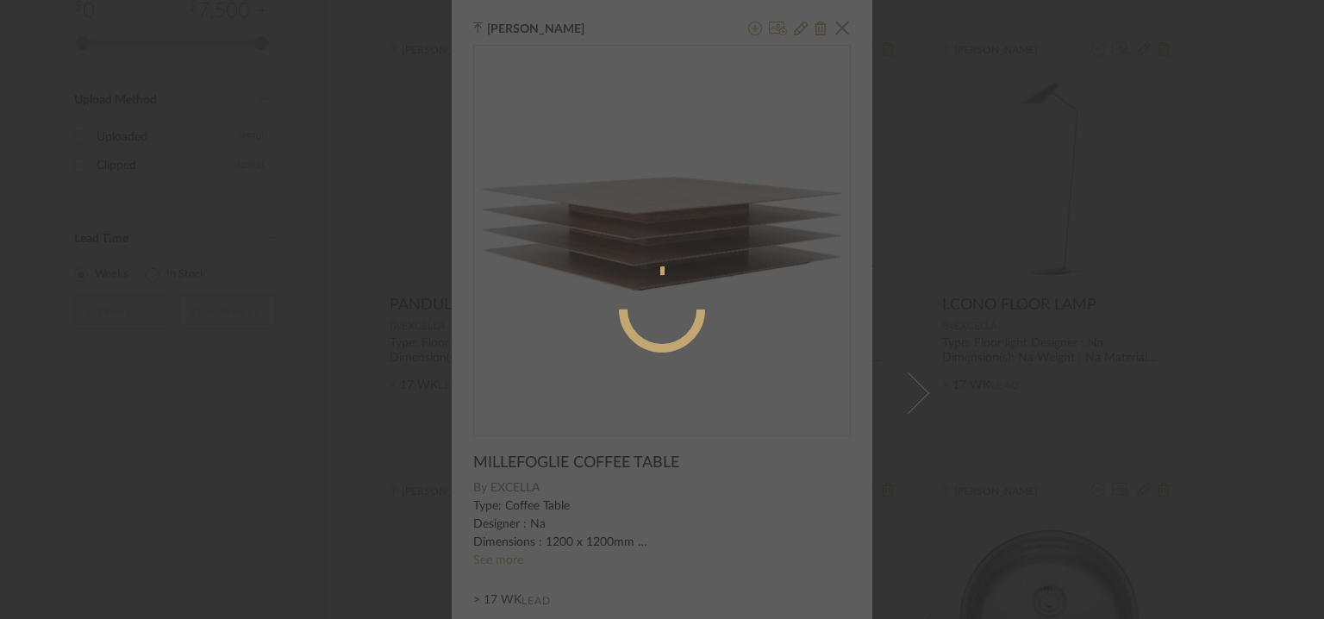
radio input "true"
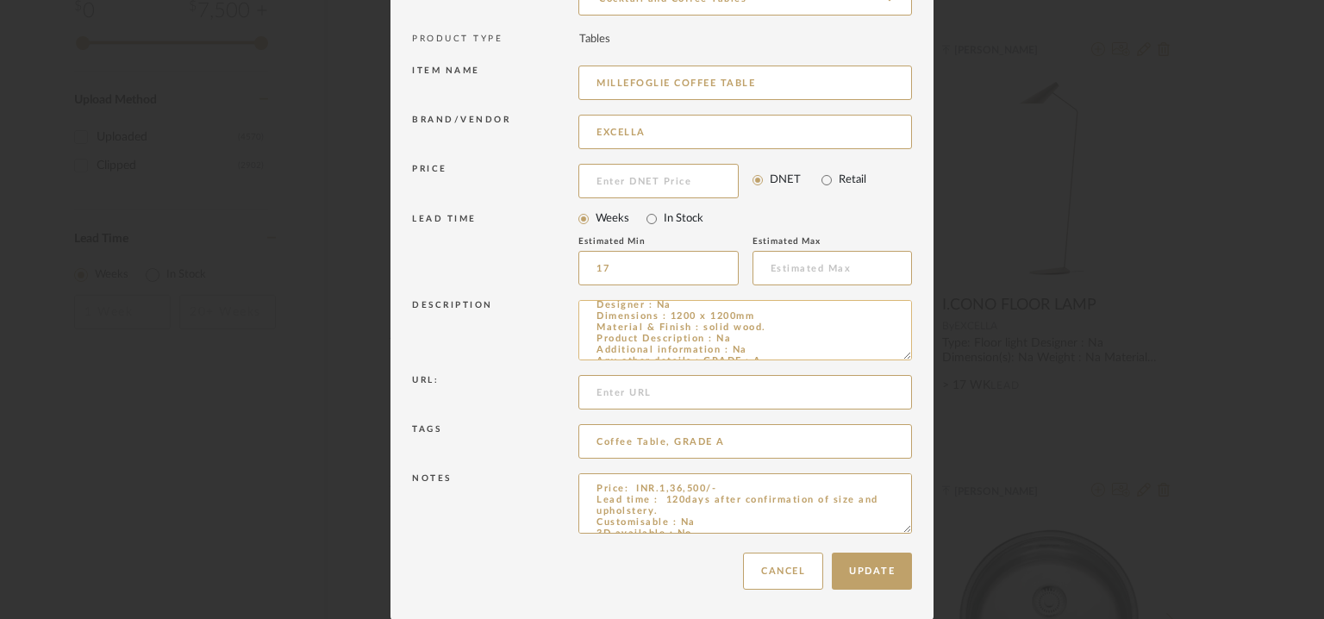
scroll to position [33, 0]
click at [844, 498] on textarea "Price: INR.1,36,500/- Lead time : 120days after confirmation of size and uphols…" at bounding box center [746, 503] width 334 height 60
type textarea "Price: INR.1,36,500/- Lead time : 120days after confirmation of size. Customisa…"
click at [883, 566] on button "Update" at bounding box center [872, 571] width 80 height 37
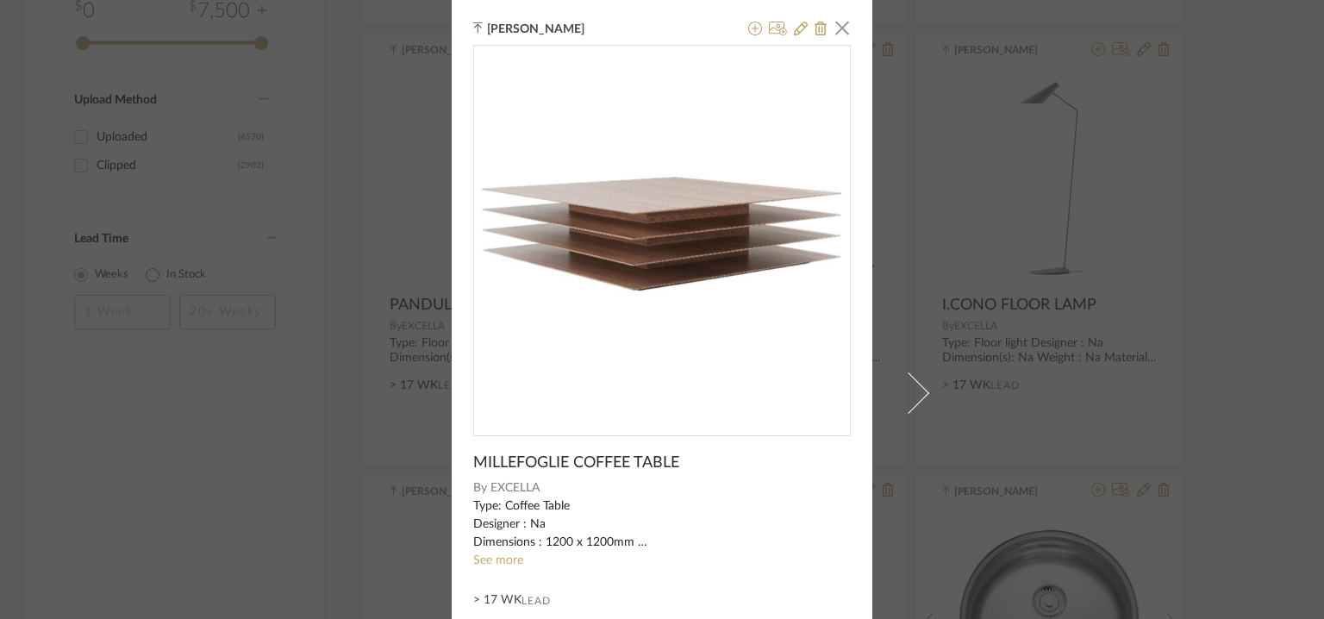
click at [804, 22] on div at bounding box center [783, 29] width 85 height 21
click at [798, 24] on icon at bounding box center [801, 29] width 14 height 14
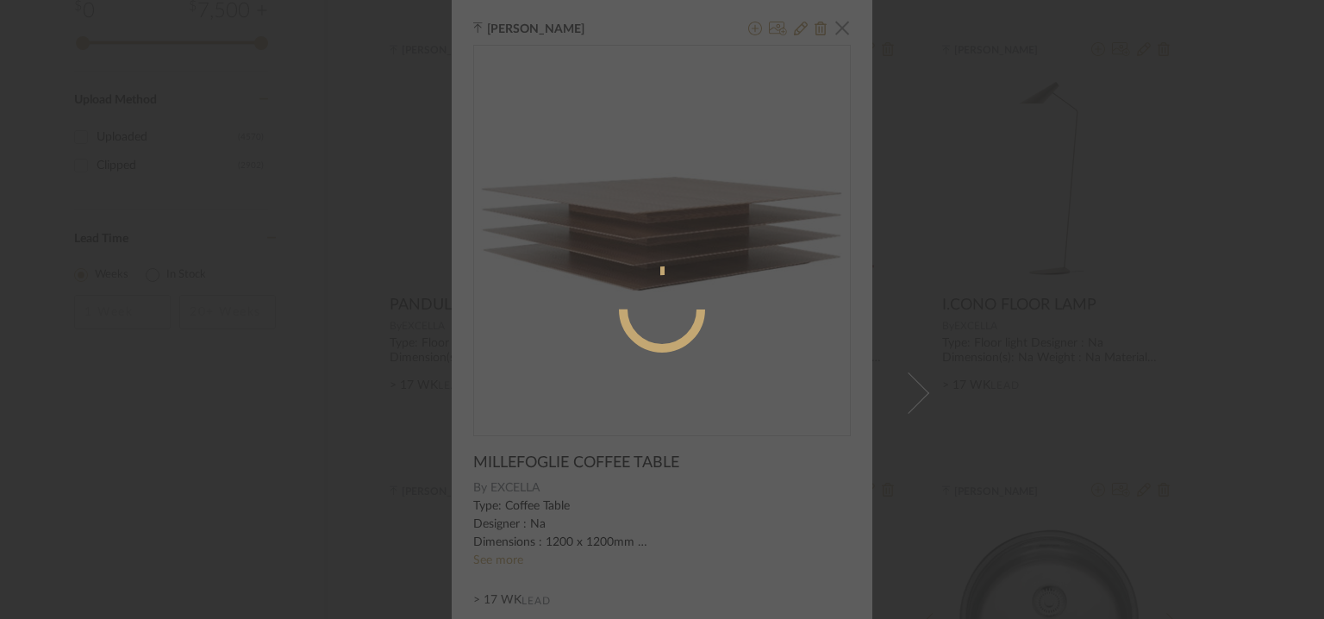
radio input "true"
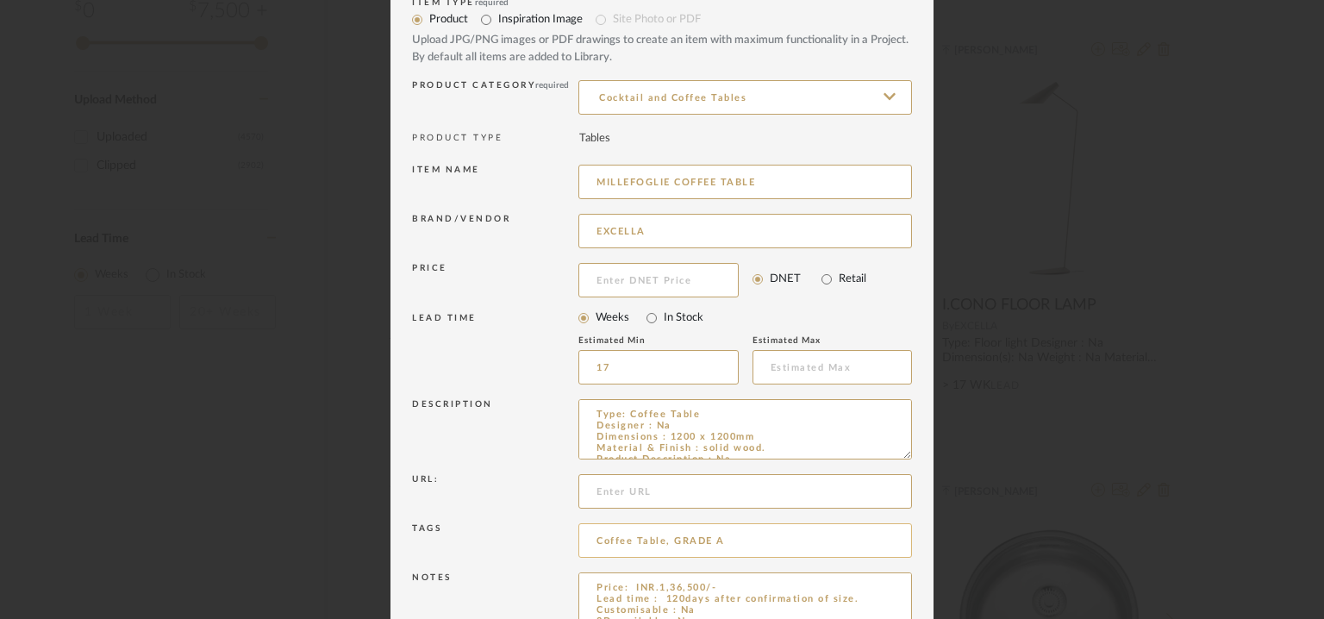
scroll to position [166, 0]
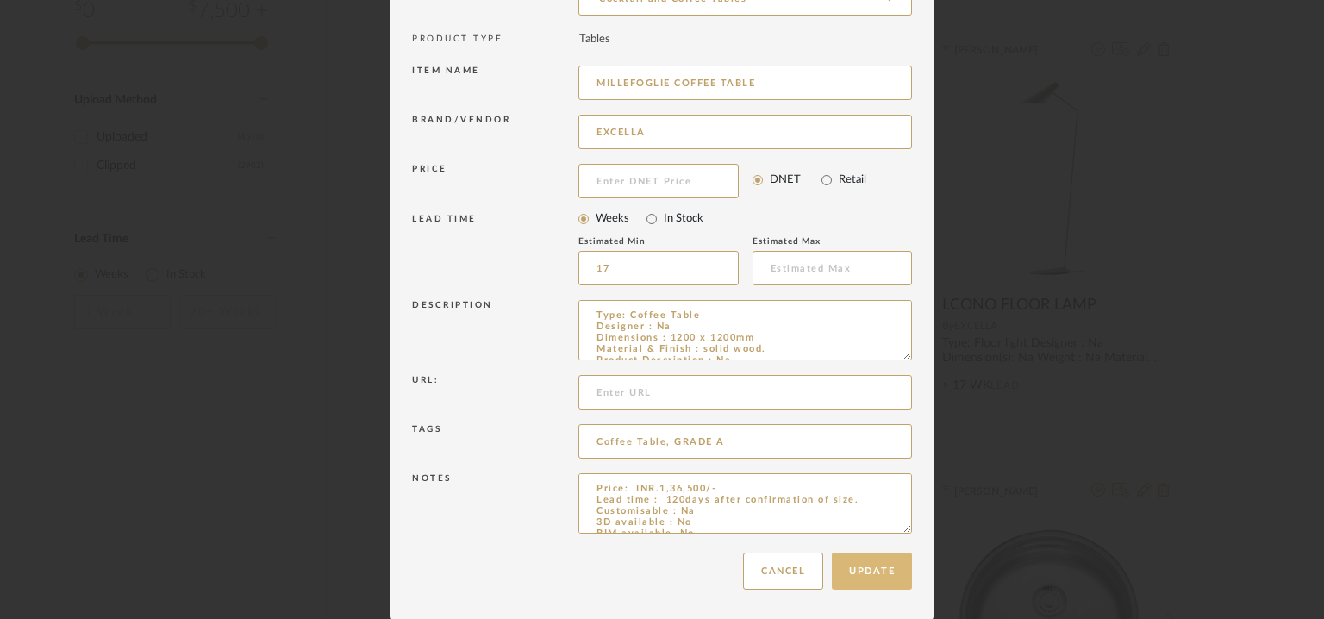
click at [869, 574] on button "Update" at bounding box center [872, 571] width 80 height 37
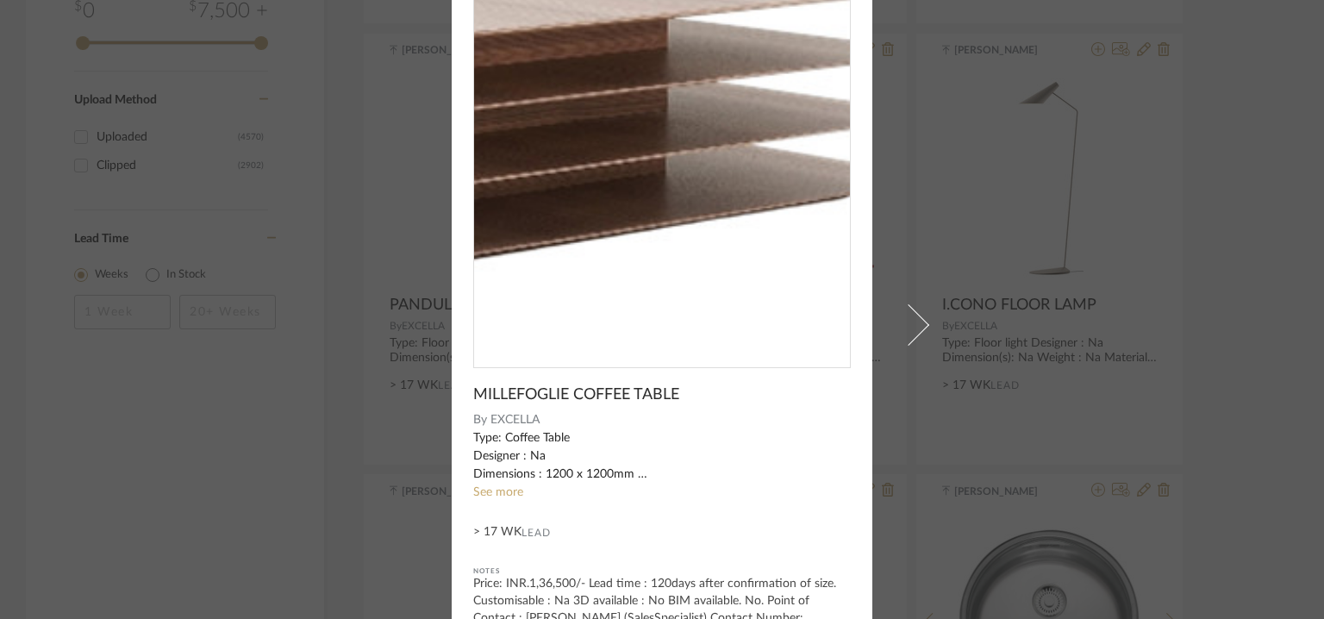
scroll to position [0, 0]
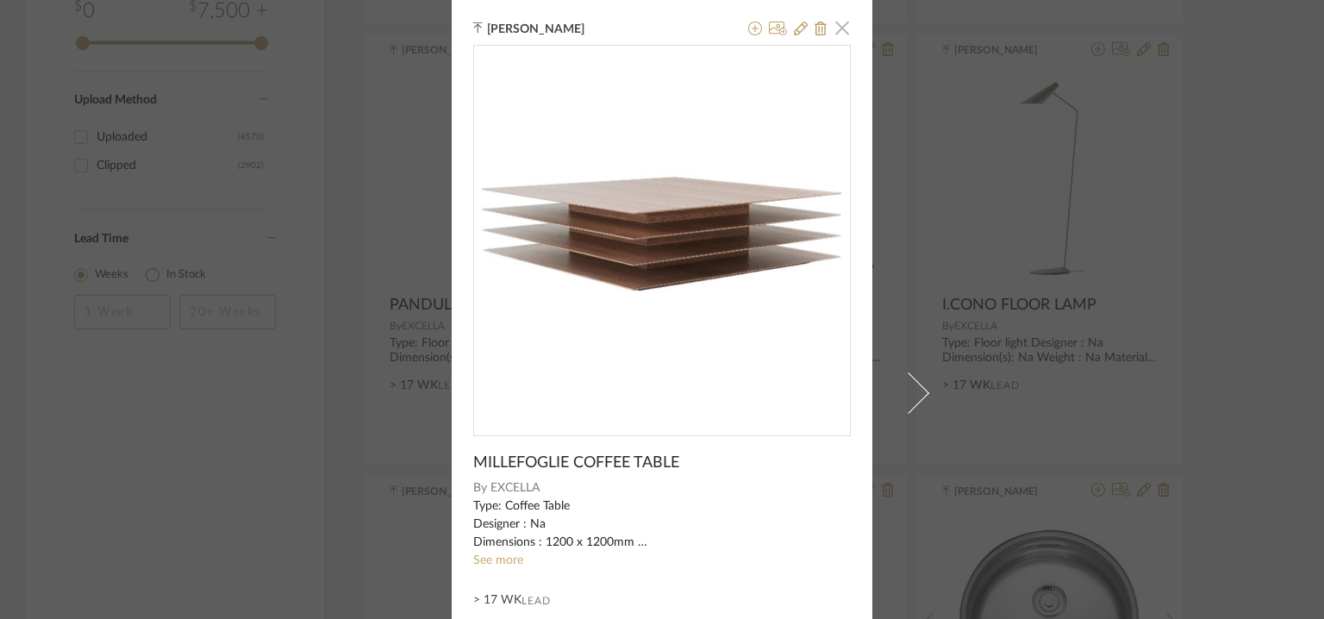
click at [836, 26] on span "button" at bounding box center [842, 27] width 34 height 34
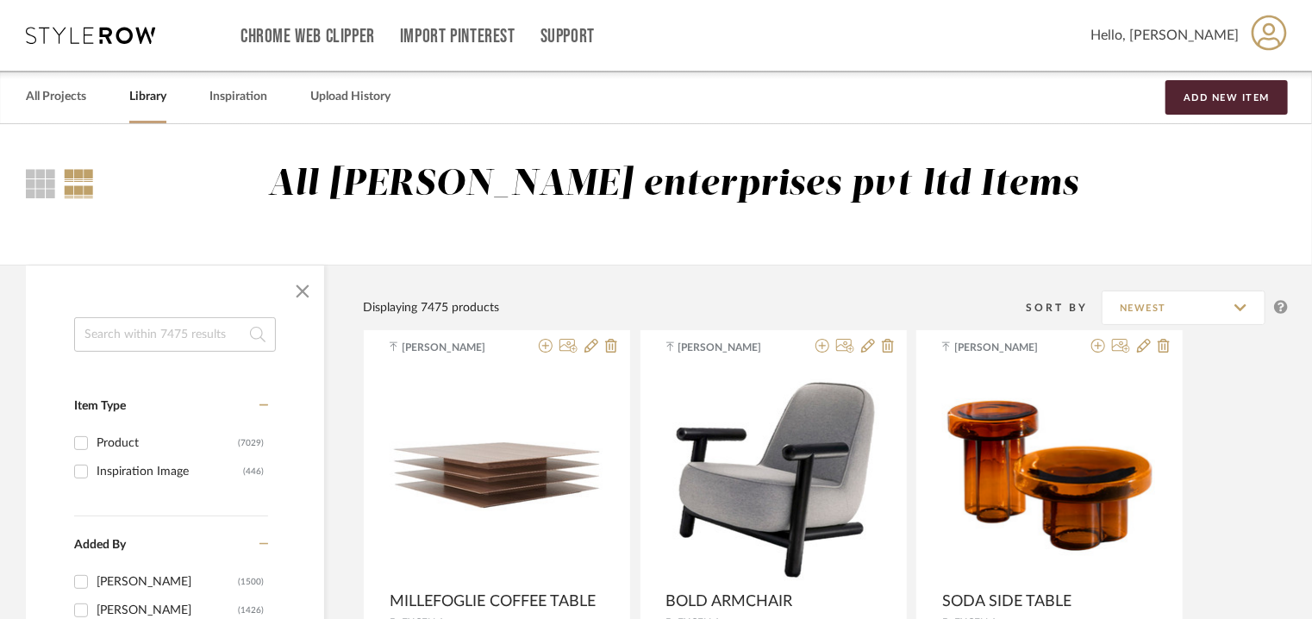
drag, startPoint x: 1241, startPoint y: 72, endPoint x: 1285, endPoint y: 78, distance: 45.2
click at [1241, 85] on div "All Projects Library Inspiration Upload History Add New Item" at bounding box center [656, 97] width 1312 height 53
click at [1196, 92] on button "Add New Item" at bounding box center [1227, 97] width 122 height 34
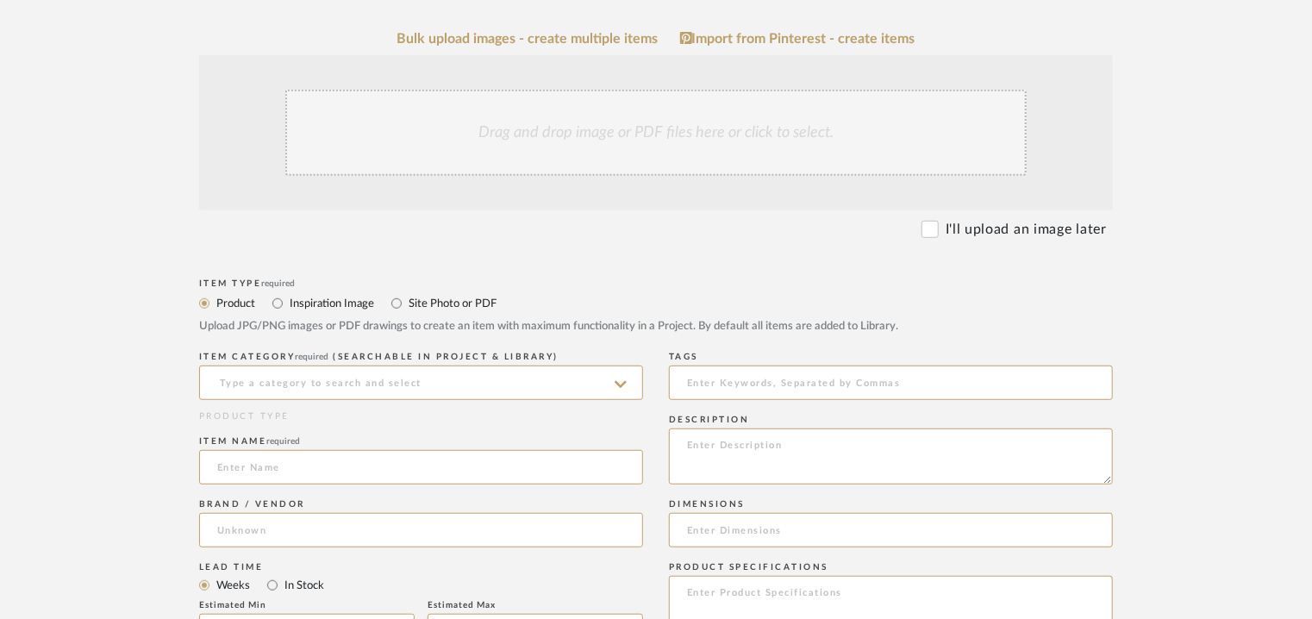
scroll to position [345, 0]
paste textarea "Type: Coffee Table Designer : Na Dimensions : 500 x 500mm/ 400 x 400mm Material…"
type textarea "Type: Coffee Table Designer : Na Dimensions : 500 x 500mm/ 400 x 400mm Material…"
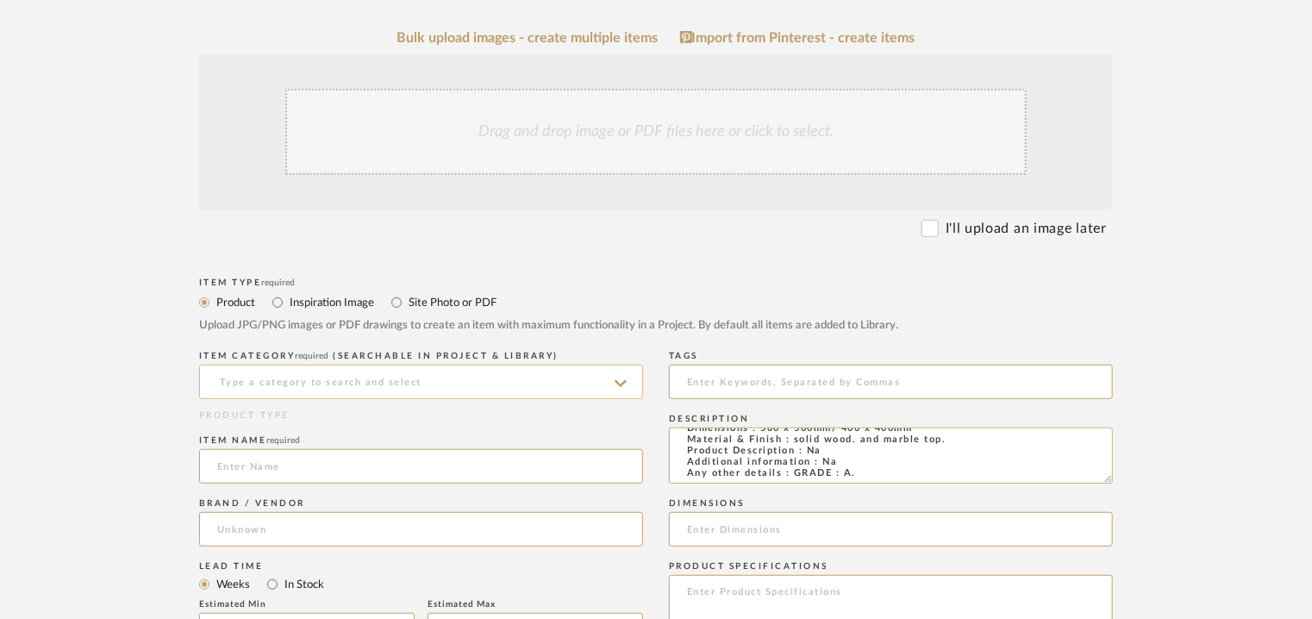
click at [380, 382] on input at bounding box center [421, 382] width 444 height 34
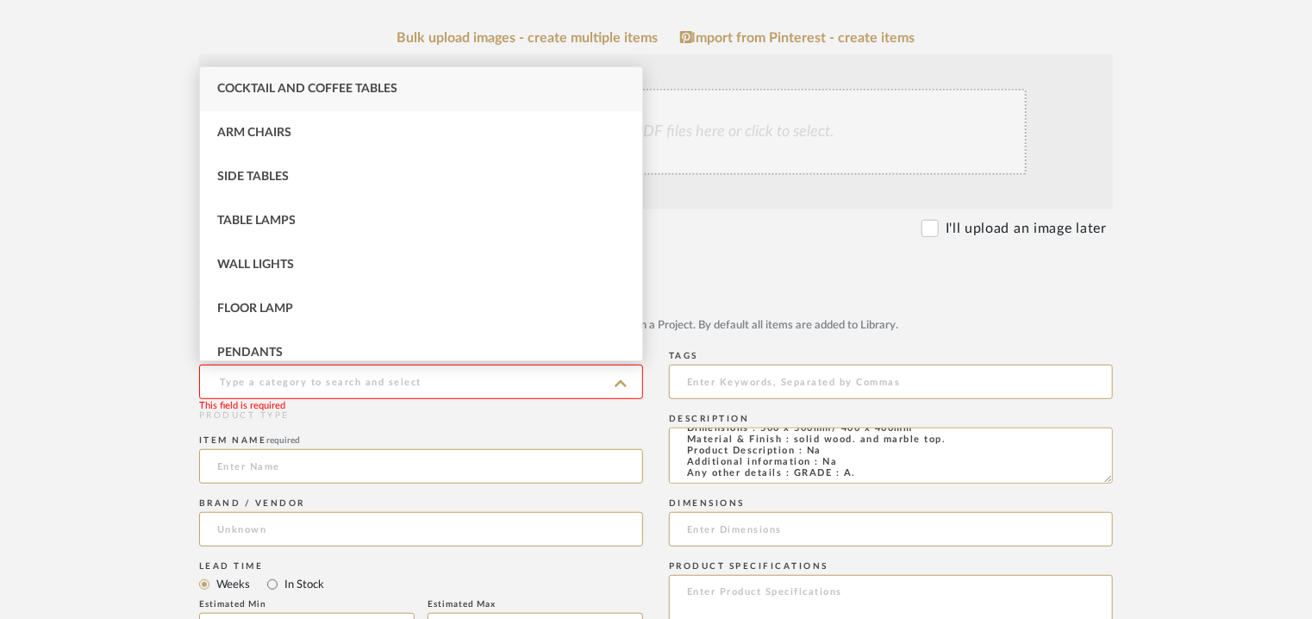
click at [303, 91] on span "Cocktail and Coffee Tables" at bounding box center [307, 89] width 180 height 12
type input "Cocktail and Coffee Tables"
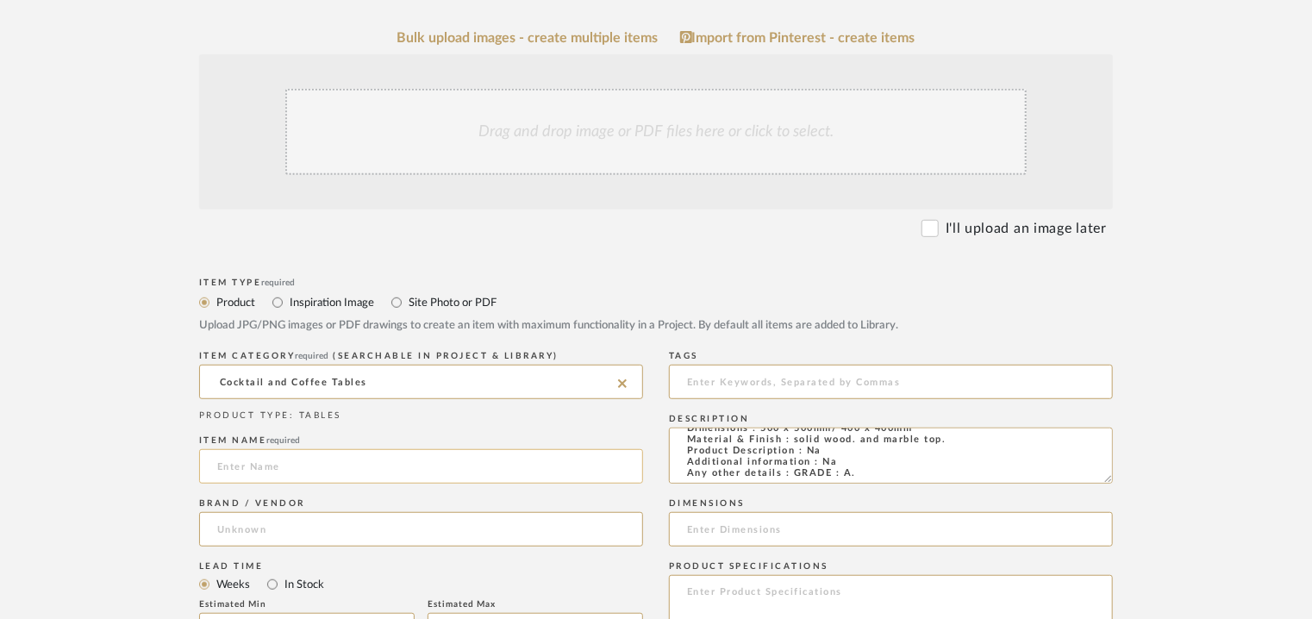
click at [242, 468] on input at bounding box center [421, 466] width 444 height 34
type input "BRIG COFFEE TABLE"
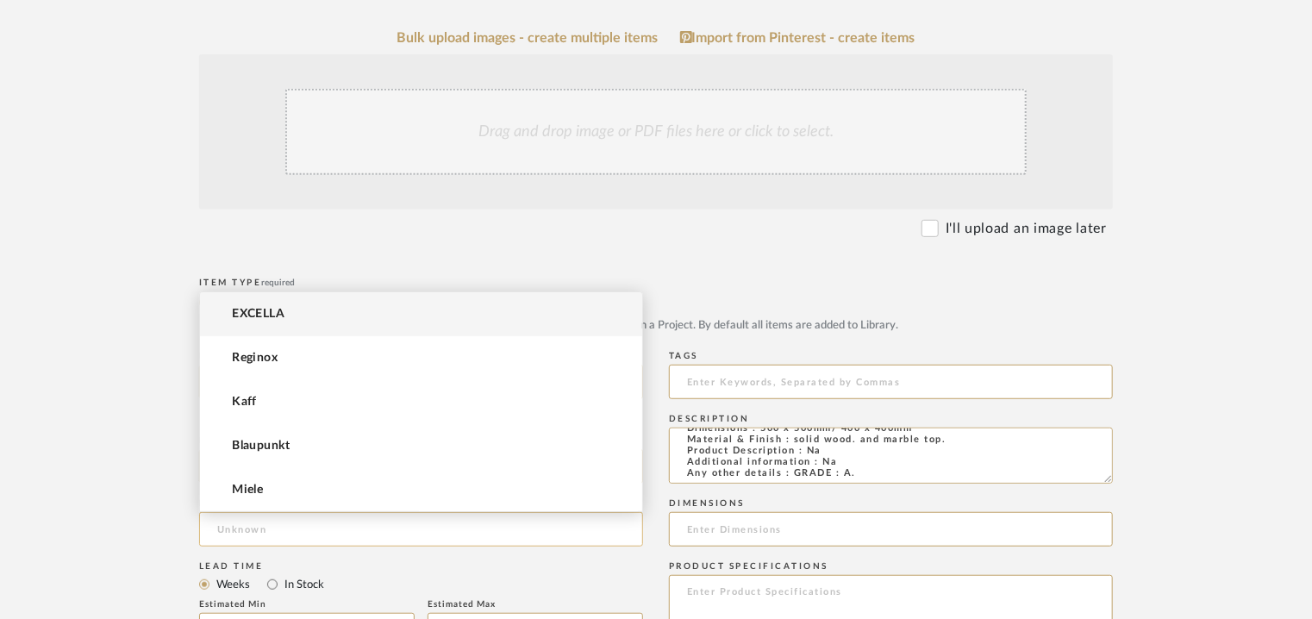
click at [310, 528] on input at bounding box center [421, 529] width 444 height 34
click at [266, 313] on span "EXCELLA" at bounding box center [258, 314] width 53 height 15
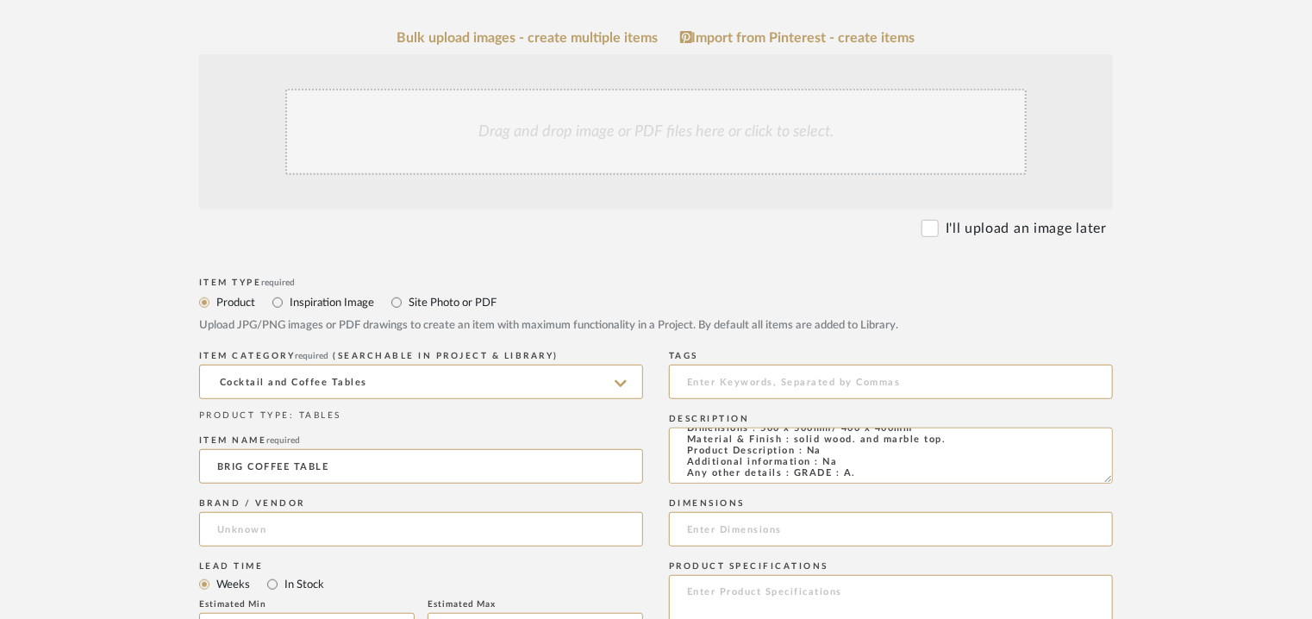
type input "EXCELLA"
click at [798, 389] on input at bounding box center [891, 382] width 444 height 34
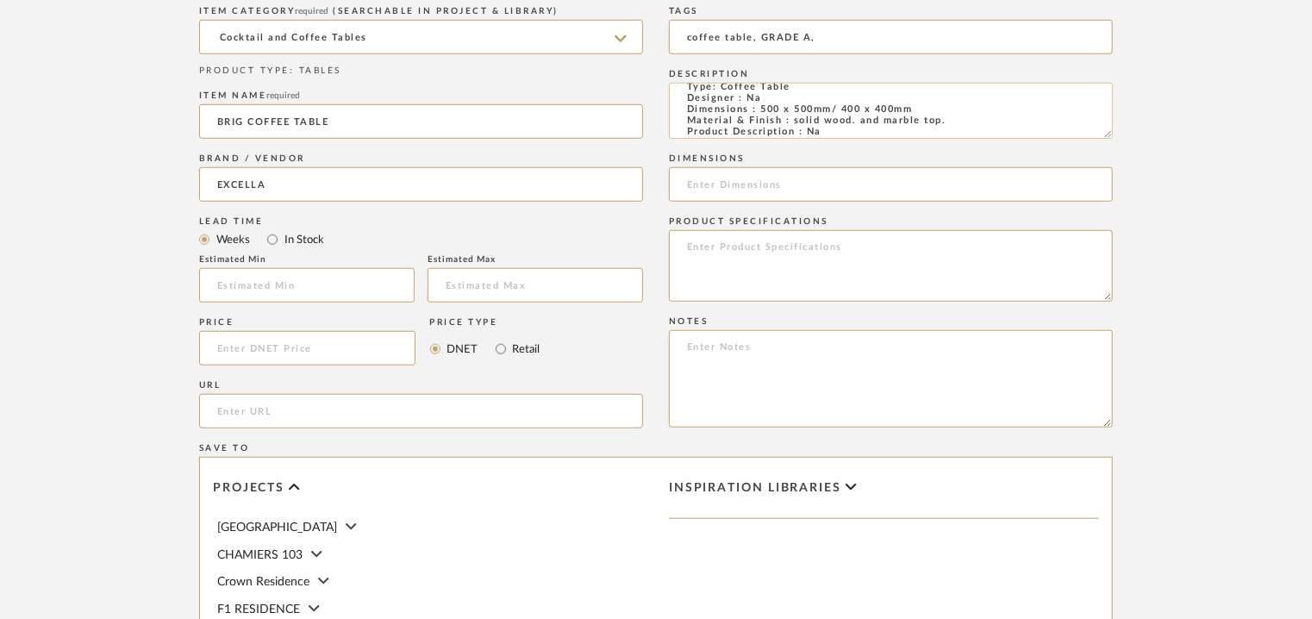
scroll to position [0, 0]
type input "coffee table, GRADE A,"
drag, startPoint x: 931, startPoint y: 122, endPoint x: 760, endPoint y: 123, distance: 171.6
click at [760, 123] on textarea "Type: Coffee Table Designer : Na Dimensions : 500 x 500mm/ 400 x 400mm Material…" at bounding box center [891, 111] width 444 height 56
click at [766, 185] on input at bounding box center [891, 184] width 444 height 34
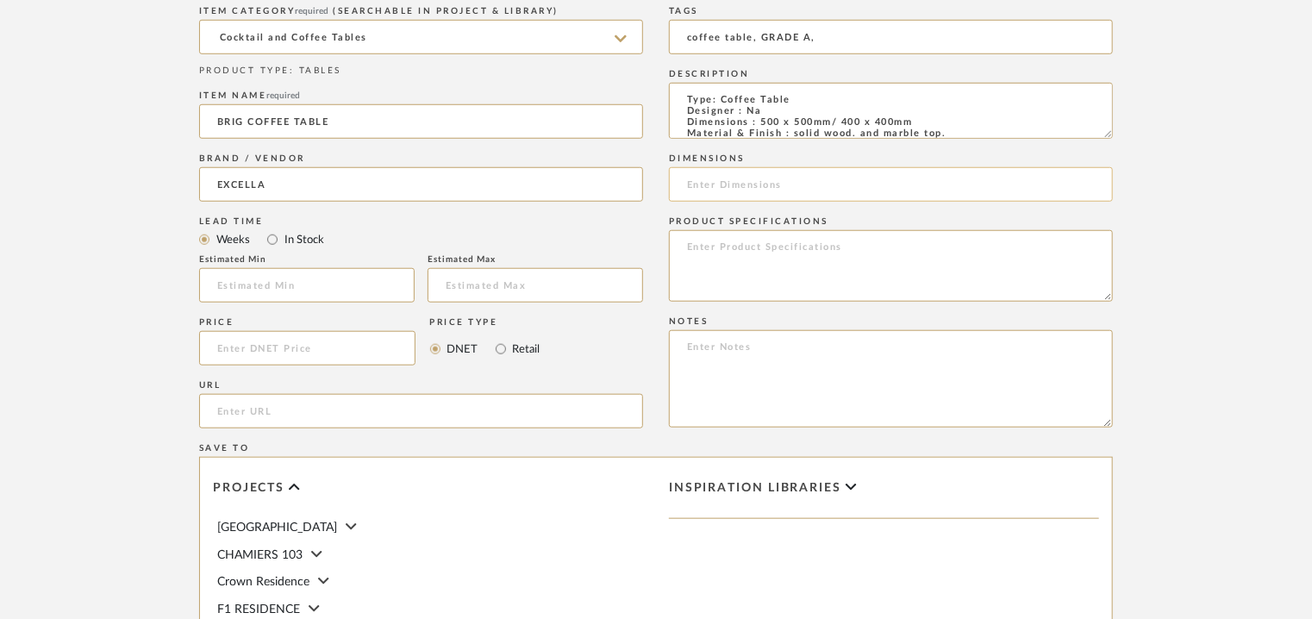
paste input "500 x 500mm/ 400 x 400mm"
type input "500 x 500mm/ 400 x 400mm"
click at [721, 347] on textarea at bounding box center [891, 378] width 444 height 97
click at [703, 349] on textarea at bounding box center [891, 378] width 444 height 97
paste textarea "Price: INR.1,08,080/- Lead time : 120days after confirmation of size. and uphol…"
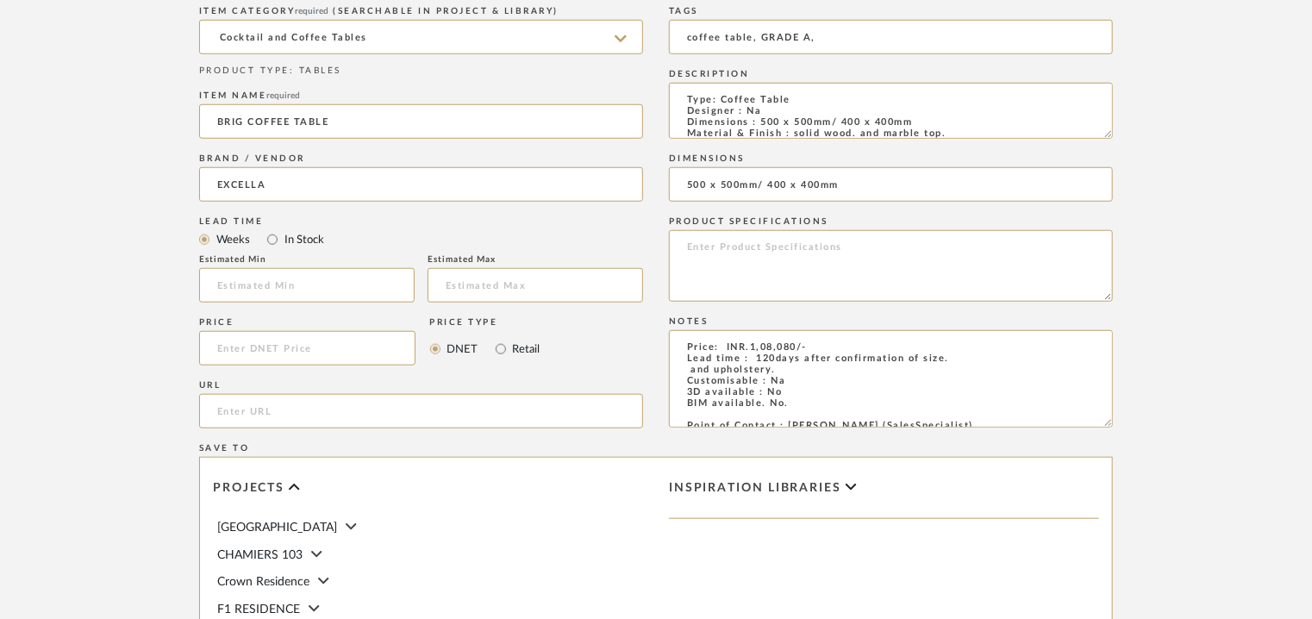
drag, startPoint x: 790, startPoint y: 368, endPoint x: 578, endPoint y: 383, distance: 212.6
click at [595, 380] on div "Item Type required Product Inspiration Image Site Photo or PDF Upload JPG/PNG i…" at bounding box center [656, 413] width 914 height 971
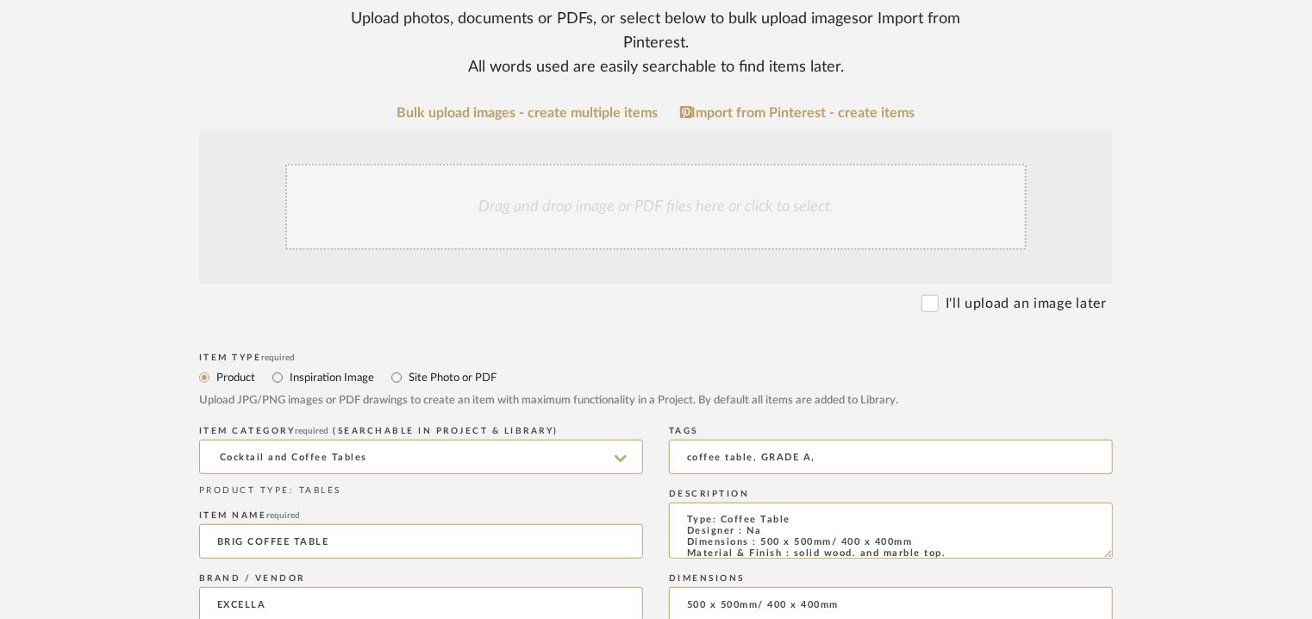
scroll to position [259, 0]
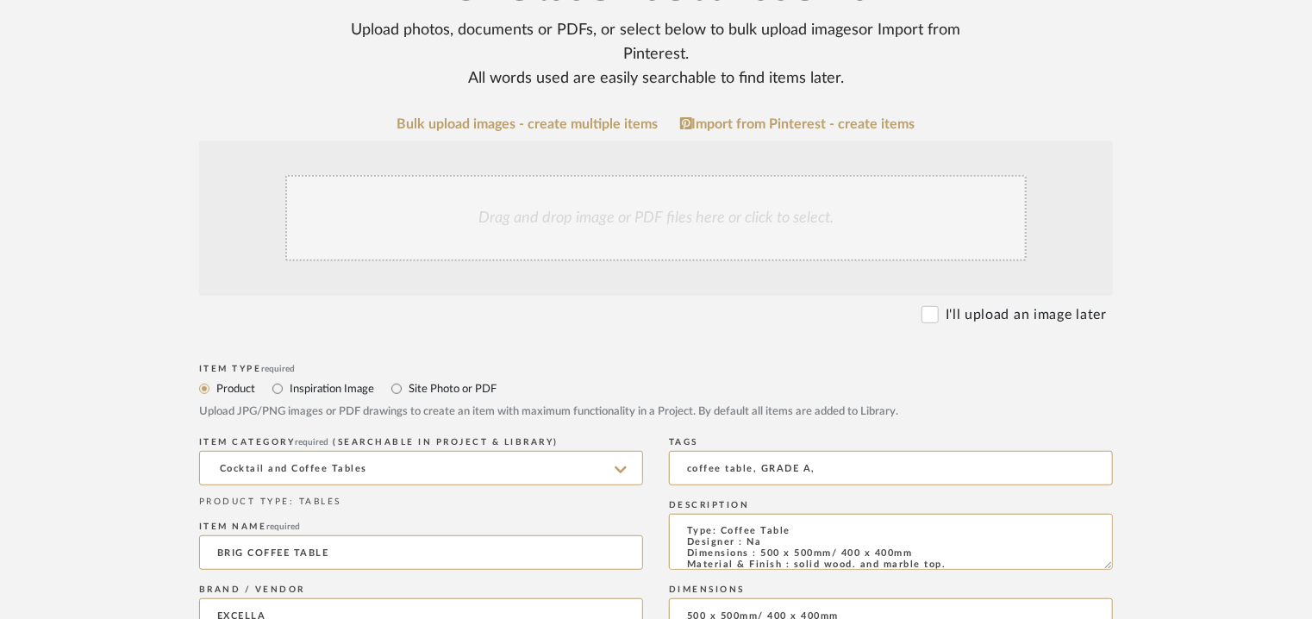
type textarea "Price: INR.1,08,080/- Lead time : 120days after confirmation of size. Customisa…"
click at [635, 222] on div "Drag and drop image or PDF files here or click to select." at bounding box center [655, 218] width 741 height 86
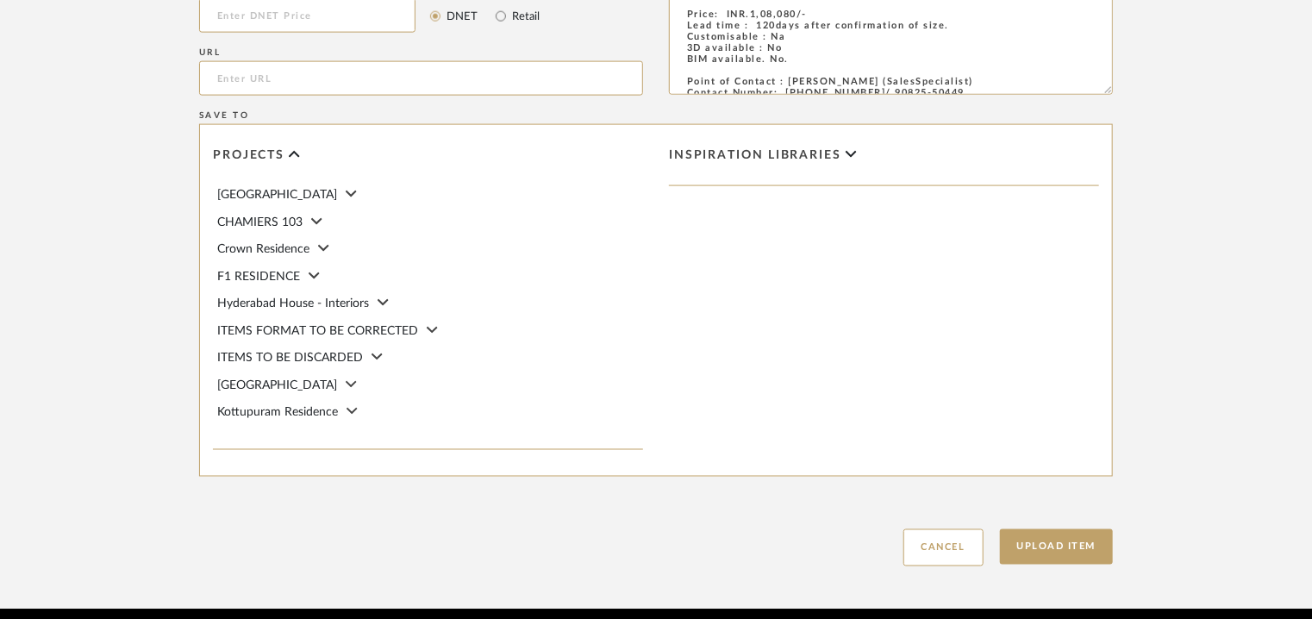
scroll to position [1276, 0]
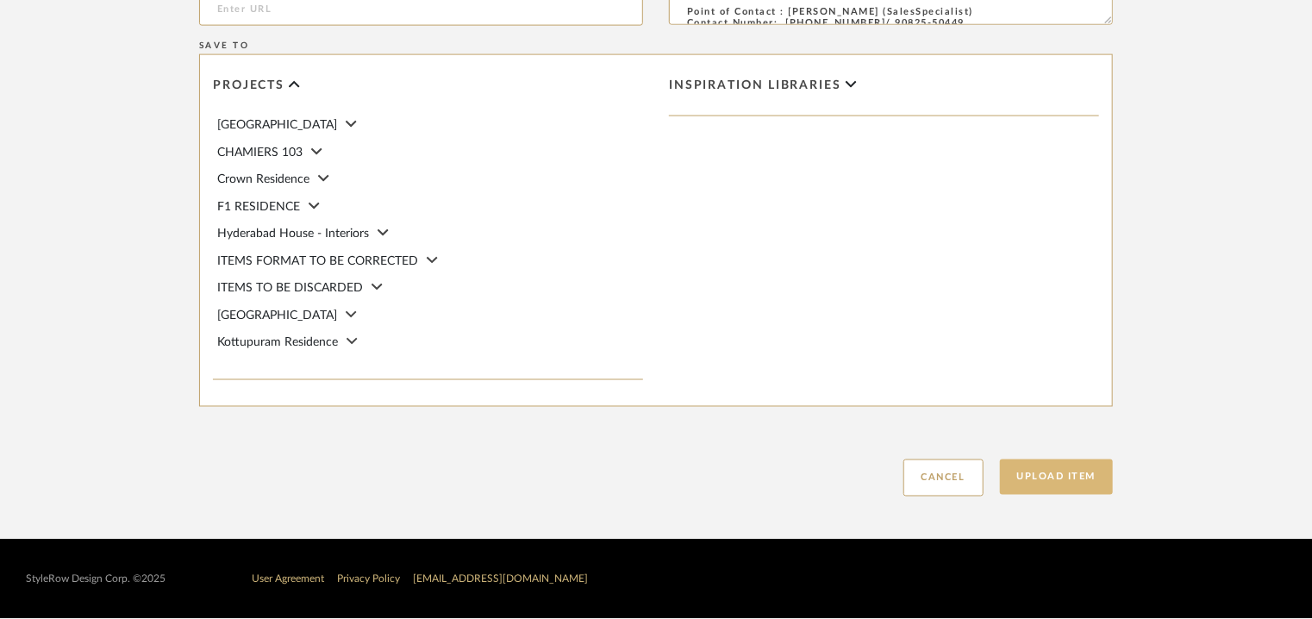
click at [1087, 477] on button "Upload Item" at bounding box center [1057, 477] width 114 height 35
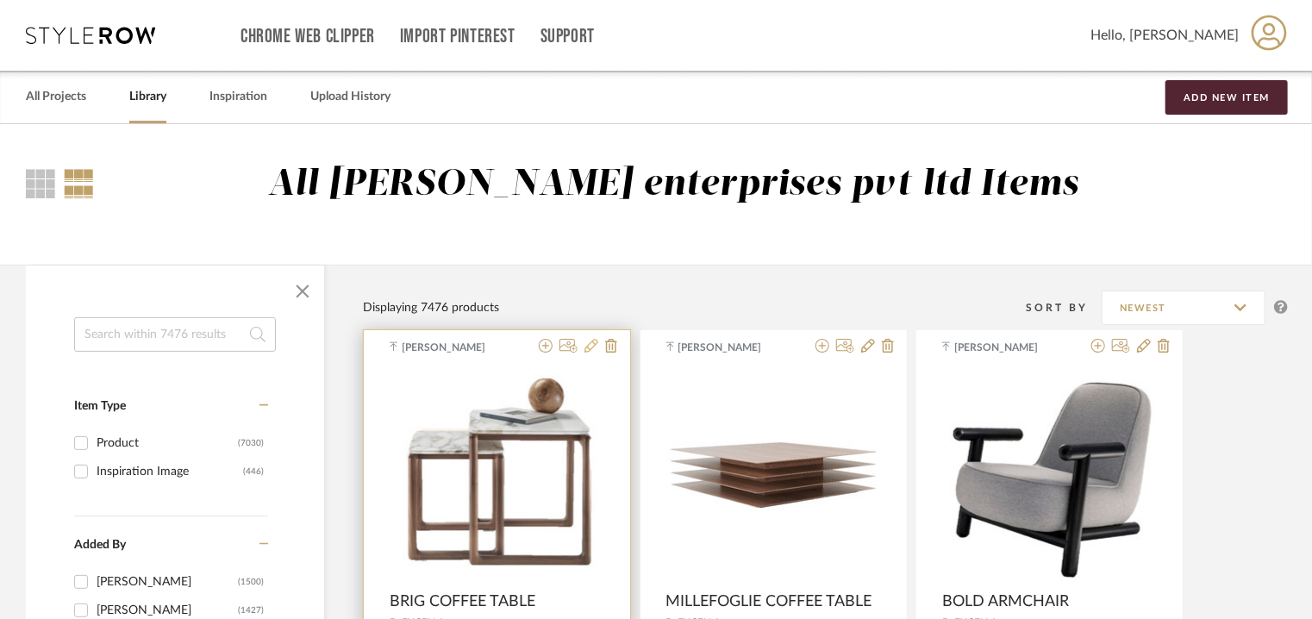
click at [590, 344] on icon at bounding box center [592, 346] width 14 height 14
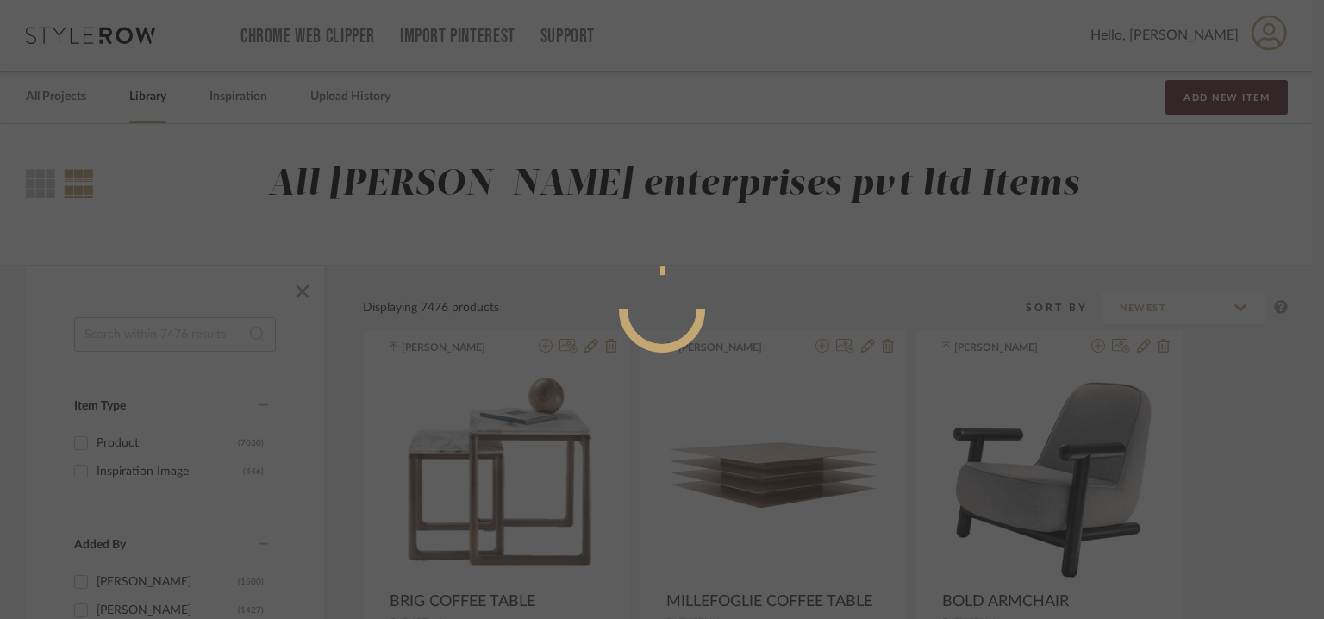
radio input "true"
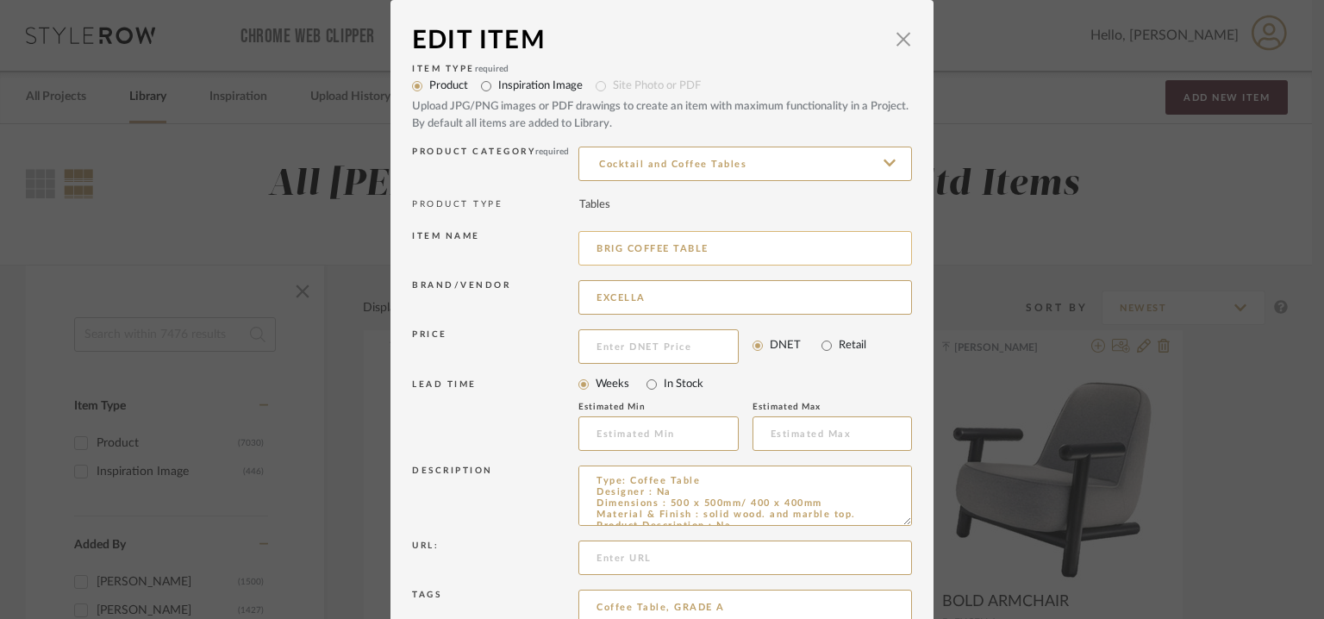
click at [630, 249] on input "BRIG COFFEE TABLE" at bounding box center [746, 248] width 334 height 34
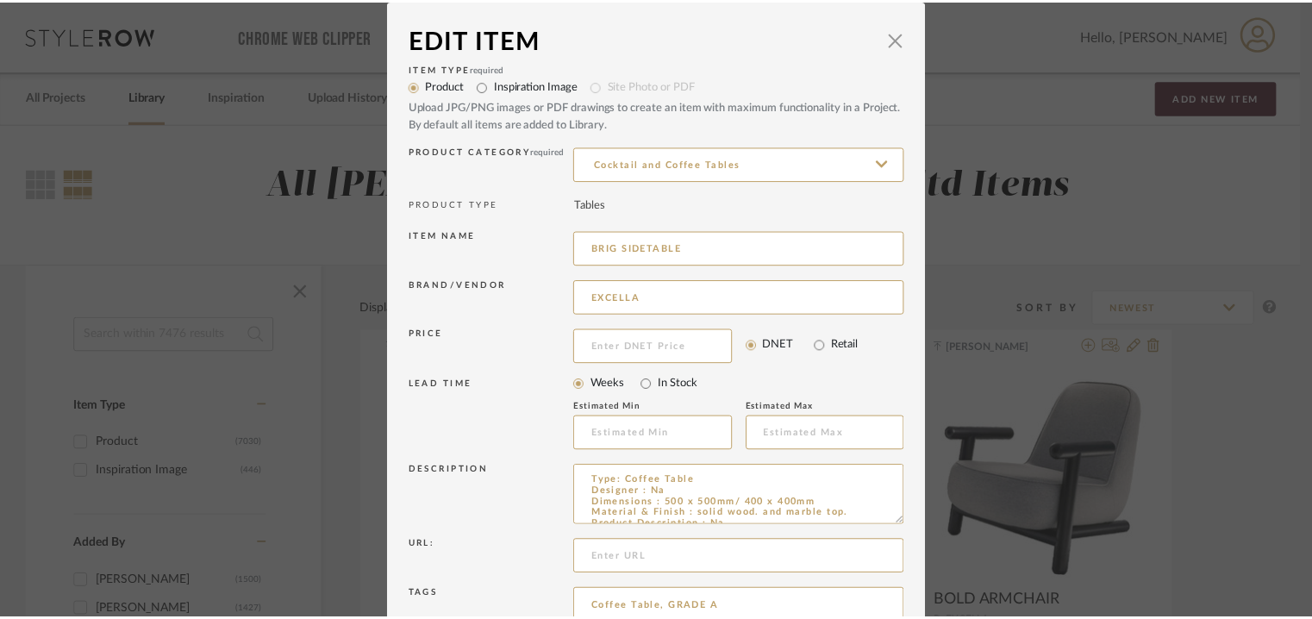
scroll to position [166, 0]
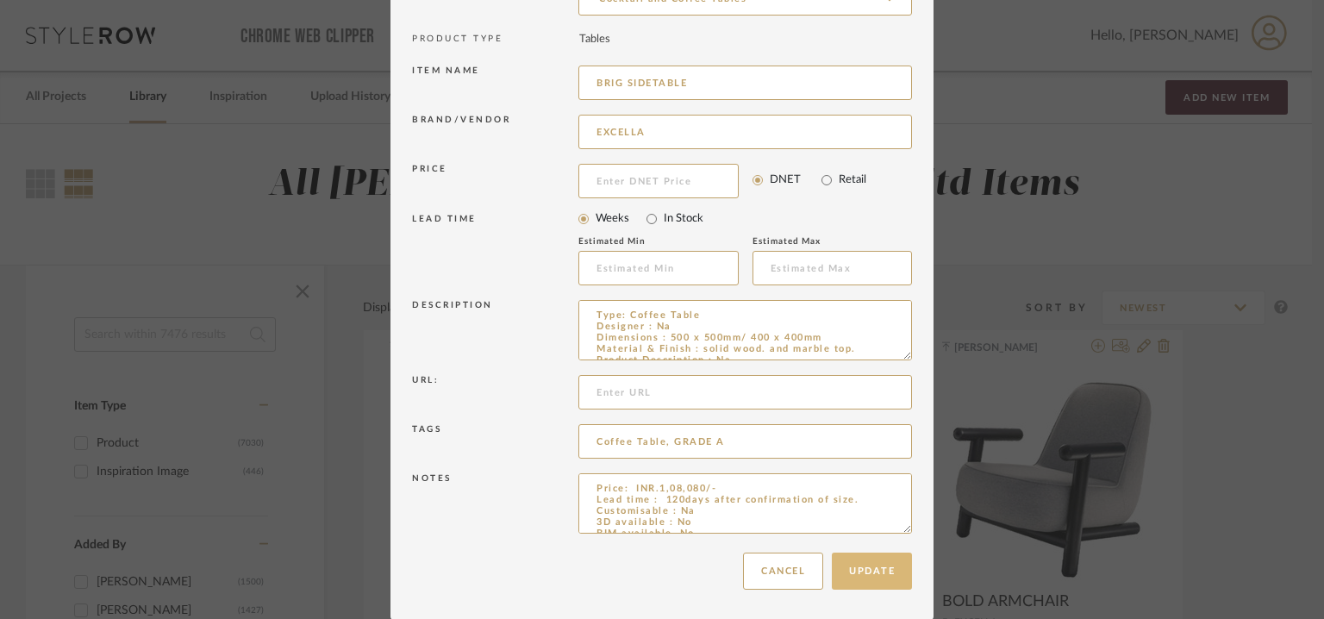
type input "BRIG SIDETABLE"
click at [861, 568] on button "Update" at bounding box center [872, 571] width 80 height 37
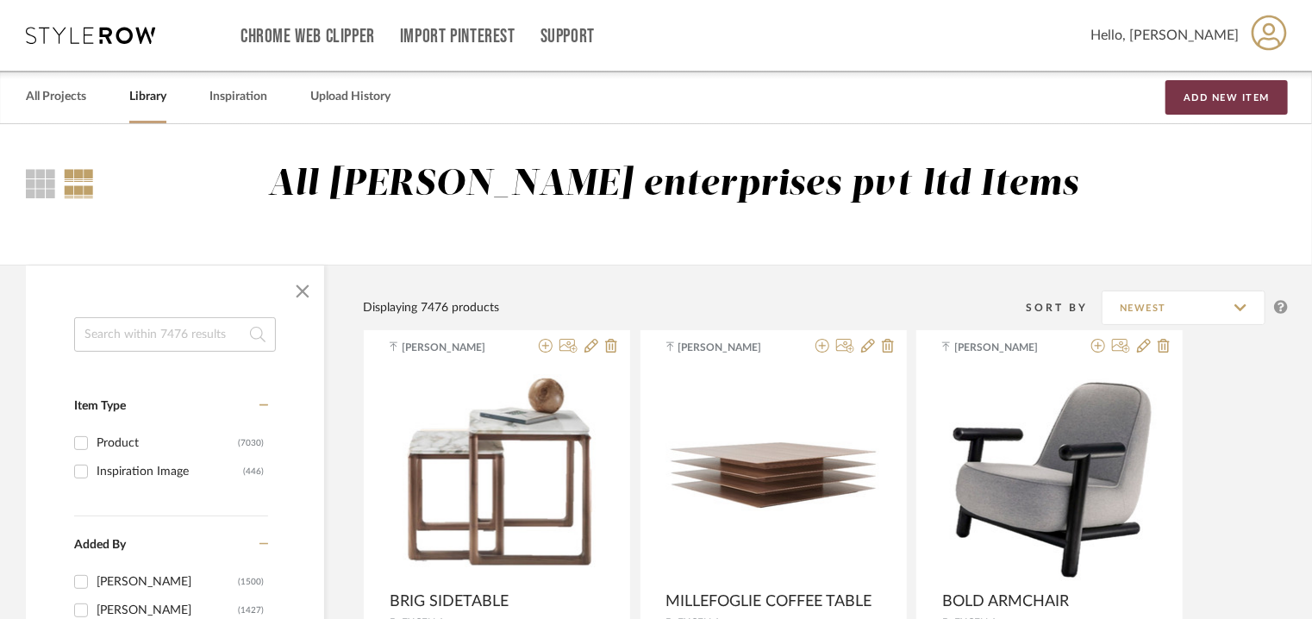
click at [1267, 92] on button "Add New Item" at bounding box center [1227, 97] width 122 height 34
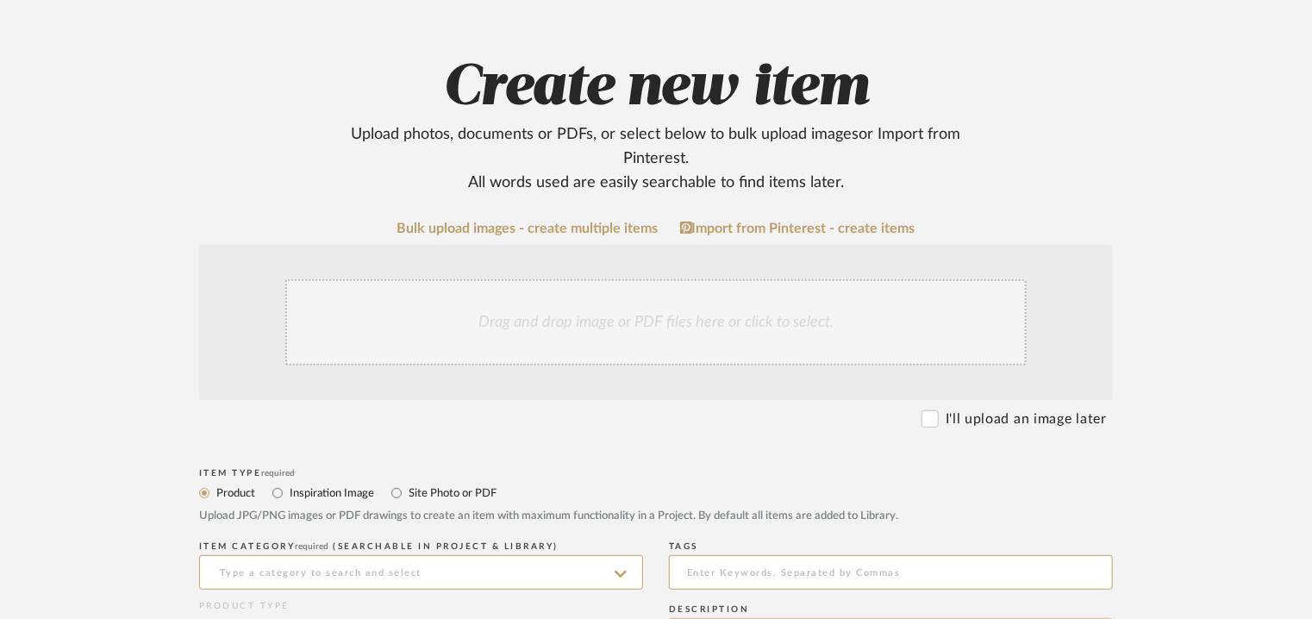
scroll to position [345, 0]
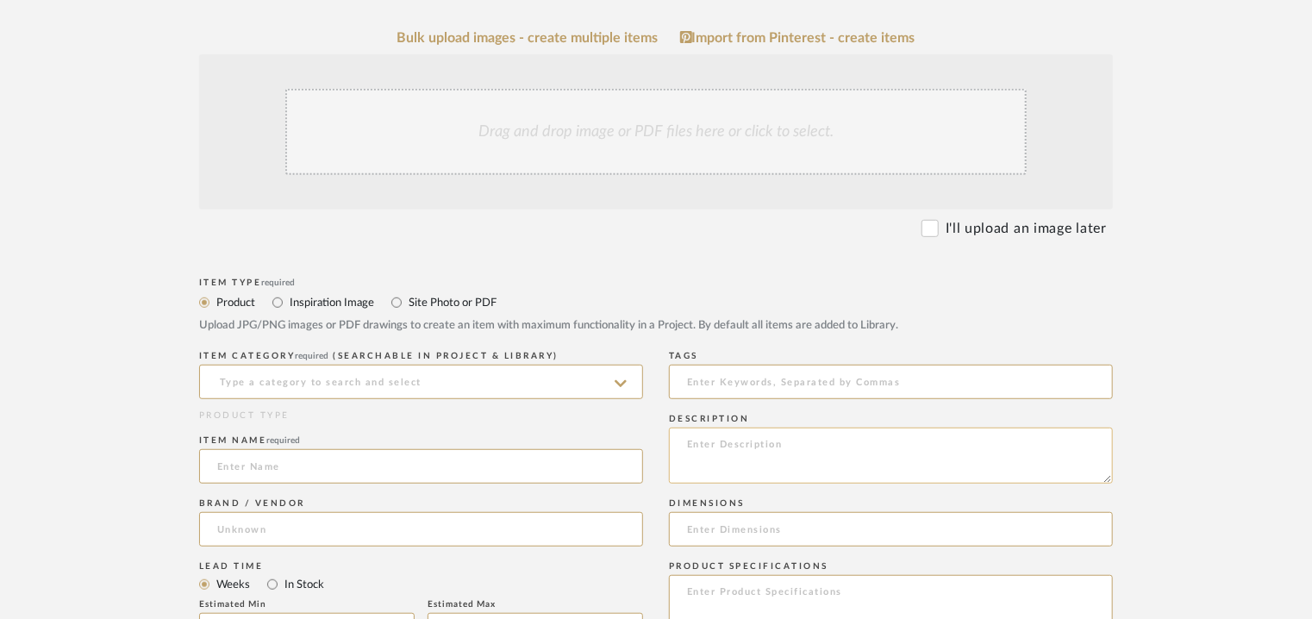
paste textarea "Type: Side Table Designer : Na Dimensions : W450 x D 380 x H 600mm Material & F…"
type textarea "Type: Side Table Designer : Na Dimensions : W450 x D 380 x H 600mm Material & F…"
click at [509, 366] on input at bounding box center [421, 382] width 444 height 34
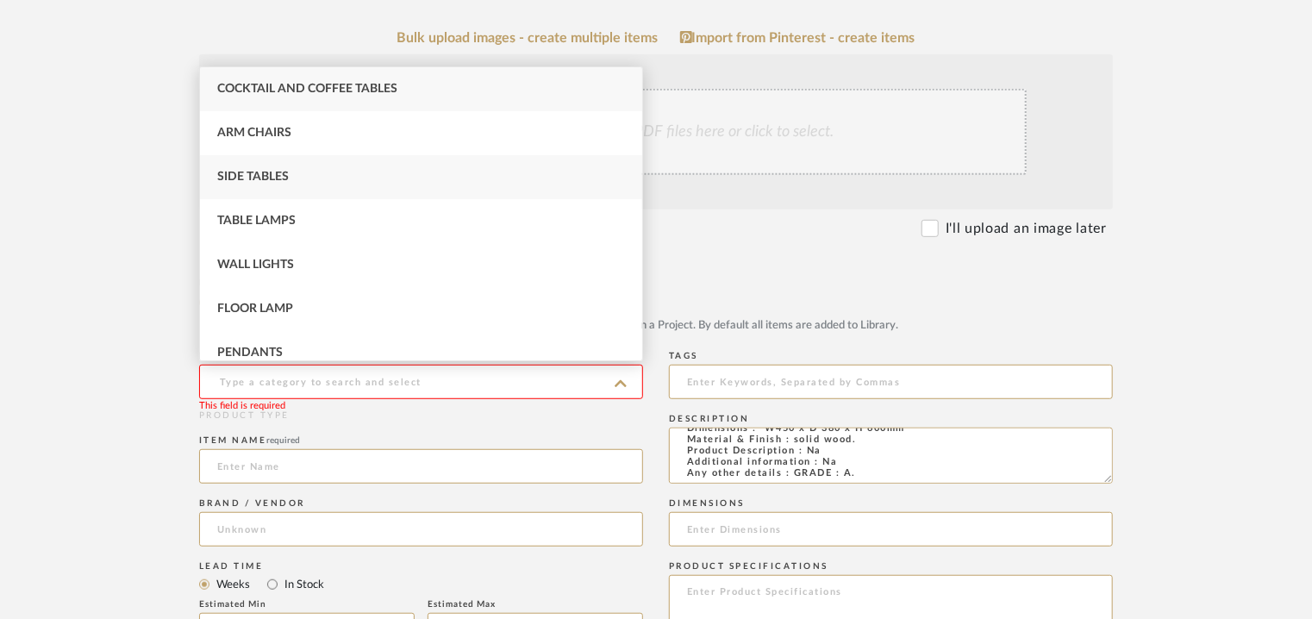
click at [297, 172] on div "Side Tables" at bounding box center [421, 177] width 442 height 44
type input "Side Tables"
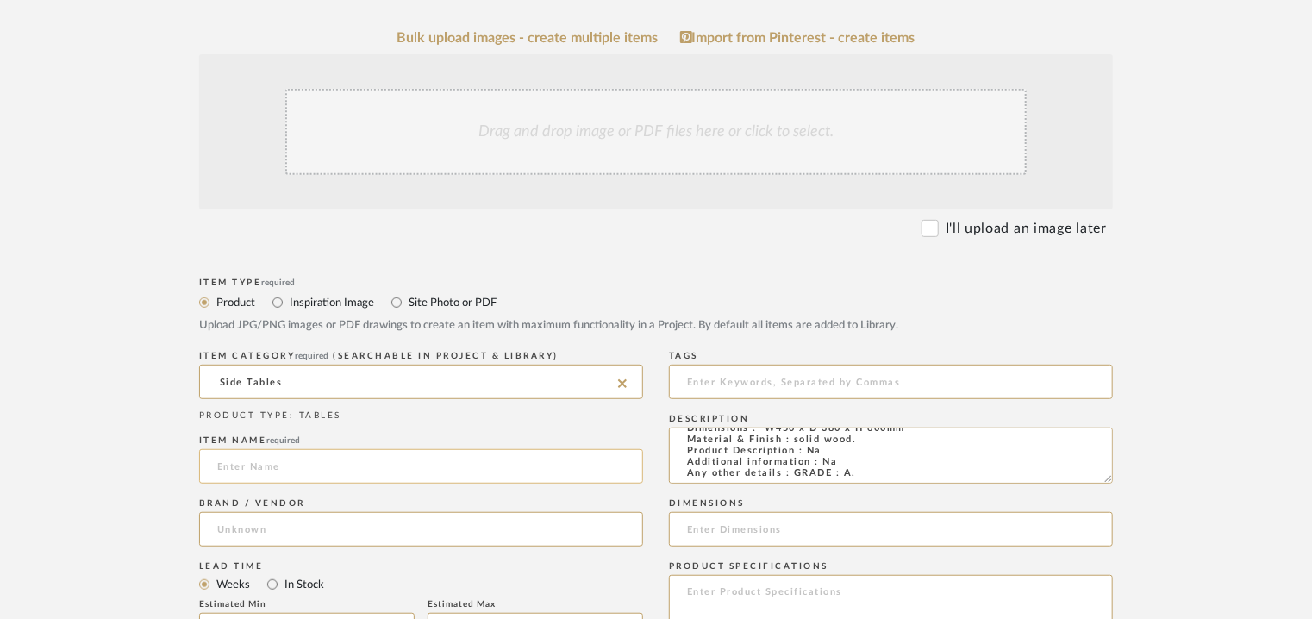
click at [273, 466] on input at bounding box center [421, 466] width 444 height 34
type input "t"
type input "TRIANGLE KARAKTER"
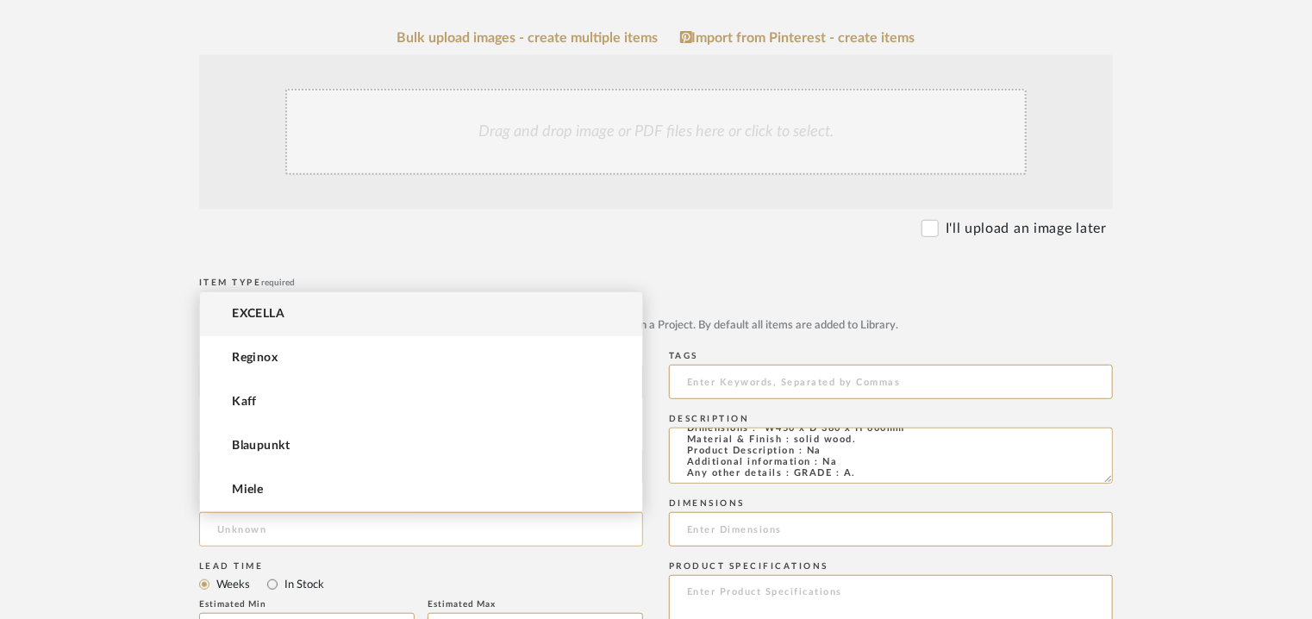
click at [326, 528] on input at bounding box center [421, 529] width 444 height 34
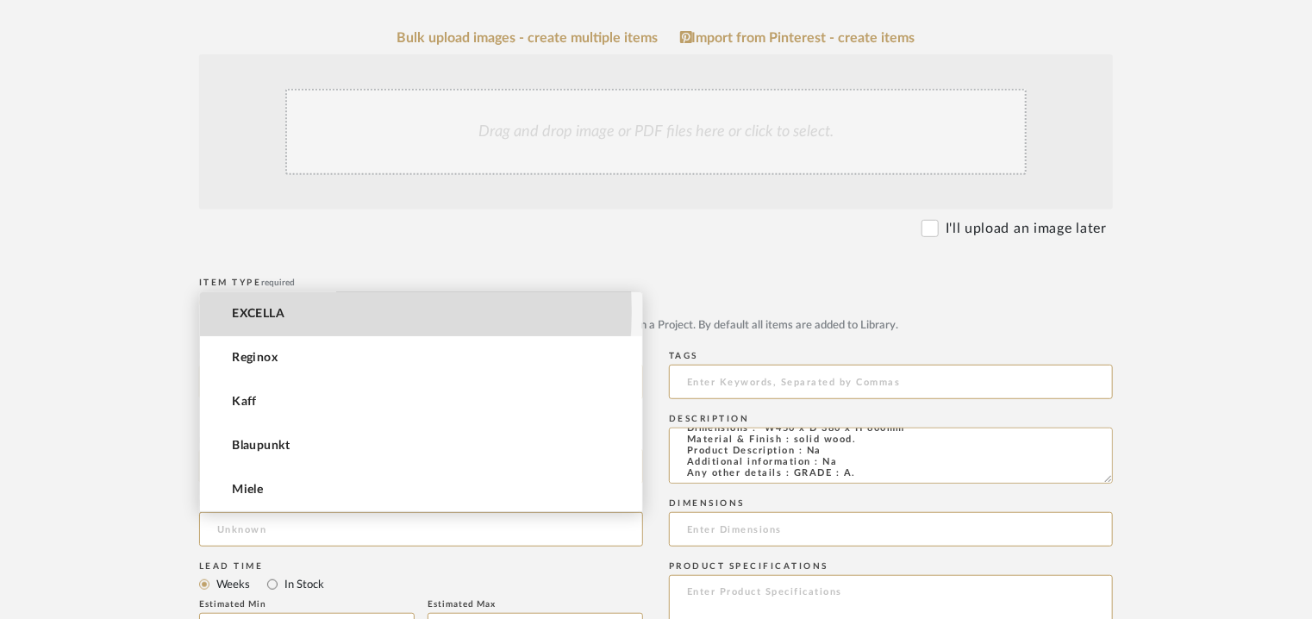
click at [265, 311] on span "EXCELLA" at bounding box center [258, 314] width 53 height 15
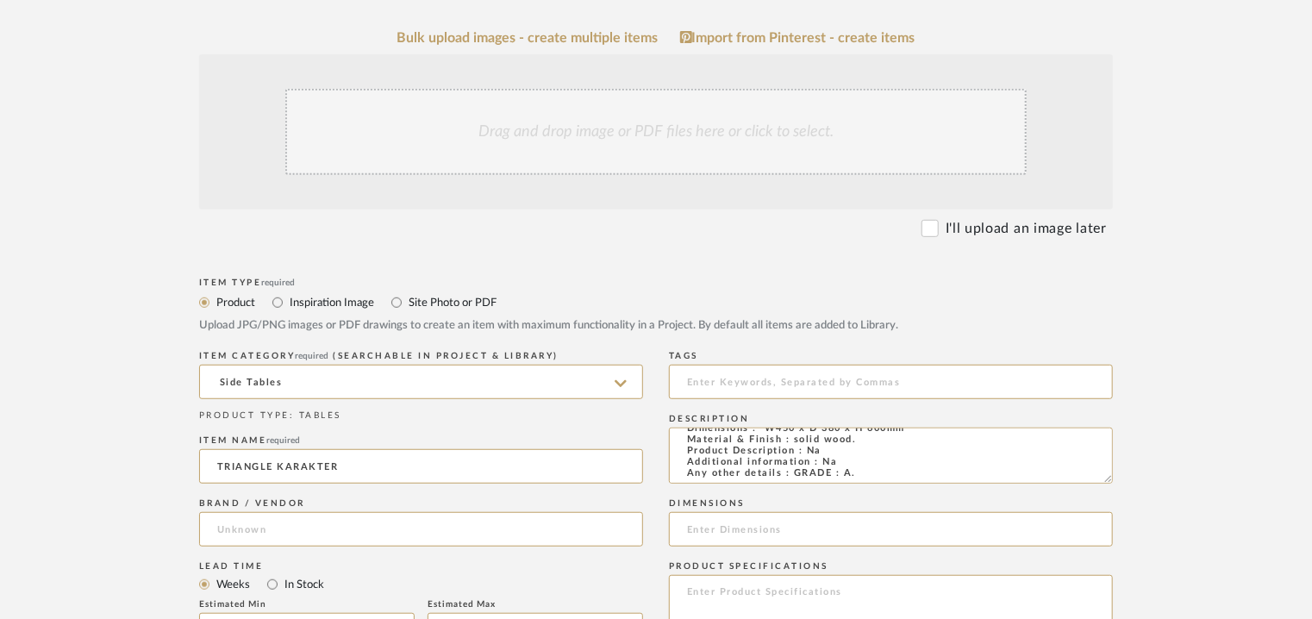
type input "EXCELLA"
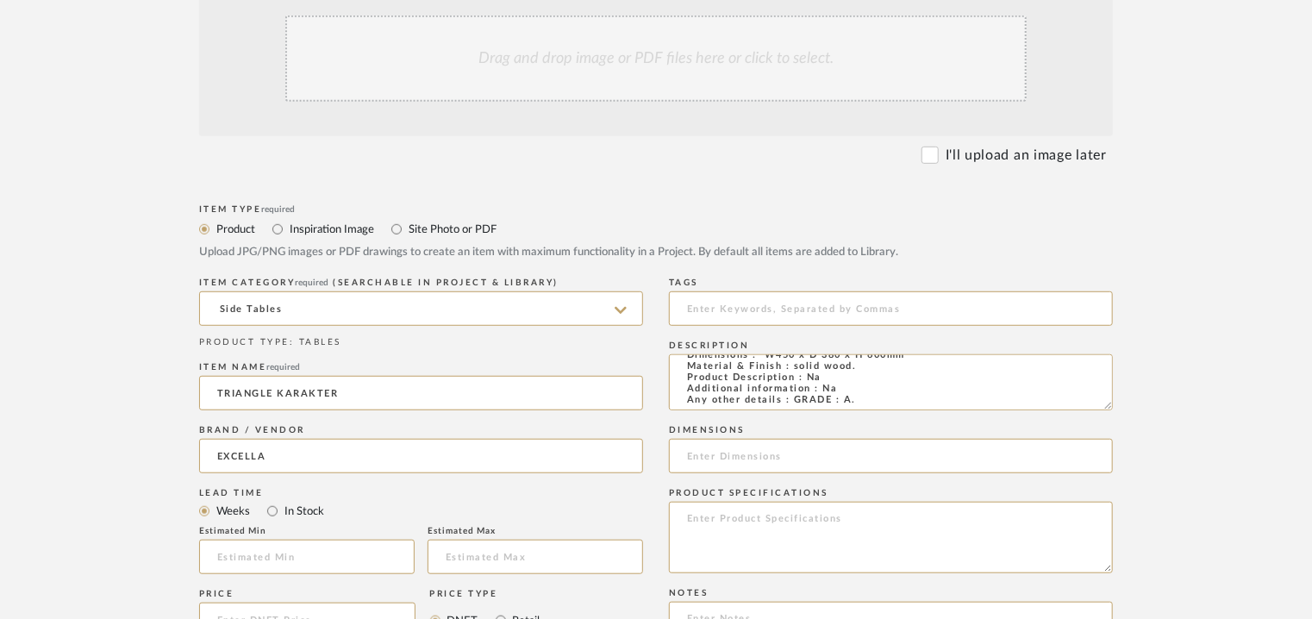
scroll to position [517, 0]
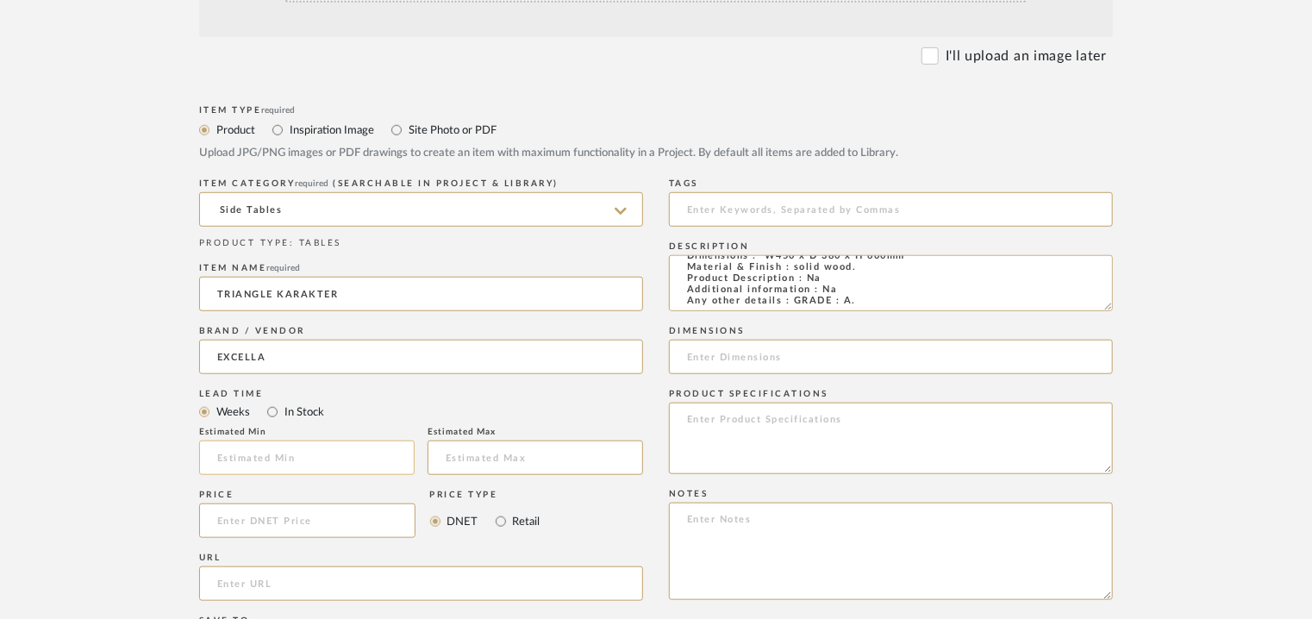
click at [300, 451] on input at bounding box center [307, 458] width 216 height 34
type input "17"
drag, startPoint x: 796, startPoint y: 211, endPoint x: 786, endPoint y: 215, distance: 10.1
click at [793, 212] on input at bounding box center [891, 209] width 444 height 34
type input "side table, GRADE A,"
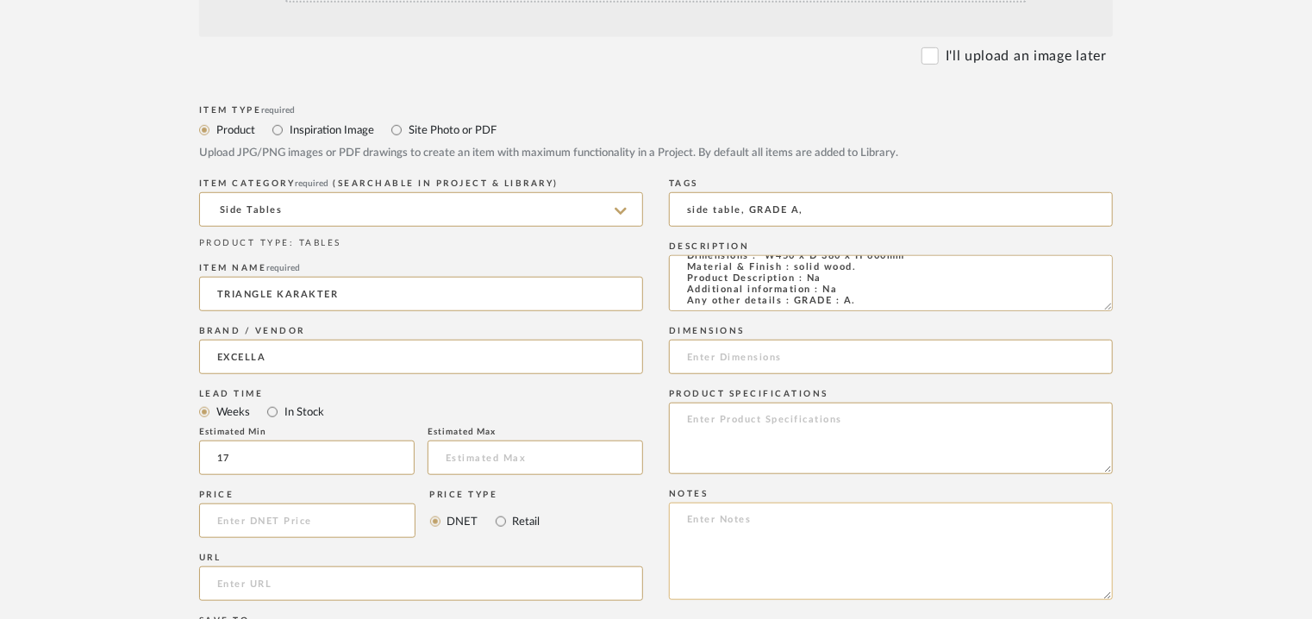
click at [696, 524] on textarea at bounding box center [891, 551] width 444 height 97
paste textarea "Price: INR.46,500/- Lead time : 120days after confirmation of size. and upholst…"
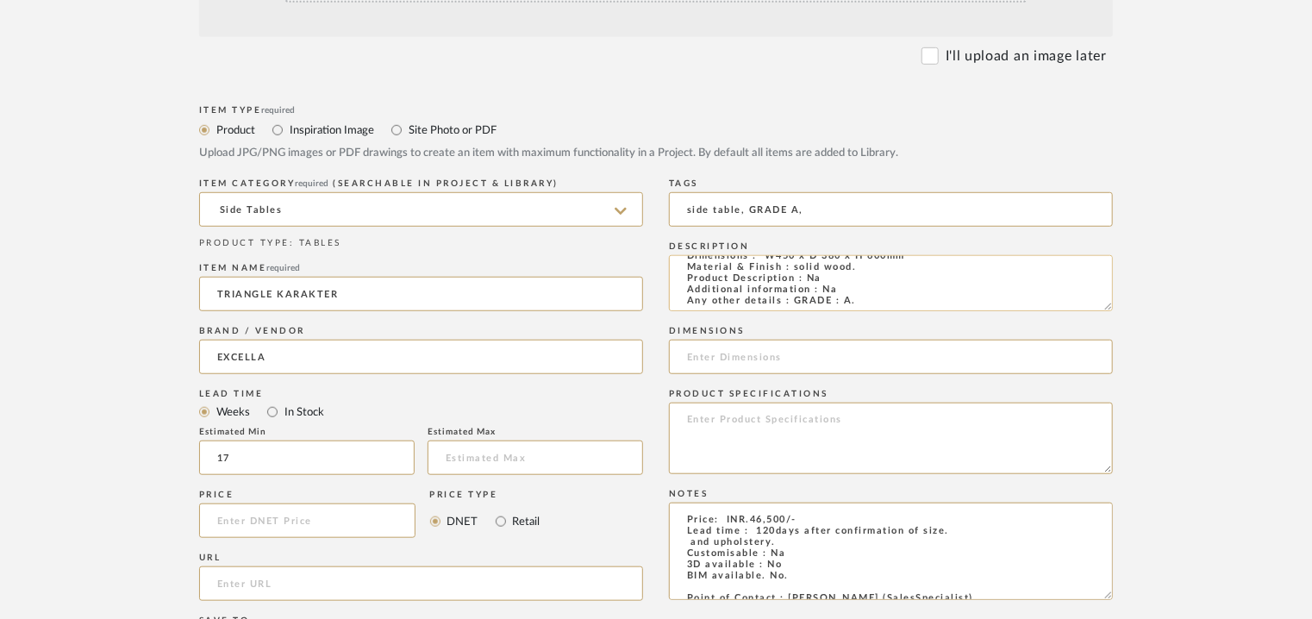
scroll to position [0, 0]
type textarea "Price: INR.46,500/- Lead time : 120days after confirmation of size. and upholst…"
drag, startPoint x: 910, startPoint y: 294, endPoint x: 766, endPoint y: 293, distance: 144.0
click at [766, 293] on textarea "Type: Side Table Designer : Na Dimensions : W450 x D 380 x H 600mm Material & F…" at bounding box center [891, 283] width 444 height 56
click at [738, 360] on input at bounding box center [891, 357] width 444 height 34
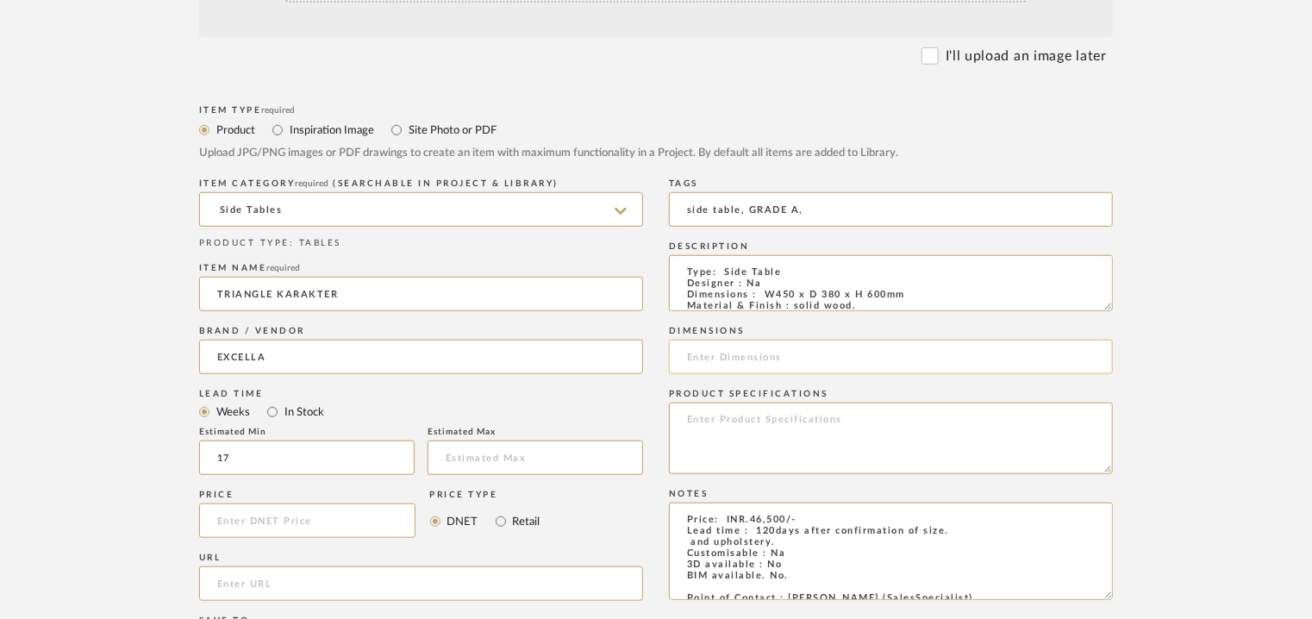
paste input "W450 x D 380 x H 600mm"
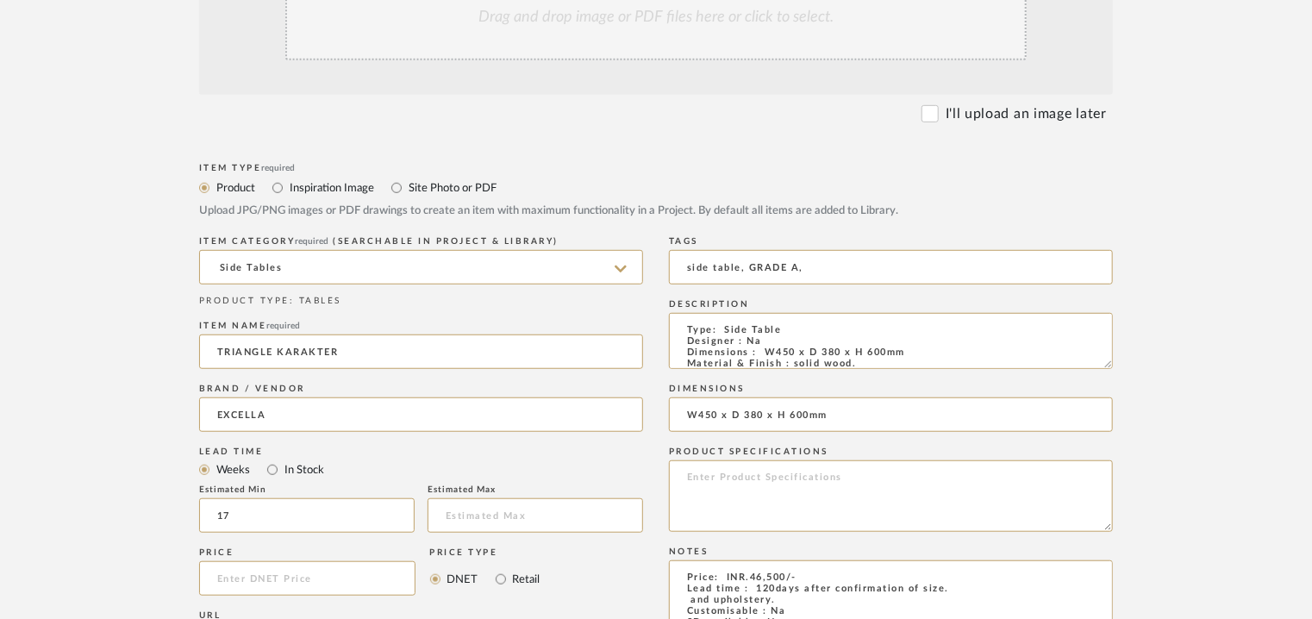
scroll to position [431, 0]
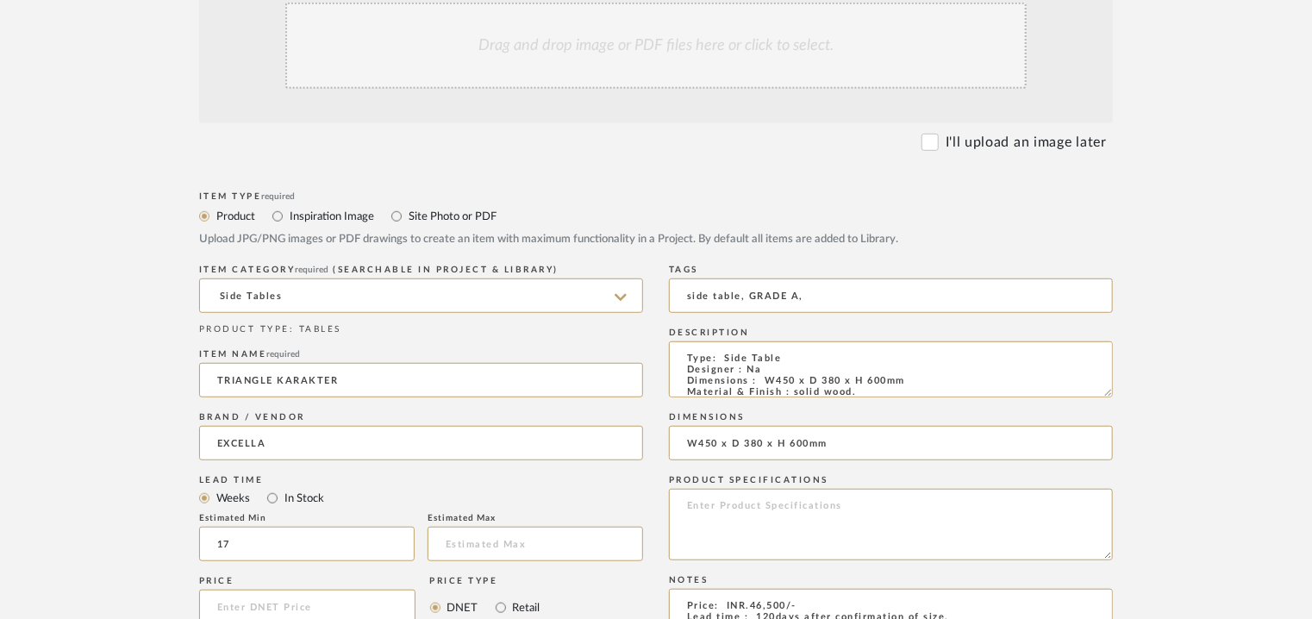
type input "W450 x D 380 x H 600mm"
click at [569, 61] on div "Drag and drop image or PDF files here or click to select." at bounding box center [655, 46] width 741 height 86
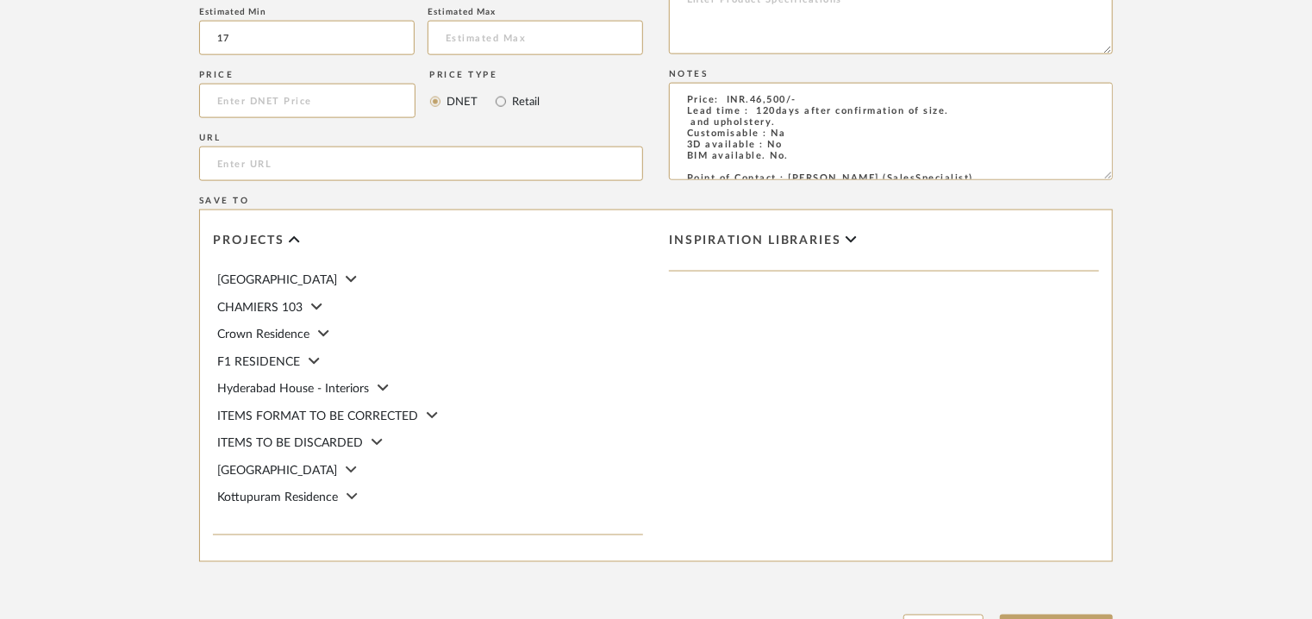
scroll to position [1276, 0]
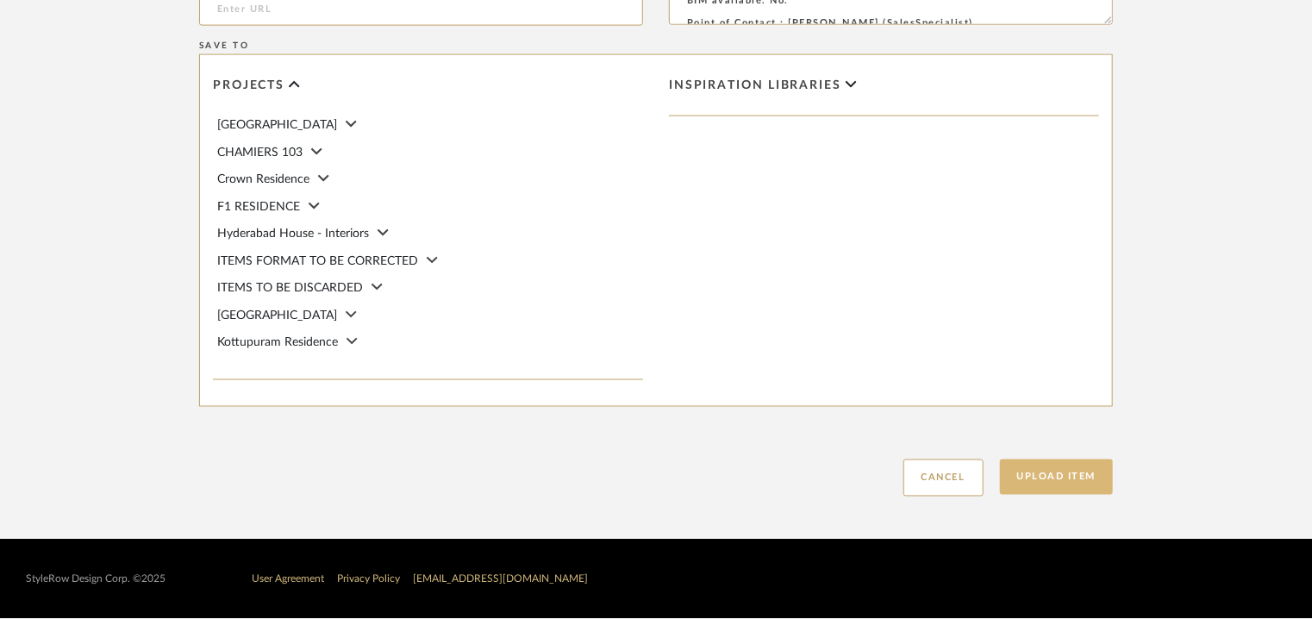
click at [1055, 484] on button "Upload Item" at bounding box center [1057, 477] width 114 height 35
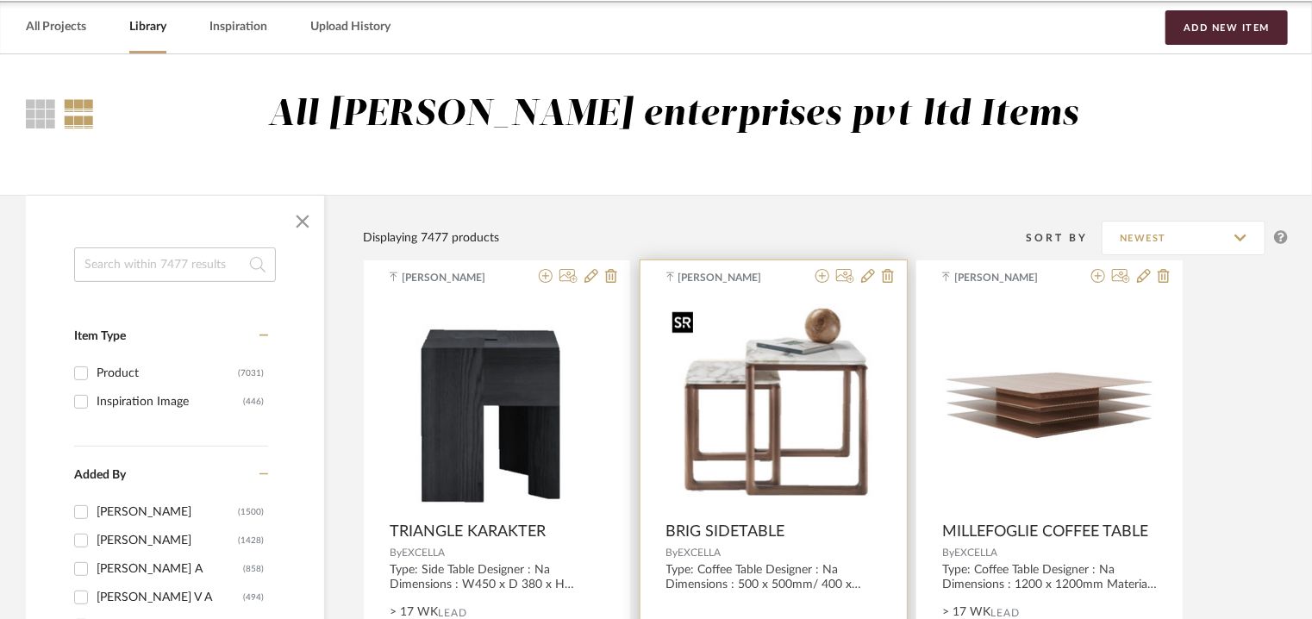
scroll to position [172, 0]
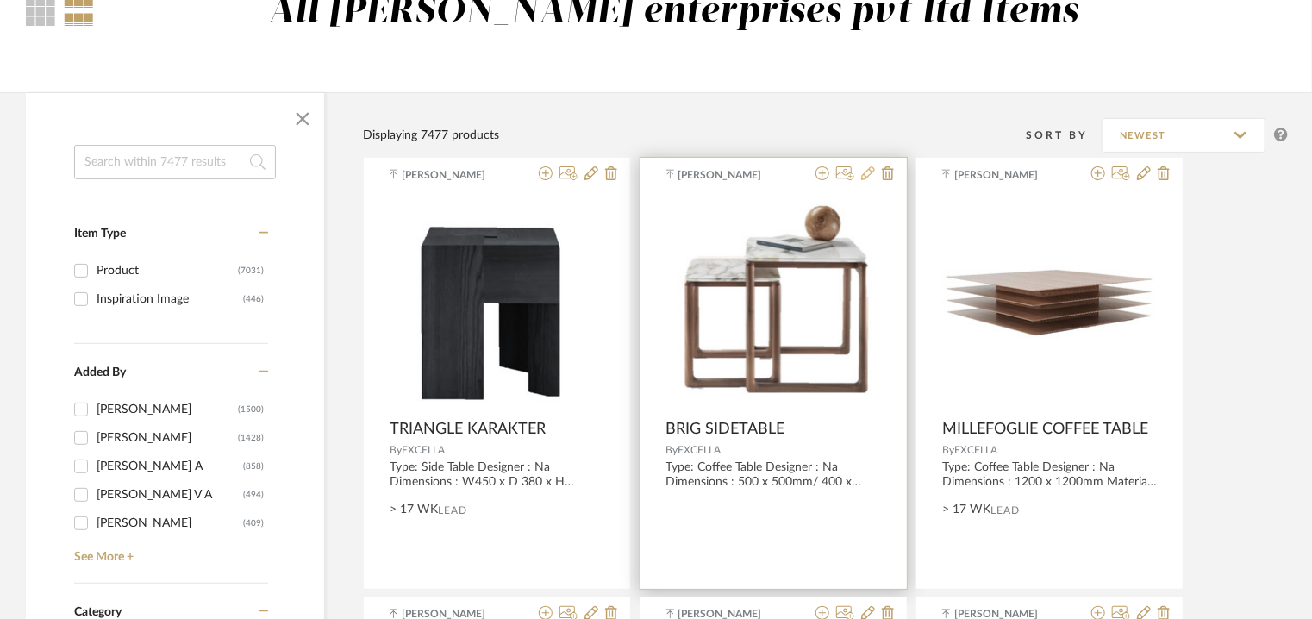
click at [872, 171] on icon at bounding box center [868, 173] width 14 height 14
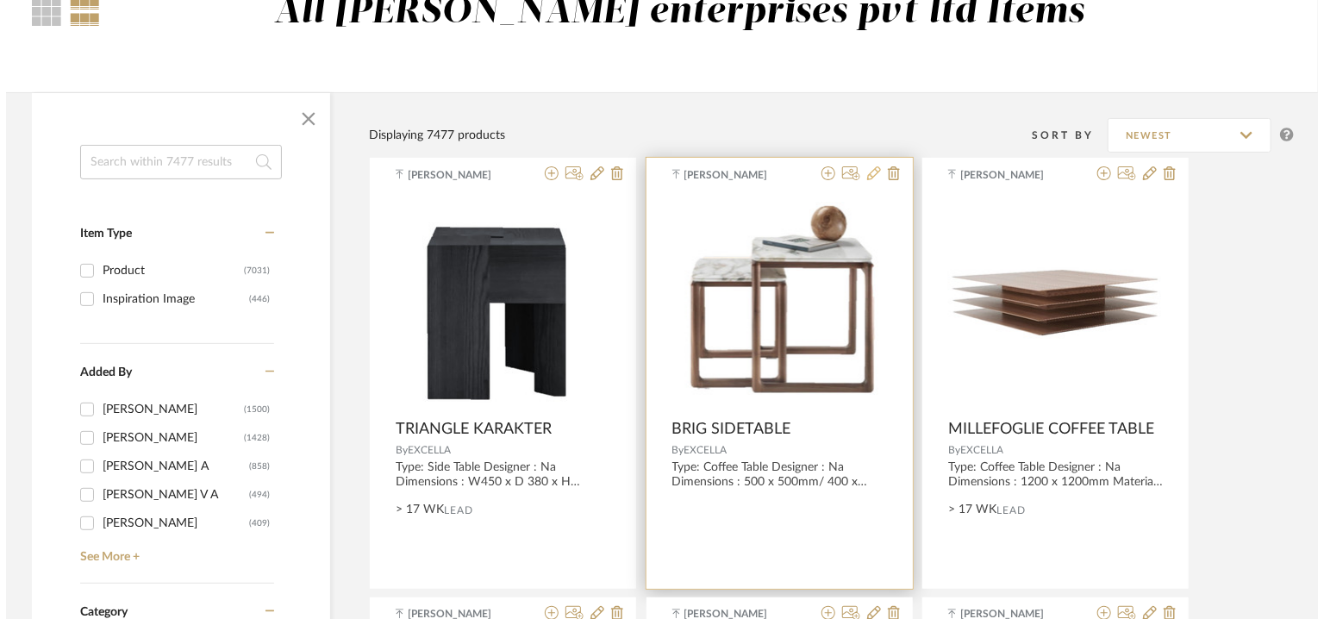
scroll to position [0, 0]
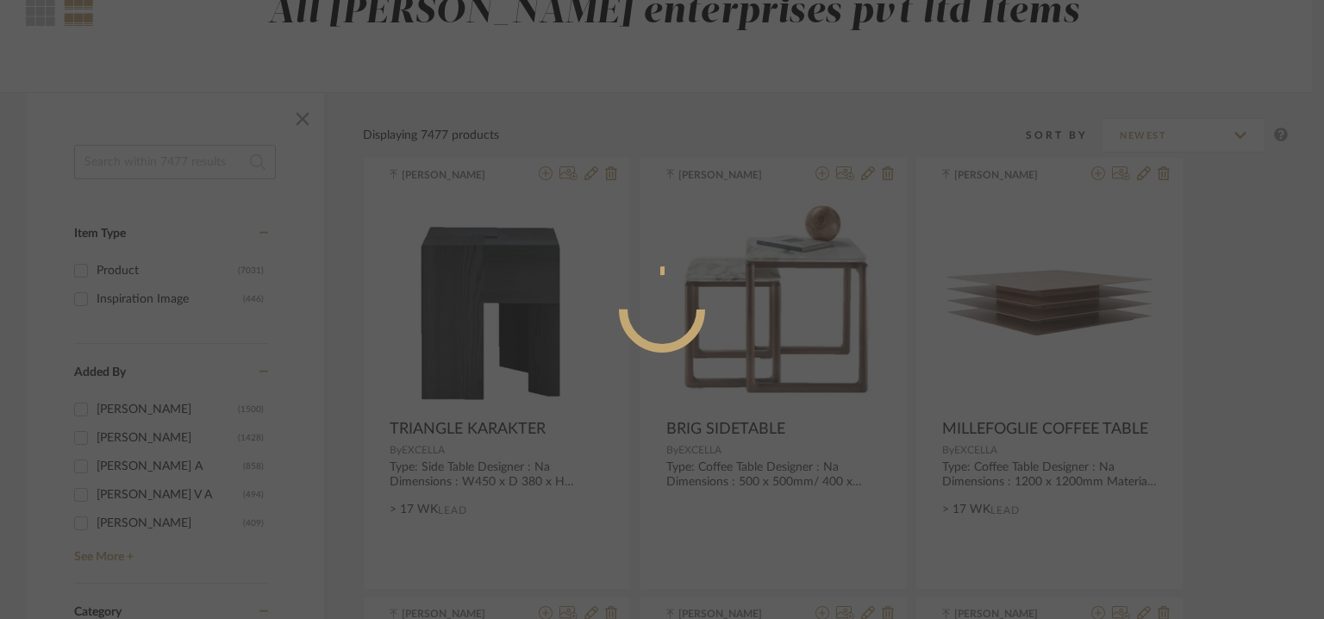
radio input "true"
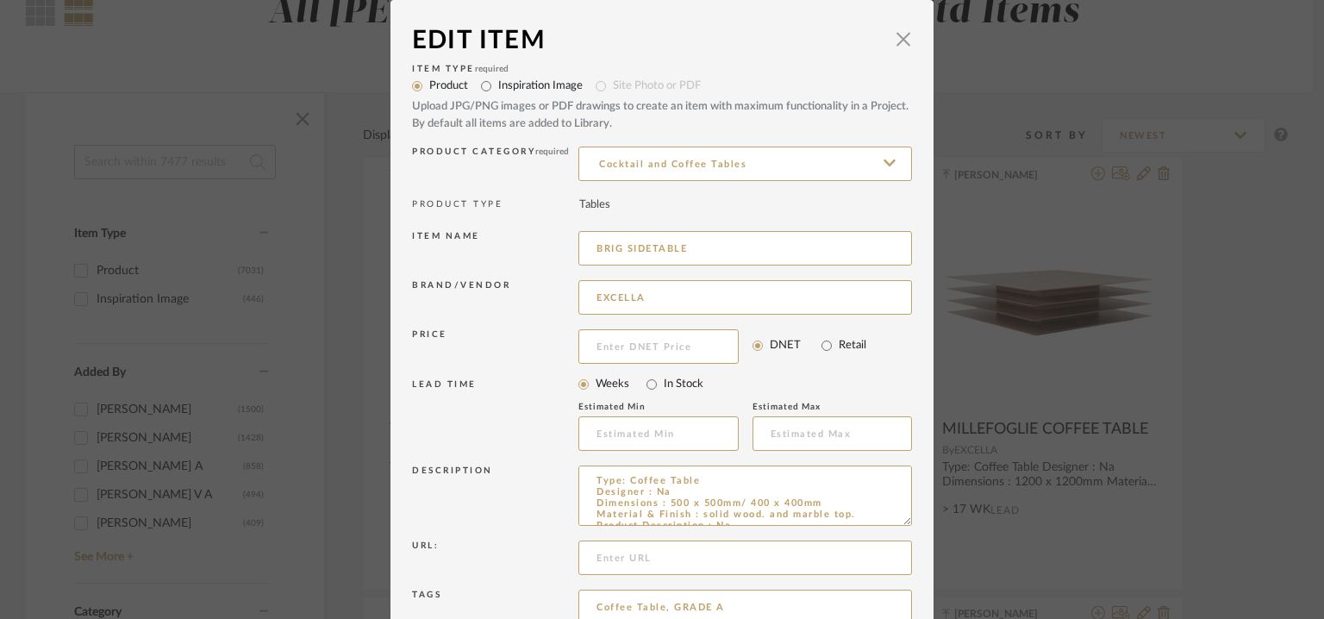
click at [884, 160] on icon at bounding box center [890, 162] width 12 height 7
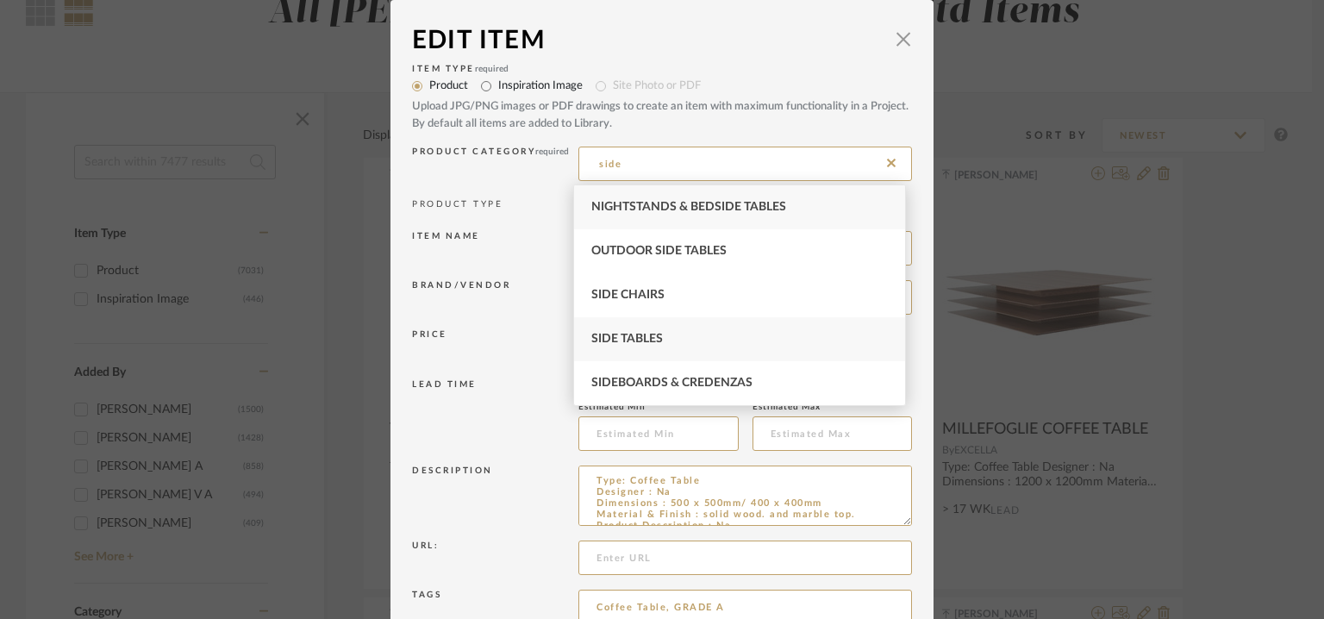
click at [670, 331] on div "Side Tables" at bounding box center [740, 339] width 332 height 44
type input "Side Tables"
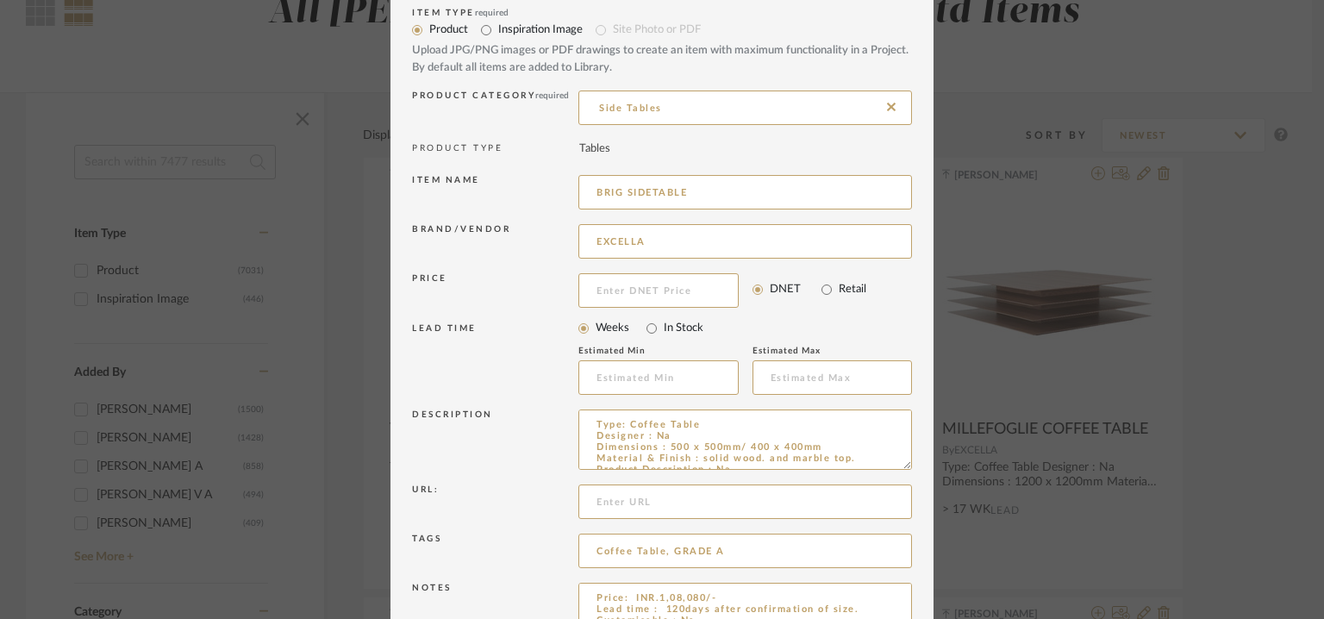
scroll to position [166, 0]
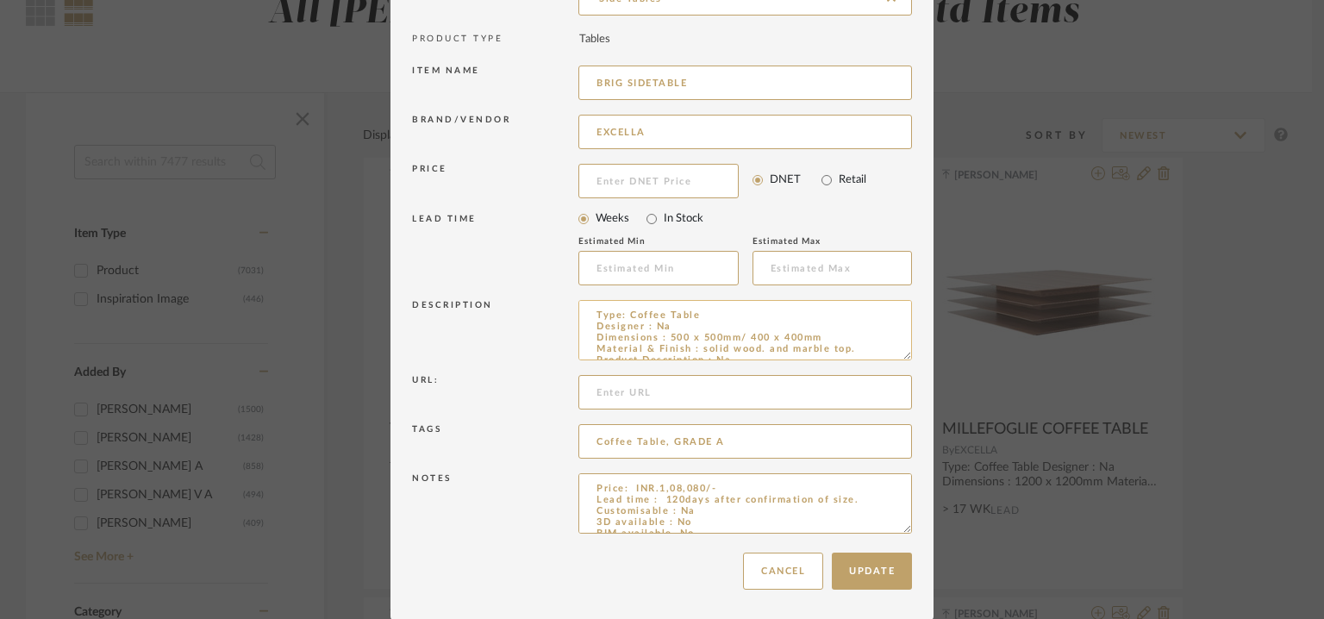
click at [634, 312] on textarea "Type: Coffee Table Designer : Na Dimensions : 500 x 500mm/ 400 x 400mm Material…" at bounding box center [746, 330] width 334 height 60
type textarea "Type: SideTable Designer : Na Dimensions : 500 x 500mm/ 400 x 400mm Material & …"
click at [871, 578] on button "Update" at bounding box center [872, 571] width 80 height 37
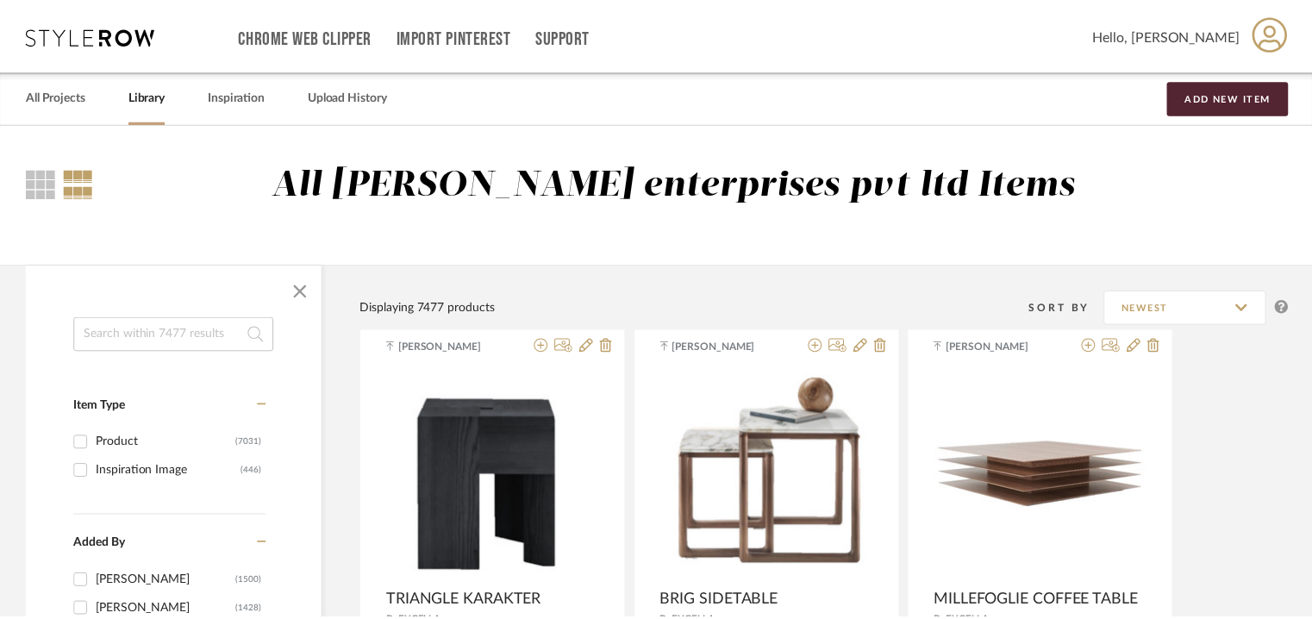
scroll to position [172, 0]
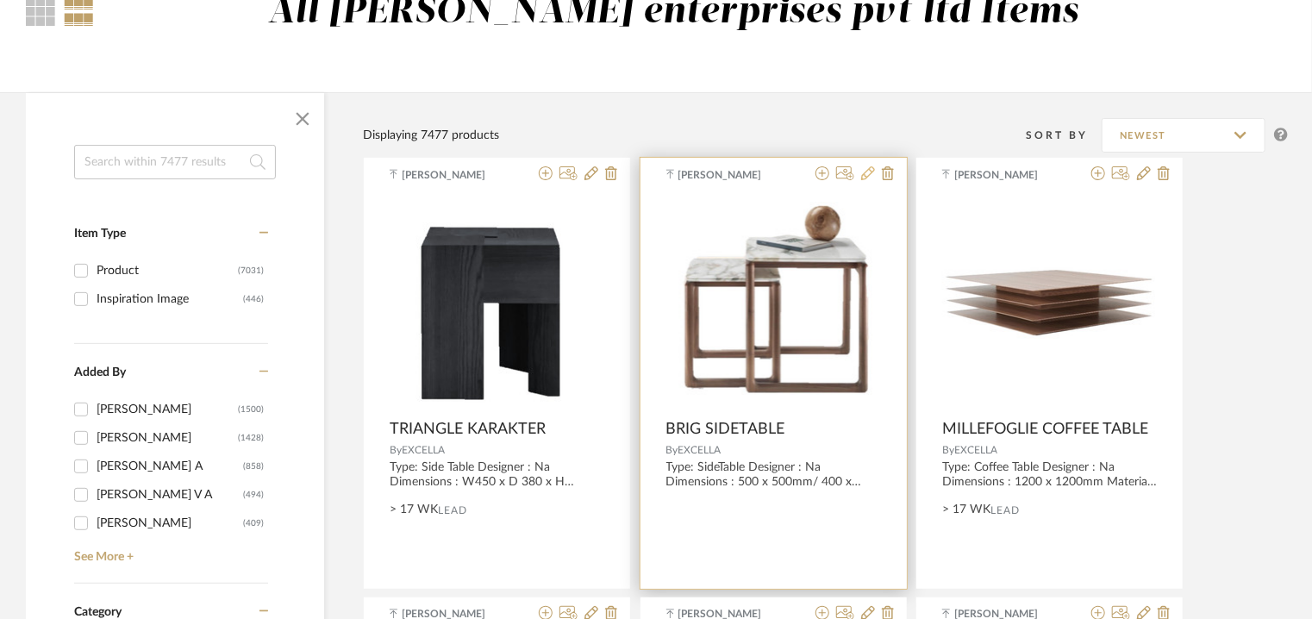
click at [866, 170] on icon at bounding box center [868, 173] width 14 height 14
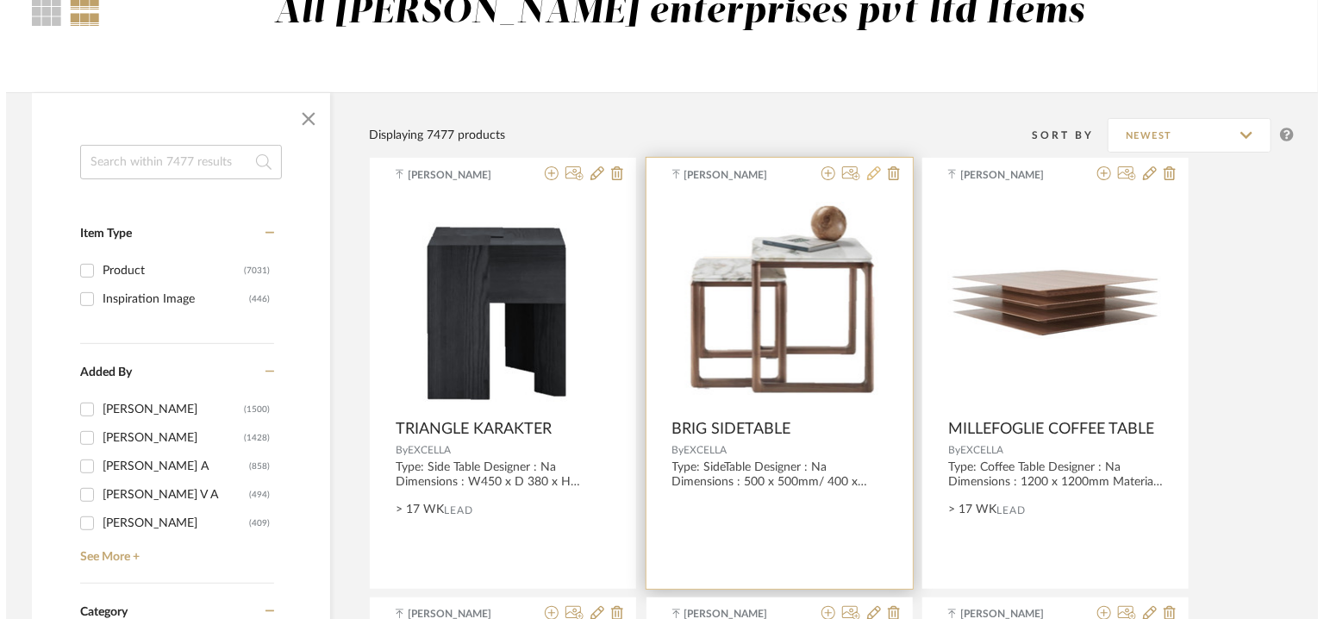
scroll to position [0, 0]
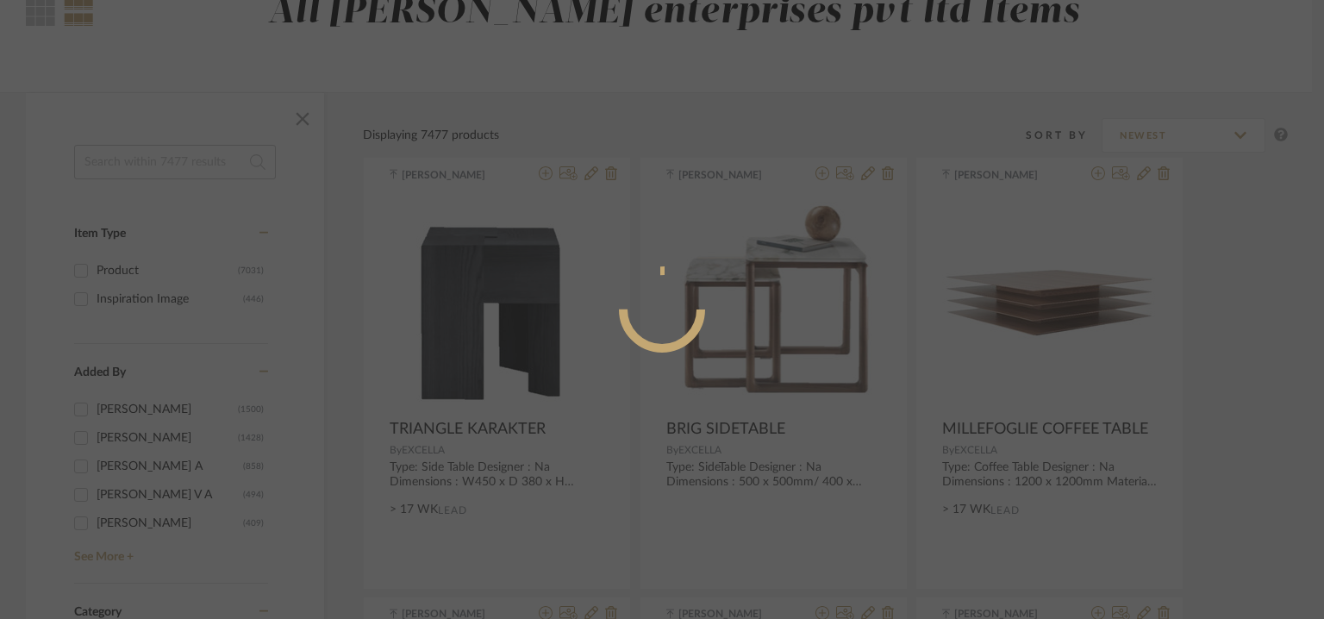
radio input "true"
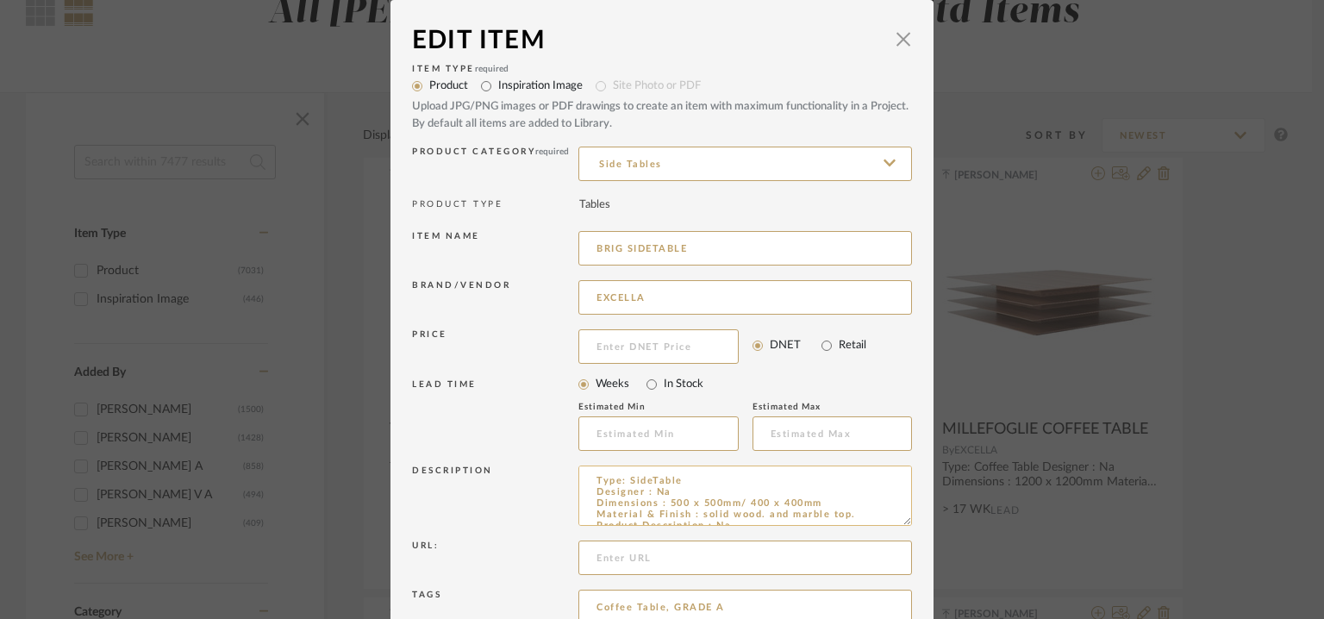
click at [707, 477] on textarea "Type: SideTable Designer : Na Dimensions : 500 x 500mm/ 400 x 400mm Material & …" at bounding box center [746, 496] width 334 height 60
click at [648, 480] on textarea "Type: SideTable Designer : Na Dimensions : 500 x 500mm/ 400 x 400mm Material & …" at bounding box center [746, 496] width 334 height 60
click at [687, 485] on textarea "Type: Side Table Designer : Na Dimensions : 500 x 500mm/ 400 x 400mm Material &…" at bounding box center [746, 496] width 334 height 60
click at [859, 485] on textarea "Type: Side Table Designer : Na Dimensions : 500 x 500mm/ 400 x 400mm Material &…" at bounding box center [746, 496] width 334 height 60
type textarea "Type: Side Table Designer : Na Dimensions : 500 x 500mm/ 400 x 400mm Material &…"
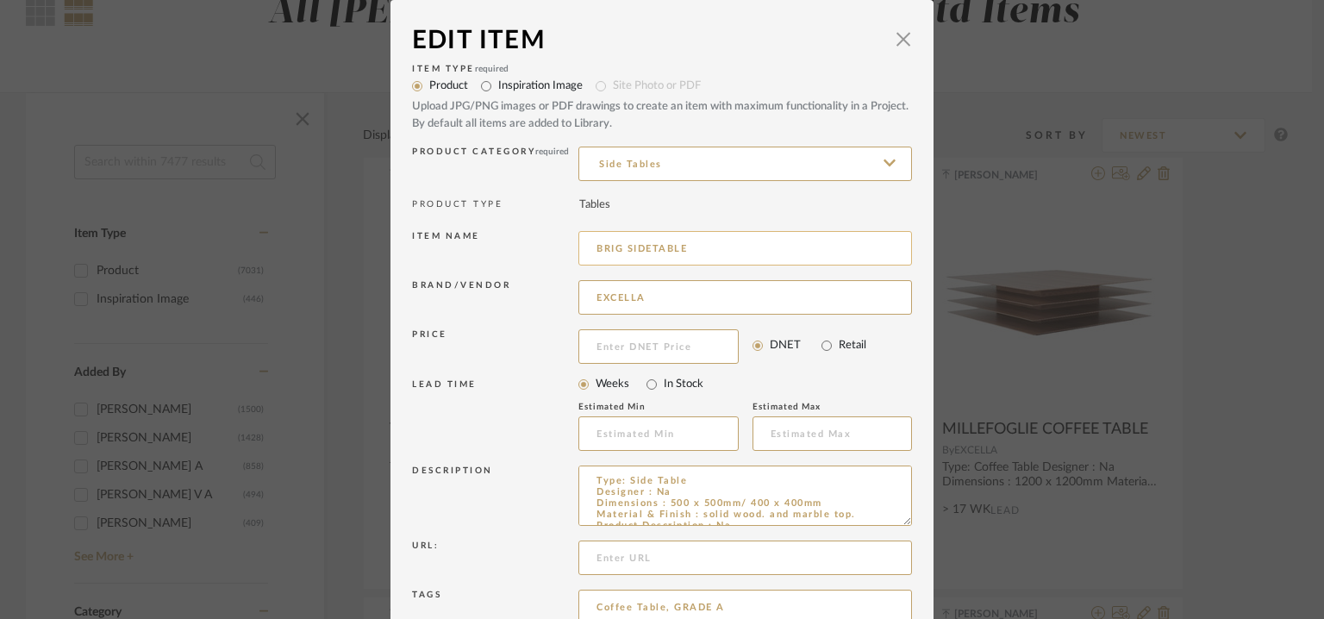
click at [647, 246] on input "BRIG SIDETABLE" at bounding box center [746, 248] width 334 height 34
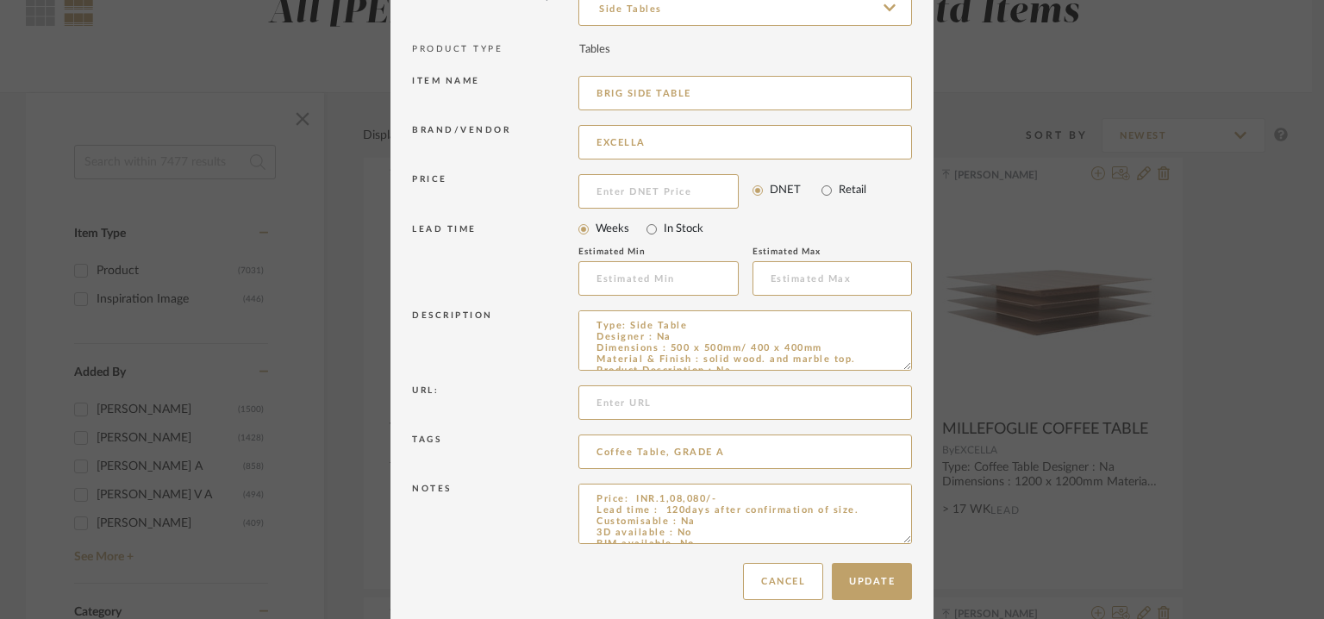
scroll to position [166, 0]
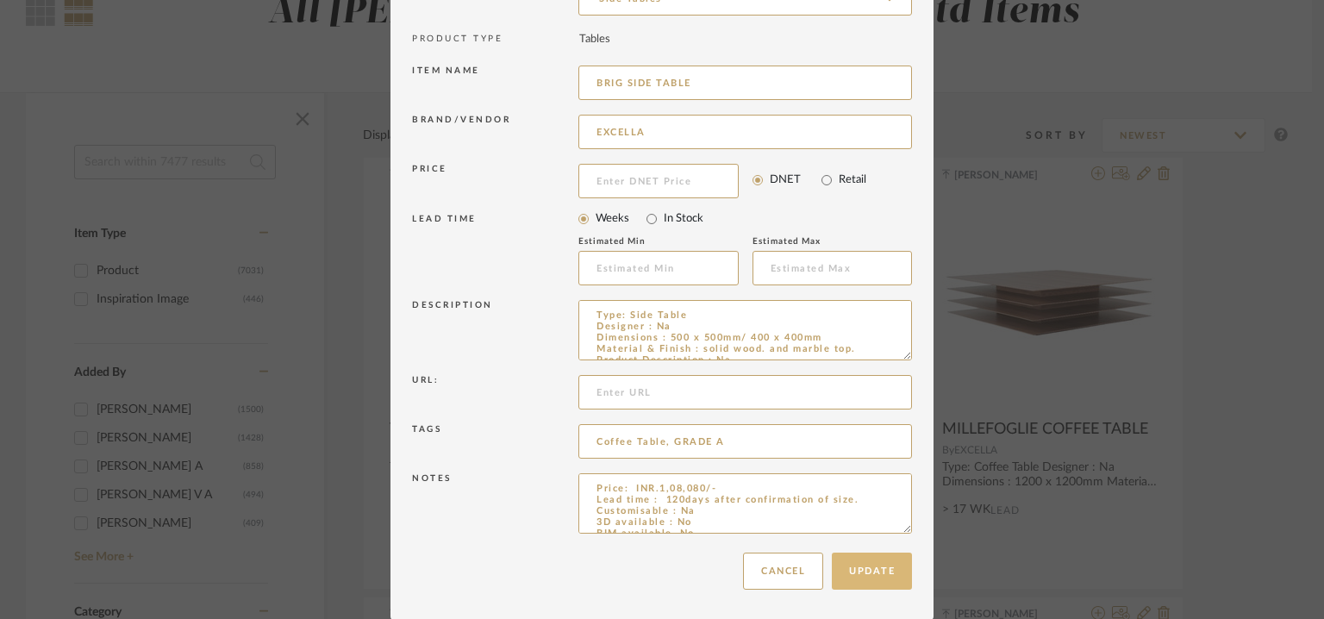
type input "BRIG SIDE TABLE"
click at [859, 573] on button "Update" at bounding box center [872, 571] width 80 height 37
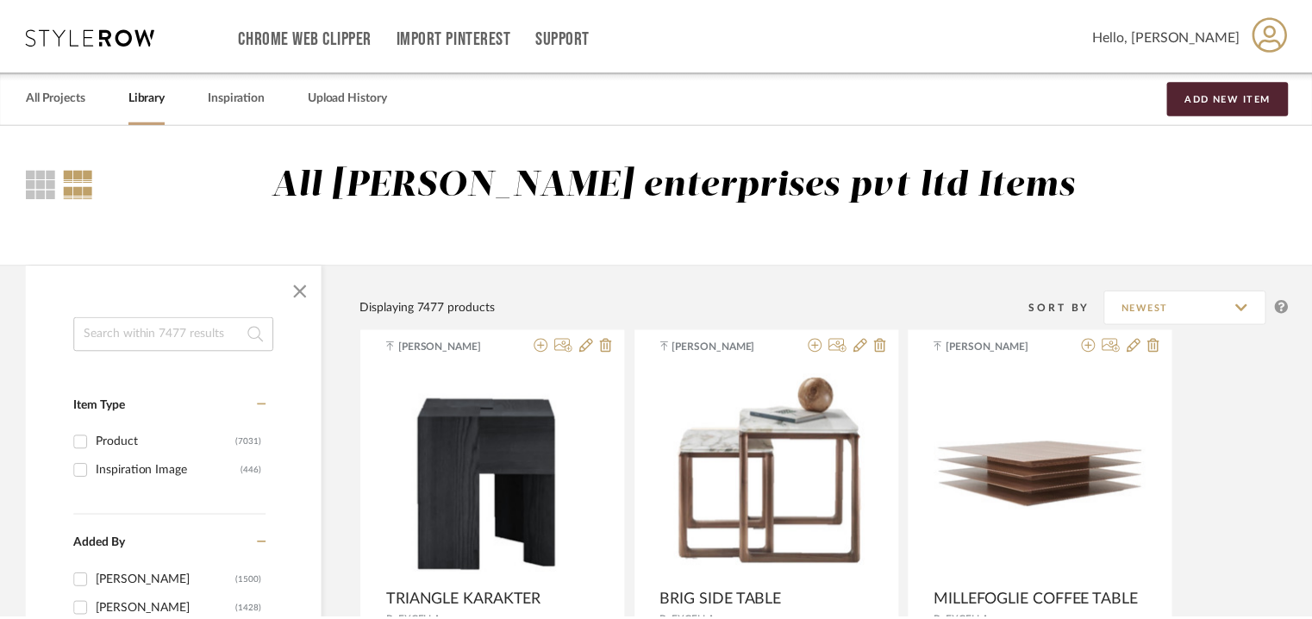
scroll to position [172, 0]
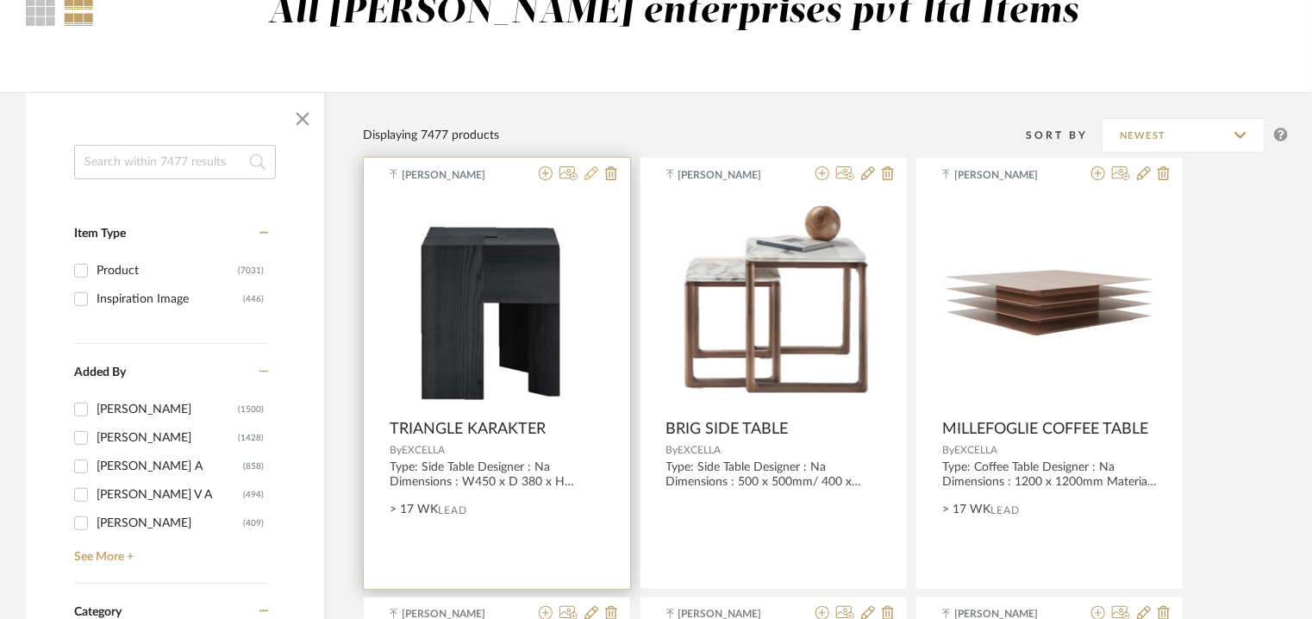
click at [591, 173] on icon at bounding box center [592, 173] width 14 height 14
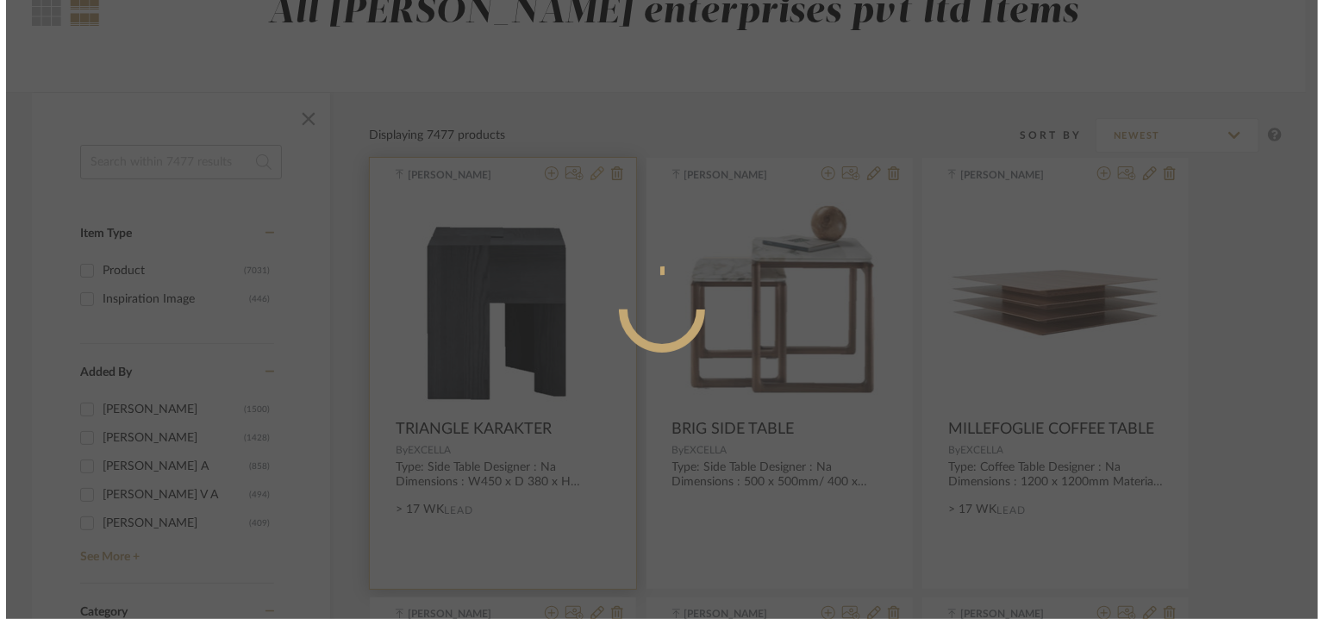
scroll to position [0, 0]
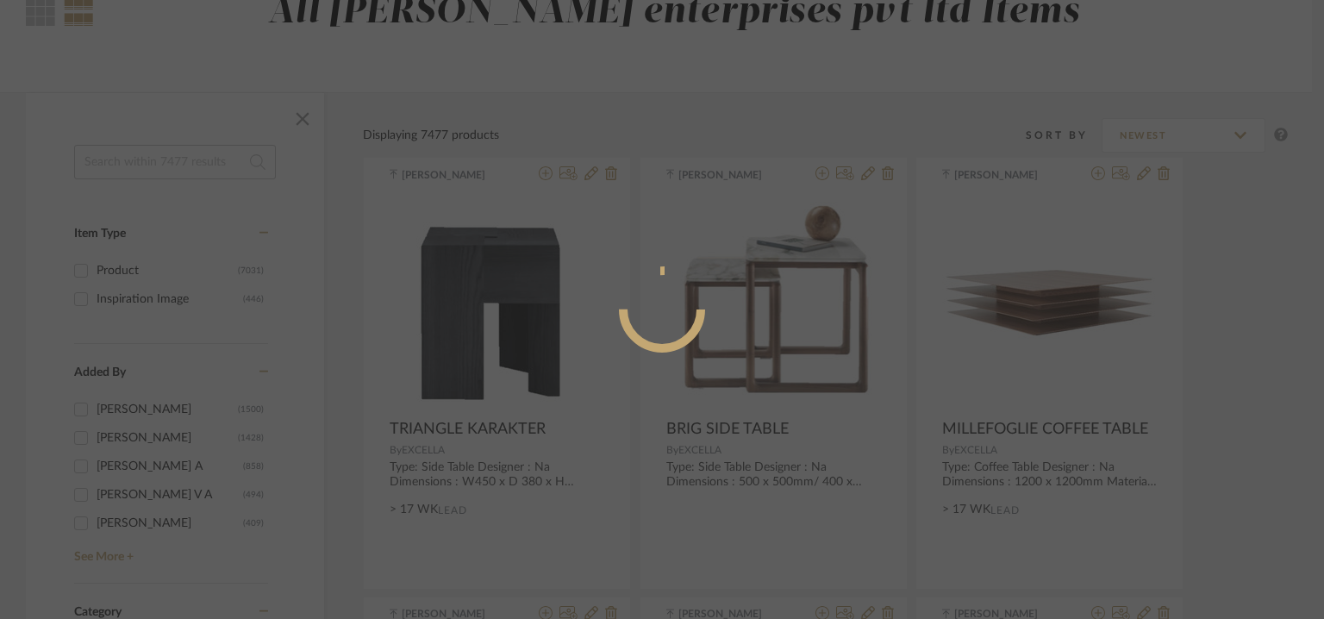
radio input "true"
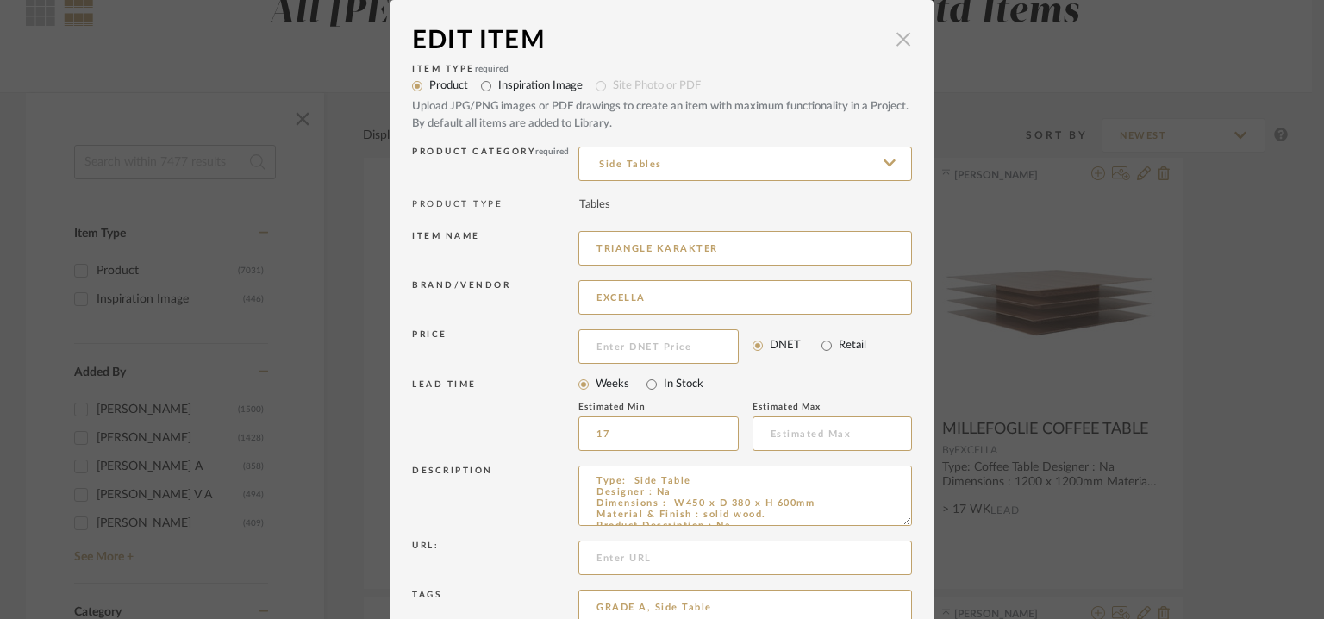
click at [904, 43] on span "button" at bounding box center [903, 39] width 34 height 34
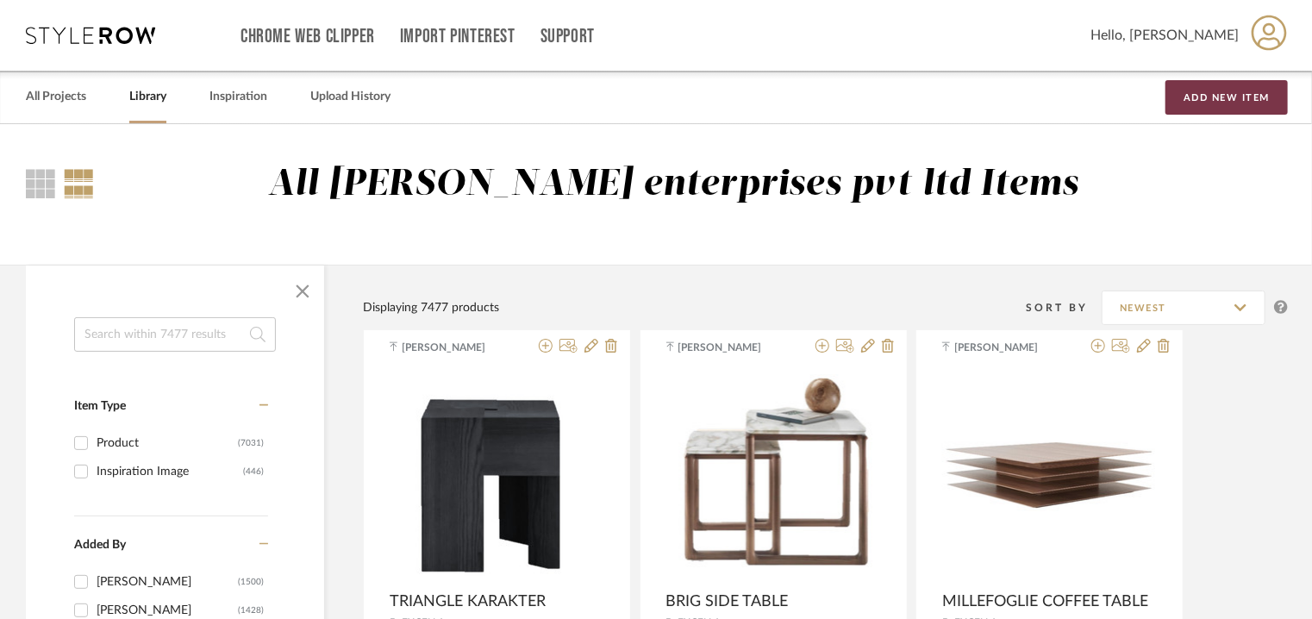
click at [1242, 91] on button "Add New Item" at bounding box center [1227, 97] width 122 height 34
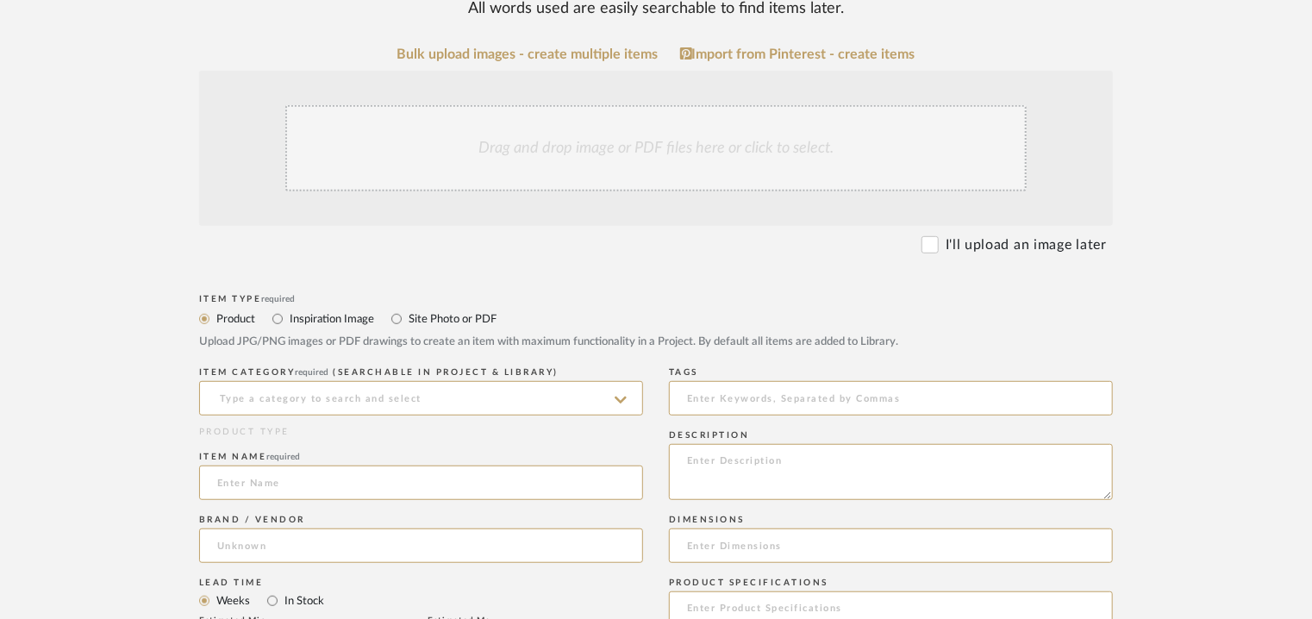
scroll to position [345, 0]
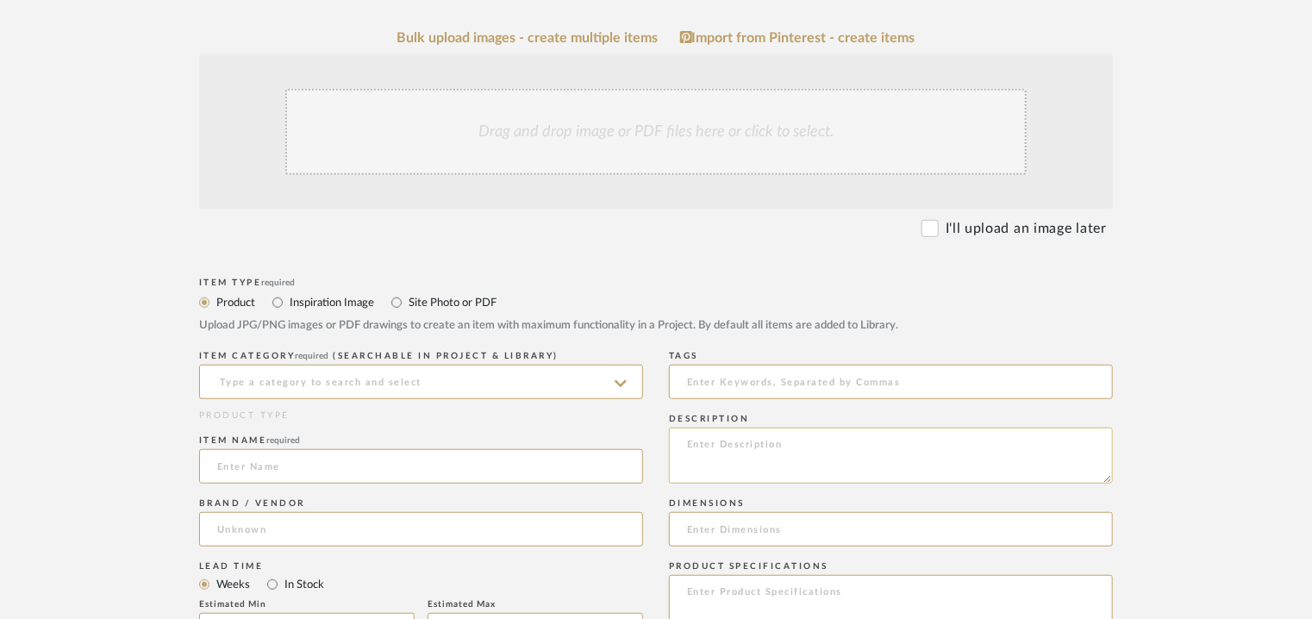
paste textarea "Type: Centre Table Designer : Na Dimensions : 1200 x 250mm Material & Finish : …"
type textarea "Type: Centre Table Designer : Na Dimensions : 1200 x 250mm Material & Finish : …"
click at [472, 378] on input at bounding box center [421, 382] width 444 height 34
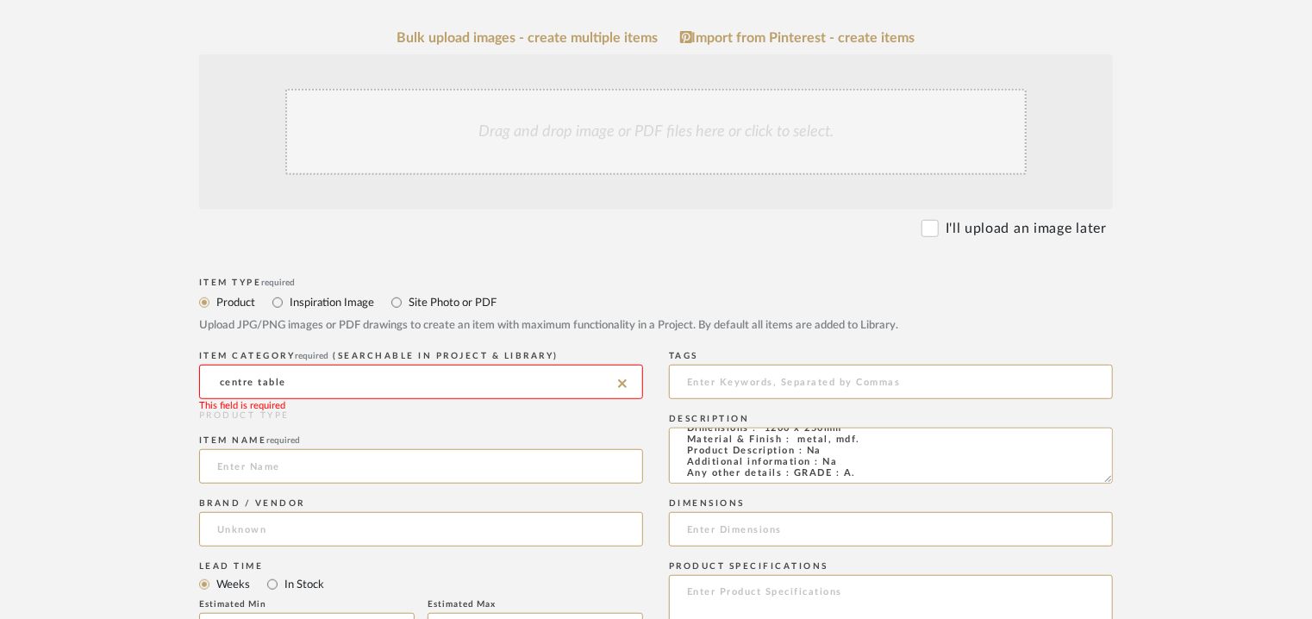
click at [246, 379] on input "centre table" at bounding box center [421, 382] width 444 height 34
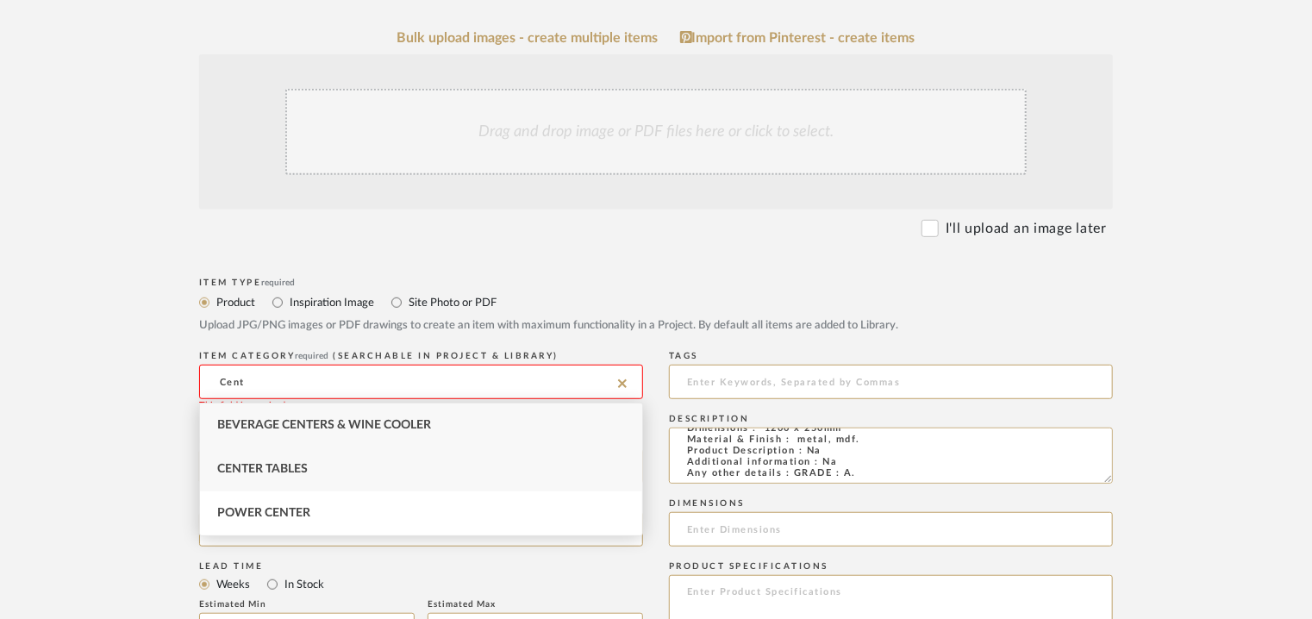
click at [285, 473] on span "Center Tables" at bounding box center [262, 469] width 91 height 12
type input "Center Tables"
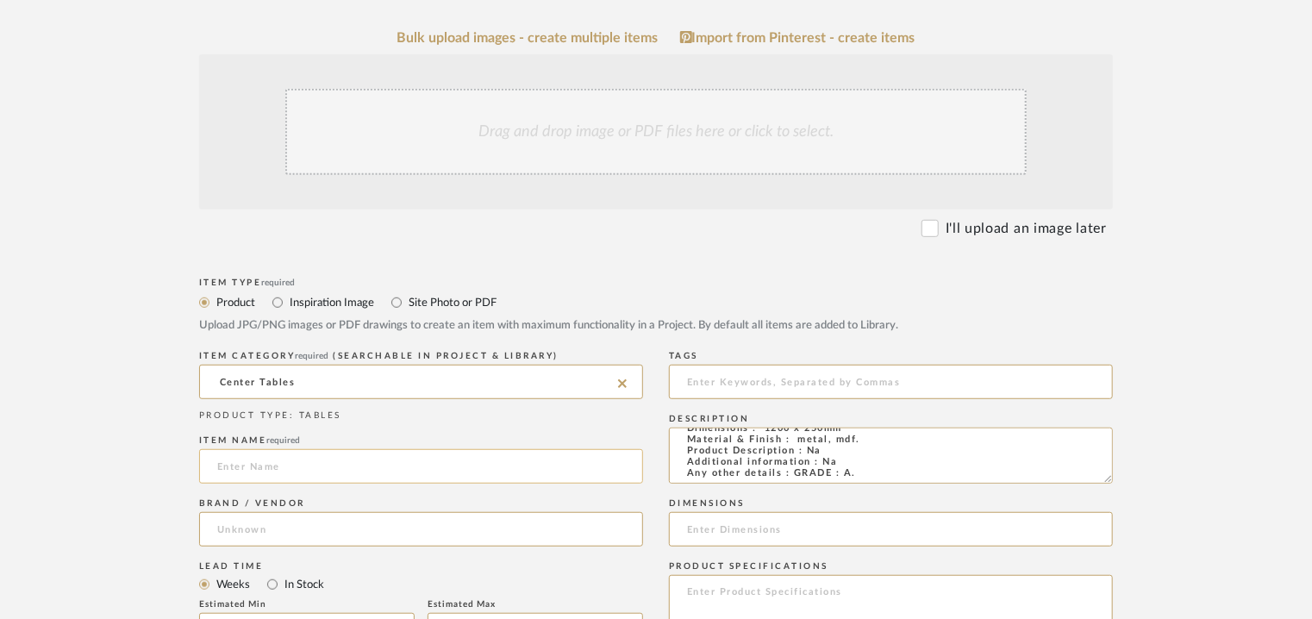
click at [292, 469] on input at bounding box center [421, 466] width 444 height 34
type input "LOUVER COFFEE TABLE"
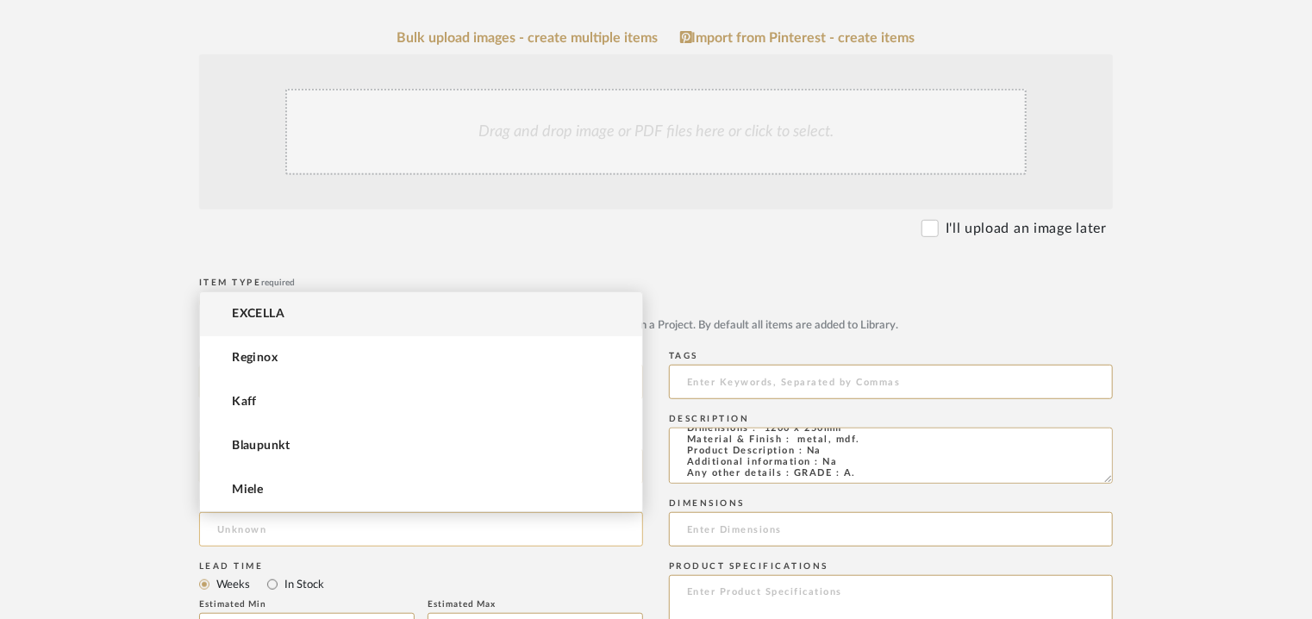
click at [263, 523] on input at bounding box center [421, 529] width 444 height 34
click at [296, 303] on mat-option "EXCELLA" at bounding box center [421, 314] width 442 height 44
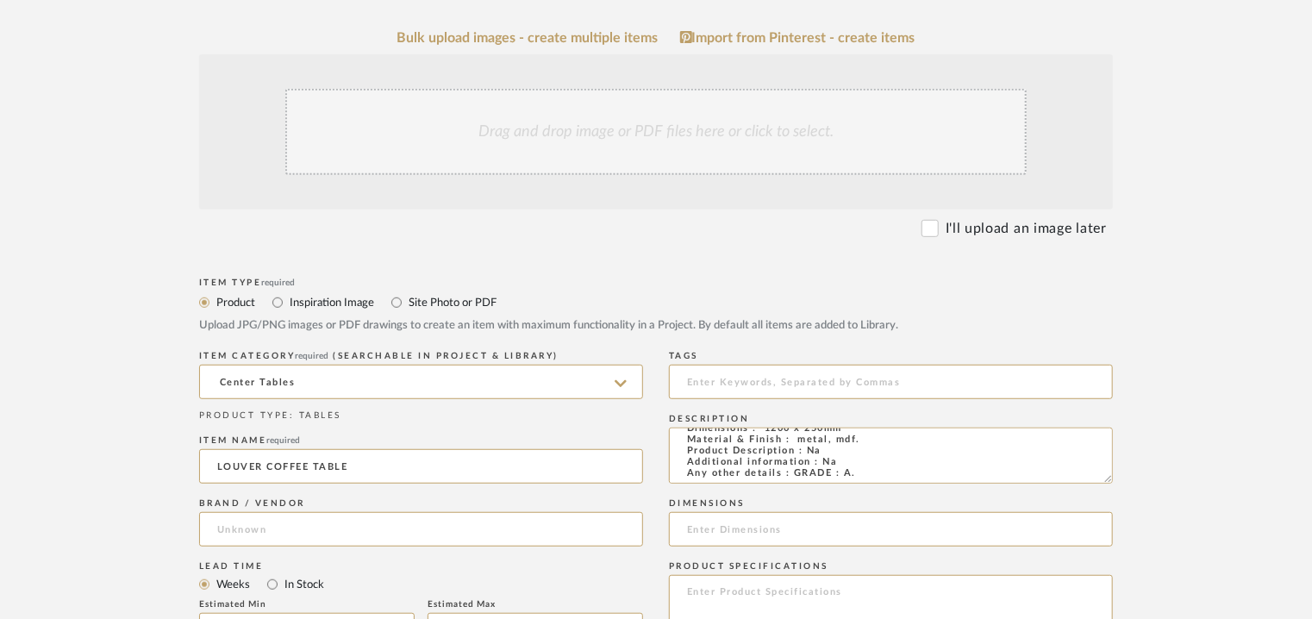
type input "EXCELLA"
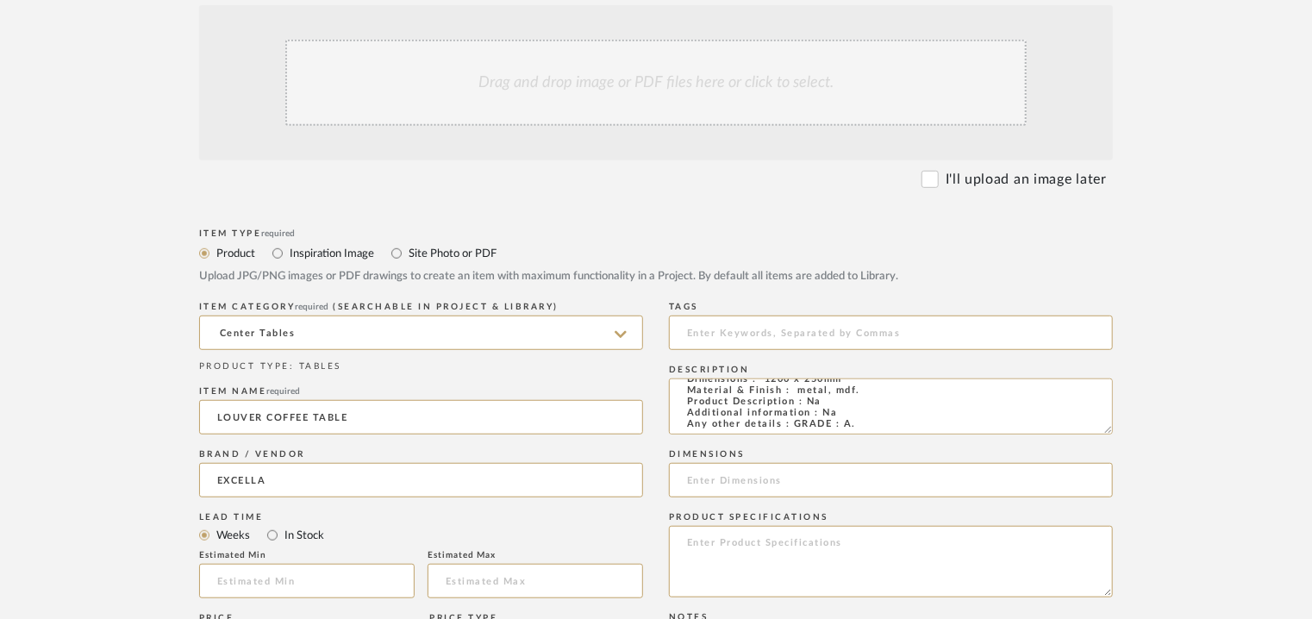
scroll to position [517, 0]
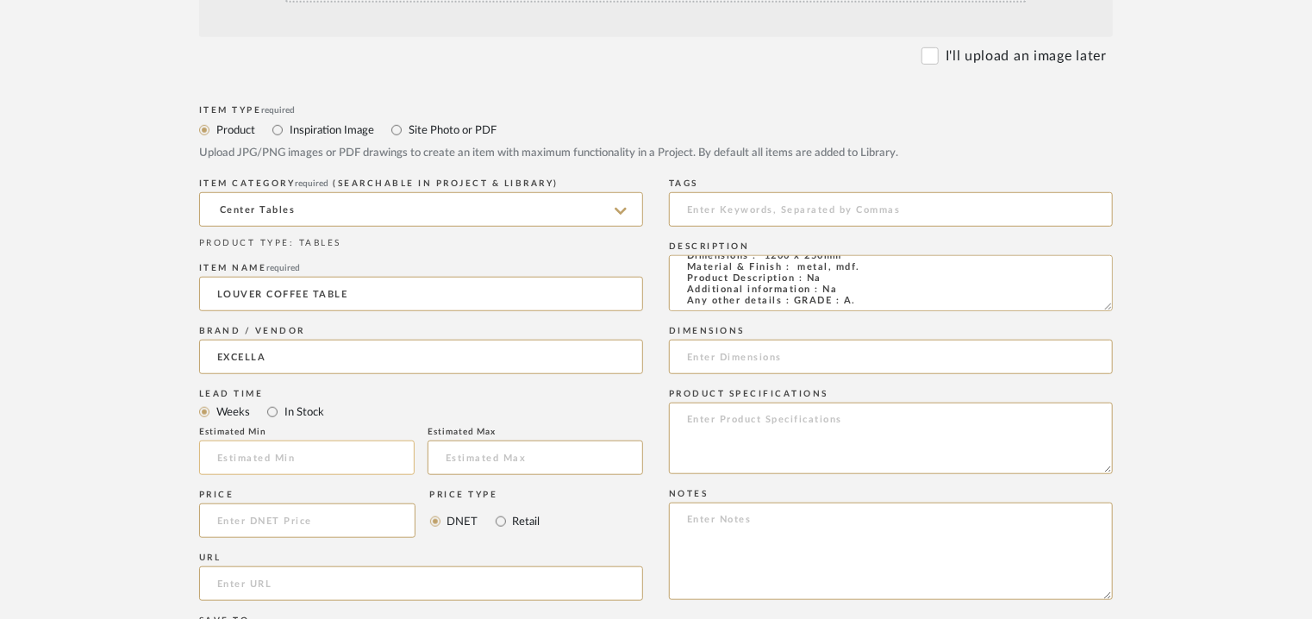
click at [310, 460] on input "text" at bounding box center [307, 458] width 216 height 34
type input "17"
click at [766, 215] on input at bounding box center [891, 209] width 444 height 34
type input "centre table, GRADE A,"
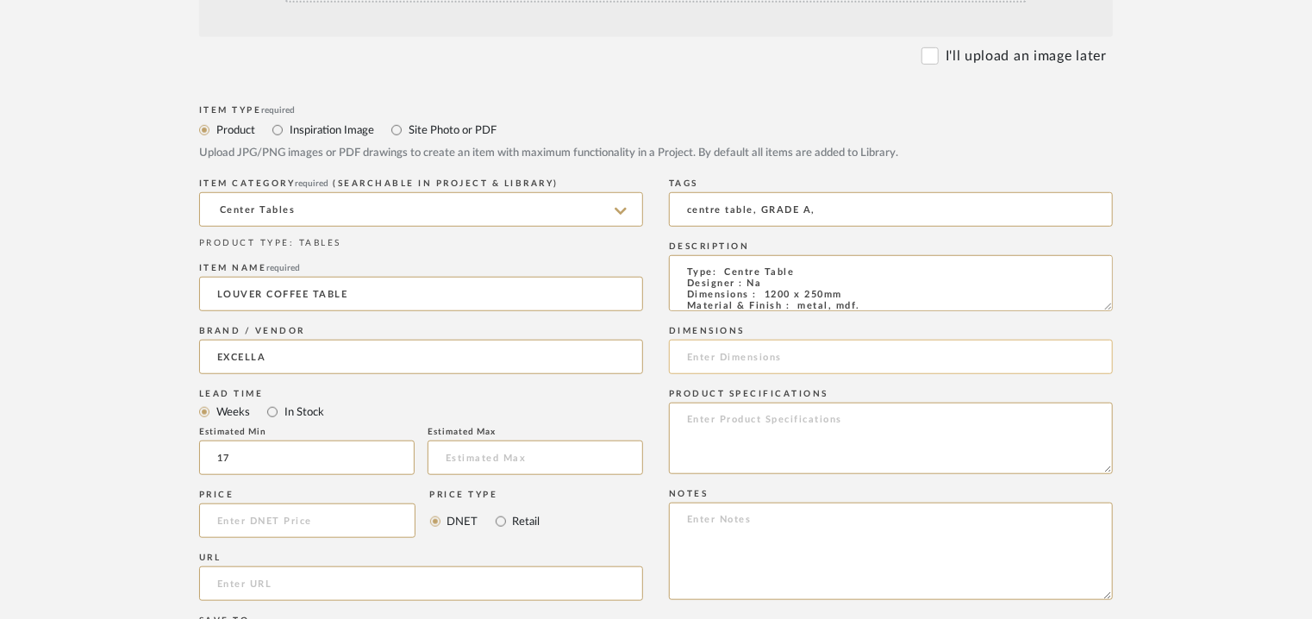
click at [724, 363] on input at bounding box center [891, 357] width 444 height 34
type input "1200 x 250mm"
click at [704, 524] on textarea at bounding box center [891, 551] width 444 height 97
paste textarea "Price: INR.1,18,900/- Lead time : 120days after confirmation of size. and uphol…"
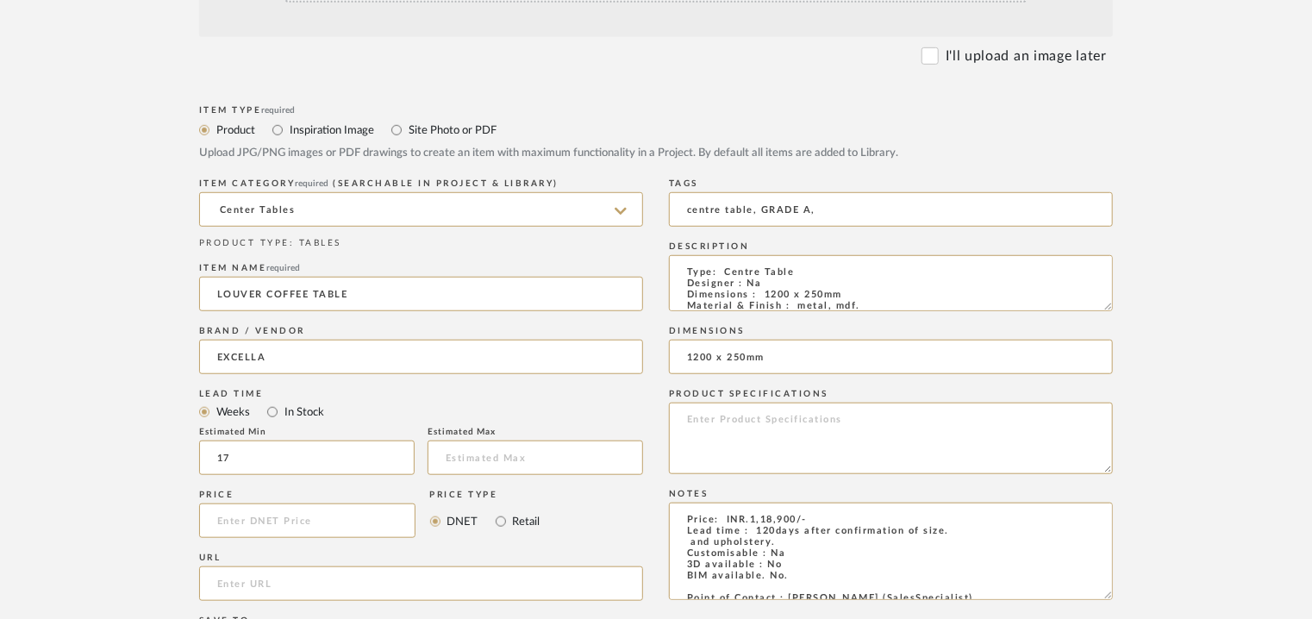
scroll to position [77, 0]
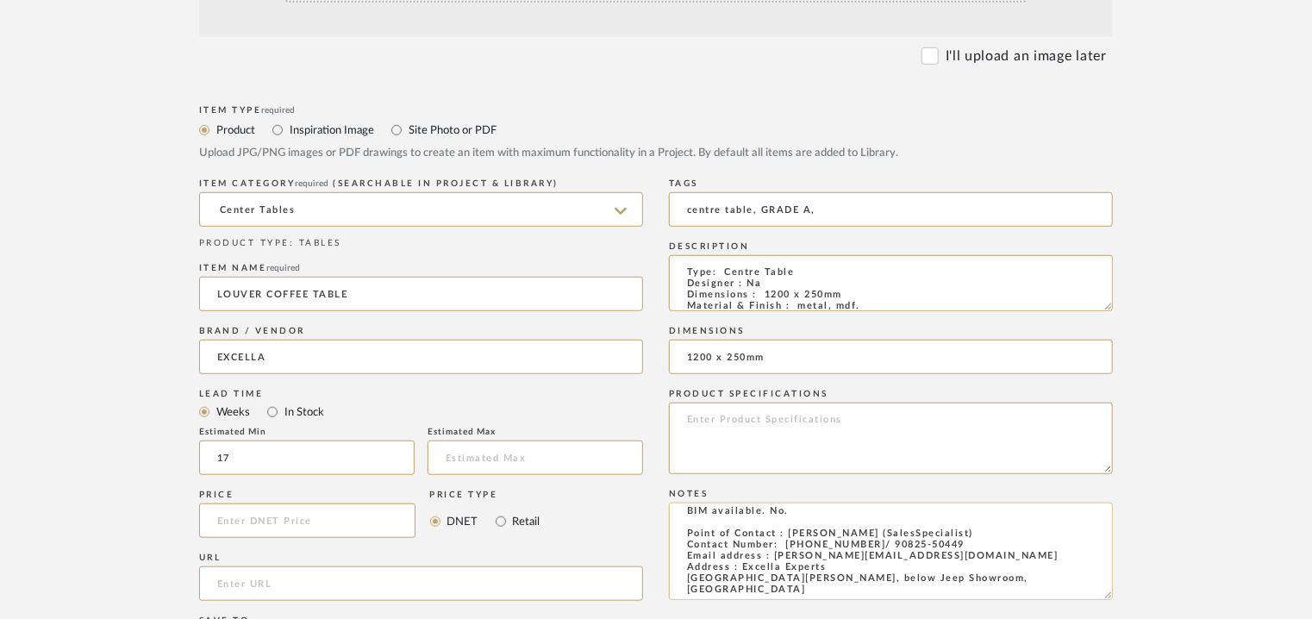
click at [996, 584] on textarea "Price: INR.1,18,900/- Lead time : 120days after confirmation of size. and uphol…" at bounding box center [891, 551] width 444 height 97
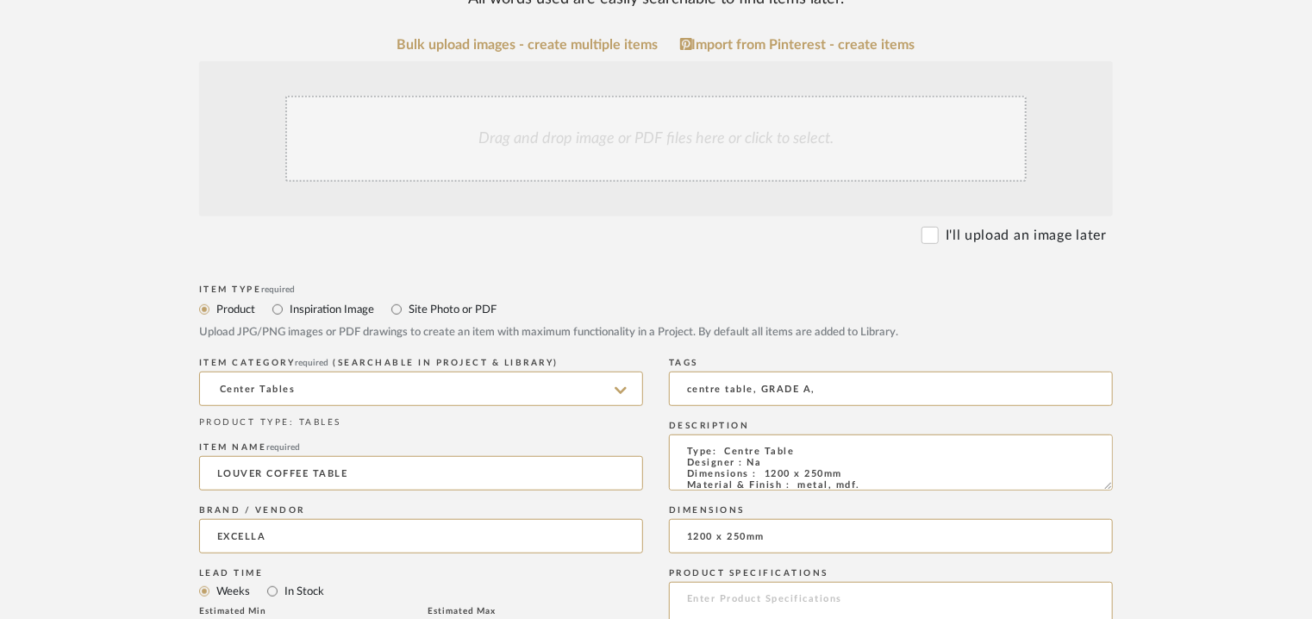
scroll to position [172, 0]
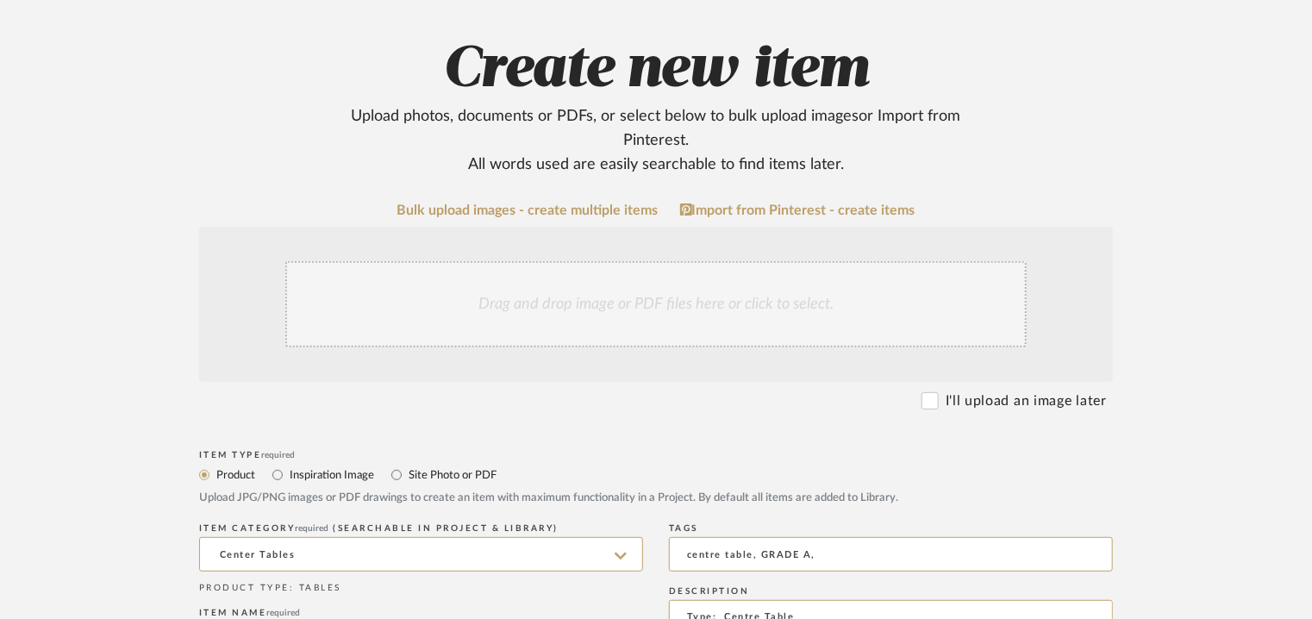
type textarea "Price: INR.1,18,900/- Lead time : 120days after confirmation of size. and uphol…"
click at [509, 309] on div "Drag and drop image or PDF files here or click to select." at bounding box center [655, 304] width 741 height 86
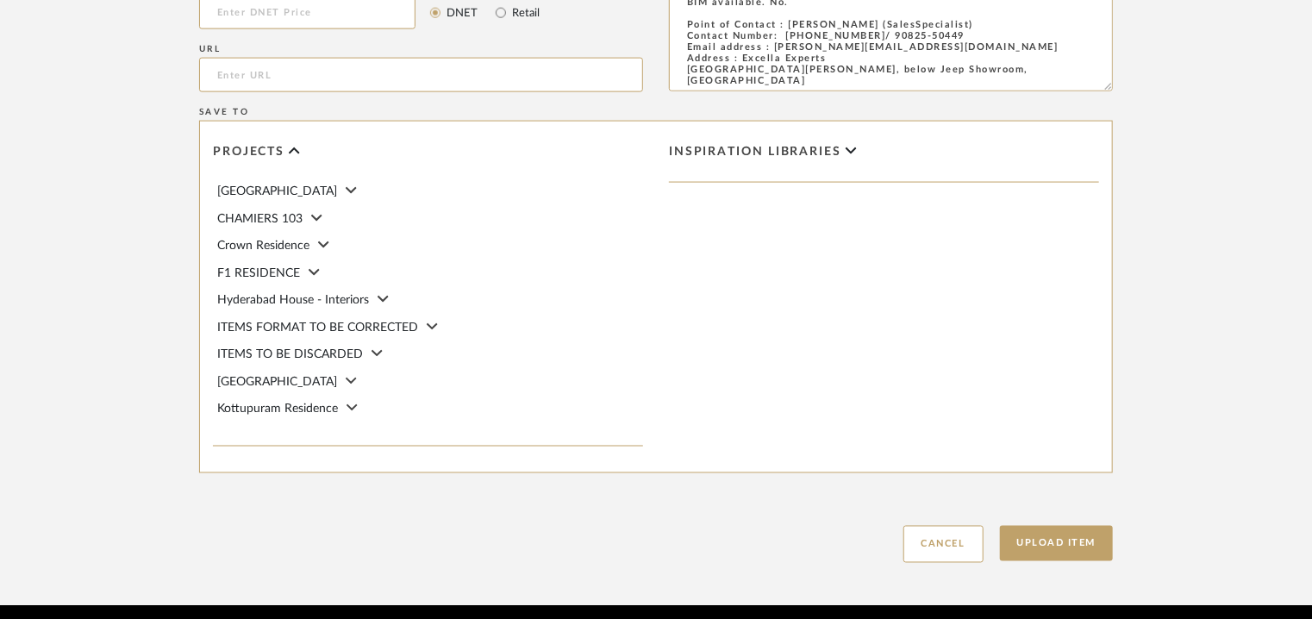
scroll to position [1276, 0]
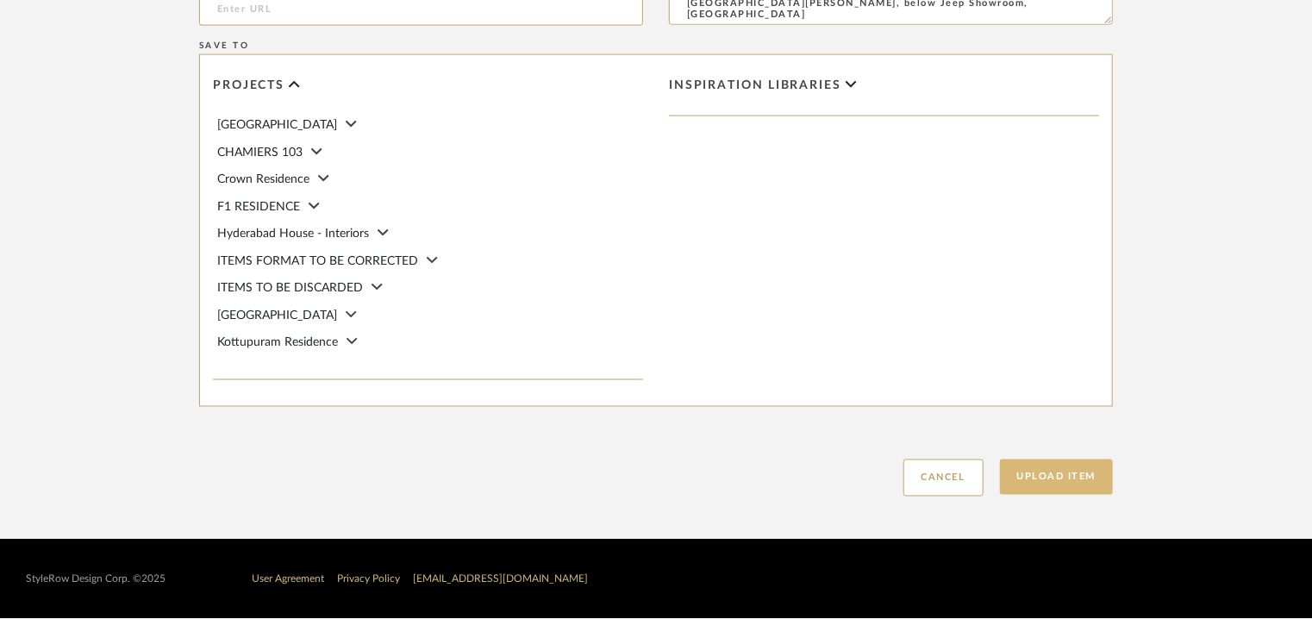
click at [1076, 480] on button "Upload Item" at bounding box center [1057, 477] width 114 height 35
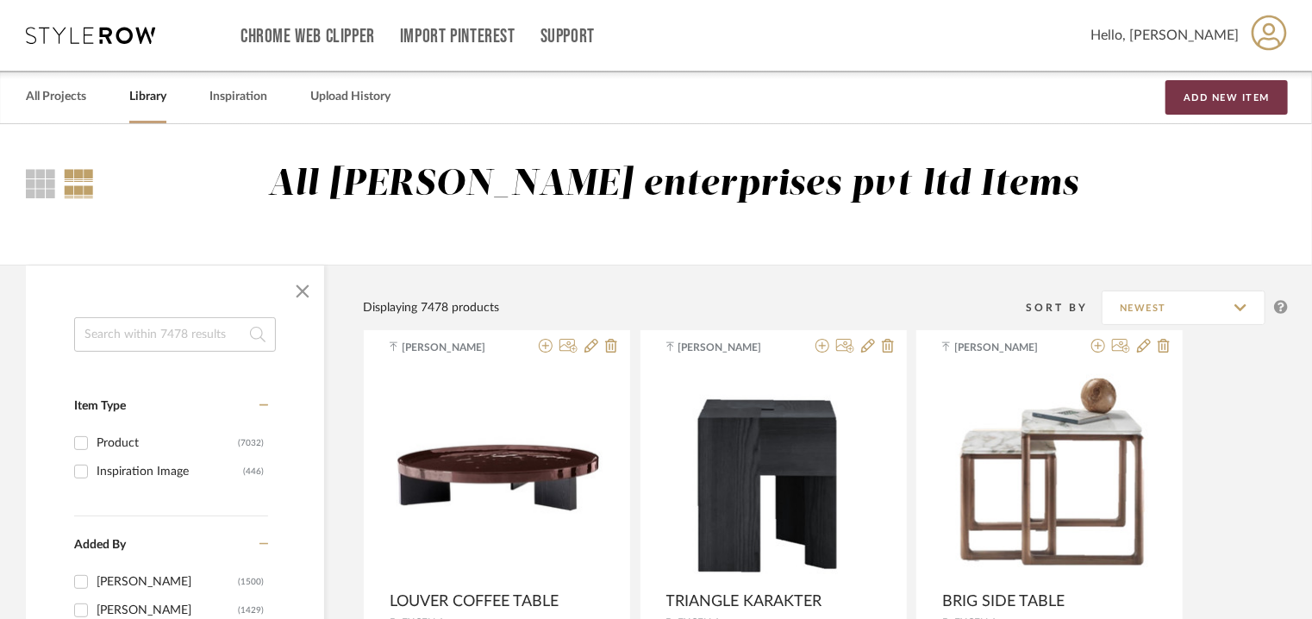
click at [1221, 104] on button "Add New Item" at bounding box center [1227, 97] width 122 height 34
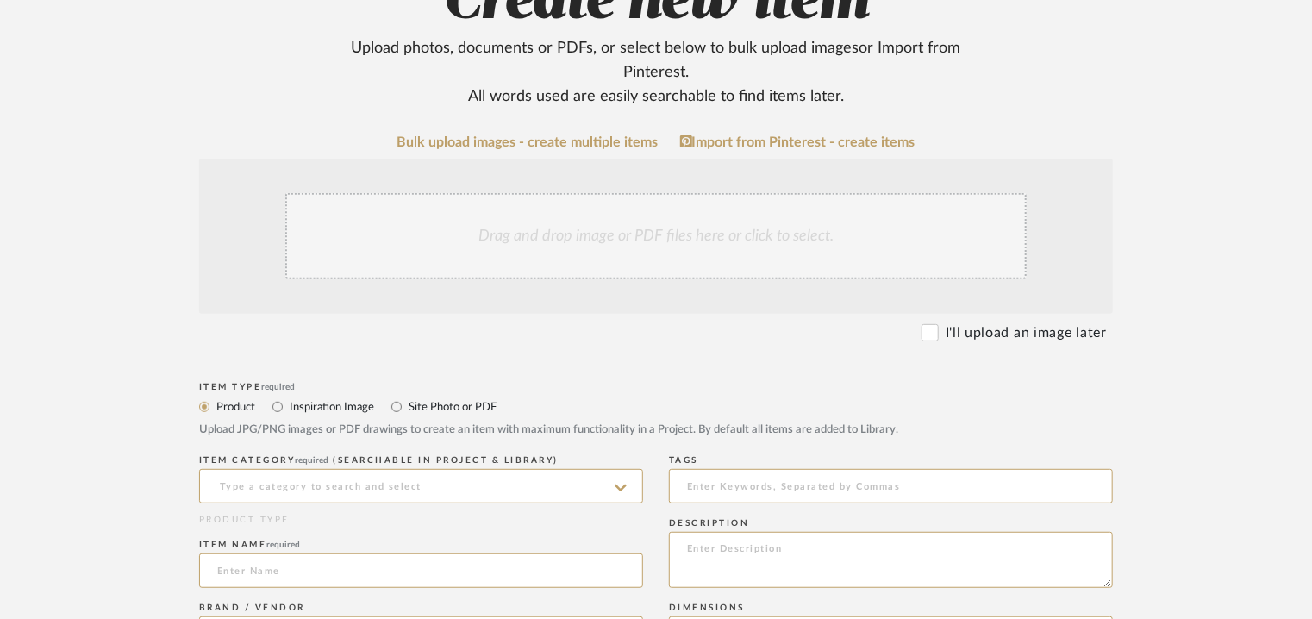
scroll to position [345, 0]
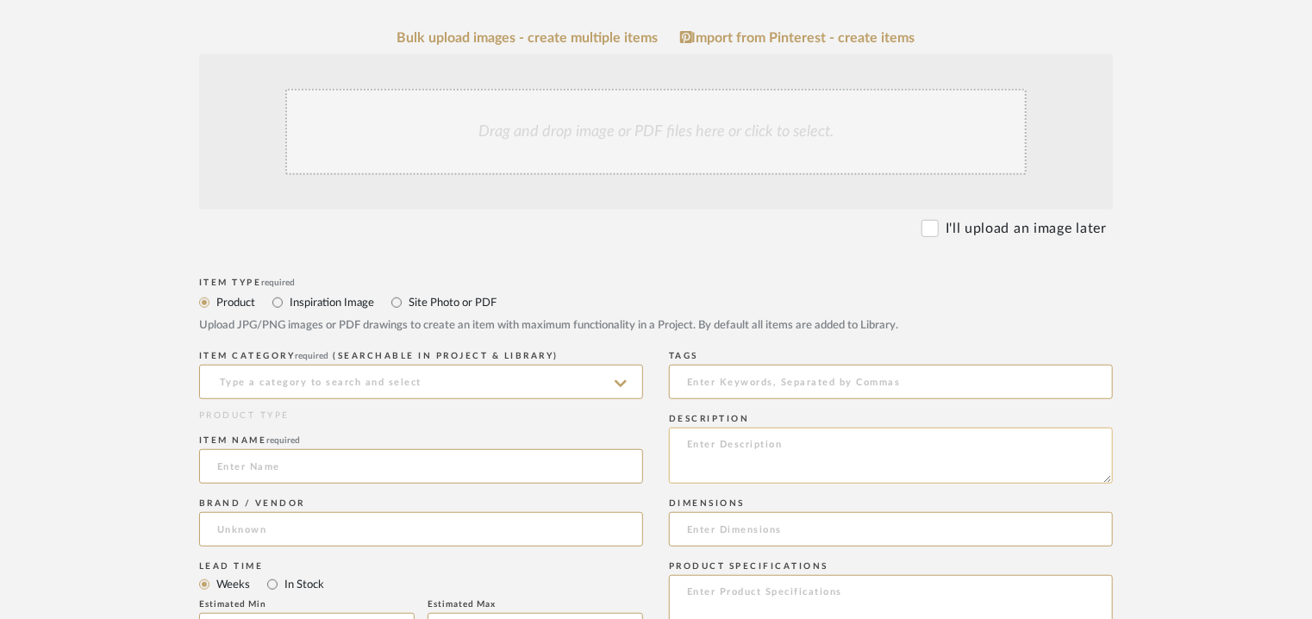
paste textarea "Price: INR.45,000/- Lead time : 120days after confirmation of size. and upholst…"
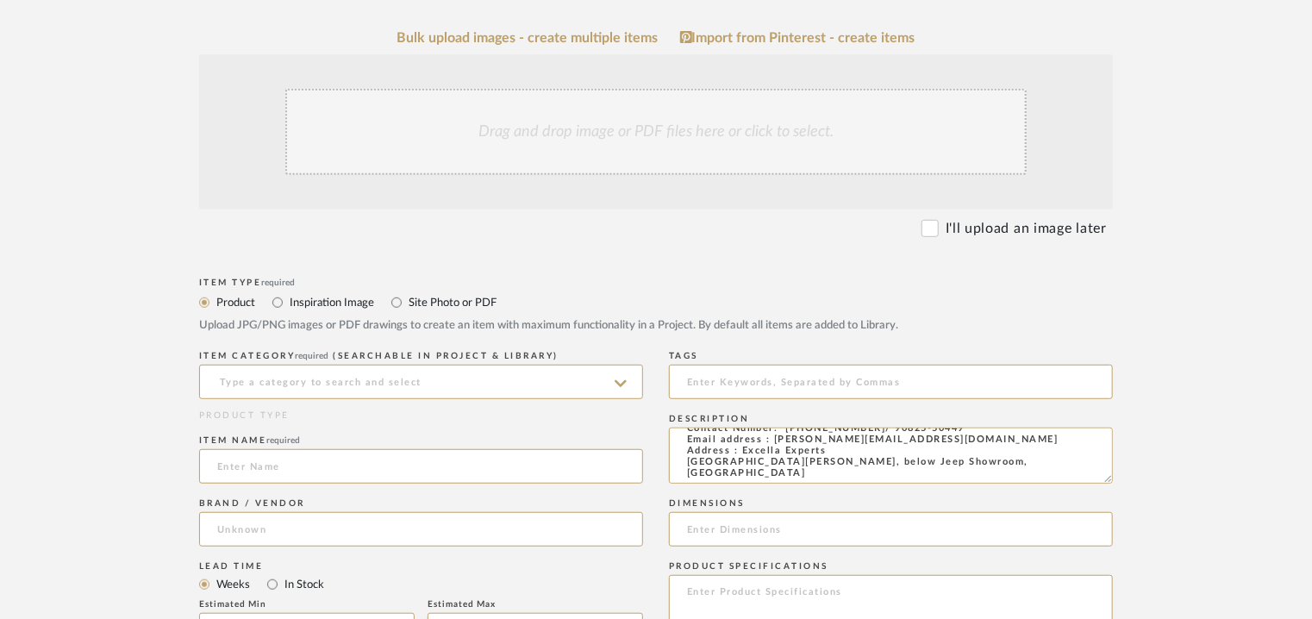
type textarea "Price: INR.45,000/- Lead time : 120days after confirmation of size. and upholst…"
click at [570, 135] on div "Drag and drop image or PDF files here or click to select." at bounding box center [655, 132] width 741 height 86
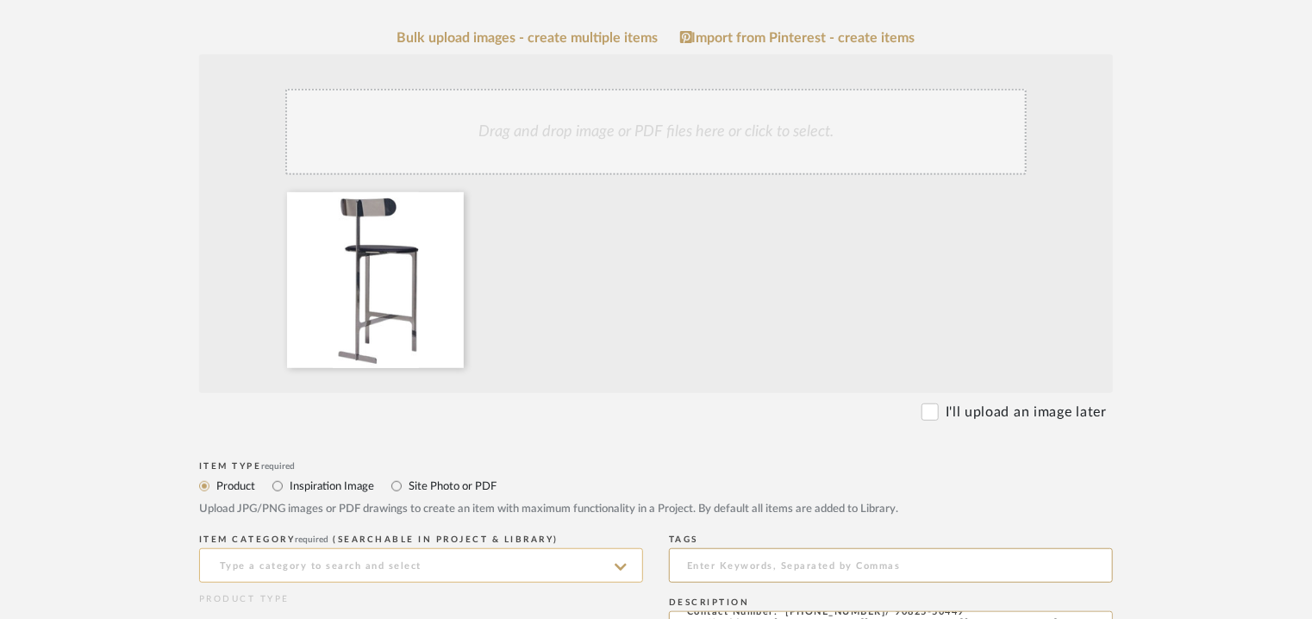
click at [616, 560] on icon at bounding box center [621, 567] width 12 height 14
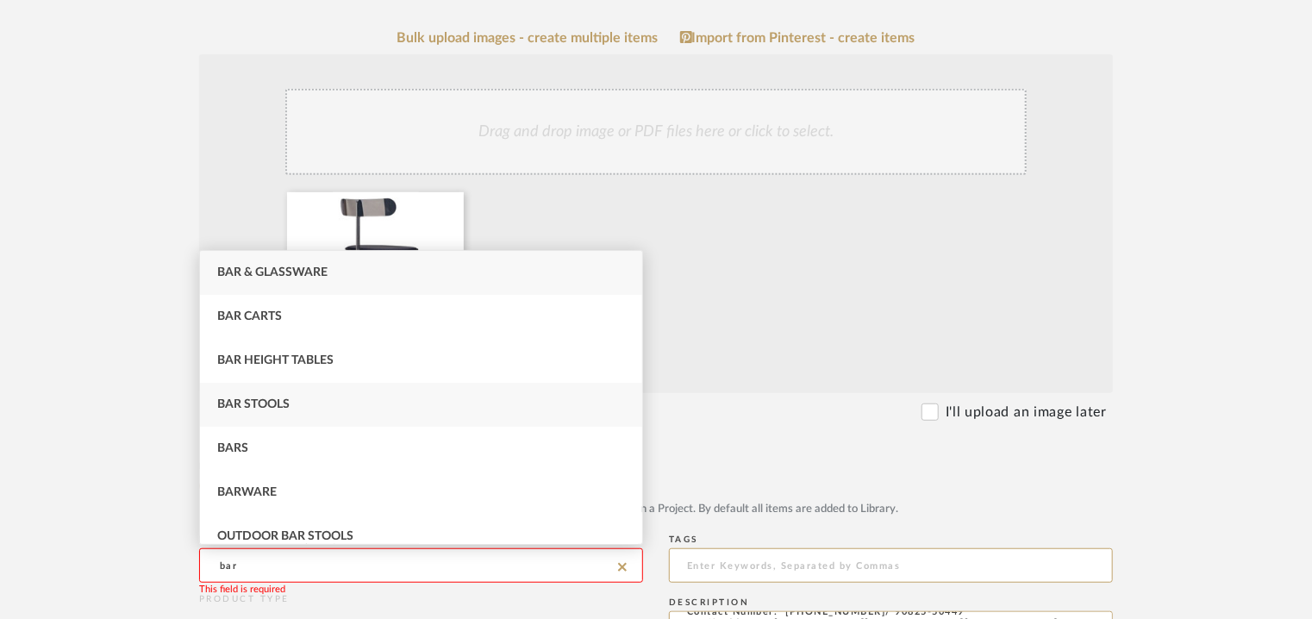
click at [352, 408] on div "Bar Stools" at bounding box center [421, 405] width 442 height 44
type input "Bar Stools"
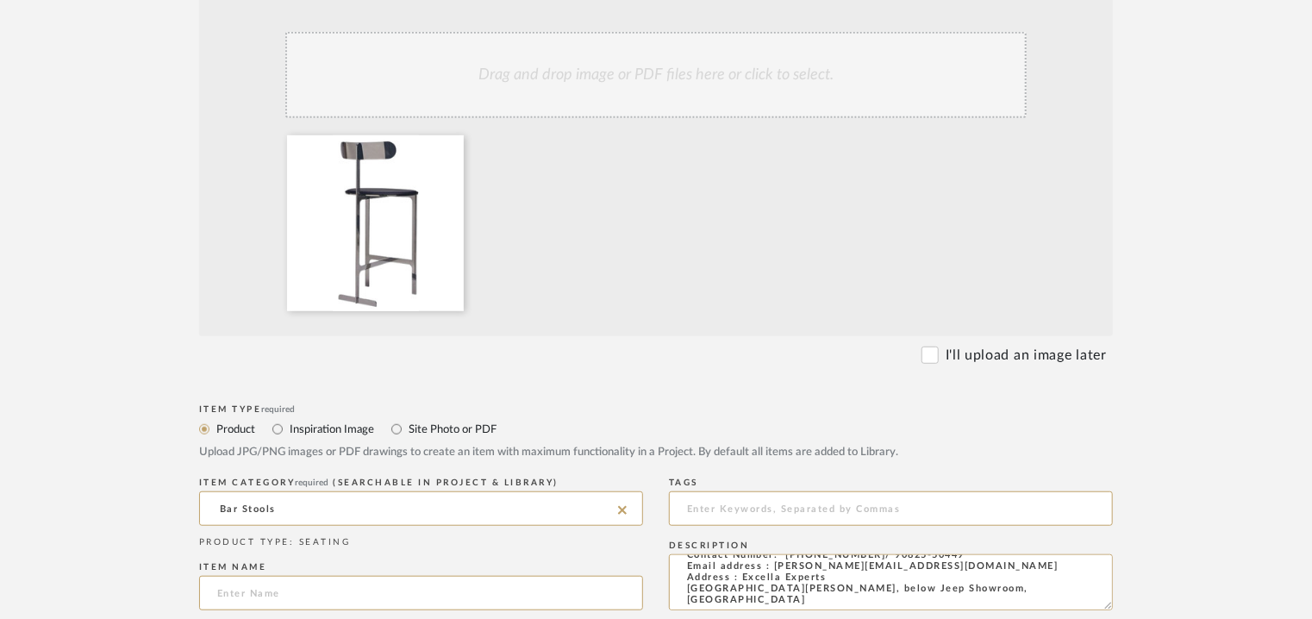
scroll to position [431, 0]
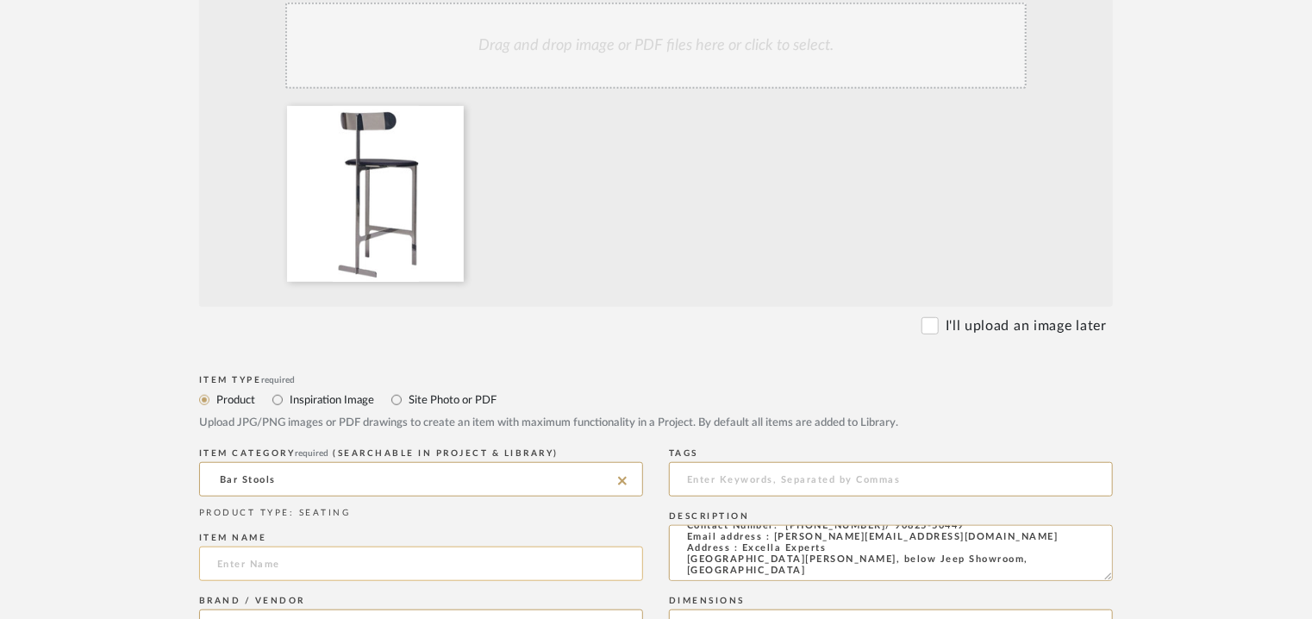
click at [351, 566] on input at bounding box center [421, 564] width 444 height 34
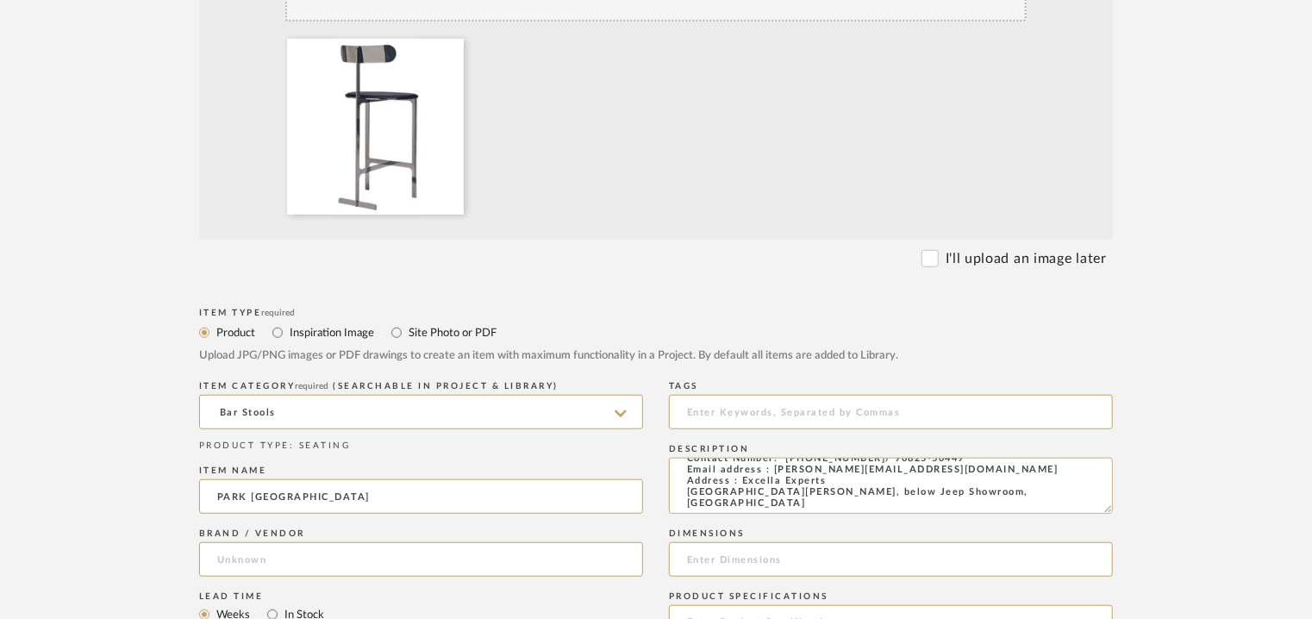
scroll to position [604, 0]
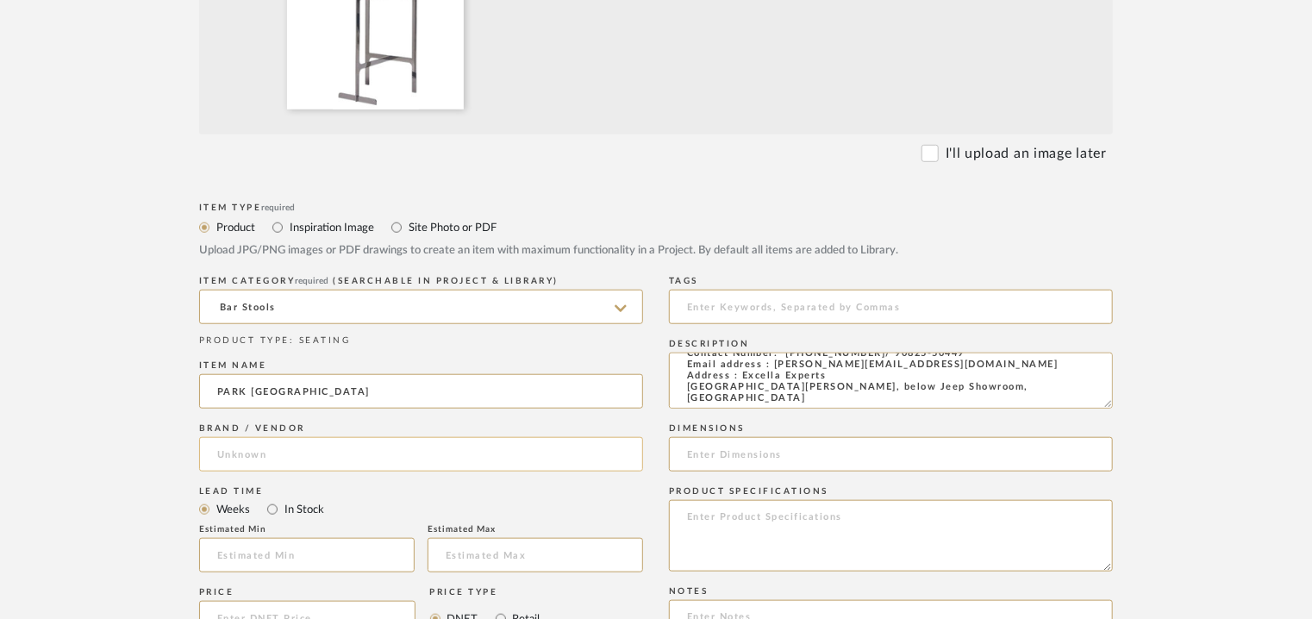
type input "PARK PLACE STOOL"
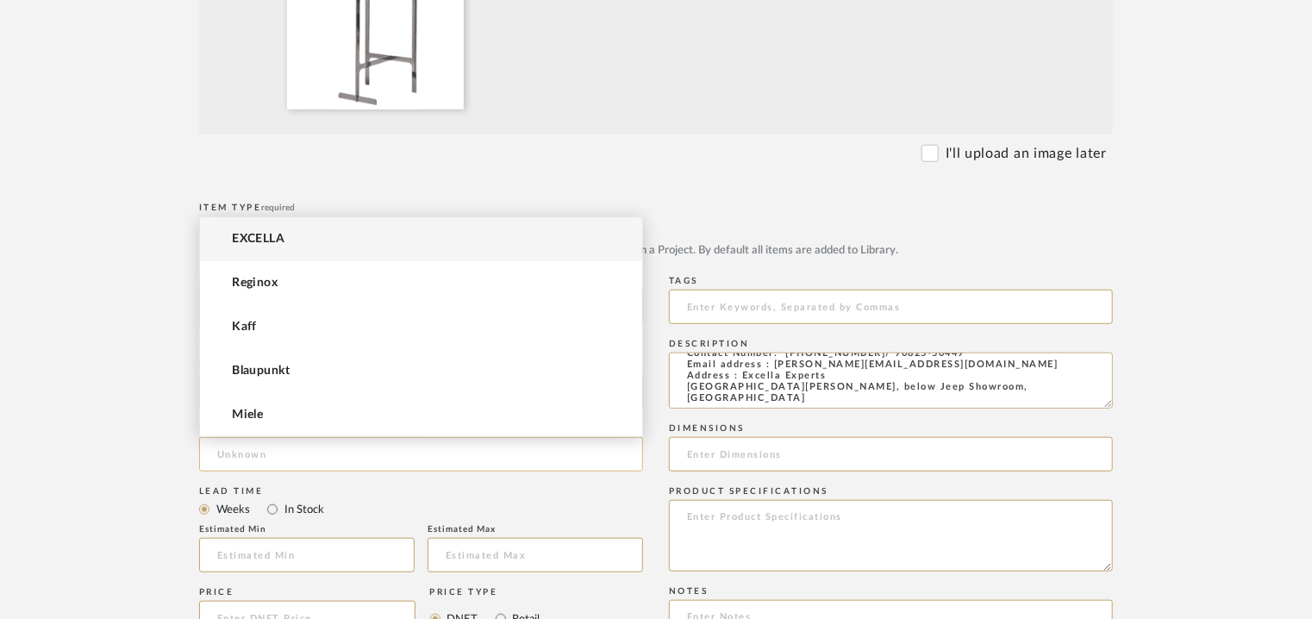
click at [261, 446] on input at bounding box center [421, 454] width 444 height 34
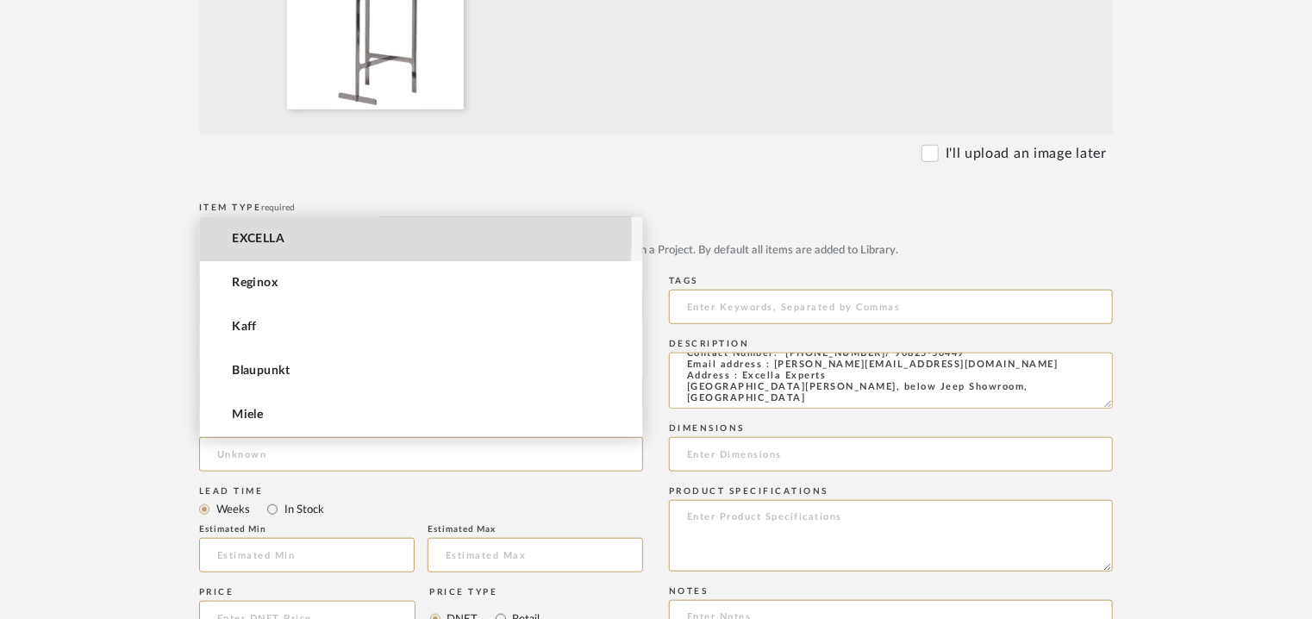
click at [286, 235] on mat-option "EXCELLA" at bounding box center [421, 239] width 442 height 44
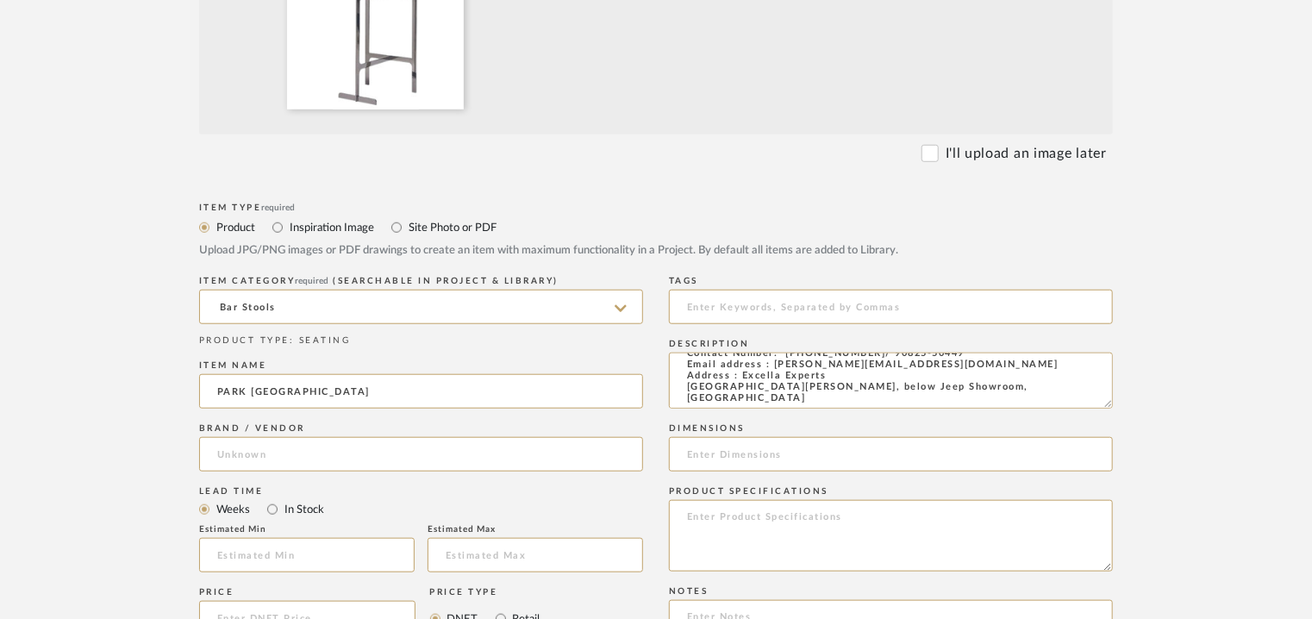
type input "EXCELLA"
click at [327, 551] on input "text" at bounding box center [307, 555] width 216 height 34
type input "17"
click at [735, 298] on input at bounding box center [891, 307] width 444 height 34
type input "B"
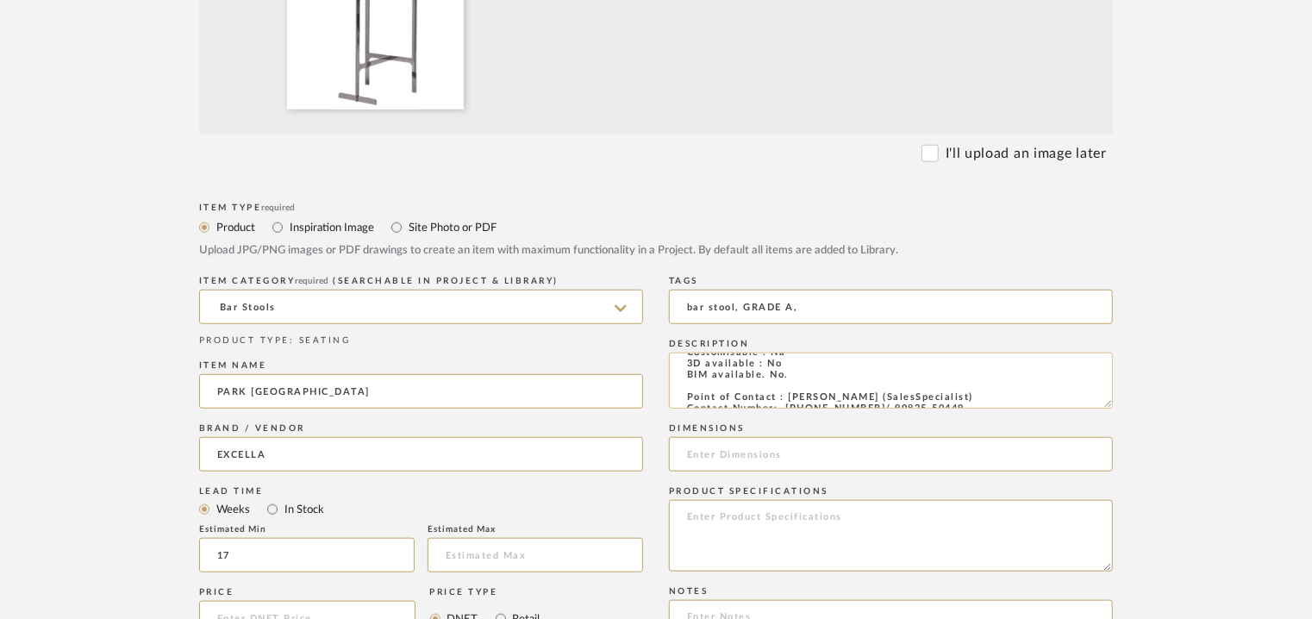
scroll to position [0, 0]
type input "bar stool, GRADE A,"
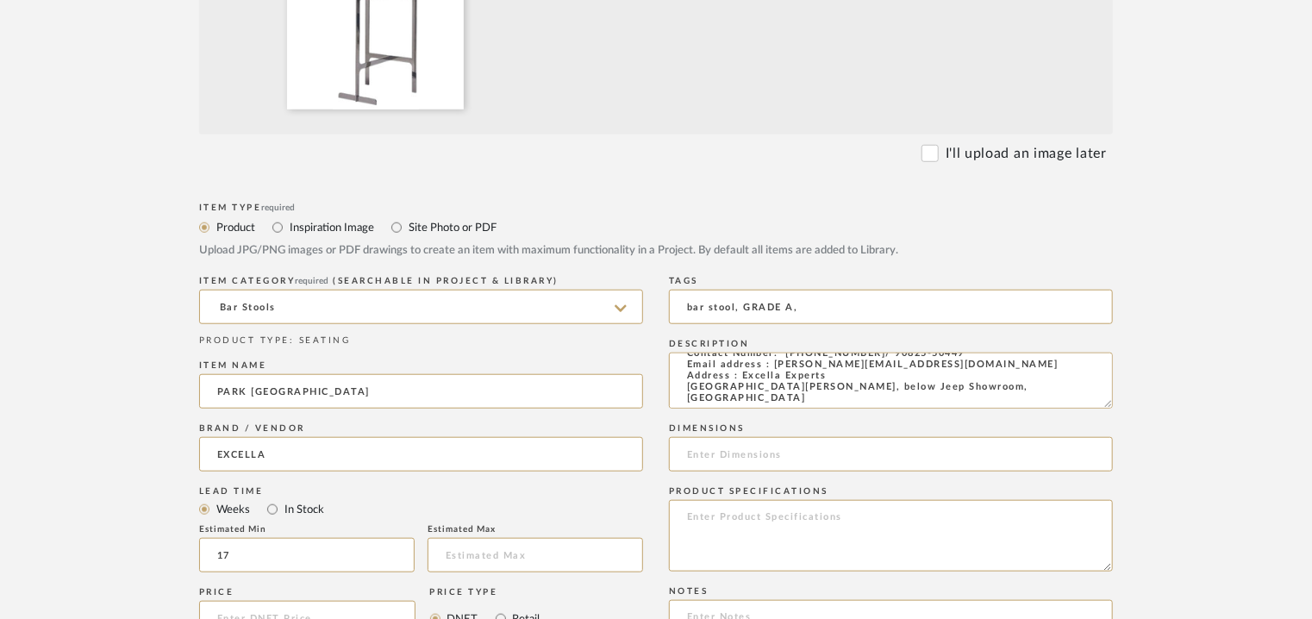
drag, startPoint x: 682, startPoint y: 361, endPoint x: 836, endPoint y: 428, distance: 168.0
click at [862, 489] on div "Tags bar stool, GRADE A, Description Price: INR.45,000/- Lead time : 120days af…" at bounding box center [891, 490] width 444 height 437
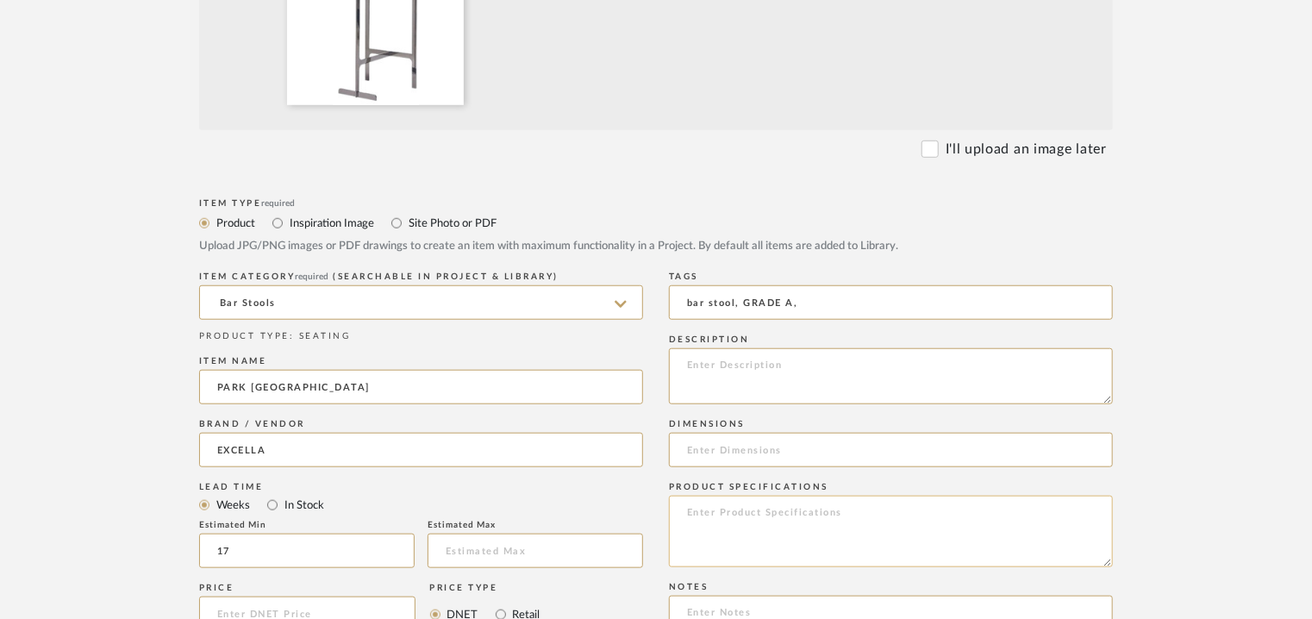
scroll to position [776, 0]
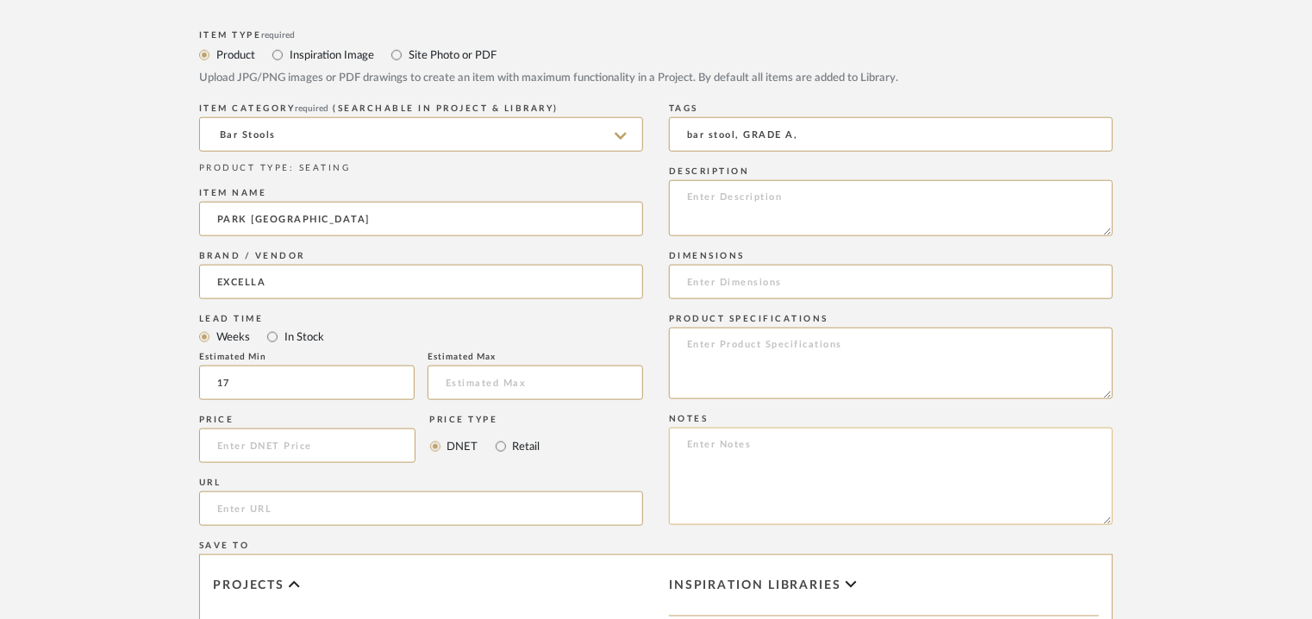
click at [738, 440] on textarea at bounding box center [891, 476] width 444 height 97
paste textarea "Price: INR.45,000/- Lead time : 120days after confirmation of size. and upholst…"
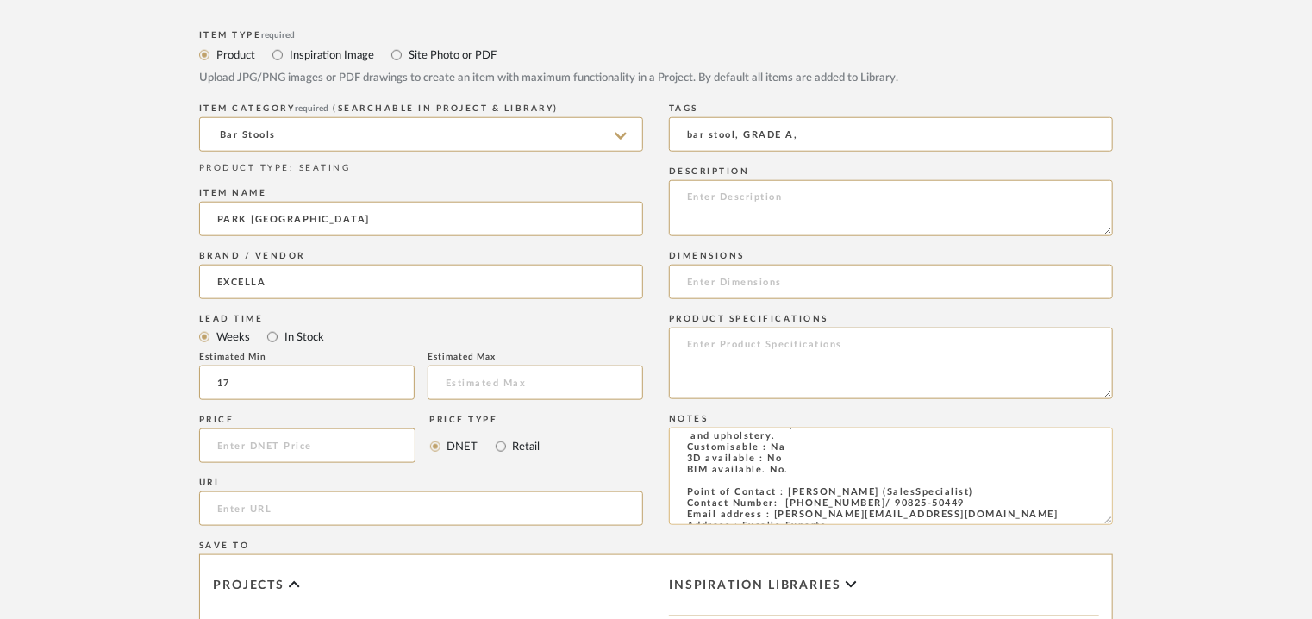
scroll to position [0, 0]
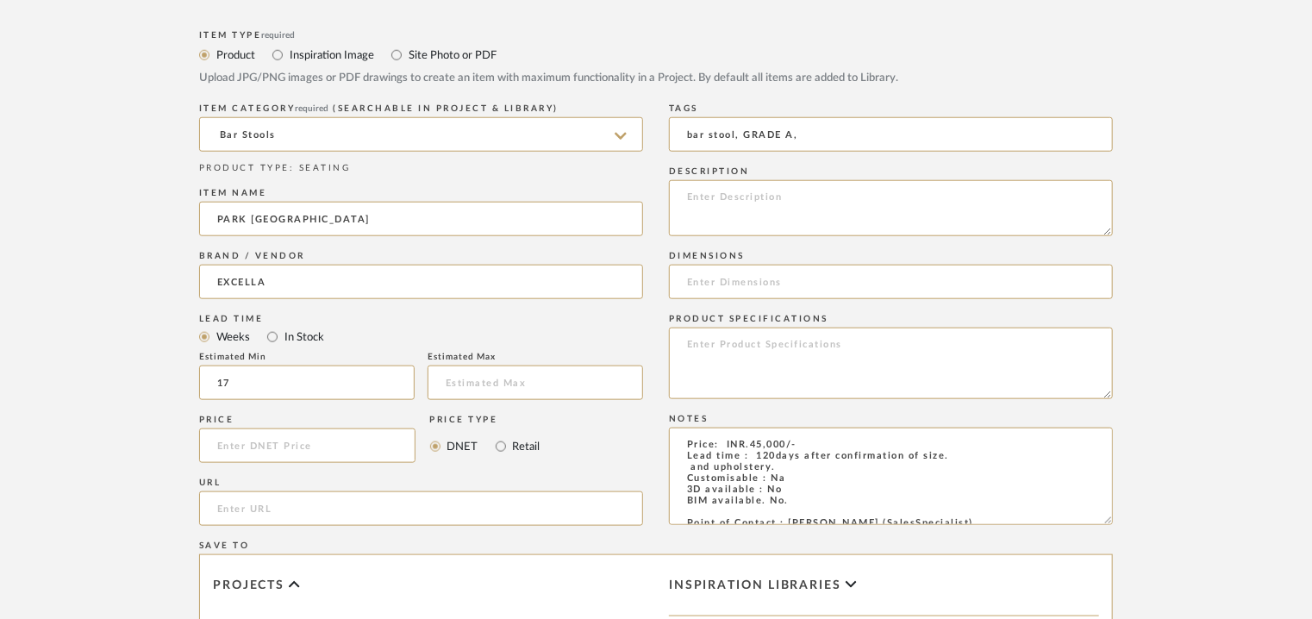
type textarea "Price: INR.45,000/- Lead time : 120days after confirmation of size. and upholst…"
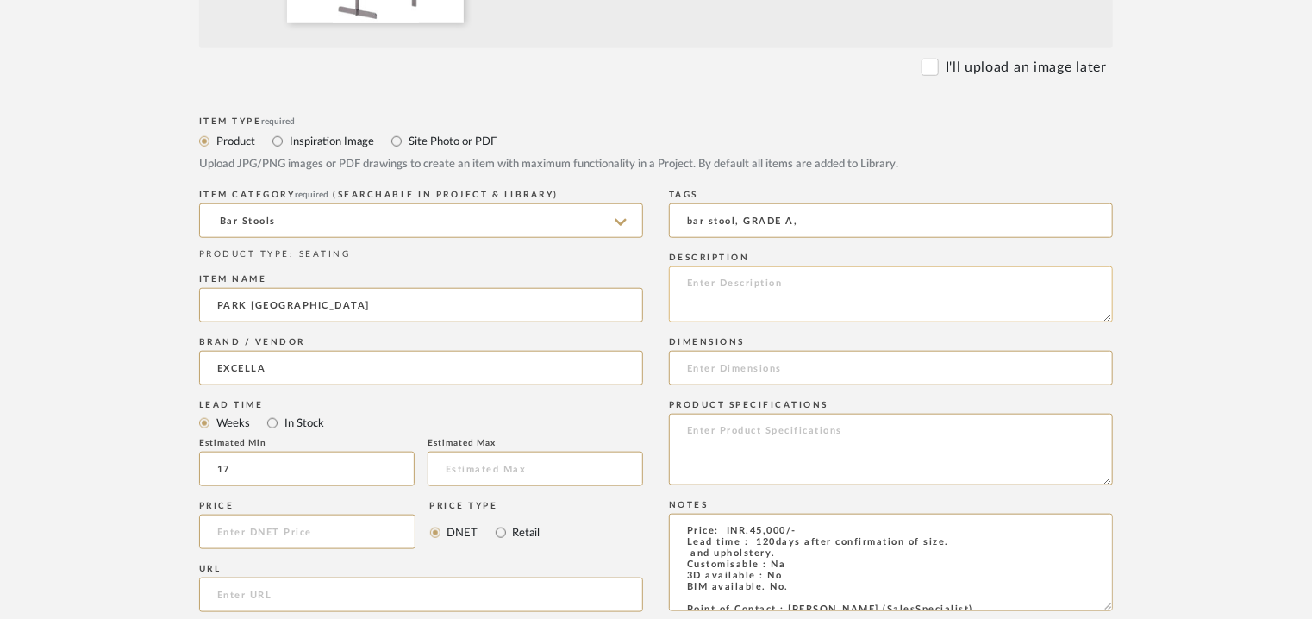
paste textarea "Type: Bar stool Designer : Na Dimensions : W 48 x D 44 x H 92.5cm Material & Fi…"
drag, startPoint x: 900, startPoint y: 303, endPoint x: 766, endPoint y: 308, distance: 134.6
click at [766, 308] on textarea "Type: Bar stool Designer : Na Dimensions : W 48 x D 44 x H 92.5cm Material & Fi…" at bounding box center [891, 294] width 444 height 56
type textarea "Type: Bar stool Designer : Na Dimensions : W 48 x D 44 x H 92.5cm Material & Fi…"
click at [719, 366] on input at bounding box center [891, 368] width 444 height 34
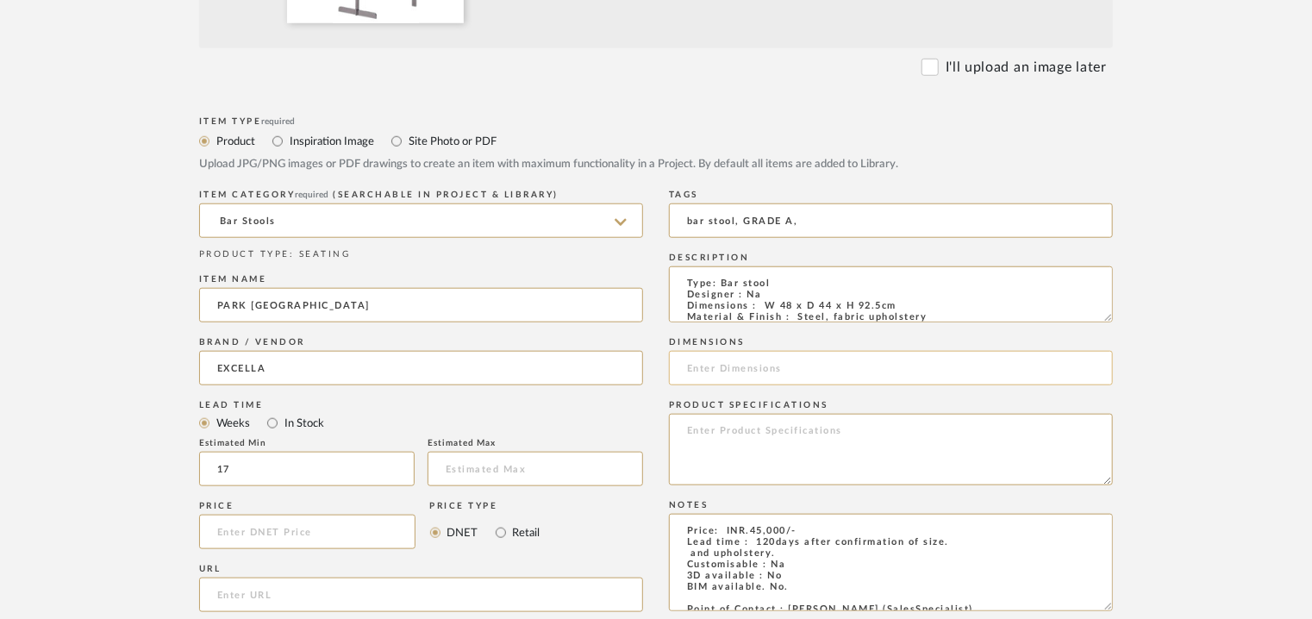
paste input "W 48 x D 44 x H 92.5cm"
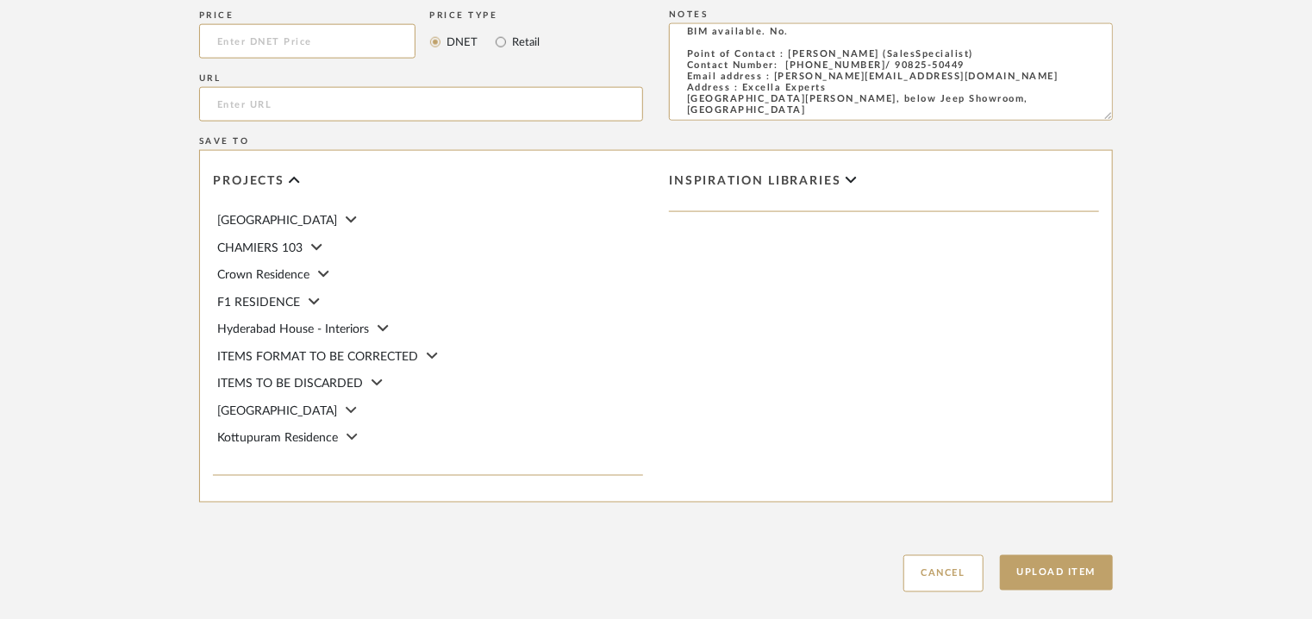
scroll to position [1276, 0]
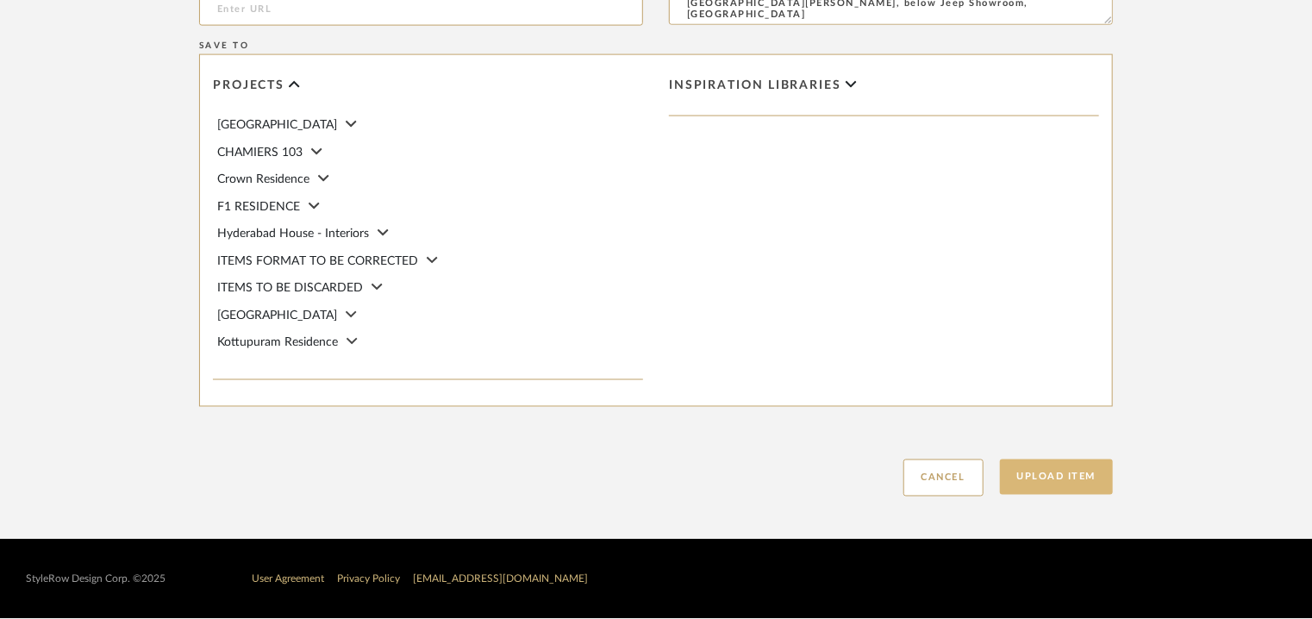
type input "W 48 x D 44 x H 92.5cm"
click at [1073, 475] on button "Upload Item" at bounding box center [1057, 477] width 114 height 35
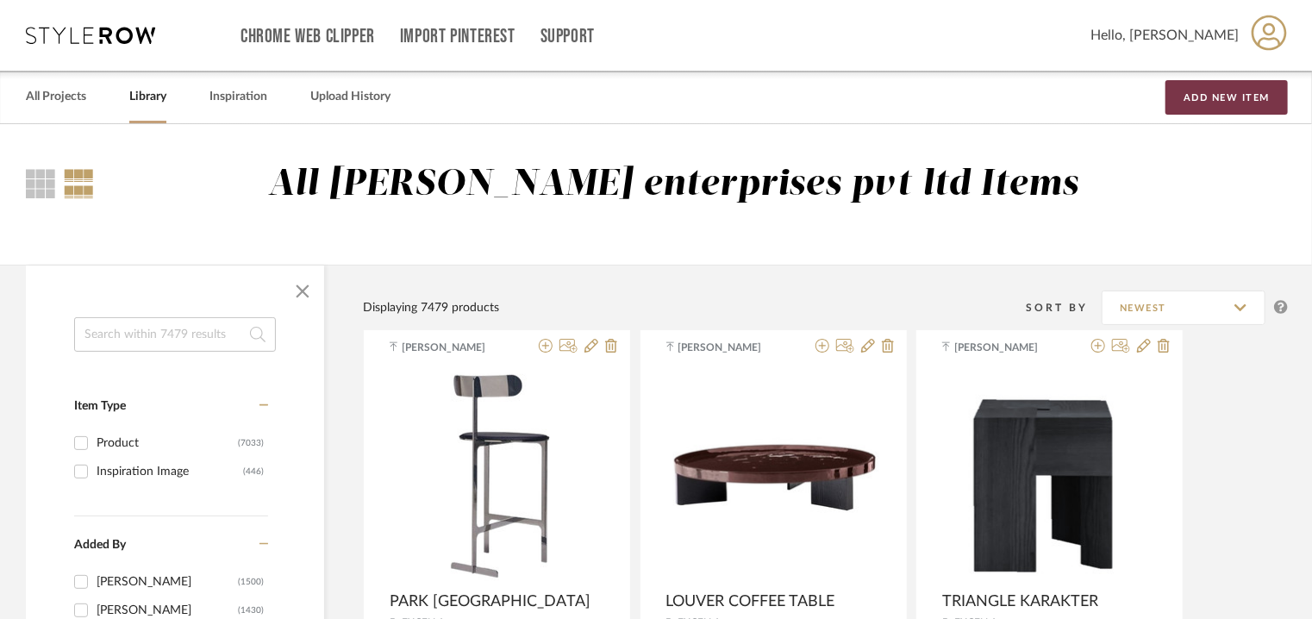
click at [1248, 95] on button "Add New Item" at bounding box center [1227, 97] width 122 height 34
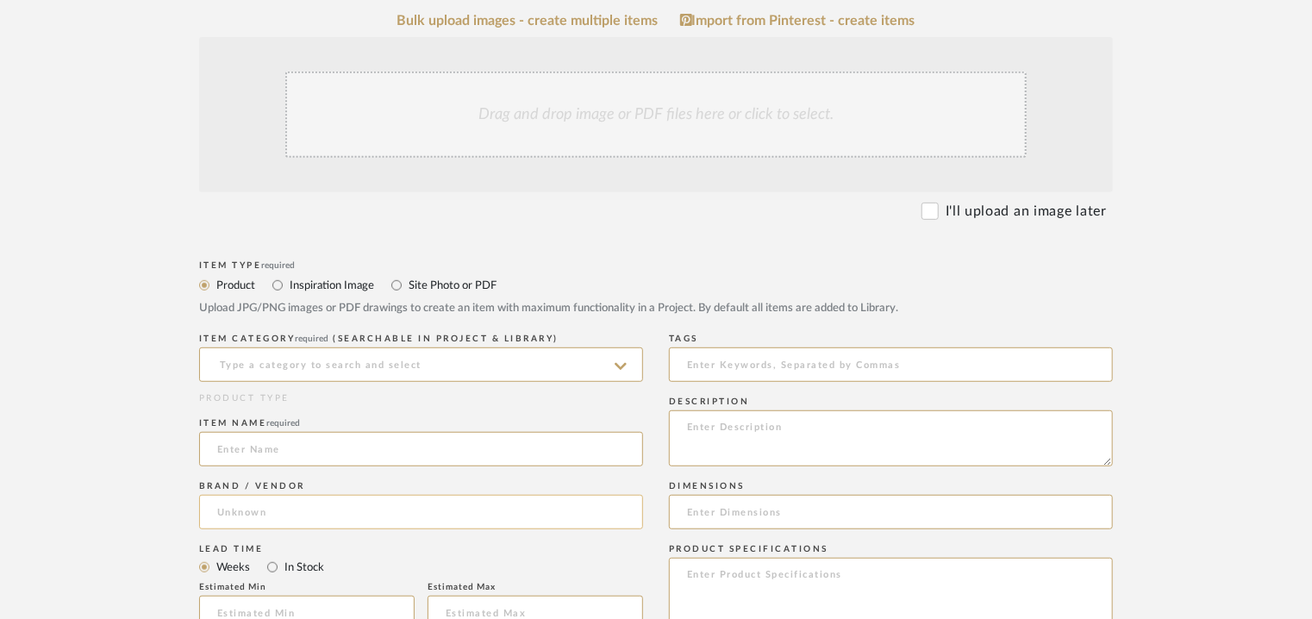
scroll to position [431, 0]
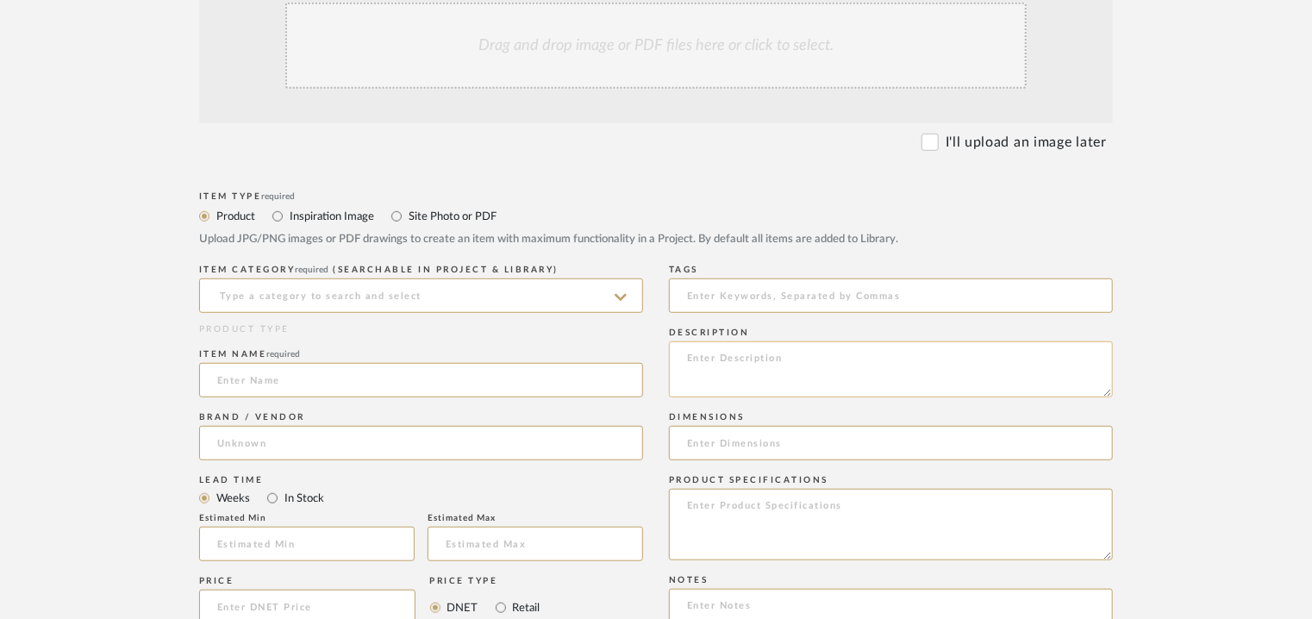
paste textarea "Price: INR.74,592/- Lead time : 120days after confirmation of size and upholste…"
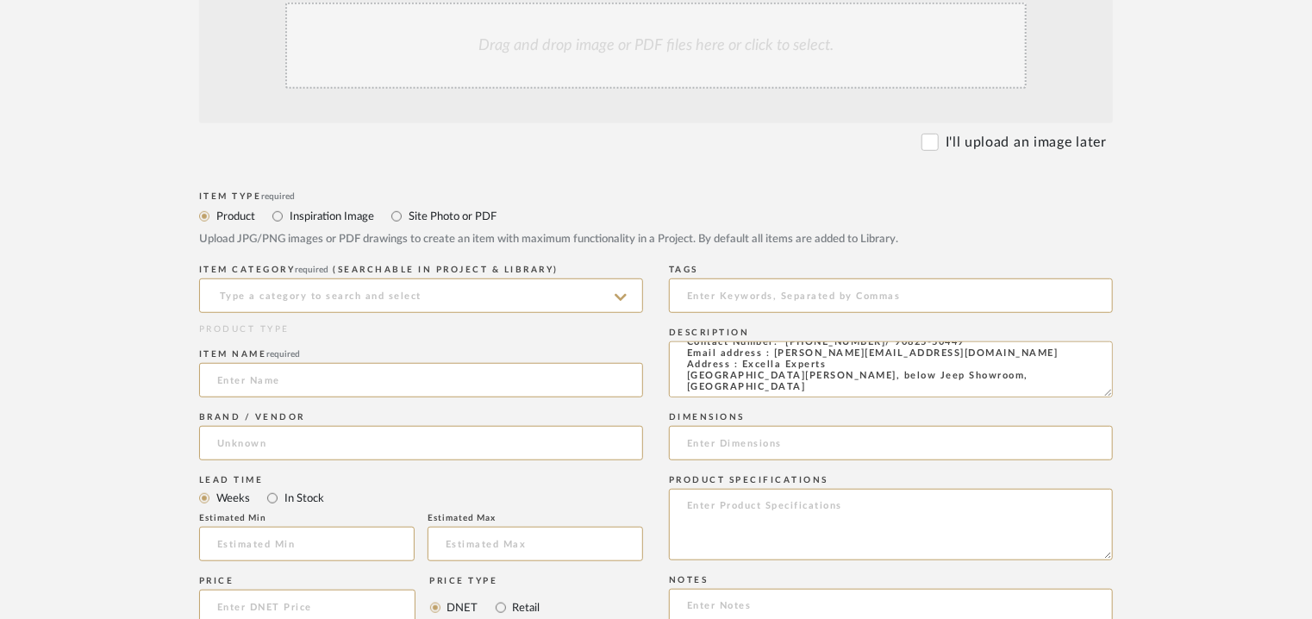
type textarea "Price: INR.74,592/- Lead time : 120days after confirmation of size and upholste…"
click at [555, 65] on div "Drag and drop image or PDF files here or click to select." at bounding box center [655, 46] width 741 height 86
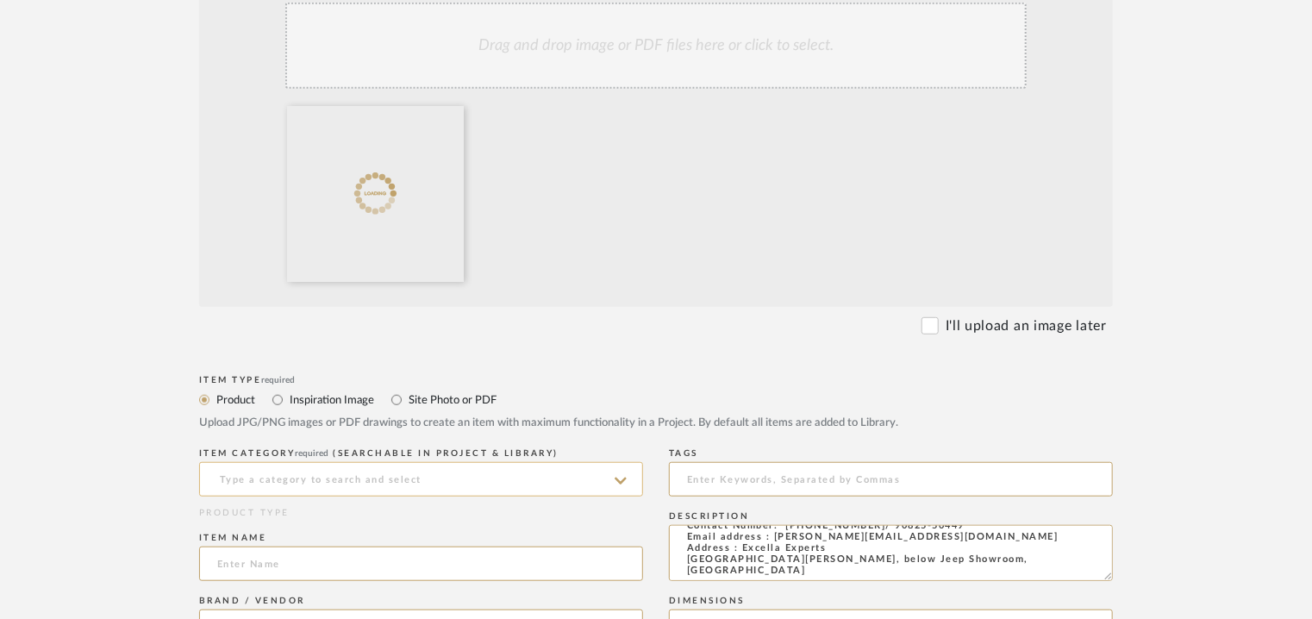
click at [329, 484] on input at bounding box center [421, 479] width 444 height 34
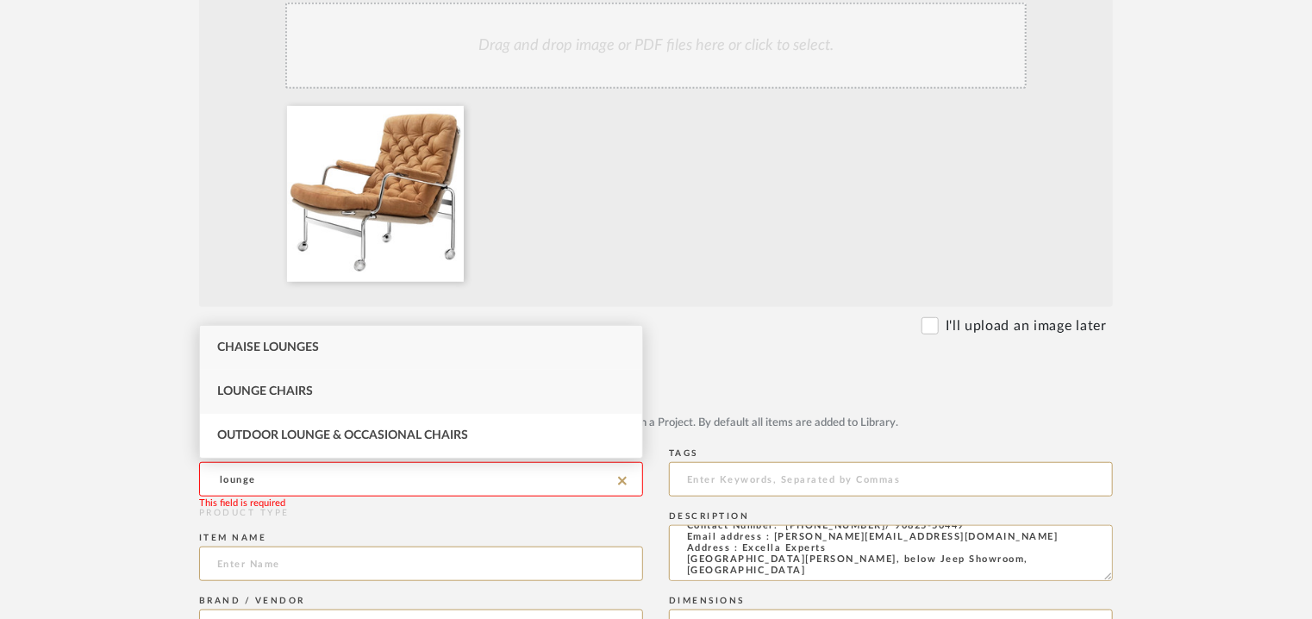
click at [335, 384] on div "Lounge Chairs" at bounding box center [421, 392] width 442 height 44
type input "Lounge Chairs"
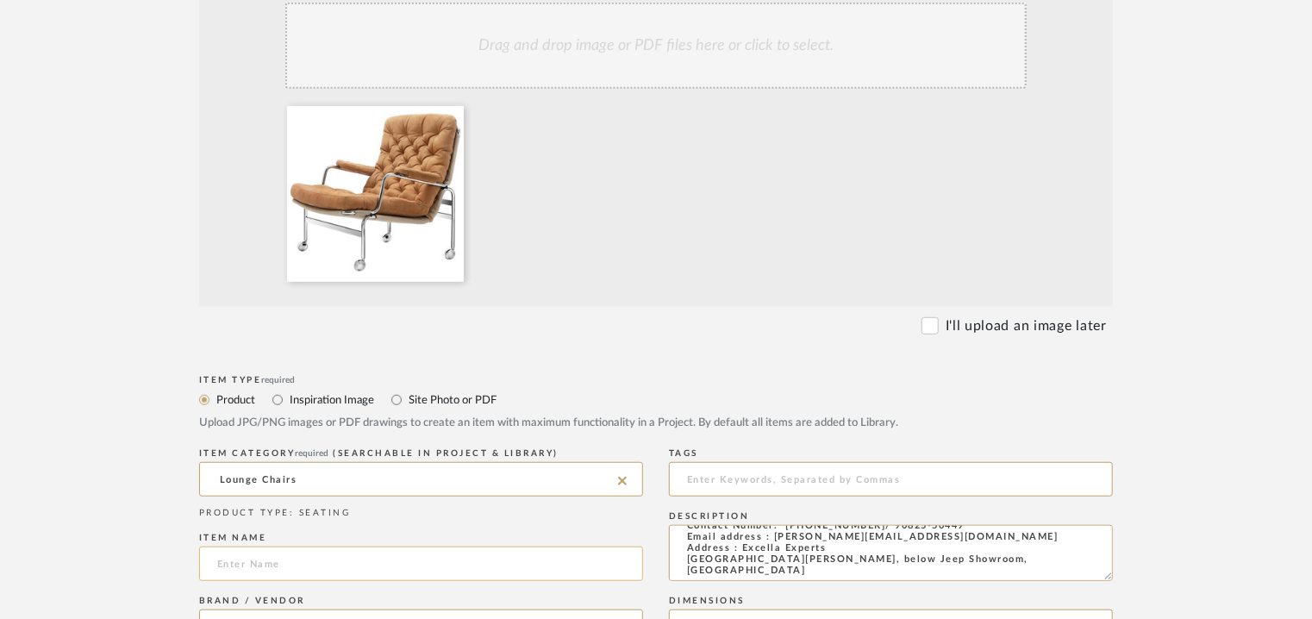
click at [362, 560] on input at bounding box center [421, 564] width 444 height 34
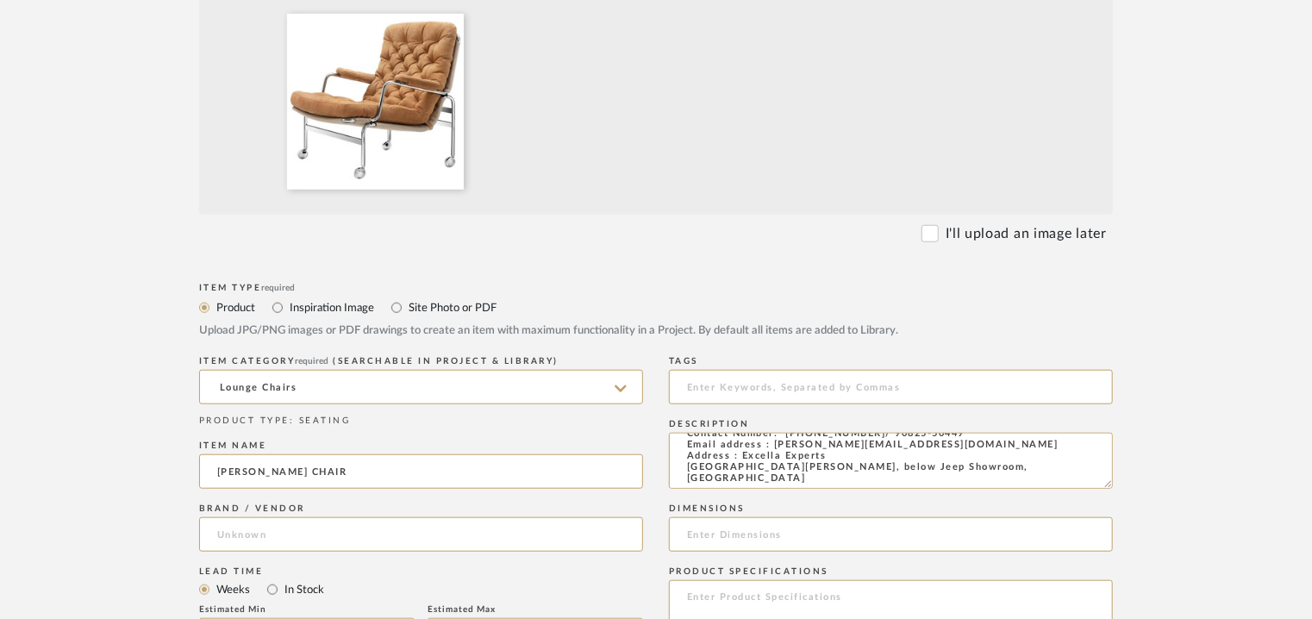
scroll to position [604, 0]
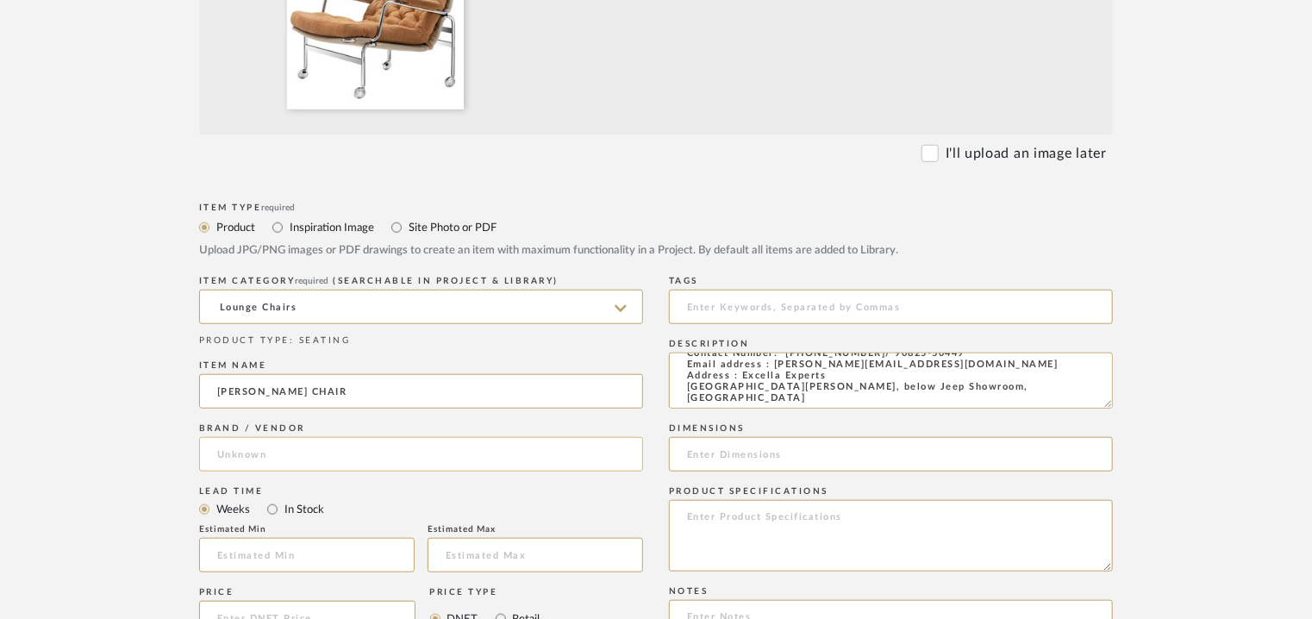
type input "KARIN LOUNGE CHAIR"
click at [383, 449] on input at bounding box center [421, 454] width 444 height 34
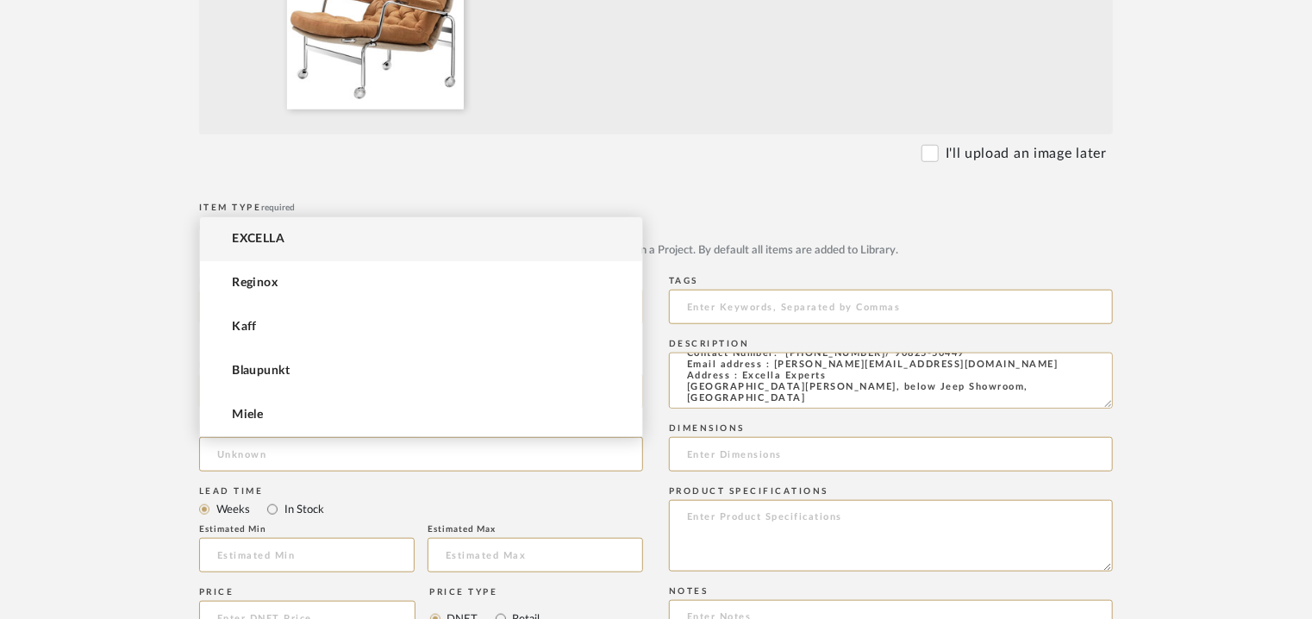
click at [285, 242] on span "EXCELLA" at bounding box center [258, 239] width 53 height 15
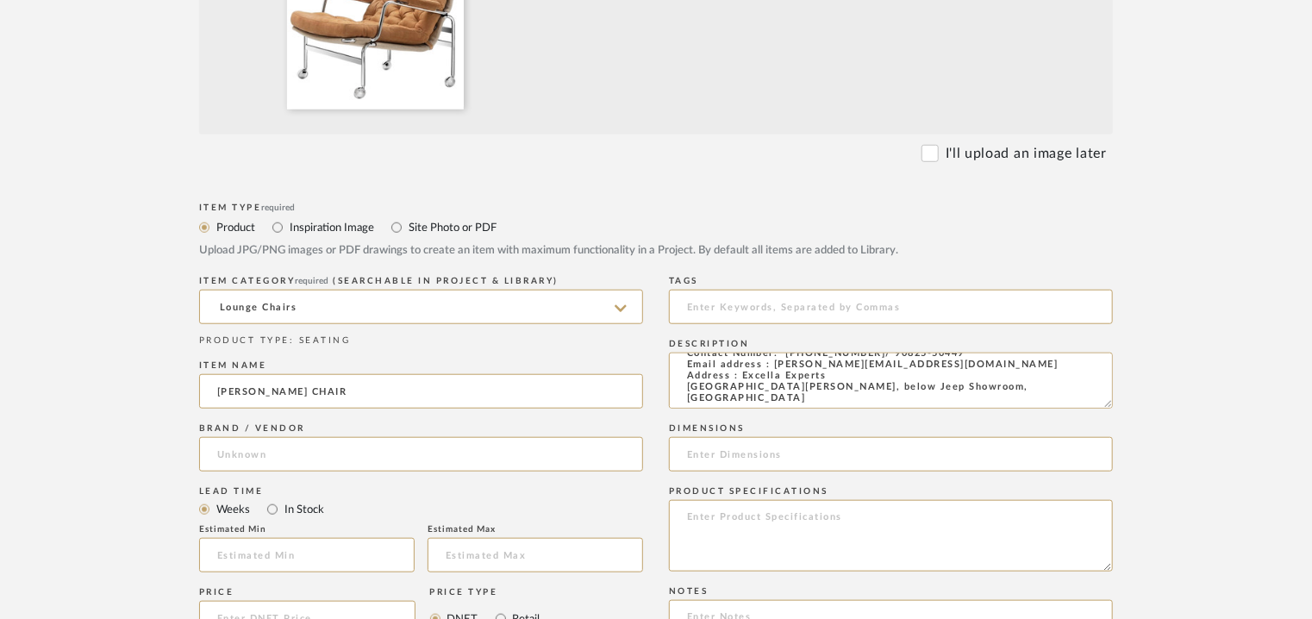
type input "EXCELLA"
click at [321, 546] on input at bounding box center [307, 555] width 216 height 34
type input "17"
click at [712, 297] on input at bounding box center [891, 307] width 444 height 34
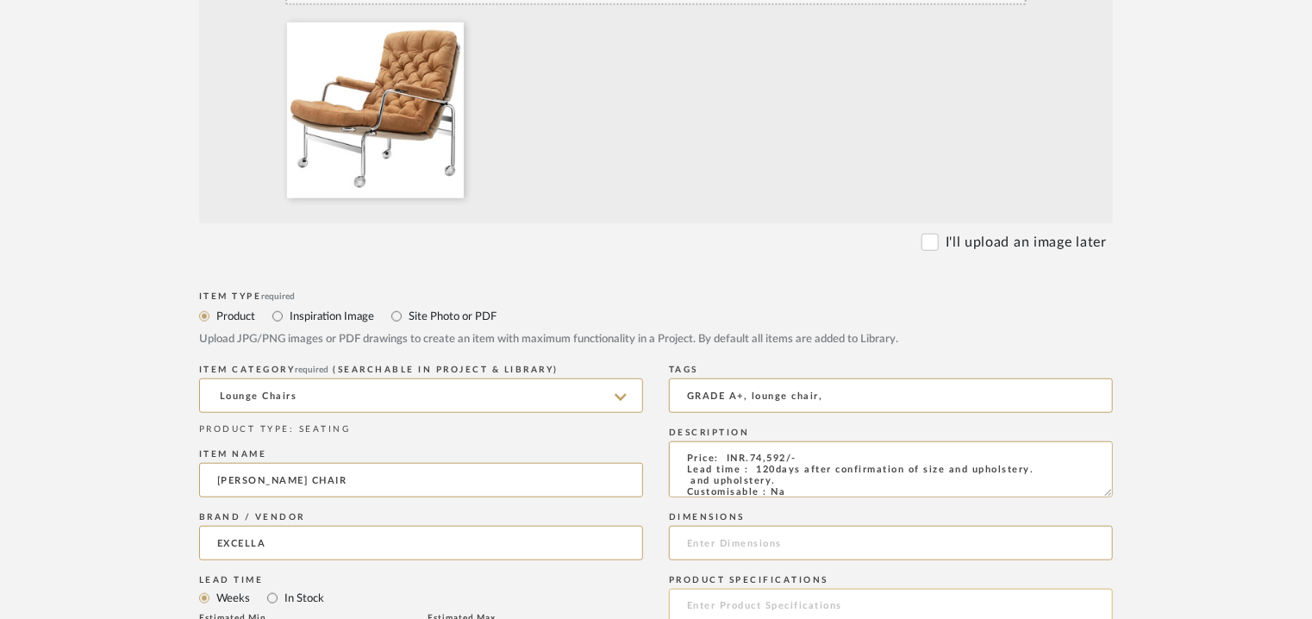
scroll to position [776, 0]
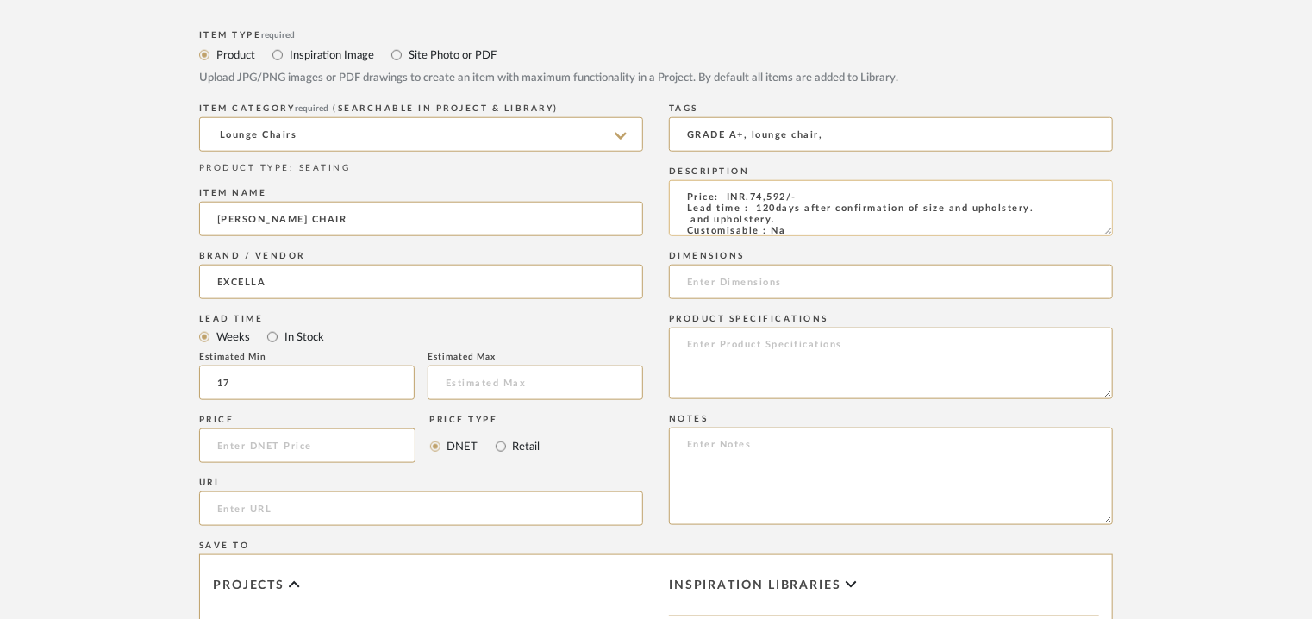
type input "GRADE A+, lounge chair,"
drag, startPoint x: 684, startPoint y: 189, endPoint x: 1286, endPoint y: 316, distance: 616.0
click at [1286, 316] on upload-items "Create new item Upload photos, documents or PDFs, or select below to bulk uploa…" at bounding box center [656, 194] width 1312 height 1692
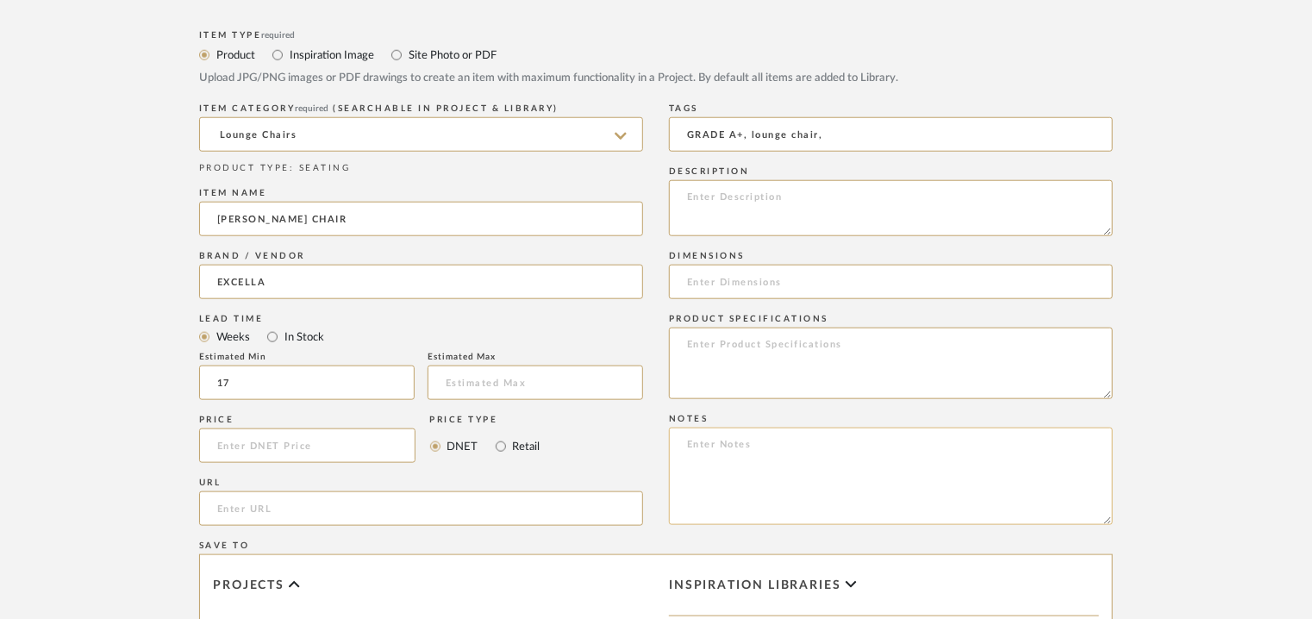
click at [733, 452] on textarea at bounding box center [891, 476] width 444 height 97
paste textarea "Price: INR.74,592/- Lead time : 120days after confirmation of size and upholste…"
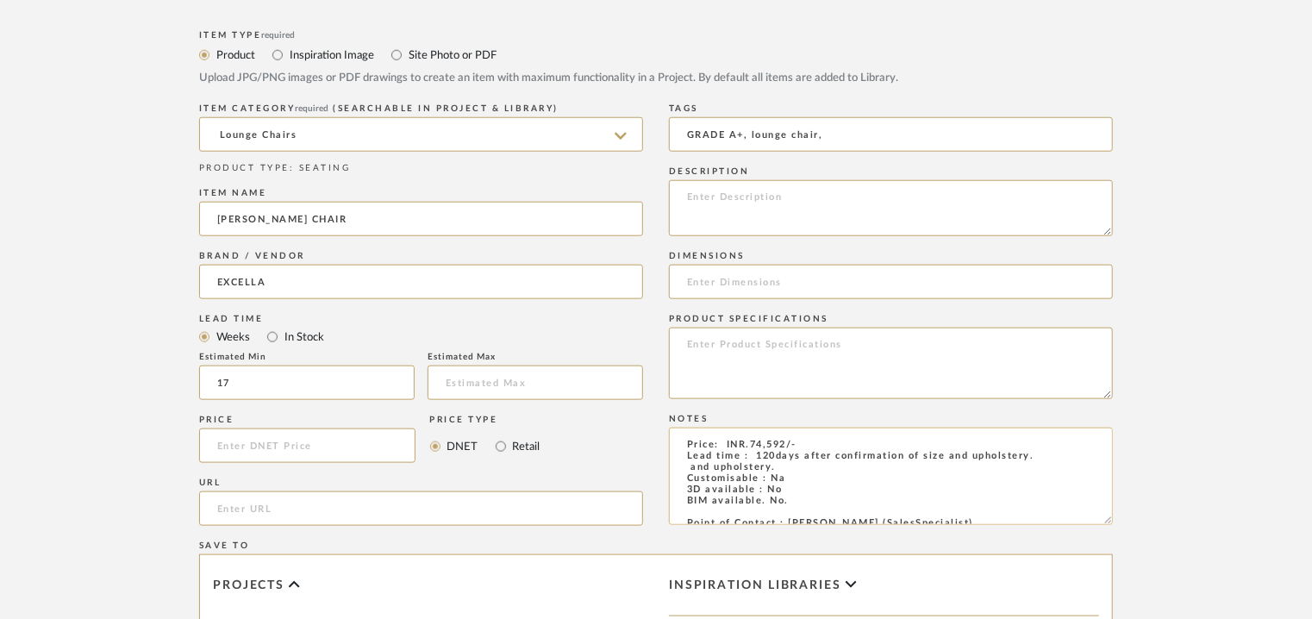
scroll to position [66, 0]
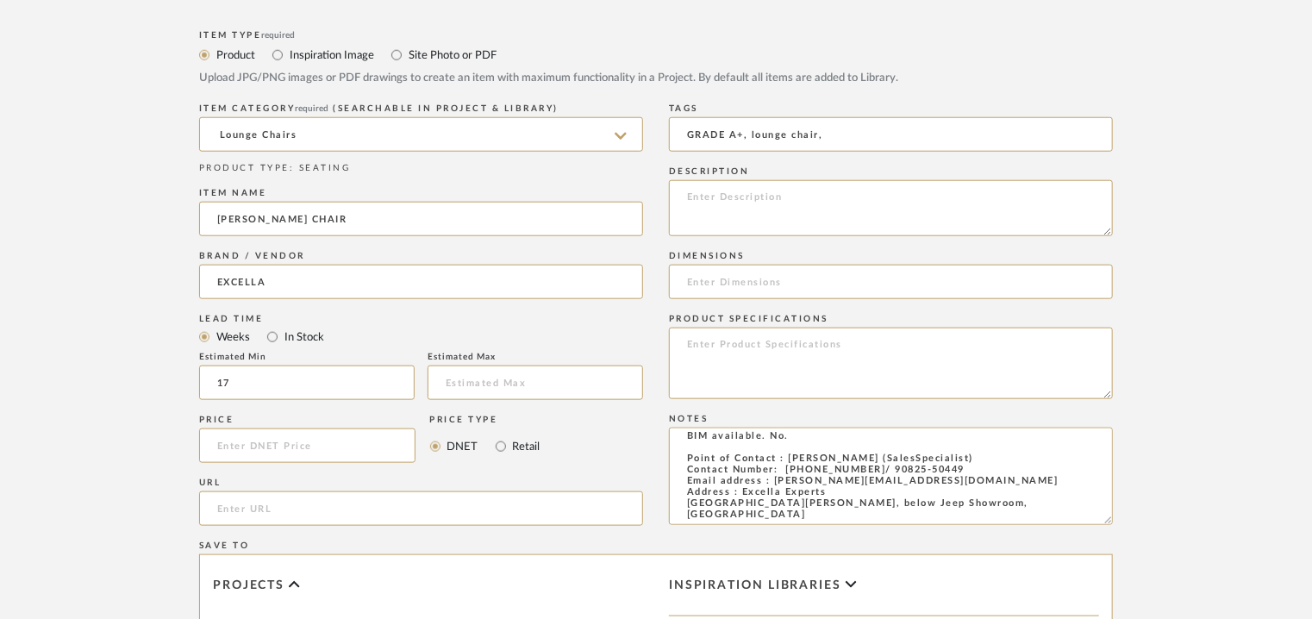
type textarea "Price: INR.74,592/- Lead time : 120days after confirmation of size and upholste…"
click at [1096, 353] on textarea at bounding box center [891, 364] width 444 height 72
click at [728, 194] on textarea at bounding box center [891, 208] width 444 height 56
paste textarea "Type: Louneg Chair Designer : Na Dimensions : W 750 x D 820 x H 800mm Material …"
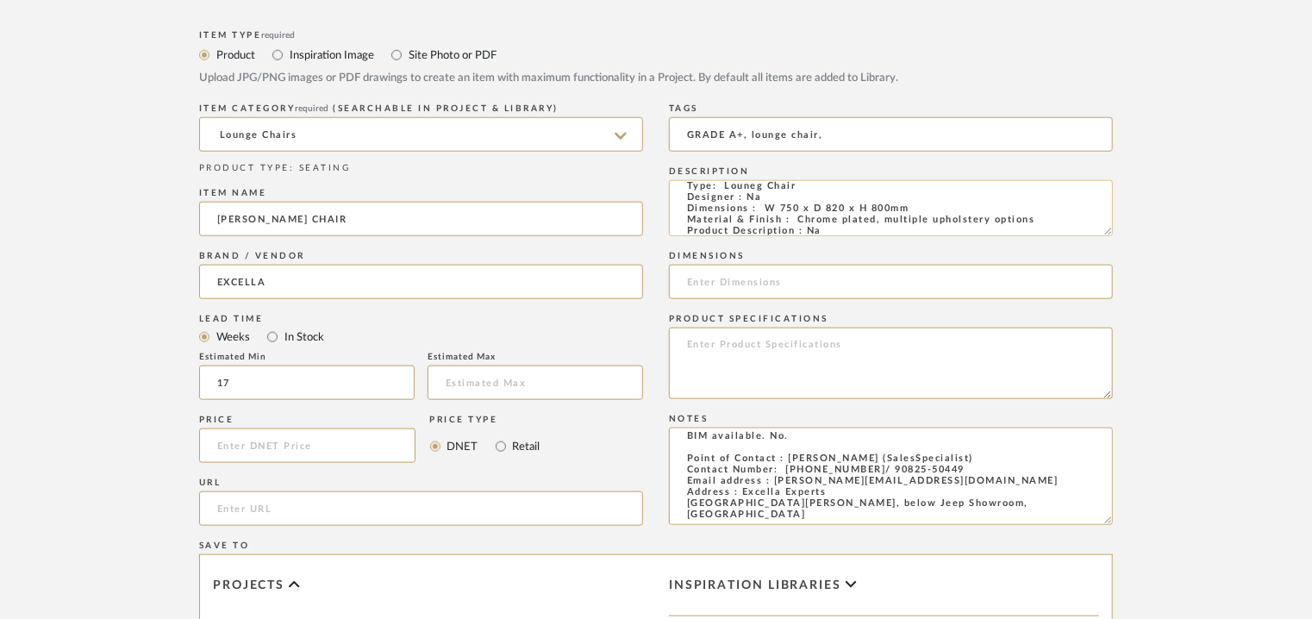
scroll to position [0, 0]
click at [750, 197] on textarea "Type: Louneg Chair Designer : Na Dimensions : W 750 x D 820 x H 800mm Material …" at bounding box center [891, 208] width 444 height 56
type textarea "Type: Lounge Chair Designer : Na Dimensions : W 750 x D 820 x H 800mm Material …"
click at [741, 283] on input at bounding box center [891, 282] width 444 height 34
paste input "W 750 x D 820 x H 800mm"
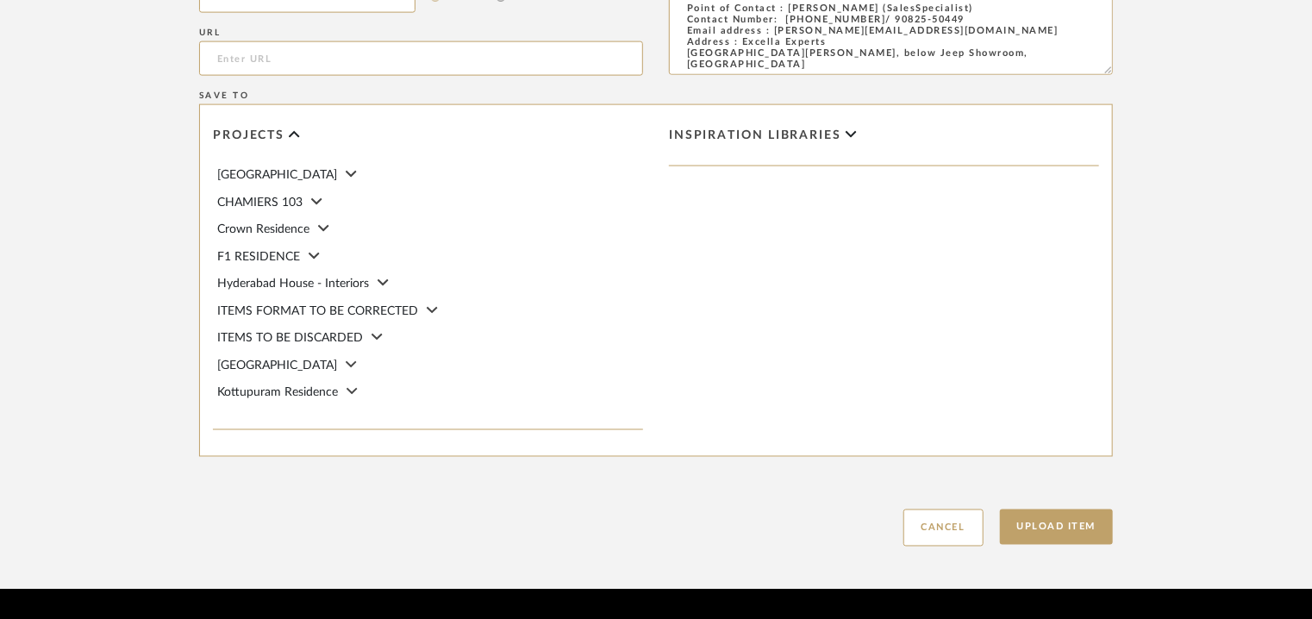
scroll to position [1276, 0]
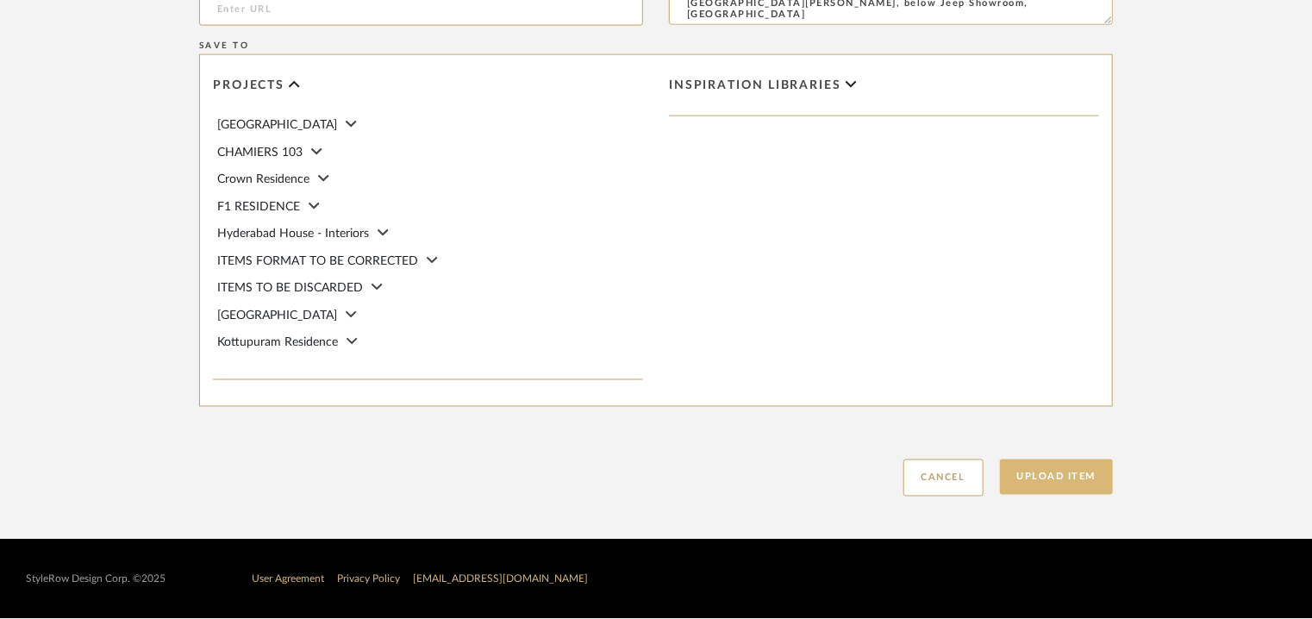
type input "W 750 x D 820 x H 800mm"
click at [1041, 482] on button "Upload Item" at bounding box center [1057, 477] width 114 height 35
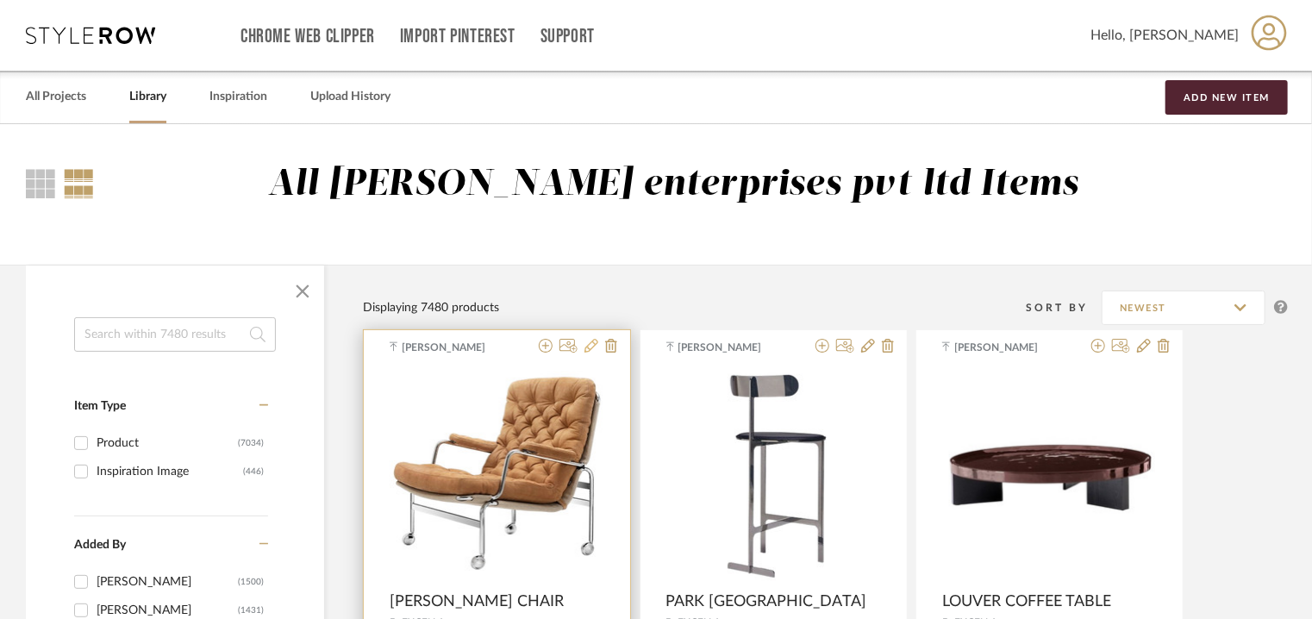
click at [593, 349] on icon at bounding box center [592, 346] width 14 height 14
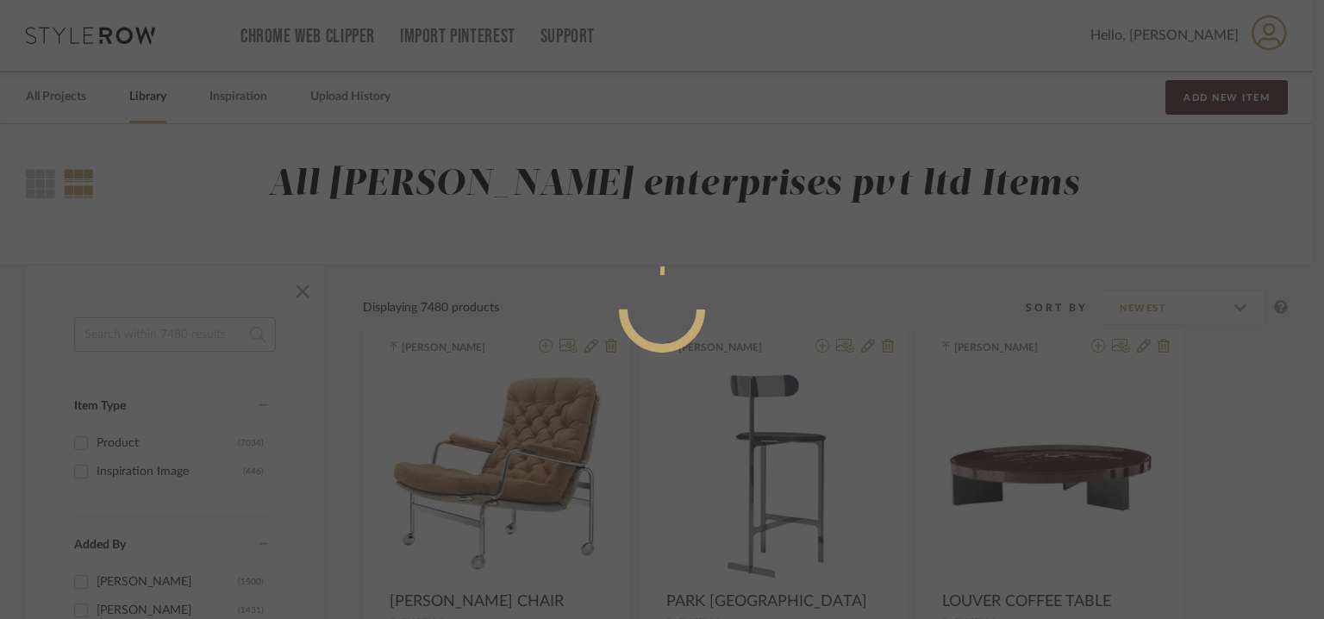
radio input "true"
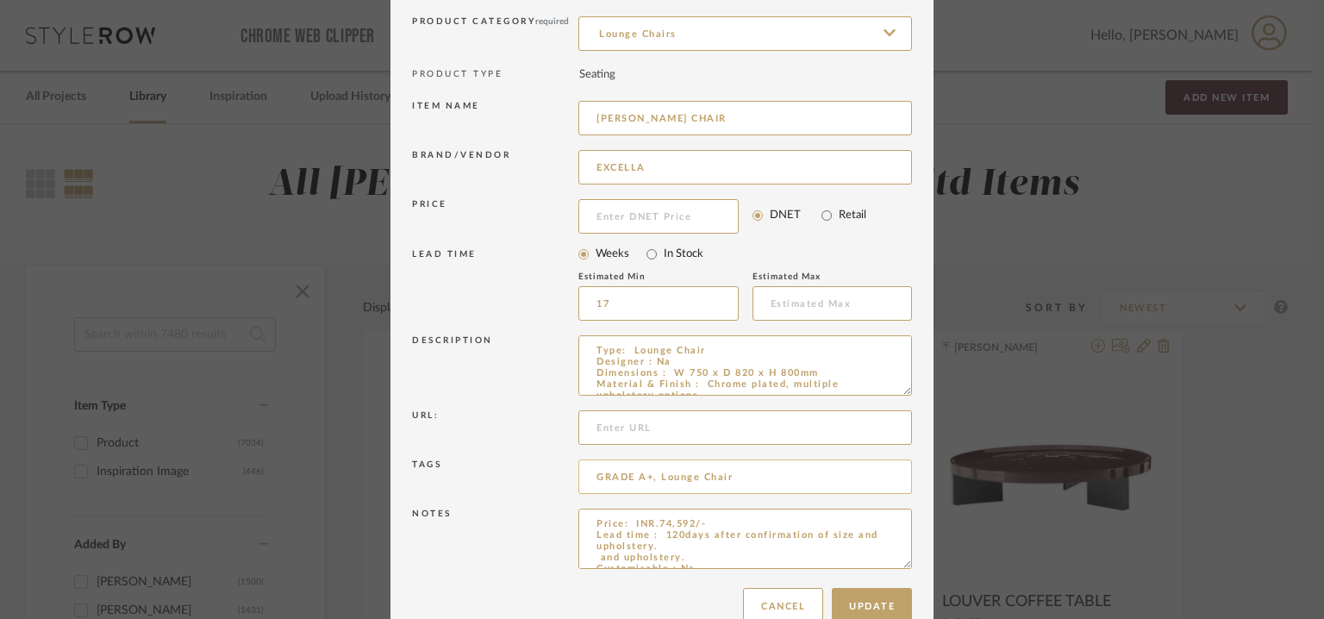
scroll to position [166, 0]
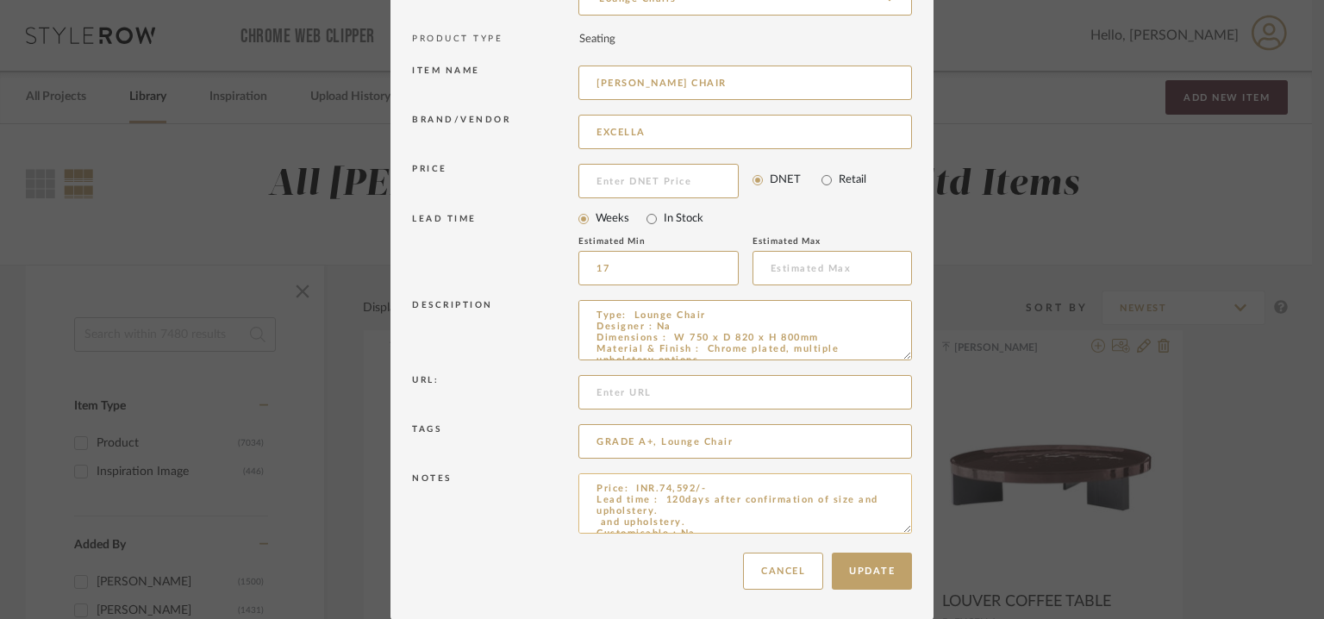
click at [851, 497] on textarea "Price: INR.74,592/- Lead time : 120days after confirmation of size and upholste…" at bounding box center [746, 503] width 334 height 60
drag, startPoint x: 660, startPoint y: 526, endPoint x: 729, endPoint y: 517, distance: 70.4
click at [558, 518] on div "Notes Price: INR.74,592/- Lead time : 120days after confirmation of size and up…" at bounding box center [662, 506] width 500 height 75
drag, startPoint x: 902, startPoint y: 528, endPoint x: 745, endPoint y: 611, distance: 177.8
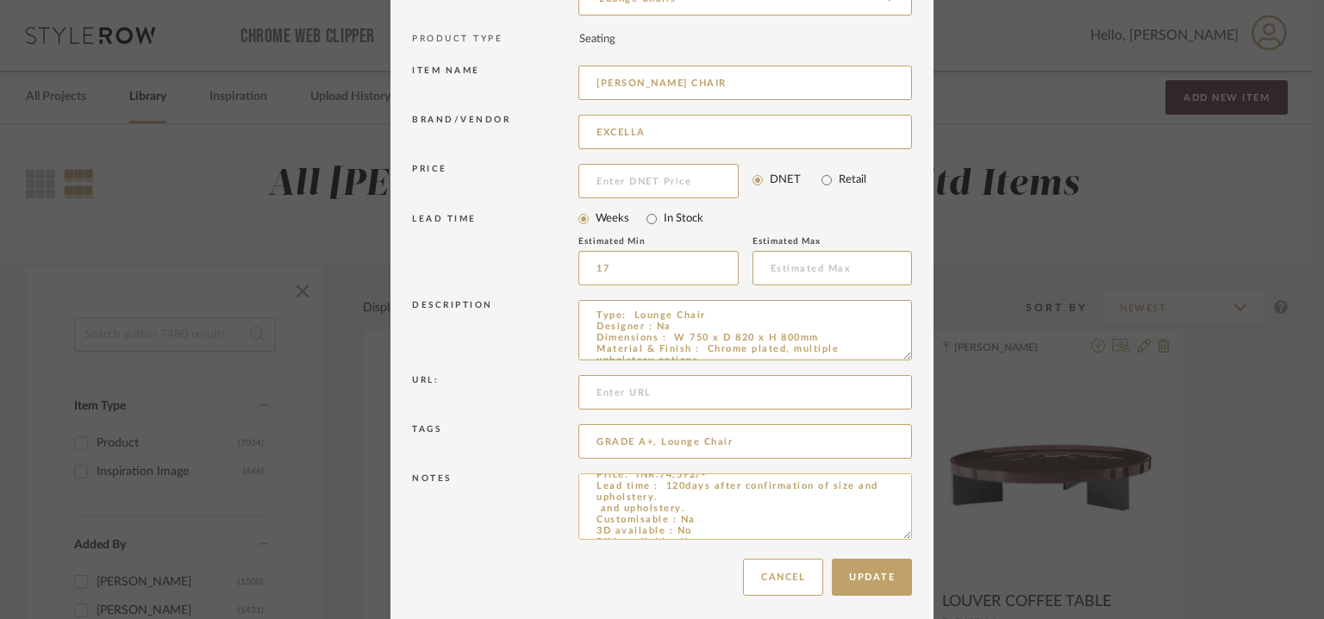
click at [910, 618] on html "Chrome Web Clipper Import Pinterest Support All Projects Library Inspiration Up…" at bounding box center [662, 309] width 1324 height 619
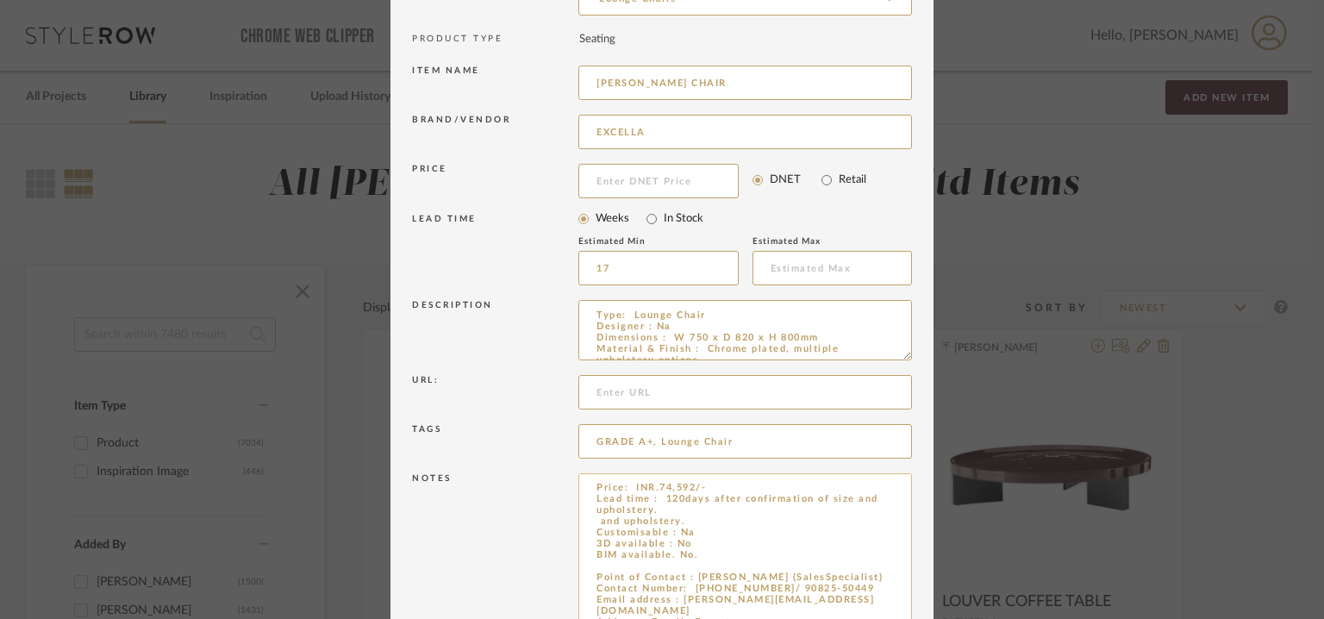
click at [675, 550] on textarea "Price: INR.74,592/- Lead time : 120days after confirmation of size and upholste…" at bounding box center [746, 563] width 334 height 181
drag, startPoint x: 683, startPoint y: 519, endPoint x: 567, endPoint y: 522, distance: 115.6
click at [567, 522] on div "Notes Price: INR.74,592/- Lead time : 120days after confirmation of size and up…" at bounding box center [662, 567] width 500 height 196
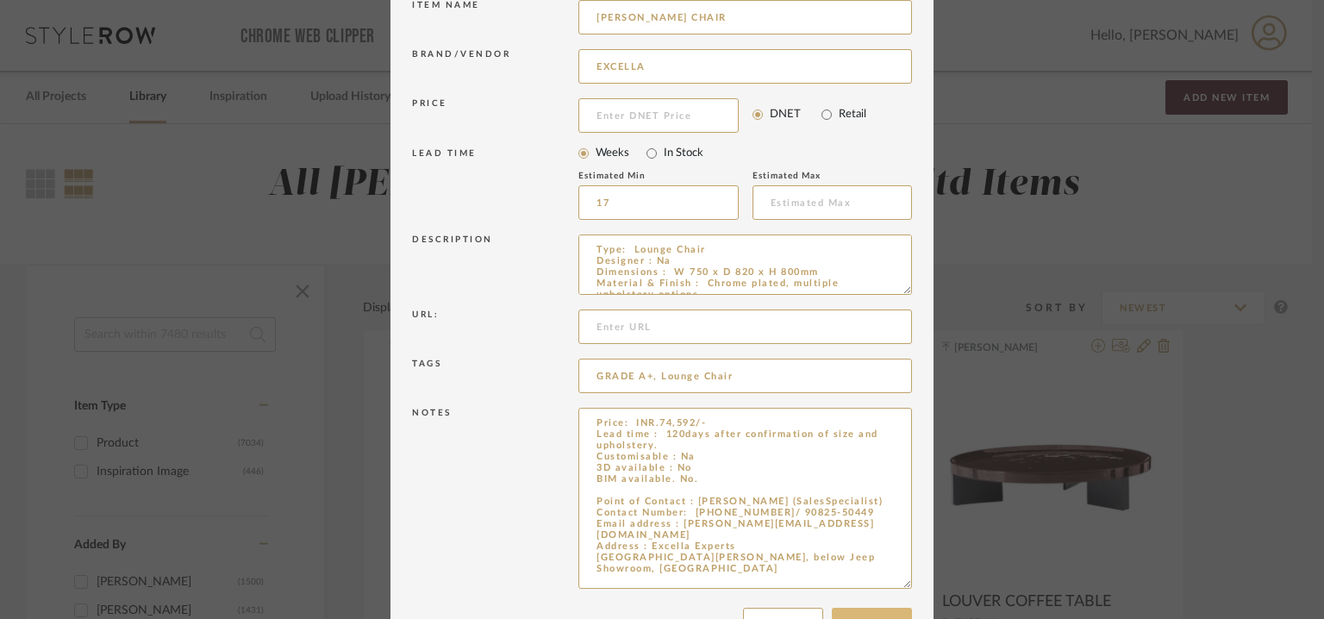
scroll to position [286, 0]
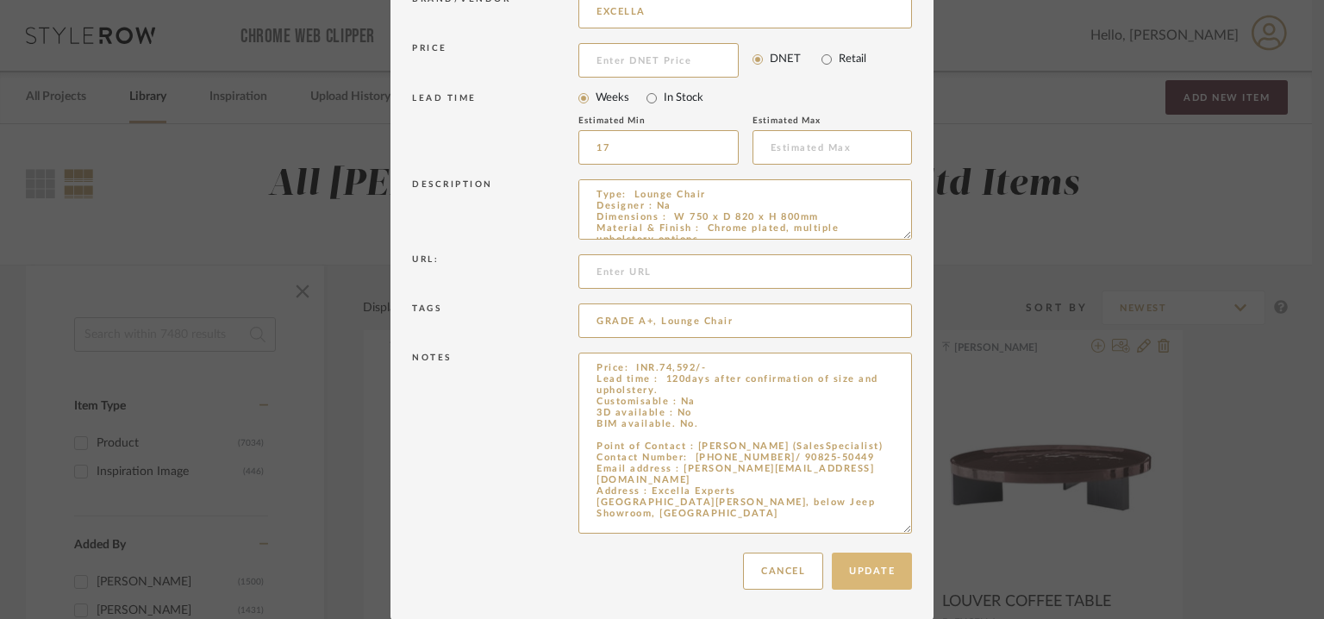
type textarea "Price: INR.74,592/- Lead time : 120days after confirmation of size and upholste…"
click at [862, 573] on button "Update" at bounding box center [872, 571] width 80 height 37
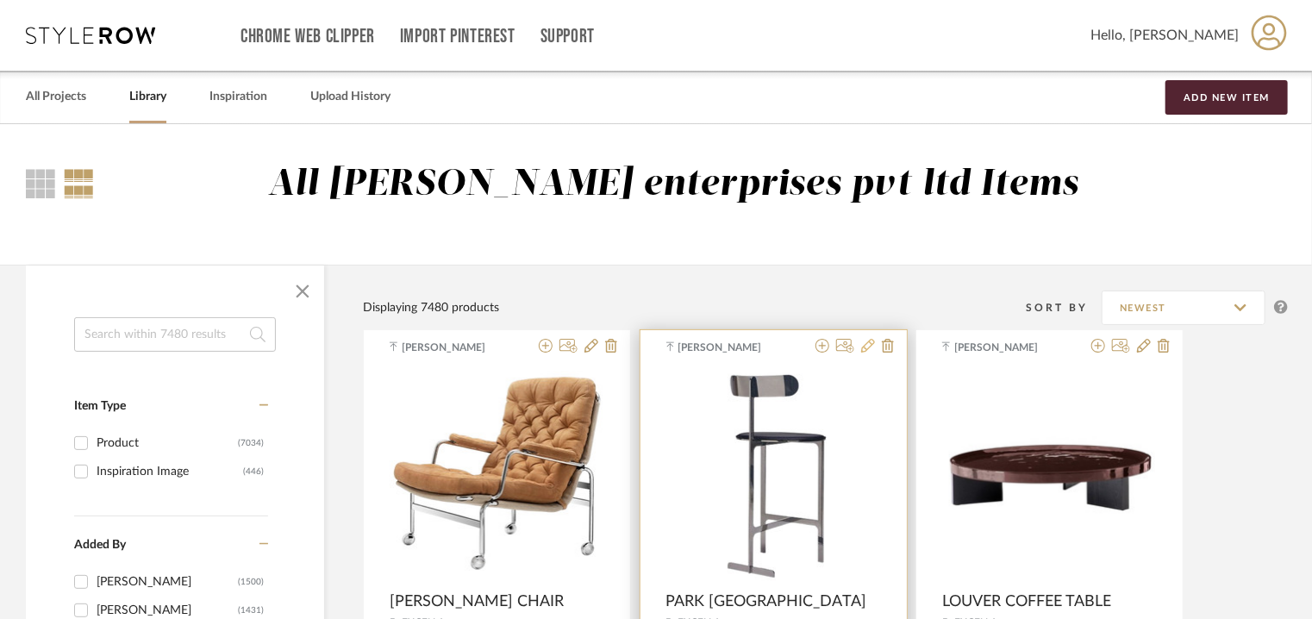
click at [866, 347] on icon at bounding box center [868, 346] width 14 height 14
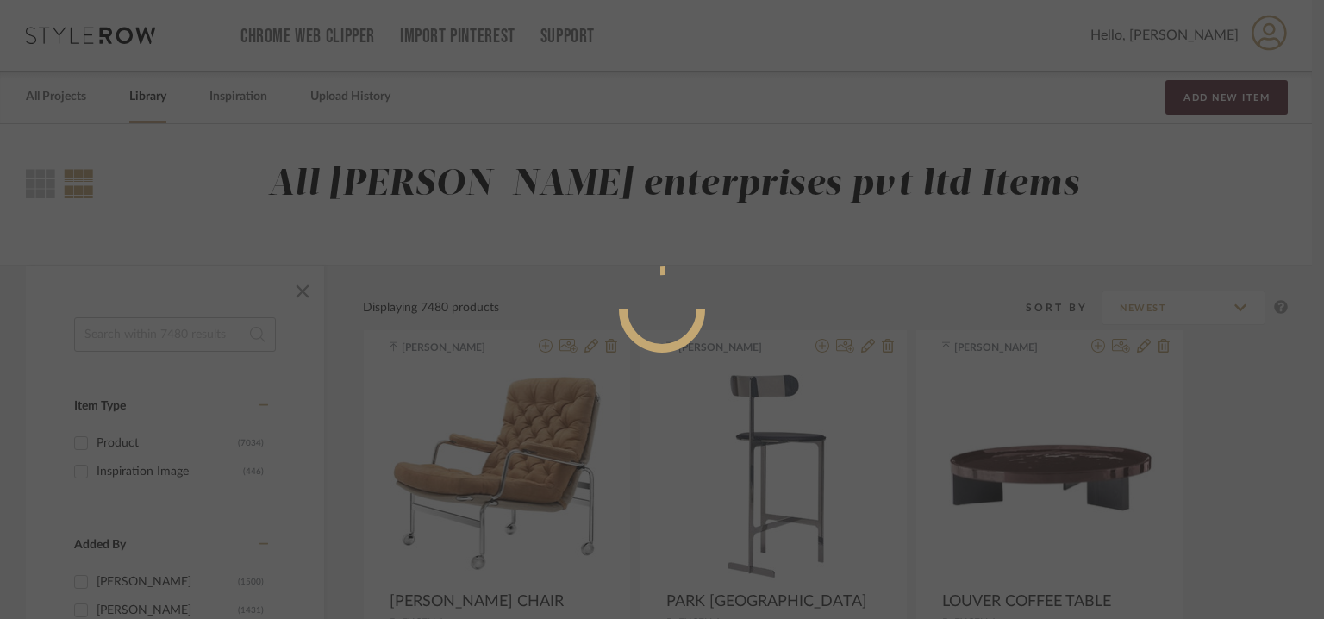
radio input "true"
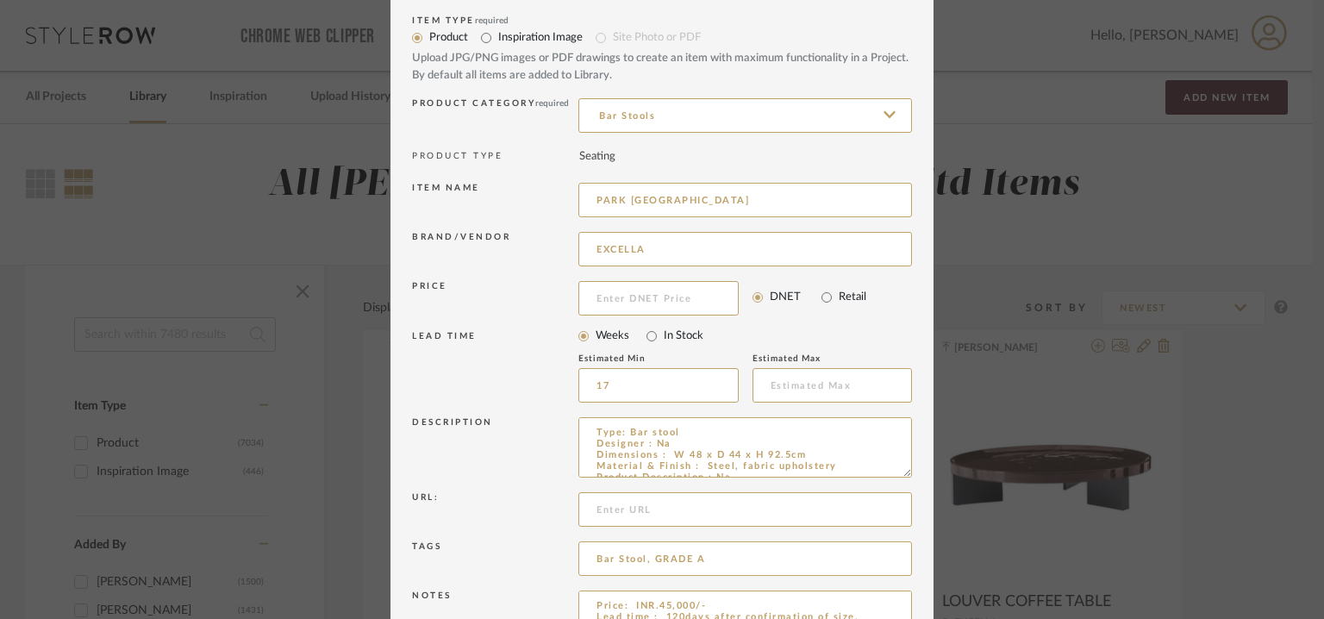
scroll to position [166, 0]
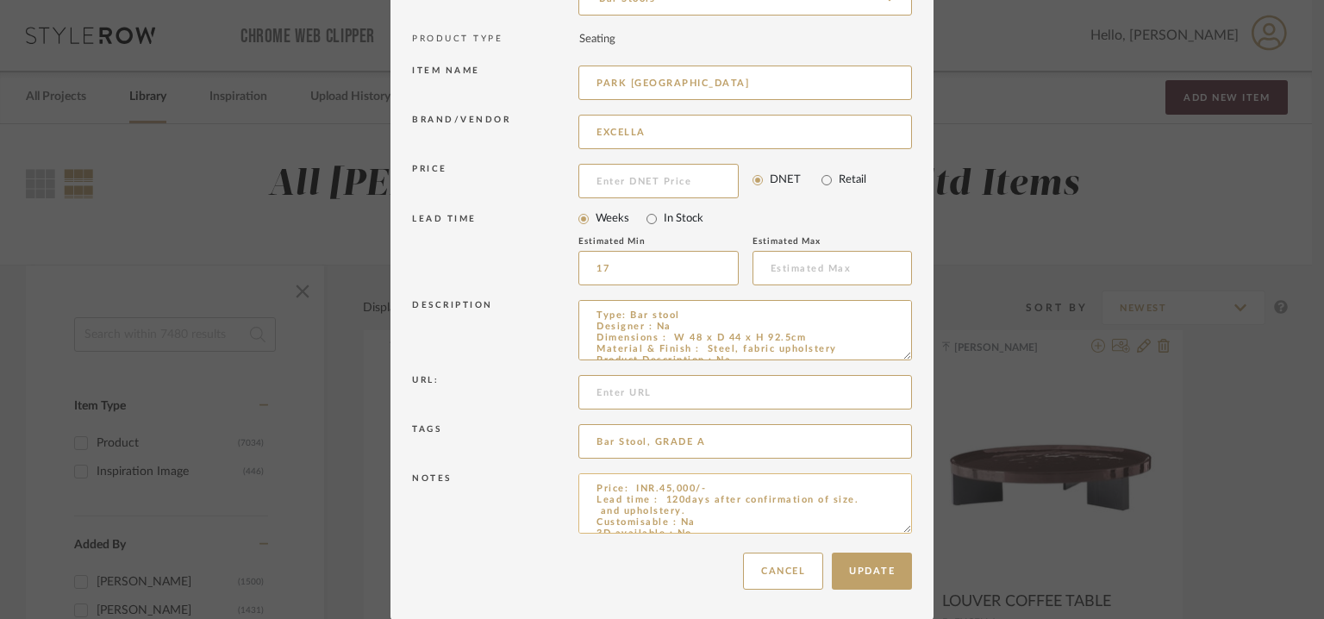
click at [848, 504] on textarea "Price: INR.45,000/- Lead time : 120days after confirmation of size. and upholst…" at bounding box center [746, 503] width 334 height 60
type textarea "Price: INR.45,000/- Lead time : 120days after confirmation of size and upholste…"
click at [872, 575] on button "Update" at bounding box center [872, 571] width 80 height 37
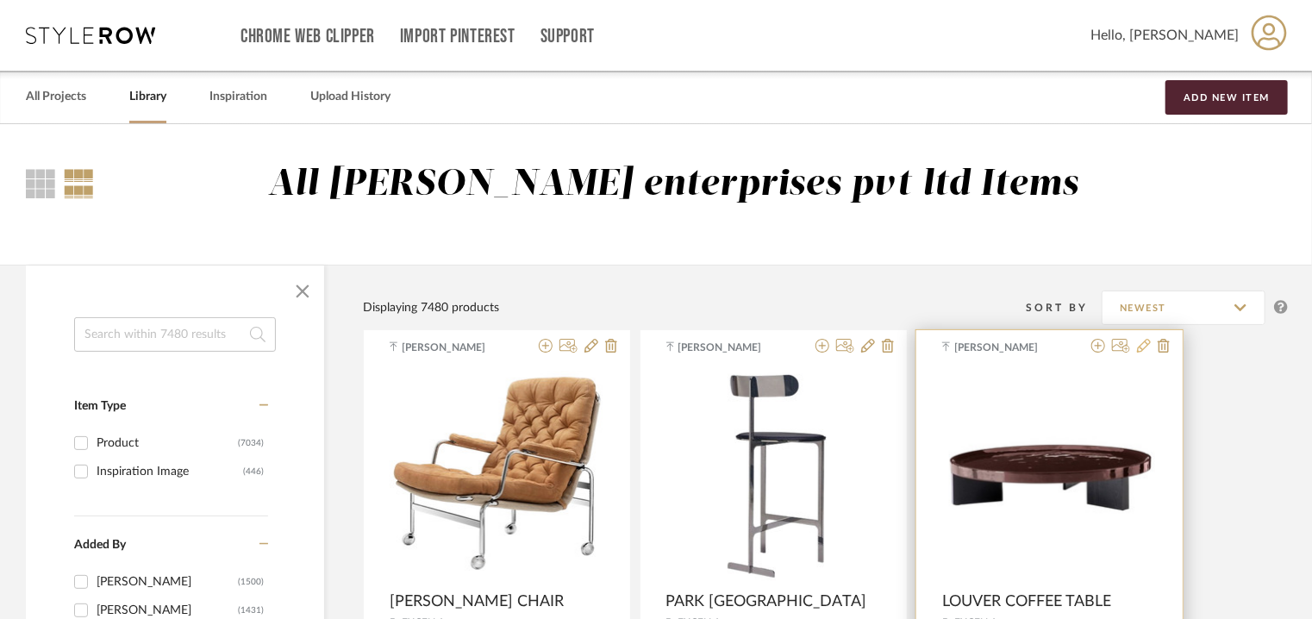
click at [1146, 346] on icon at bounding box center [1144, 346] width 14 height 14
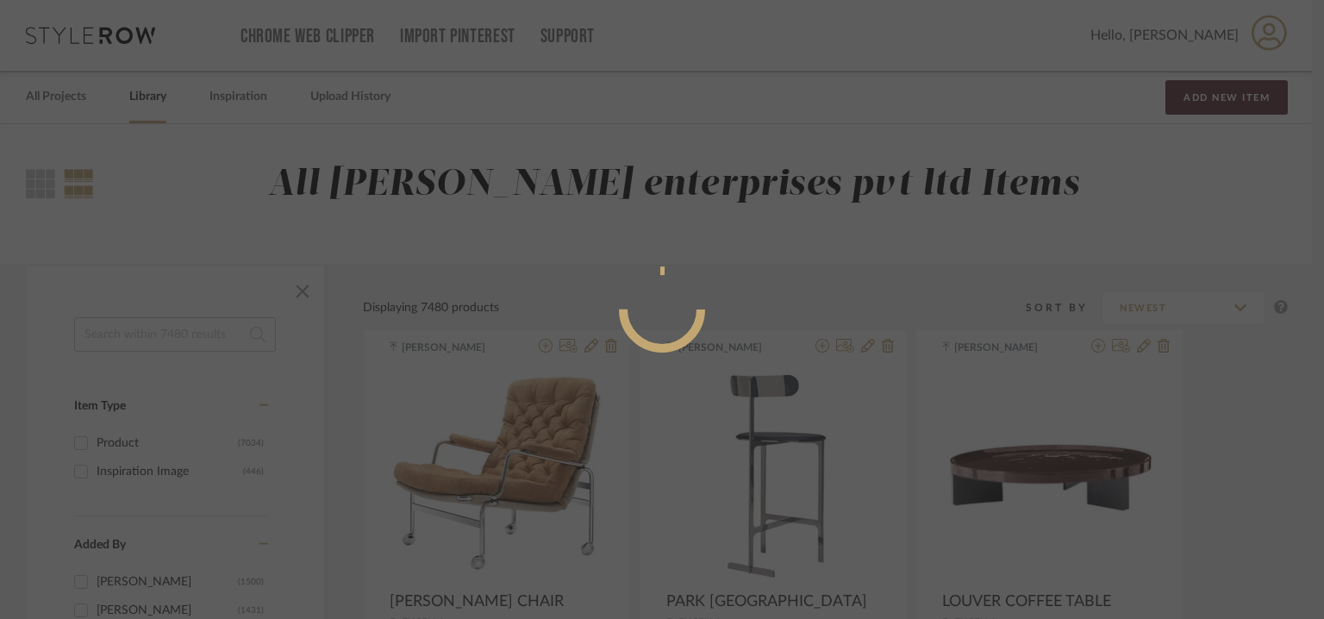
radio input "true"
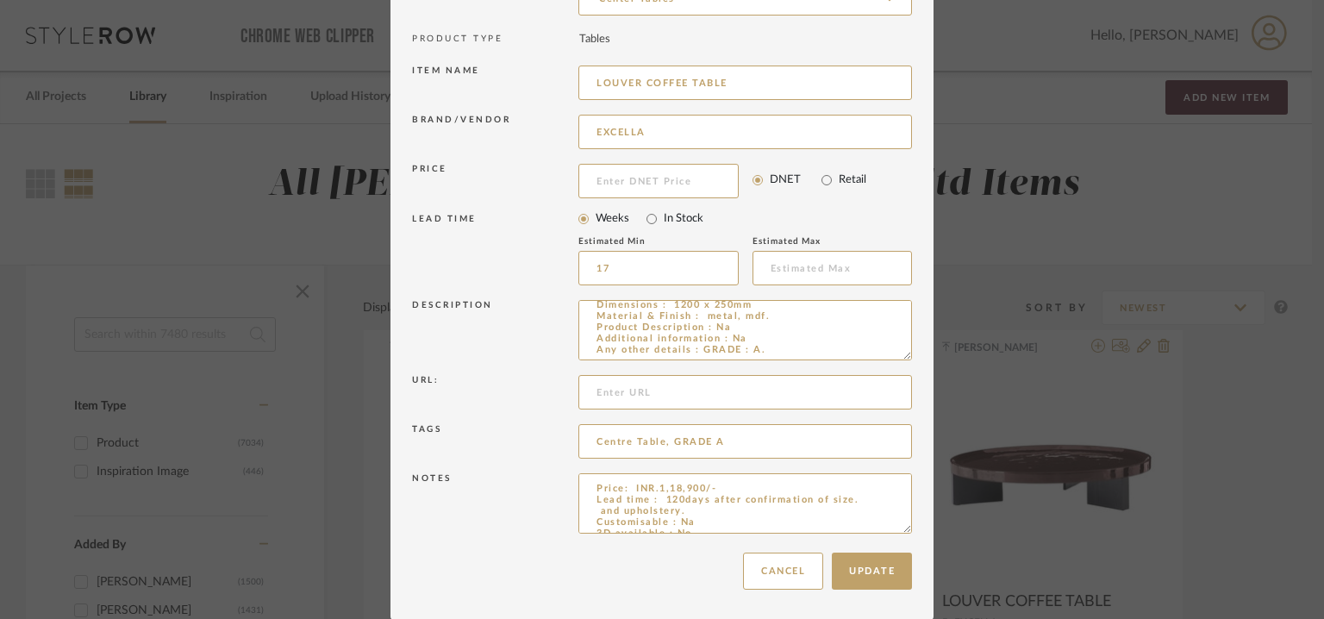
drag, startPoint x: 602, startPoint y: 512, endPoint x: 556, endPoint y: 517, distance: 46.0
click at [556, 517] on div "Notes Price: INR.1,18,900/- Lead time : 120days after confirmation of size. and…" at bounding box center [662, 506] width 500 height 75
type textarea "Price: INR.1,18,900/- Lead time : 120days after confirmation of size. Customisa…"
click at [887, 565] on button "Update" at bounding box center [872, 571] width 80 height 37
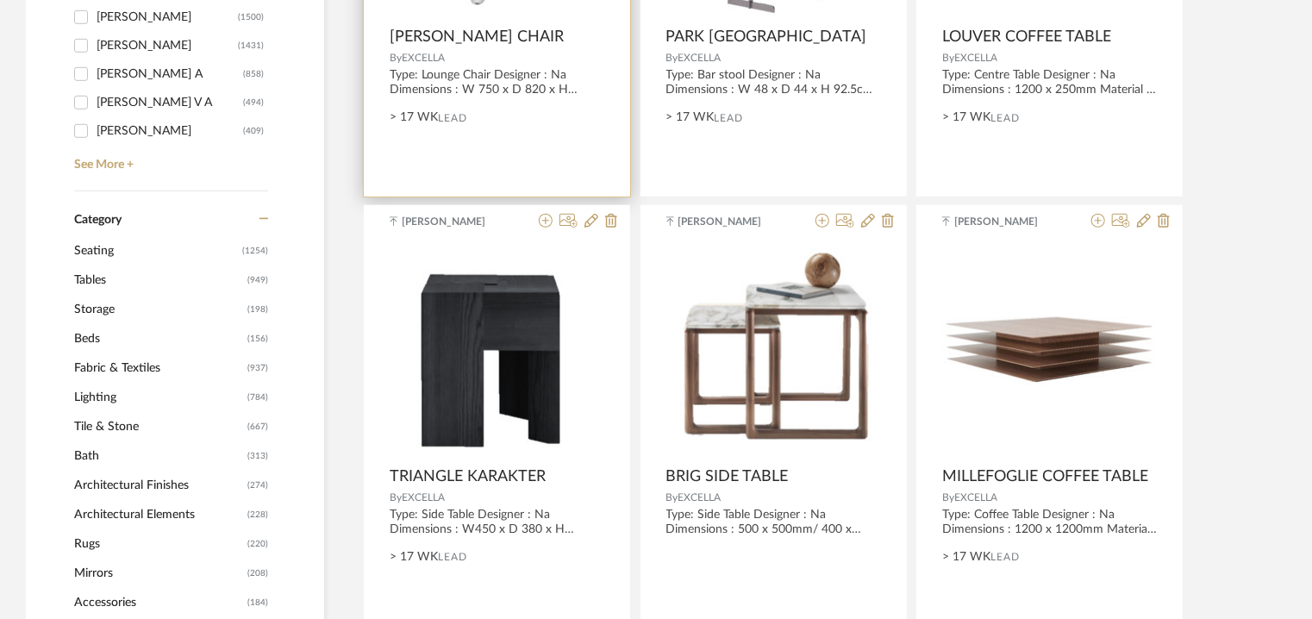
scroll to position [604, 0]
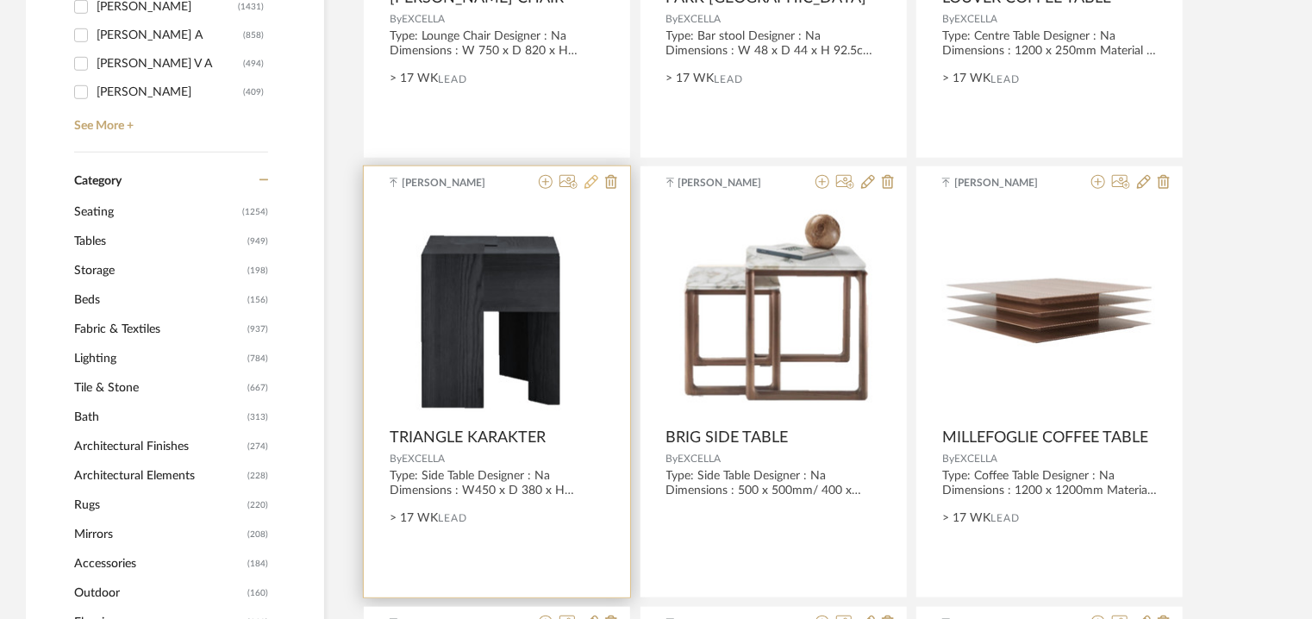
click at [586, 181] on icon at bounding box center [592, 182] width 14 height 14
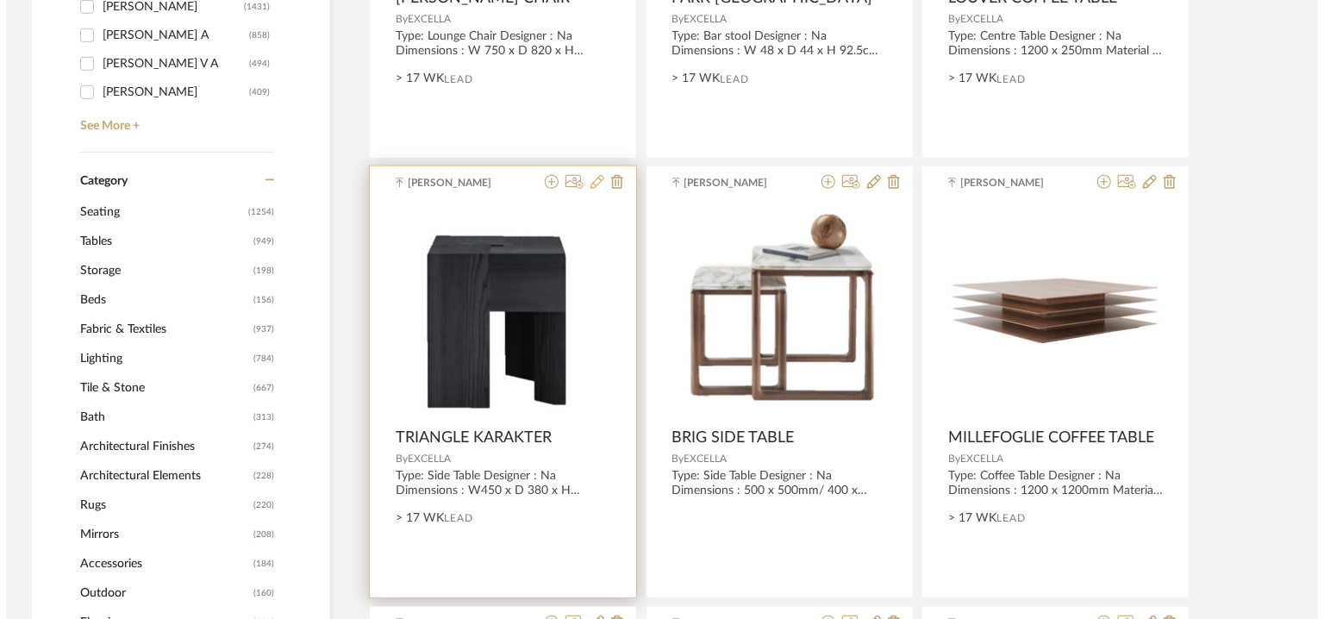
scroll to position [0, 0]
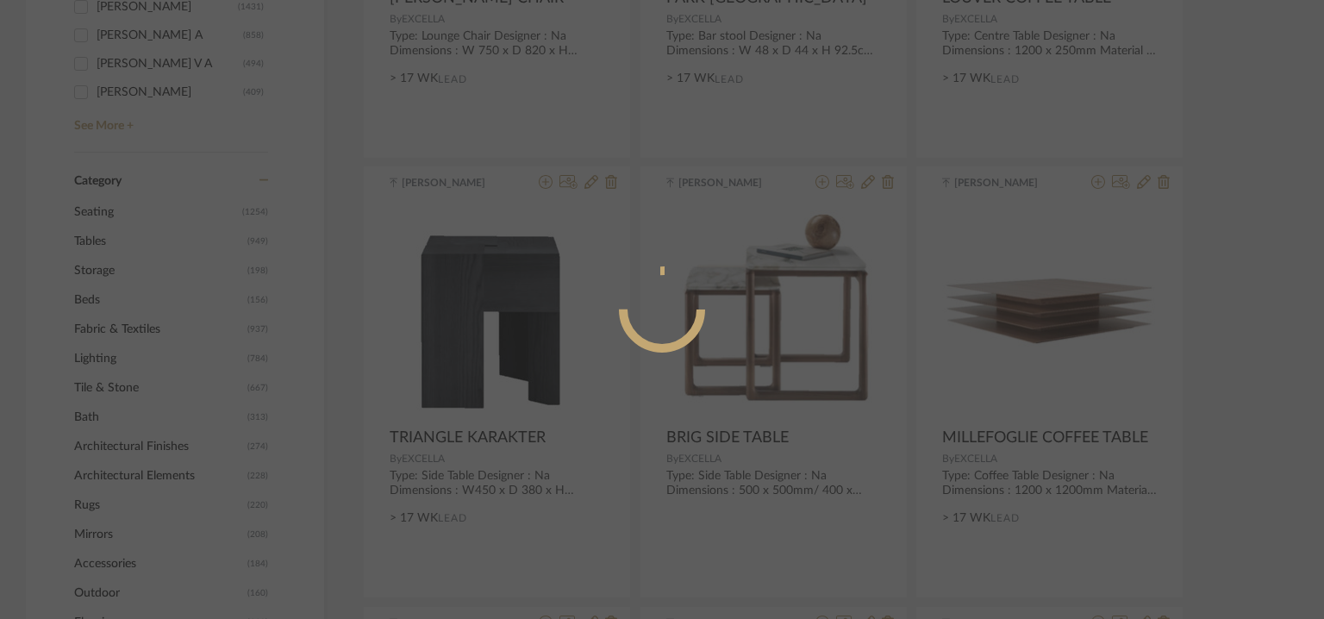
radio input "true"
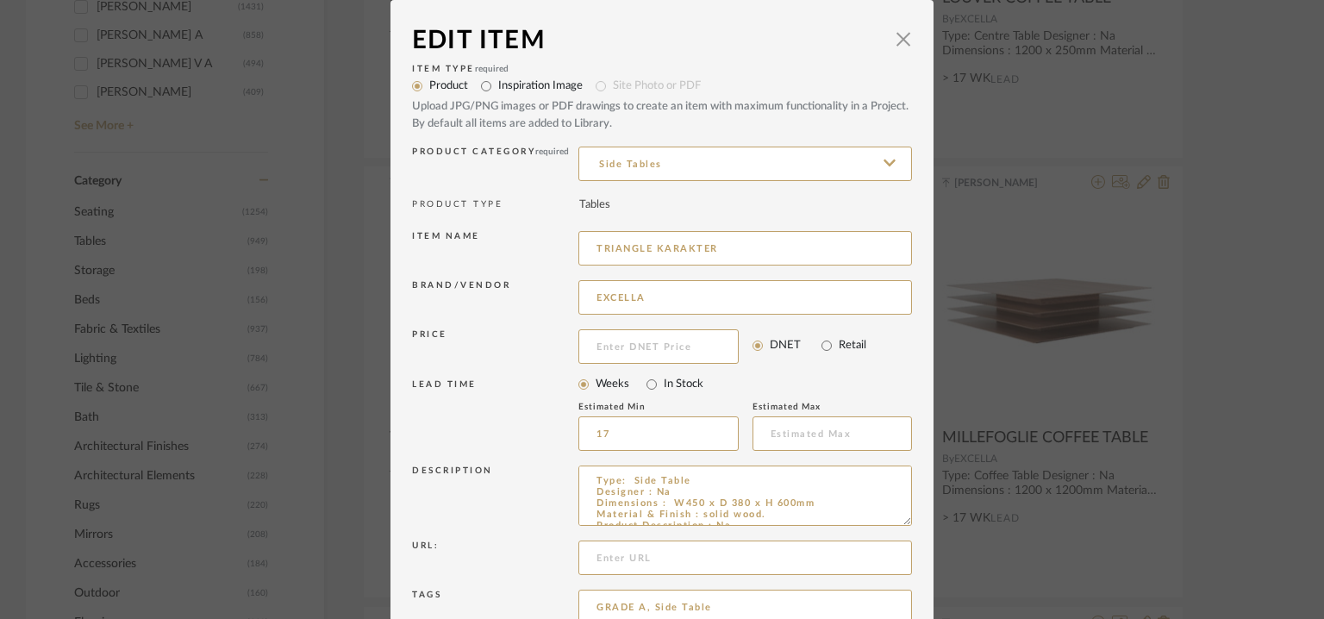
scroll to position [166, 0]
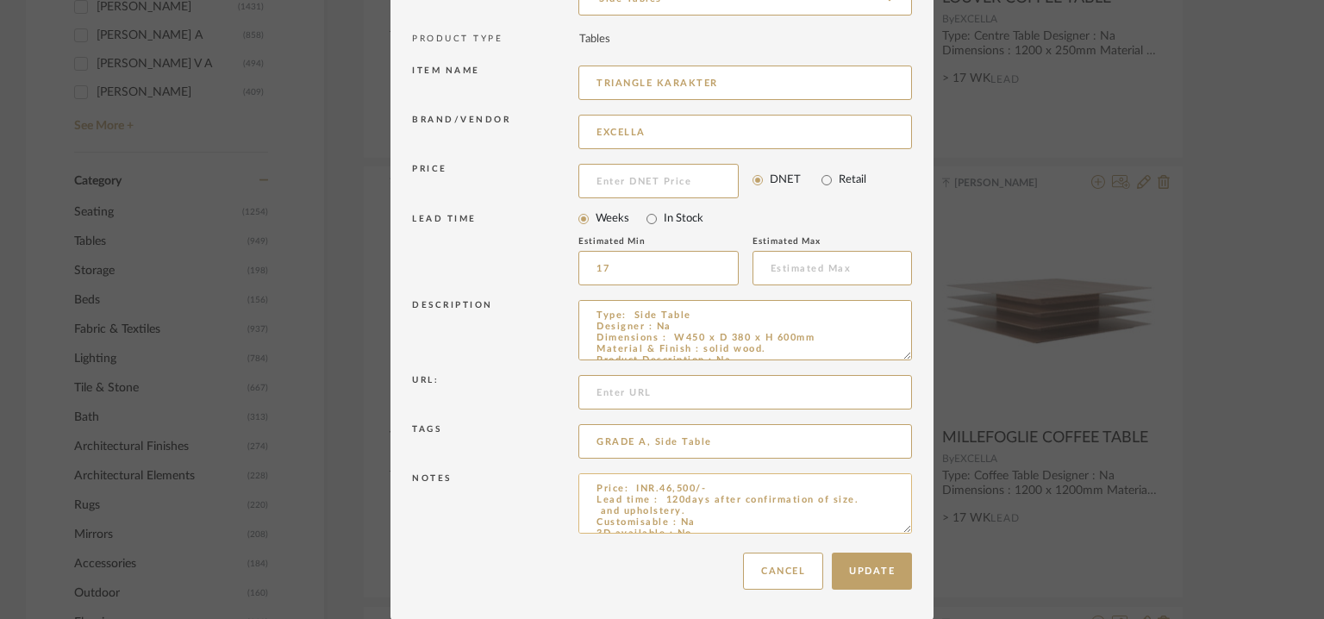
drag, startPoint x: 698, startPoint y: 512, endPoint x: 577, endPoint y: 512, distance: 121.6
click at [579, 512] on textarea "Price: INR.46,500/- Lead time : 120days after confirmation of size. and upholst…" at bounding box center [746, 503] width 334 height 60
type textarea "Price: INR.46,500/- Lead time : 120days after confirmation of size. Customisabl…"
click at [868, 570] on button "Update" at bounding box center [872, 571] width 80 height 37
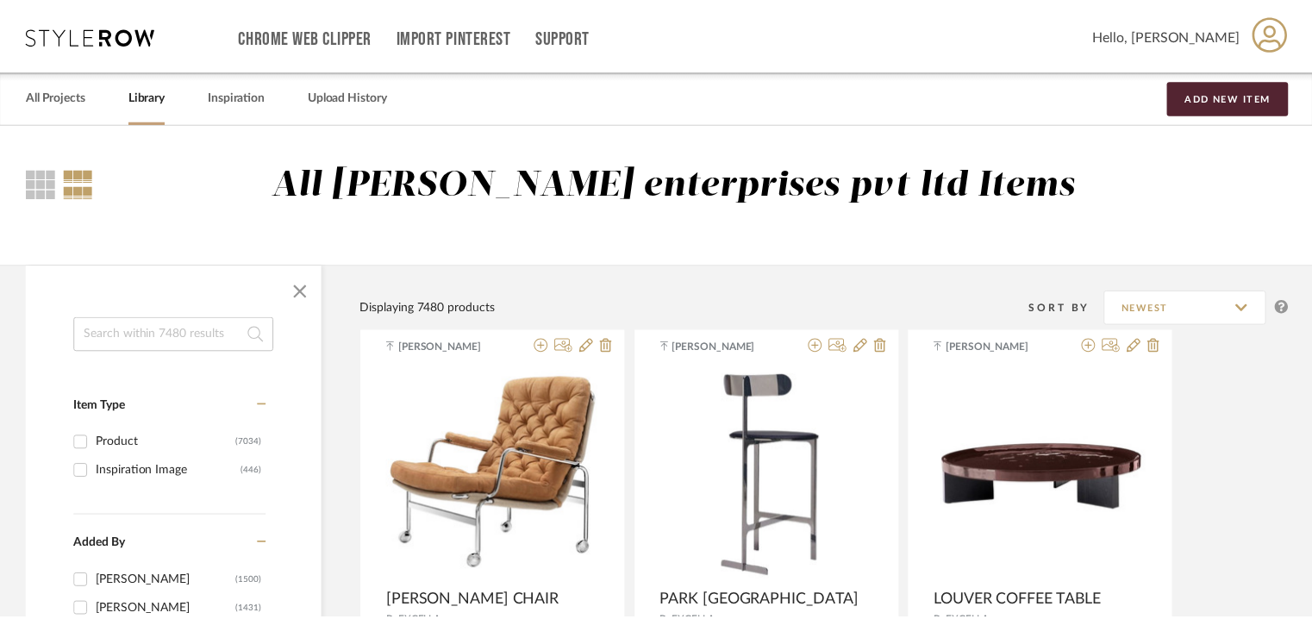
scroll to position [604, 0]
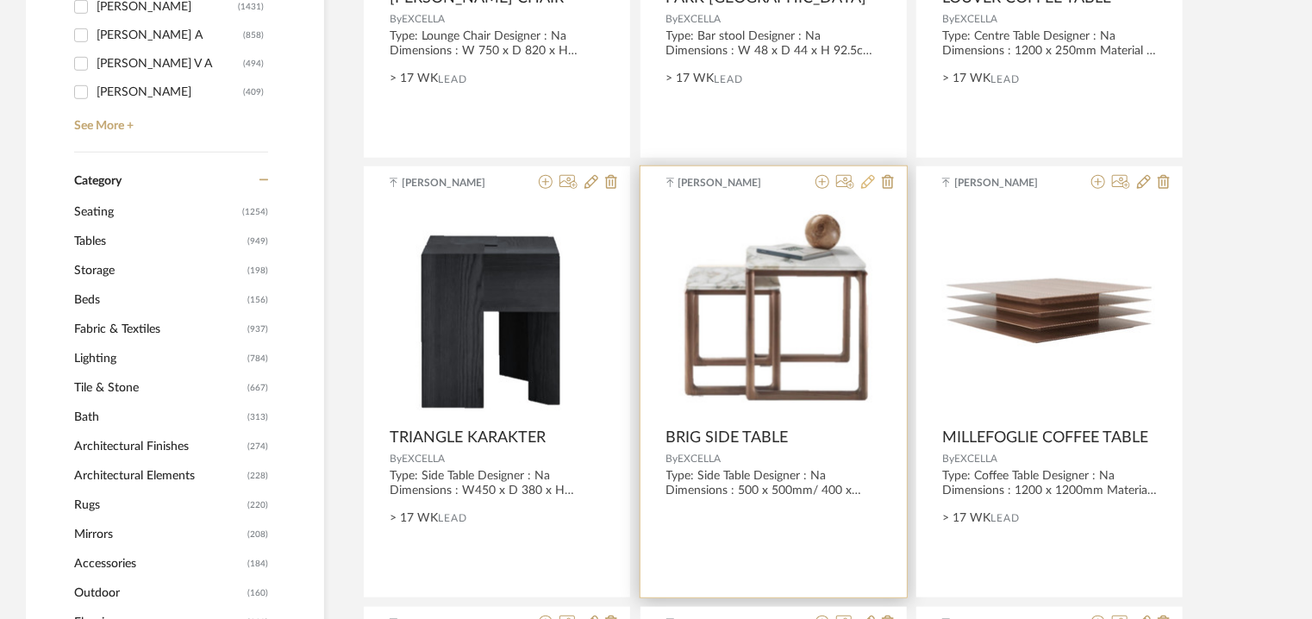
click at [868, 184] on icon at bounding box center [868, 182] width 14 height 14
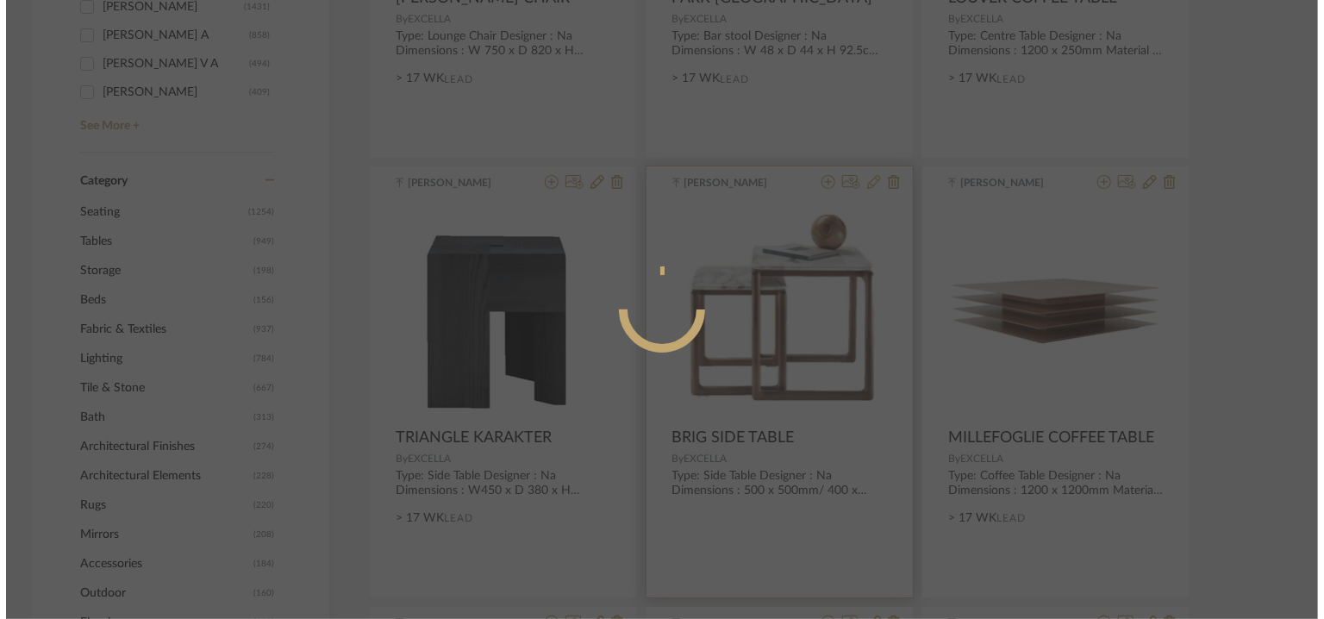
scroll to position [0, 0]
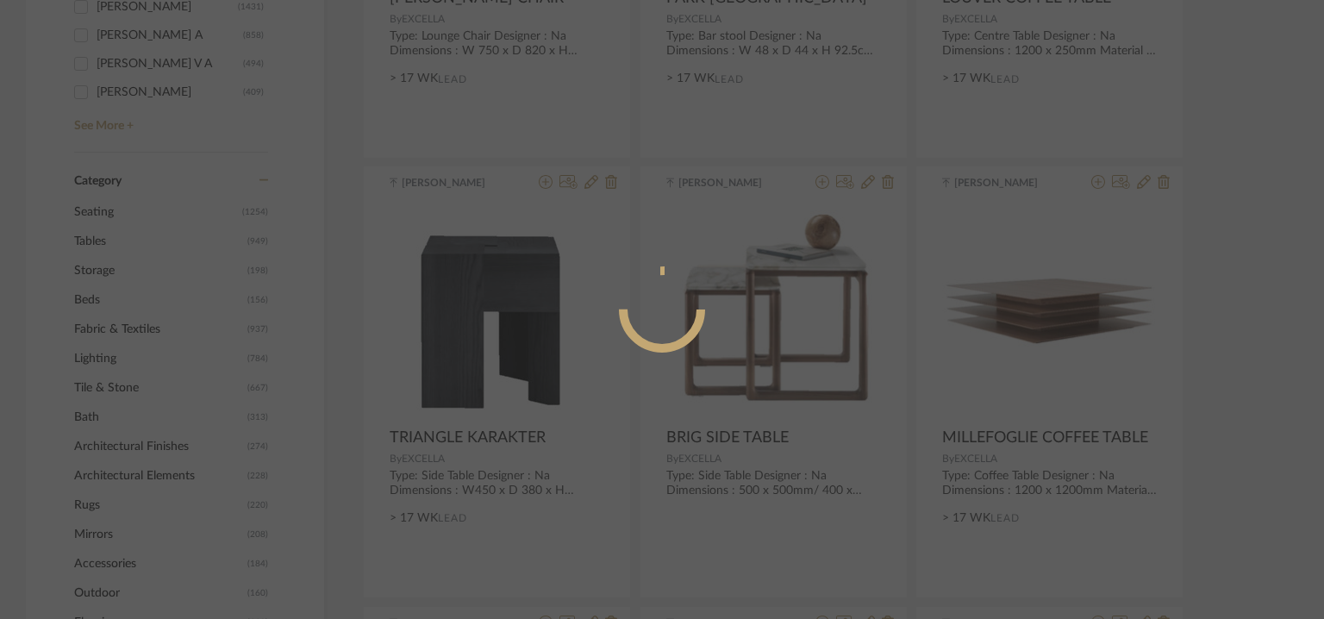
radio input "true"
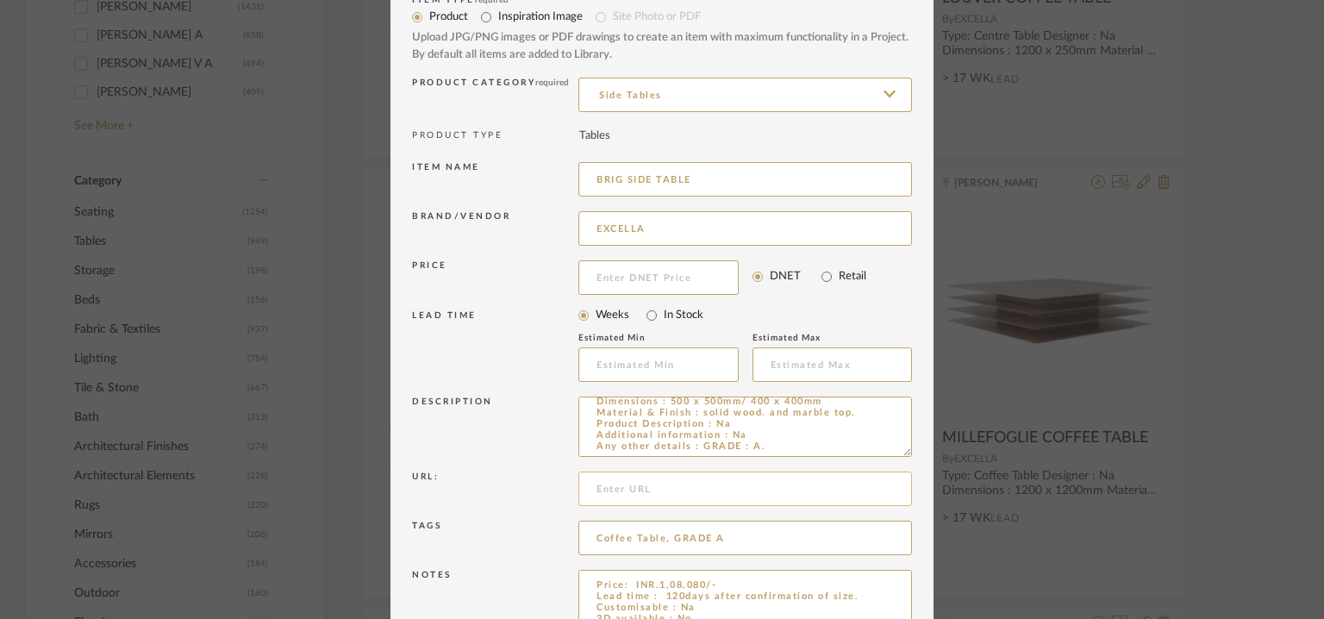
scroll to position [166, 0]
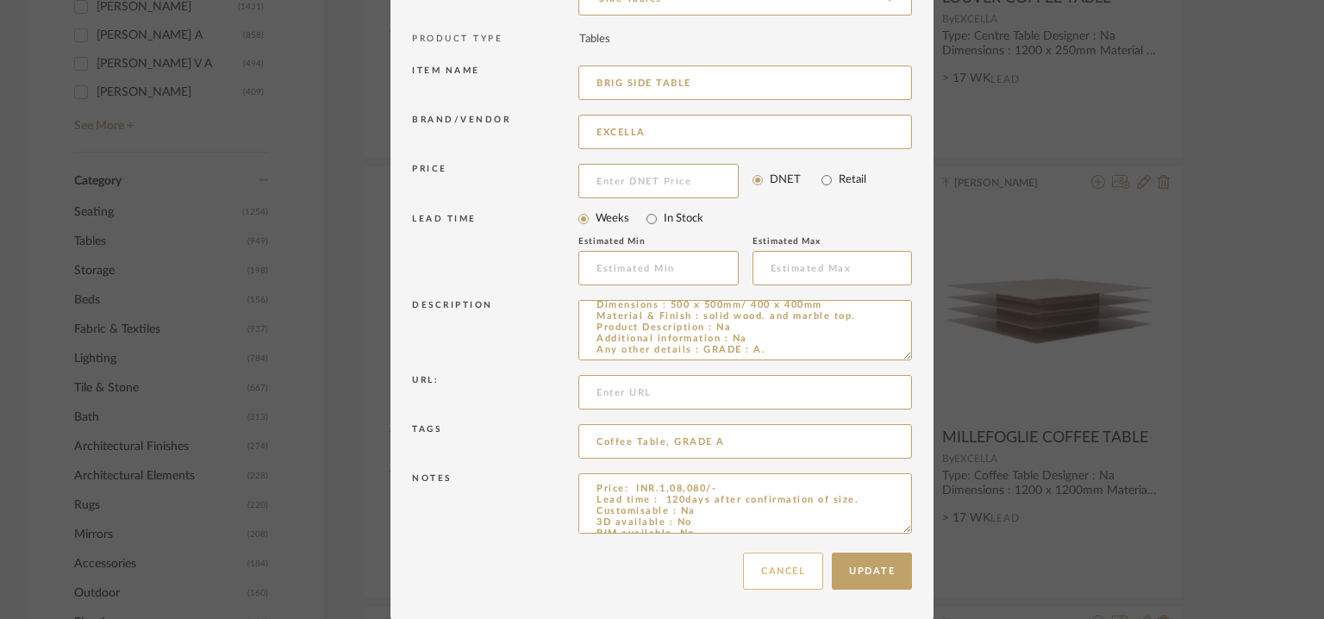
click at [776, 574] on button "Cancel" at bounding box center [783, 571] width 80 height 37
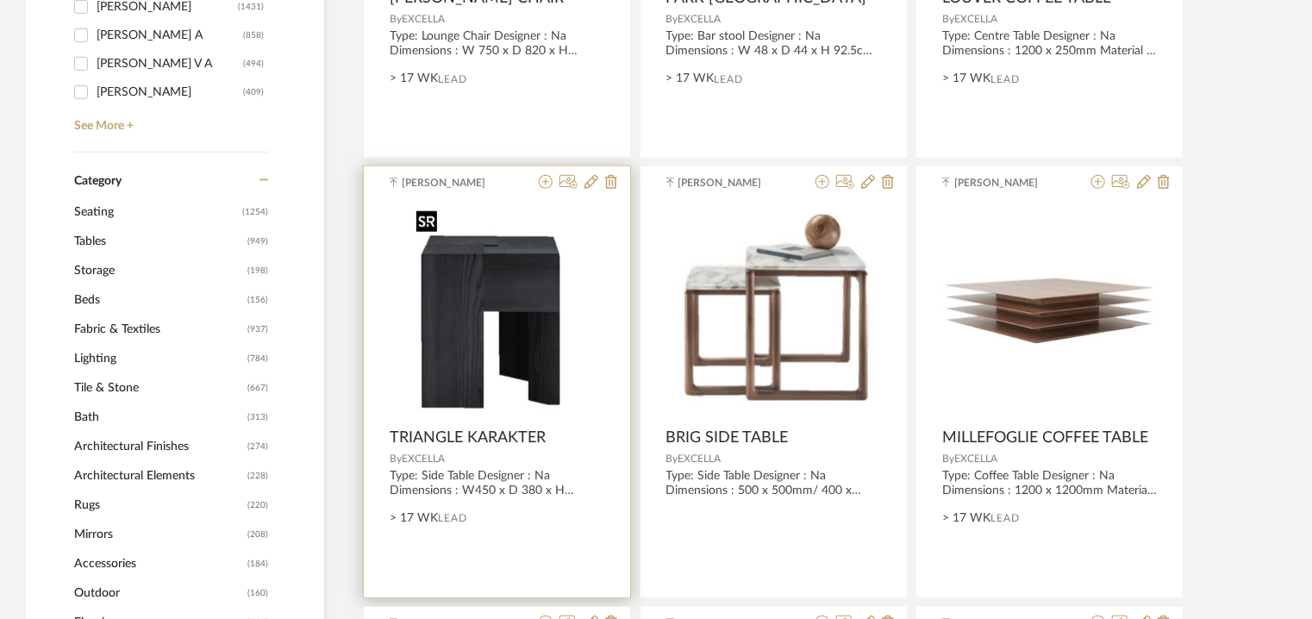
scroll to position [0, 0]
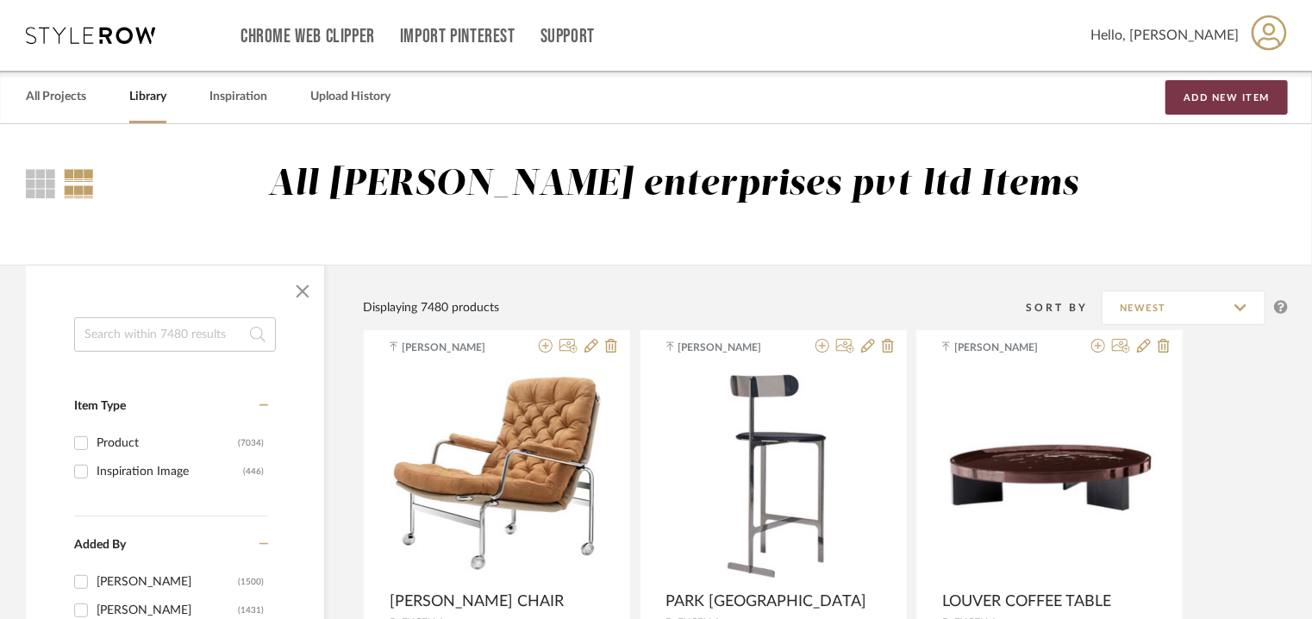
drag, startPoint x: 1226, startPoint y: 93, endPoint x: 1206, endPoint y: 122, distance: 34.7
click at [1226, 97] on button "Add New Item" at bounding box center [1227, 97] width 122 height 34
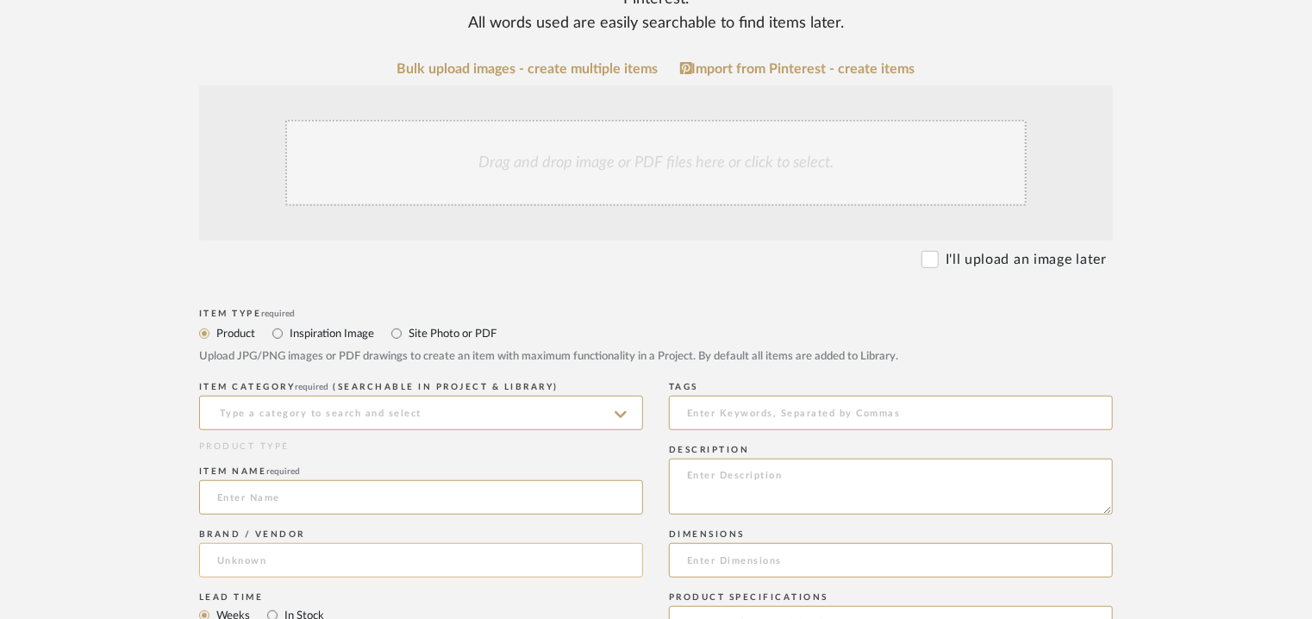
scroll to position [345, 0]
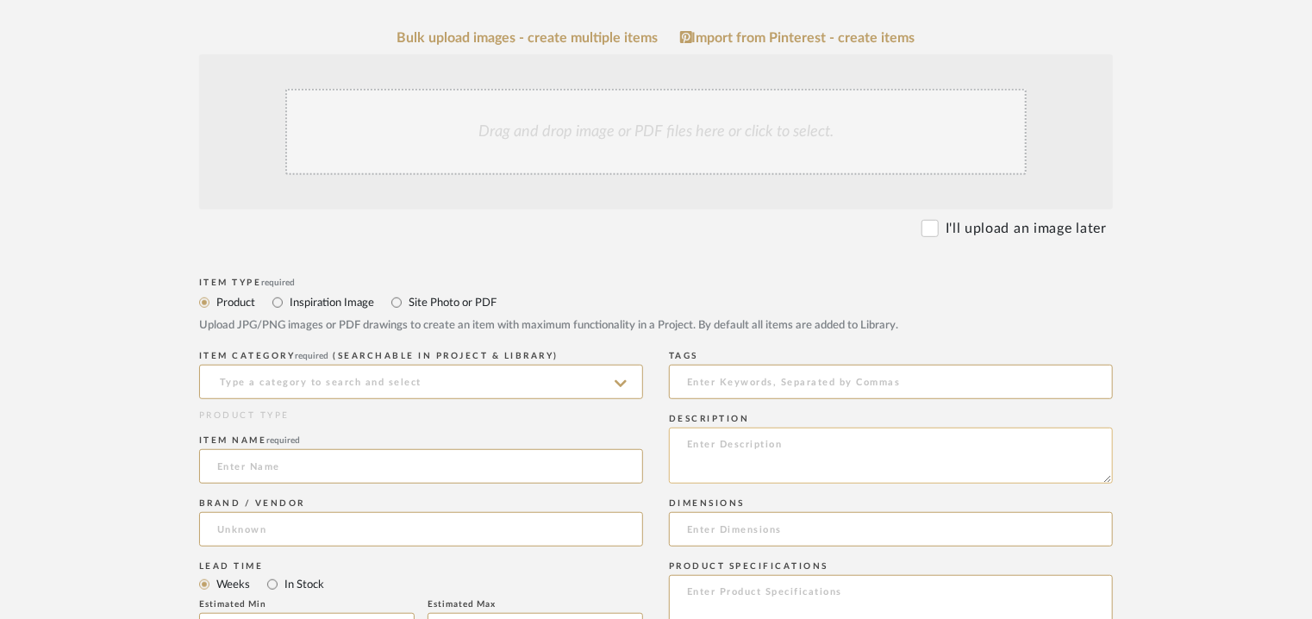
paste textarea "Type: Console Designer : Na Dimensions : 3170 x 550 x 470mm Material & Finish :…"
type textarea "Type: Console Designer : Na Dimensions : 3170 x 550 x 470mm Material & Finish :…"
click at [441, 387] on input at bounding box center [421, 382] width 444 height 34
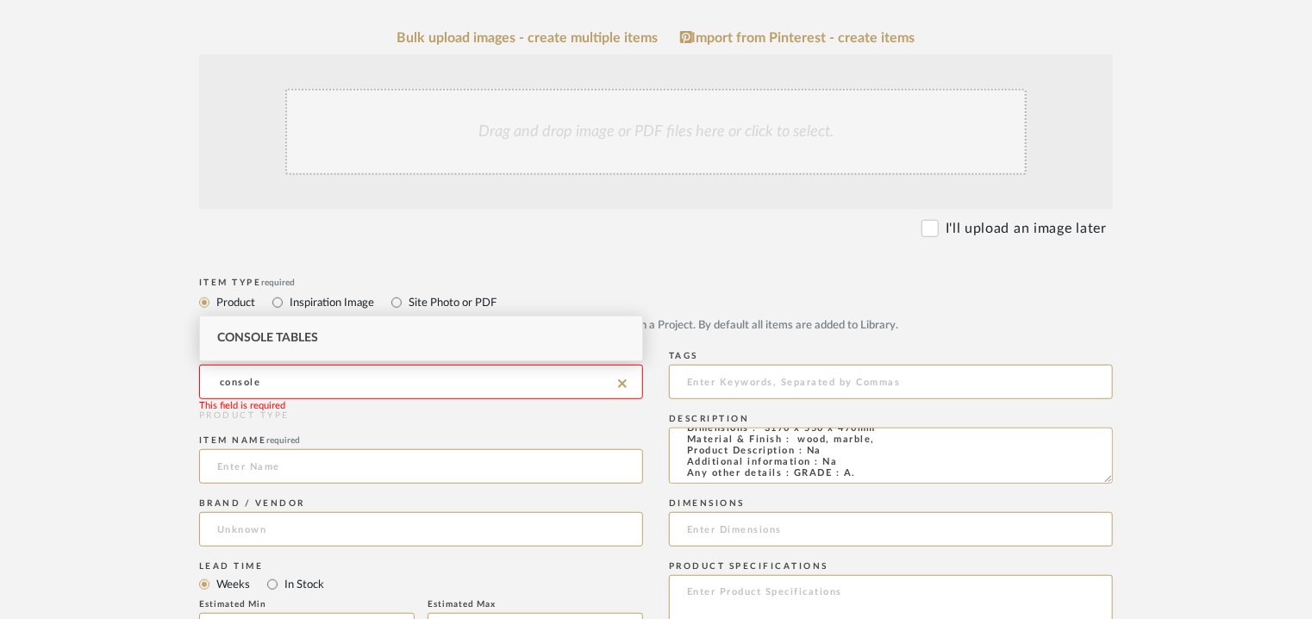
click at [304, 335] on span "Console Tables" at bounding box center [267, 338] width 101 height 12
type input "Console Tables"
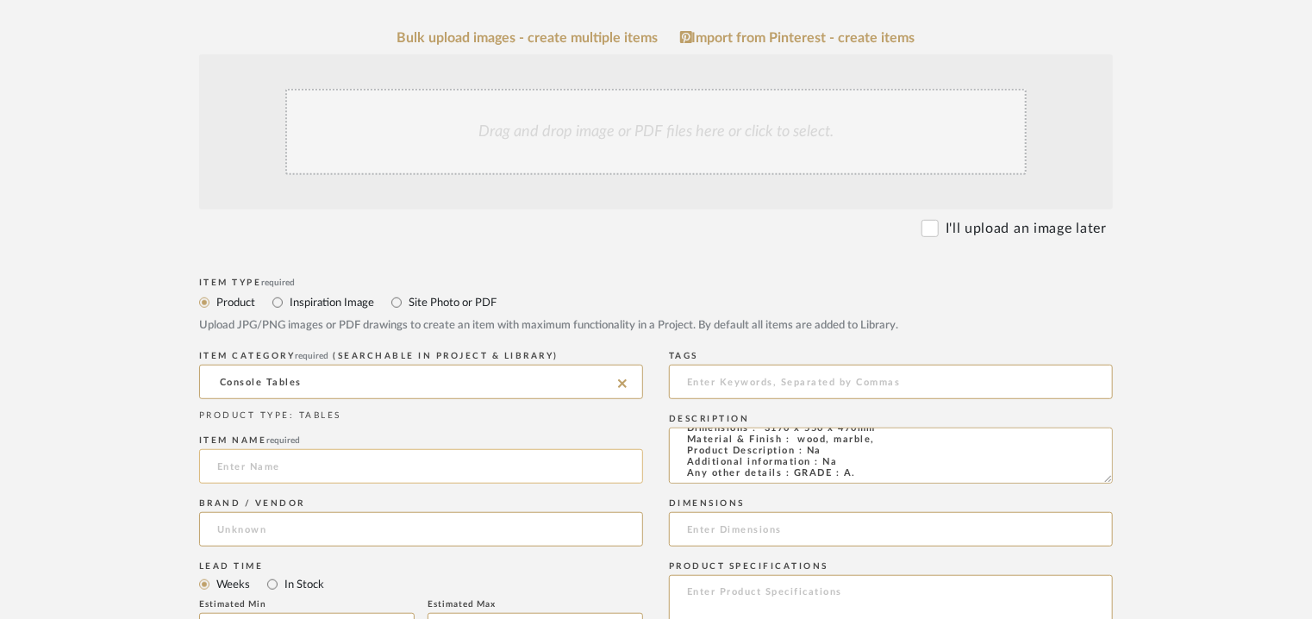
click at [230, 472] on input at bounding box center [421, 466] width 444 height 34
type input "LANG CONSOLE"
click at [248, 537] on input at bounding box center [421, 529] width 444 height 34
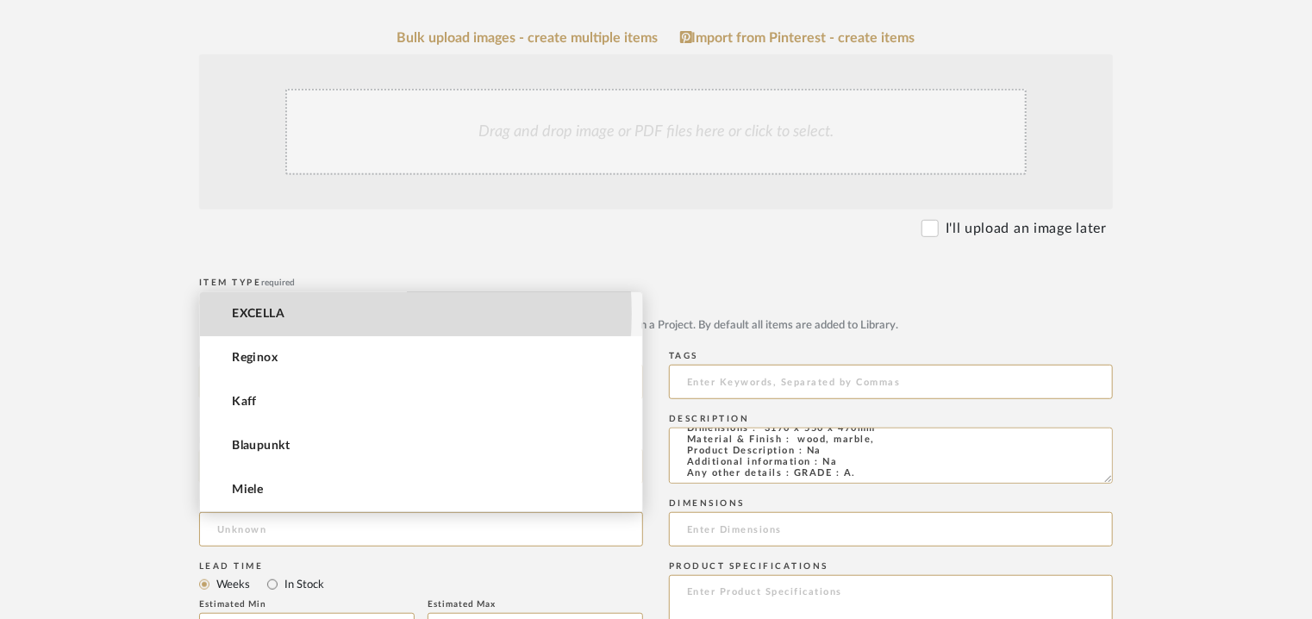
click at [300, 313] on mat-option "EXCELLA" at bounding box center [421, 314] width 442 height 44
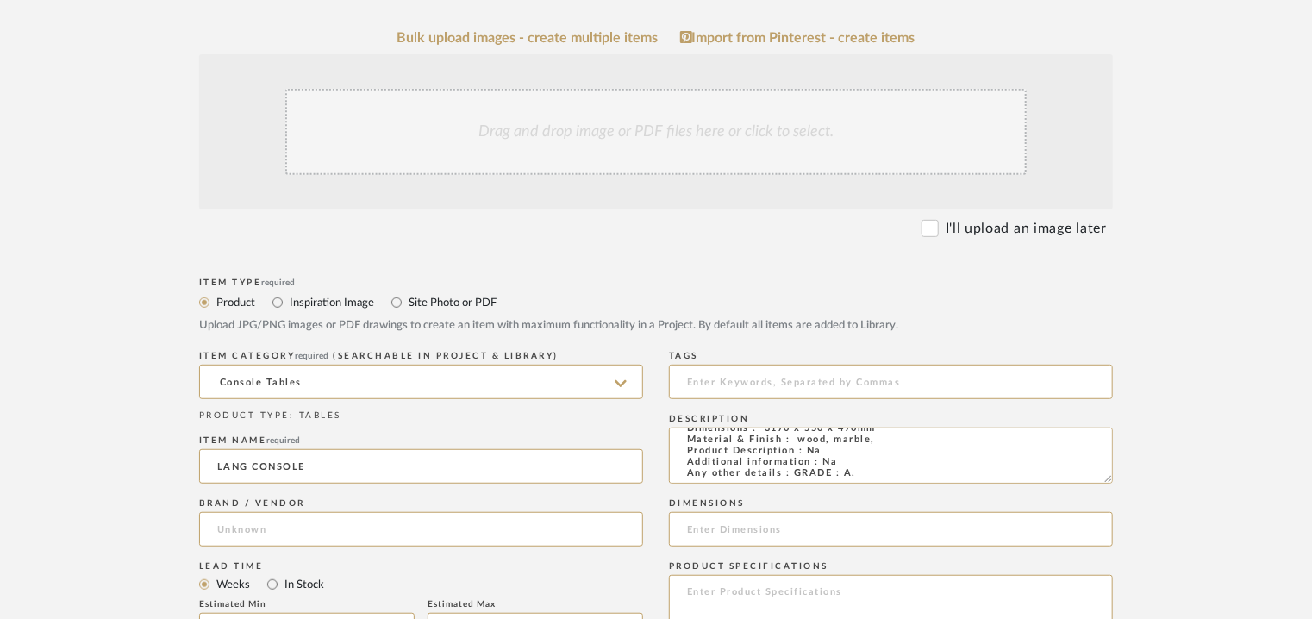
type input "EXCELLA"
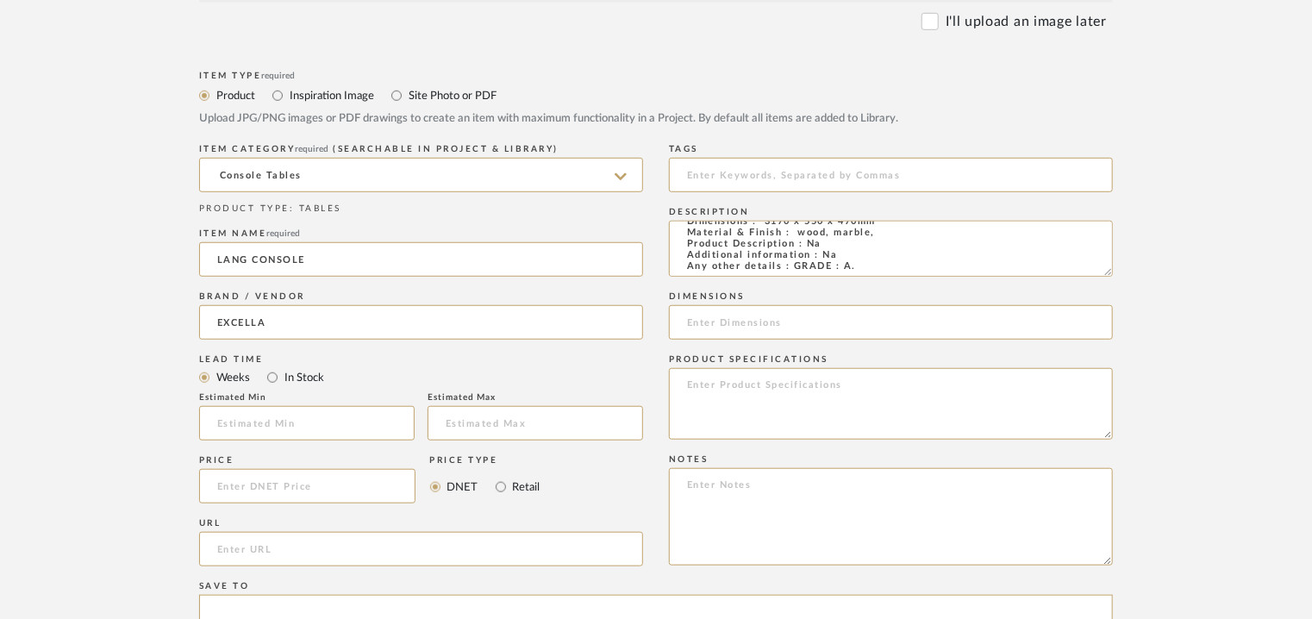
scroll to position [604, 0]
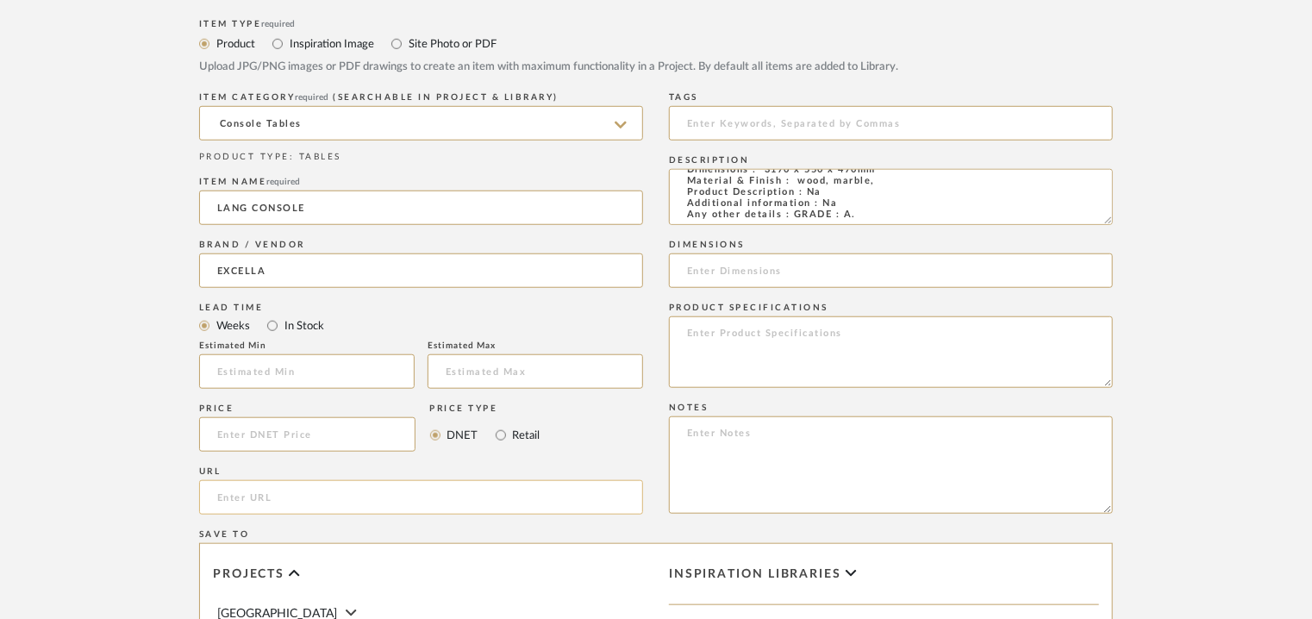
click at [242, 504] on input "url" at bounding box center [421, 497] width 444 height 34
drag, startPoint x: 247, startPoint y: 377, endPoint x: 250, endPoint y: 364, distance: 13.2
click at [250, 366] on input "text" at bounding box center [307, 371] width 216 height 34
type input "17"
click at [718, 115] on input at bounding box center [891, 123] width 444 height 34
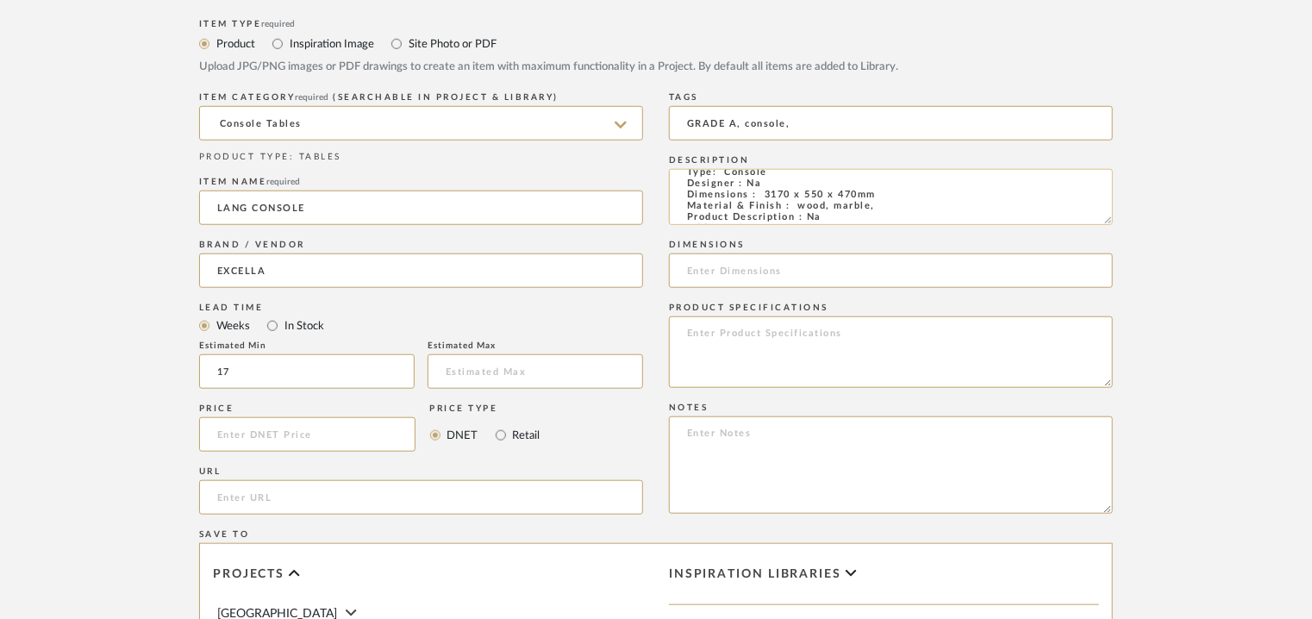
scroll to position [0, 0]
type input "GRADE A, console,"
drag, startPoint x: 880, startPoint y: 209, endPoint x: 765, endPoint y: 205, distance: 115.6
click at [765, 205] on textarea "Type: Console Designer : Na Dimensions : 3170 x 550 x 470mm Material & Finish :…" at bounding box center [891, 197] width 444 height 56
click at [741, 265] on input at bounding box center [891, 270] width 444 height 34
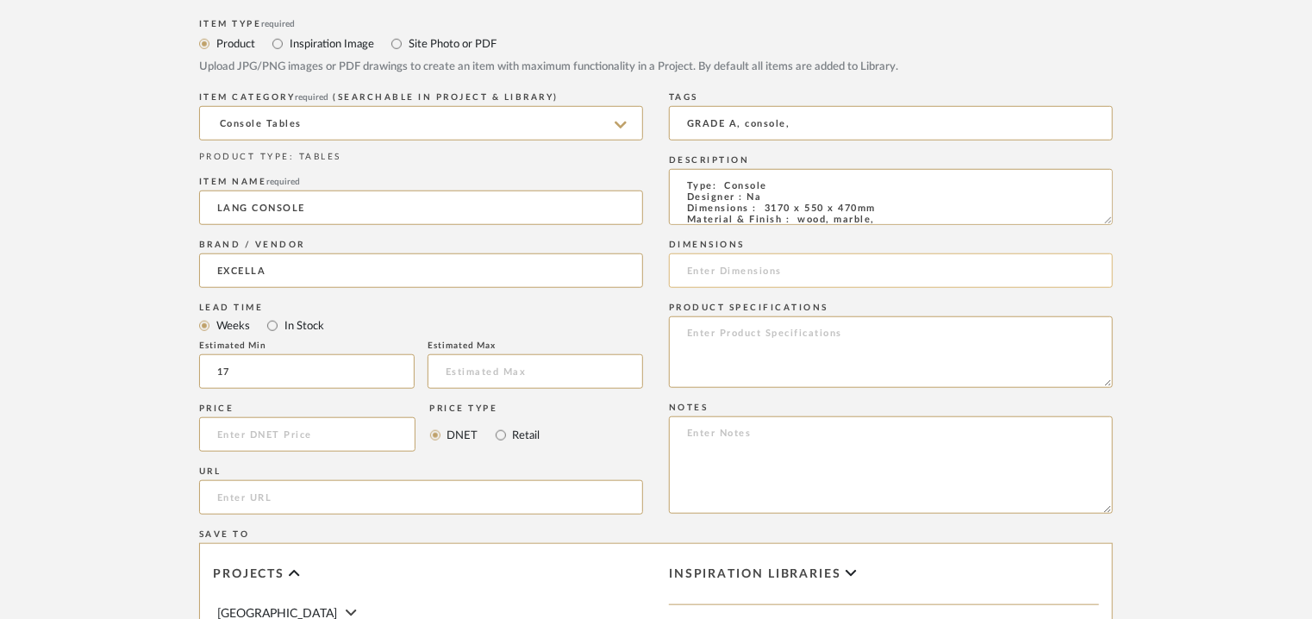
paste input "3170 x 550 x 470mm"
type input "3170 x 550 x 470mm"
click at [783, 444] on textarea at bounding box center [891, 464] width 444 height 97
paste textarea "Price: INR.5,50,000/- Lead time : 120days after confirmation of size , Customis…"
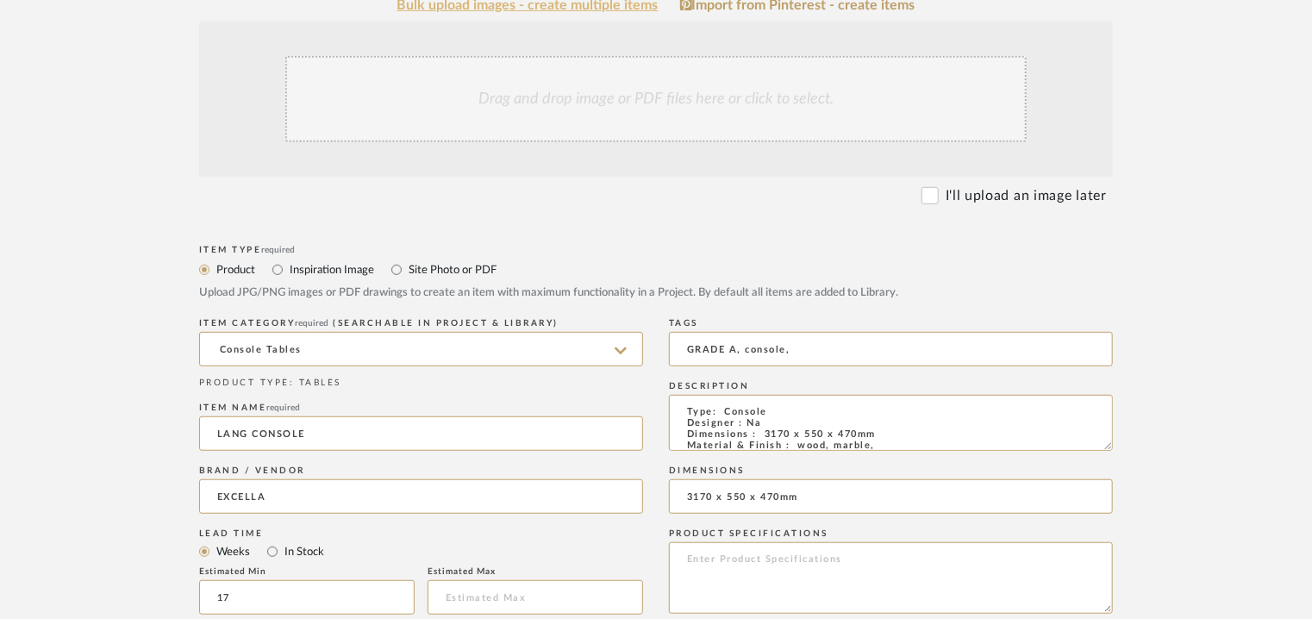
scroll to position [172, 0]
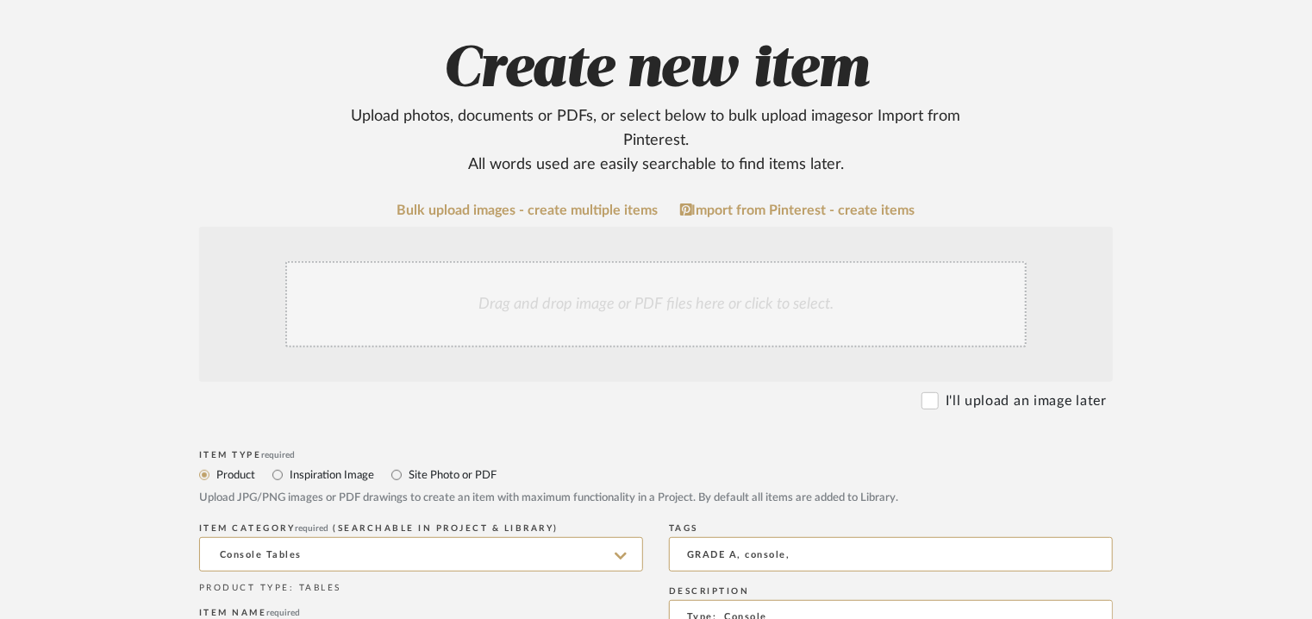
type textarea "Price: INR.5,50,000/- Lead time : 120days after confirmation of size , Customis…"
click at [572, 294] on div "Drag and drop image or PDF files here or click to select." at bounding box center [655, 304] width 741 height 86
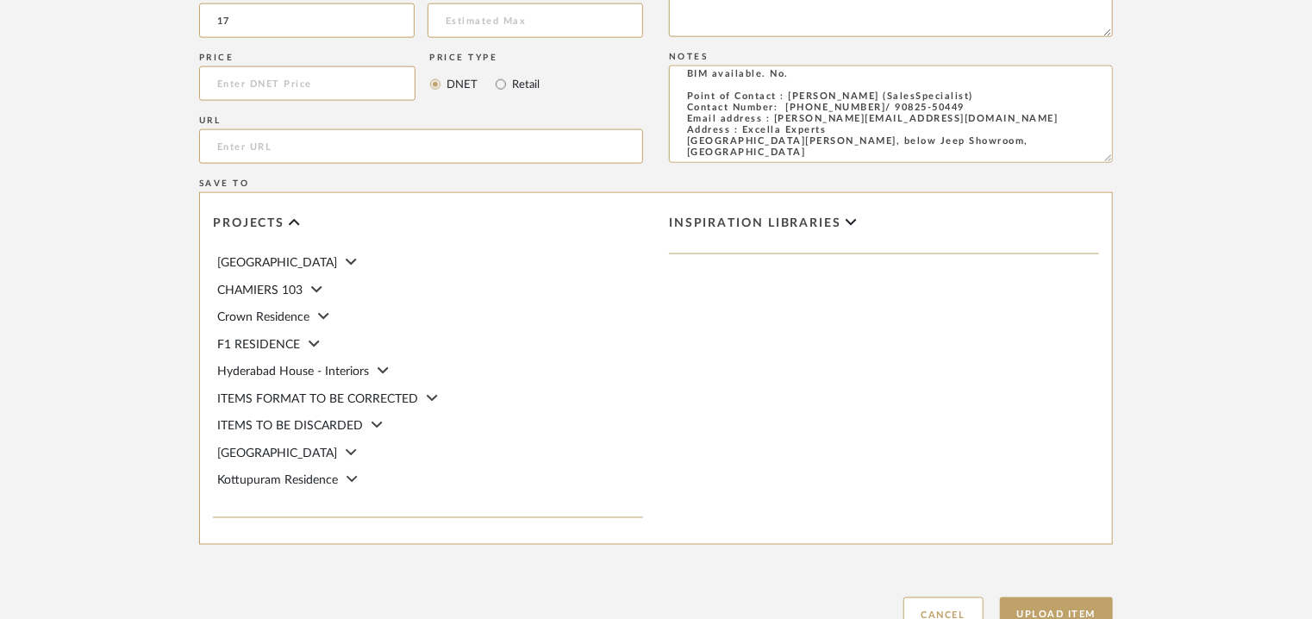
scroll to position [1276, 0]
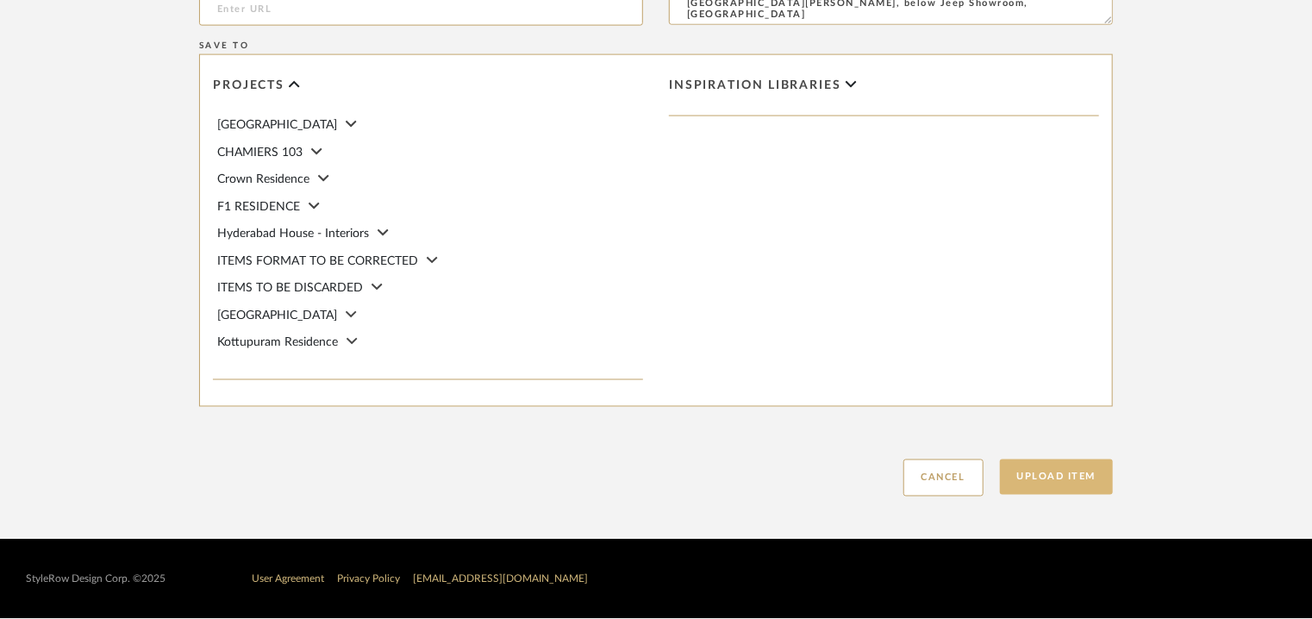
click at [1083, 484] on button "Upload Item" at bounding box center [1057, 477] width 114 height 35
